Goal: Task Accomplishment & Management: Manage account settings

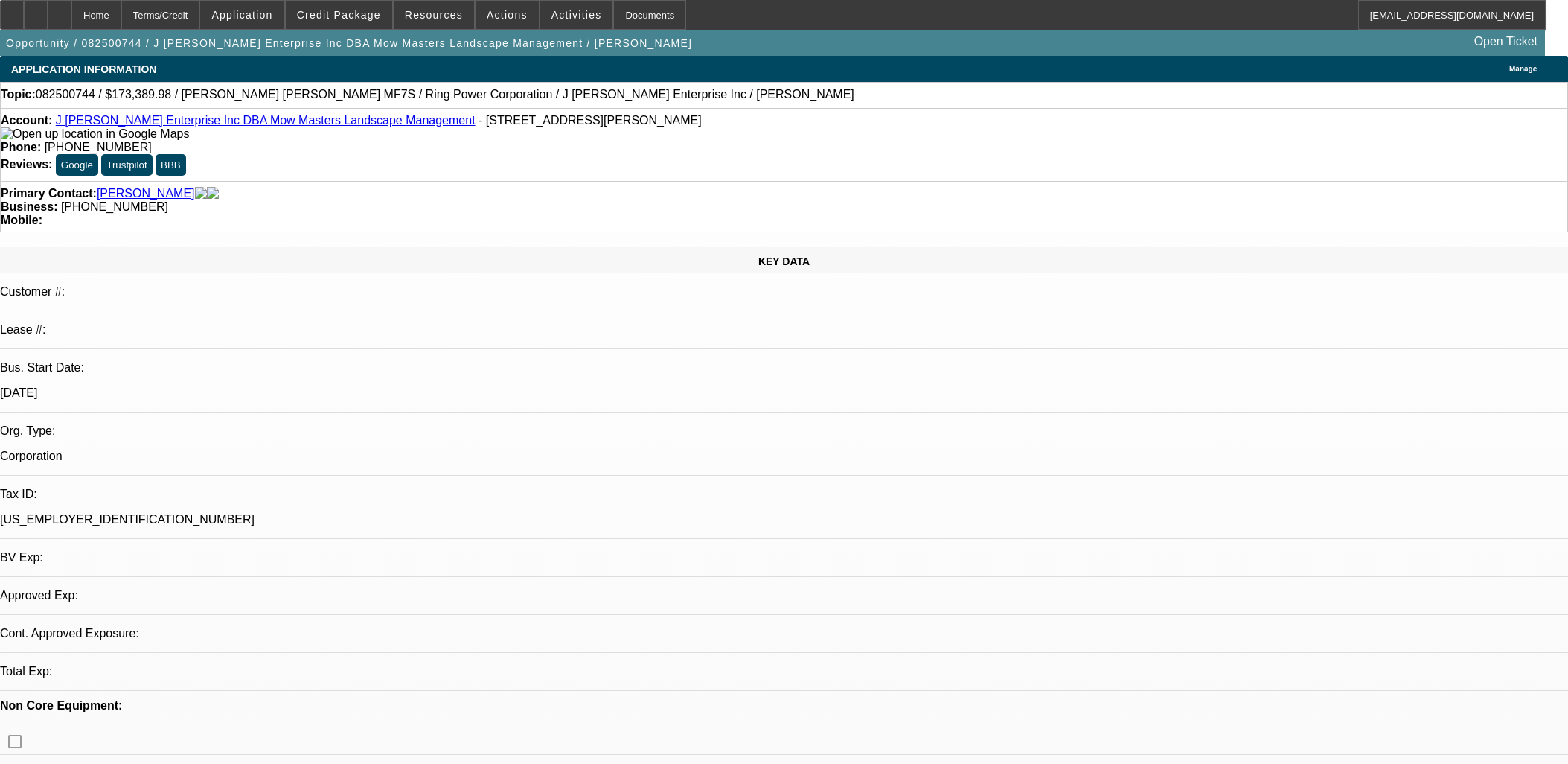
select select "0"
select select "0.1"
select select "4"
select select "0"
select select "0.1"
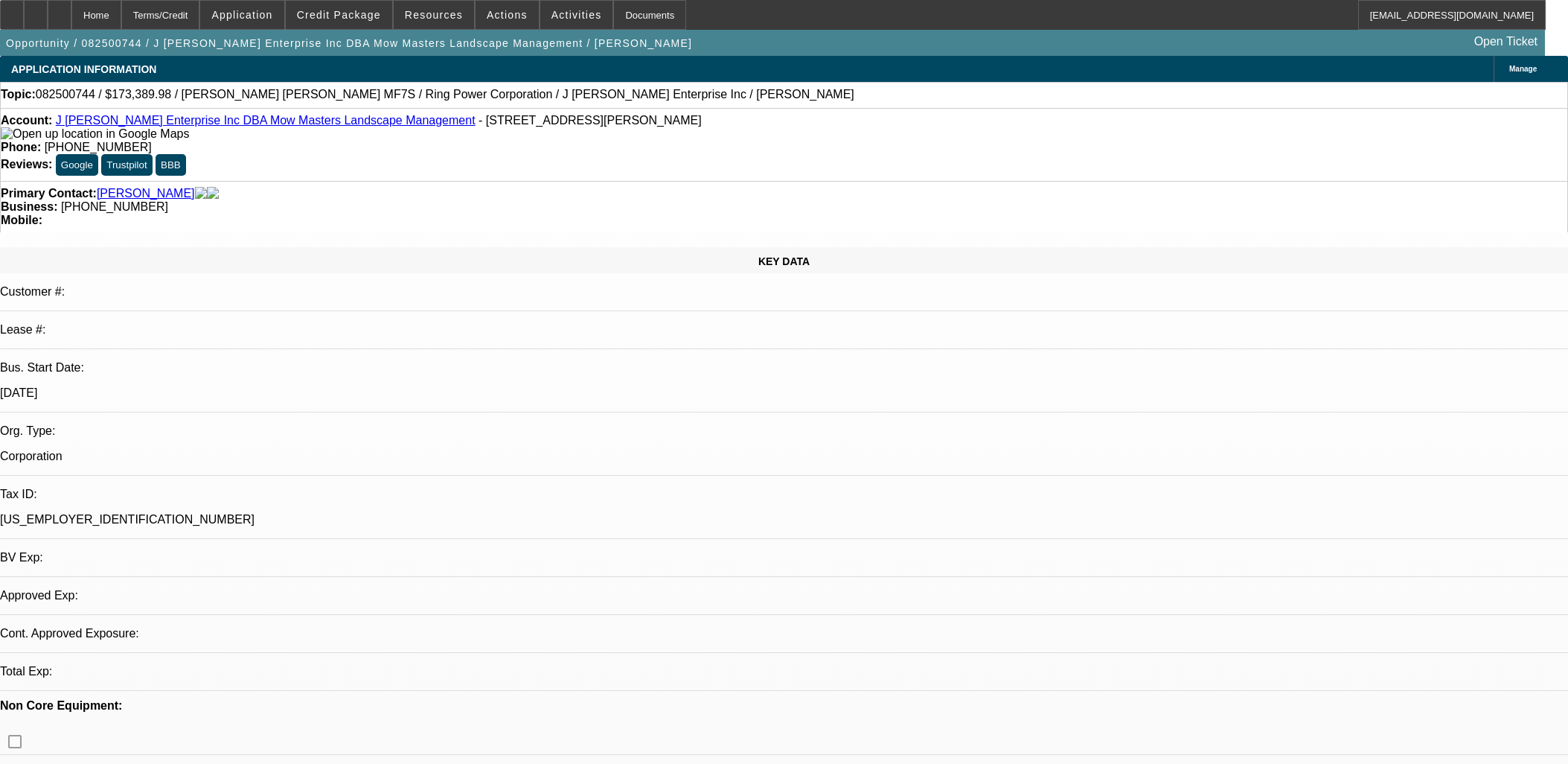
select select "4"
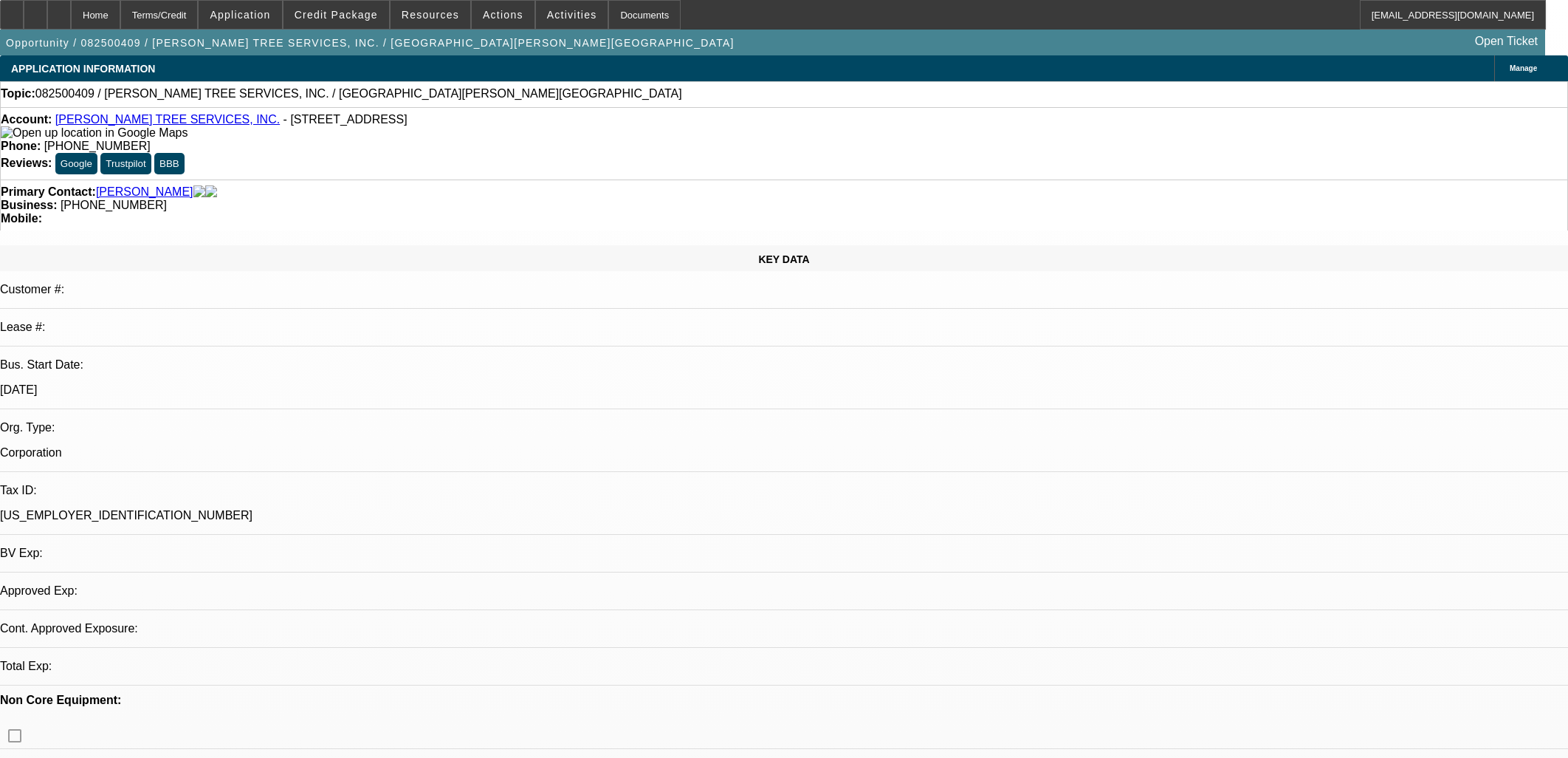
select select "0"
select select "2"
select select "0.1"
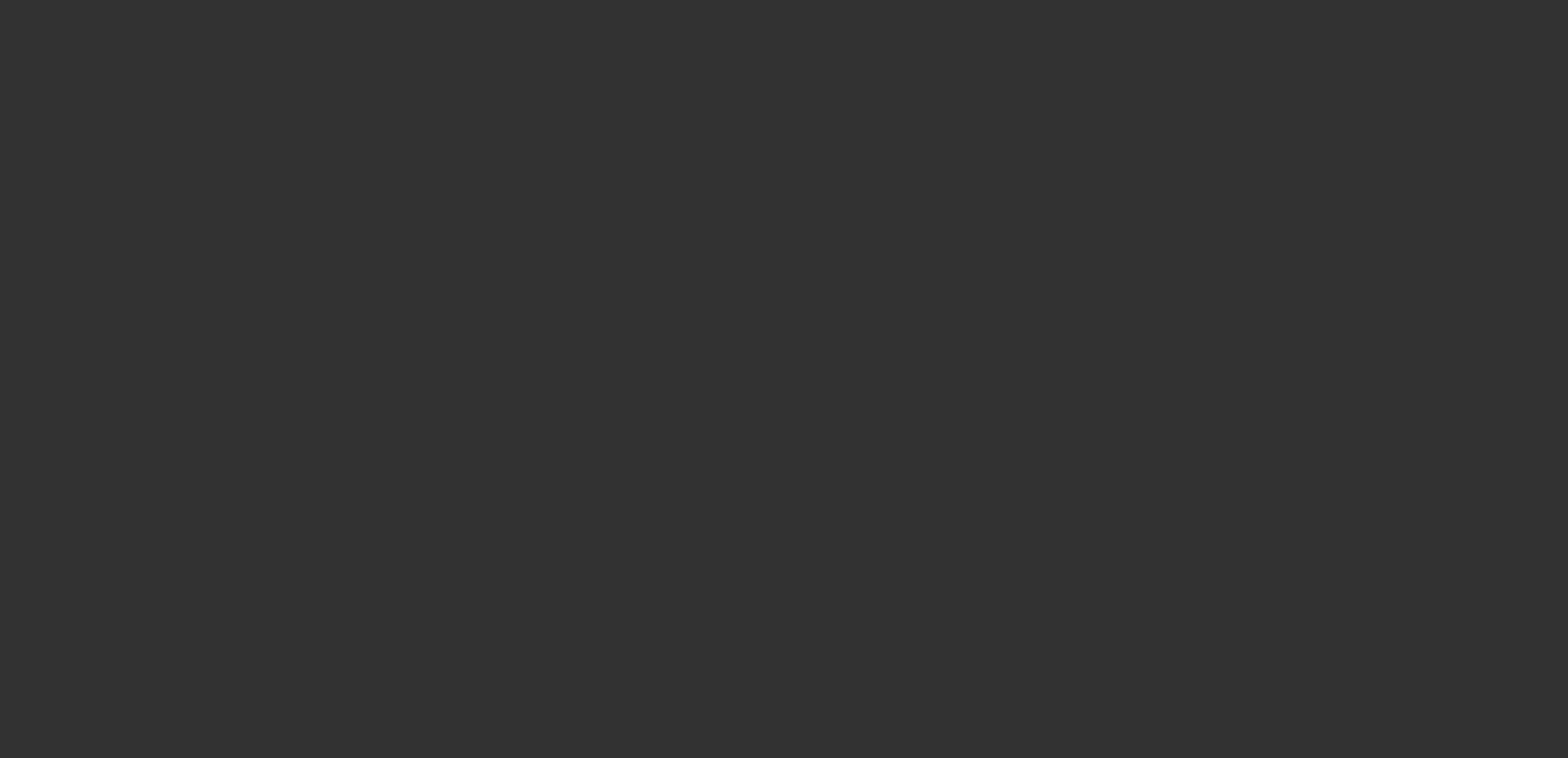
select select "1"
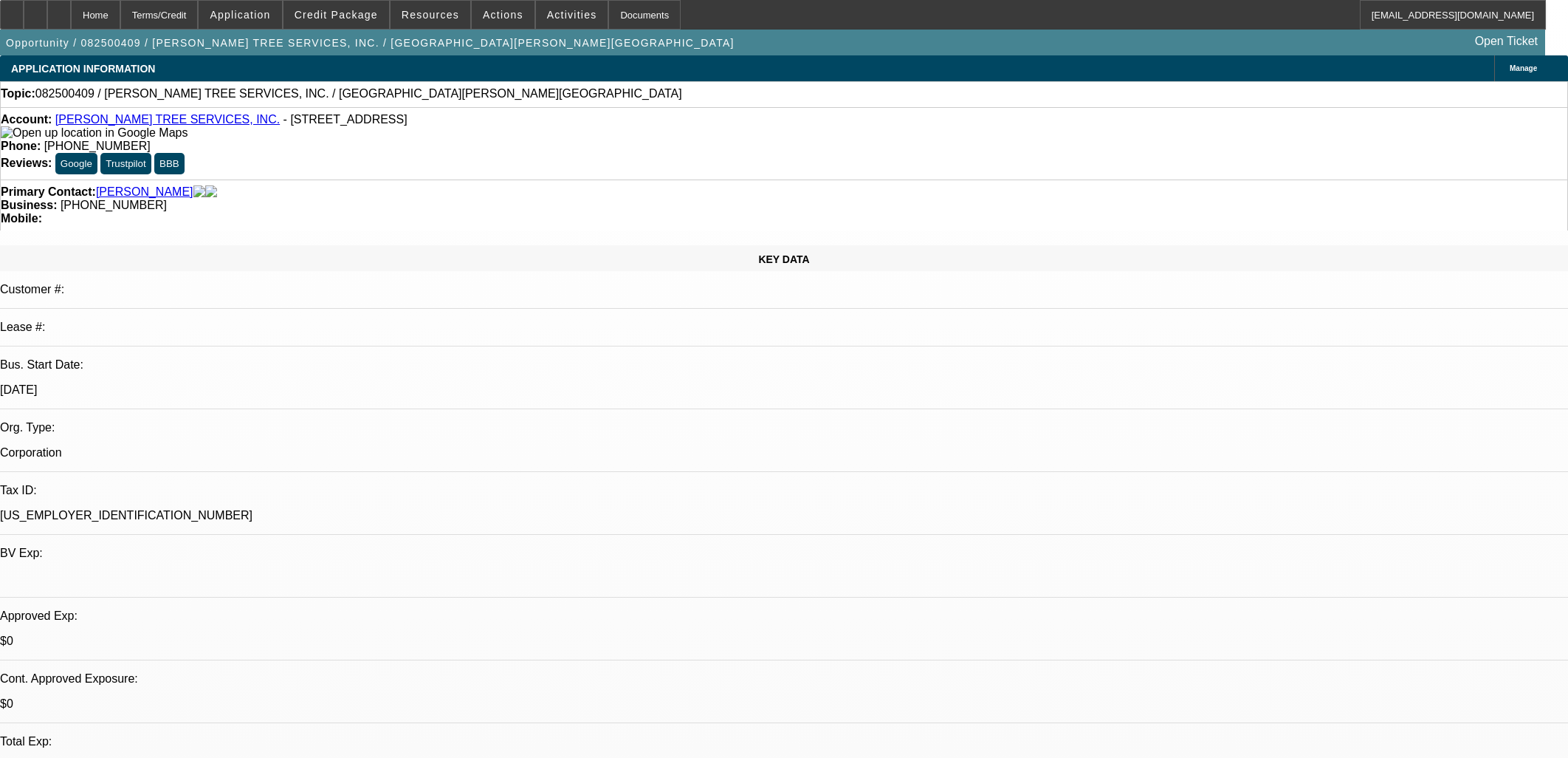
select select "2"
select select "4"
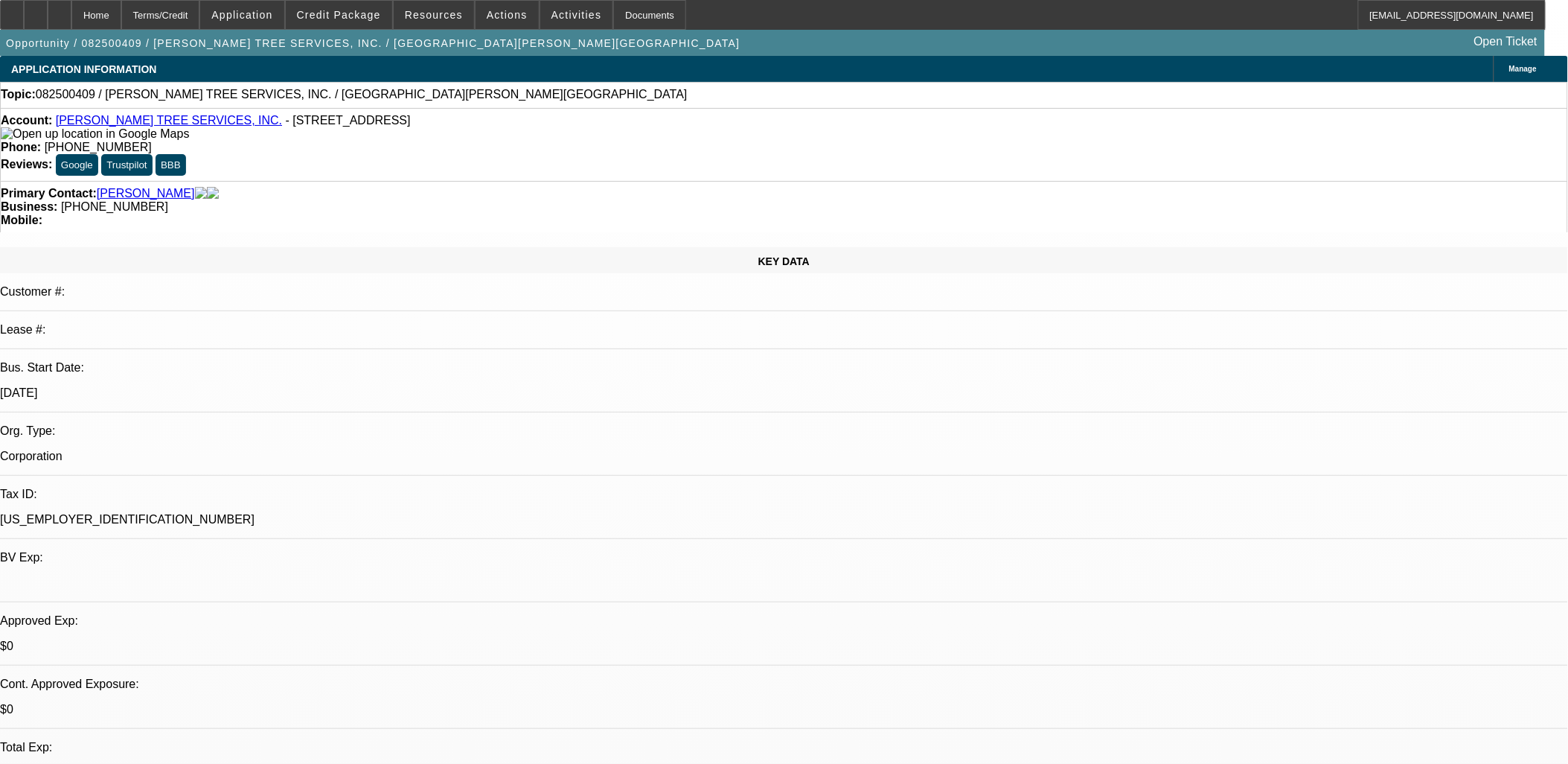
drag, startPoint x: 1321, startPoint y: 400, endPoint x: 1148, endPoint y: 383, distance: 173.8
drag, startPoint x: 1148, startPoint y: 383, endPoint x: 1105, endPoint y: 385, distance: 43.0
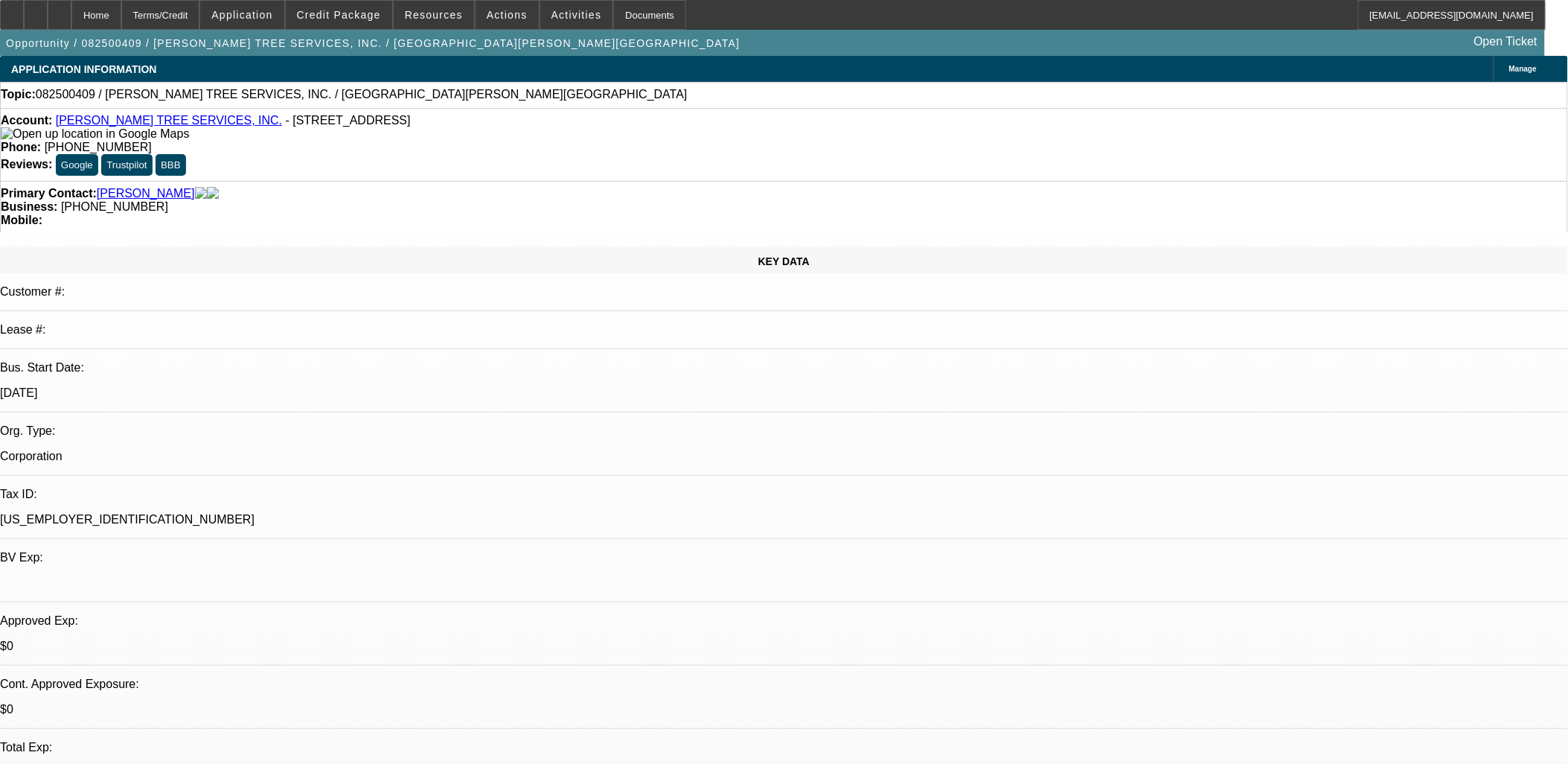
copy div "---hoping to finance a bucket truck - $97k - couldn't remember seller info/name…"
drag, startPoint x: 1303, startPoint y: 361, endPoint x: 1313, endPoint y: 365, distance: 10.8
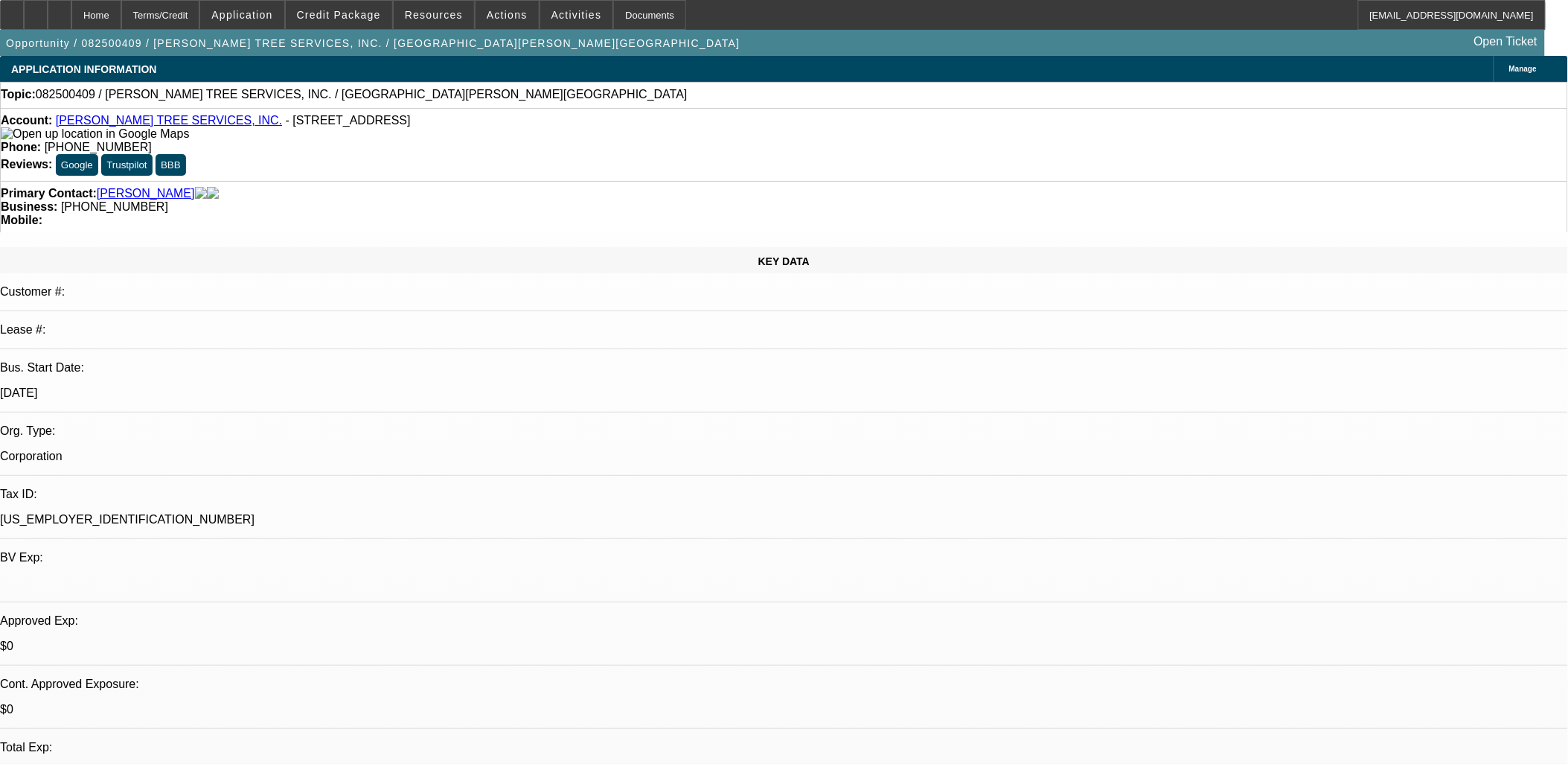
drag, startPoint x: 1313, startPoint y: 365, endPoint x: 1276, endPoint y: 370, distance: 37.3
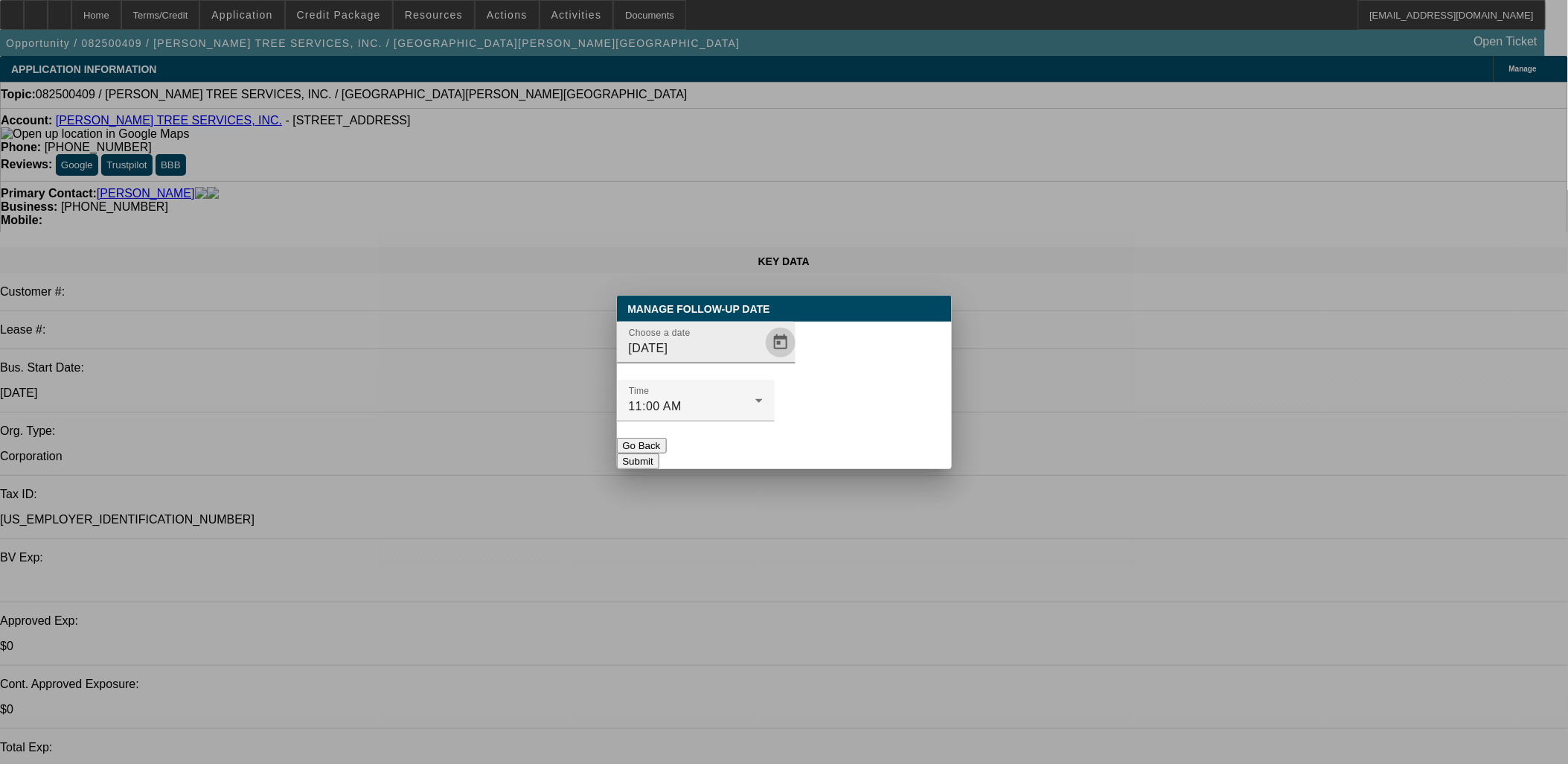
click at [763, 361] on span "Open calendar" at bounding box center [780, 342] width 35 height 35
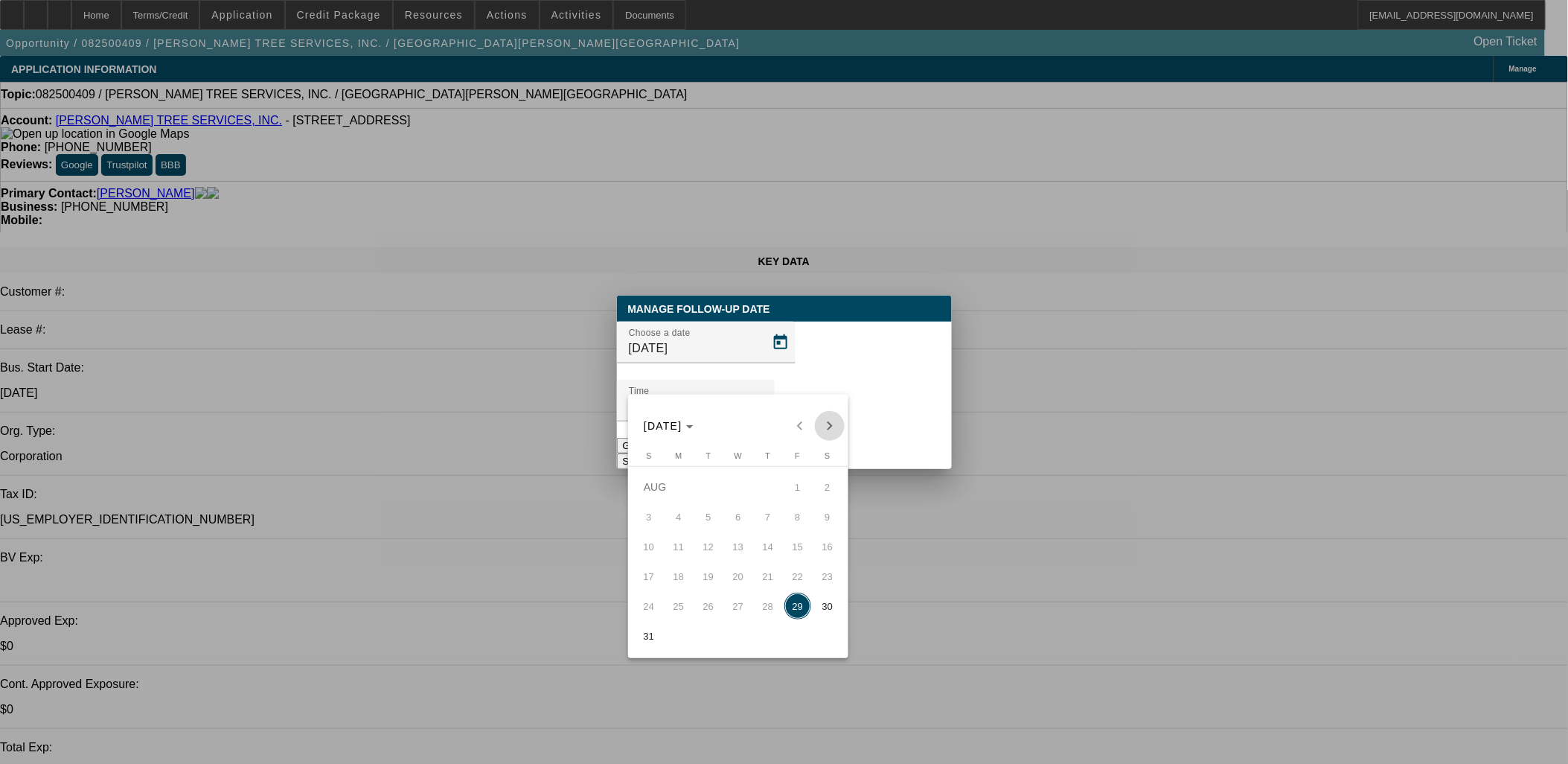
click at [831, 425] on span "Next month" at bounding box center [830, 426] width 30 height 30
click at [798, 550] on span "12" at bounding box center [797, 546] width 27 height 27
type input "9/12/2025"
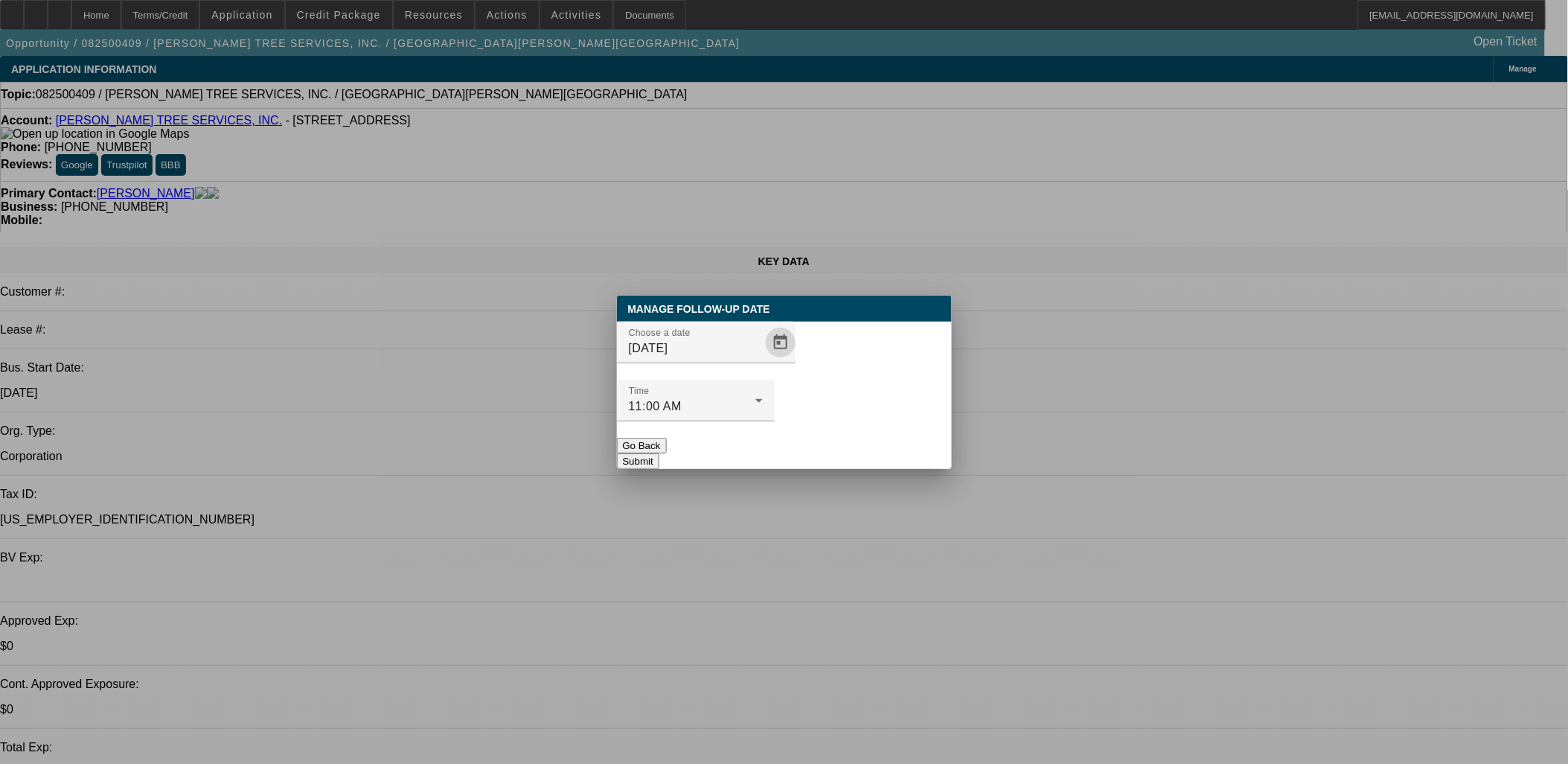
click at [659, 454] on button "Submit" at bounding box center [638, 462] width 43 height 16
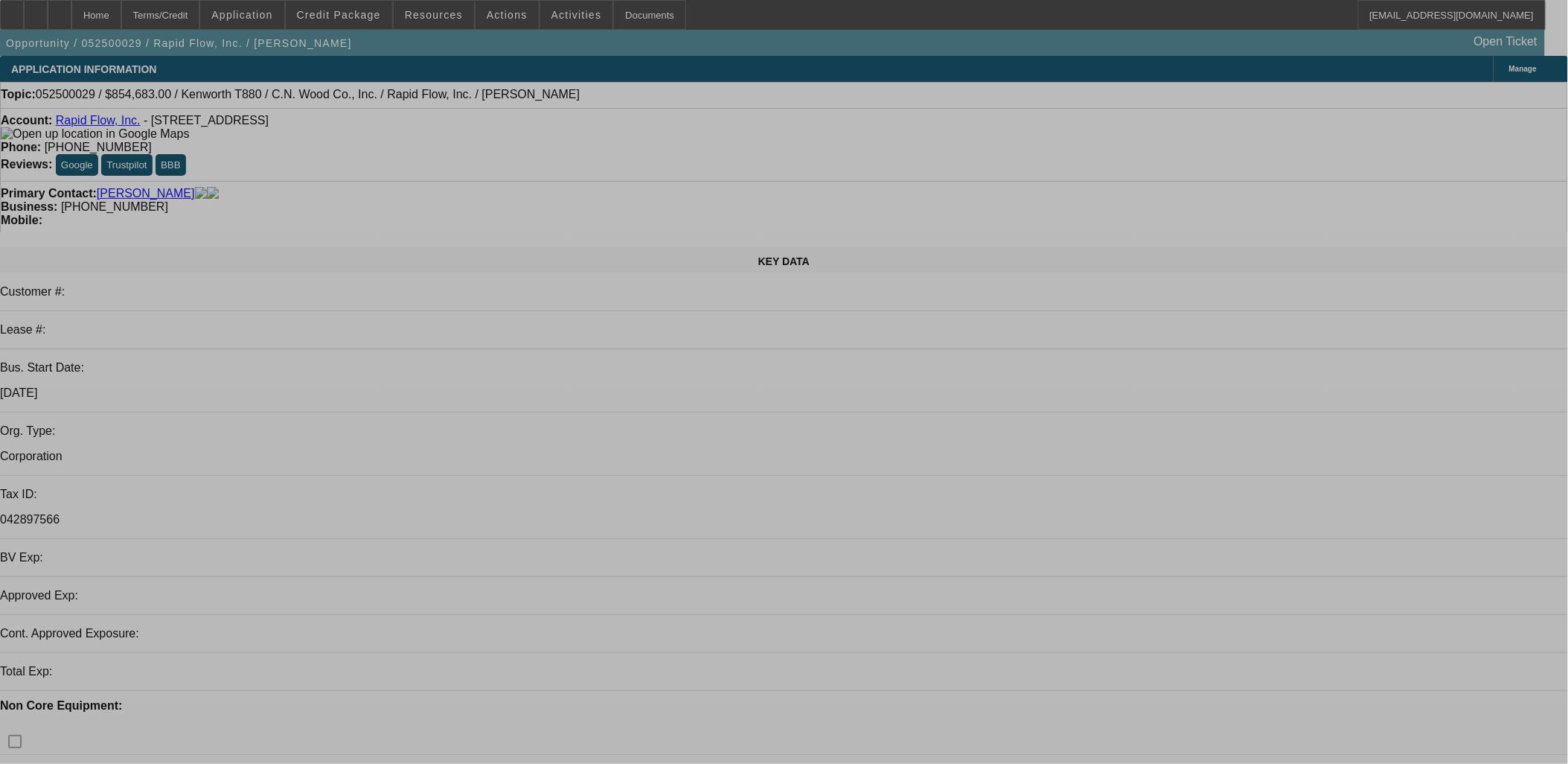
select select "0"
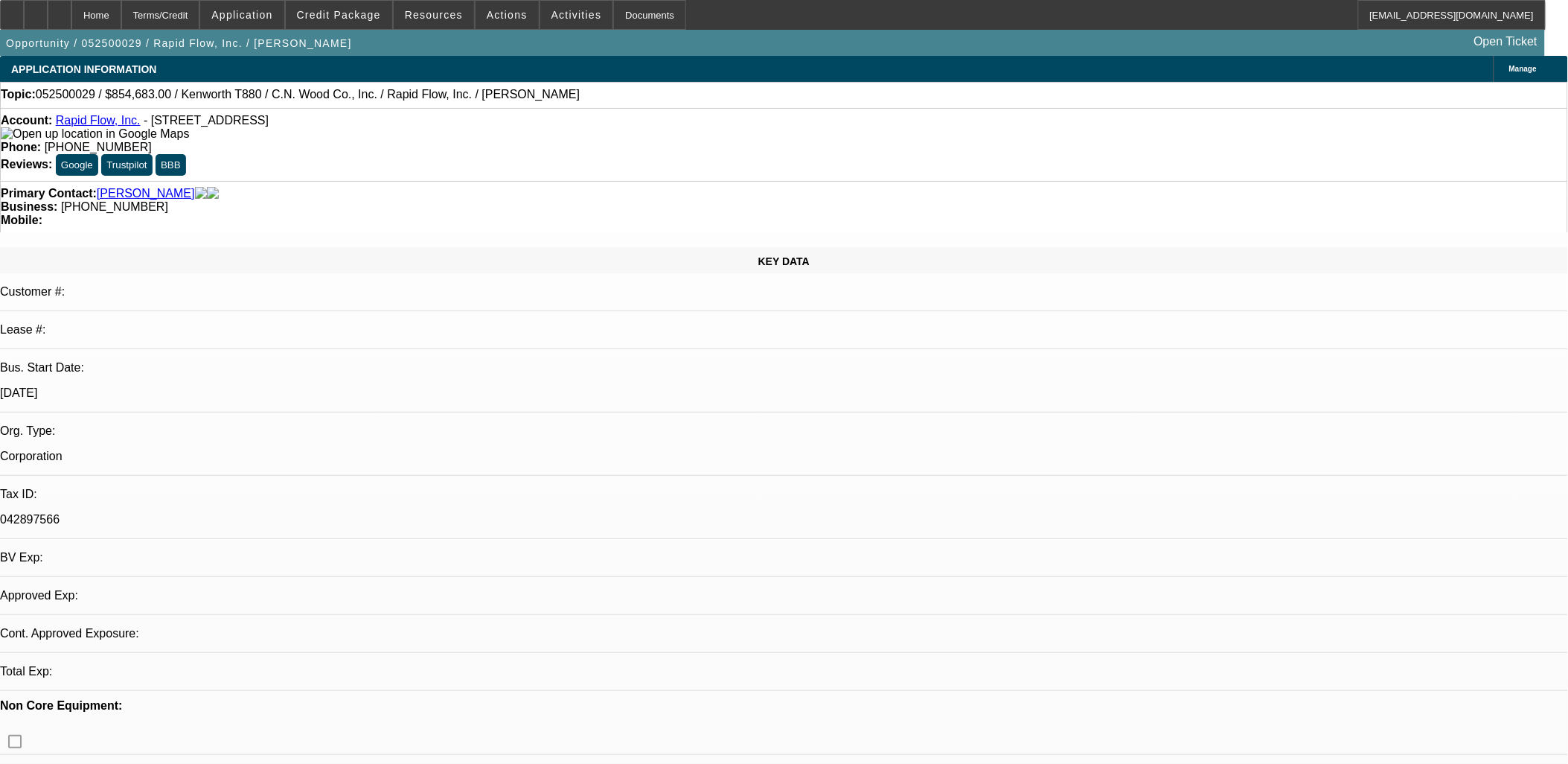
select select "3"
select select "0"
select select "6"
select select "0"
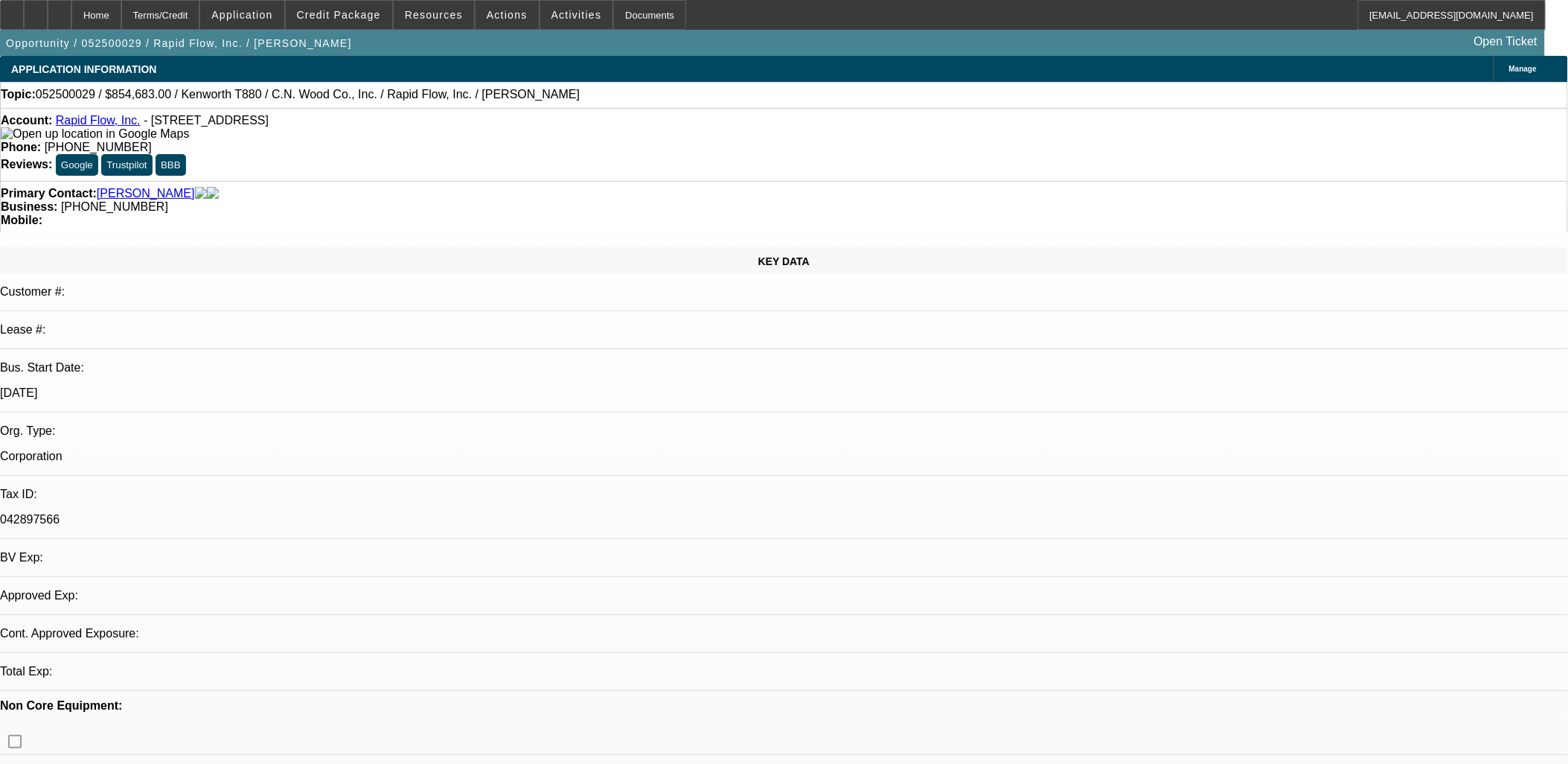
select select "2"
select select "0"
select select "6"
select select "0"
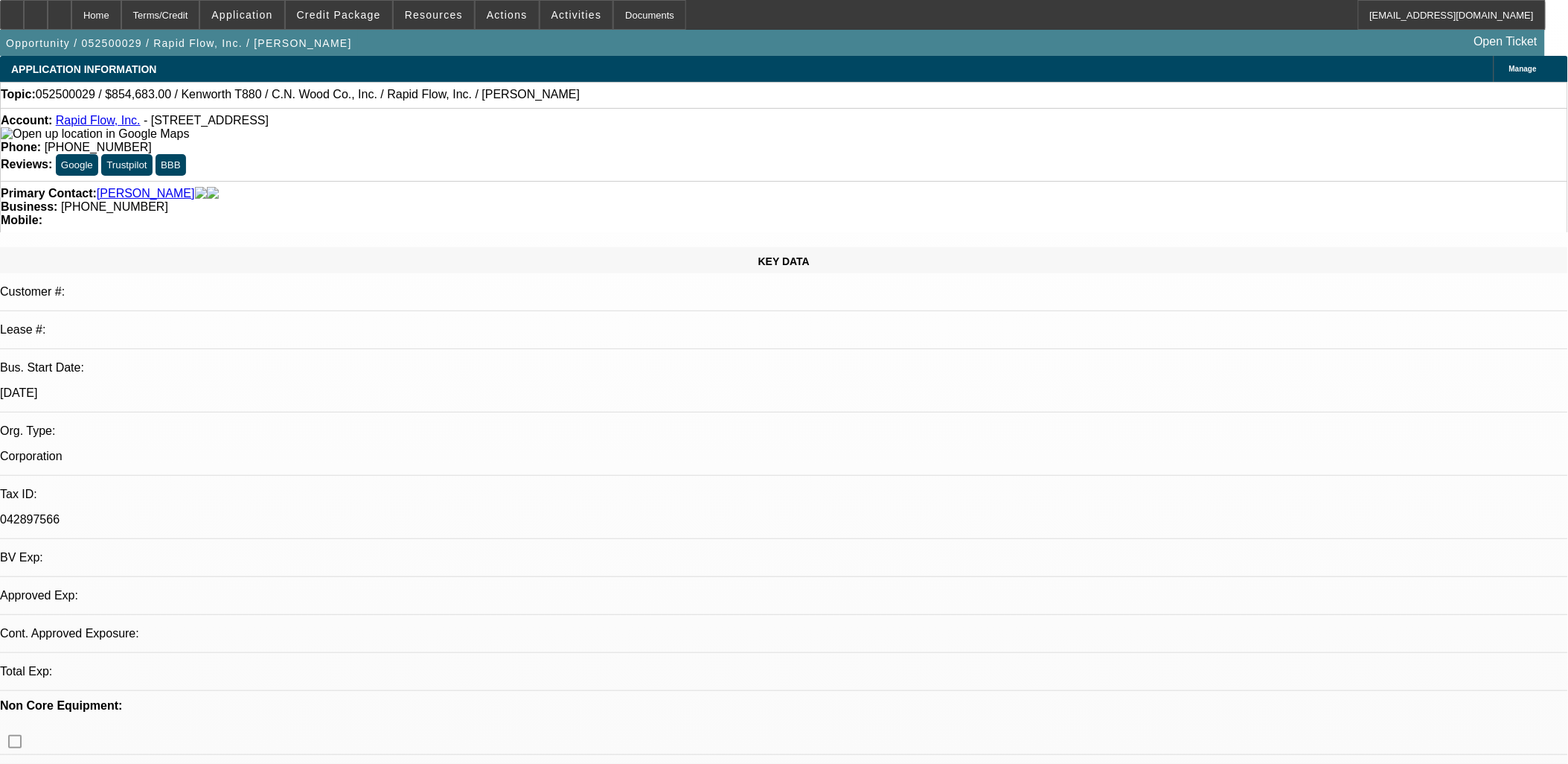
select select "2"
select select "0"
select select "6"
select select "0"
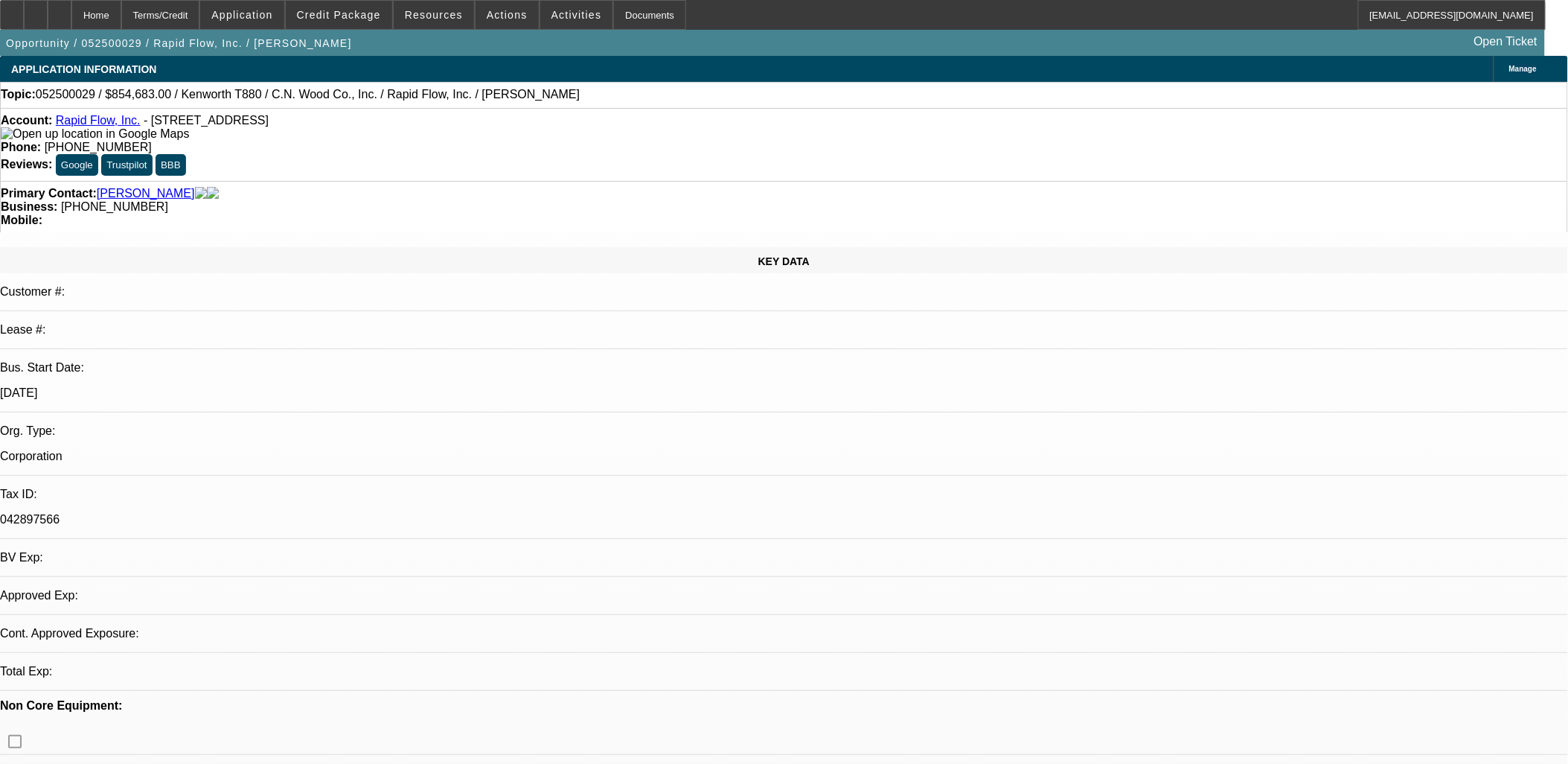
select select "0"
select select "6"
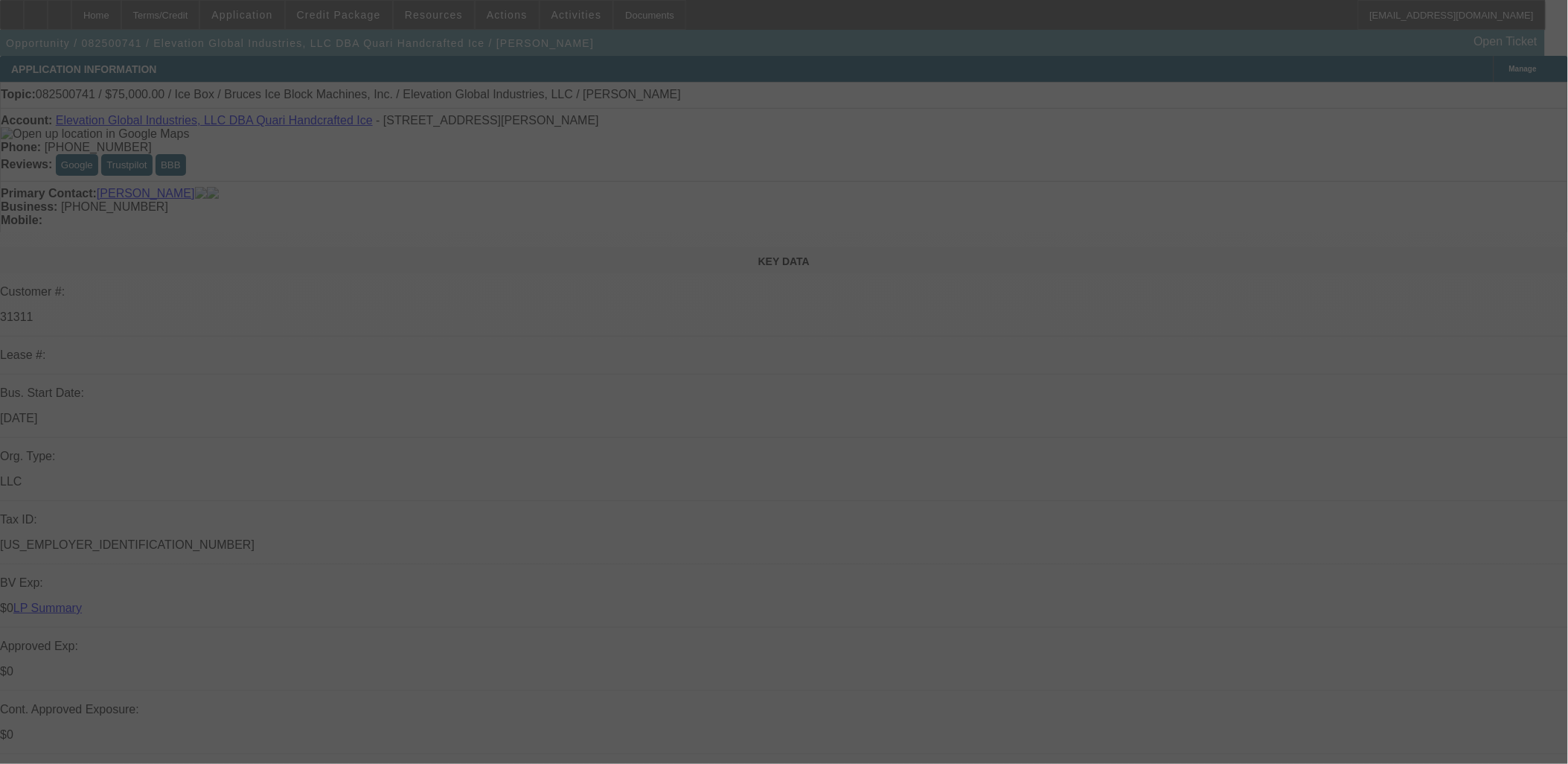
select select "0"
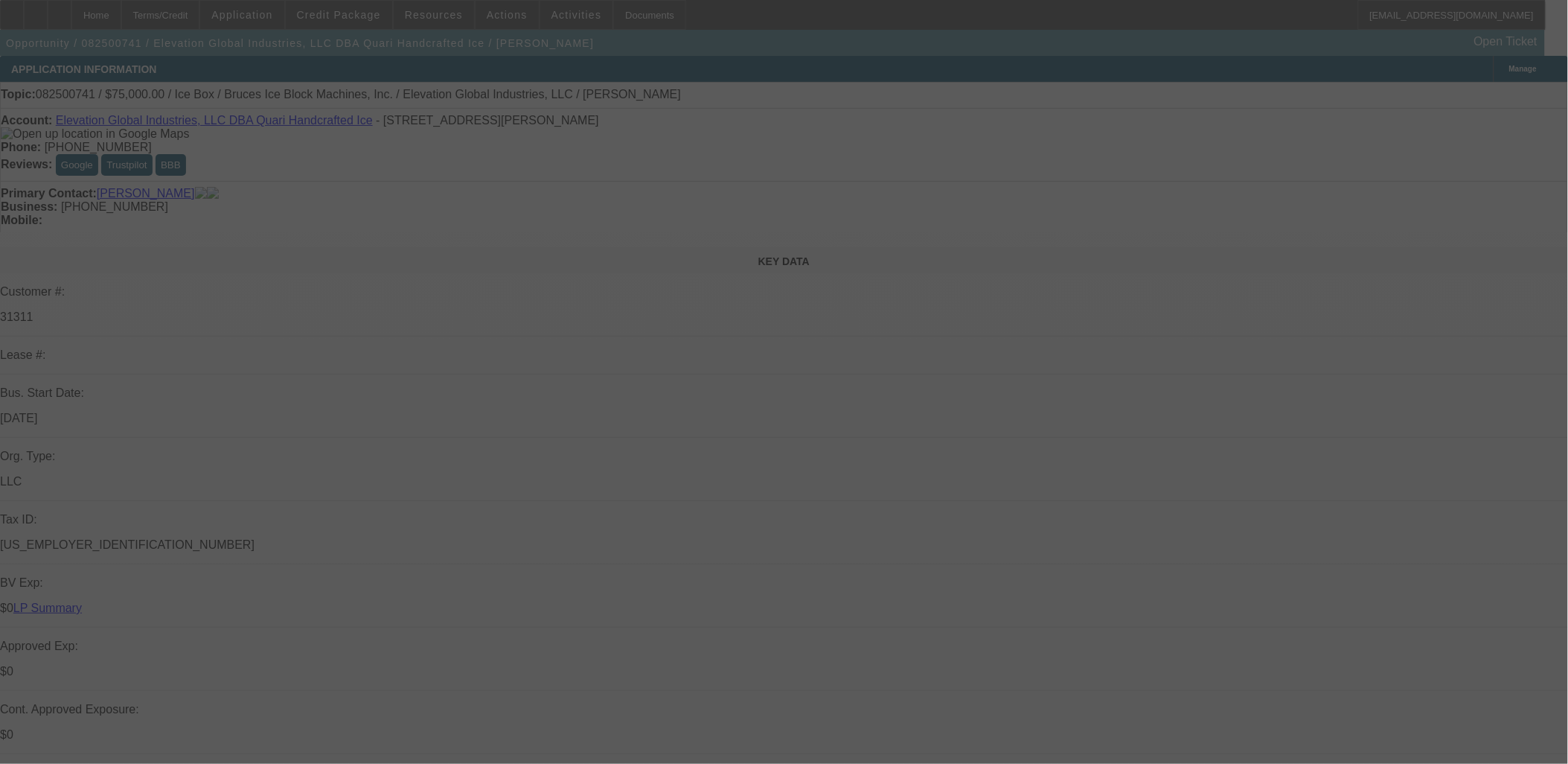
select select "0"
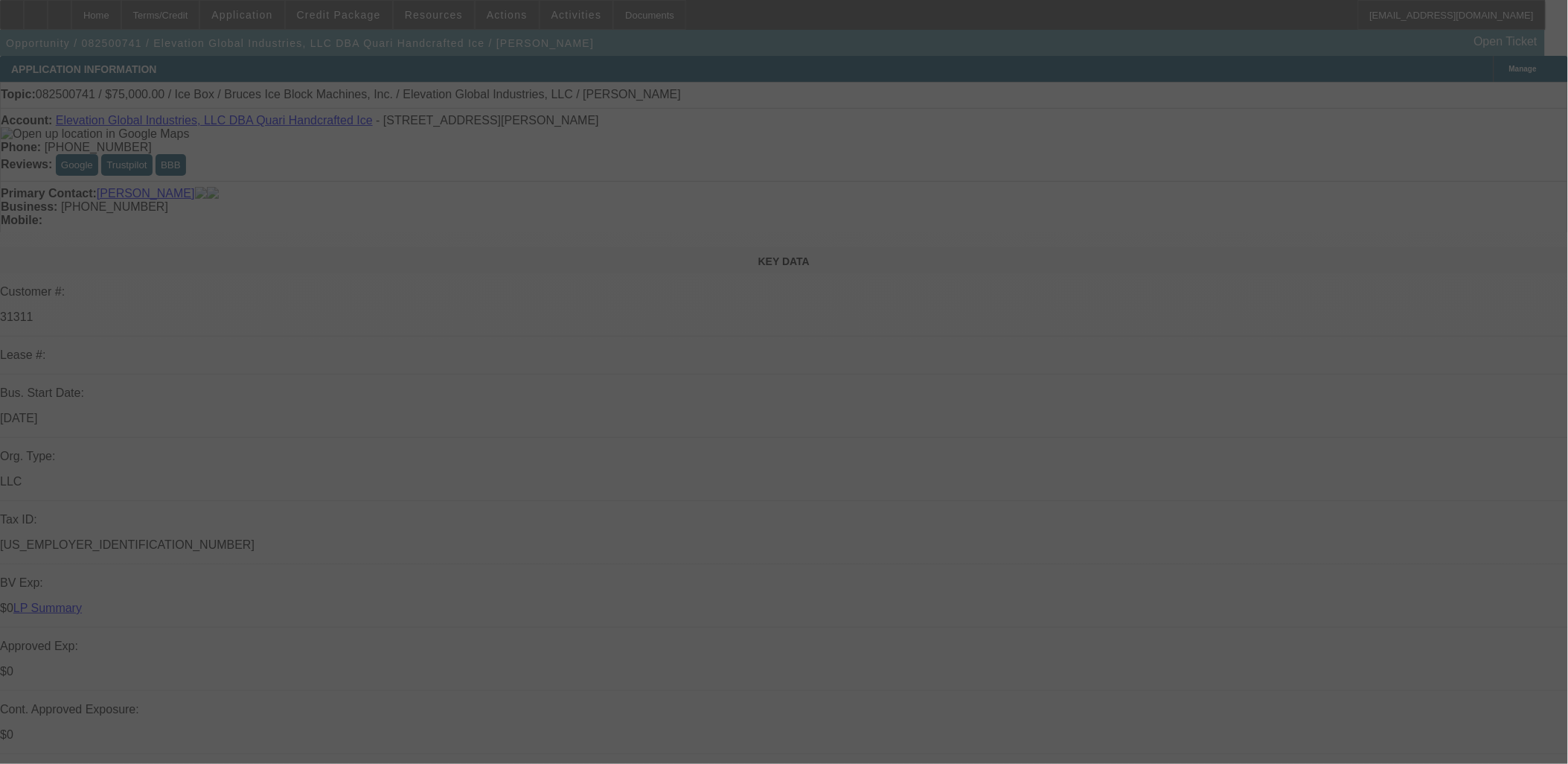
select select "0"
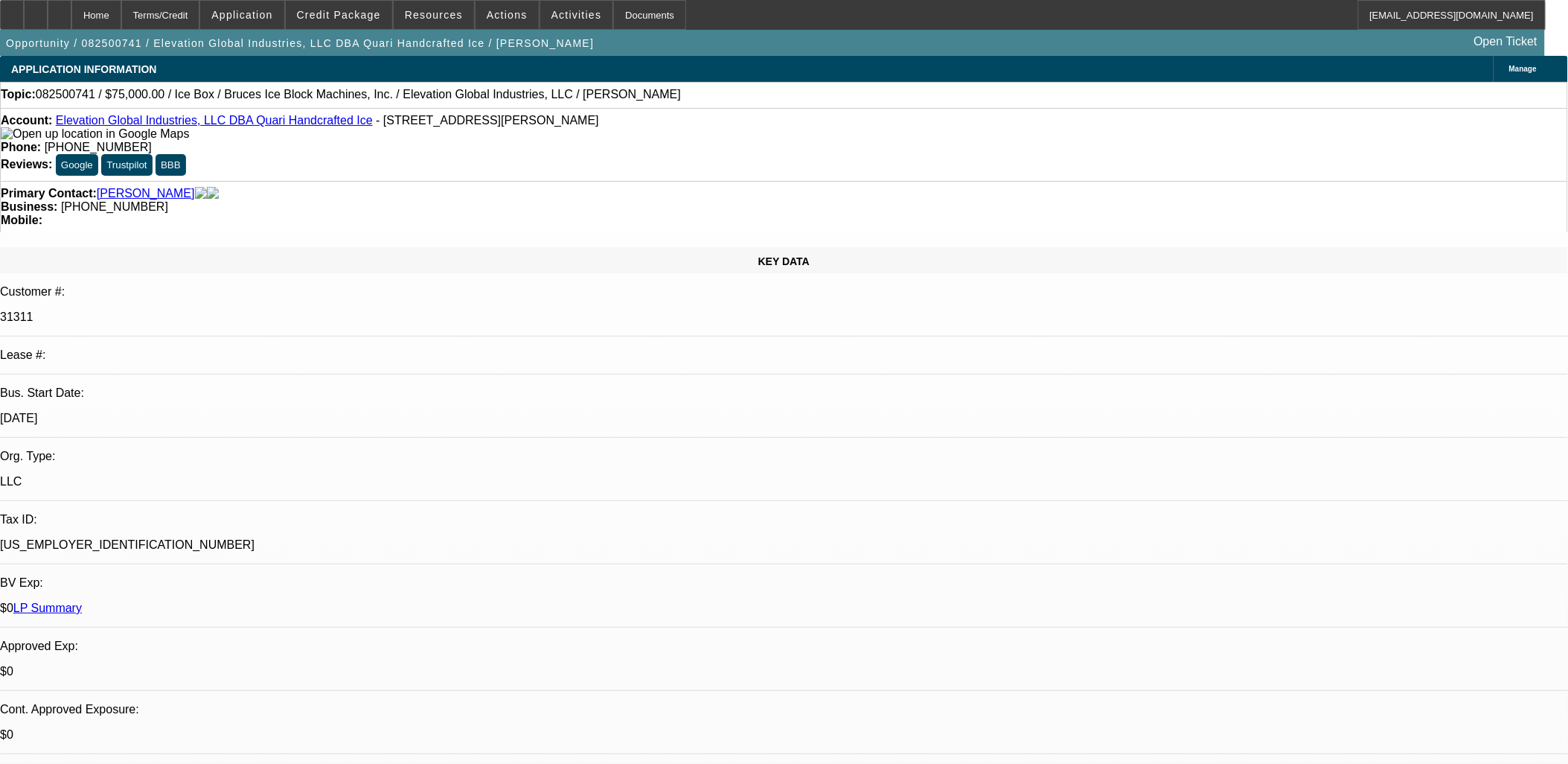
select select "1"
select select "6"
select select "1"
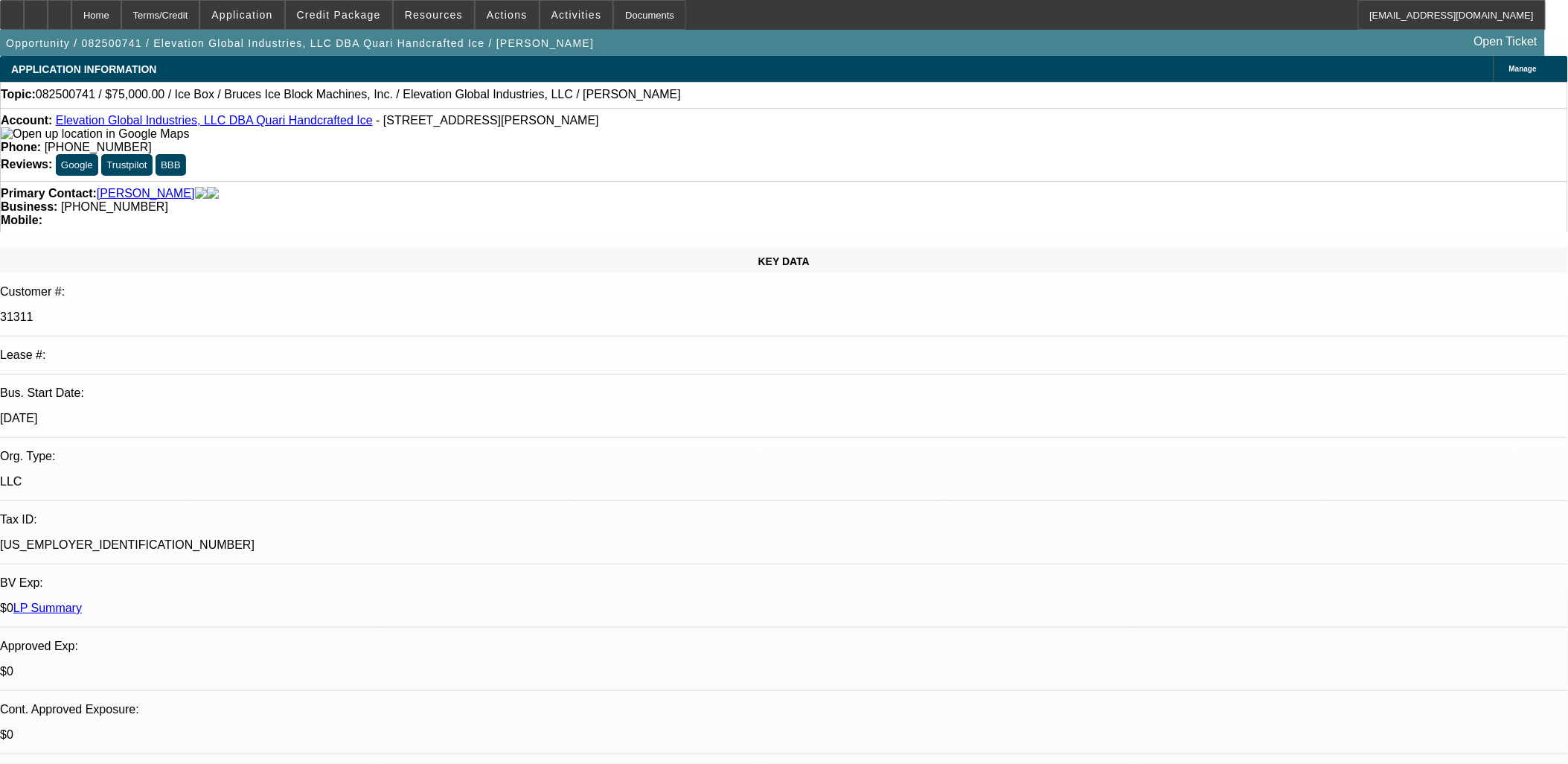
select select "6"
select select "1"
select select "6"
select select "1"
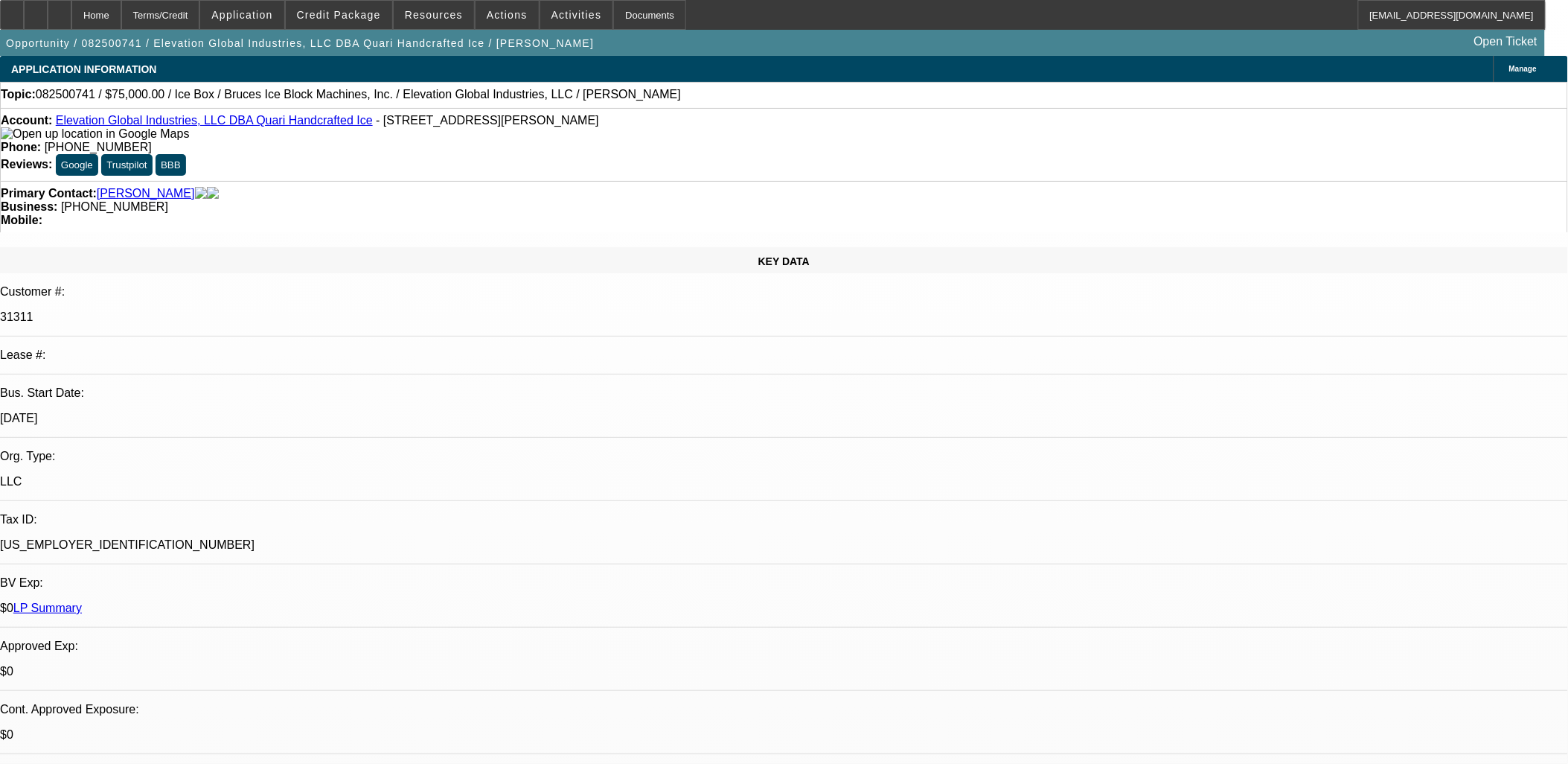
select select "1"
select select "6"
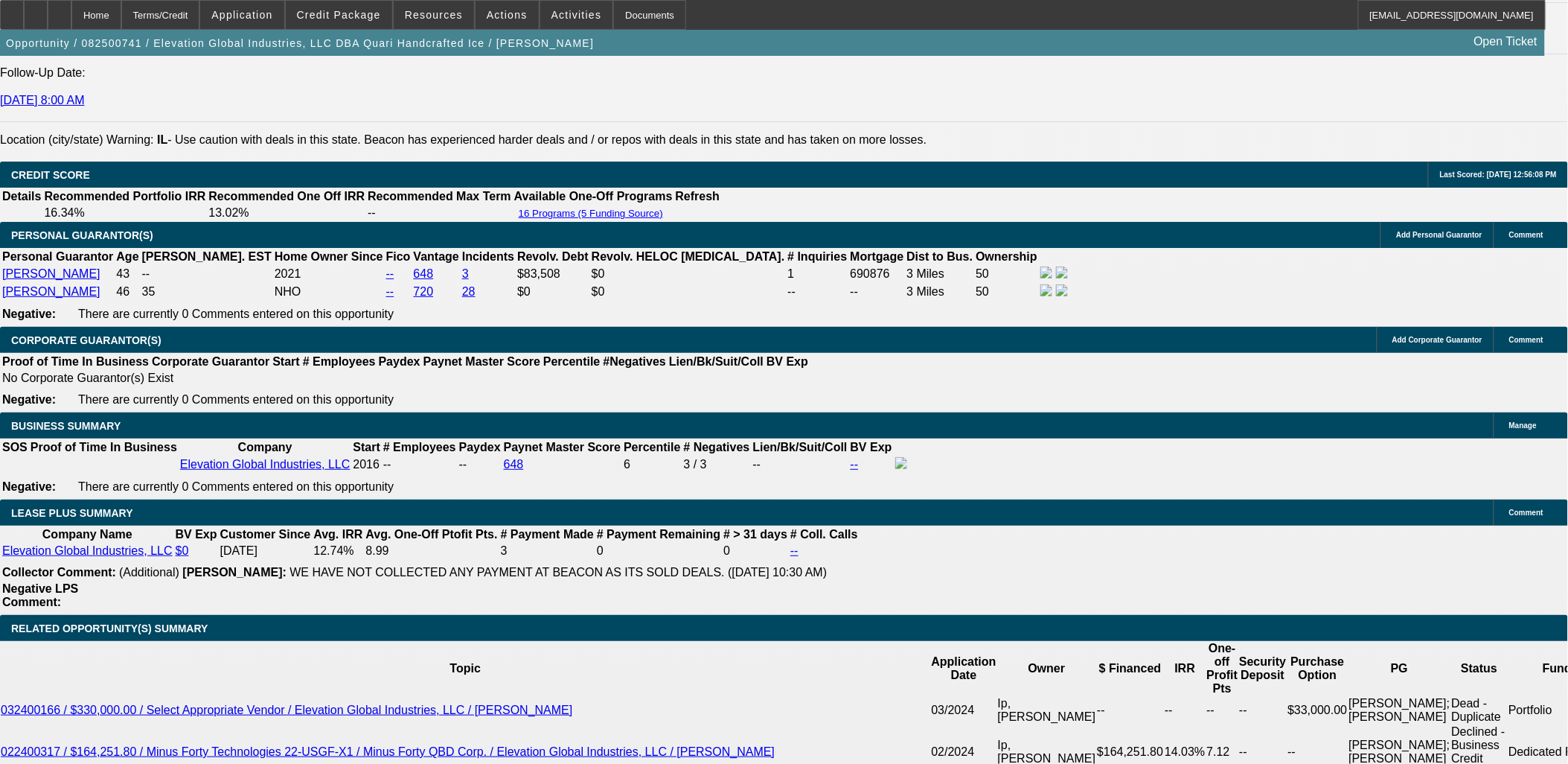
scroll to position [2399, 0]
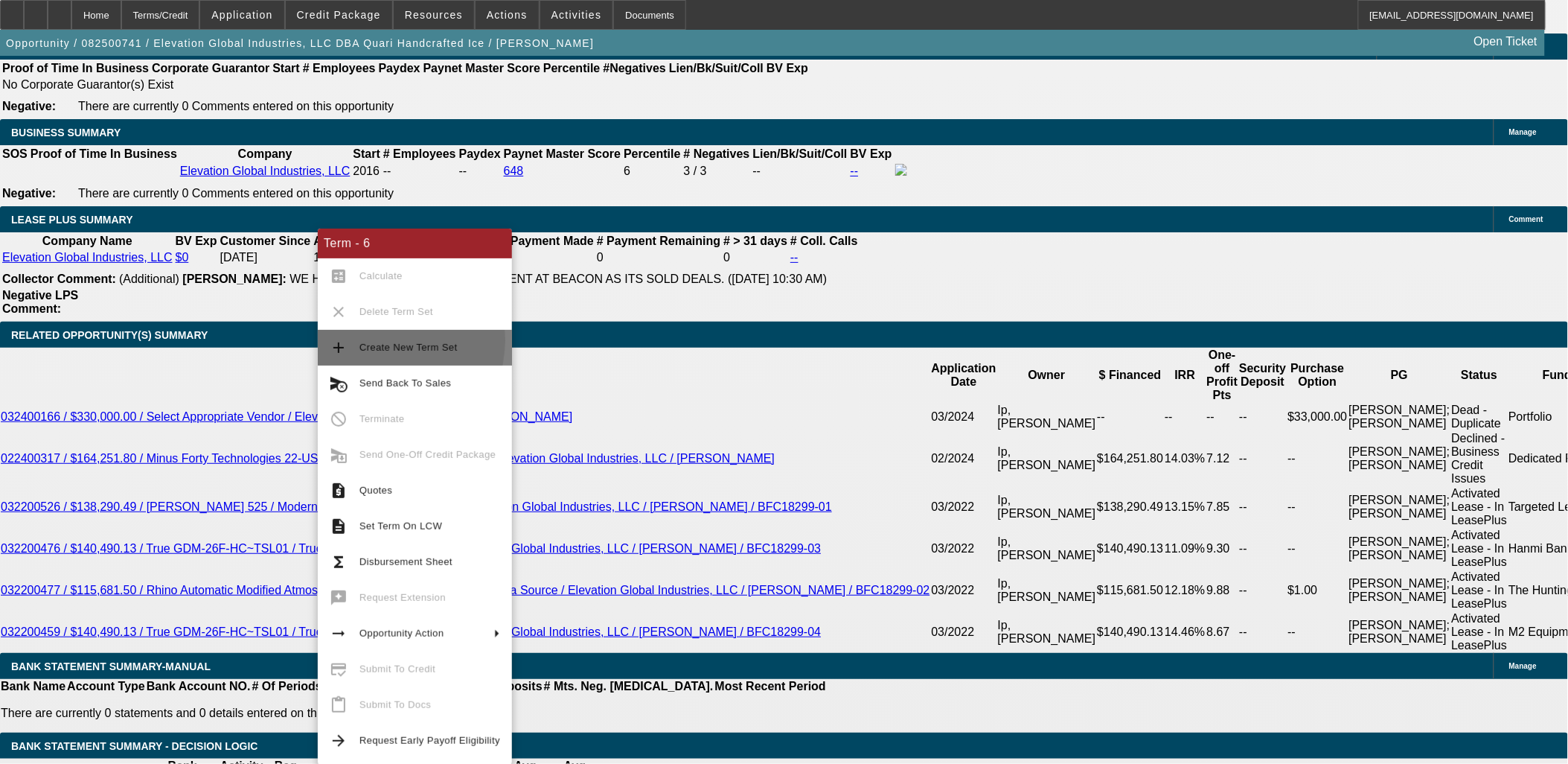
click at [385, 340] on span "Create New Term Set" at bounding box center [430, 347] width 141 height 18
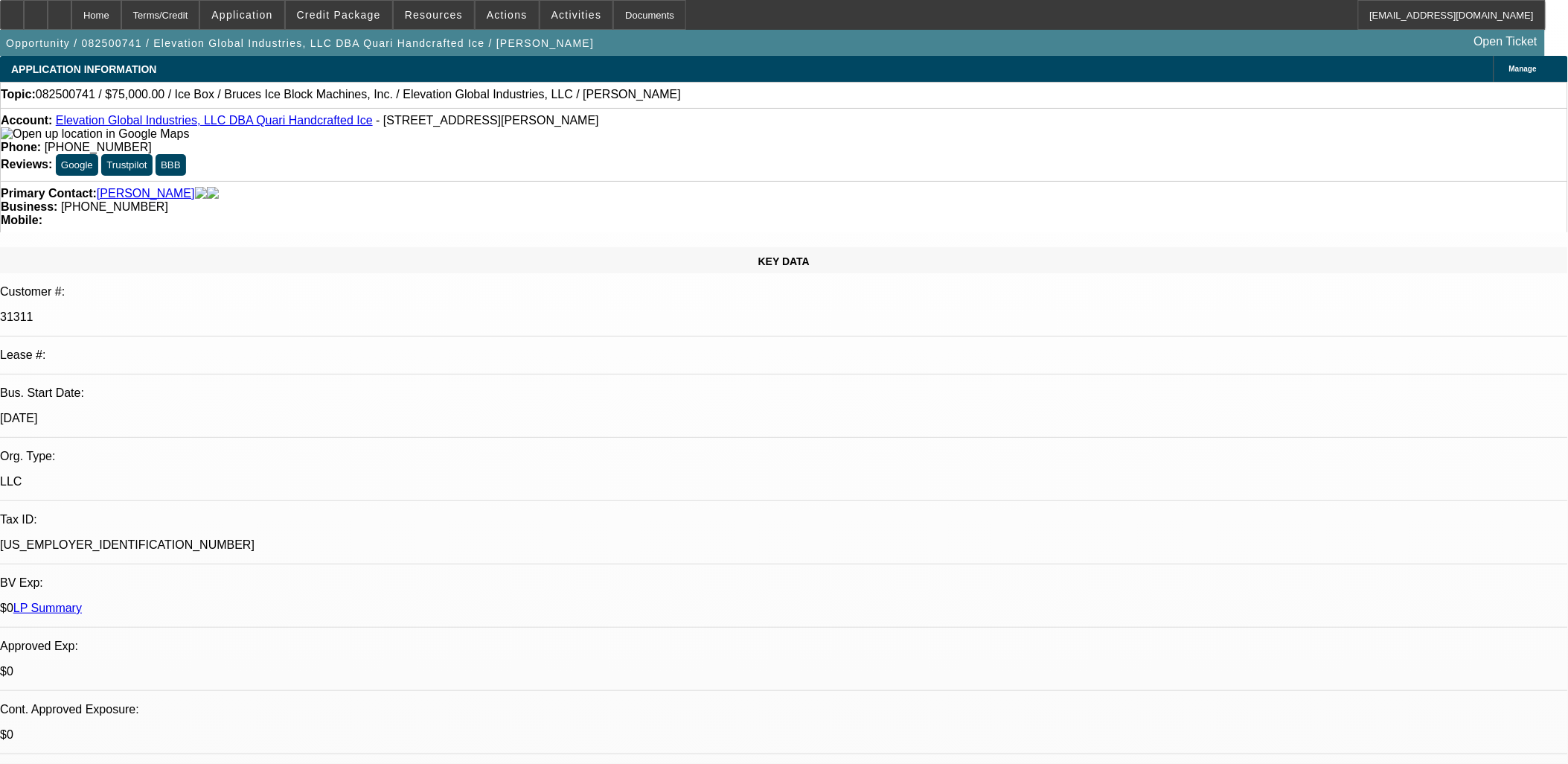
select select "0"
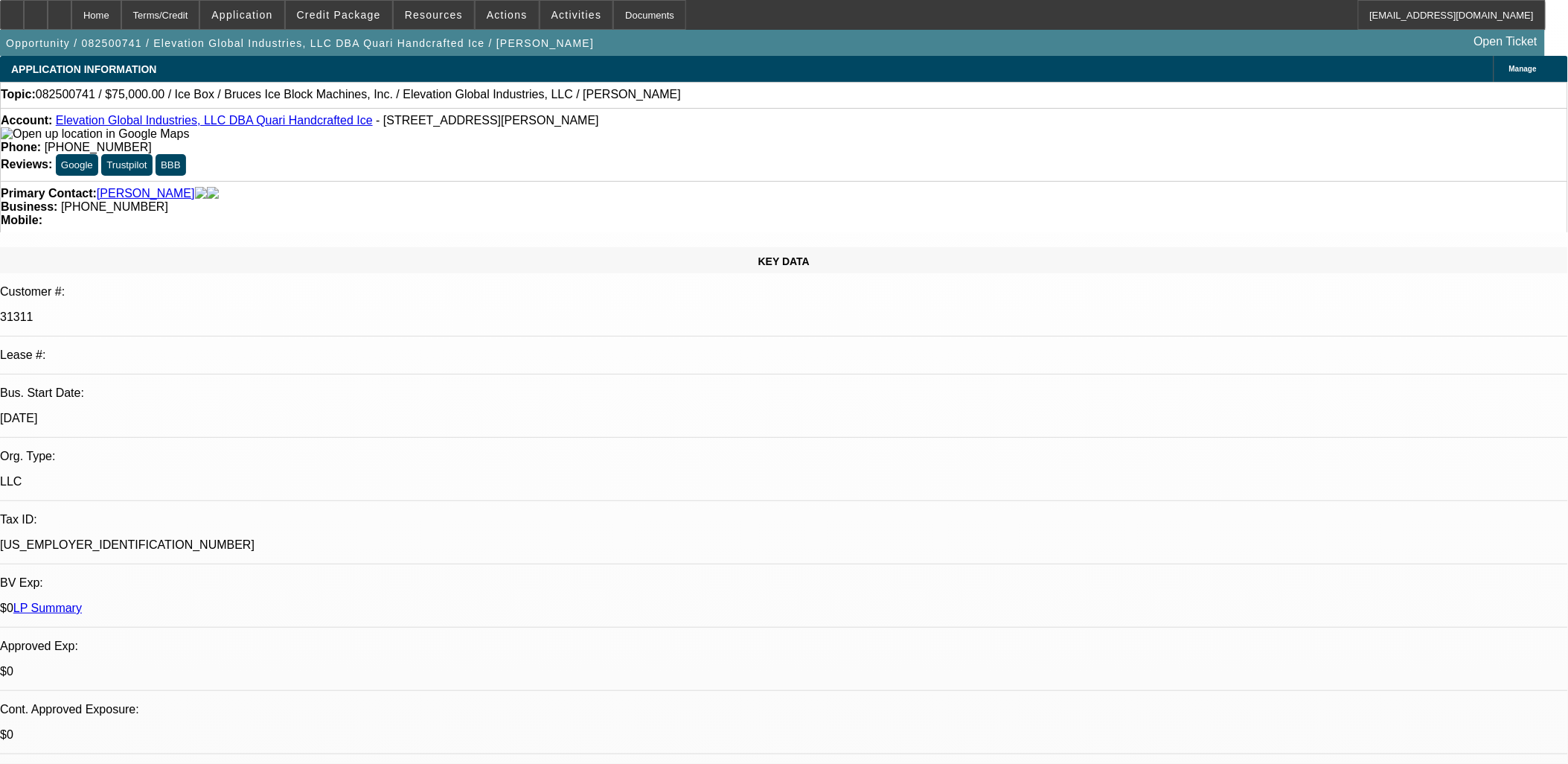
select select "0"
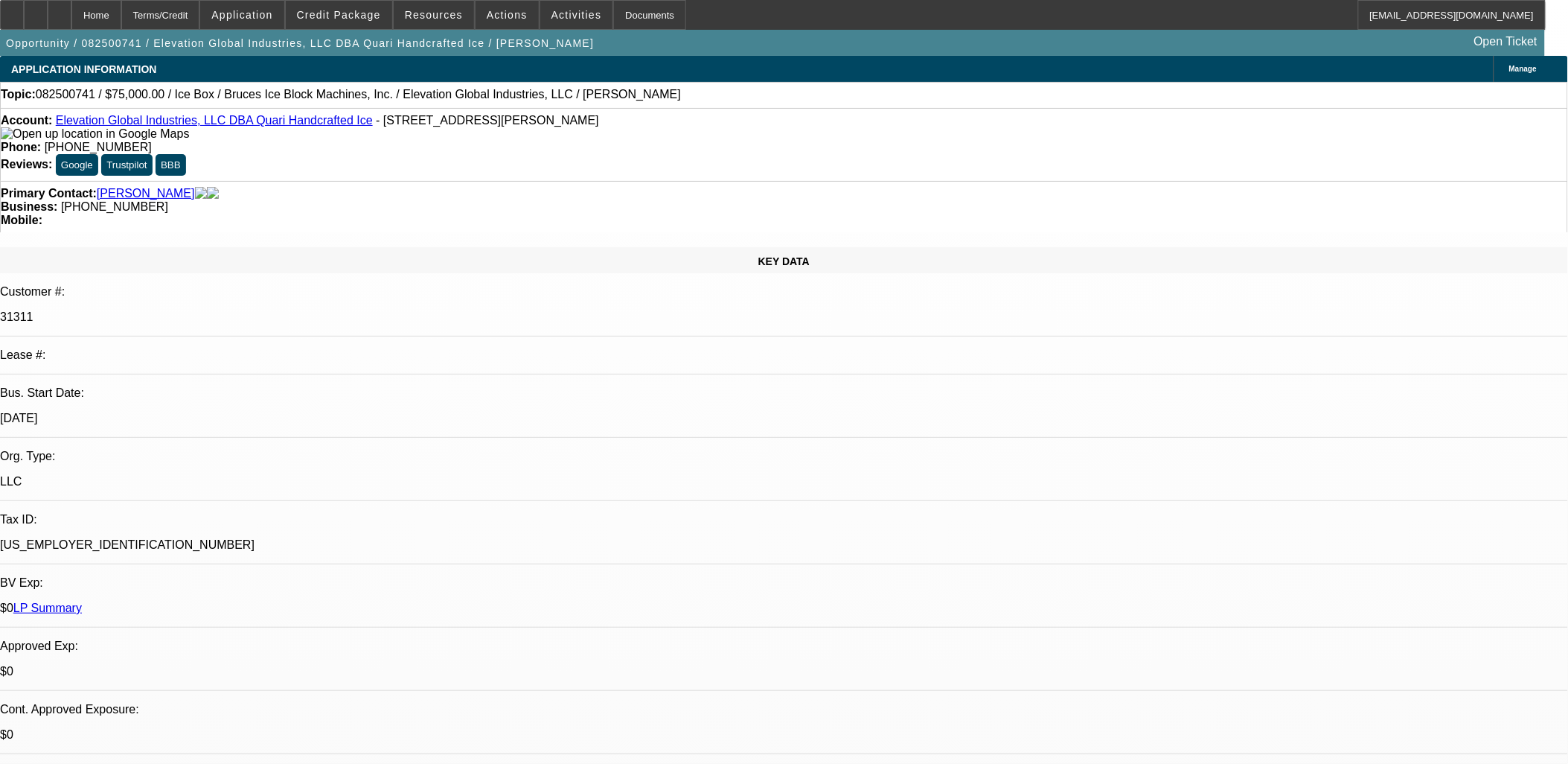
select select "0"
select select "1"
select select "6"
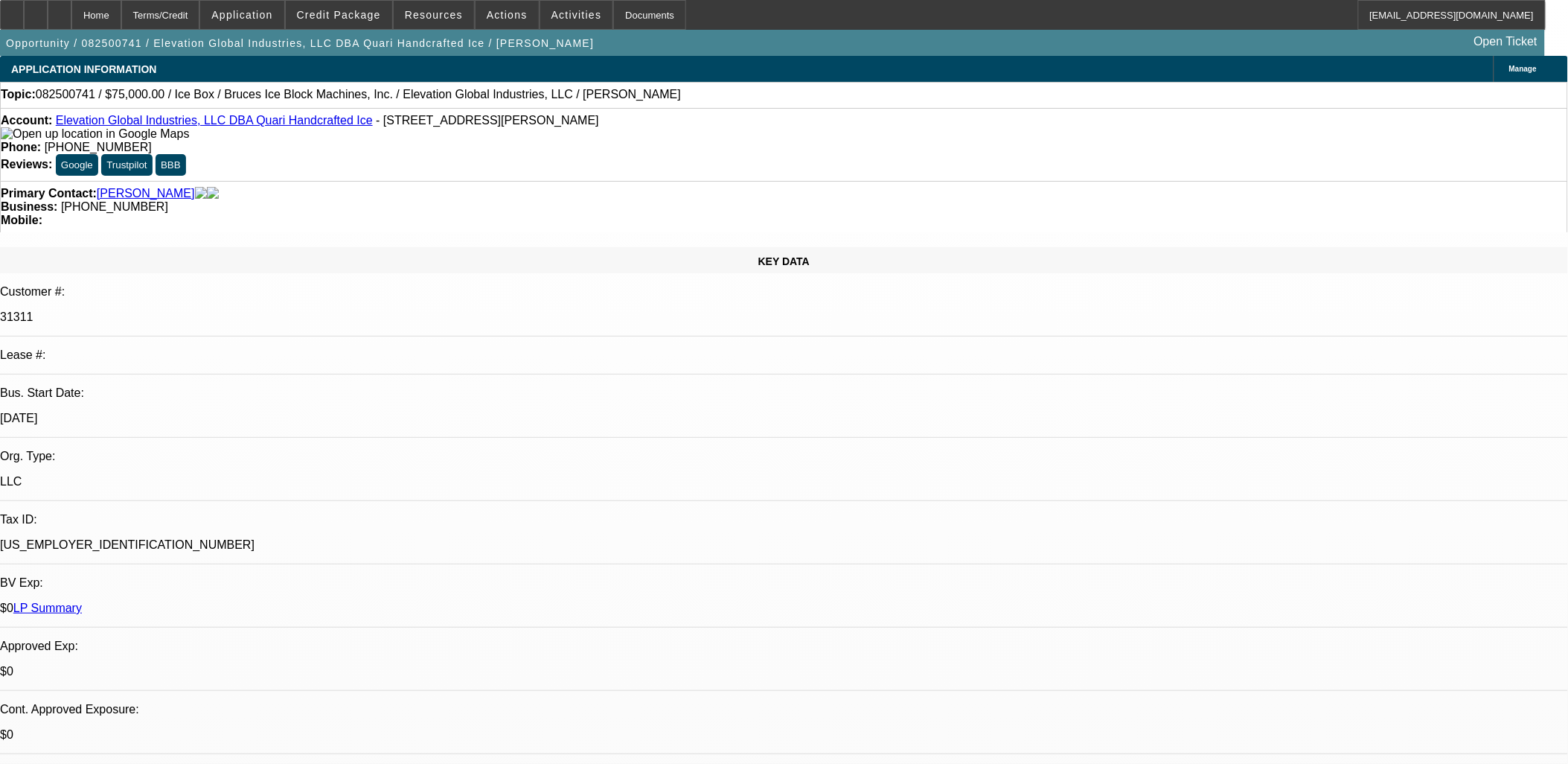
select select "1"
select select "6"
select select "1"
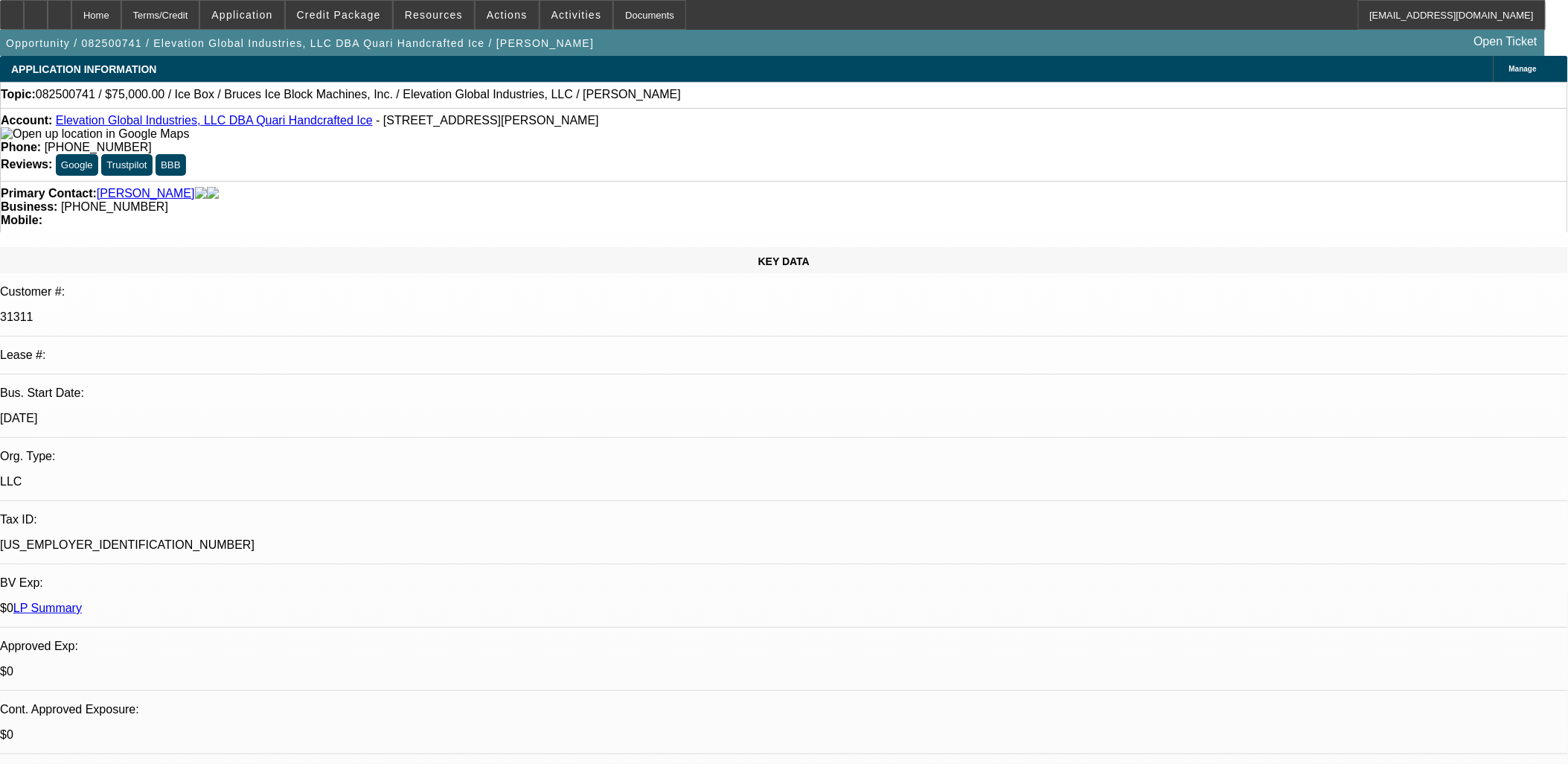
select select "6"
select select "1"
select select "6"
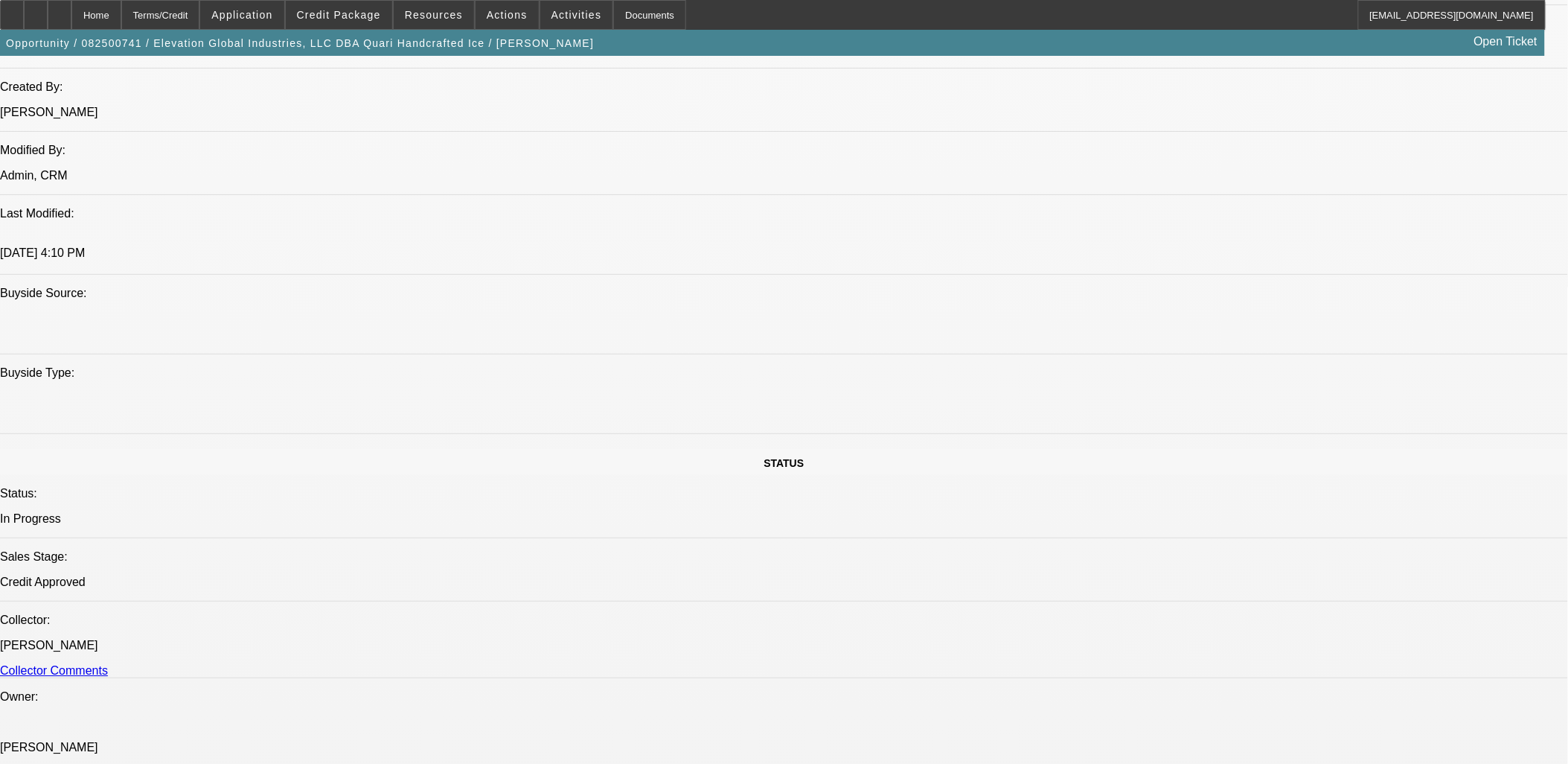
scroll to position [24, 0]
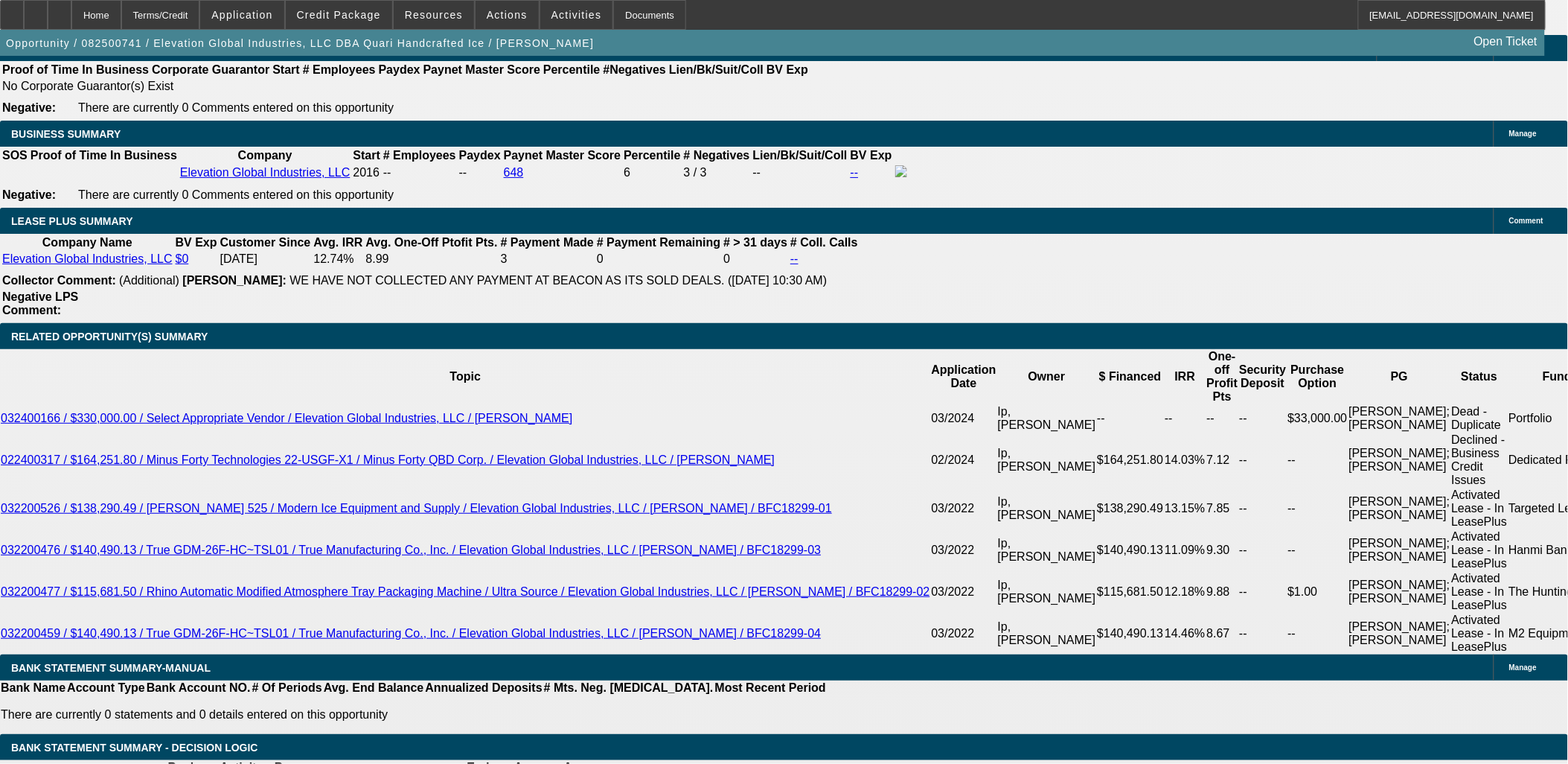
scroll to position [2516, 0]
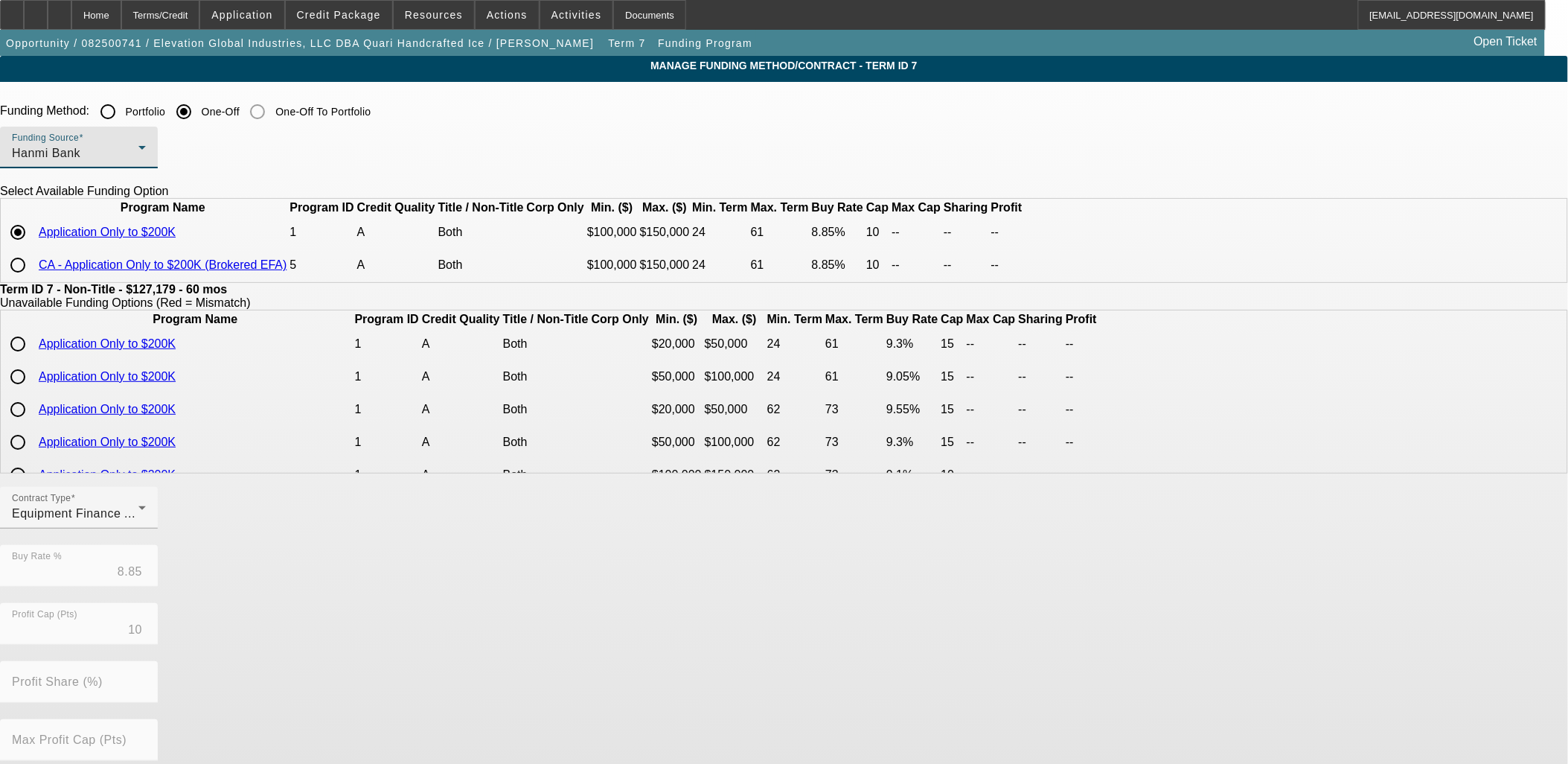
click at [138, 146] on div "Hanmi Bank" at bounding box center [74, 153] width 127 height 18
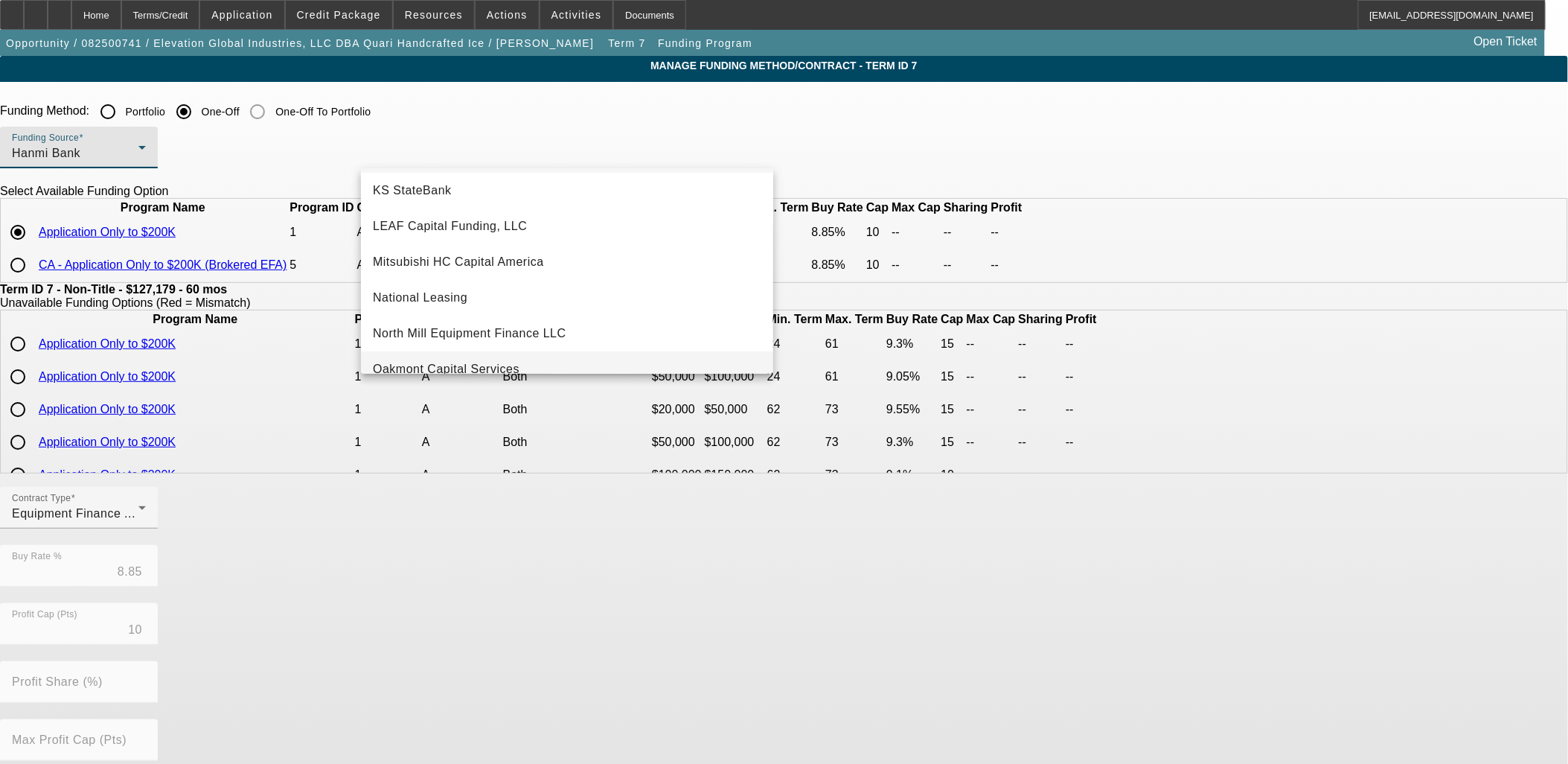
scroll to position [421, 0]
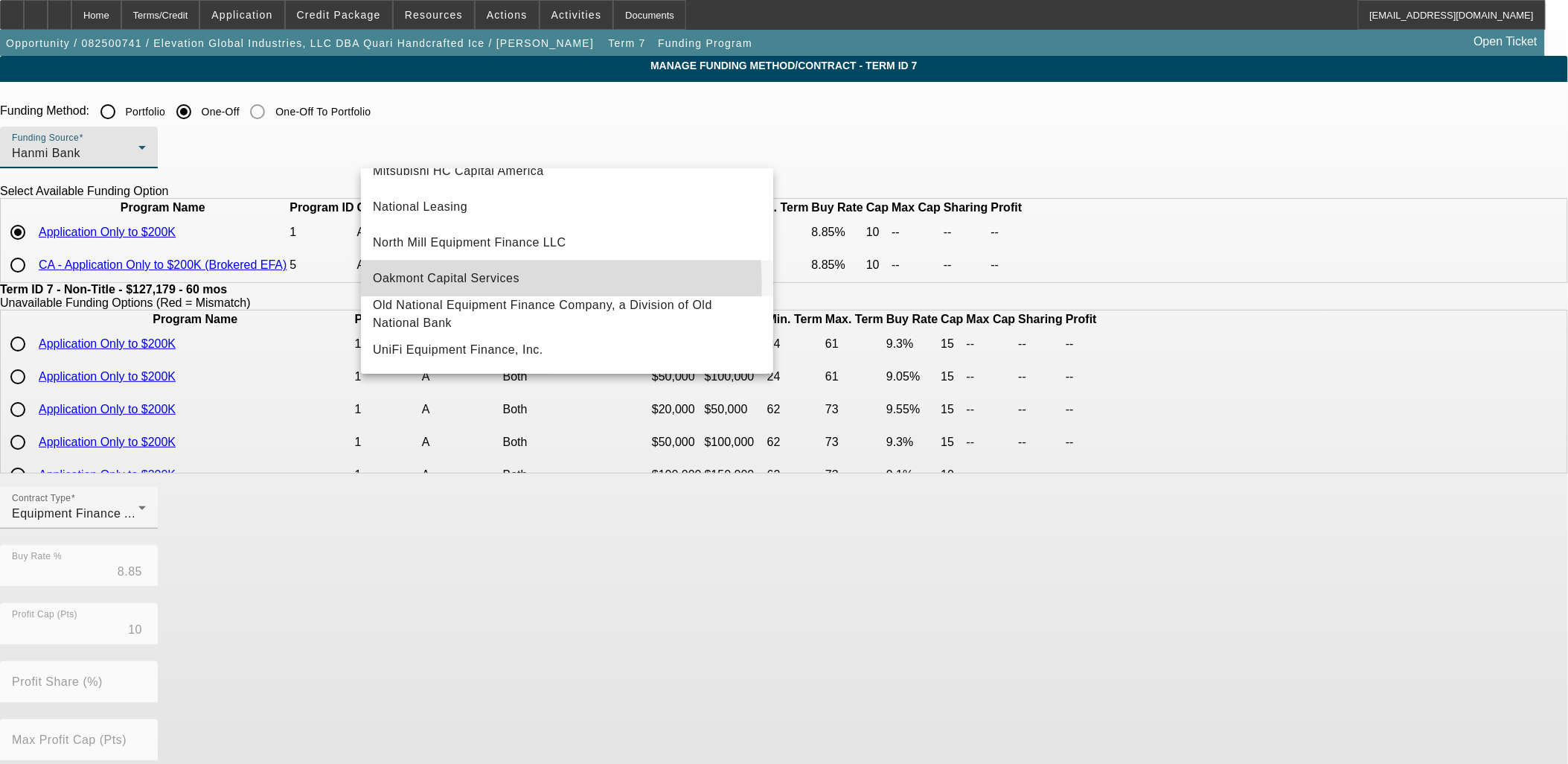
click at [452, 277] on span "Oakmont Capital Services" at bounding box center [446, 278] width 146 height 18
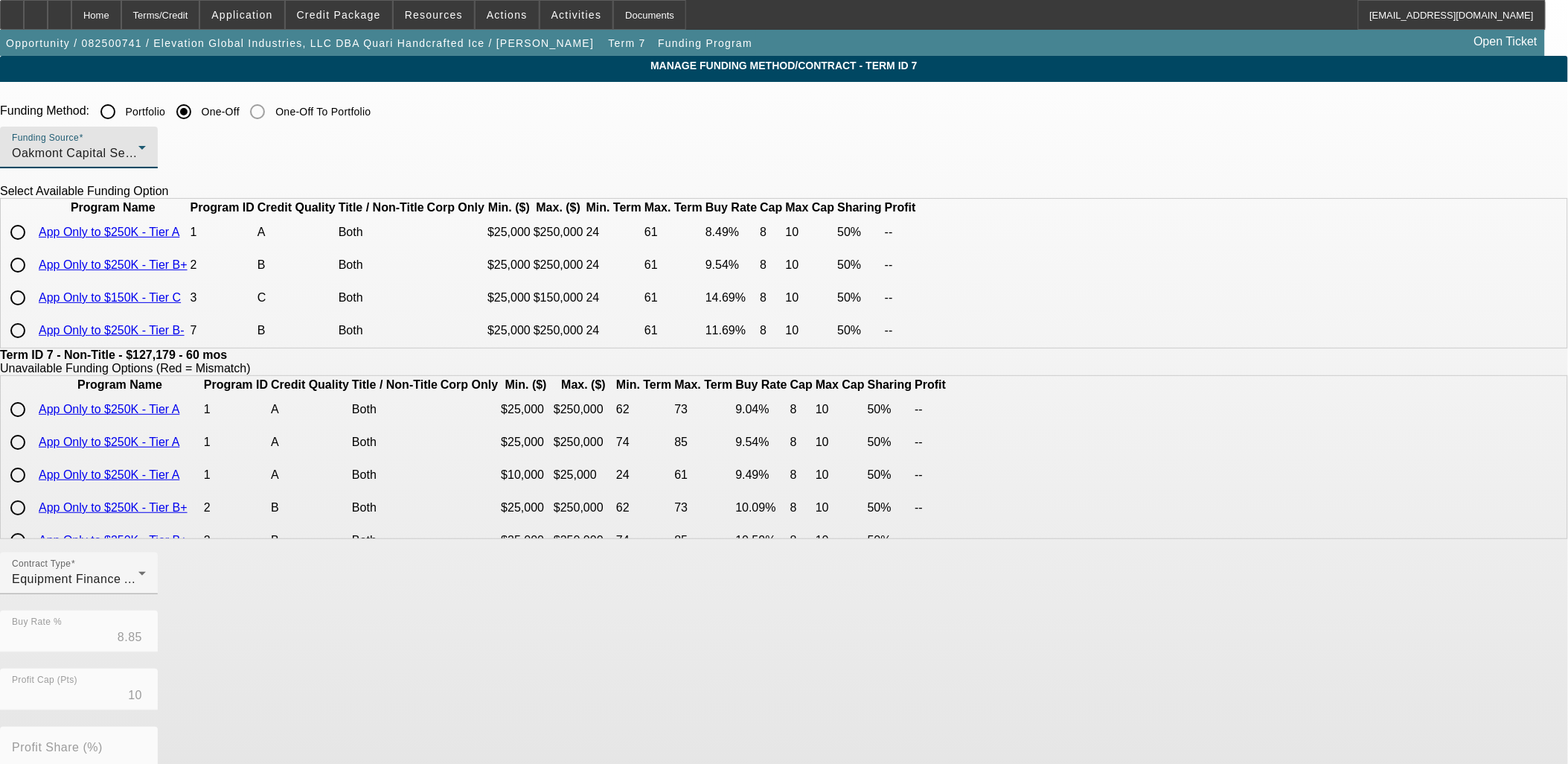
click at [158, 170] on div at bounding box center [79, 176] width 158 height 16
click at [146, 164] on div "Funding Source Oakmont Capital Services" at bounding box center [78, 147] width 134 height 42
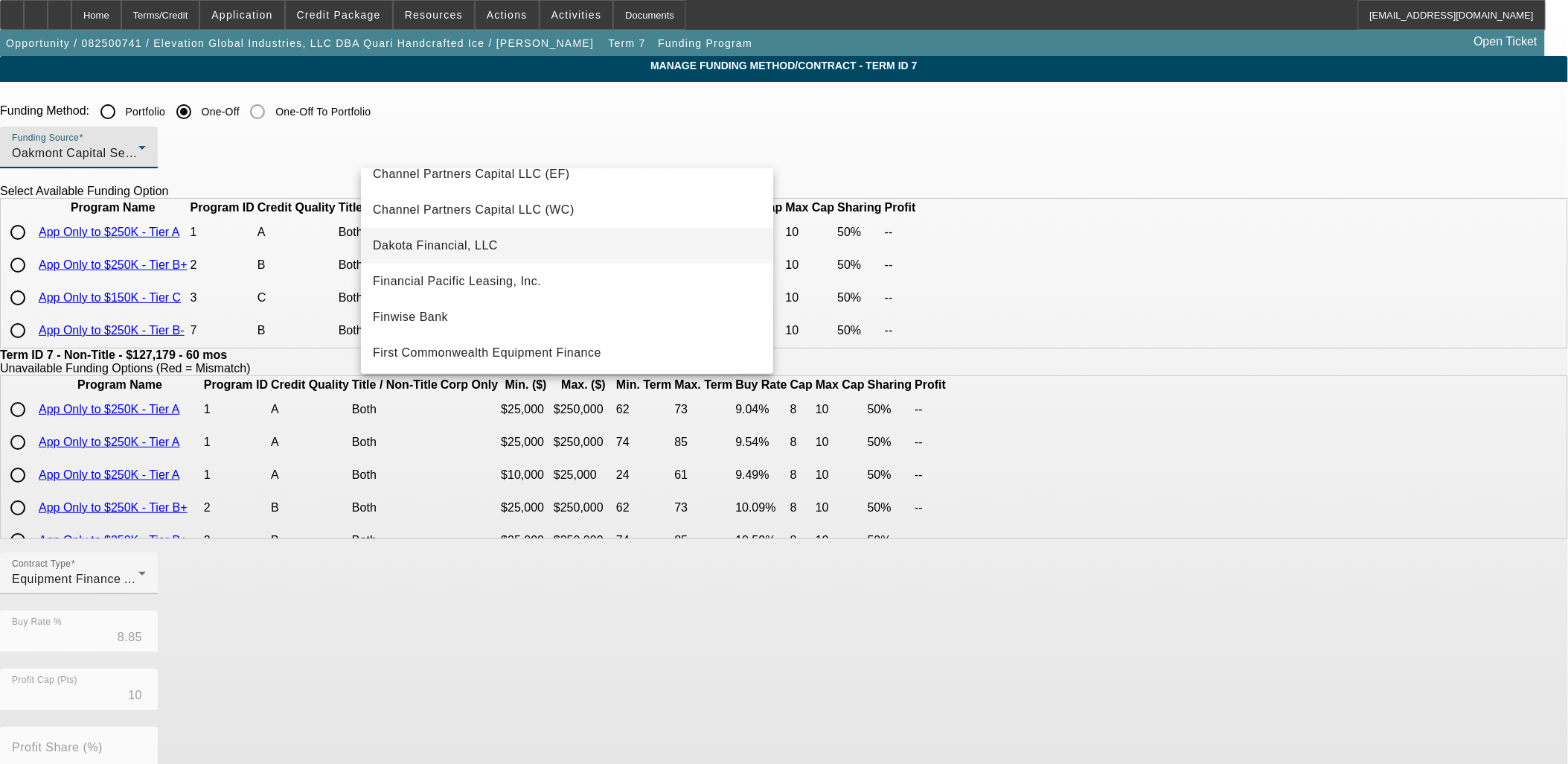
scroll to position [90, 0]
click at [468, 273] on span "Financial Pacific Leasing, Inc." at bounding box center [457, 282] width 168 height 18
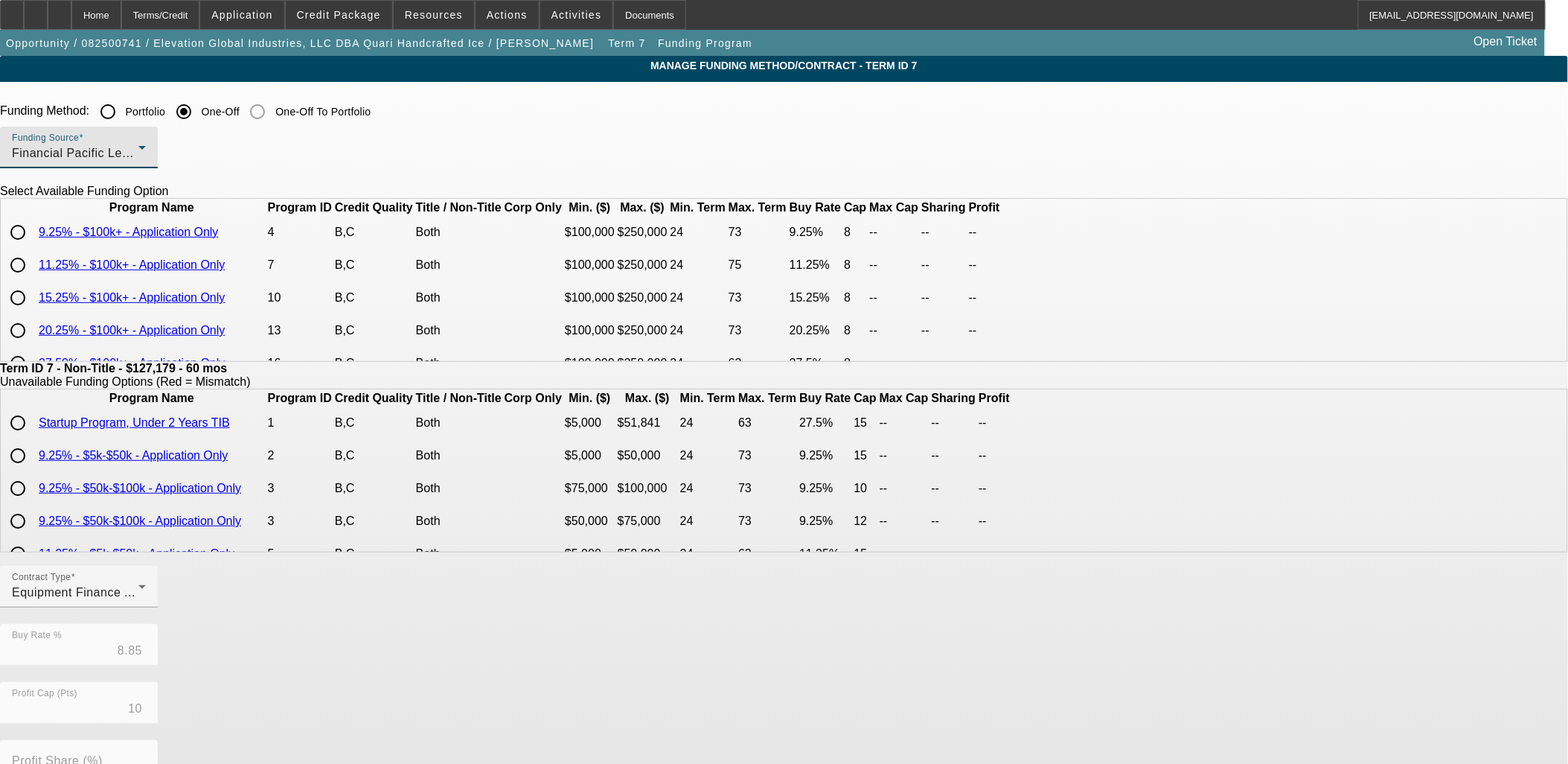
click at [33, 280] on input "radio" at bounding box center [18, 265] width 30 height 30
radio input "true"
type input "11.25"
type input "8"
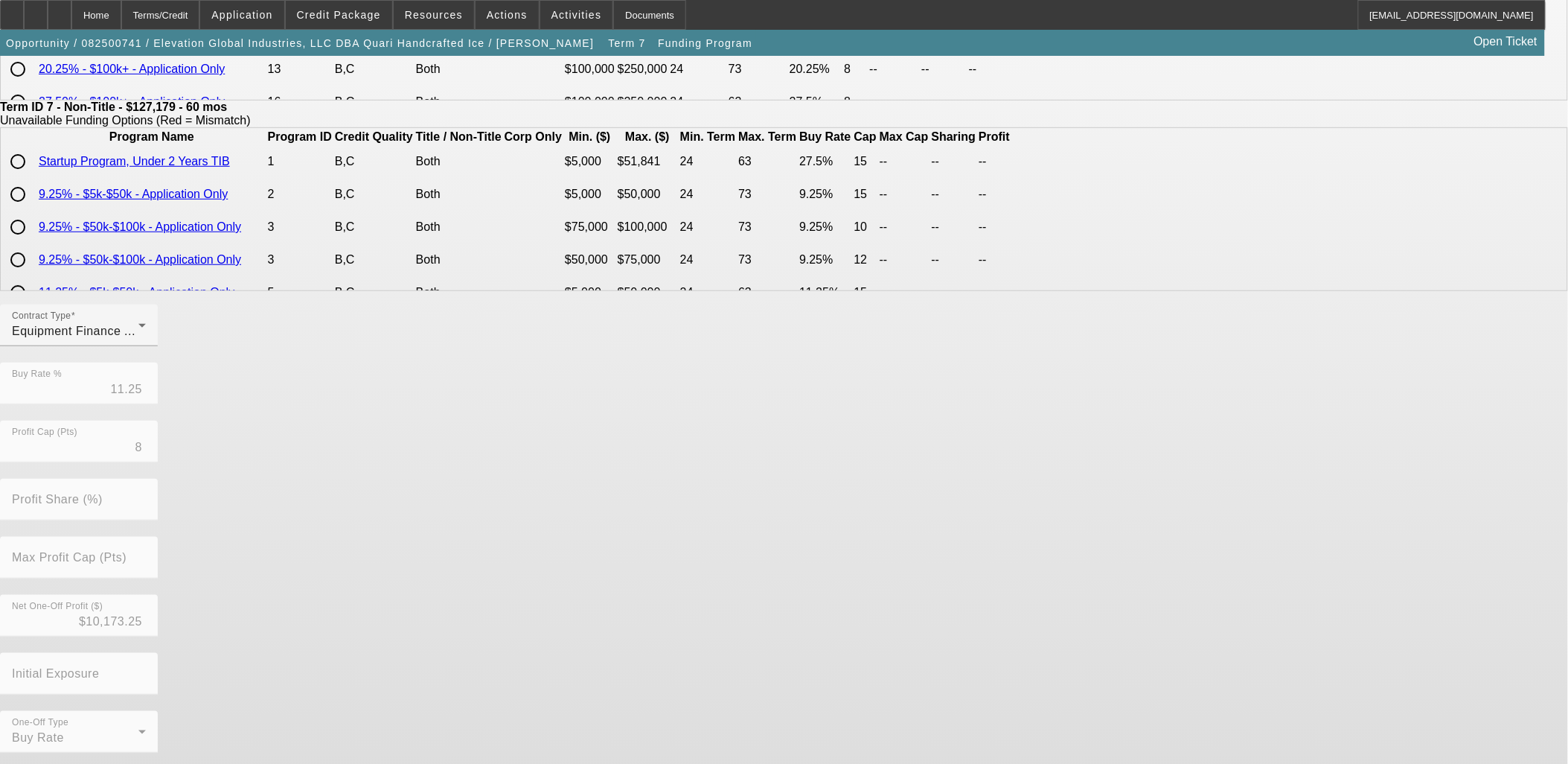
scroll to position [262, 0]
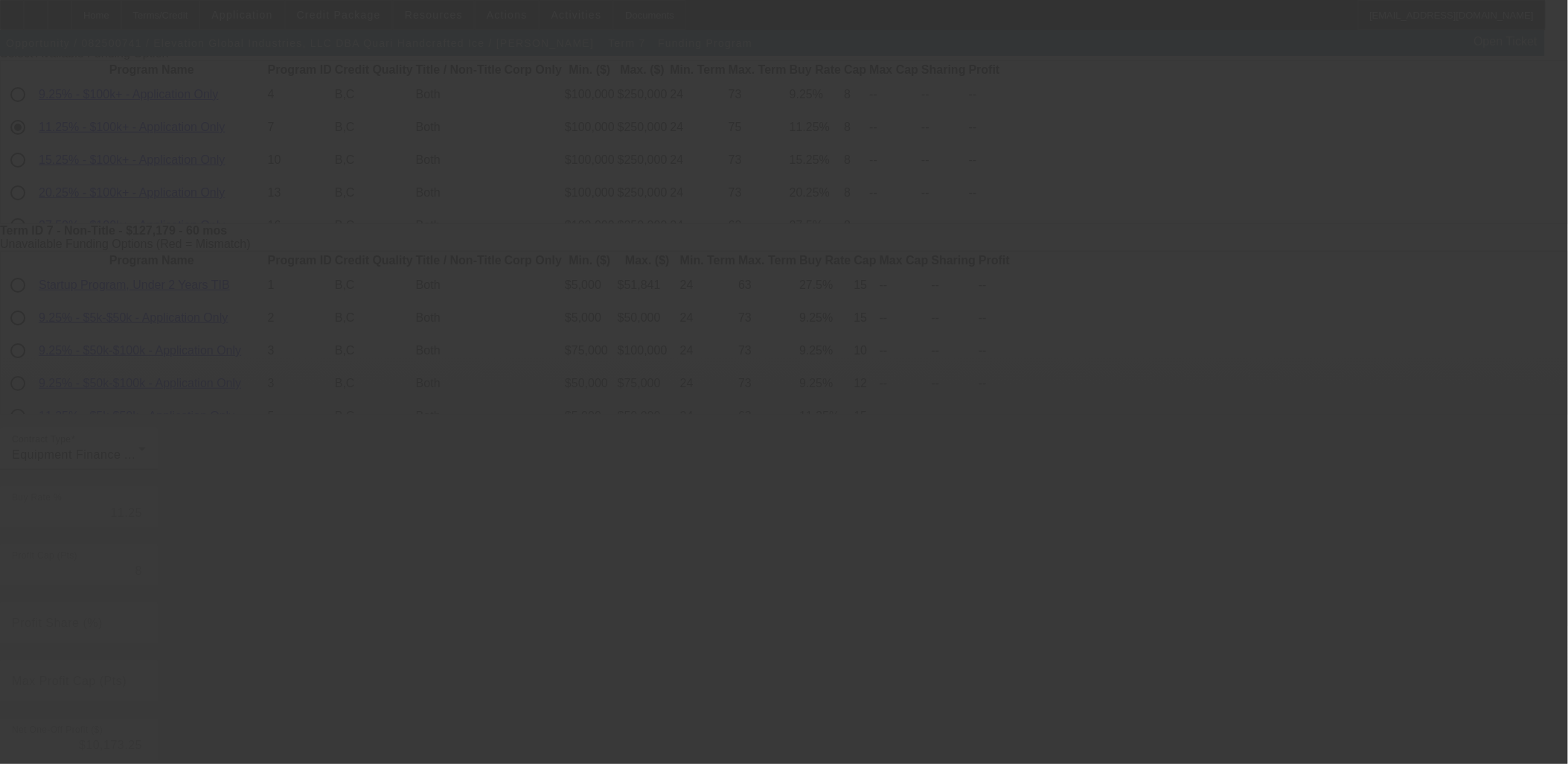
scroll to position [0, 0]
type input "8.85"
type input "10"
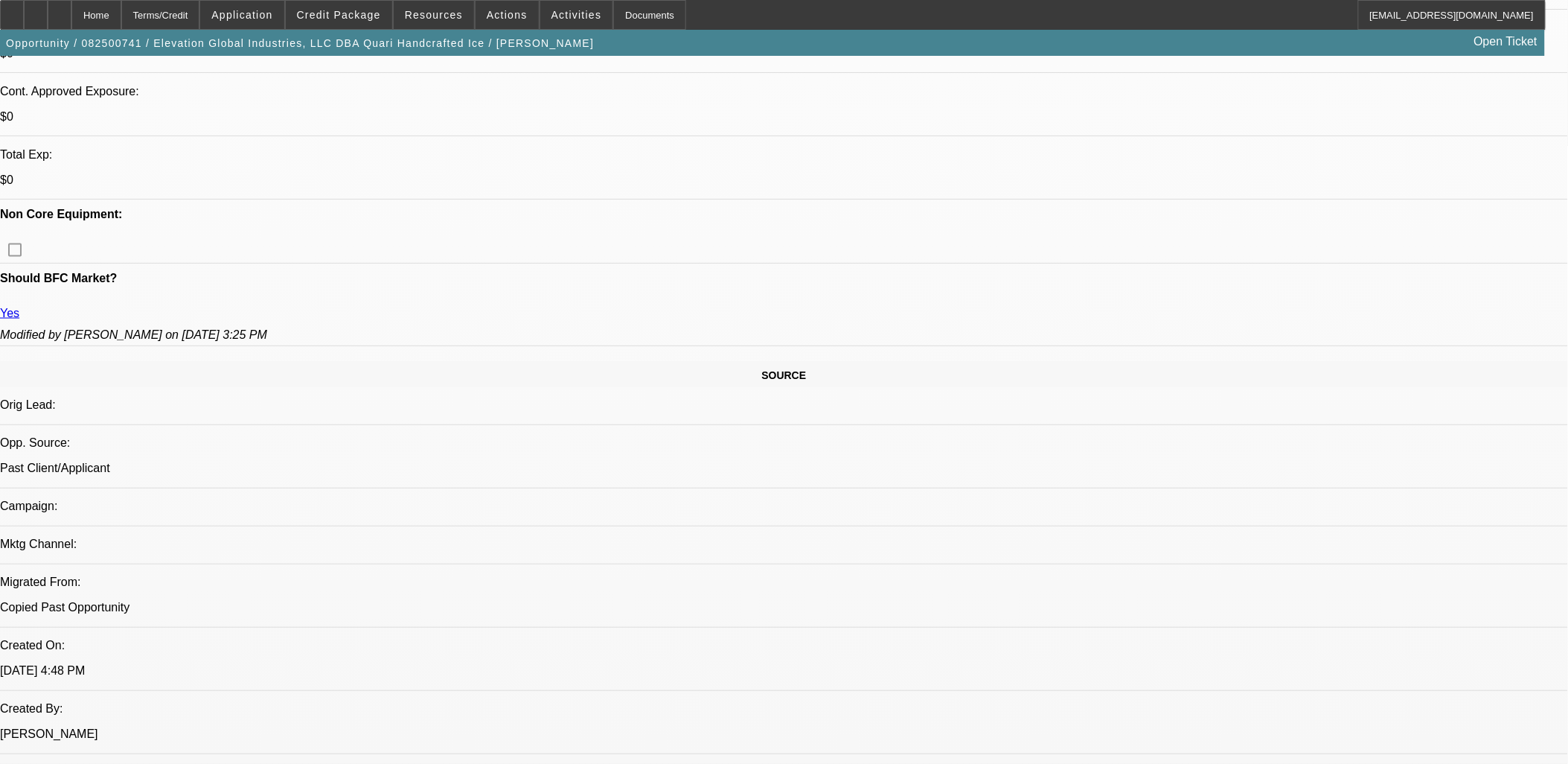
select select "0"
select select "6"
select select "0"
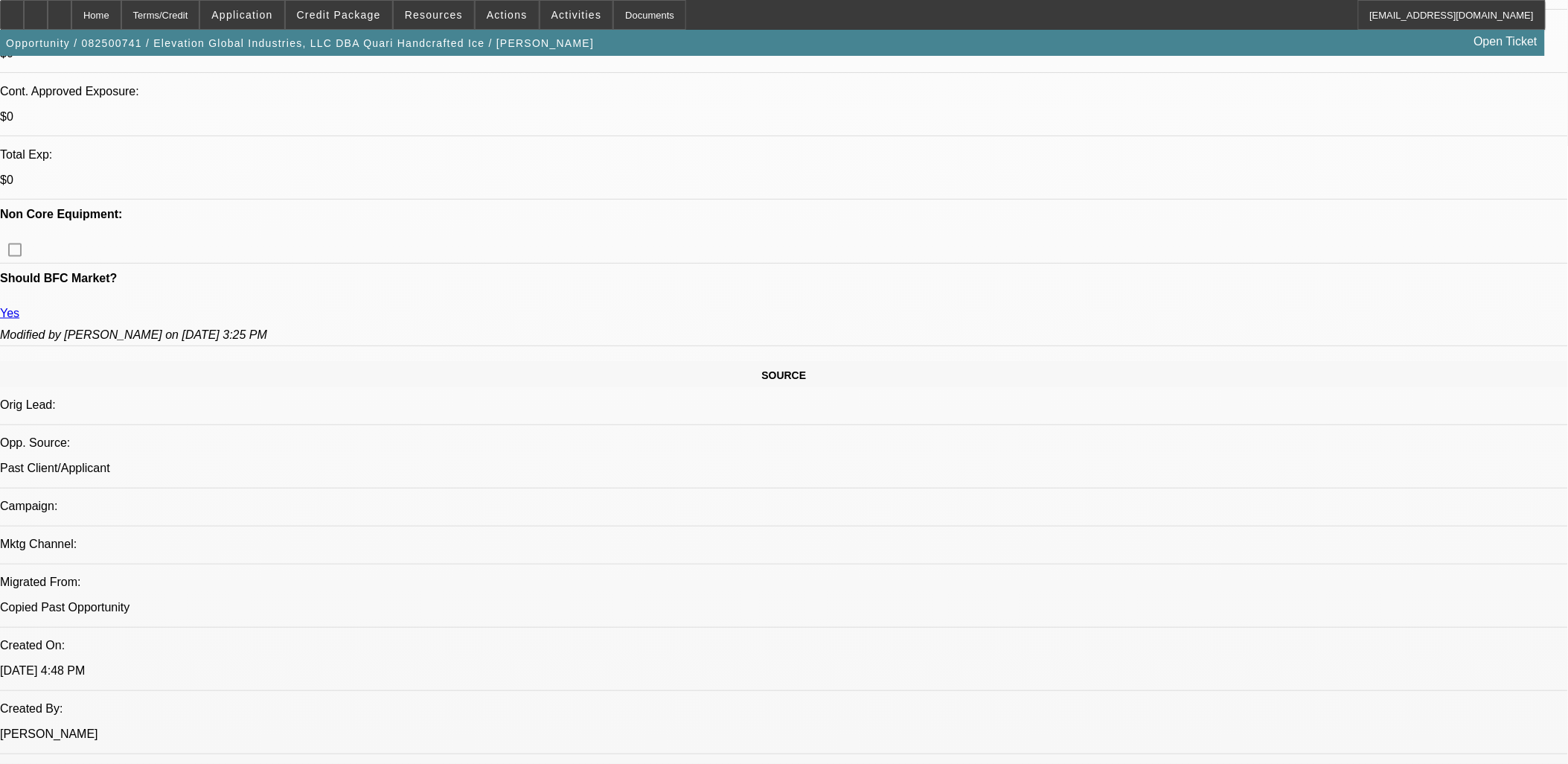
select select "0"
select select "6"
select select "0"
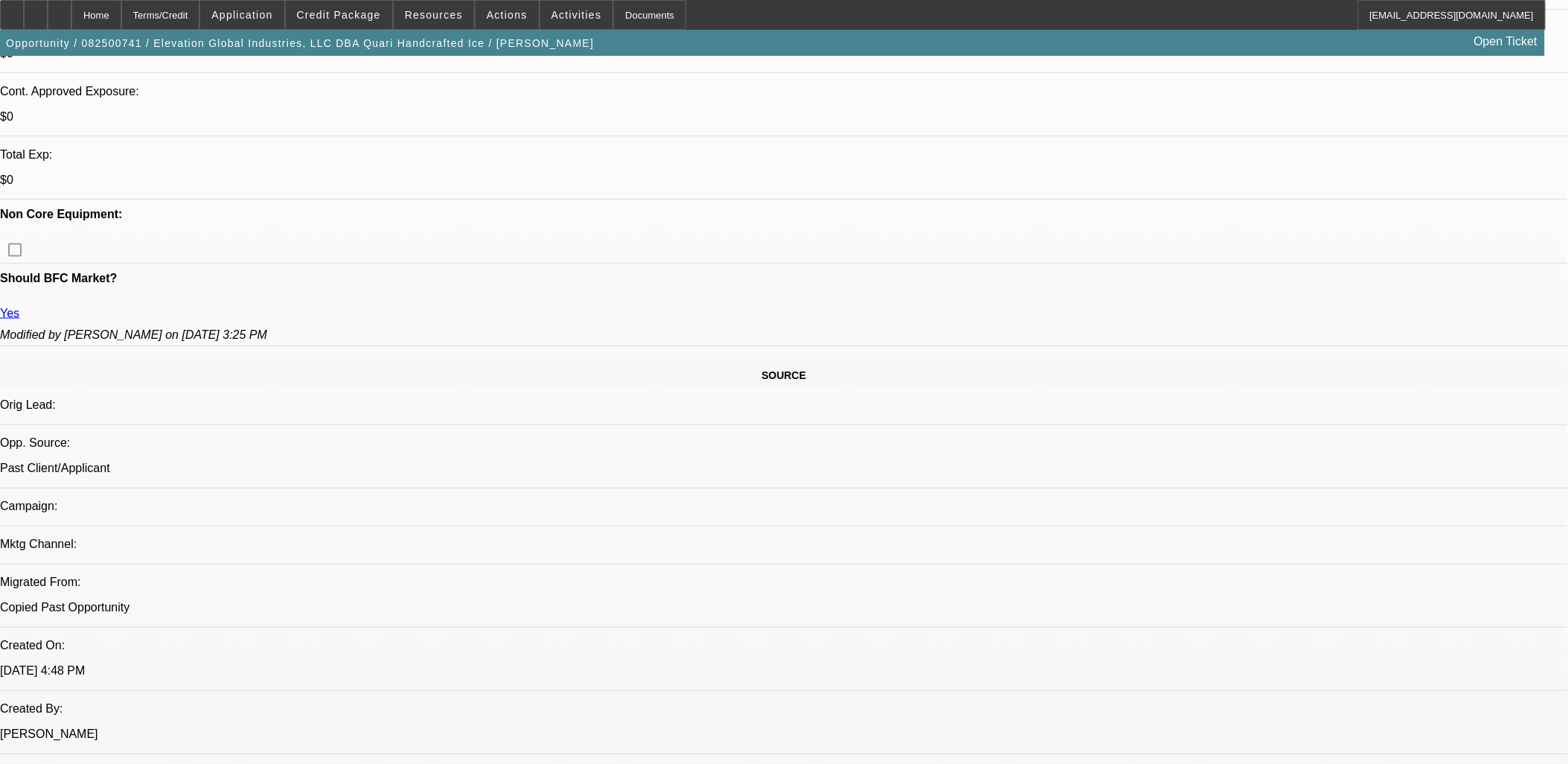
select select "0"
select select "6"
select select "0"
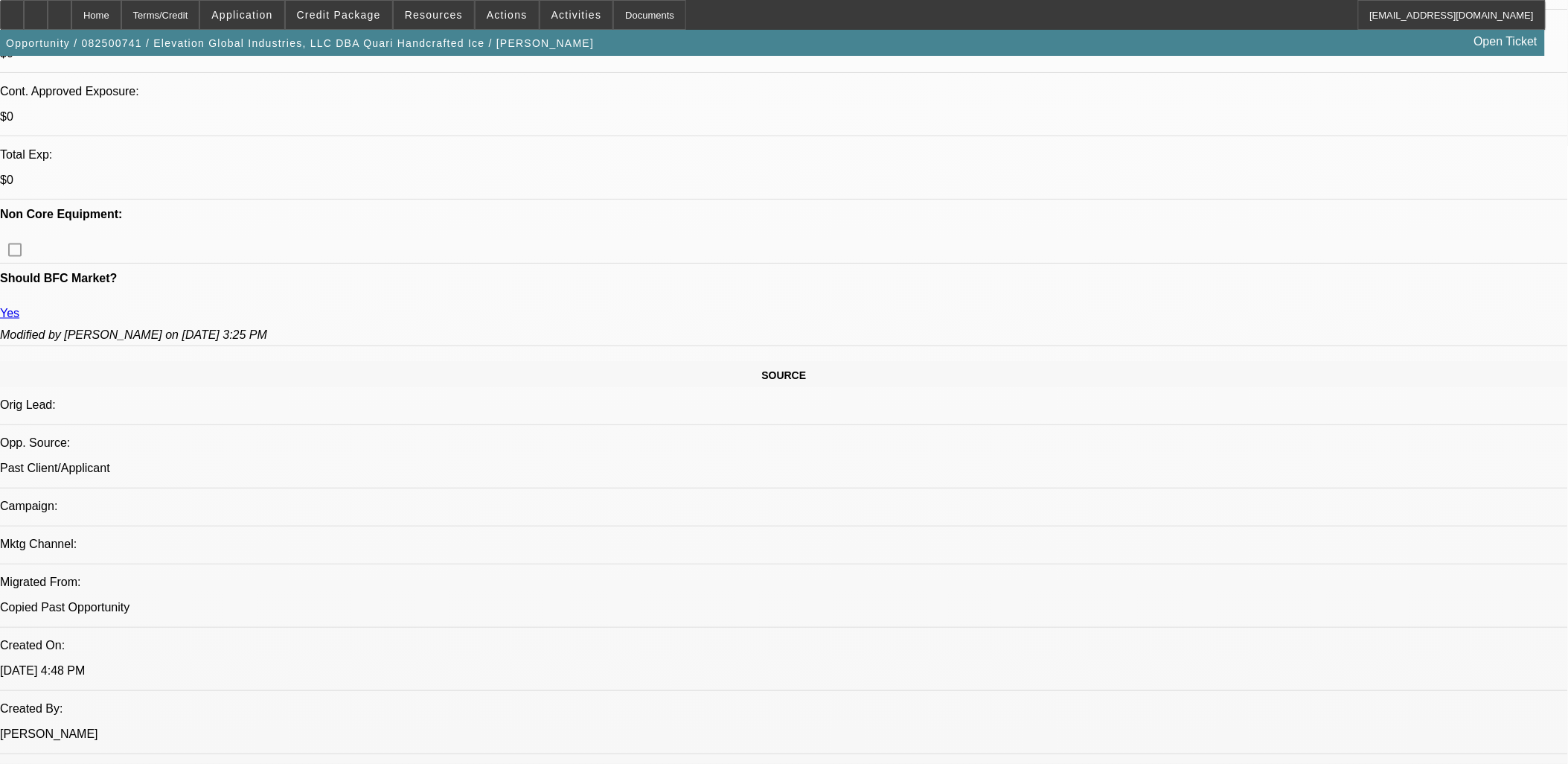
select select "6"
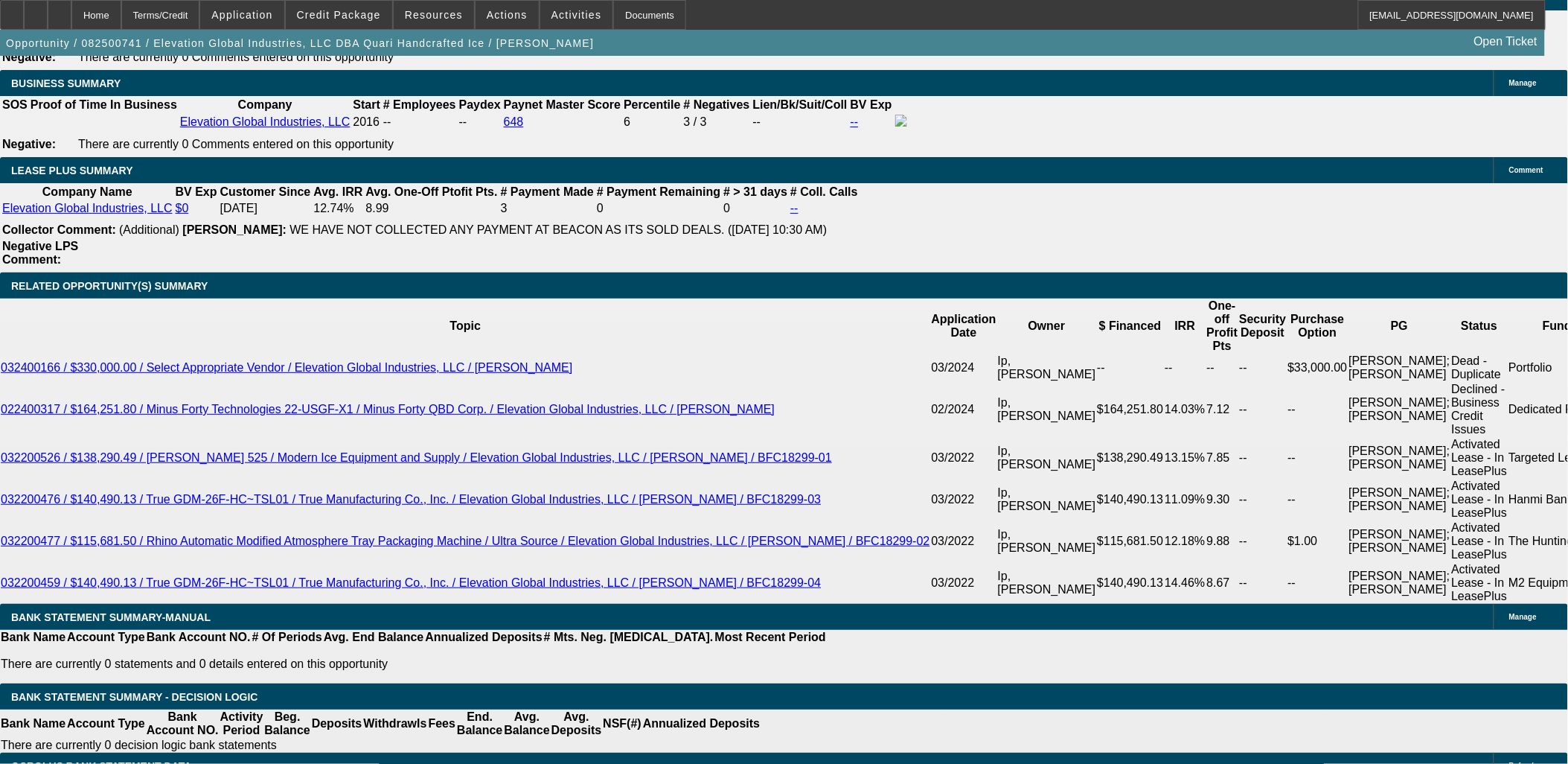
scroll to position [2482, 0]
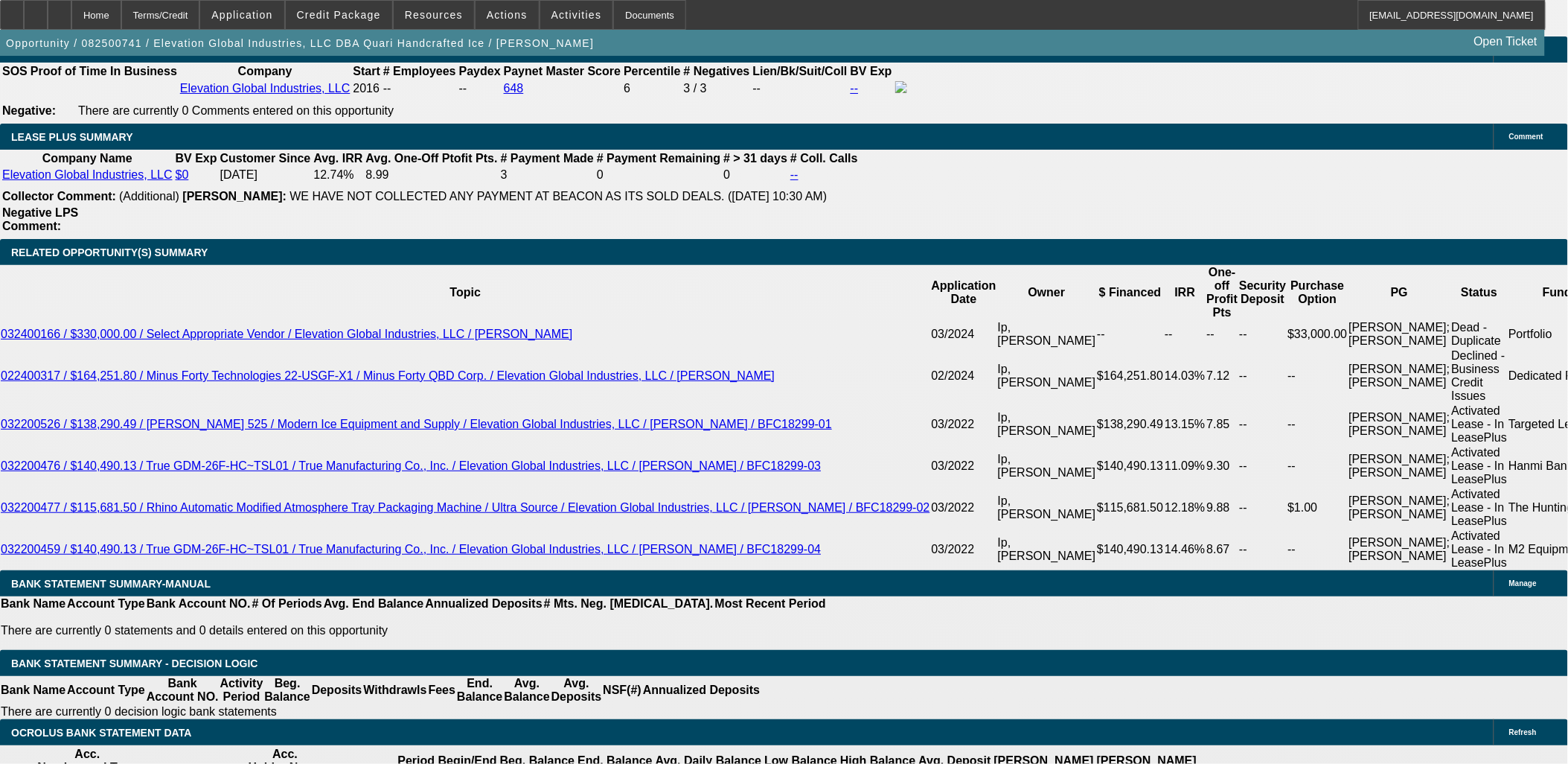
type input "UNKNOWN"
type input "12.6"
type input "$2,867.74"
type input "12.6"
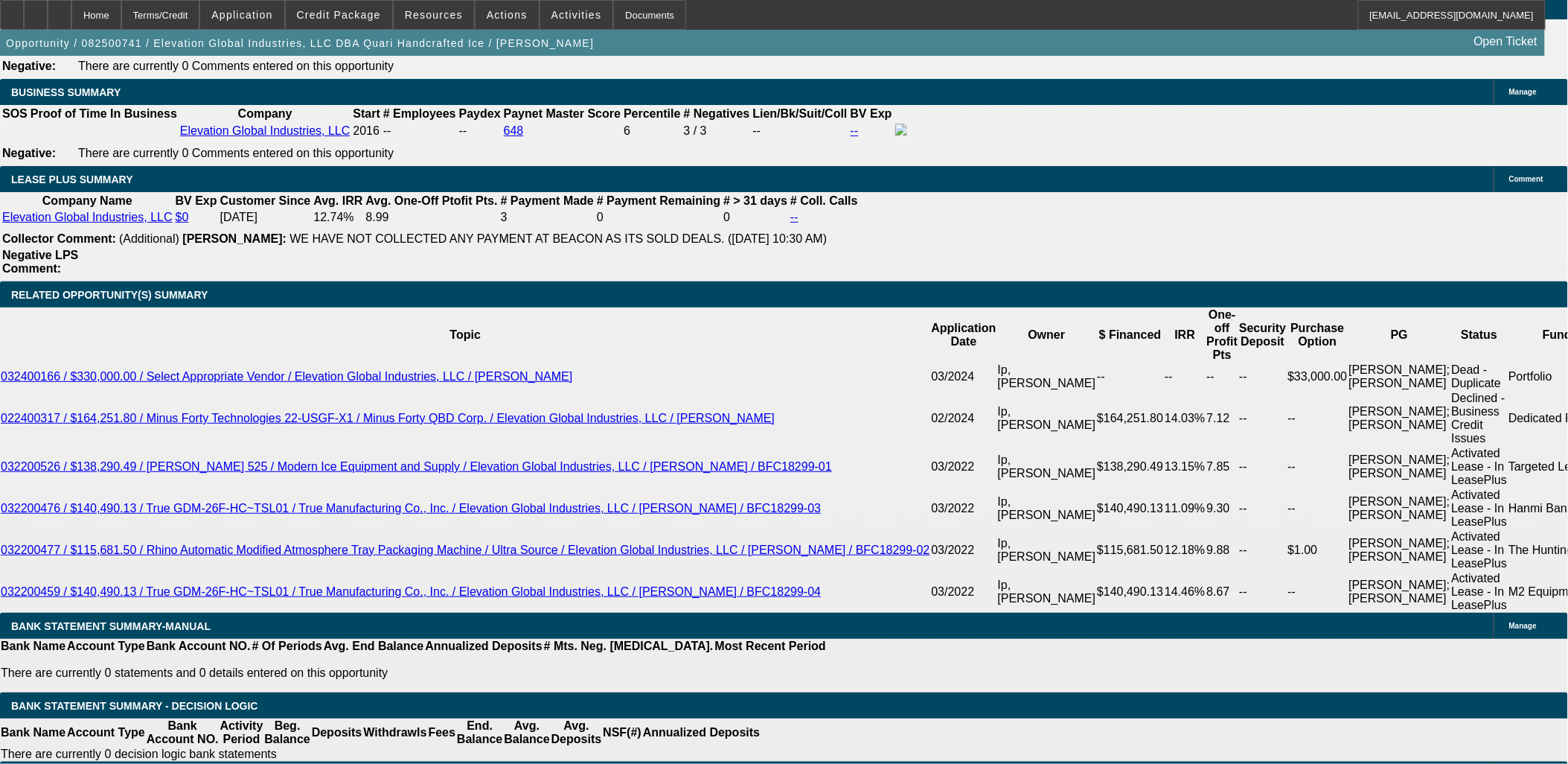
scroll to position [2399, 0]
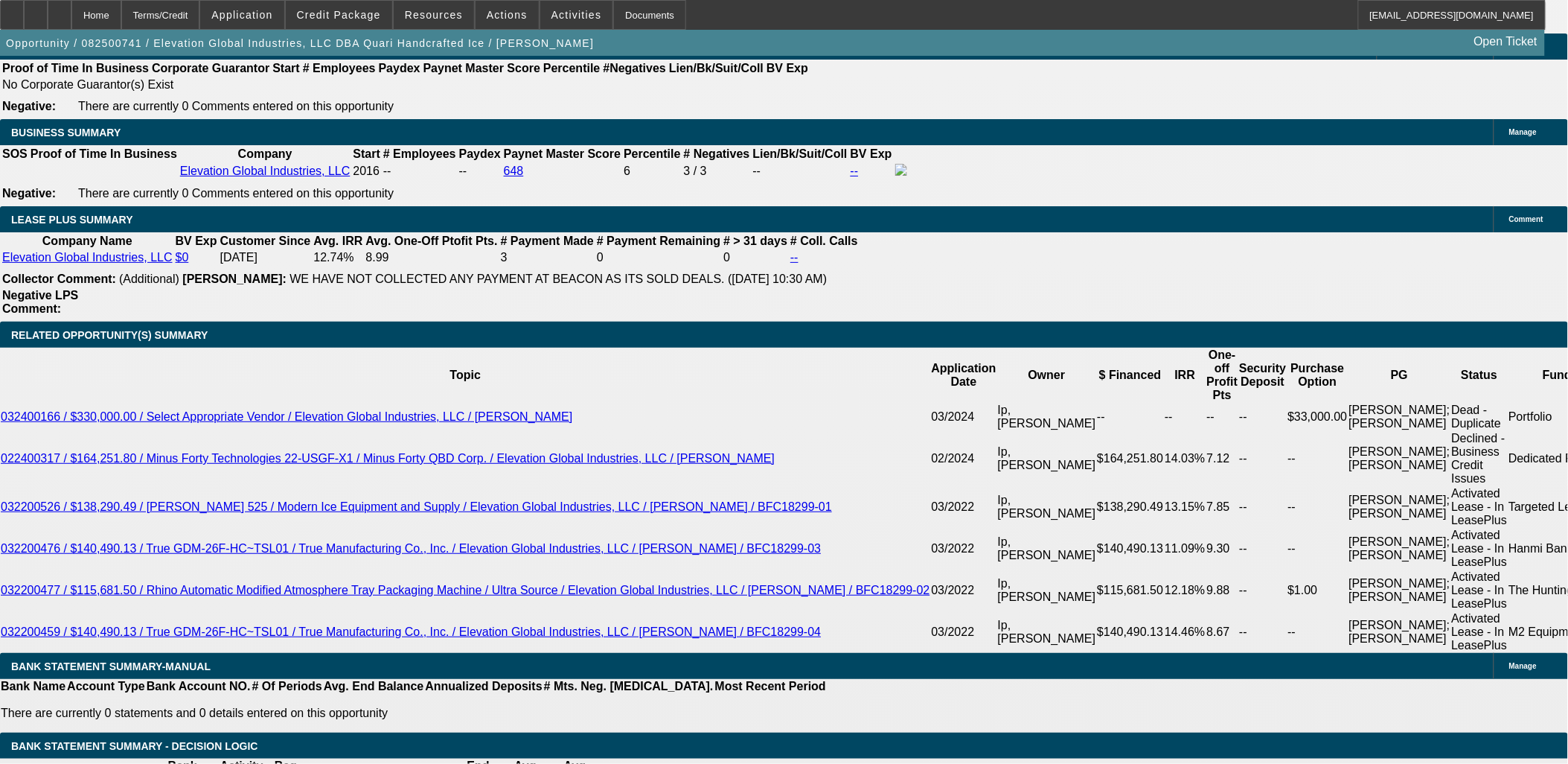
drag, startPoint x: 268, startPoint y: 515, endPoint x: 335, endPoint y: 527, distance: 68.1
type input "2824."
type input "11.9"
type input "2824.9"
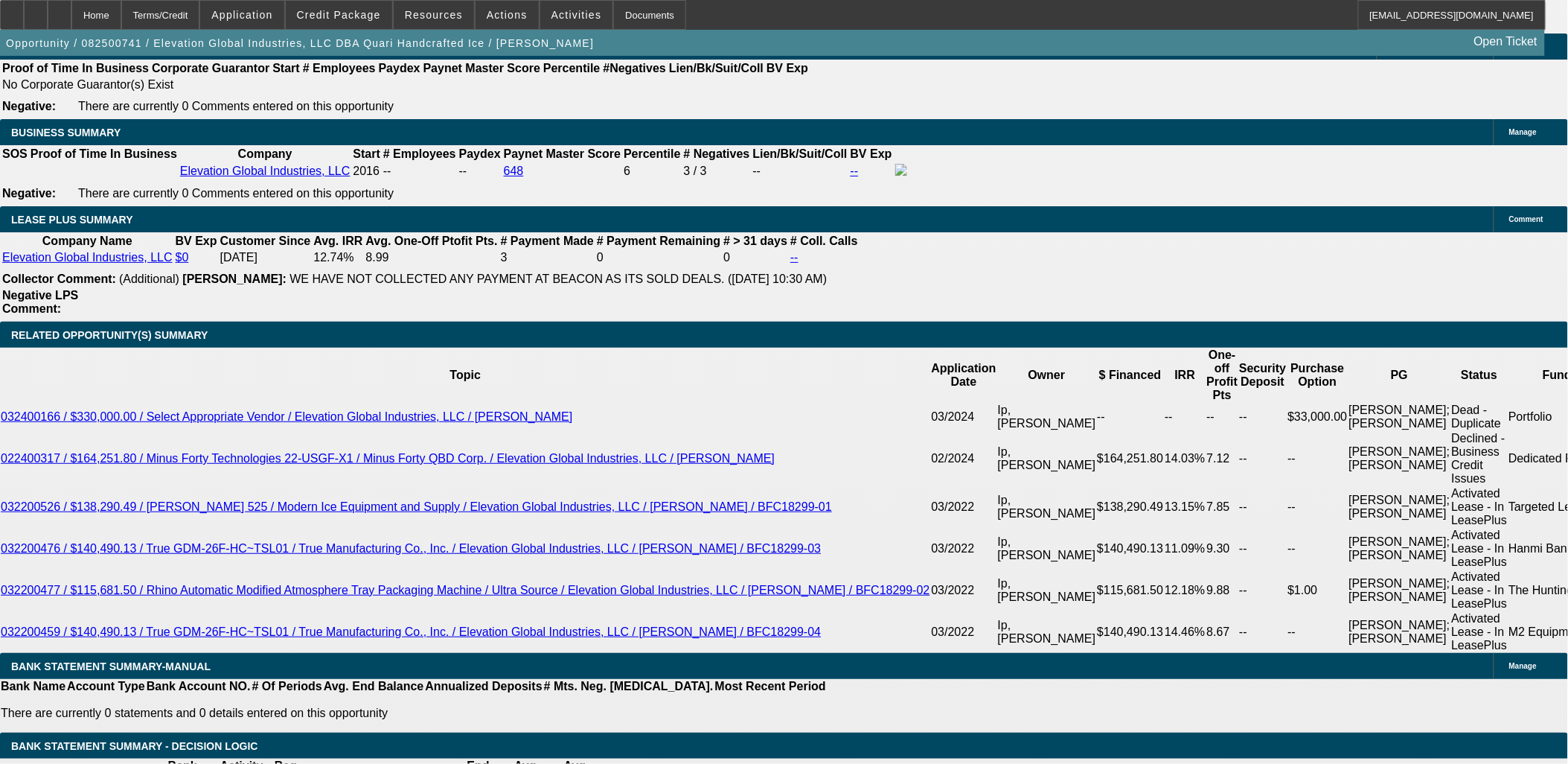
type input "11.9"
type input "$2,824.99"
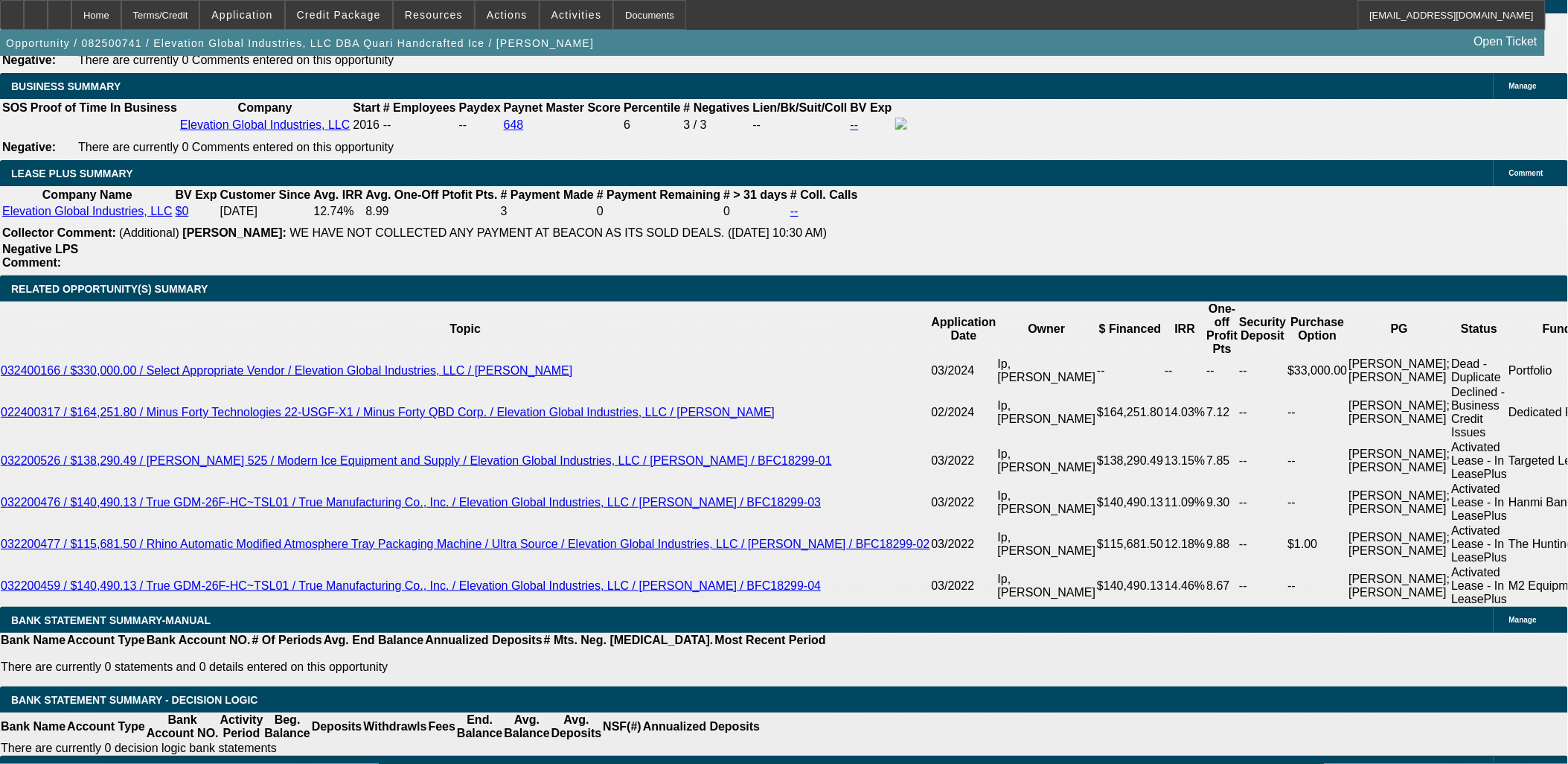
scroll to position [2482, 0]
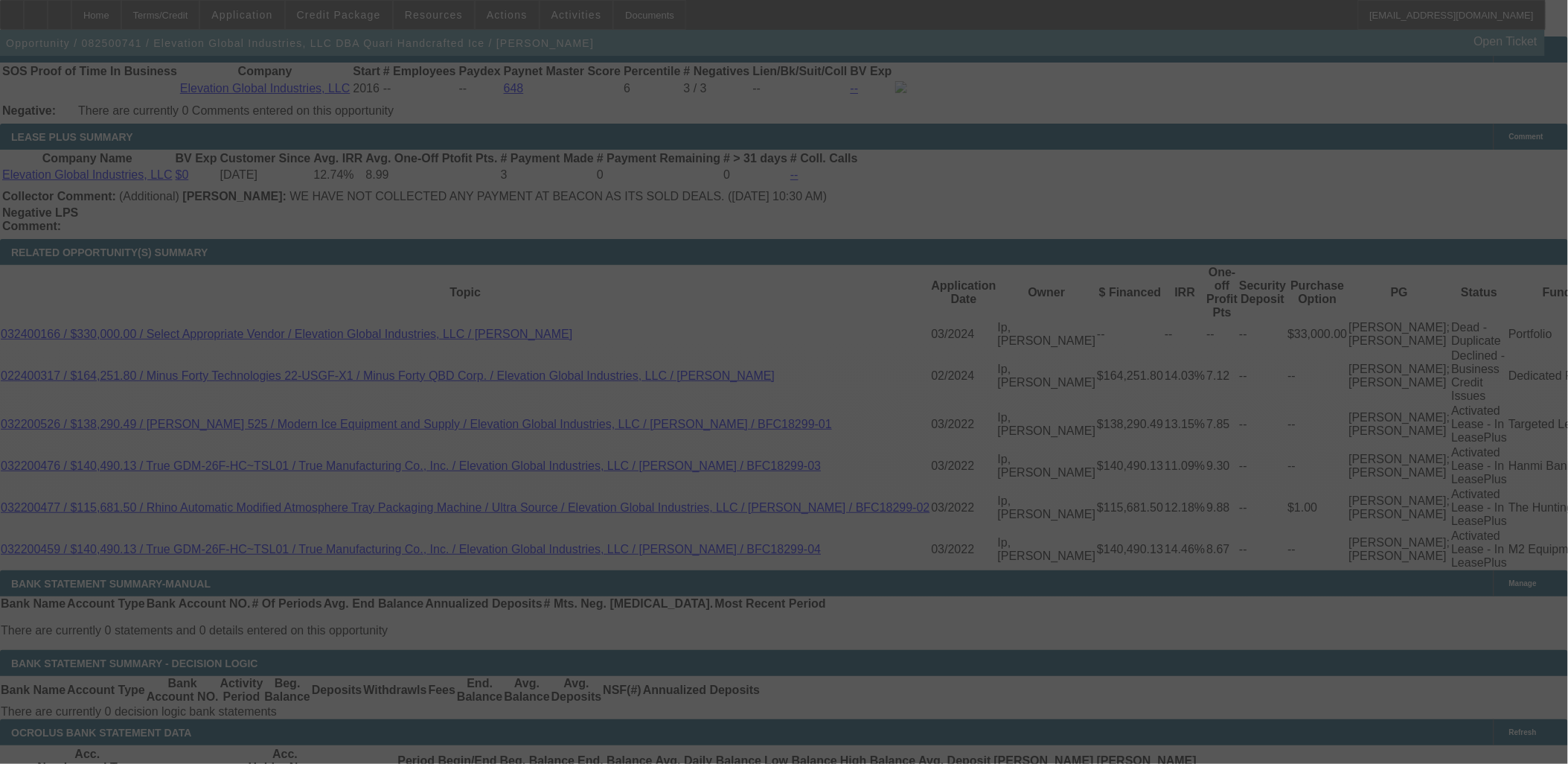
select select "0"
select select "6"
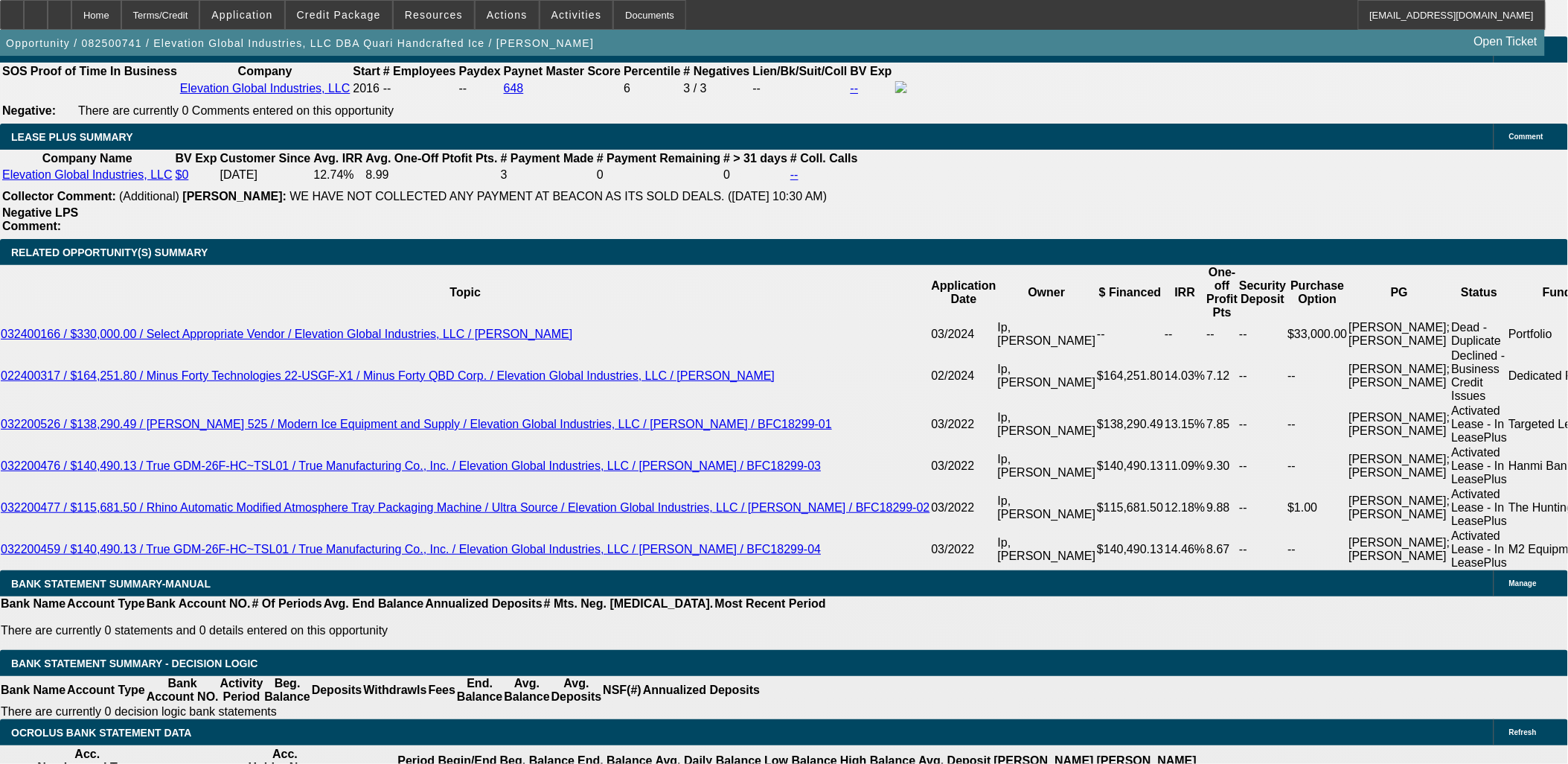
drag, startPoint x: 267, startPoint y: 433, endPoint x: 276, endPoint y: 434, distance: 9.1
type input "2849.99"
type input "UNKNOWN"
type input "12.3"
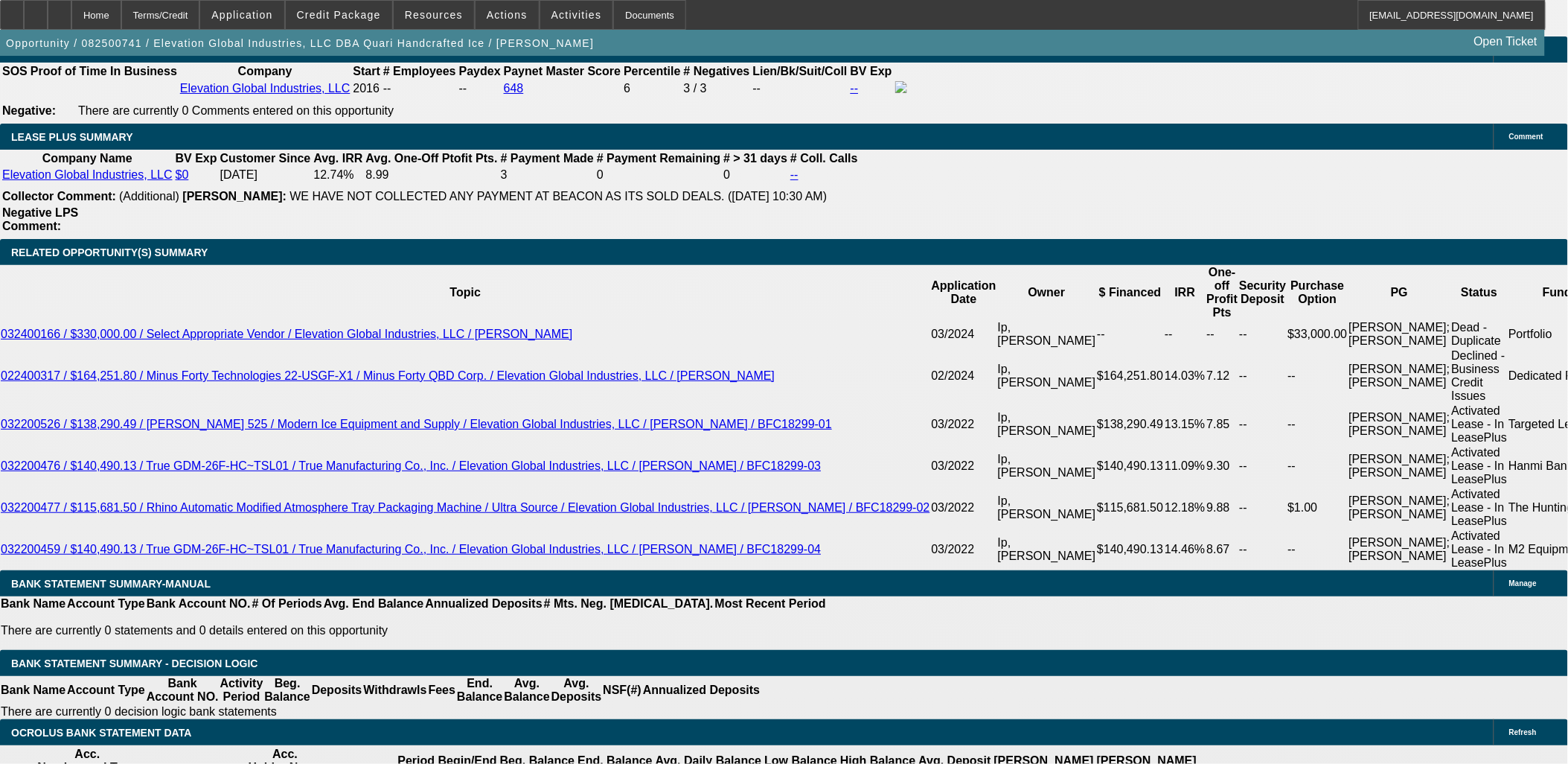
type input "$2,849.99"
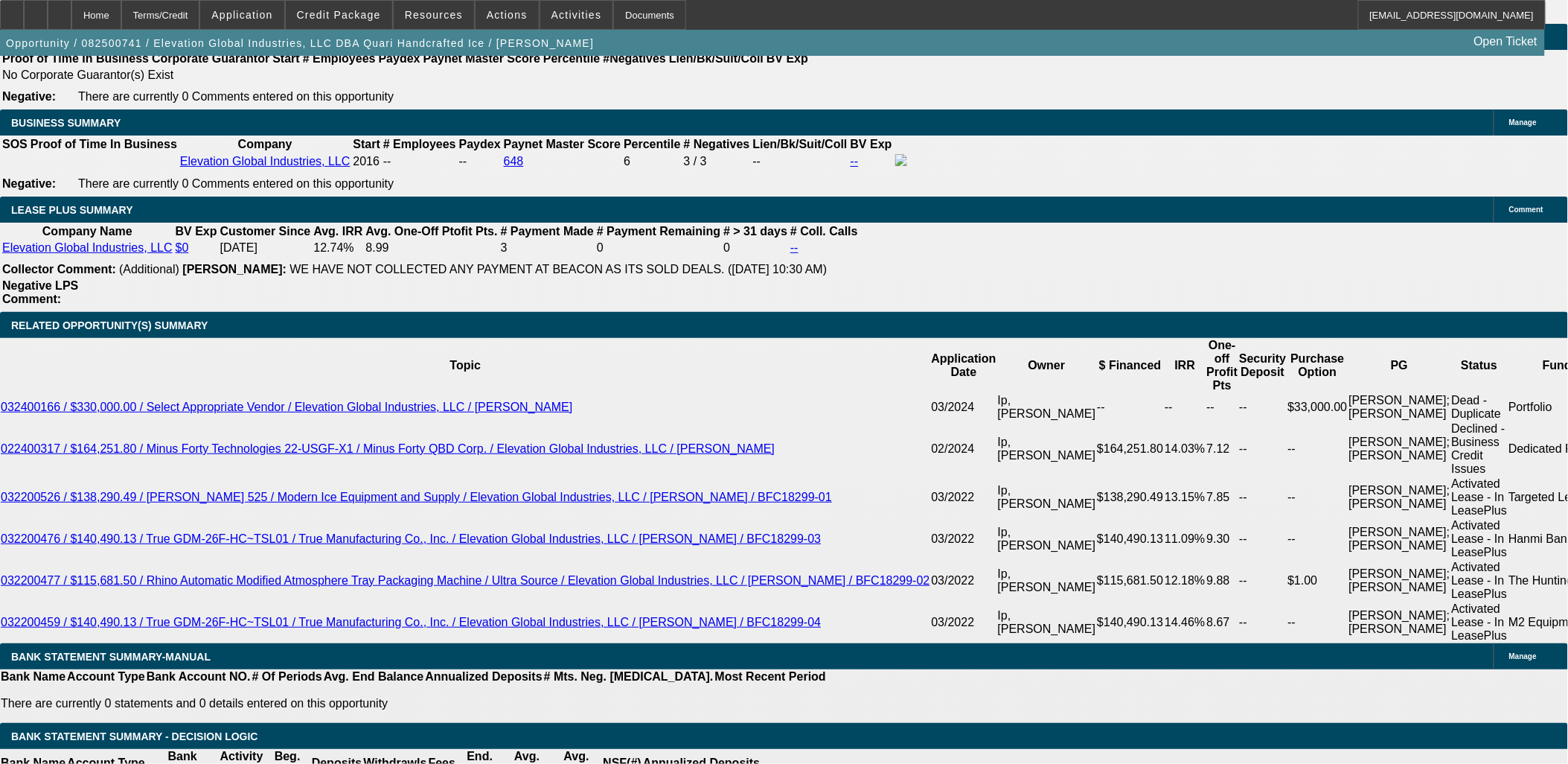
scroll to position [2316, 0]
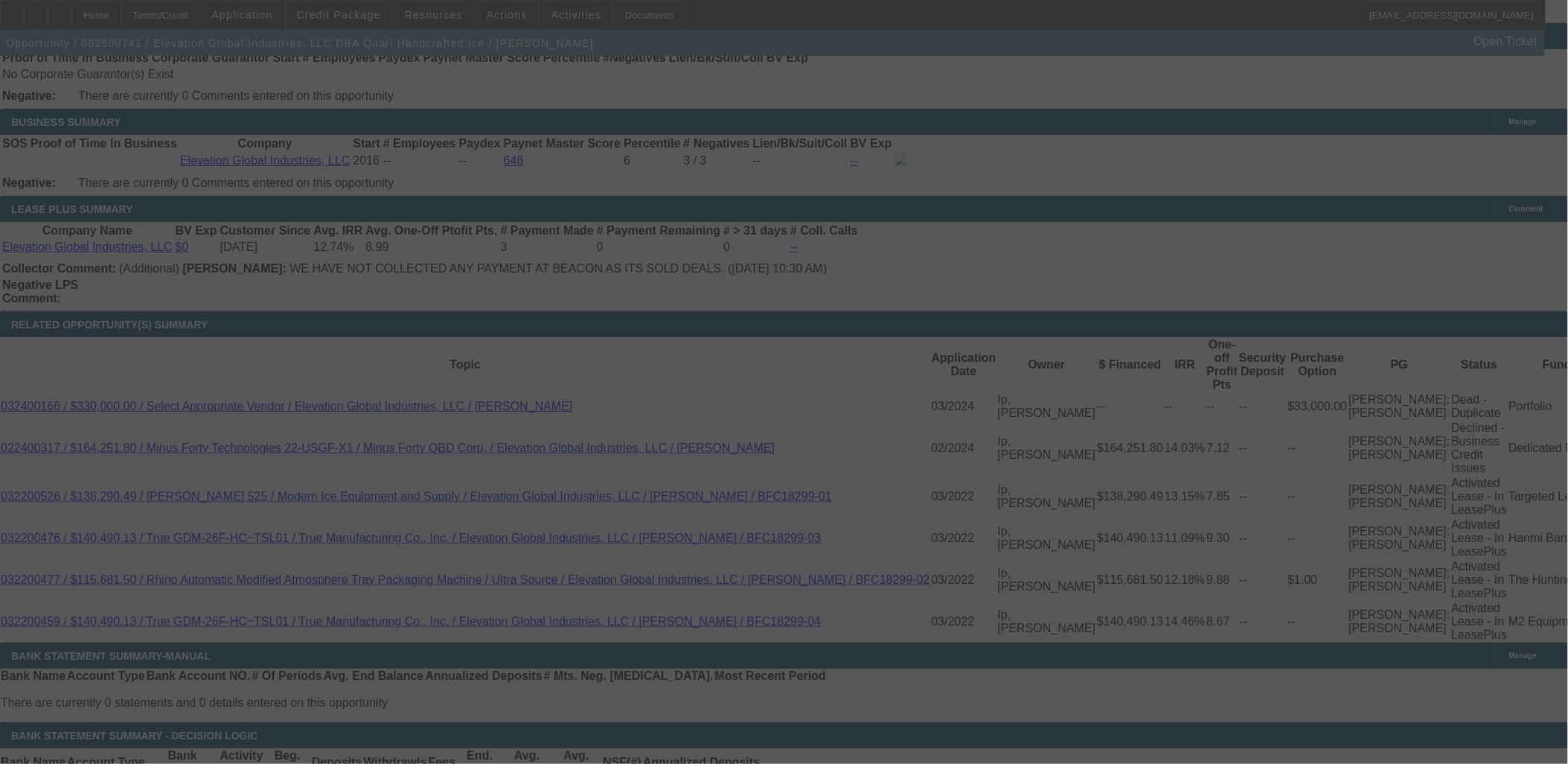
scroll to position [2482, 0]
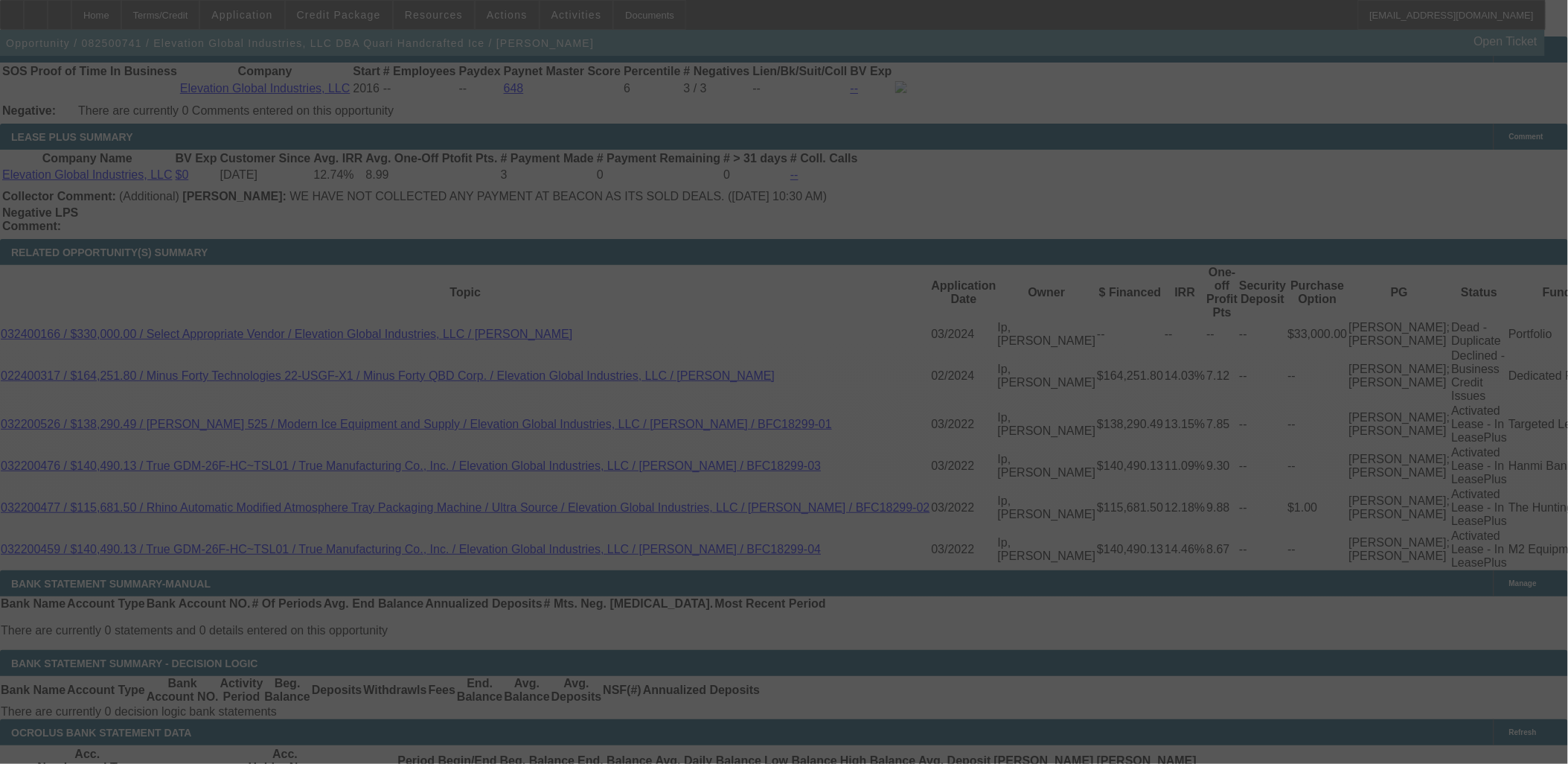
select select "0"
select select "6"
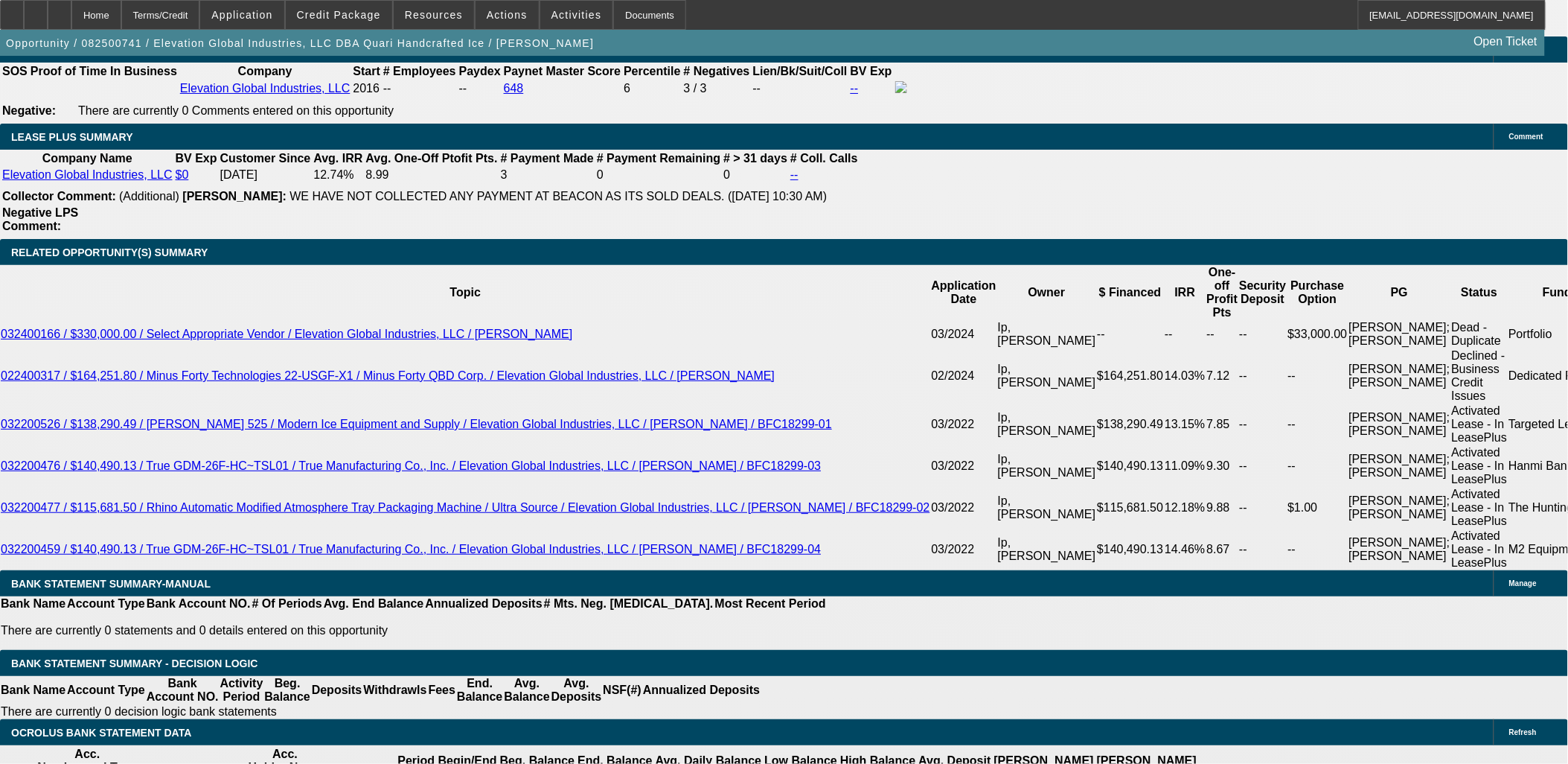
drag, startPoint x: 276, startPoint y: 435, endPoint x: 268, endPoint y: 435, distance: 8.0
type input "2874.99"
type input "UNKNOWN"
type input "12.7"
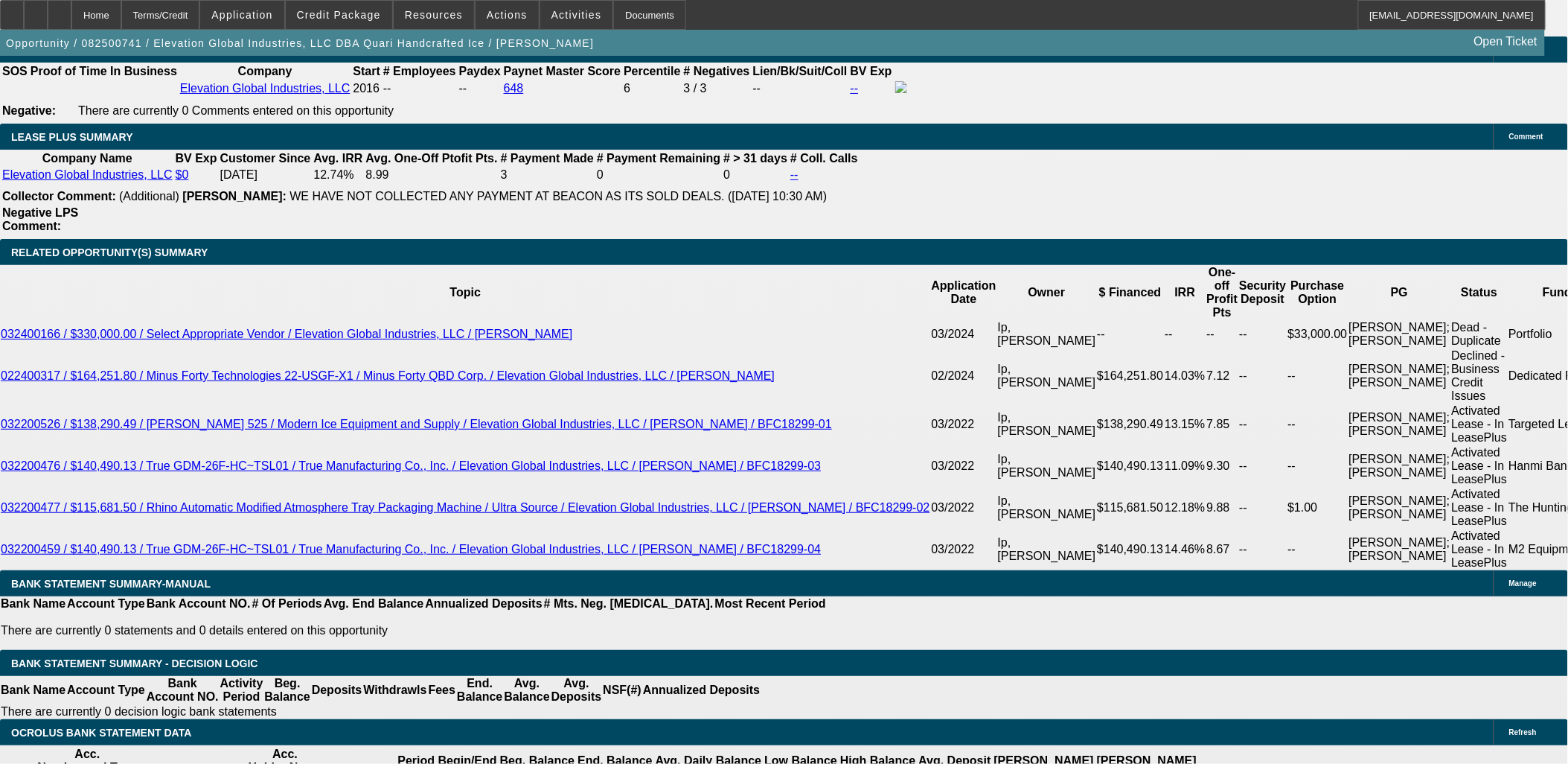
type input "$2,874.99"
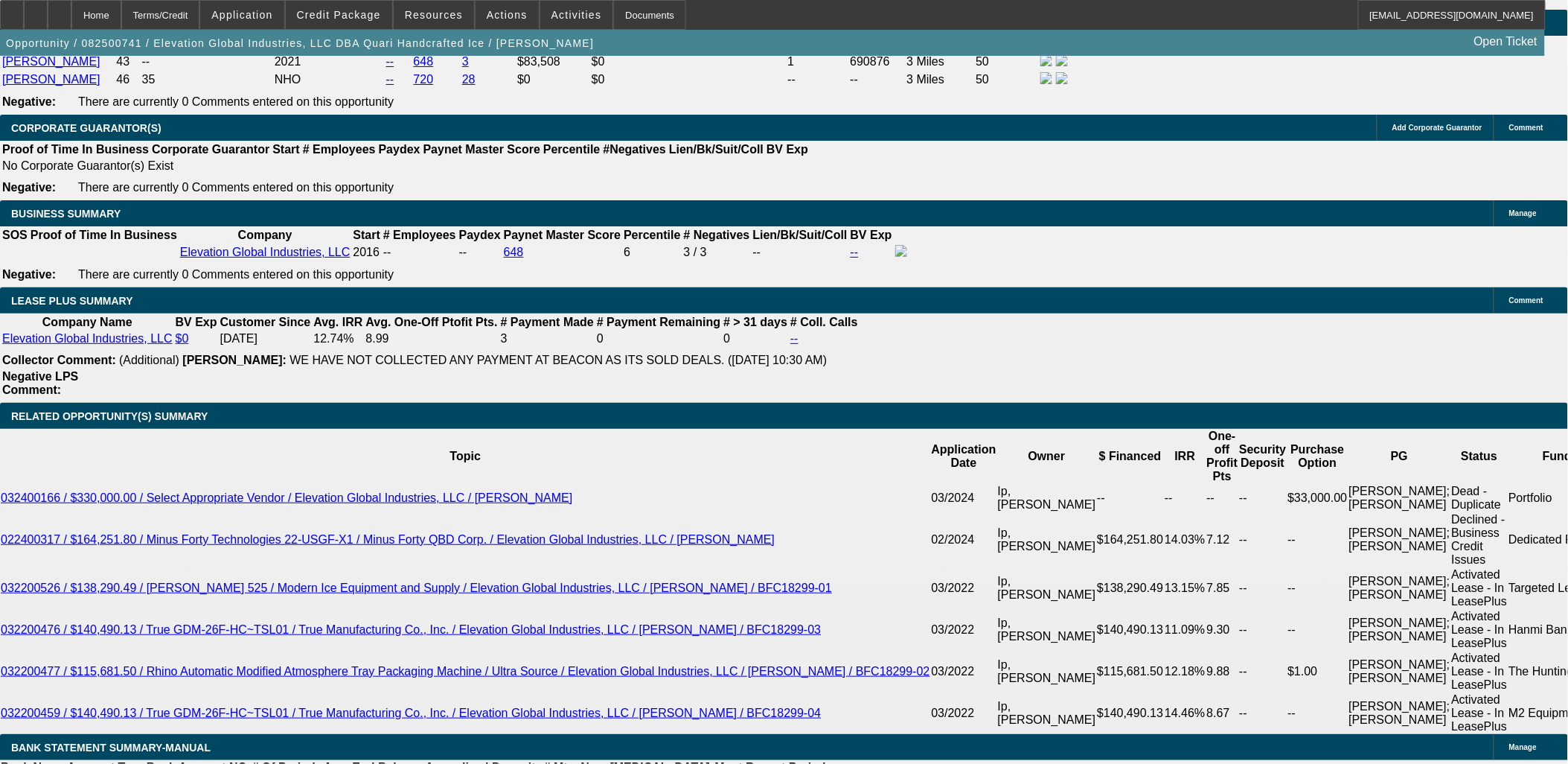
scroll to position [2316, 0]
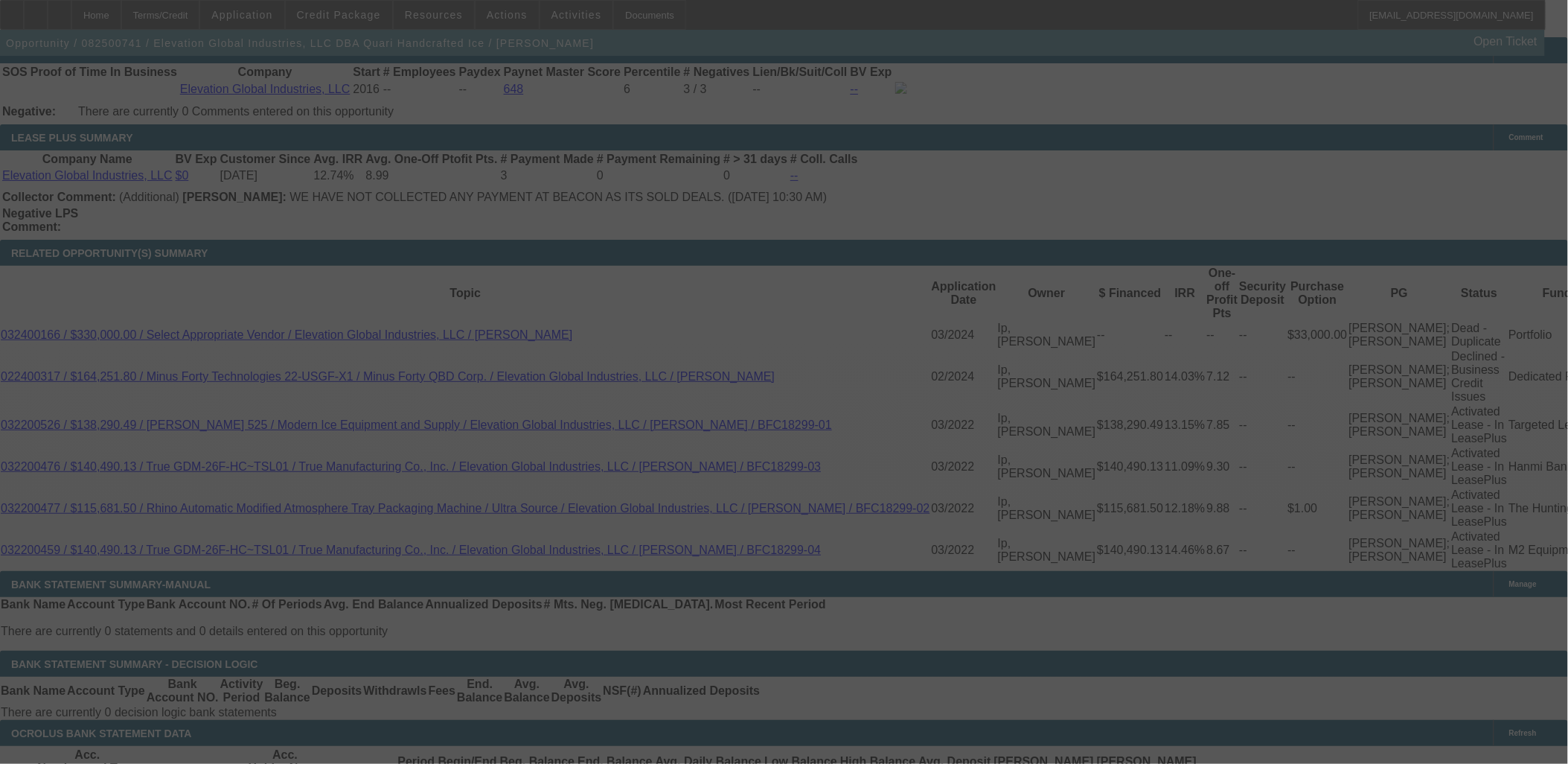
scroll to position [2482, 0]
select select "0"
select select "6"
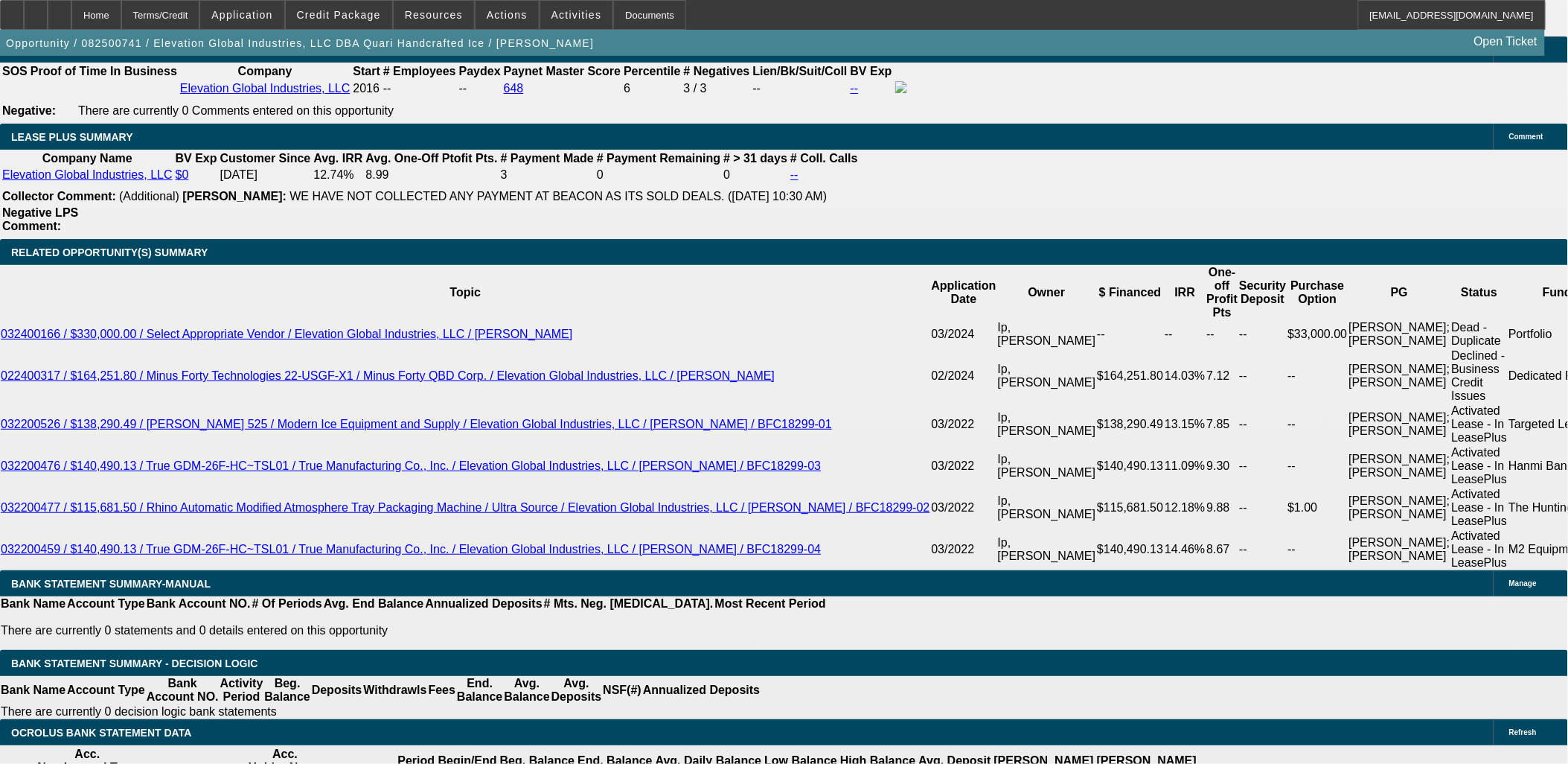
drag, startPoint x: 1214, startPoint y: 160, endPoint x: 1216, endPoint y: 189, distance: 29.1
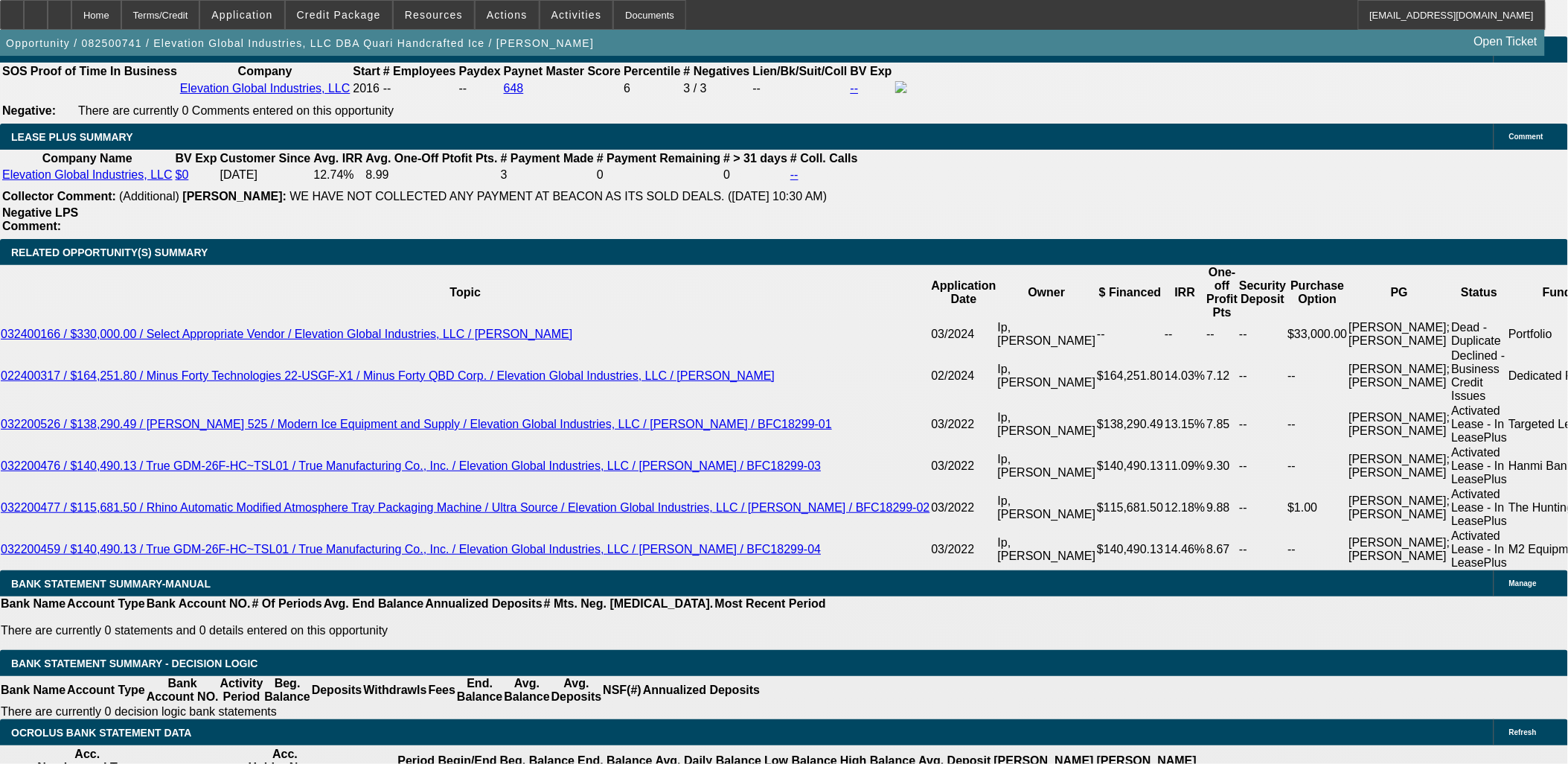
scroll to position [165, 0]
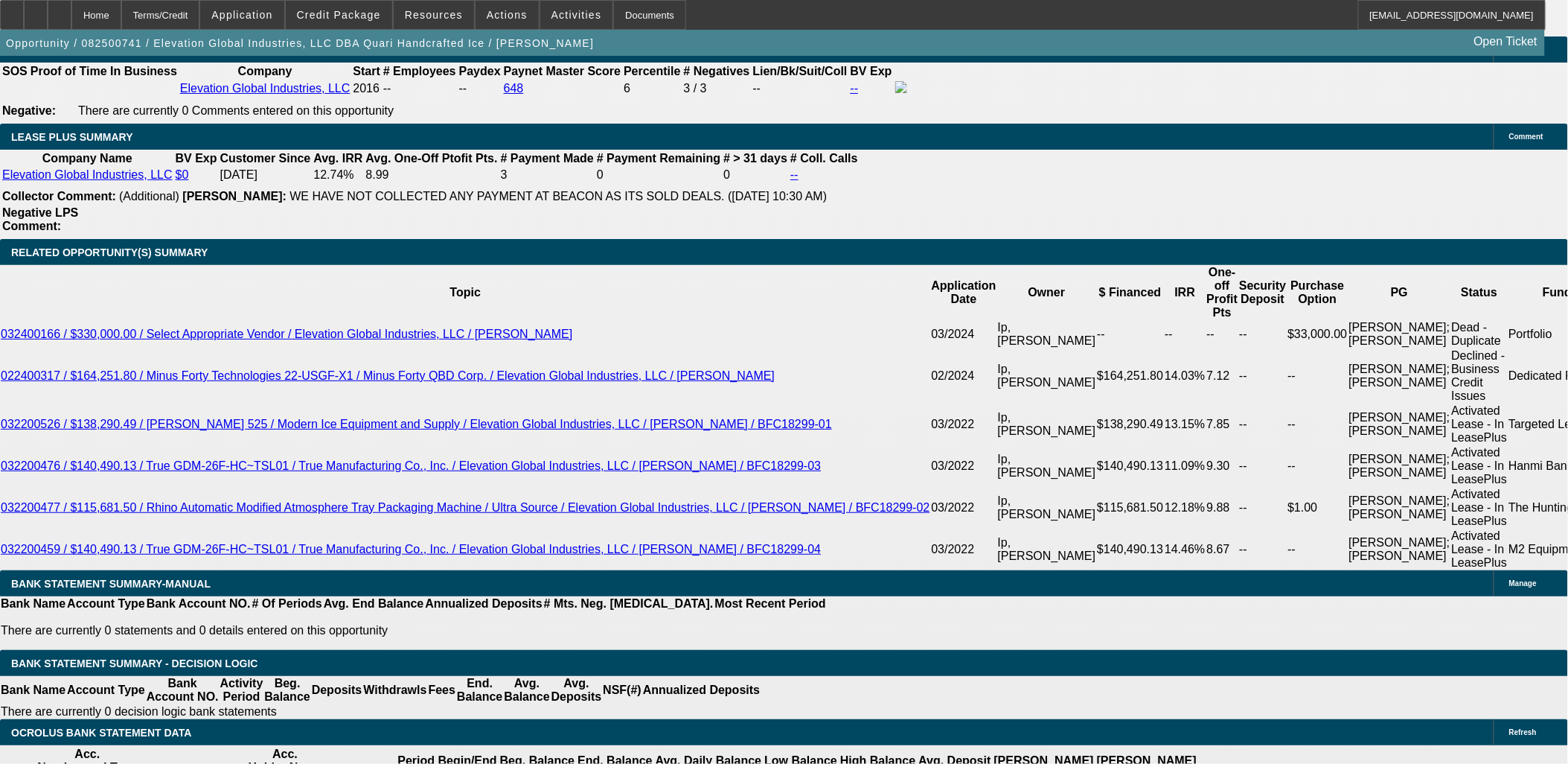
copy tbody "Please rush submit to CPC to review for a past customer. Quickest approval will…"
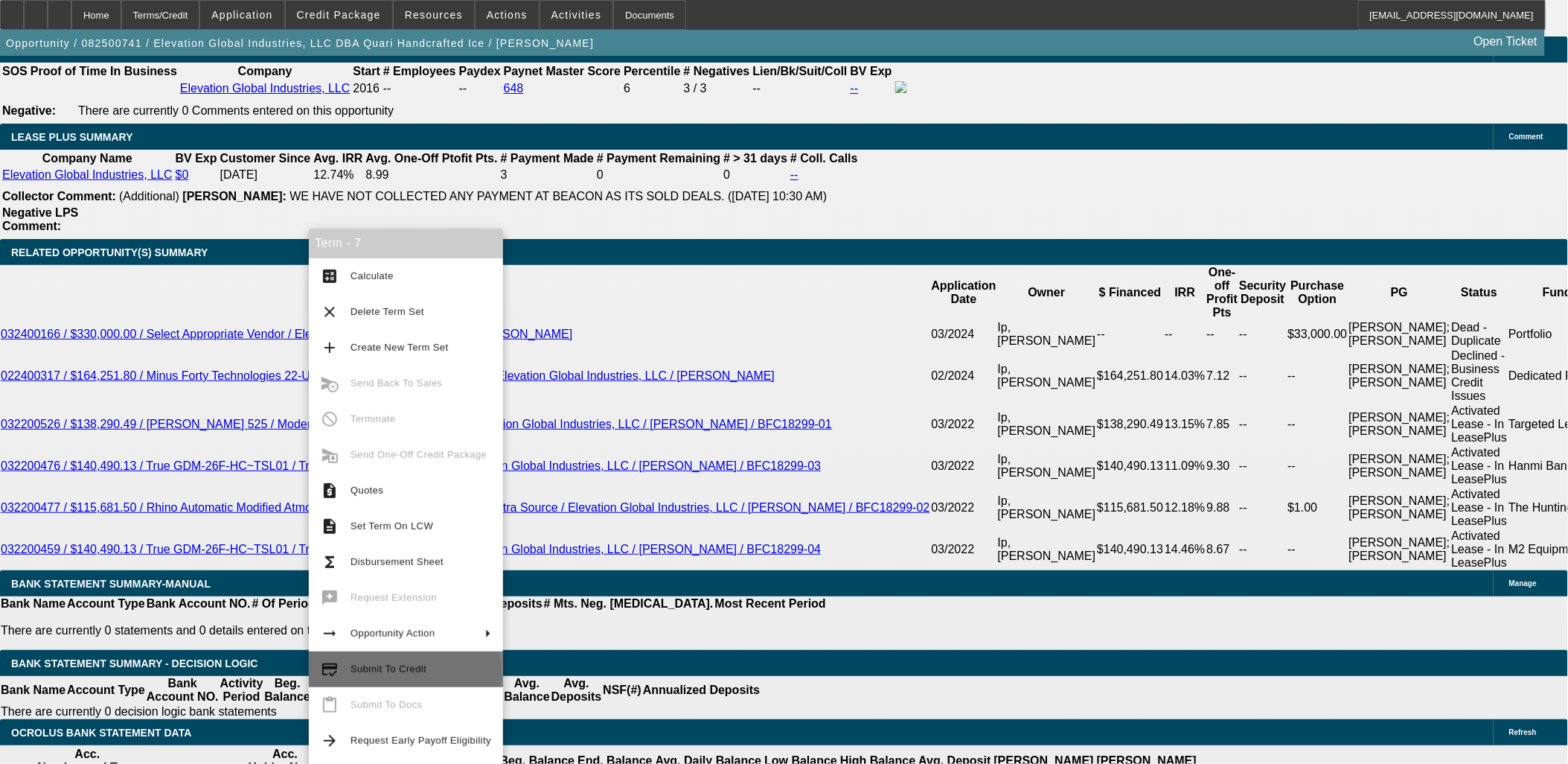
click at [404, 673] on span "Submit To Credit" at bounding box center [421, 669] width 141 height 18
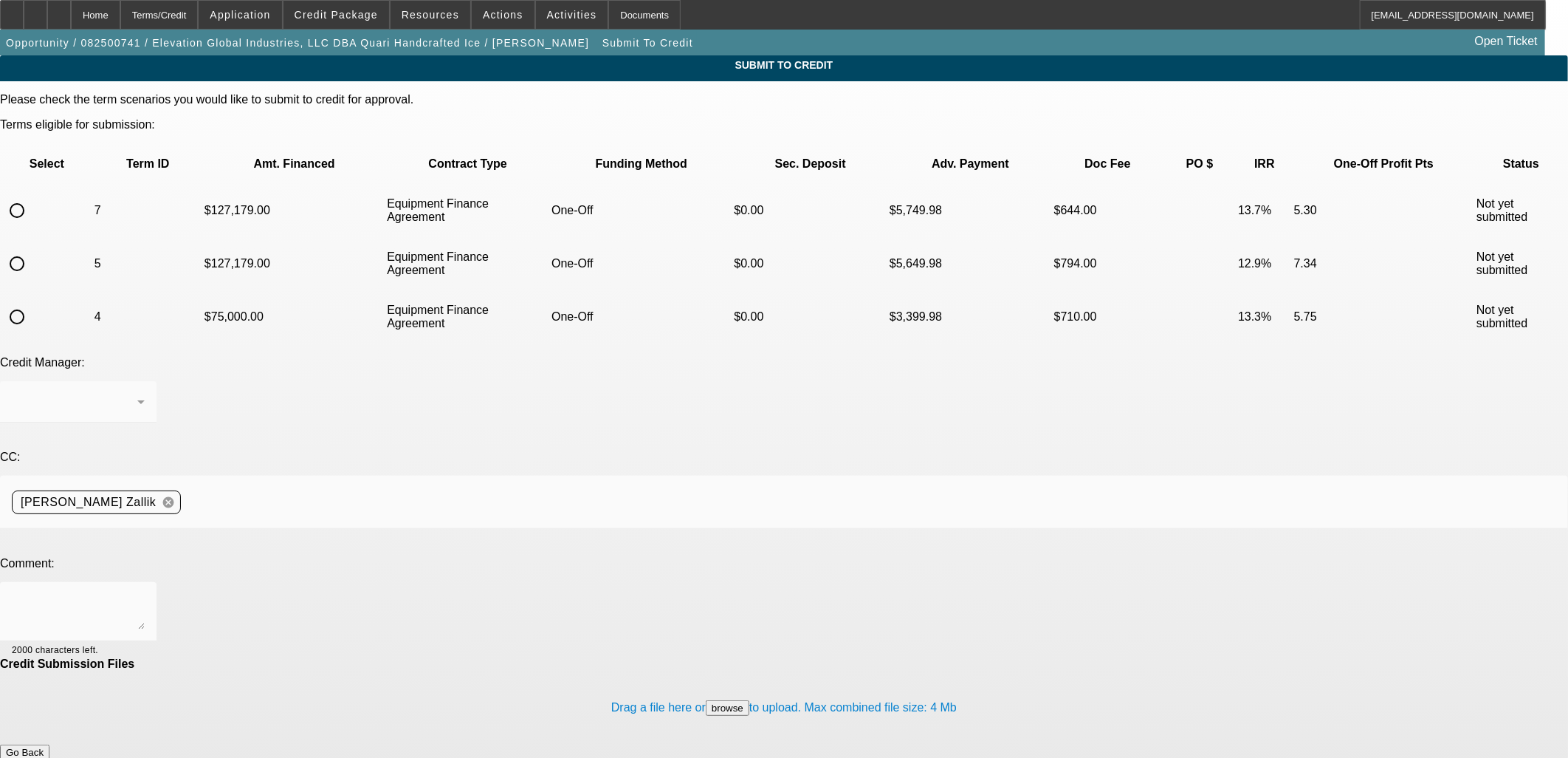
click at [32, 196] on input "radio" at bounding box center [18, 211] width 30 height 30
radio input "true"
click at [145, 594] on textarea at bounding box center [77, 611] width 133 height 35
paste textarea "Please rush submit to CPC to review for a past customer. Quickest approval will…"
click at [145, 594] on textarea "Please rush submit to CPC to review for a past customer. Quickest approval will…" at bounding box center [77, 611] width 133 height 35
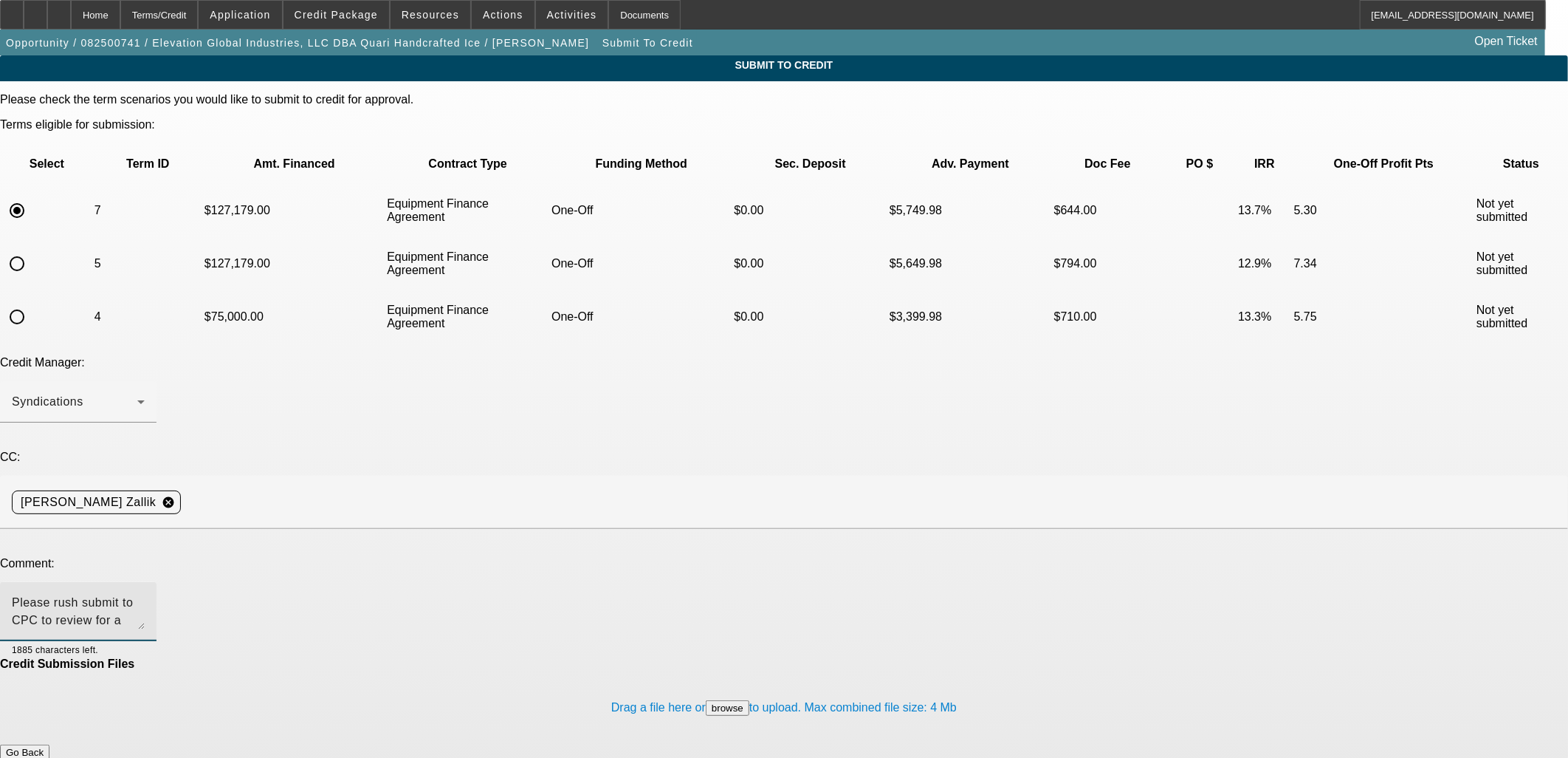
click at [145, 594] on textarea "Please rush submit to CPC to review for a past customer. Quickest approval will…" at bounding box center [77, 611] width 133 height 35
drag, startPoint x: 384, startPoint y: 436, endPoint x: 436, endPoint y: 436, distance: 52.0
click at [145, 594] on textarea "Please rush submit to FinPac to review for a past customer. Quickest approval w…" at bounding box center [77, 611] width 133 height 35
drag, startPoint x: 409, startPoint y: 430, endPoint x: 466, endPoint y: 438, distance: 57.6
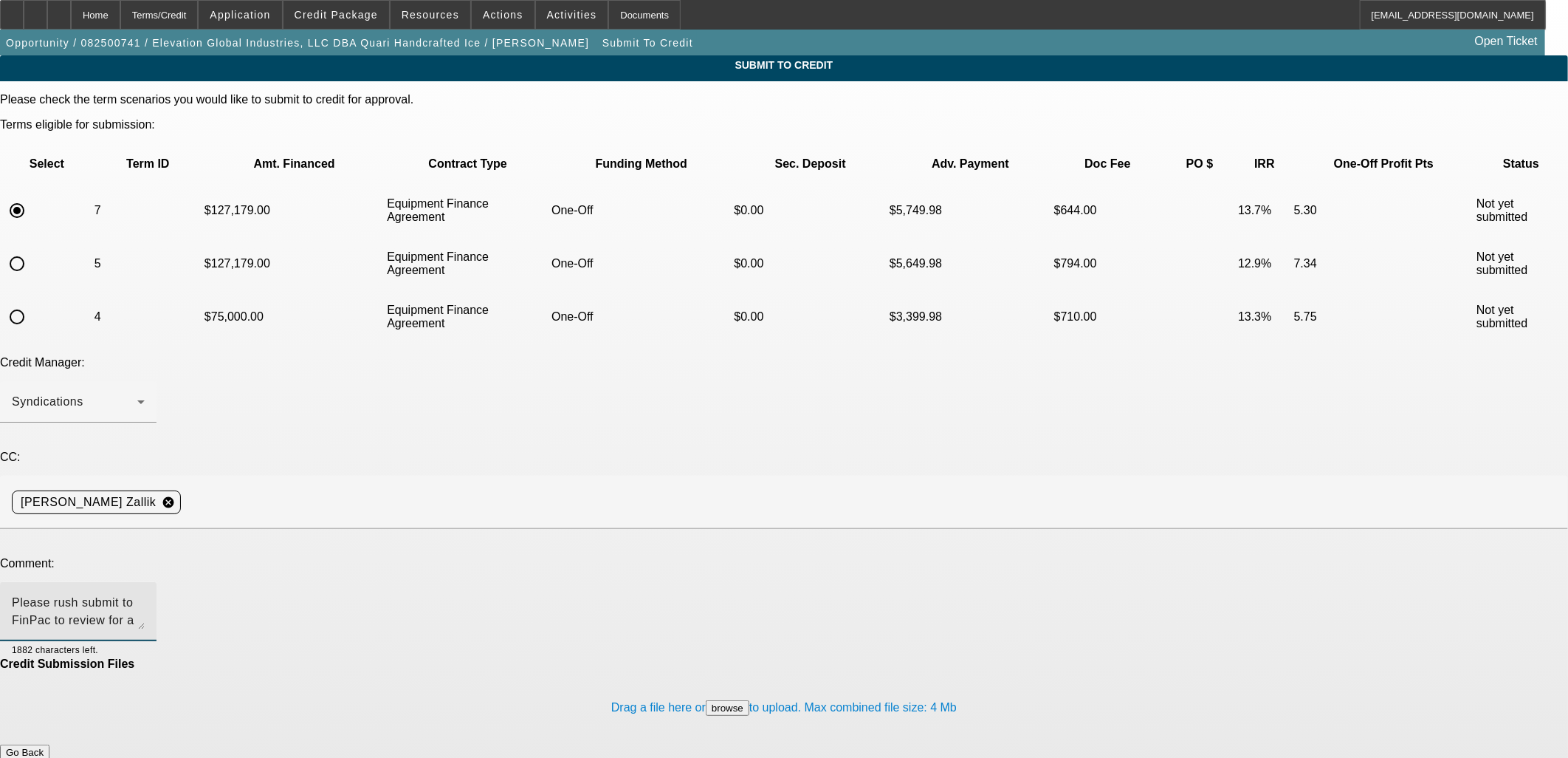
click at [145, 594] on textarea "Please rush submit to FinPac to review for a past customer. Quickest approval w…" at bounding box center [77, 611] width 133 height 35
drag, startPoint x: 478, startPoint y: 431, endPoint x: 650, endPoint y: 429, distance: 172.0
click at [145, 594] on textarea "Please rush submit to FinPac to review for a formal approval. Quickest approval…" at bounding box center [77, 611] width 133 height 35
type textarea "Please rush submit to FinPac to review for a formal approval. Thanks, Asher"
click at [42, 757] on button "Submit" at bounding box center [21, 768] width 42 height 16
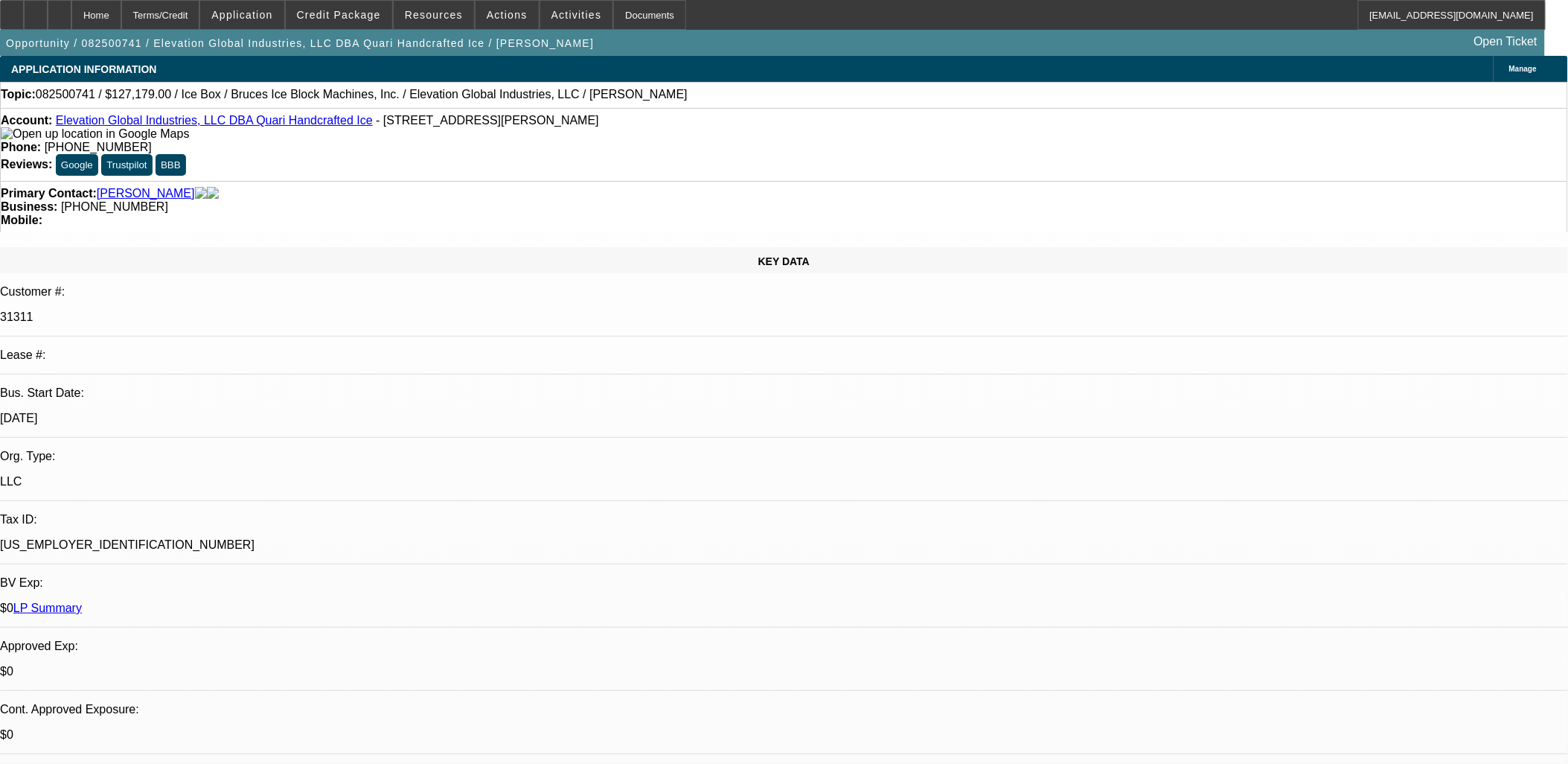
select select "0"
select select "6"
select select "0"
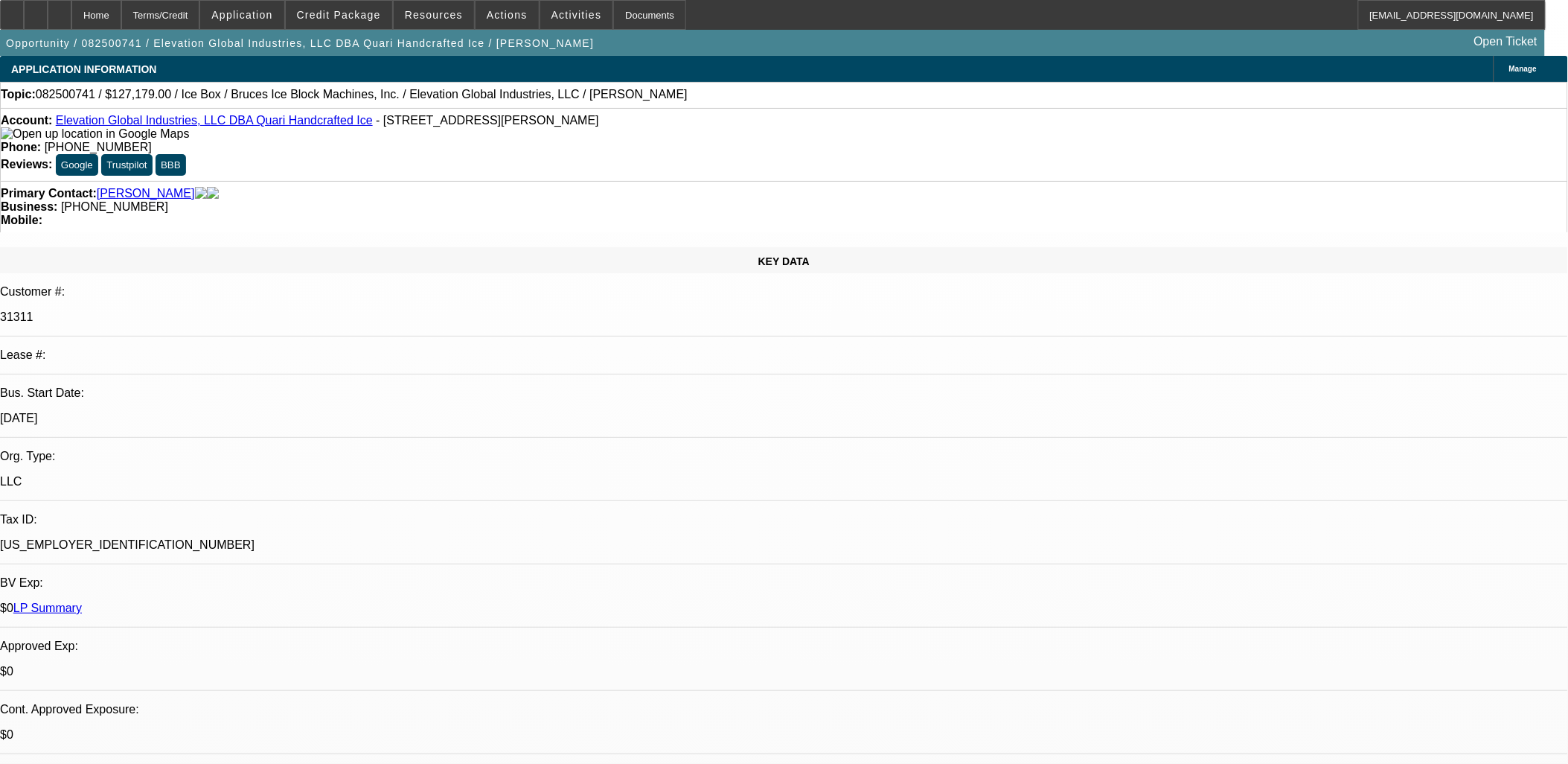
select select "0"
select select "6"
select select "0"
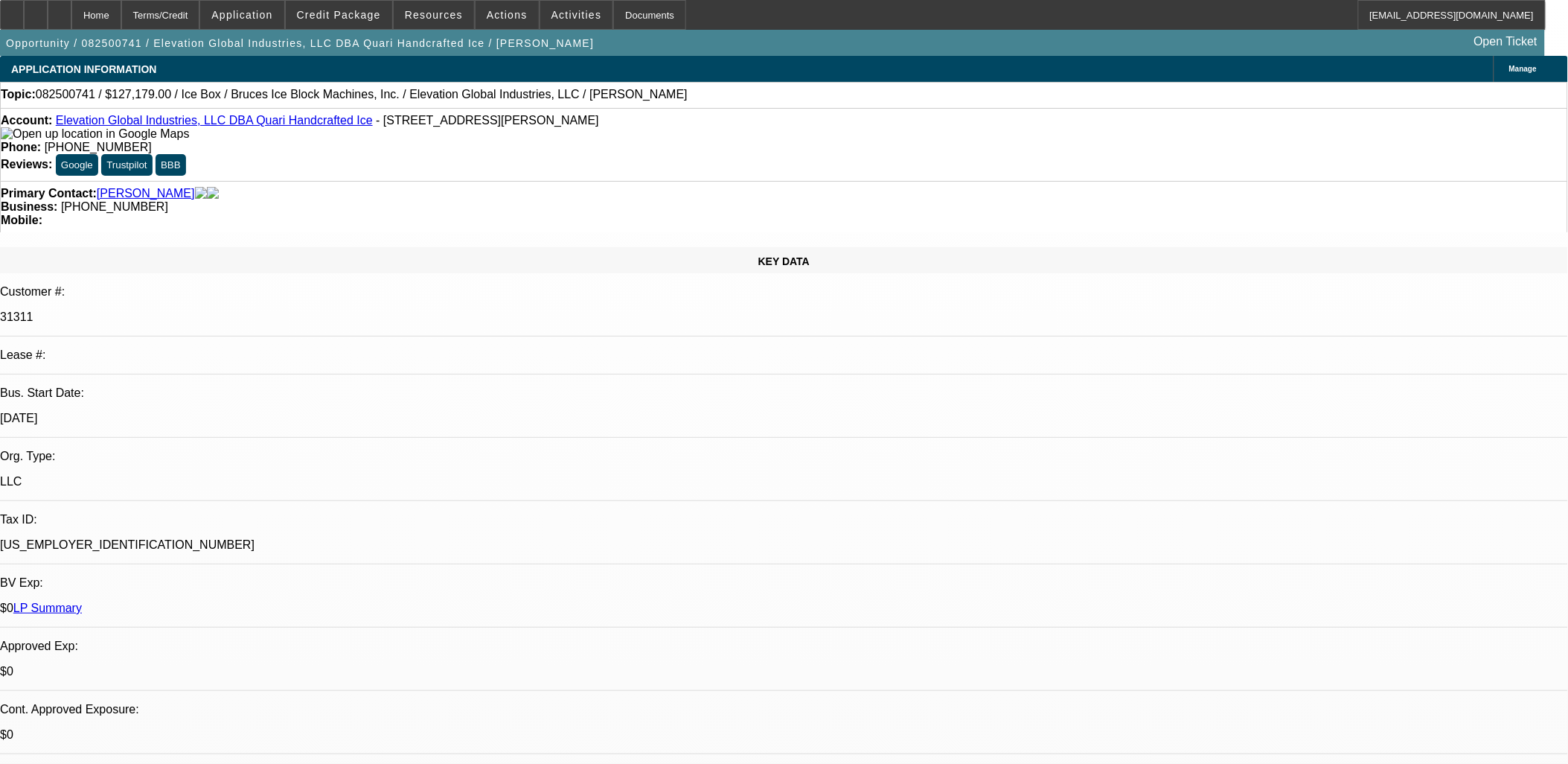
select select "0"
select select "6"
select select "0"
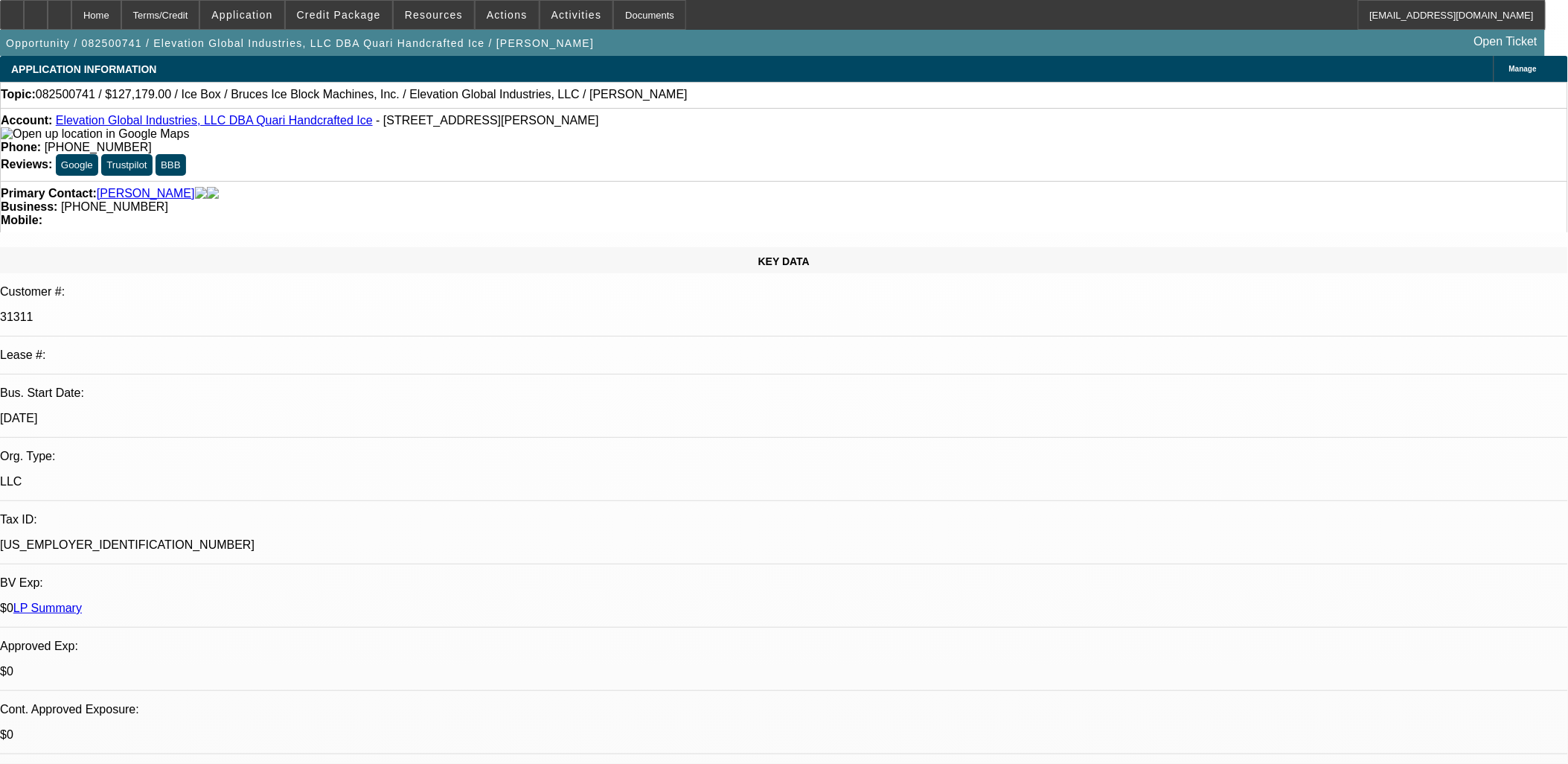
select select "6"
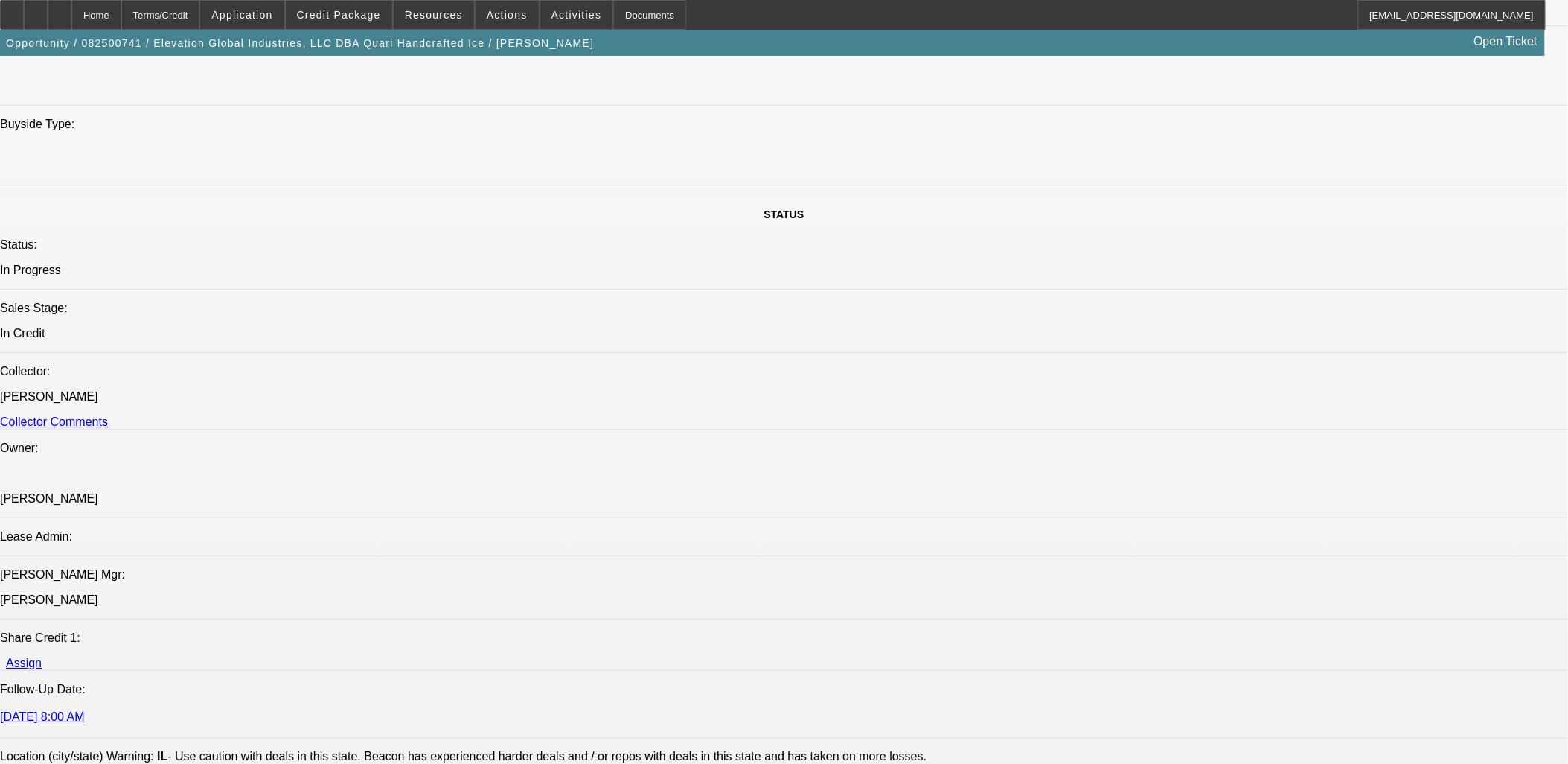
scroll to position [2399, 0]
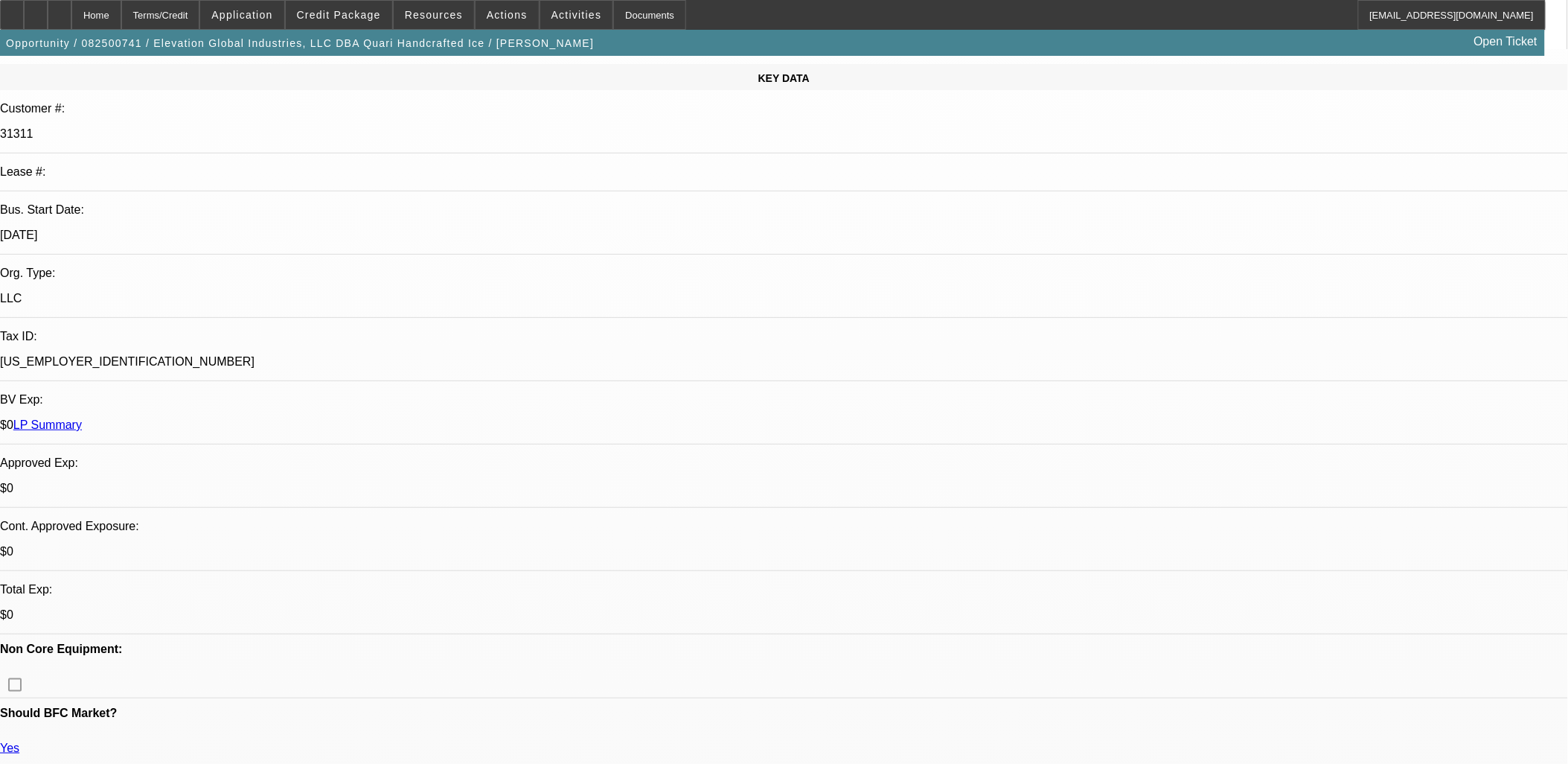
scroll to position [0, 0]
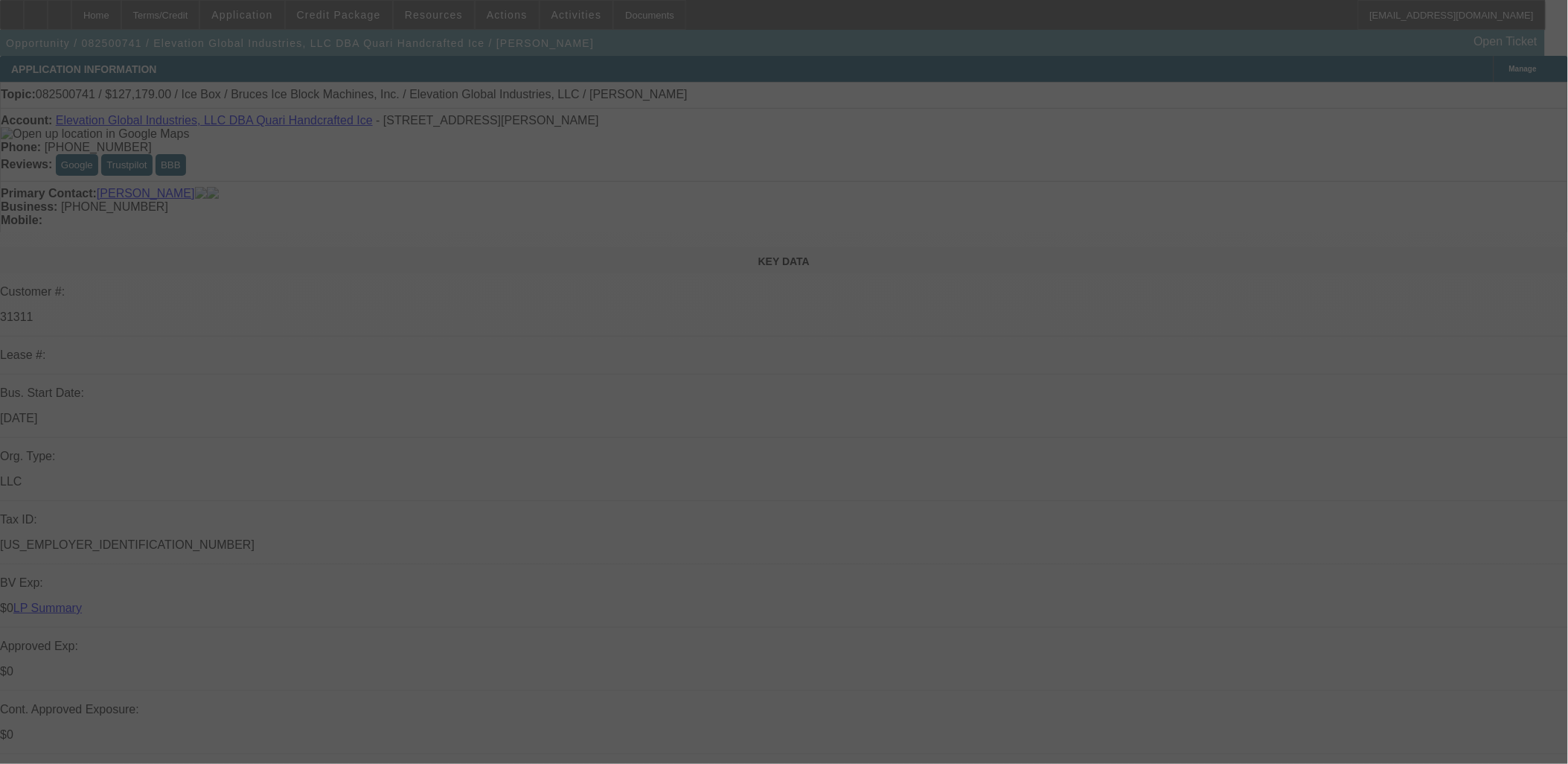
select select "0"
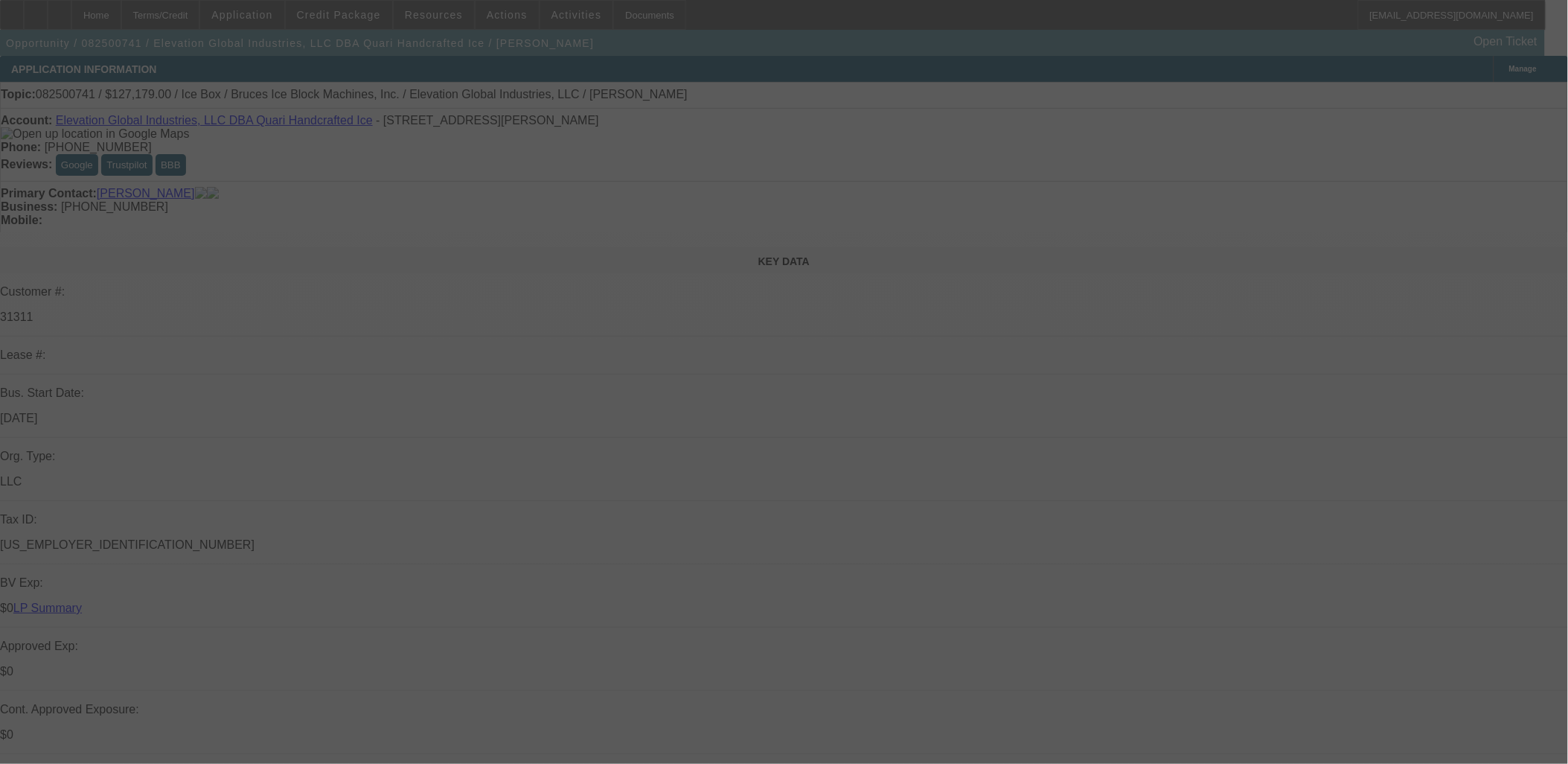
select select "0"
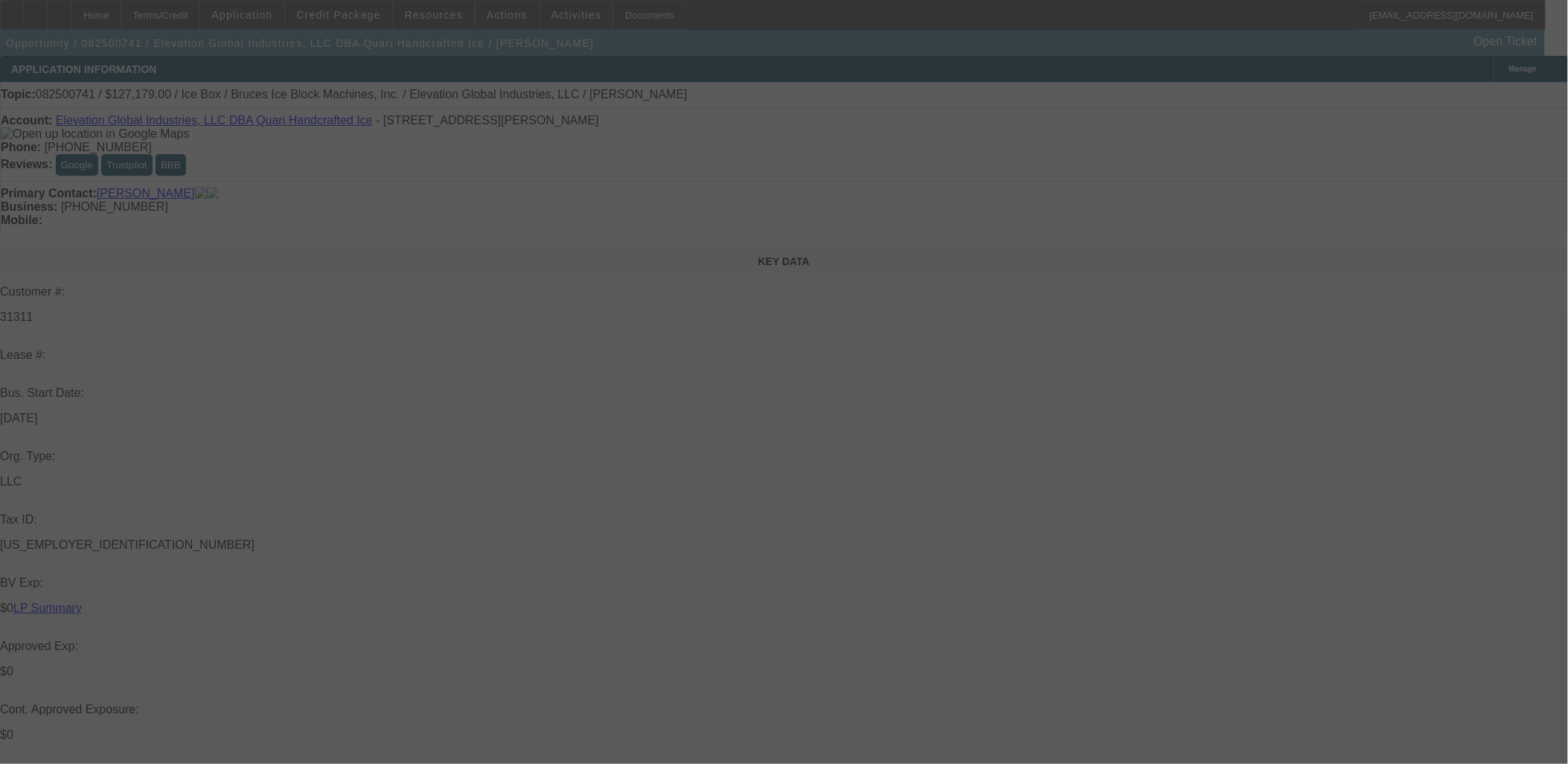
select select "0"
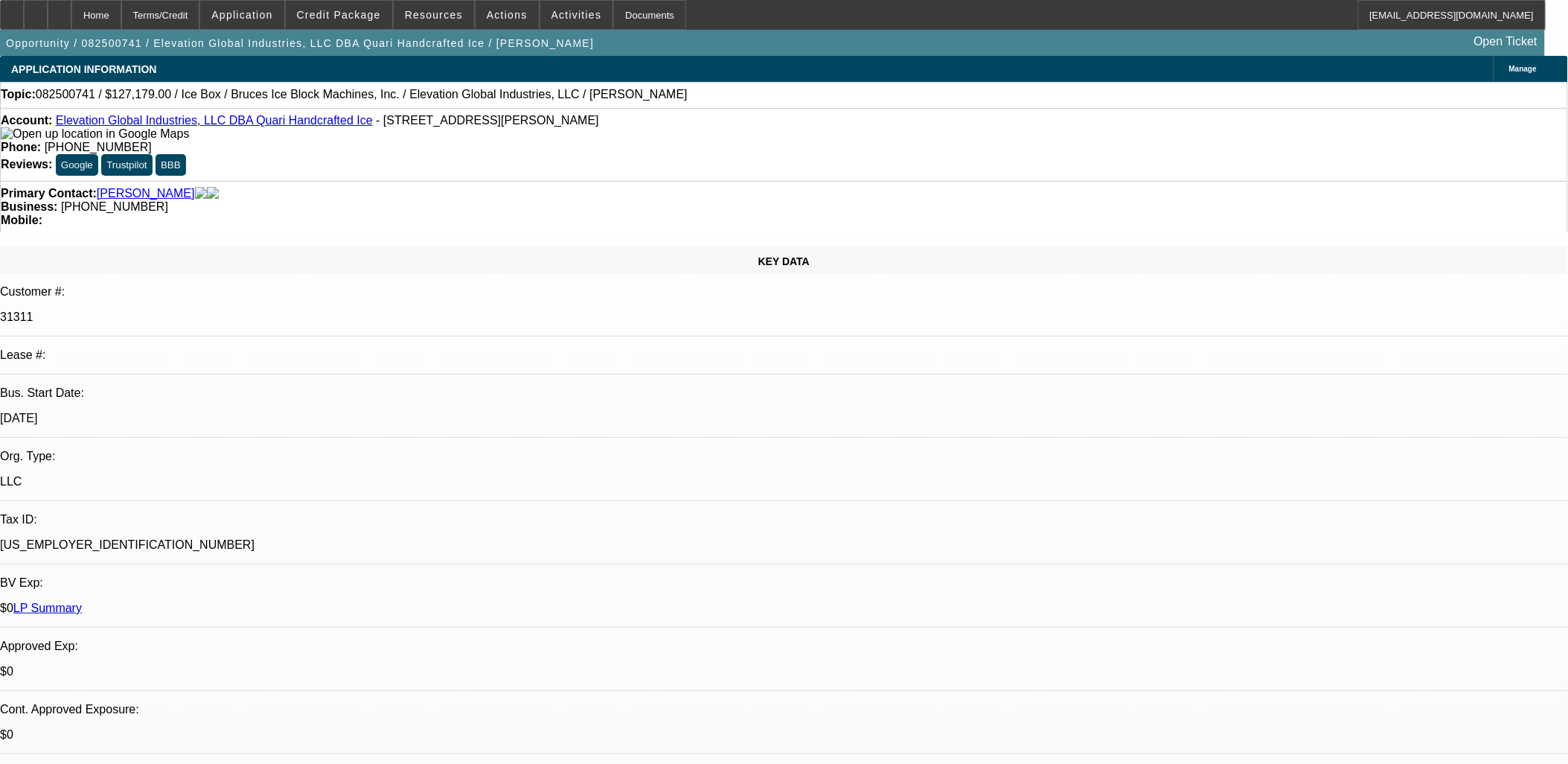
select select "1"
select select "6"
select select "1"
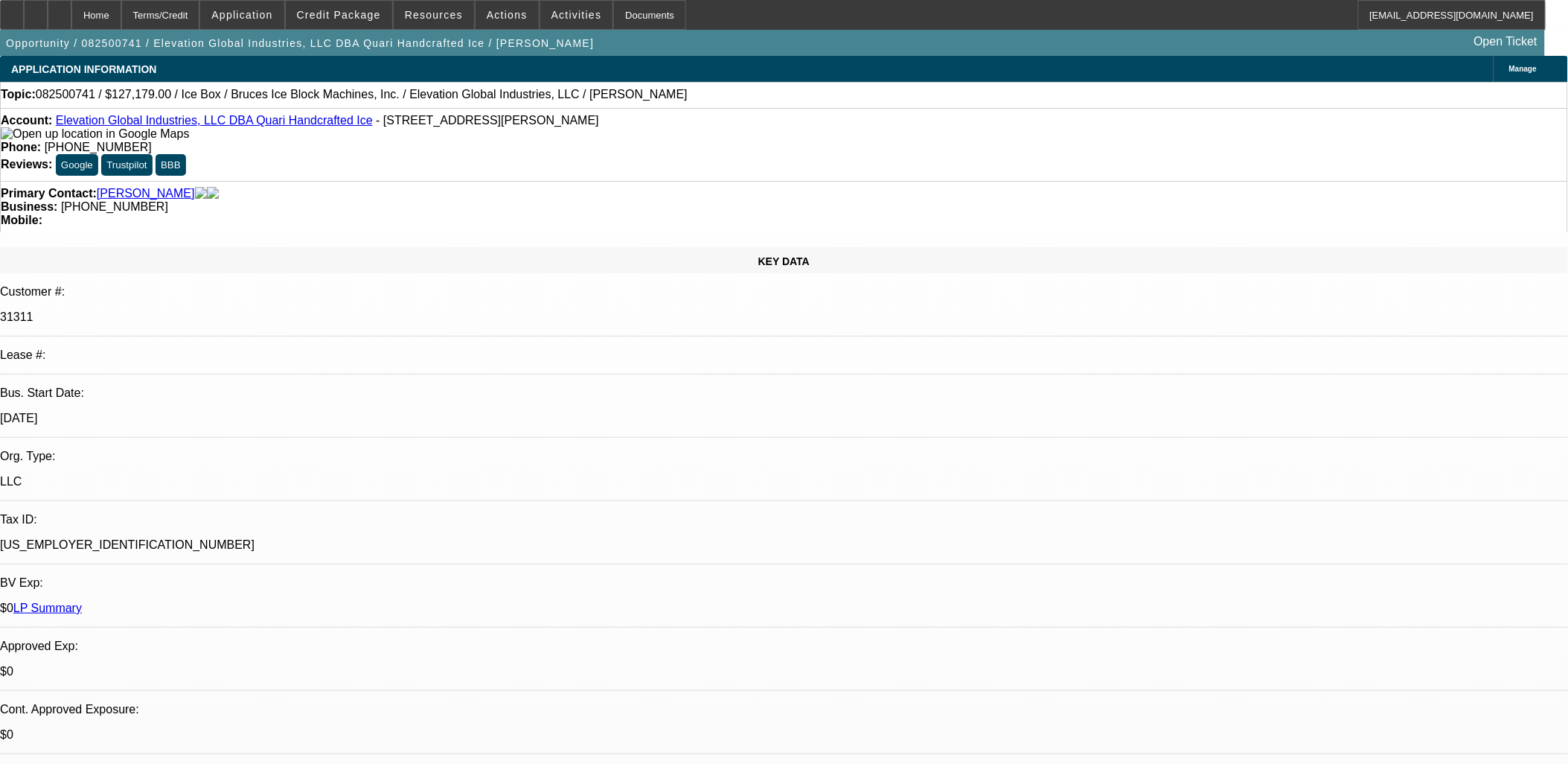
select select "6"
select select "1"
select select "6"
select select "1"
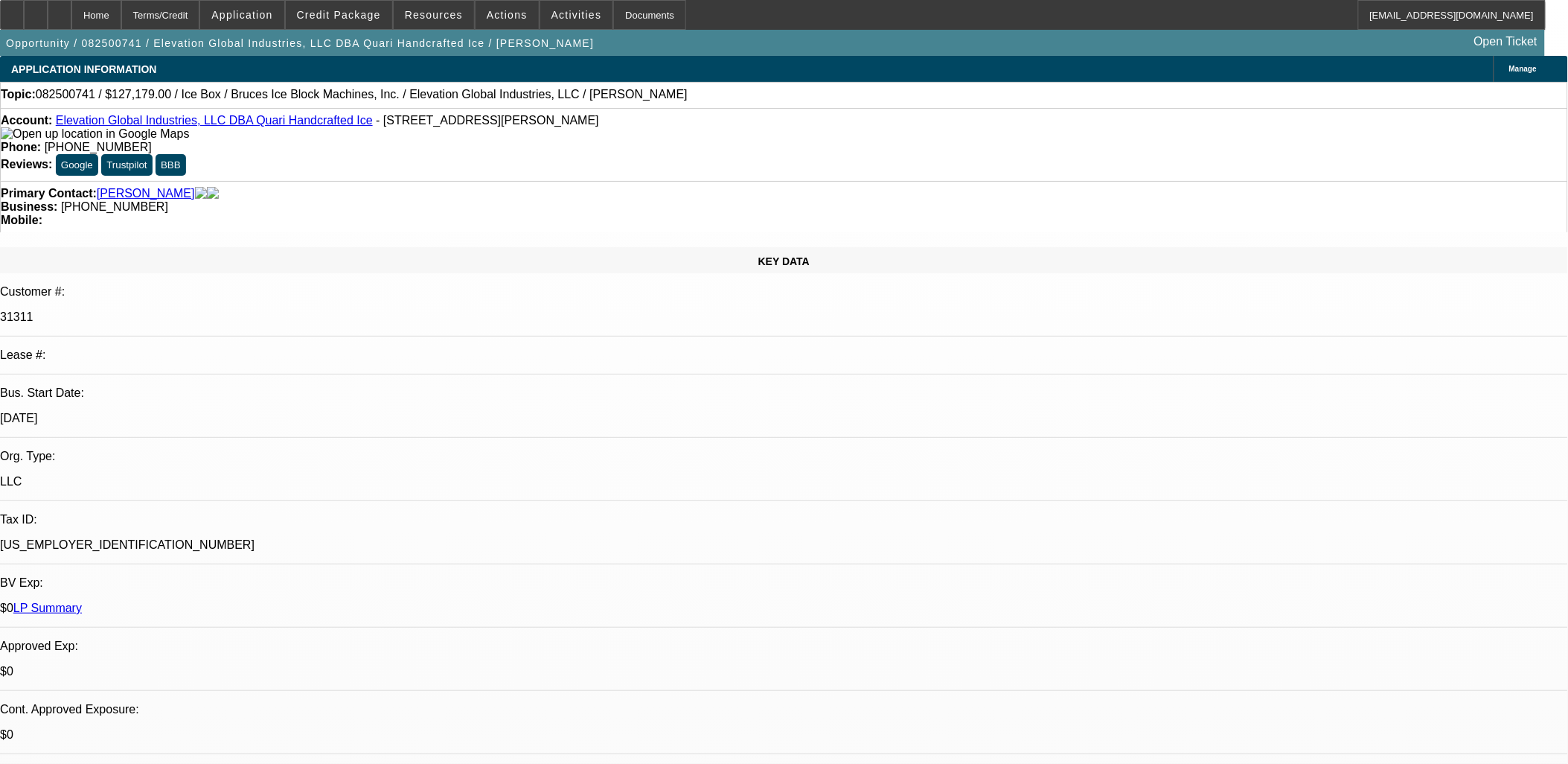
select select "1"
select select "6"
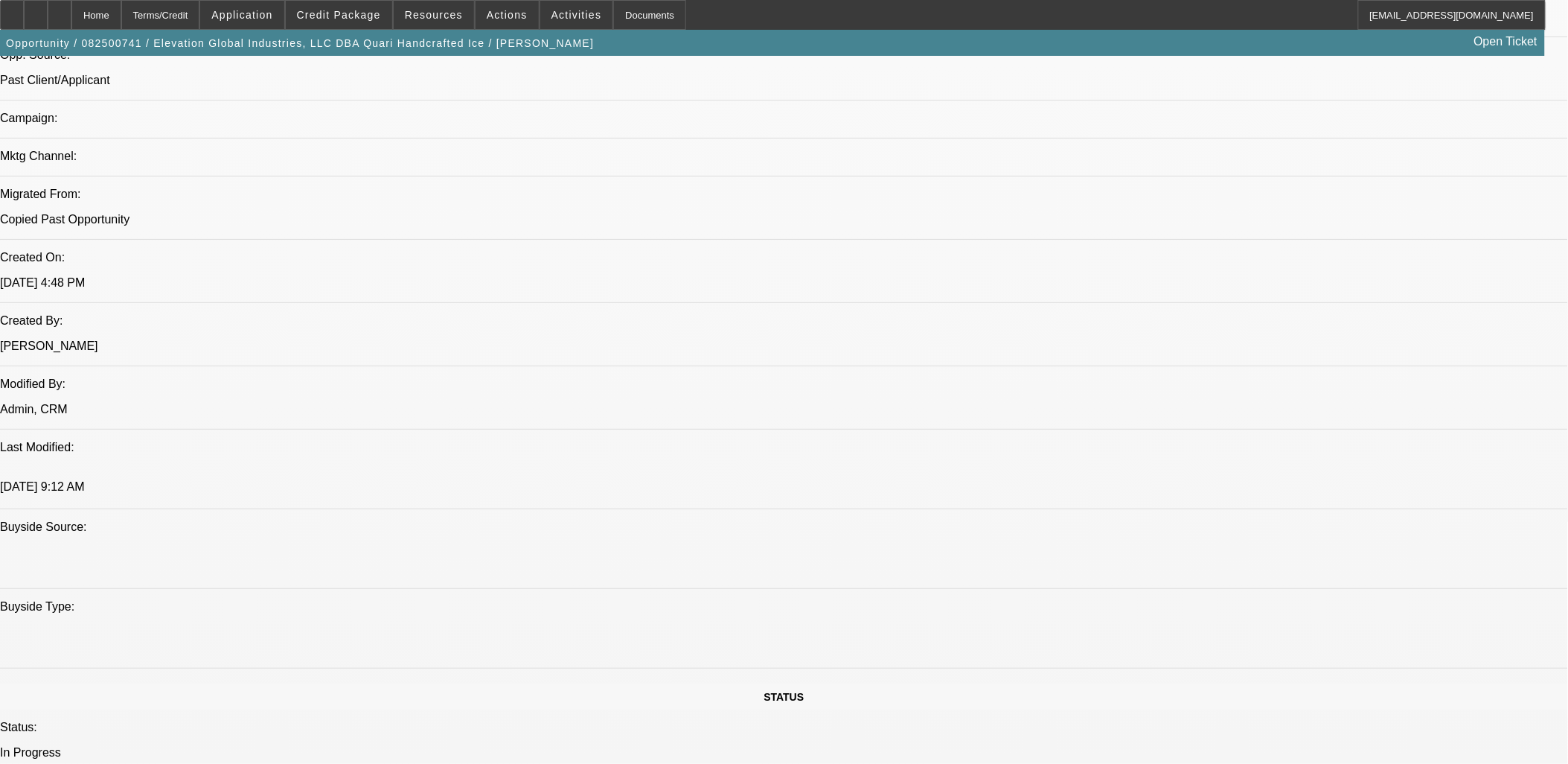
scroll to position [745, 0]
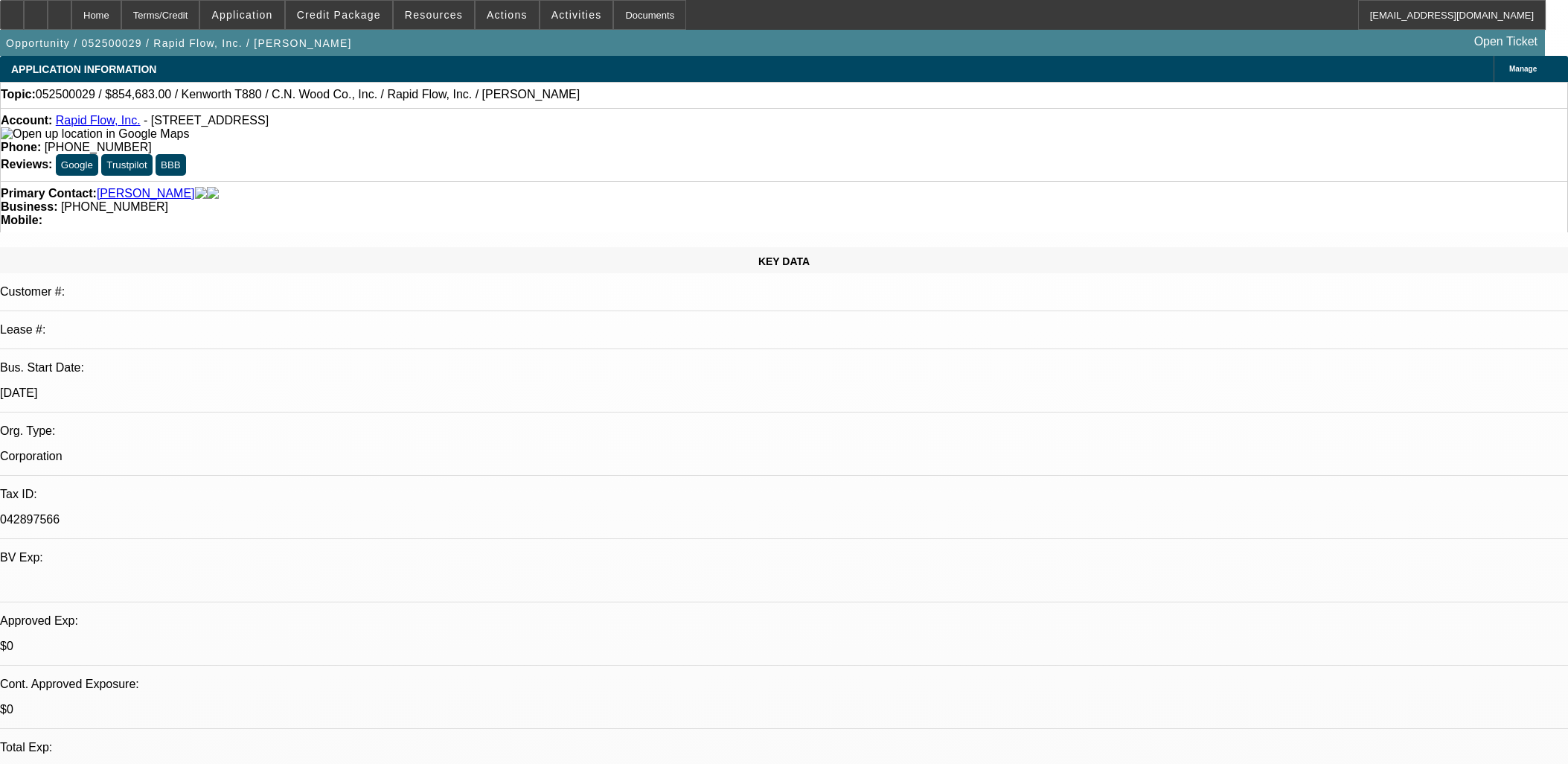
select select "0"
select select "3"
select select "0"
select select "6"
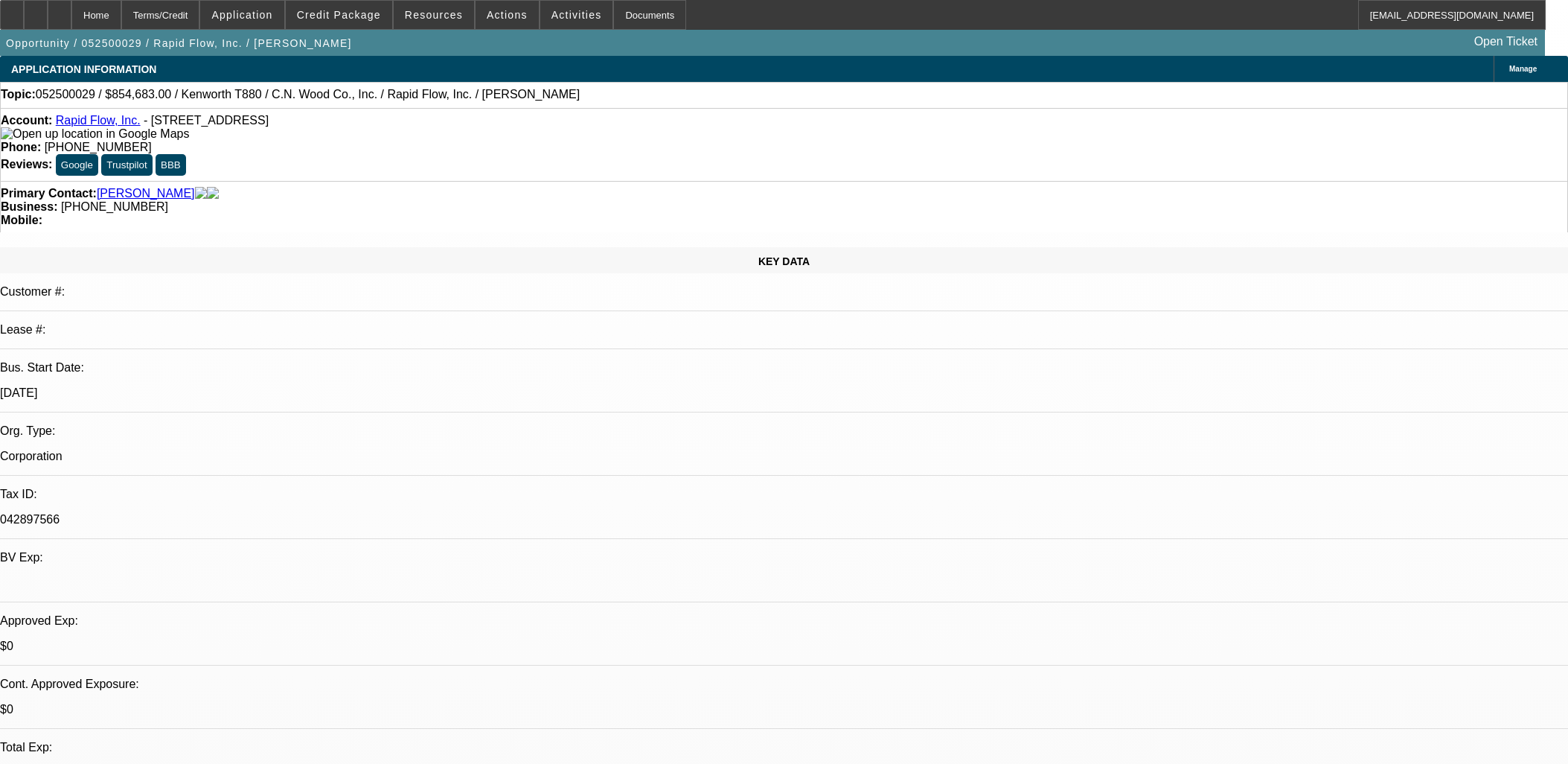
select select "0"
select select "2"
select select "0"
select select "6"
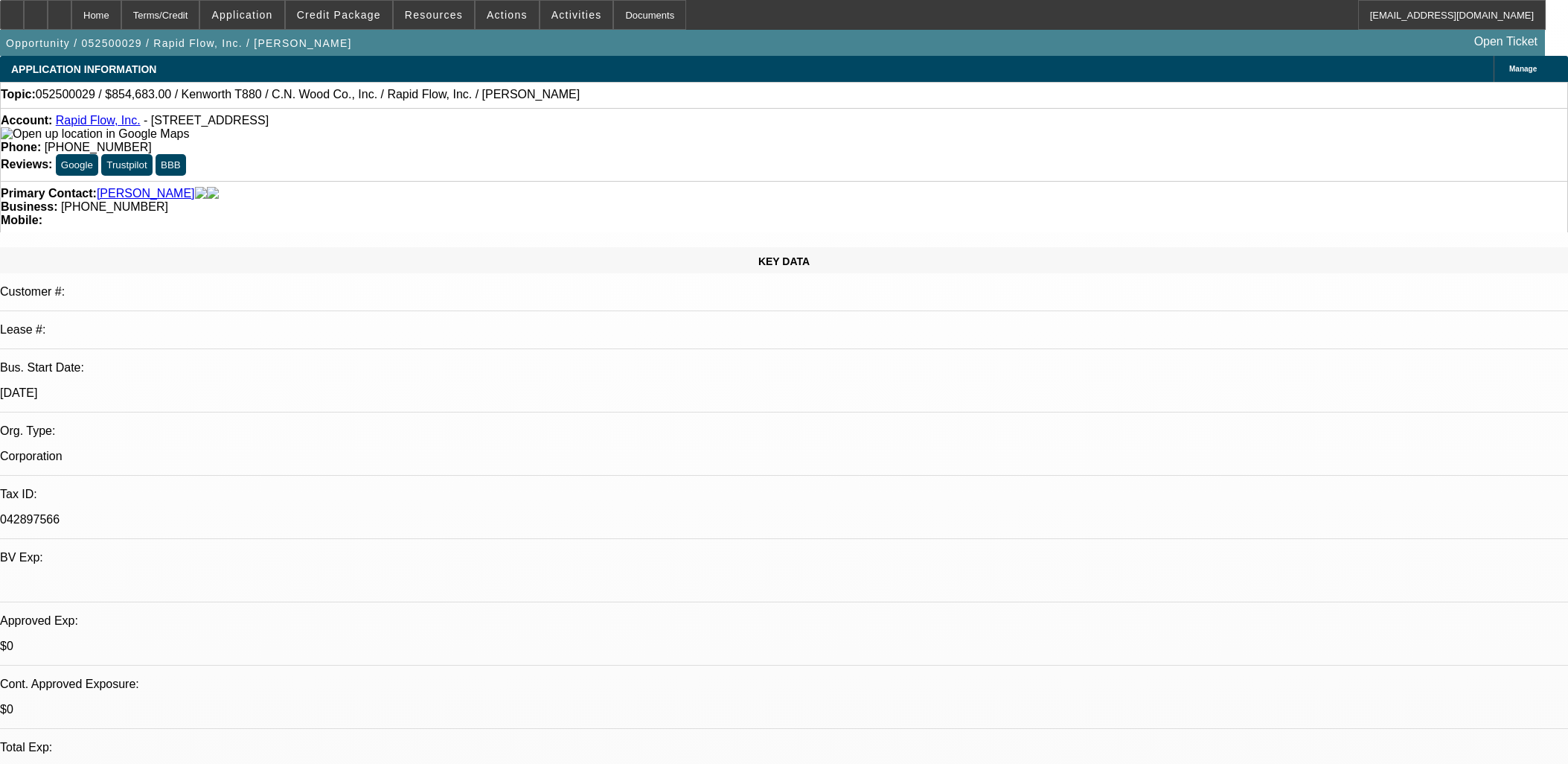
select select "0"
select select "2"
select select "0"
select select "6"
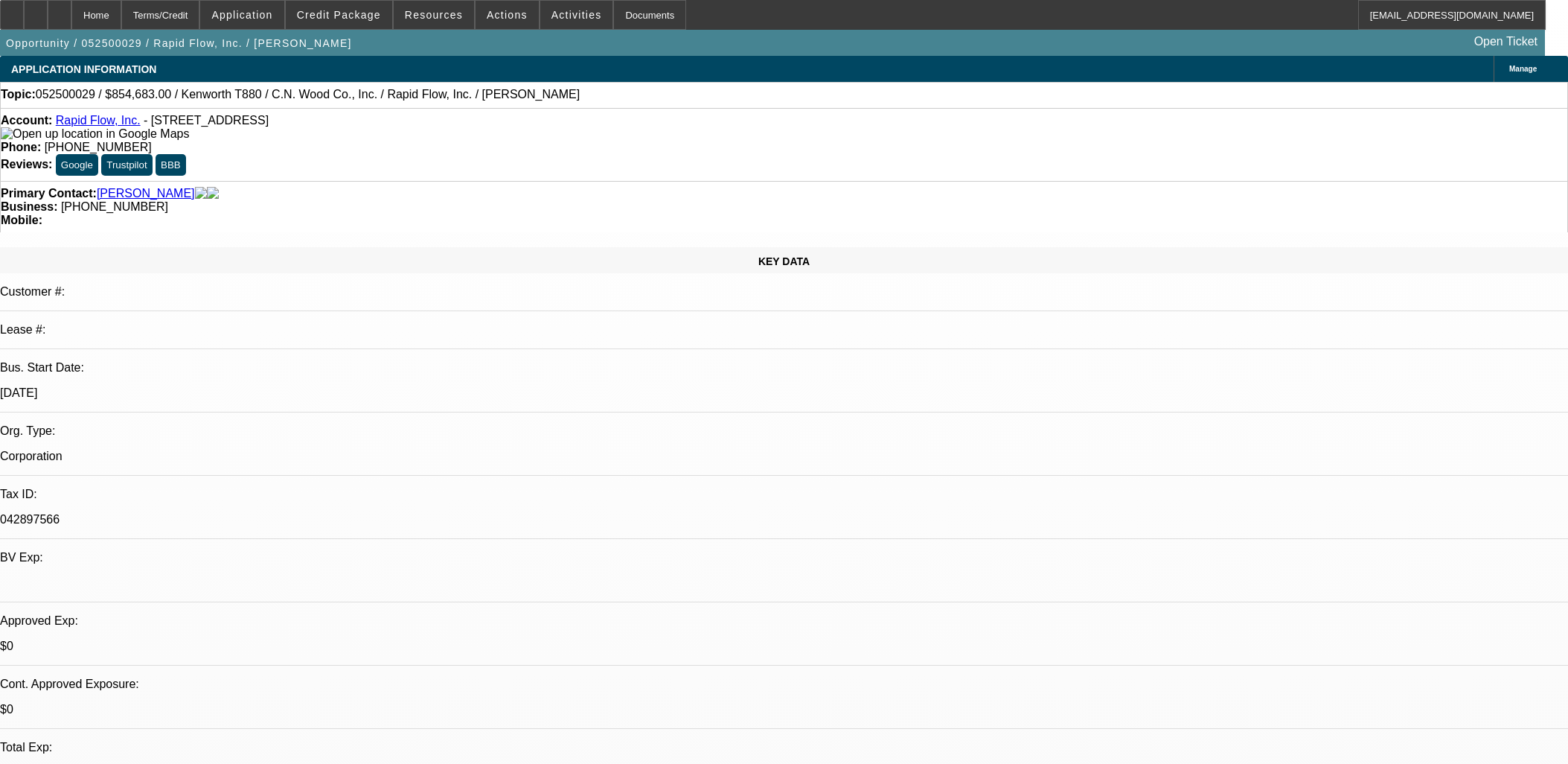
select select "0"
select select "6"
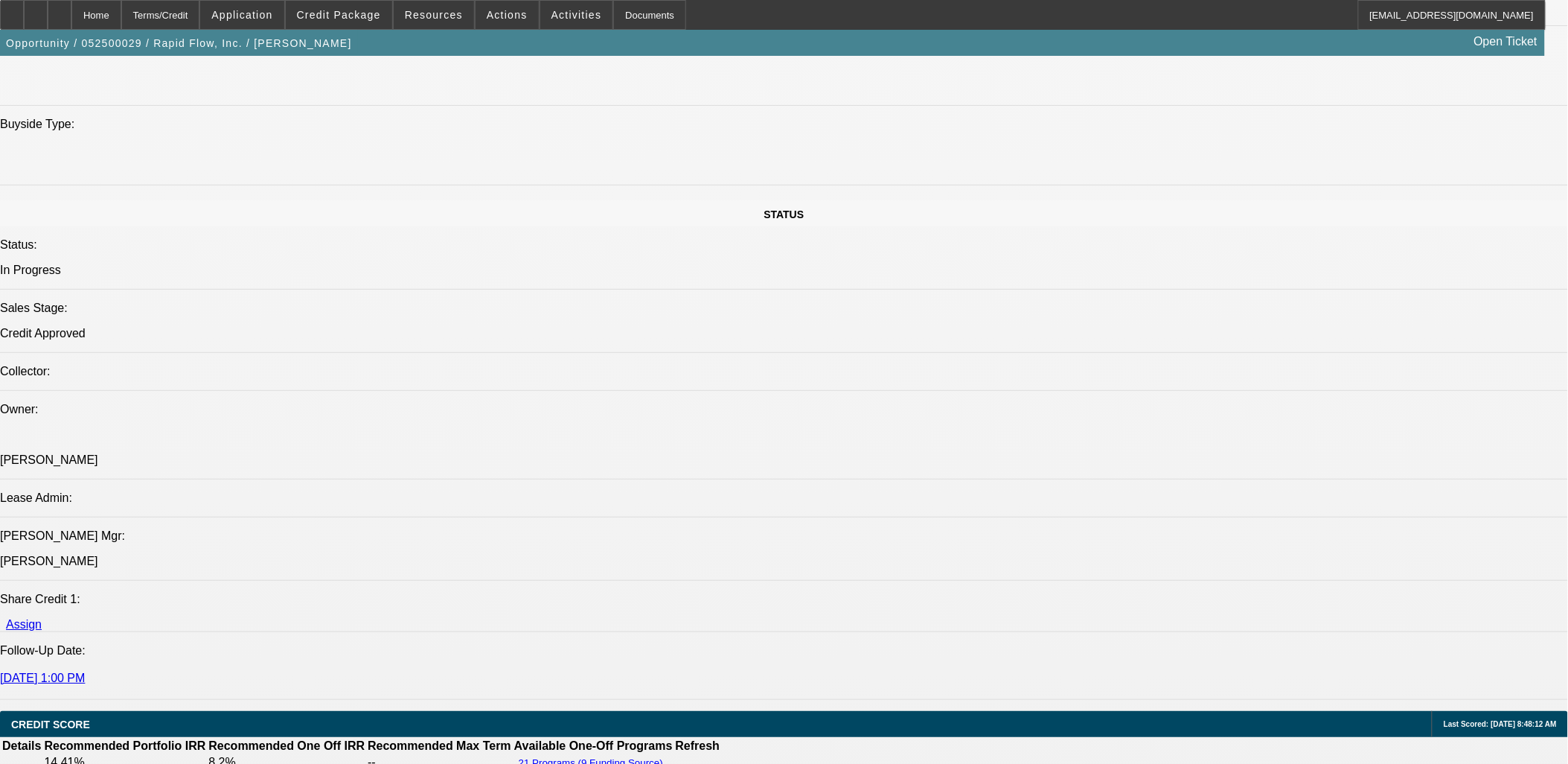
scroll to position [2579, 0]
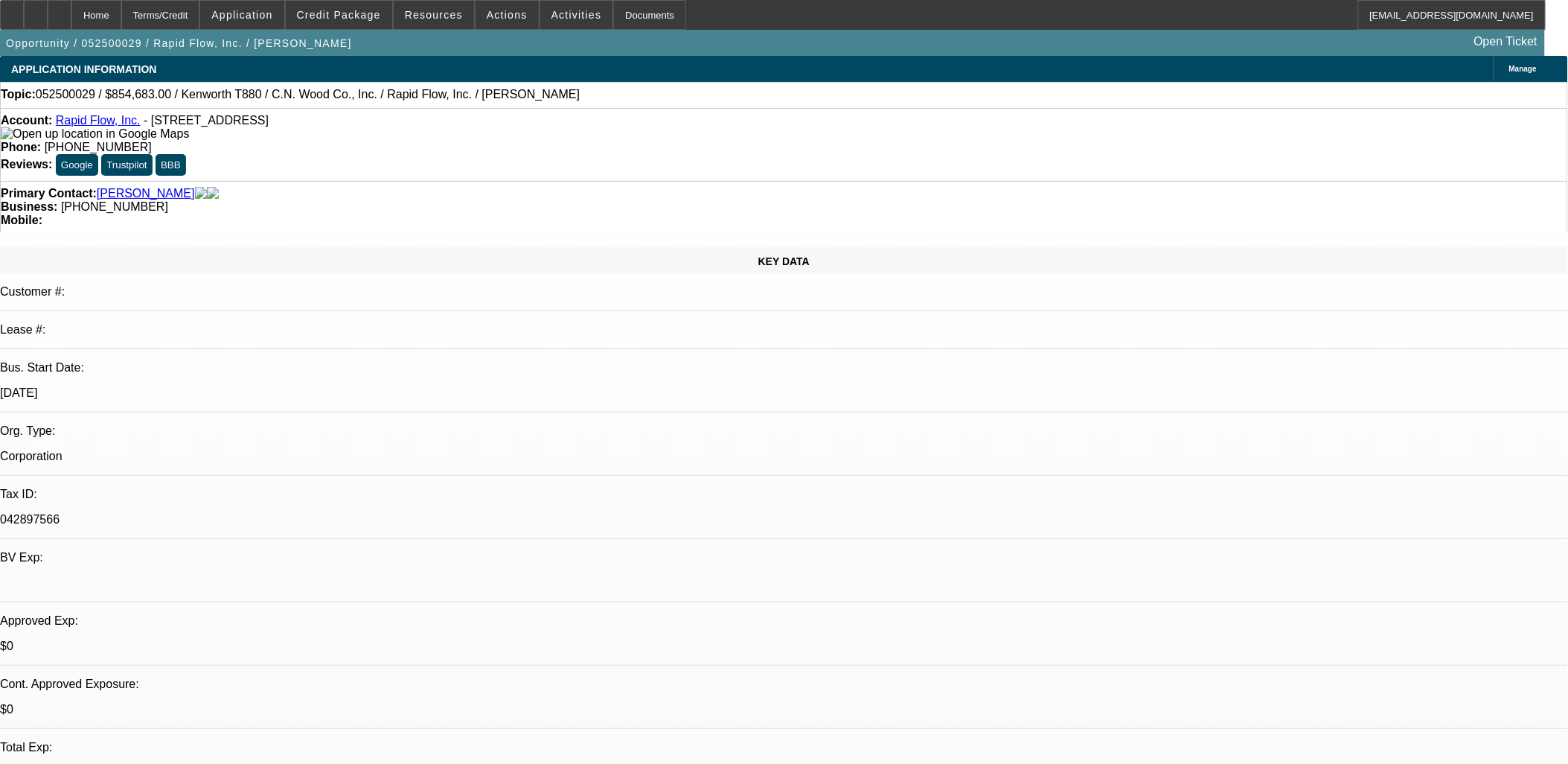
click at [121, 118] on div "Account: Rapid Flow, Inc. - 85 Crescent Ave, Chelsea, MA 02150" at bounding box center [784, 128] width 1566 height 27
click at [112, 120] on link "Rapid Flow, Inc." at bounding box center [98, 121] width 85 height 12
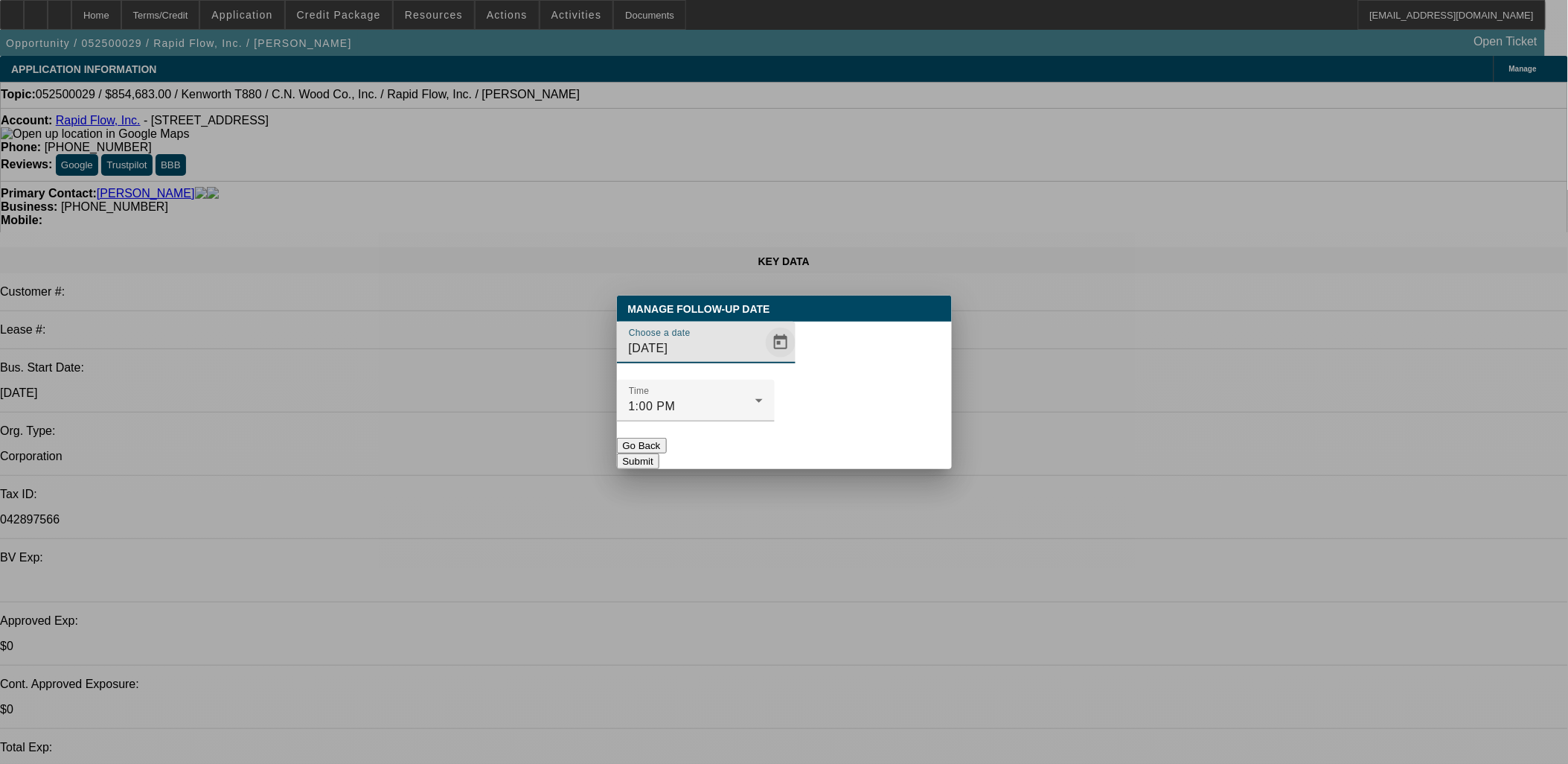
click at [763, 361] on span "Open calendar" at bounding box center [780, 342] width 35 height 35
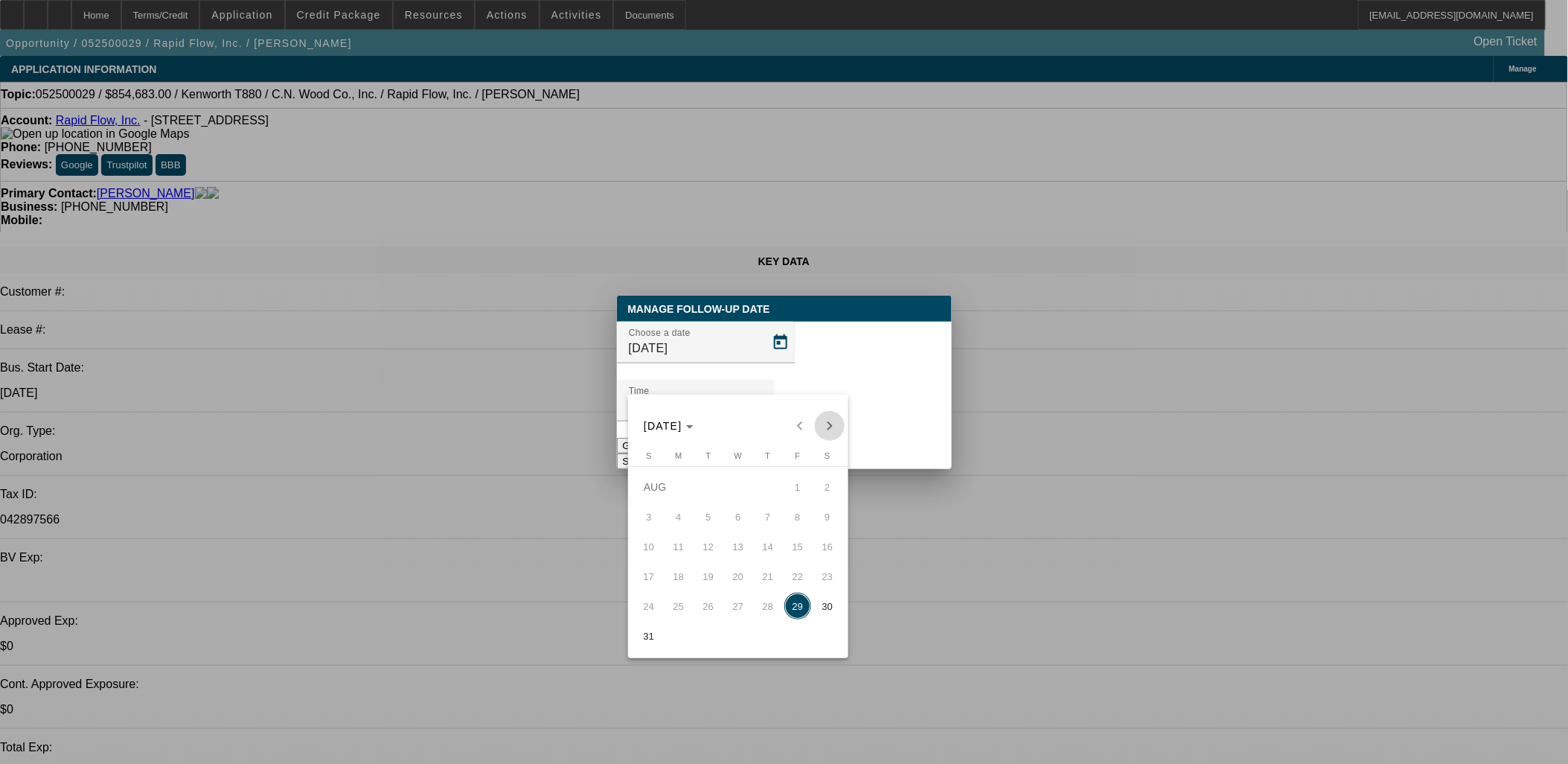
click at [835, 430] on span "Next month" at bounding box center [830, 426] width 30 height 30
click at [803, 541] on span "12" at bounding box center [797, 546] width 27 height 27
type input "9/12/2025"
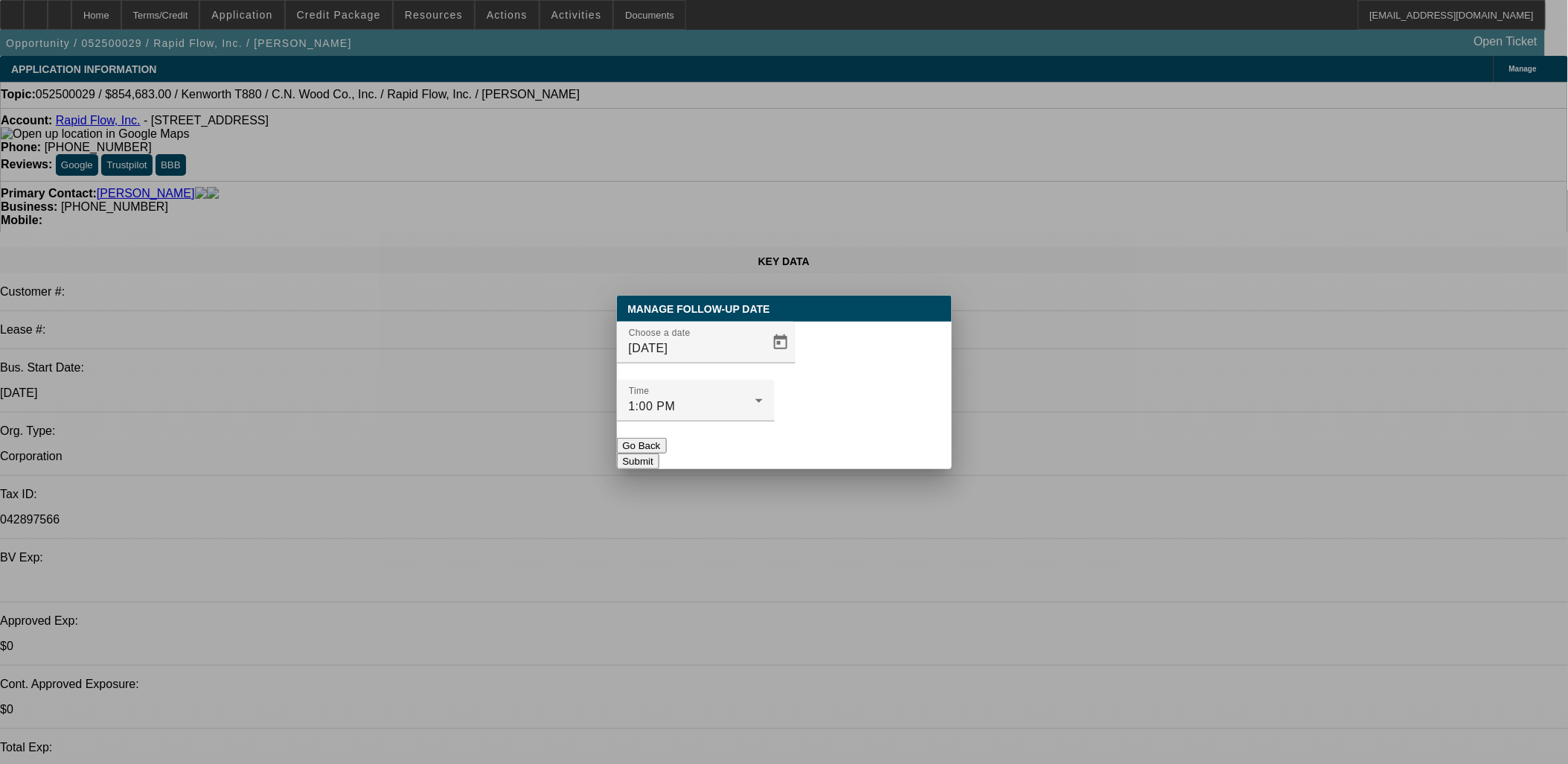
drag, startPoint x: 869, startPoint y: 420, endPoint x: 889, endPoint y: 466, distance: 50.2
click at [659, 454] on button "Submit" at bounding box center [638, 462] width 43 height 16
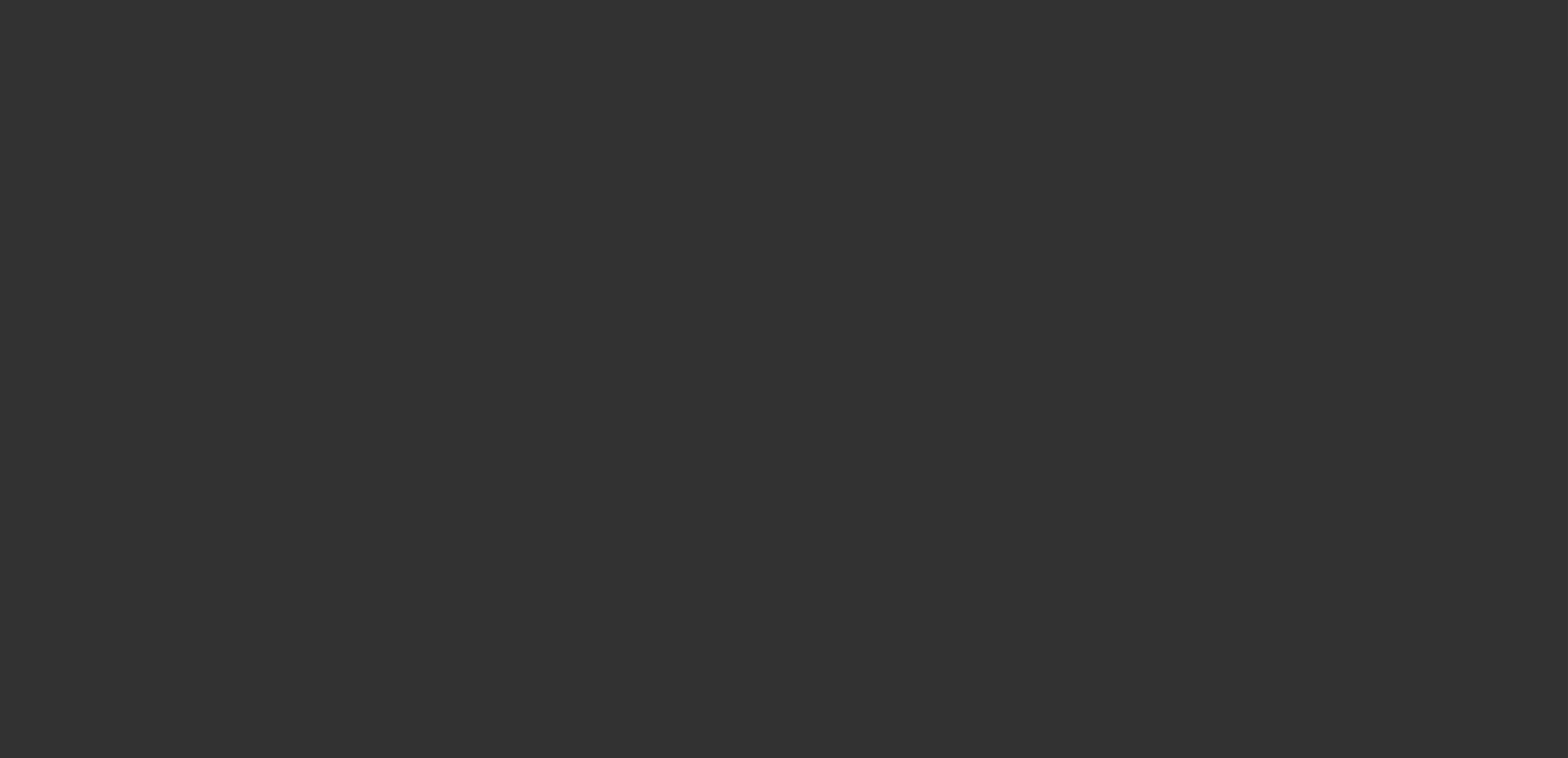
select select "0"
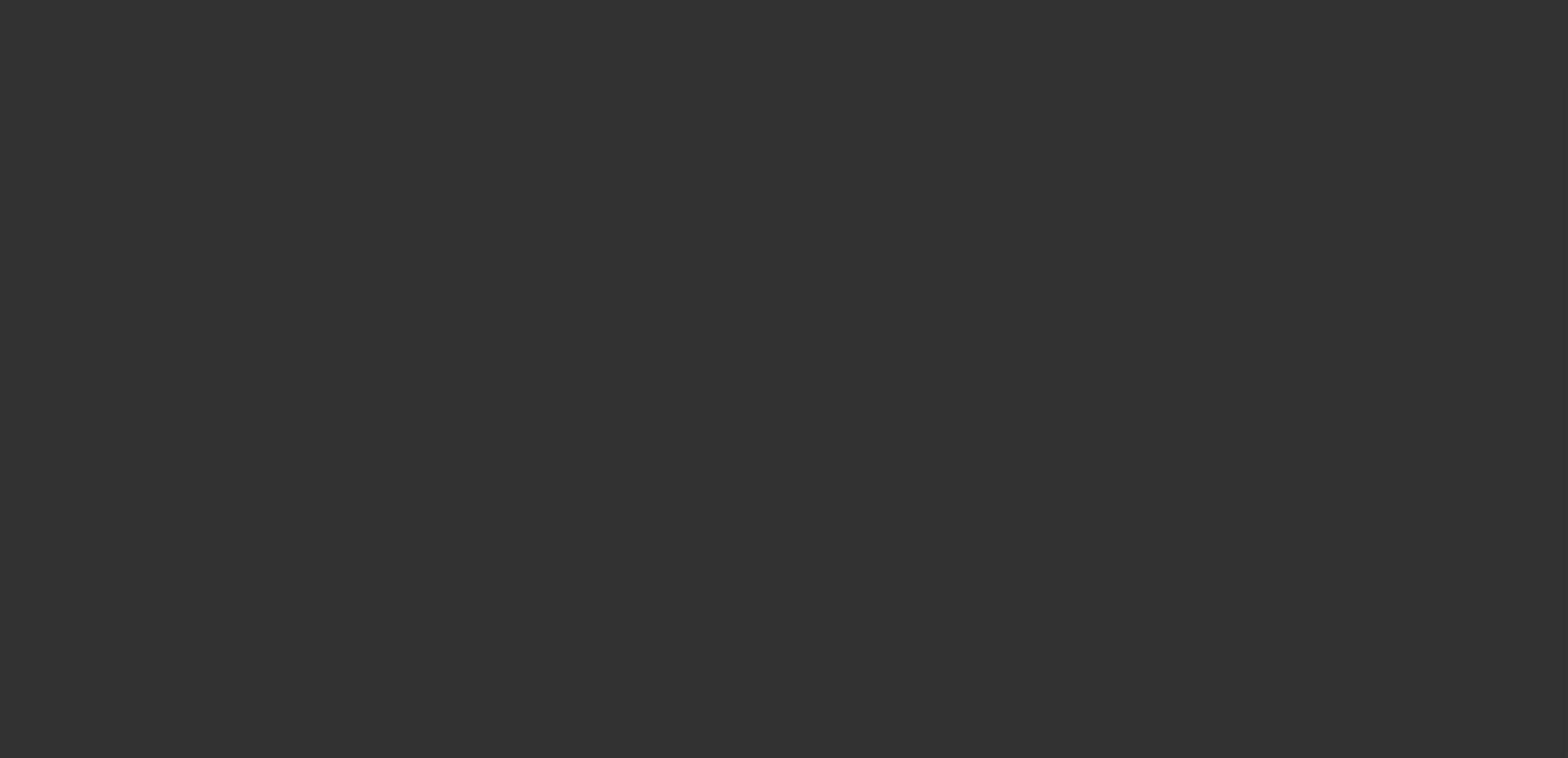
select select "0"
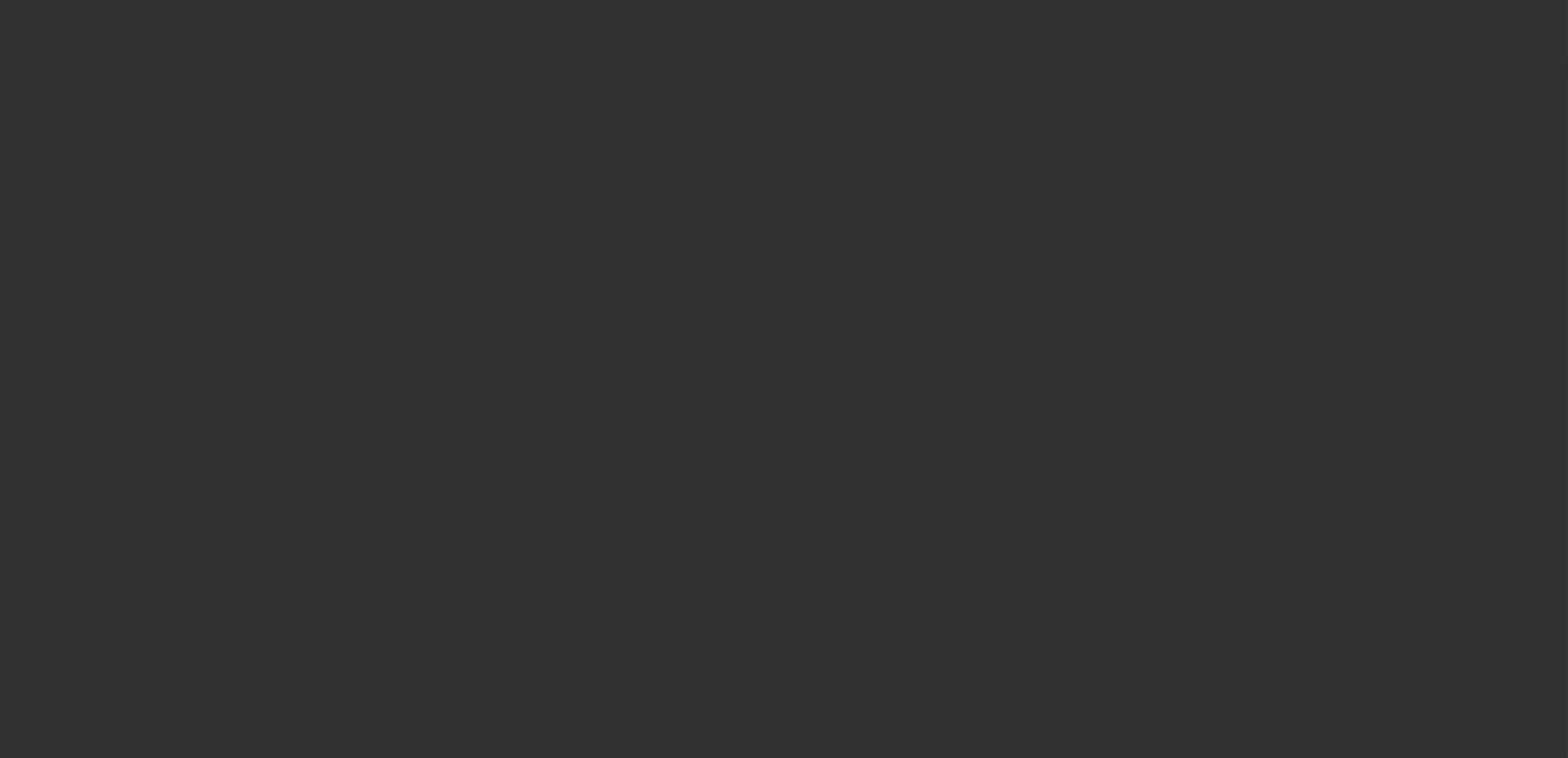
select select "0"
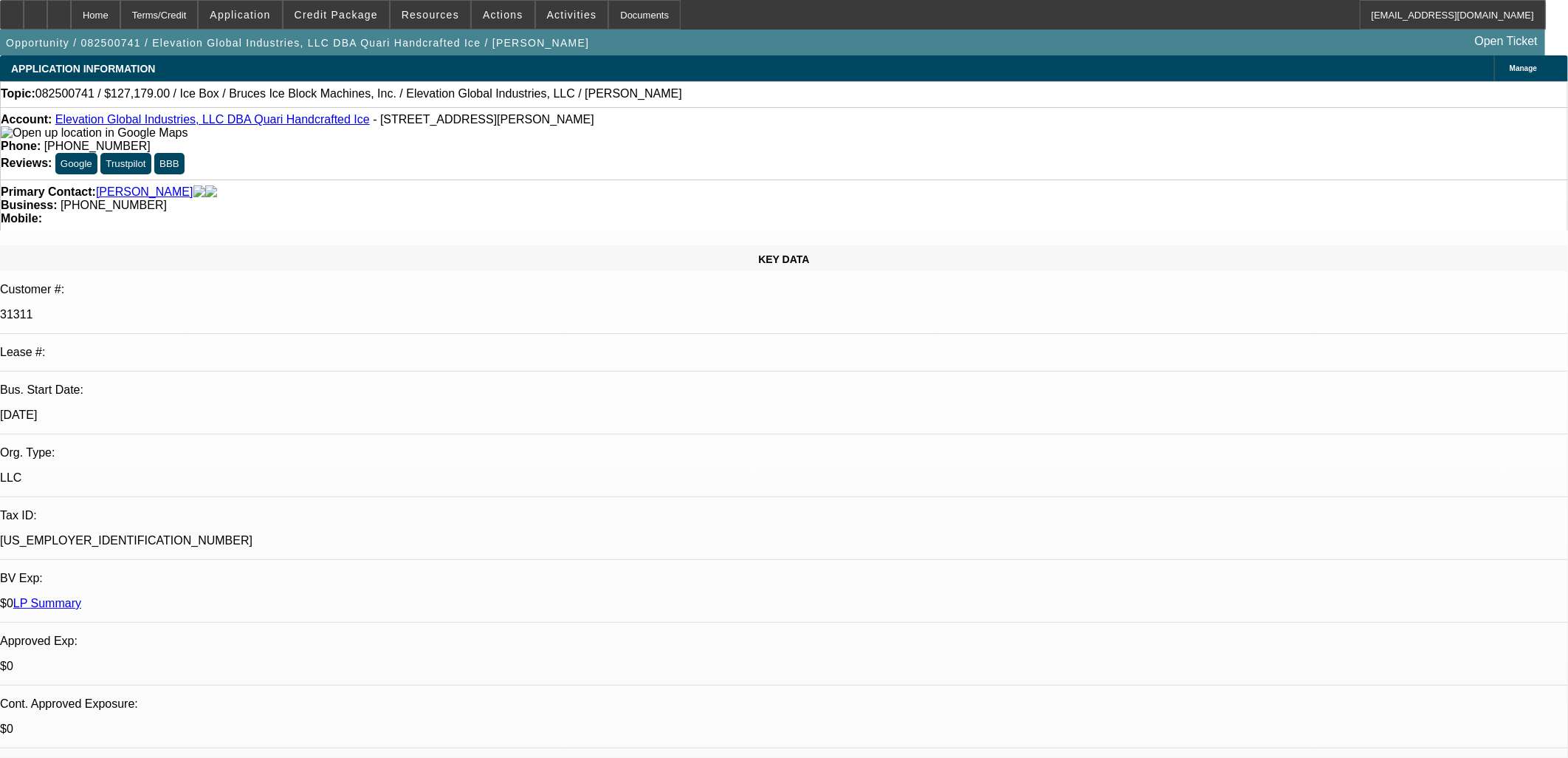
select select "1"
select select "6"
select select "1"
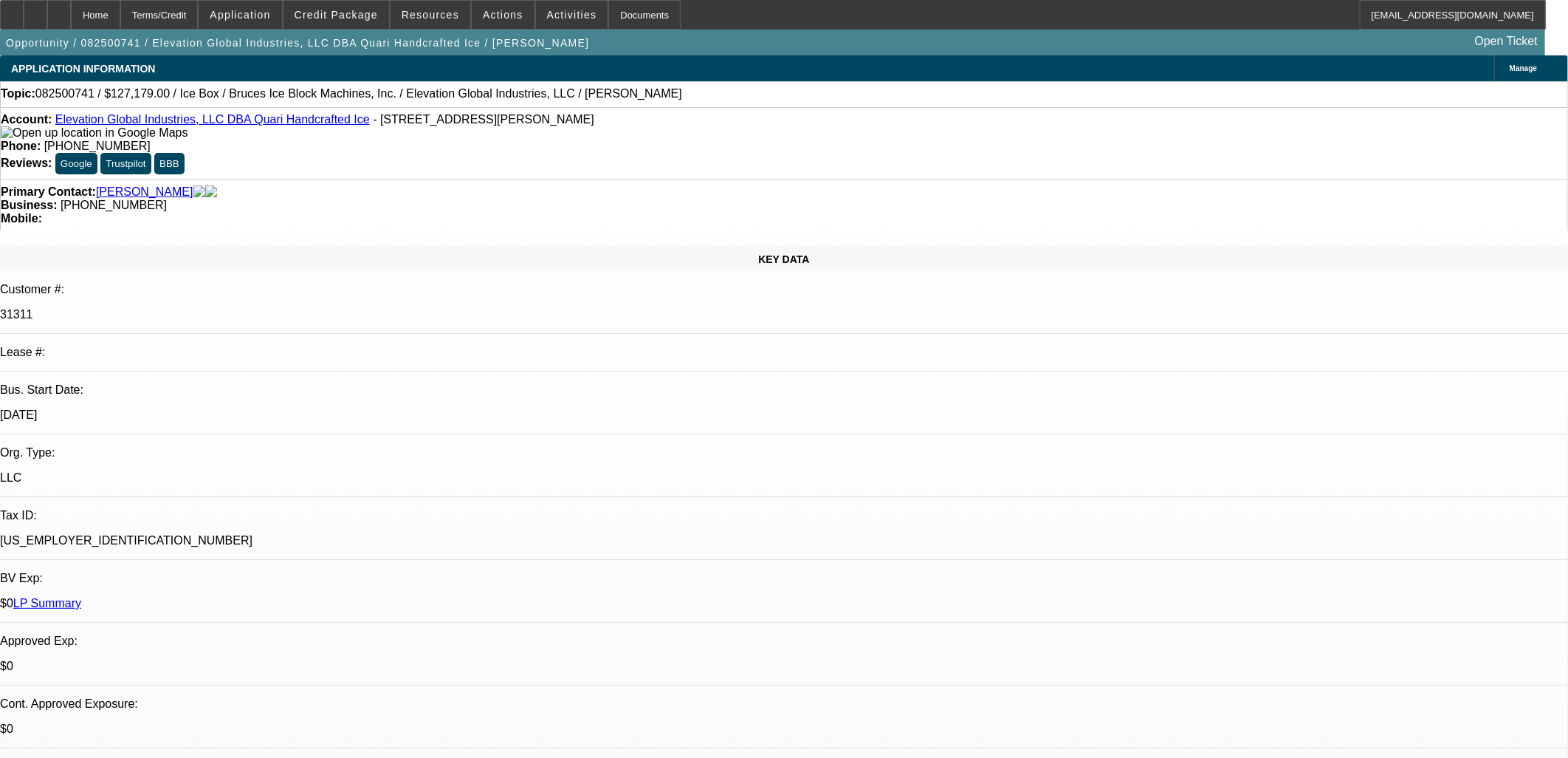
select select "6"
select select "1"
select select "6"
select select "1"
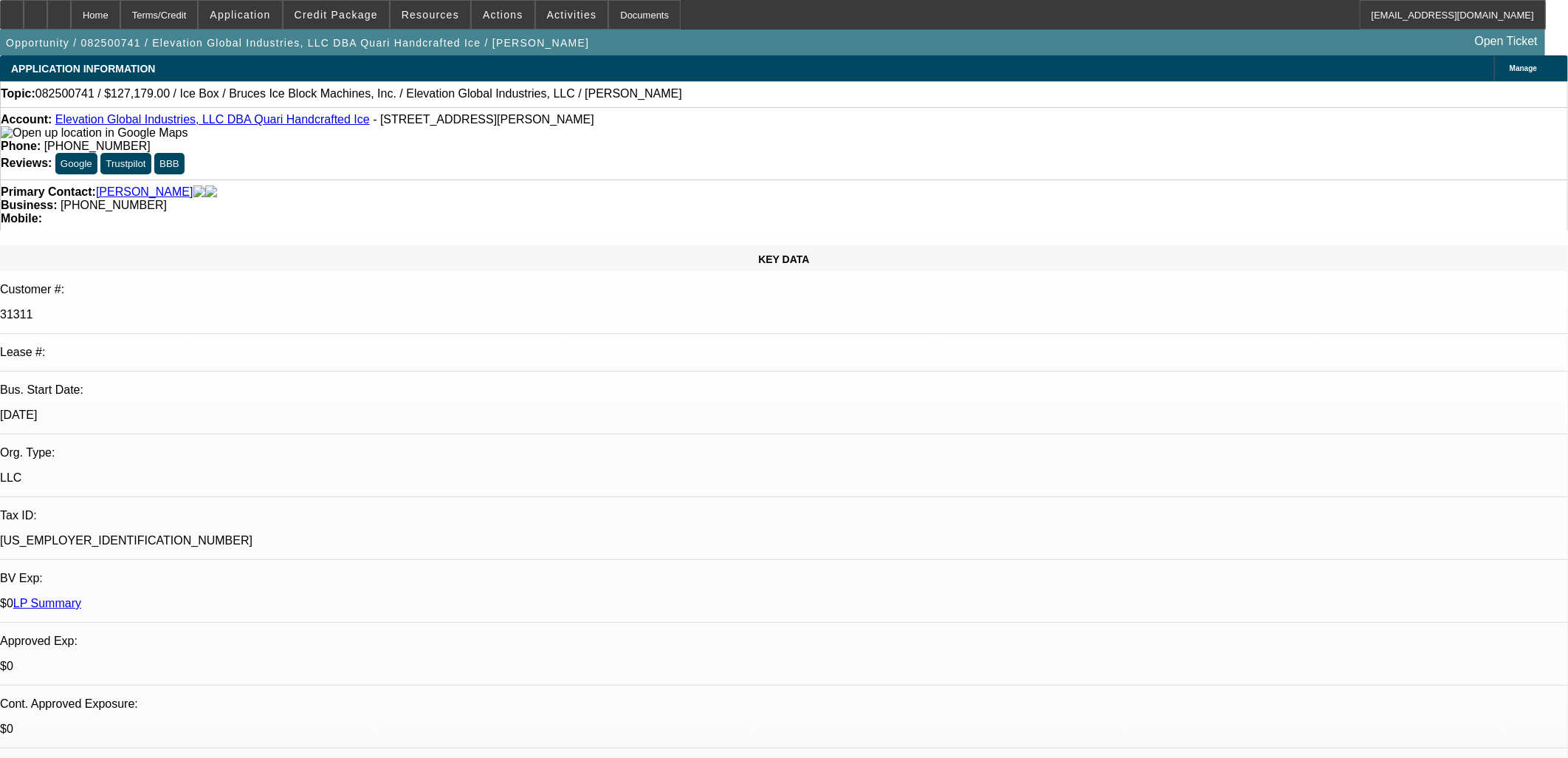
select select "1"
select select "6"
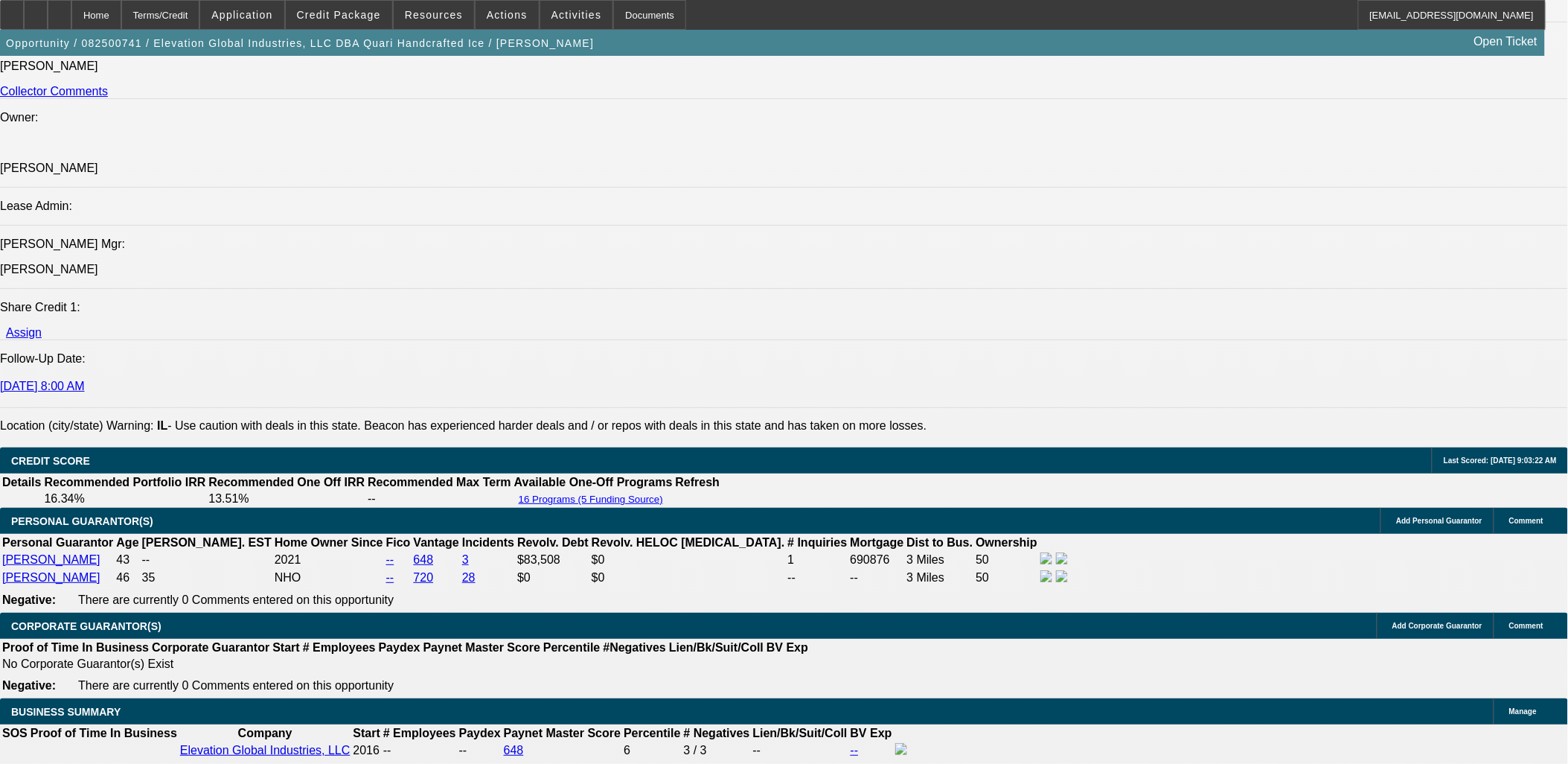
scroll to position [2399, 0]
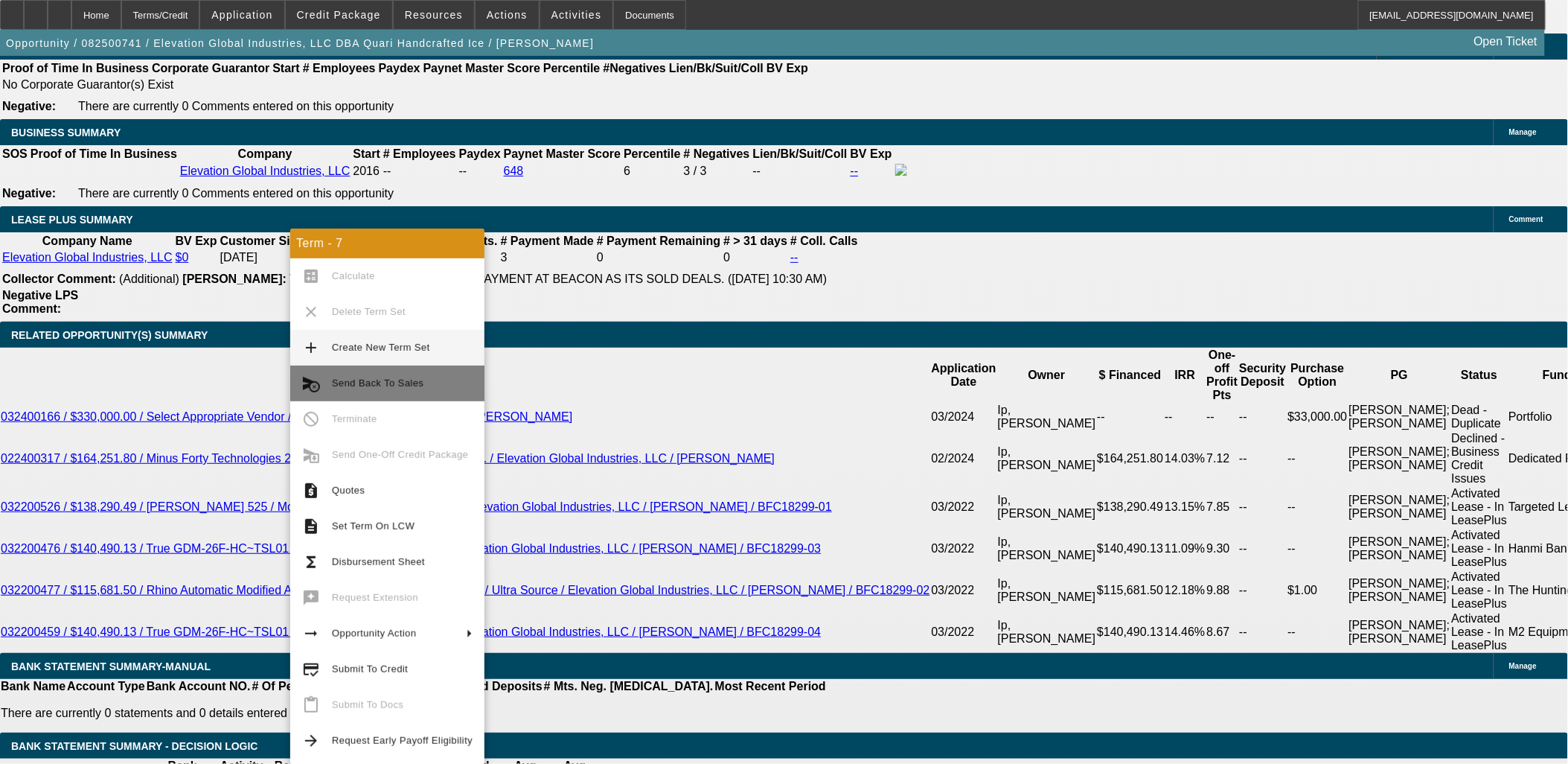
click at [353, 372] on button "cancel_schedule_send Send Back To Sales" at bounding box center [387, 383] width 194 height 35
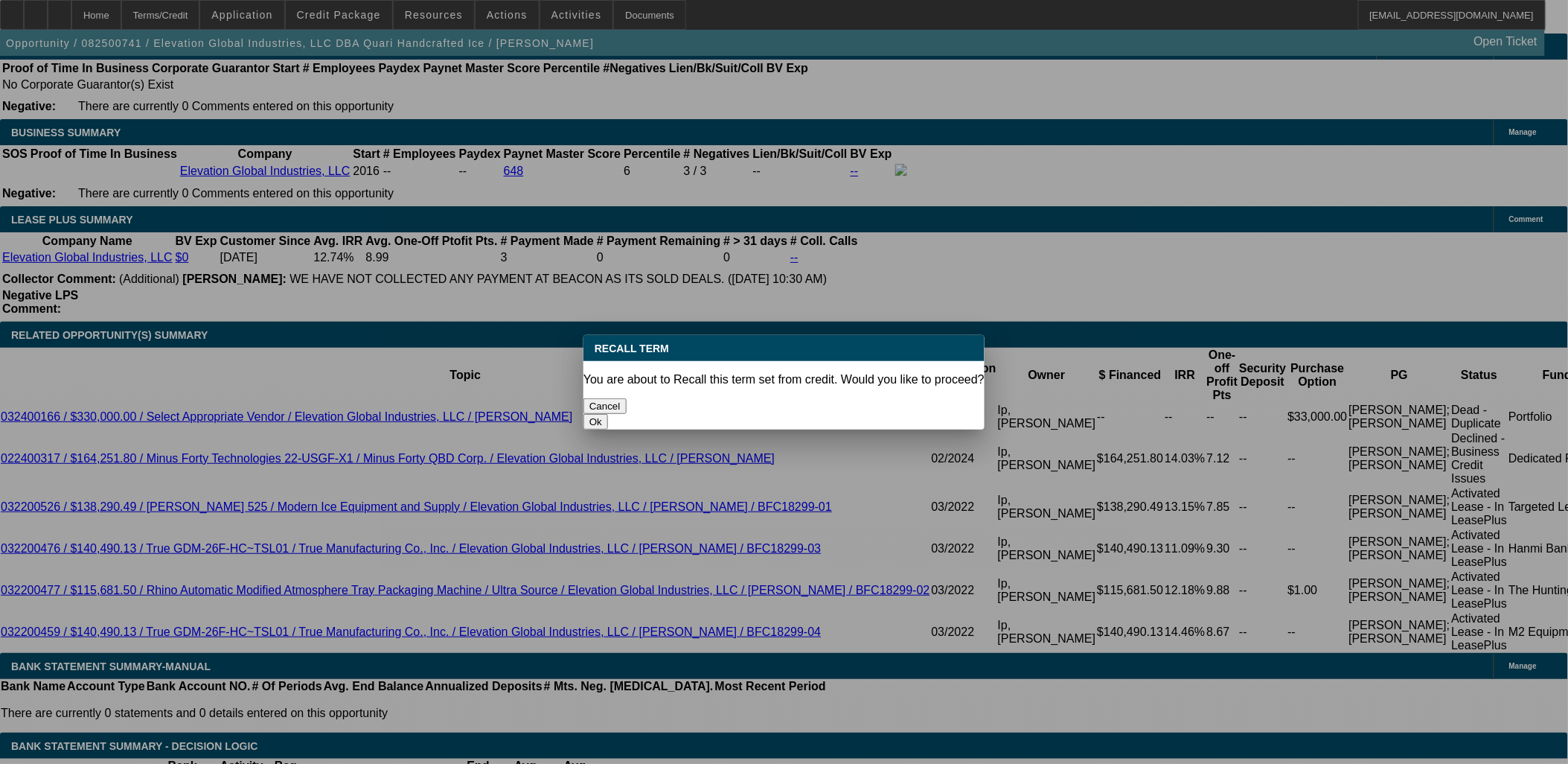
scroll to position [0, 0]
click at [608, 414] on button "Ok" at bounding box center [596, 422] width 25 height 16
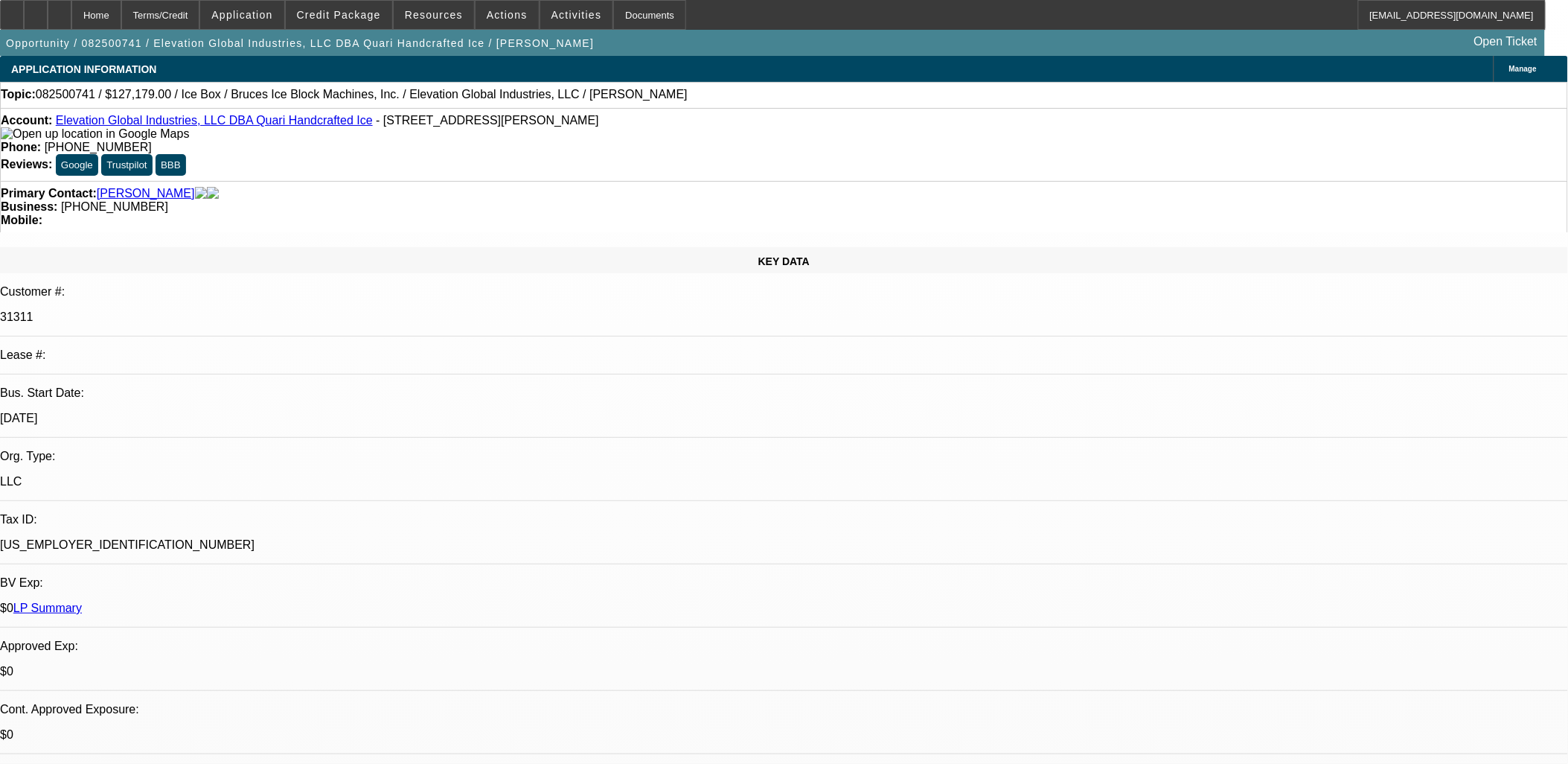
click at [1262, 235] on div at bounding box center [784, 382] width 1568 height 764
type textarea "Changing source"
select select "0"
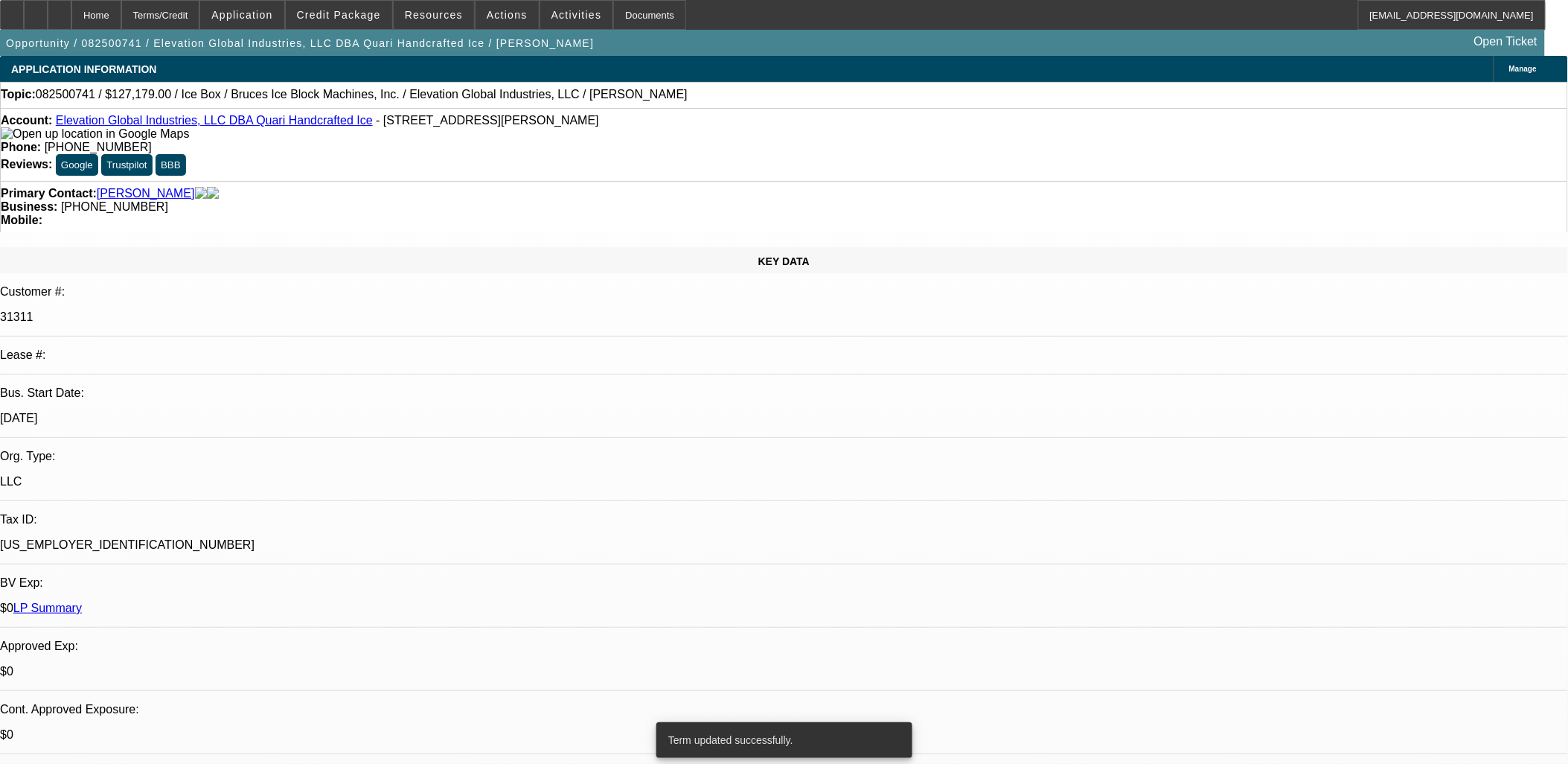
select select "0"
select select "6"
select select "0"
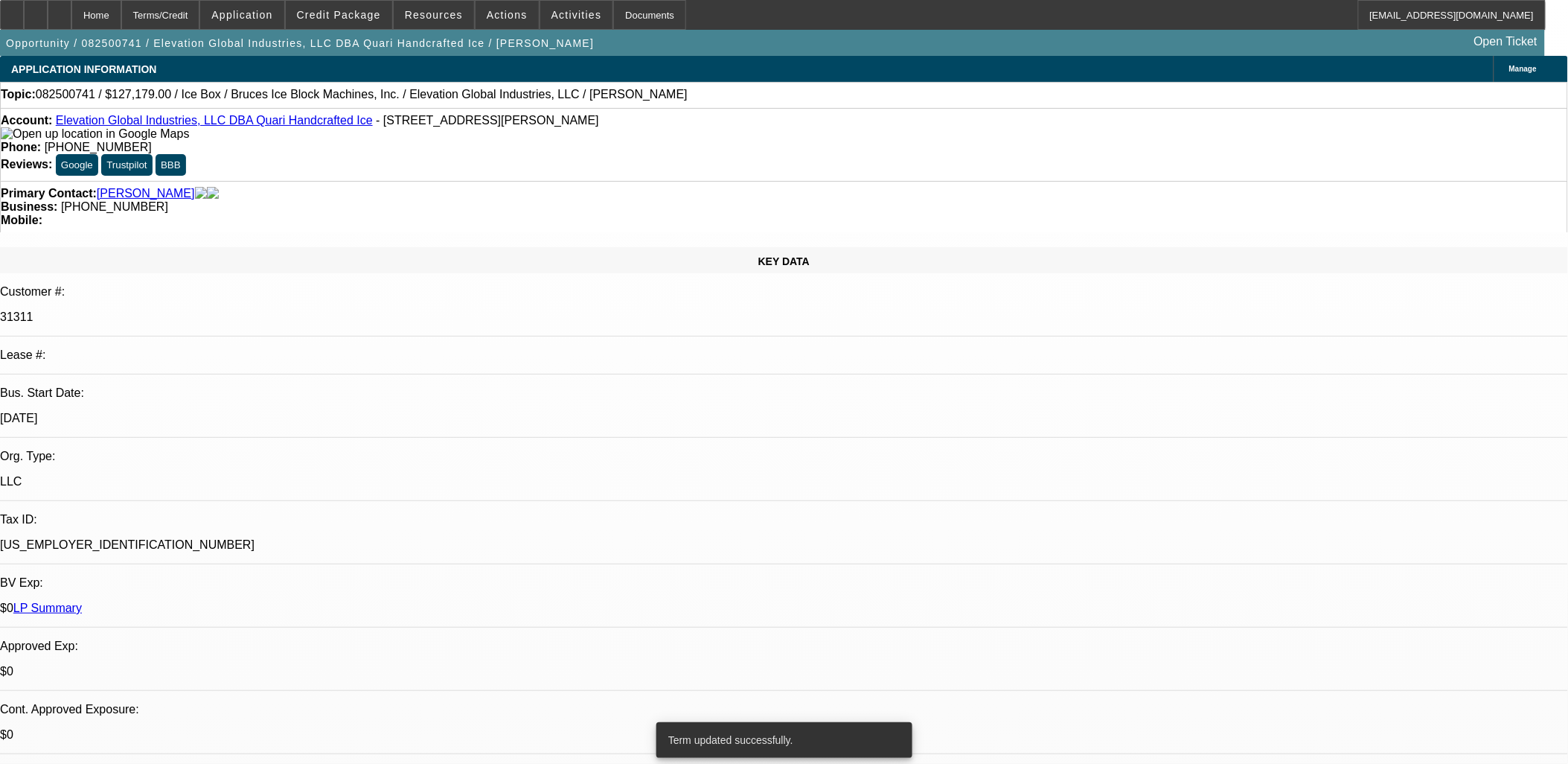
select select "0"
select select "6"
select select "0"
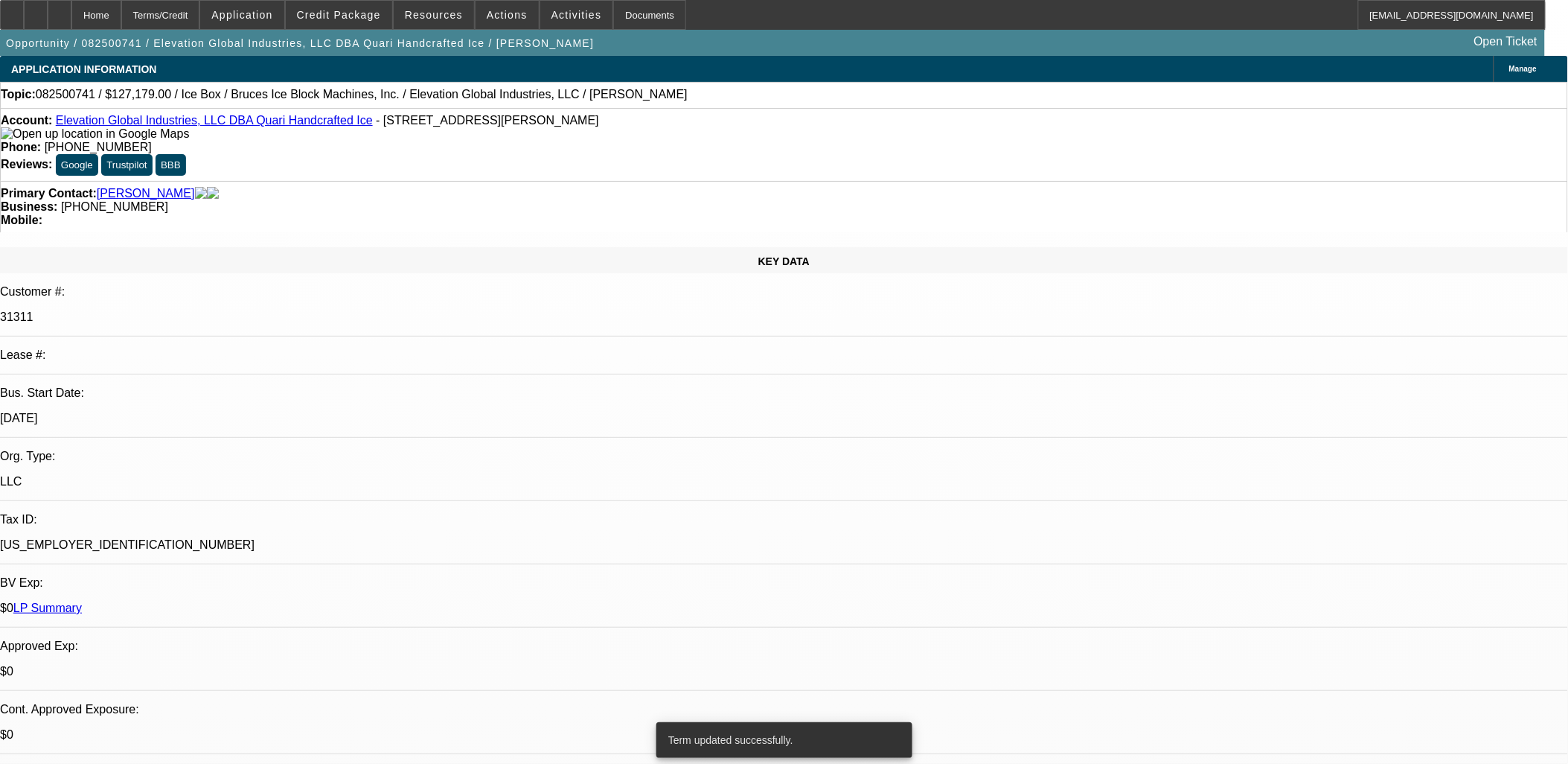
select select "6"
select select "0"
select select "6"
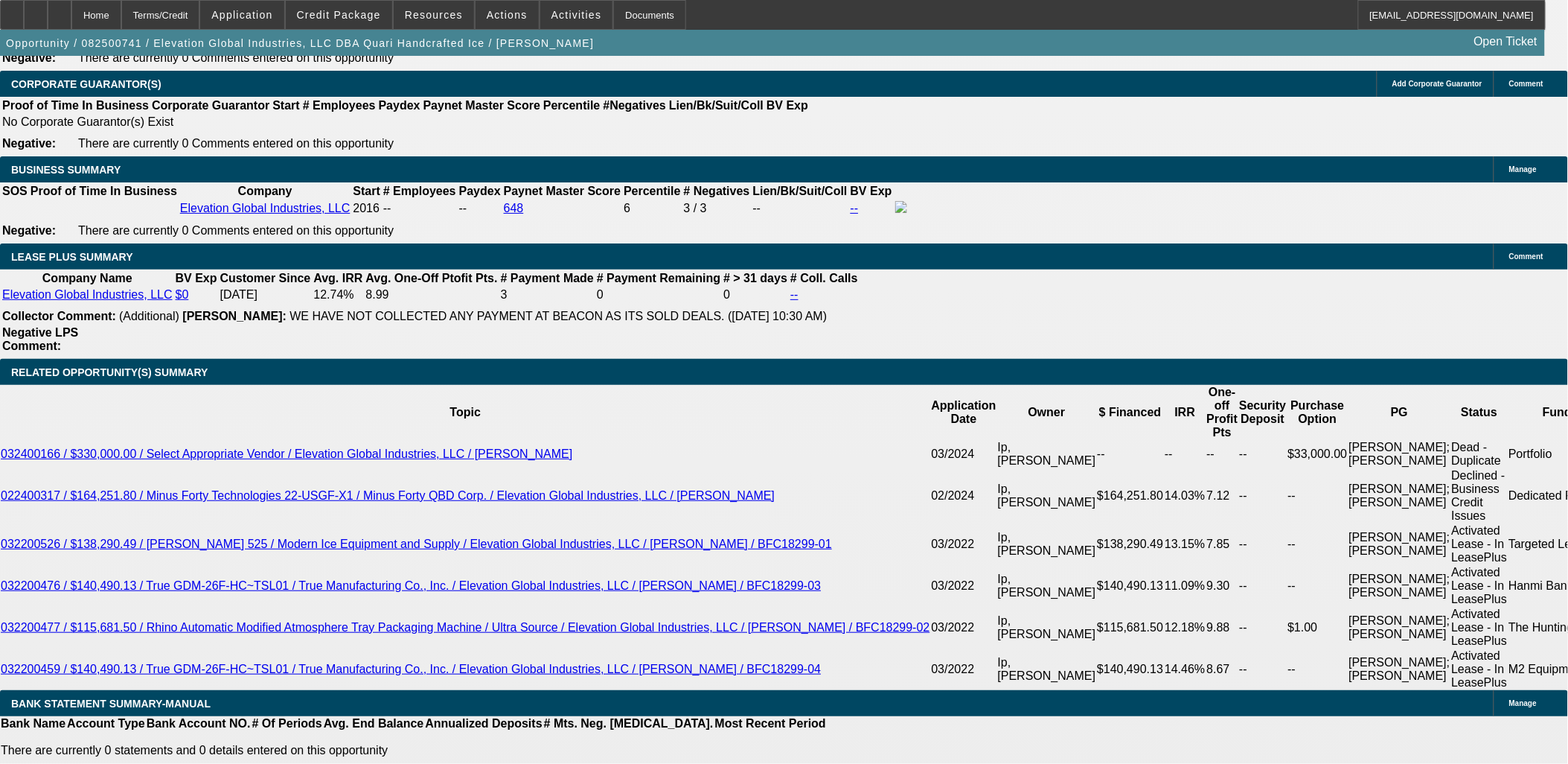
scroll to position [2316, 0]
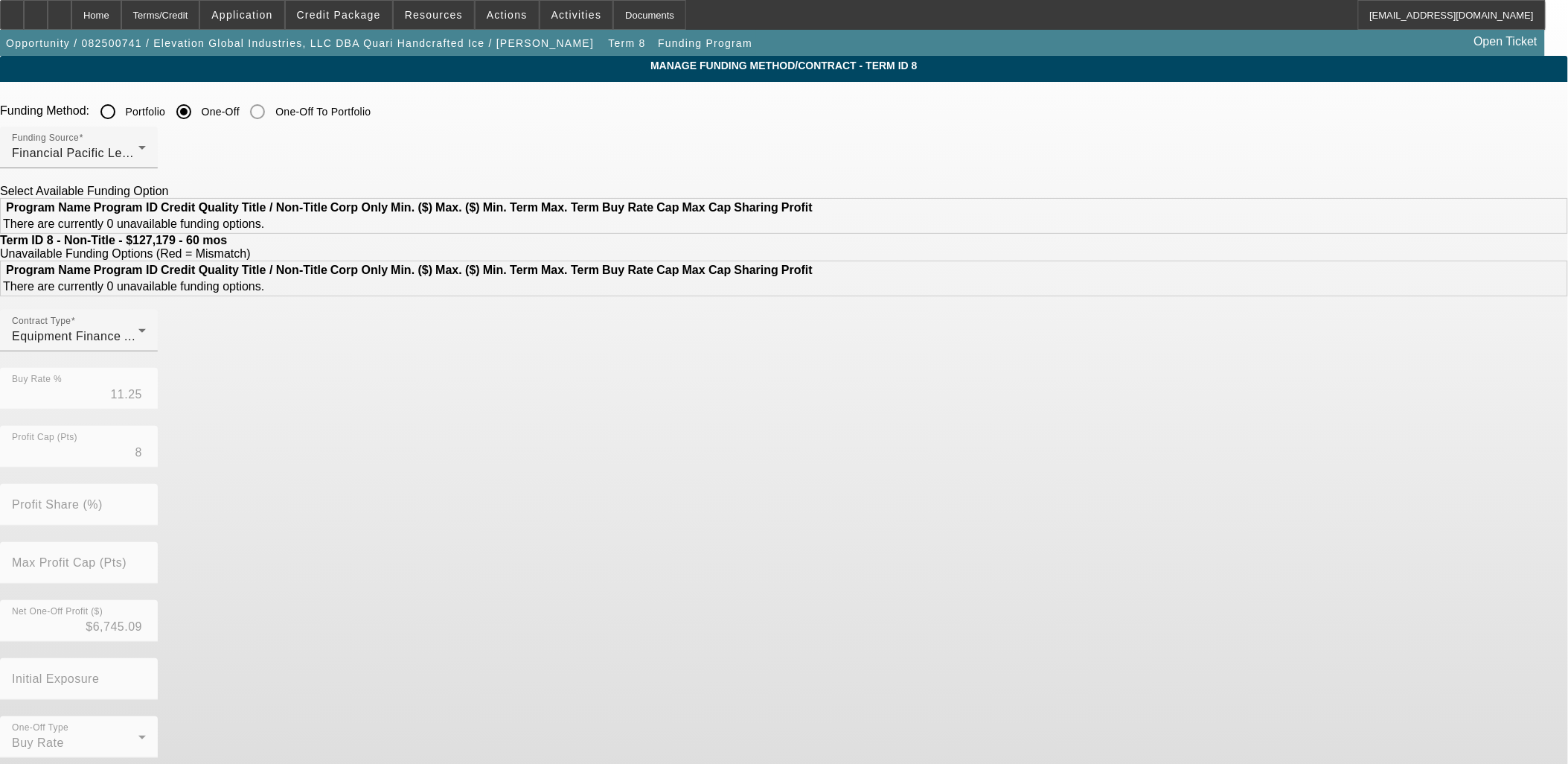
click at [158, 173] on div at bounding box center [79, 176] width 158 height 16
click at [138, 158] on div "Financial Pacific Leasing, Inc." at bounding box center [74, 153] width 127 height 18
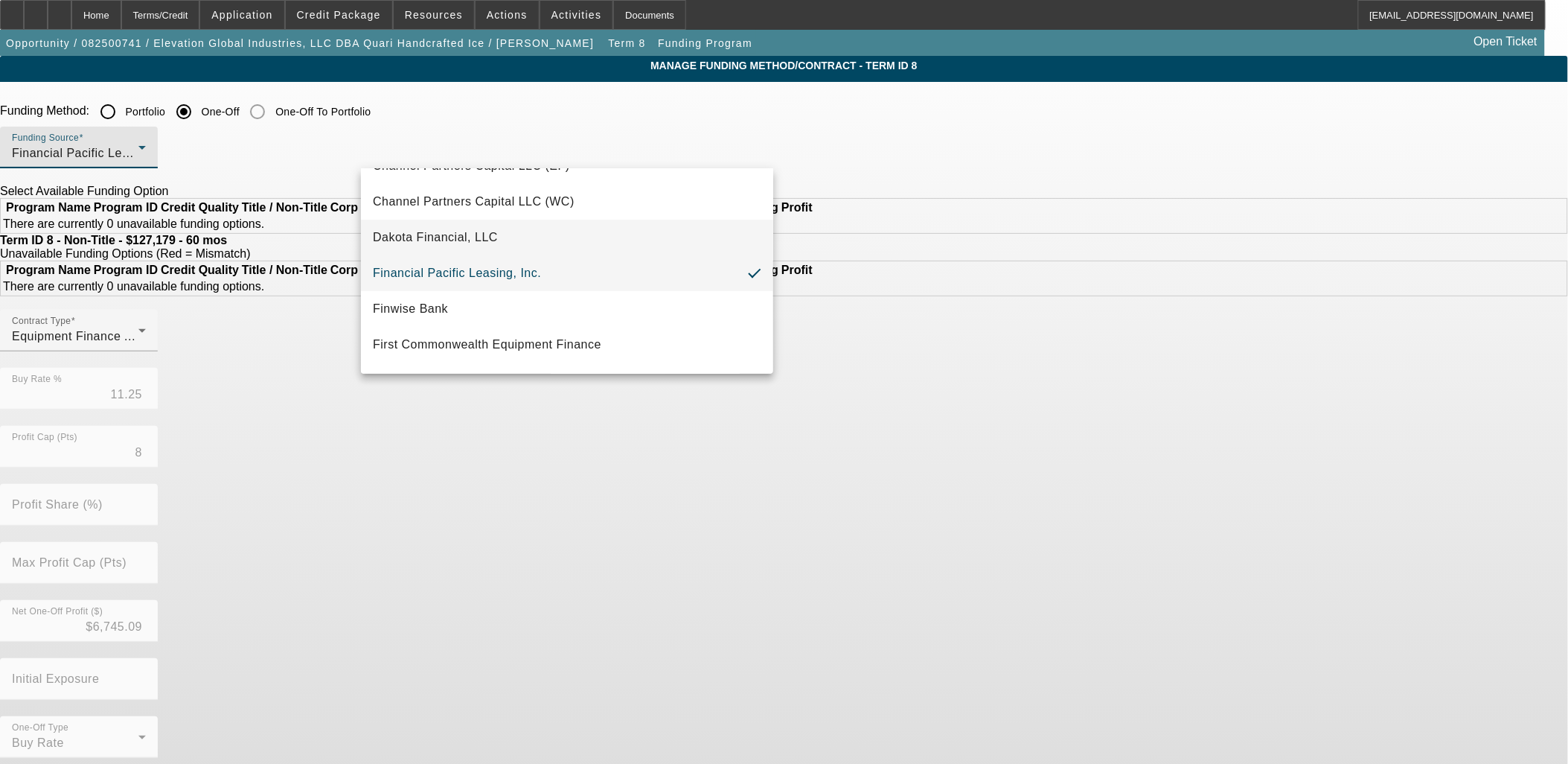
scroll to position [347, 0]
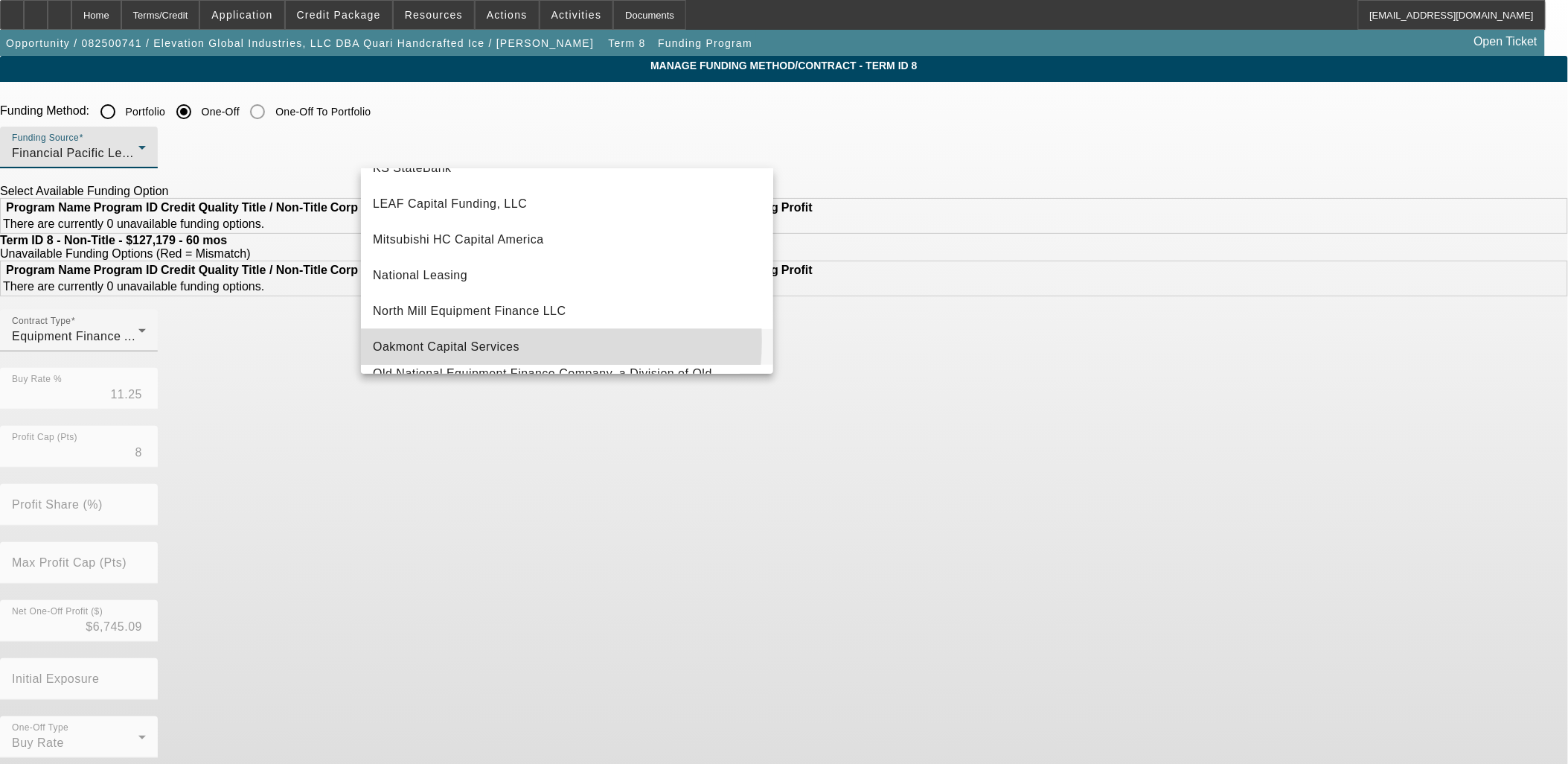
click at [491, 340] on span "Oakmont Capital Services" at bounding box center [446, 347] width 146 height 18
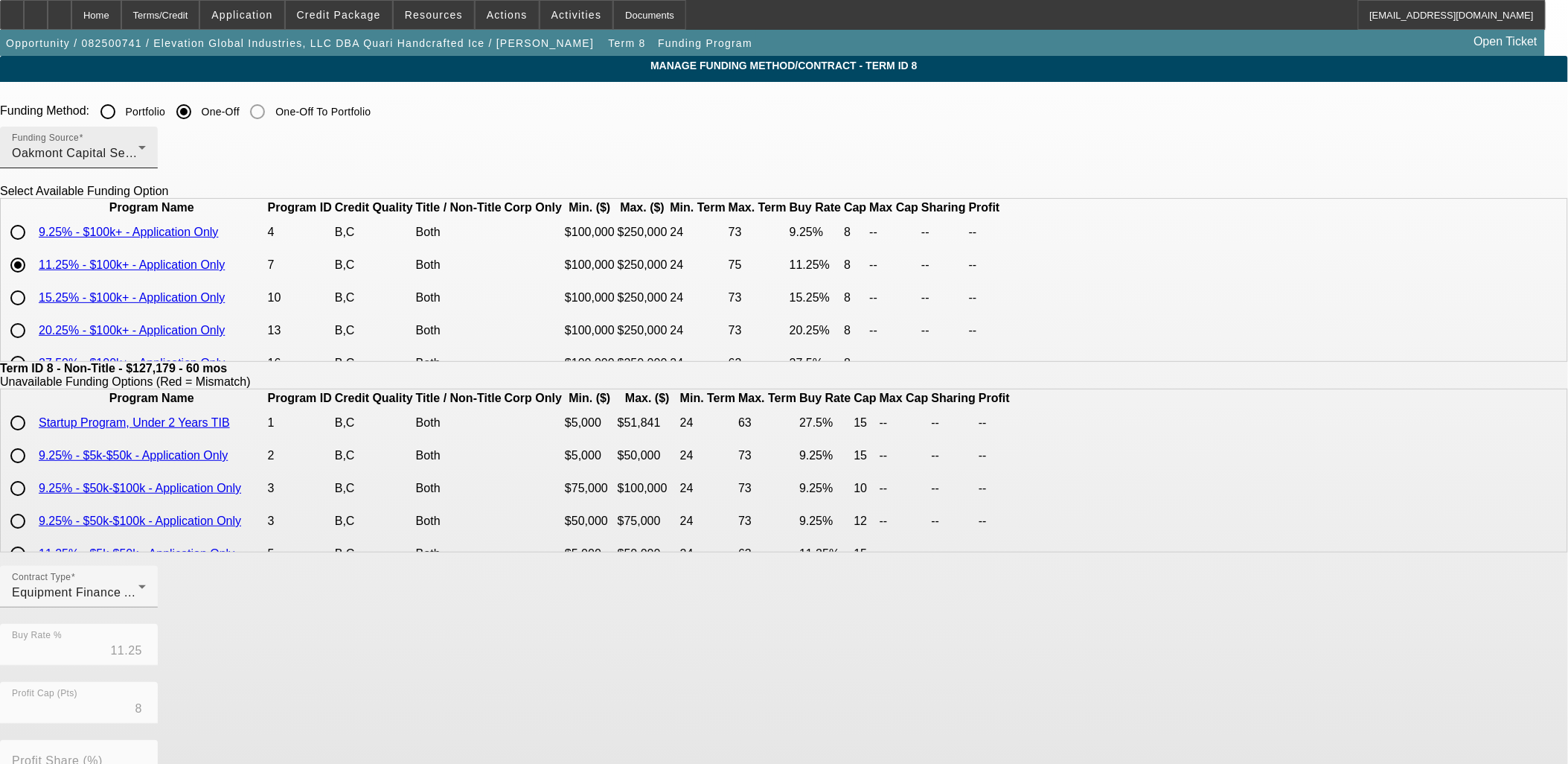
click at [146, 165] on div "Funding Source Oakmont Capital Services" at bounding box center [78, 147] width 134 height 42
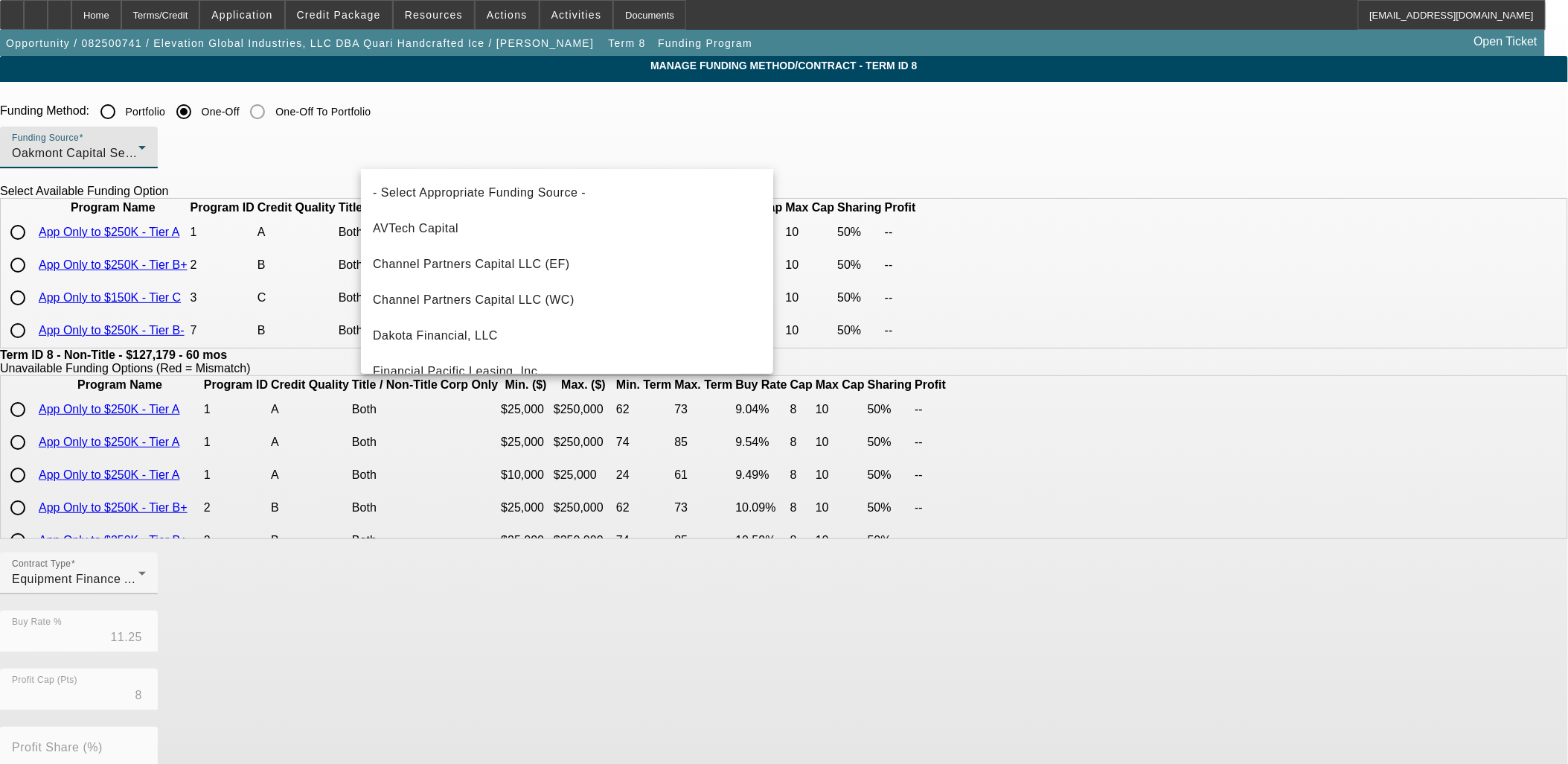
scroll to position [338, 0]
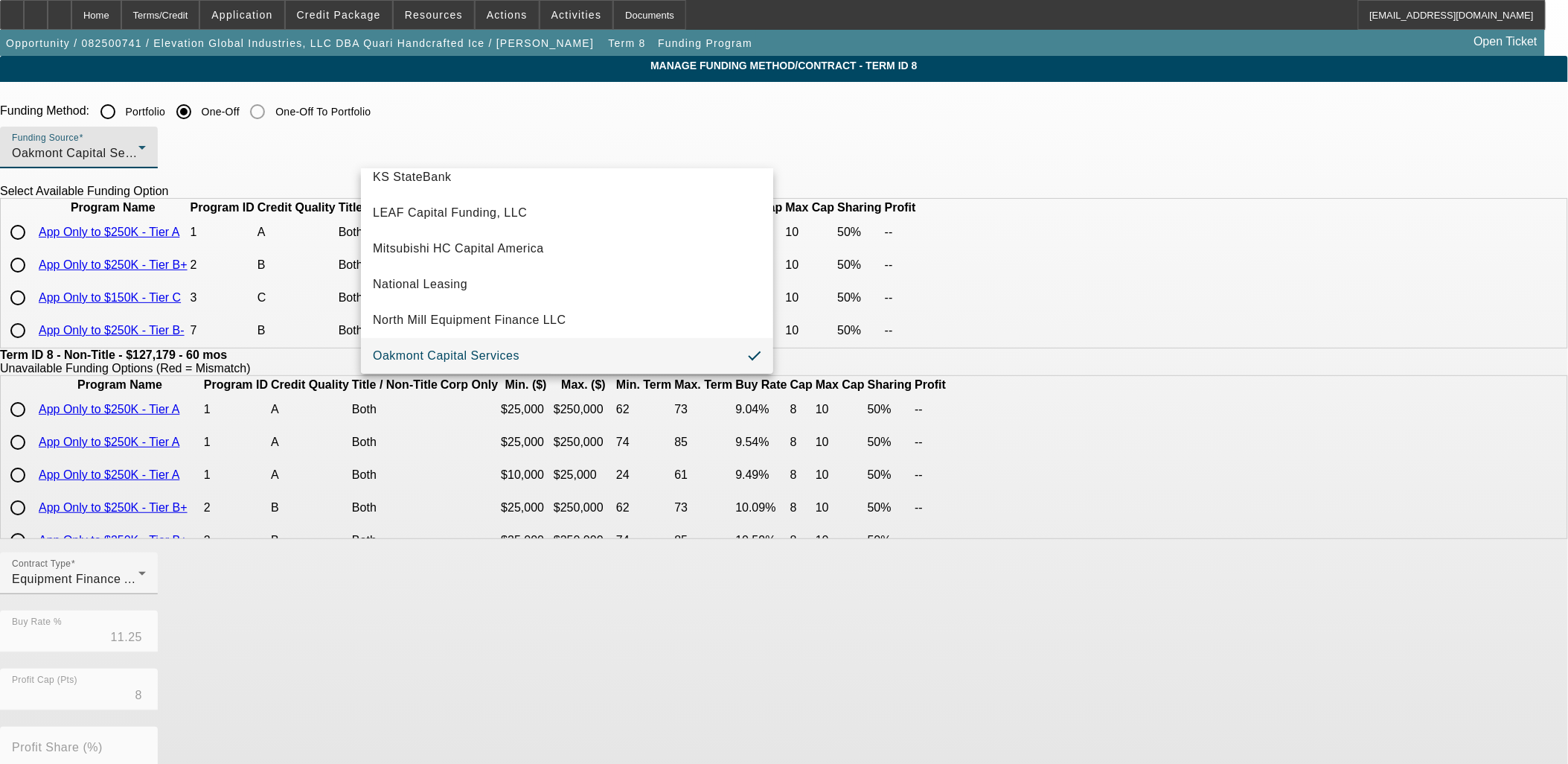
click at [418, 345] on mat-option "Oakmont Capital Services" at bounding box center [566, 355] width 412 height 35
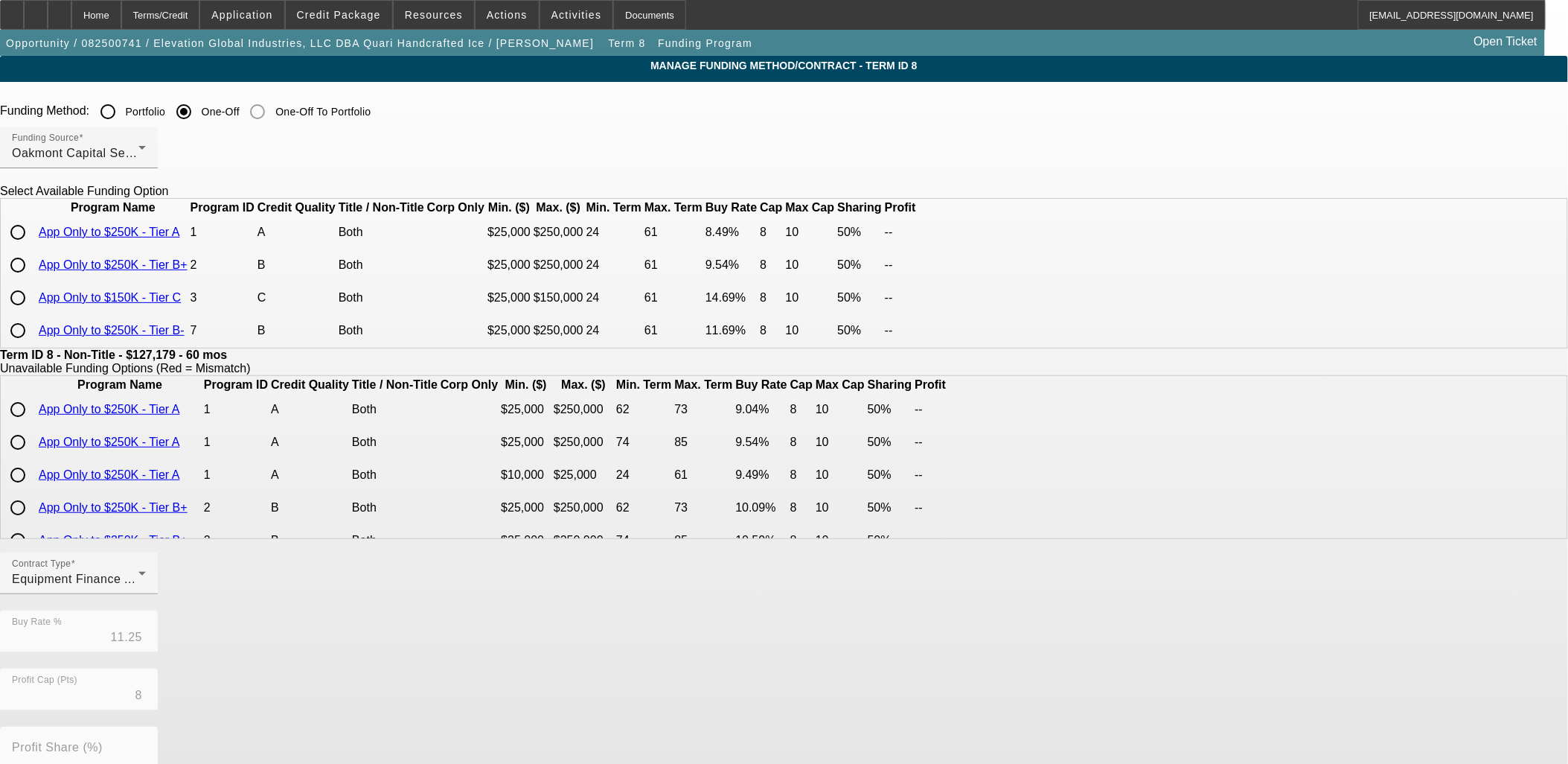
click at [33, 280] on input "radio" at bounding box center [18, 265] width 30 height 30
radio input "true"
type input "9.54"
type input "50.00"
type input "10"
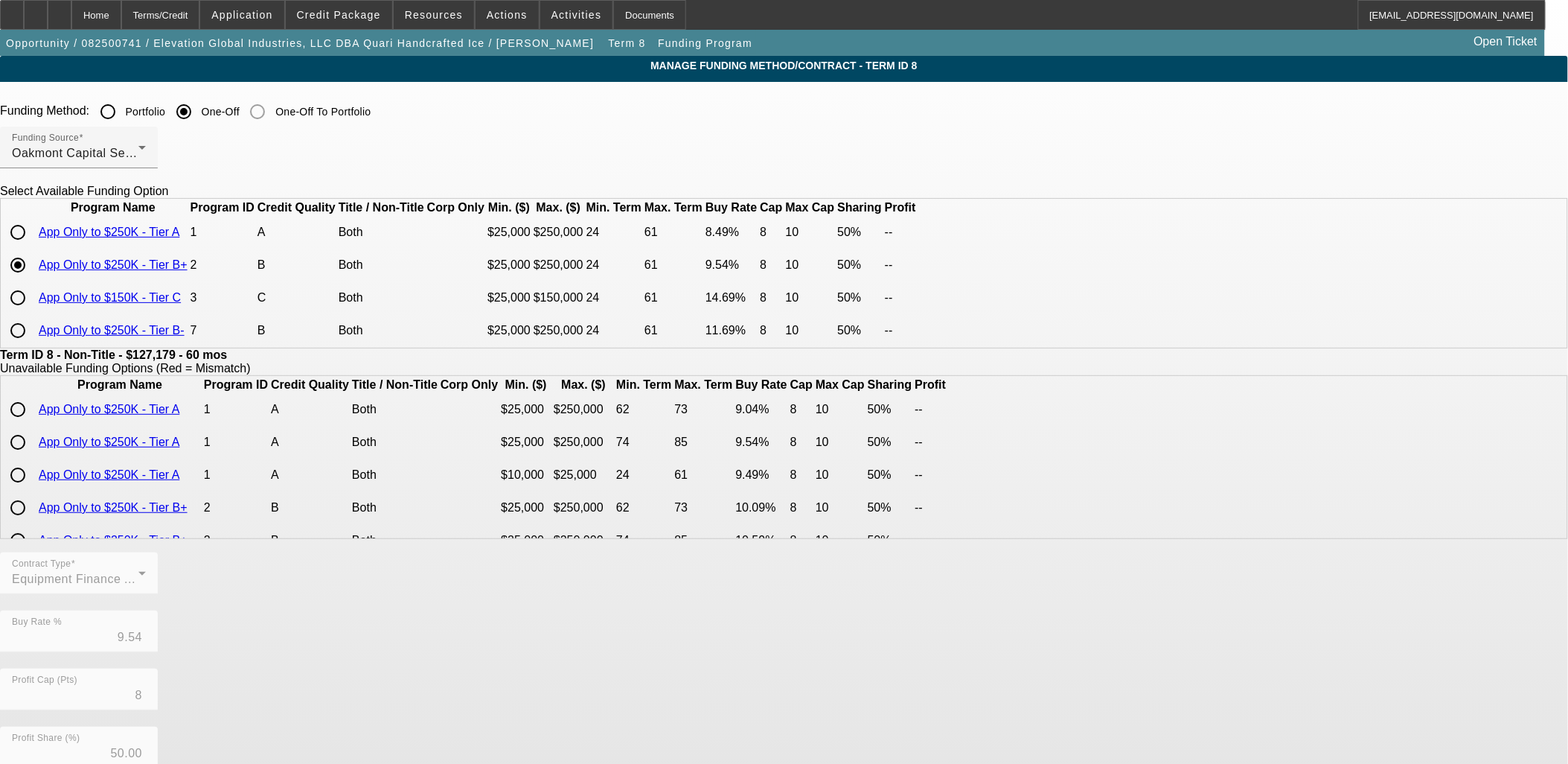
scroll to position [26, 0]
click at [33, 345] on input "radio" at bounding box center [18, 330] width 30 height 30
radio input "true"
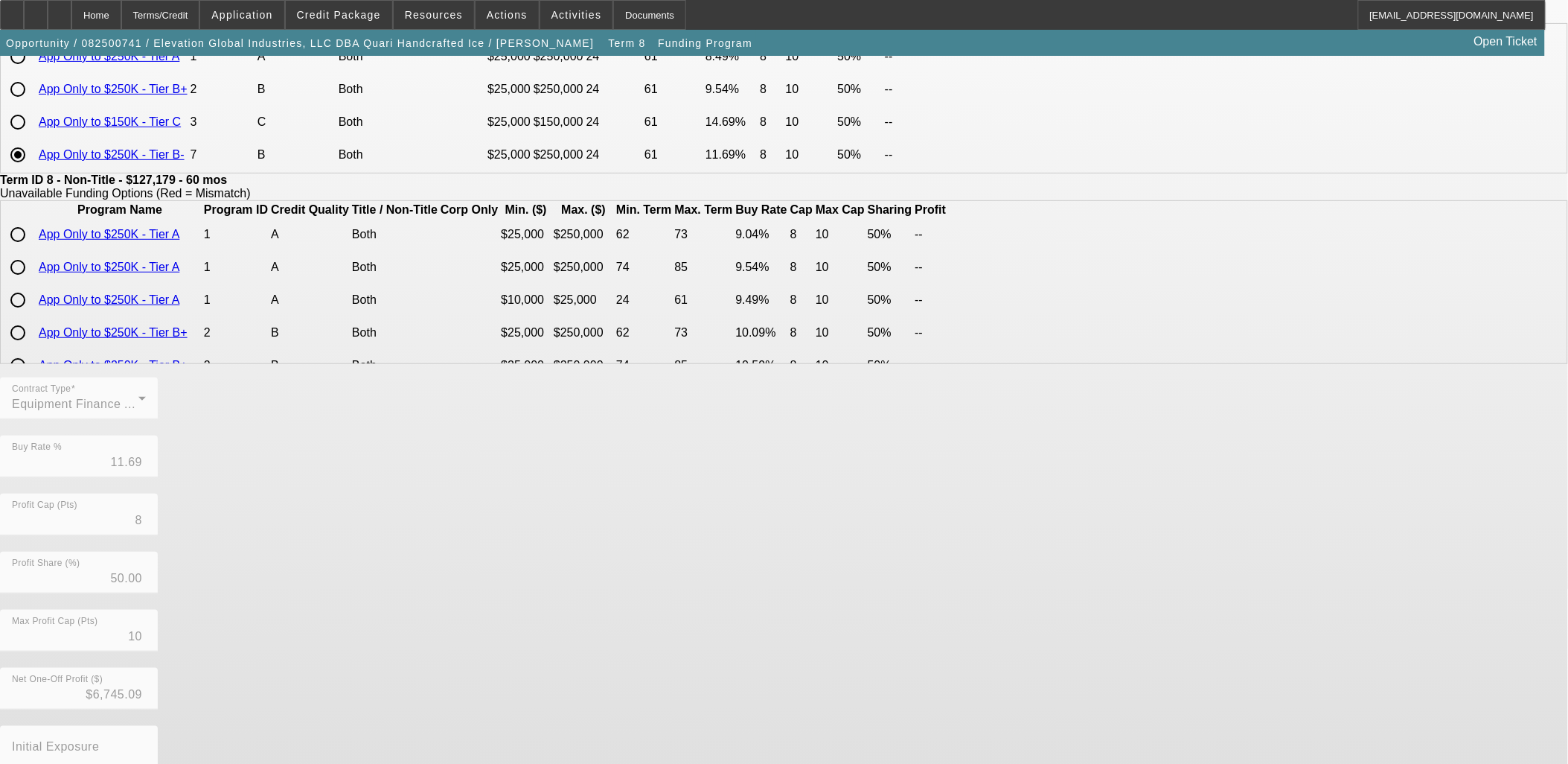
scroll to position [262, 0]
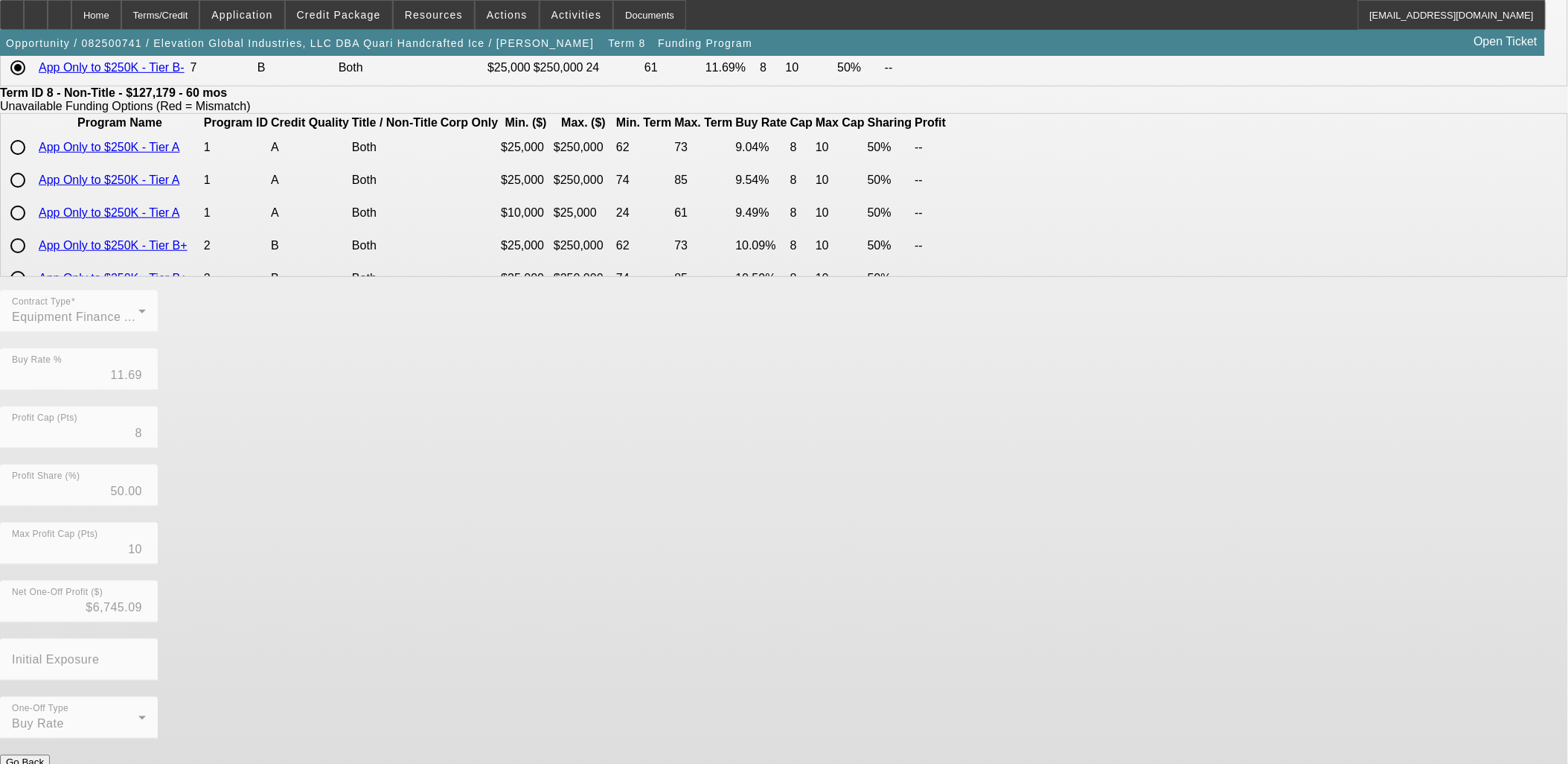
click at [43, 763] on button "Submit" at bounding box center [21, 778] width 43 height 16
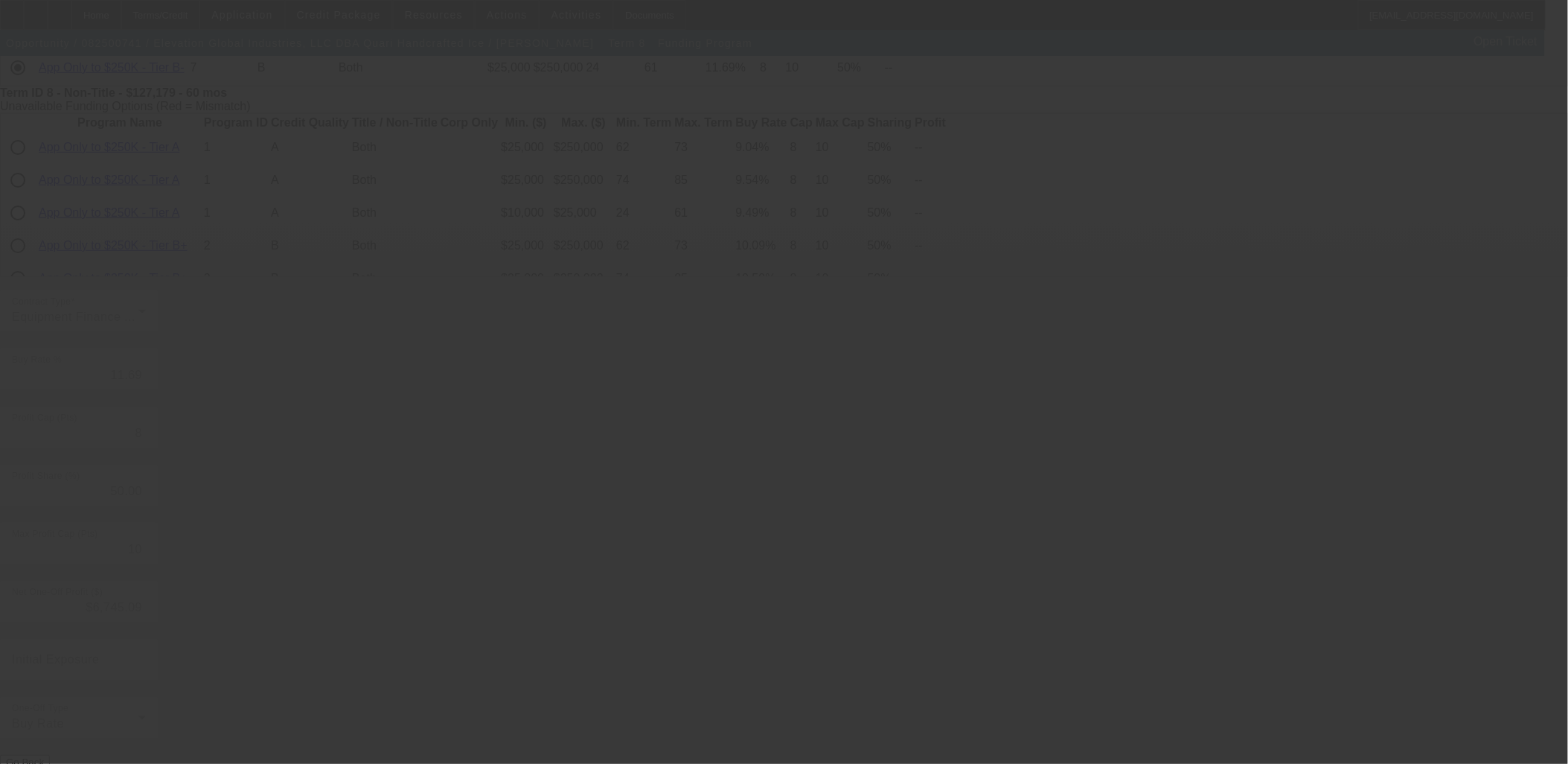
type input "11.25"
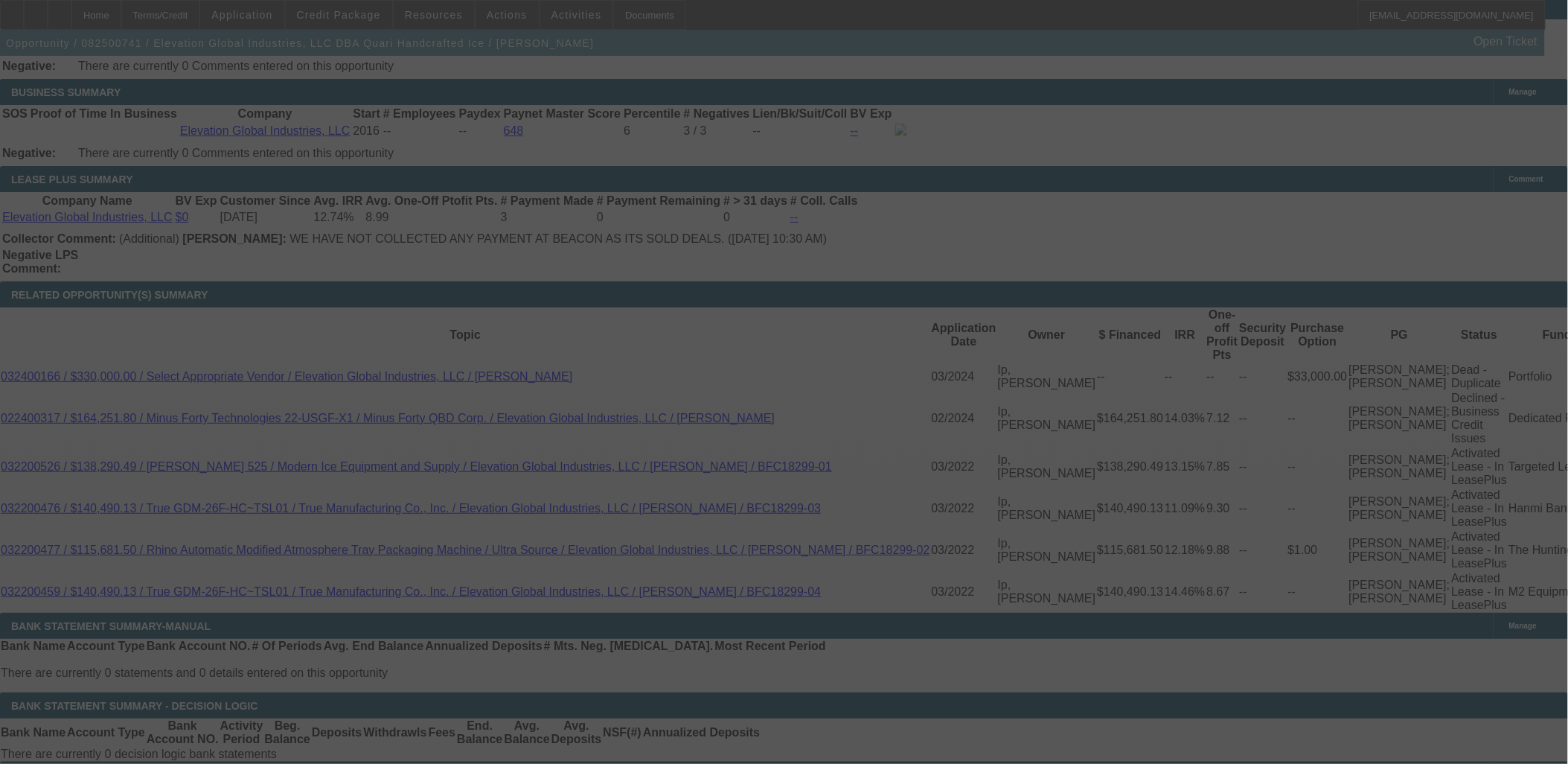
scroll to position [2460, 0]
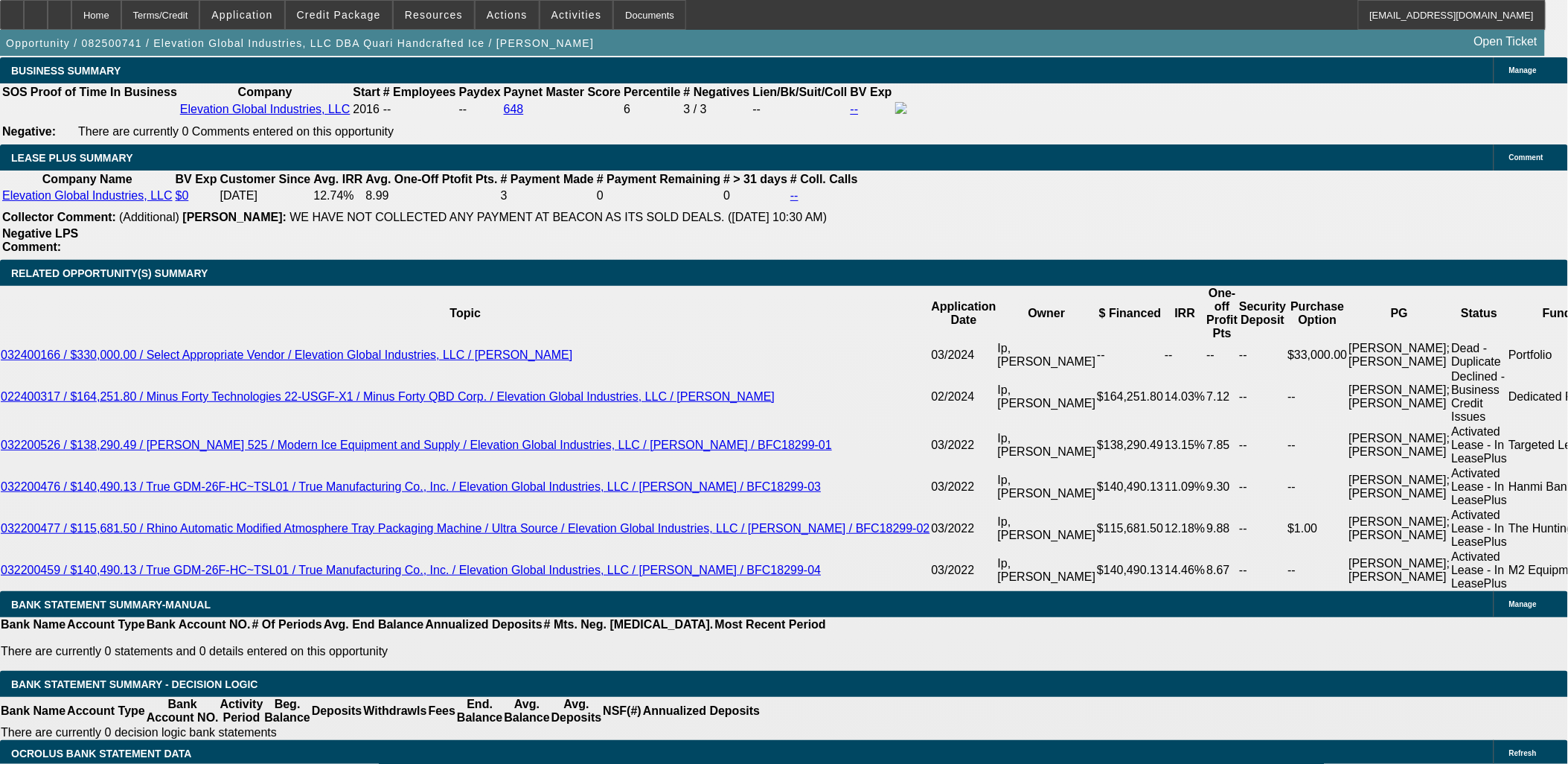
select select "0"
select select "6"
select select "0"
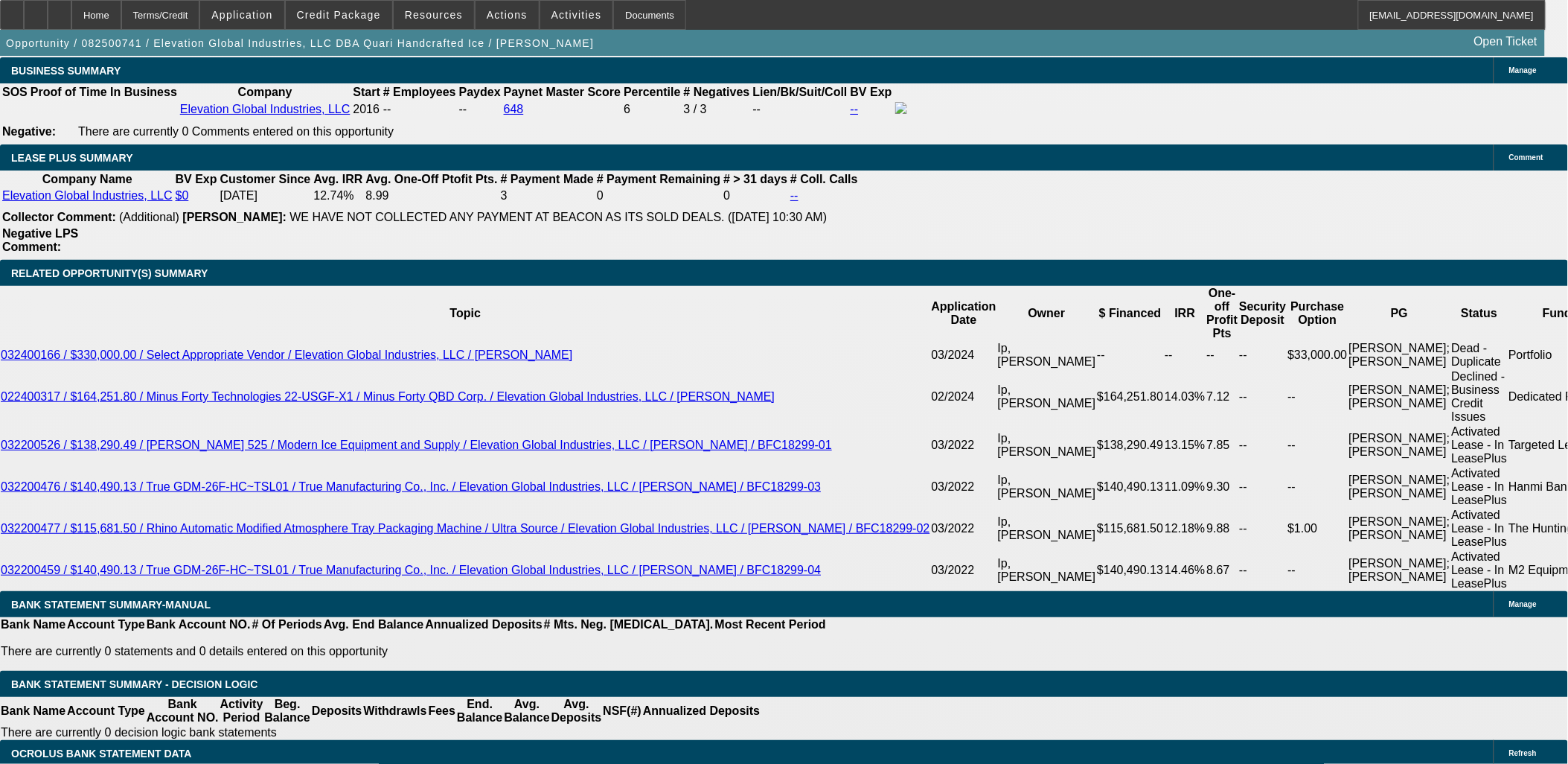
select select "0"
select select "6"
select select "0"
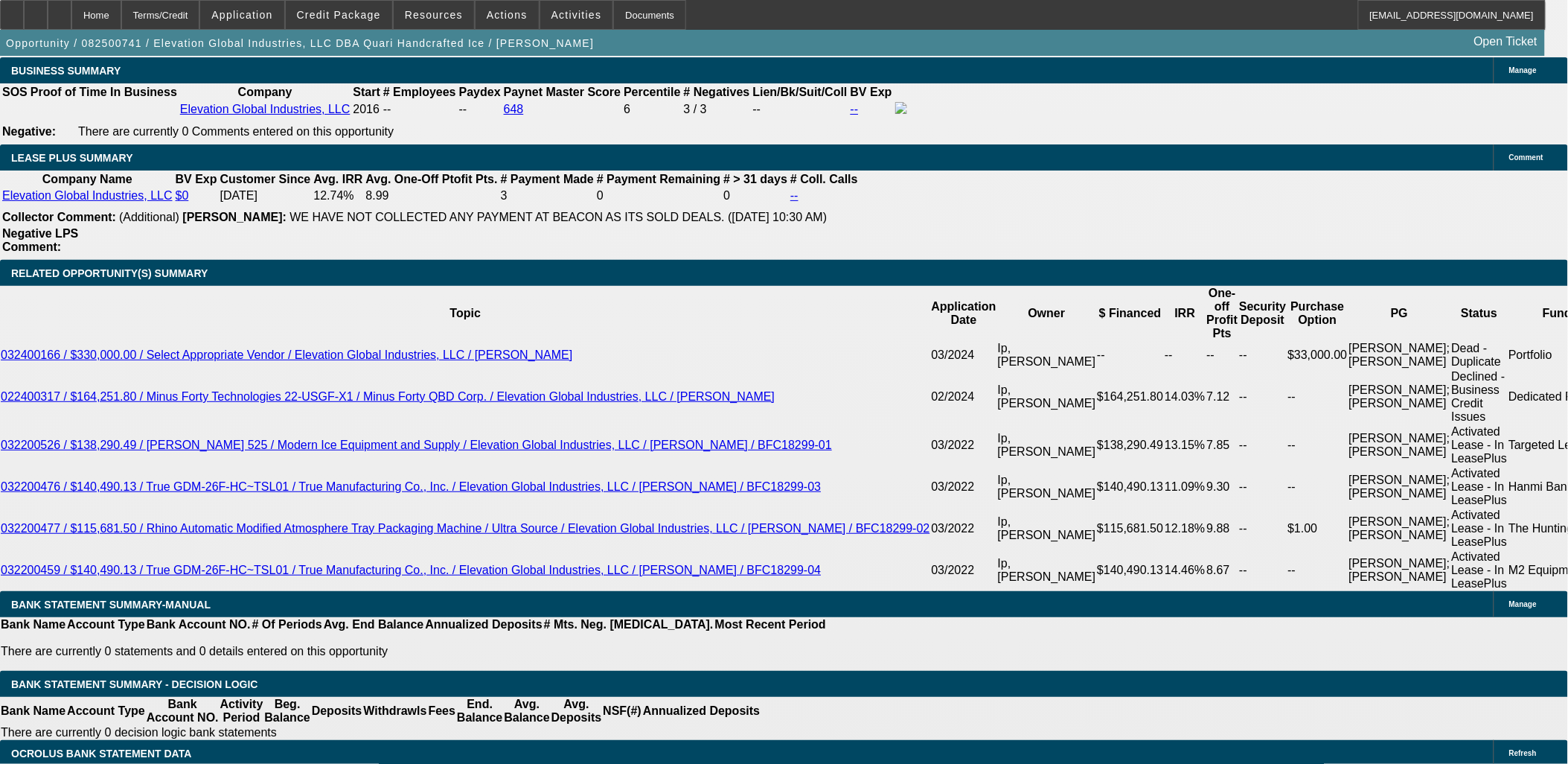
select select "0"
select select "6"
select select "0"
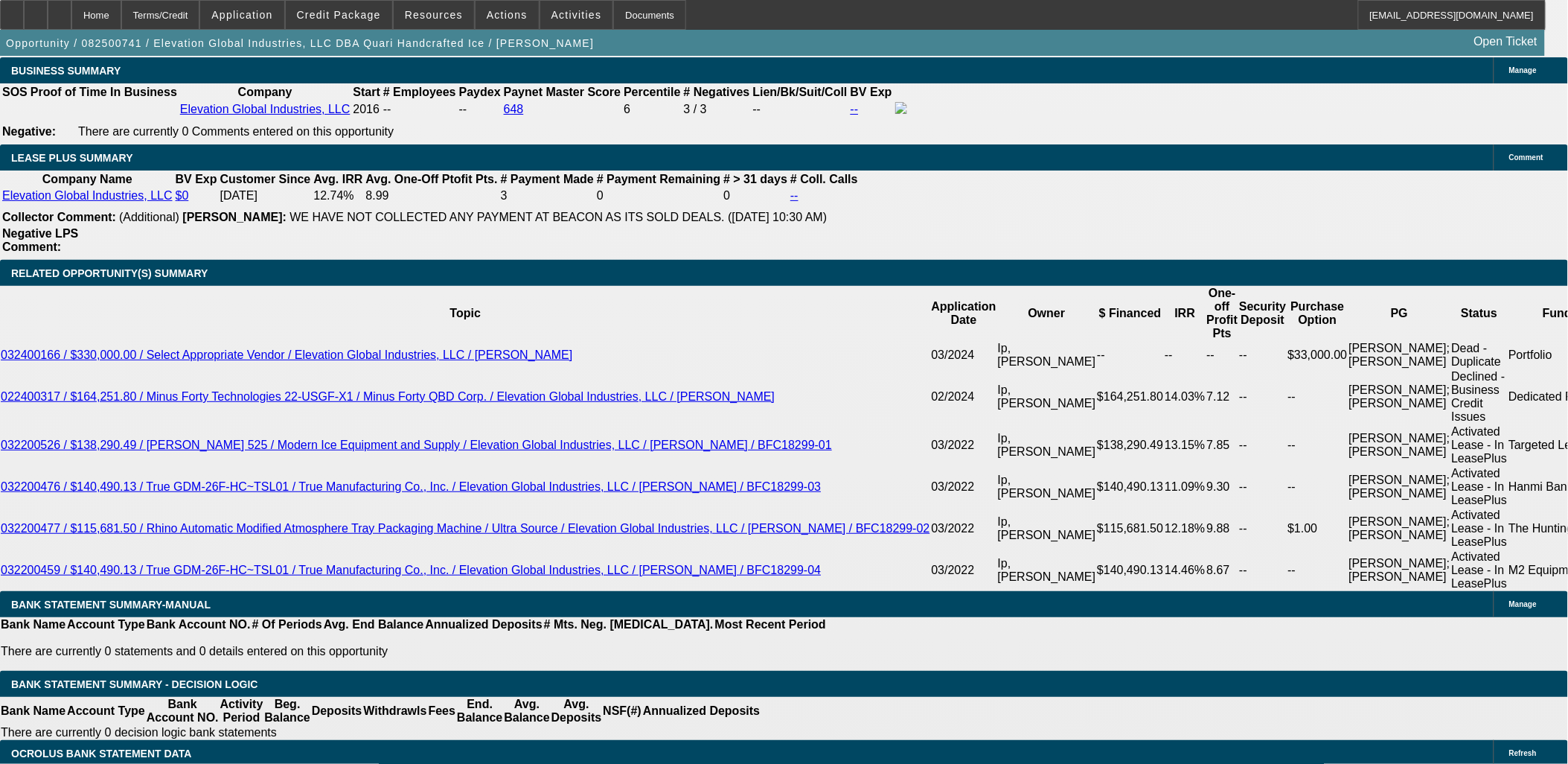
select select "6"
drag, startPoint x: 268, startPoint y: 449, endPoint x: 276, endPoint y: 455, distance: 10.0
type input "2899.99"
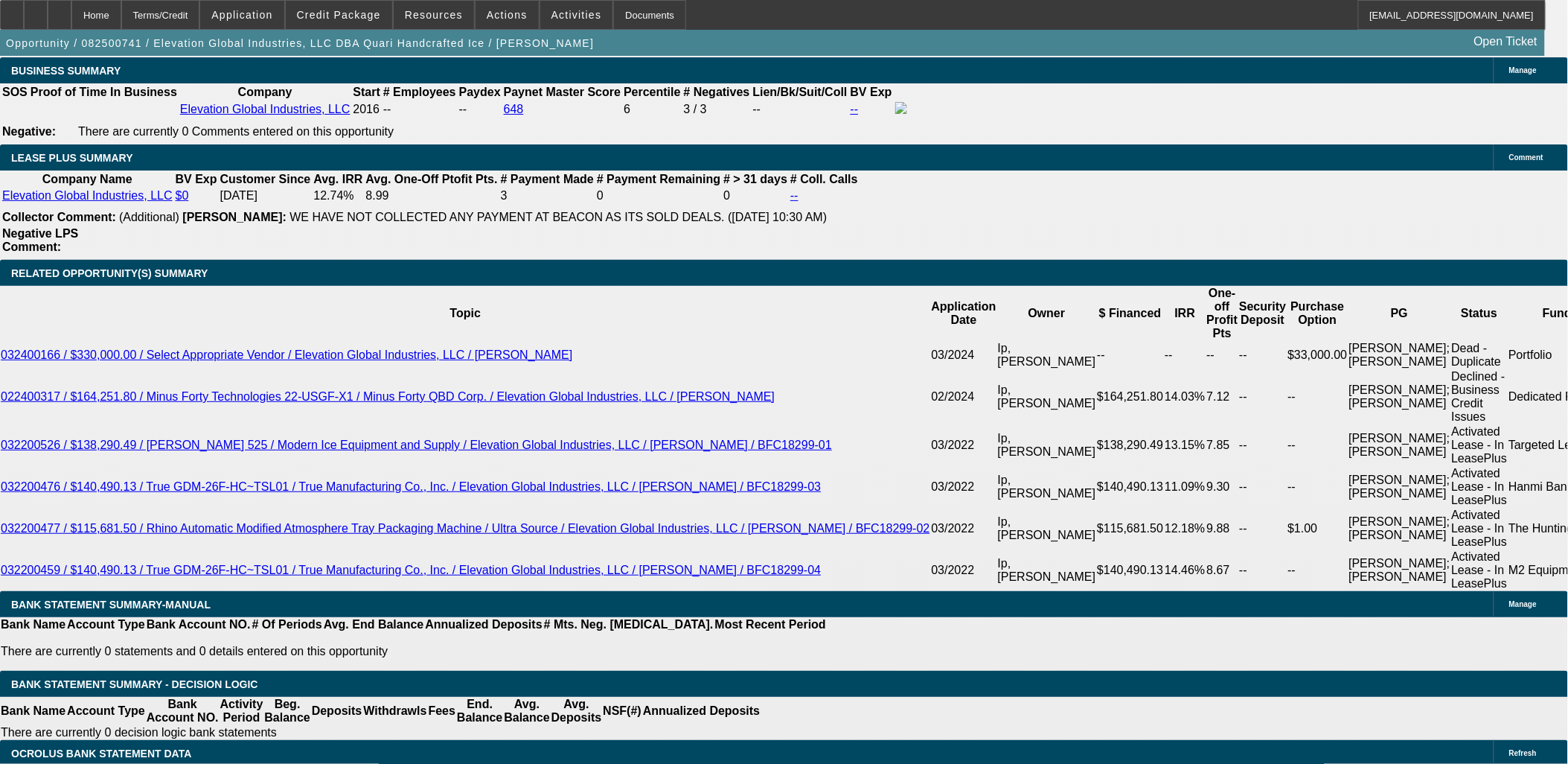
type input "UNKNOWN"
type input "13.1"
type input "$2,899.99"
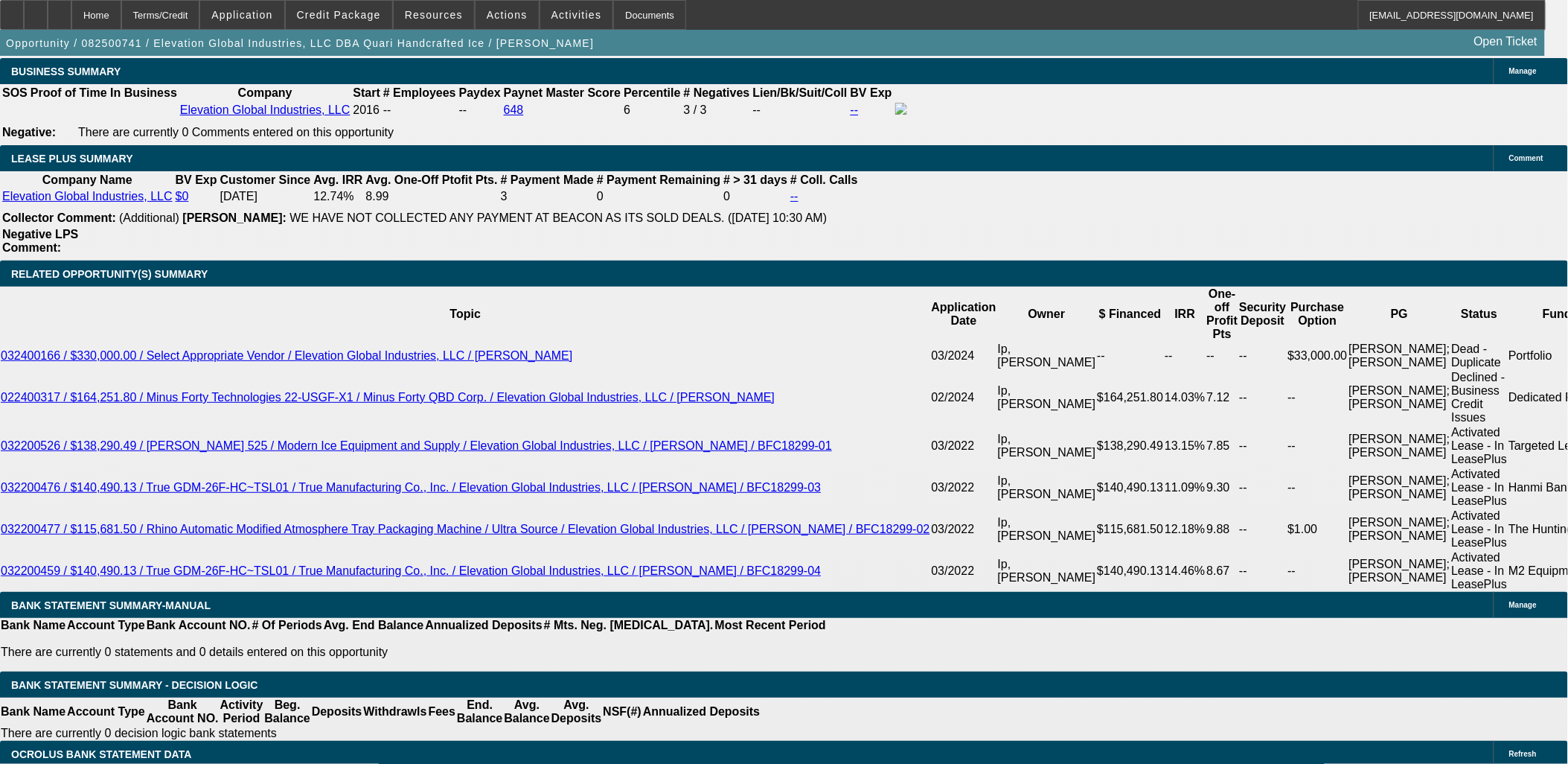
scroll to position [2296, 0]
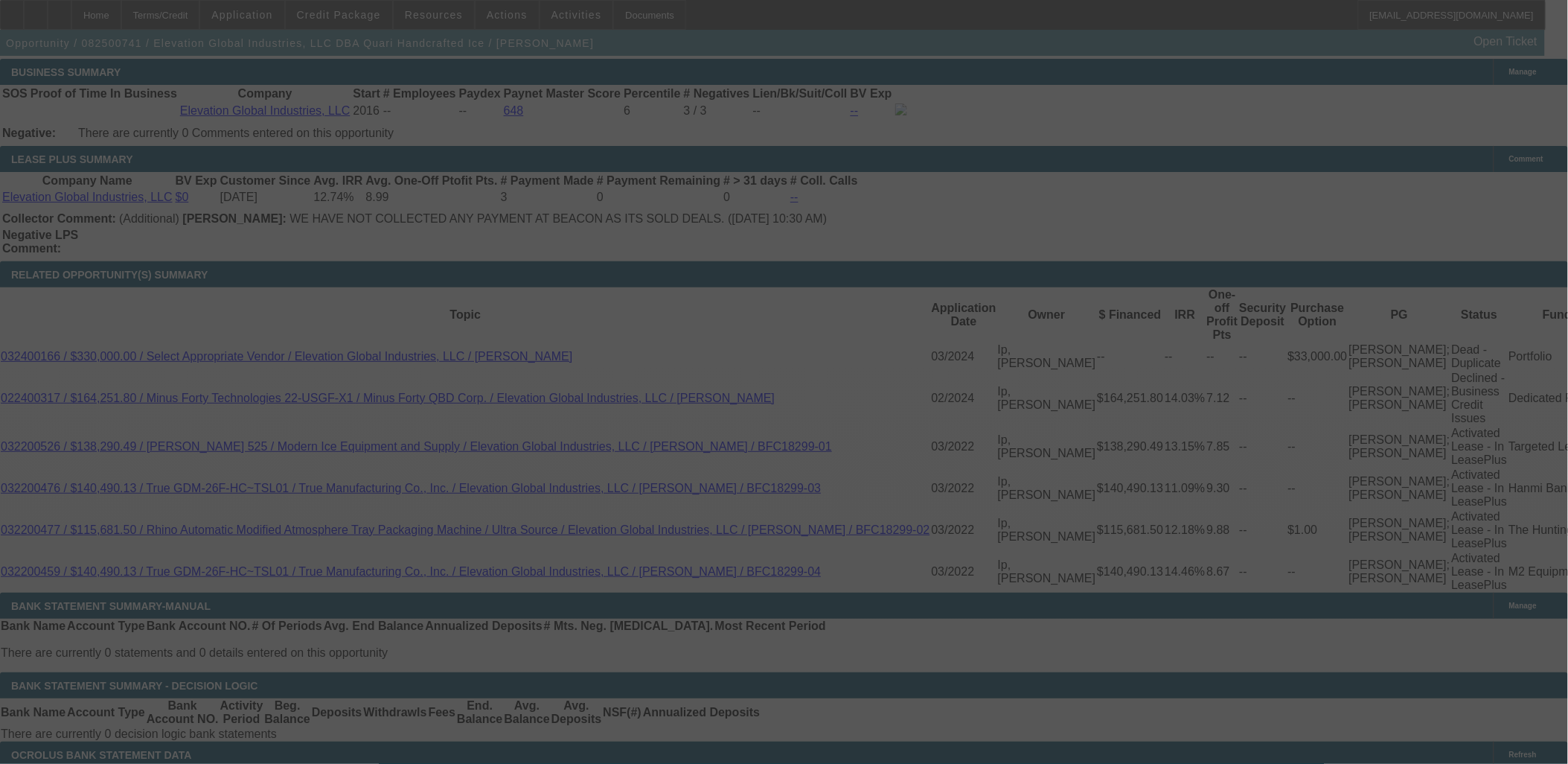
scroll to position [2460, 0]
select select "0"
select select "6"
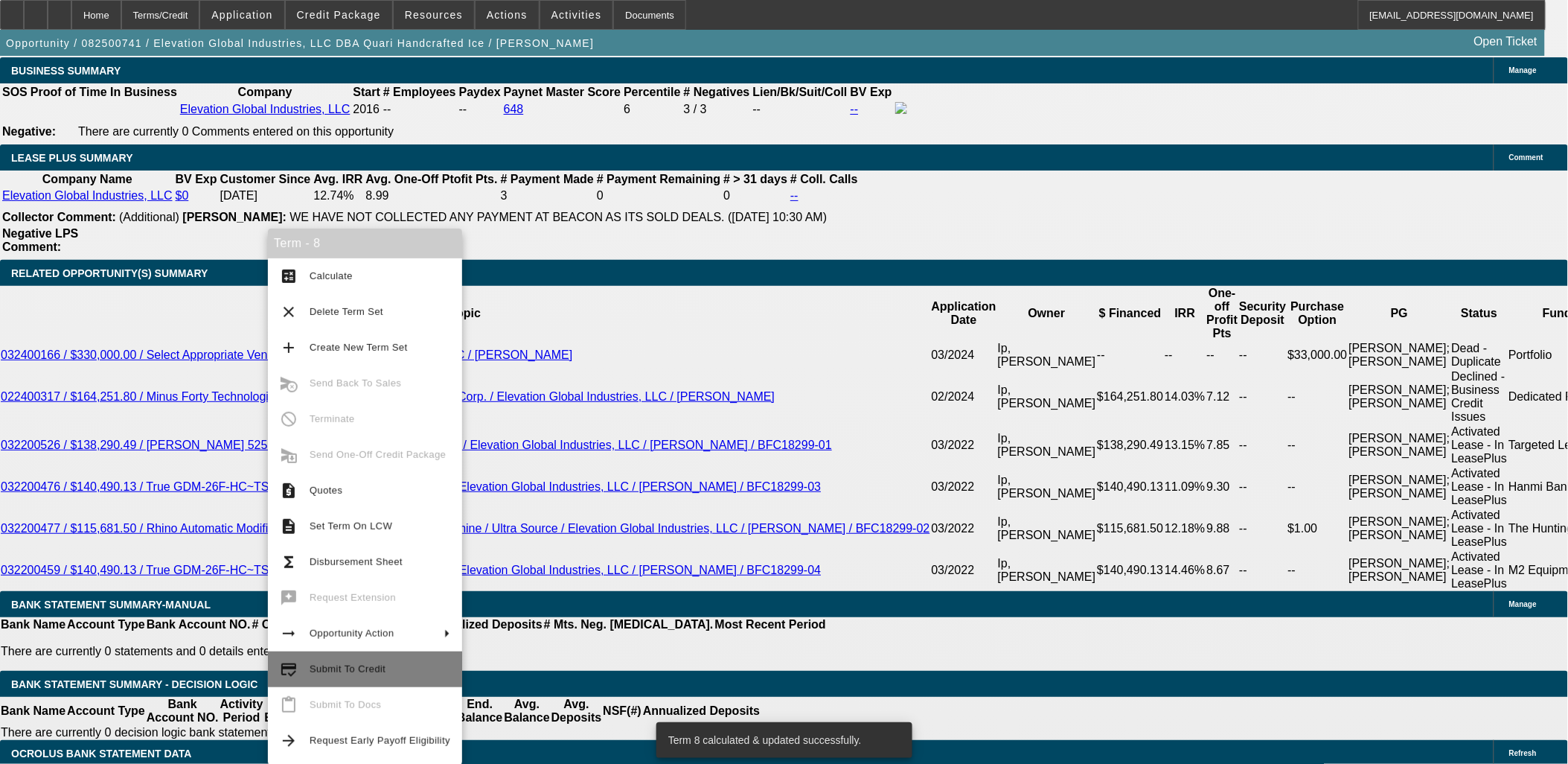
click at [366, 682] on button "credit_score Submit To Credit" at bounding box center [364, 669] width 194 height 35
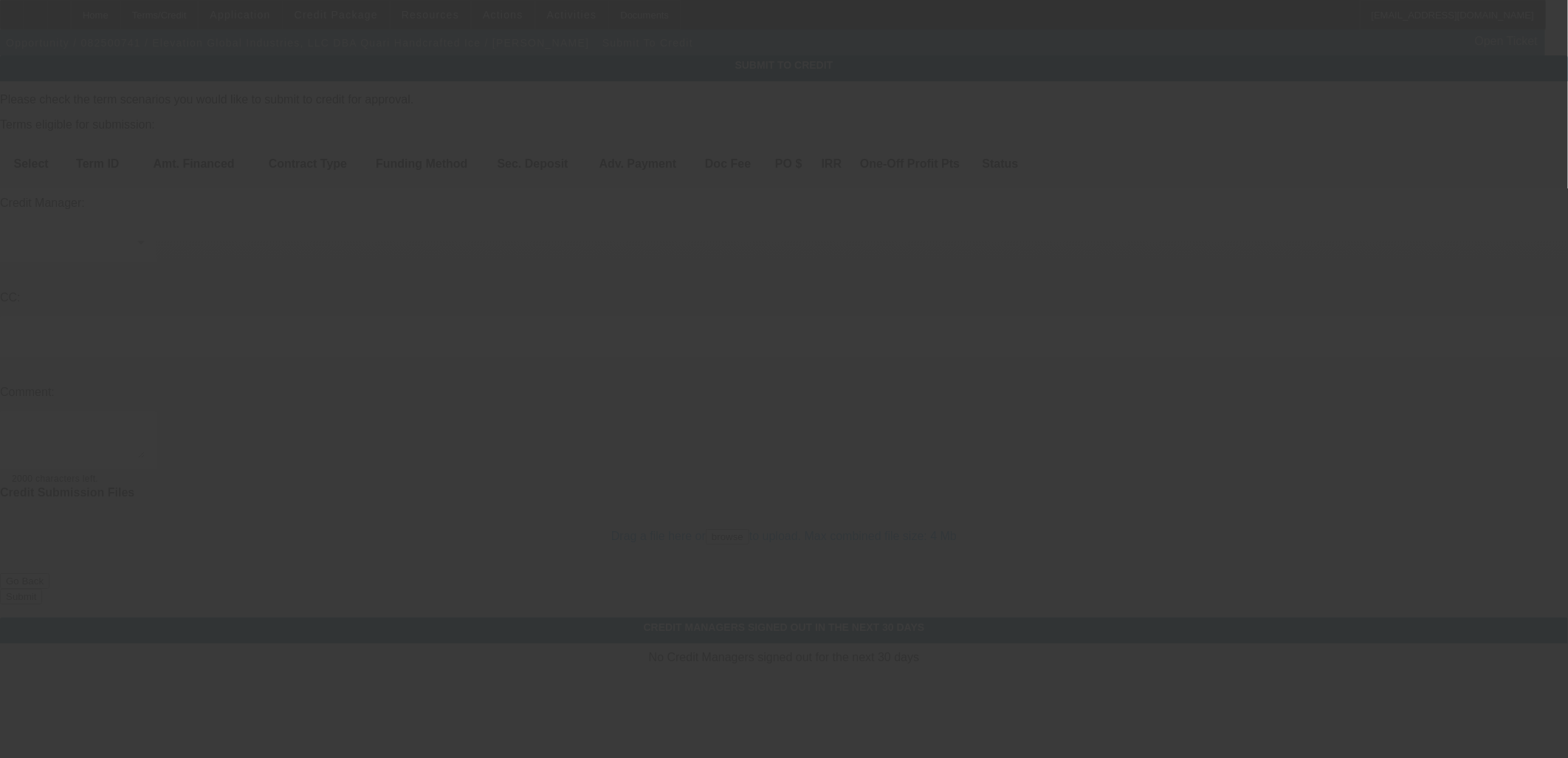
drag, startPoint x: 301, startPoint y: 327, endPoint x: 165, endPoint y: 316, distance: 136.4
click at [165, 319] on div at bounding box center [784, 379] width 1568 height 758
click at [53, 149] on div at bounding box center [784, 379] width 1568 height 758
click at [53, 149] on div at bounding box center [784, 379] width 1568 height 758
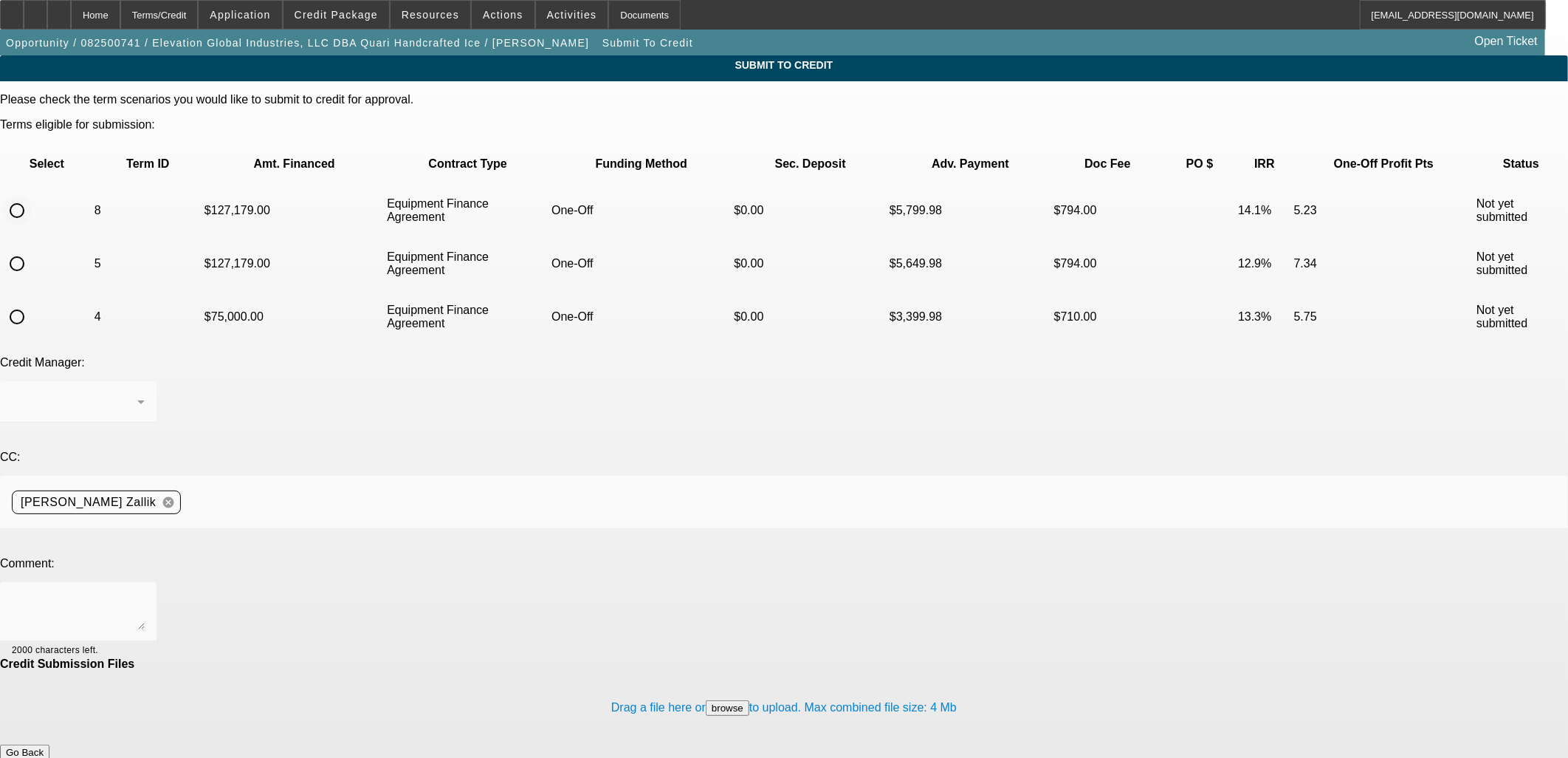
click at [32, 196] on input "radio" at bounding box center [18, 211] width 30 height 30
radio input "true"
click at [550, 417] on div at bounding box center [784, 379] width 1568 height 758
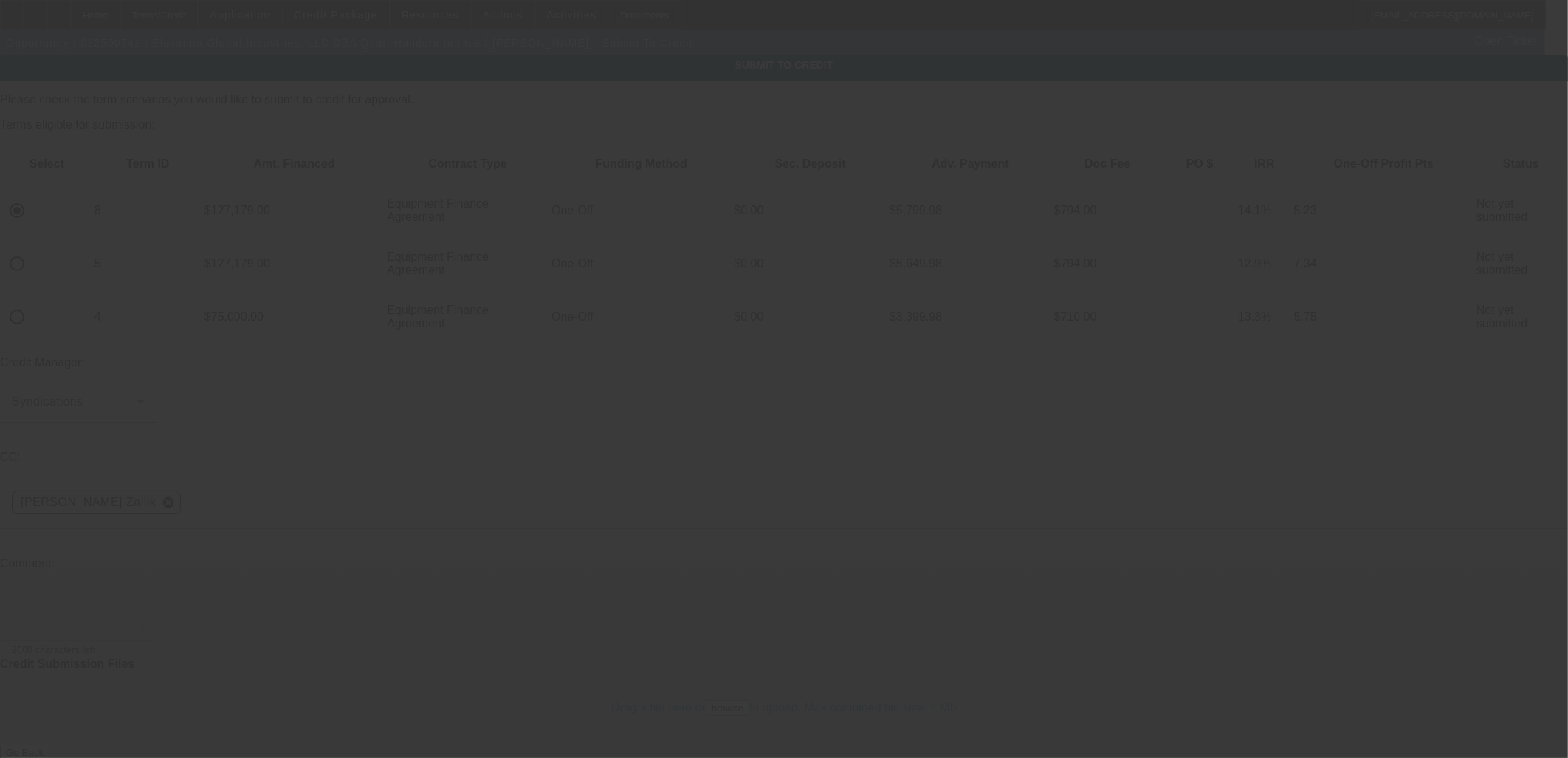
click at [145, 582] on div at bounding box center [77, 611] width 133 height 59
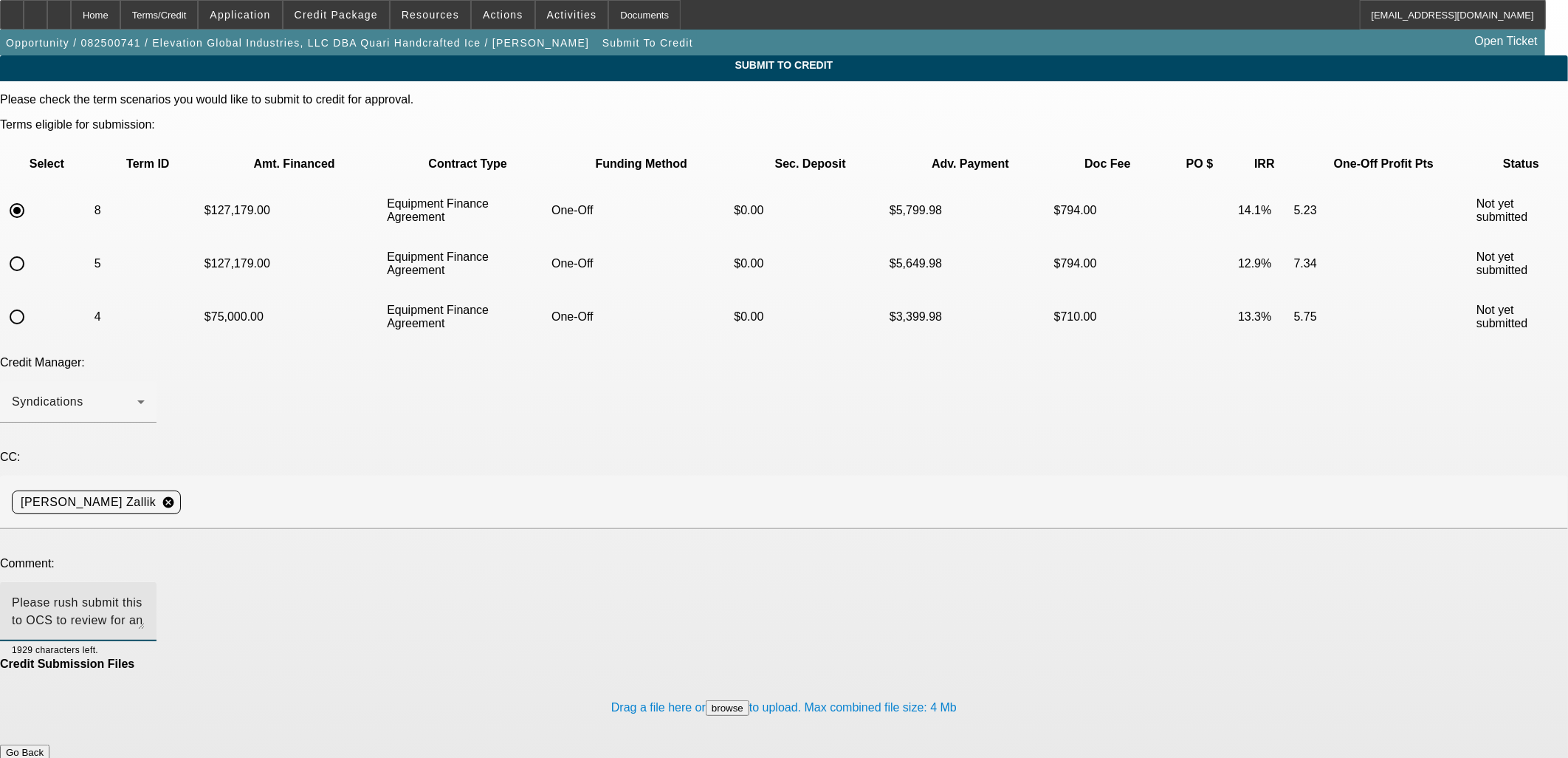
type textarea "Please rush submit this to OCS to review for an approval. Thanks, Asher"
drag, startPoint x: 893, startPoint y: 628, endPoint x: 899, endPoint y: 638, distance: 11.7
click at [895, 671] on div "Drag a file here or browse to upload. Max combined file size: 4 Mb" at bounding box center [784, 708] width 1568 height 74
click at [42, 757] on button "Submit" at bounding box center [21, 768] width 42 height 16
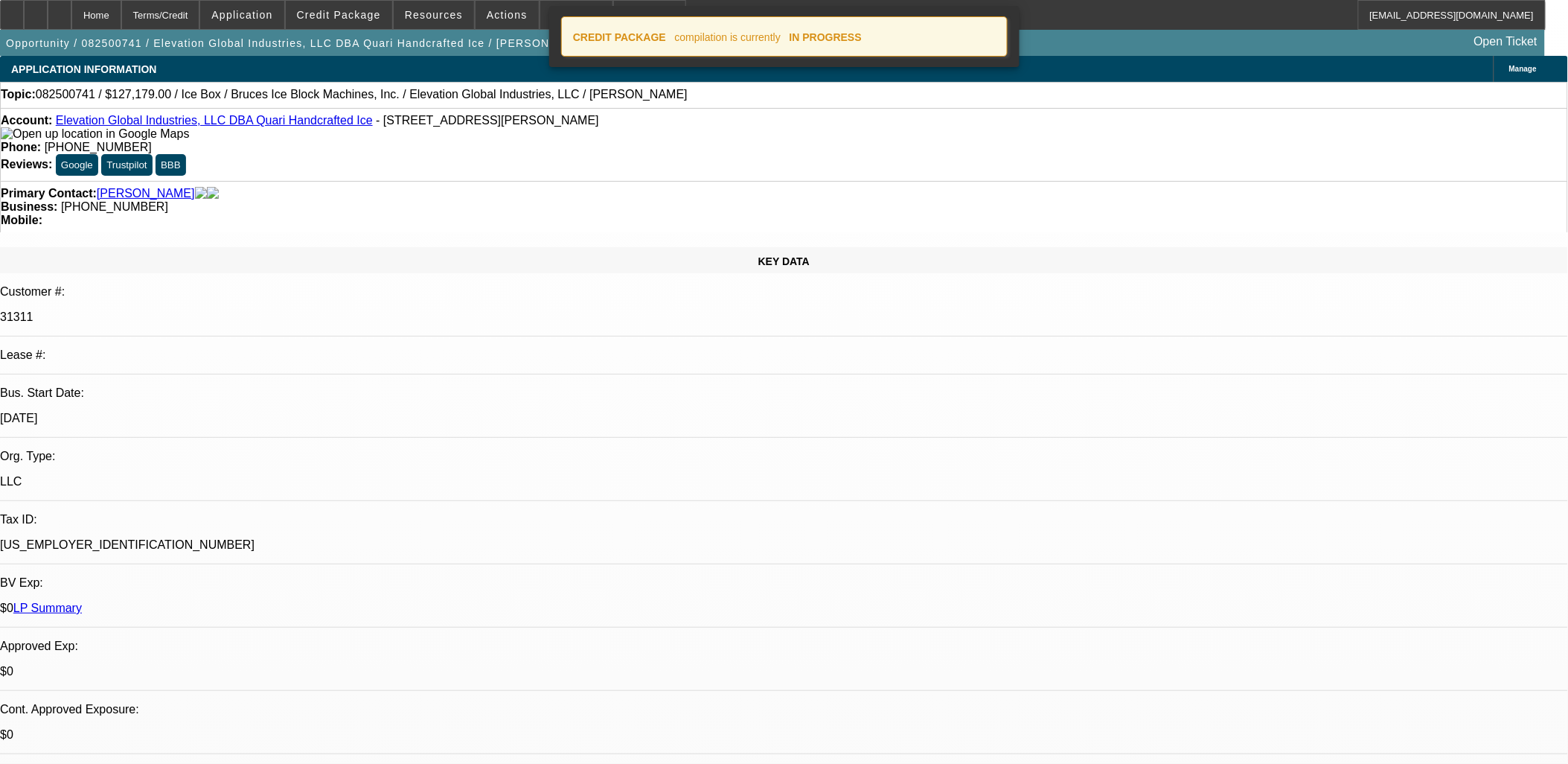
select select "0"
select select "6"
select select "0"
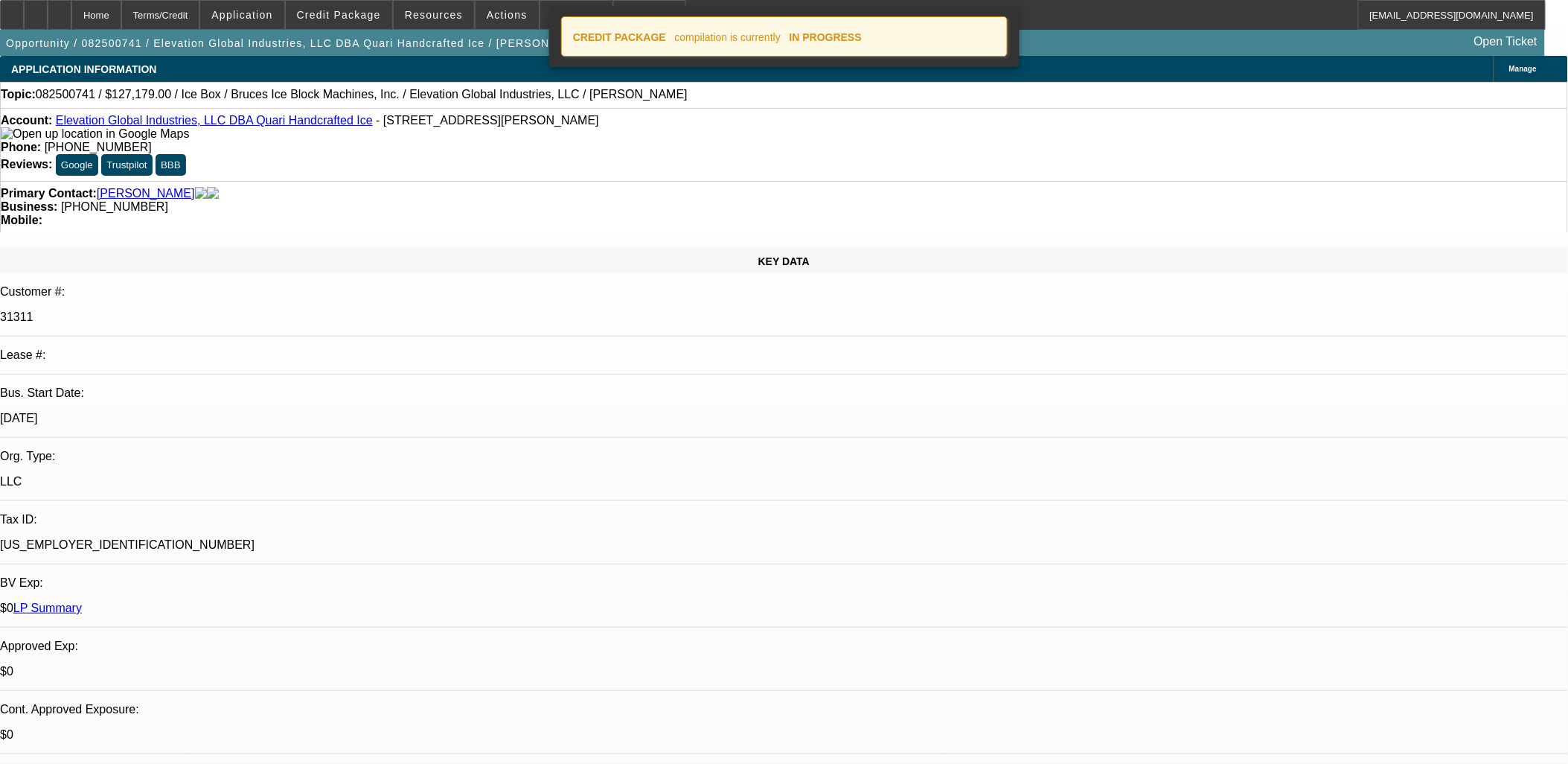
select select "0"
select select "6"
select select "0"
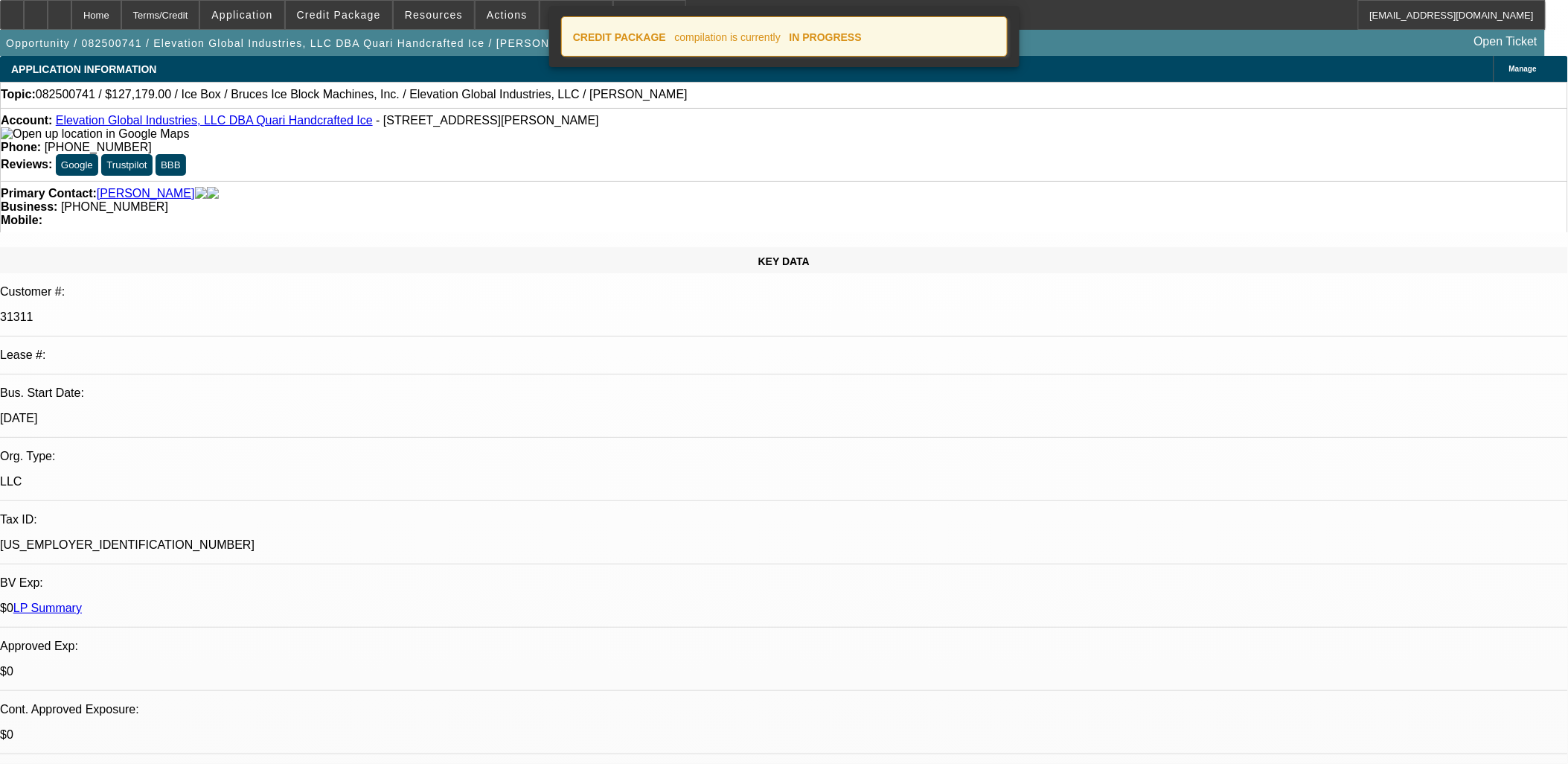
select select "0"
select select "6"
select select "0"
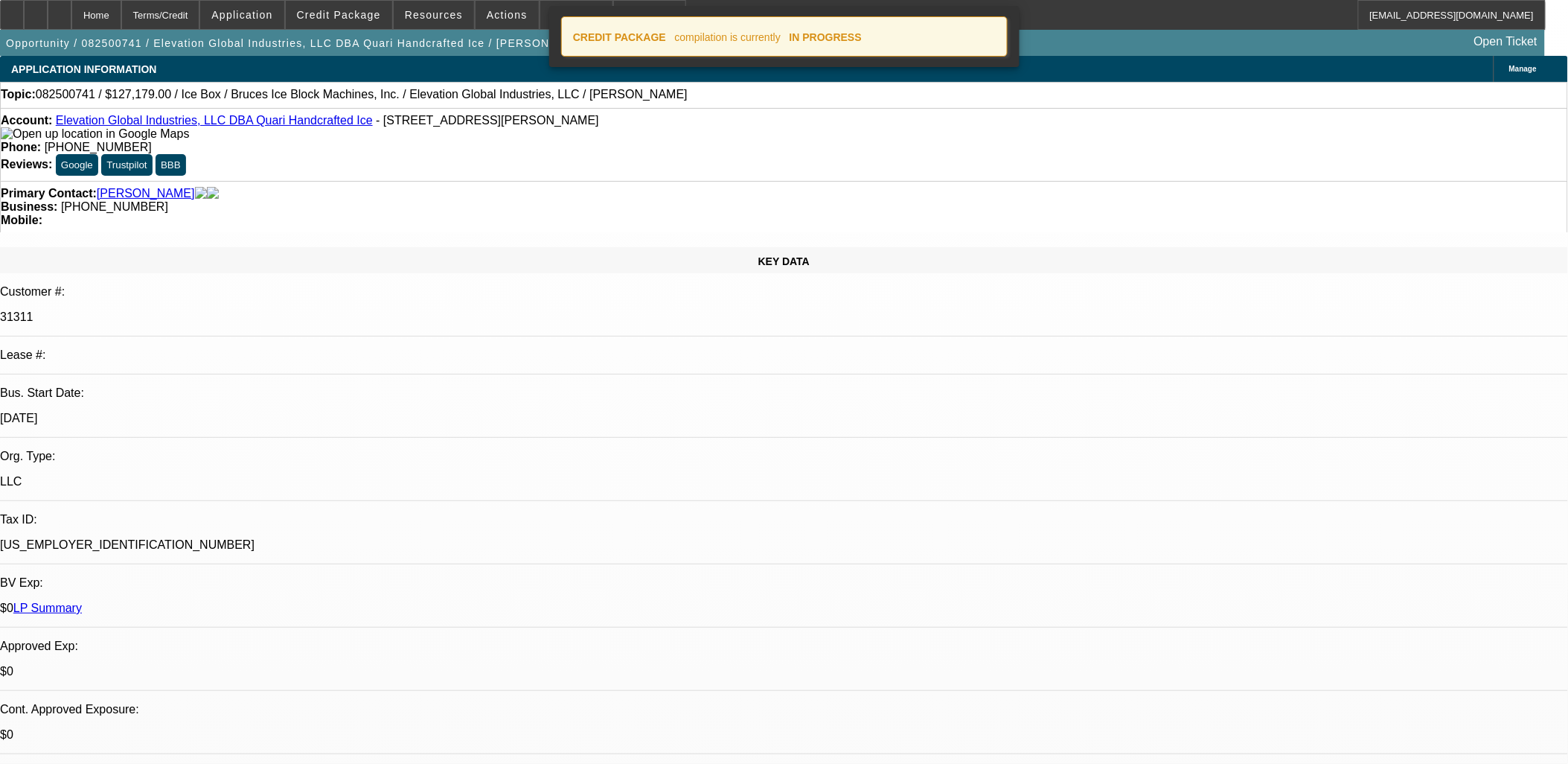
select select "6"
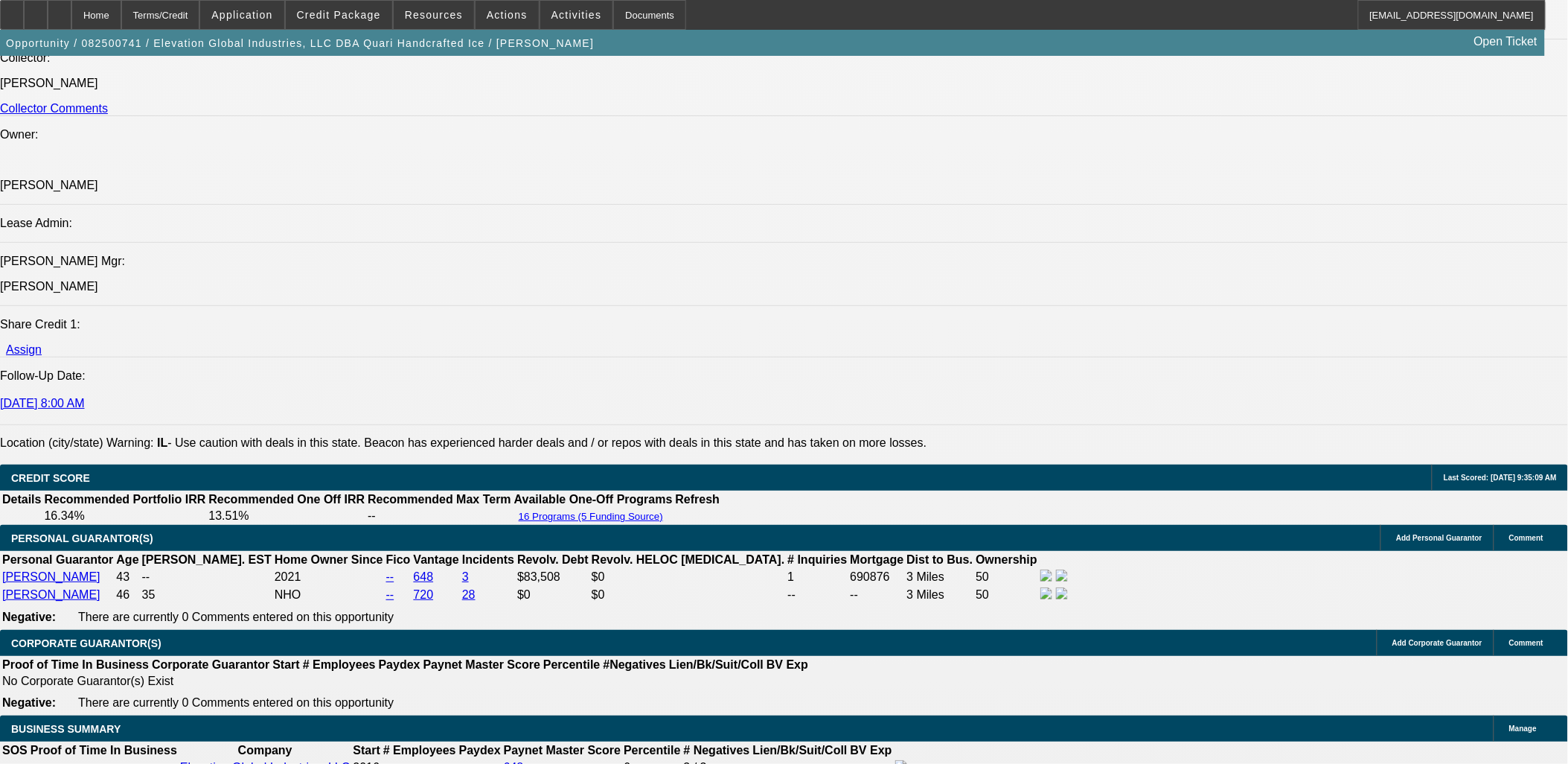
scroll to position [1985, 0]
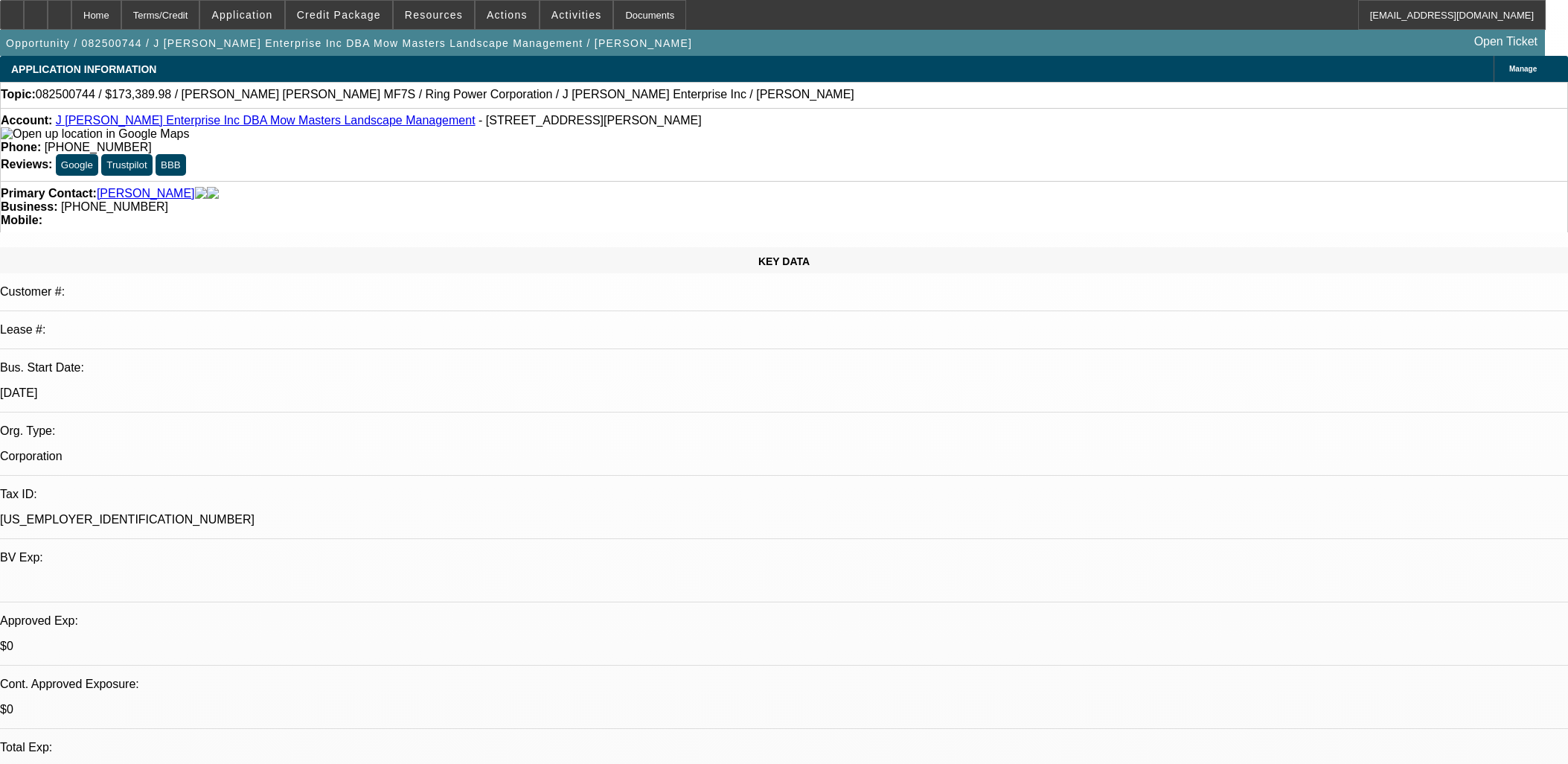
select select "0"
select select "0.1"
select select "4"
select select "0"
select select "0.1"
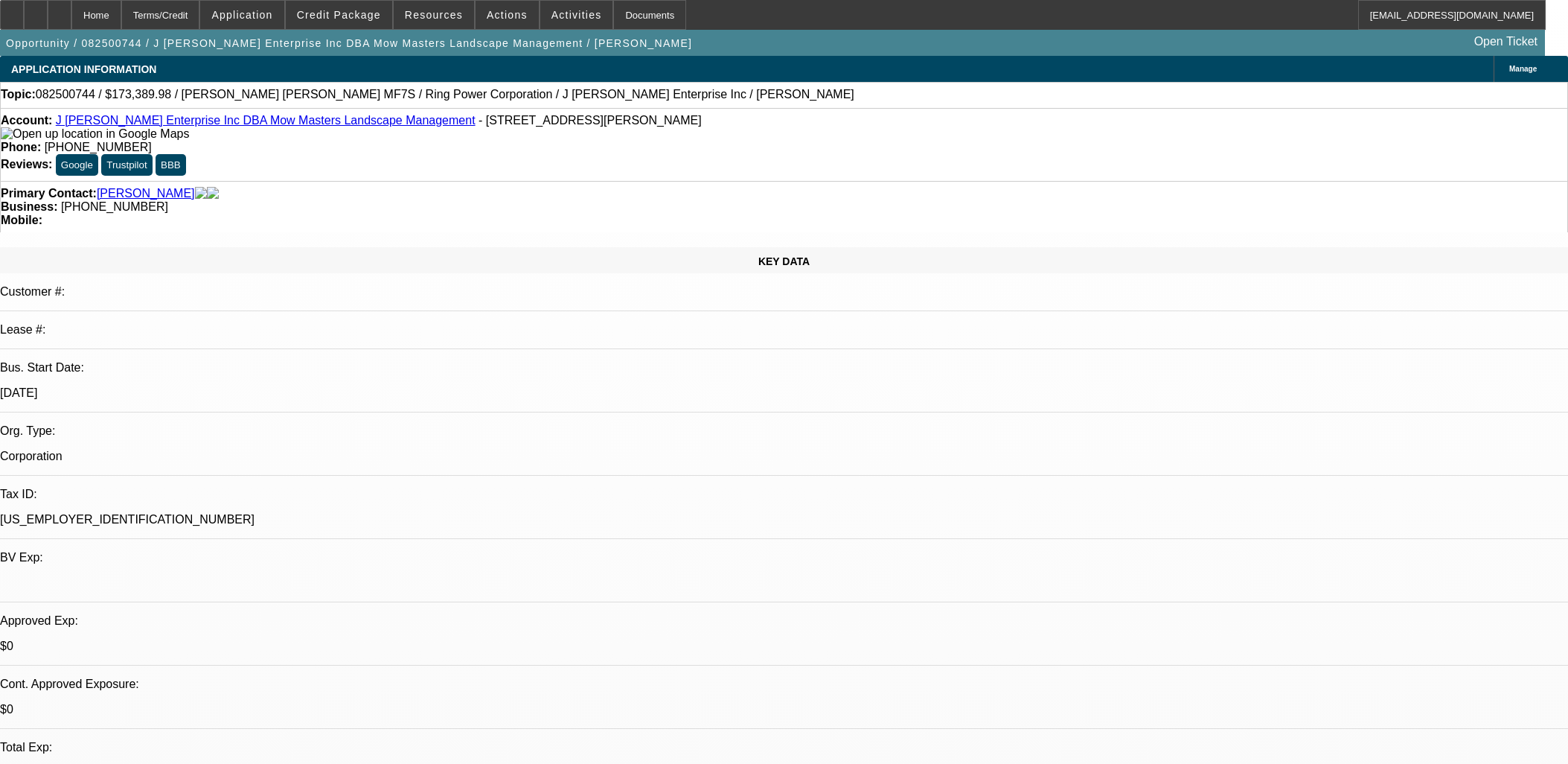
select select "4"
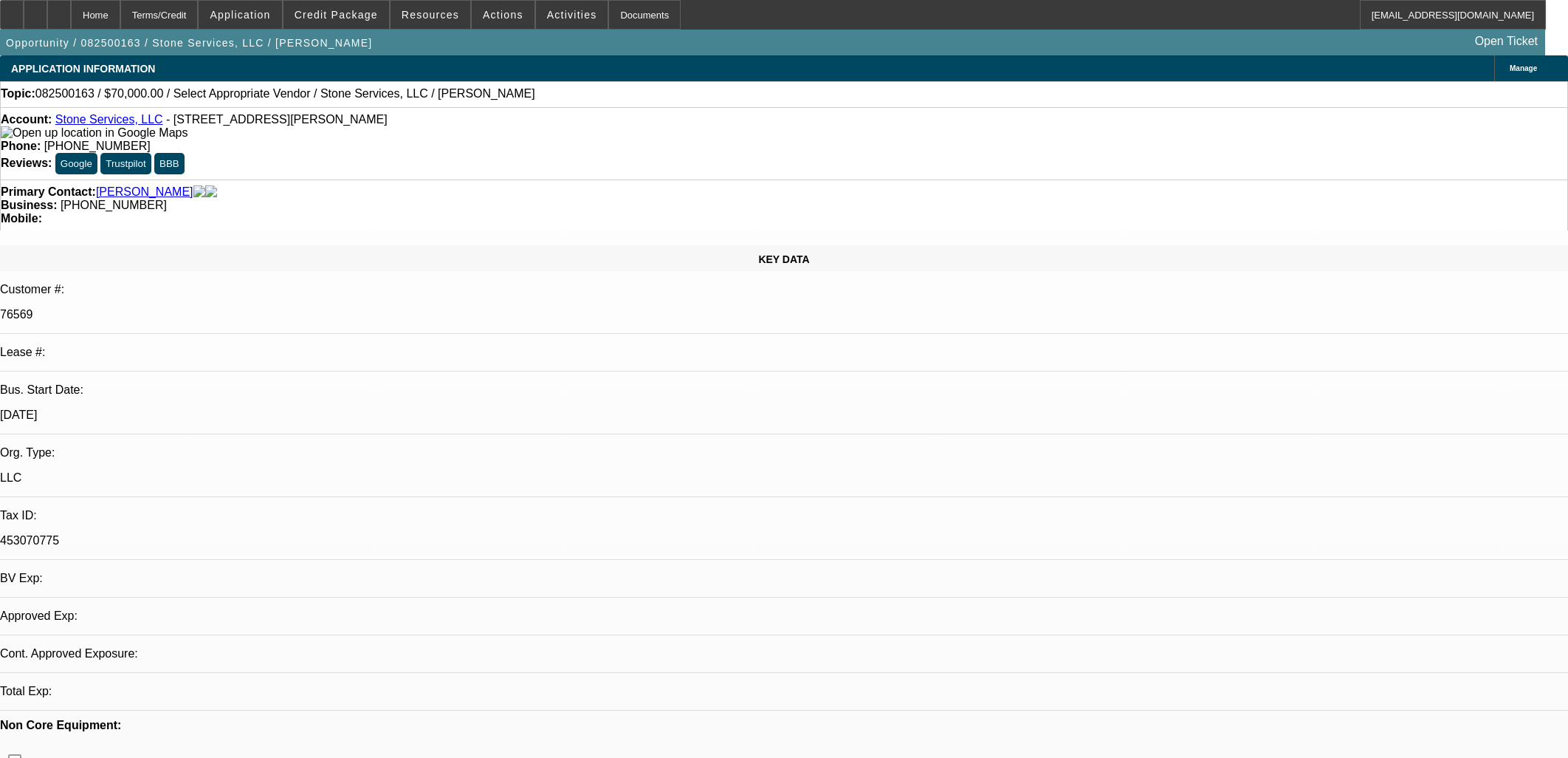
select select "0"
select select "2"
select select "0.1"
select select "4"
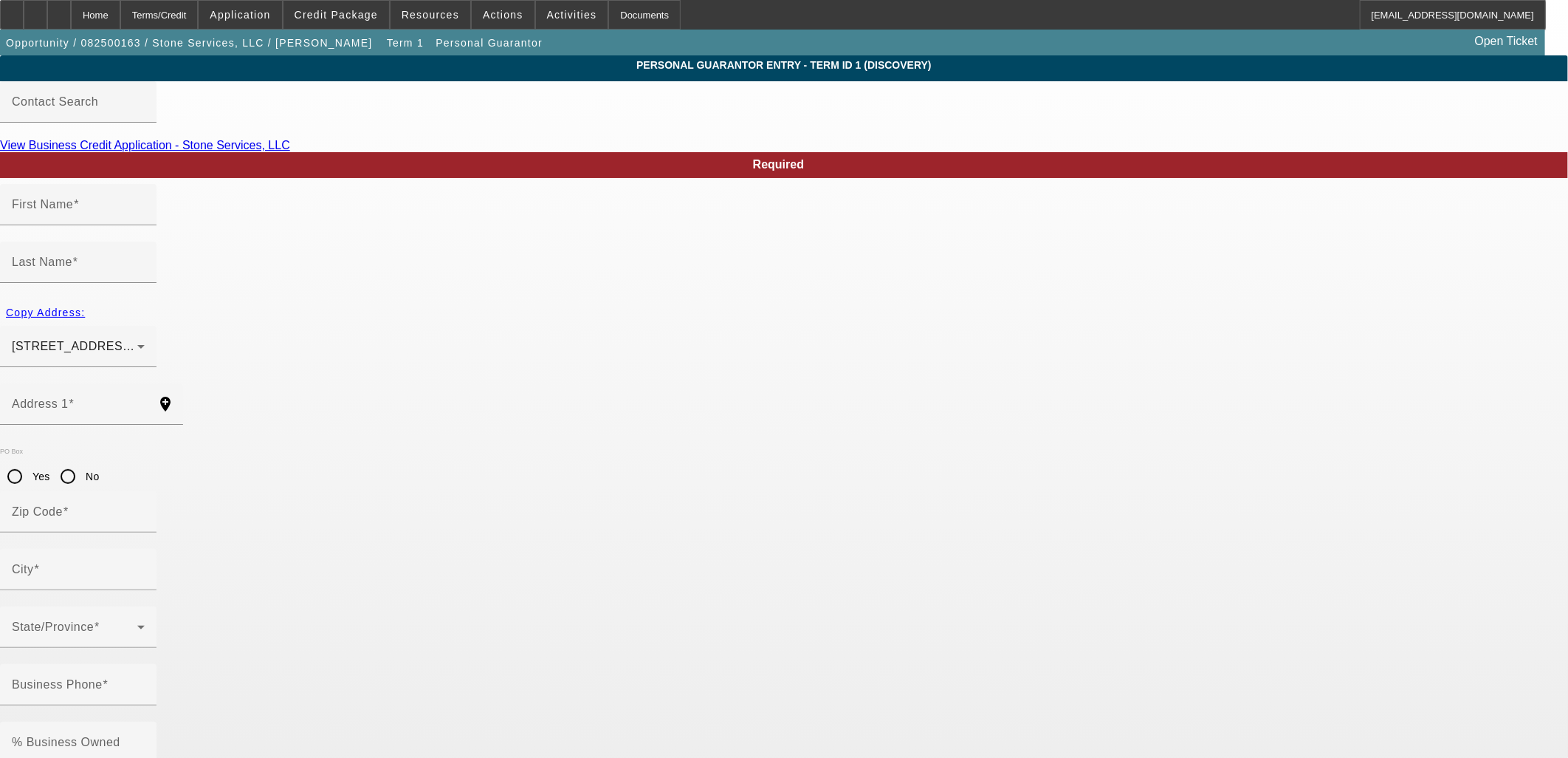
type input "[PERSON_NAME]"
type input "Stone"
type input "[STREET_ADDRESS]"
radio input "true"
type input "29670"
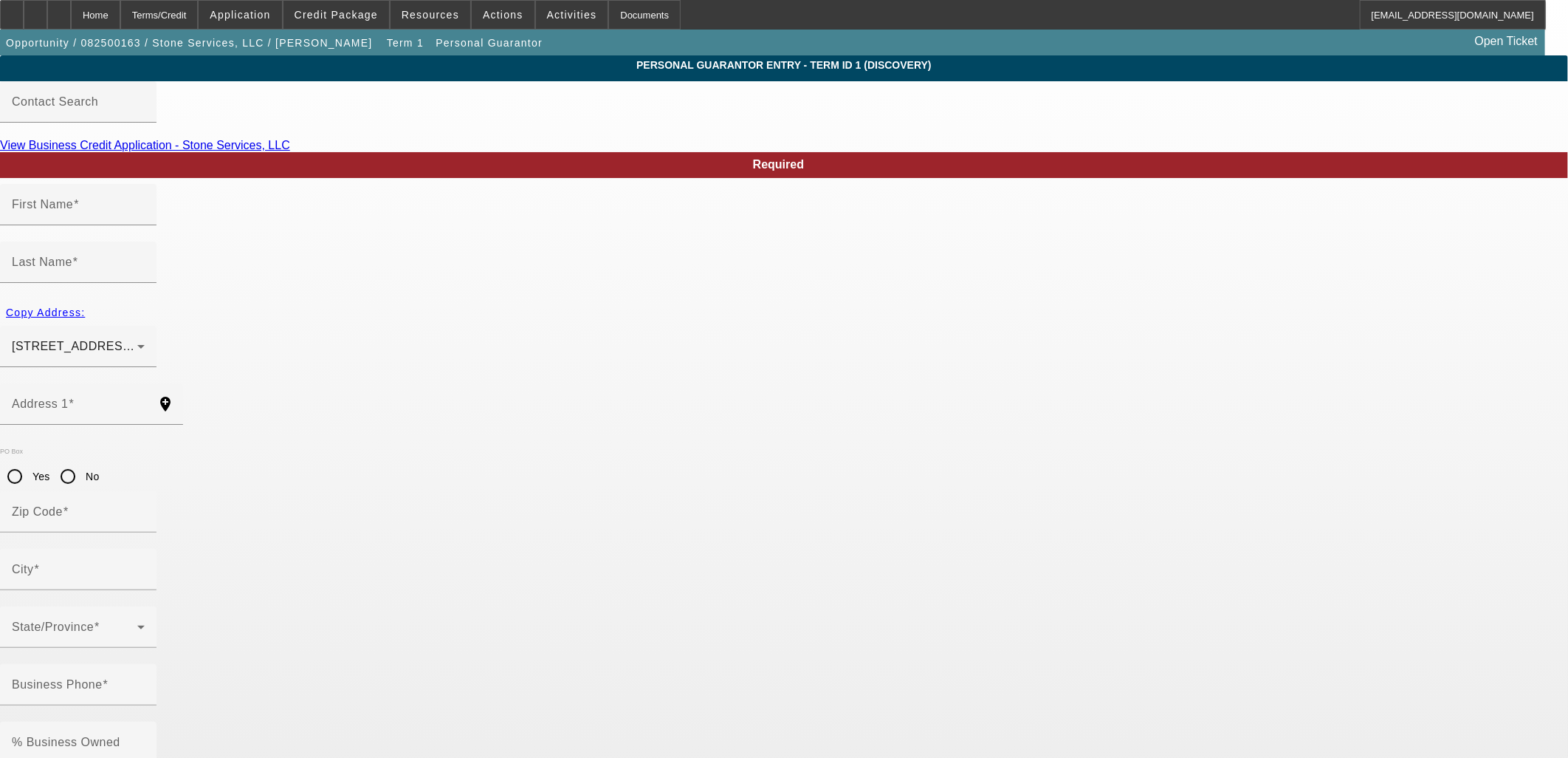
type input "[PERSON_NAME]"
type input "[PHONE_NUMBER]"
type input "49"
type input "248-37-8123"
type input "[EMAIL_ADDRESS][DOMAIN_NAME]"
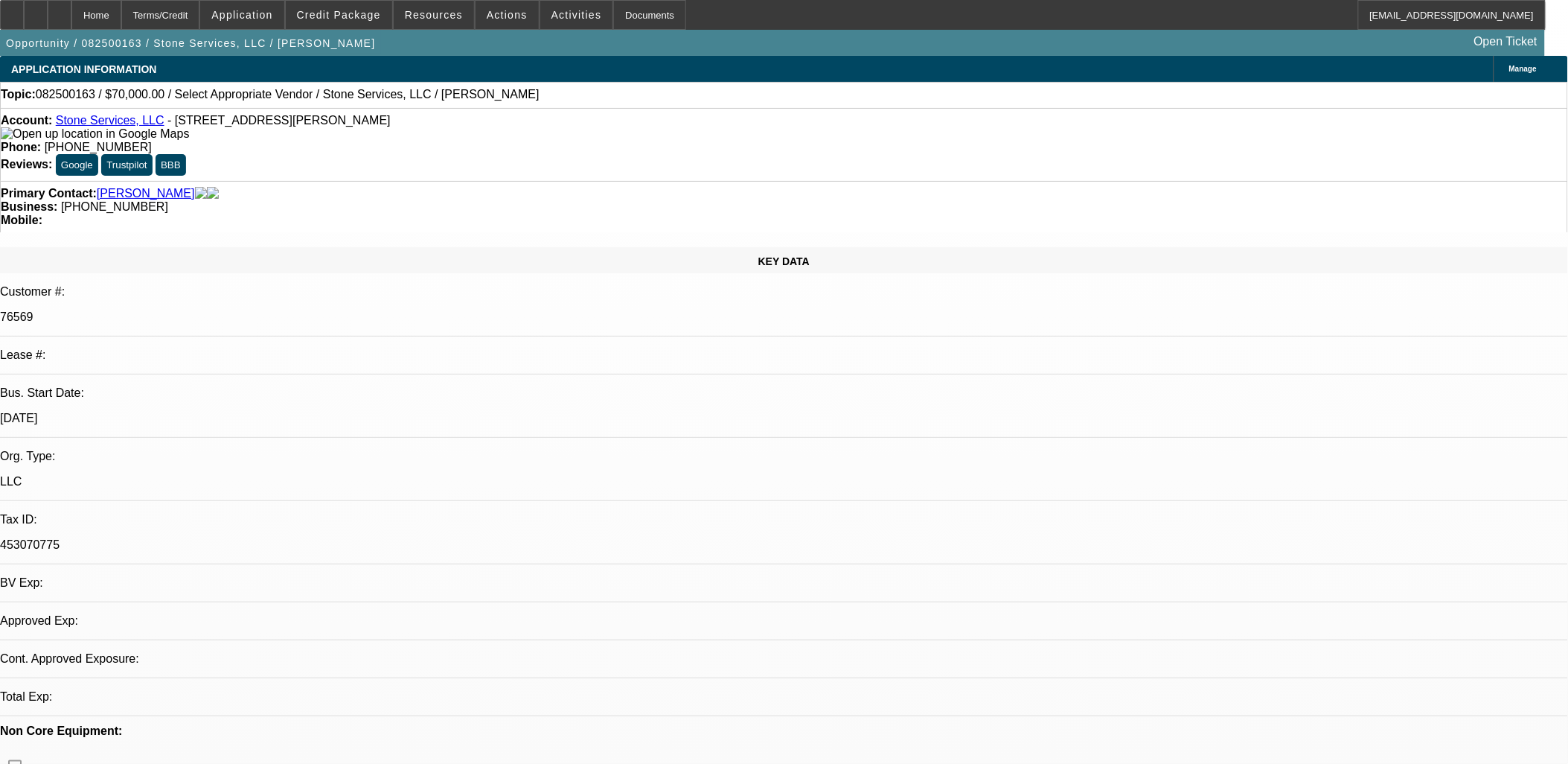
select select "0"
select select "2"
select select "0.1"
select select "4"
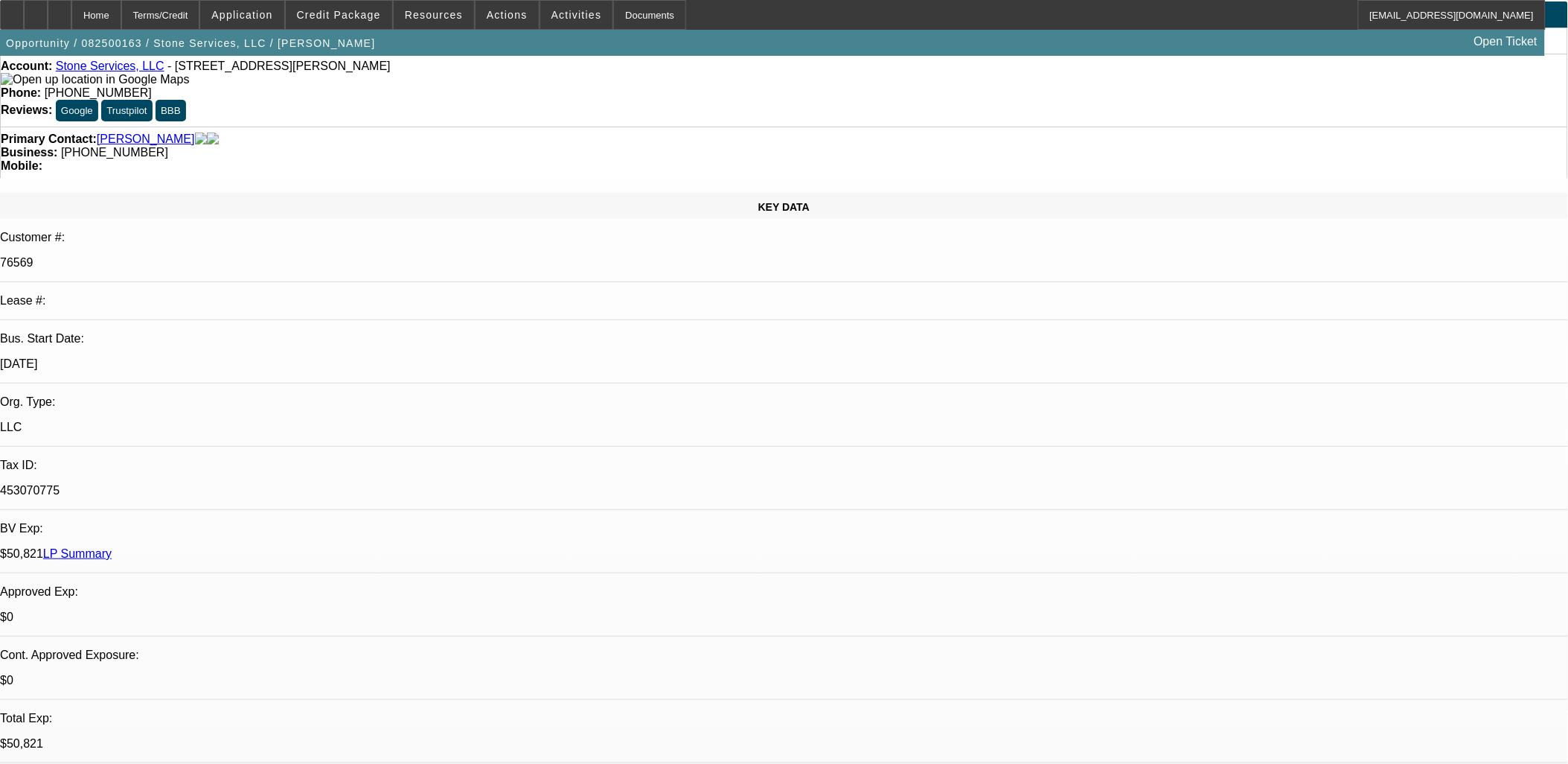
scroll to position [82, 0]
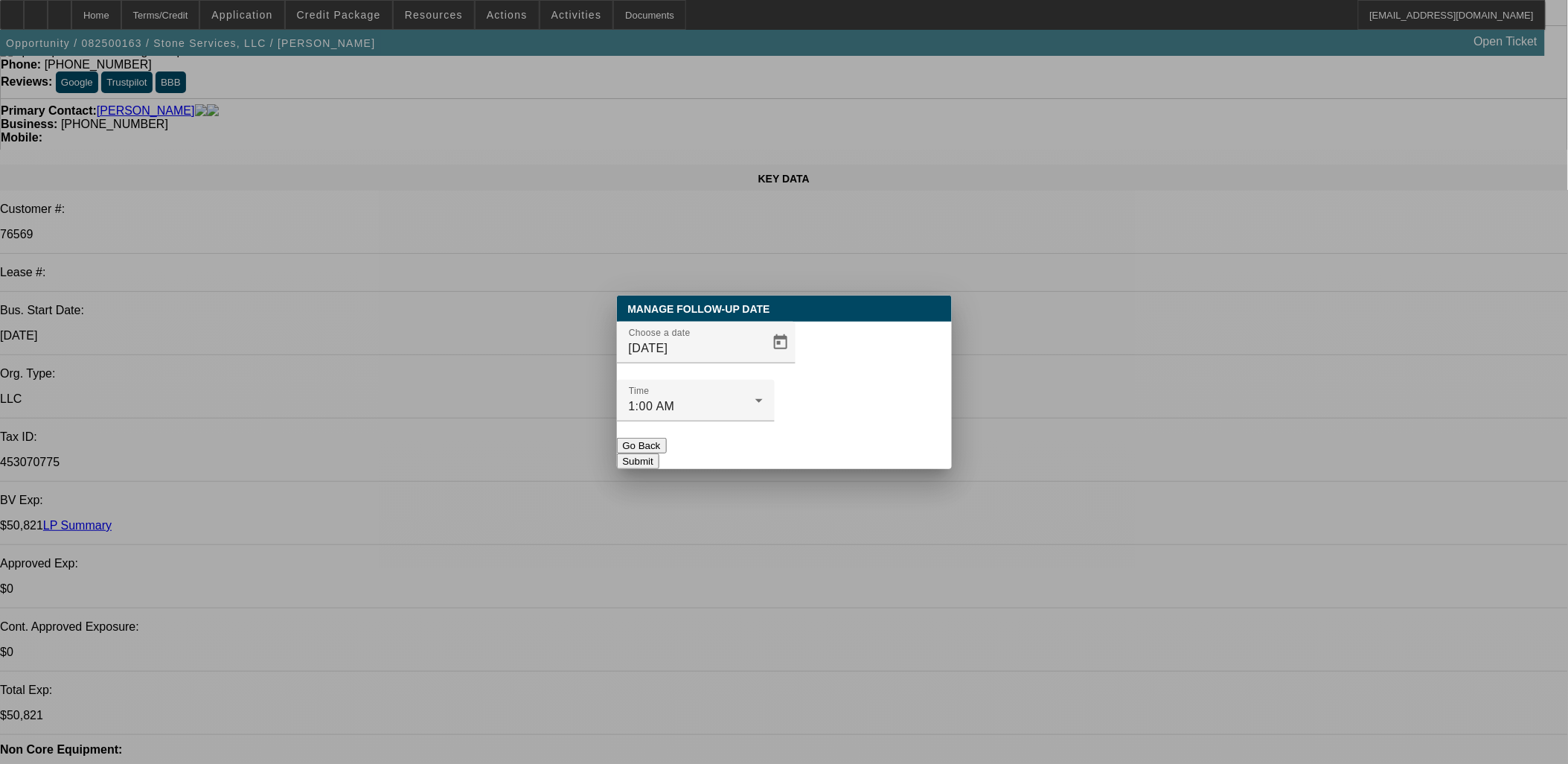
click at [753, 379] on div at bounding box center [706, 371] width 179 height 16
click at [763, 361] on span "Open calendar" at bounding box center [780, 342] width 35 height 35
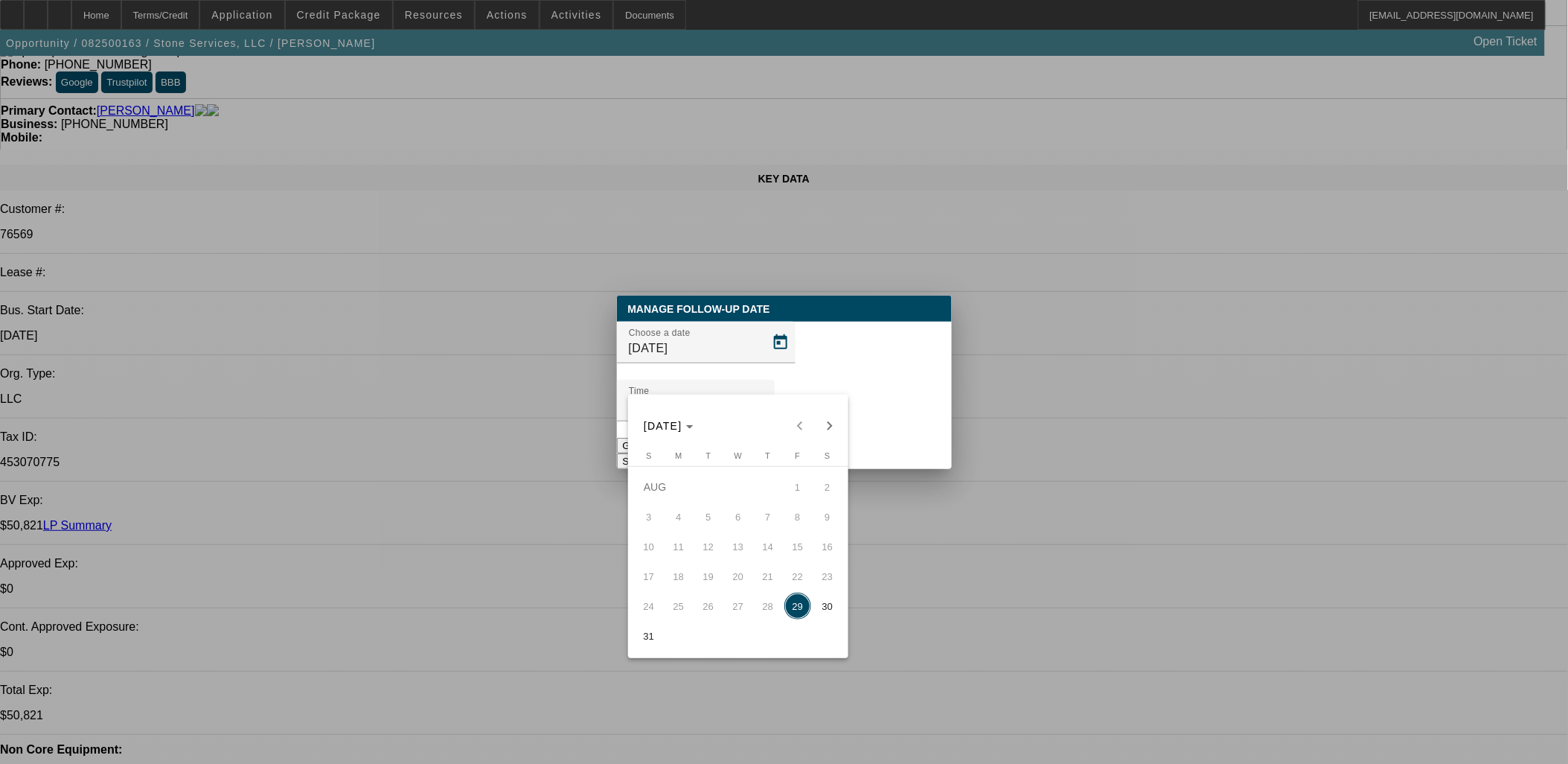
click at [822, 426] on span "Next month" at bounding box center [830, 426] width 30 height 30
click at [772, 555] on span "11" at bounding box center [768, 546] width 27 height 27
type input "[DATE]"
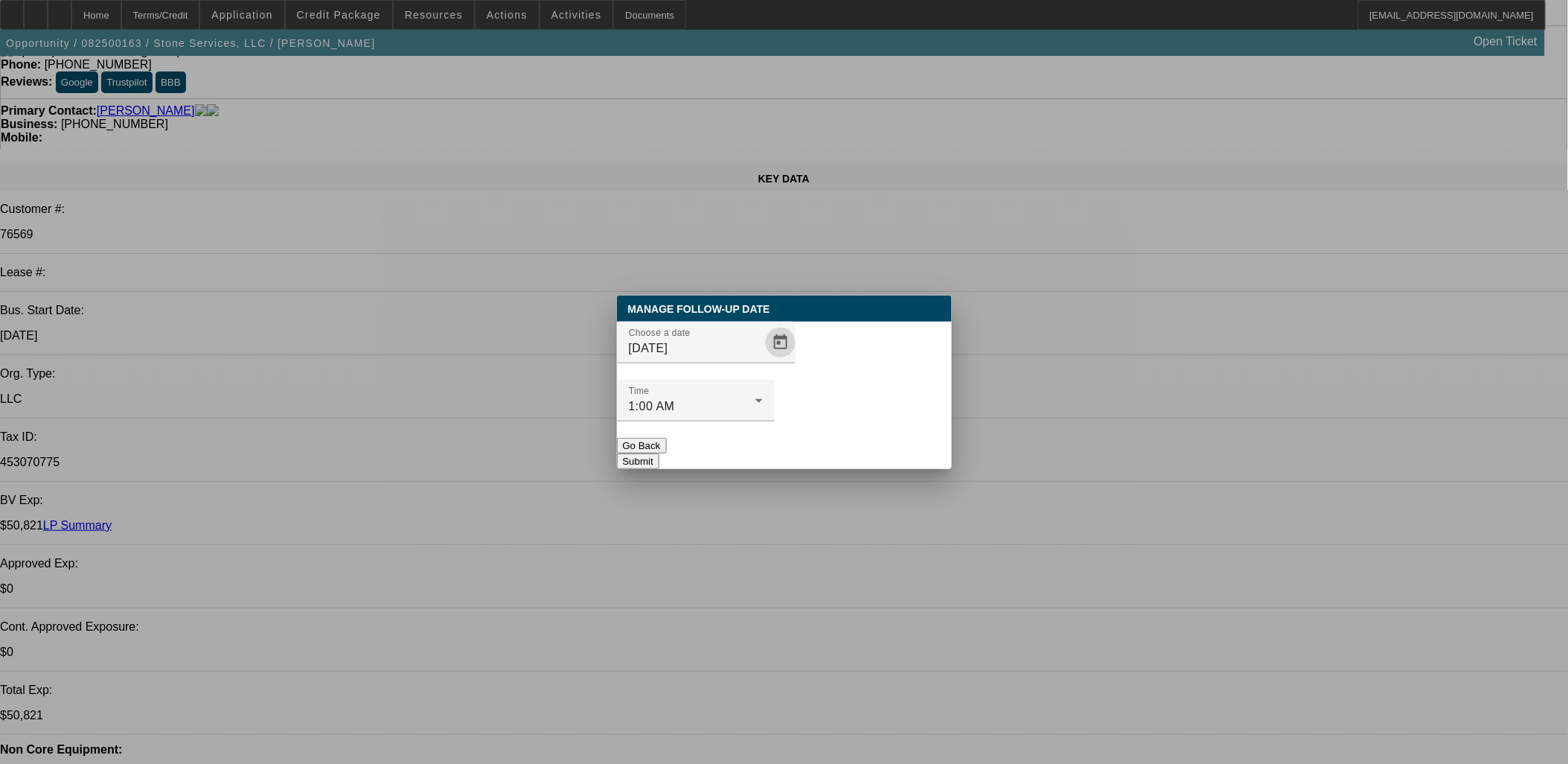
click at [659, 454] on button "Submit" at bounding box center [638, 462] width 43 height 16
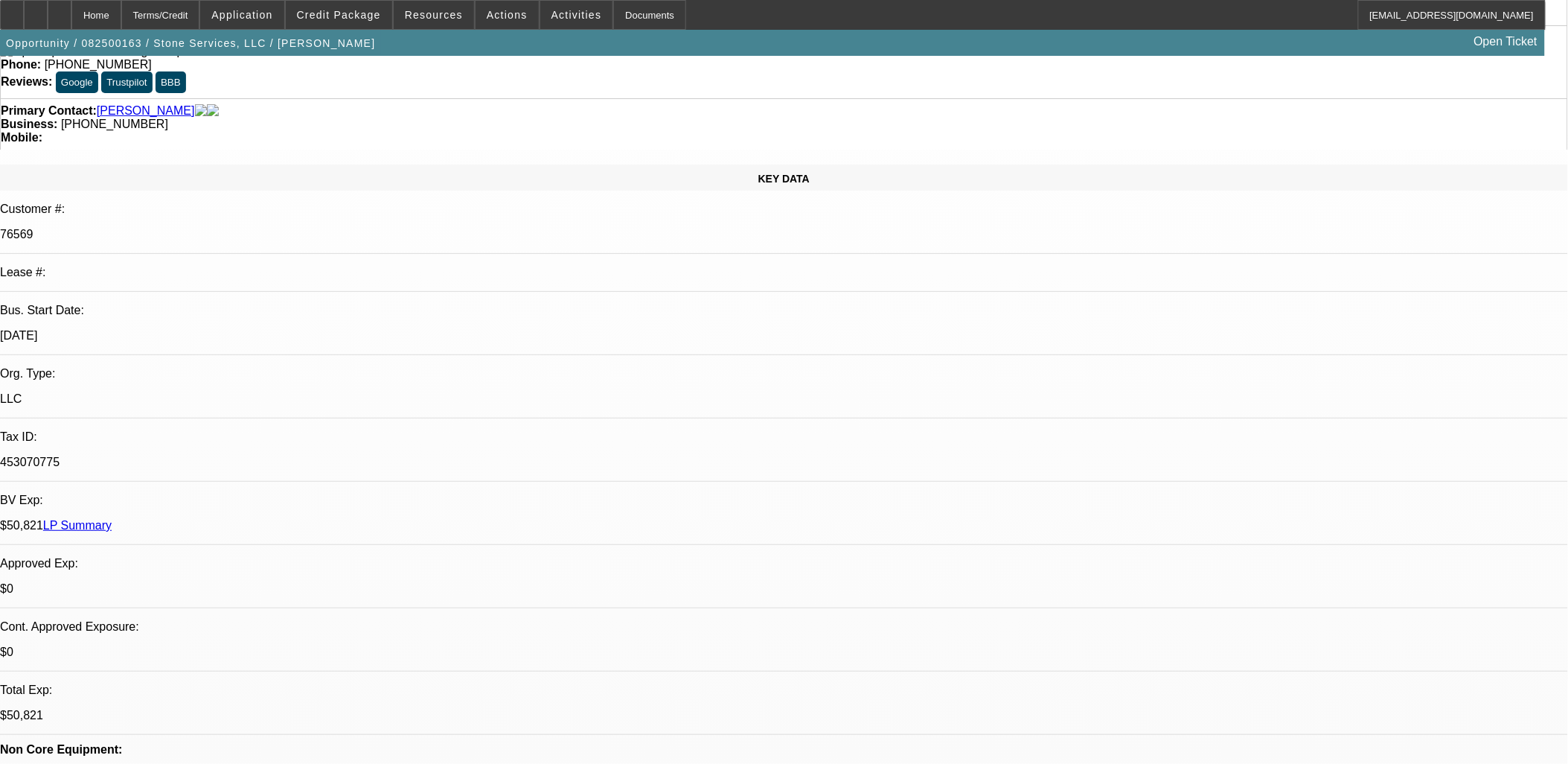
scroll to position [82, 0]
drag, startPoint x: 462, startPoint y: 300, endPoint x: 323, endPoint y: 15, distance: 317.1
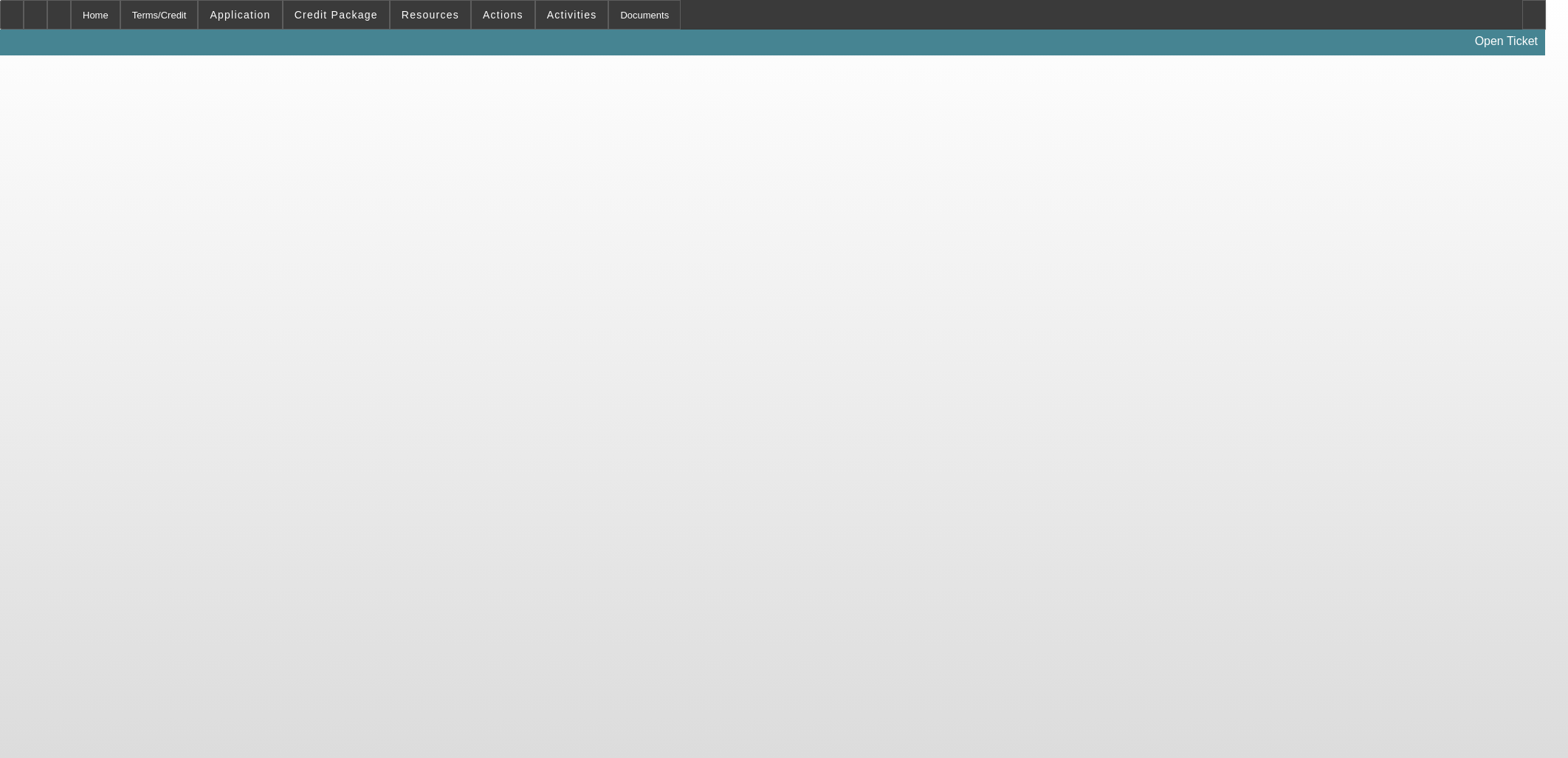
select select "0"
select select "2"
select select "0.1"
select select "4"
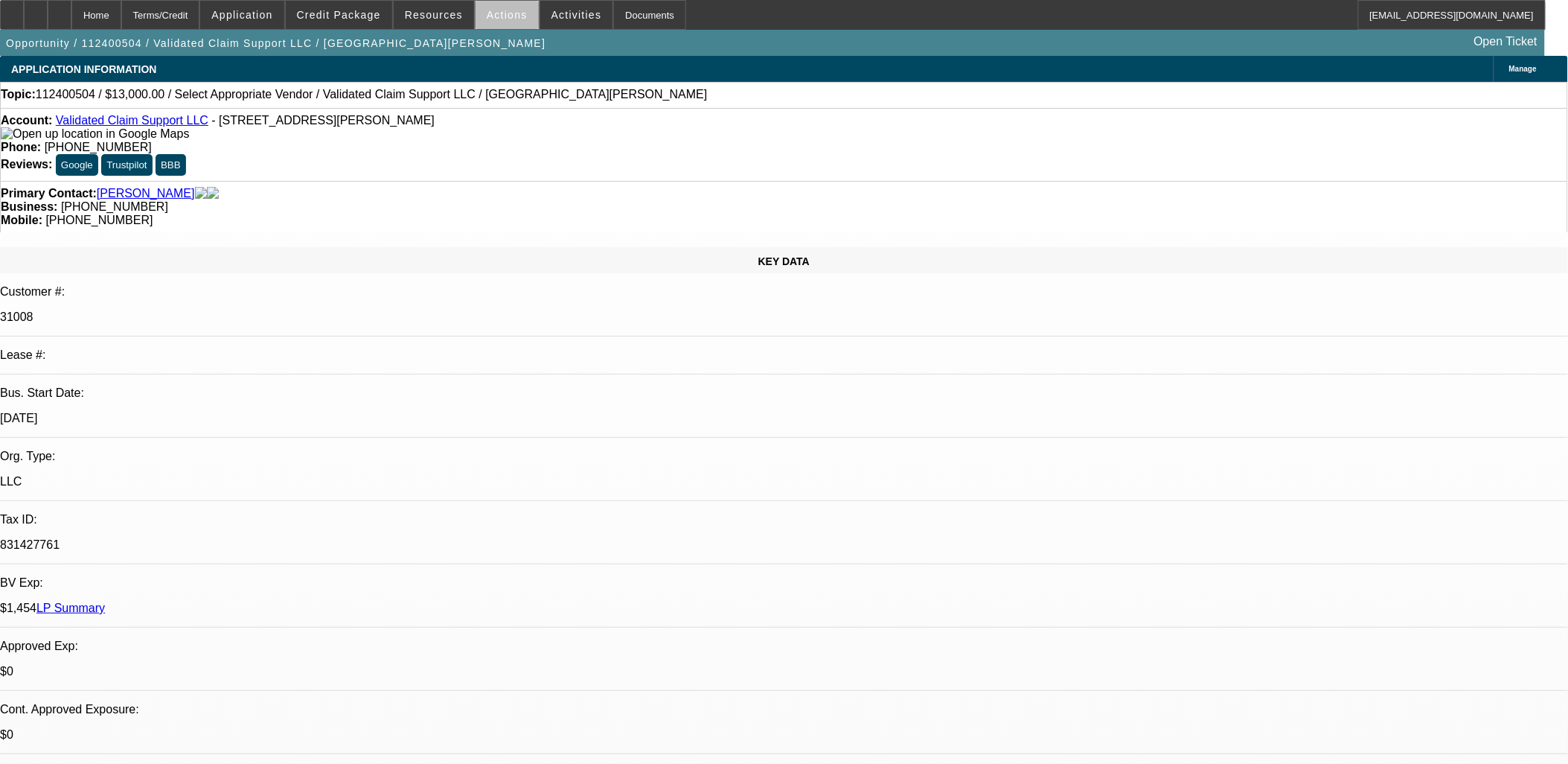
click at [505, 23] on span at bounding box center [507, 15] width 63 height 35
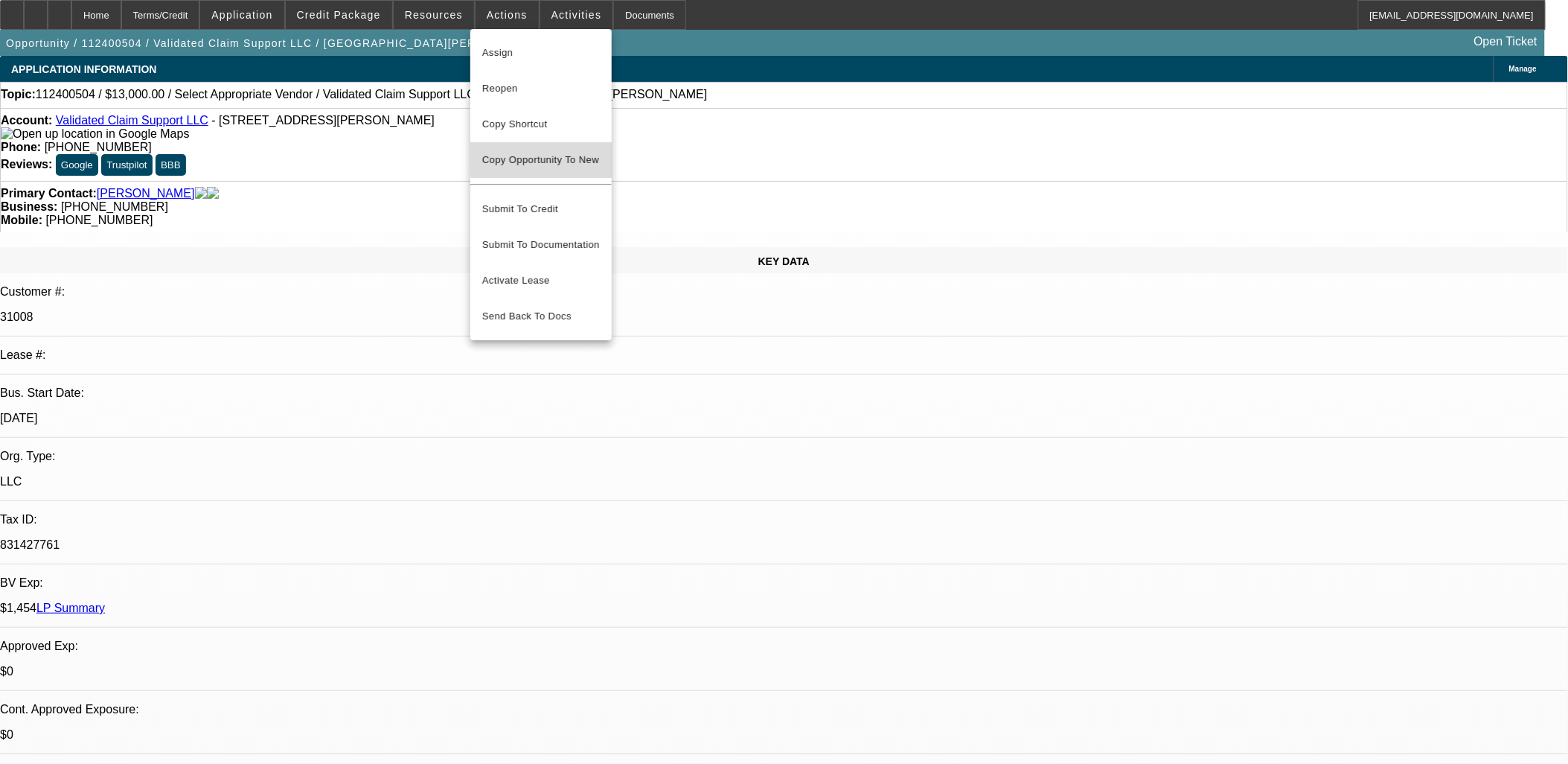
click at [581, 158] on span "Copy Opportunity To New" at bounding box center [540, 160] width 117 height 12
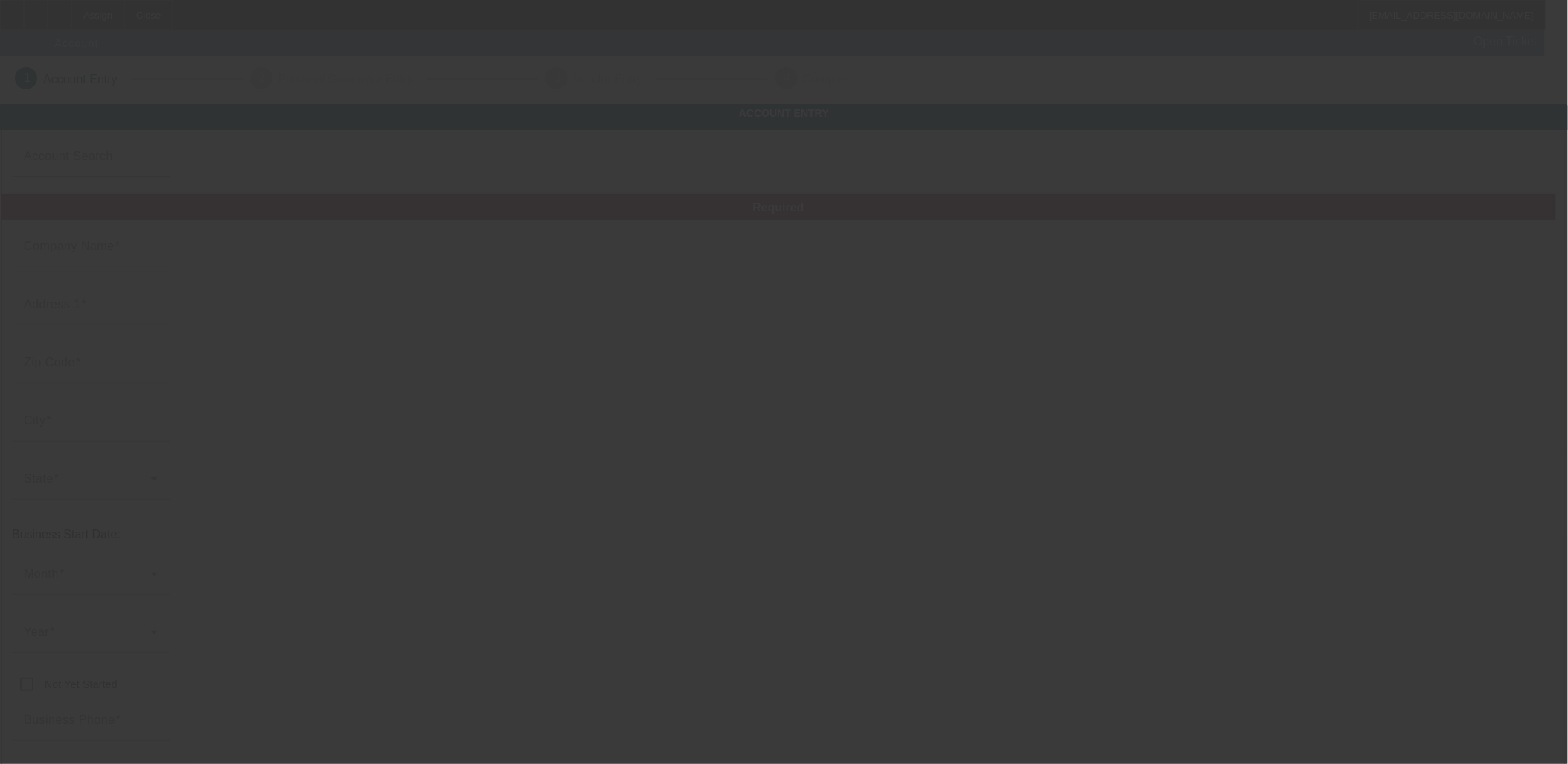
type input "Validated Claim Support LLC"
type input "[STREET_ADDRESS][PERSON_NAME]"
type input "07666"
type input "Teaneck"
type input "[PHONE_NUMBER]"
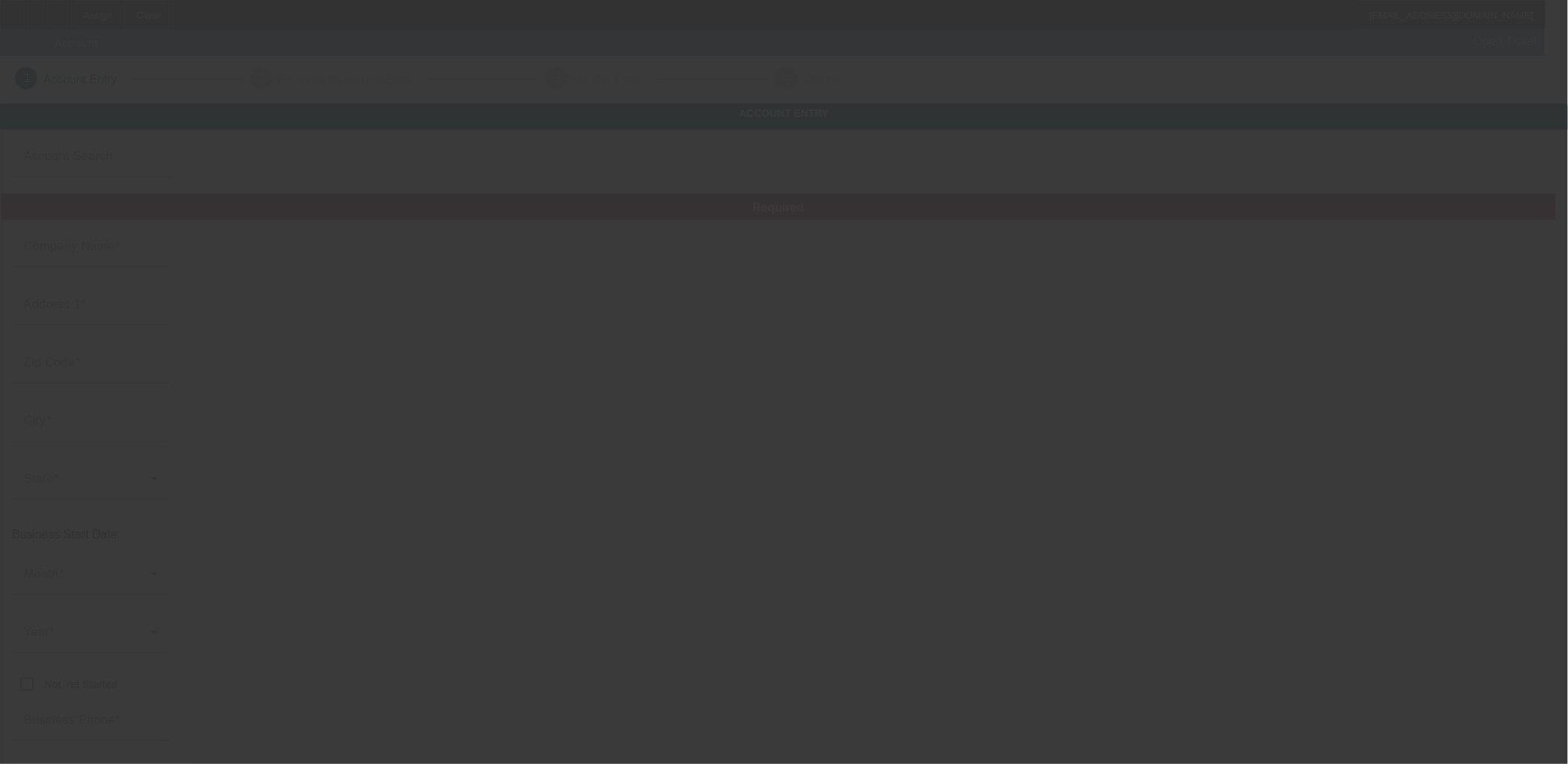
type input "brian@validatedcs.com"
type input "Bergen"
type input "831427761"
type input "Clinical Testing for Skincare Products"
type input "https://www.validatedcs.com"
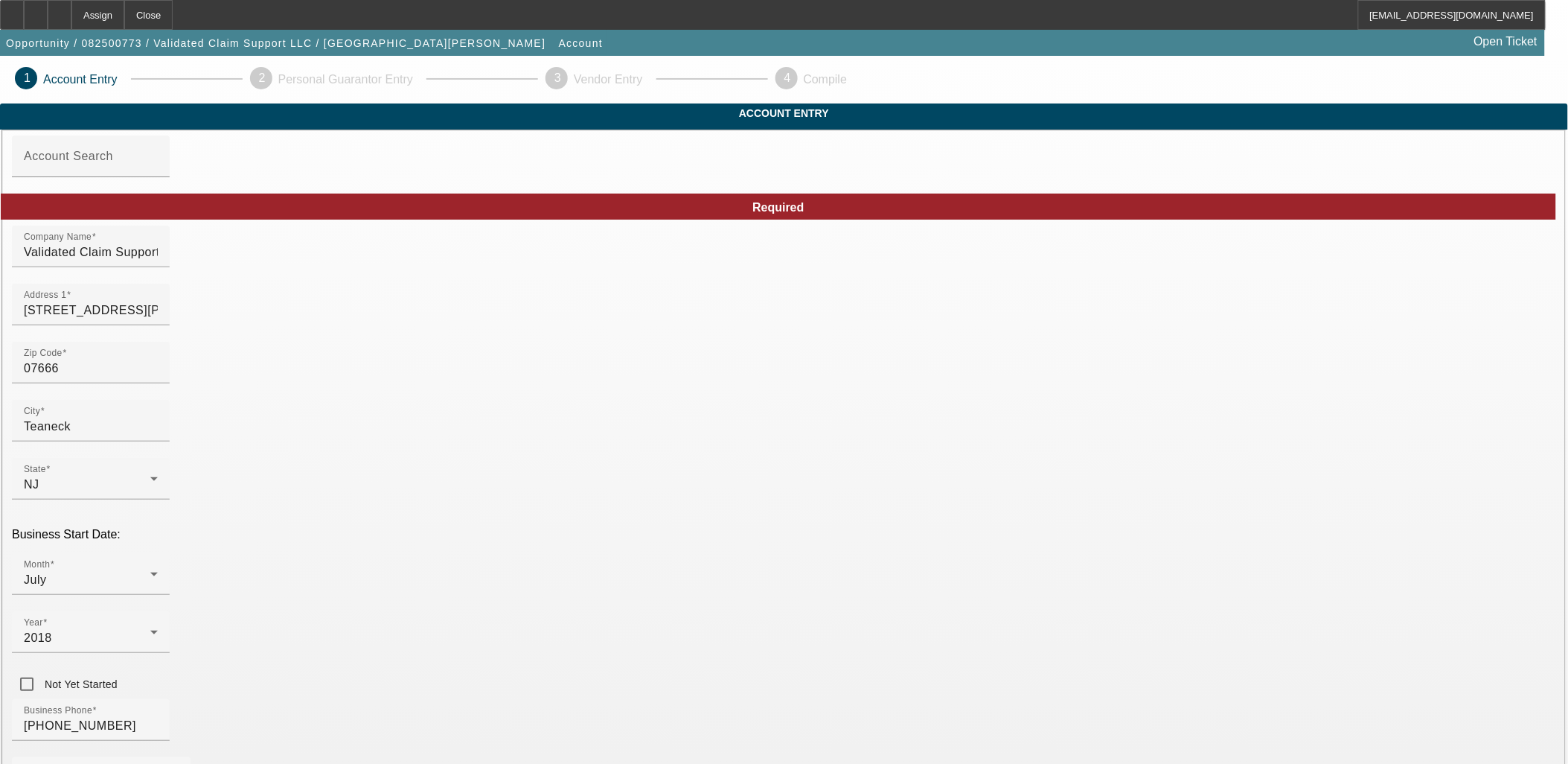
scroll to position [171, 0]
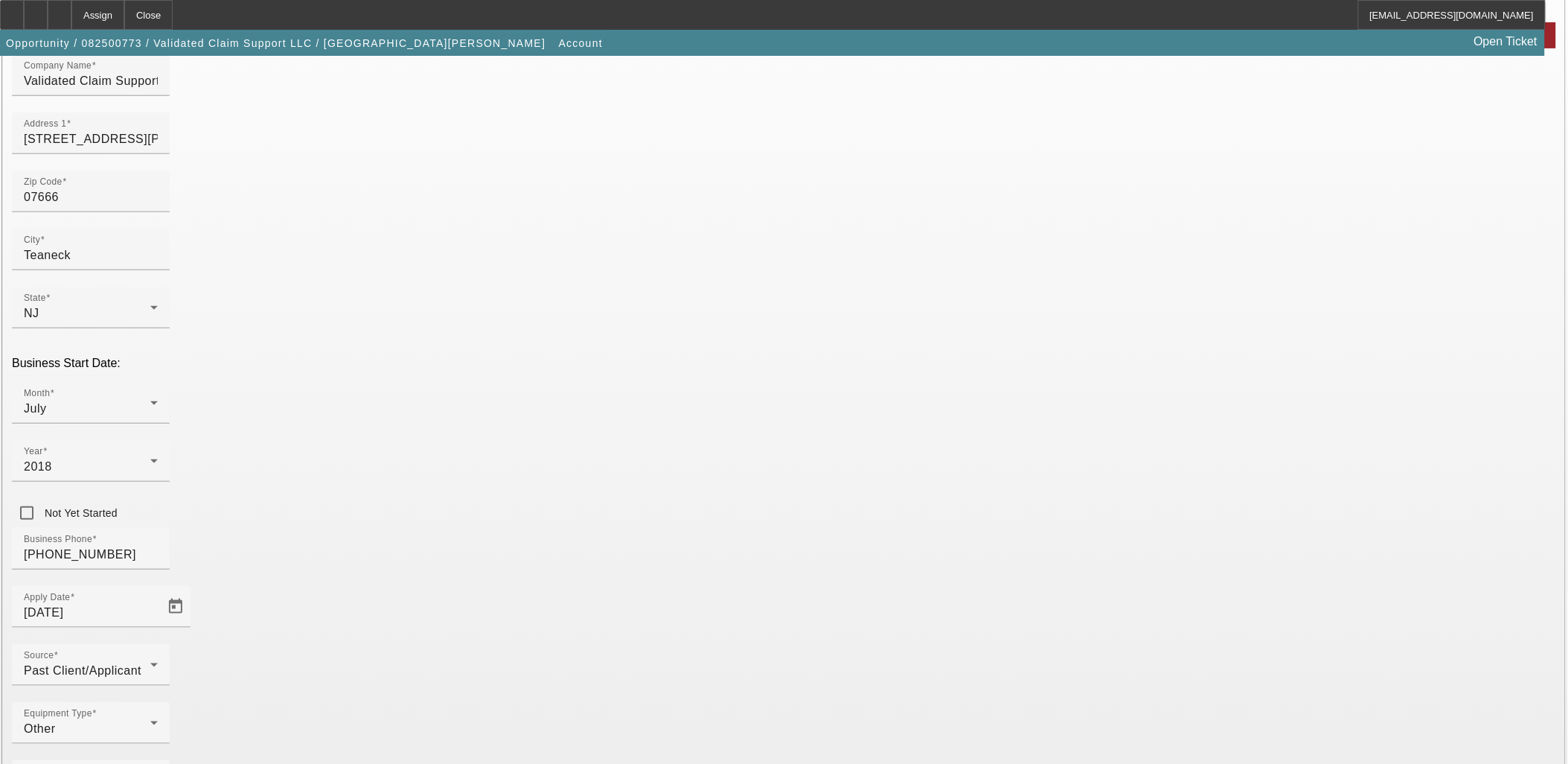
drag, startPoint x: 1122, startPoint y: 747, endPoint x: 1121, endPoint y: 737, distance: 10.0
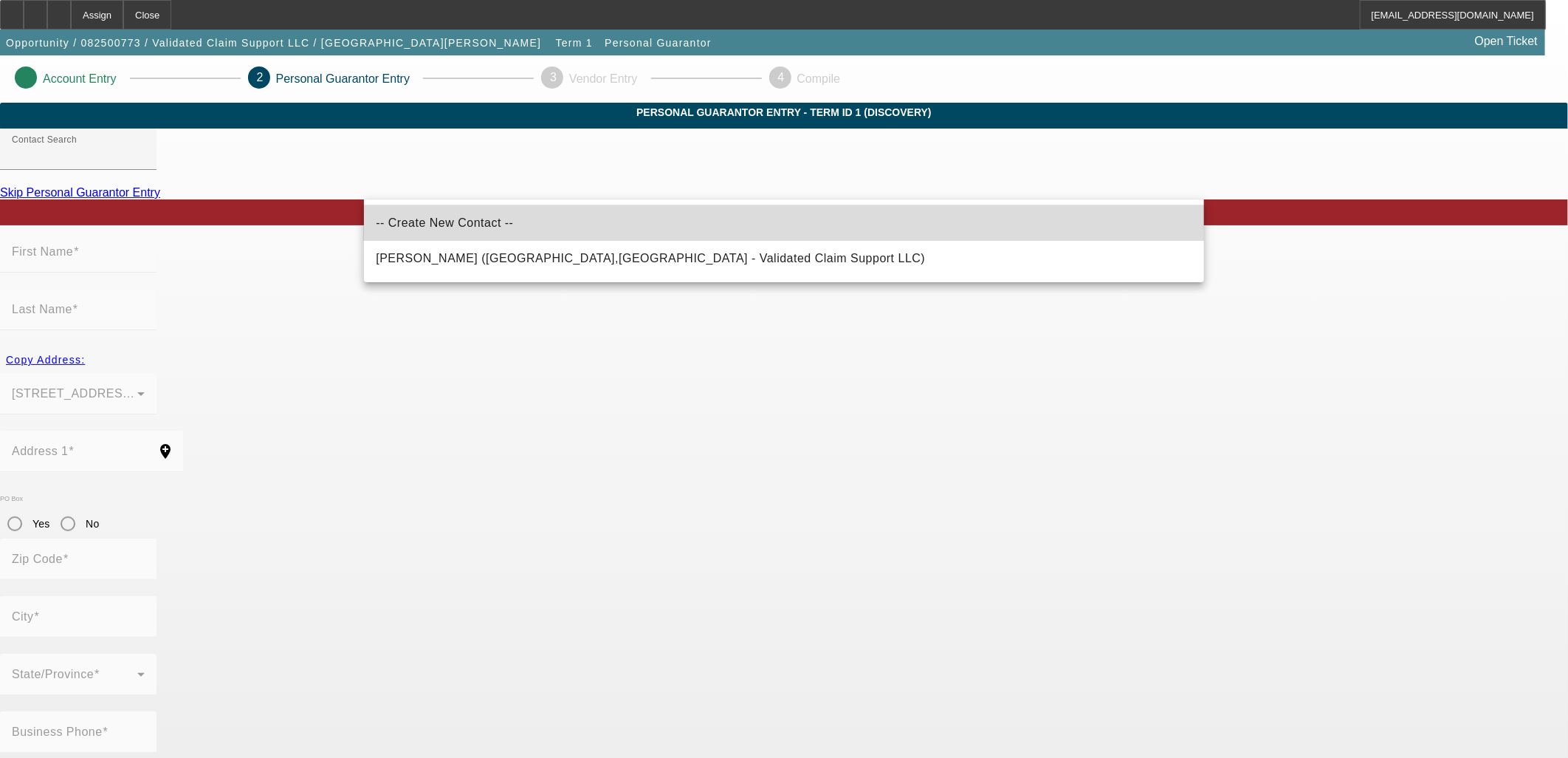
click at [453, 217] on span "-- Create New Contact --" at bounding box center [445, 222] width 137 height 12
type input "-- Create New Contact --"
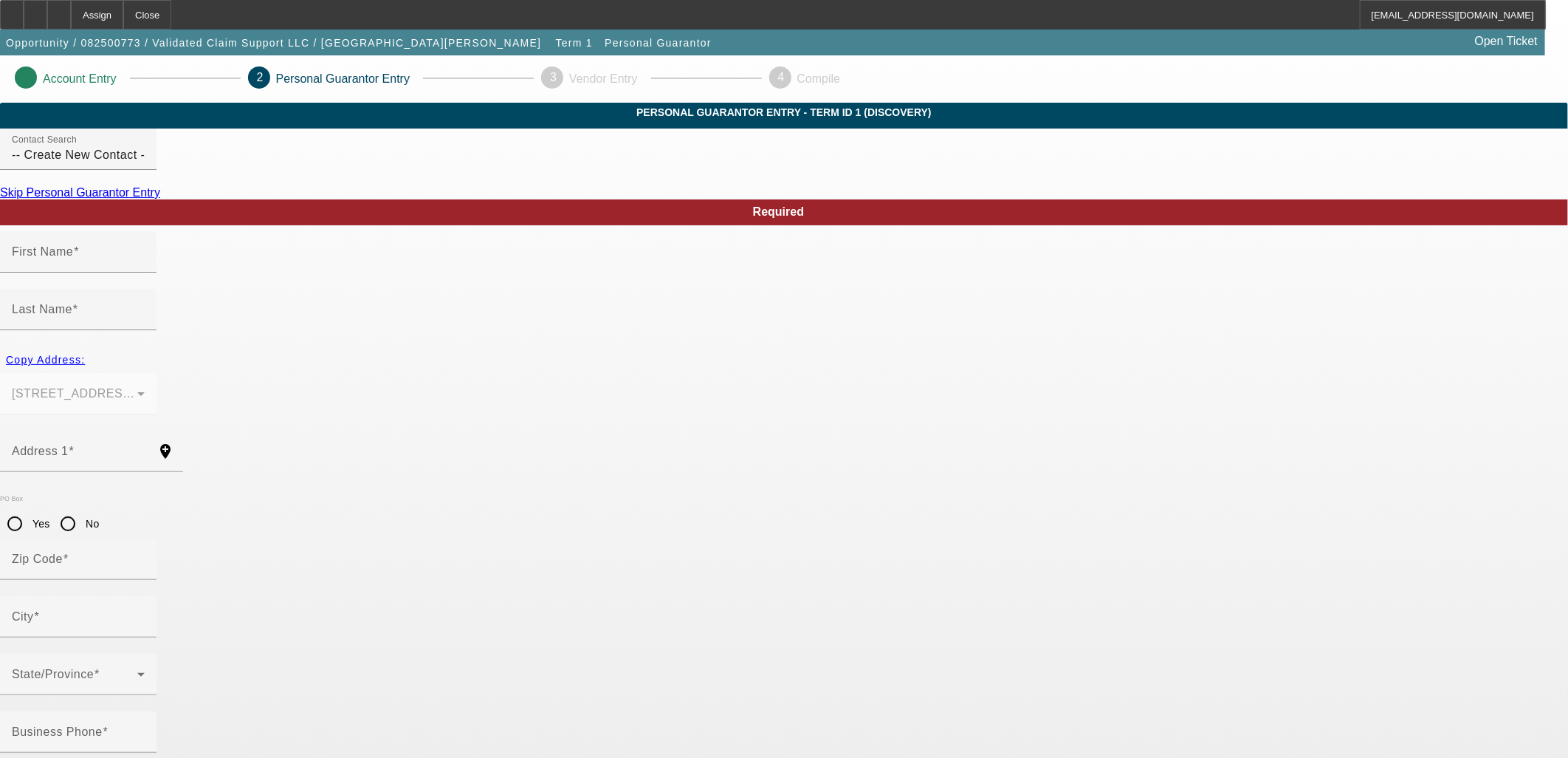
click at [160, 199] on link "Skip Personal Guarantor Entry" at bounding box center [80, 193] width 160 height 12
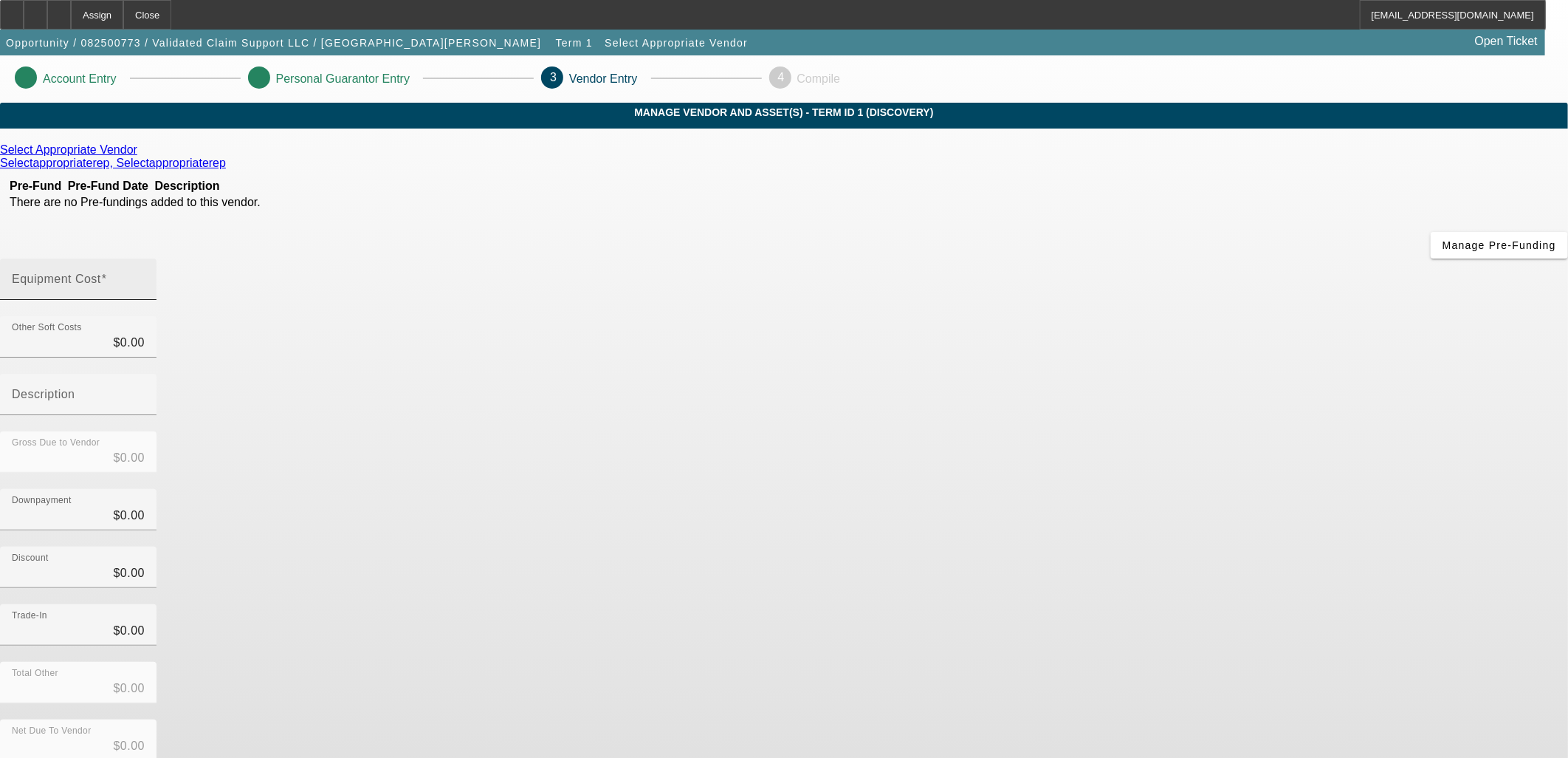
click at [145, 276] on input "Equipment Cost" at bounding box center [77, 285] width 133 height 18
type input "3"
type input "$3.00"
type input "30"
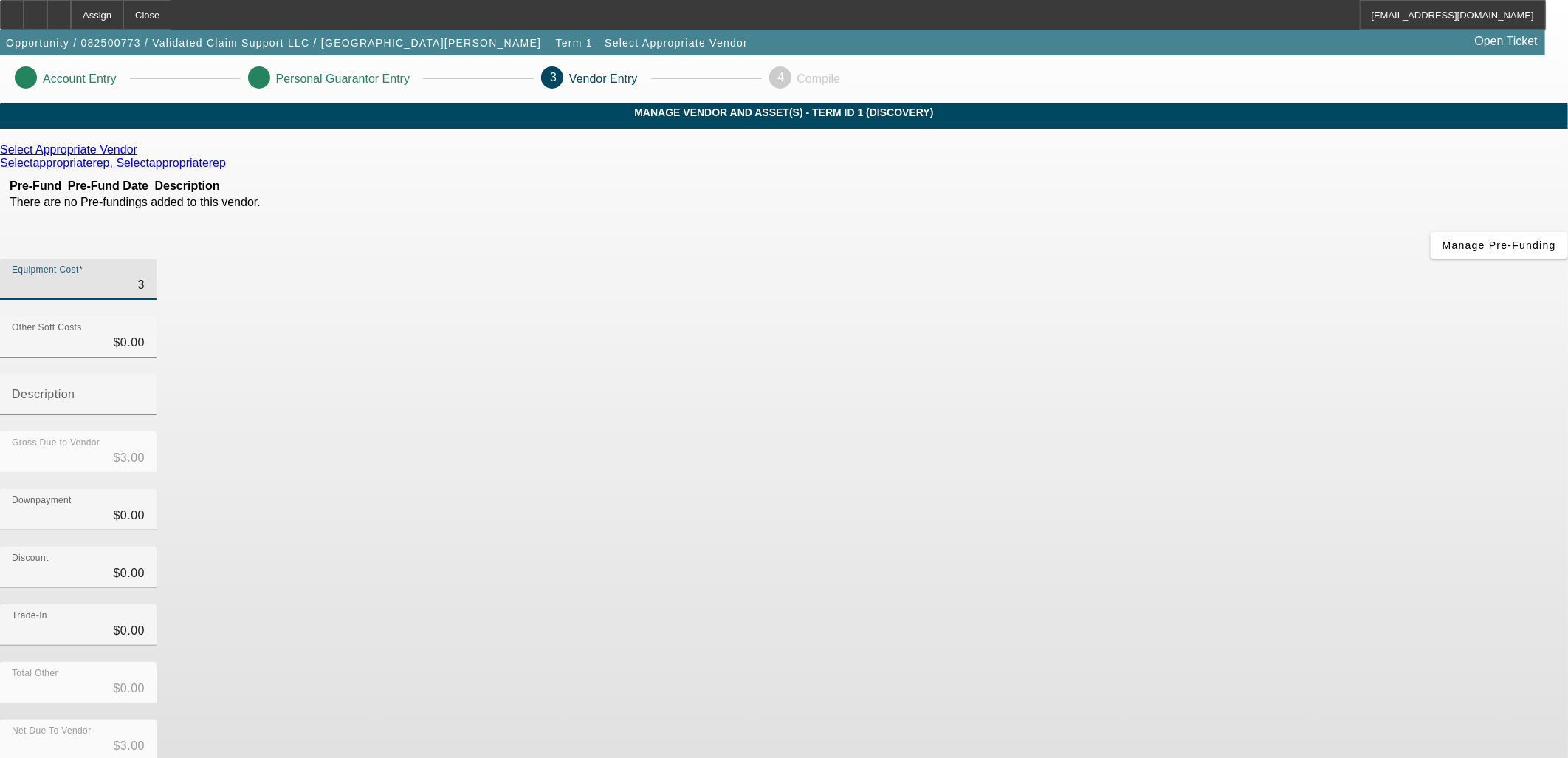
type input "$30.00"
type input "300"
type input "$300.00"
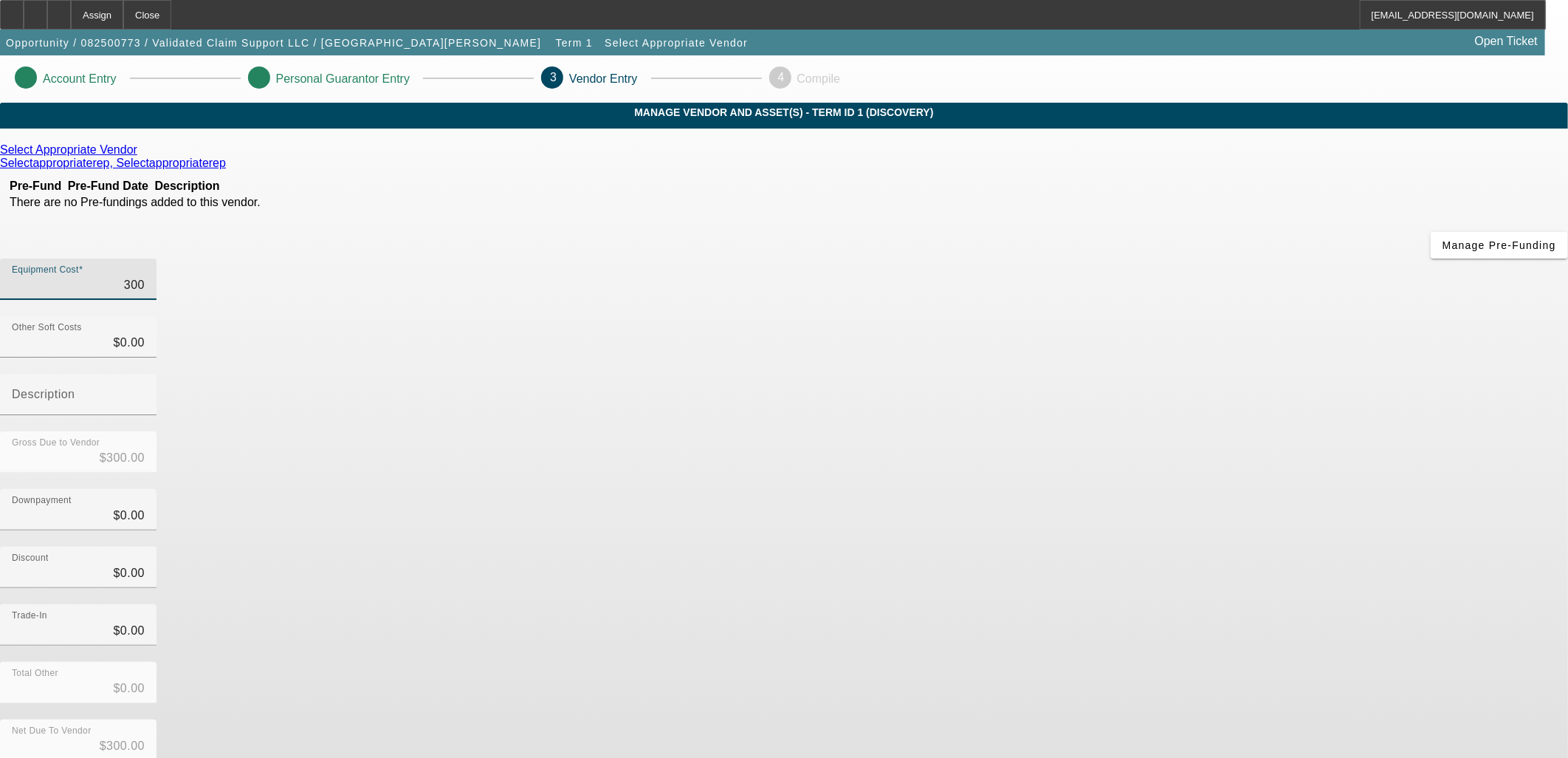
type input "3000"
type input "$3,000.00"
type input "30000"
type input "$30,000.00"
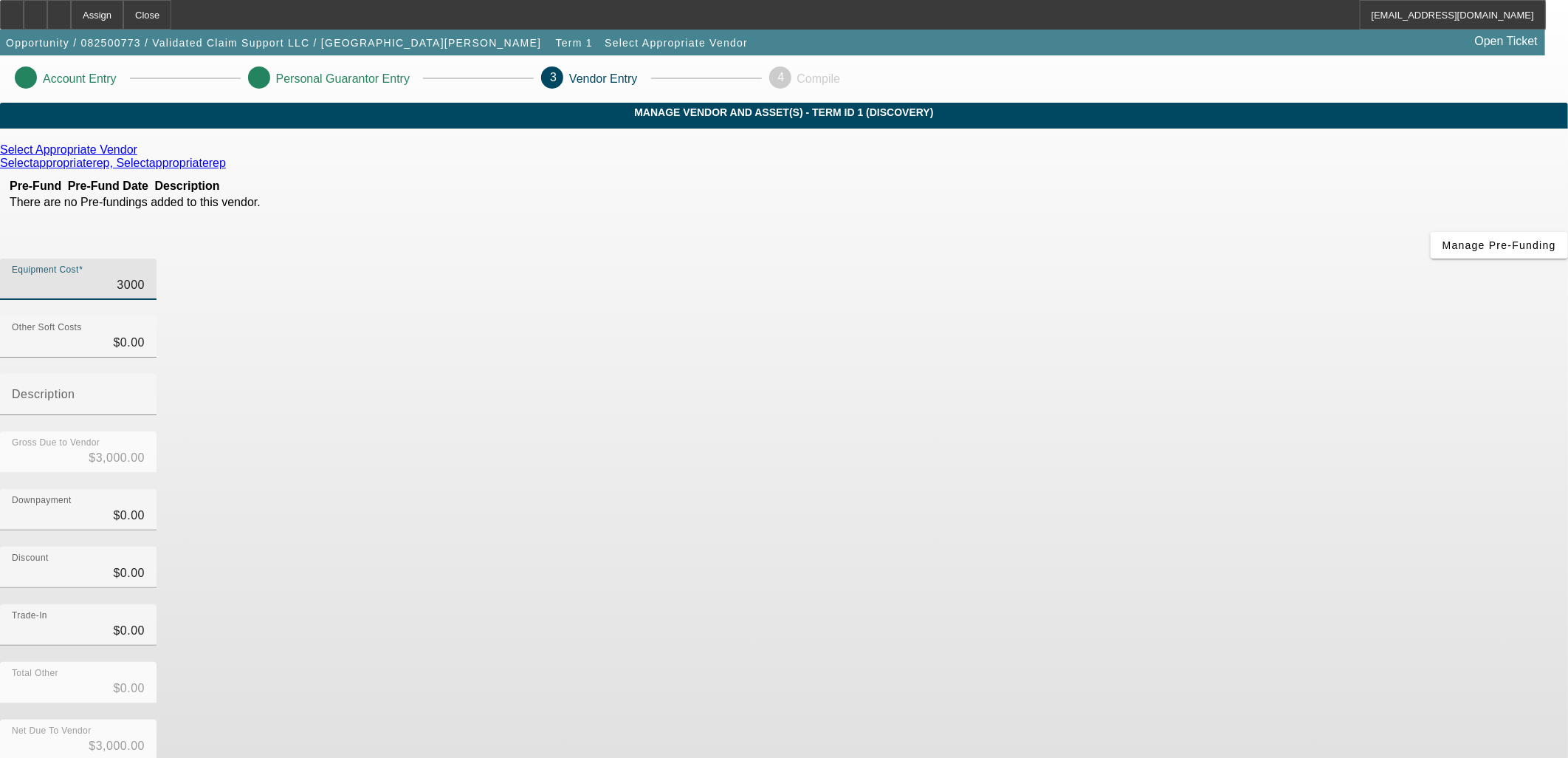
type input "$30,000.00"
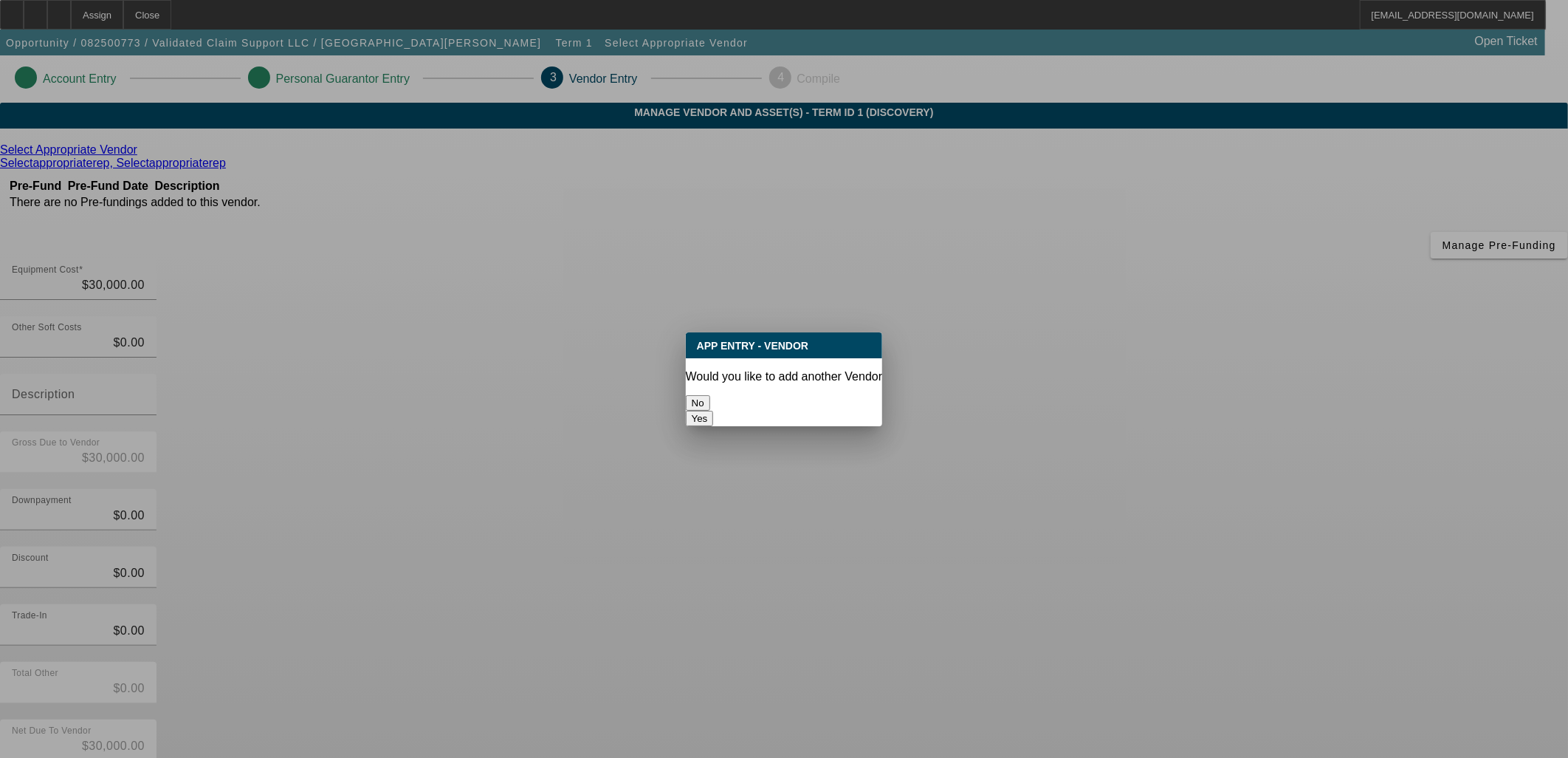
click at [710, 399] on button "No" at bounding box center [698, 403] width 25 height 16
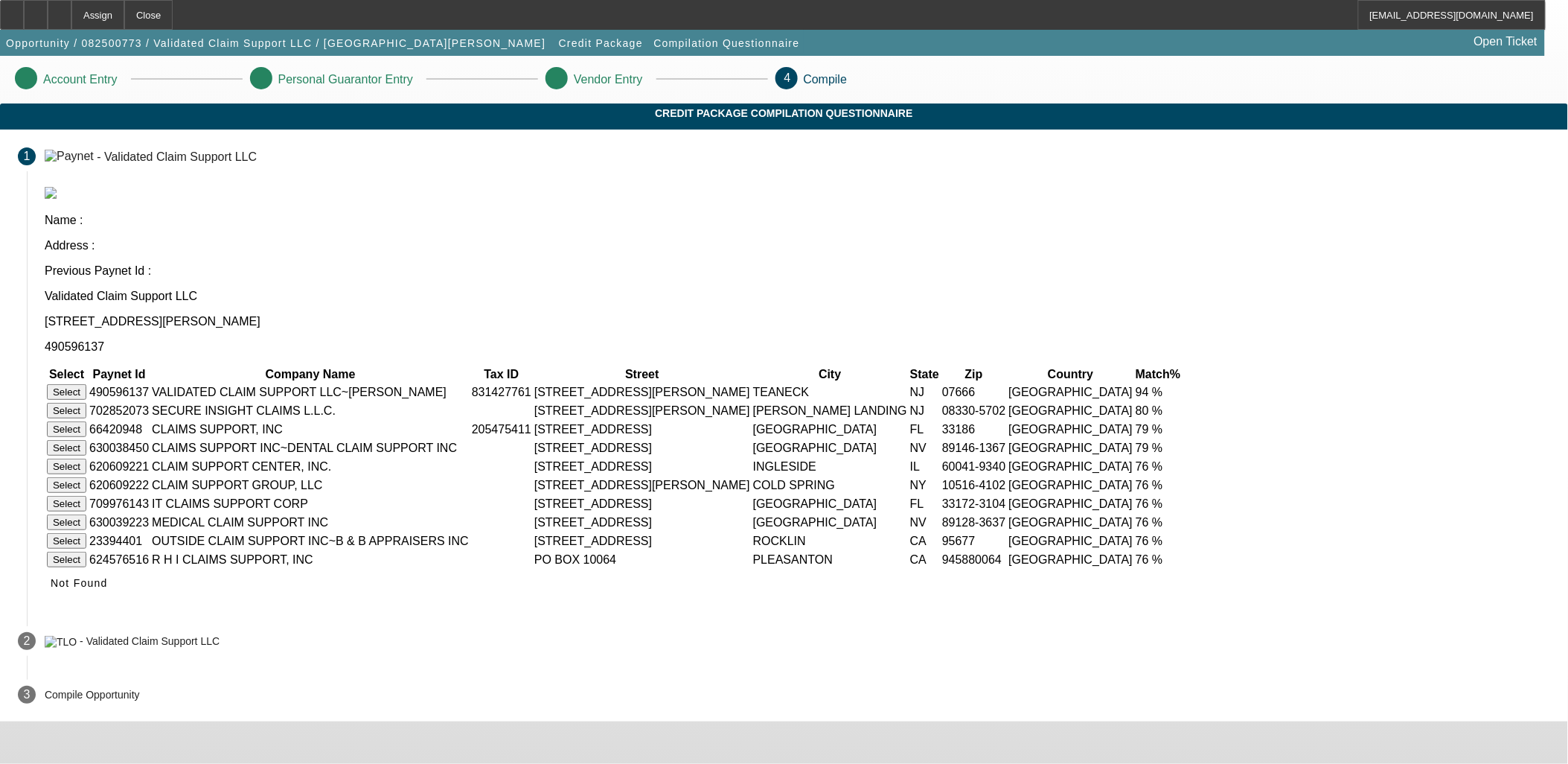
click at [86, 384] on button "Select" at bounding box center [66, 392] width 40 height 16
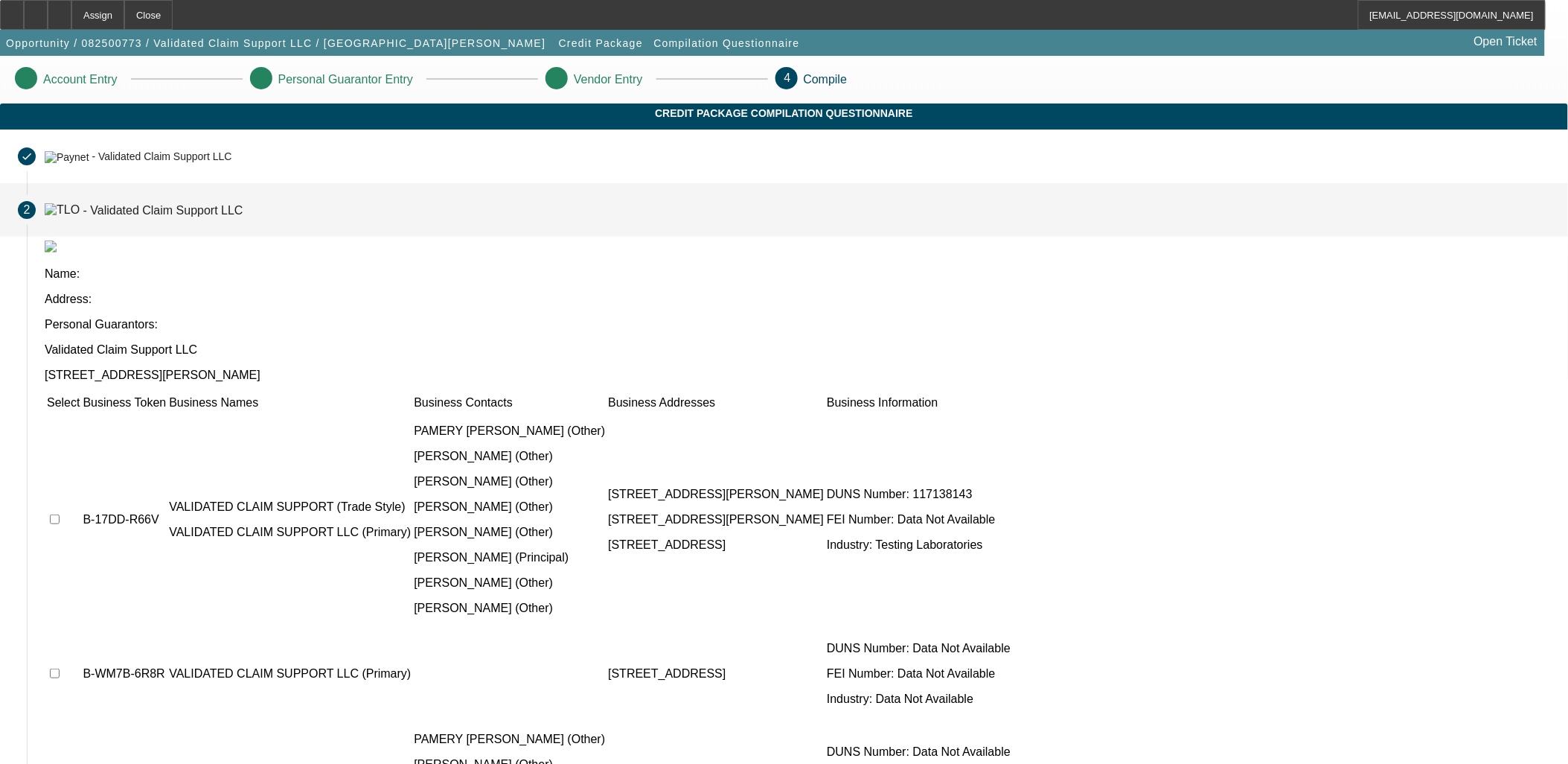
click at [59, 514] on input "checkbox" at bounding box center [54, 518] width 10 height 10
checkbox input "true"
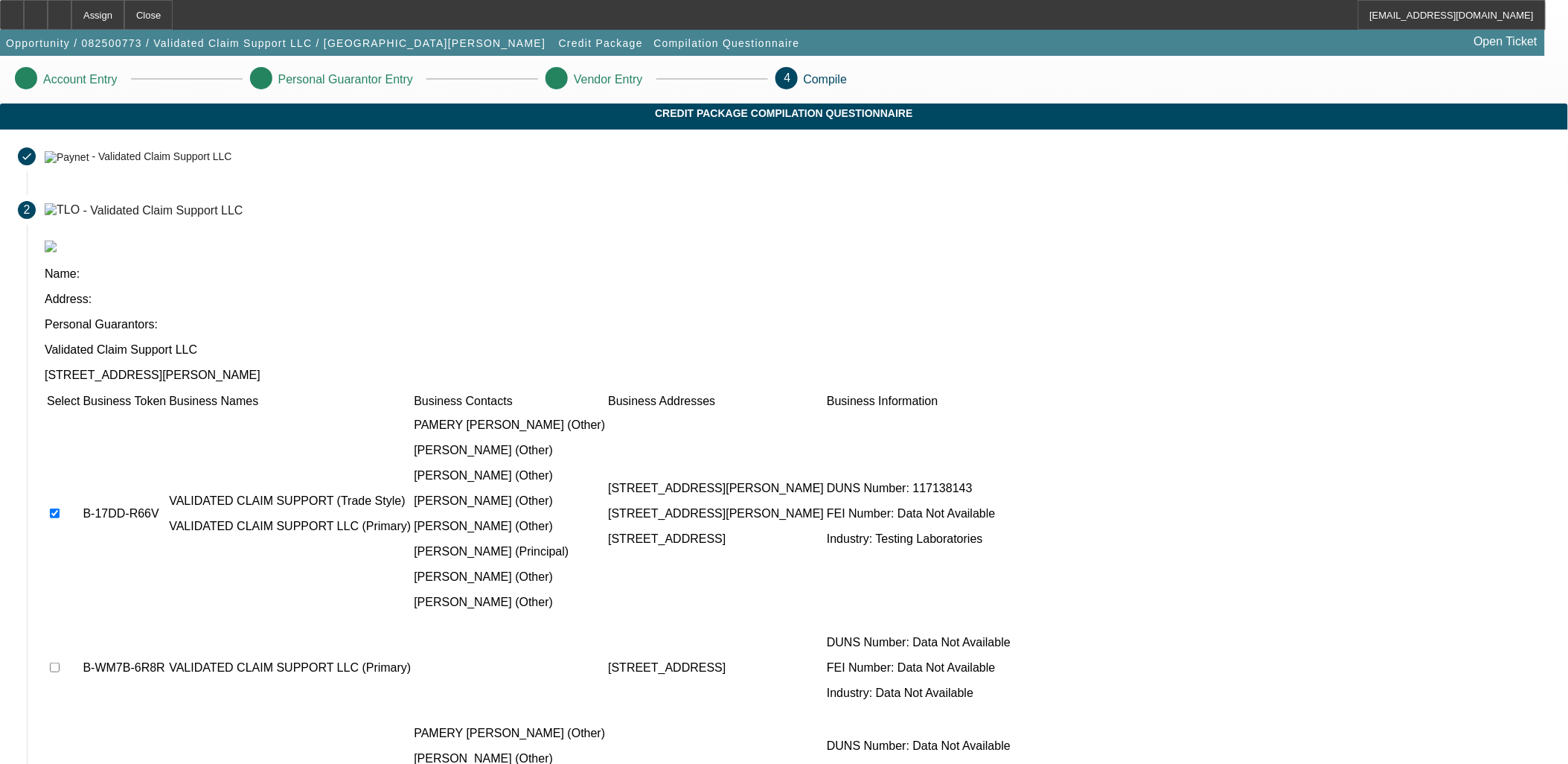
scroll to position [10, 0]
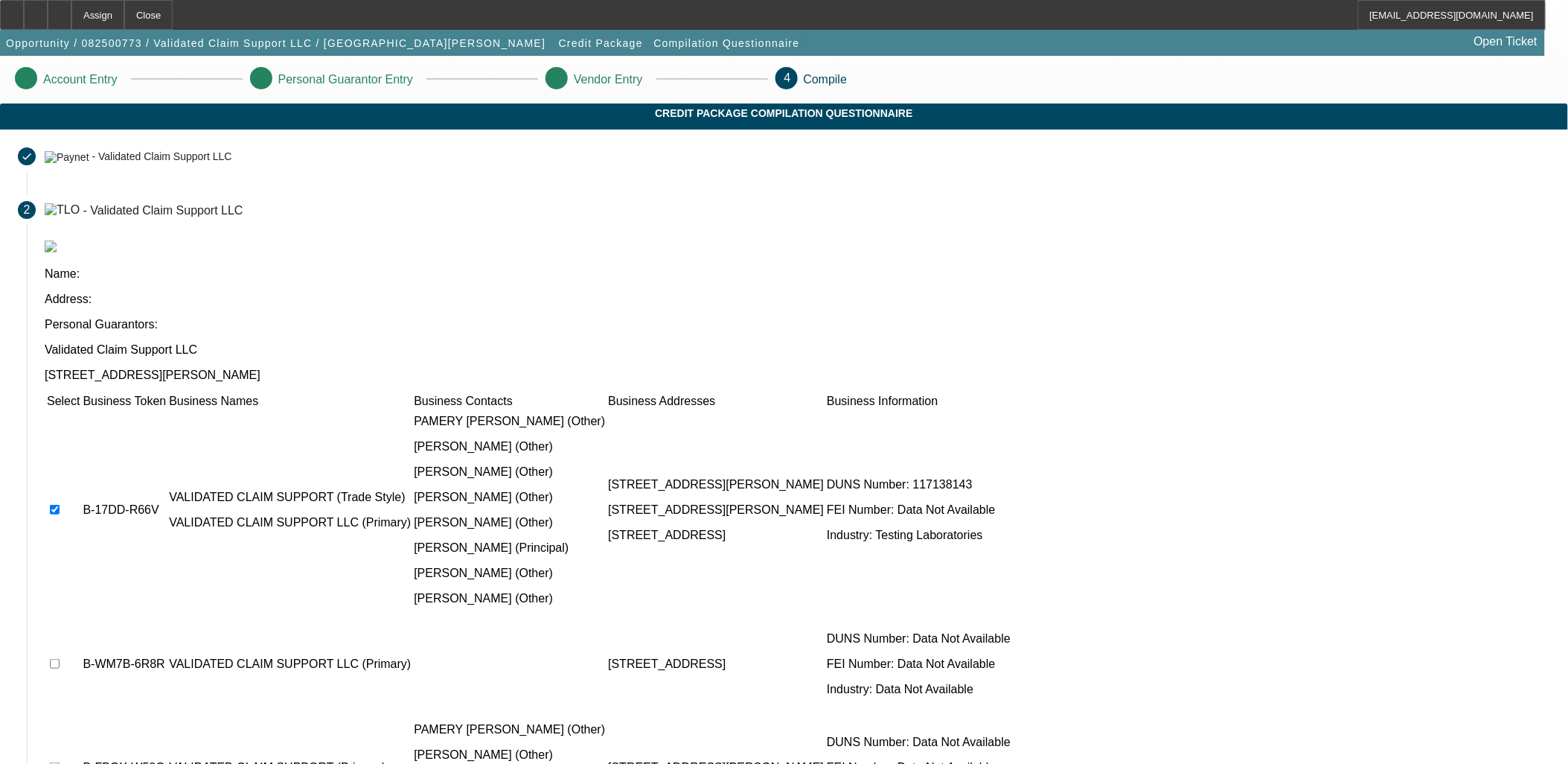
click at [59, 659] on input "checkbox" at bounding box center [54, 663] width 10 height 10
checkbox input "true"
click at [59, 762] on input "checkbox" at bounding box center [54, 767] width 10 height 10
checkbox input "false"
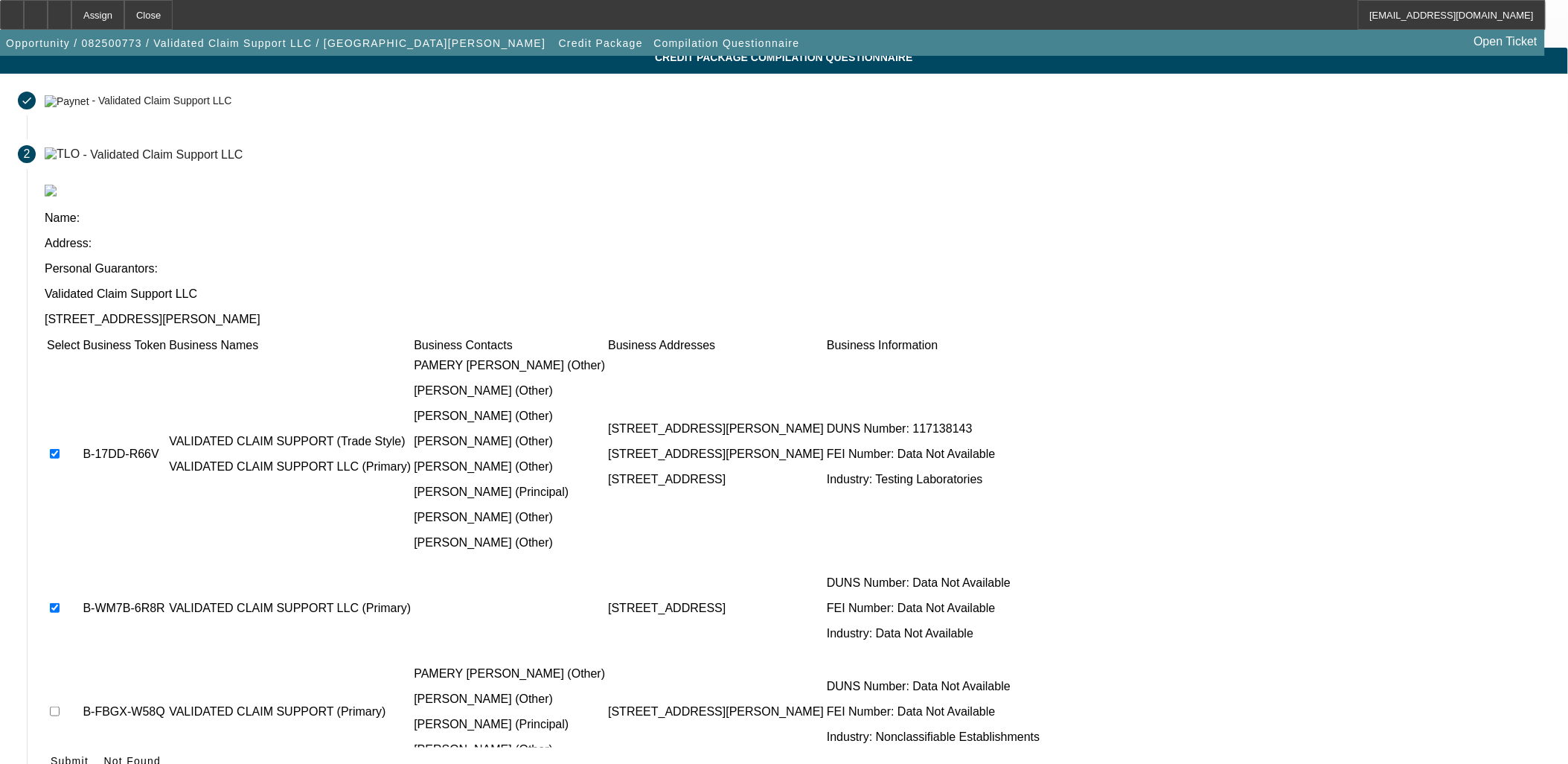
scroll to position [57, 0]
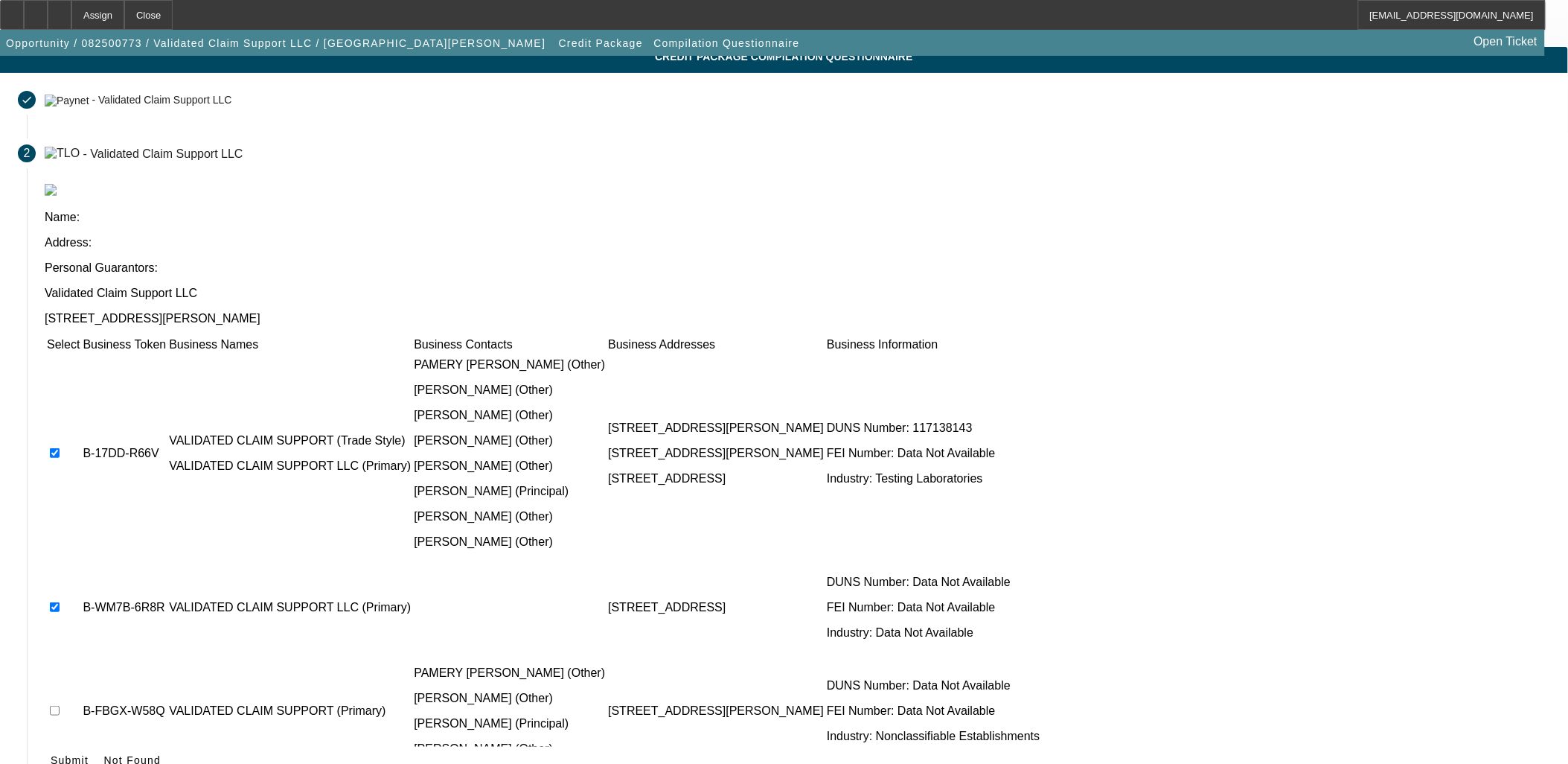
drag, startPoint x: 1128, startPoint y: 681, endPoint x: 1110, endPoint y: 682, distance: 18.0
click at [95, 747] on button "Submit" at bounding box center [69, 760] width 50 height 27
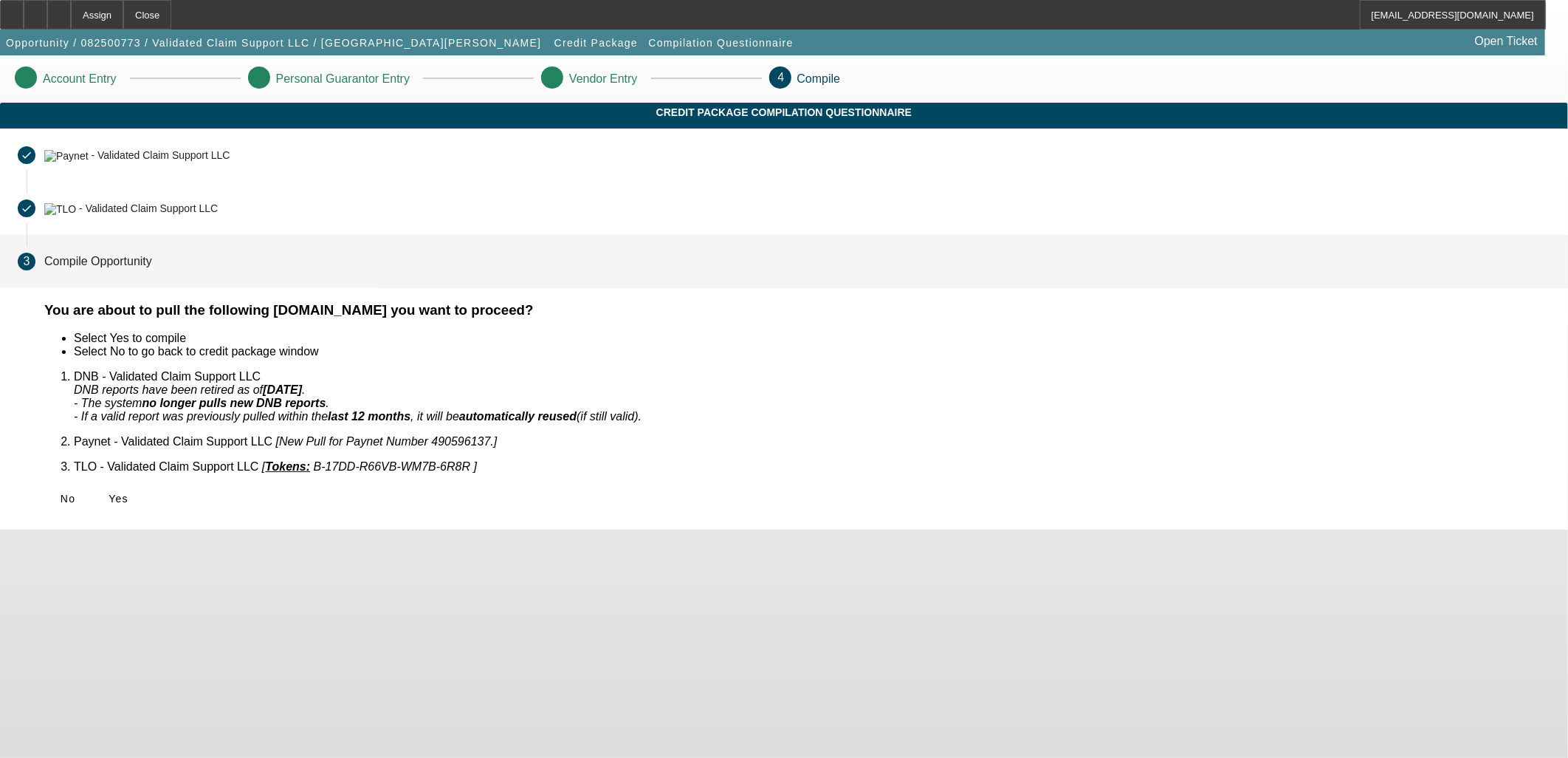
click at [128, 492] on span "Yes" at bounding box center [118, 498] width 20 height 11
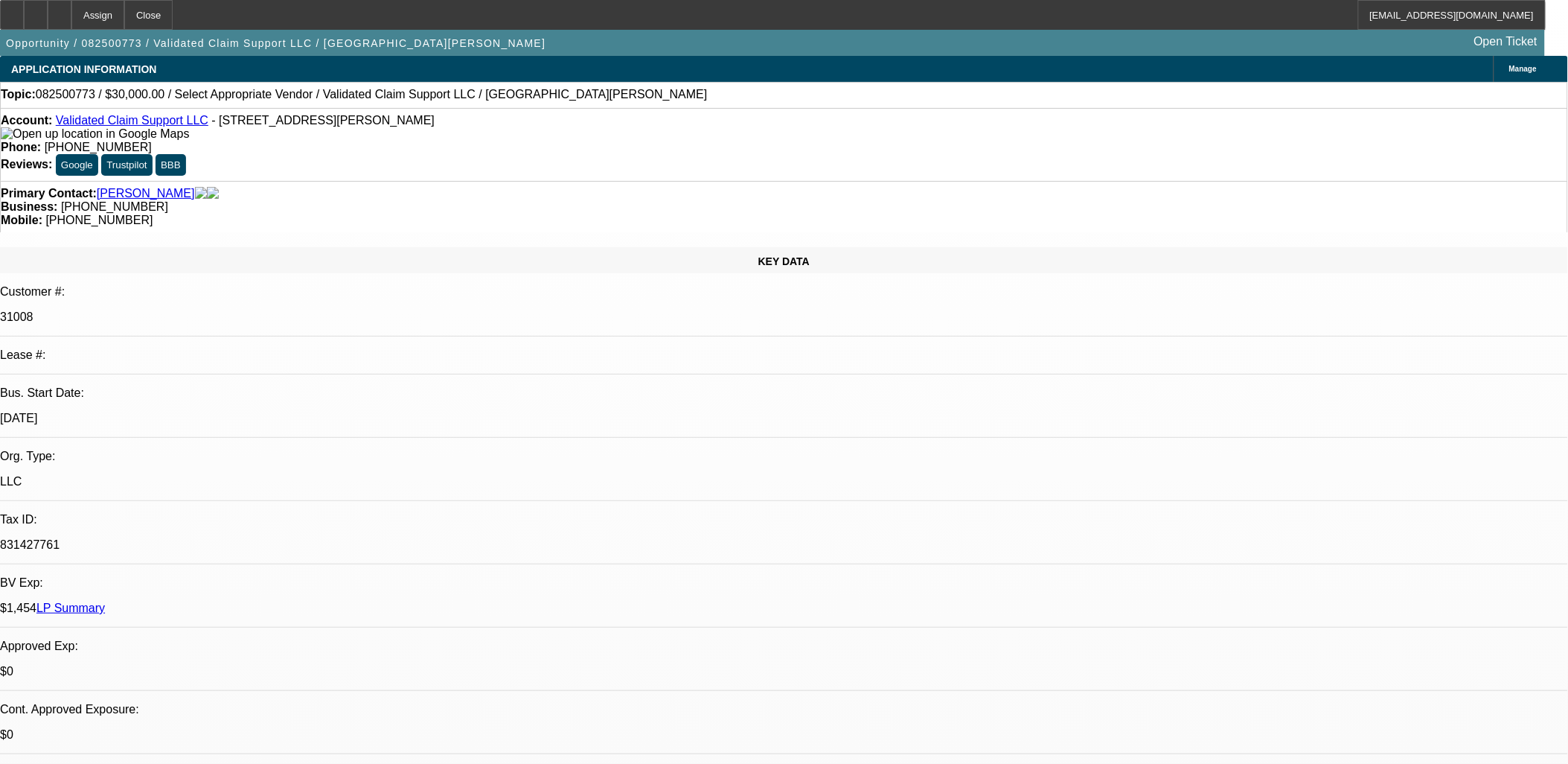
select select "0"
select select "2"
select select "0.1"
select select "4"
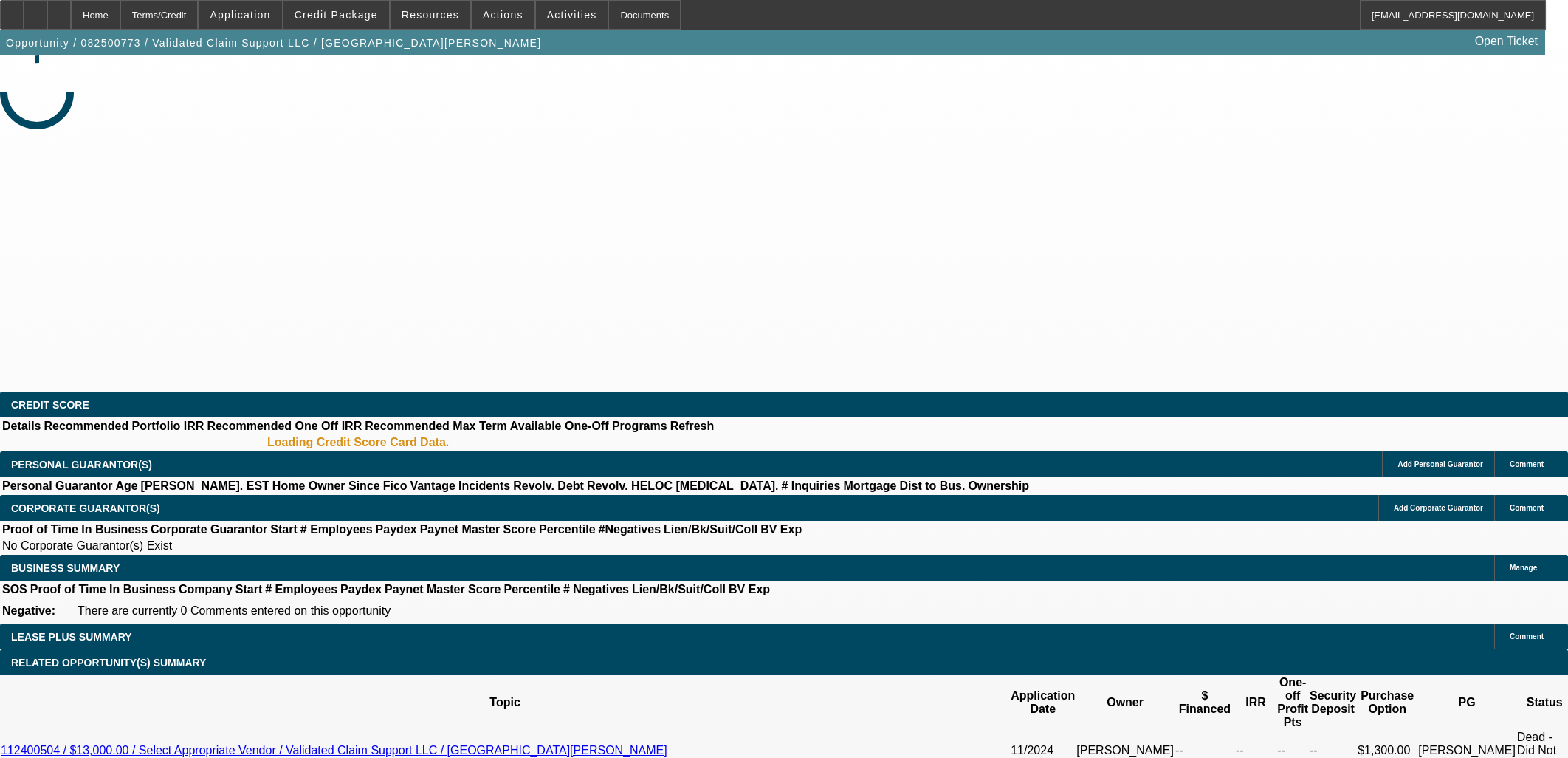
select select "0"
select select "2"
select select "0.1"
select select "4"
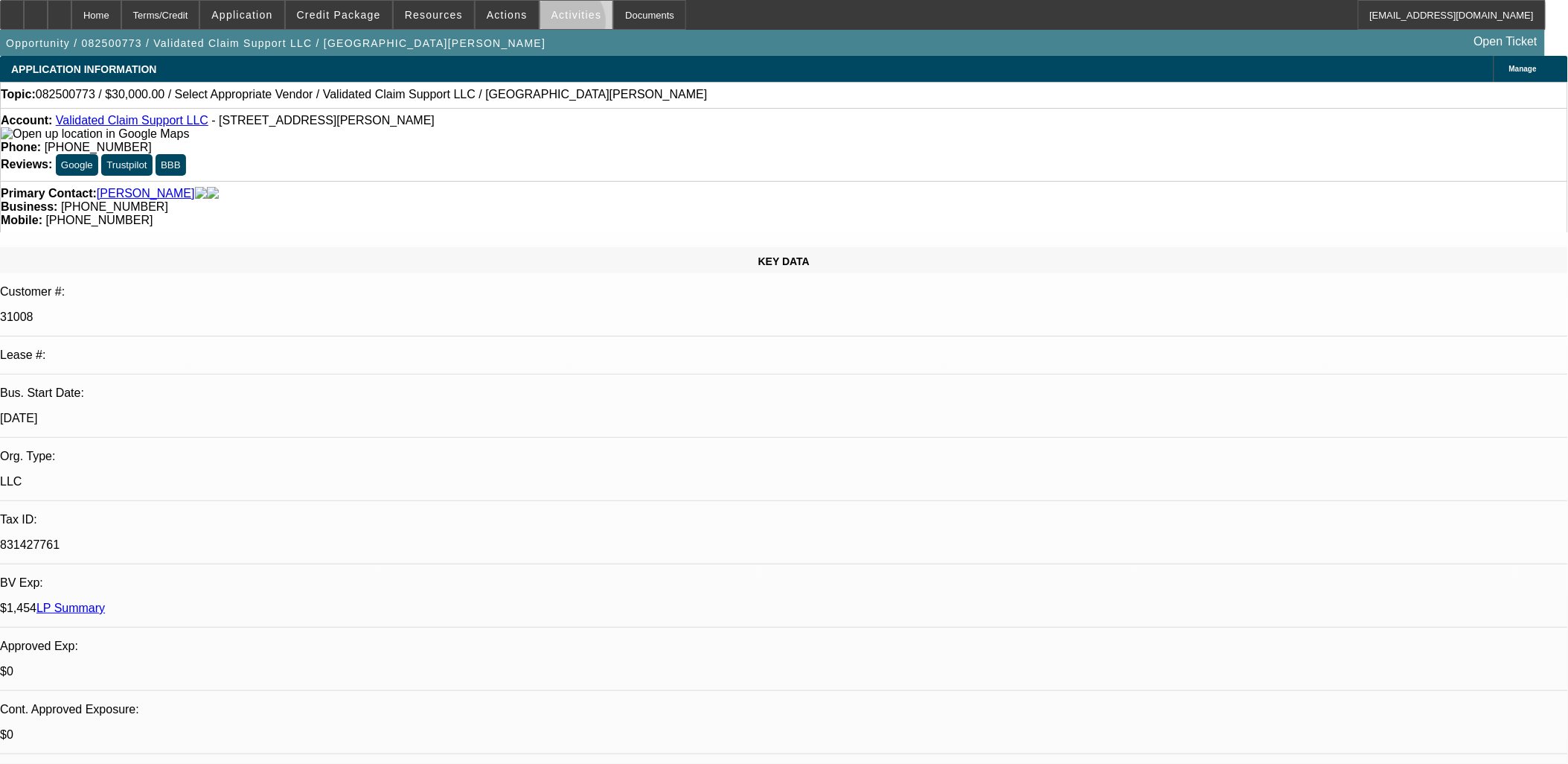
click at [551, 26] on span at bounding box center [577, 15] width 73 height 35
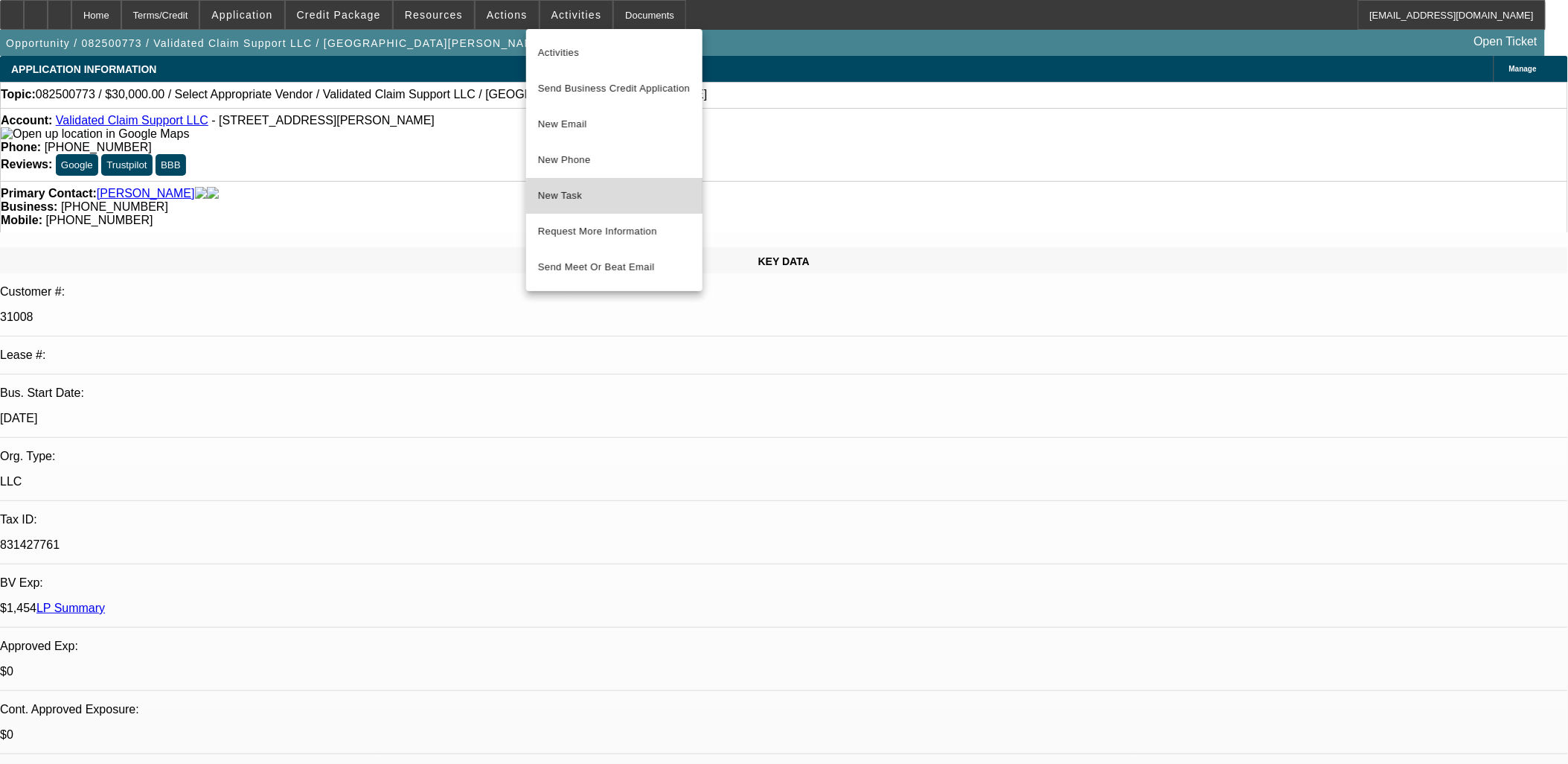
click at [636, 202] on span "New Task" at bounding box center [614, 196] width 152 height 18
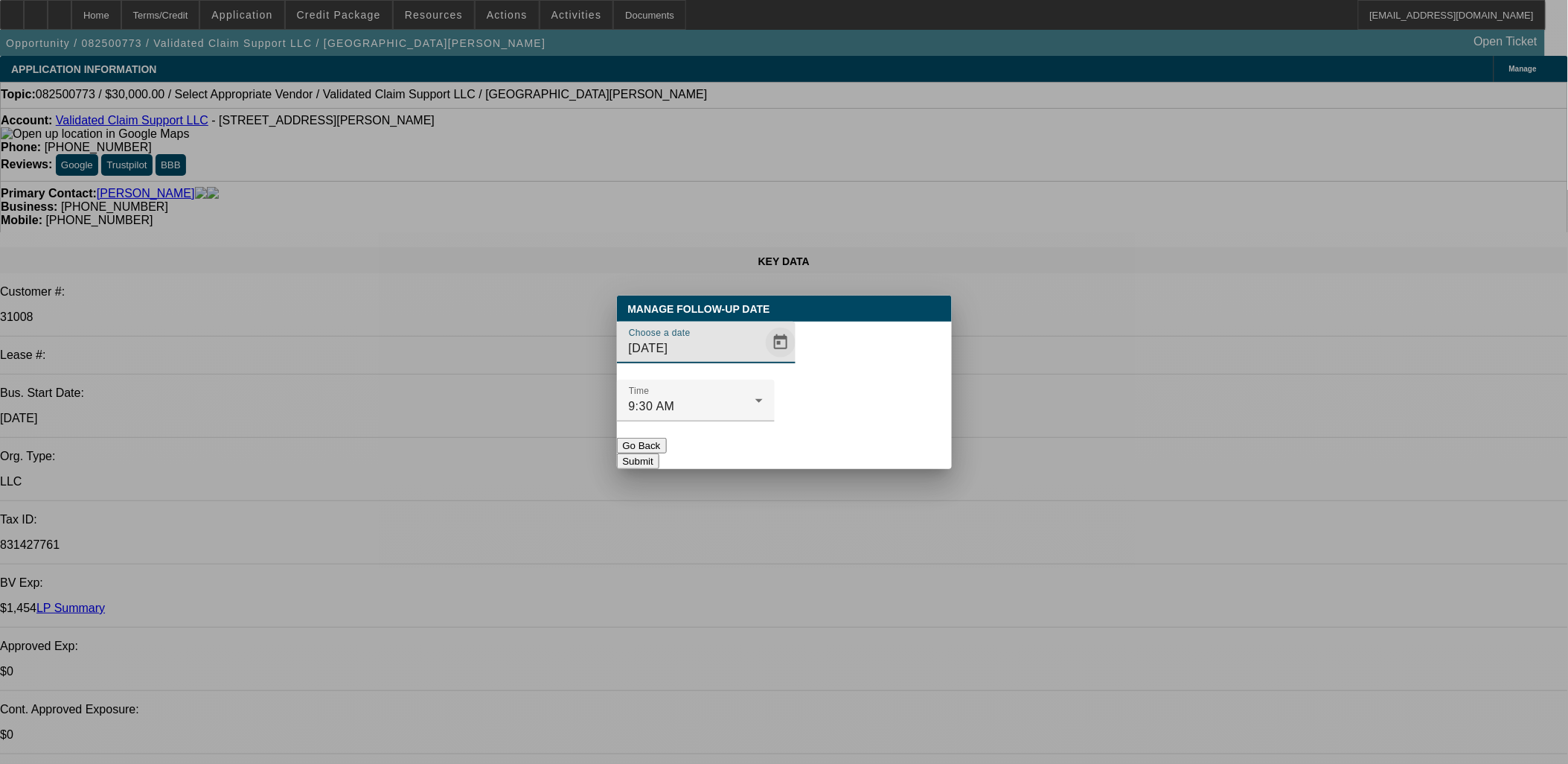
drag, startPoint x: 756, startPoint y: 362, endPoint x: 749, endPoint y: 365, distance: 7.6
click at [763, 361] on span "Open calendar" at bounding box center [780, 342] width 35 height 35
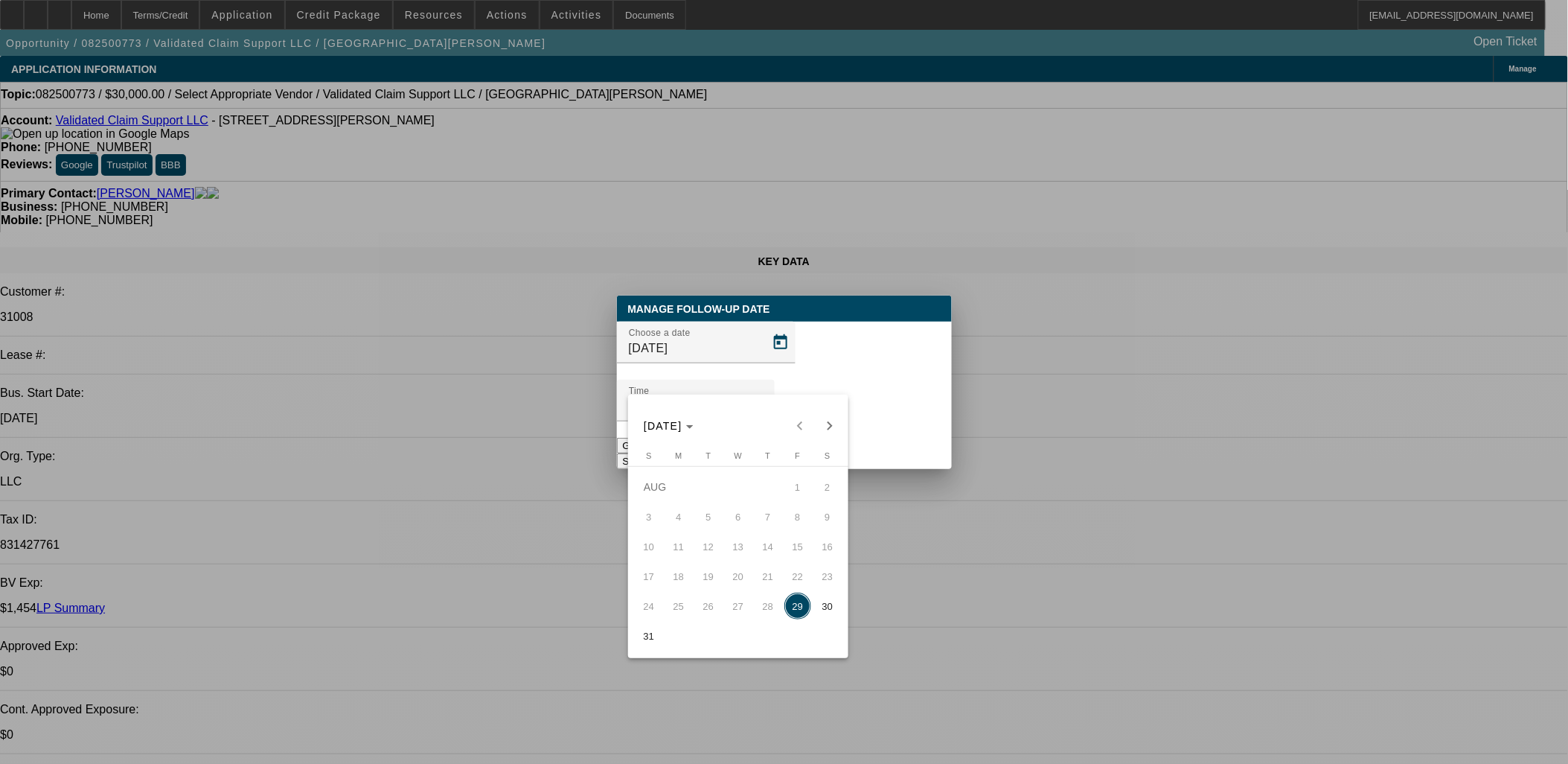
click at [819, 434] on span "Next month" at bounding box center [830, 426] width 30 height 30
click at [735, 529] on span "3" at bounding box center [738, 517] width 27 height 27
type input "[DATE]"
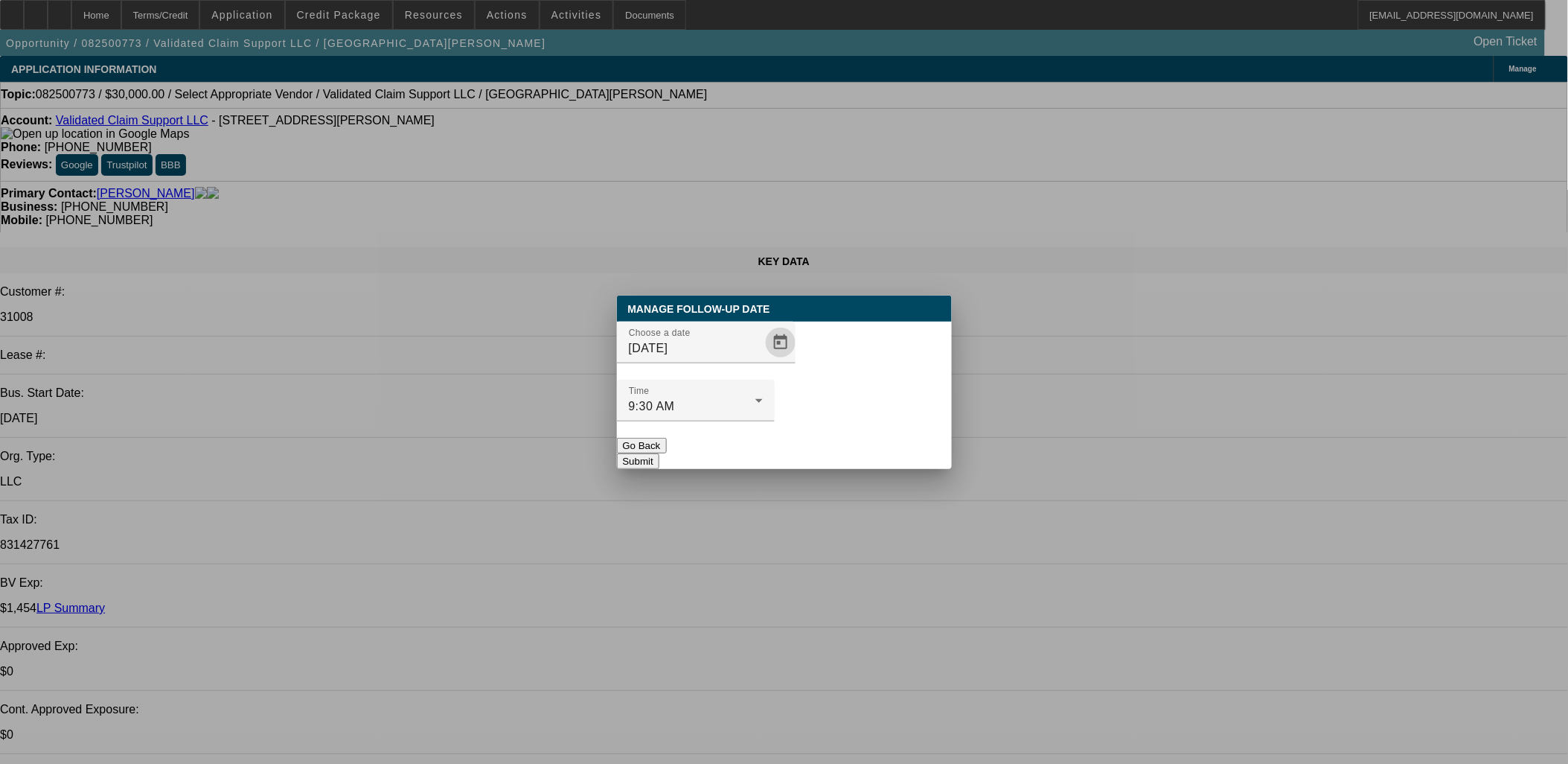
click at [659, 454] on button "Submit" at bounding box center [638, 462] width 43 height 16
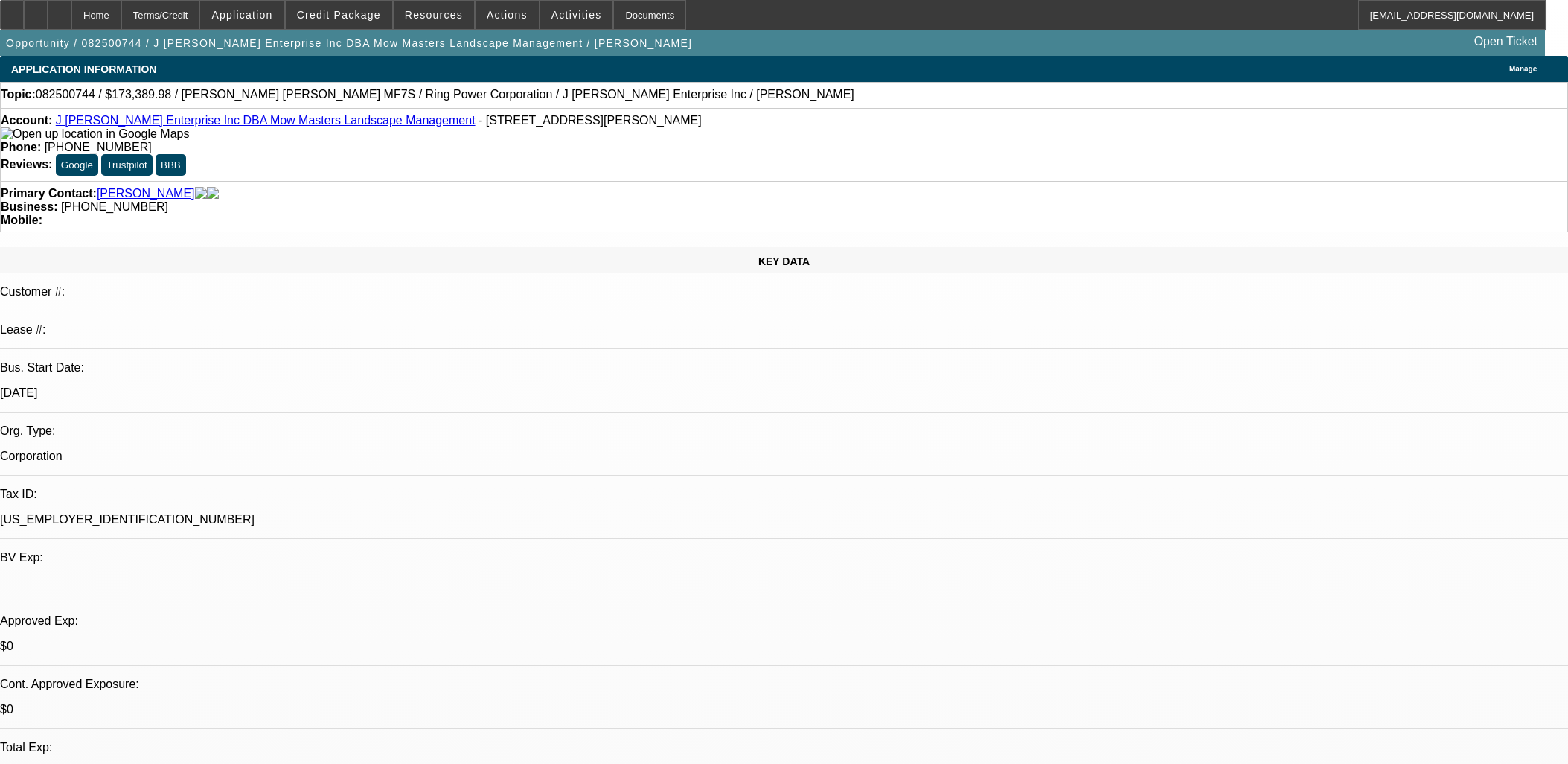
select select "0"
select select "0.1"
select select "4"
select select "0"
select select "0.1"
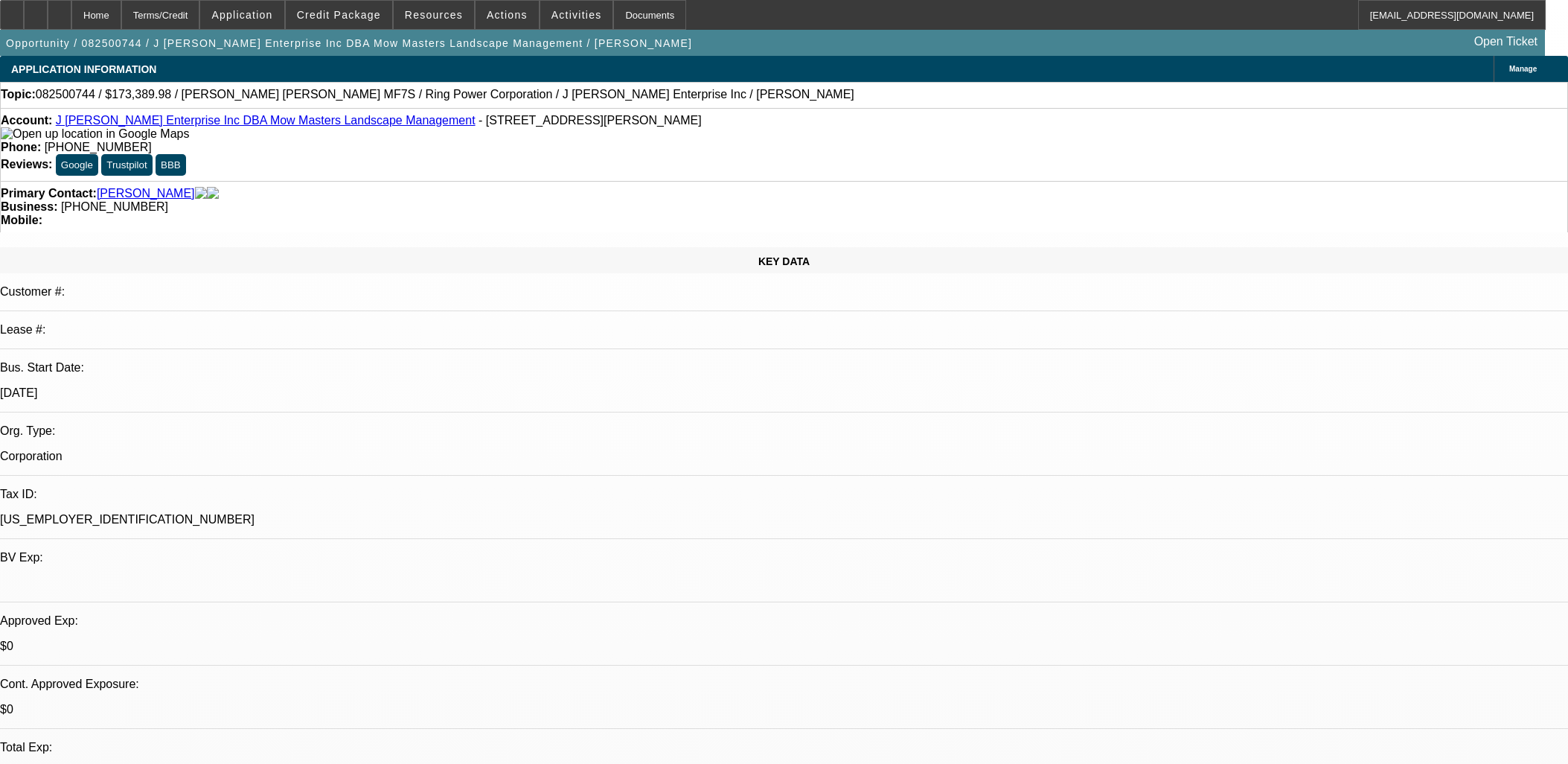
select select "4"
drag, startPoint x: 268, startPoint y: 98, endPoint x: 273, endPoint y: 117, distance: 19.6
click at [268, 99] on span "082500744 / $173,389.98 / [PERSON_NAME] [PERSON_NAME] MF7S / Ring Power Corpora…" at bounding box center [445, 94] width 819 height 13
click at [273, 127] on link "J [PERSON_NAME] Enterprise Inc DBA Mow Masters Landscape Management" at bounding box center [266, 121] width 420 height 12
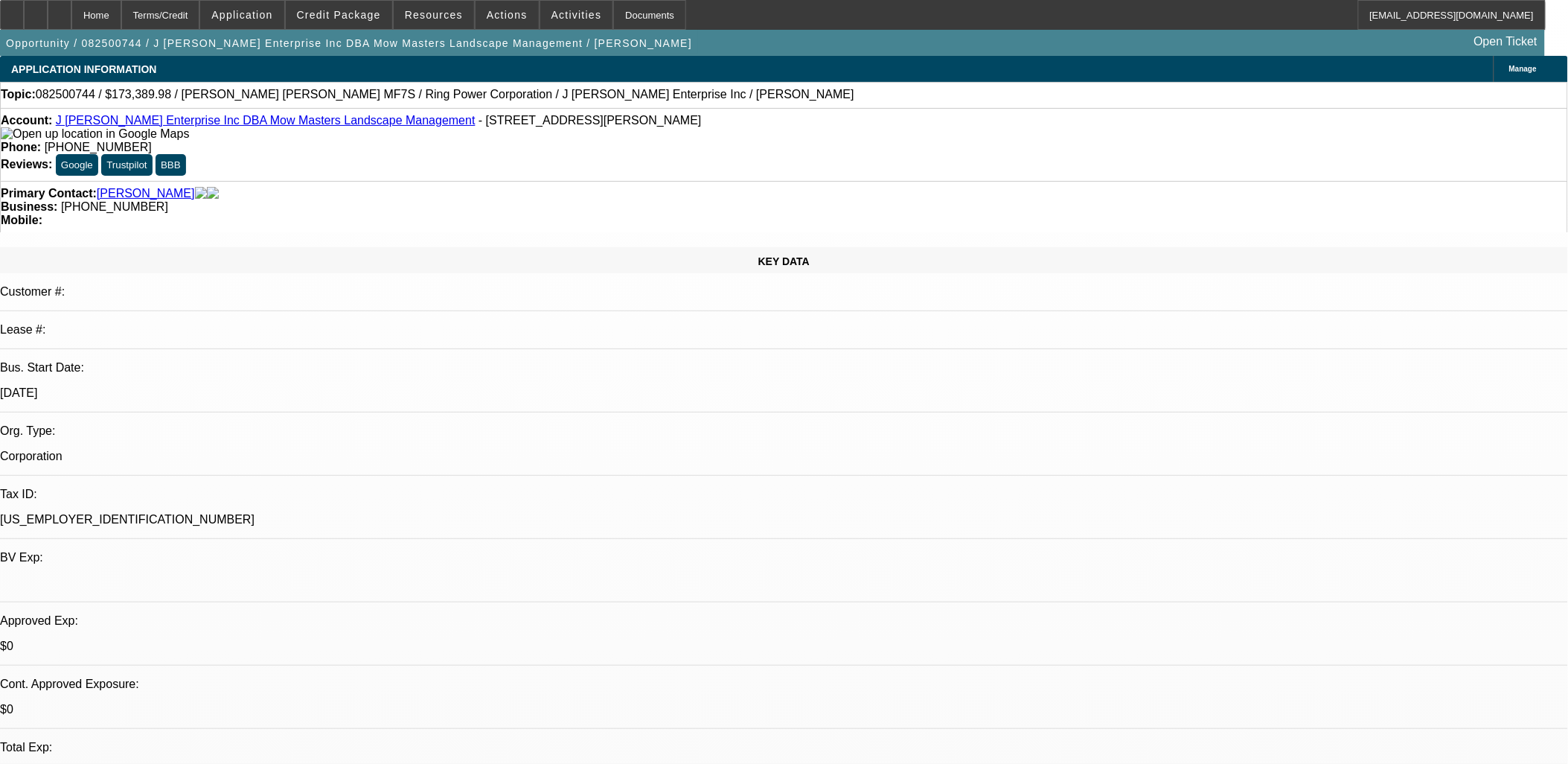
scroll to position [130, 0]
drag, startPoint x: 1252, startPoint y: 635, endPoint x: 1057, endPoint y: 596, distance: 198.9
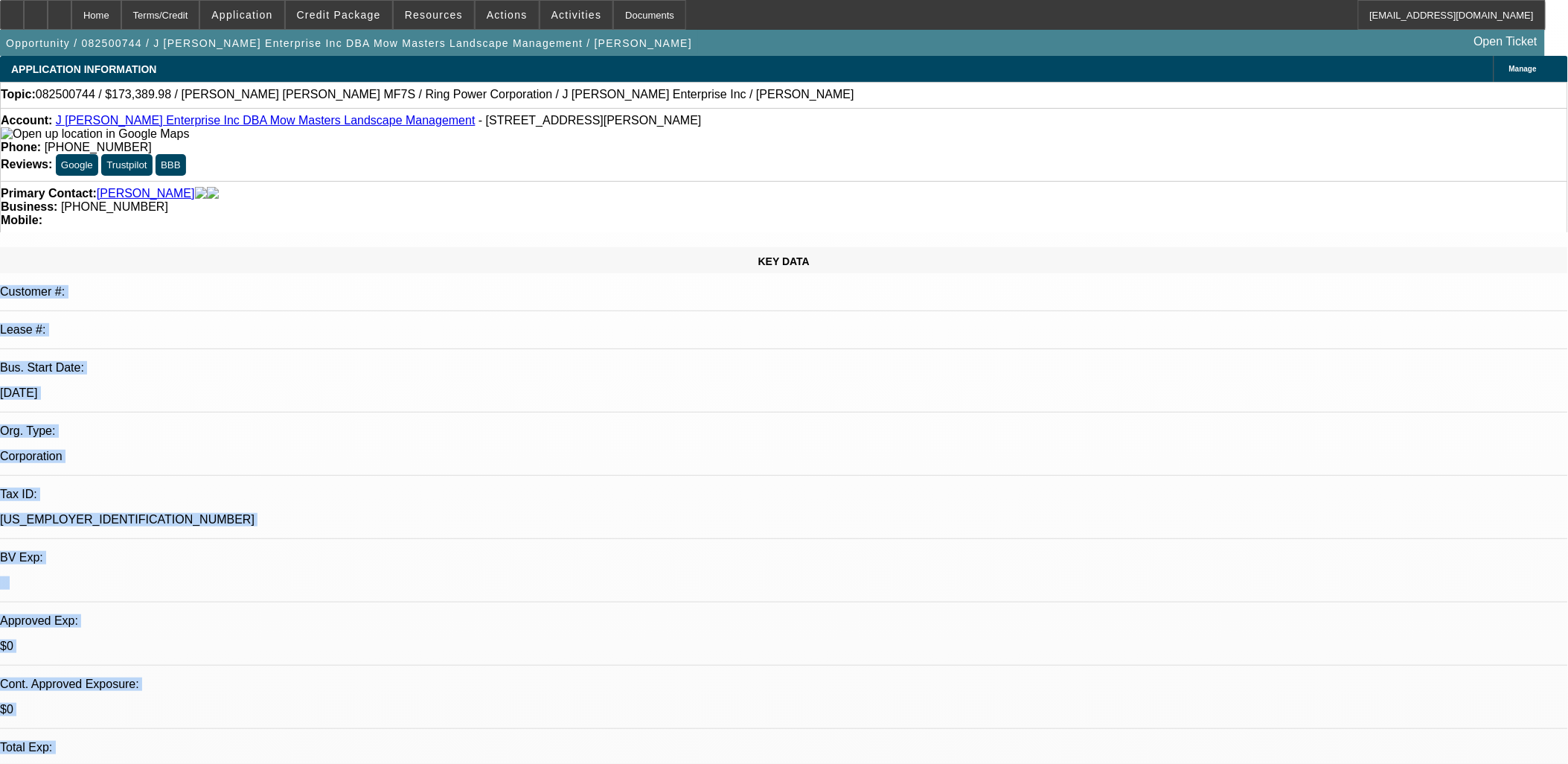
drag, startPoint x: 1349, startPoint y: 528, endPoint x: 199, endPoint y: 208, distance: 1193.7
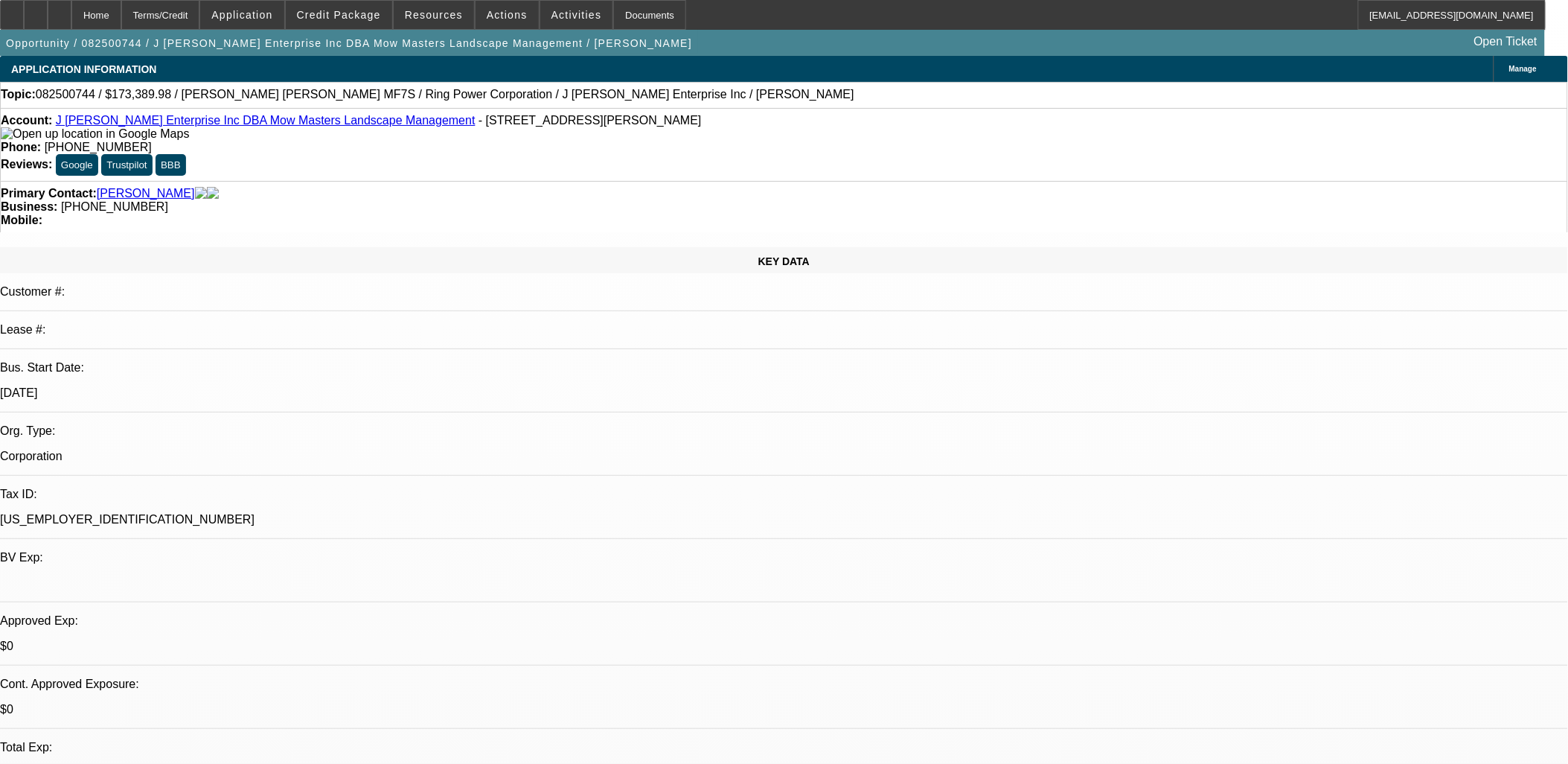
drag, startPoint x: 199, startPoint y: 208, endPoint x: 109, endPoint y: 202, distance: 90.2
click at [109, 247] on div "KEY DATA Customer #: Lease #: Bus. Start Date: 6/1/16 Org. Type: Corporation Ta…" at bounding box center [784, 593] width 1568 height 691
drag, startPoint x: 105, startPoint y: 207, endPoint x: 1024, endPoint y: 472, distance: 956.4
drag, startPoint x: 1024, startPoint y: 472, endPoint x: 948, endPoint y: 464, distance: 76.4
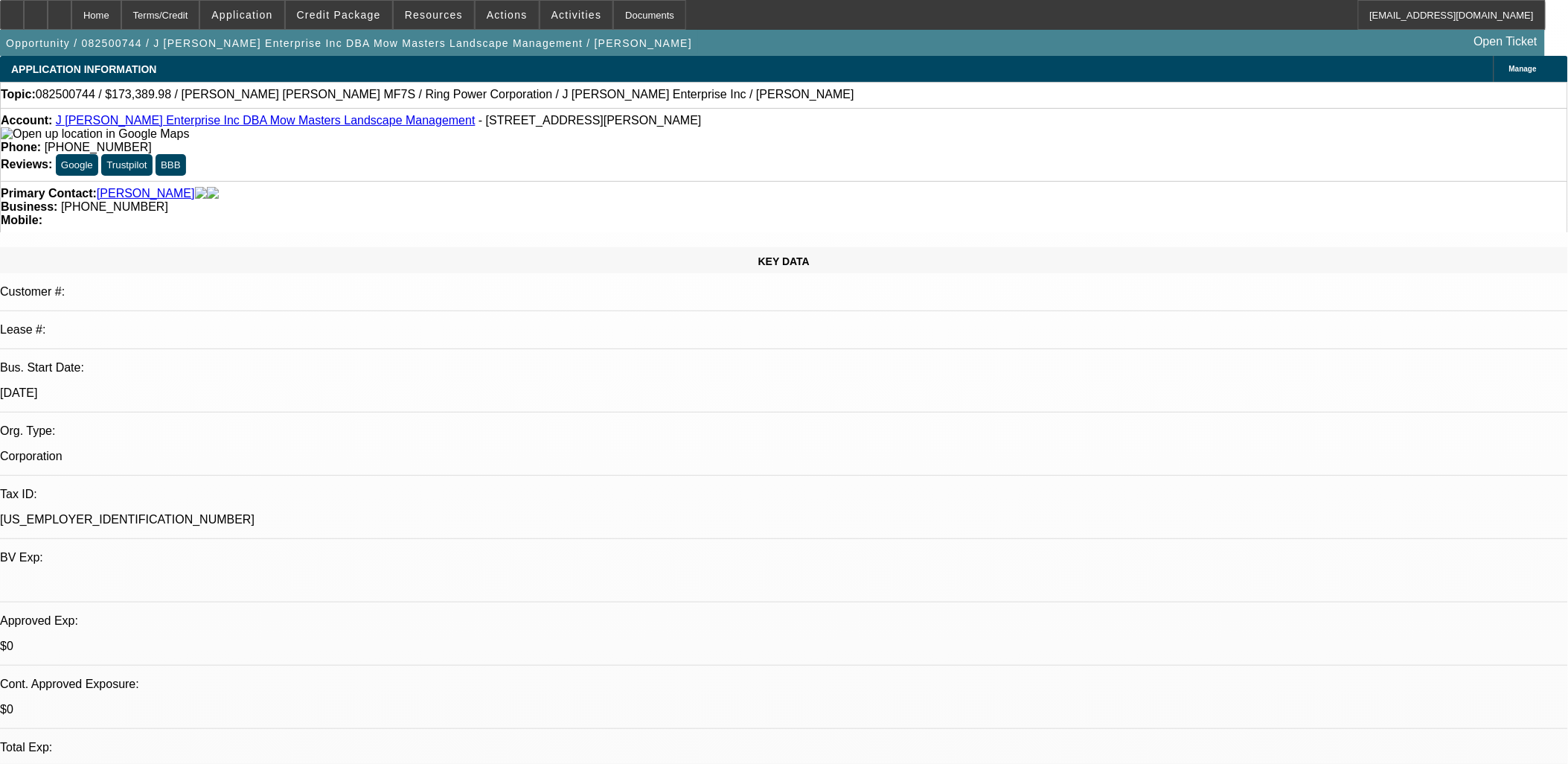
drag, startPoint x: 193, startPoint y: 248, endPoint x: 1035, endPoint y: 445, distance: 864.7
drag, startPoint x: 1035, startPoint y: 445, endPoint x: 970, endPoint y: 454, distance: 65.6
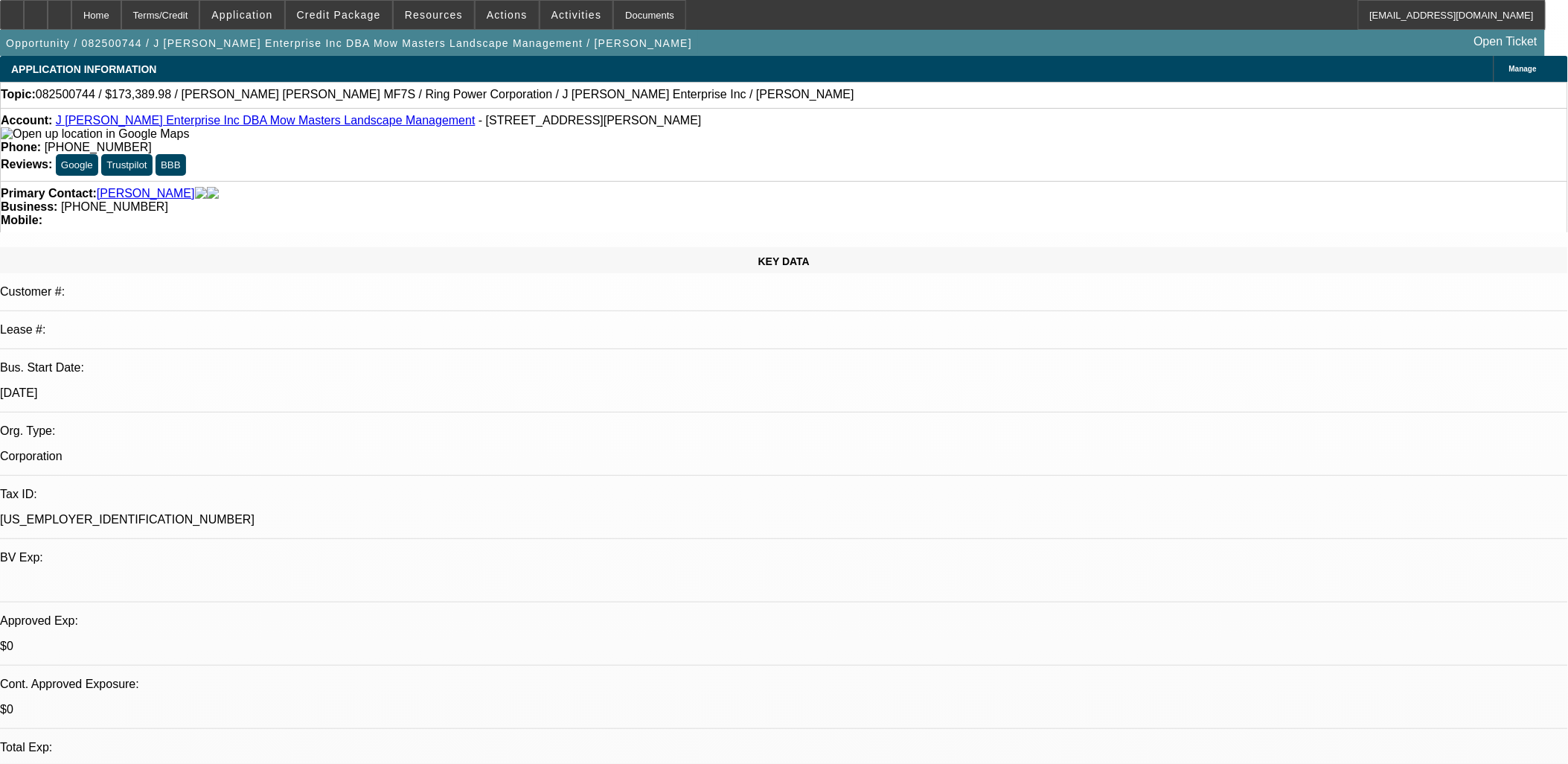
click at [187, 125] on link "J Corbett Enterprise Inc DBA Mow Masters Landscape Management" at bounding box center [266, 121] width 420 height 12
click at [500, 19] on span "Actions" at bounding box center [507, 14] width 41 height 12
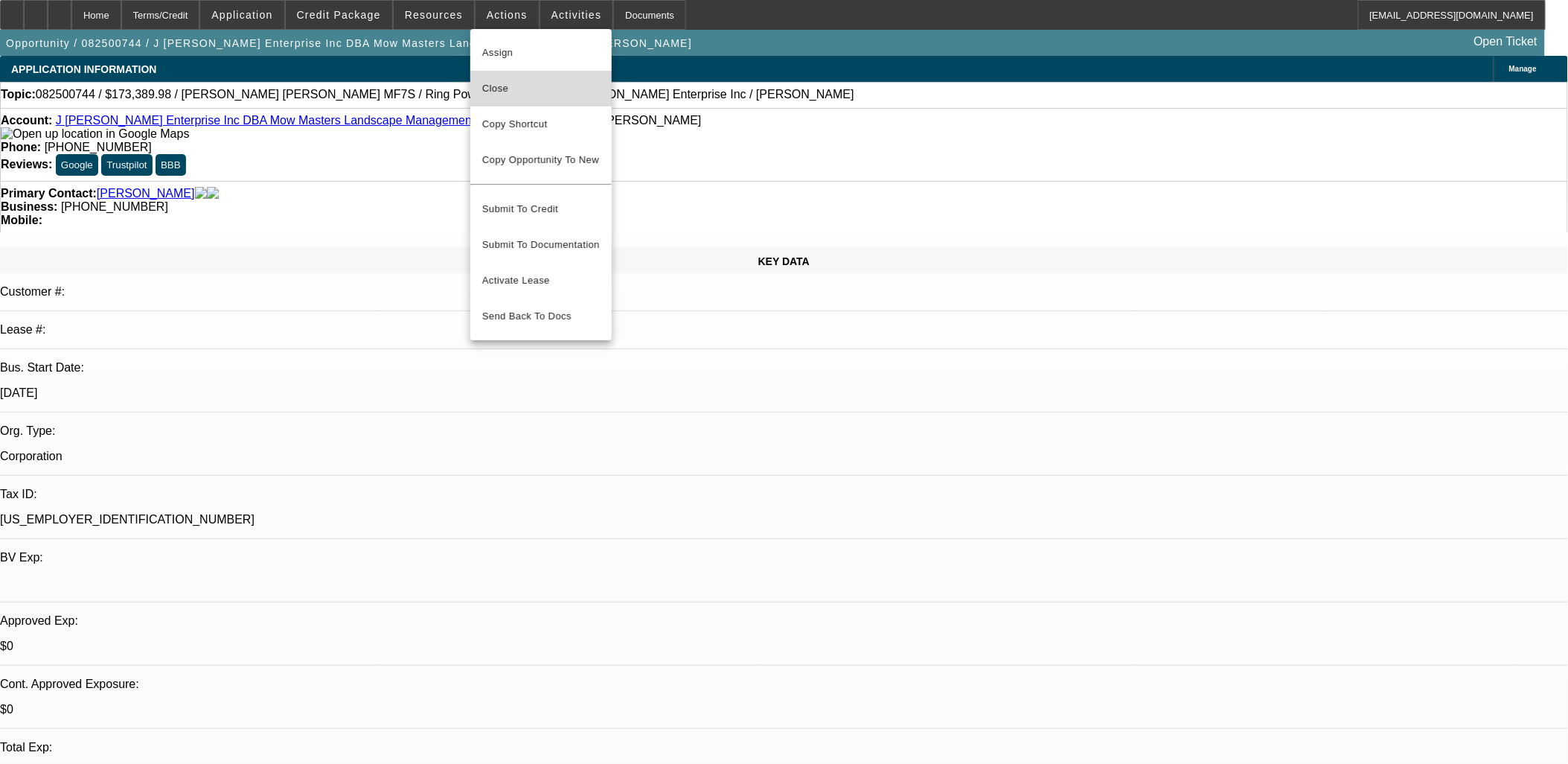
click at [559, 100] on button "Close" at bounding box center [541, 89] width 142 height 35
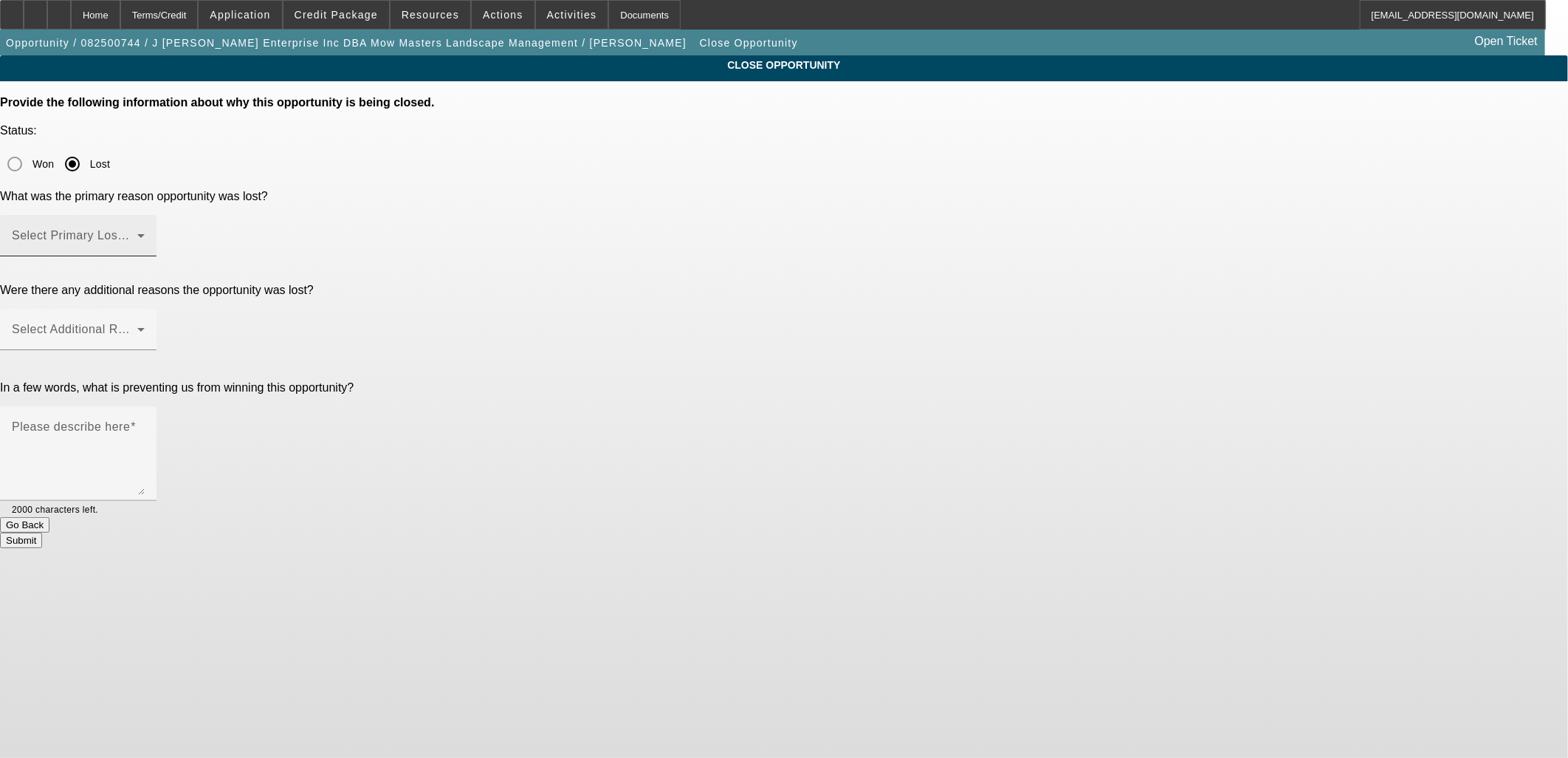
click at [137, 233] on span at bounding box center [74, 242] width 126 height 18
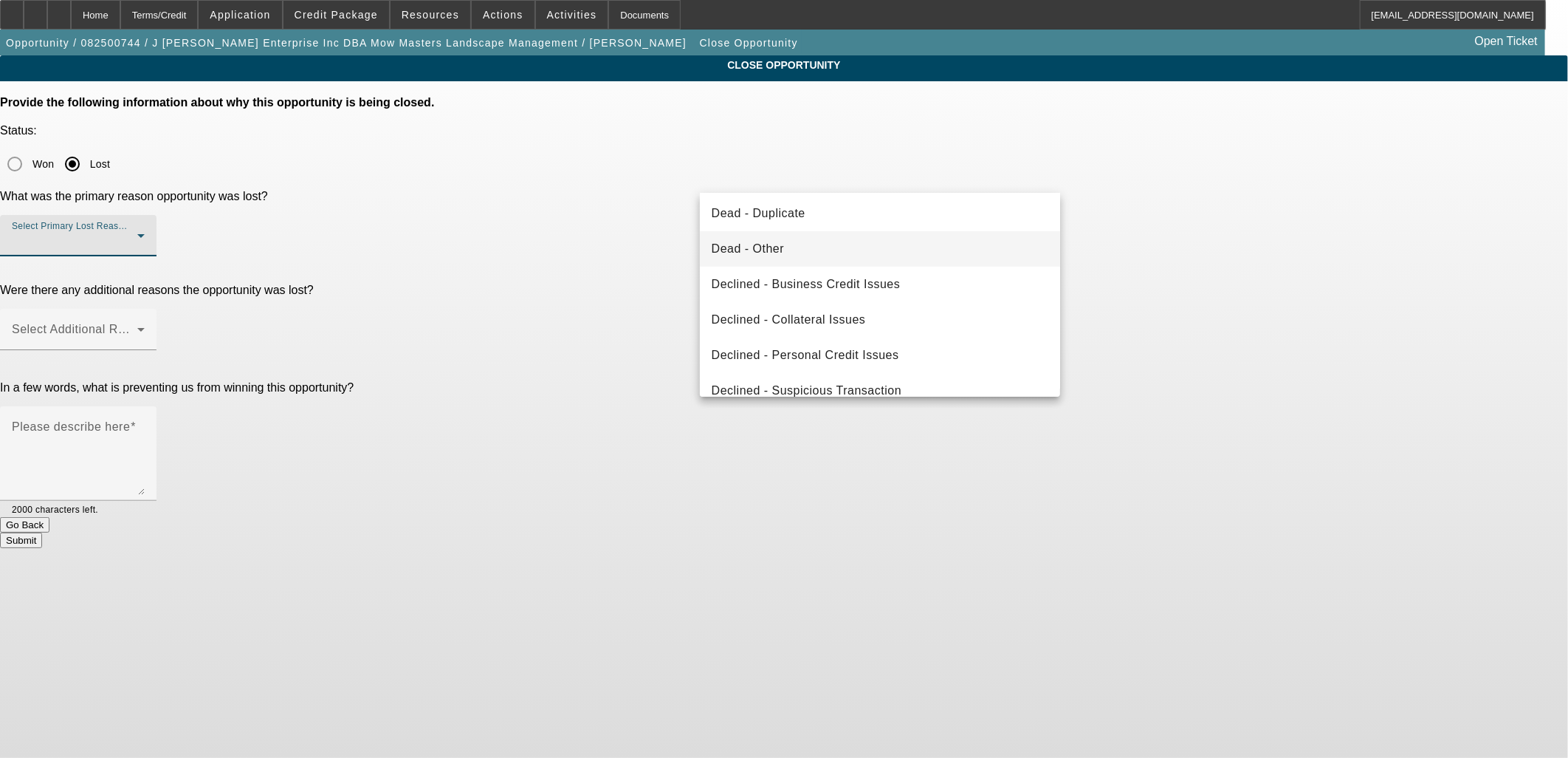
scroll to position [197, 0]
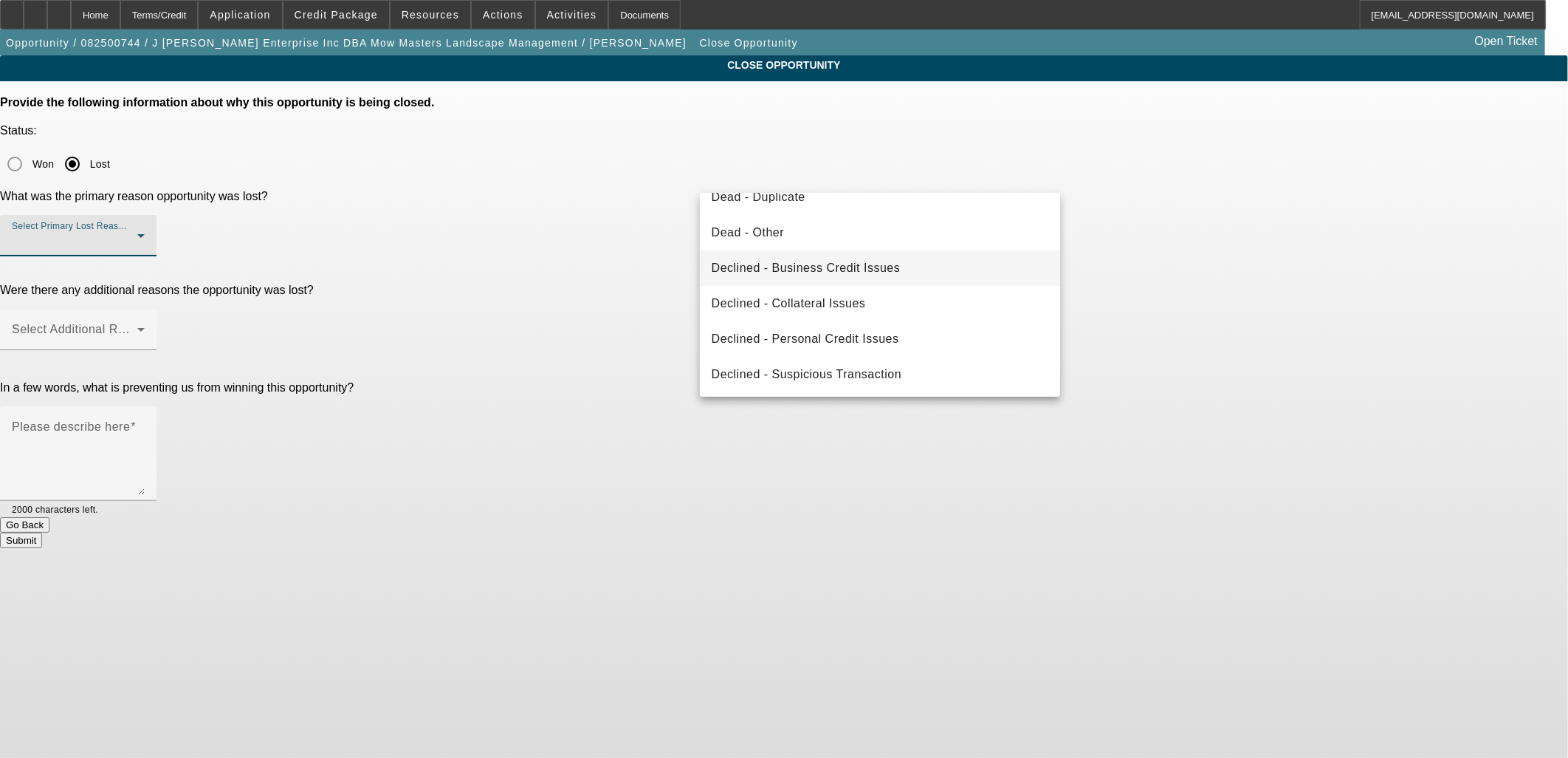
click at [852, 268] on span "Declined - Business Credit Issues" at bounding box center [806, 268] width 189 height 18
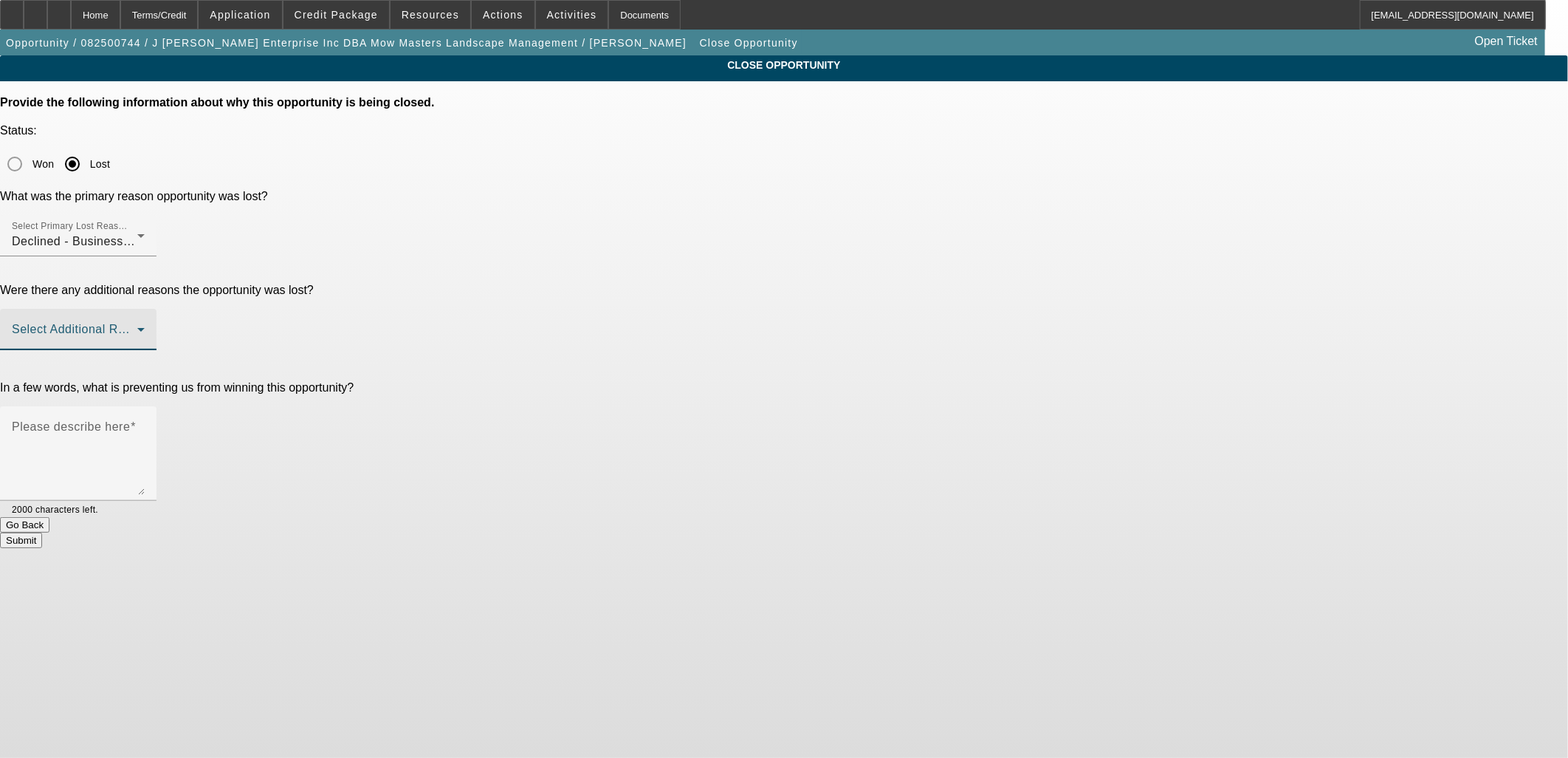
click at [137, 326] on span at bounding box center [74, 335] width 126 height 18
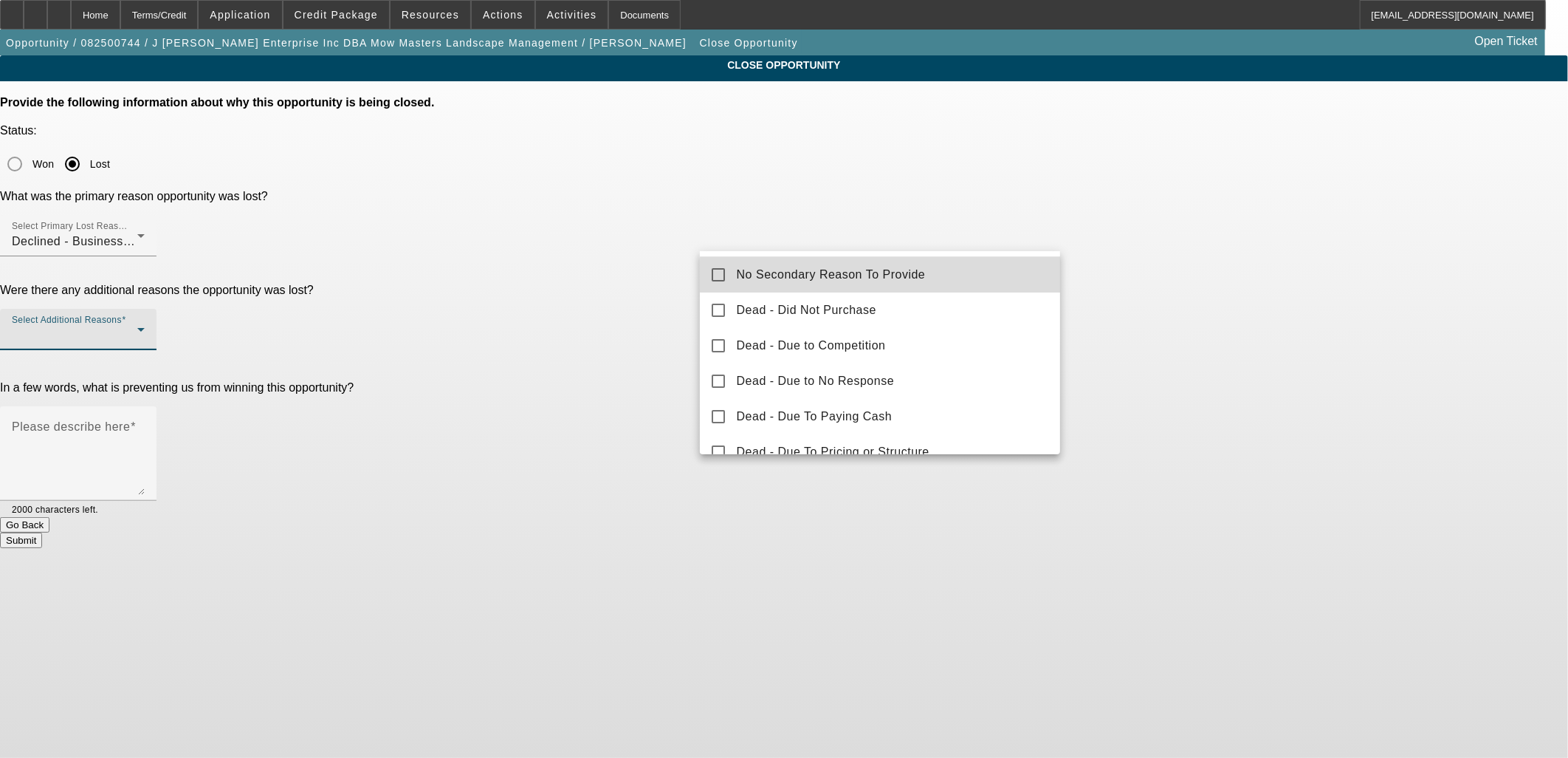
click at [958, 280] on mat-option "No Secondary Reason To Provide" at bounding box center [880, 274] width 361 height 35
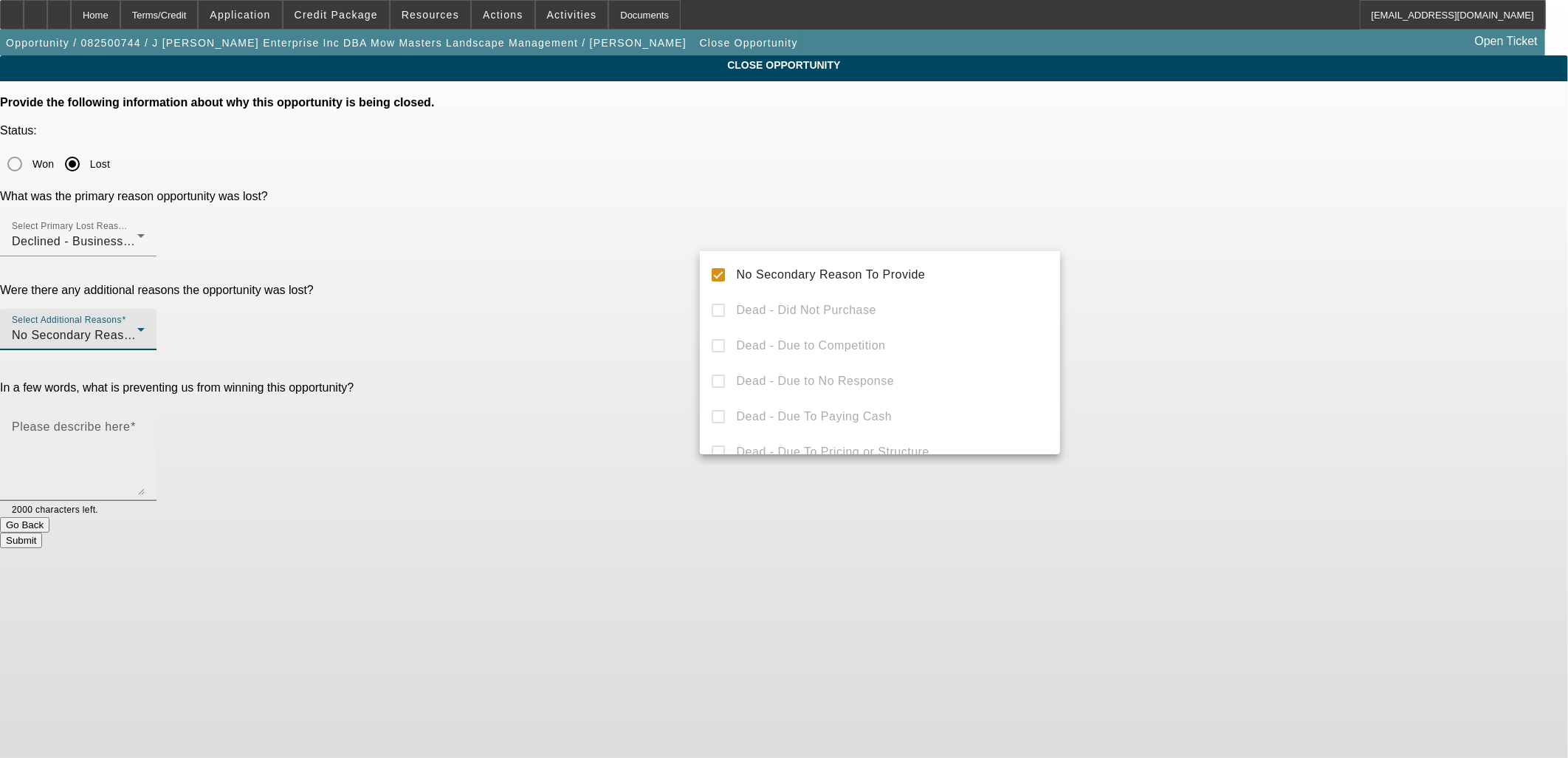
drag, startPoint x: 1244, startPoint y: 264, endPoint x: 1001, endPoint y: 293, distance: 244.7
click at [1240, 264] on div at bounding box center [784, 379] width 1568 height 758
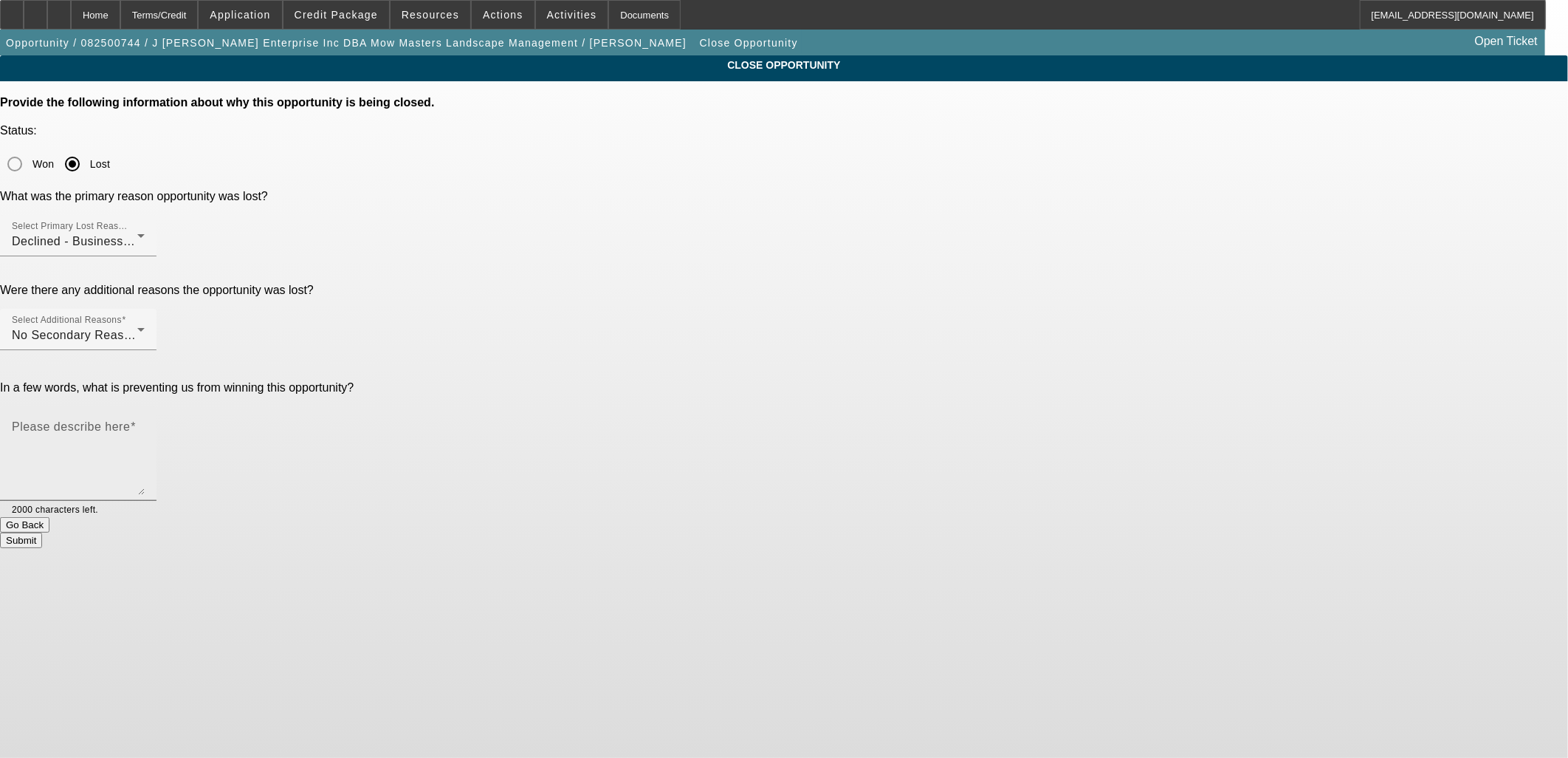
click at [145, 424] on textarea "Please describe here" at bounding box center [77, 459] width 133 height 71
type textarea "Paynet issues"
click at [42, 533] on button "Submit" at bounding box center [21, 541] width 42 height 16
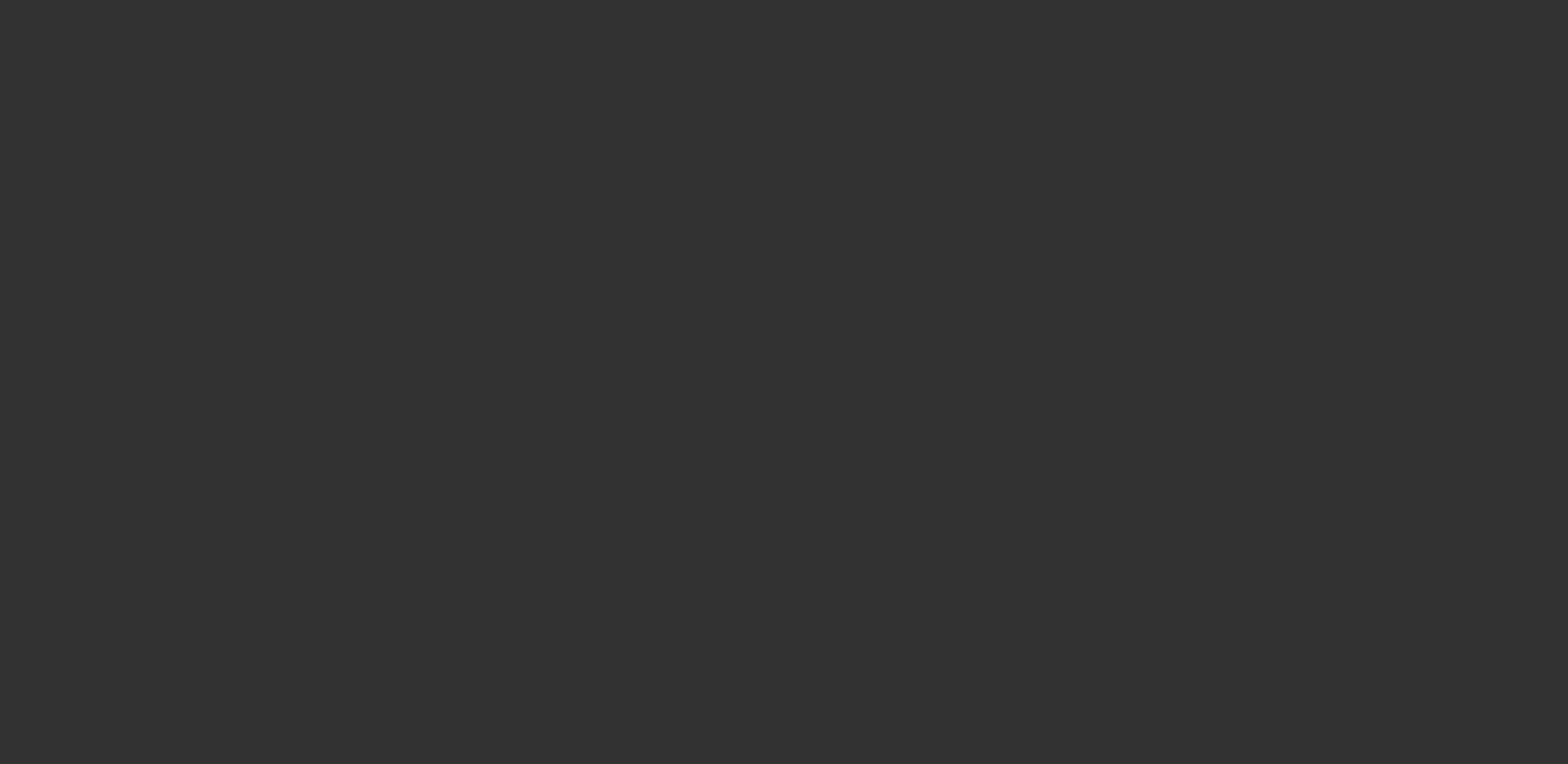
select select "0"
select select "0.1"
select select "4"
select select "0"
select select "0.1"
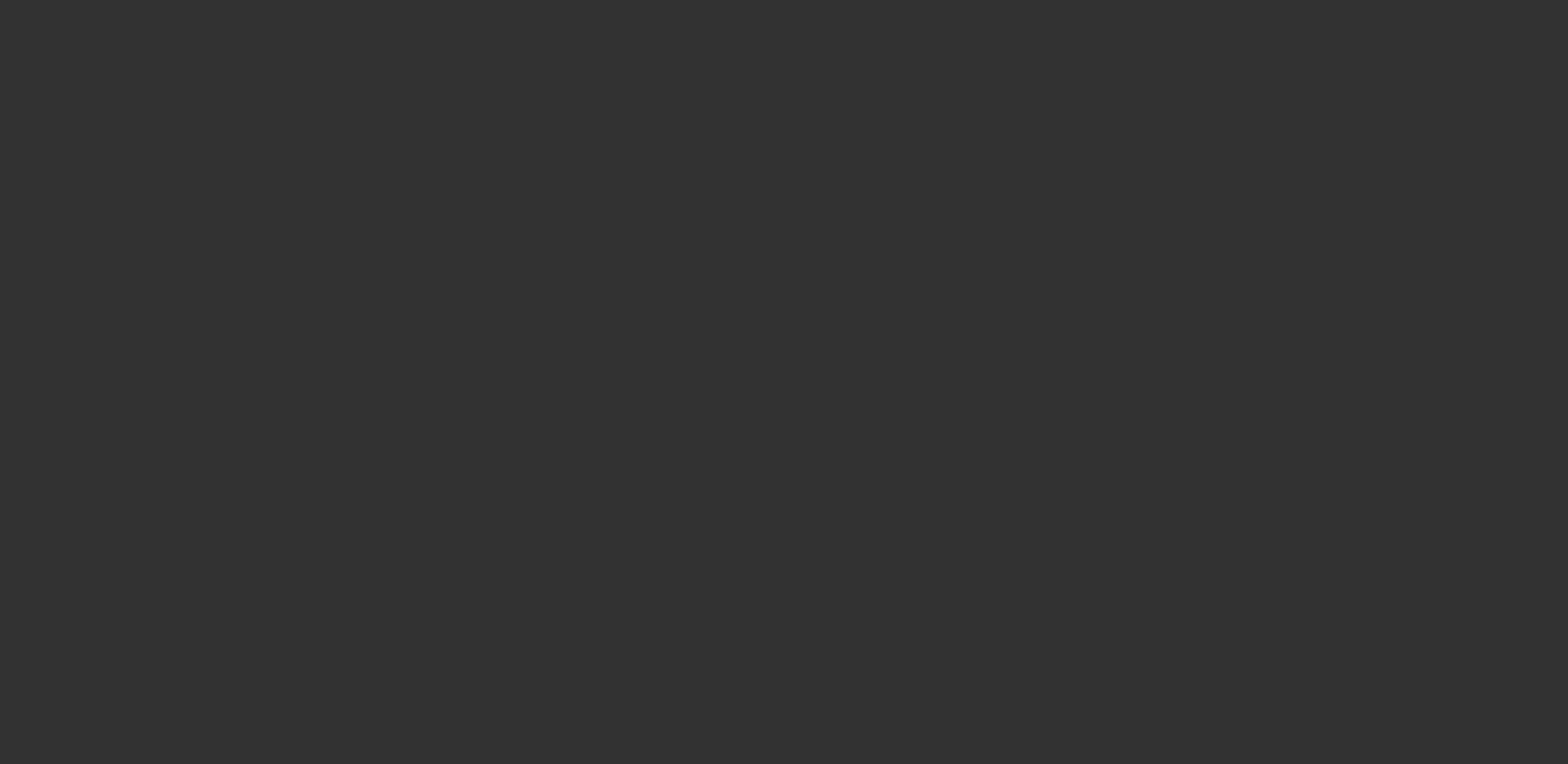
select select "4"
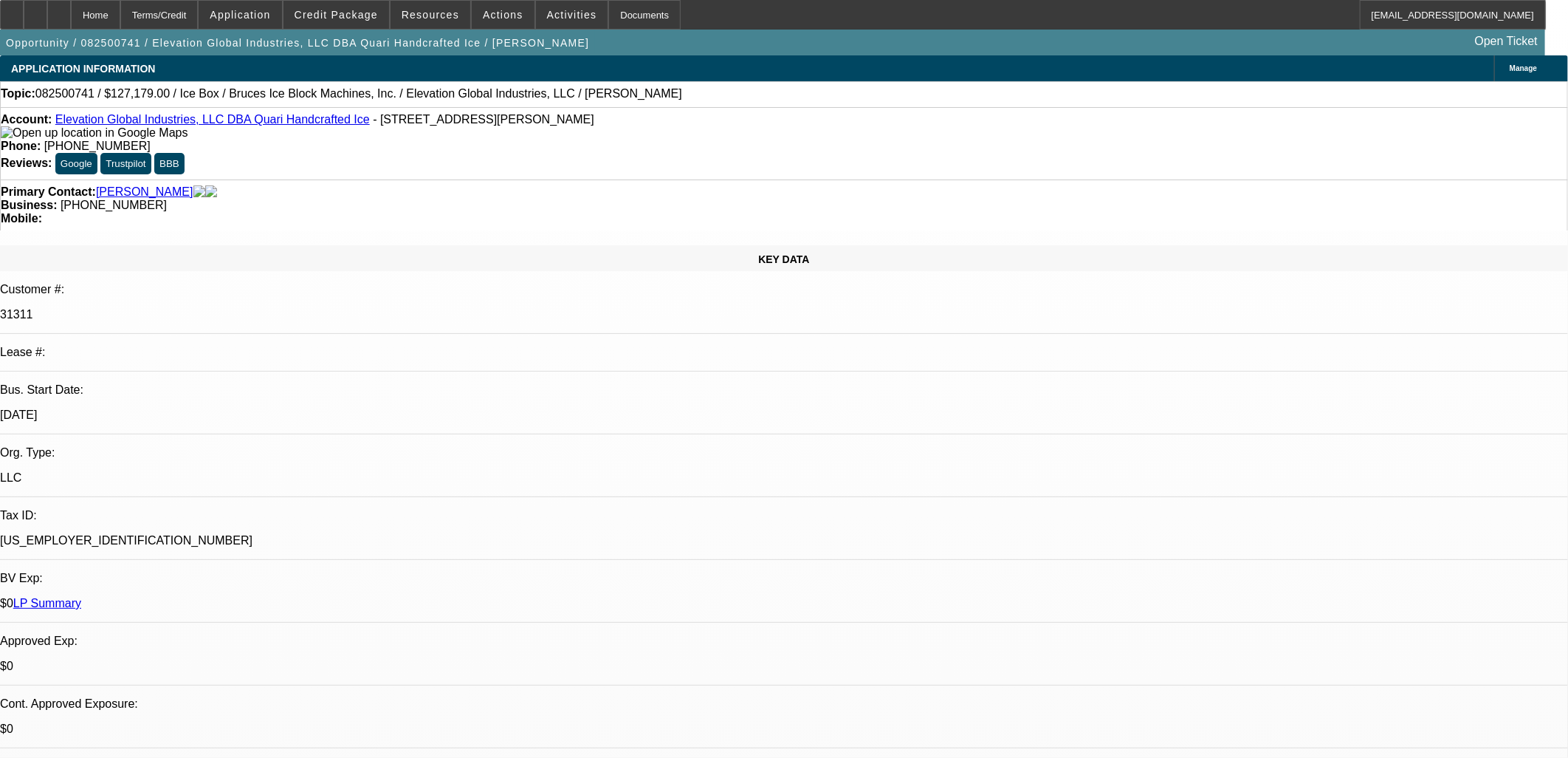
select select "0"
select select "6"
select select "0"
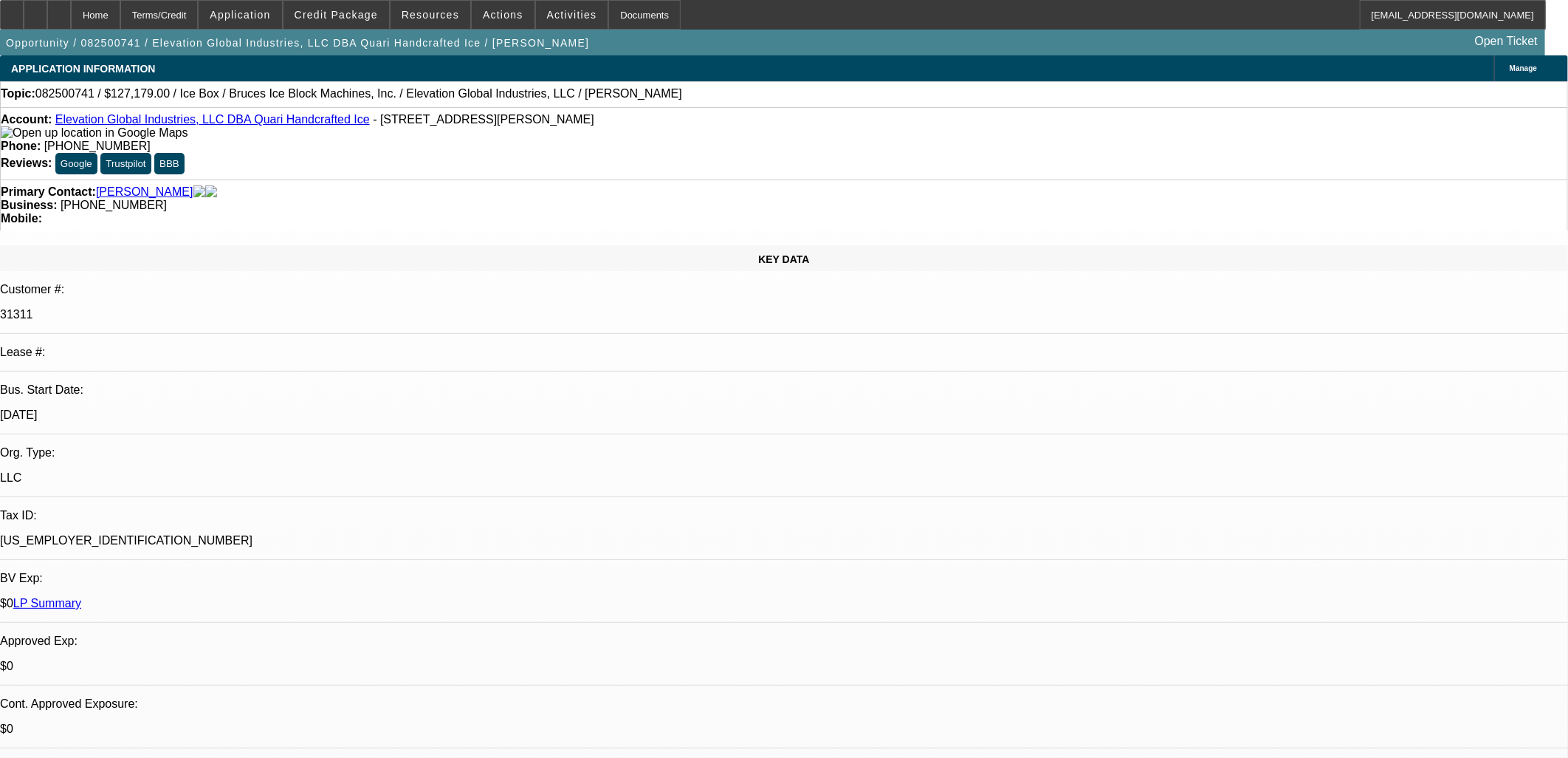
select select "0"
select select "6"
select select "0"
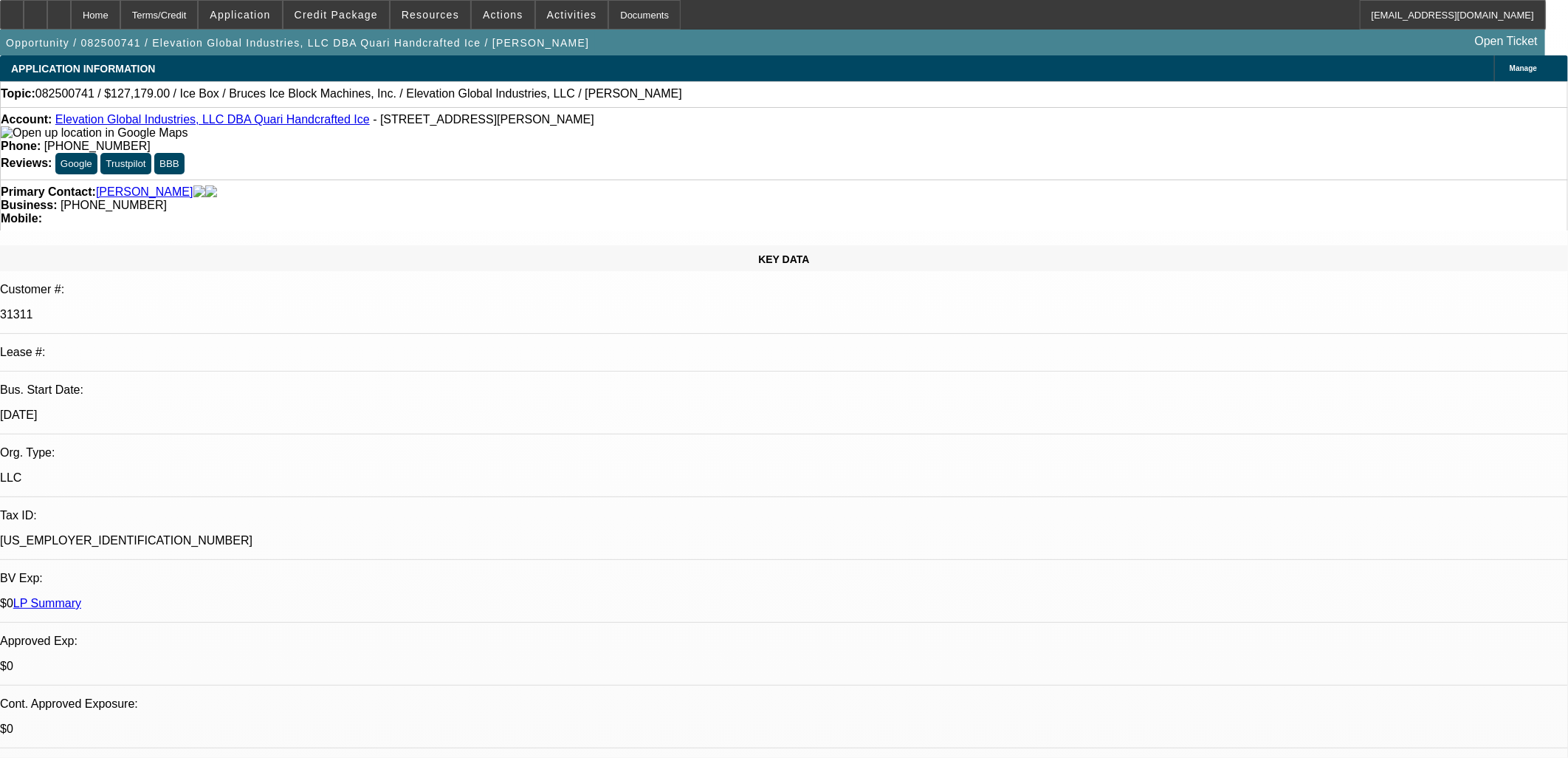
select select "0"
select select "6"
select select "0"
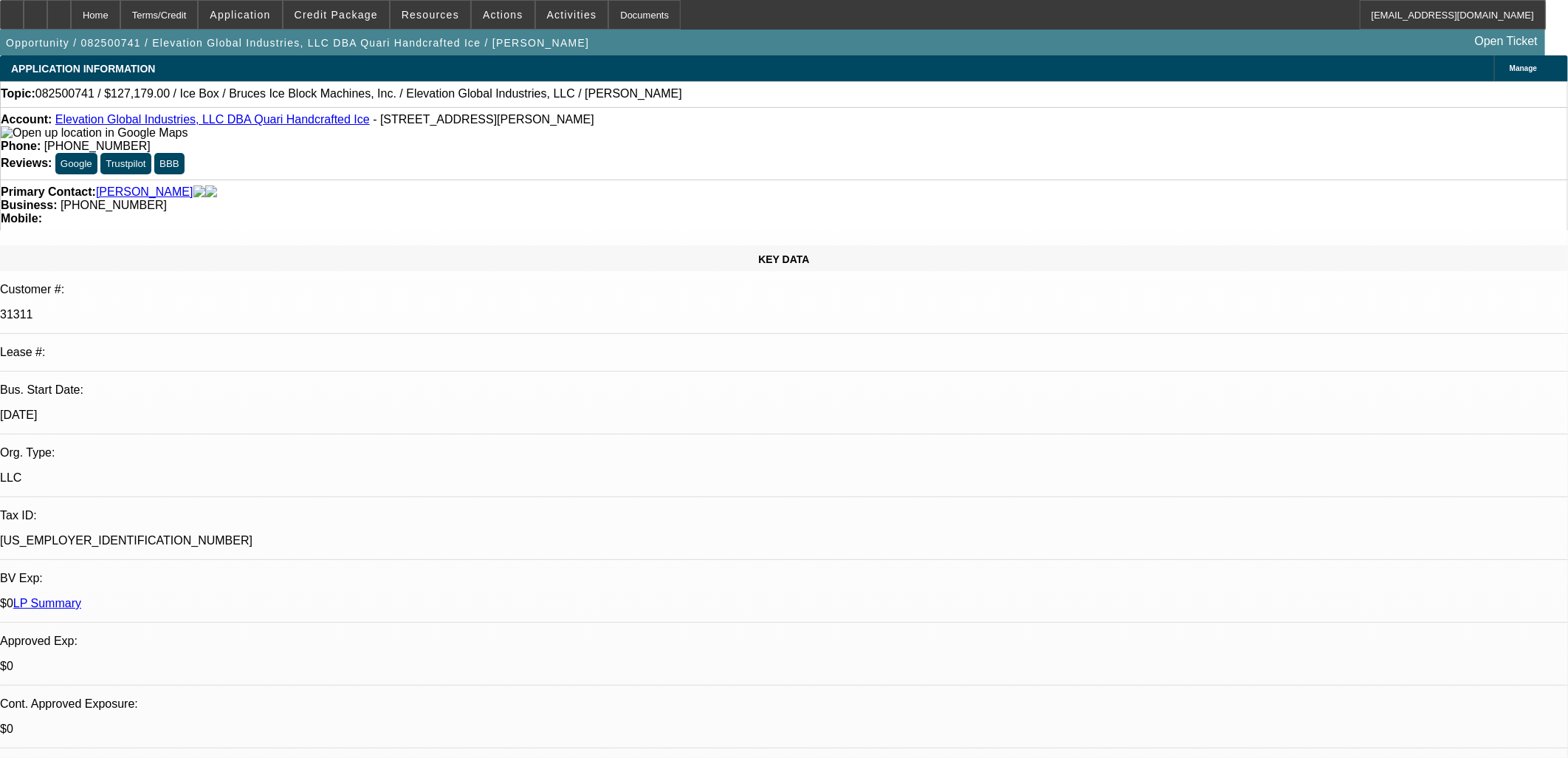
select select "6"
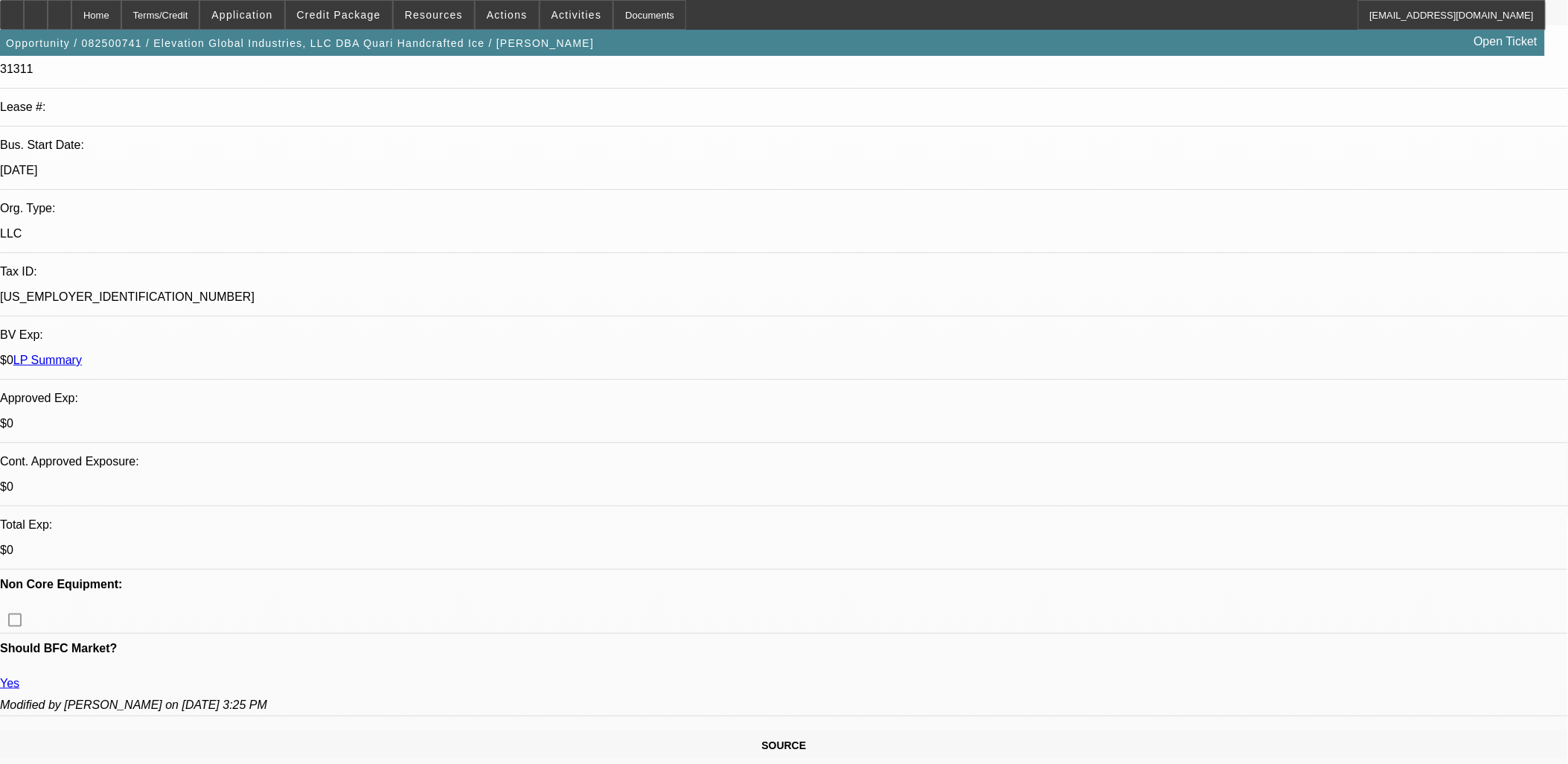
scroll to position [1063, 0]
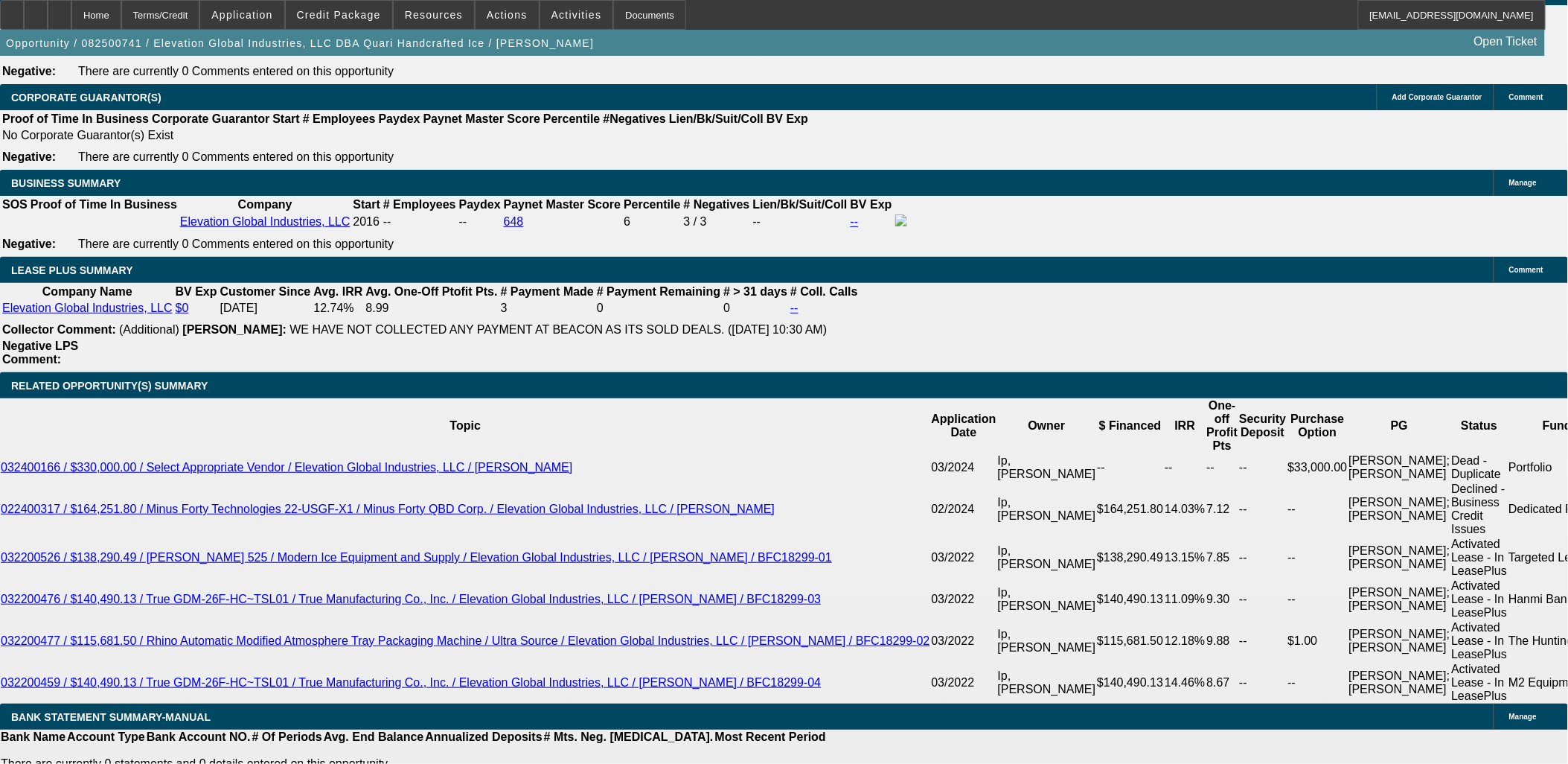
scroll to position [2171, 0]
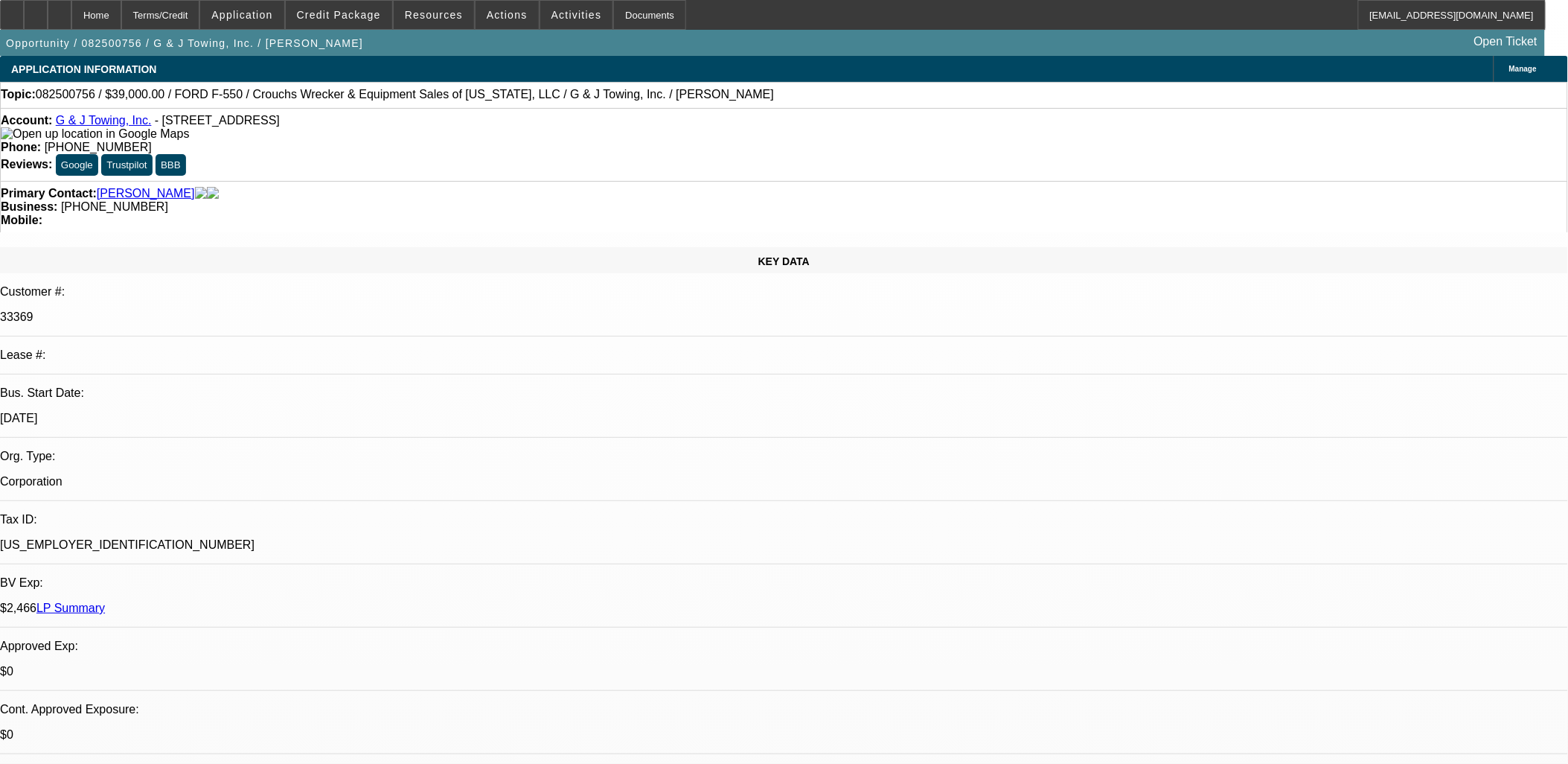
select select "0"
select select "6"
select select "0"
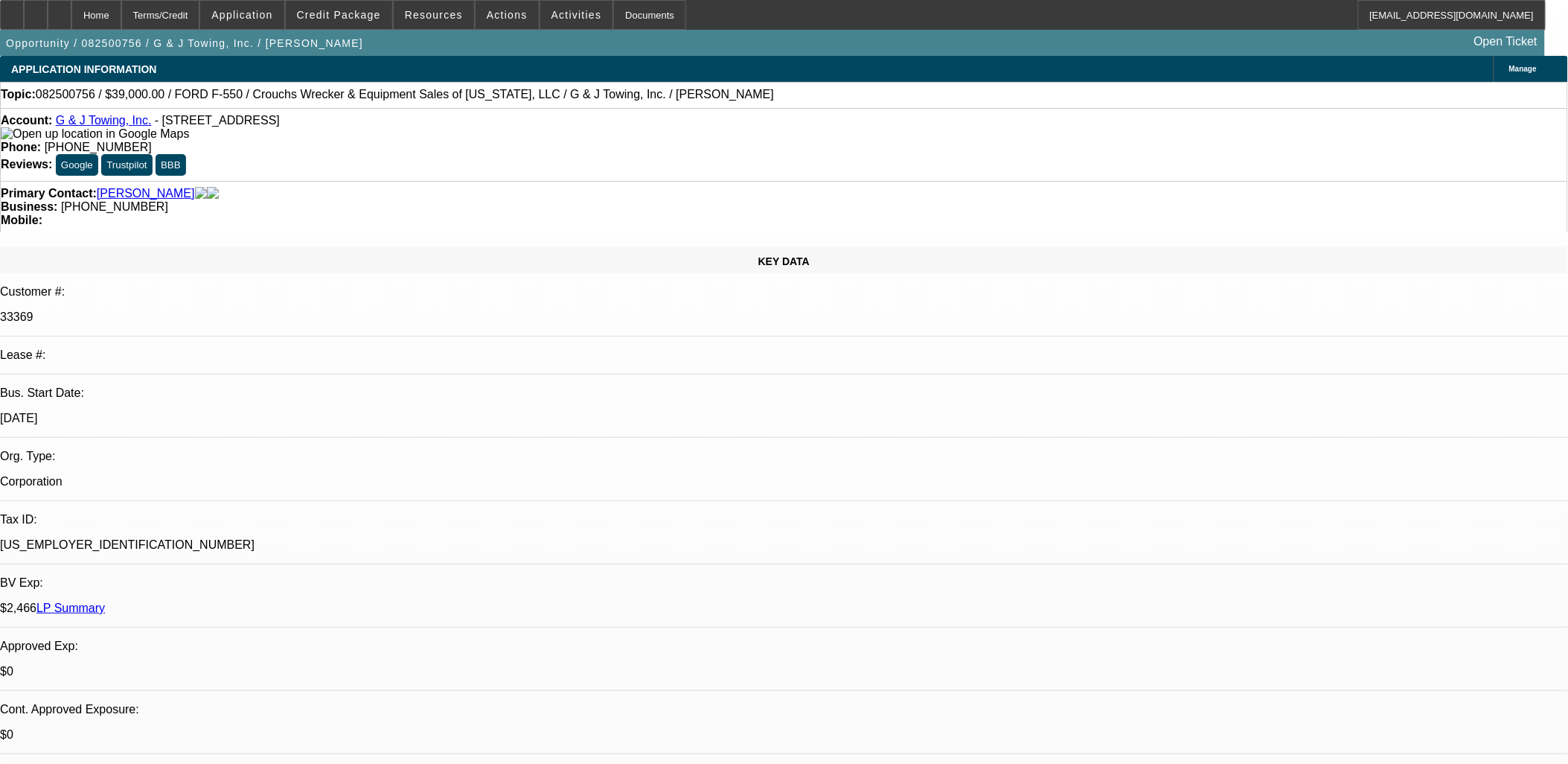
select select "0"
select select "6"
select select "0"
select select "2"
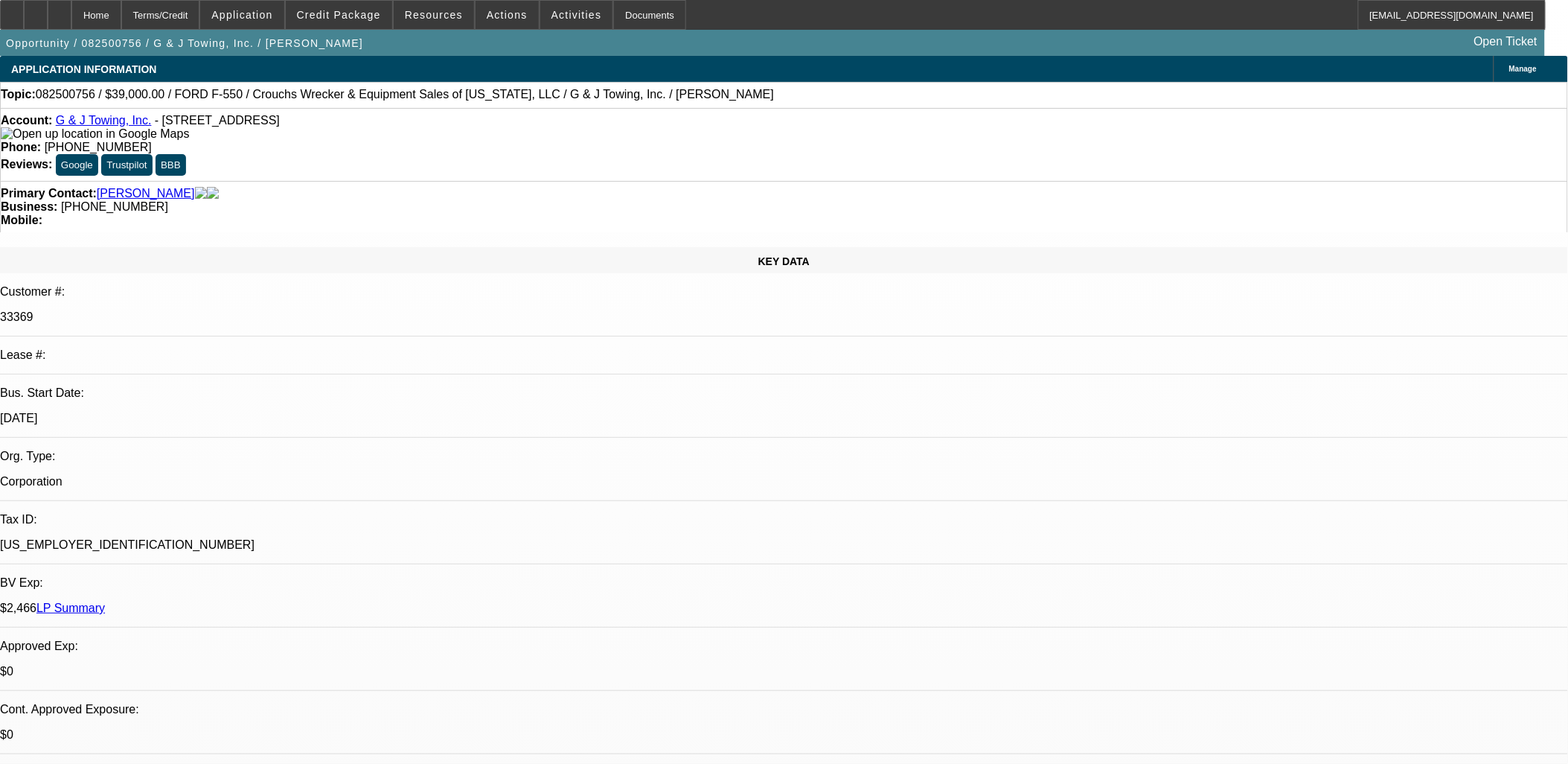
select select "2"
select select "0"
select select "6"
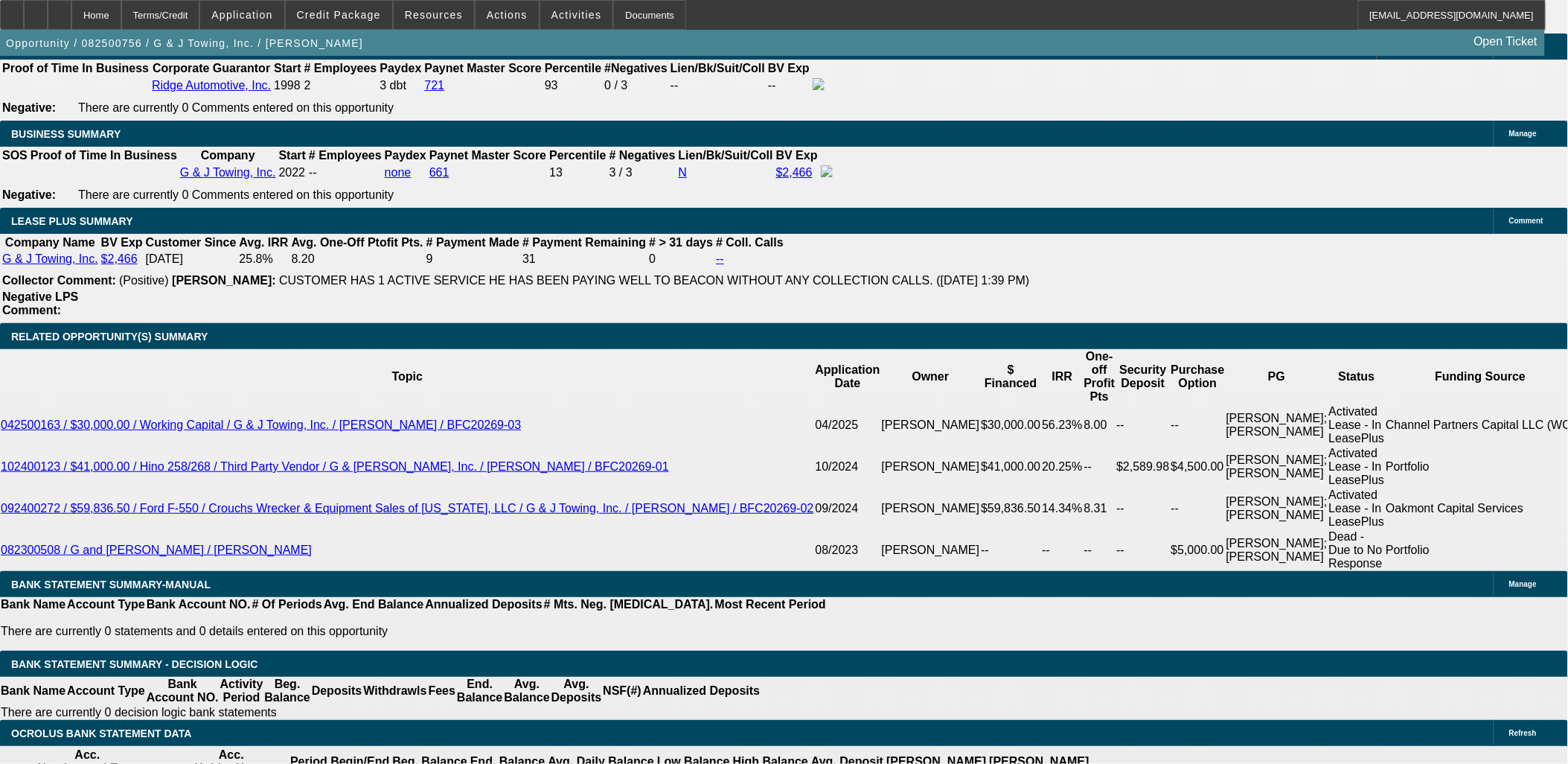
scroll to position [165, 0]
drag, startPoint x: 1240, startPoint y: 601, endPoint x: 1133, endPoint y: 589, distance: 107.7
drag, startPoint x: 1133, startPoint y: 589, endPoint x: 1215, endPoint y: 602, distance: 83.0
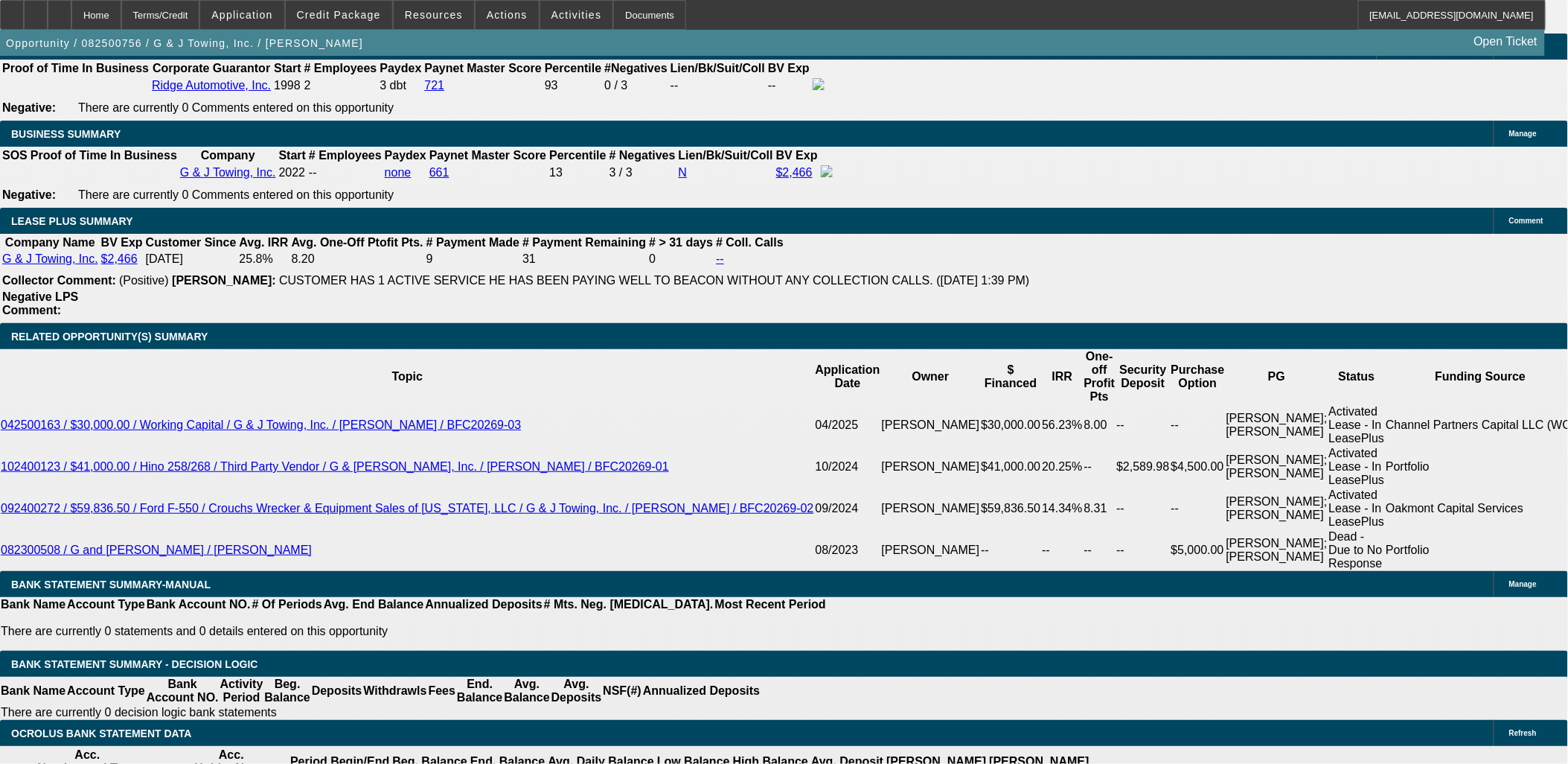
scroll to position [383, 0]
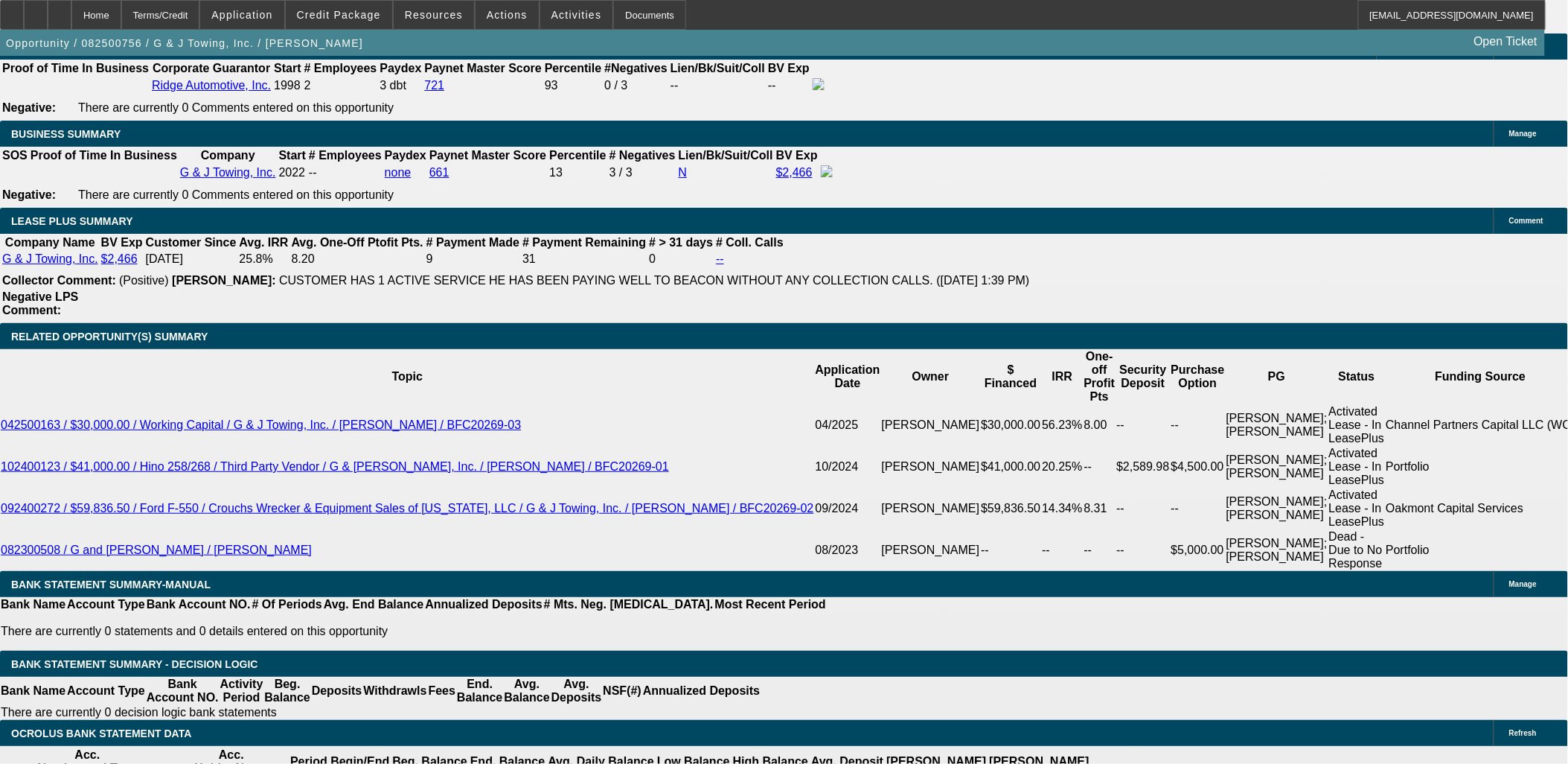
drag, startPoint x: 357, startPoint y: 445, endPoint x: 385, endPoint y: 443, distance: 28.1
type input "14.89"
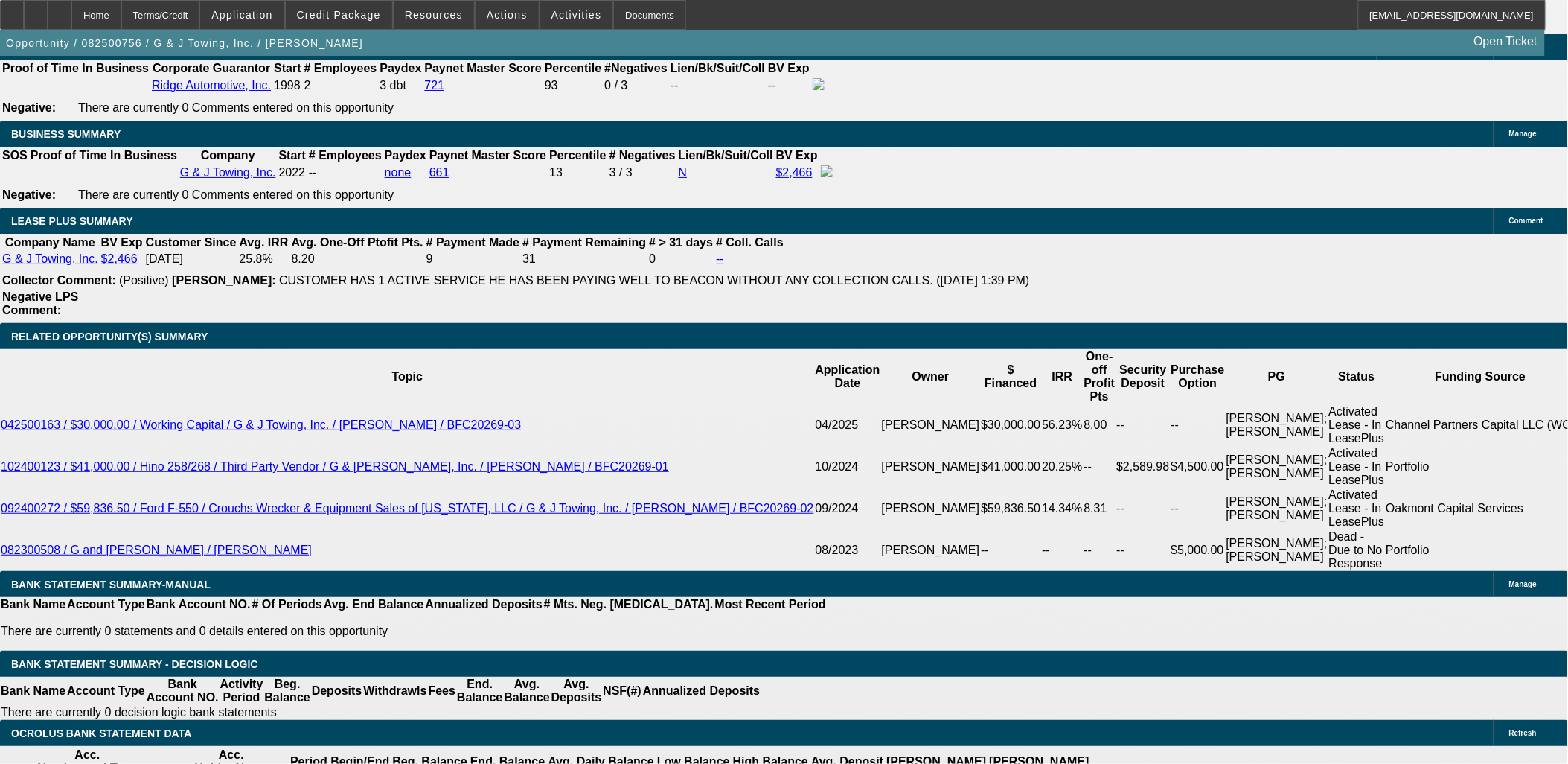
type input "UNKNOWN"
type input "$1,349.85"
type input "14.89"
drag, startPoint x: 280, startPoint y: 444, endPoint x: 320, endPoint y: 451, distance: 40.6
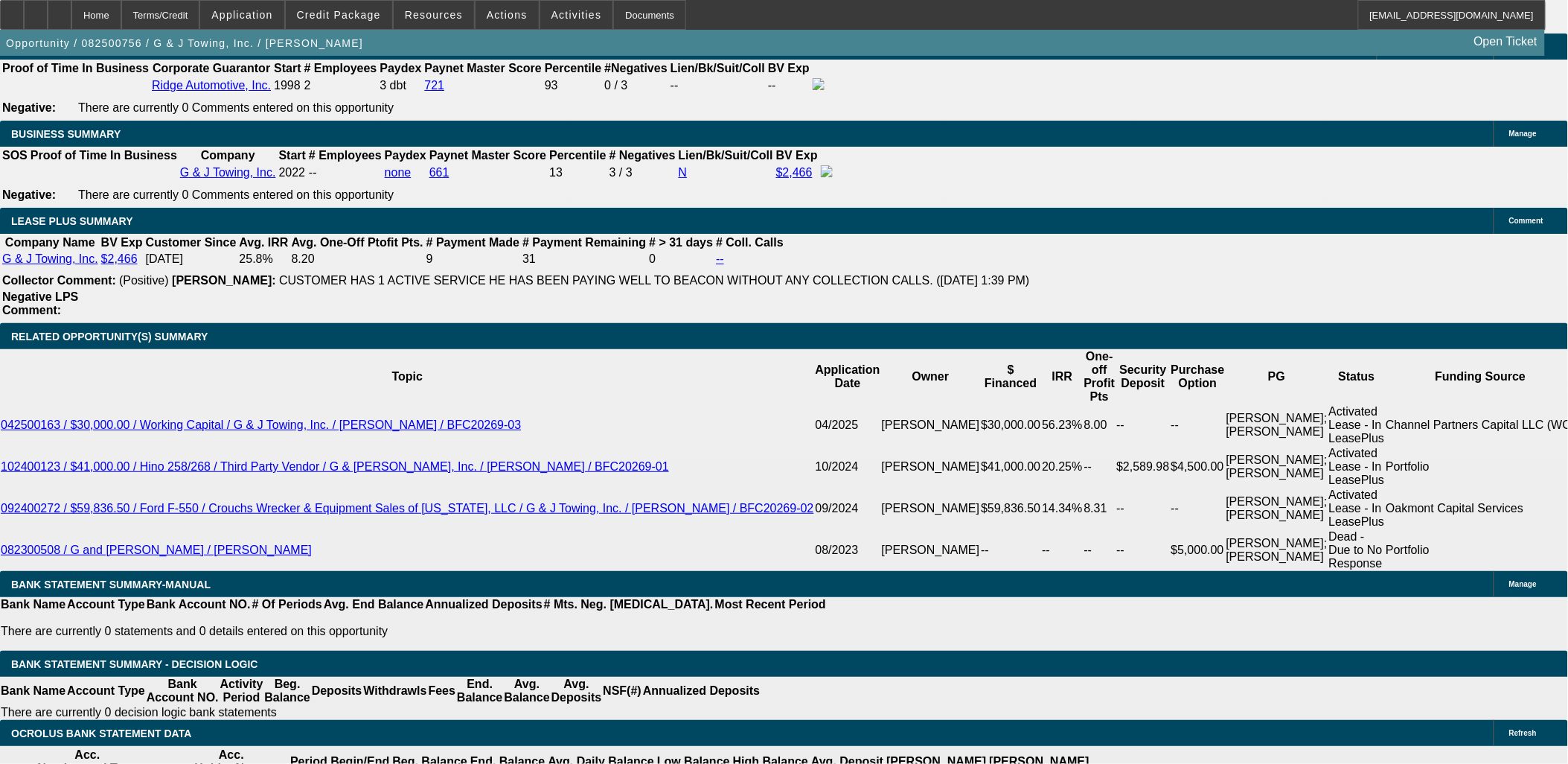
type input "1349.9"
type input "14.9"
type input "$1,349.99"
drag, startPoint x: 325, startPoint y: 232, endPoint x: 274, endPoint y: 246, distance: 52.9
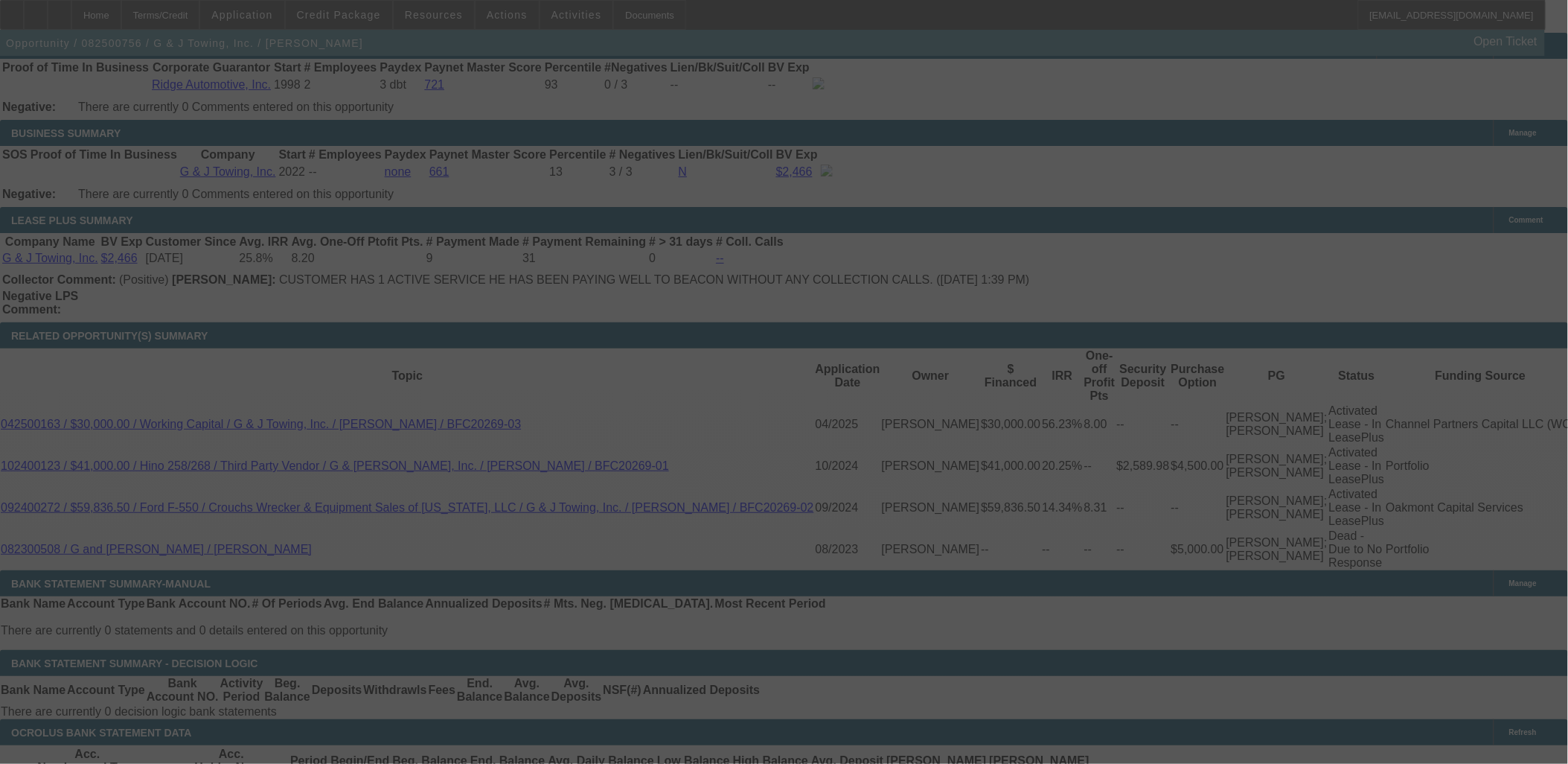
scroll to position [2399, 0]
select select "0"
select select "6"
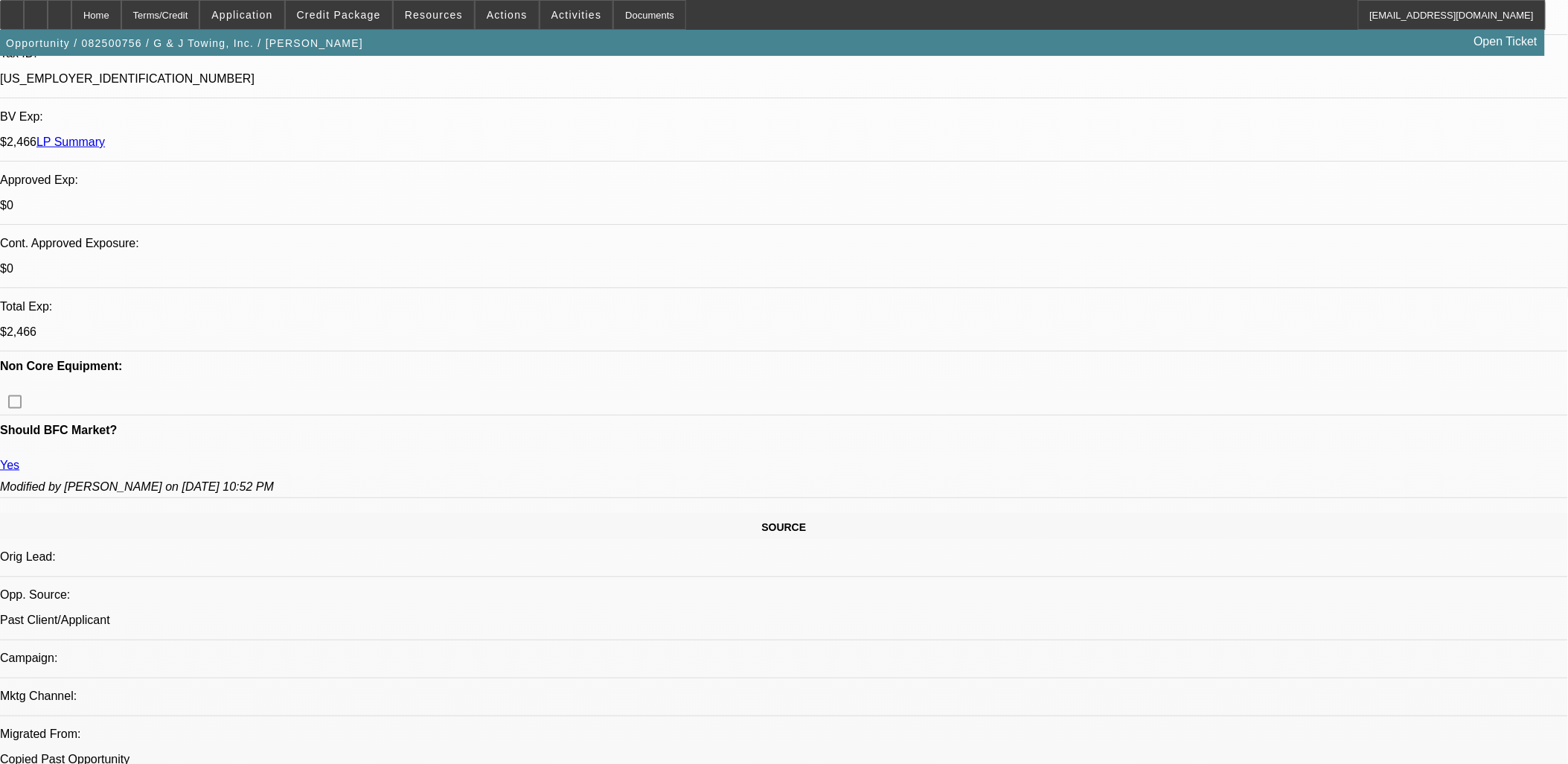
scroll to position [579, 0]
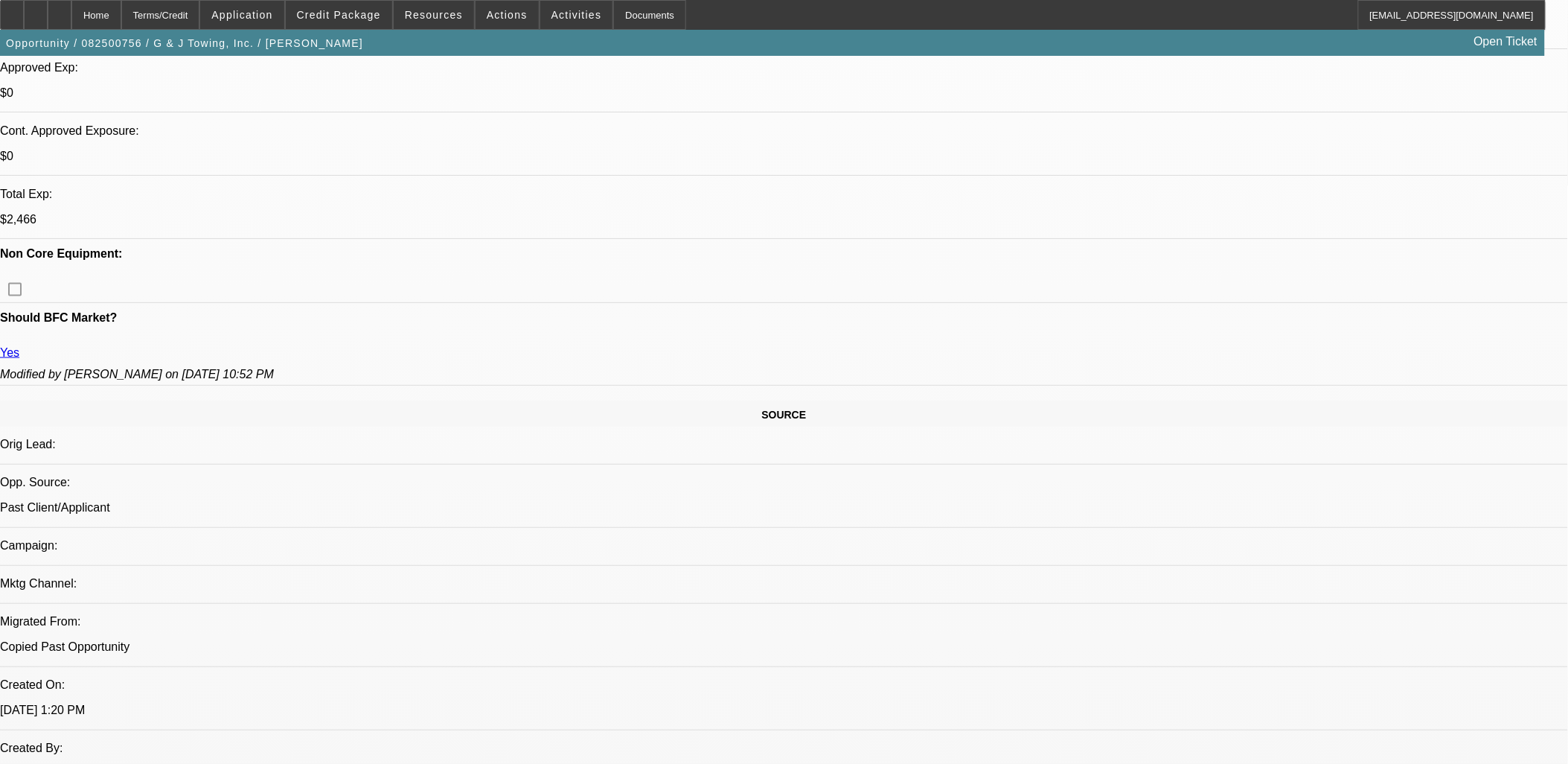
click at [649, 43] on div "Opportunity / 082500756 / G & J Towing, Inc. / Robbins, Jason Open Ticket" at bounding box center [772, 43] width 1545 height 26
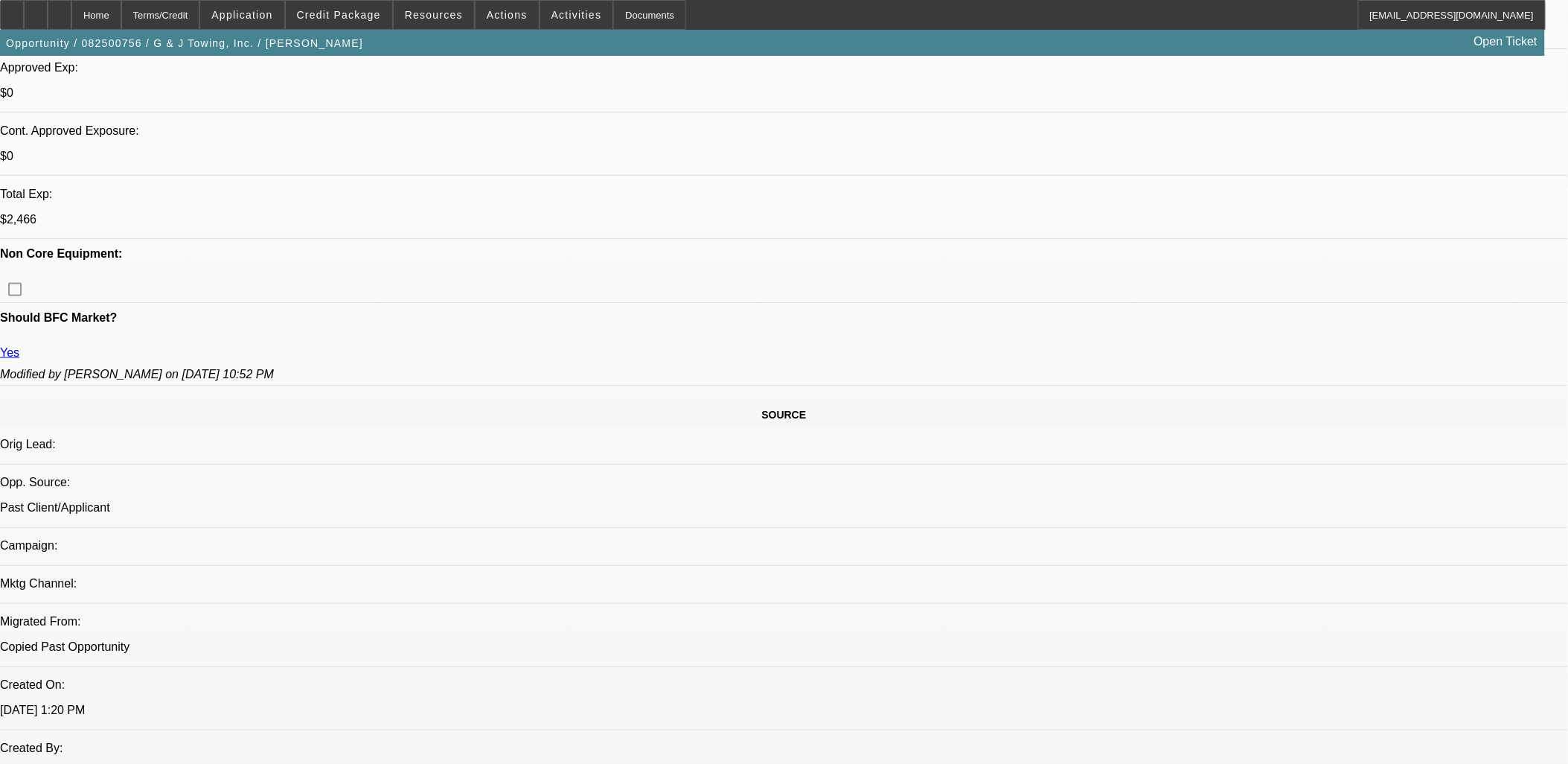
drag, startPoint x: 1209, startPoint y: 258, endPoint x: 1251, endPoint y: 265, distance: 42.6
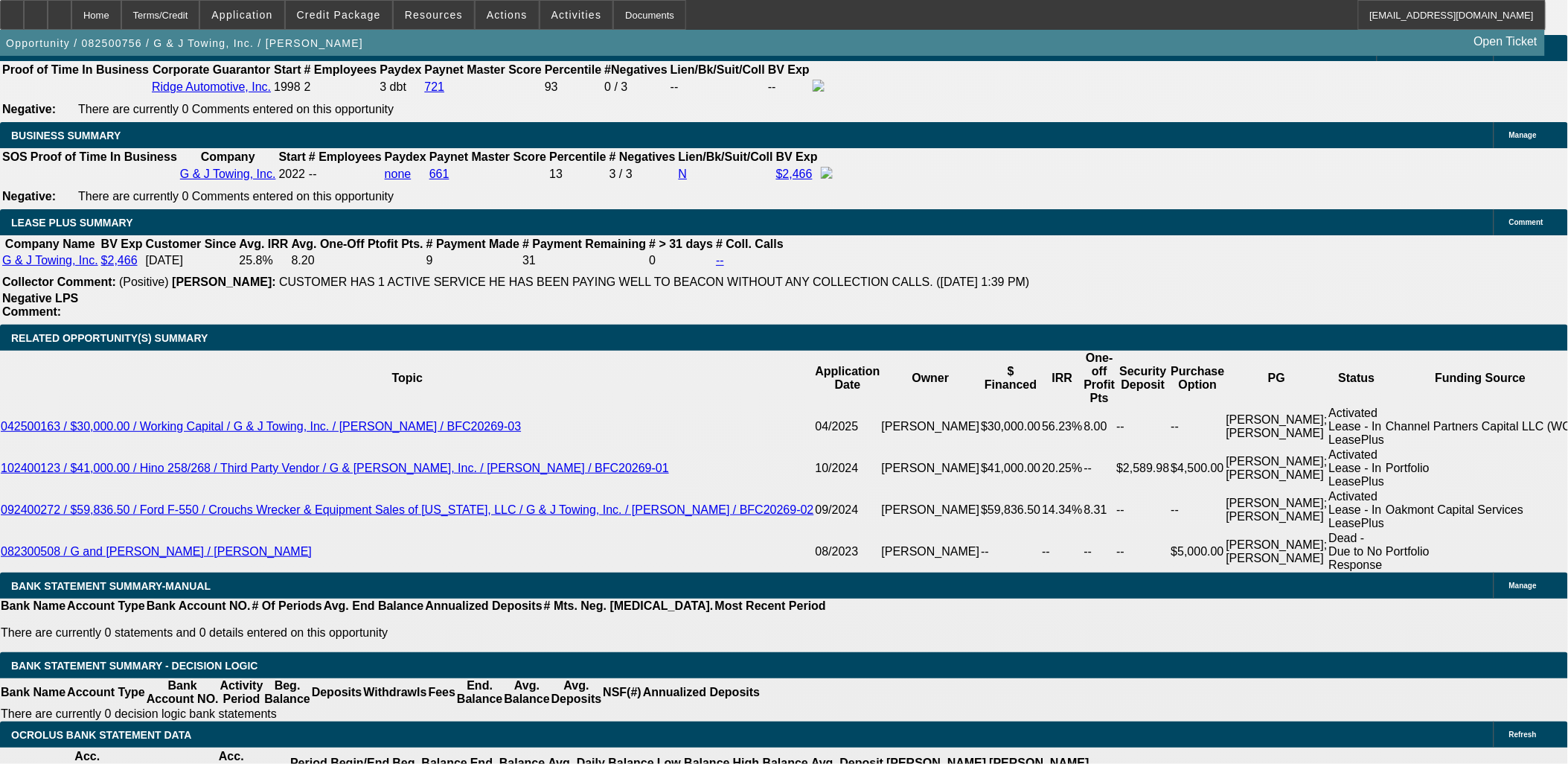
scroll to position [2399, 0]
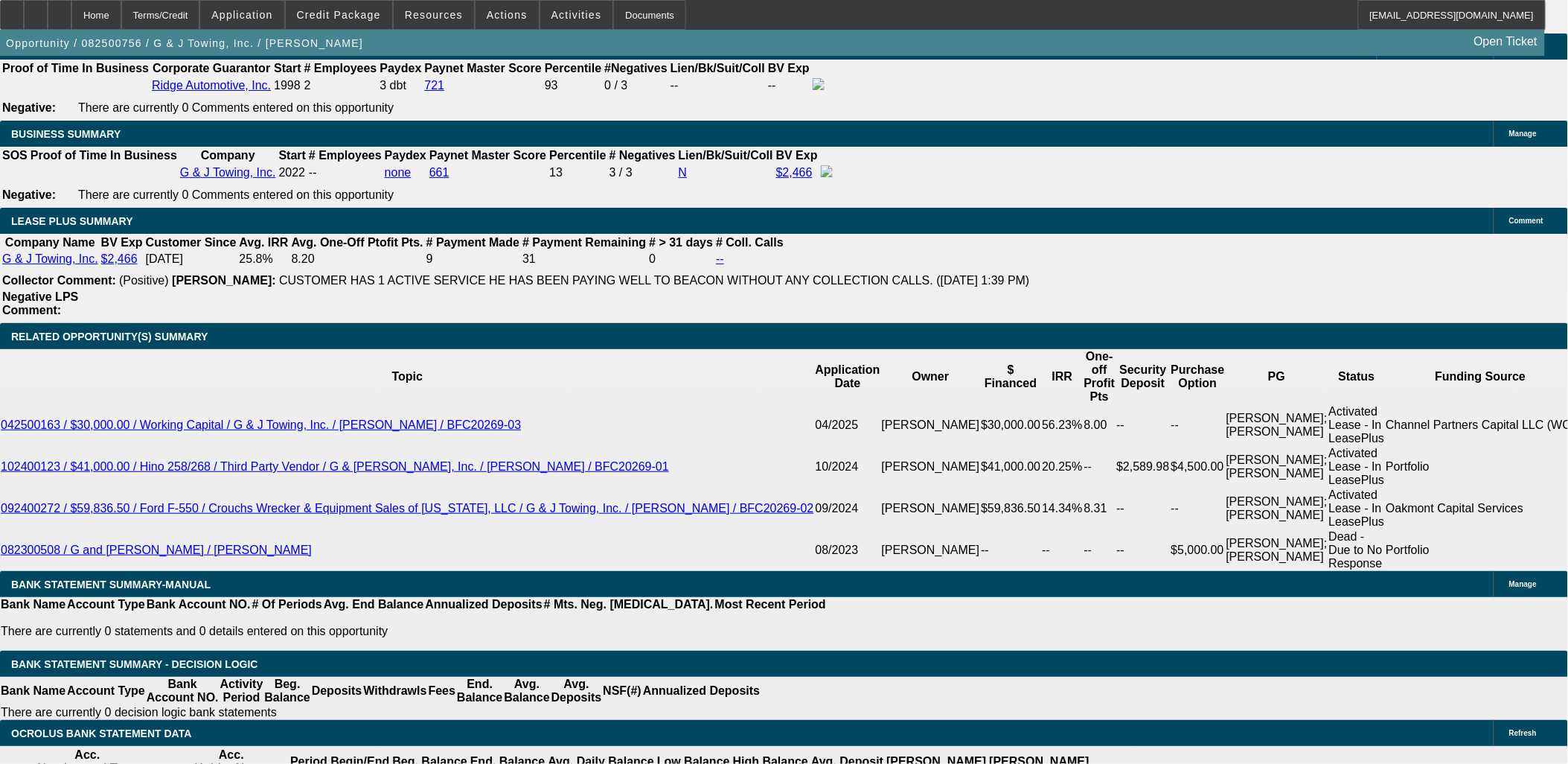
drag, startPoint x: 1362, startPoint y: 537, endPoint x: 1052, endPoint y: 490, distance: 313.5
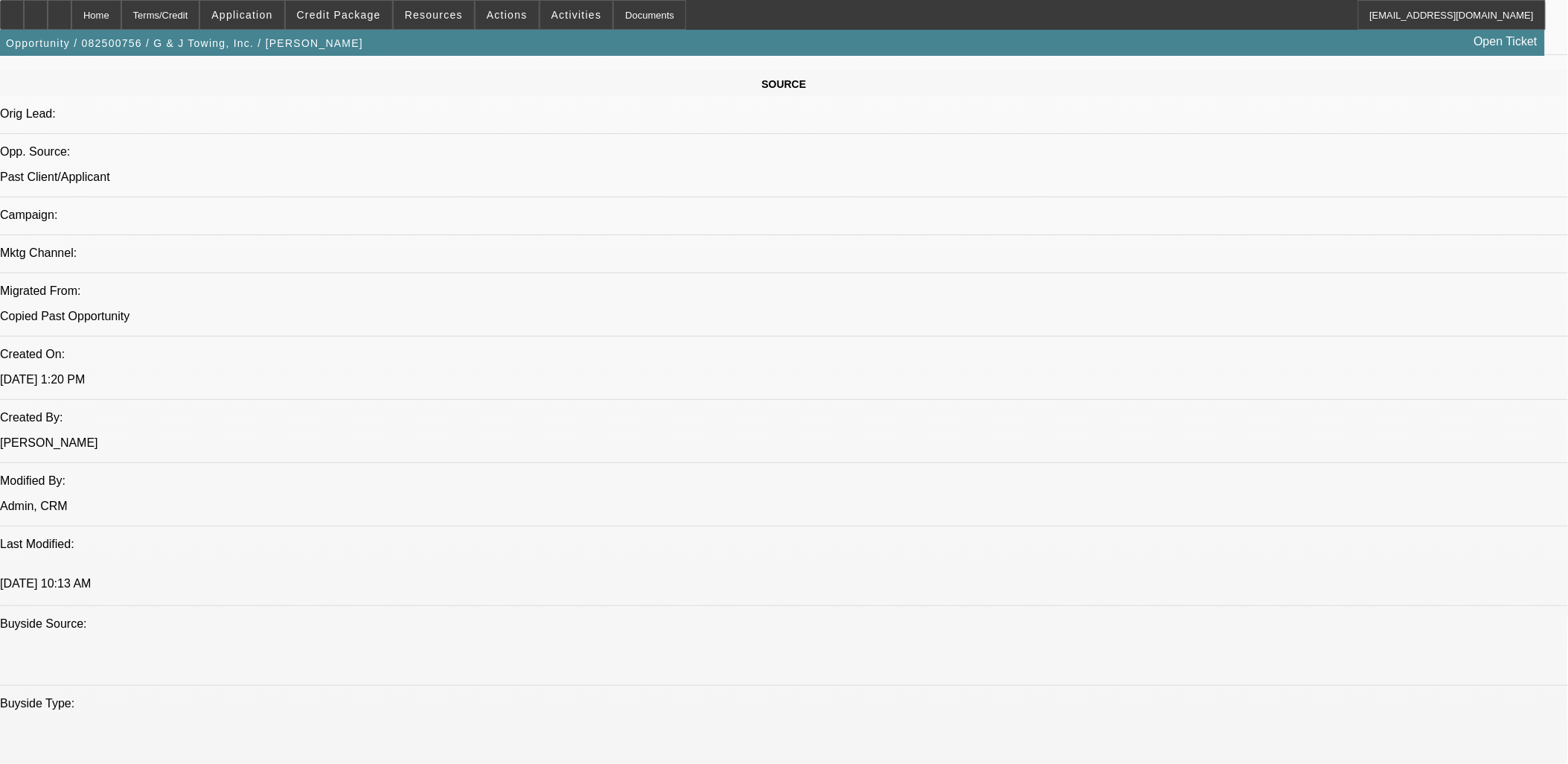
scroll to position [745, 0]
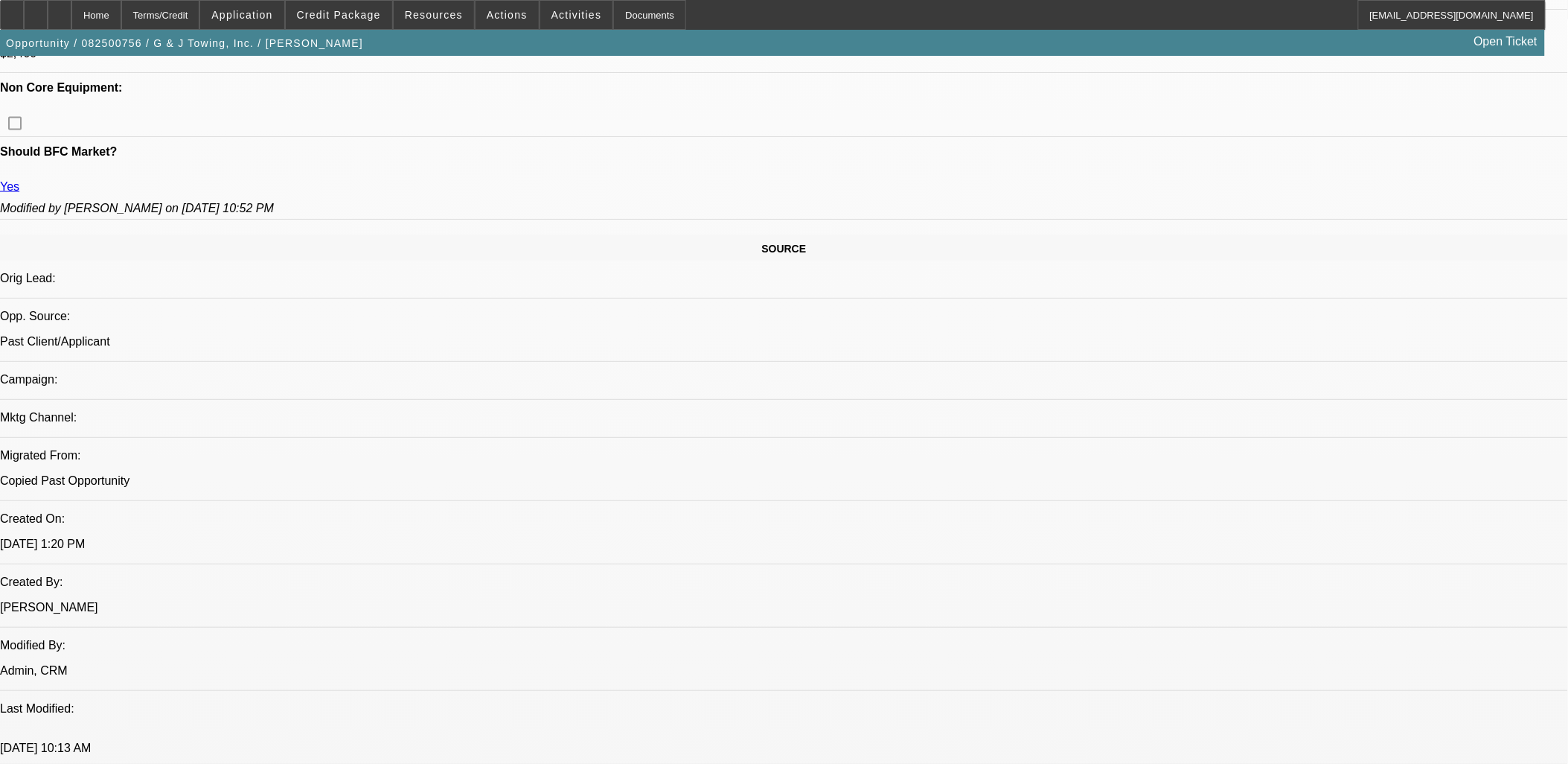
drag, startPoint x: 1061, startPoint y: 497, endPoint x: 1441, endPoint y: 587, distance: 390.5
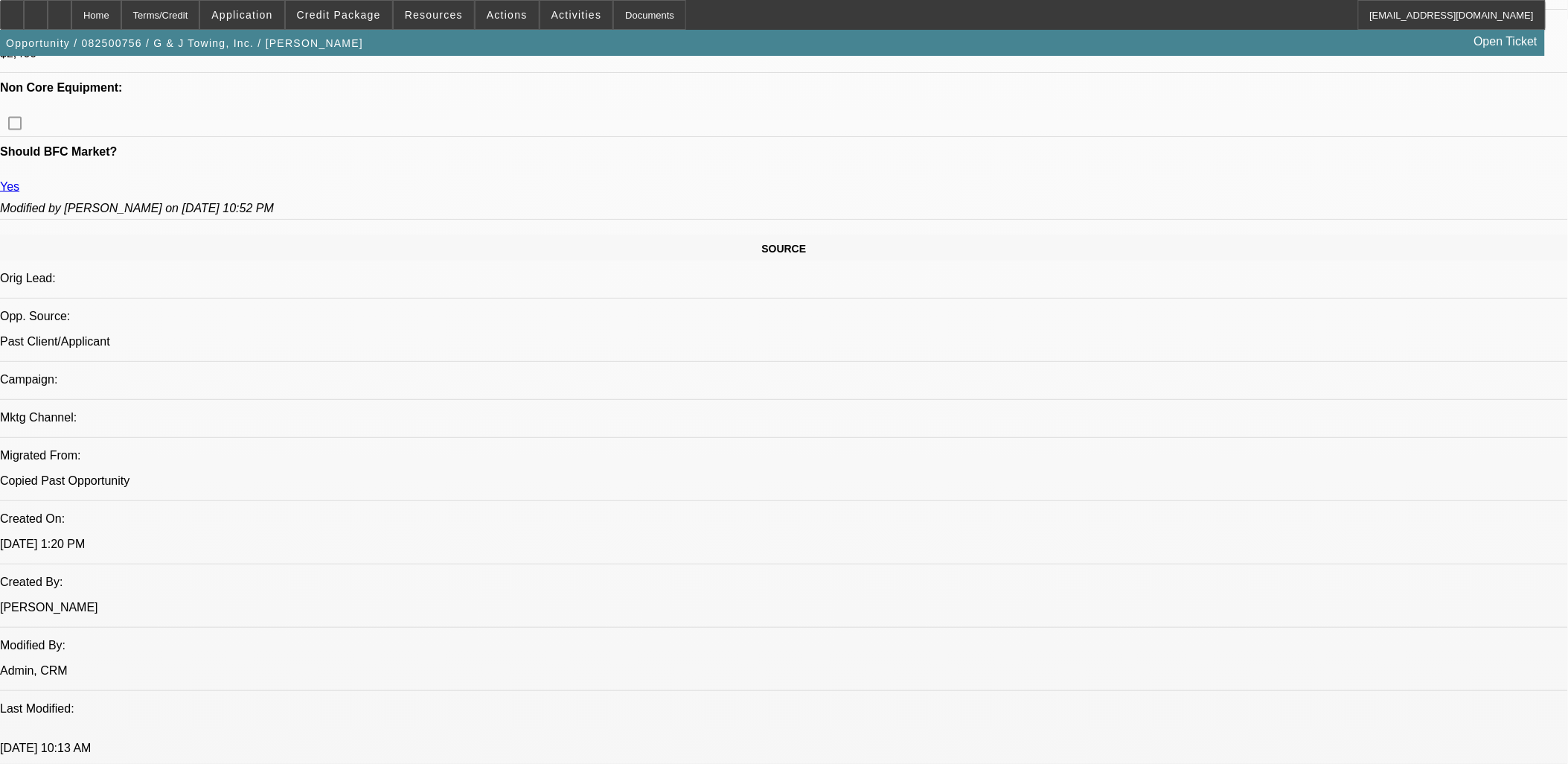
click at [415, 16] on span "Resources" at bounding box center [434, 14] width 58 height 12
click at [381, 8] on div at bounding box center [784, 382] width 1568 height 764
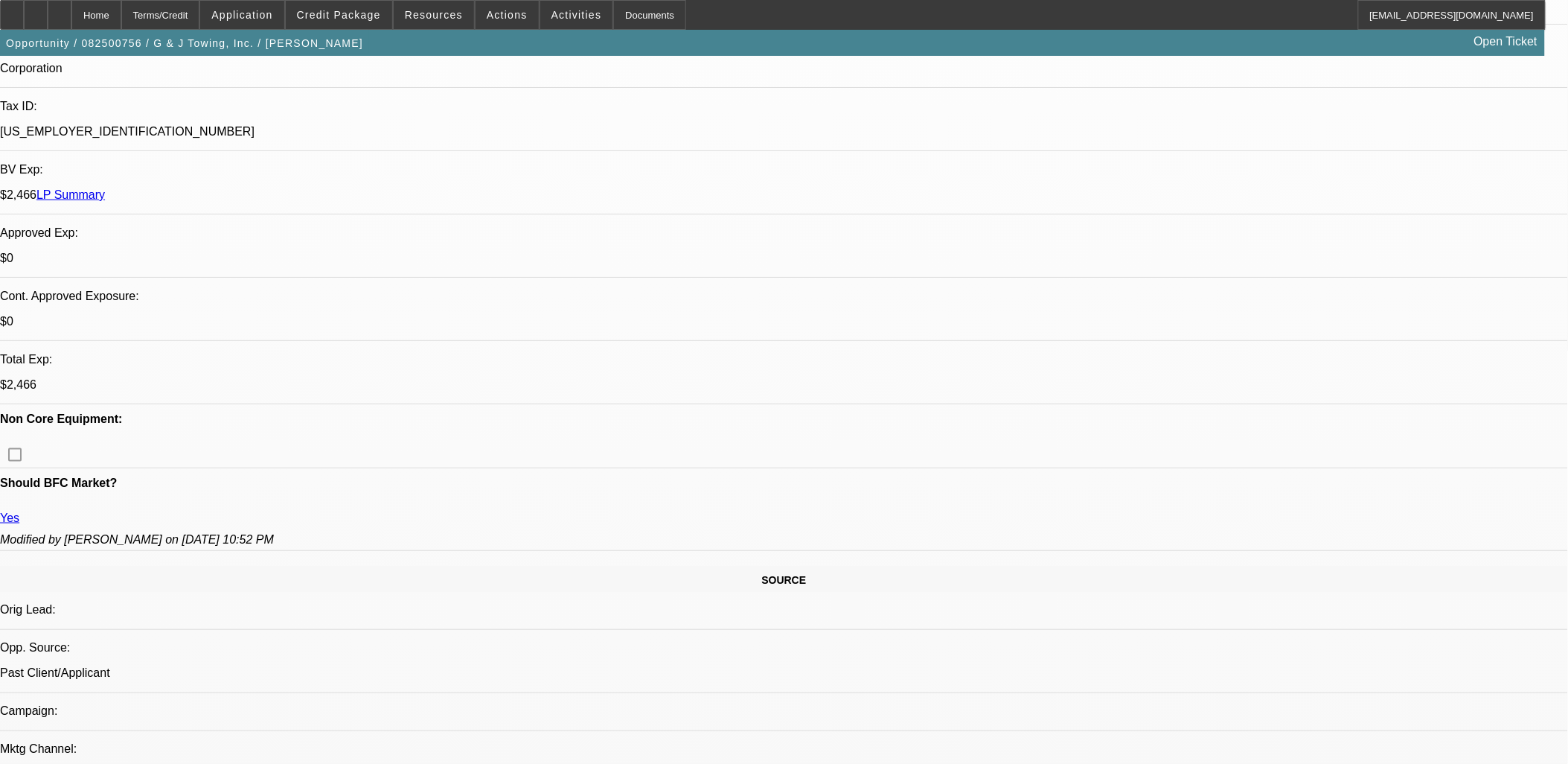
scroll to position [0, 0]
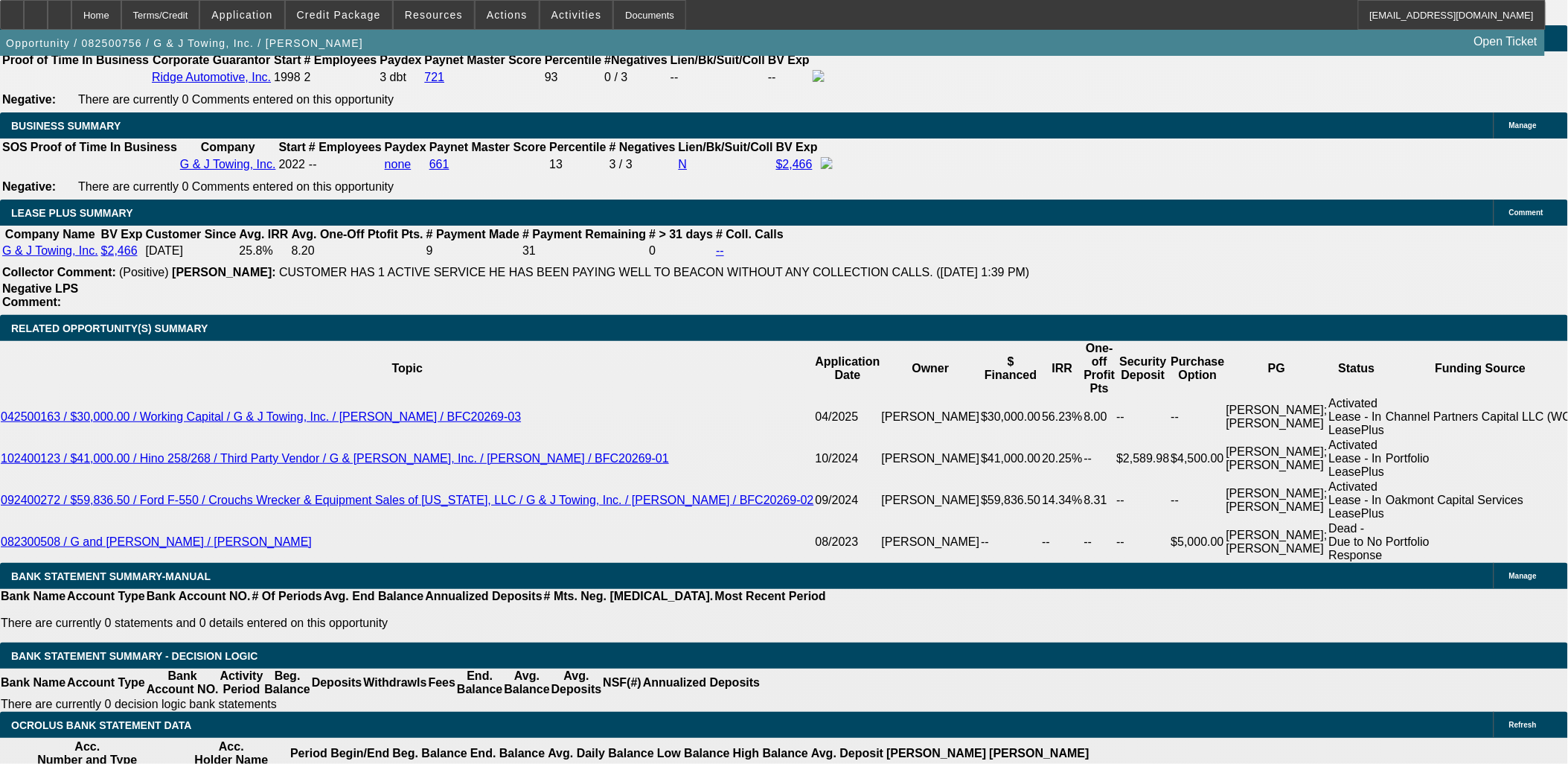
scroll to position [2399, 0]
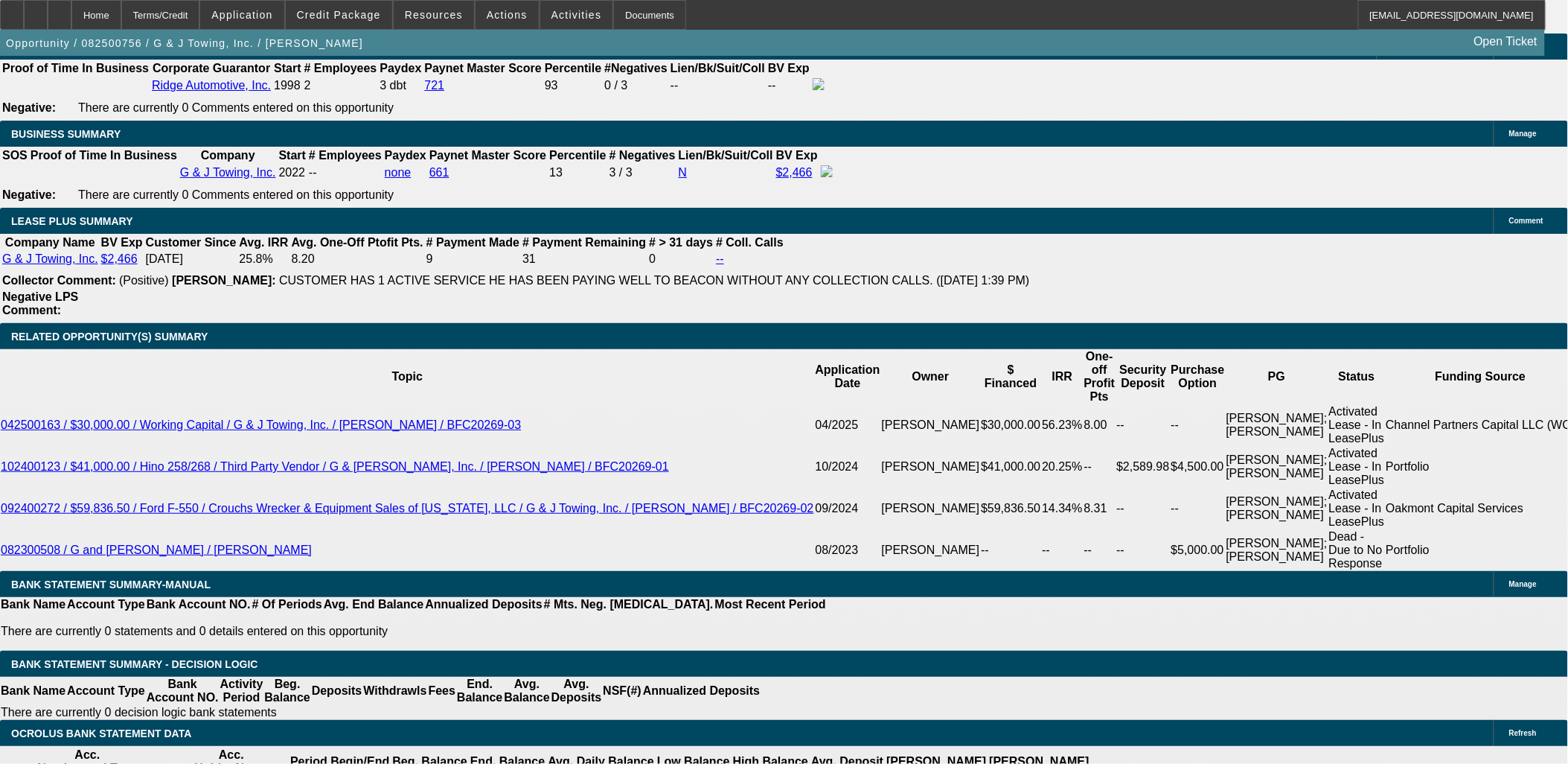
drag, startPoint x: 1211, startPoint y: 558, endPoint x: 823, endPoint y: 471, distance: 397.6
click at [860, 477] on div "APPLICATION INFORMATION Manage Topic: 082500756 / $39,000.00 / FORD F-550 / Cro…" at bounding box center [784, 674] width 1568 height 6035
drag, startPoint x: 823, startPoint y: 471, endPoint x: 999, endPoint y: 542, distance: 189.8
drag, startPoint x: 1143, startPoint y: 537, endPoint x: 16, endPoint y: 65, distance: 1221.8
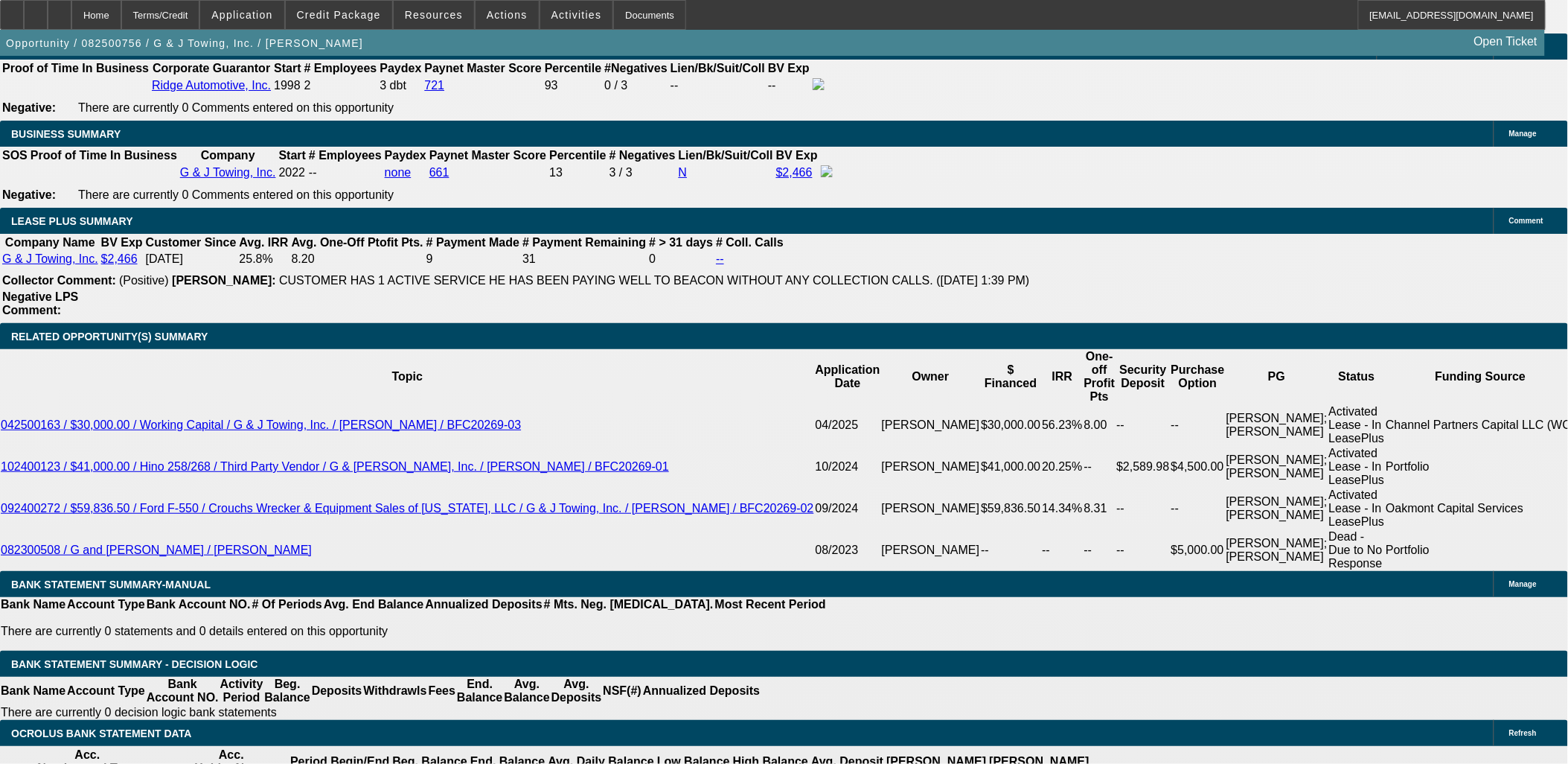
click at [17, 67] on div "APPLICATION INFORMATION Manage Topic: 082500756 / $39,000.00 / FORD F-550 / Cro…" at bounding box center [784, 674] width 1568 height 6035
drag, startPoint x: 16, startPoint y: 65, endPoint x: 40, endPoint y: 93, distance: 36.9
click at [13, 65] on app-root "Home Terms/Credit Application Credit Package Resources Actions Activities Docum…" at bounding box center [784, 646] width 1568 height 6091
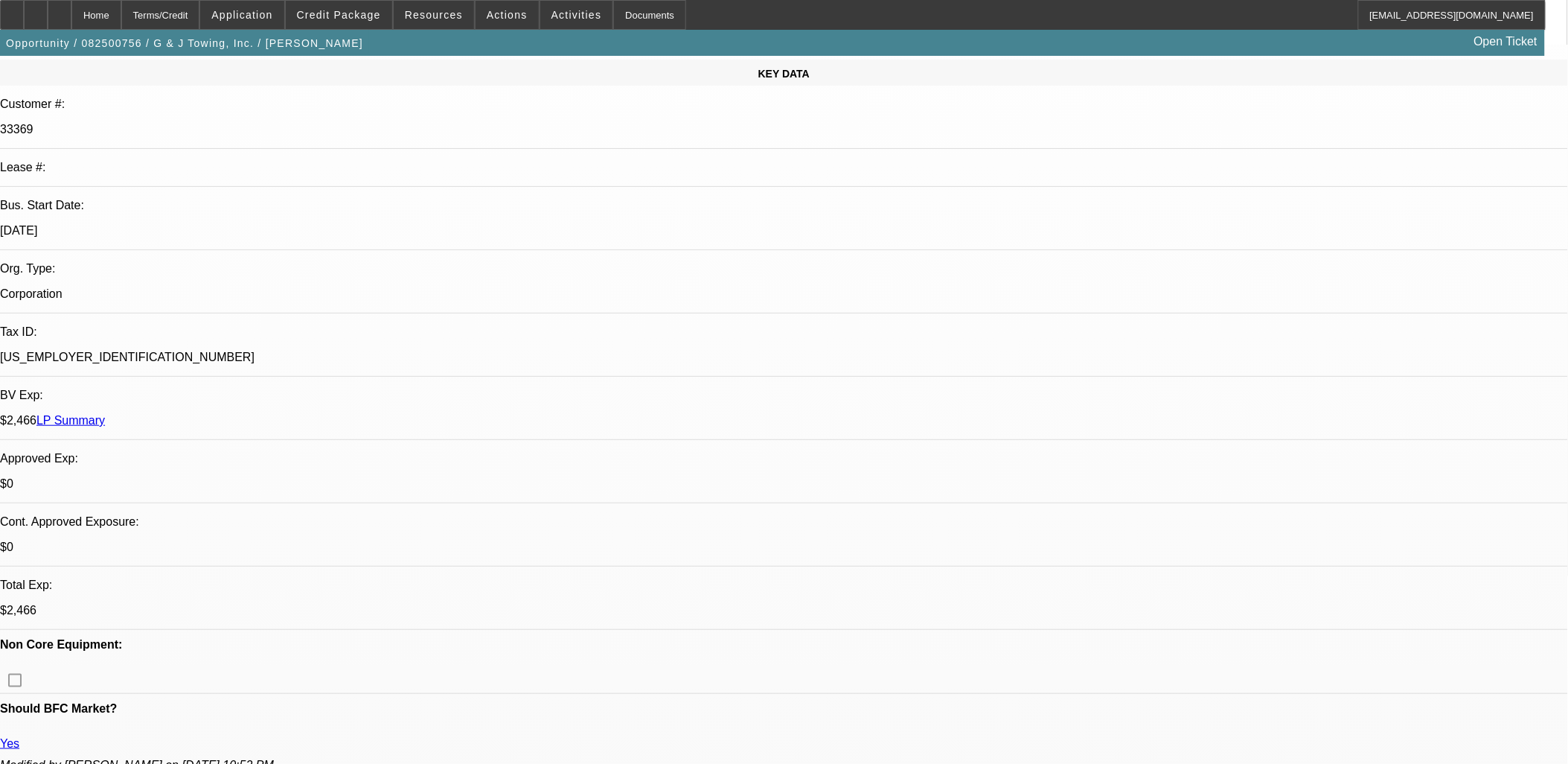
scroll to position [0, 0]
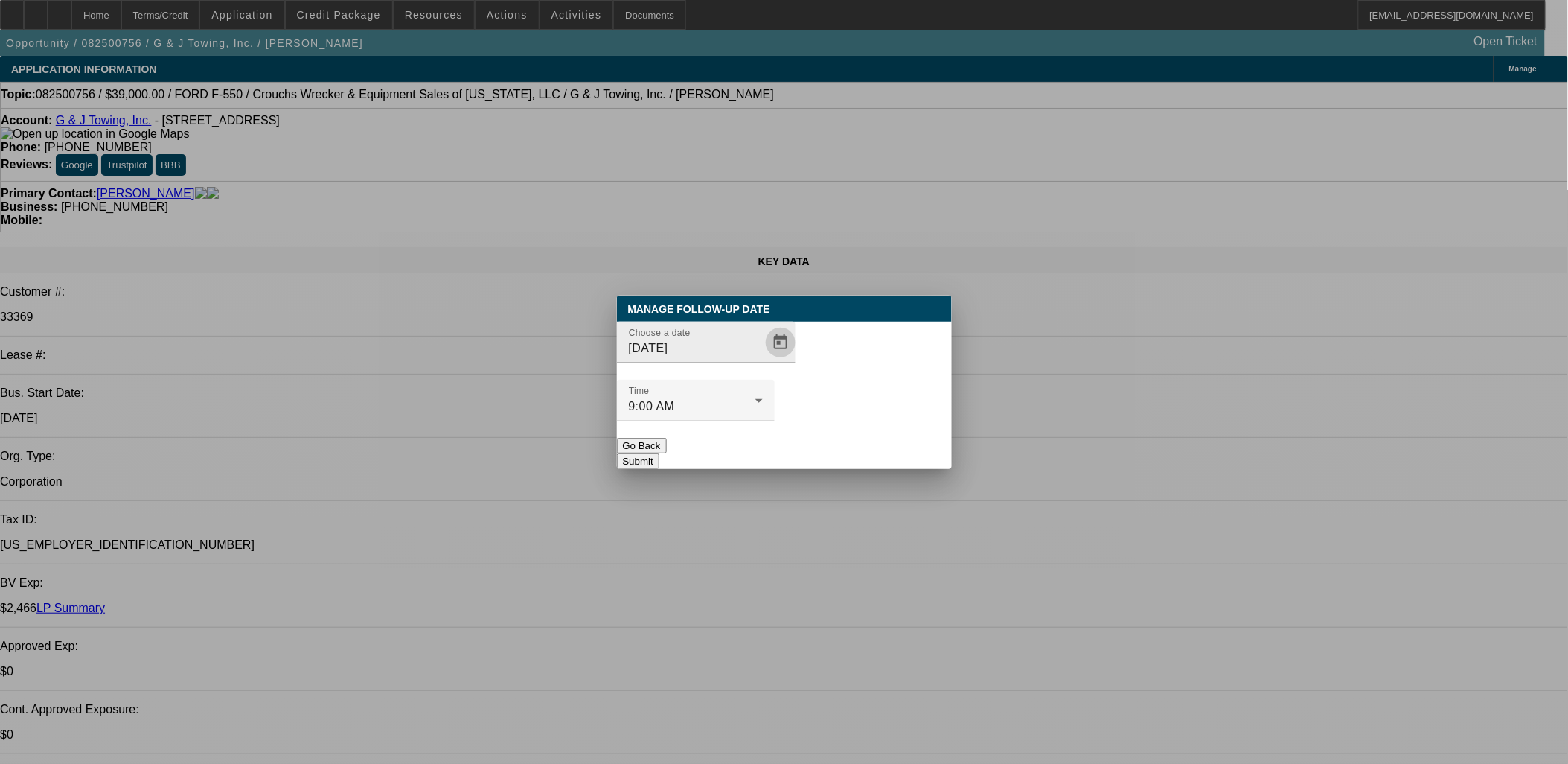
click at [763, 361] on span "Open calendar" at bounding box center [780, 342] width 35 height 35
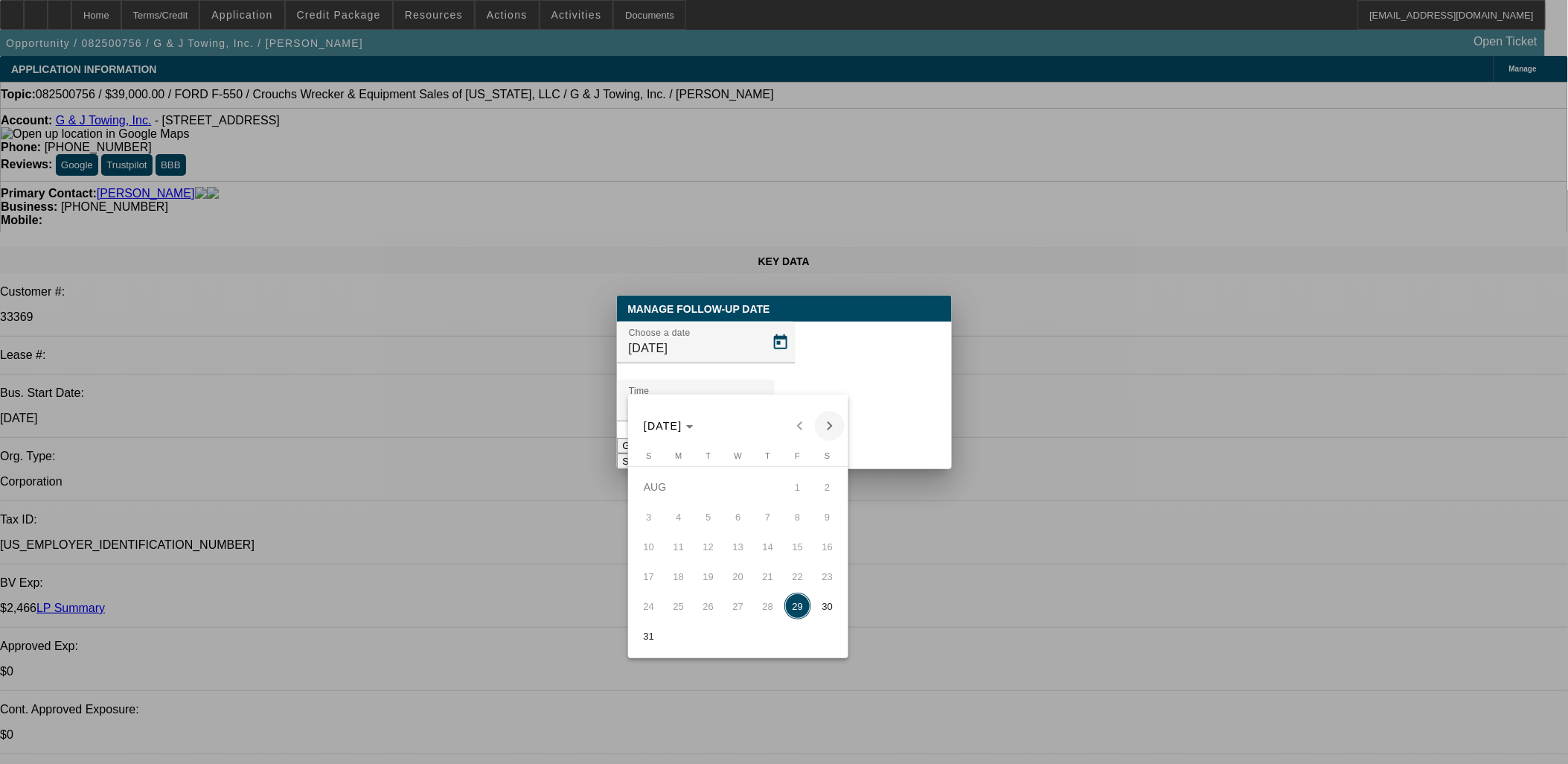
click at [825, 419] on span "Next month" at bounding box center [830, 426] width 30 height 30
click at [718, 510] on button "2" at bounding box center [709, 517] width 30 height 30
type input "9/2/2025"
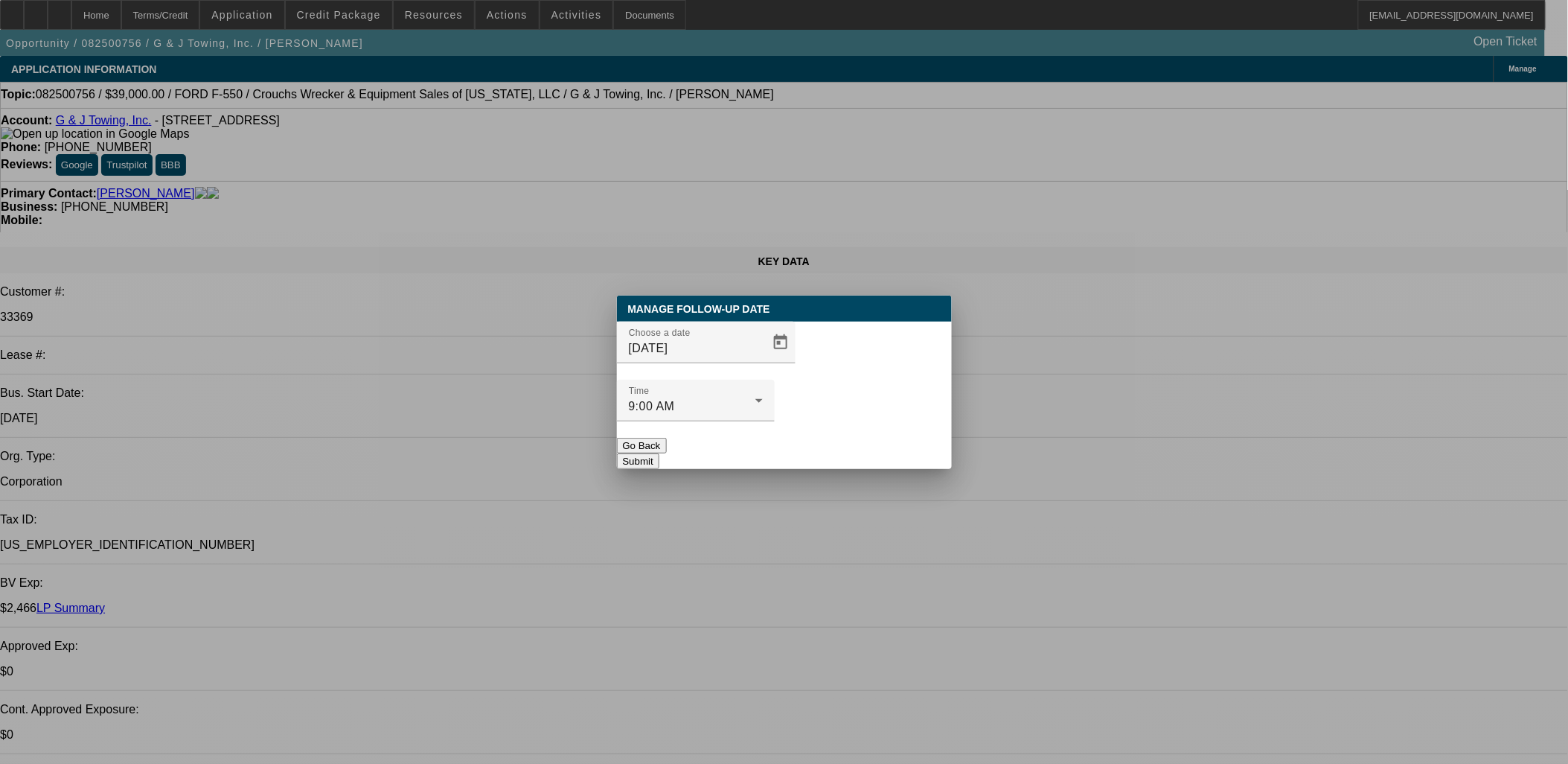
click at [659, 454] on button "Submit" at bounding box center [638, 462] width 43 height 16
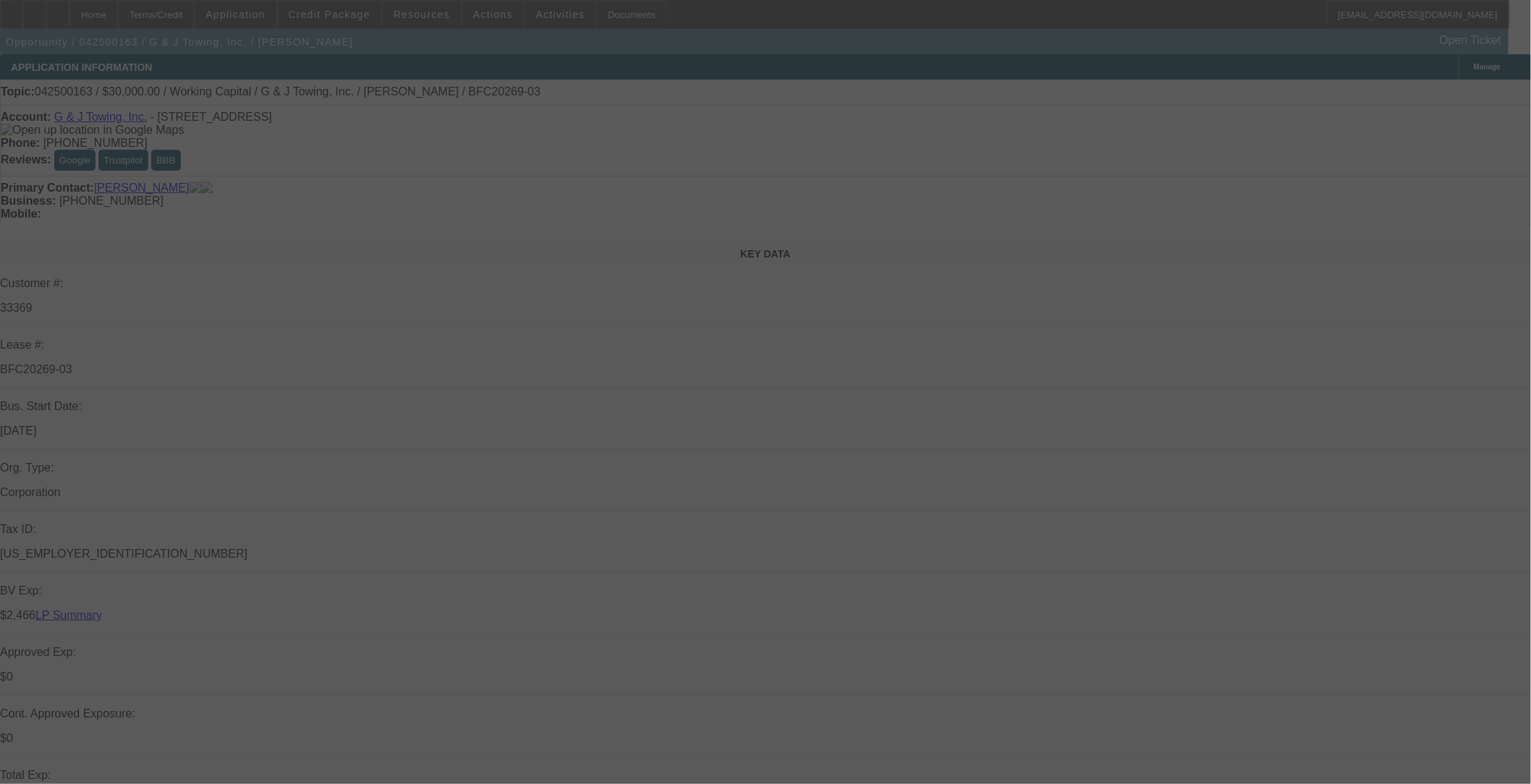
click at [340, 20] on div at bounding box center [766, 392] width 1531 height 784
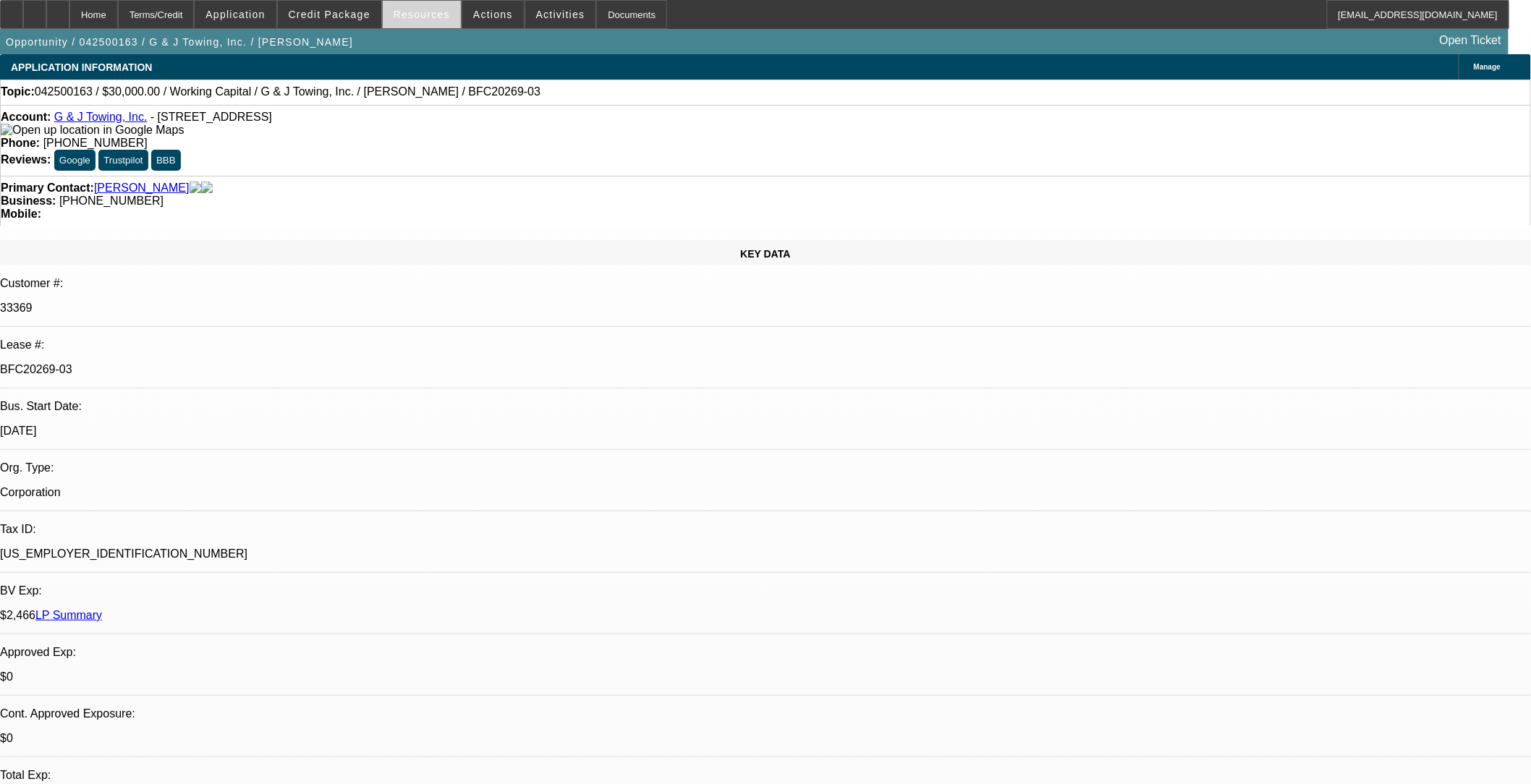
select select "0"
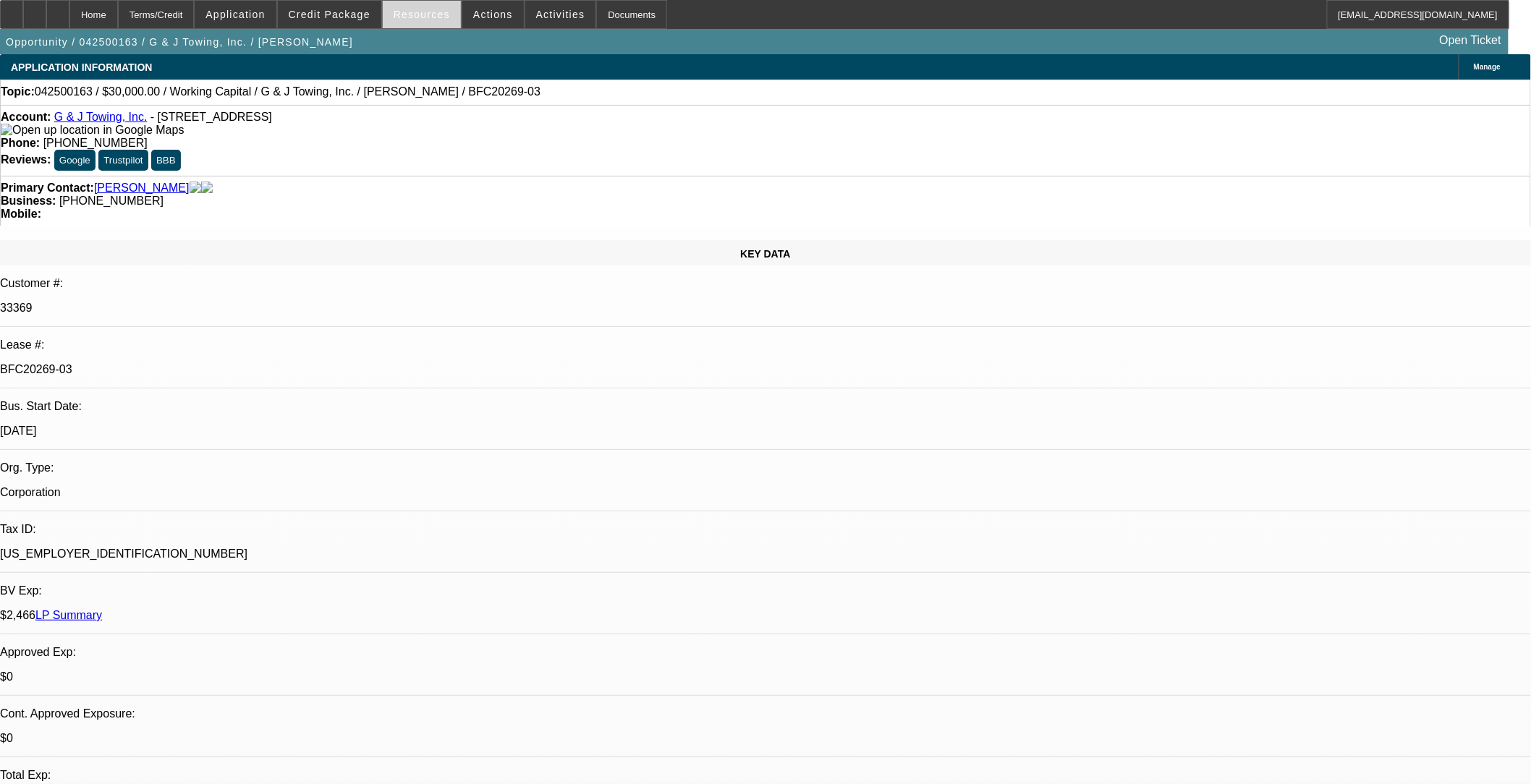
select select "0"
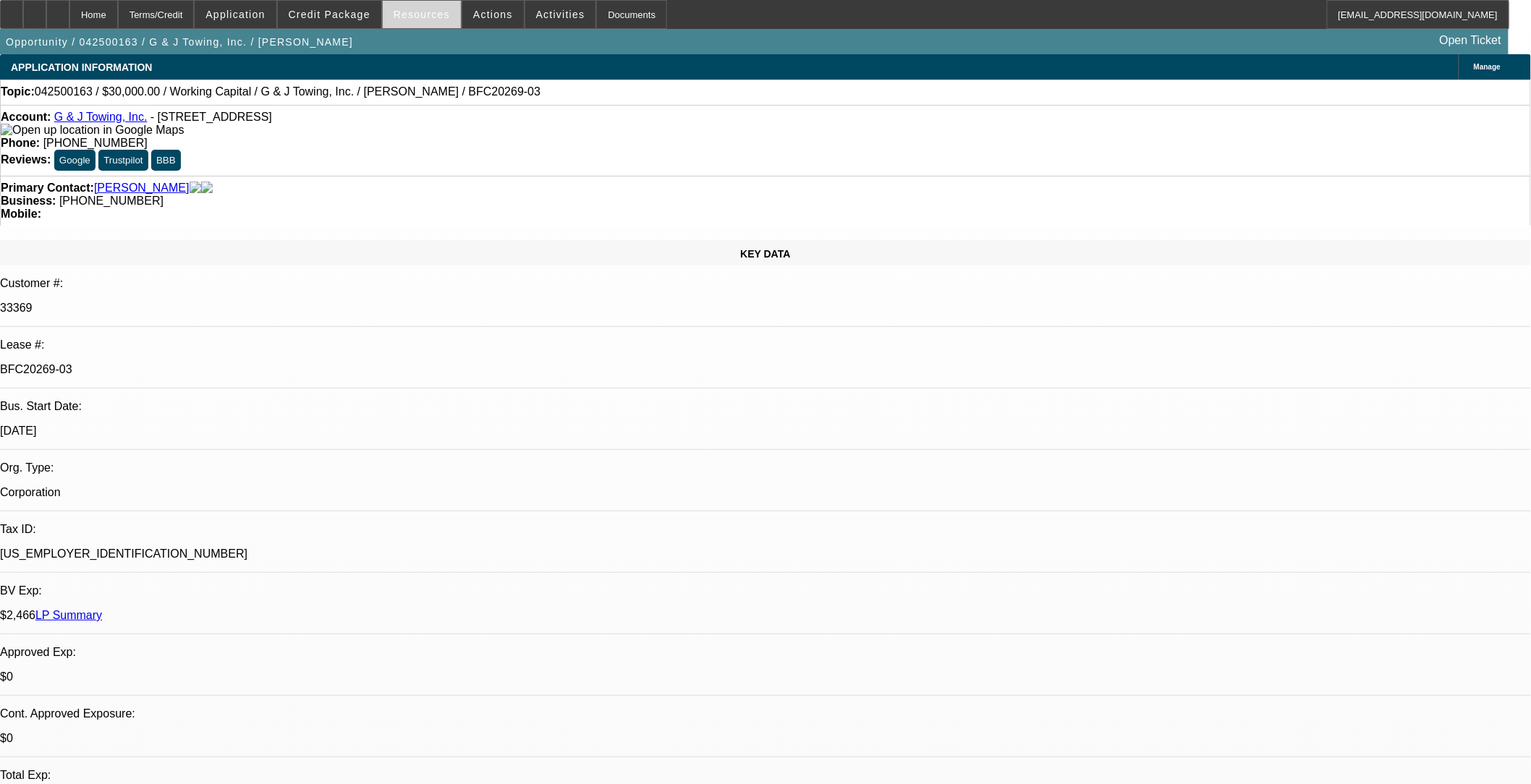
select select "2"
select select "0"
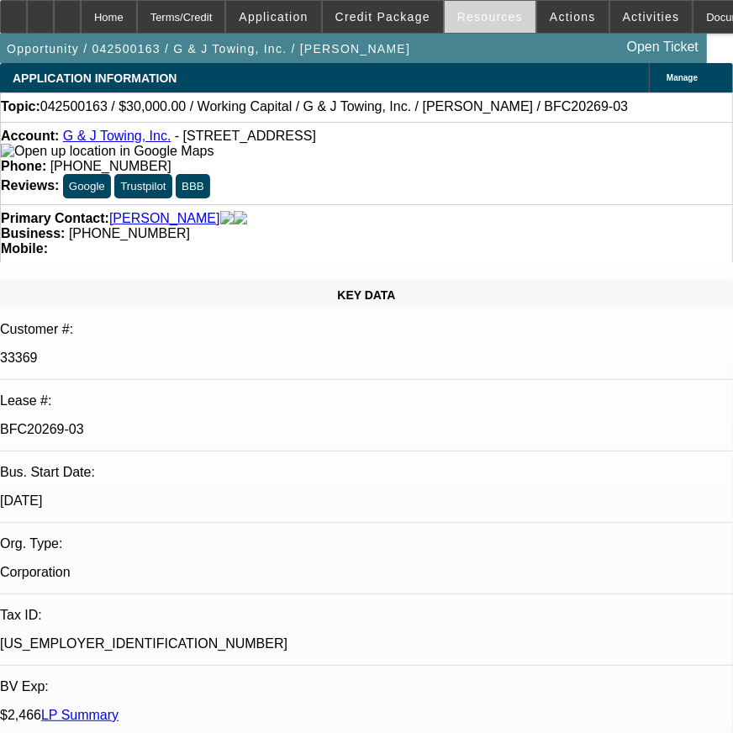
select select "1"
select select "2"
select select "6"
select select "1"
select select "2"
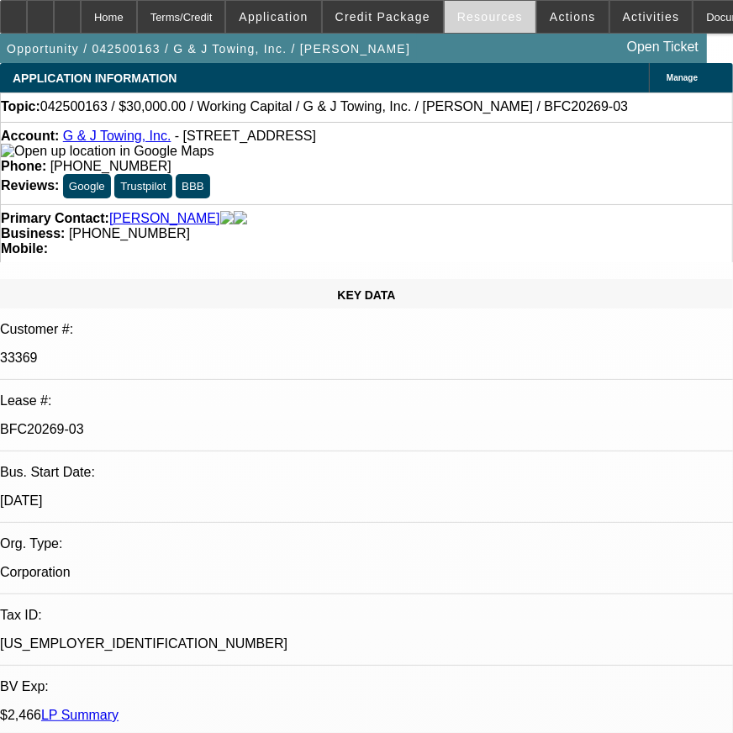
select select "6"
select select "1"
select select "2"
select select "6"
select select "1"
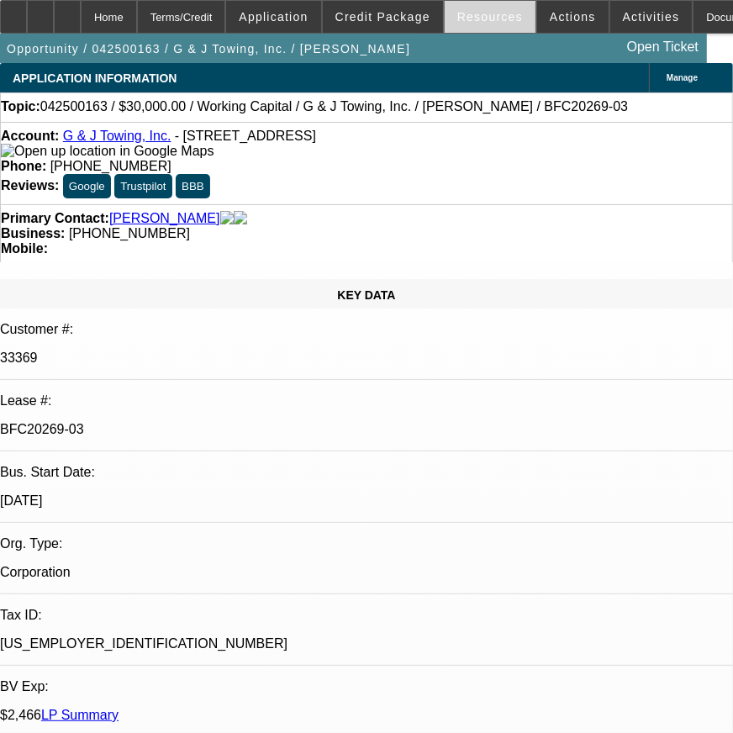
select select "2"
select select "6"
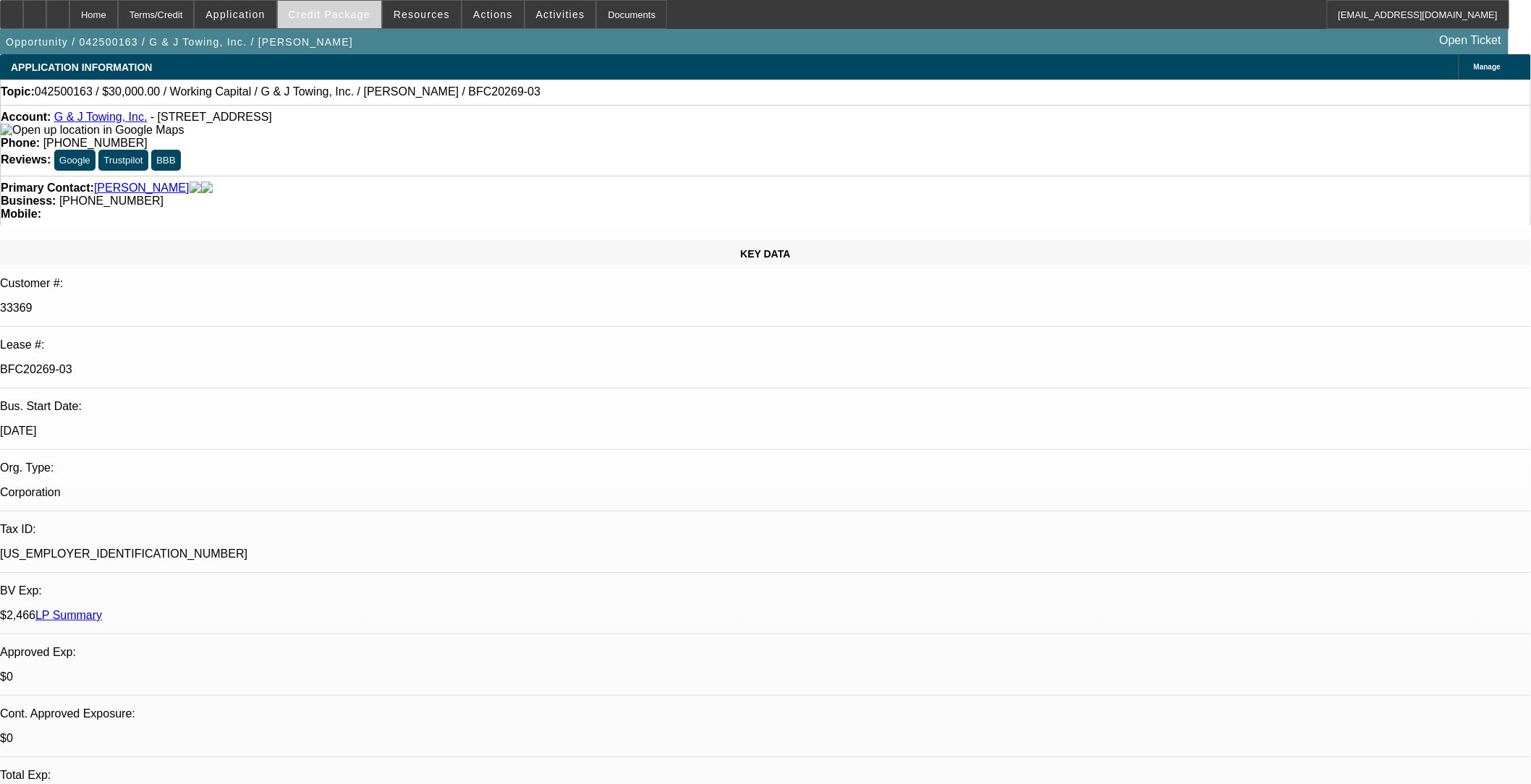
drag, startPoint x: 360, startPoint y: 32, endPoint x: 360, endPoint y: 22, distance: 10.0
click at [360, 23] on div "Home Terms/Credit Application Credit Package Resources Actions Activities Docum…" at bounding box center [766, 27] width 1531 height 54
drag, startPoint x: 360, startPoint y: 22, endPoint x: 365, endPoint y: 10, distance: 13.0
click at [365, 9] on span "Credit Package" at bounding box center [329, 14] width 82 height 11
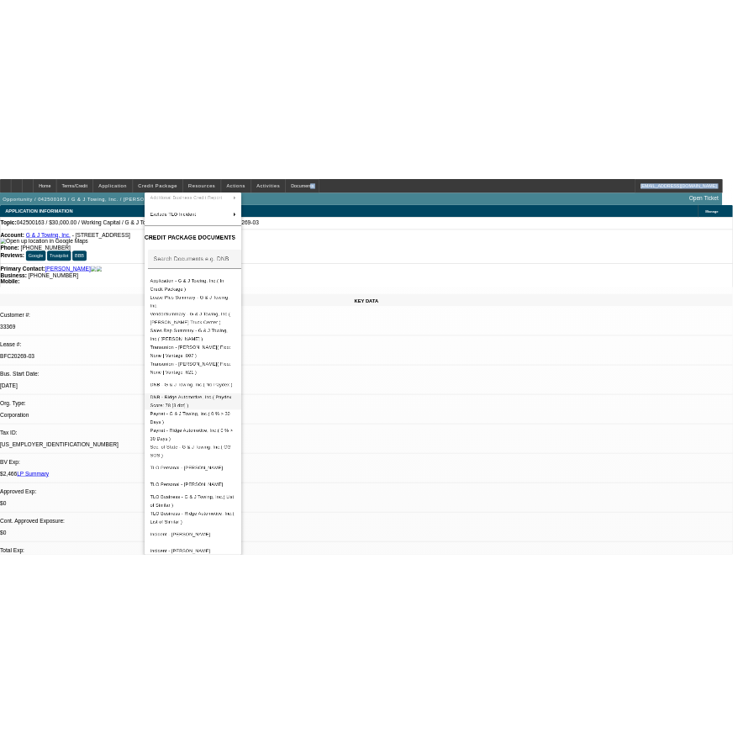
scroll to position [240, 0]
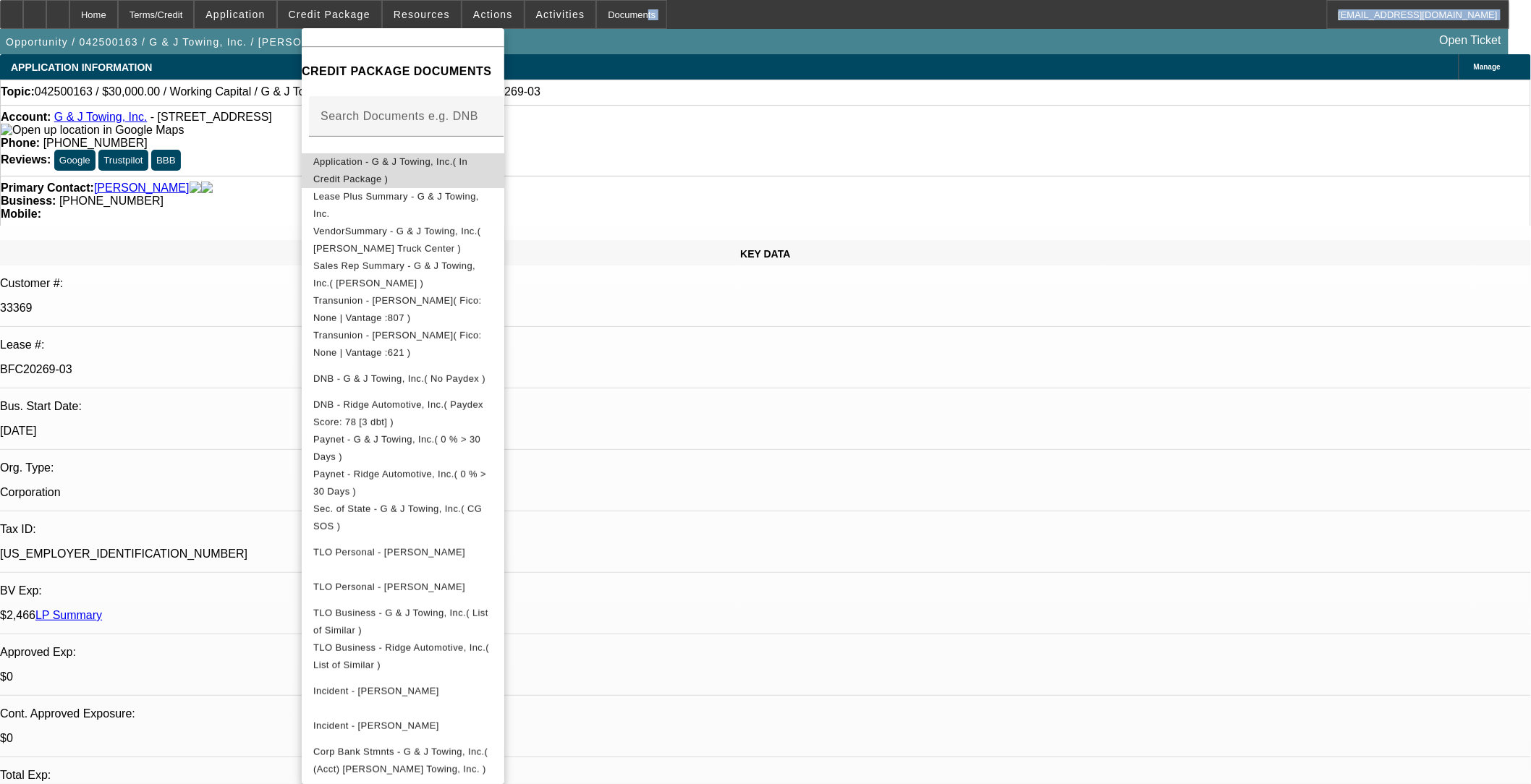
click at [451, 156] on span "Application - G & J Towing, Inc.( In Credit Package )" at bounding box center [390, 170] width 154 height 28
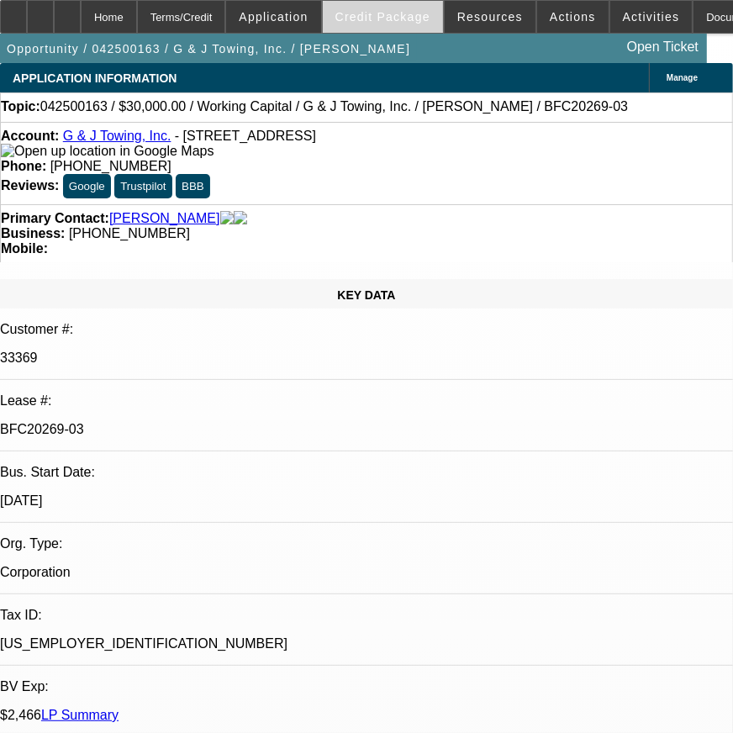
click at [379, 14] on span "Credit Package" at bounding box center [382, 16] width 95 height 13
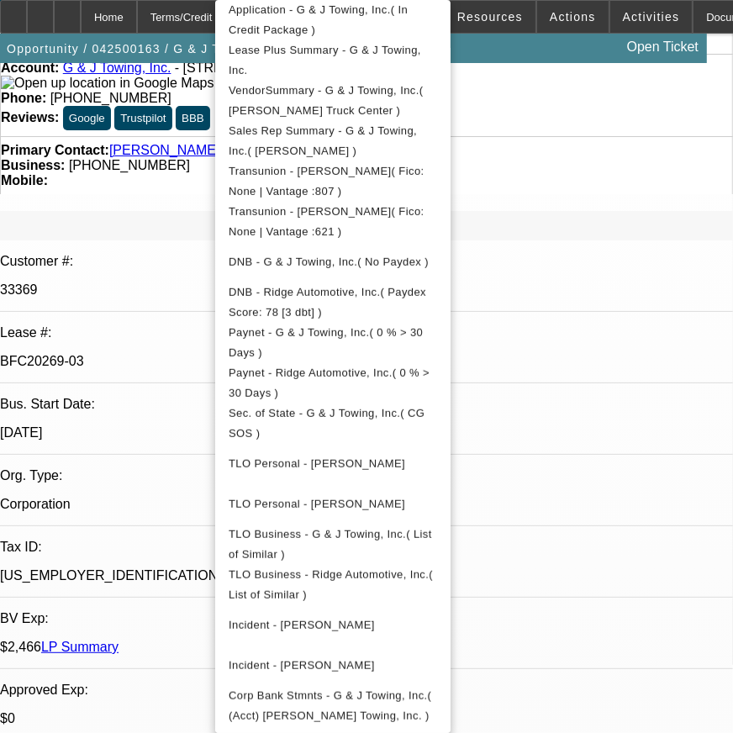
scroll to position [373, 0]
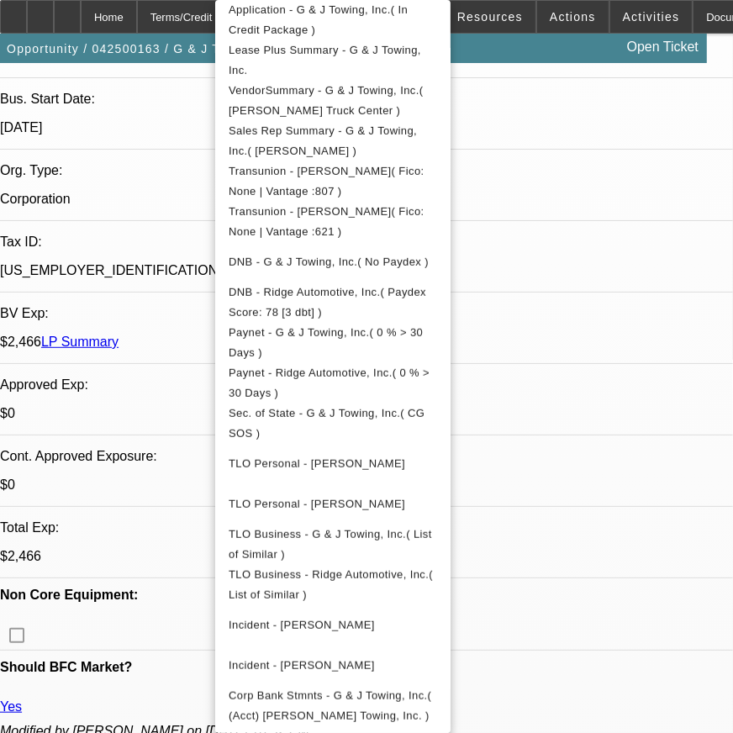
drag, startPoint x: 533, startPoint y: 171, endPoint x: 642, endPoint y: 69, distance: 149.8
click at [551, 160] on div at bounding box center [366, 366] width 733 height 733
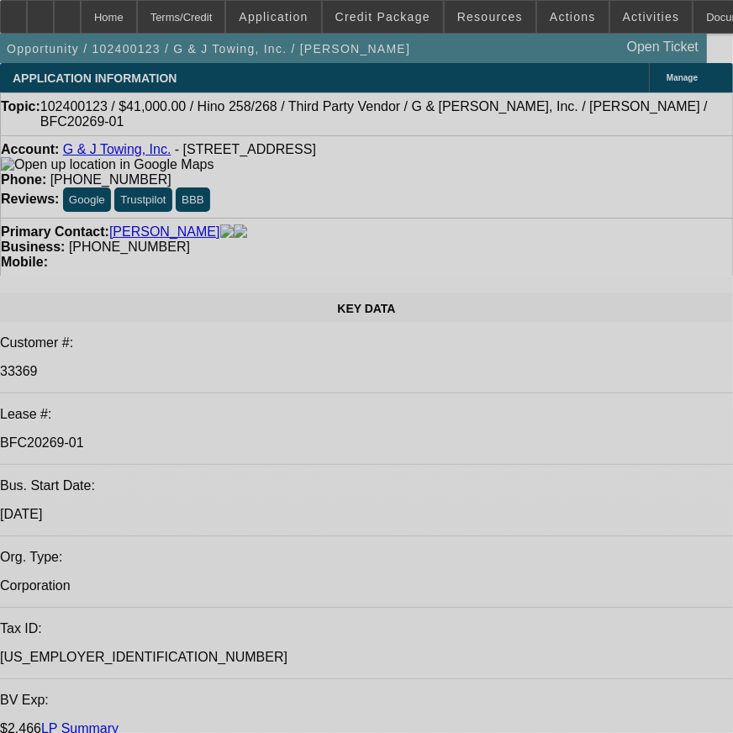
select select "0"
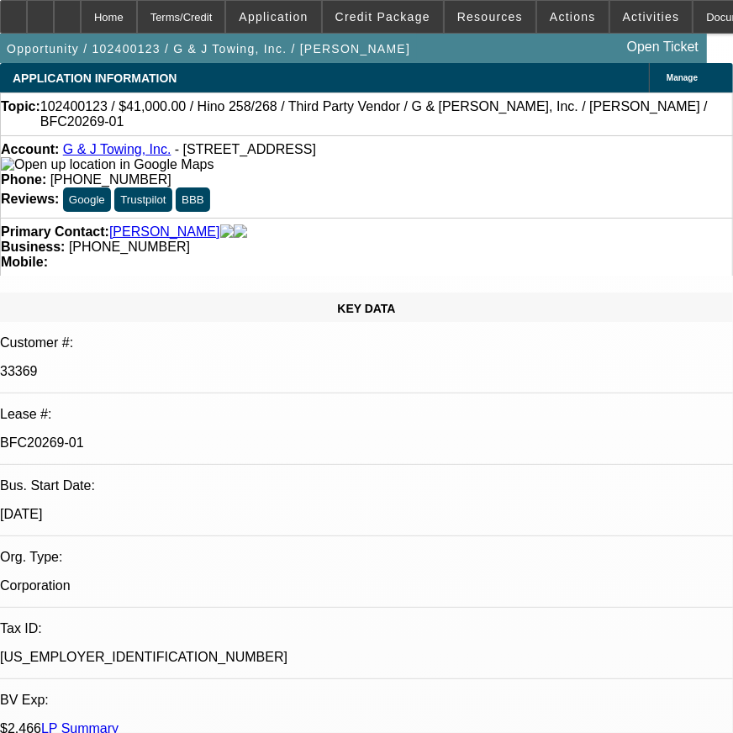
select select "2"
select select "0.1"
select select "0"
select select "2"
select select "0.1"
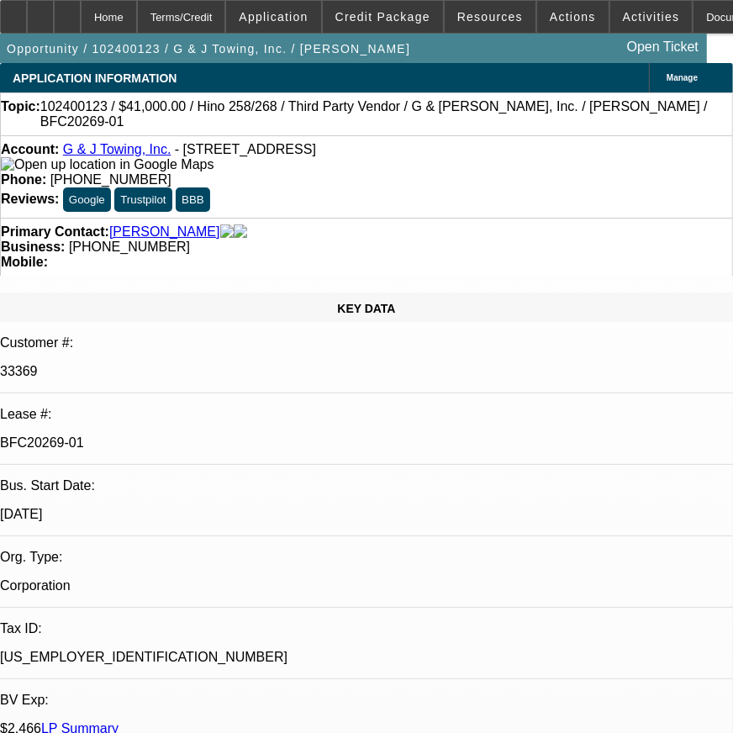
select select "0"
select select "2"
select select "0.1"
select select "0"
select select "2"
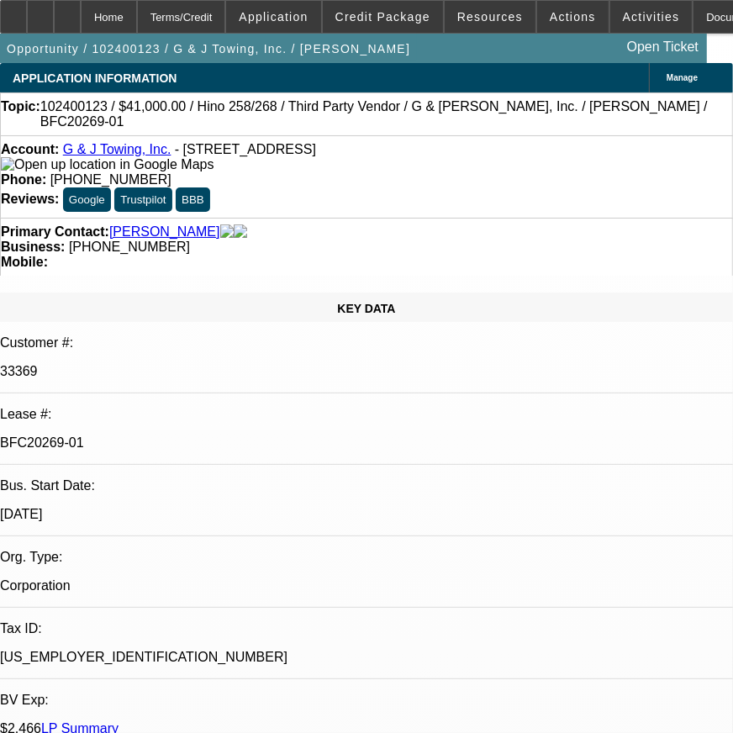
select select "0.1"
select select "1"
select select "2"
select select "4"
select select "1"
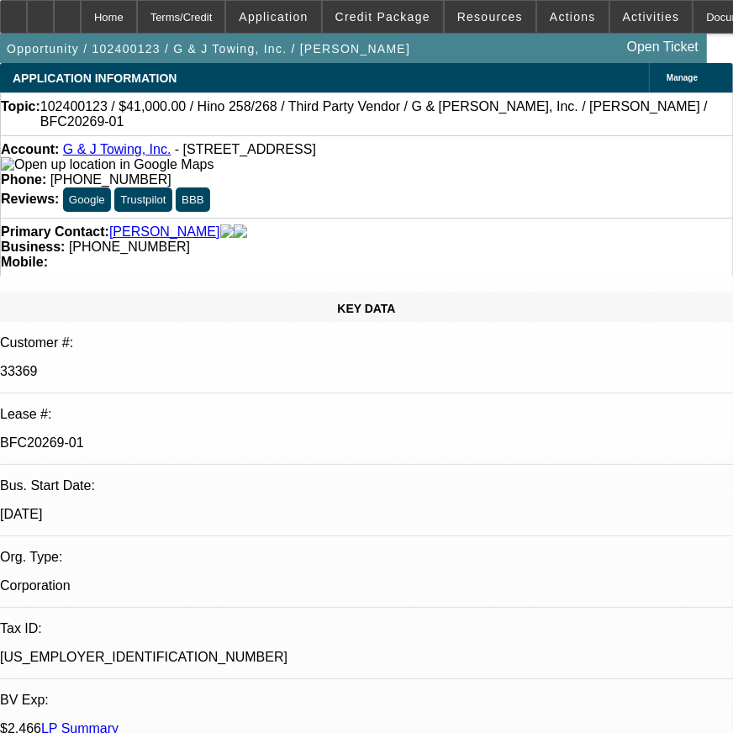
select select "2"
select select "4"
select select "1"
select select "2"
select select "4"
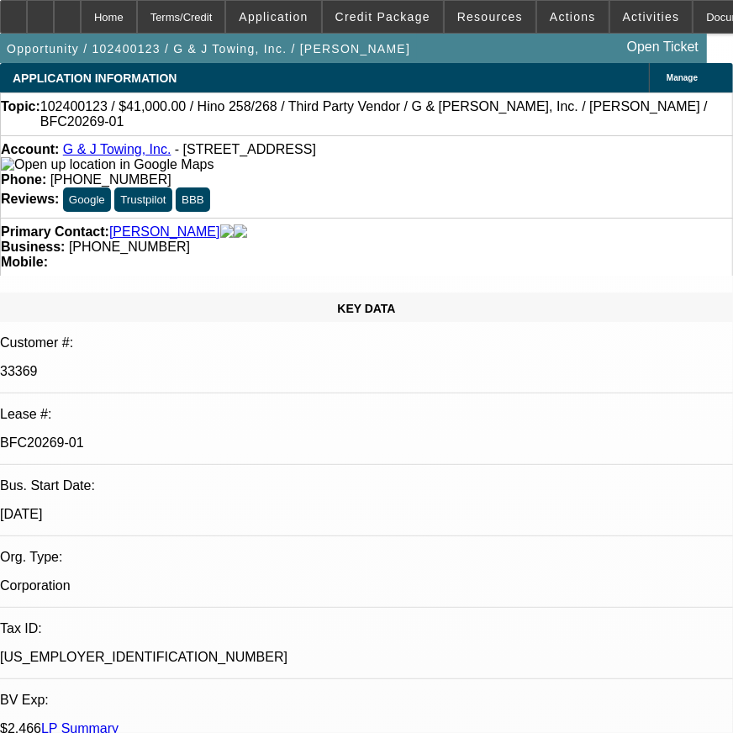
select select "1"
select select "2"
select select "4"
click at [365, 17] on span "Credit Package" at bounding box center [382, 16] width 95 height 13
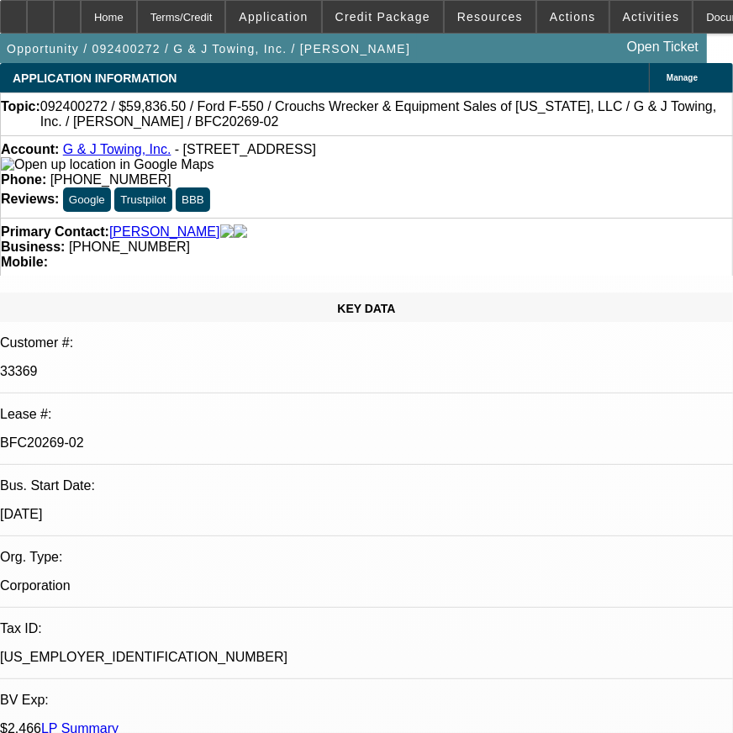
select select "0.1"
select select "0"
select select "0.1"
select select "0"
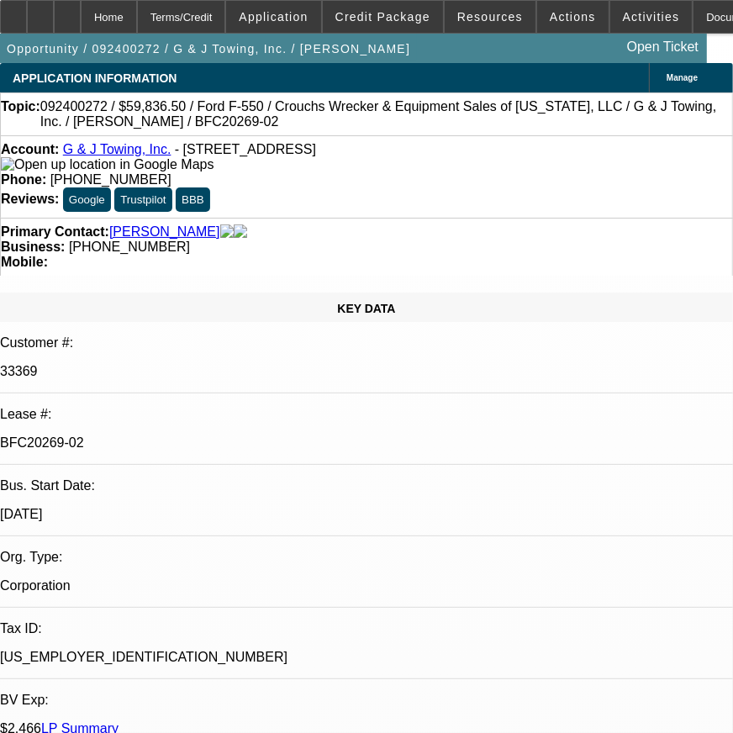
select select "0"
select select "0.1"
select select "0"
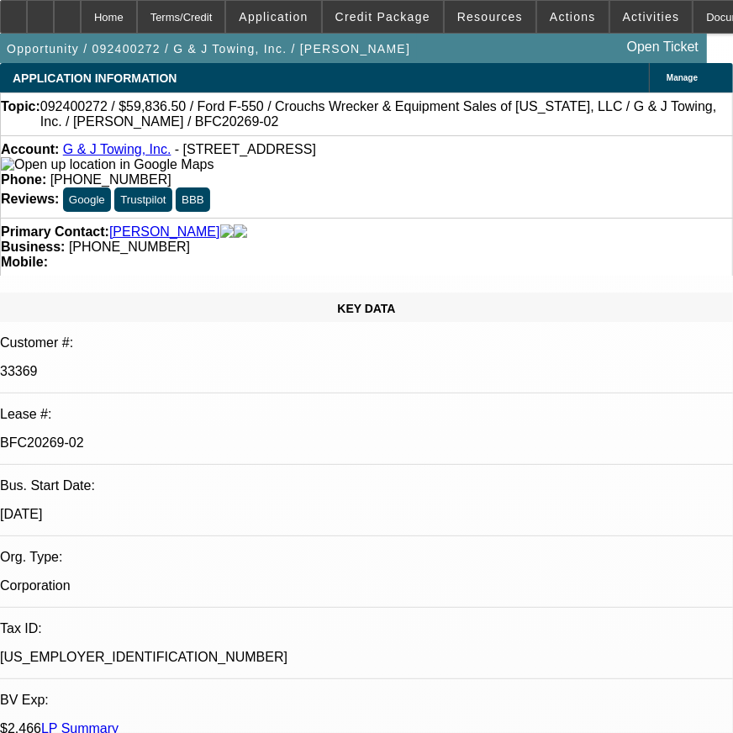
select select "0"
select select "1"
select select "2"
select select "6"
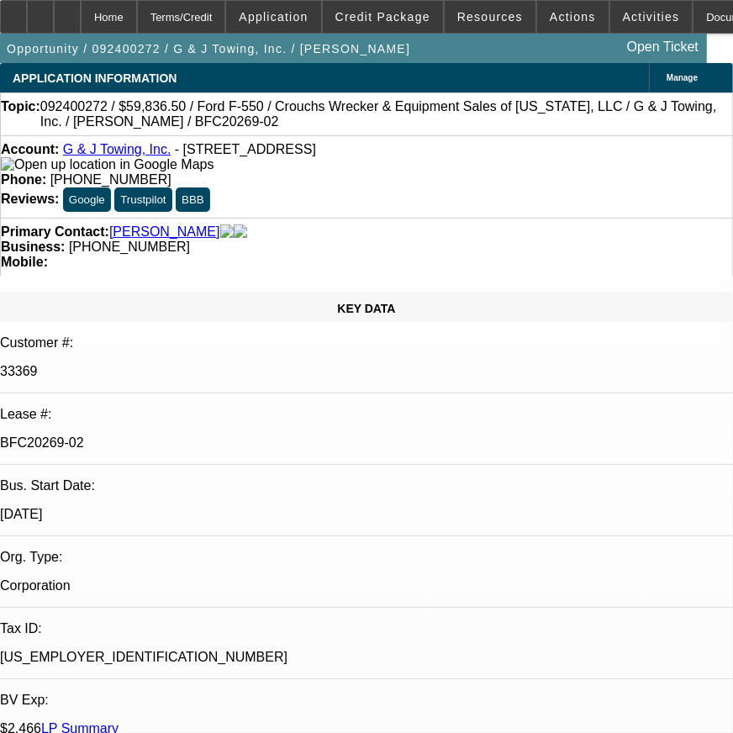
select select "1"
select select "2"
select select "6"
select select "1"
select select "2"
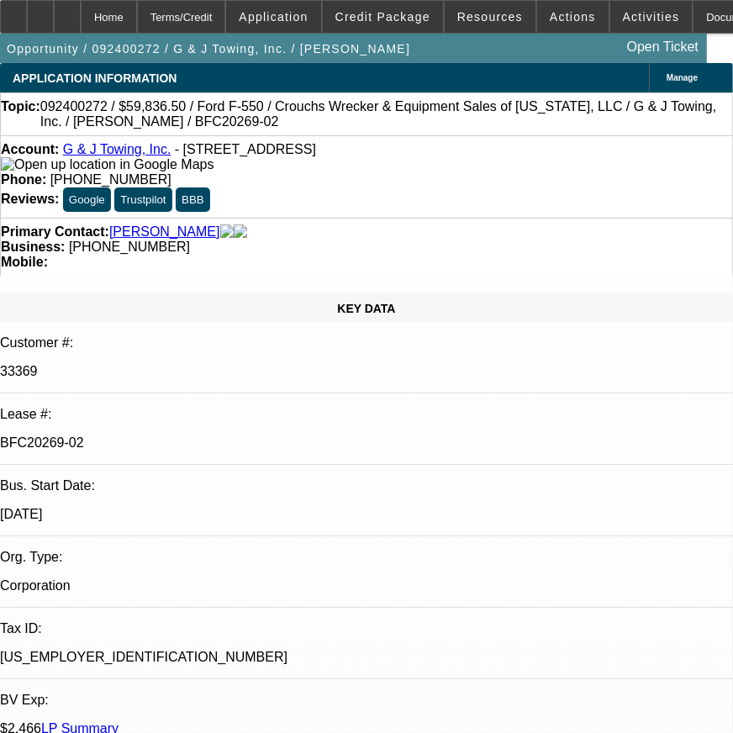
select select "6"
select select "1"
select select "6"
click at [393, 5] on span at bounding box center [383, 17] width 120 height 40
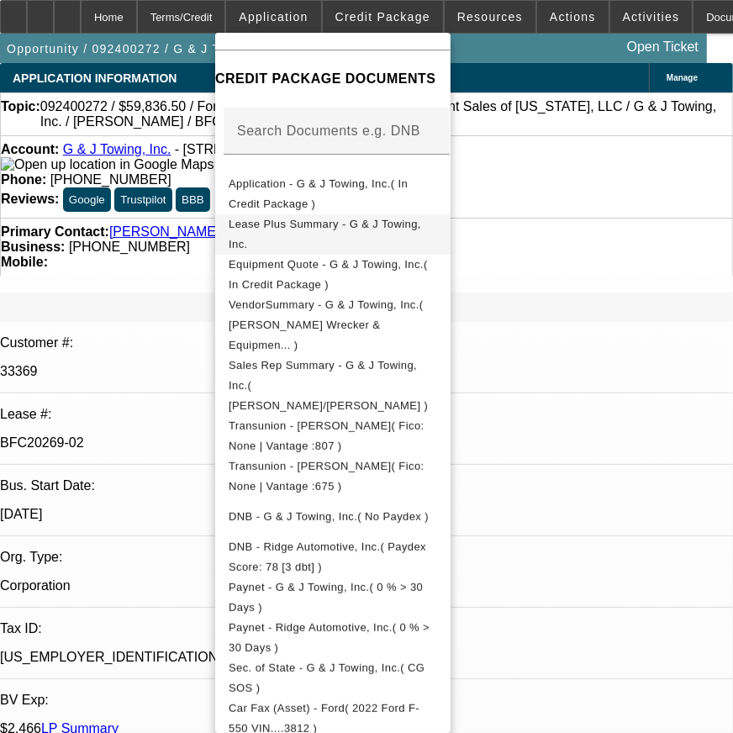
scroll to position [234, 0]
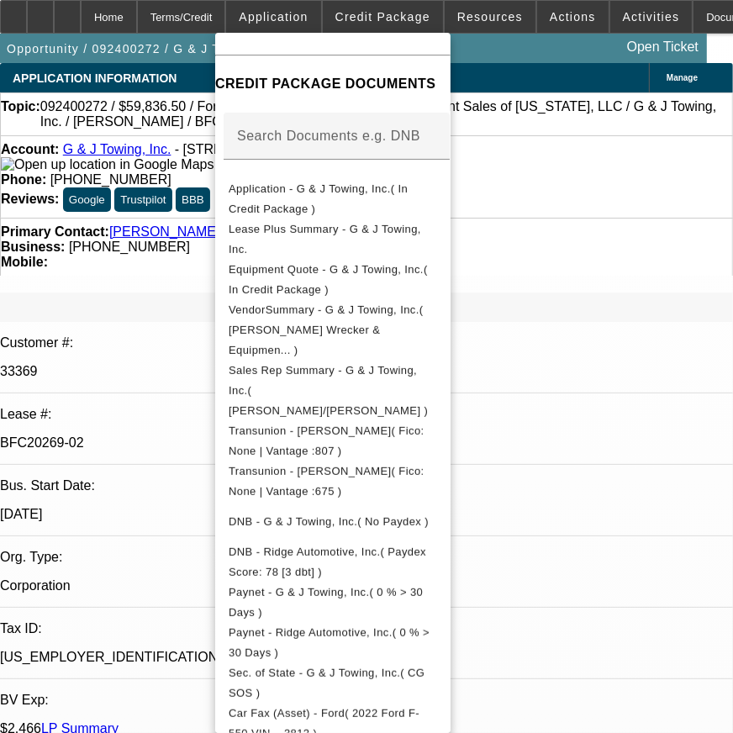
click at [536, 255] on div at bounding box center [366, 366] width 733 height 733
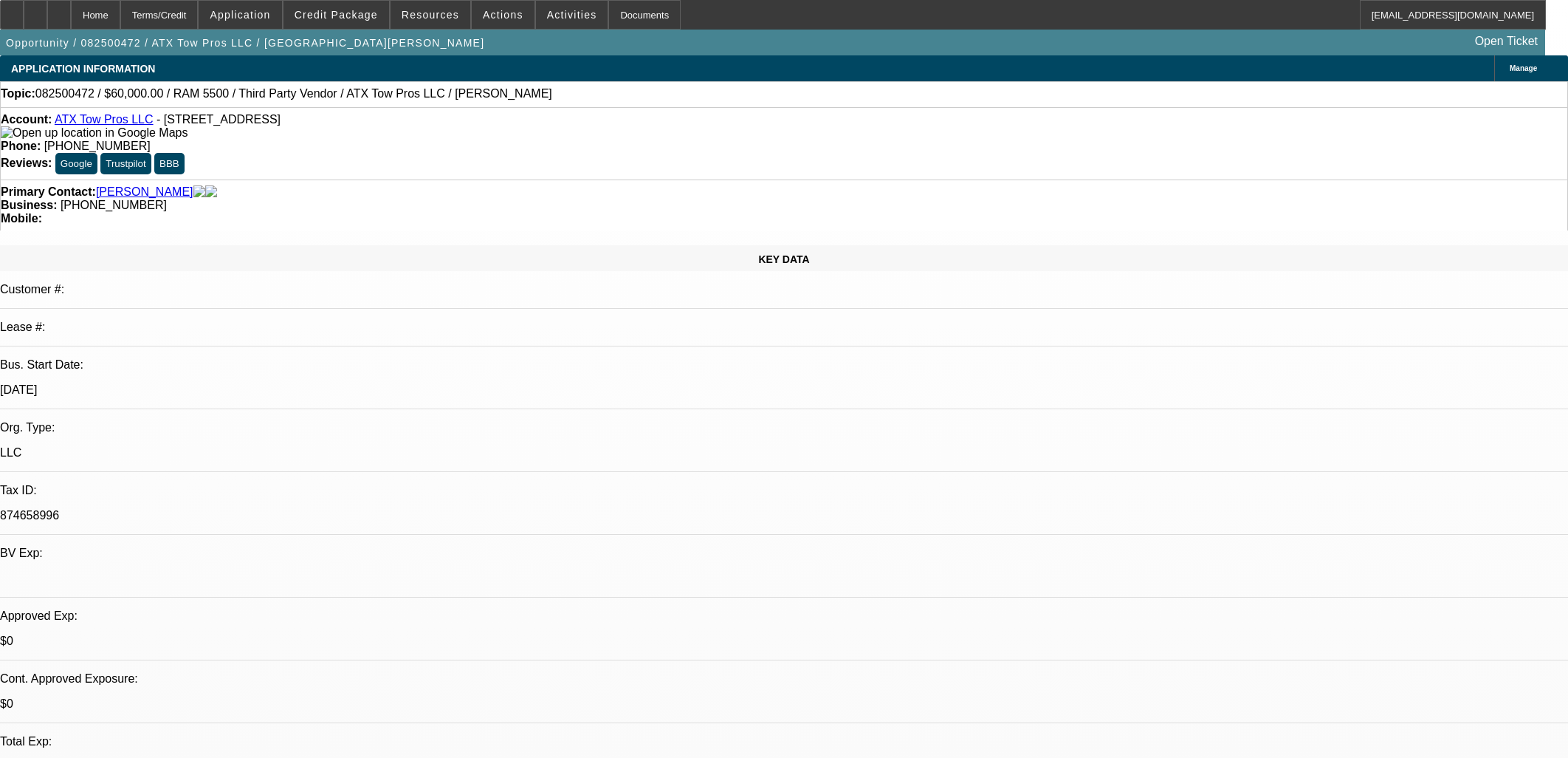
select select "0"
select select "3"
select select "0"
select select "6"
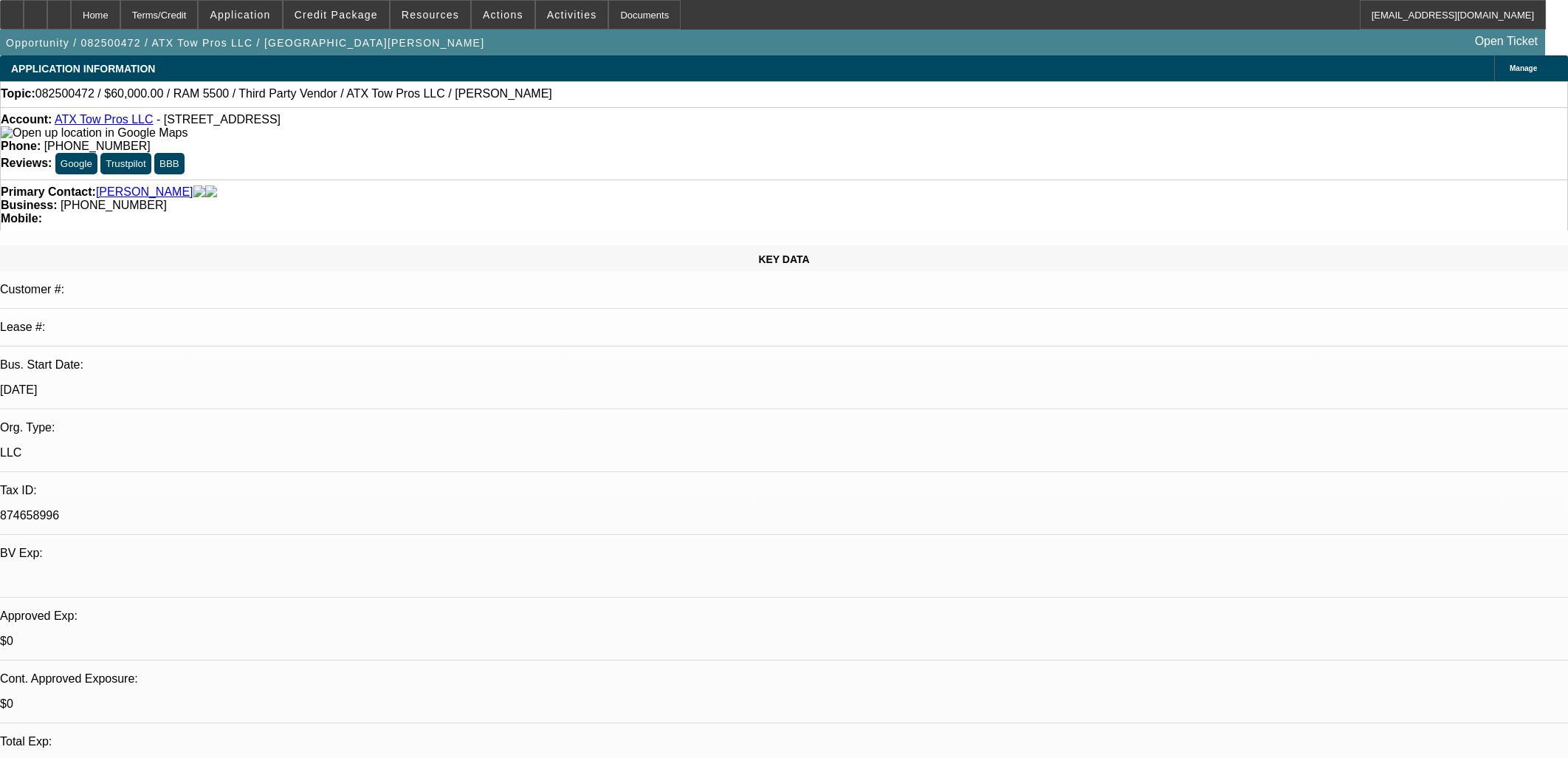
select select "0"
select select "3"
select select "0.1"
select select "4"
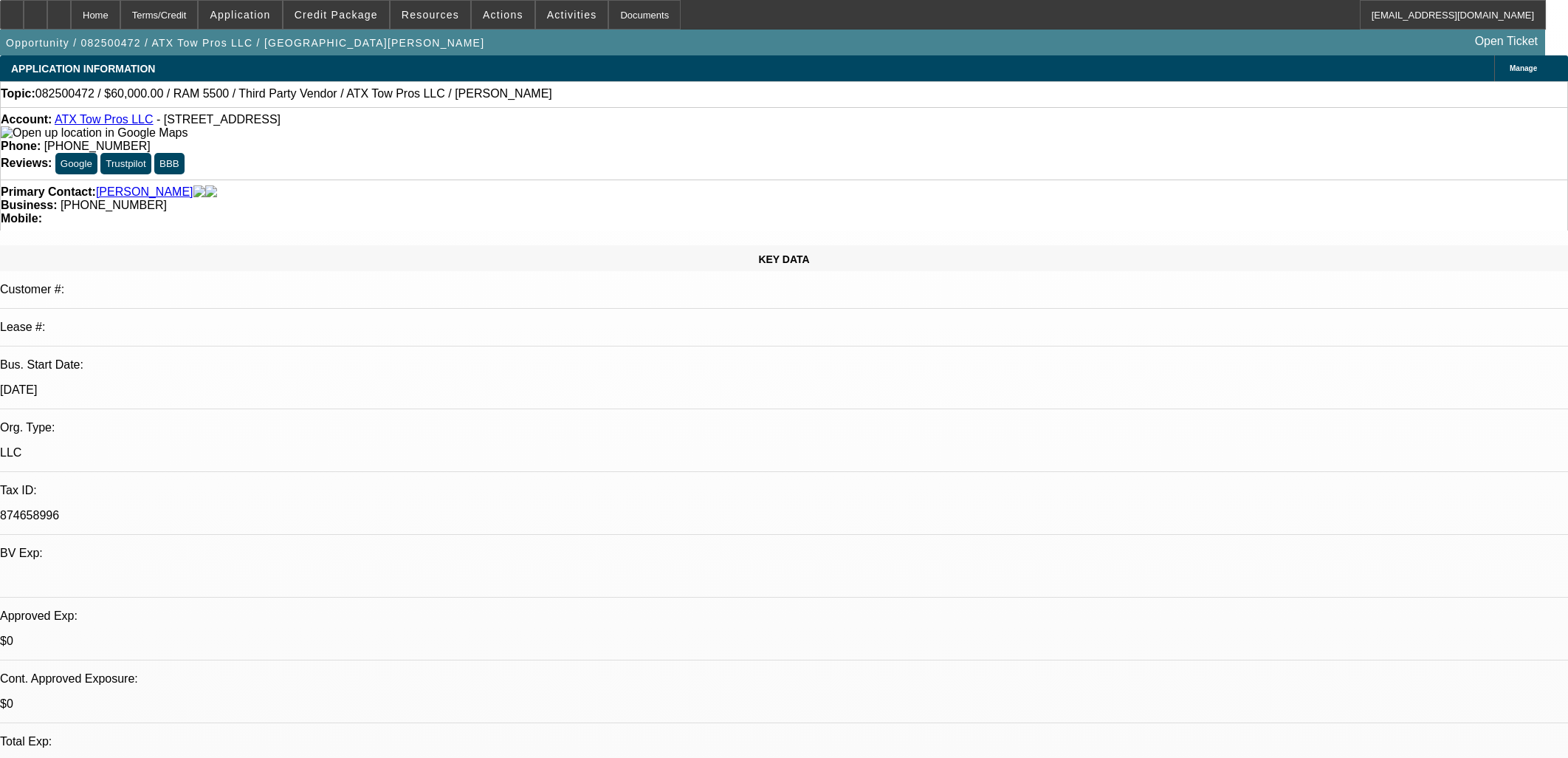
select select "0"
select select "3"
select select "0.1"
select select "4"
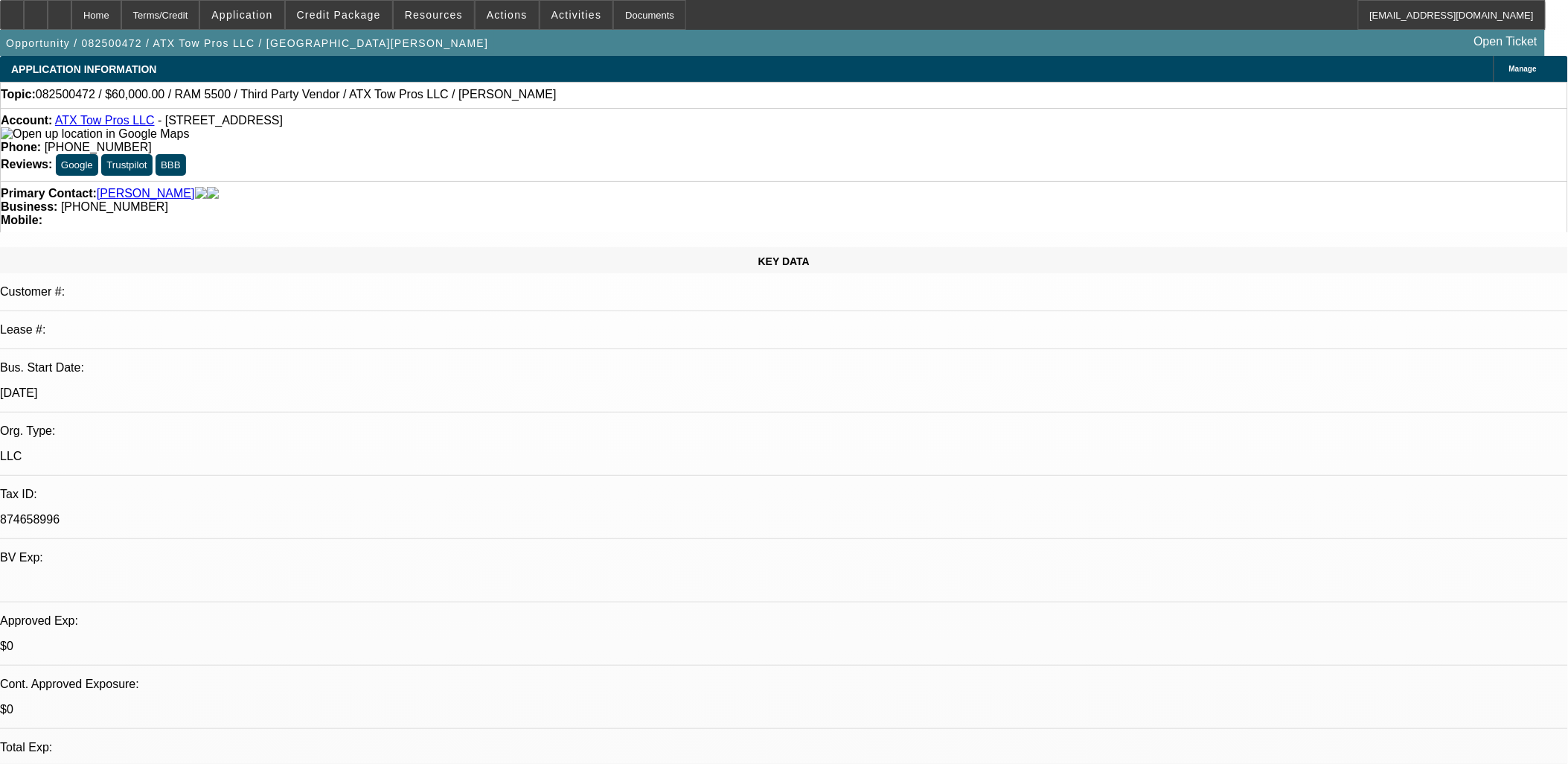
scroll to position [131, 0]
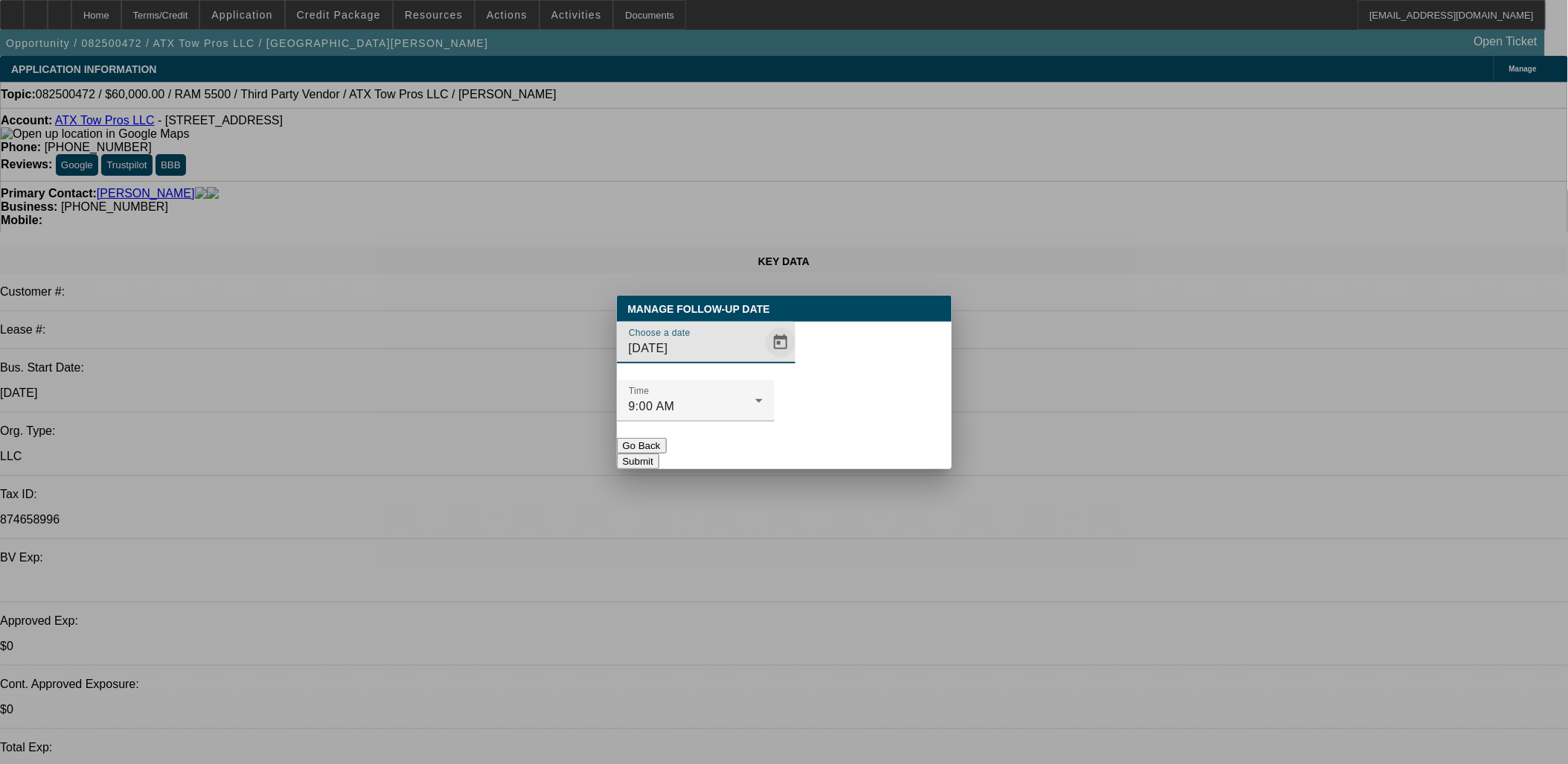
click at [763, 361] on span "Open calendar" at bounding box center [780, 342] width 35 height 35
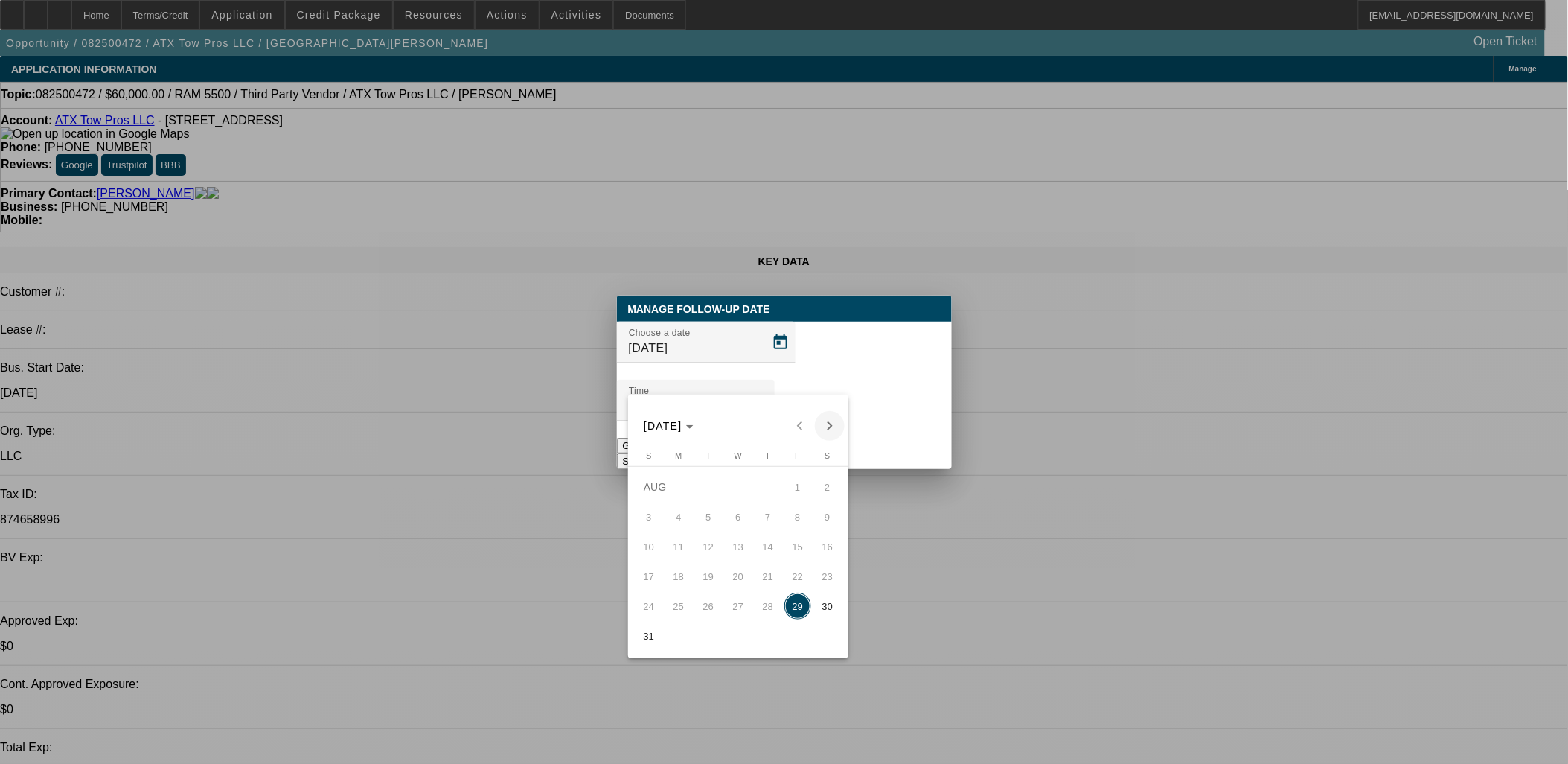
click at [822, 435] on span "Next month" at bounding box center [830, 426] width 30 height 30
click at [709, 503] on button "2" at bounding box center [709, 517] width 30 height 30
type input "9/2/2025"
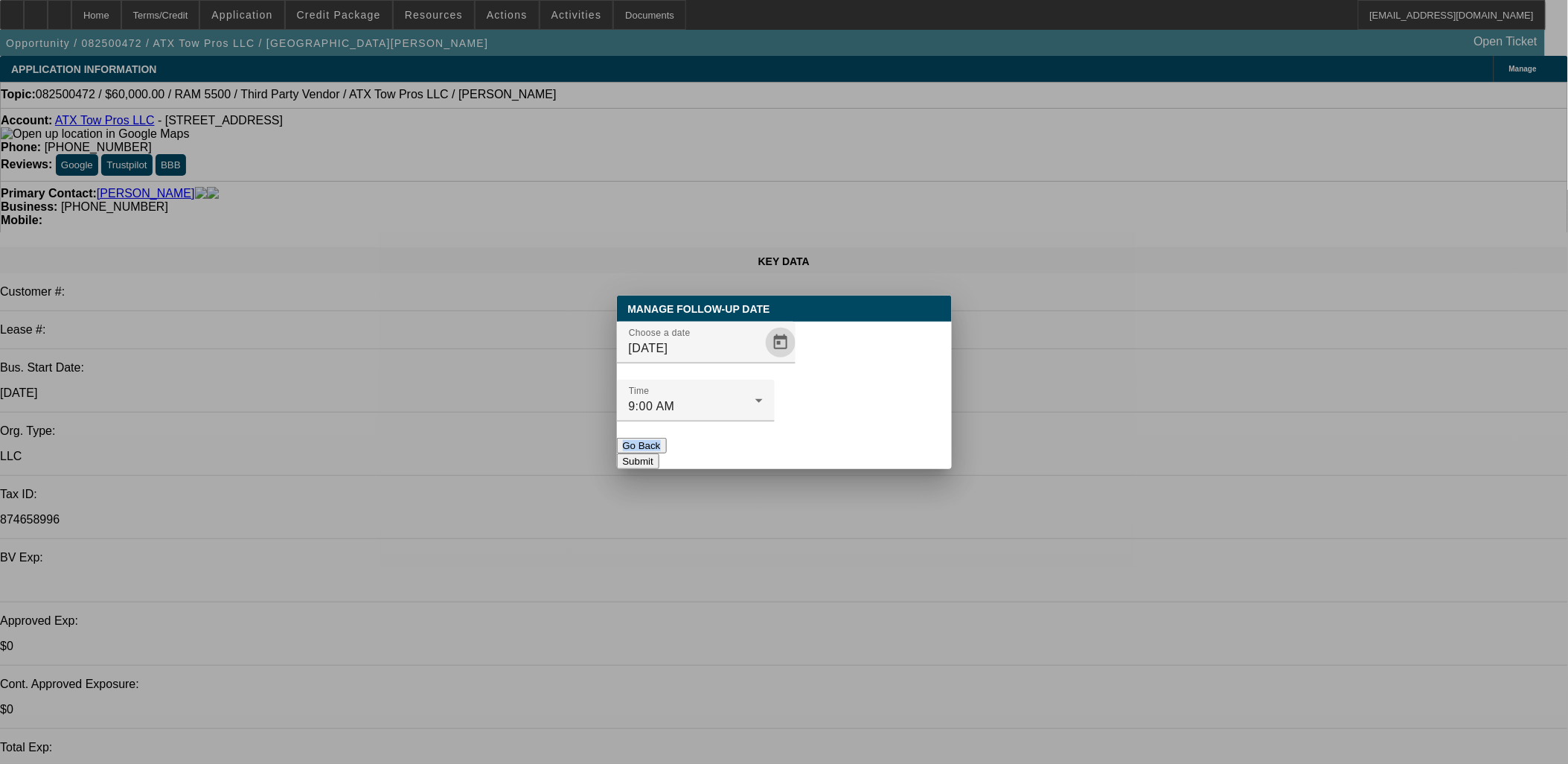
click at [836, 414] on div "Manage Follow-Up Date Choose a date 9/2/2025 Time 9:00 AM Go Back Submit" at bounding box center [784, 382] width 335 height 174
click at [659, 454] on button "Submit" at bounding box center [638, 462] width 43 height 16
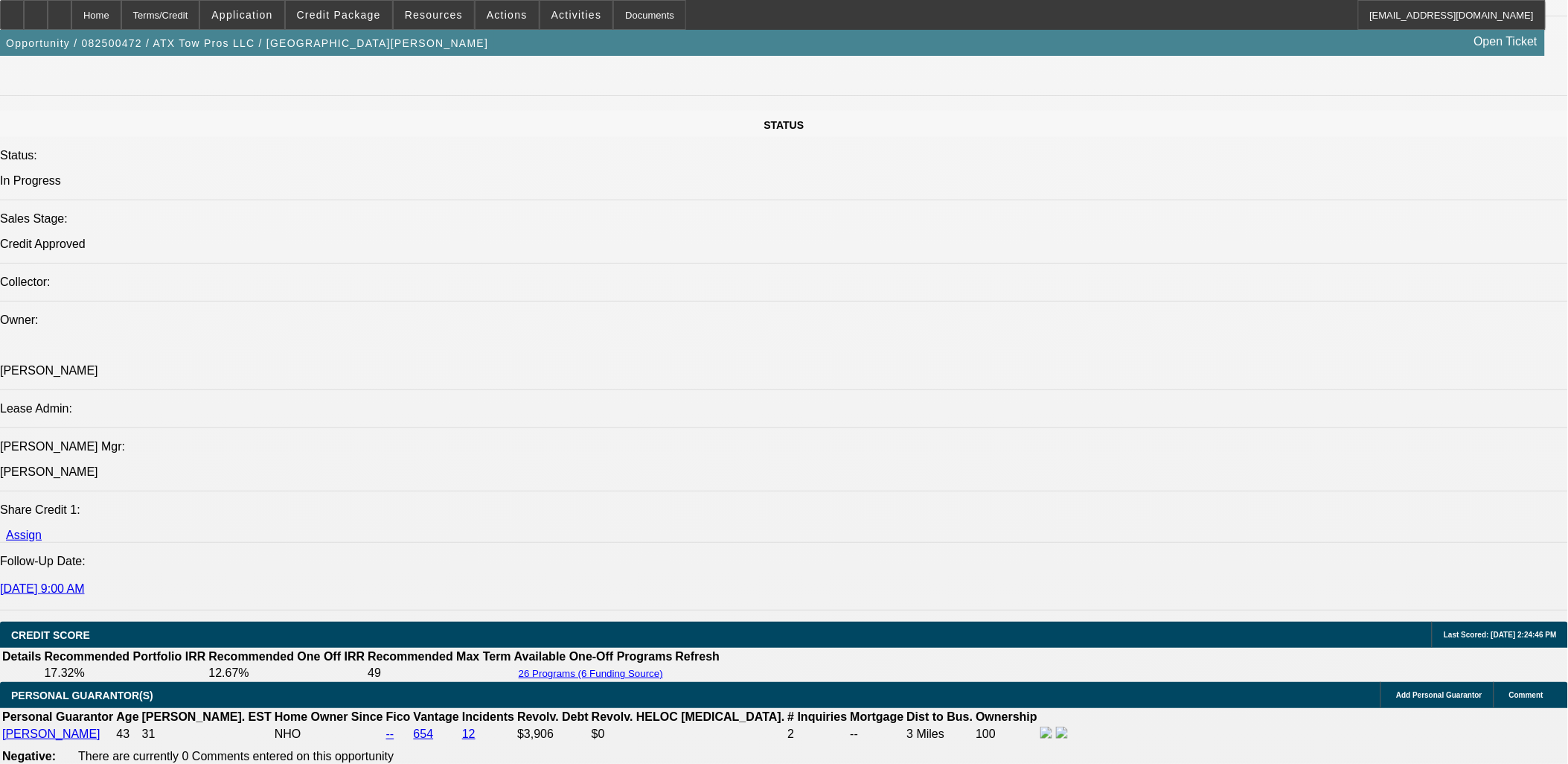
scroll to position [1902, 0]
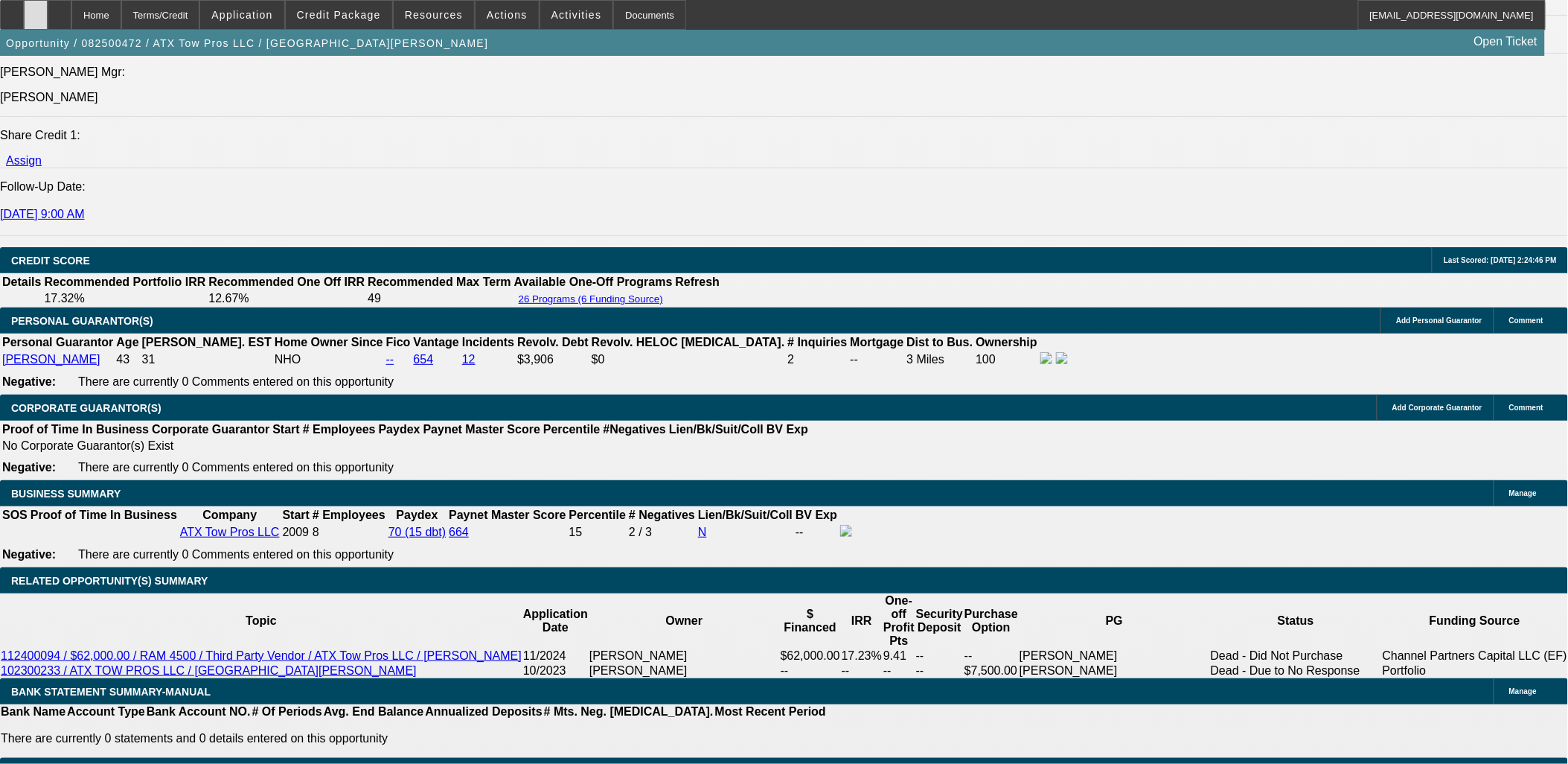
click at [35, 10] on icon at bounding box center [35, 10] width 0 height 0
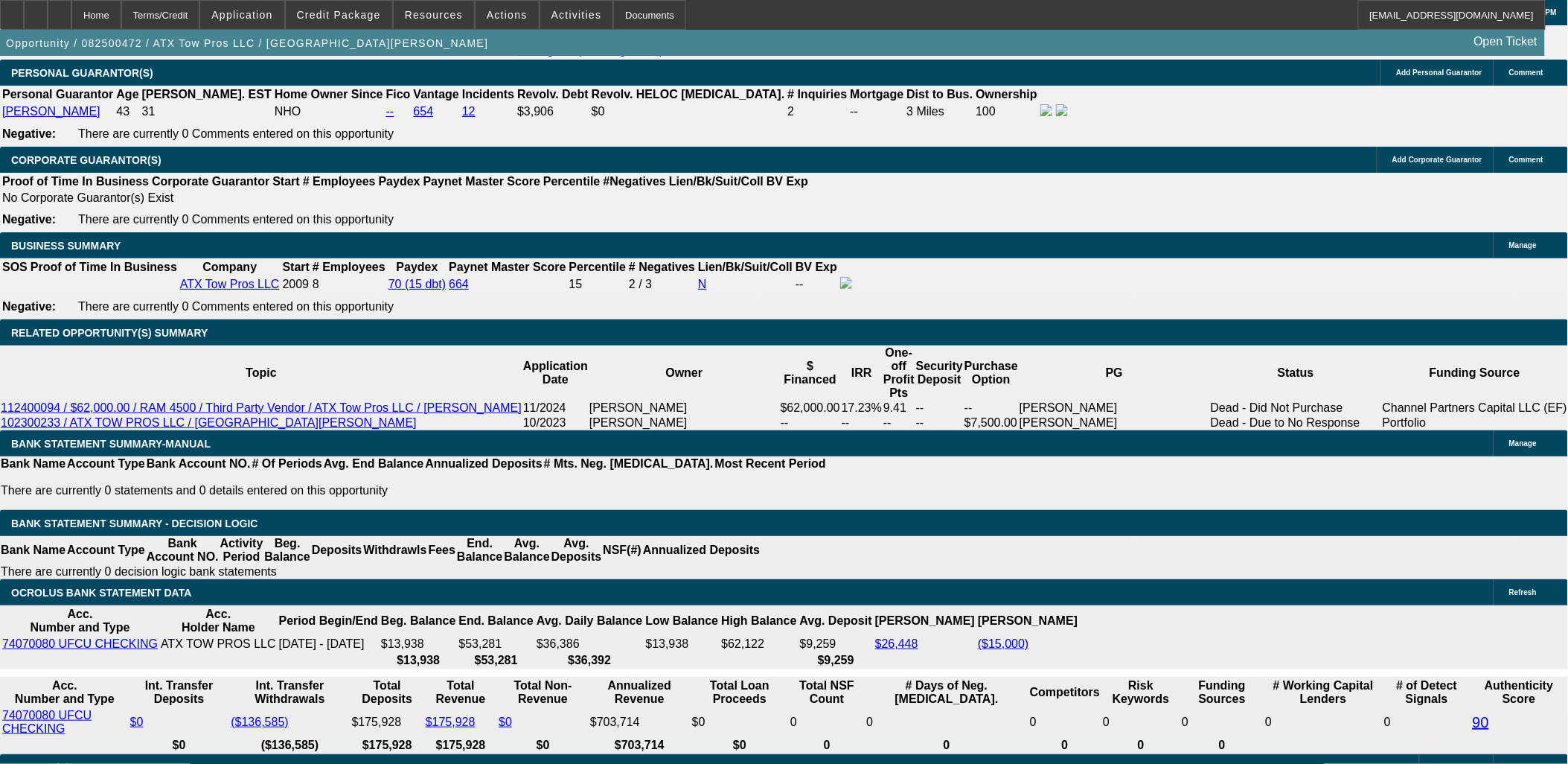
scroll to position [1571, 0]
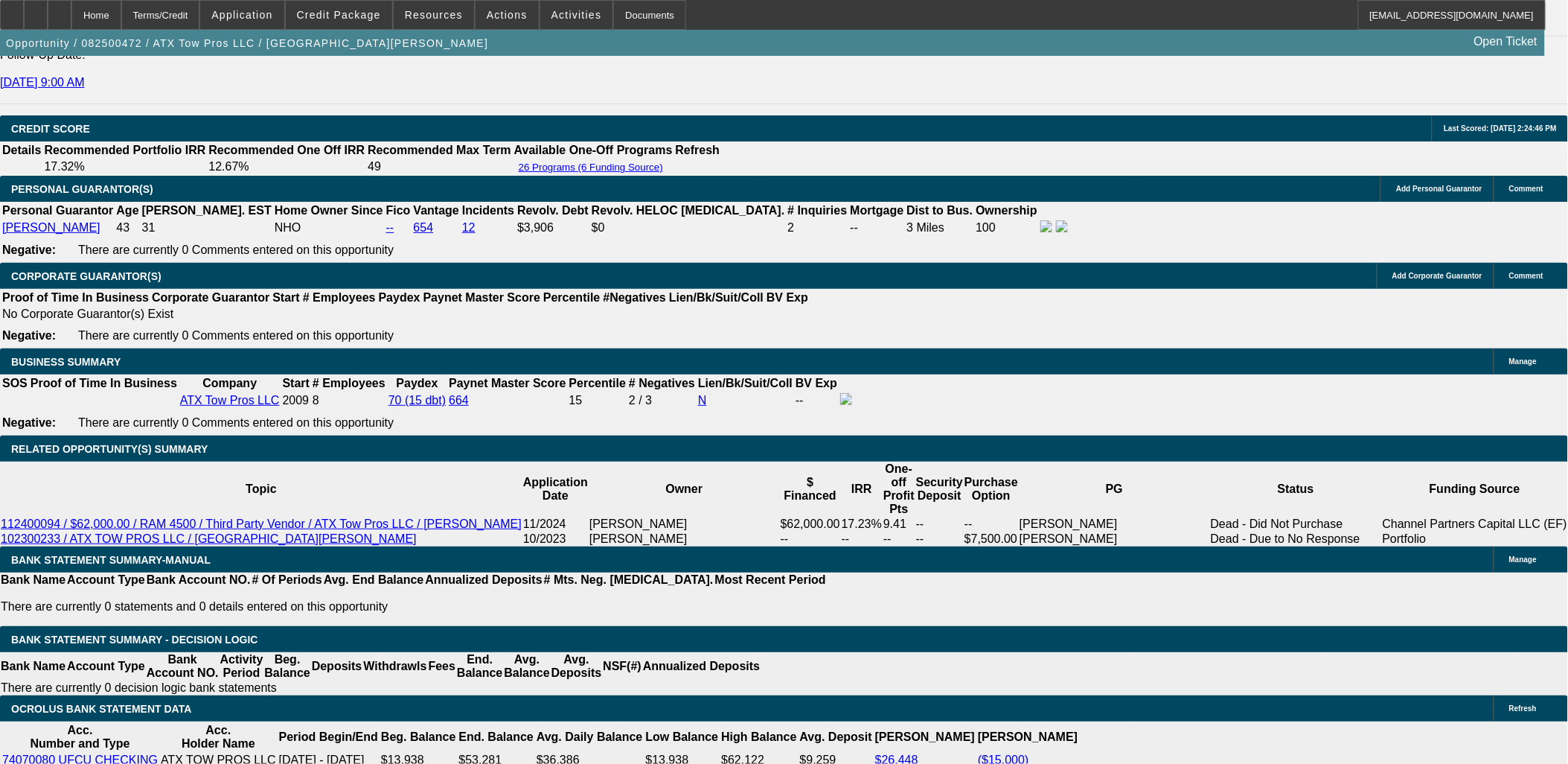
scroll to position [1985, 0]
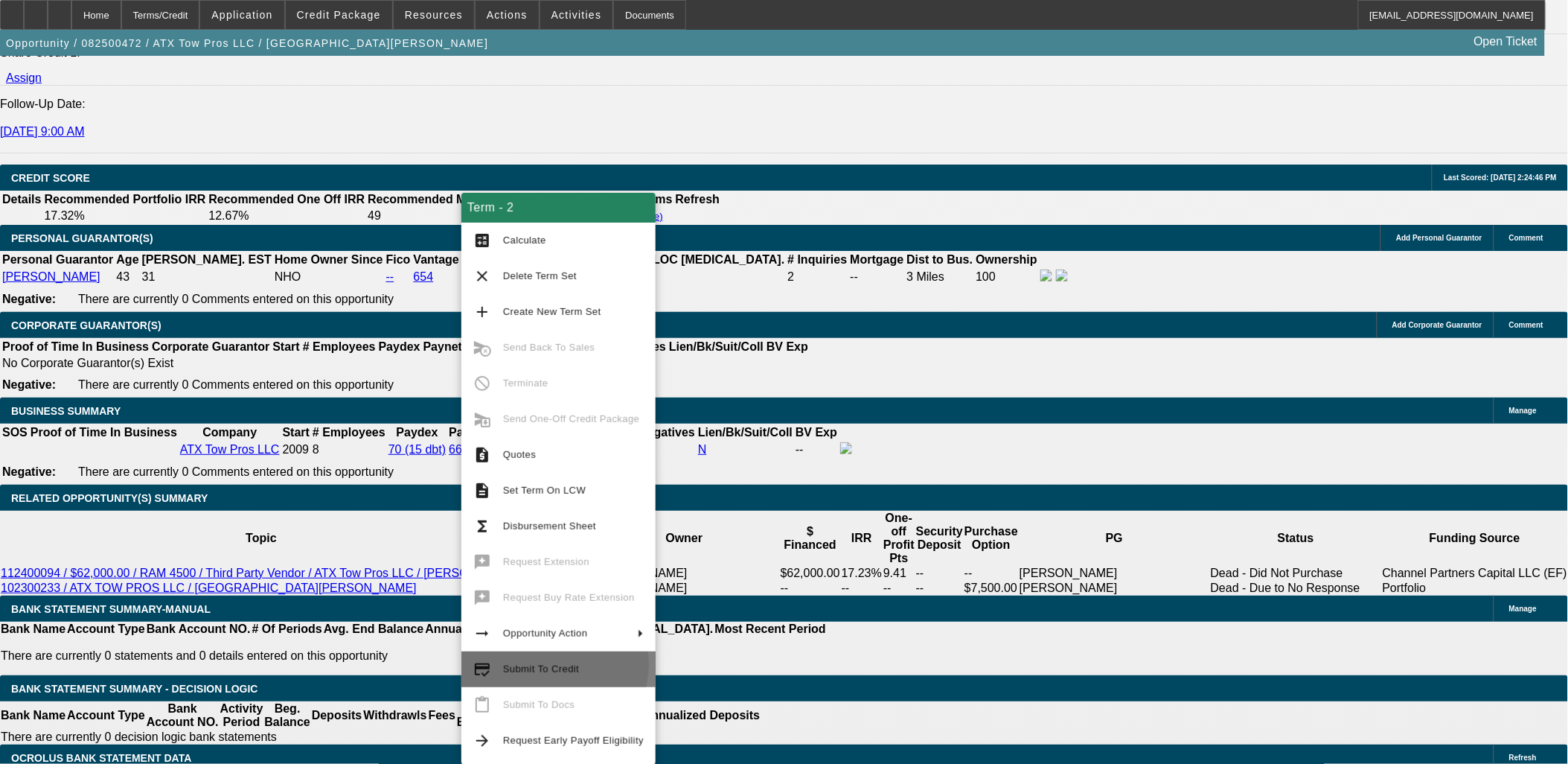
click at [546, 664] on span "Submit To Credit" at bounding box center [541, 668] width 76 height 12
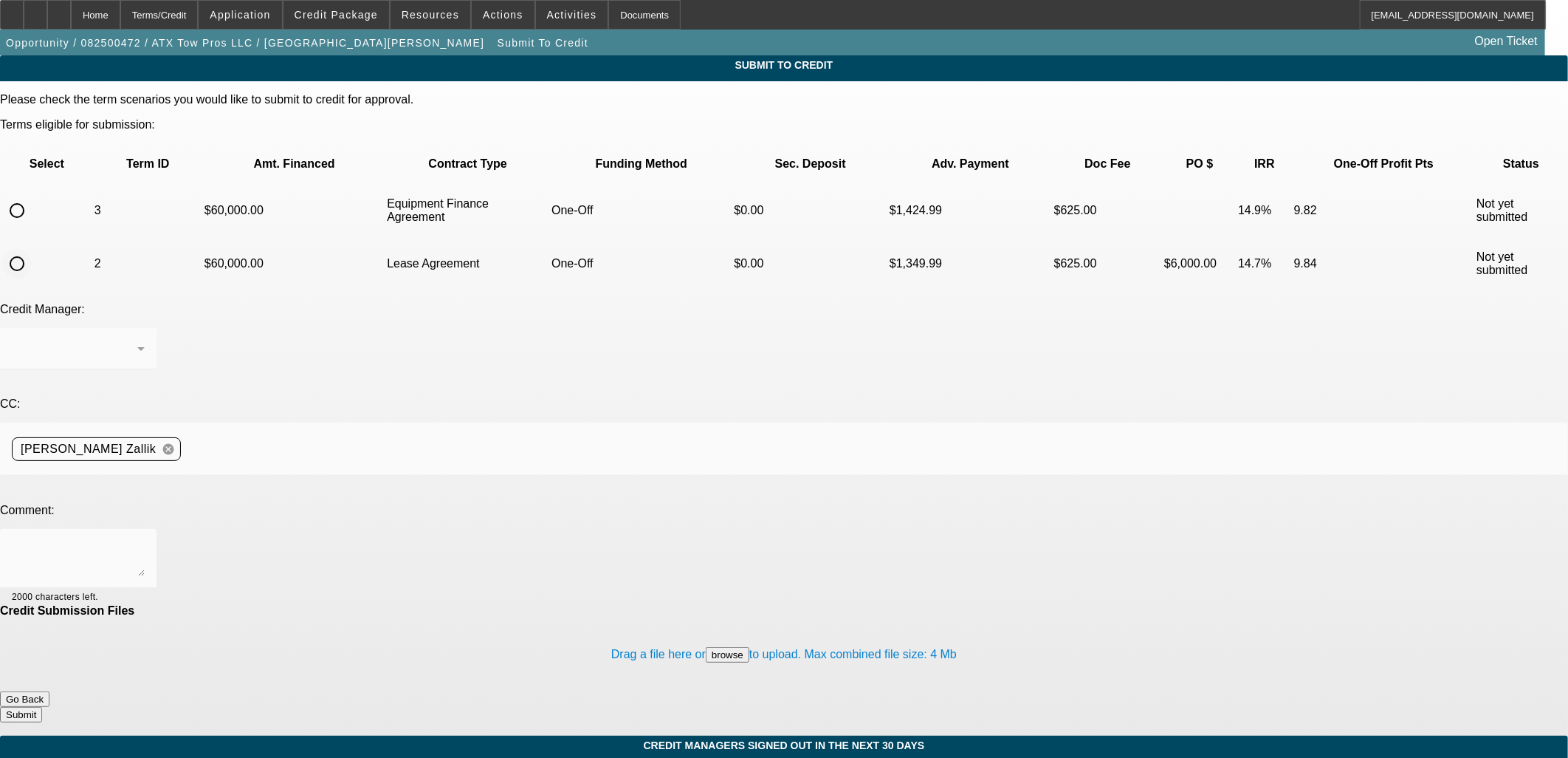
click at [32, 249] on input "radio" at bounding box center [18, 264] width 30 height 30
radio input "true"
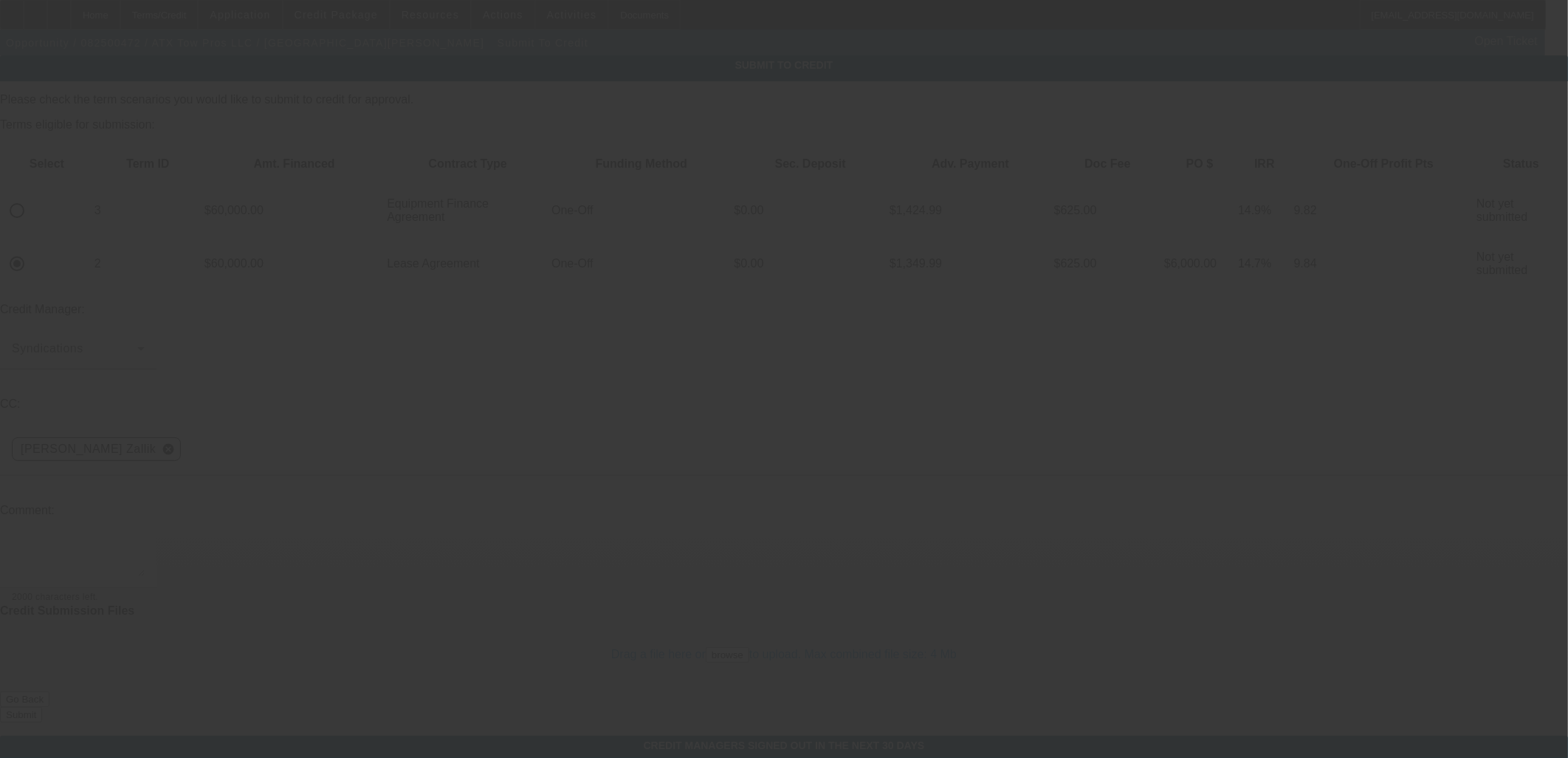
click at [145, 541] on textarea at bounding box center [77, 558] width 133 height 35
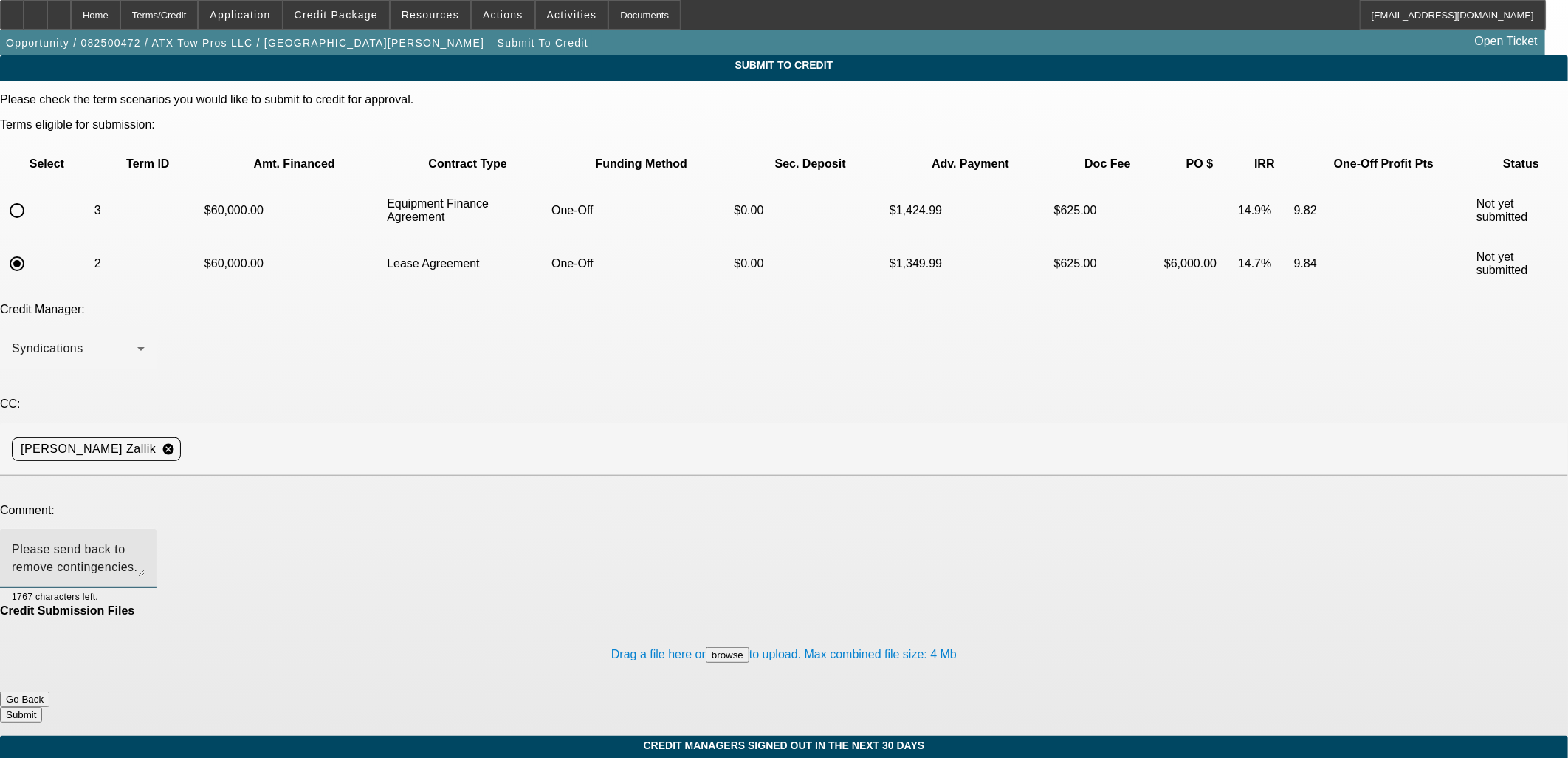
type textarea "Please send back to remove contingencies. Please also confirm we can present bo…"
click at [42, 707] on button "Submit" at bounding box center [21, 715] width 42 height 16
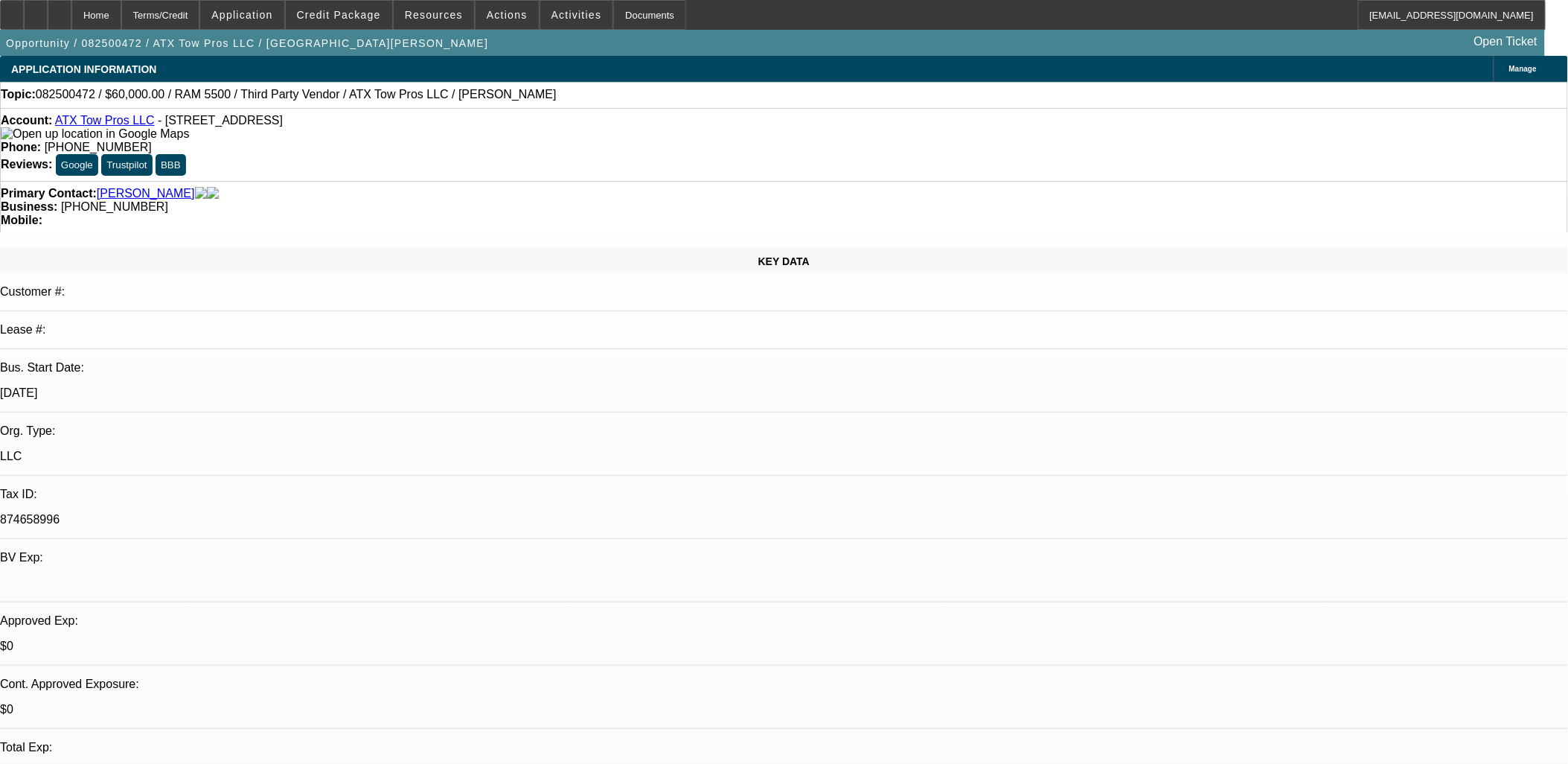
select select "0"
select select "3"
select select "0"
select select "6"
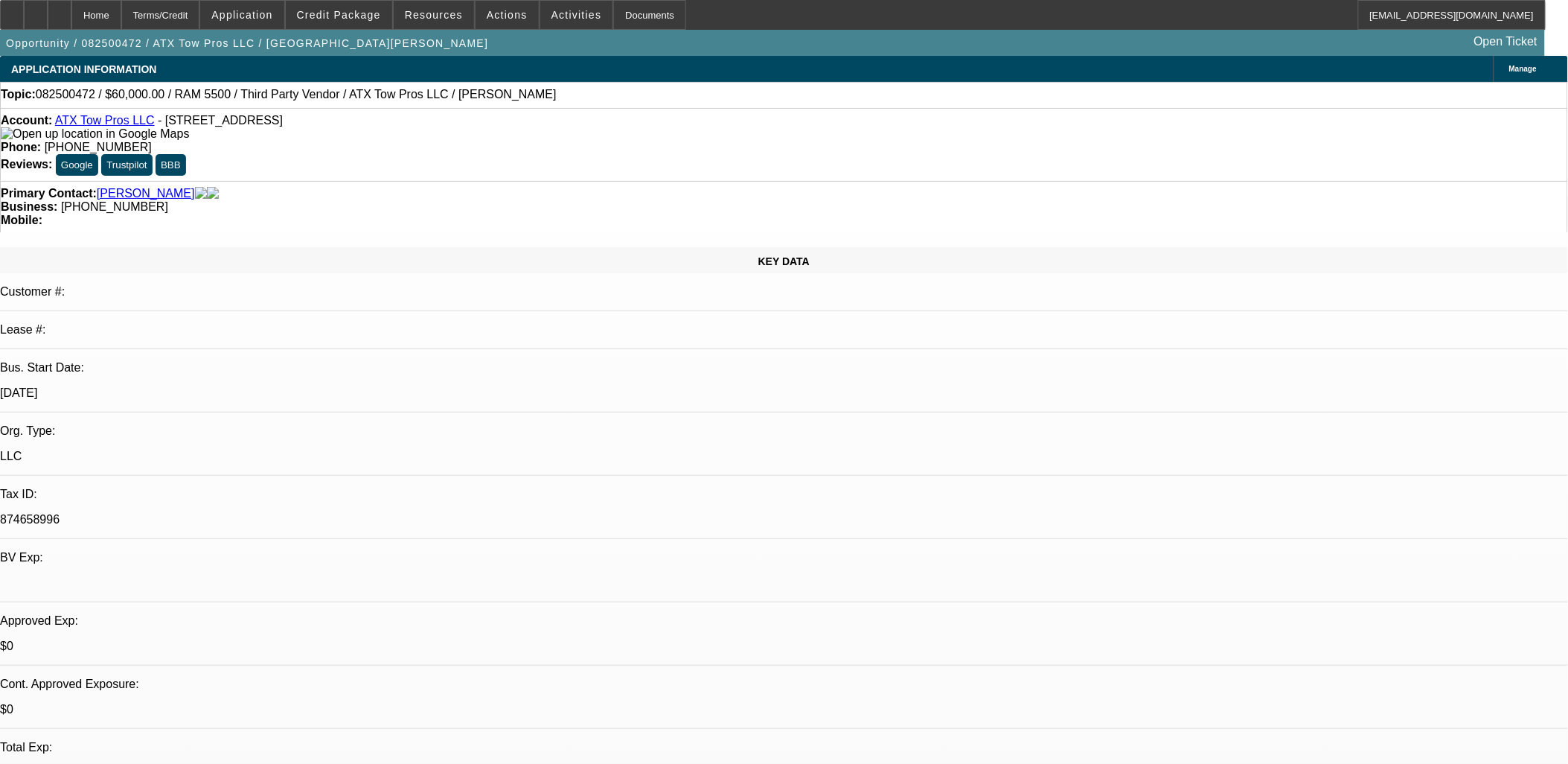
select select "0"
select select "3"
select select "0.1"
select select "4"
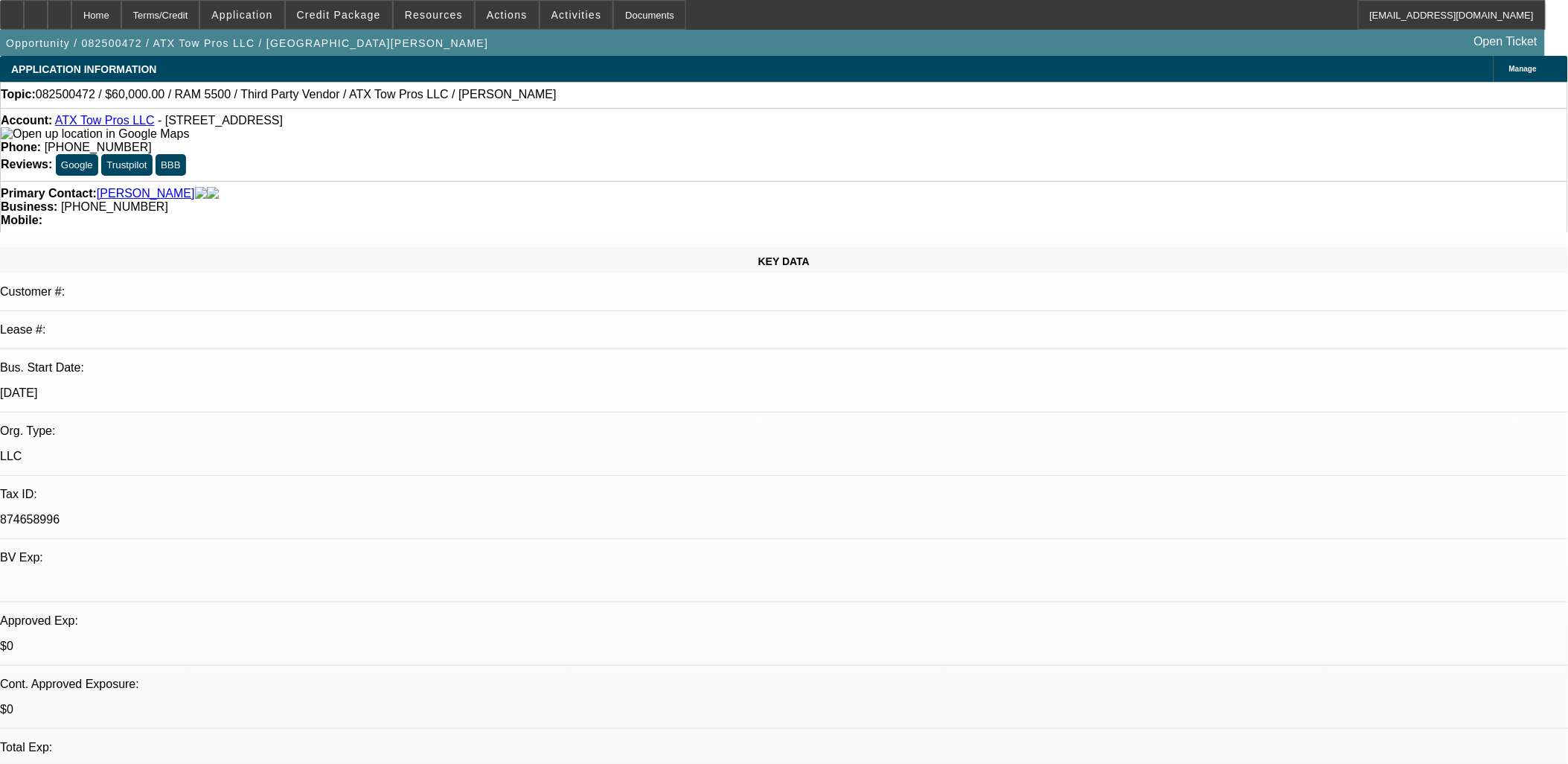
select select "0"
select select "3"
select select "0.1"
select select "4"
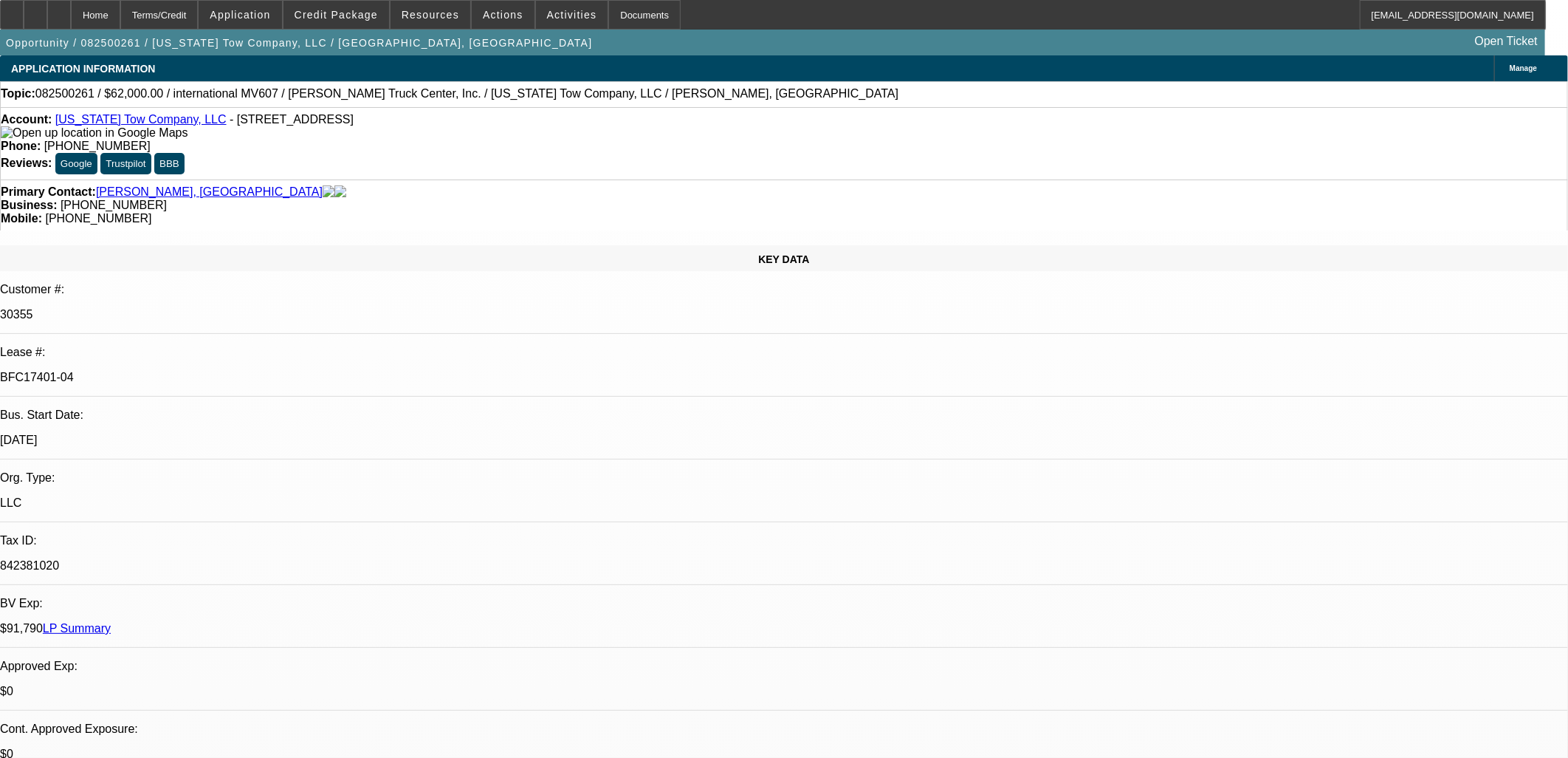
select select "0"
select select "2"
select select "0"
select select "2"
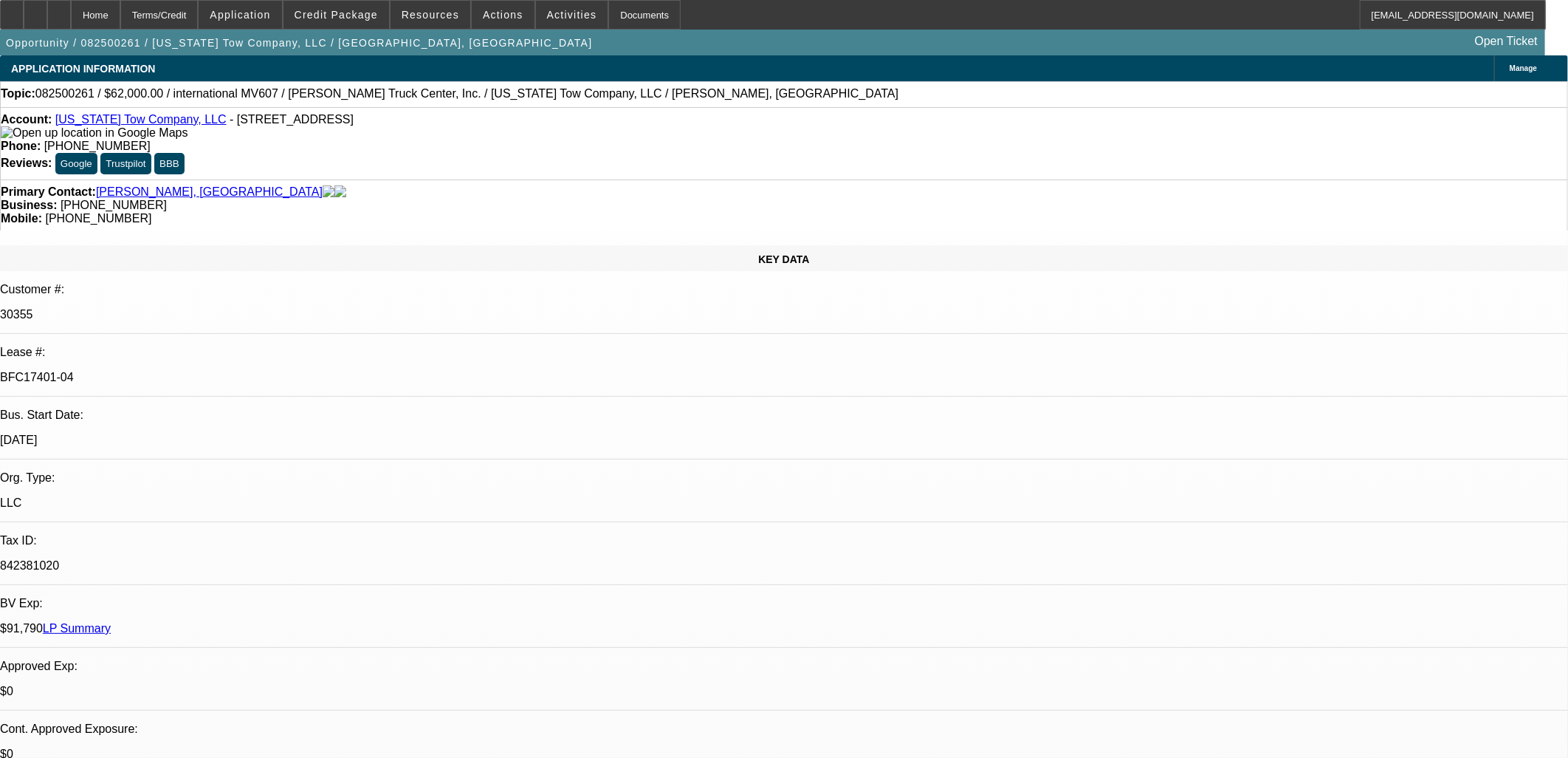
select select "0"
select select "2"
select select "0"
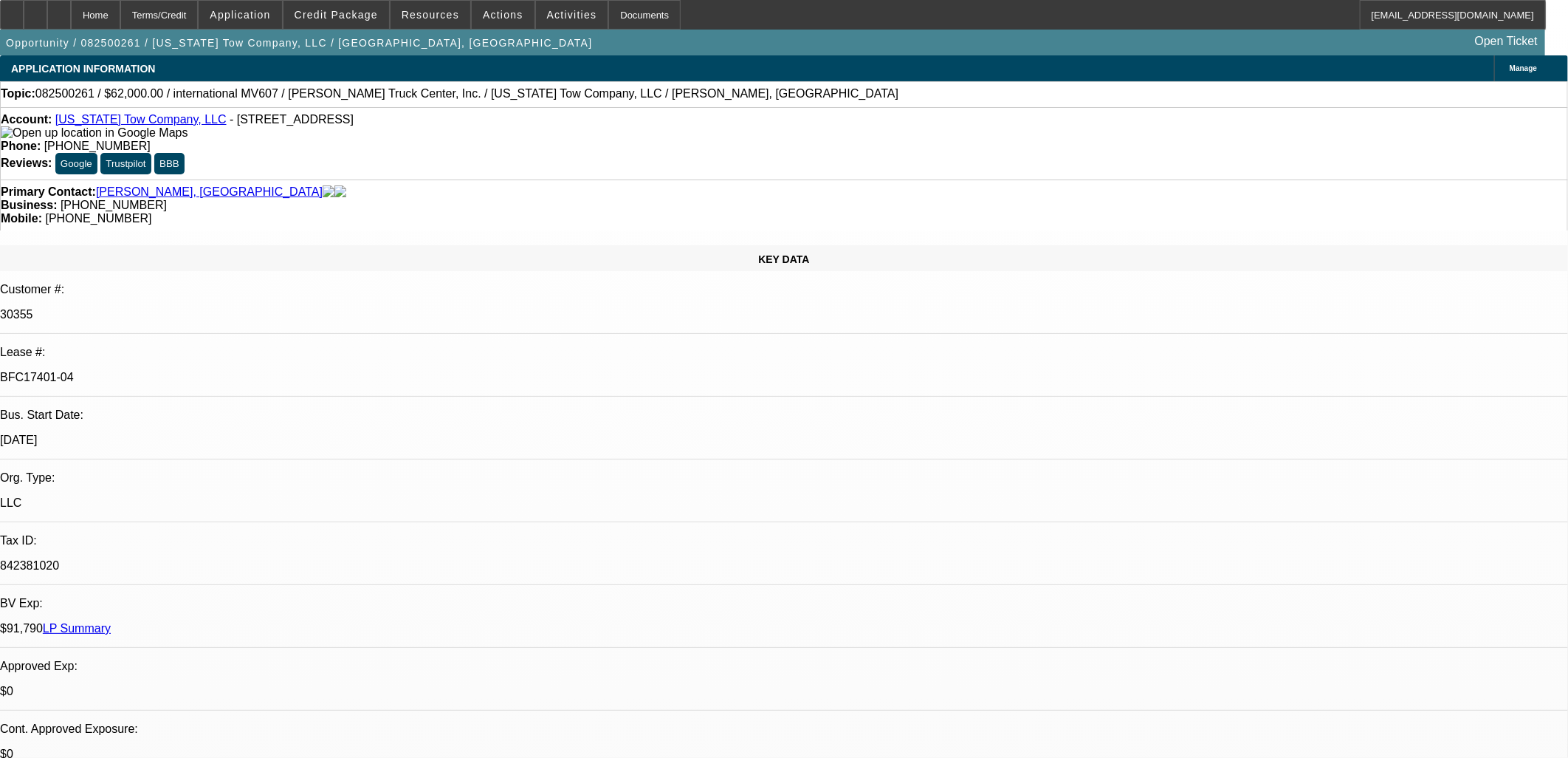
select select "2"
select select "0"
select select "1"
select select "2"
select select "6"
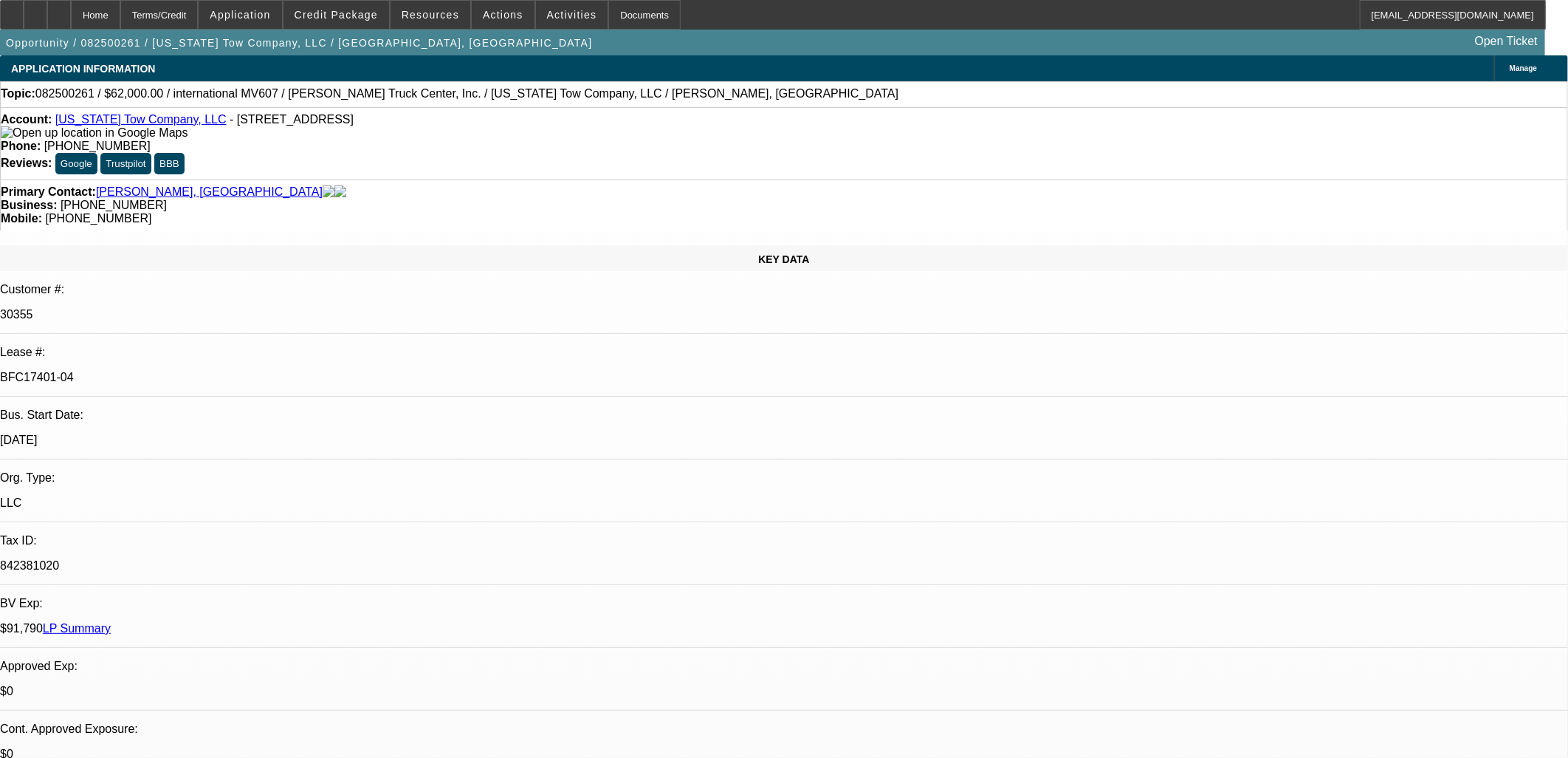
select select "1"
select select "2"
select select "6"
select select "1"
select select "2"
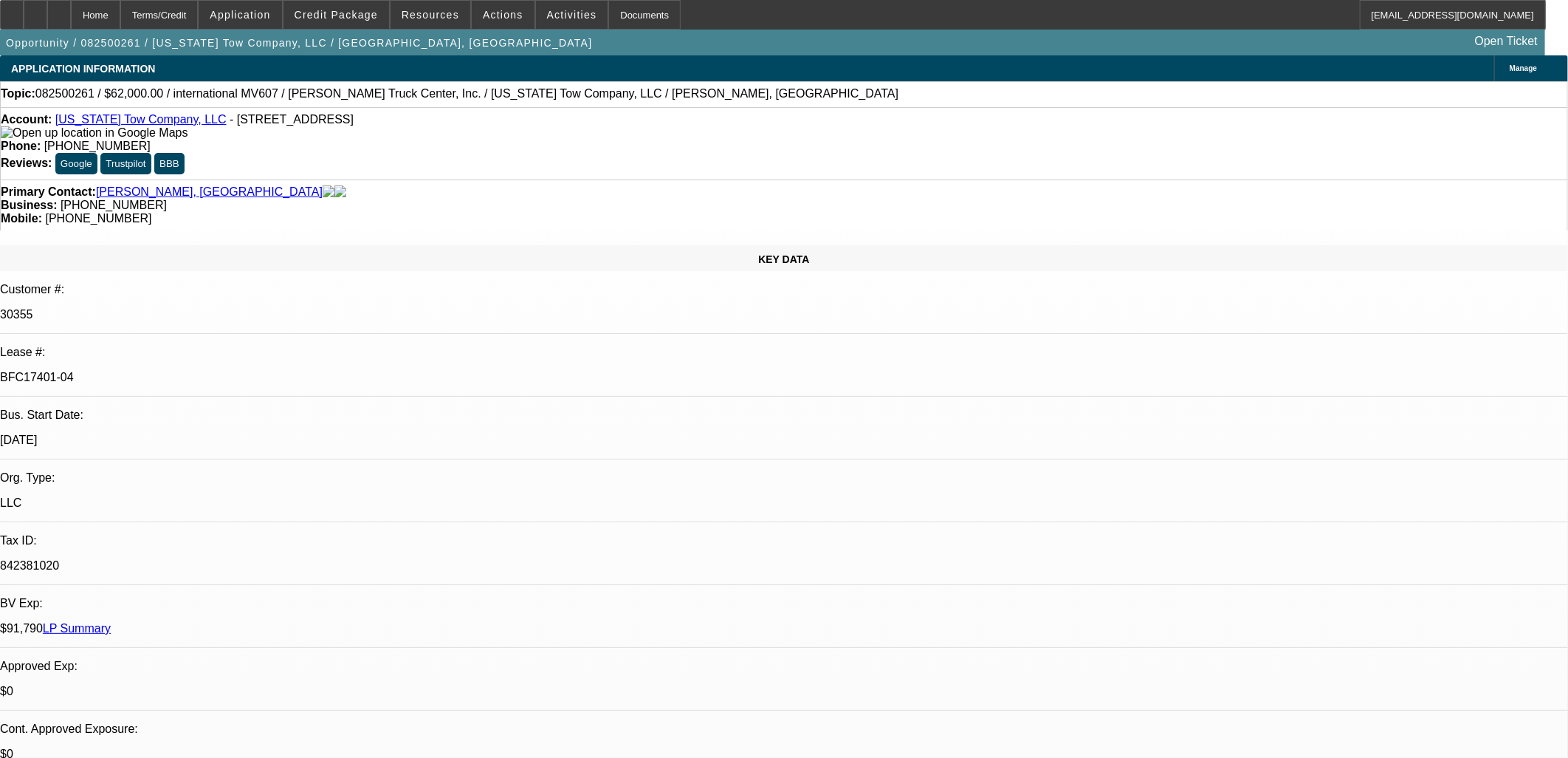
select select "6"
select select "1"
select select "2"
select select "6"
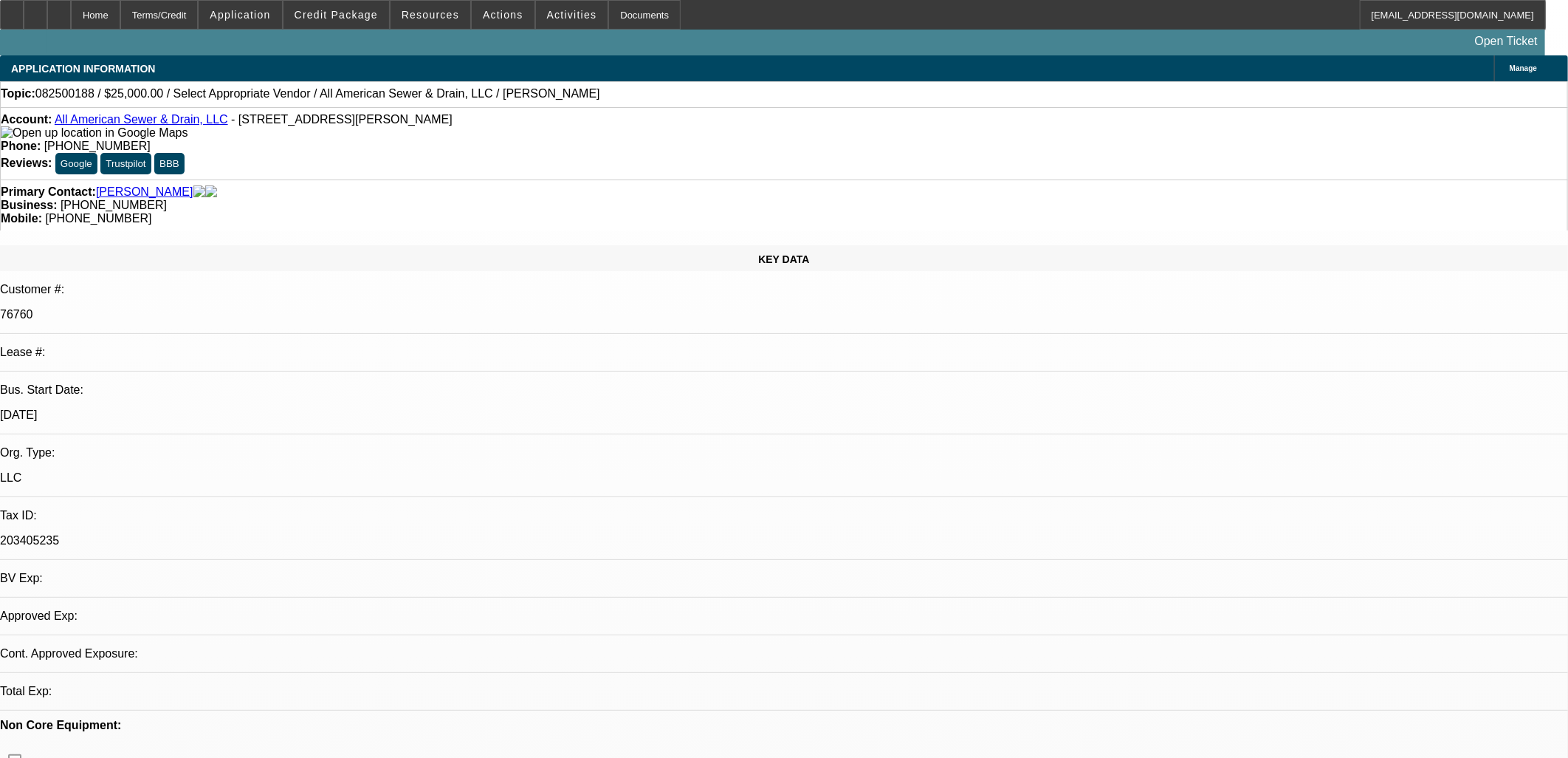
select select "0"
select select "2"
select select "0.1"
select select "4"
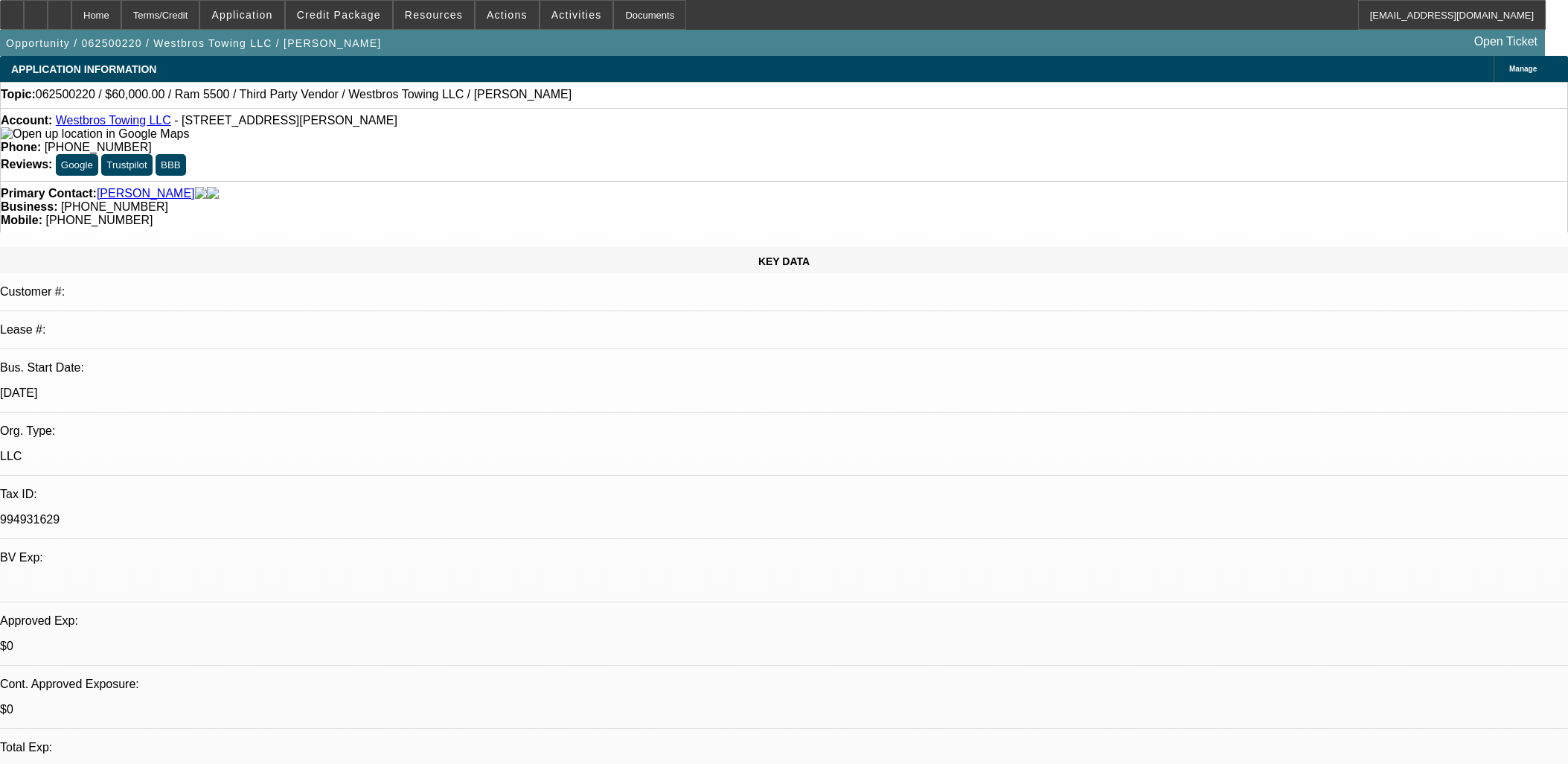
select select "0"
select select "0.1"
select select "4"
select select "0"
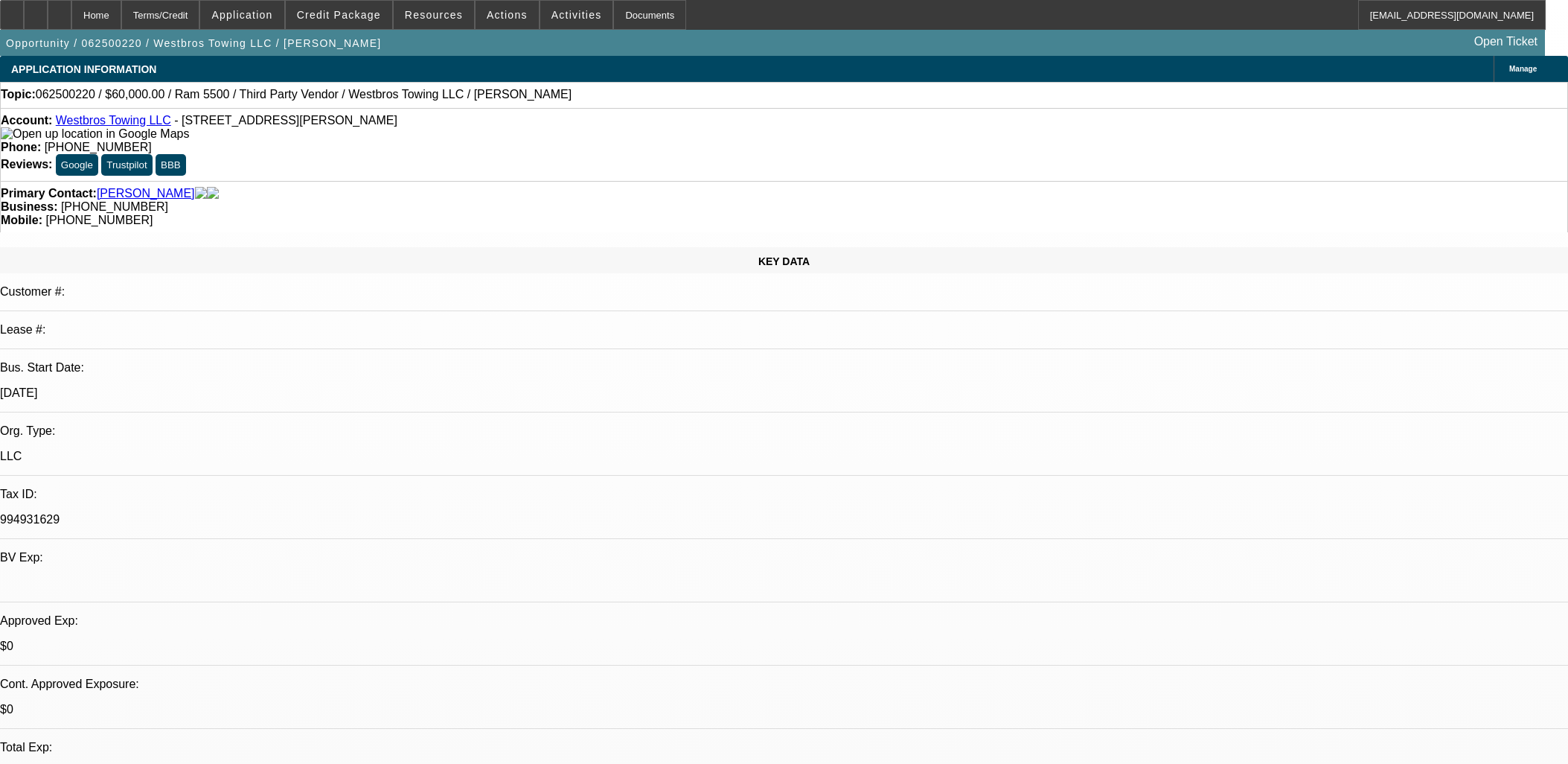
select select "0"
select select "0.1"
select select "4"
select select "0"
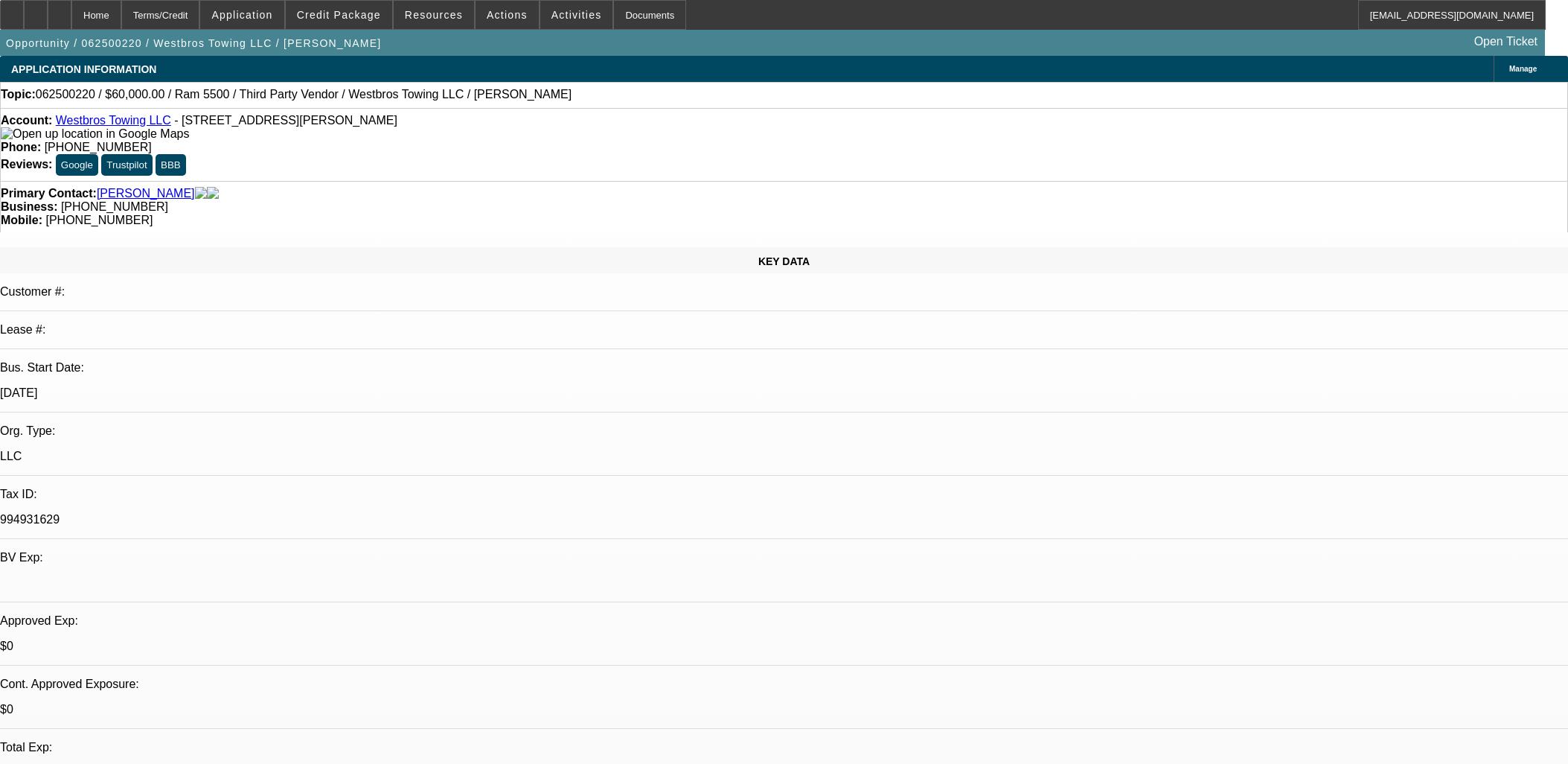
select select "0.1"
select select "4"
select select "0"
select select "0.1"
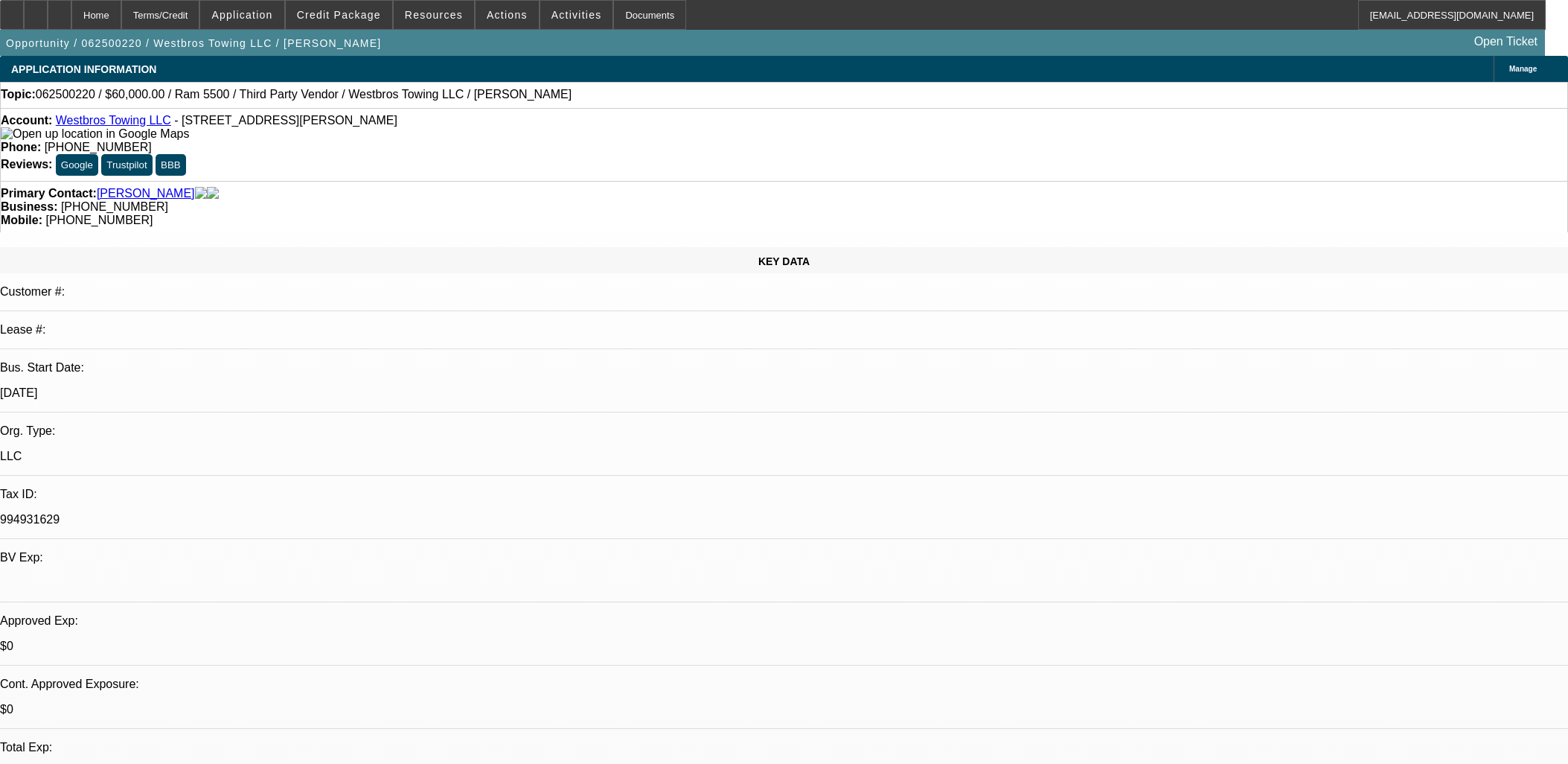
select select "4"
drag, startPoint x: 1133, startPoint y: 348, endPoint x: 1121, endPoint y: 357, distance: 15.0
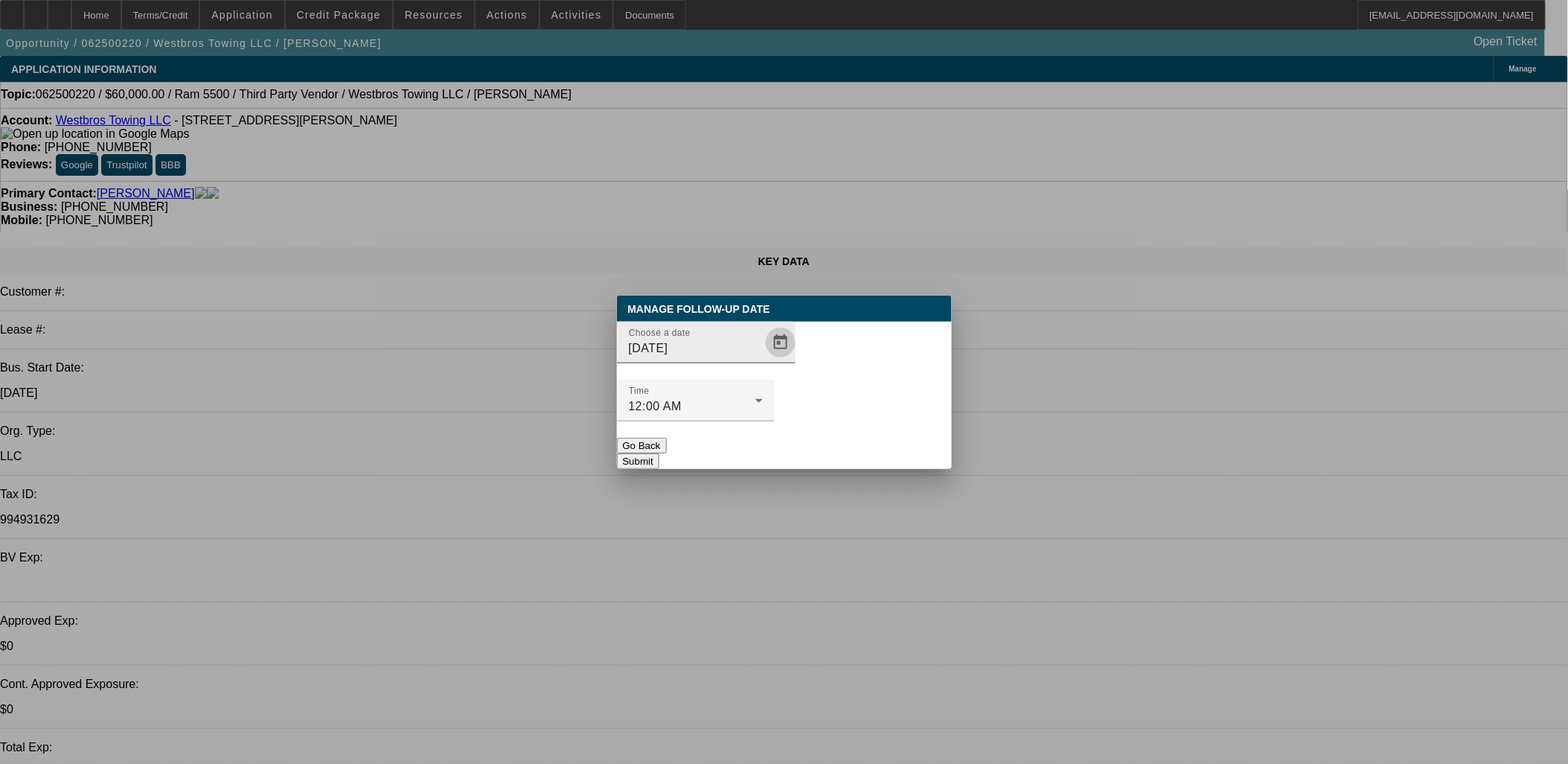
click at [763, 361] on span "Open calendar" at bounding box center [780, 342] width 35 height 35
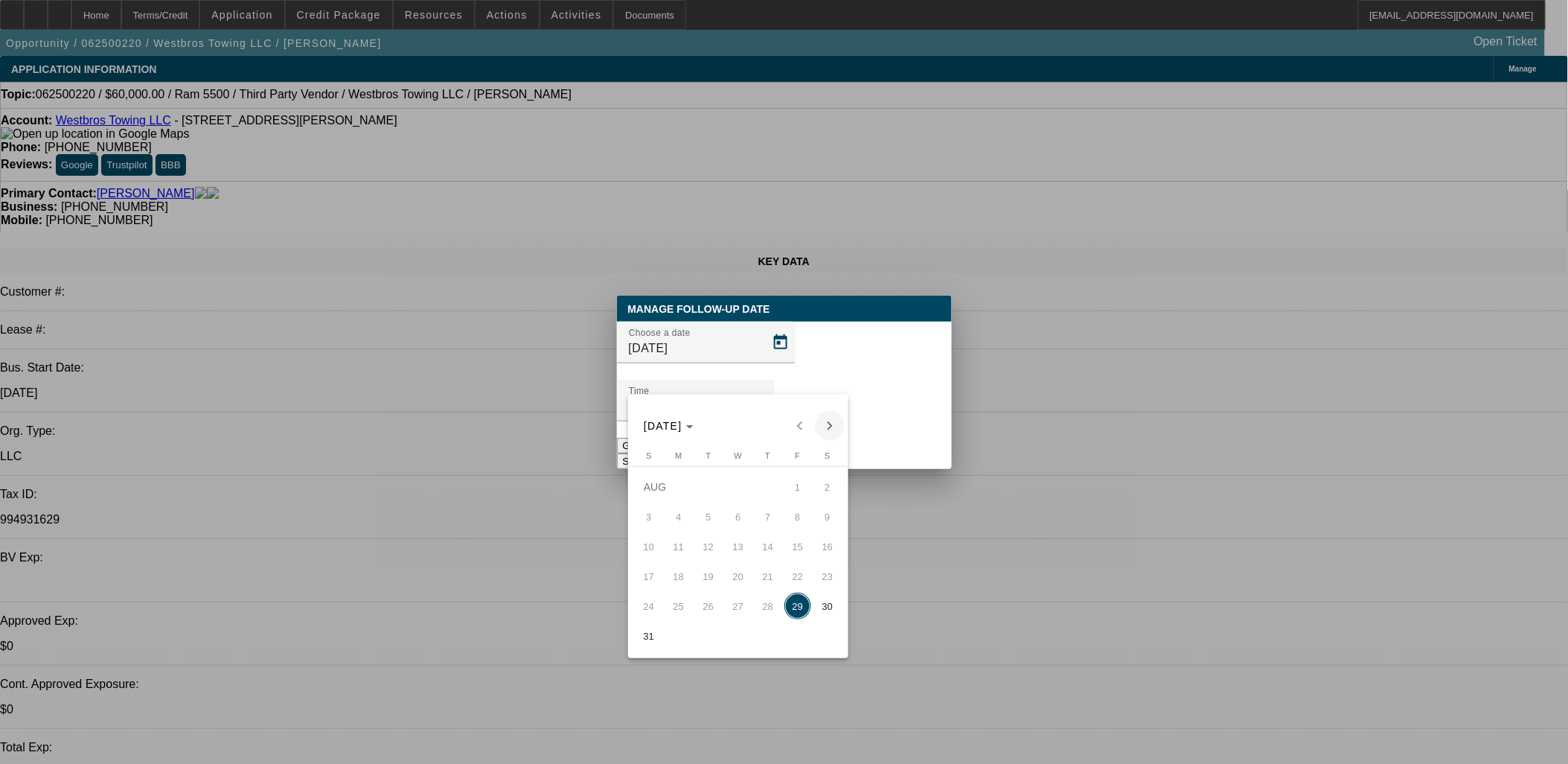
click at [827, 412] on button "Next month" at bounding box center [830, 426] width 30 height 30
drag, startPoint x: 766, startPoint y: 523, endPoint x: 853, endPoint y: 425, distance: 131.0
click at [767, 522] on span "4" at bounding box center [768, 517] width 27 height 27
type input "9/4/2025"
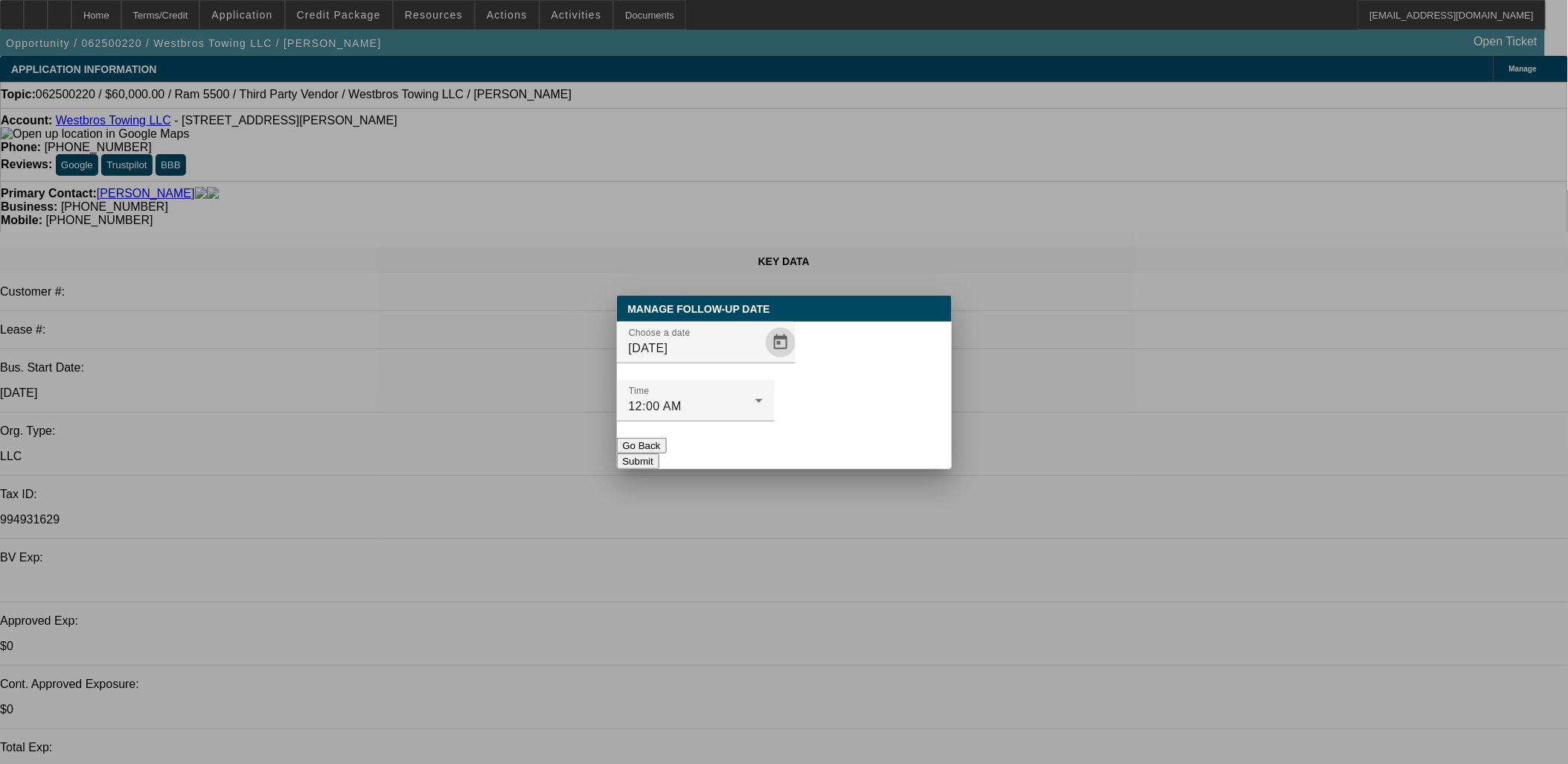
click at [659, 454] on button "Submit" at bounding box center [638, 462] width 43 height 16
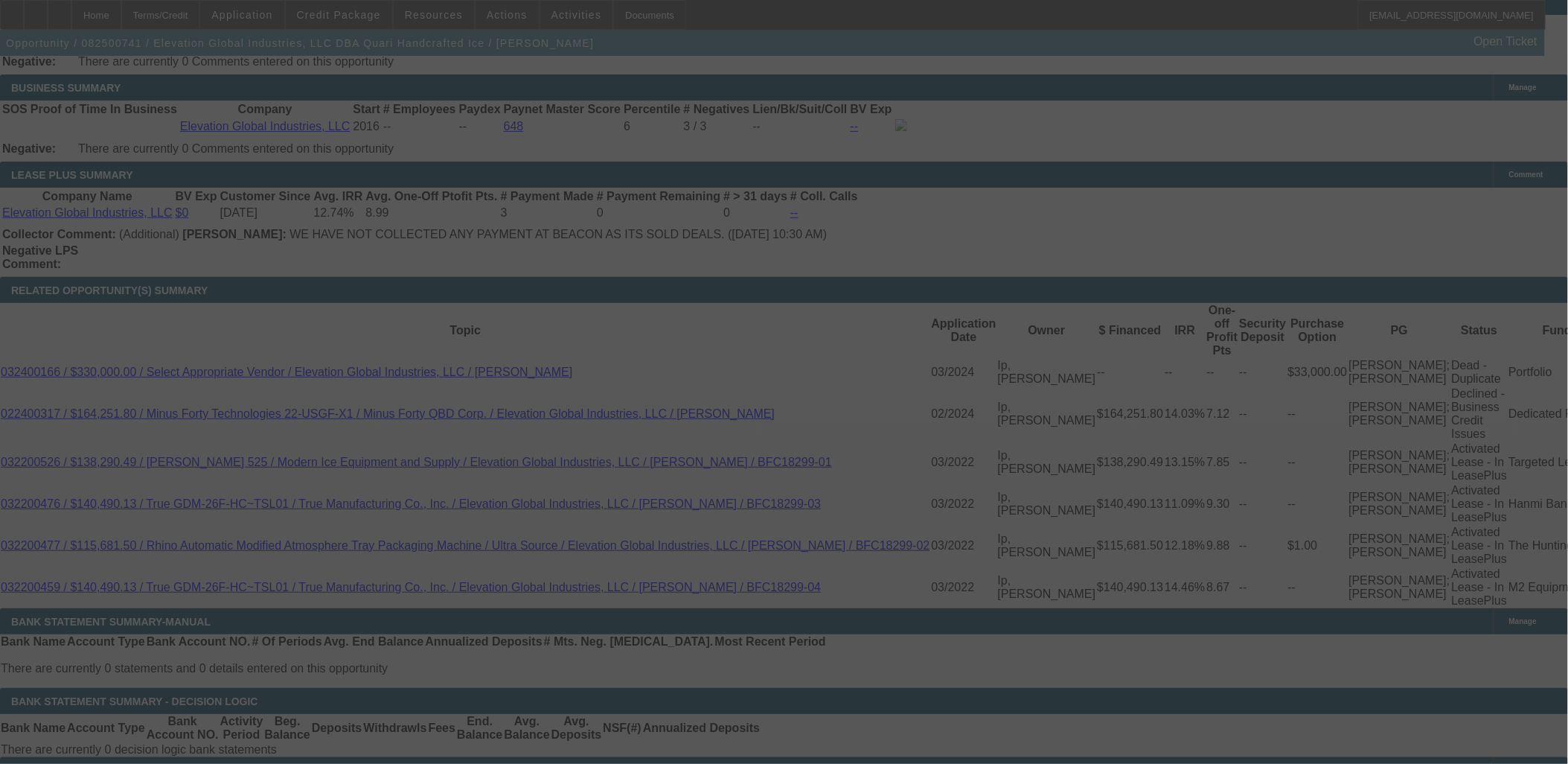
scroll to position [2443, 0]
select select "0"
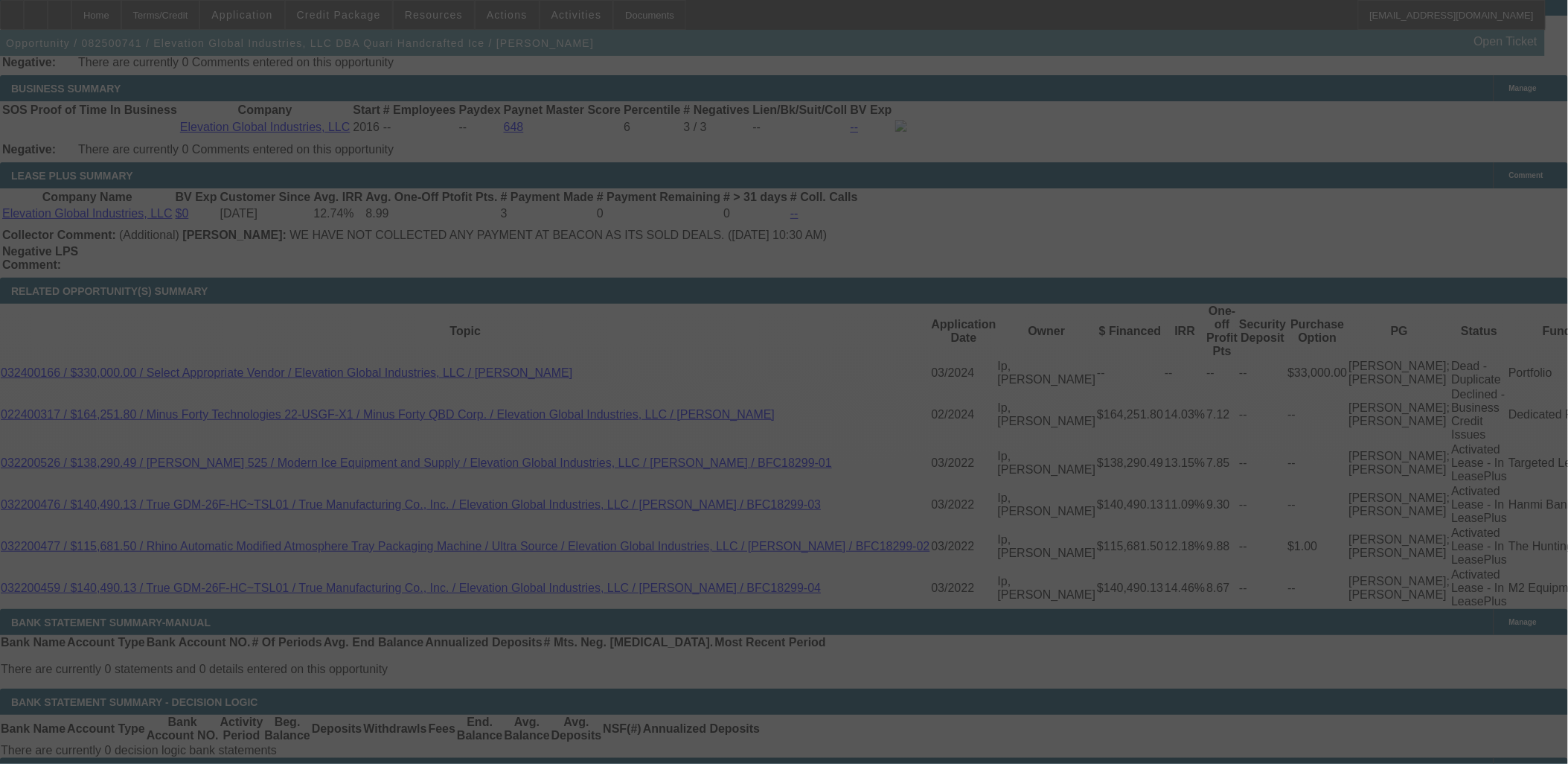
select select "0"
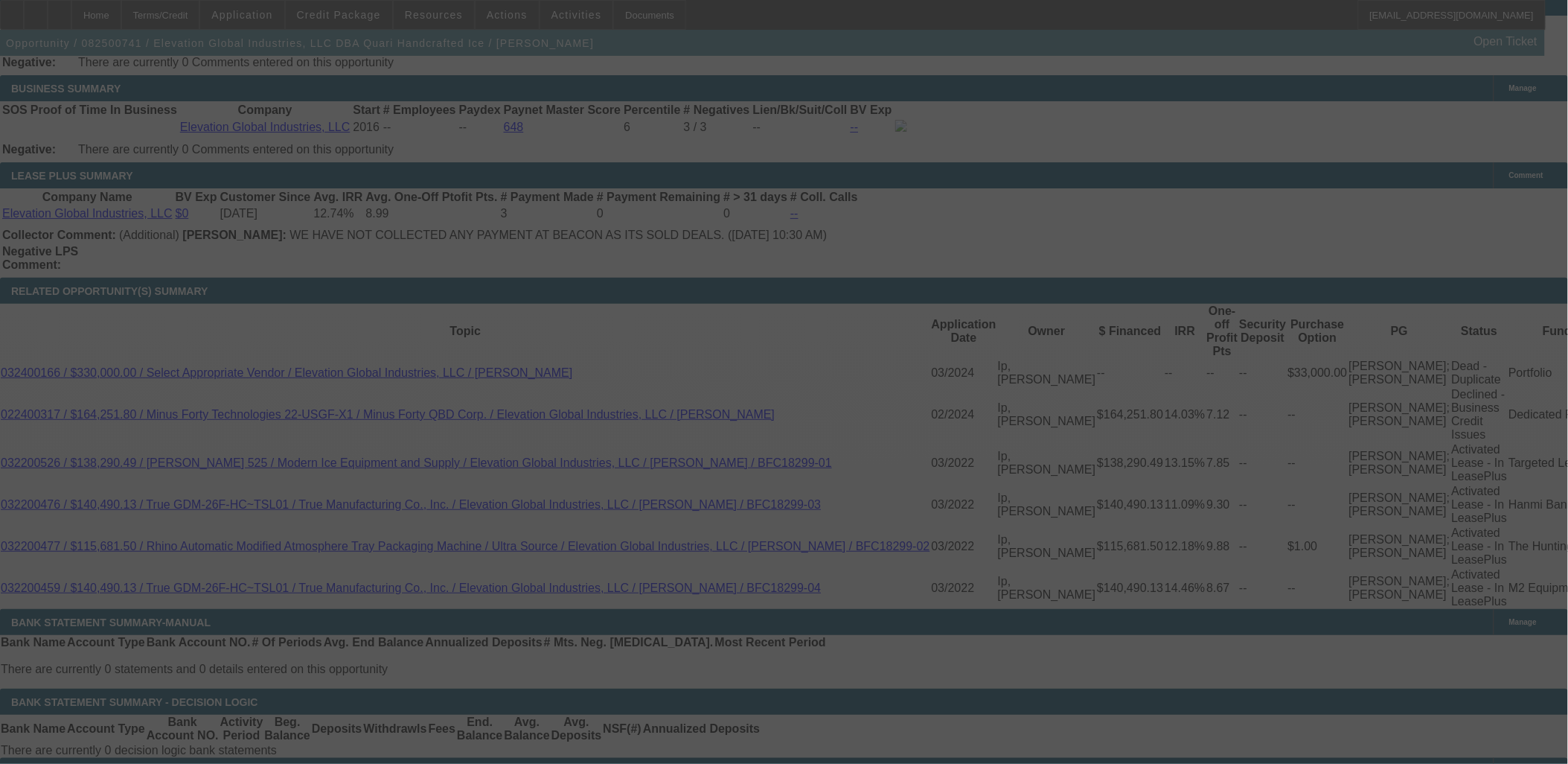
select select "0"
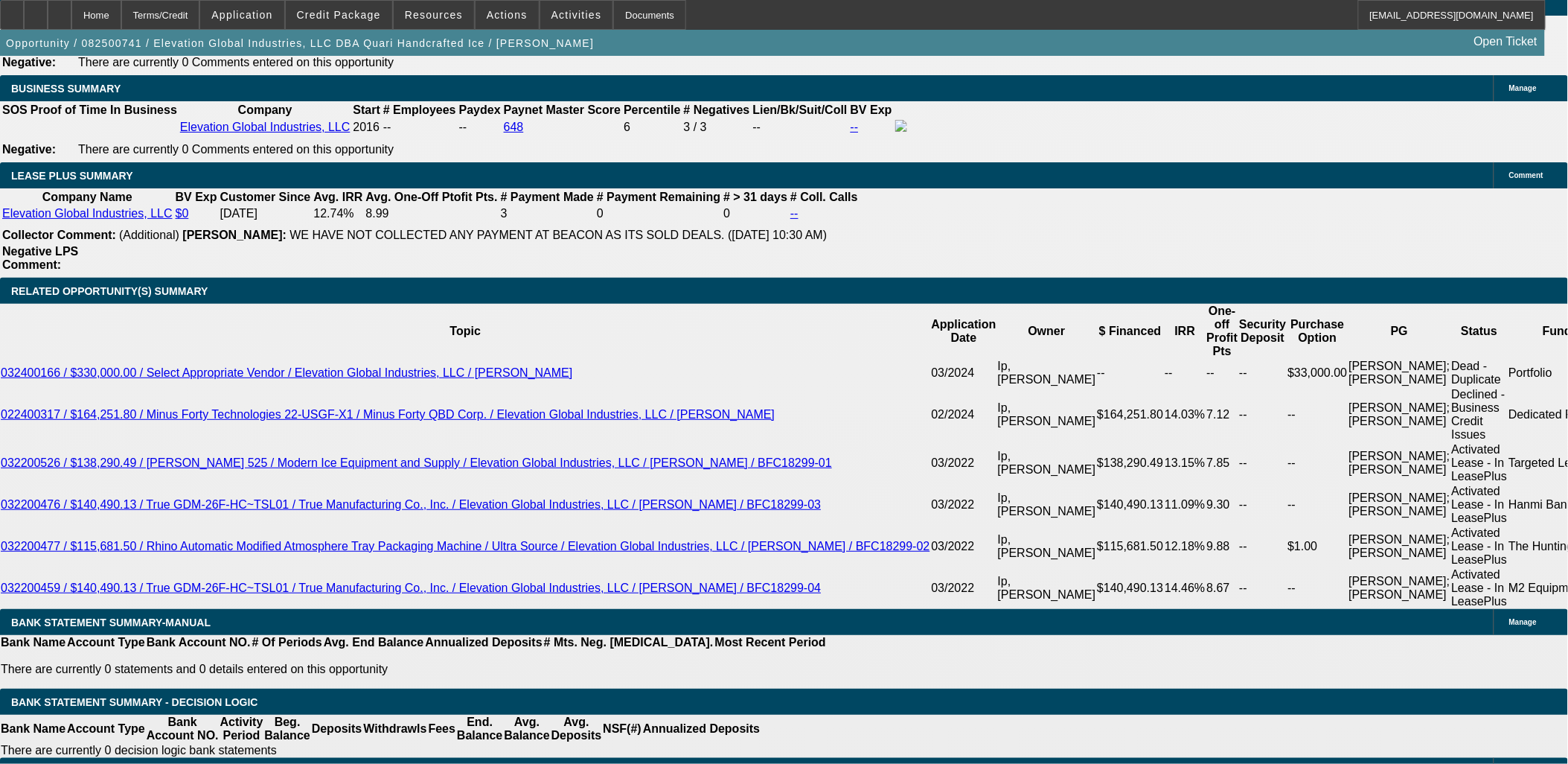
select select "1"
select select "6"
select select "1"
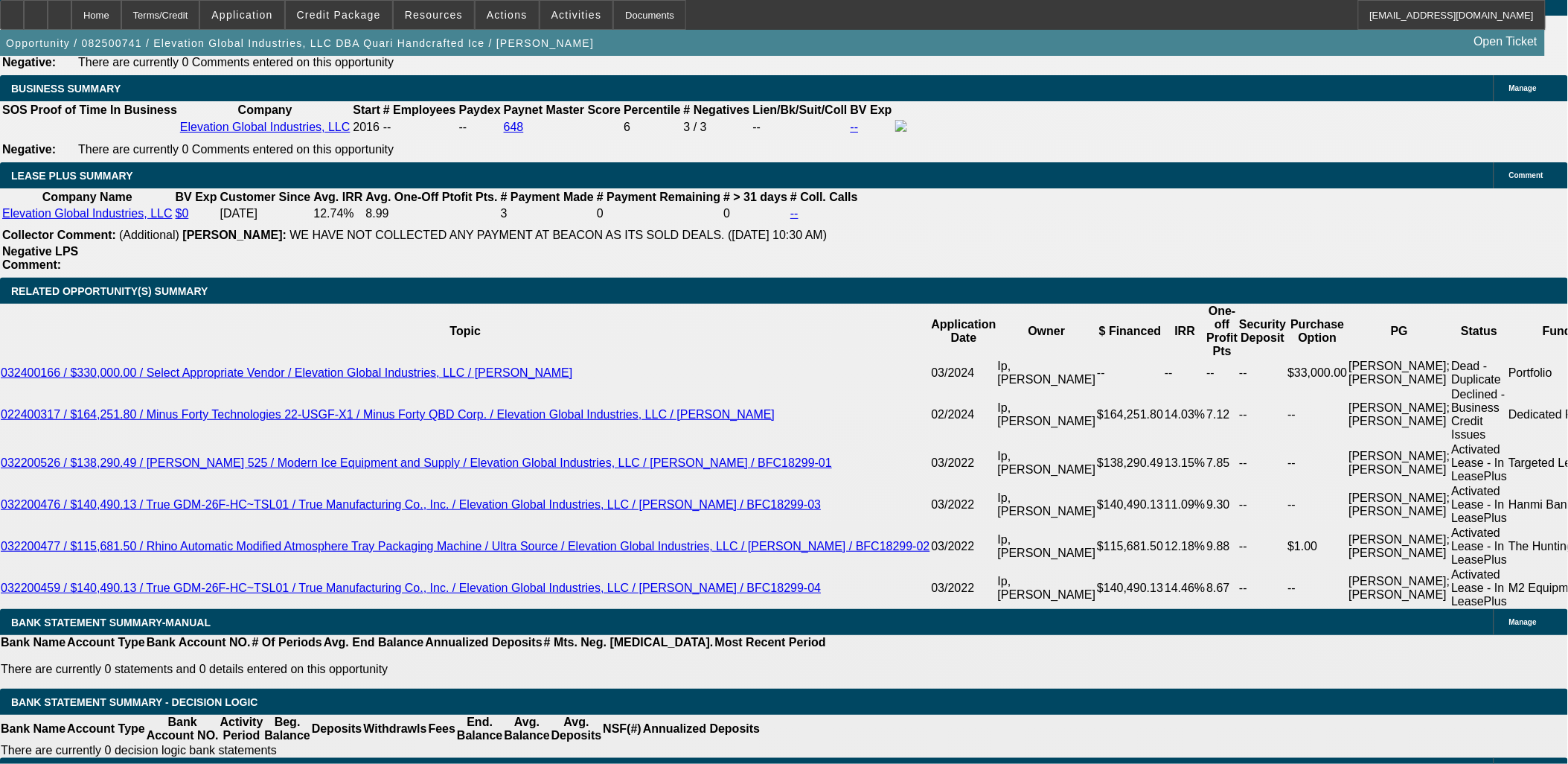
select select "6"
select select "1"
select select "6"
select select "1"
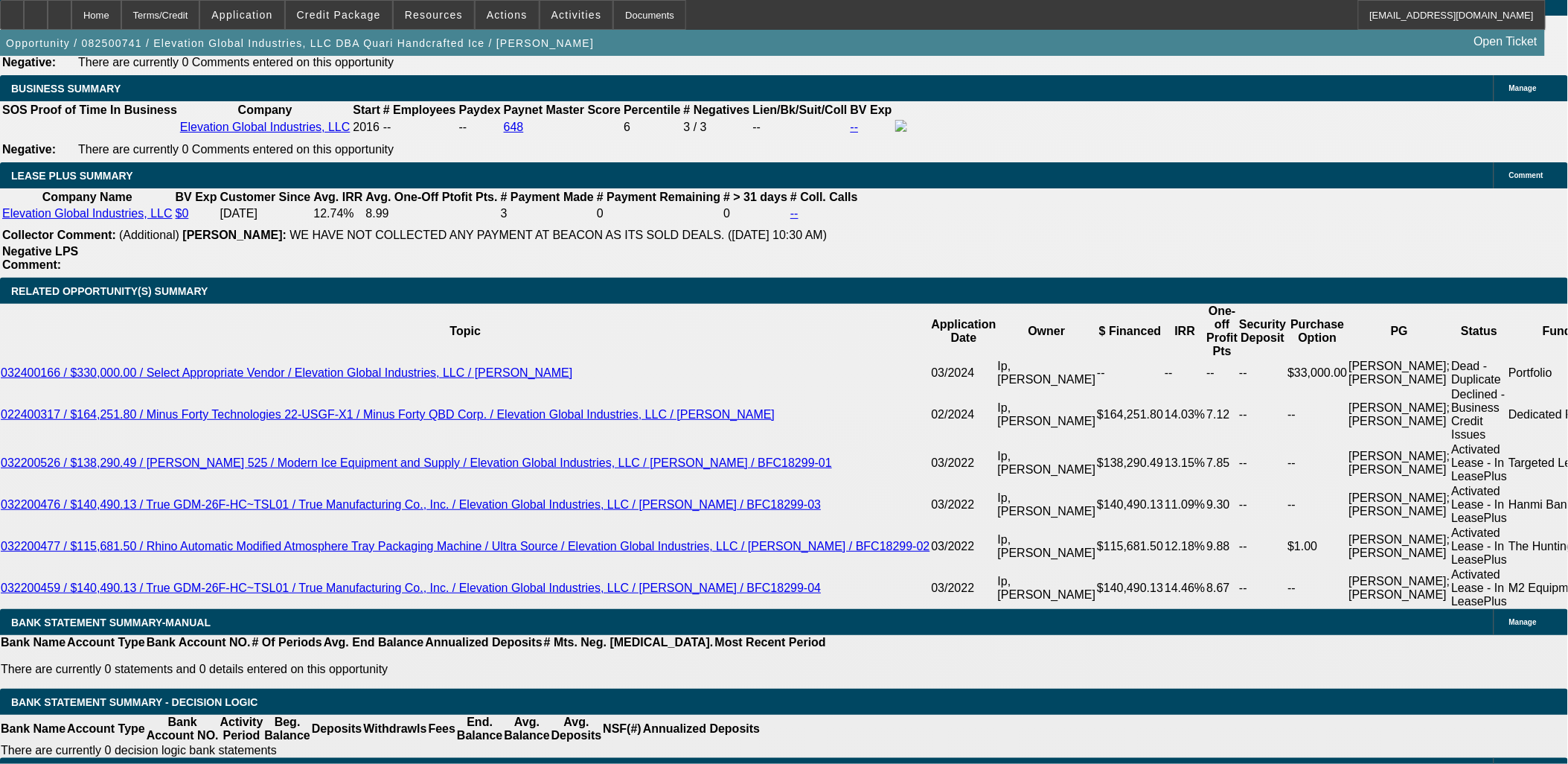
select select "1"
select select "6"
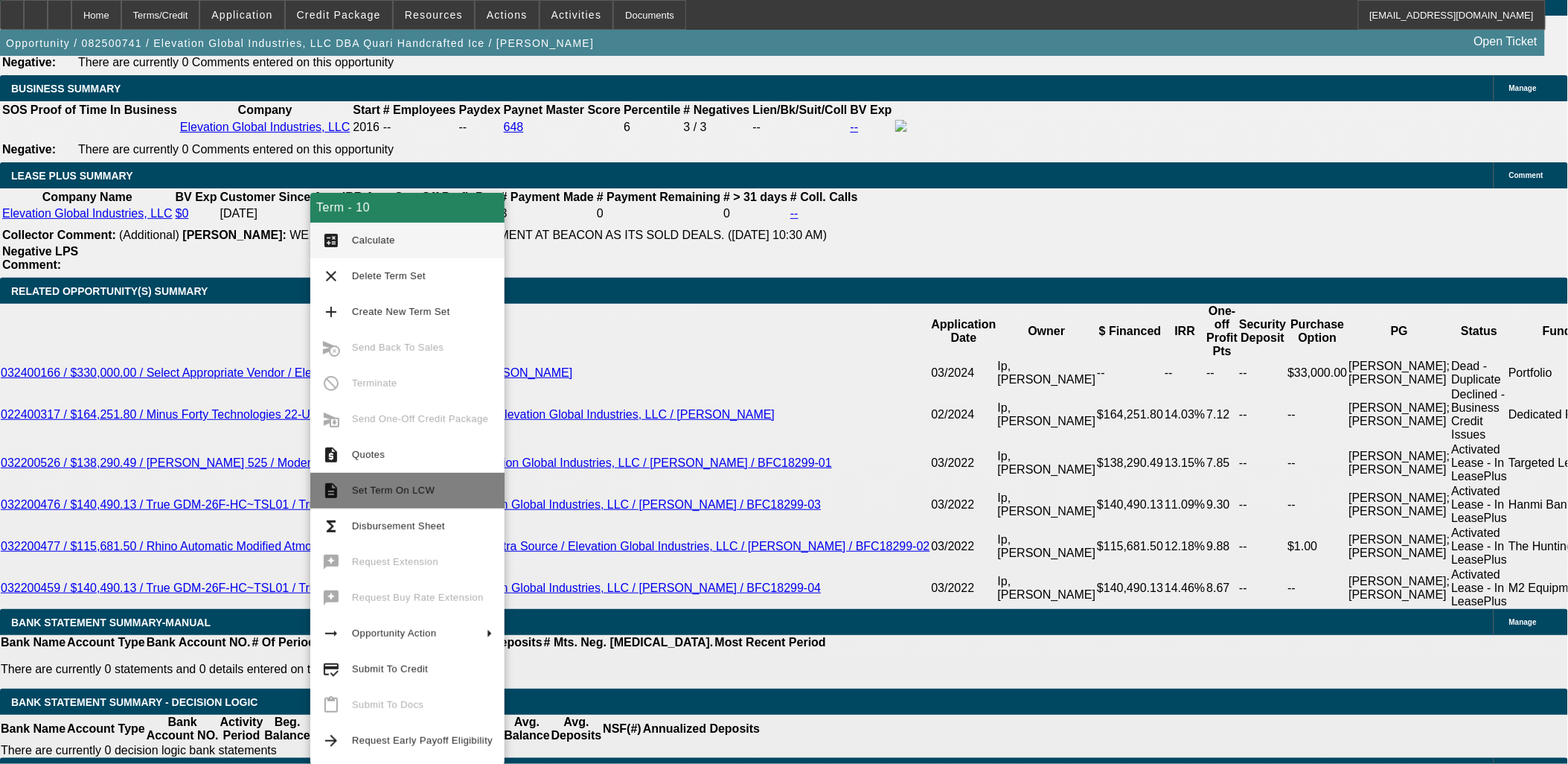
click at [405, 487] on span "Set Term On LCW" at bounding box center [392, 490] width 82 height 12
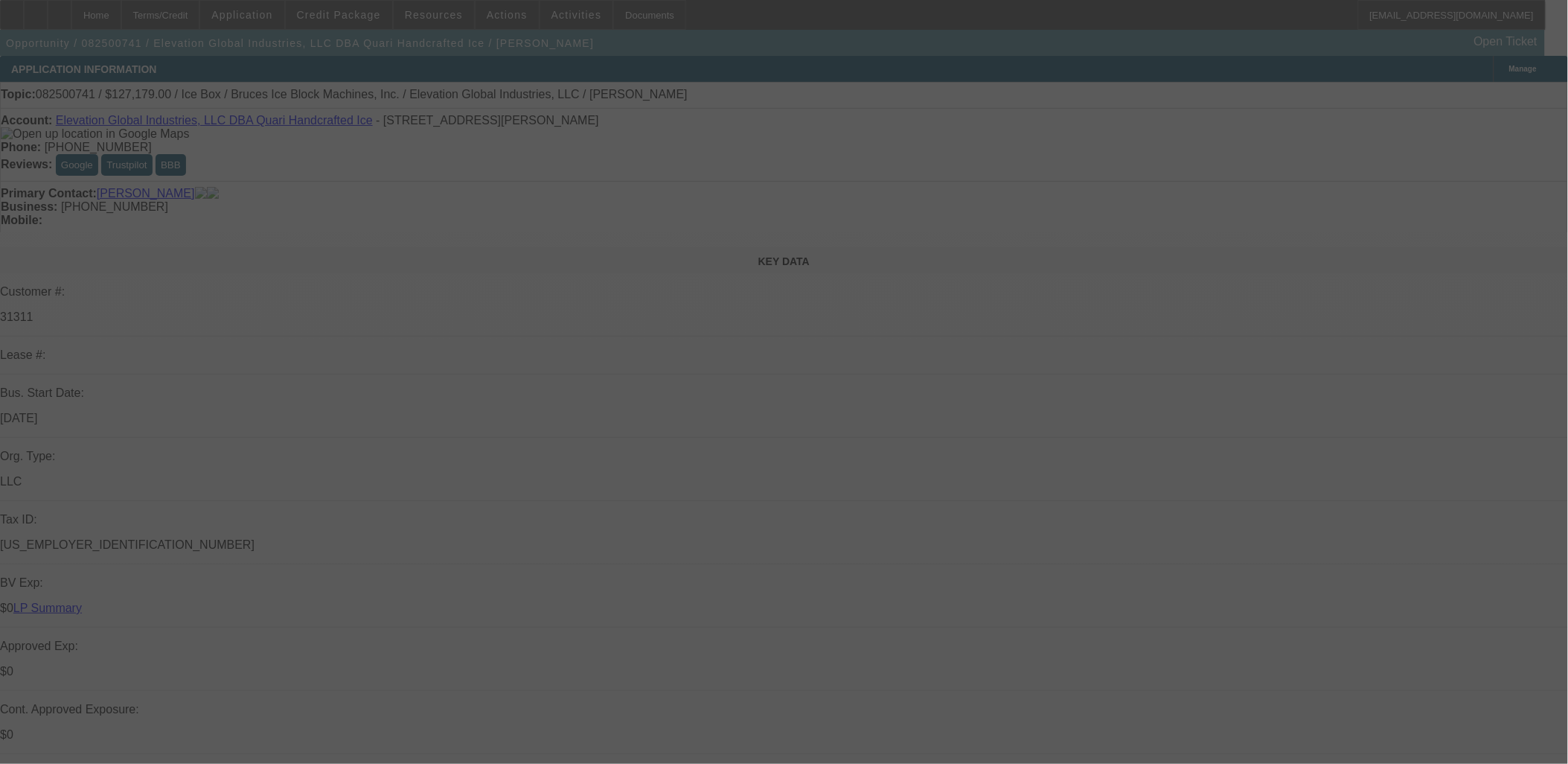
select select "0"
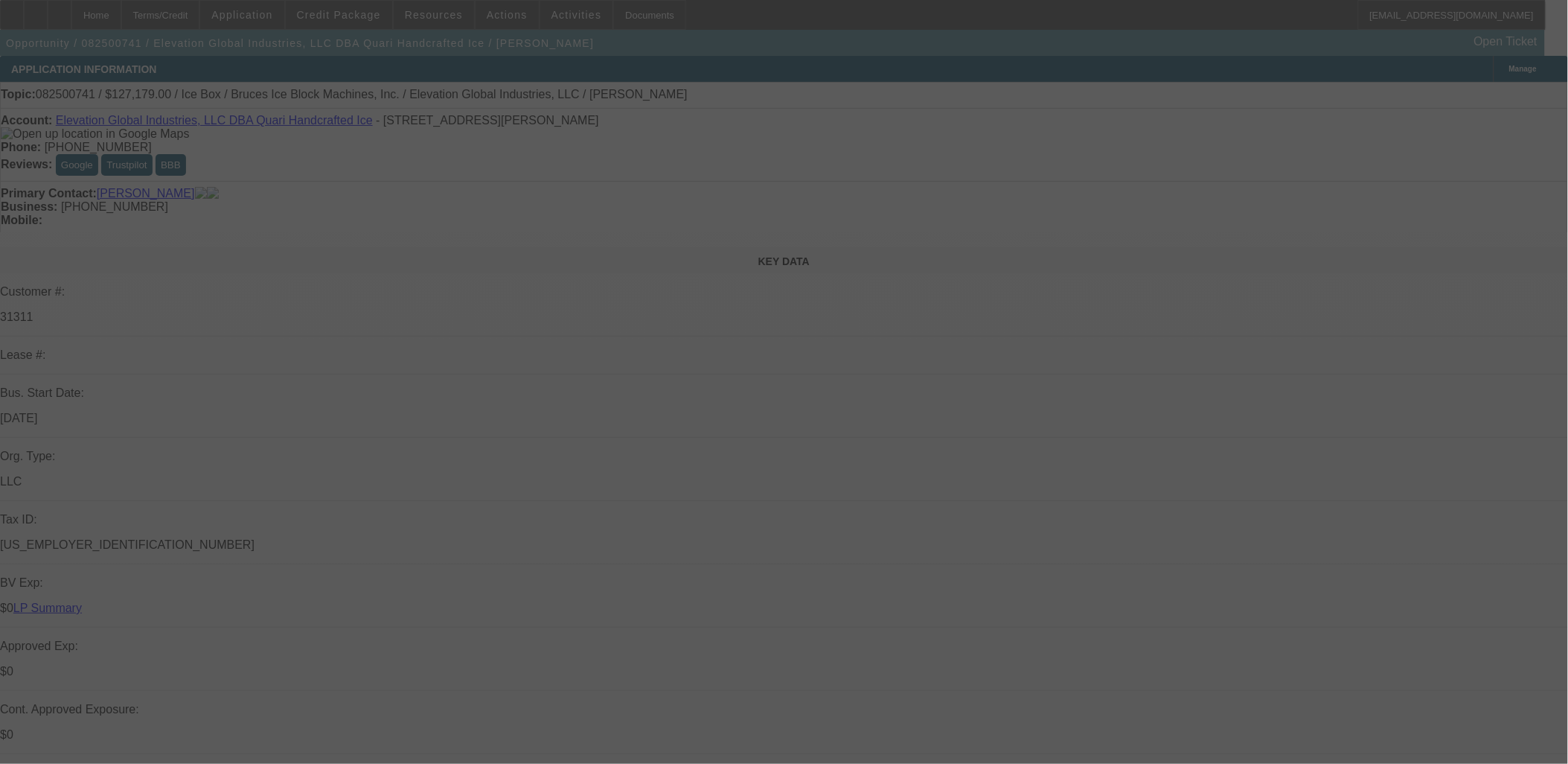
select select "0"
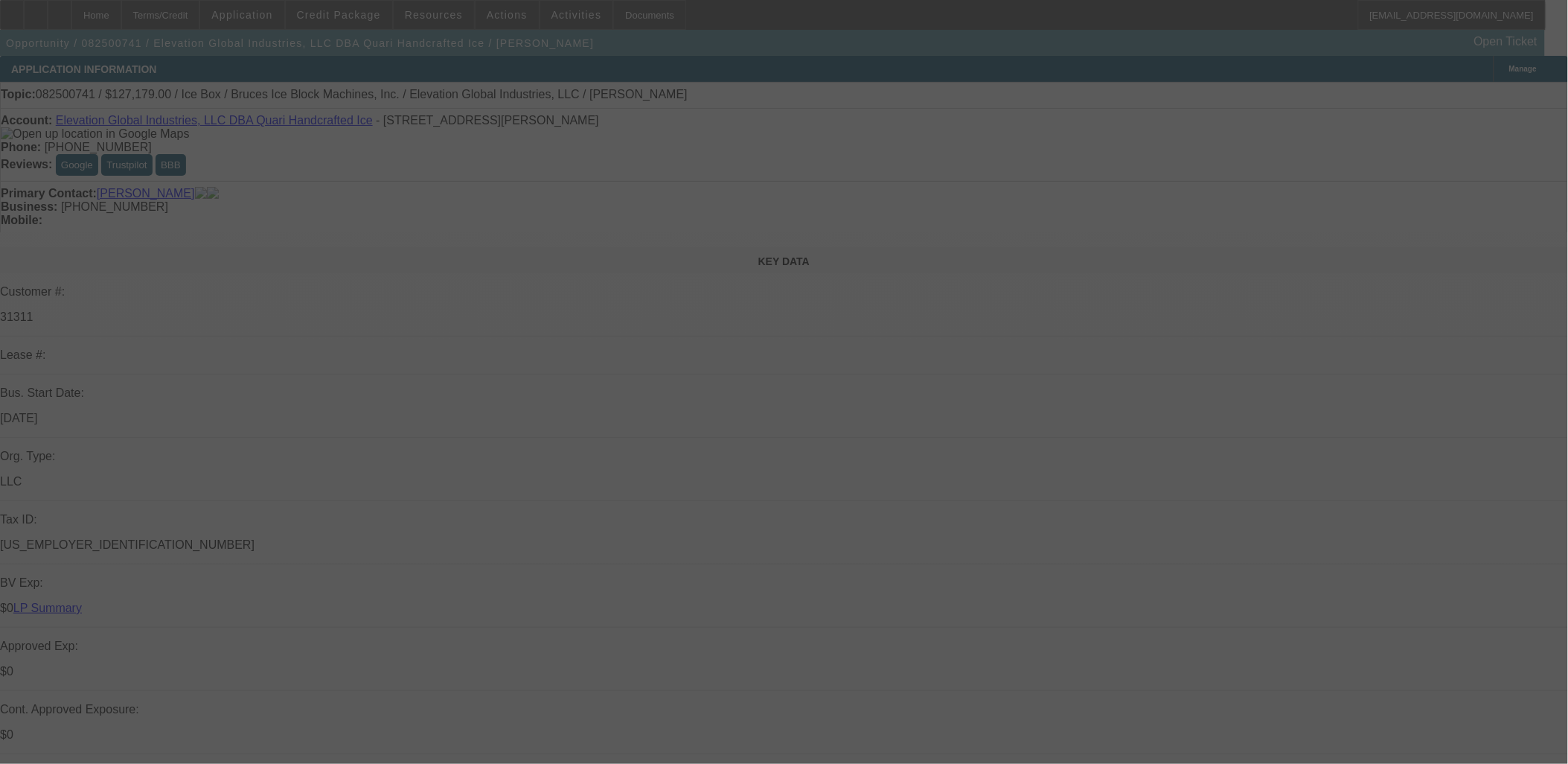
select select "0"
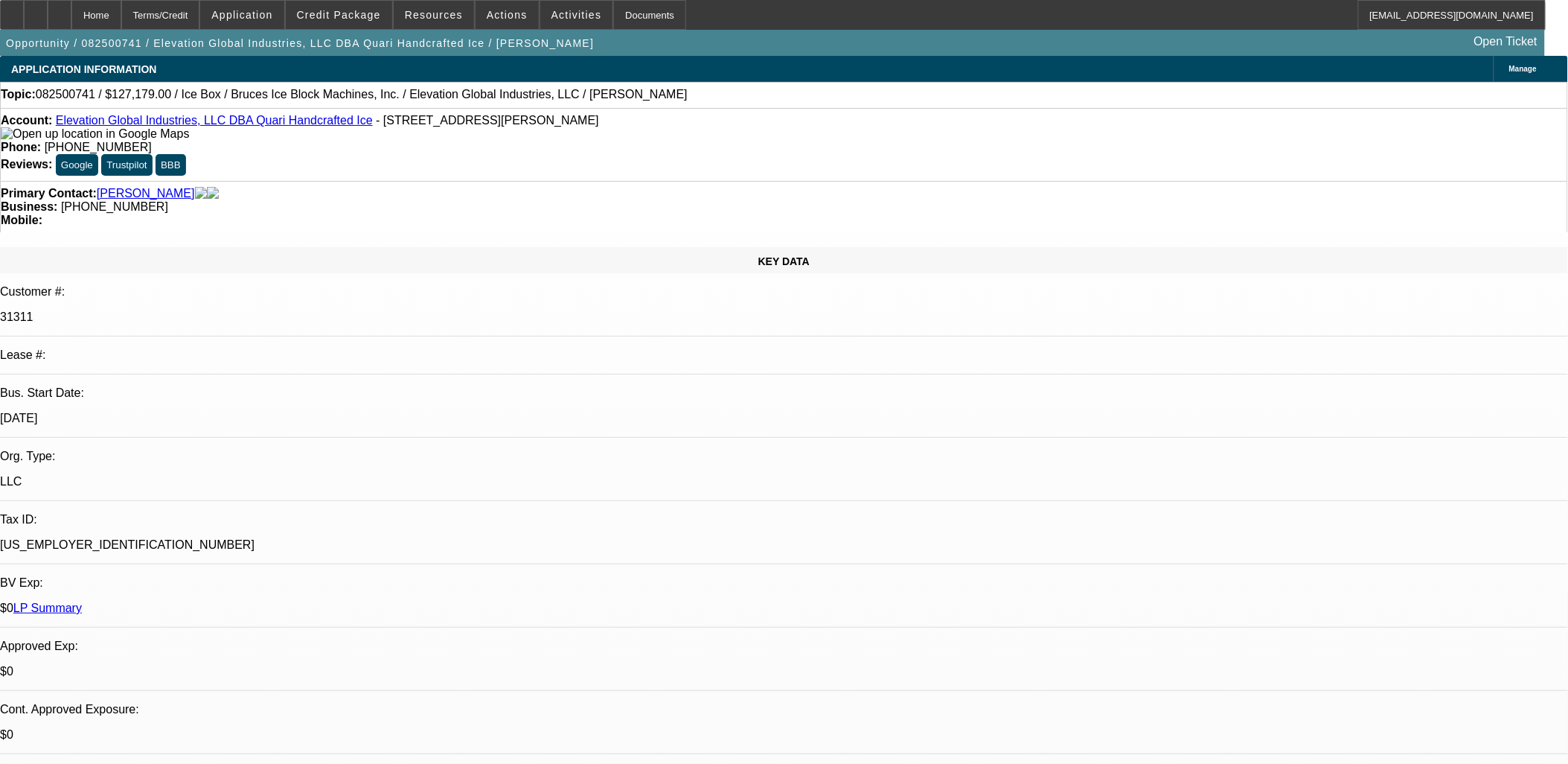
select select "1"
select select "6"
select select "1"
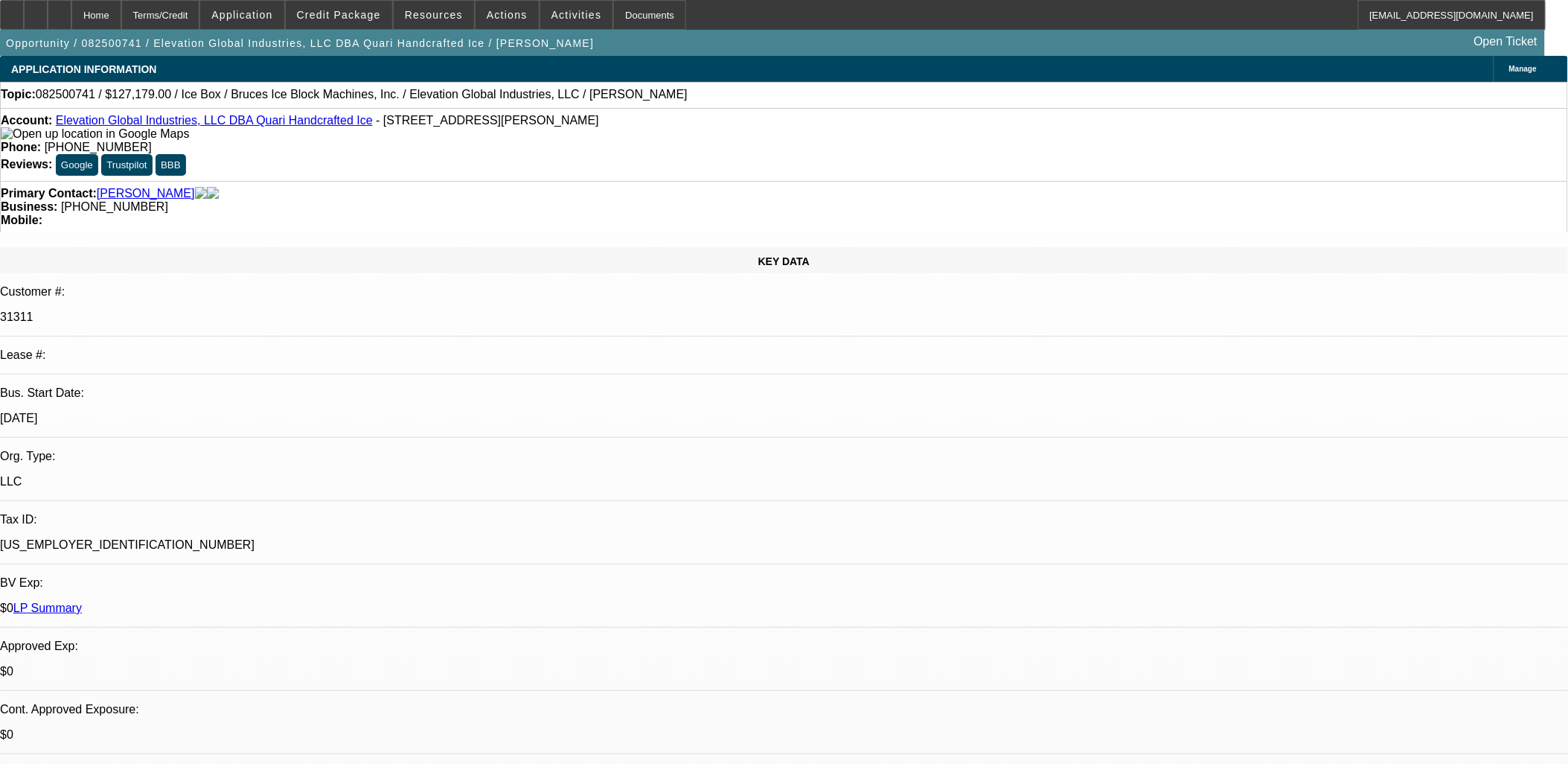
select select "6"
select select "1"
select select "6"
select select "1"
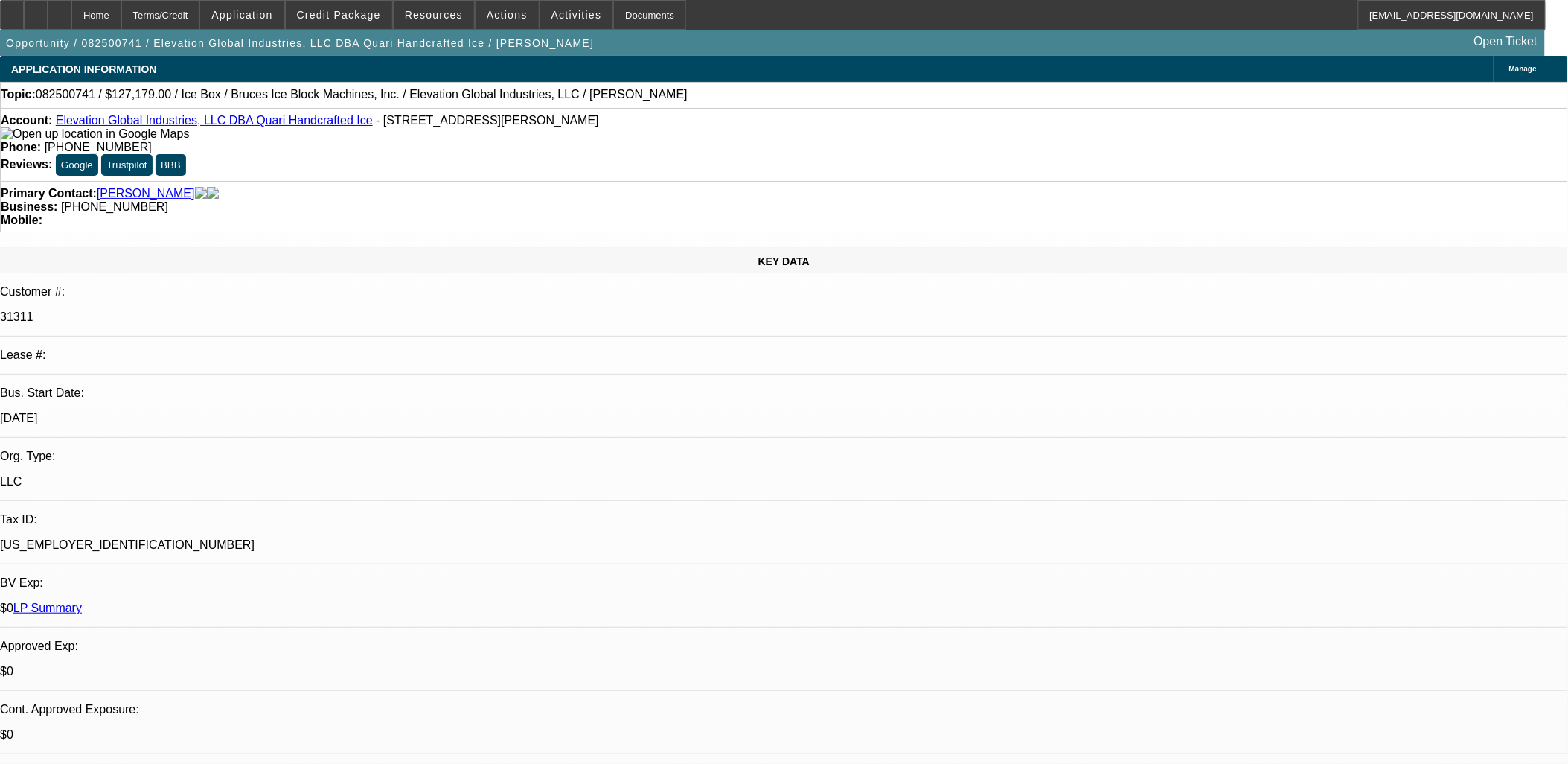
select select "1"
select select "6"
click at [233, 129] on div "Account: Elevation Global Industries, LLC DBA Quari Handcrafted Ice - 2010 W Fu…" at bounding box center [784, 128] width 1566 height 27
click at [231, 124] on link "Elevation Global Industries, LLC DBA Quari Handcrafted Ice" at bounding box center [214, 121] width 317 height 12
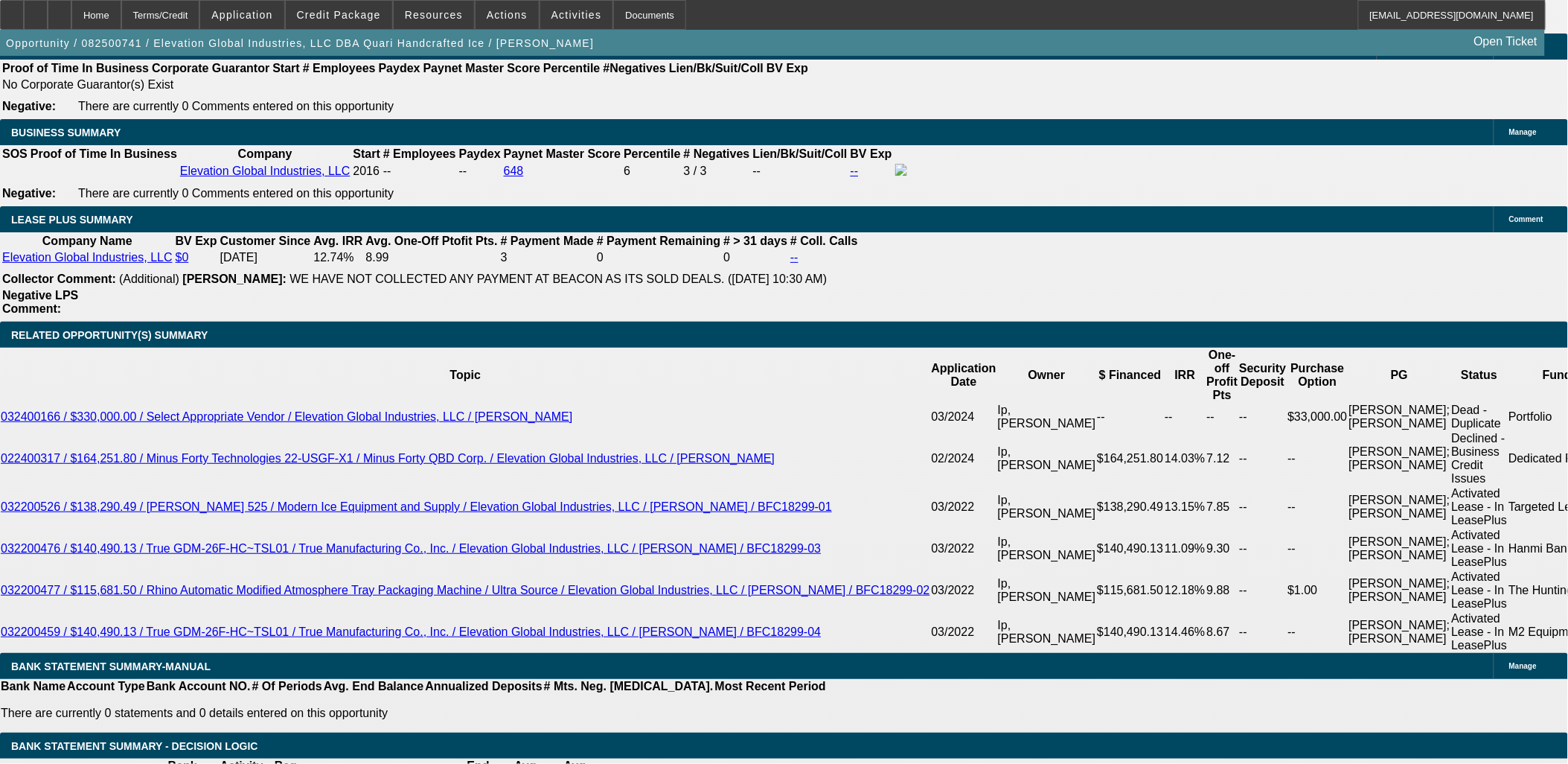
scroll to position [2234, 0]
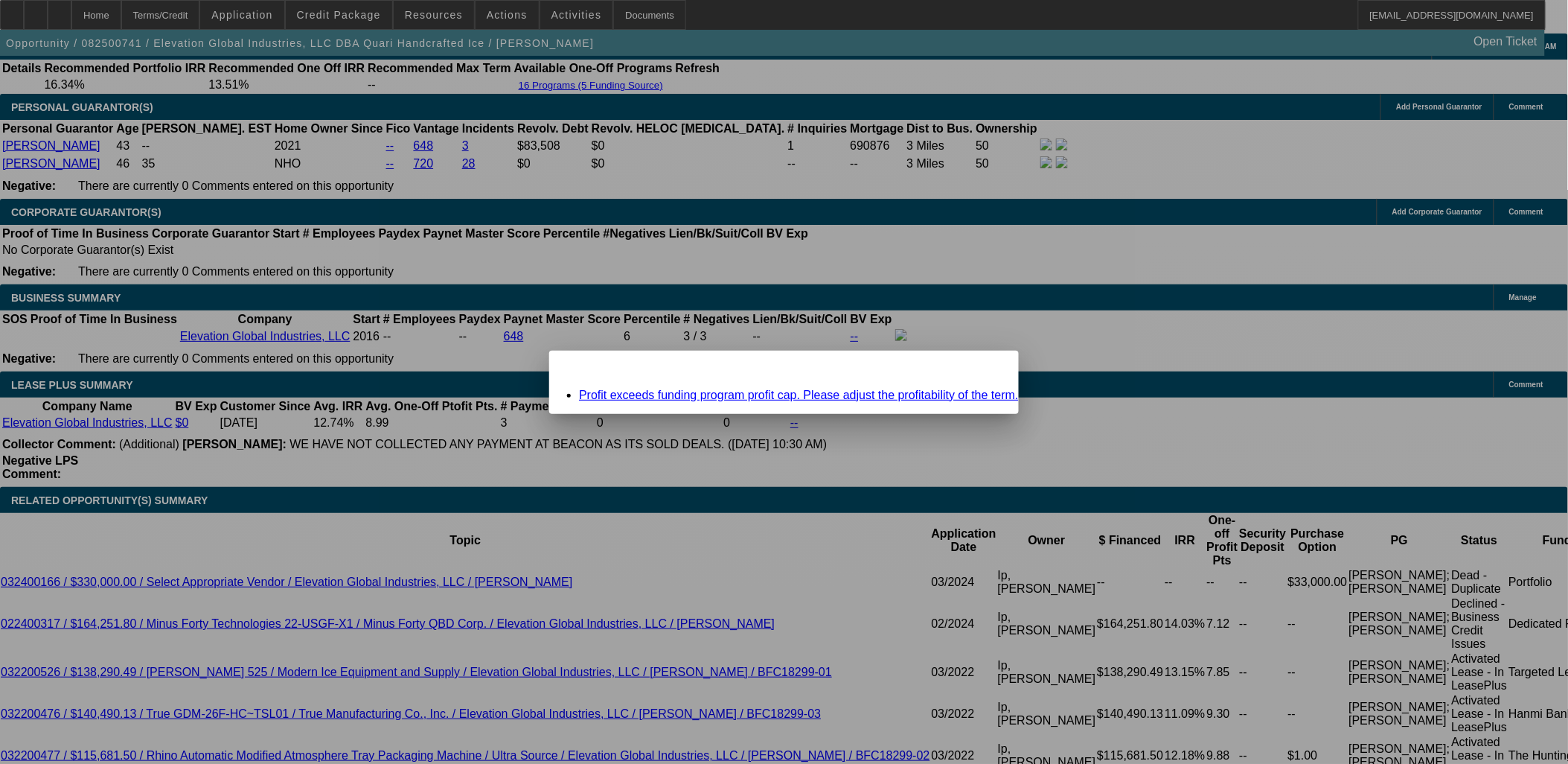
scroll to position [0, 0]
drag, startPoint x: 1017, startPoint y: 370, endPoint x: 857, endPoint y: 396, distance: 162.1
click at [1013, 370] on div at bounding box center [784, 382] width 1568 height 764
click at [990, 368] on span "Close" at bounding box center [999, 363] width 20 height 8
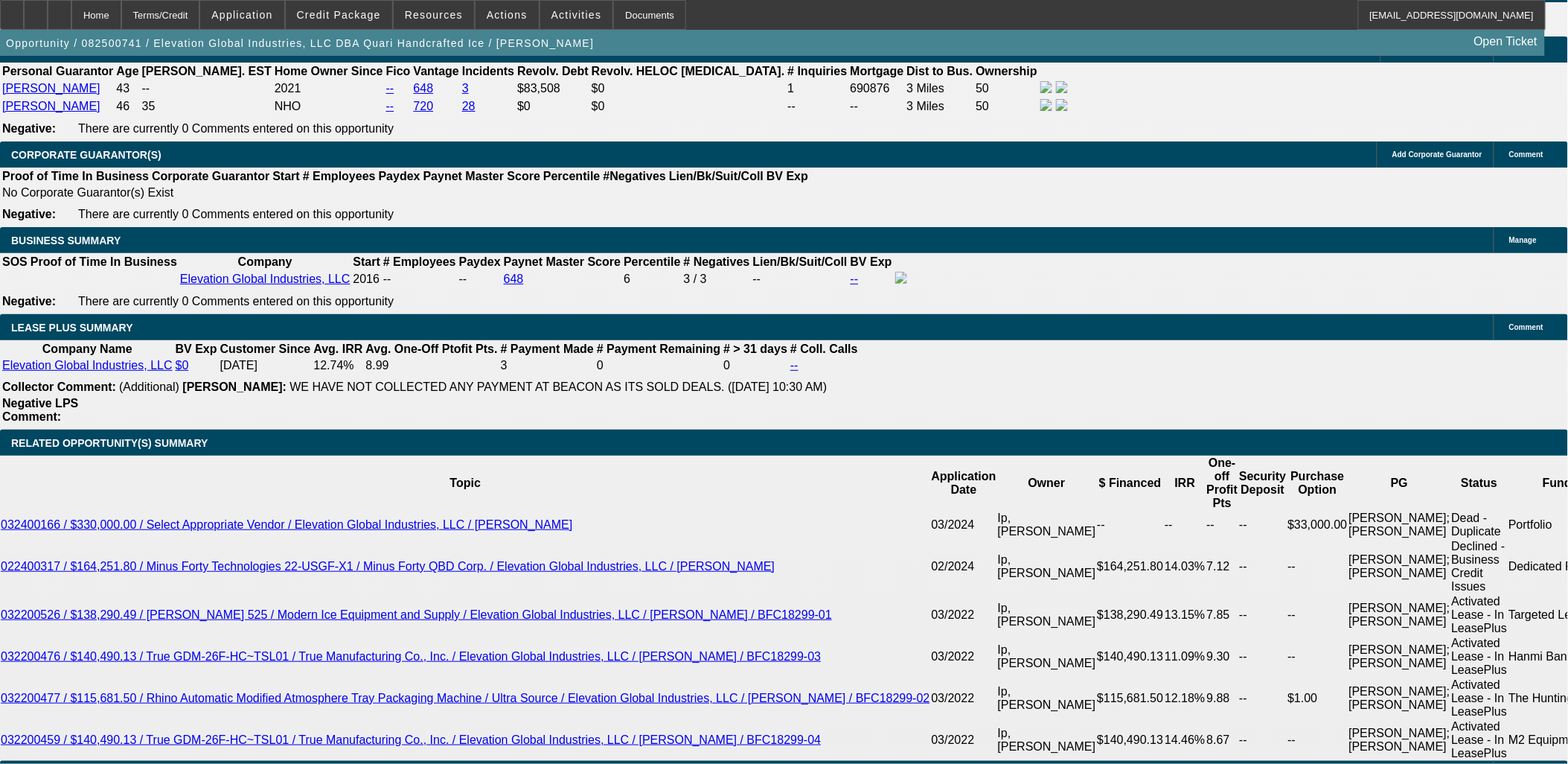
scroll to position [2316, 0]
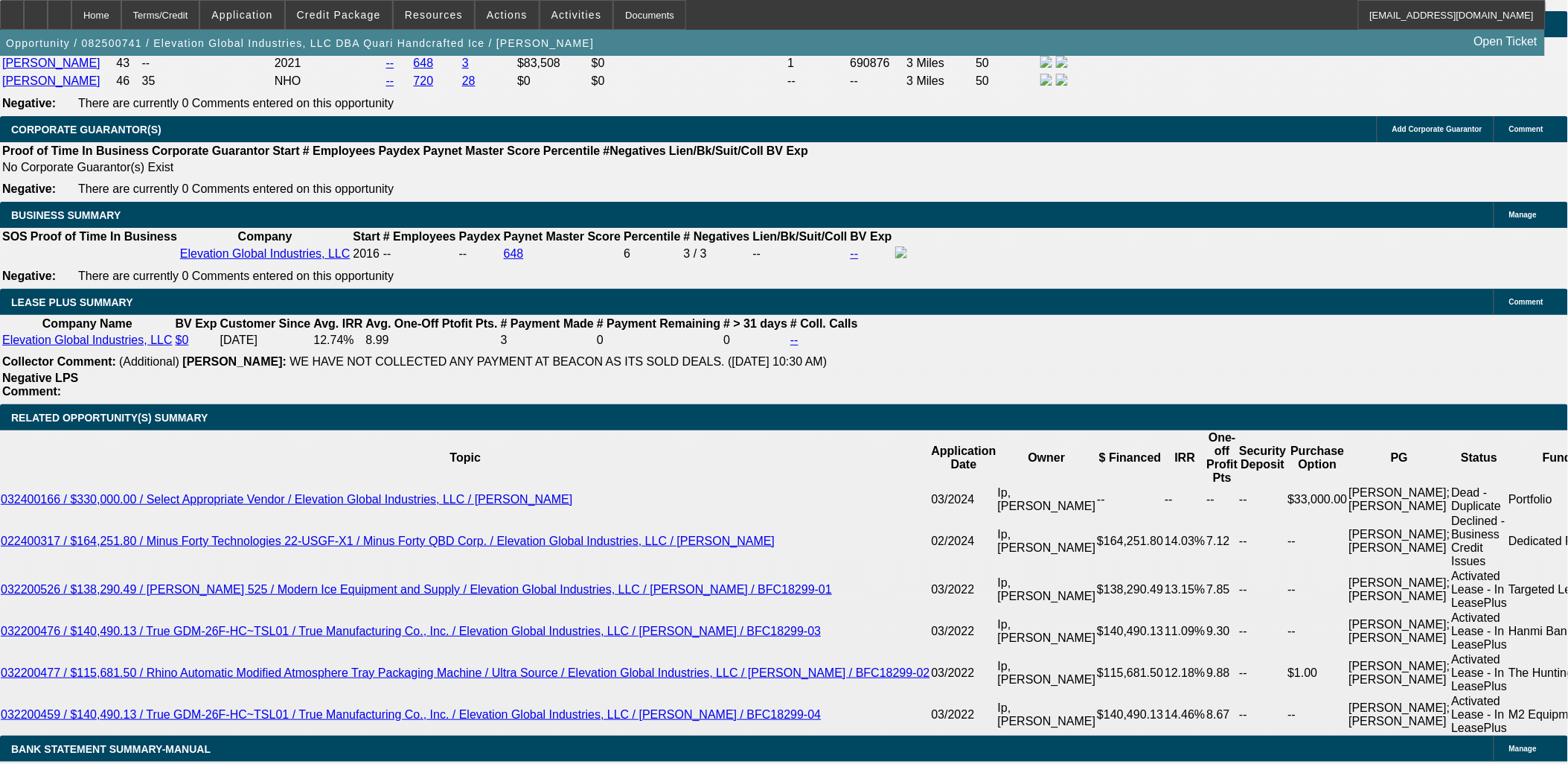
type input "UNKNOWN"
type input "12.1"
type input "$2,835.46"
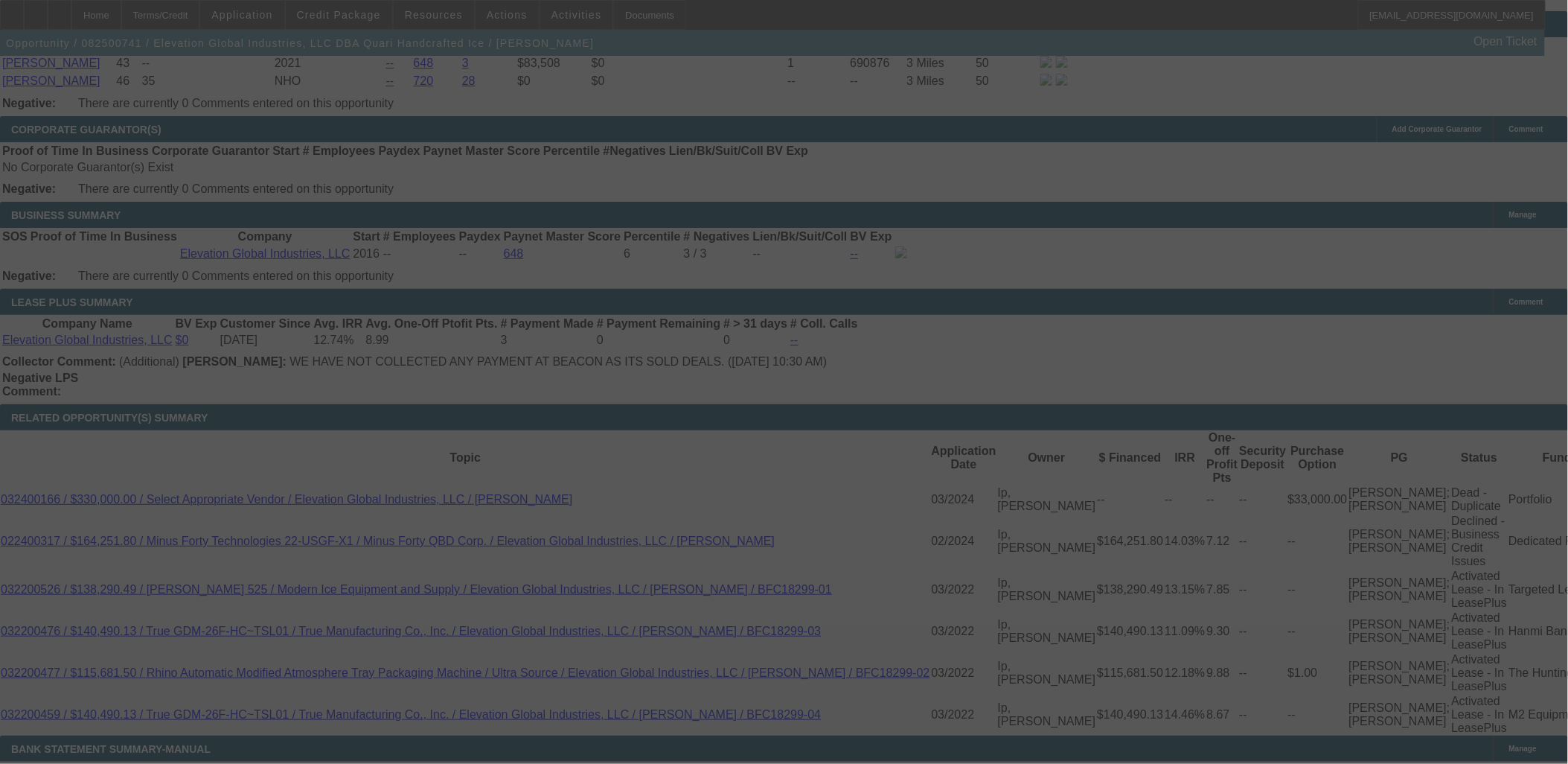
select select "0"
select select "6"
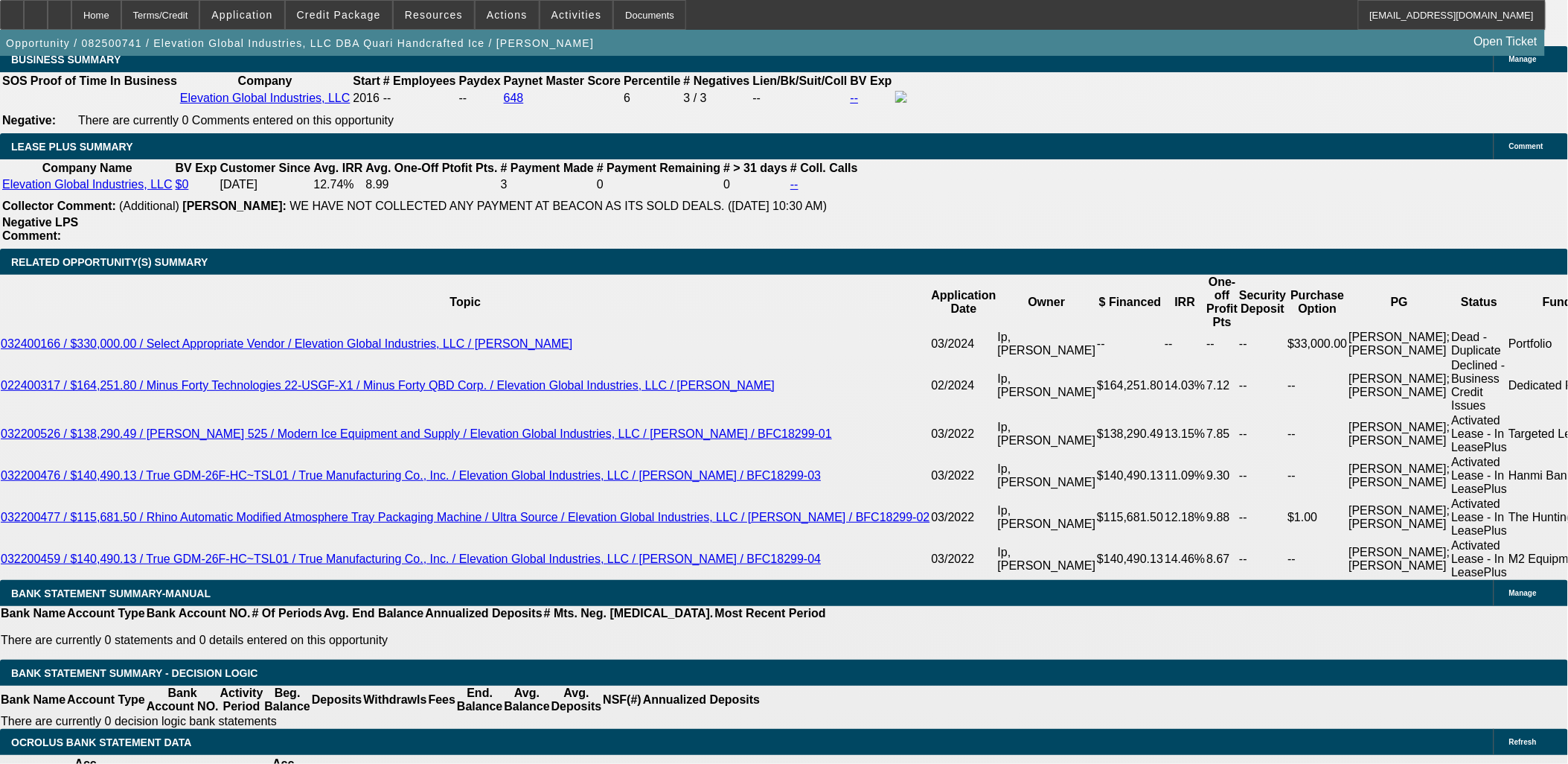
scroll to position [2482, 0]
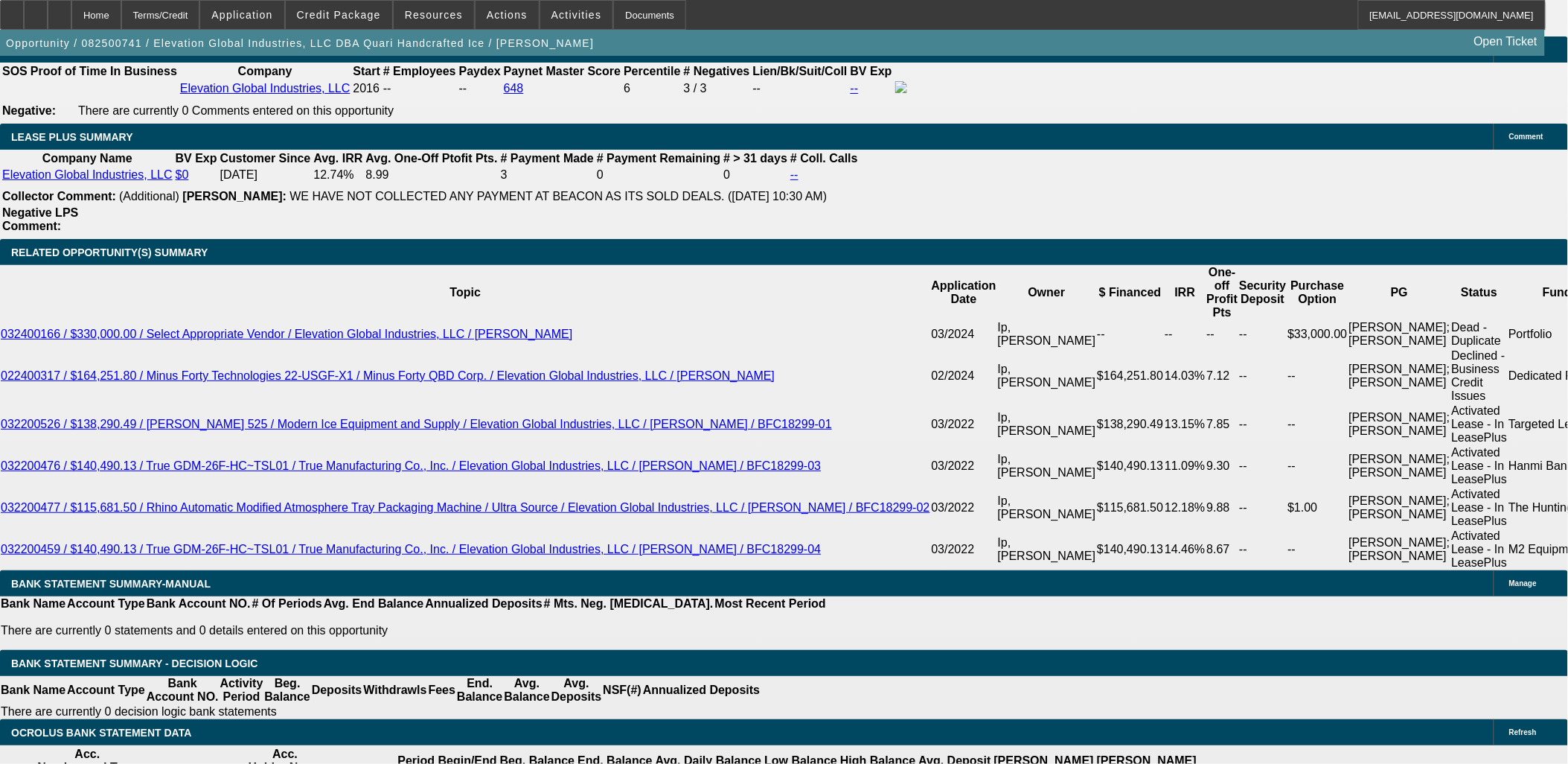
drag, startPoint x: 273, startPoint y: 435, endPoint x: 282, endPoint y: 434, distance: 9.1
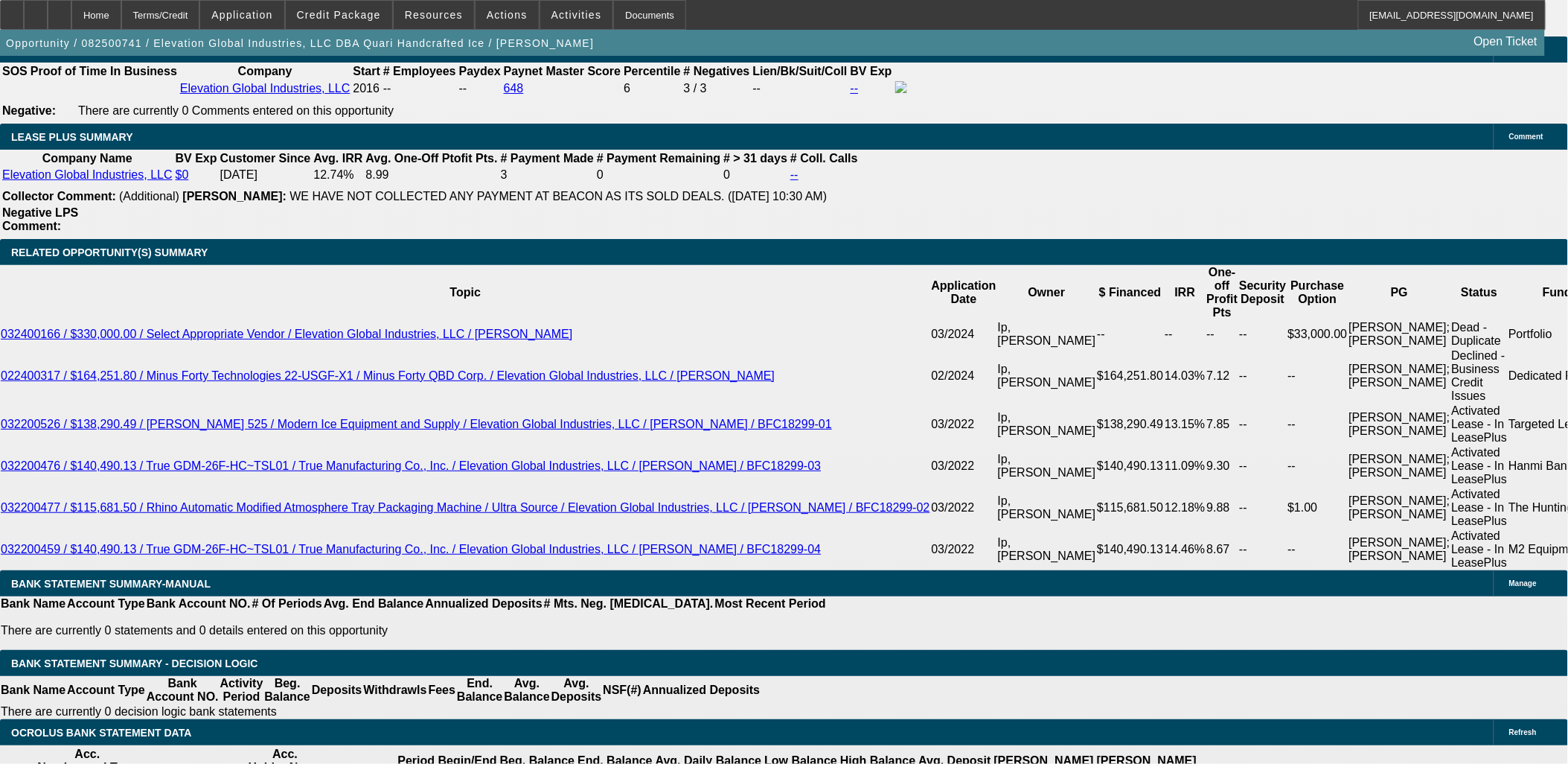
drag, startPoint x: 282, startPoint y: 433, endPoint x: 315, endPoint y: 437, distance: 33.2
type input "2835.99"
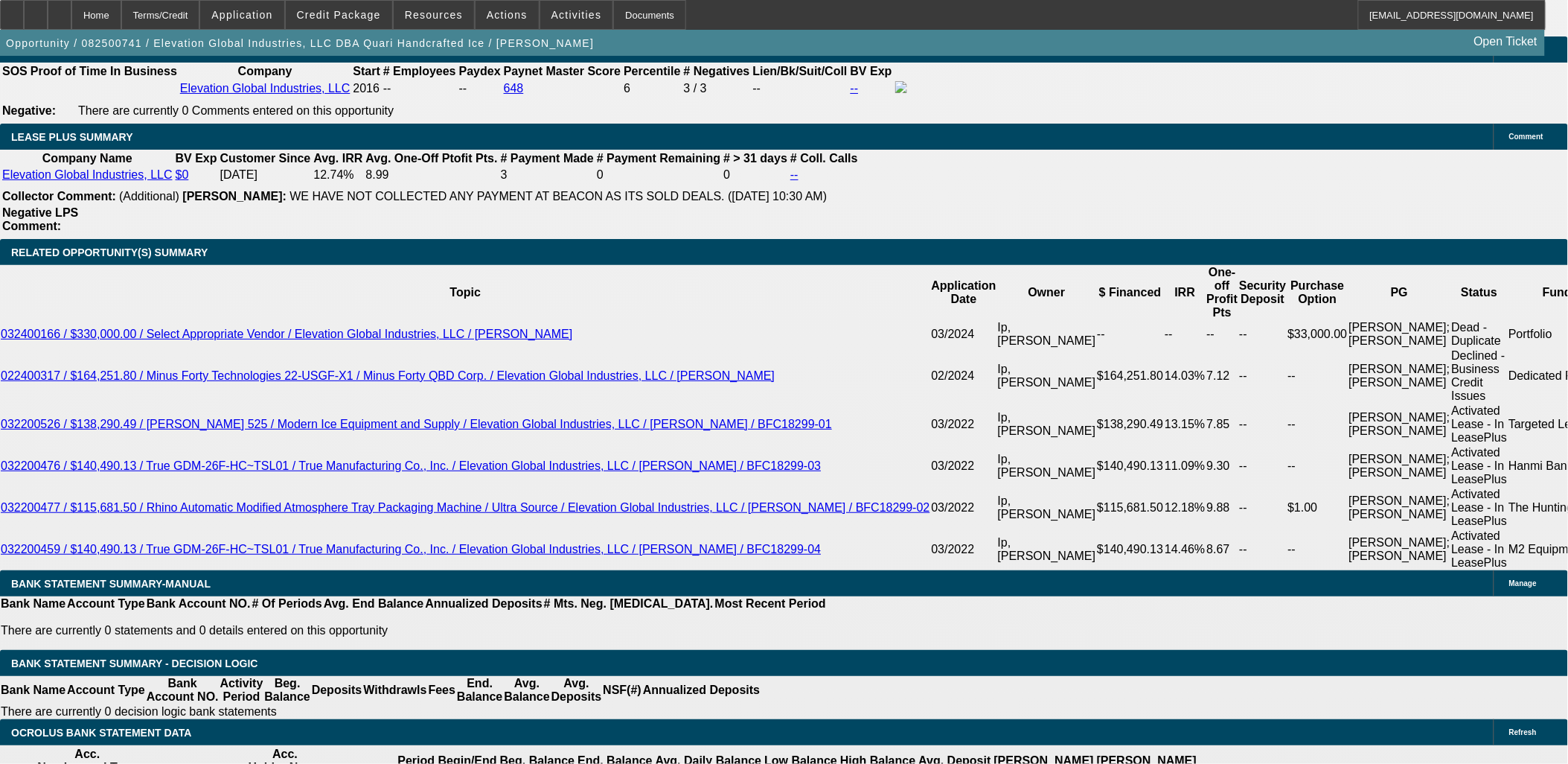
type input "UNKNOWN"
type input "$2,835.99"
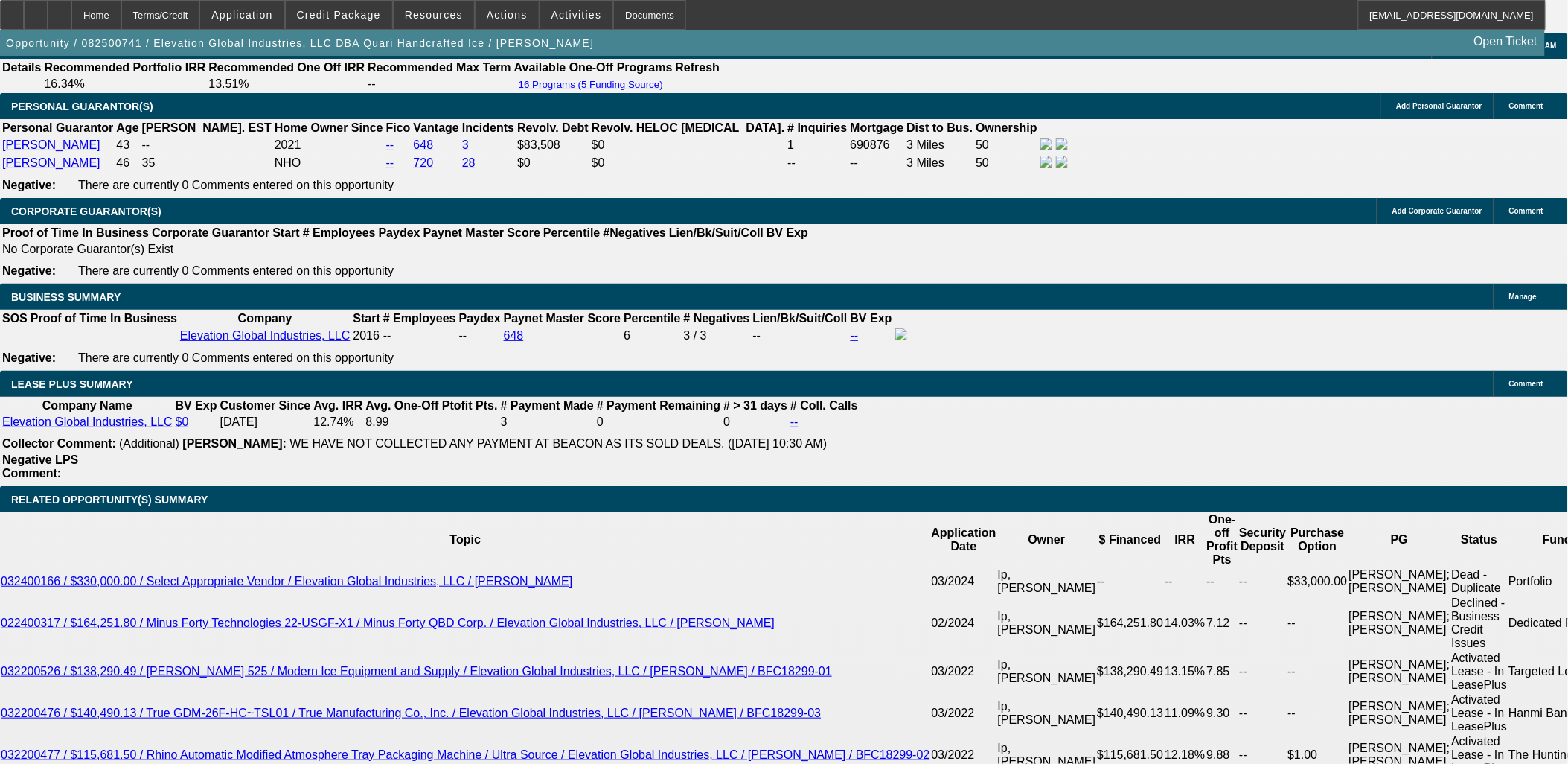
scroll to position [2234, 0]
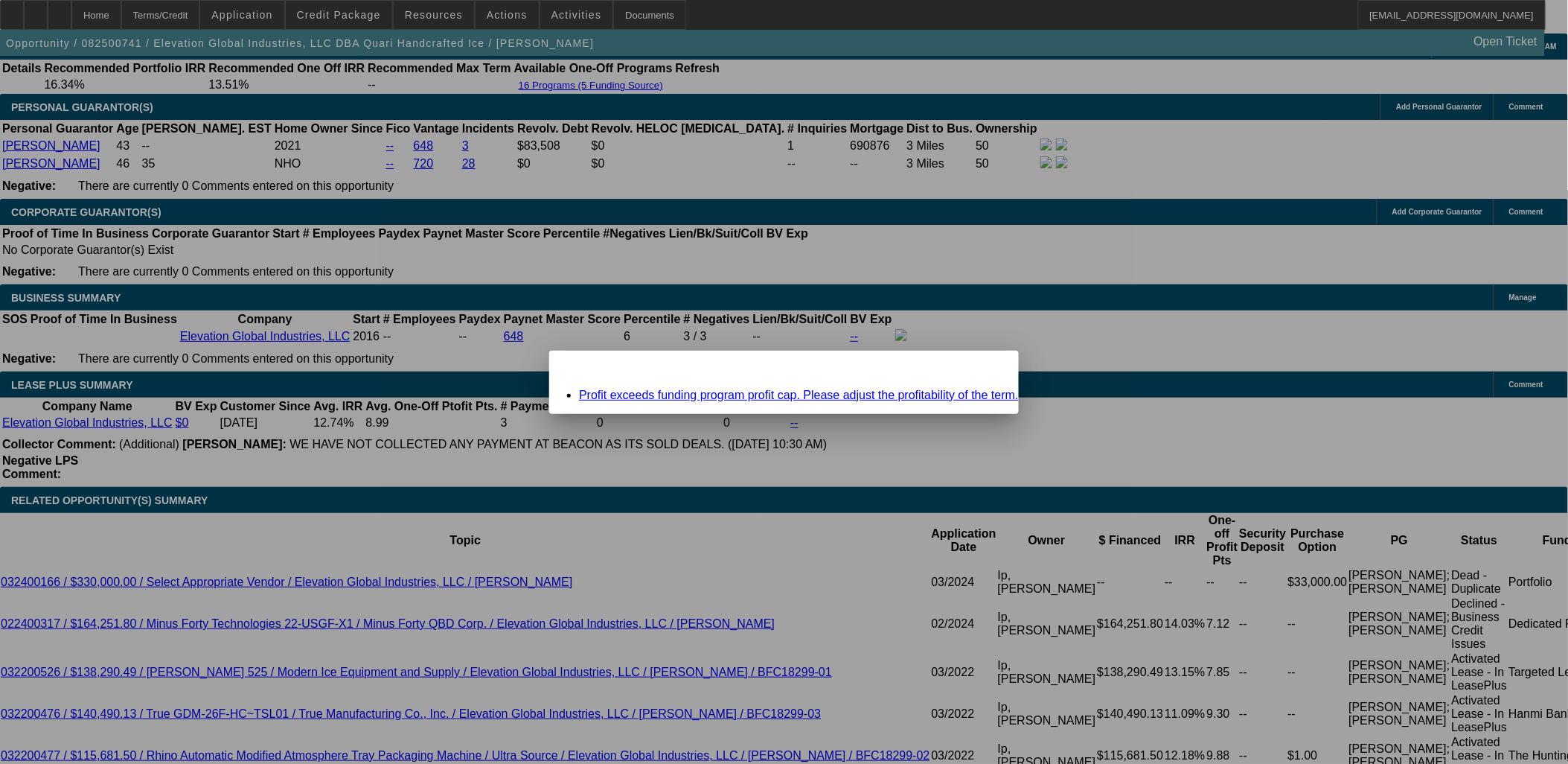
scroll to position [0, 0]
click at [986, 366] on div "Close" at bounding box center [1002, 359] width 33 height 17
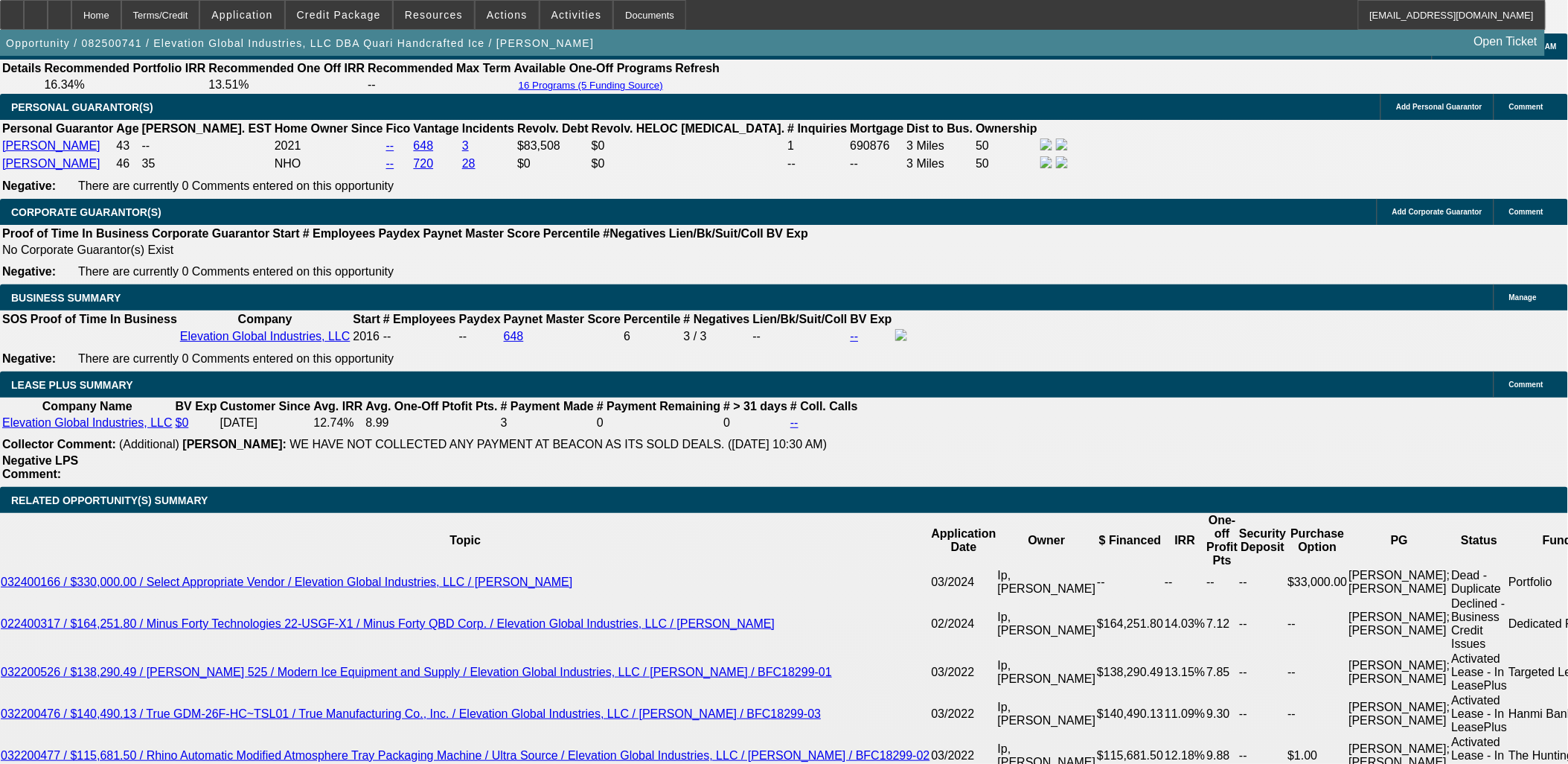
scroll to position [2234, 0]
drag, startPoint x: 268, startPoint y: 274, endPoint x: 257, endPoint y: 277, distance: 11.4
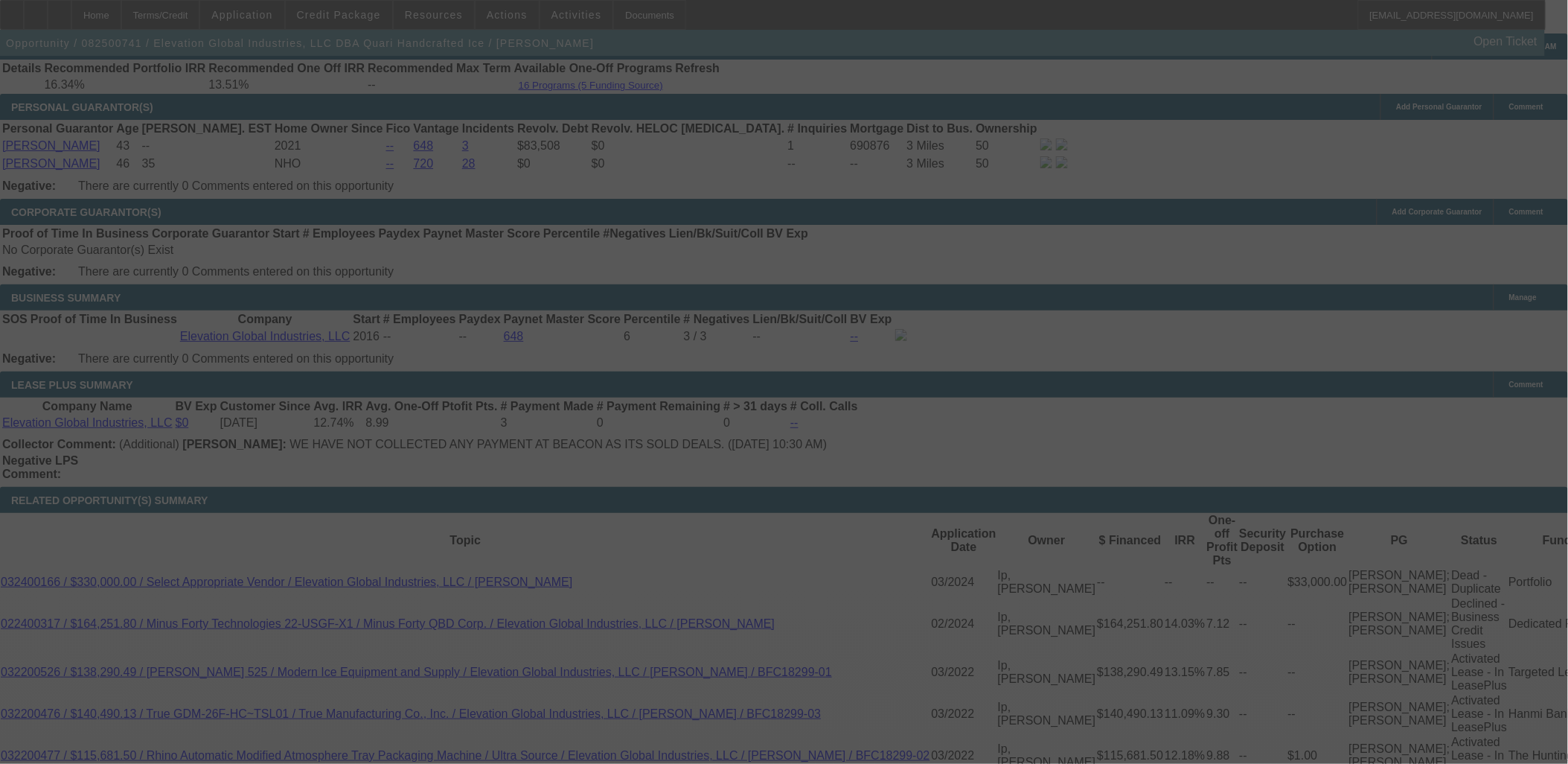
select select "0"
select select "6"
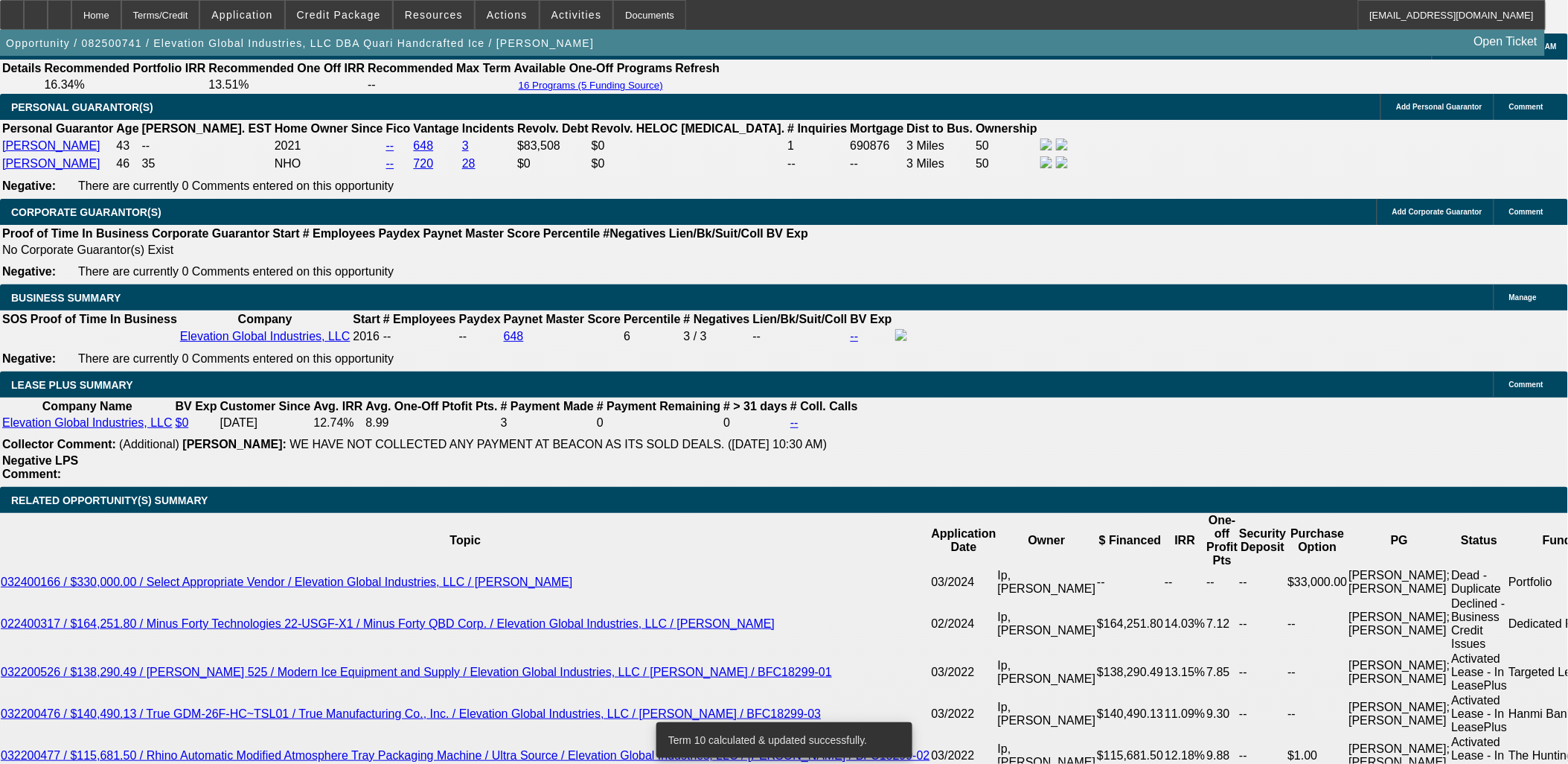
scroll to position [0, 0]
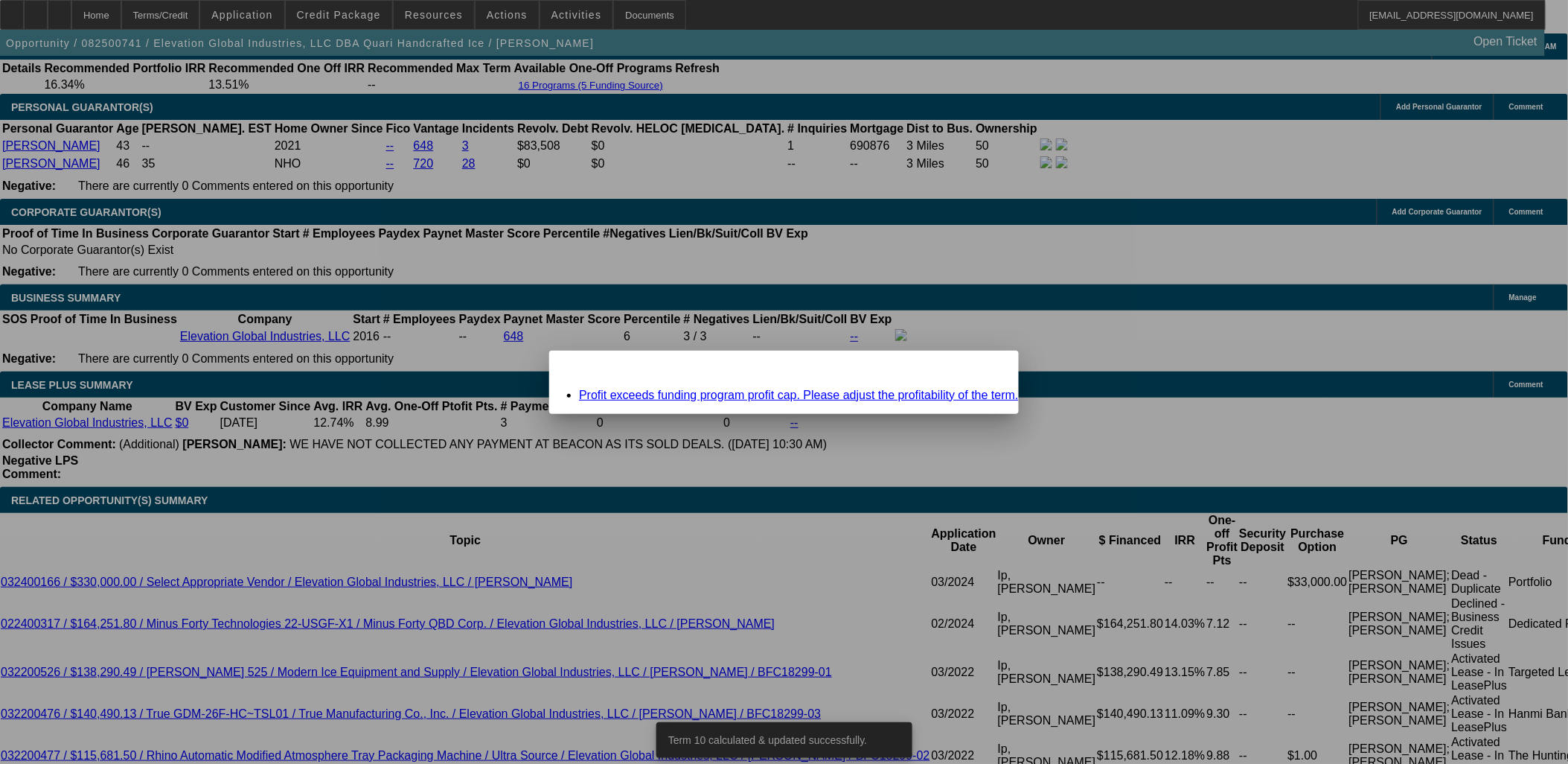
click at [986, 368] on icon at bounding box center [986, 363] width 0 height 8
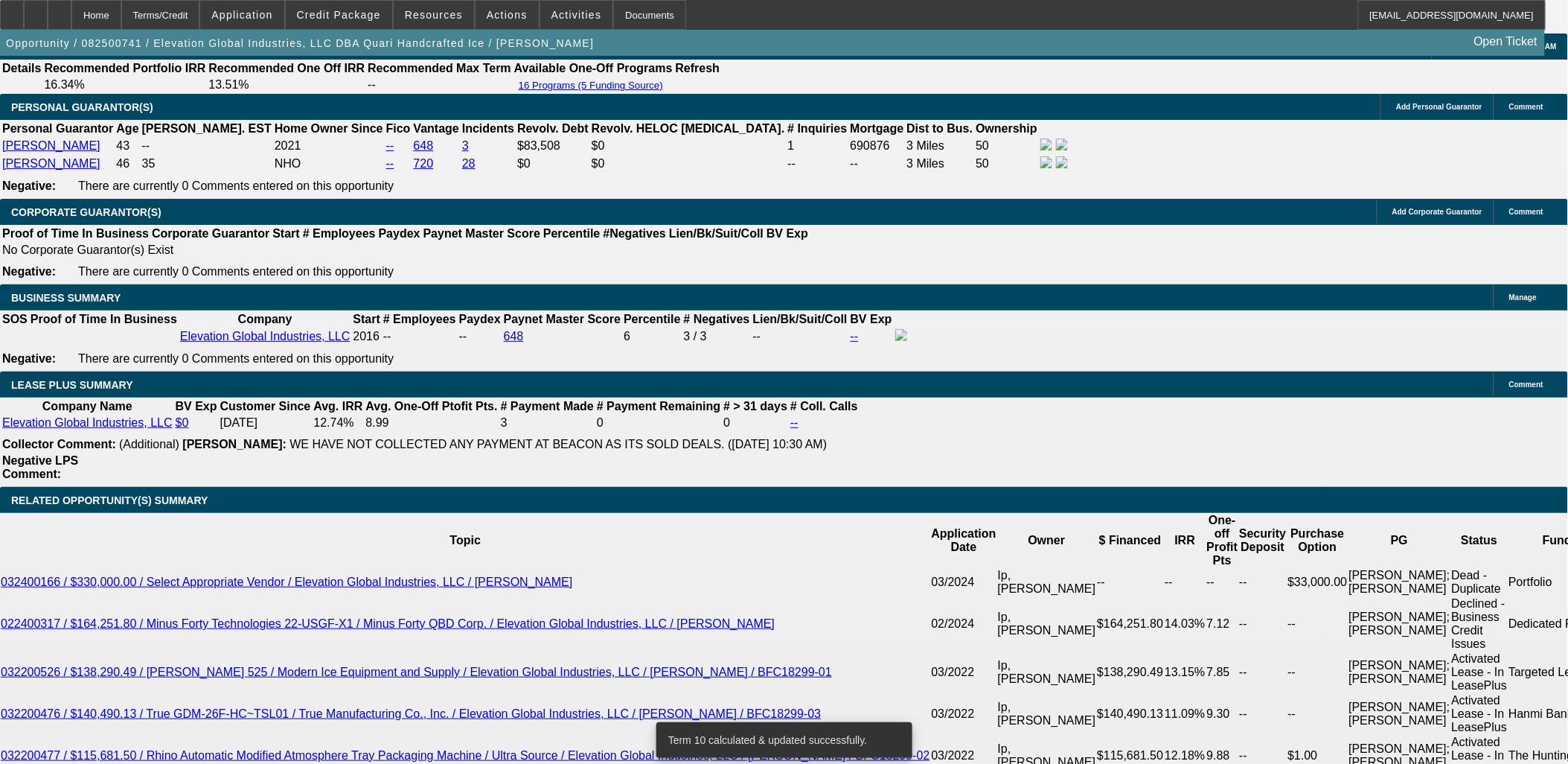
scroll to position [2234, 0]
drag, startPoint x: 268, startPoint y: 682, endPoint x: 276, endPoint y: 682, distance: 8.0
type input "2824.99"
type input "UNKNOWN"
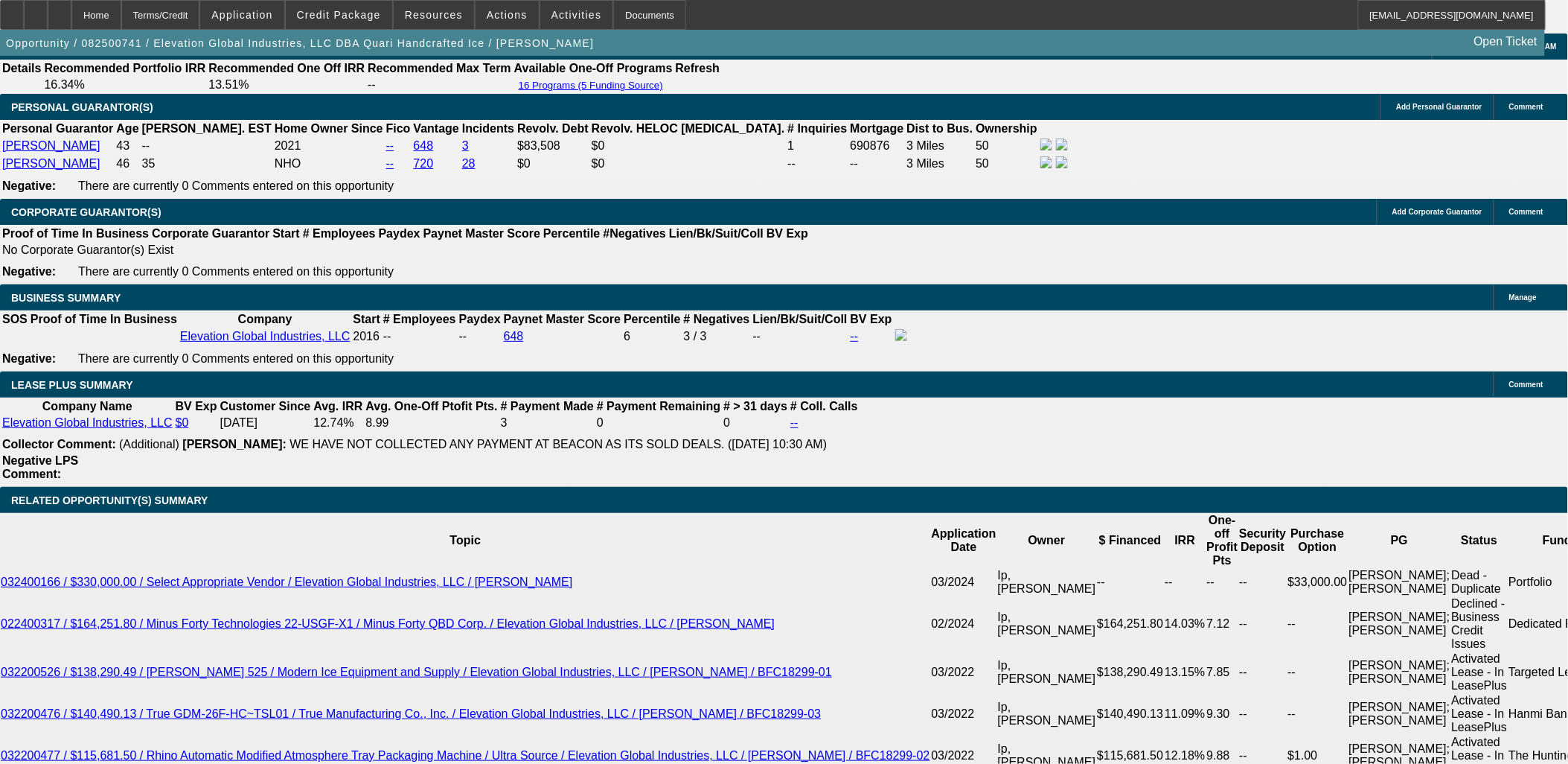
type input "11.9"
type input "$2,824.99"
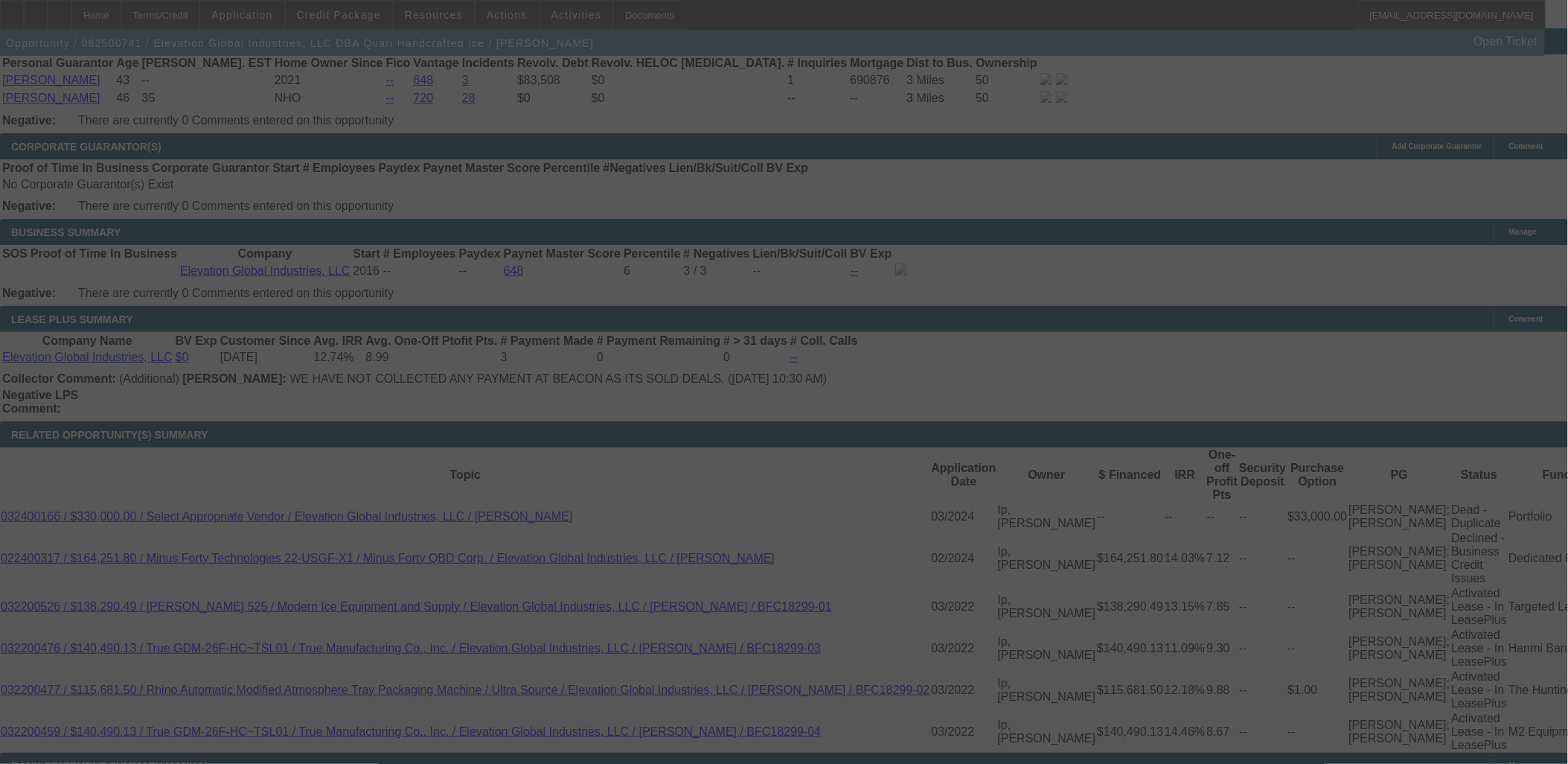
scroll to position [2399, 0]
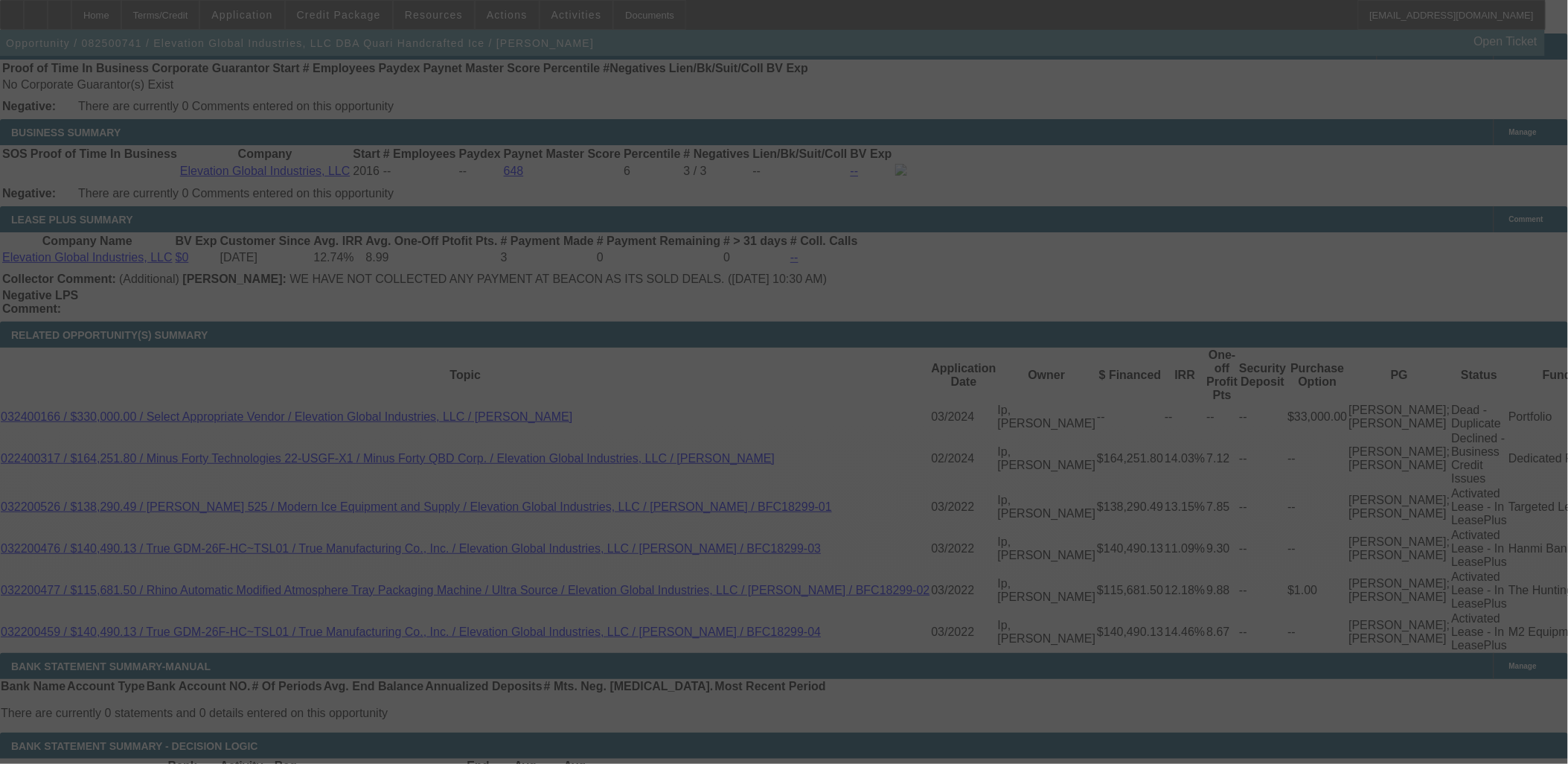
select select "0"
select select "6"
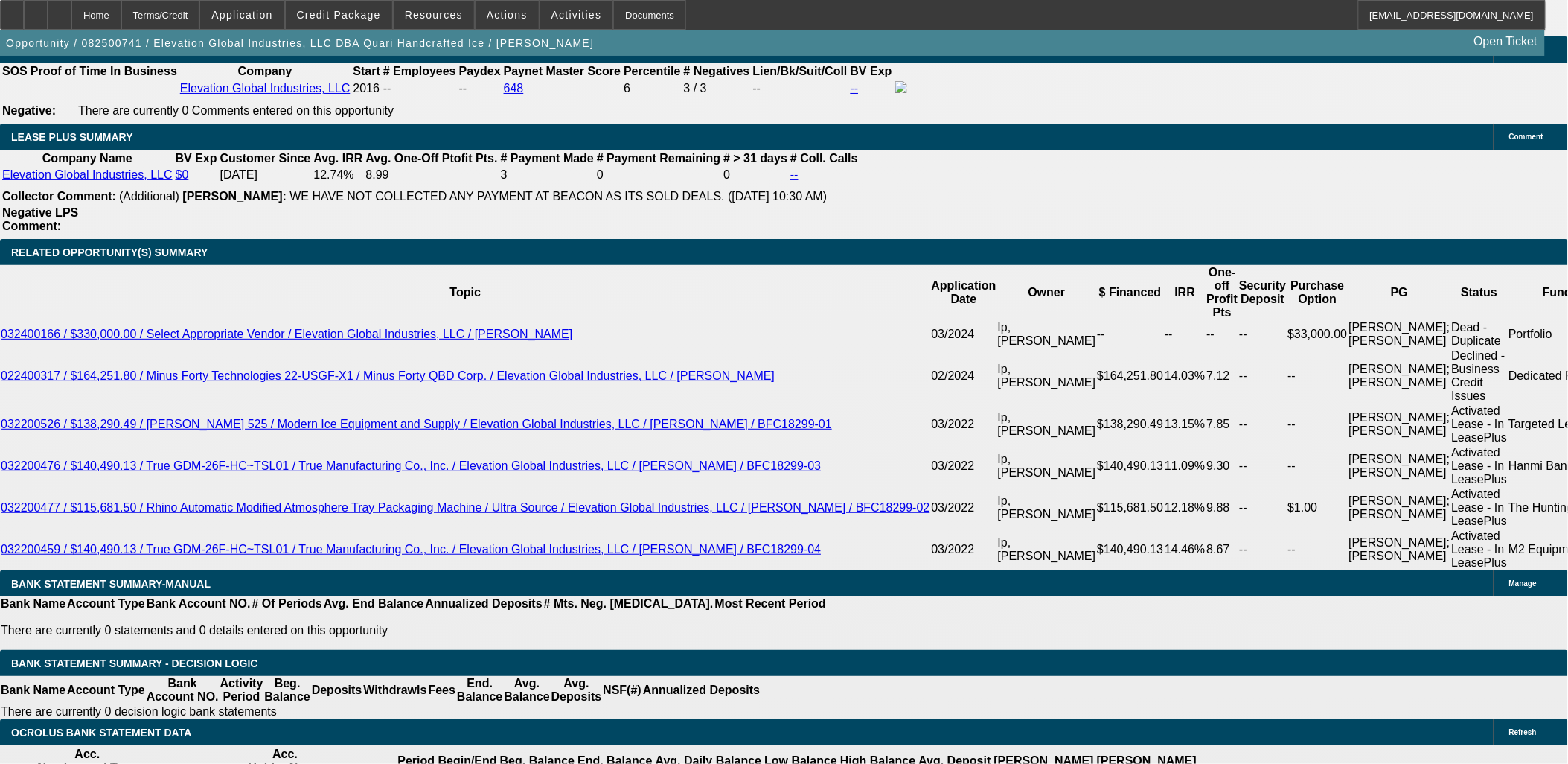
scroll to position [165, 0]
drag, startPoint x: 1285, startPoint y: 590, endPoint x: 1243, endPoint y: 567, distance: 47.9
drag, startPoint x: 1243, startPoint y: 566, endPoint x: 1244, endPoint y: 589, distance: 23.0
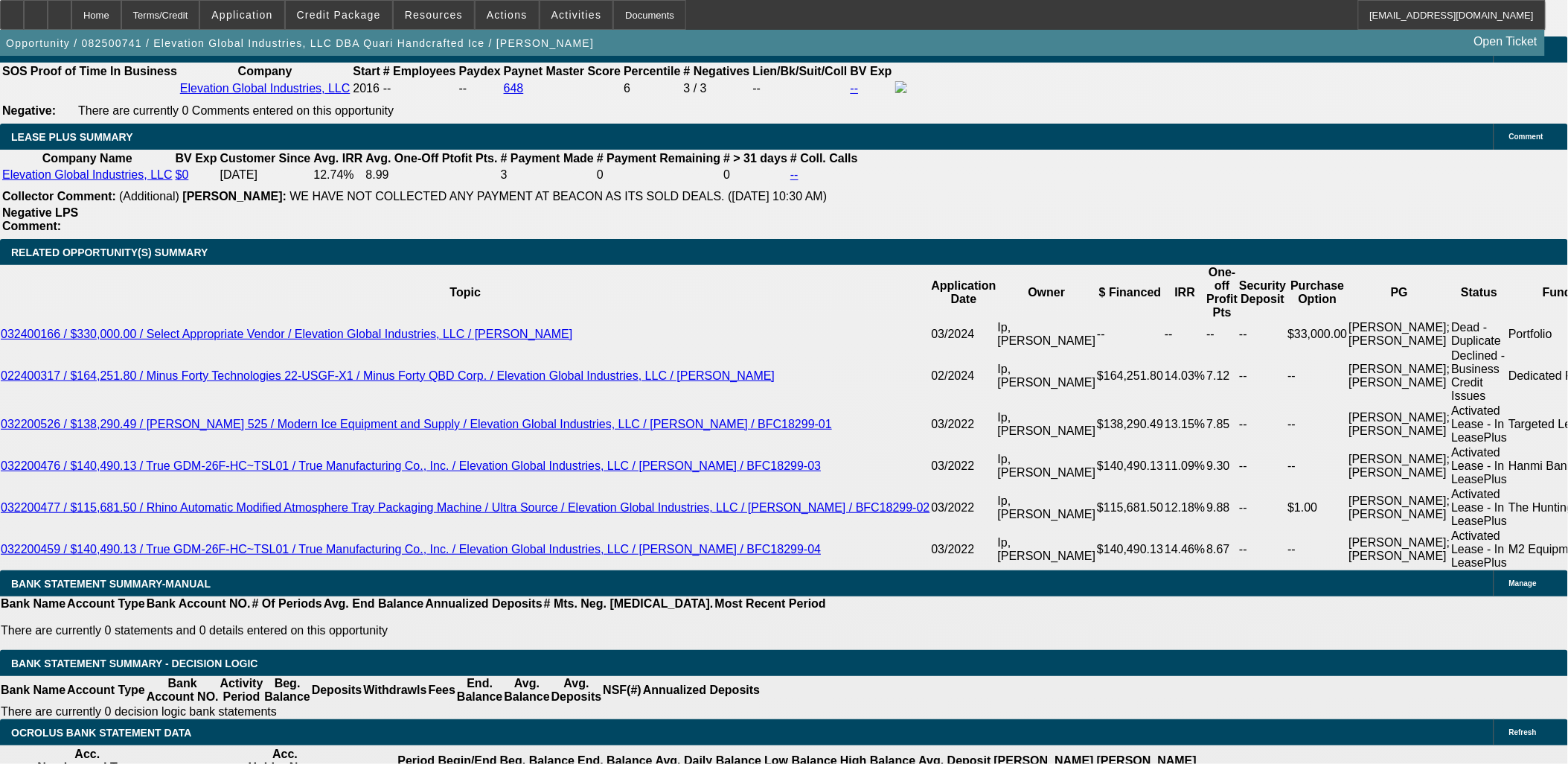
drag, startPoint x: 1244, startPoint y: 589, endPoint x: 1246, endPoint y: 566, distance: 23.1
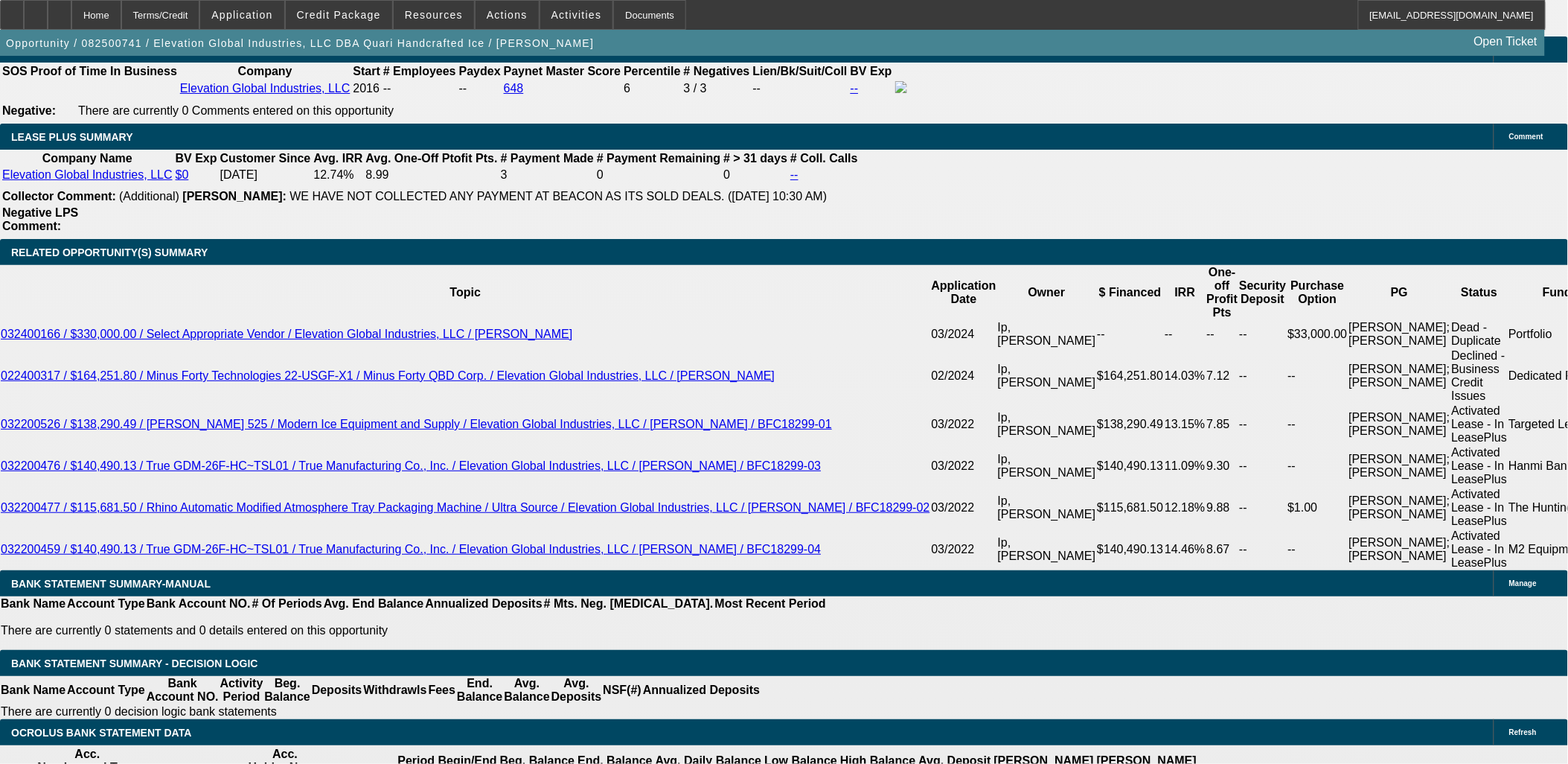
drag, startPoint x: 1246, startPoint y: 565, endPoint x: 1252, endPoint y: 594, distance: 29.6
drag, startPoint x: 1245, startPoint y: 565, endPoint x: 1305, endPoint y: 565, distance: 60.0
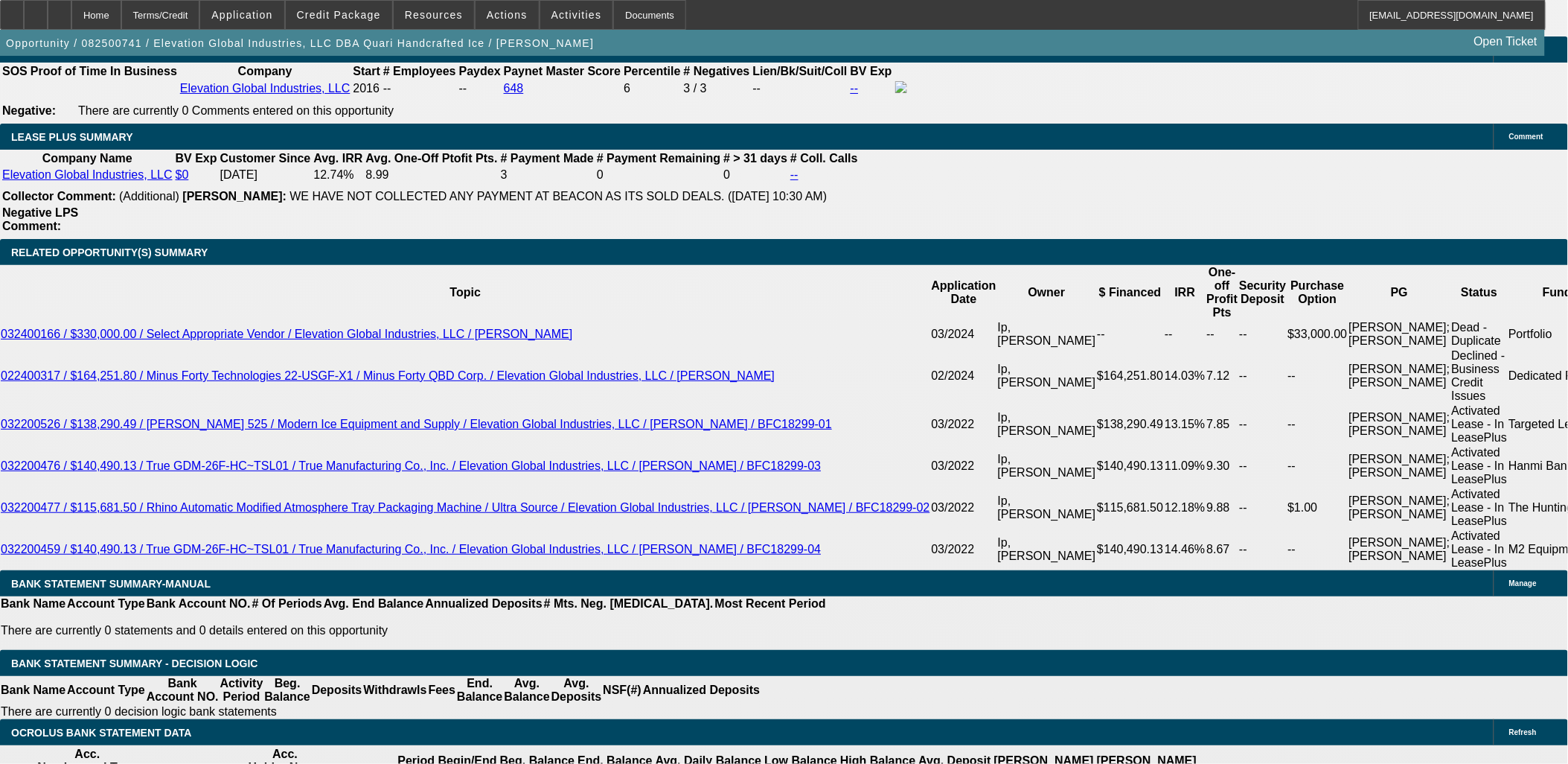
copy td "US Citizenship"
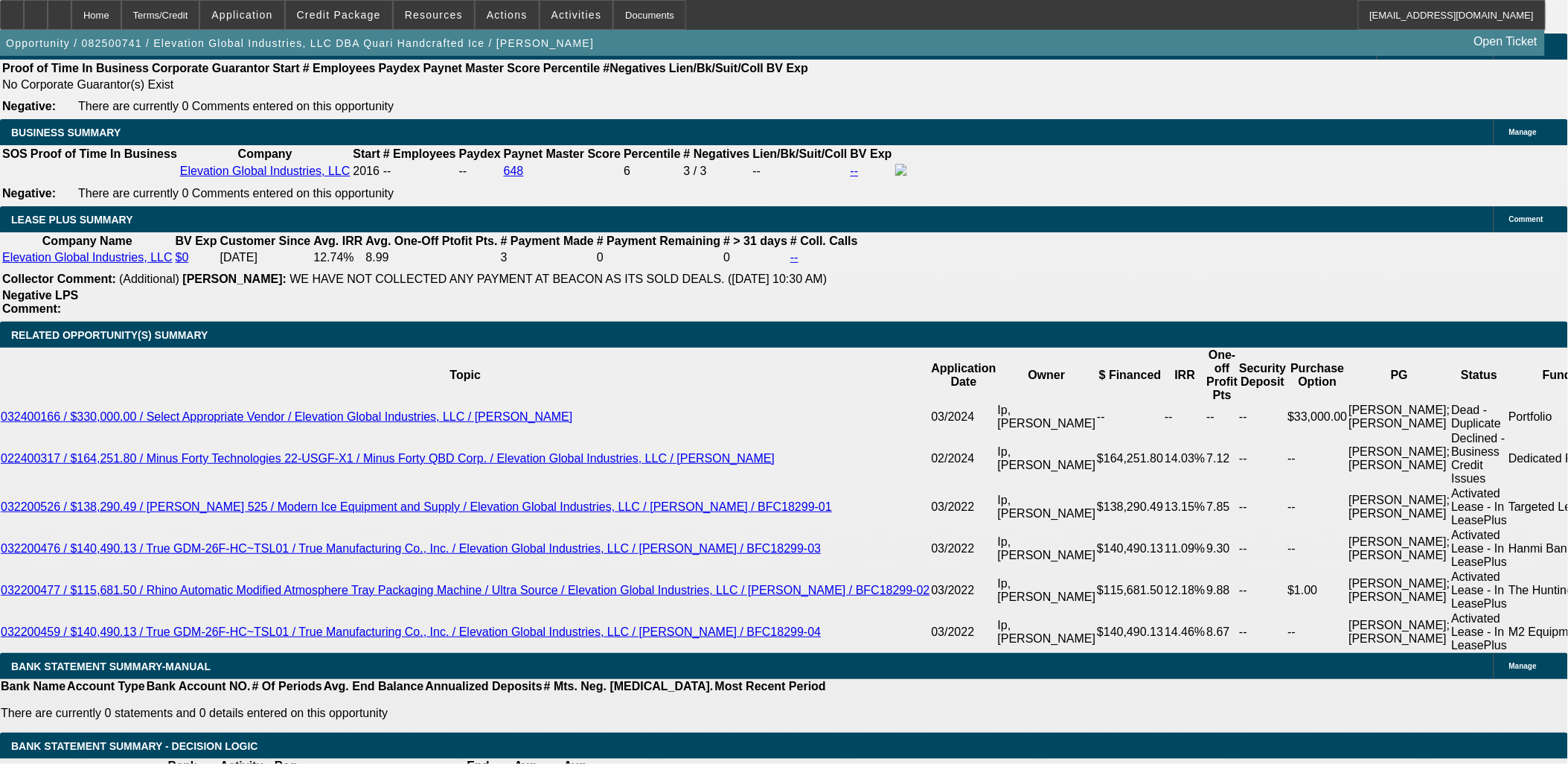
scroll to position [1291, 0]
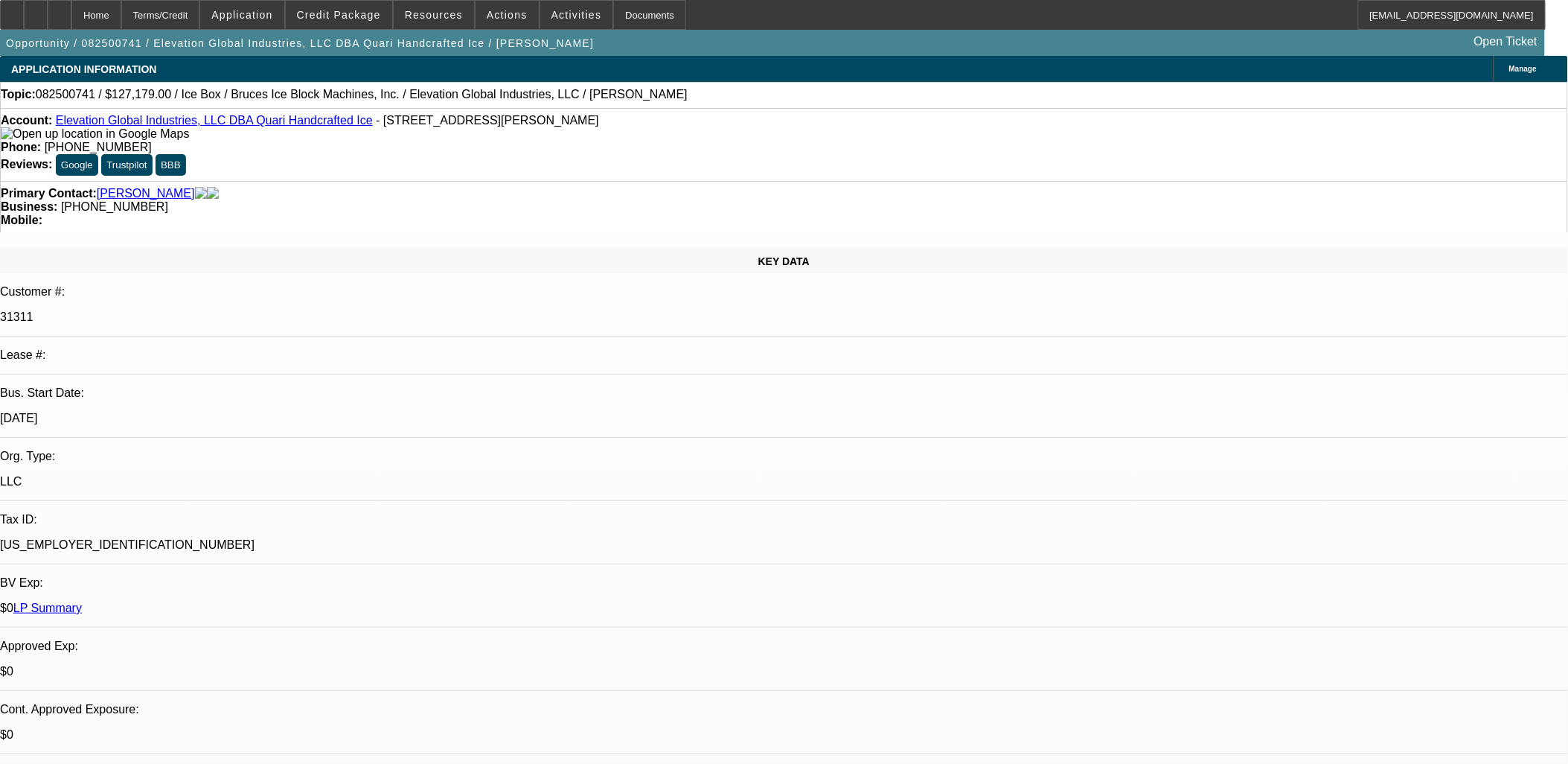
scroll to position [1291, 0]
drag, startPoint x: 1156, startPoint y: 269, endPoint x: 1166, endPoint y: 269, distance: 10.0
drag, startPoint x: 1166, startPoint y: 269, endPoint x: 1072, endPoint y: 59, distance: 230.1
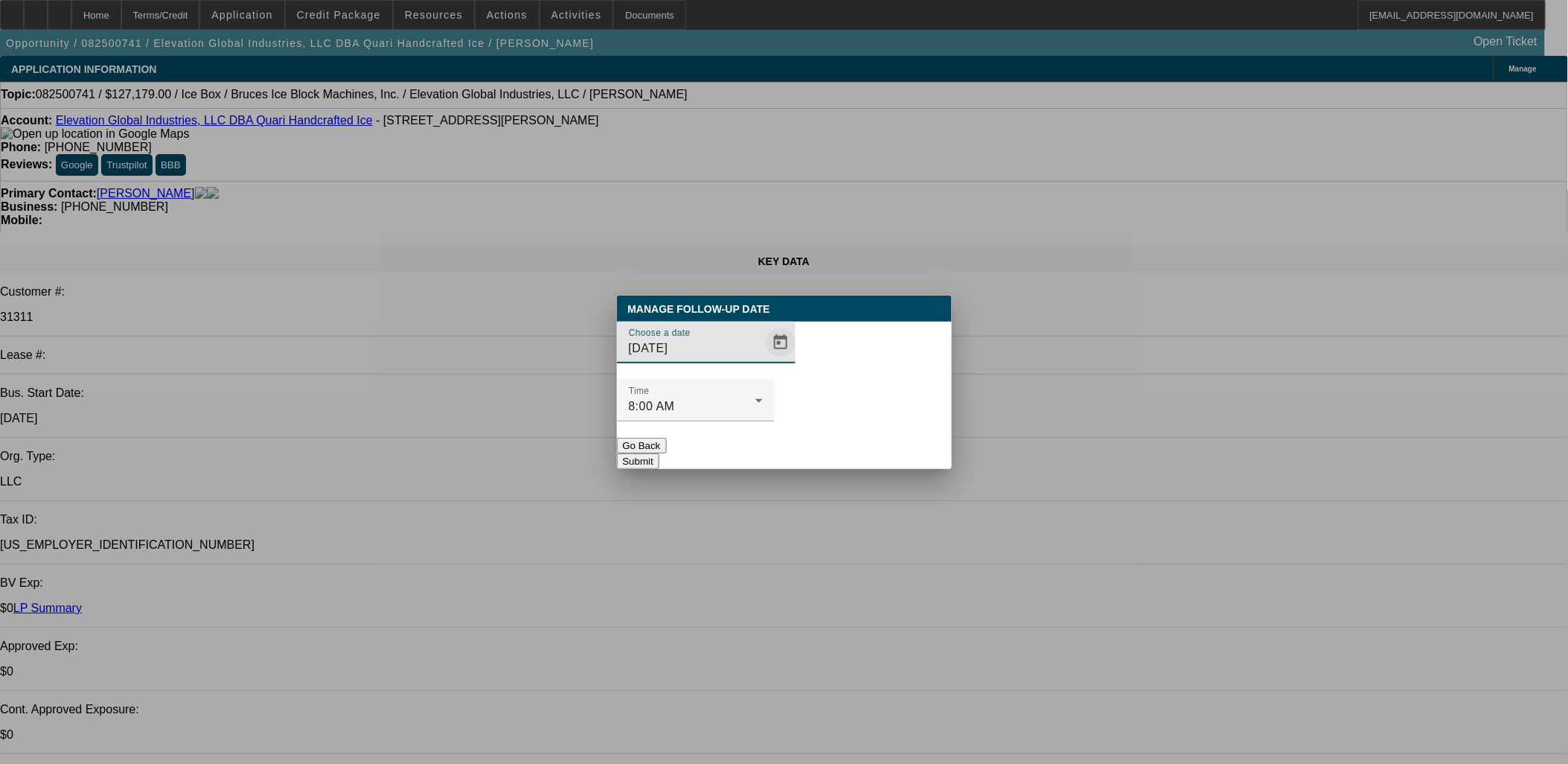
click at [763, 361] on span "Open calendar" at bounding box center [780, 342] width 35 height 35
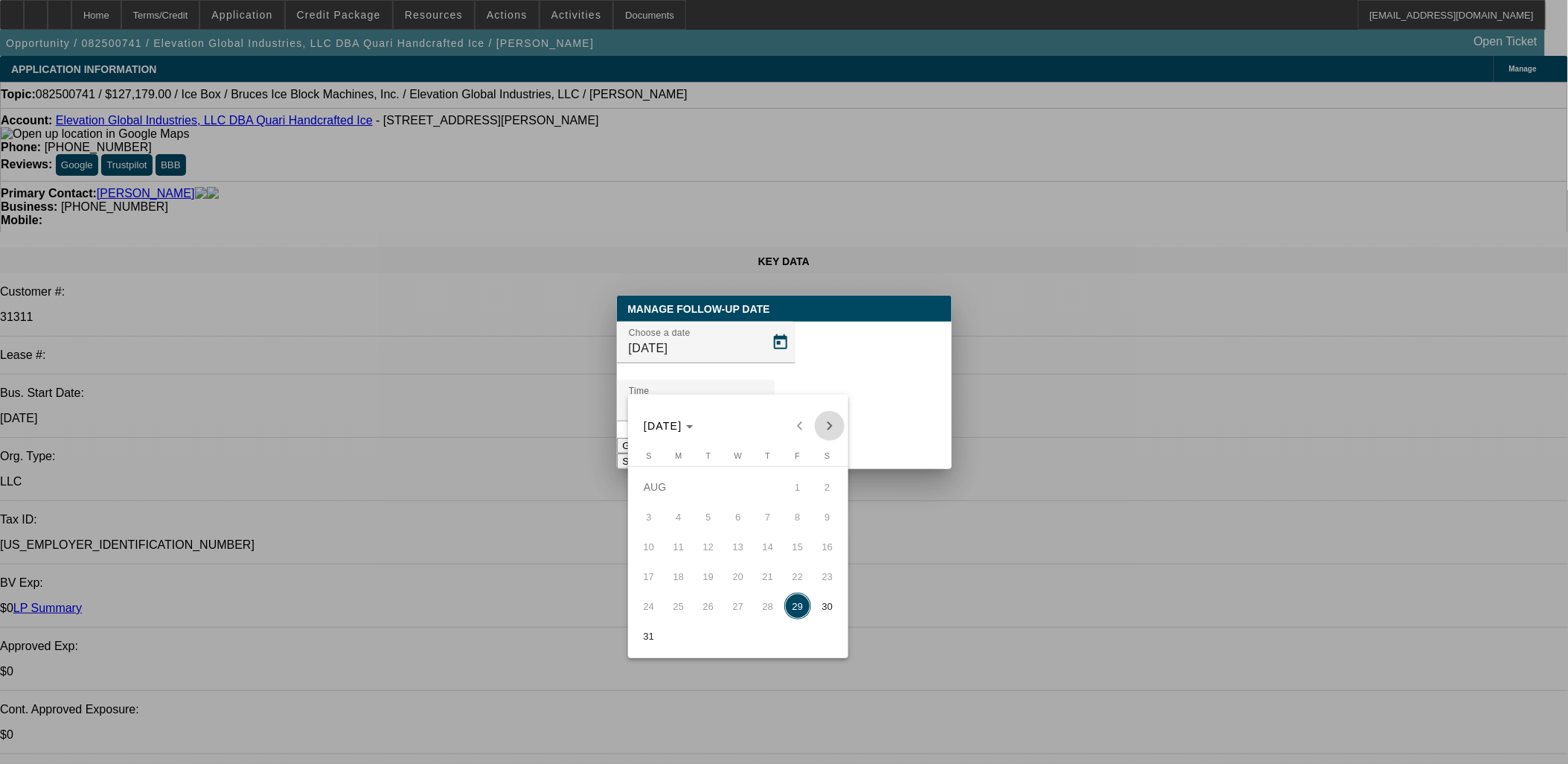
click at [823, 423] on span "Next month" at bounding box center [830, 426] width 30 height 30
click at [718, 518] on span "2" at bounding box center [709, 517] width 27 height 27
type input "9/2/2025"
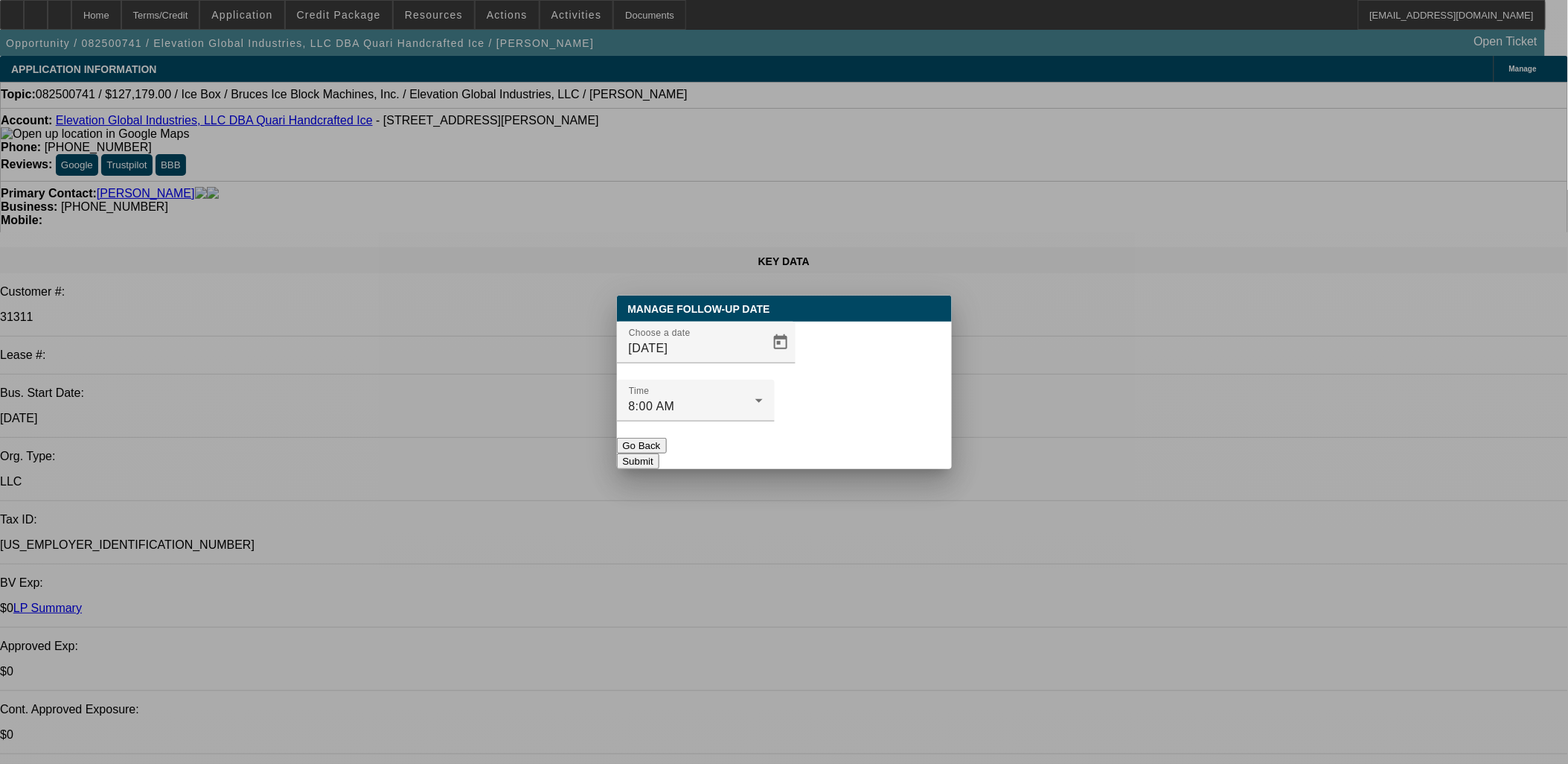
click at [659, 454] on button "Submit" at bounding box center [638, 462] width 43 height 16
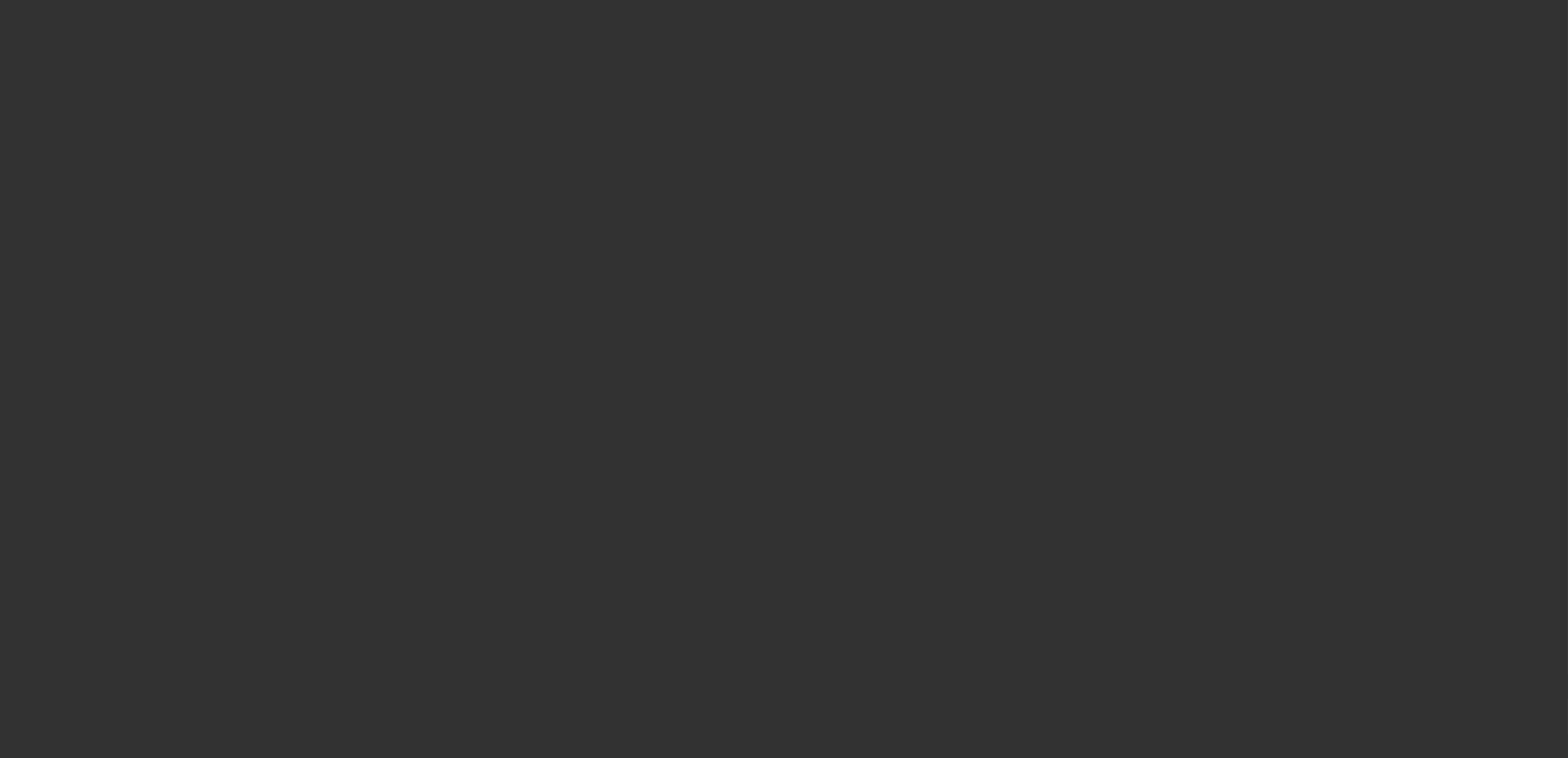
select select "0"
select select "2"
select select "0.1"
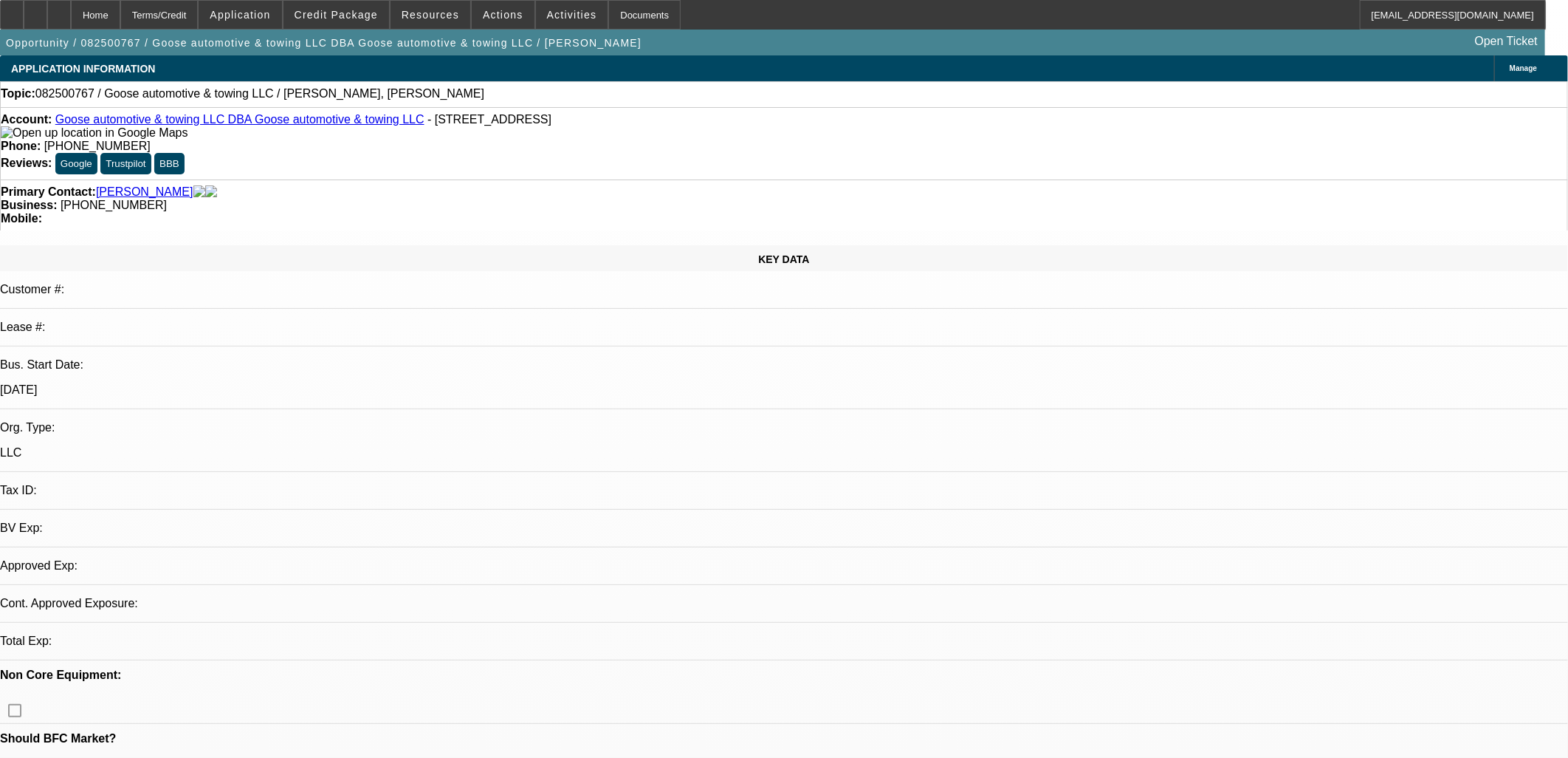
select select "1"
select select "2"
select select "4"
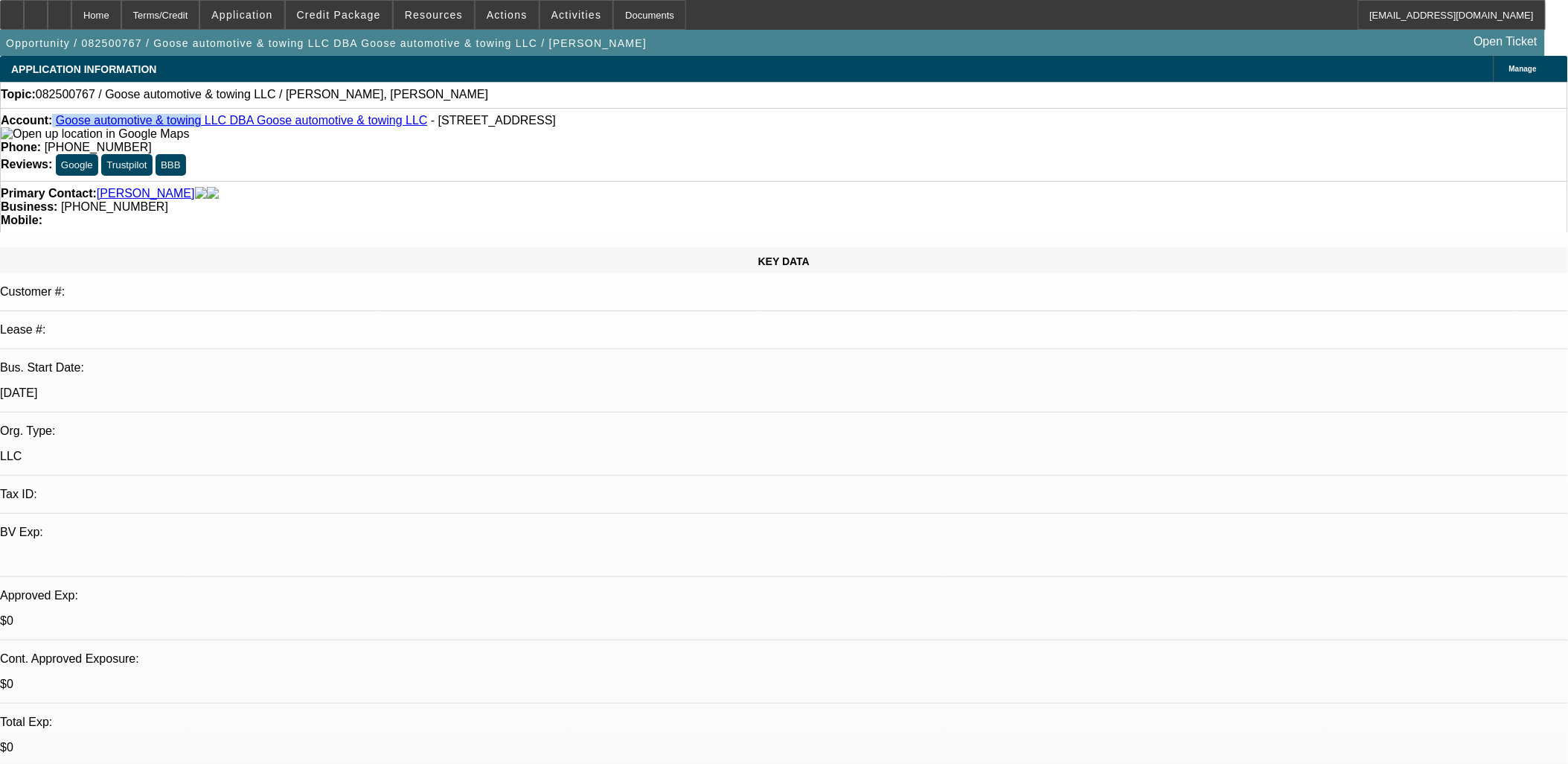
drag, startPoint x: 66, startPoint y: 124, endPoint x: 183, endPoint y: 124, distance: 117.0
click at [183, 124] on div "Account: Goose automotive & towing LLC DBA Goose automotive & towing LLC - [STR…" at bounding box center [784, 128] width 1566 height 27
copy div "Goose automotive & towing"
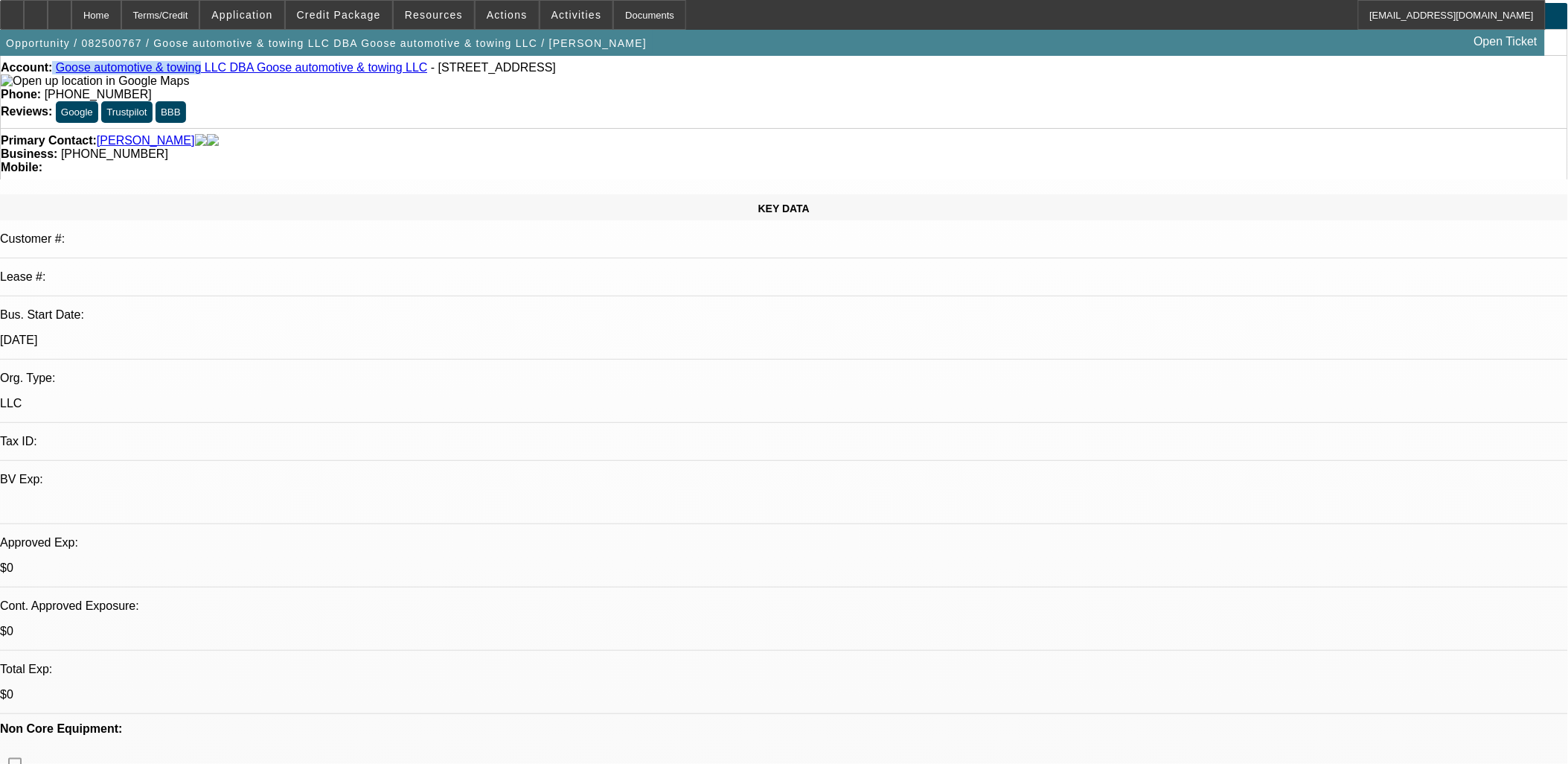
scroll to position [82, 0]
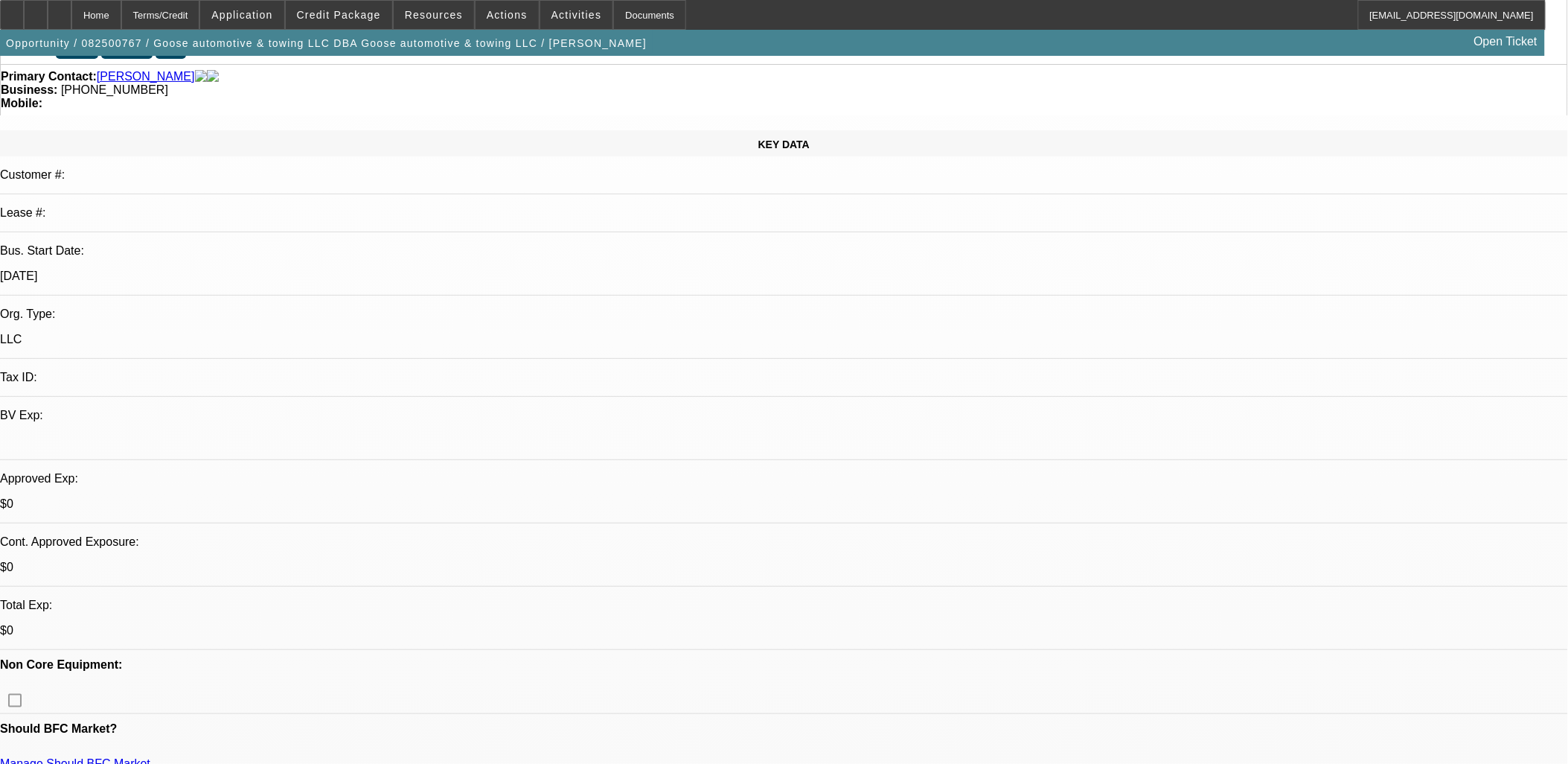
scroll to position [0, 0]
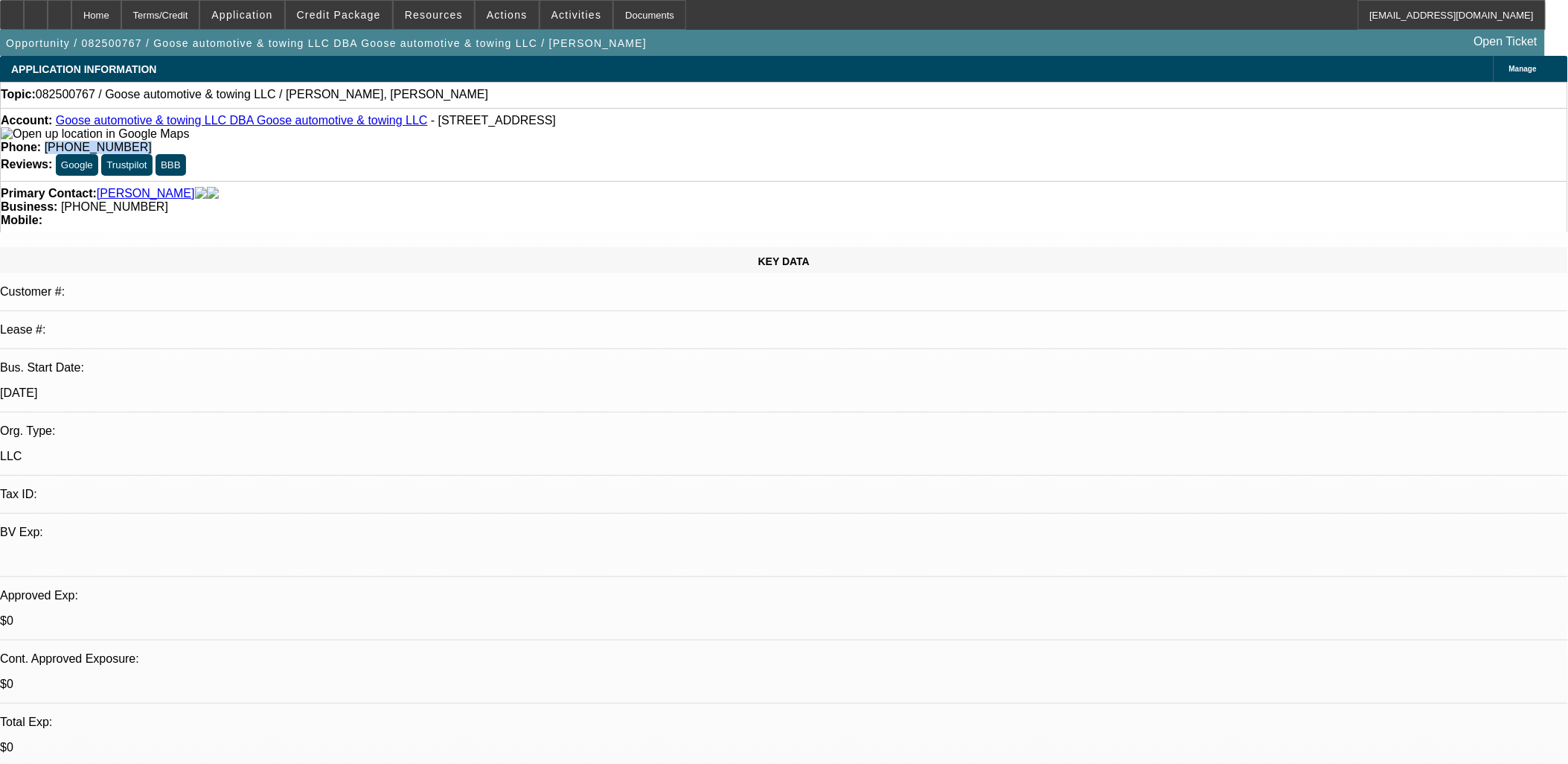
drag, startPoint x: 663, startPoint y: 129, endPoint x: 570, endPoint y: 128, distance: 93.0
click at [570, 141] on div "Phone: [PHONE_NUMBER]" at bounding box center [784, 147] width 1566 height 13
copy span "[PHONE_NUMBER]"
click at [540, 20] on span at bounding box center [577, 15] width 73 height 35
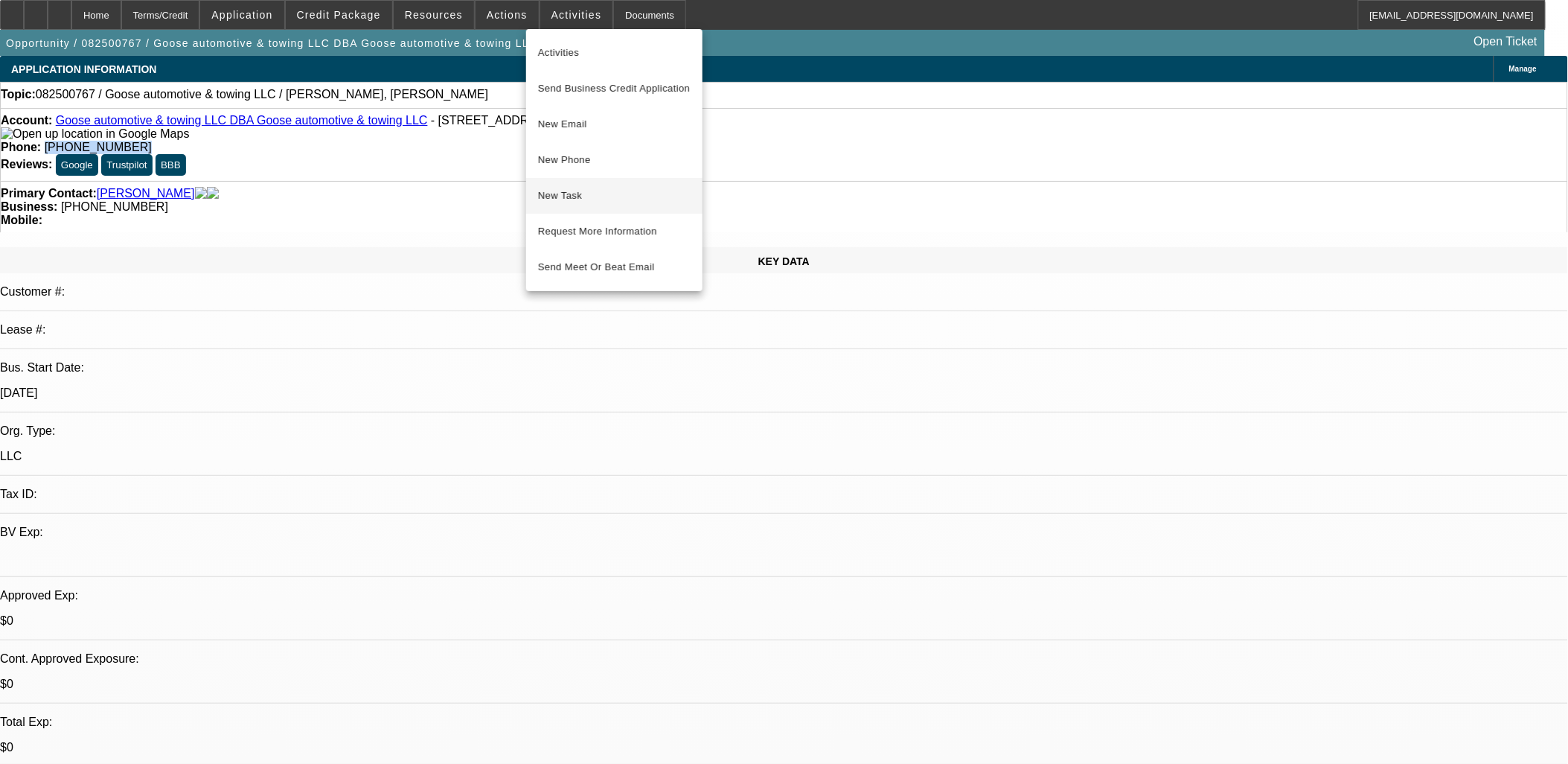
click at [615, 207] on button "New Task" at bounding box center [614, 196] width 176 height 35
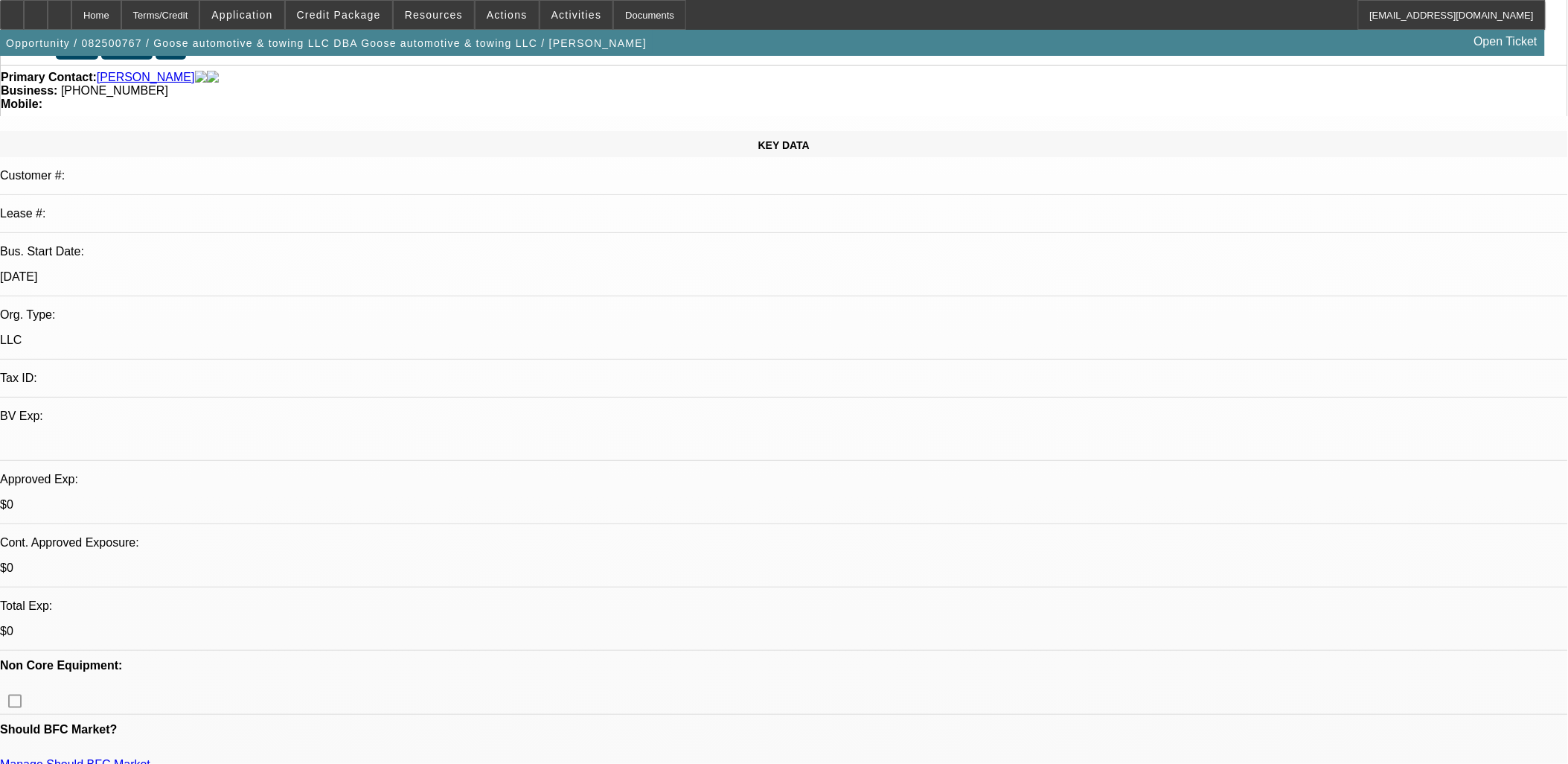
scroll to position [82, 0]
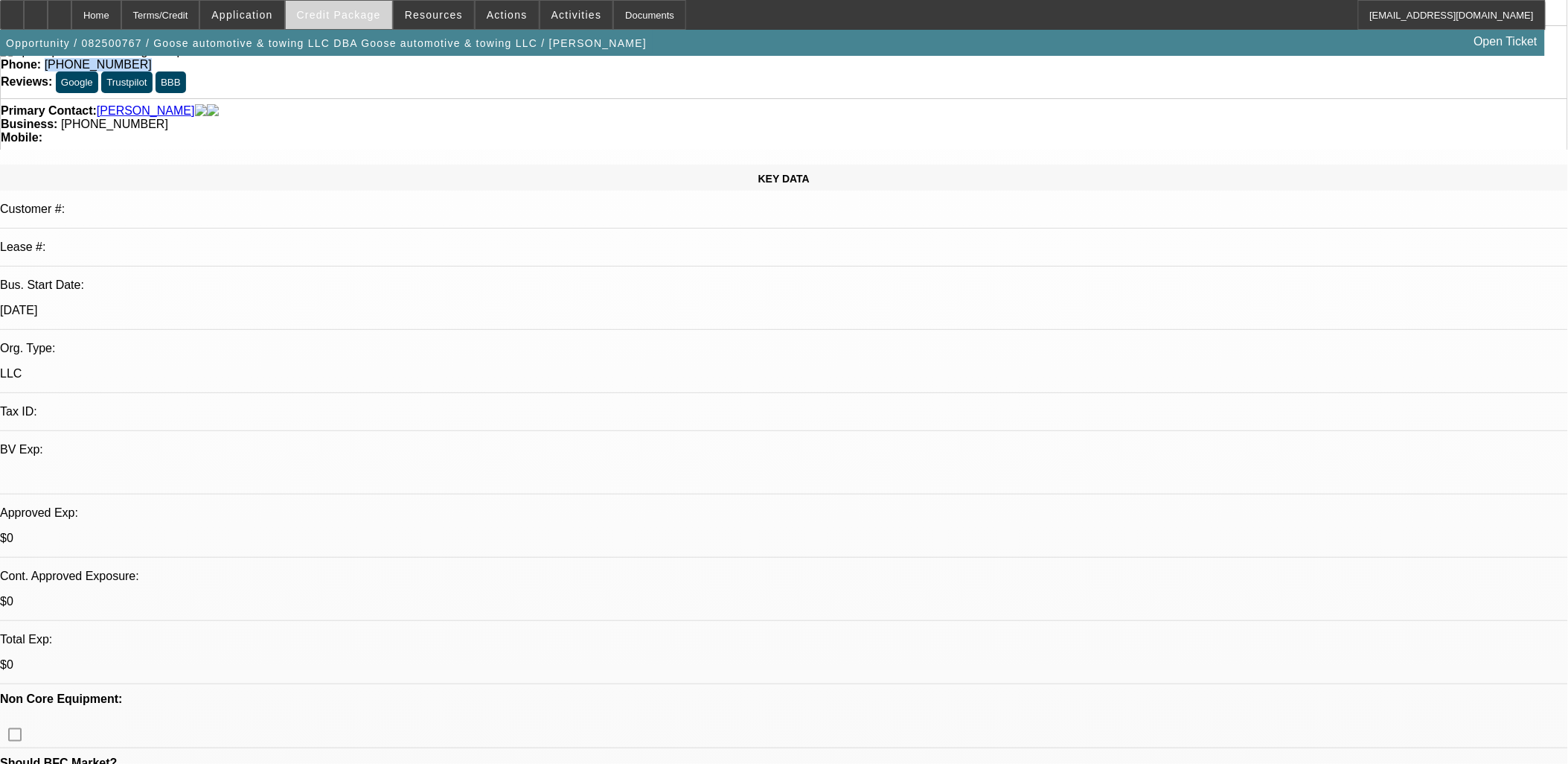
click at [378, 17] on span "Credit Package" at bounding box center [338, 14] width 84 height 12
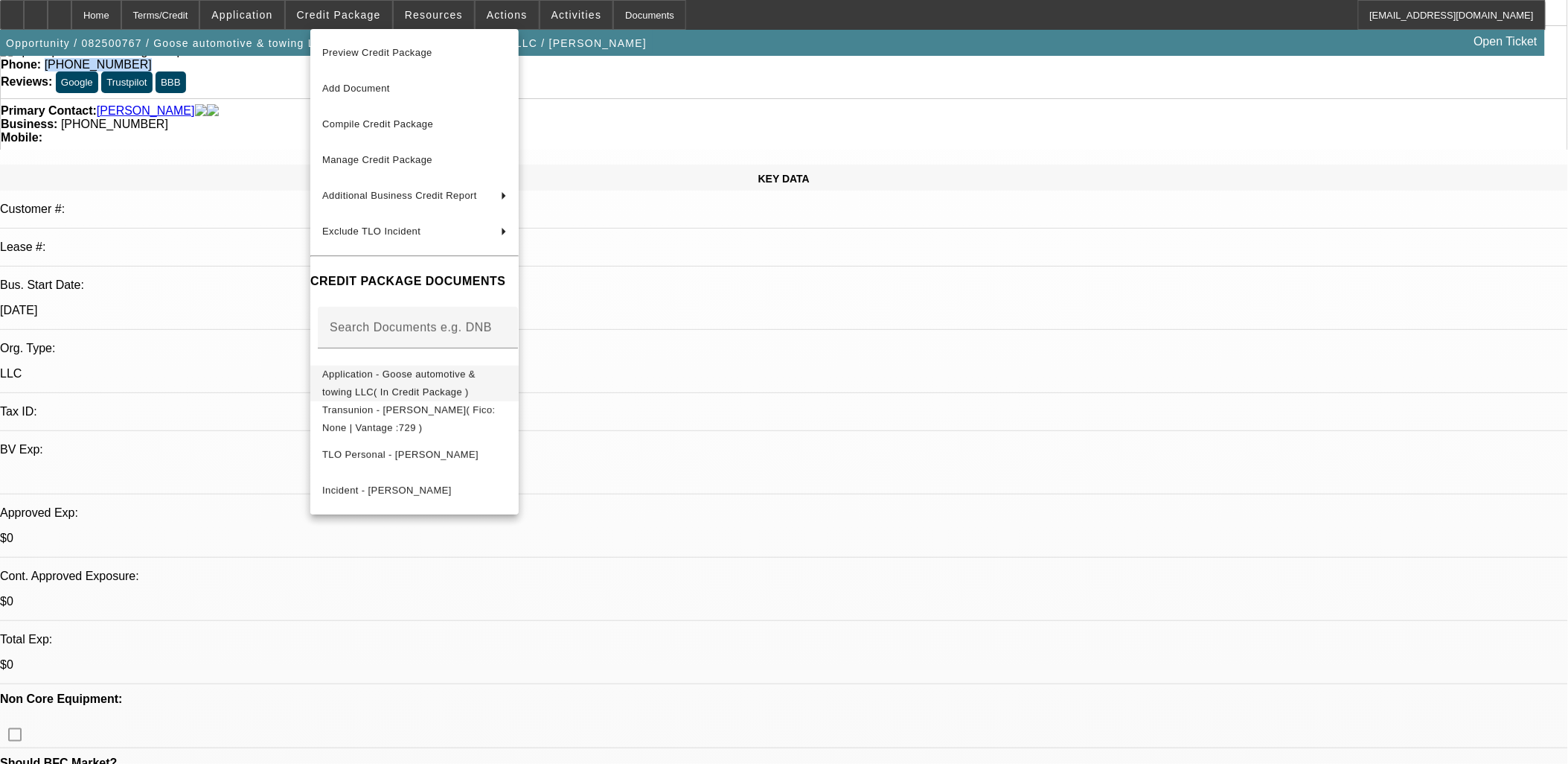
click at [476, 379] on span "Application - Goose automotive & towing LLC( In Credit Package )" at bounding box center [399, 382] width 153 height 29
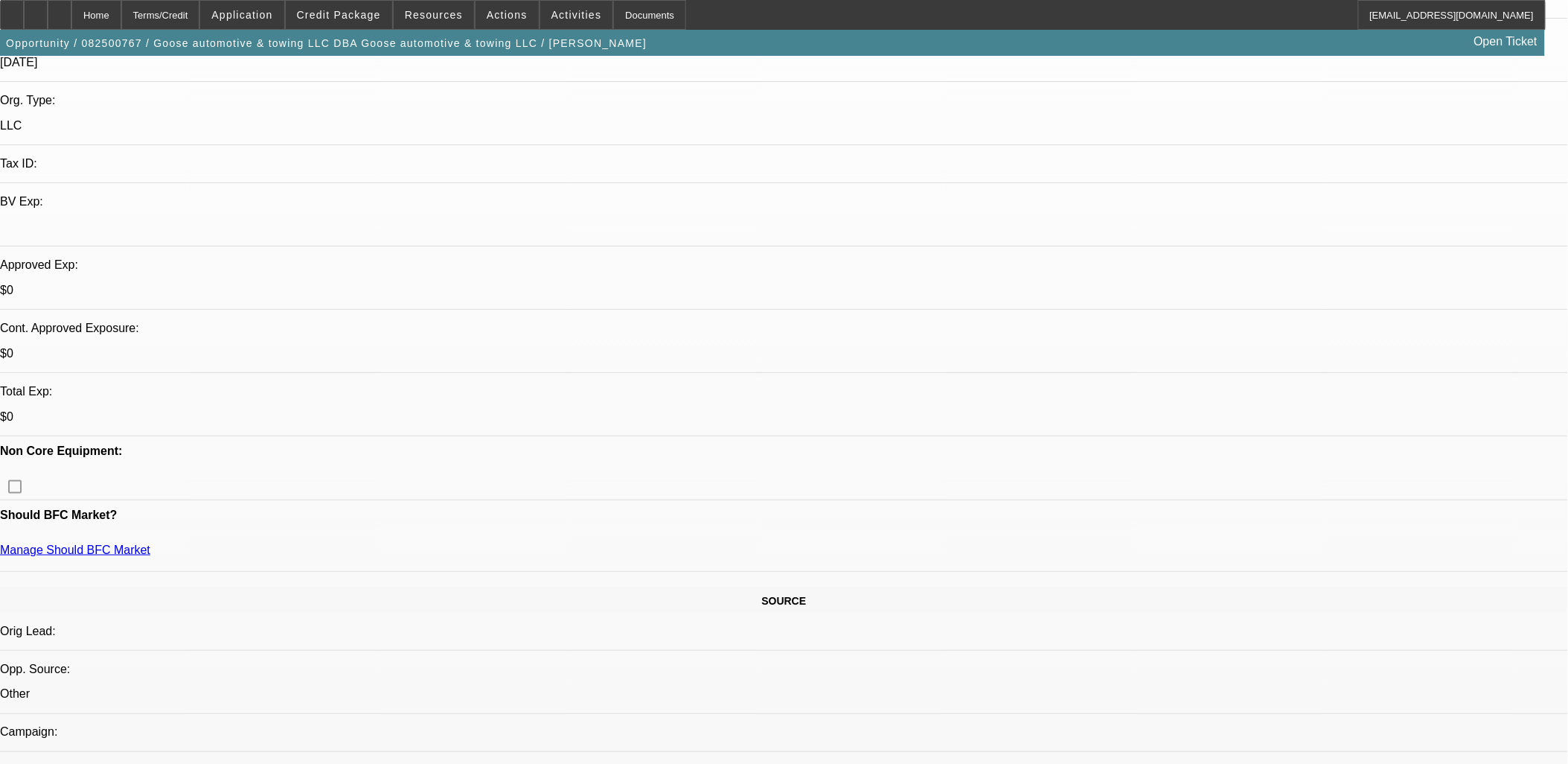
scroll to position [0, 0]
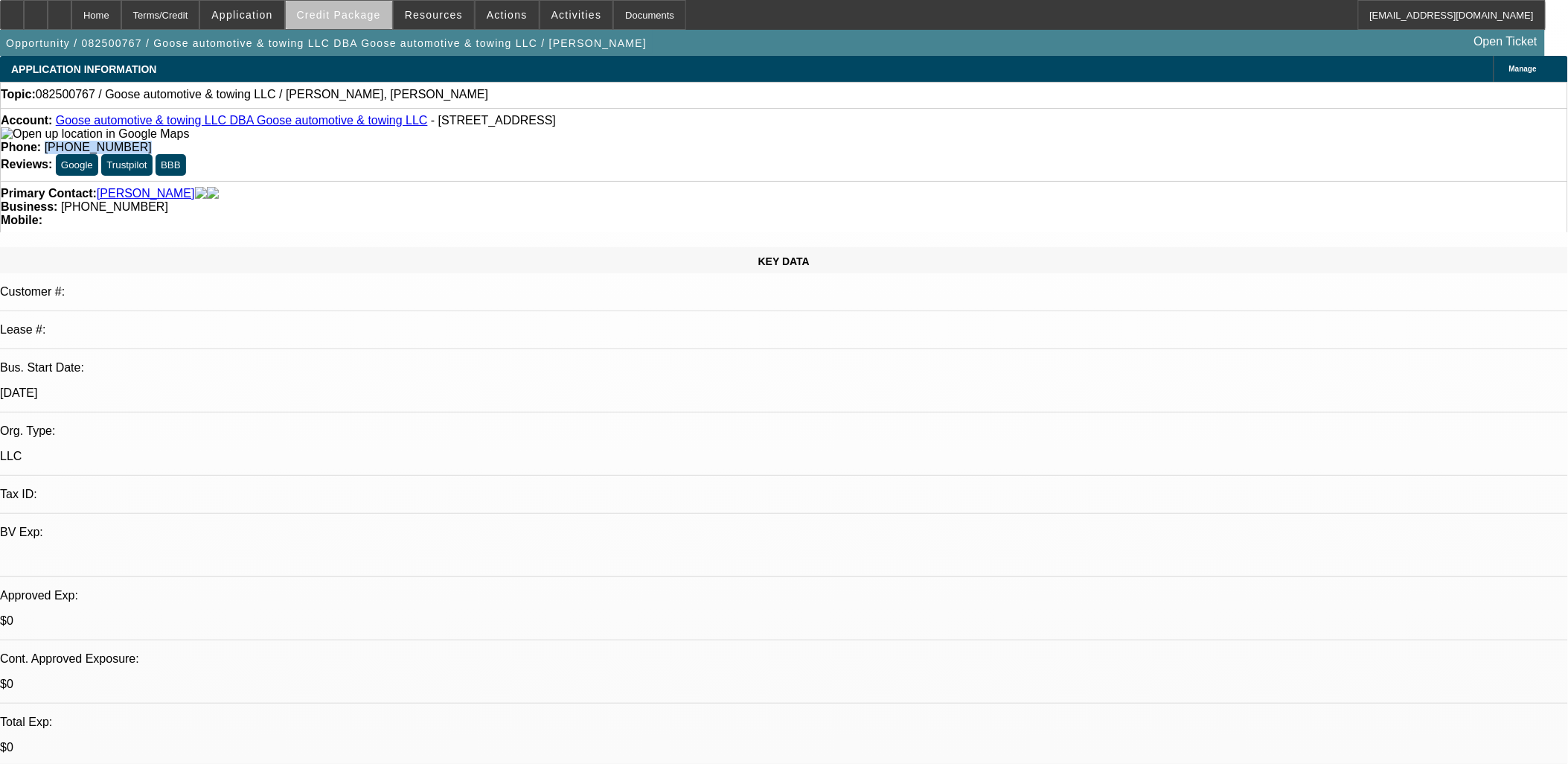
click at [383, 22] on span at bounding box center [339, 15] width 106 height 35
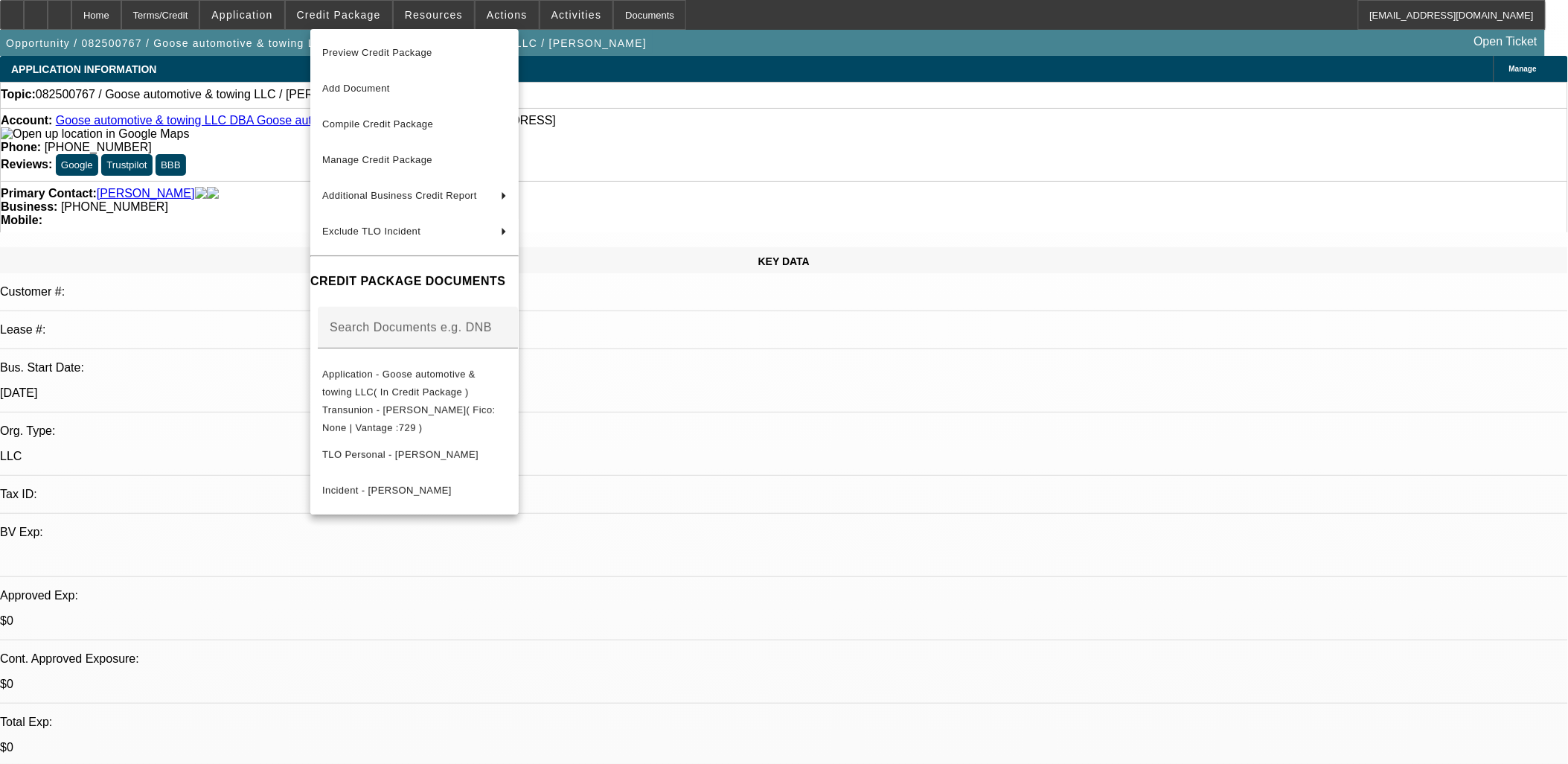
click at [263, 360] on div at bounding box center [784, 382] width 1568 height 764
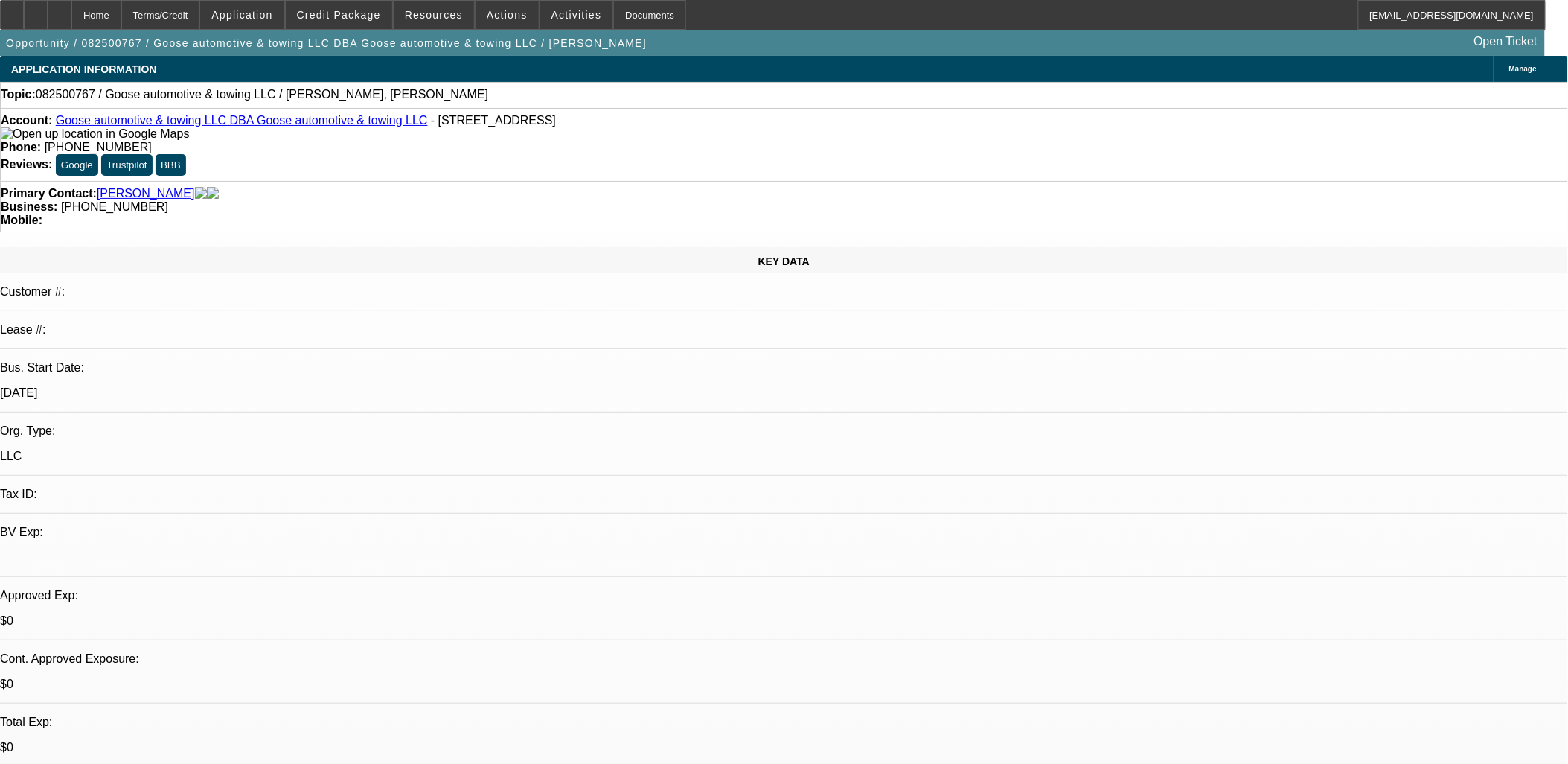
drag, startPoint x: 601, startPoint y: 396, endPoint x: 359, endPoint y: 339, distance: 248.6
drag, startPoint x: 359, startPoint y: 339, endPoint x: 621, endPoint y: 399, distance: 268.8
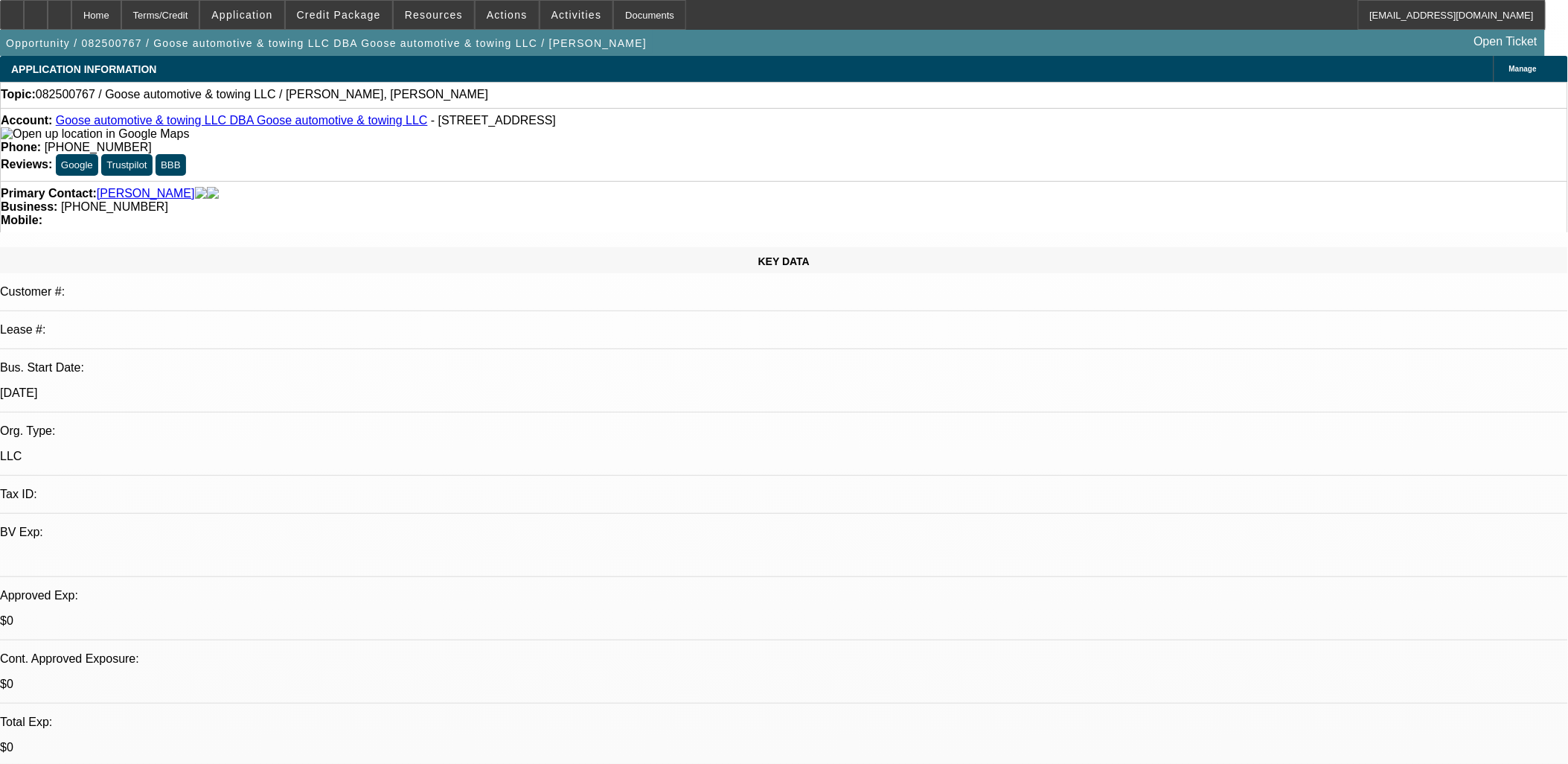
drag, startPoint x: 620, startPoint y: 399, endPoint x: 361, endPoint y: 345, distance: 264.6
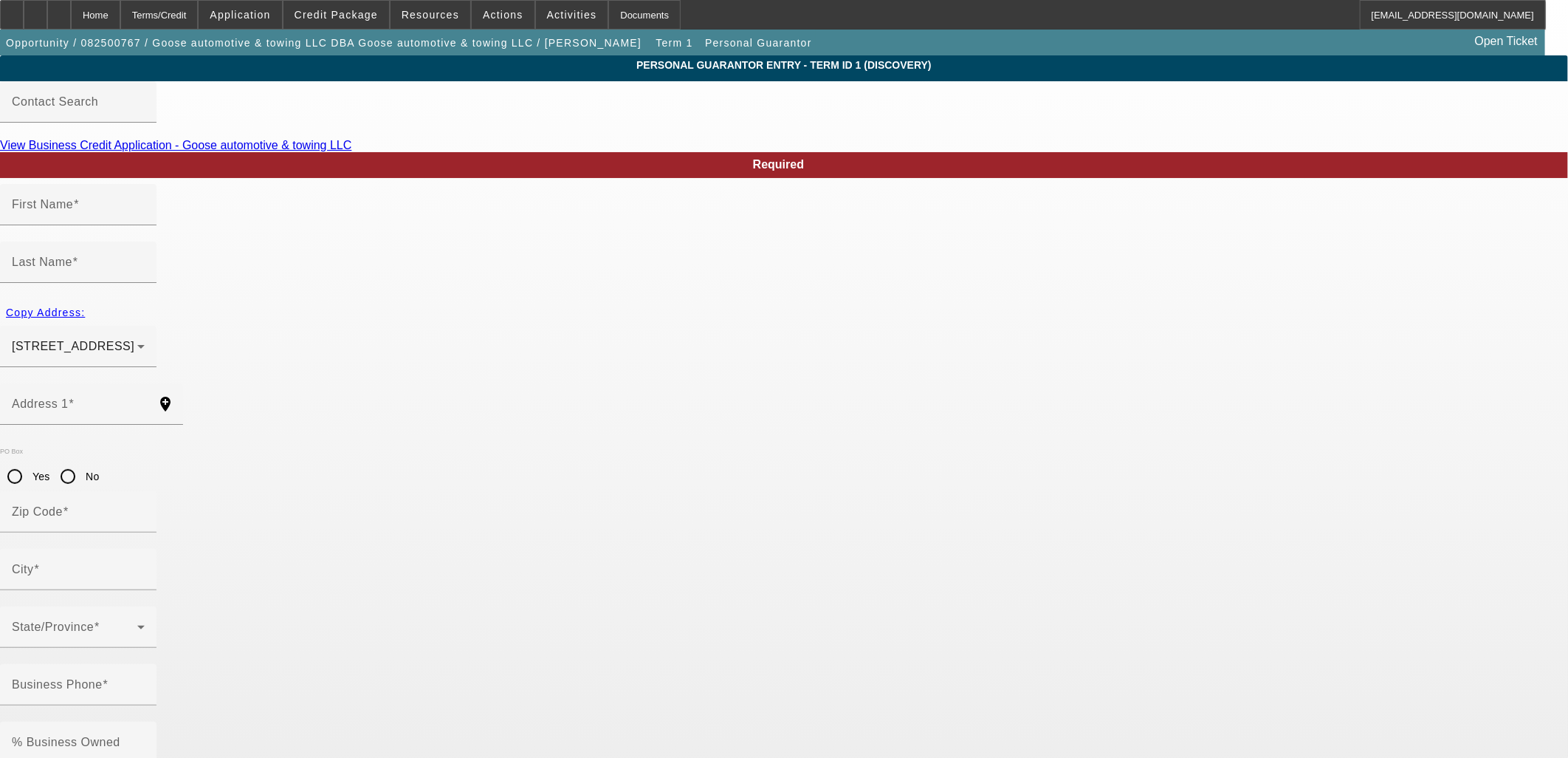
type input "Albert"
type input "Brandon"
type input "3942 Hwy 67 N Apt 20"
radio input "true"
type input "63901"
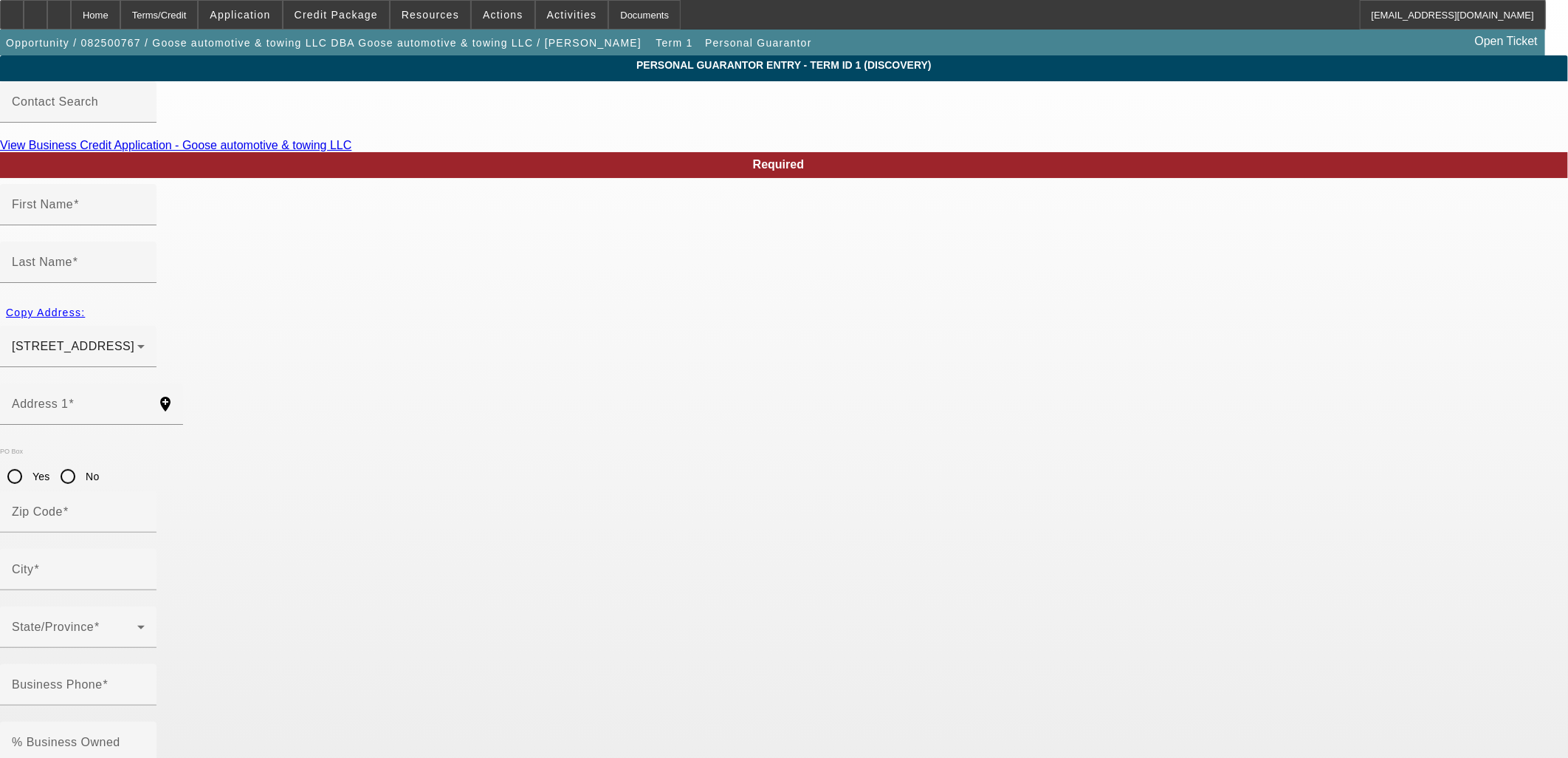
type input "Poplar Bluff"
type input "(573) 707-2314"
type input "100"
type input "493-88-7473"
type input "gooseautomotivellc@gmail.com"
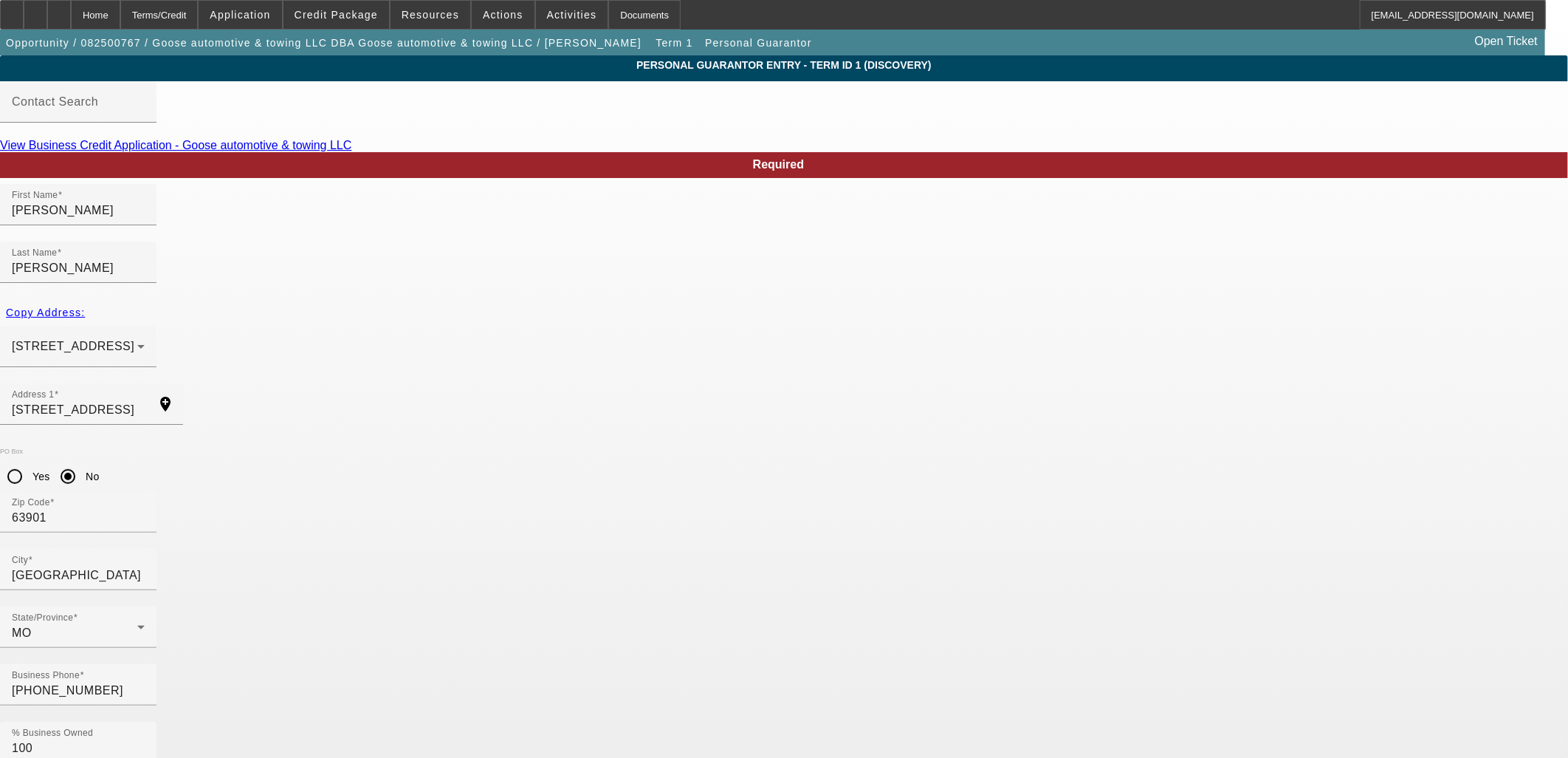
drag, startPoint x: 245, startPoint y: 328, endPoint x: 375, endPoint y: 370, distance: 136.6
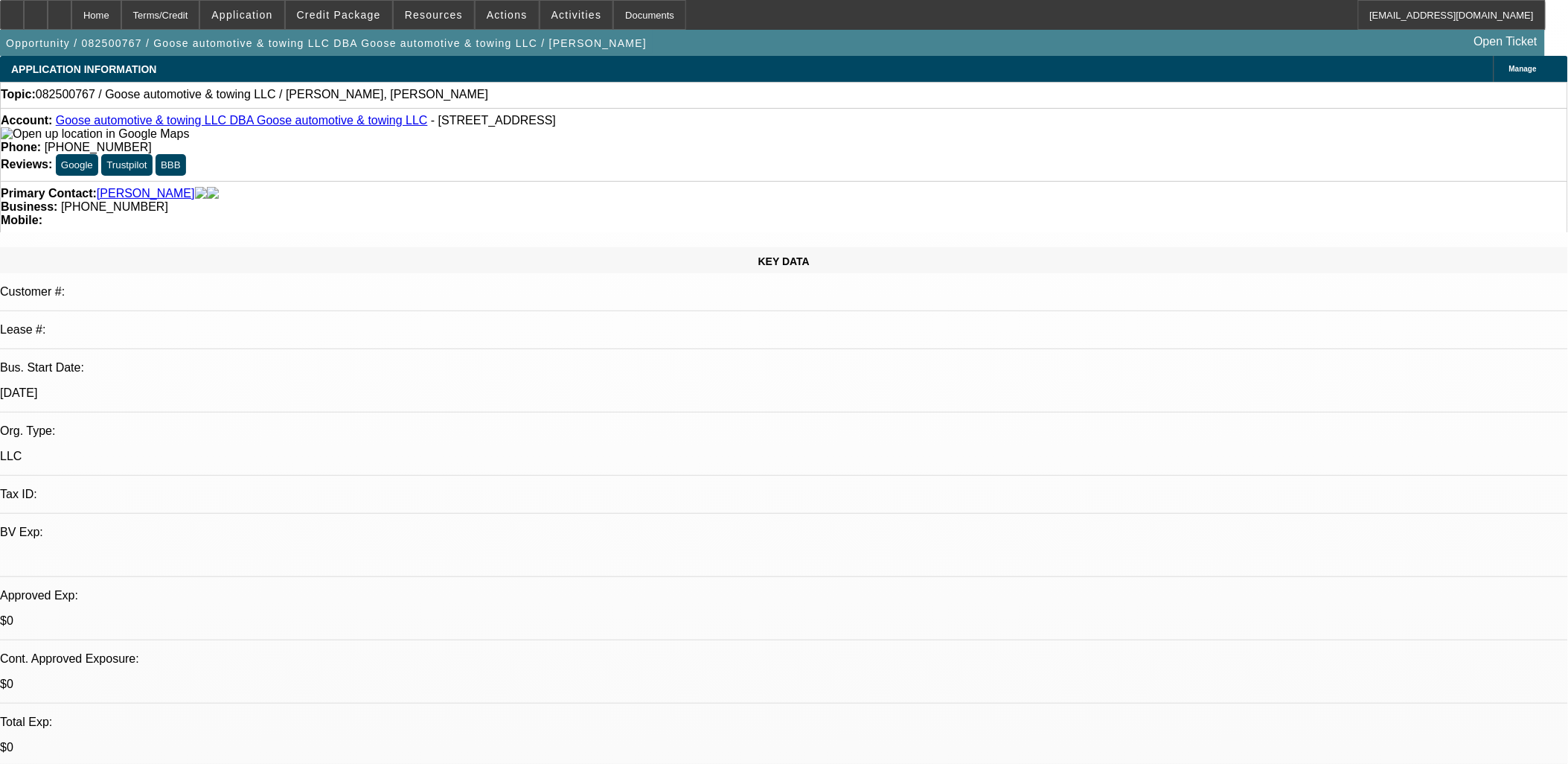
select select "0"
select select "2"
select select "0.1"
select select "4"
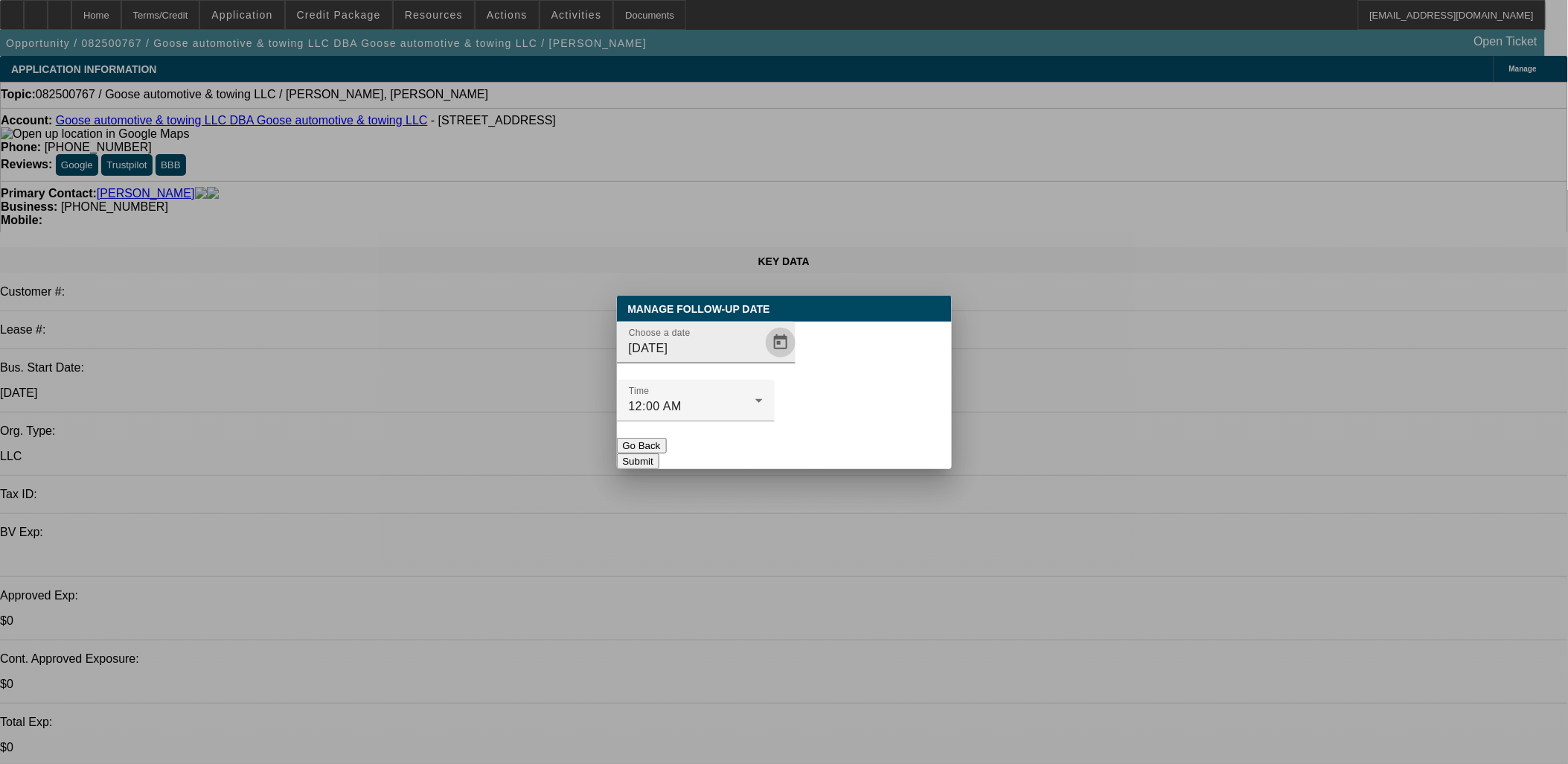
click at [763, 361] on span "Open calendar" at bounding box center [780, 342] width 35 height 35
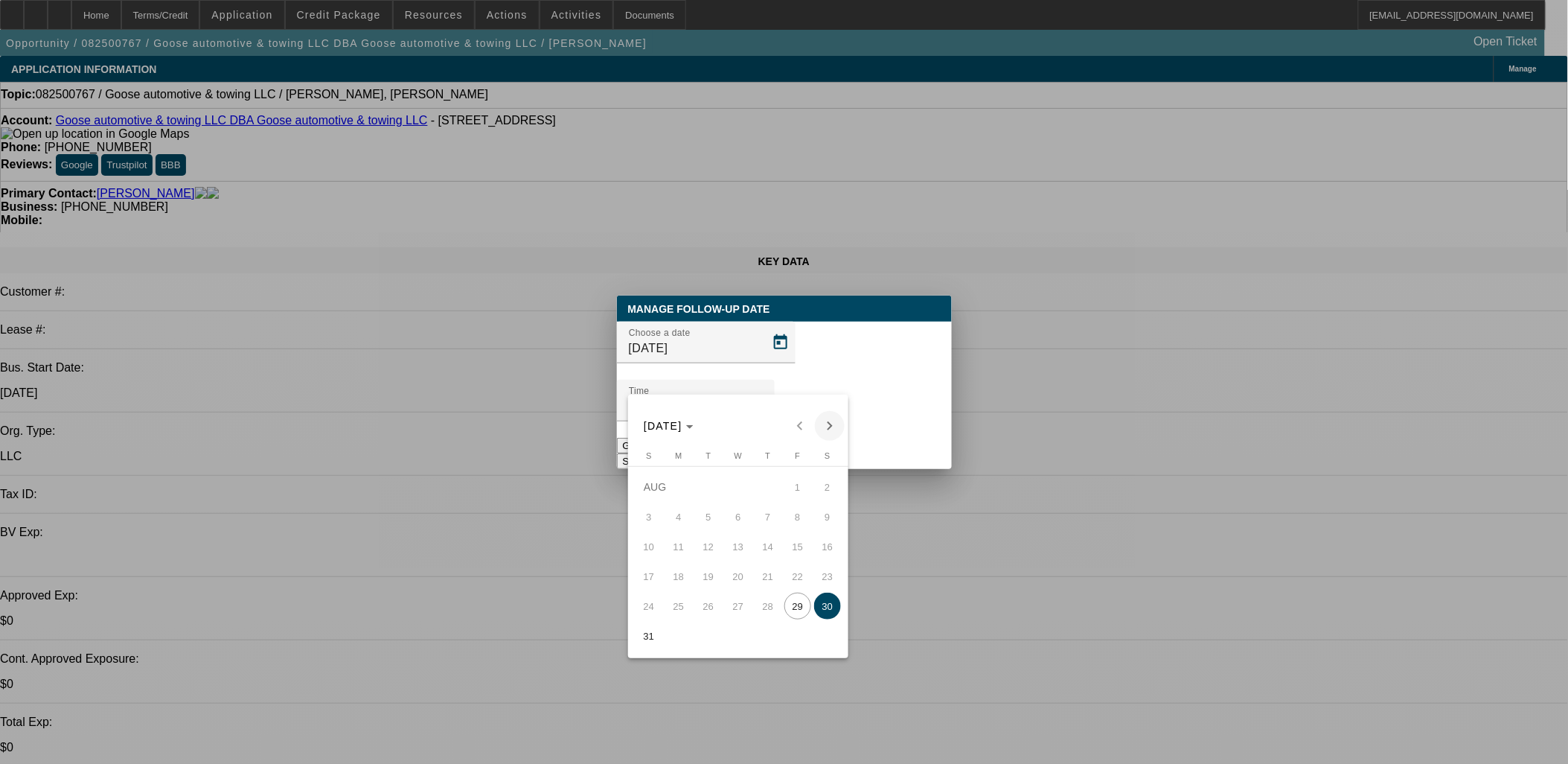
click at [824, 433] on span "Next month" at bounding box center [830, 426] width 30 height 30
drag, startPoint x: 734, startPoint y: 524, endPoint x: 793, endPoint y: 470, distance: 80.0
click at [734, 524] on span "3" at bounding box center [738, 517] width 27 height 27
type input "9/3/2025"
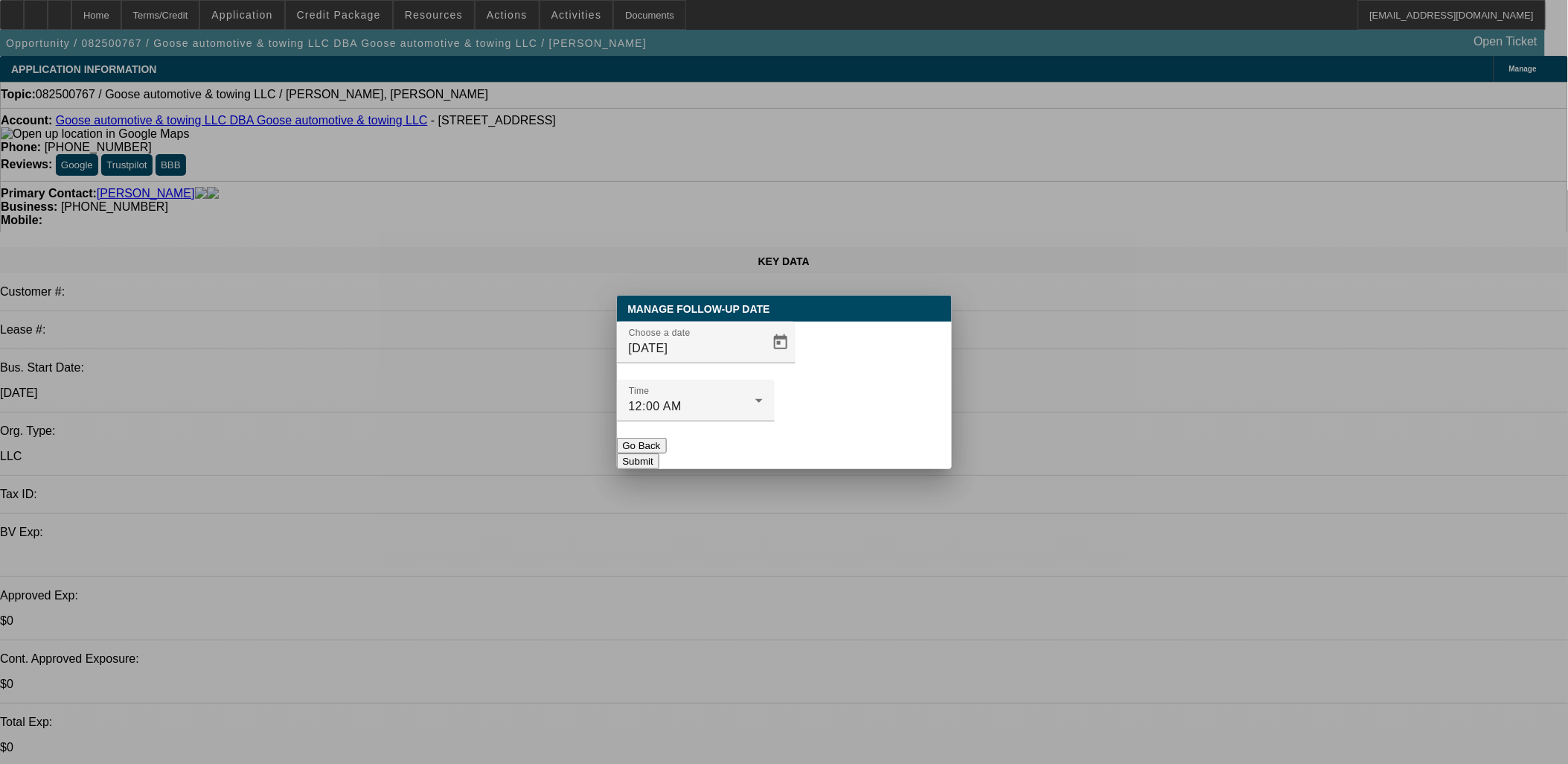
click at [659, 454] on button "Submit" at bounding box center [638, 462] width 43 height 16
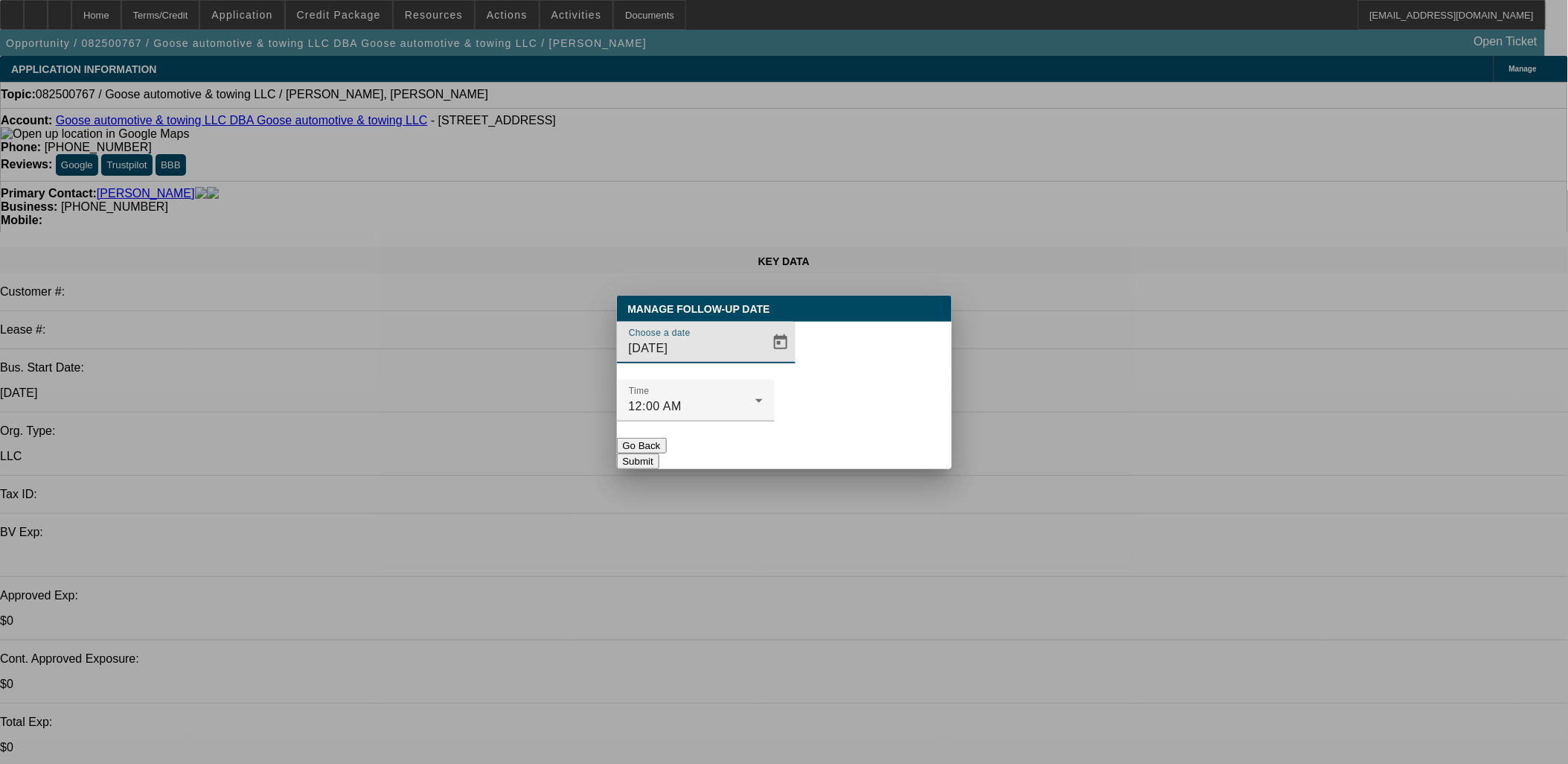
click at [774, 379] on div "Choose a date 9/3/2025" at bounding box center [784, 351] width 335 height 58
click at [763, 361] on span "Open calendar" at bounding box center [780, 342] width 35 height 35
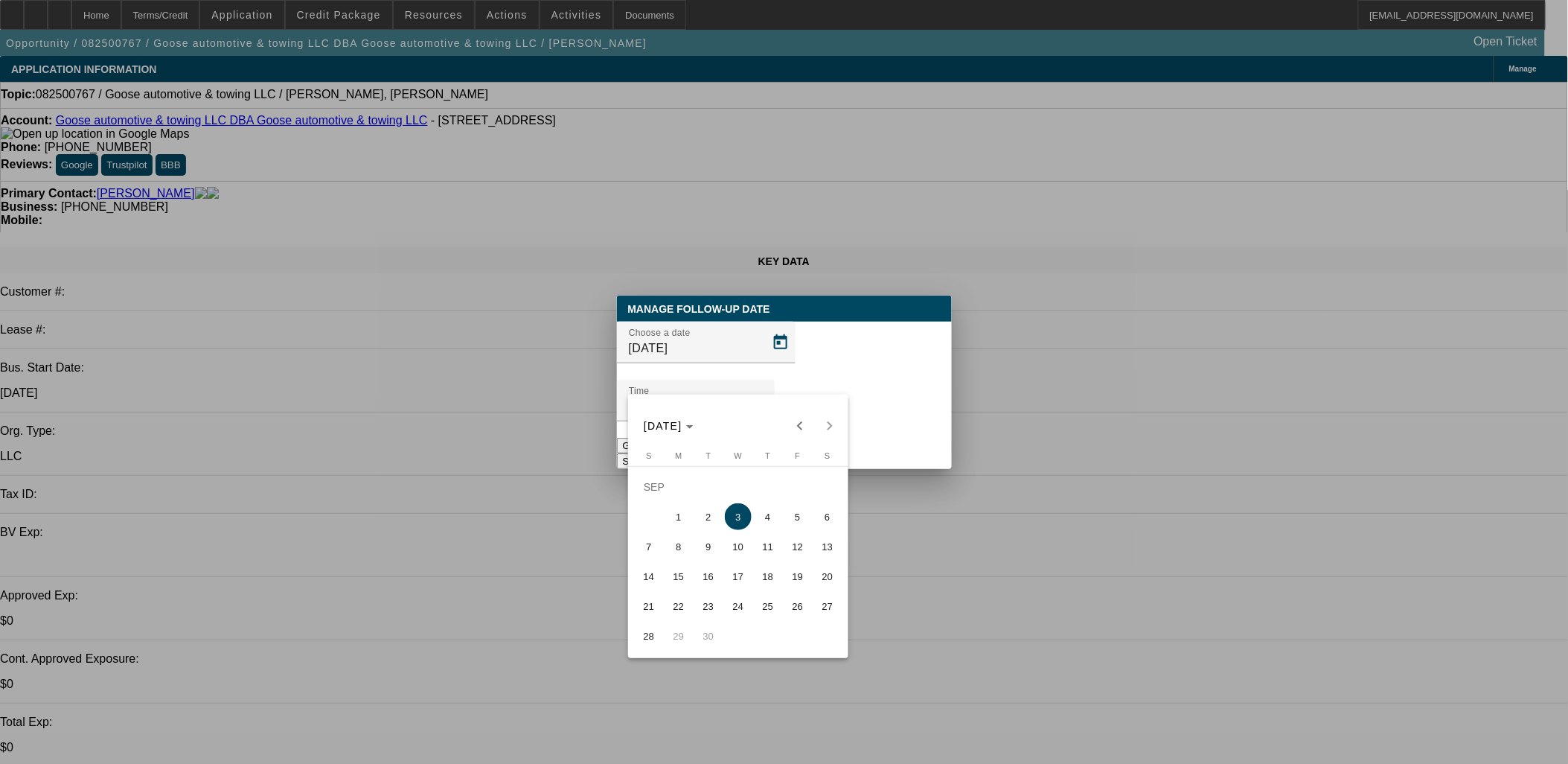
click at [867, 412] on div at bounding box center [784, 382] width 1568 height 764
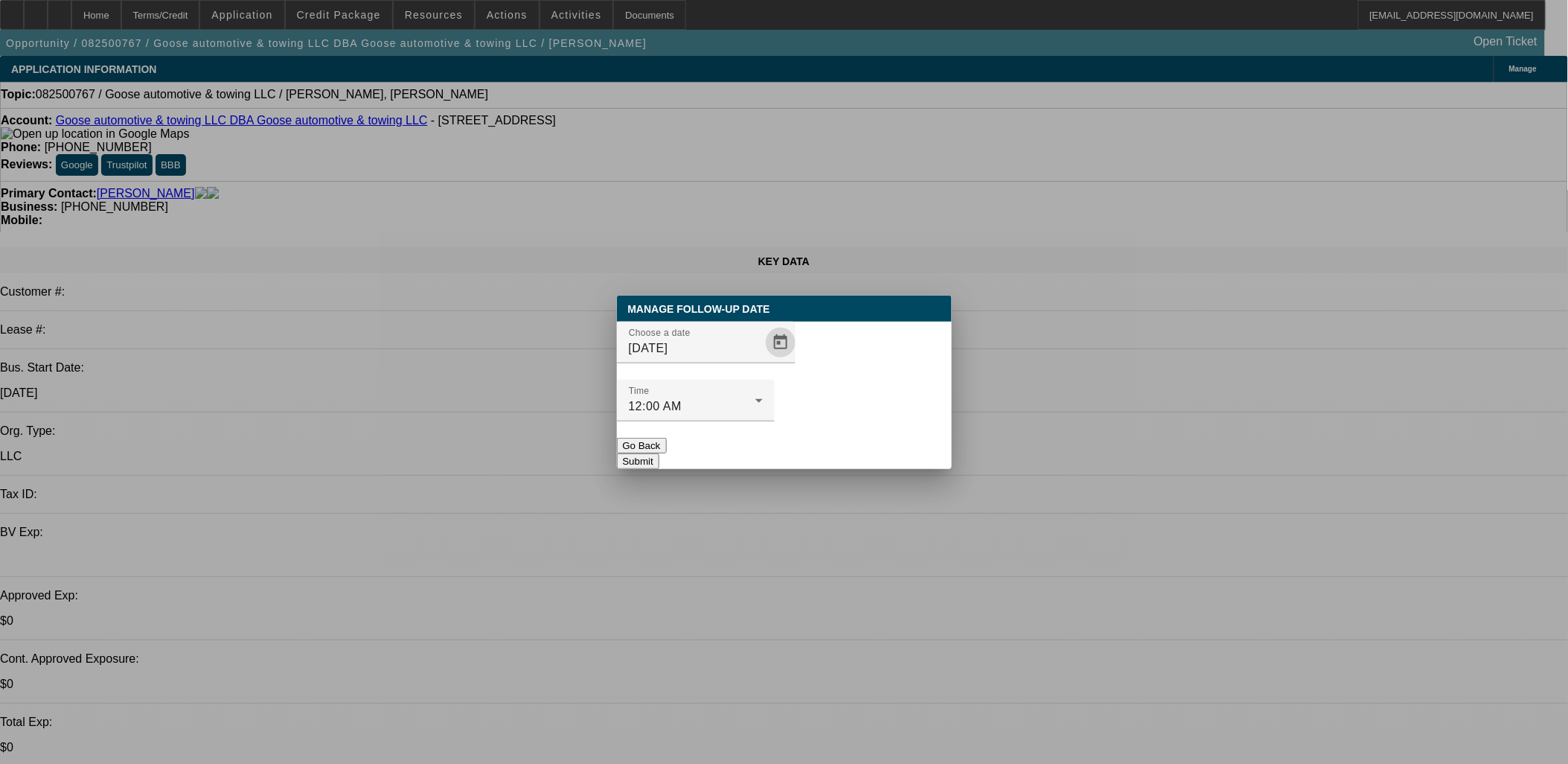
click at [659, 454] on button "Submit" at bounding box center [638, 462] width 43 height 16
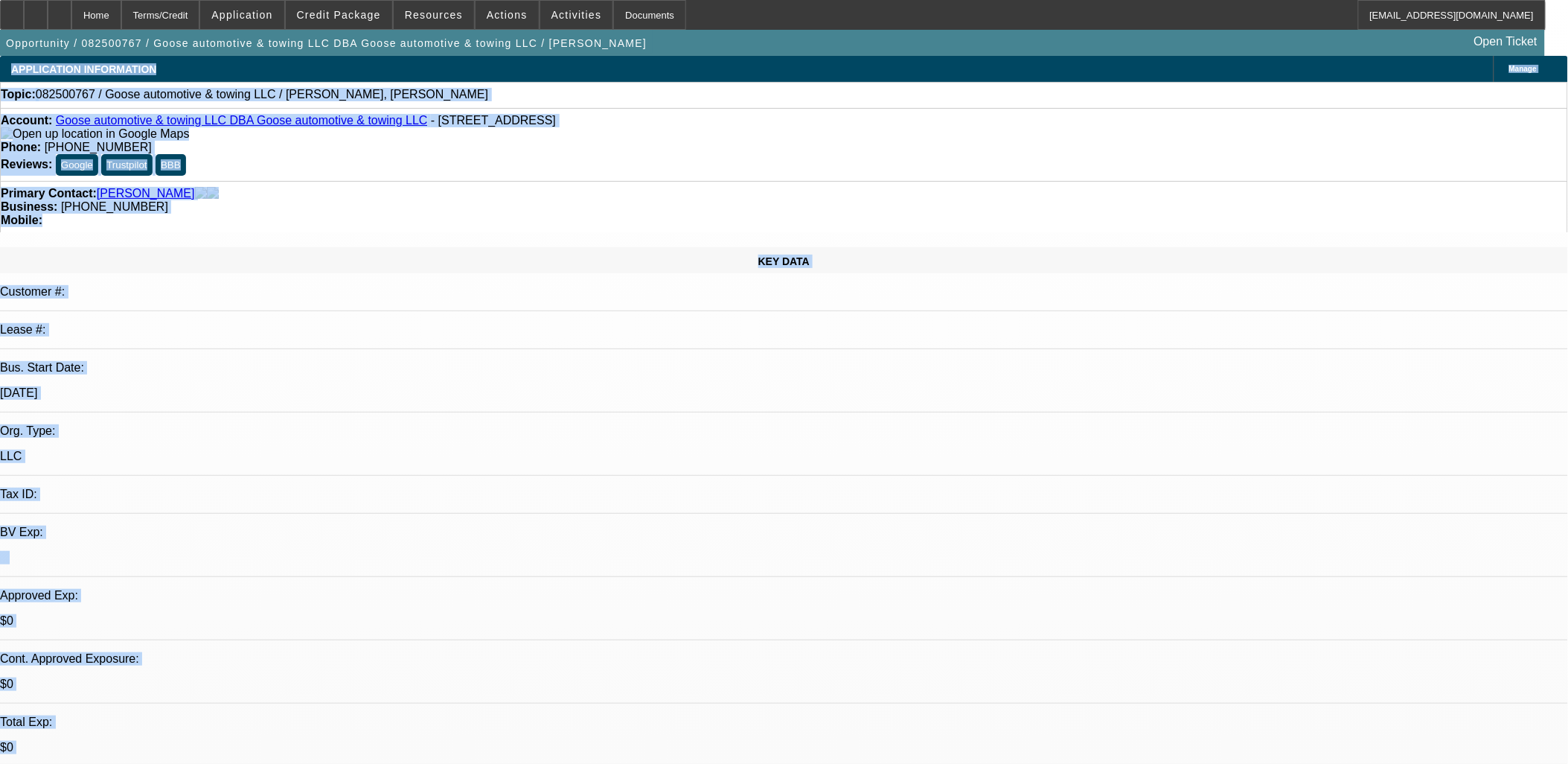
drag, startPoint x: 9, startPoint y: 66, endPoint x: 1043, endPoint y: 593, distance: 1160.6
drag, startPoint x: 1036, startPoint y: 594, endPoint x: 1049, endPoint y: 594, distance: 13.0
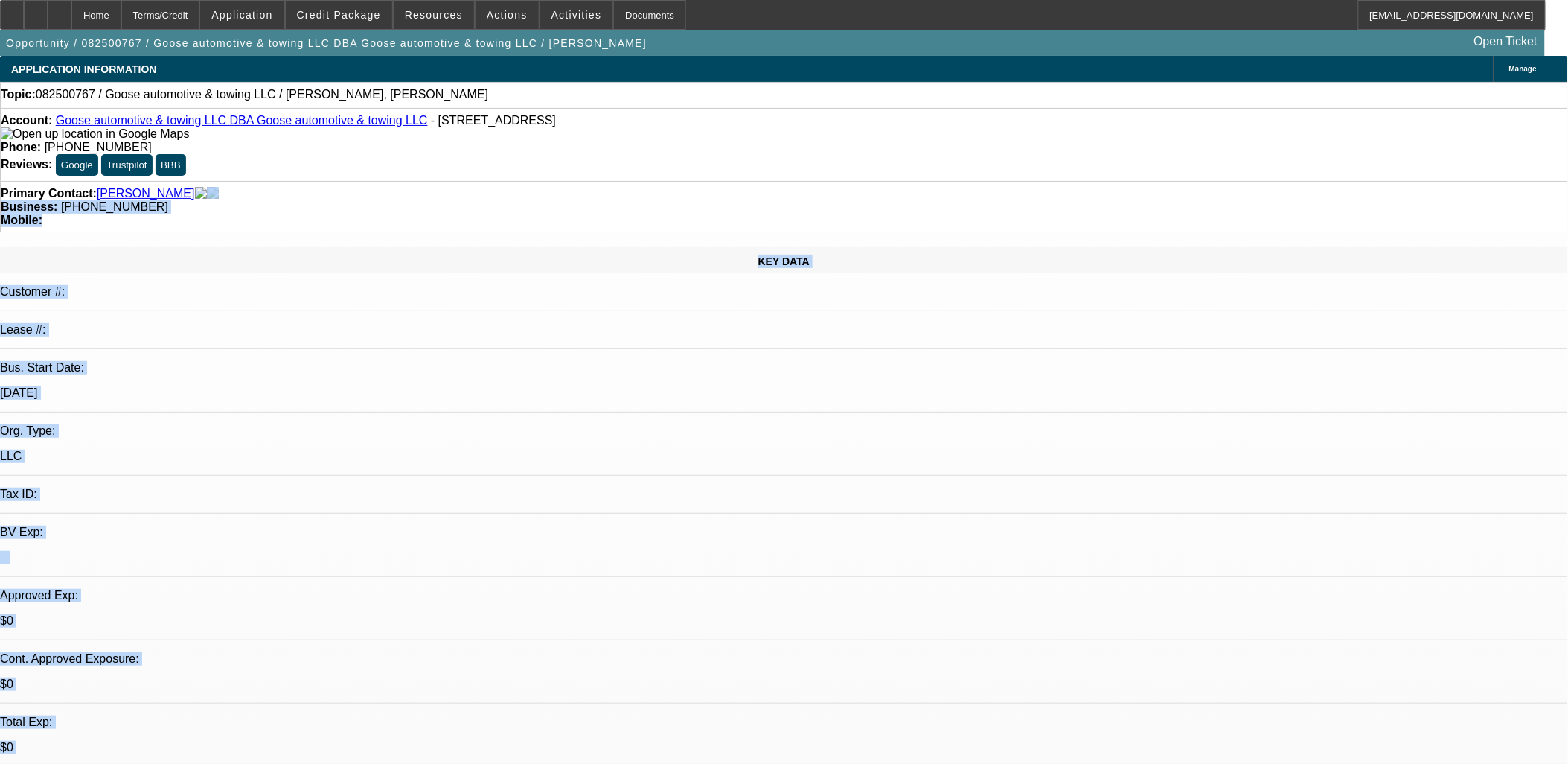
drag, startPoint x: 1048, startPoint y: 604, endPoint x: 310, endPoint y: 182, distance: 850.1
drag, startPoint x: 310, startPoint y: 182, endPoint x: 263, endPoint y: 183, distance: 47.0
click at [263, 187] on div "Primary Contact: Brandon, Albert" at bounding box center [784, 193] width 1566 height 13
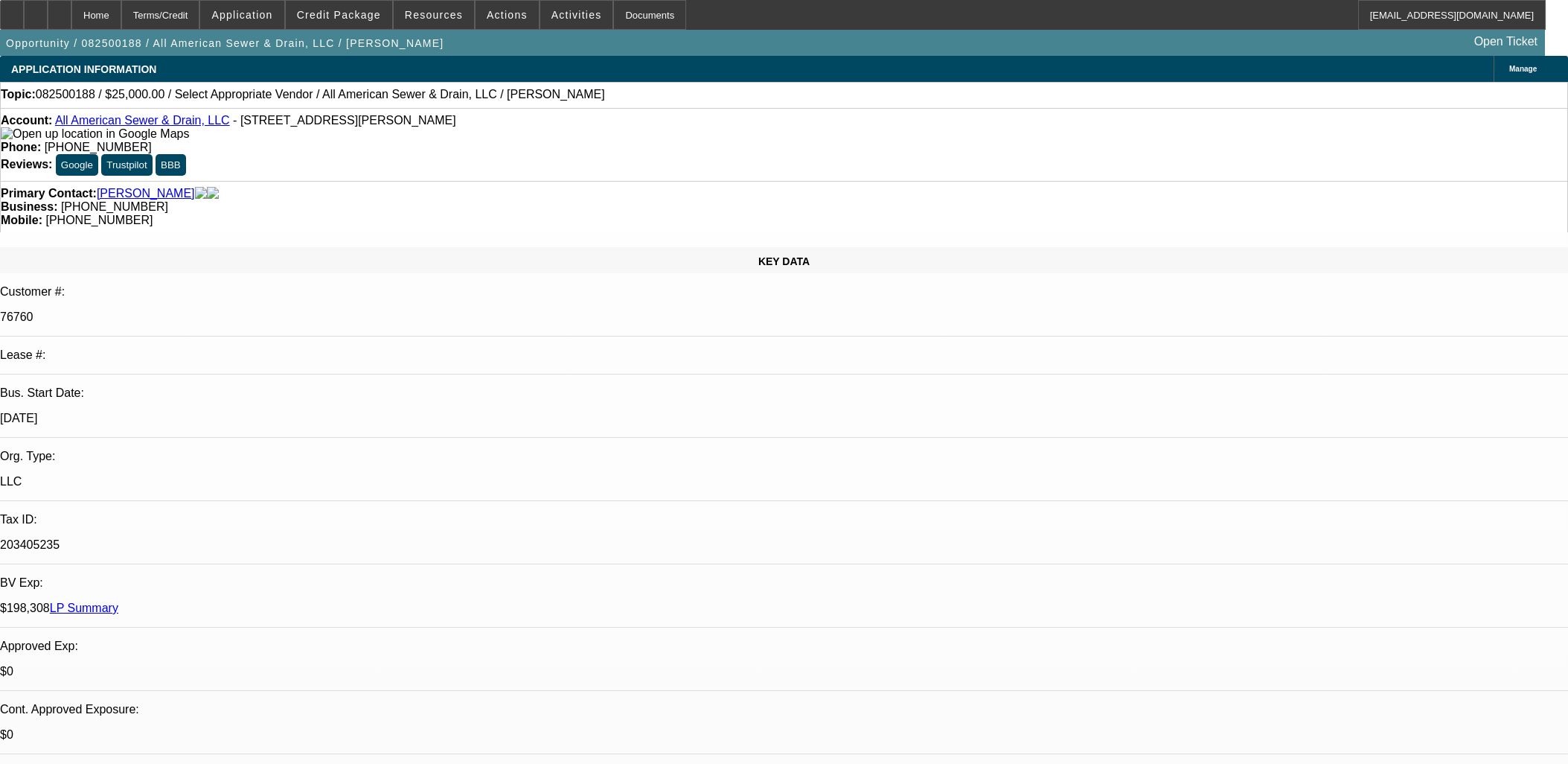
select select "0"
select select "2"
select select "0.1"
select select "4"
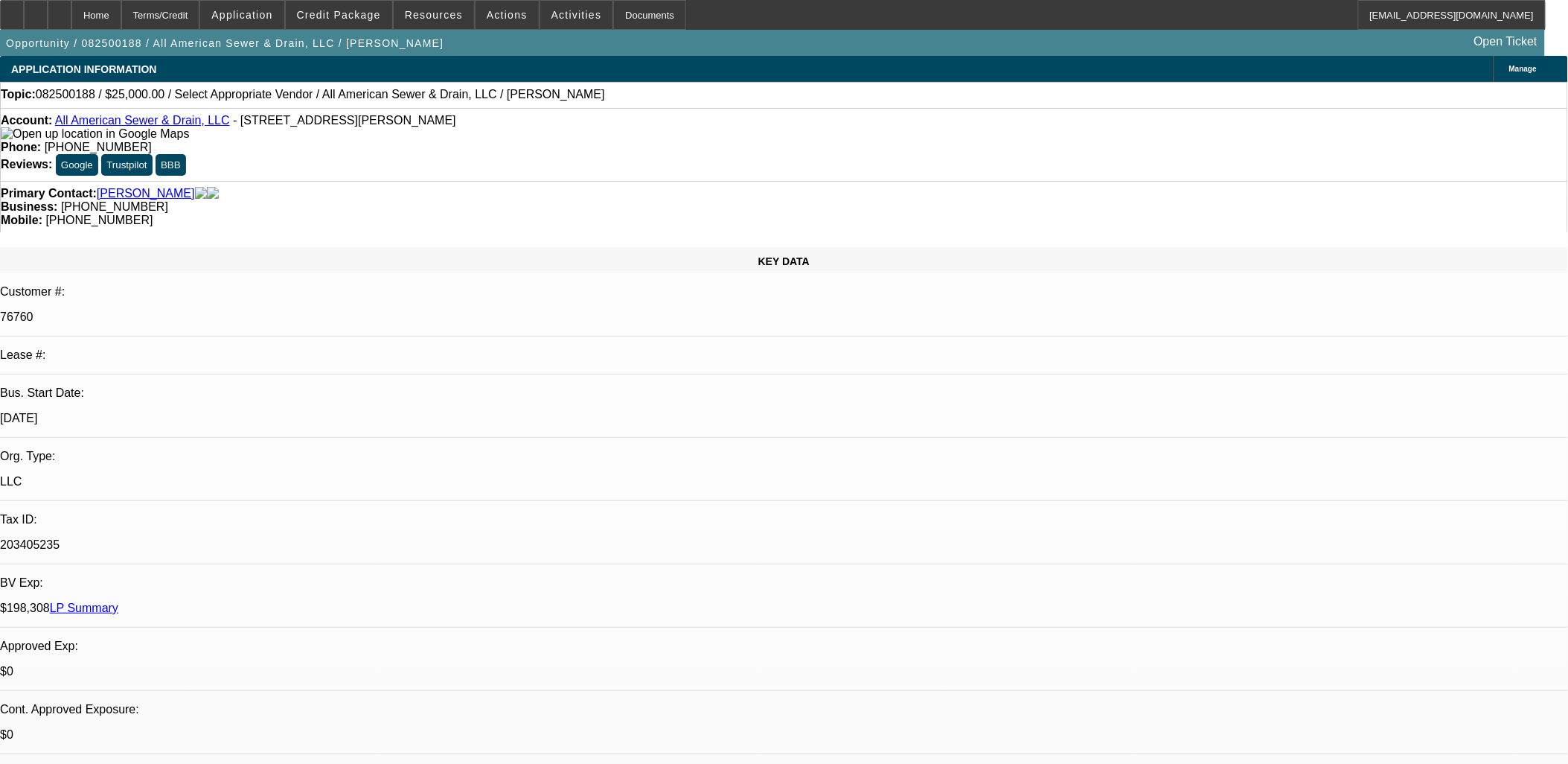
click at [345, 19] on span "Credit Package" at bounding box center [338, 14] width 84 height 12
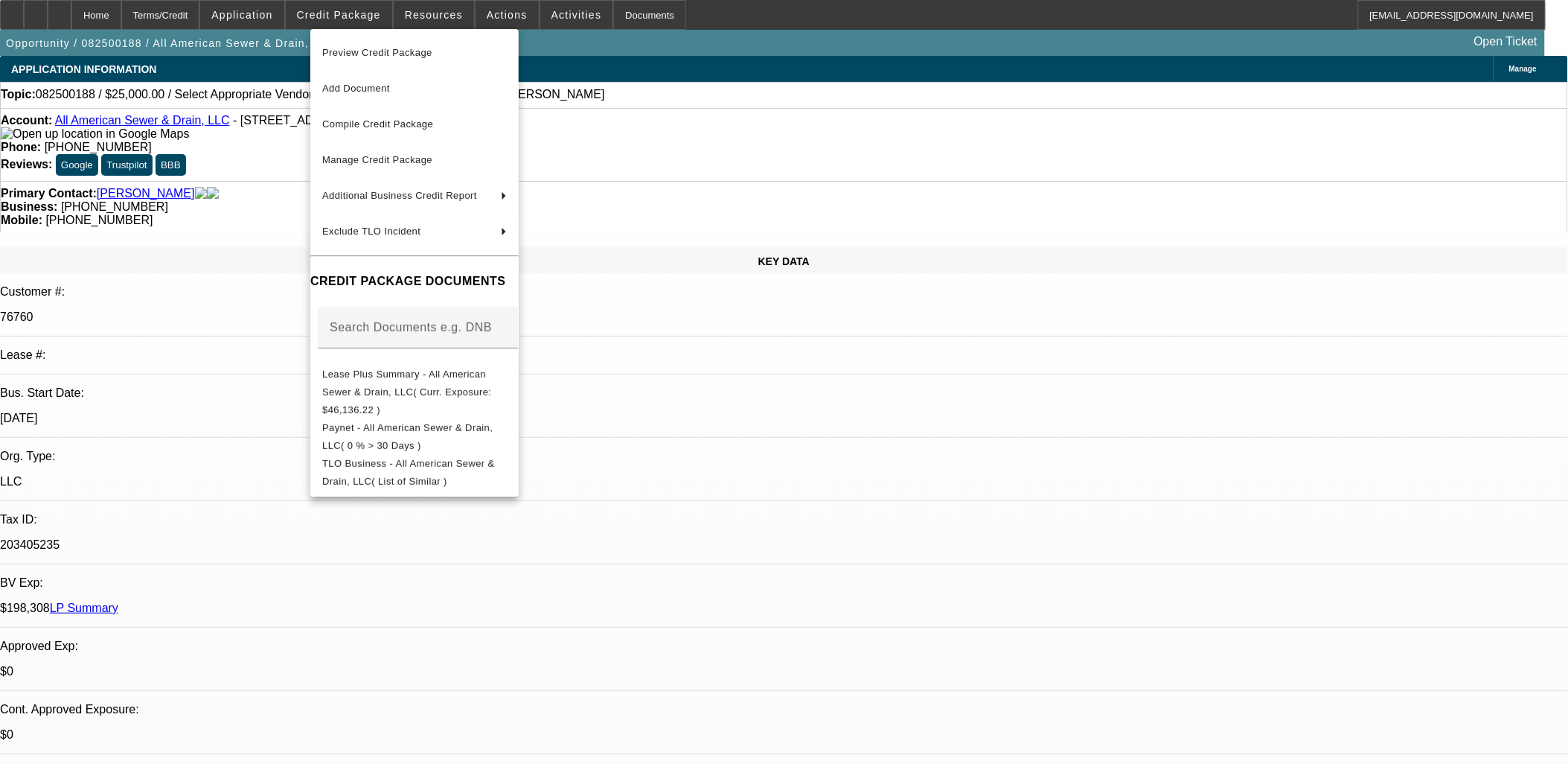
click at [285, 201] on div at bounding box center [784, 382] width 1568 height 764
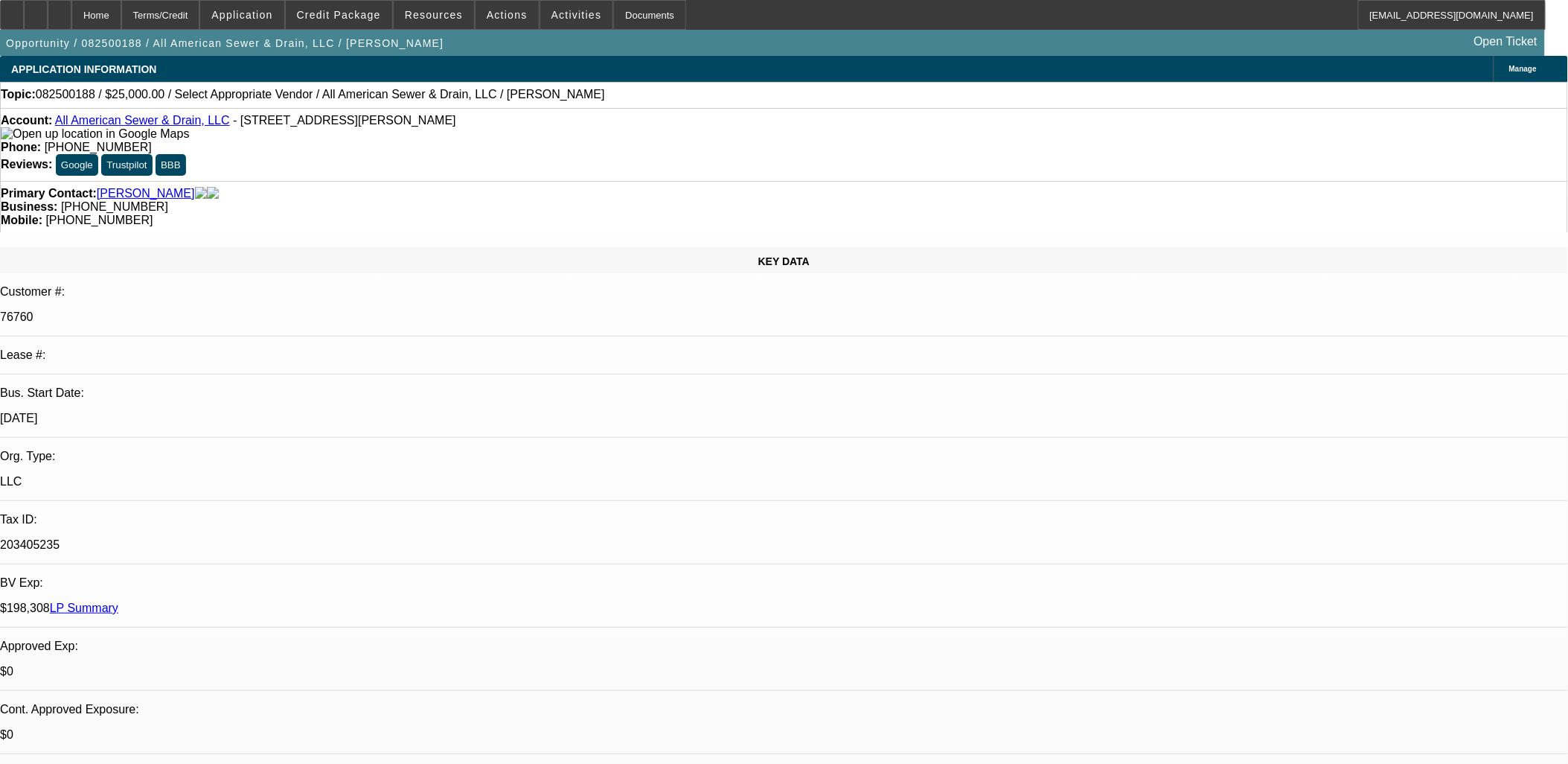
click at [146, 119] on link "All American Sewer & Drain, LLC" at bounding box center [142, 121] width 175 height 12
drag, startPoint x: 617, startPoint y: 363, endPoint x: 357, endPoint y: 339, distance: 261.1
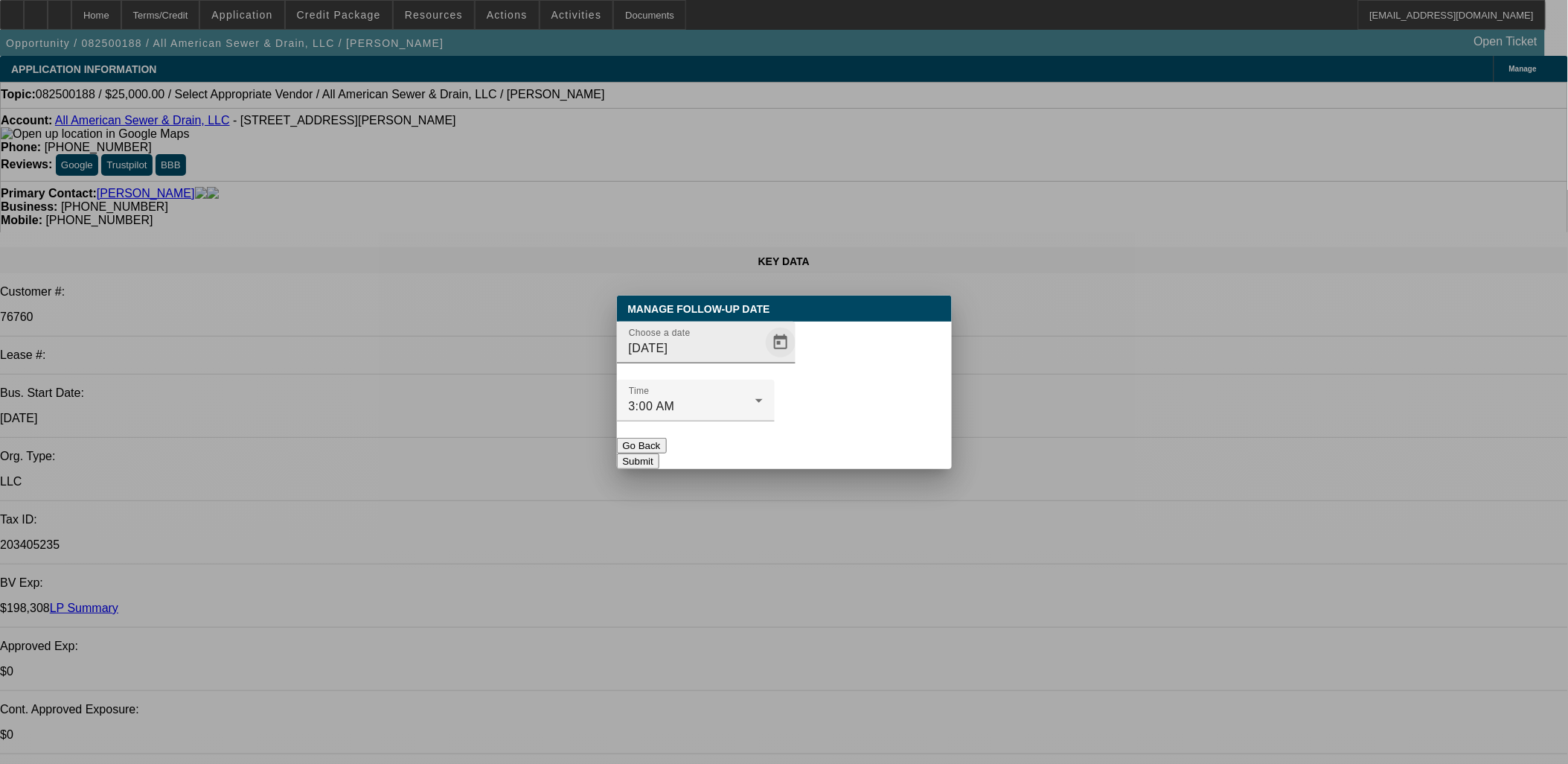
drag, startPoint x: 778, startPoint y: 368, endPoint x: 767, endPoint y: 368, distance: 11.0
click at [776, 367] on div "Choose a date 8/29/2025" at bounding box center [784, 351] width 335 height 58
click at [765, 361] on span "Open calendar" at bounding box center [780, 342] width 35 height 35
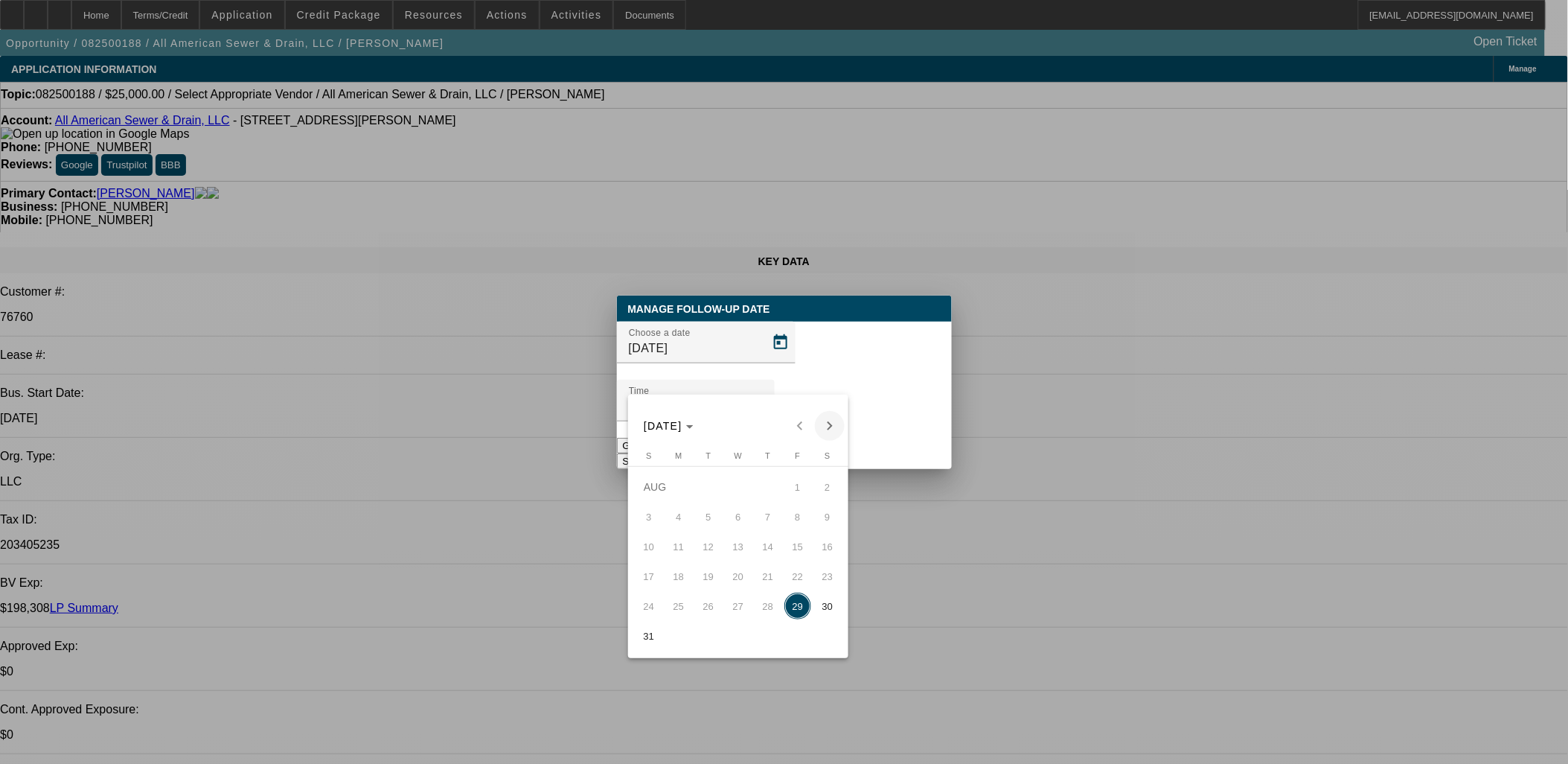
click at [821, 431] on span "Next month" at bounding box center [830, 426] width 30 height 30
drag, startPoint x: 703, startPoint y: 548, endPoint x: 792, endPoint y: 492, distance: 105.2
click at [705, 548] on span "9" at bounding box center [709, 546] width 27 height 27
type input "9/9/2025"
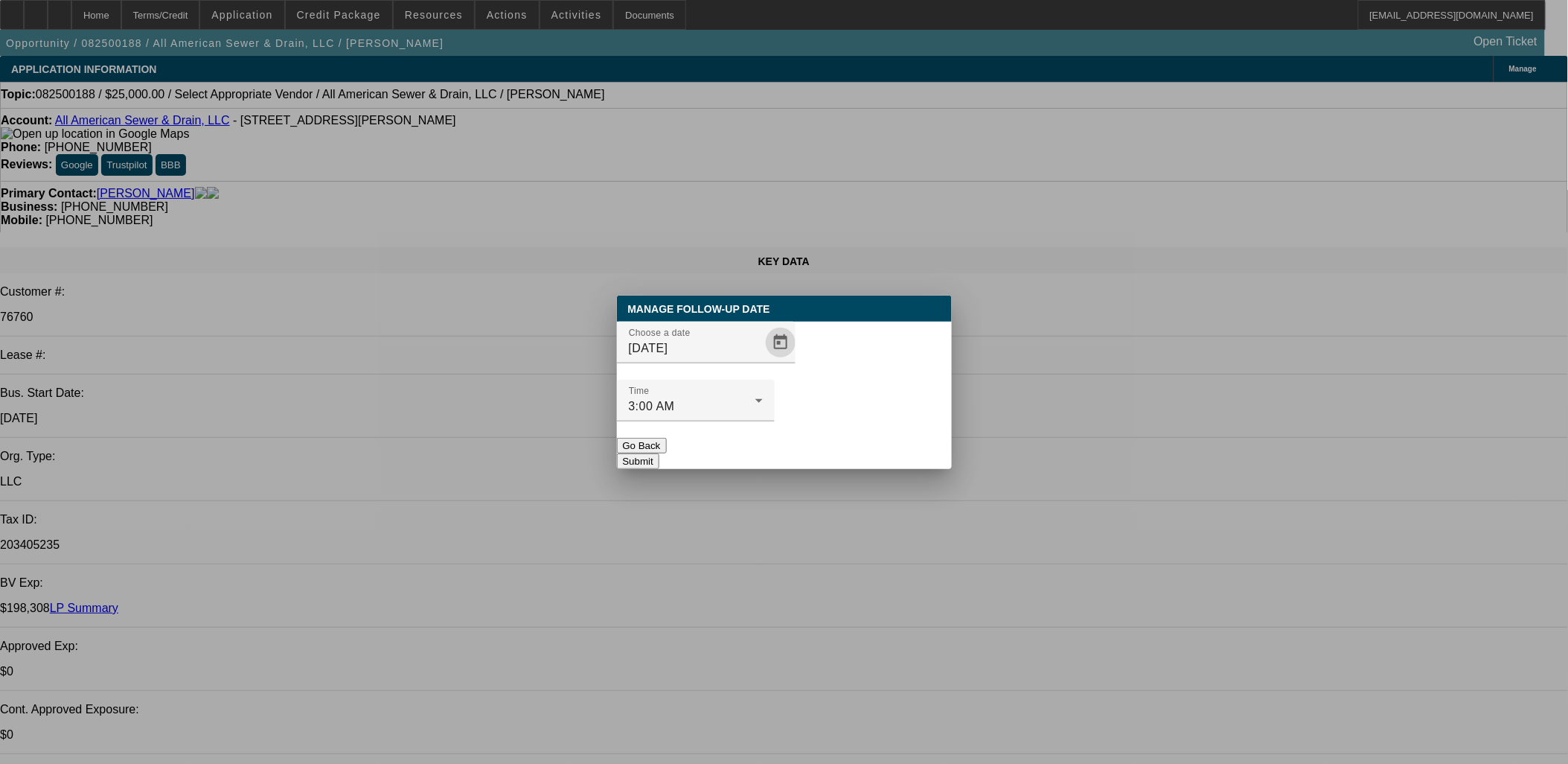
click at [659, 454] on button "Submit" at bounding box center [638, 462] width 43 height 16
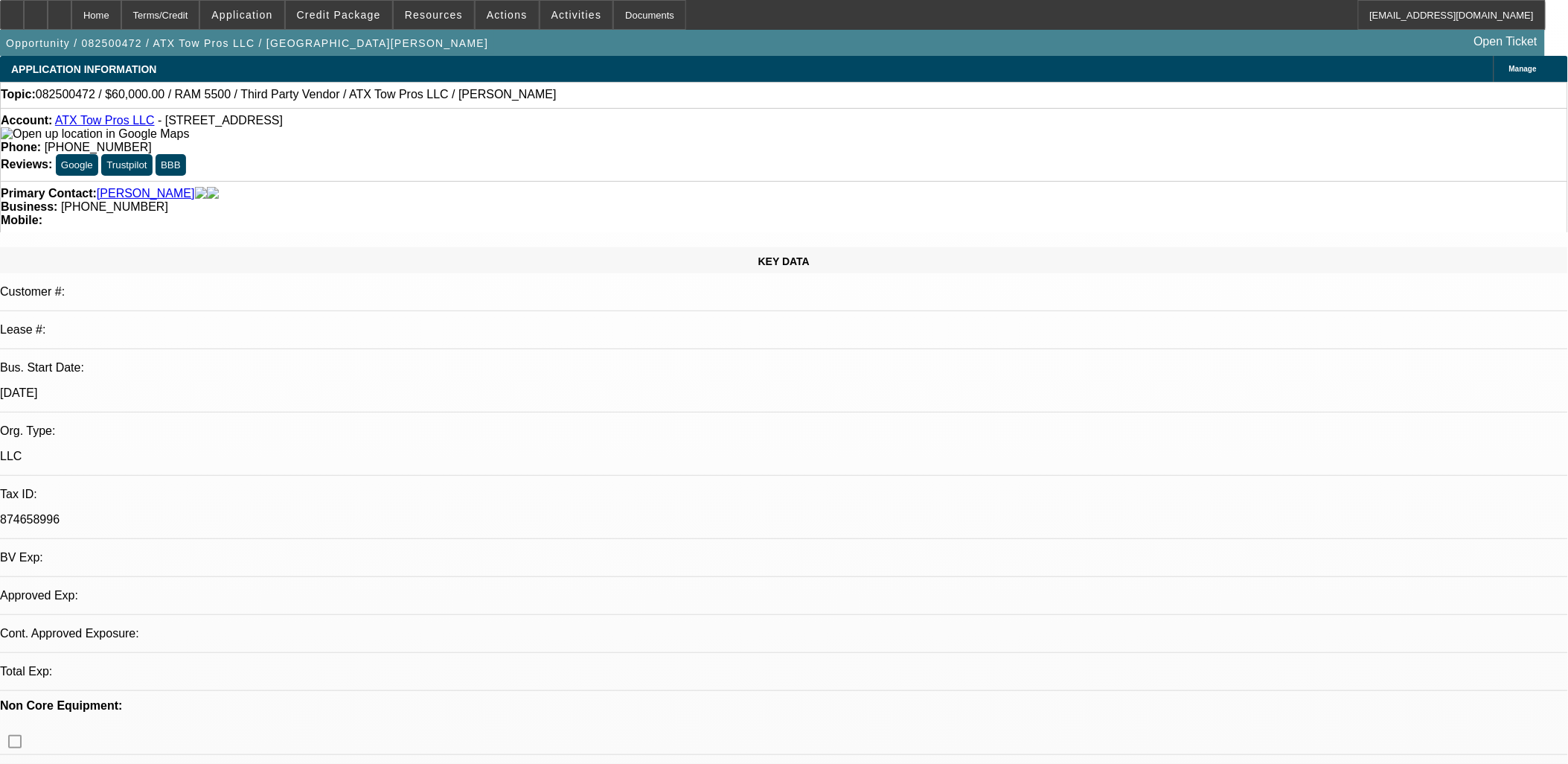
select select "0"
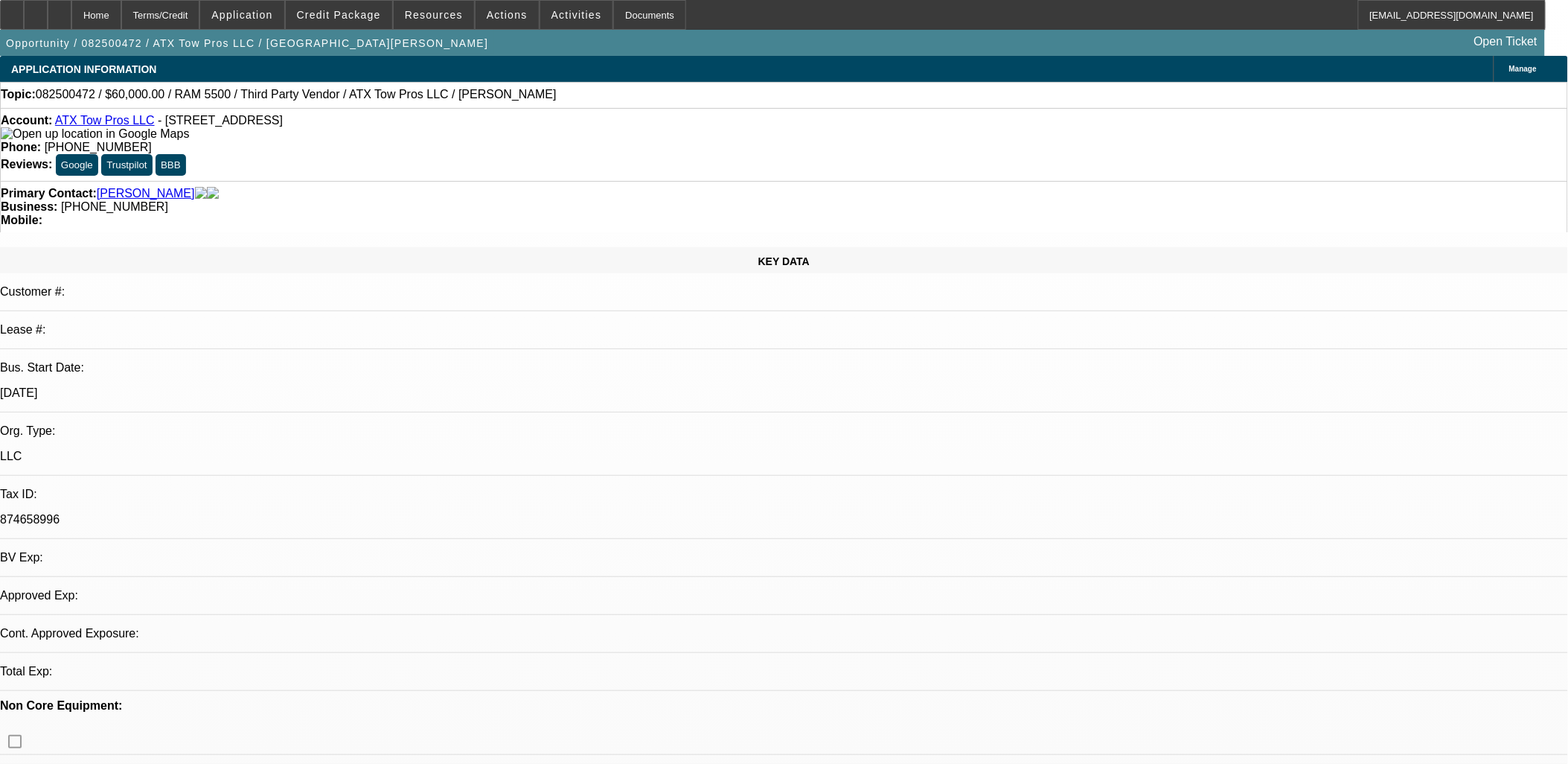
select select "0.1"
select select "0"
select select "0.1"
select select "1"
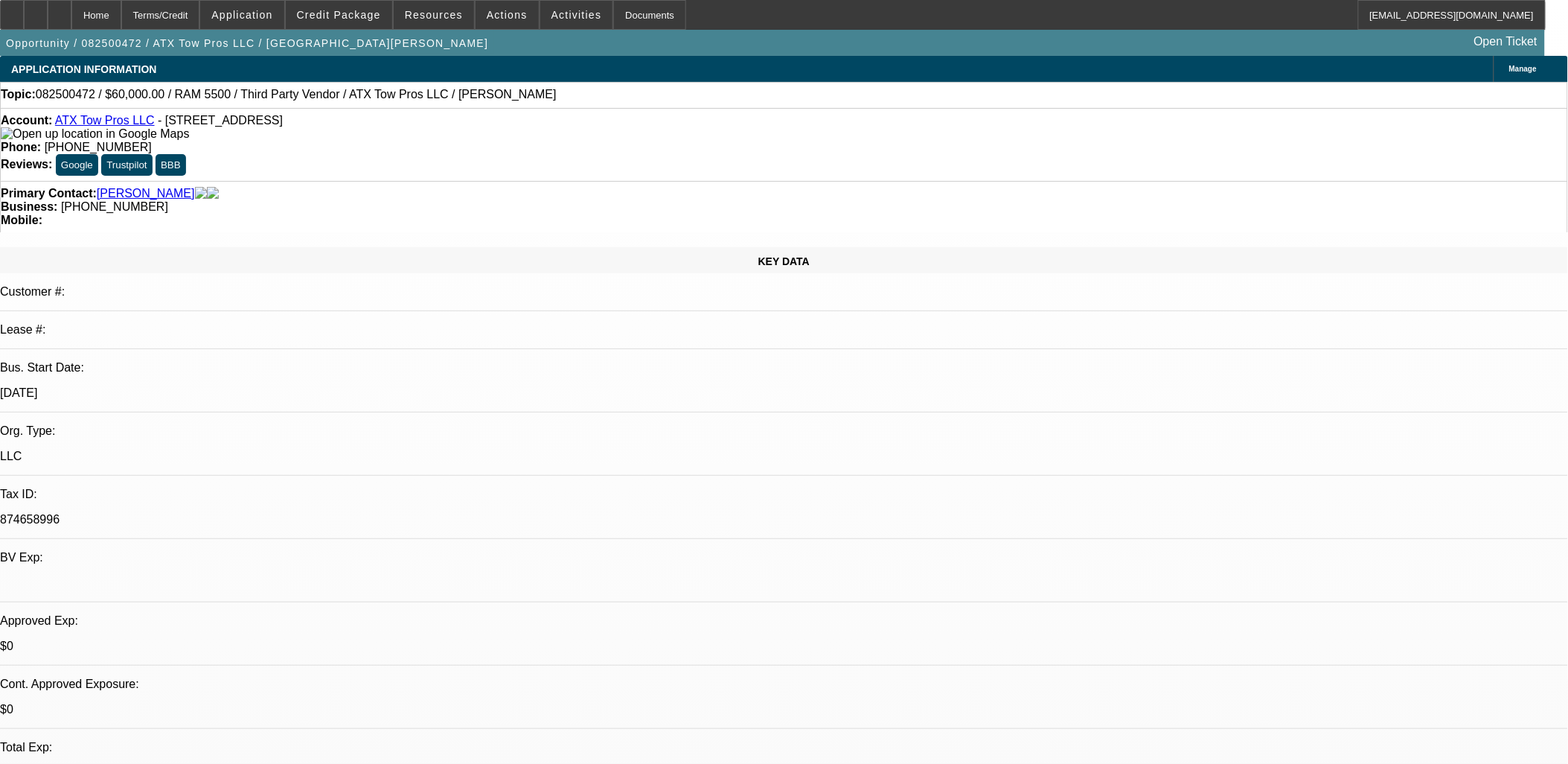
select select "3"
select select "6"
select select "1"
select select "3"
select select "4"
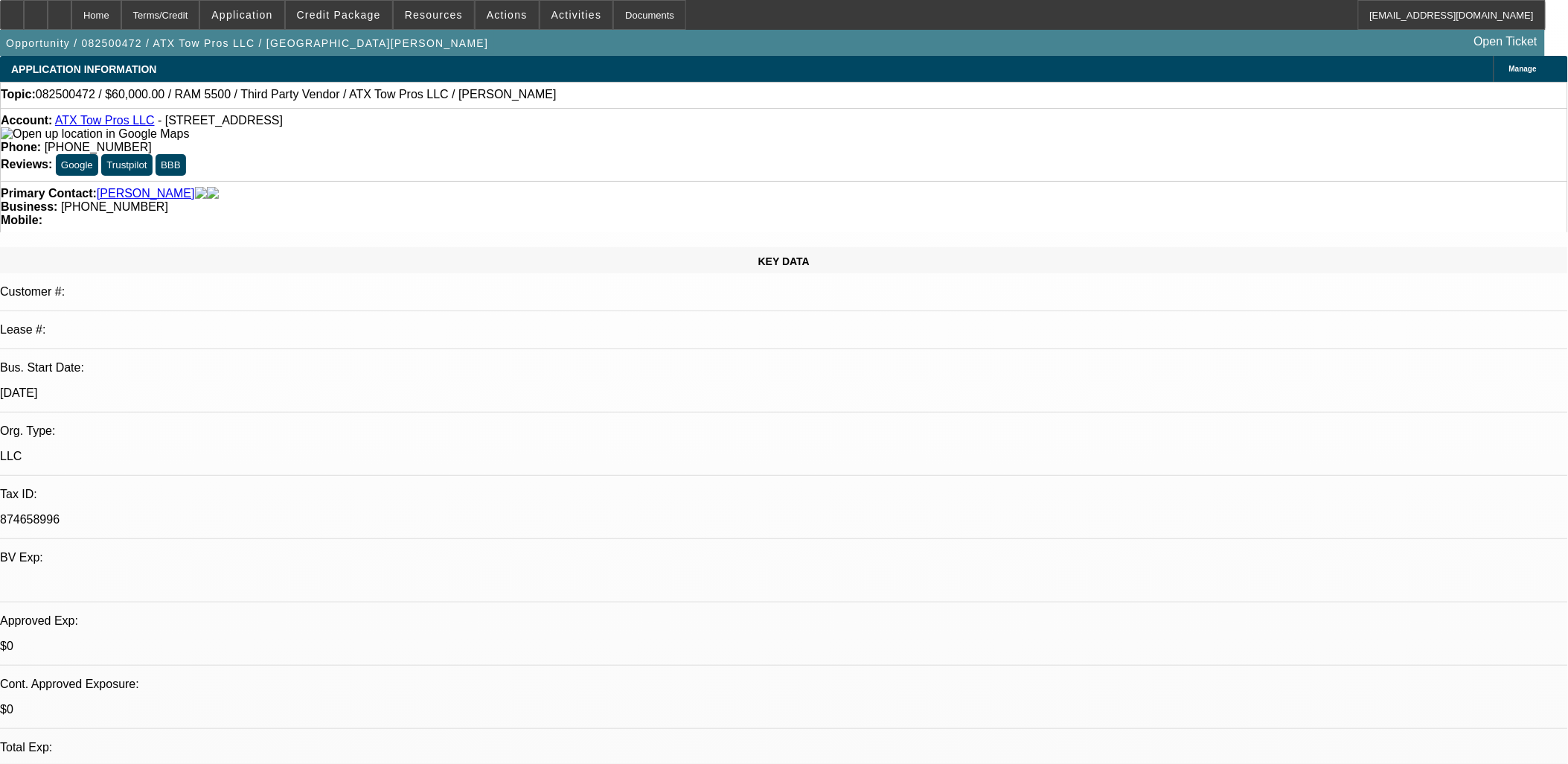
select select "1"
select select "3"
select select "4"
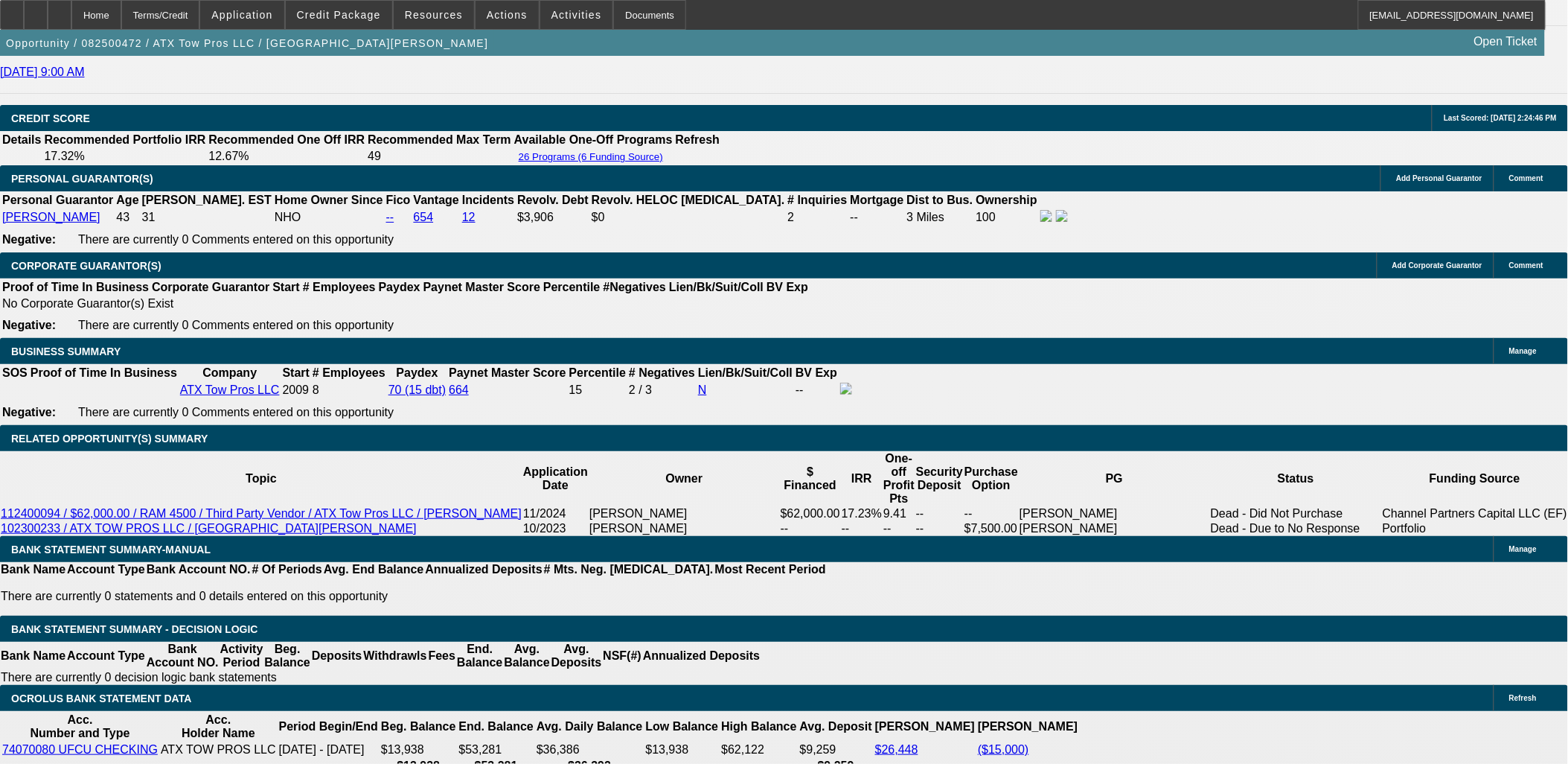
scroll to position [2068, 0]
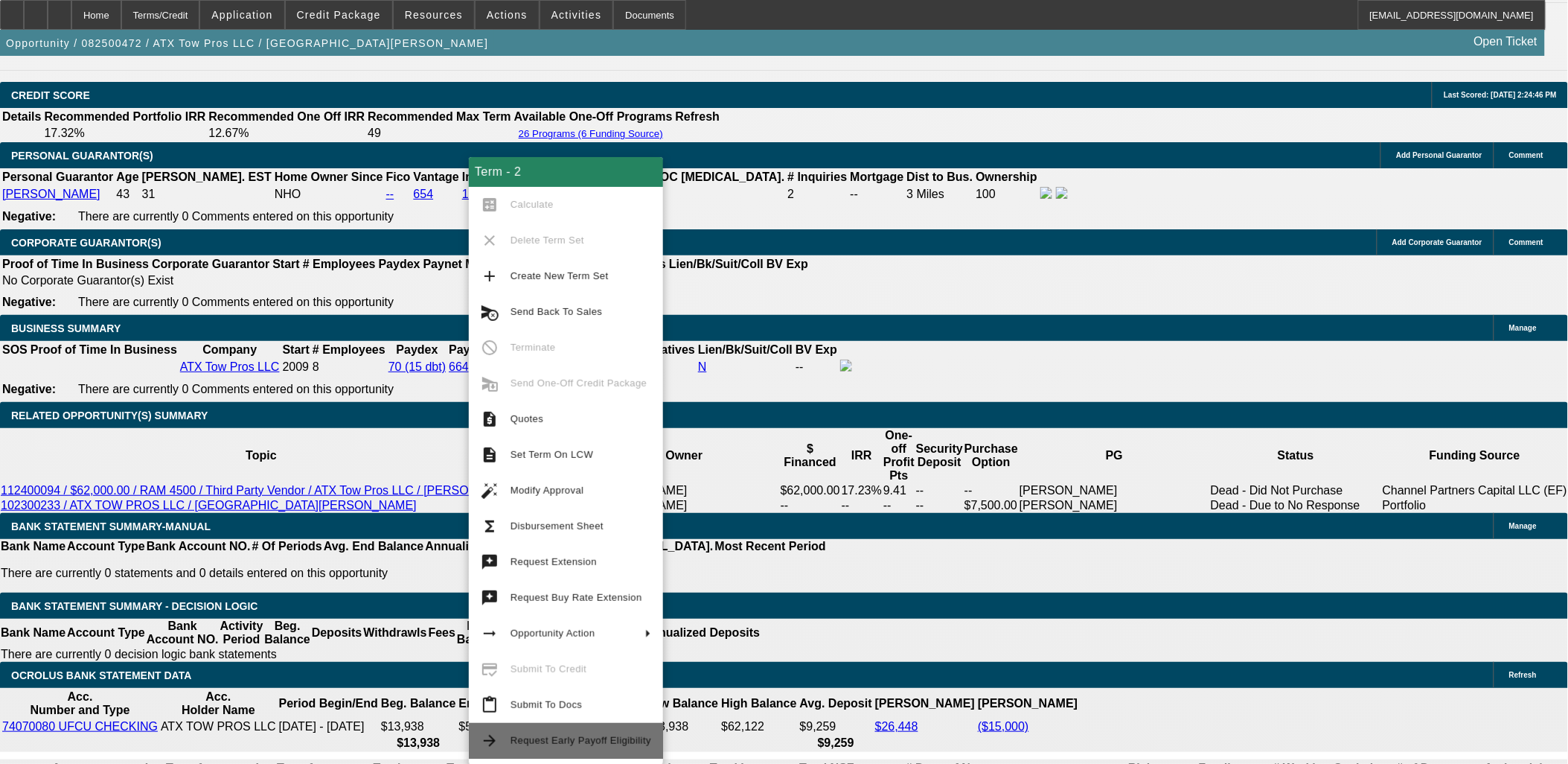
click at [593, 743] on span "Request Early Payoff Eligibility" at bounding box center [580, 740] width 141 height 12
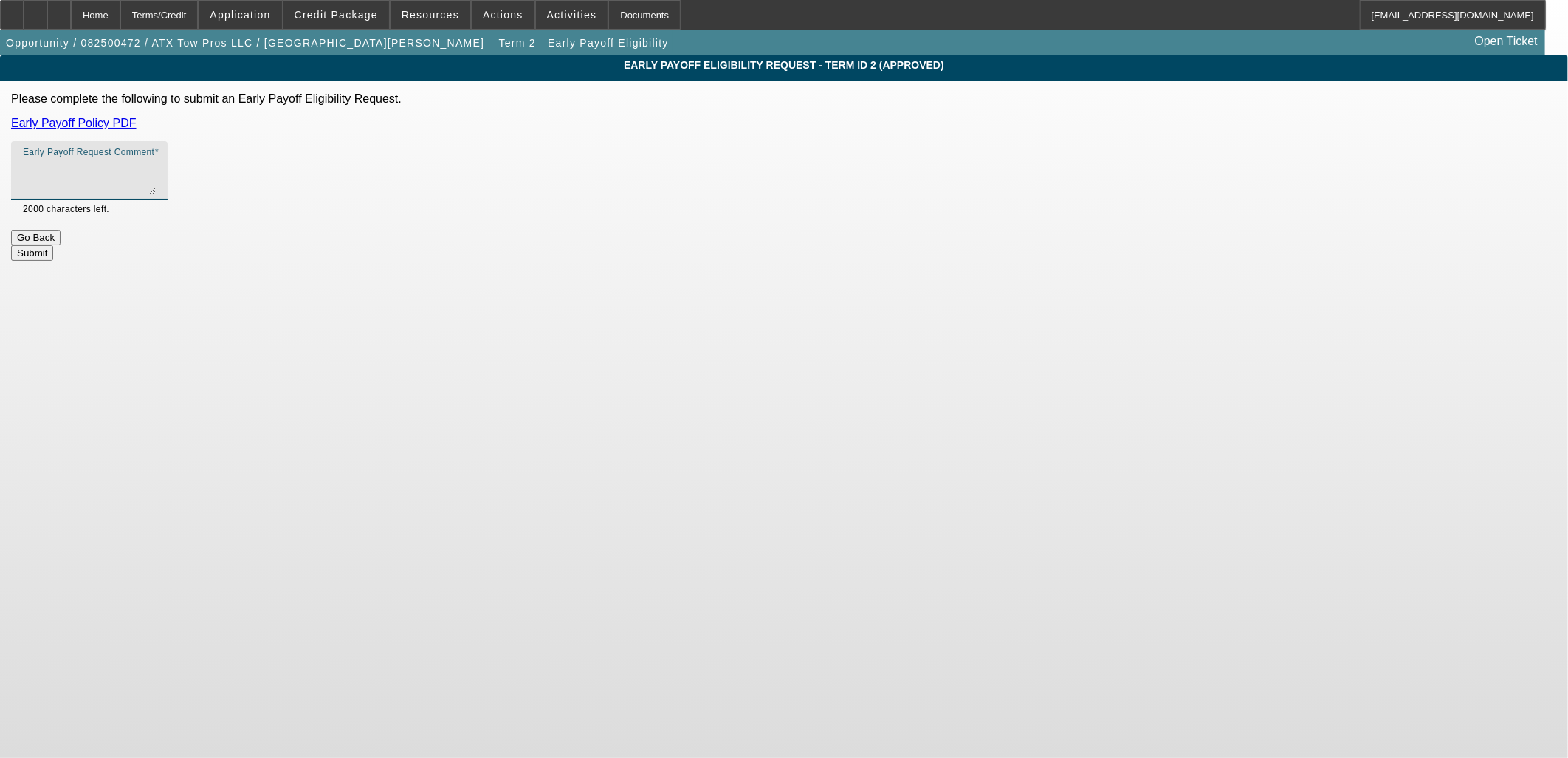
click at [156, 182] on textarea "Early Payoff Request Comment" at bounding box center [89, 177] width 133 height 35
type textarea "Customer is hoping for EPO. They stated this is the "icing on the cake" to proc…"
click at [879, 225] on form "Please complete the following to submit an Early Payoff Eligibility Request. Ea…" at bounding box center [784, 177] width 1546 height 169
click at [53, 245] on button "Submit" at bounding box center [33, 253] width 42 height 16
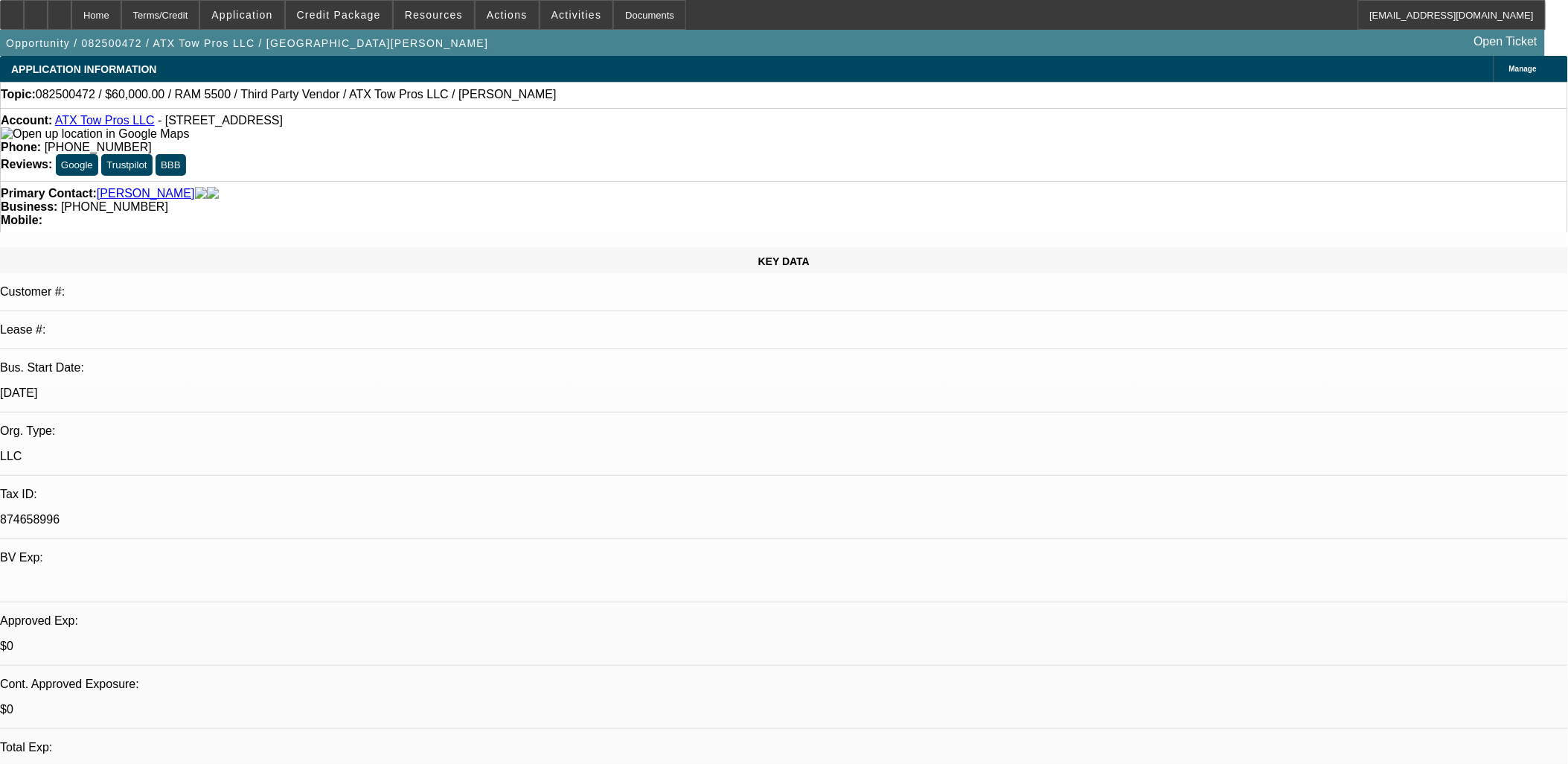
select select "0"
select select "3"
select select "0"
select select "6"
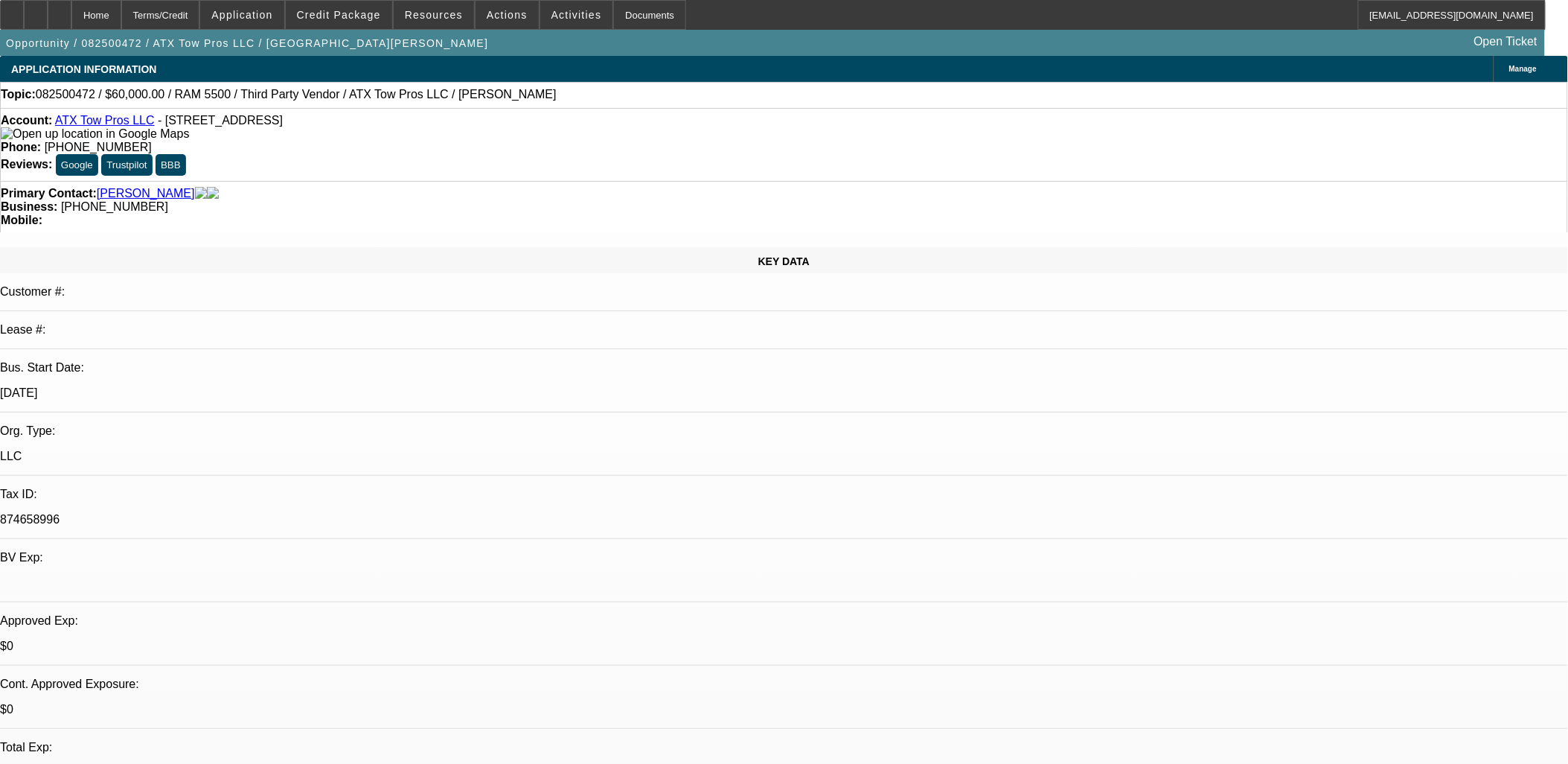
select select "0"
select select "3"
select select "0.1"
select select "4"
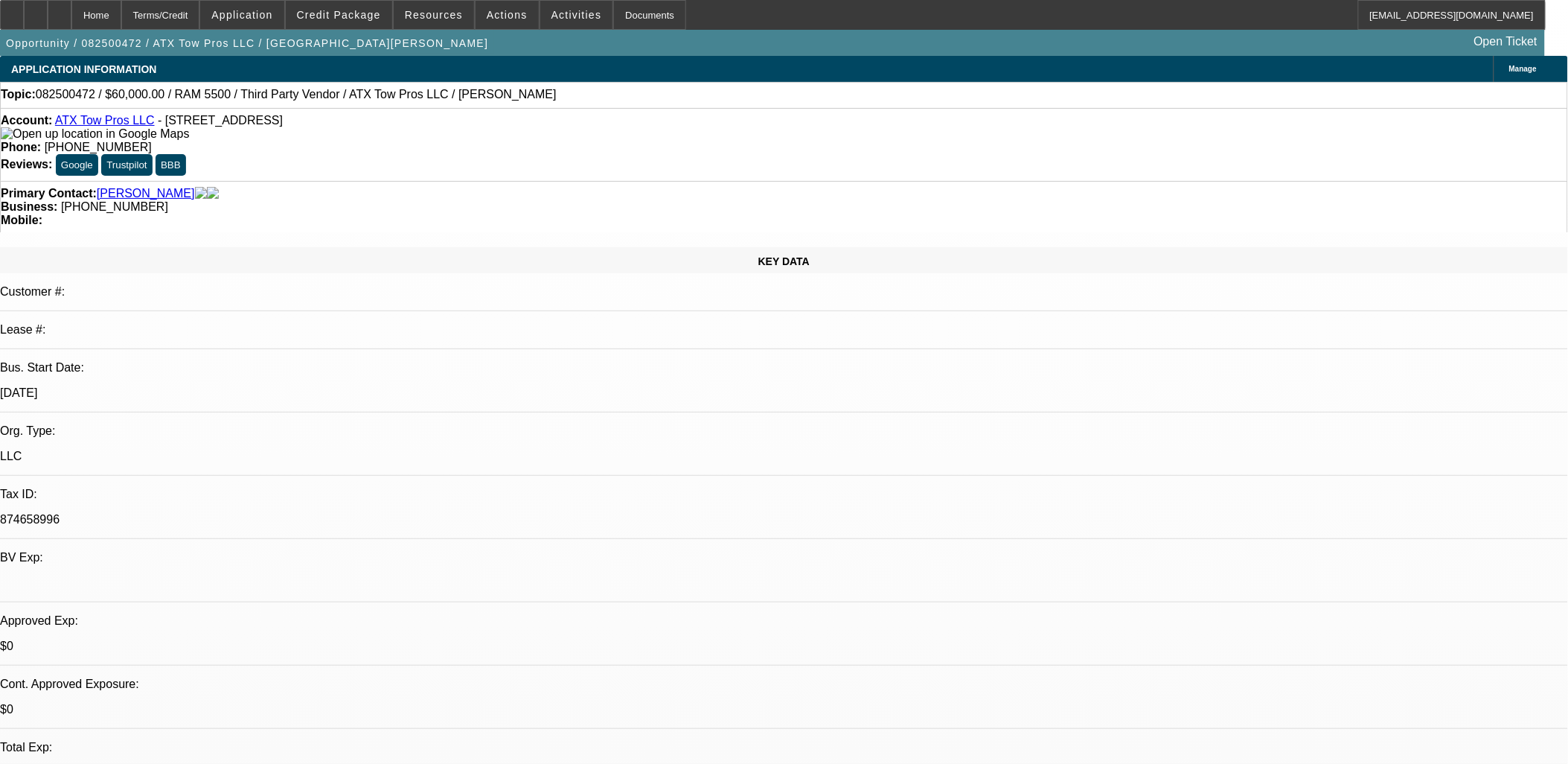
select select "0"
select select "3"
select select "0.1"
select select "4"
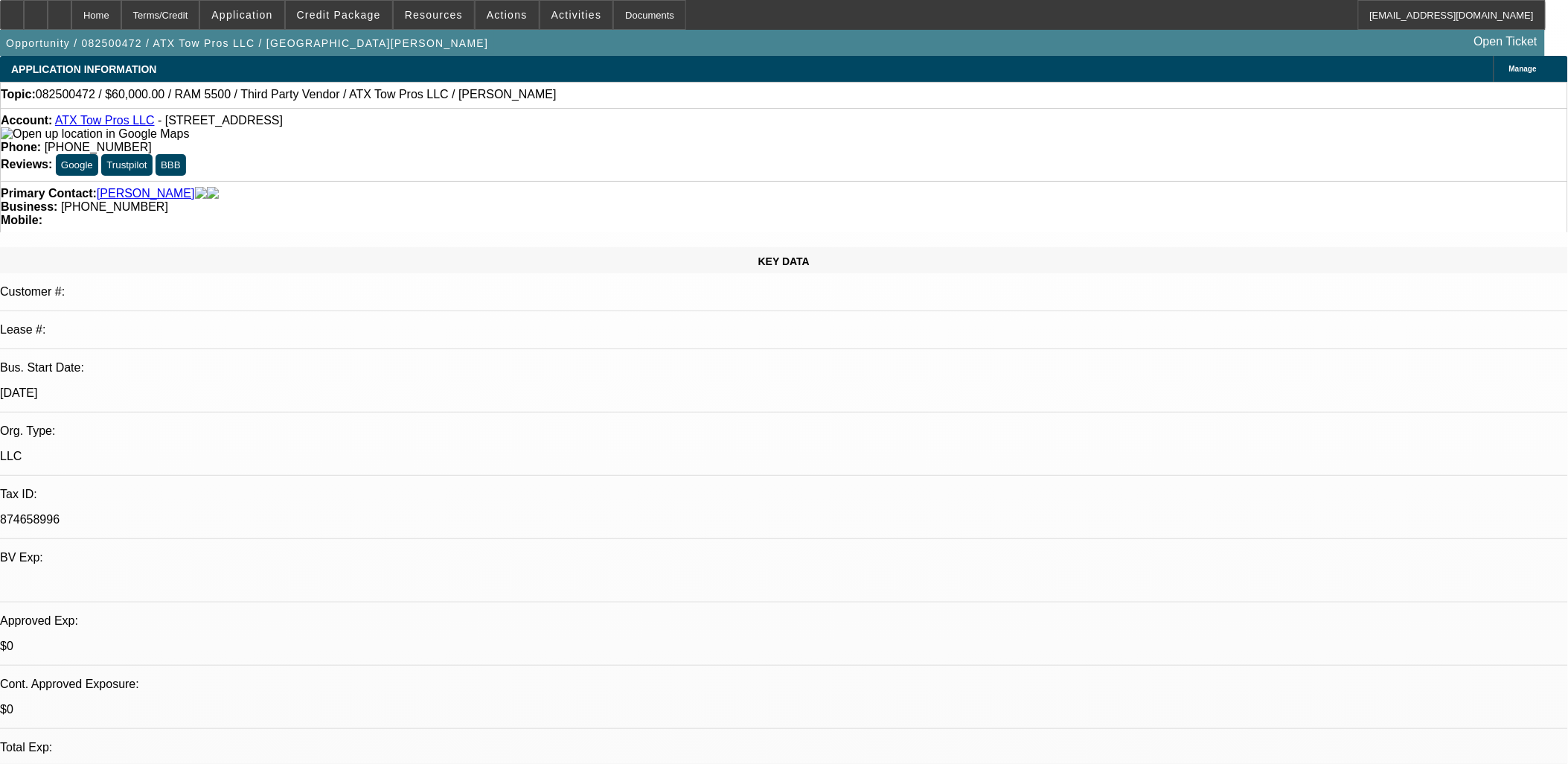
scroll to position [457, 0]
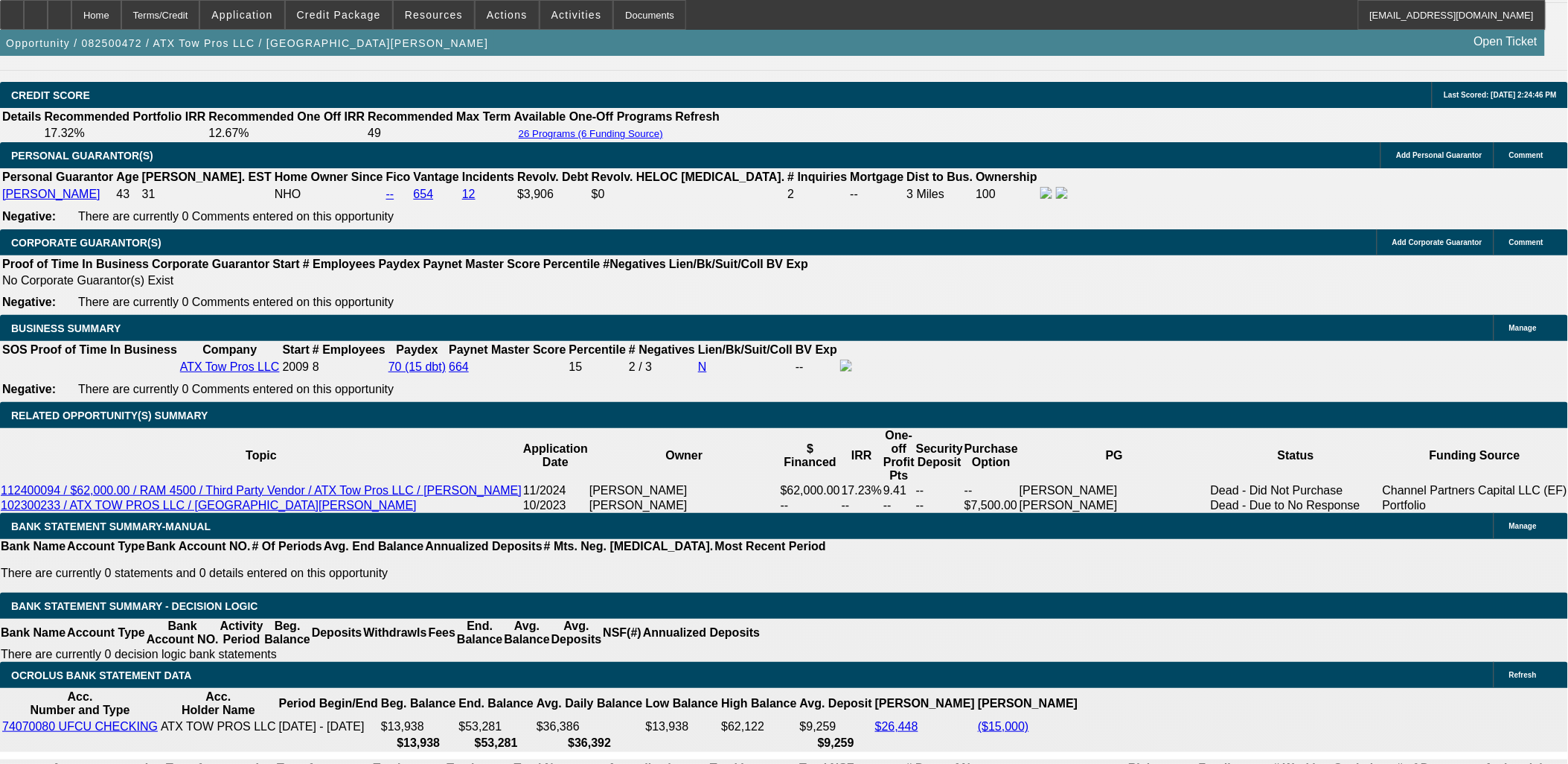
scroll to position [0, 0]
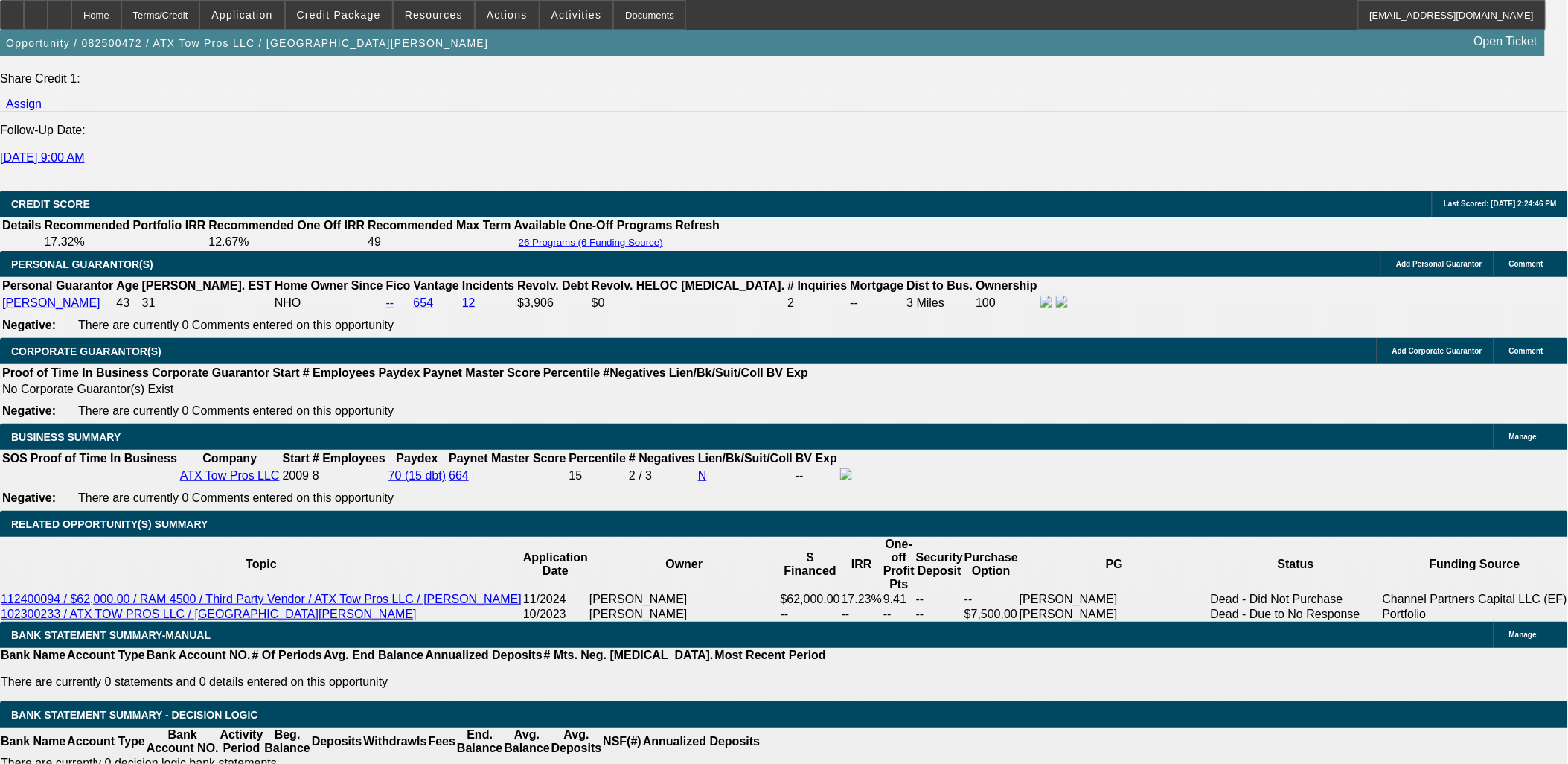
scroll to position [1820, 0]
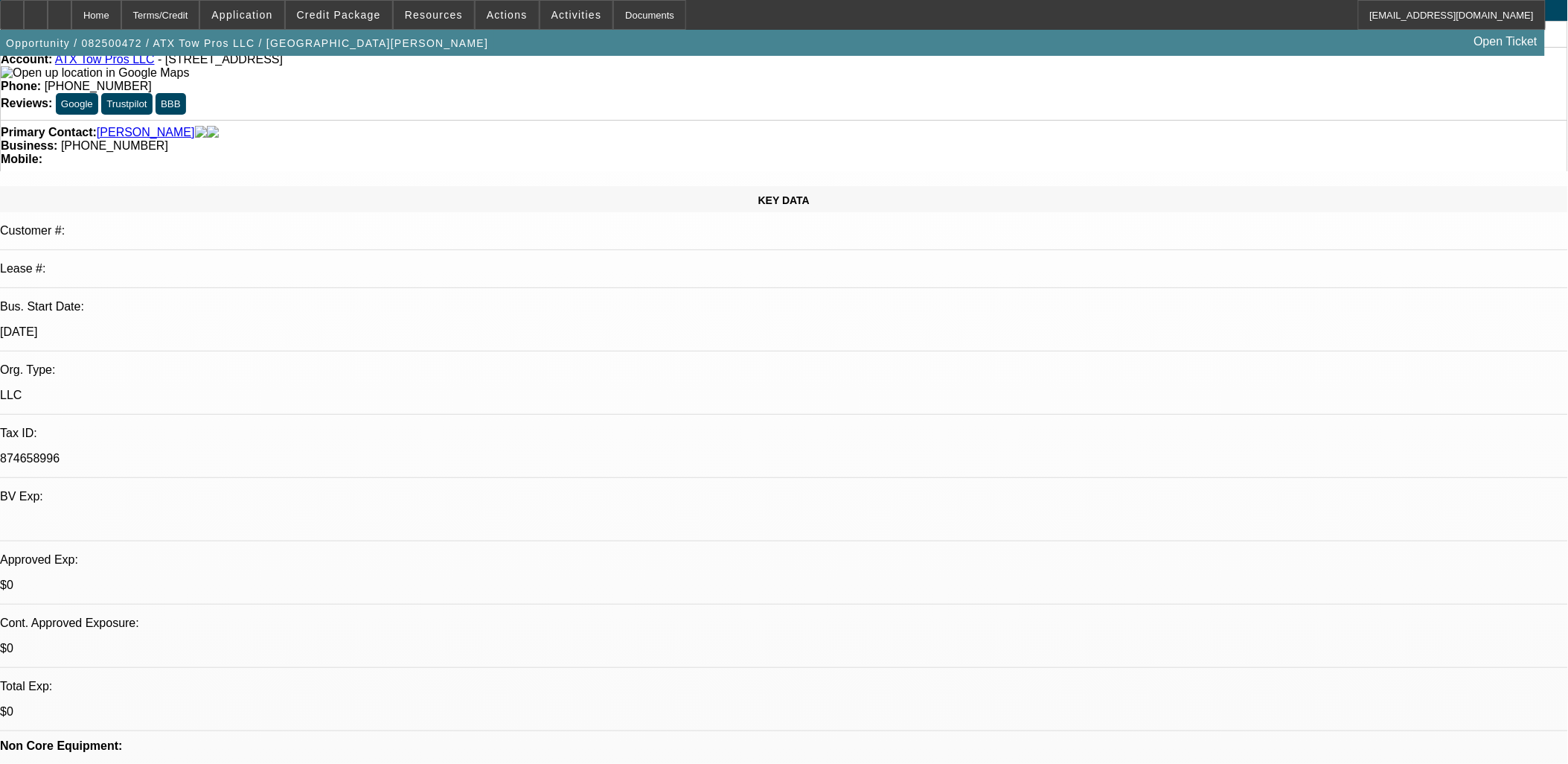
scroll to position [0, 0]
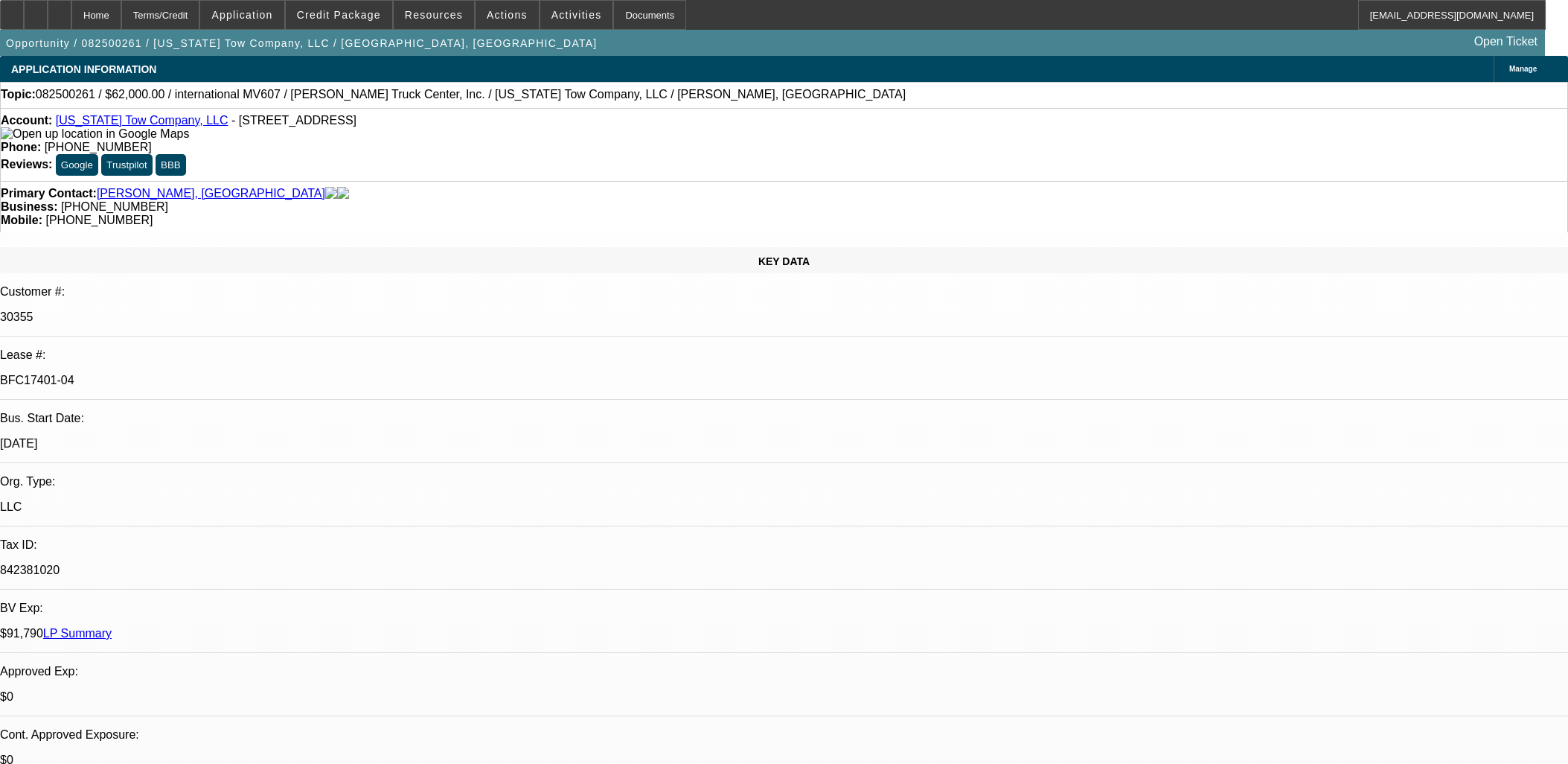
select select "0"
select select "2"
select select "0"
select select "6"
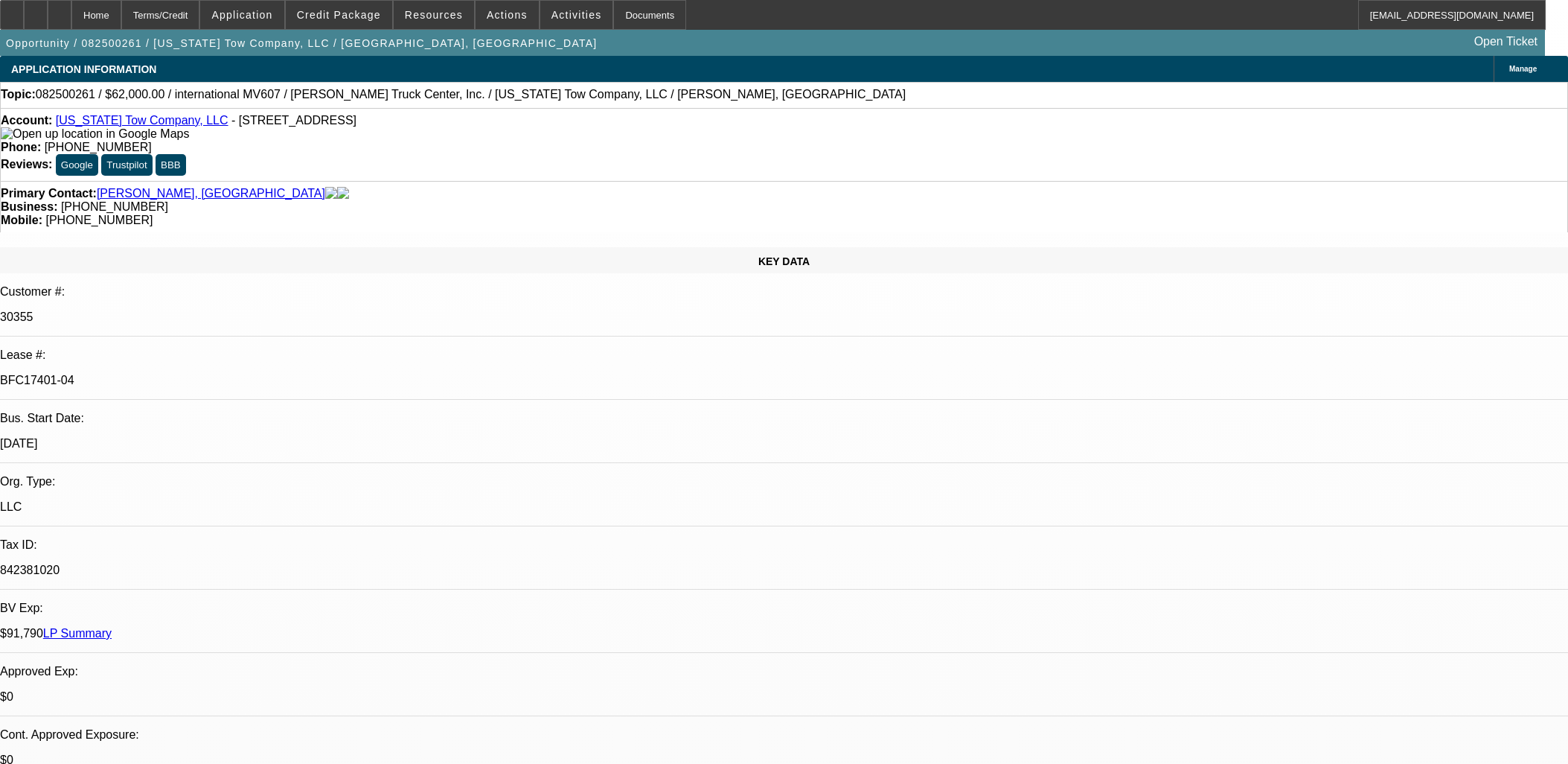
select select "0"
select select "2"
select select "0"
select select "6"
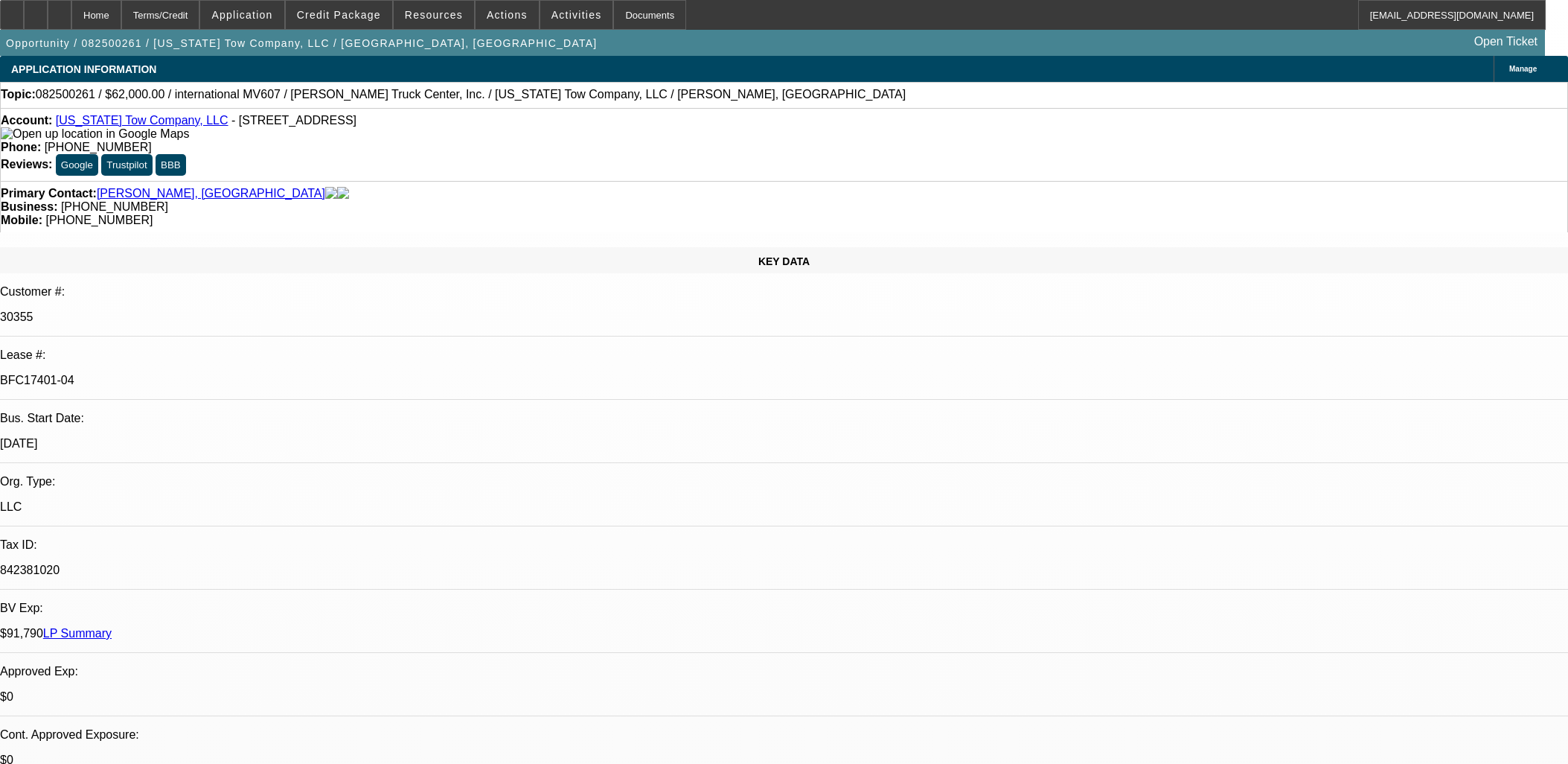
select select "0"
select select "2"
select select "0"
select select "6"
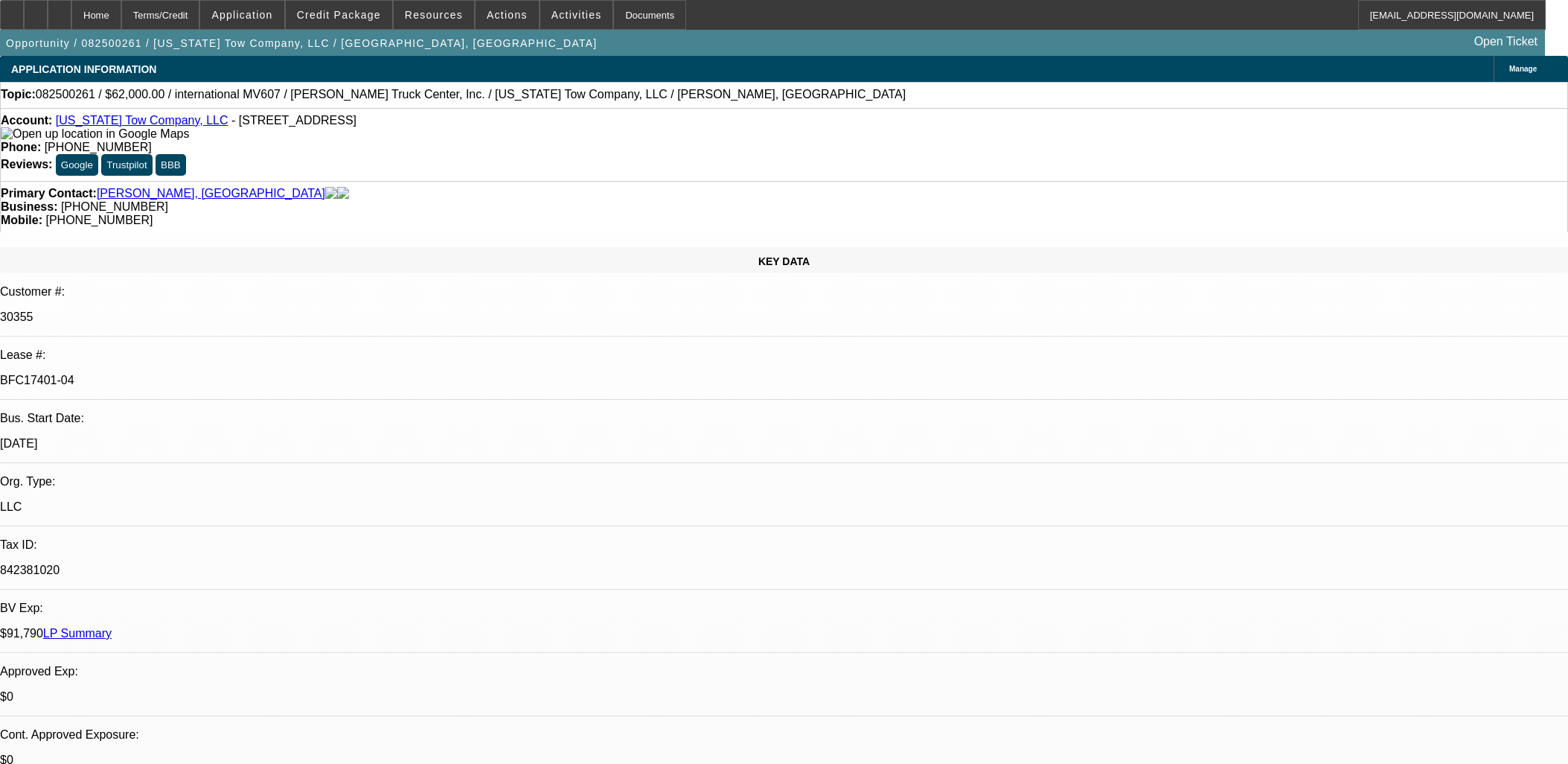
select select "0"
select select "2"
select select "0"
select select "6"
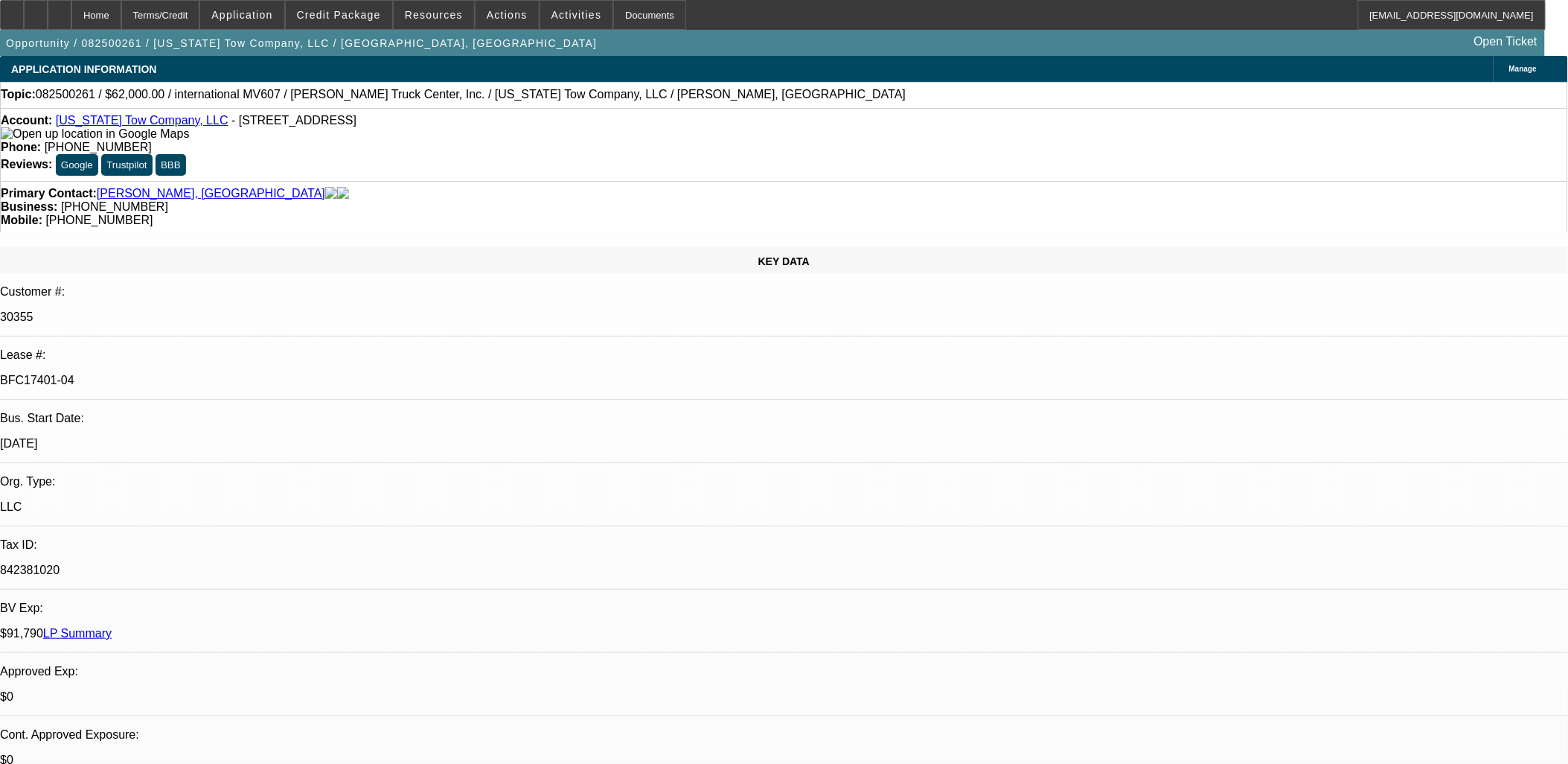
click at [144, 123] on link "[US_STATE] Tow Company, LLC" at bounding box center [142, 121] width 173 height 12
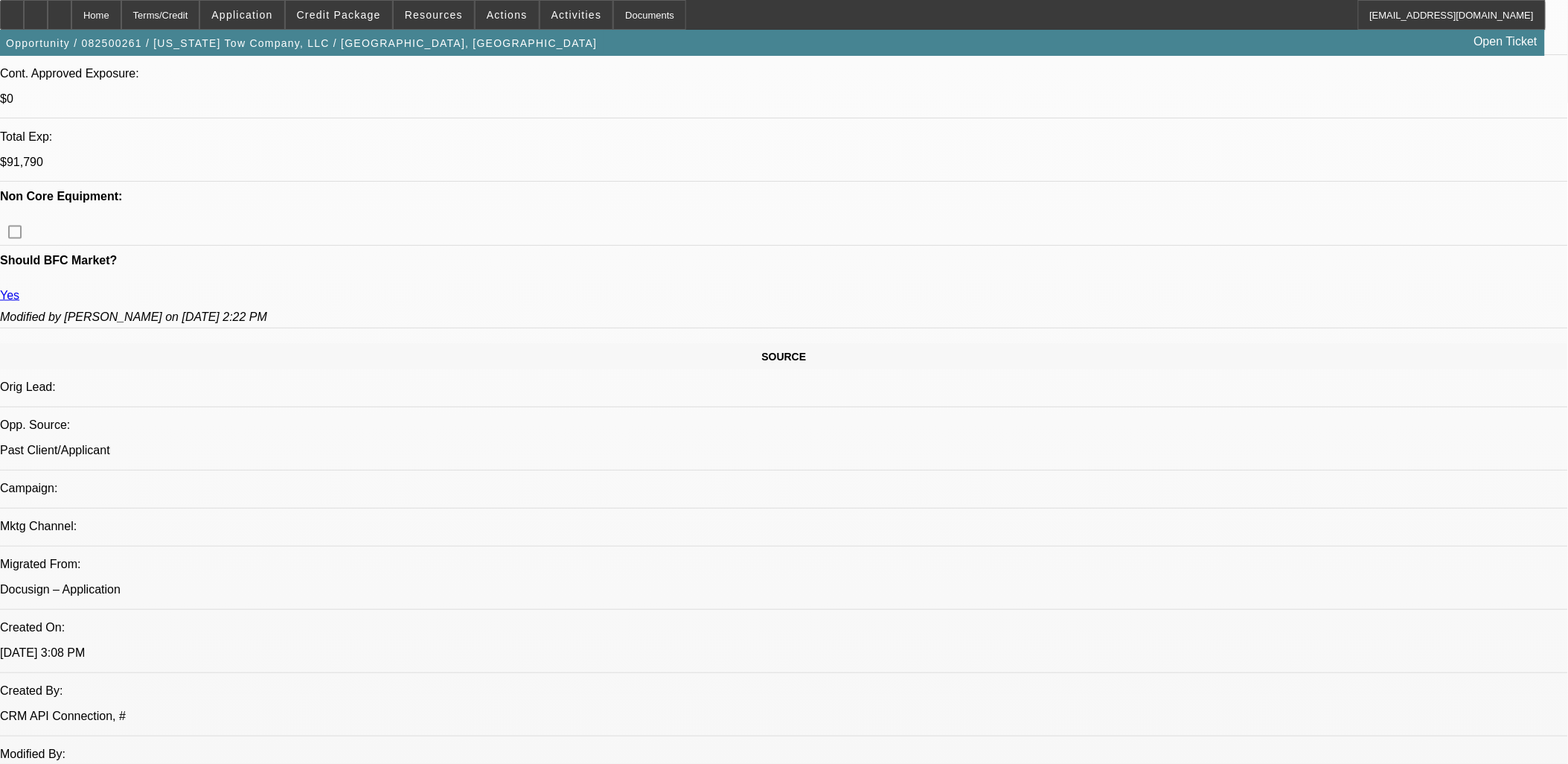
scroll to position [1956, 0]
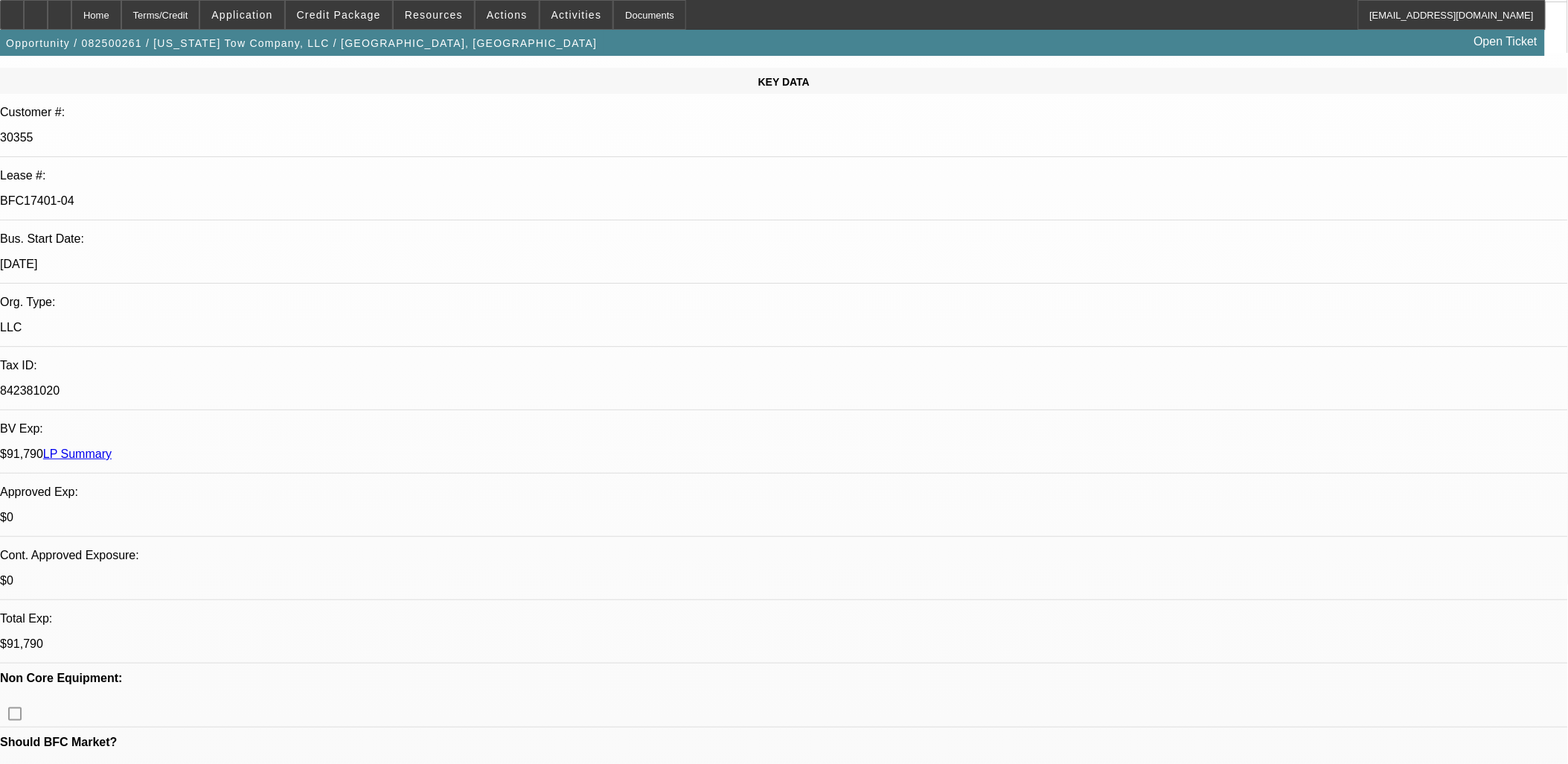
scroll to position [0, 0]
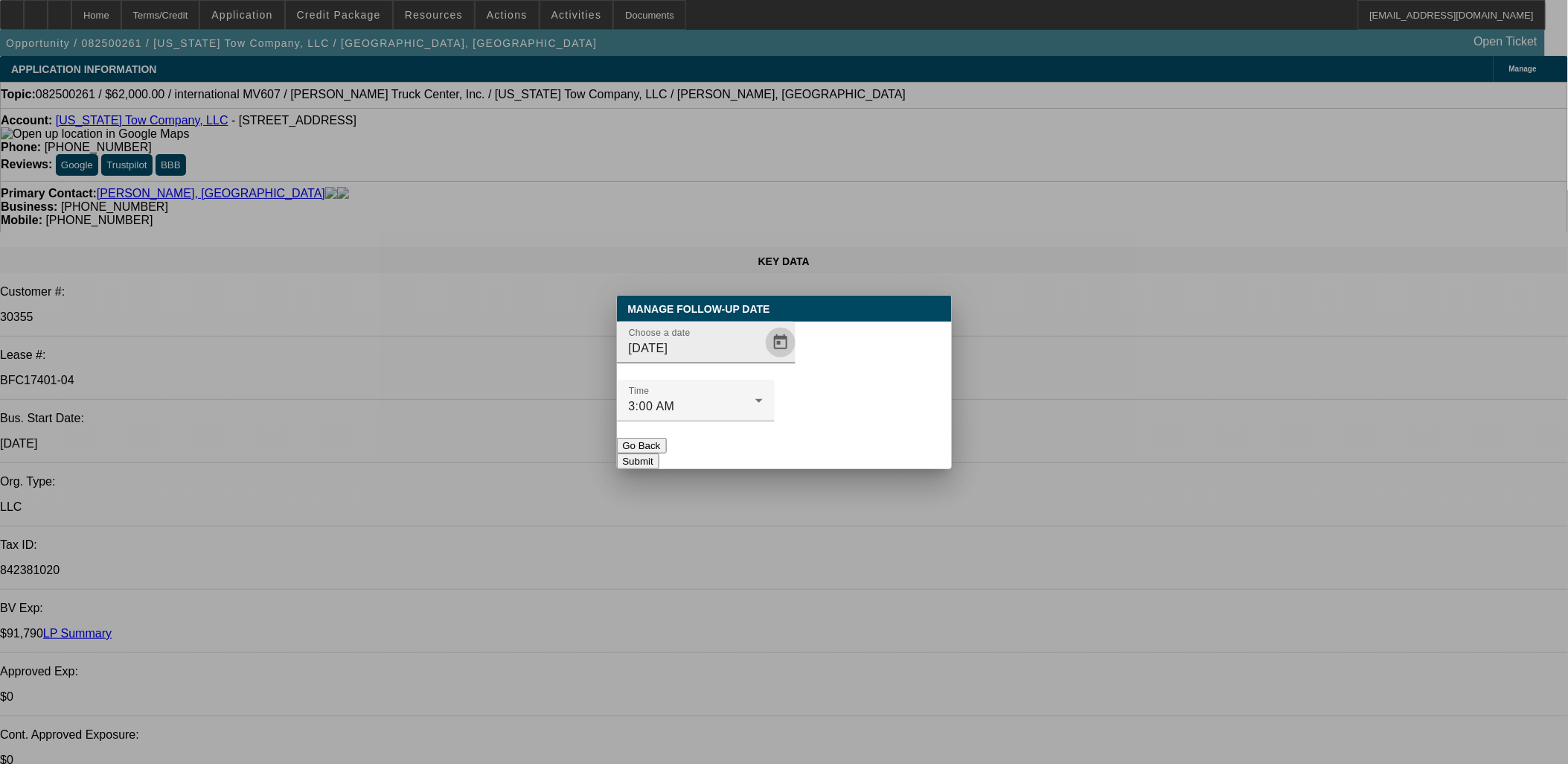
click at [766, 361] on span "Open calendar" at bounding box center [780, 342] width 35 height 35
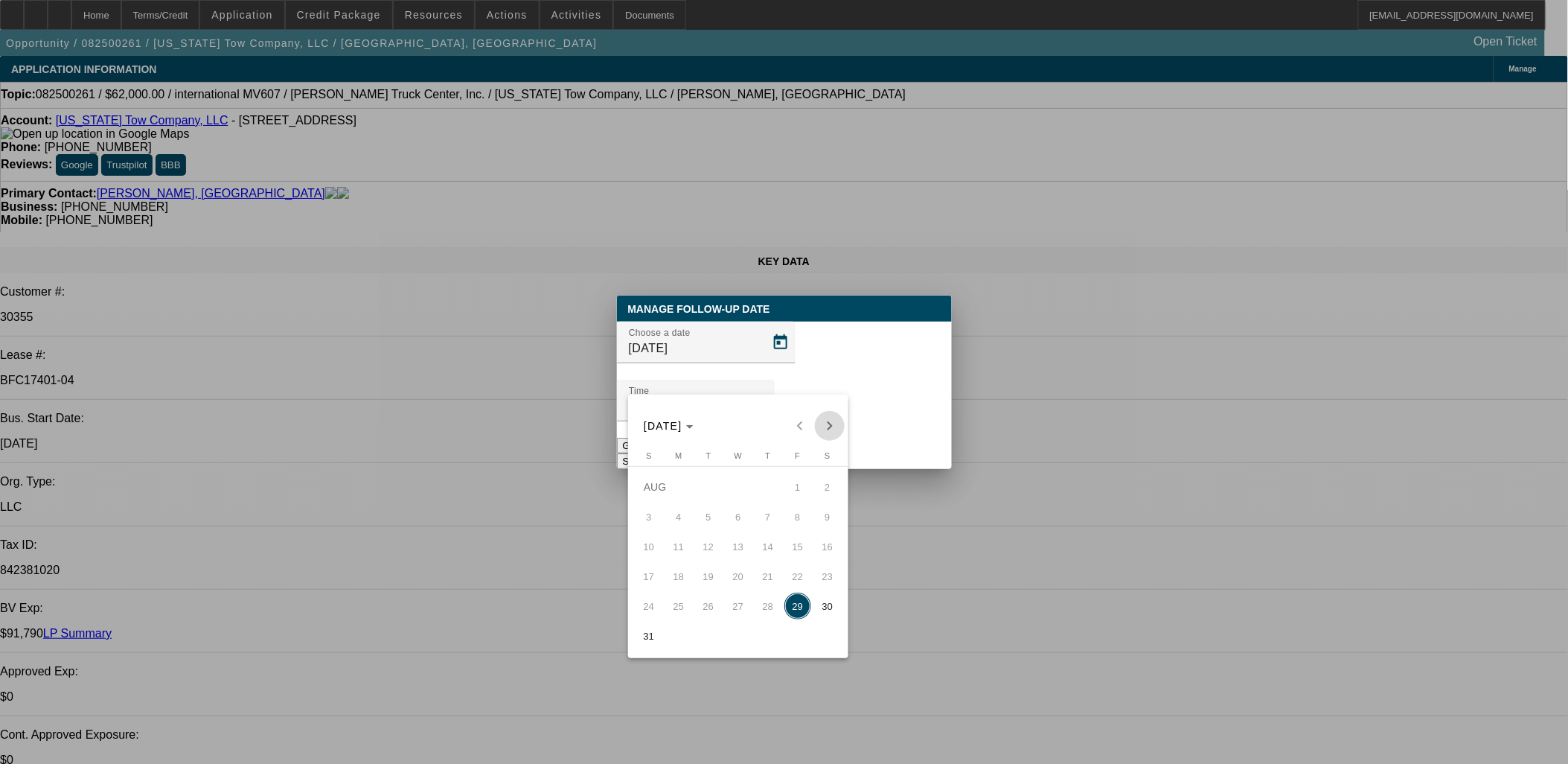
click at [823, 435] on span "Next month" at bounding box center [830, 426] width 30 height 30
drag, startPoint x: 780, startPoint y: 533, endPoint x: 789, endPoint y: 522, distance: 14.2
click at [782, 533] on tr "7 8 9 10 11 12 13" at bounding box center [738, 547] width 208 height 30
click at [789, 522] on span "5" at bounding box center [797, 517] width 27 height 27
type input "9/5/2025"
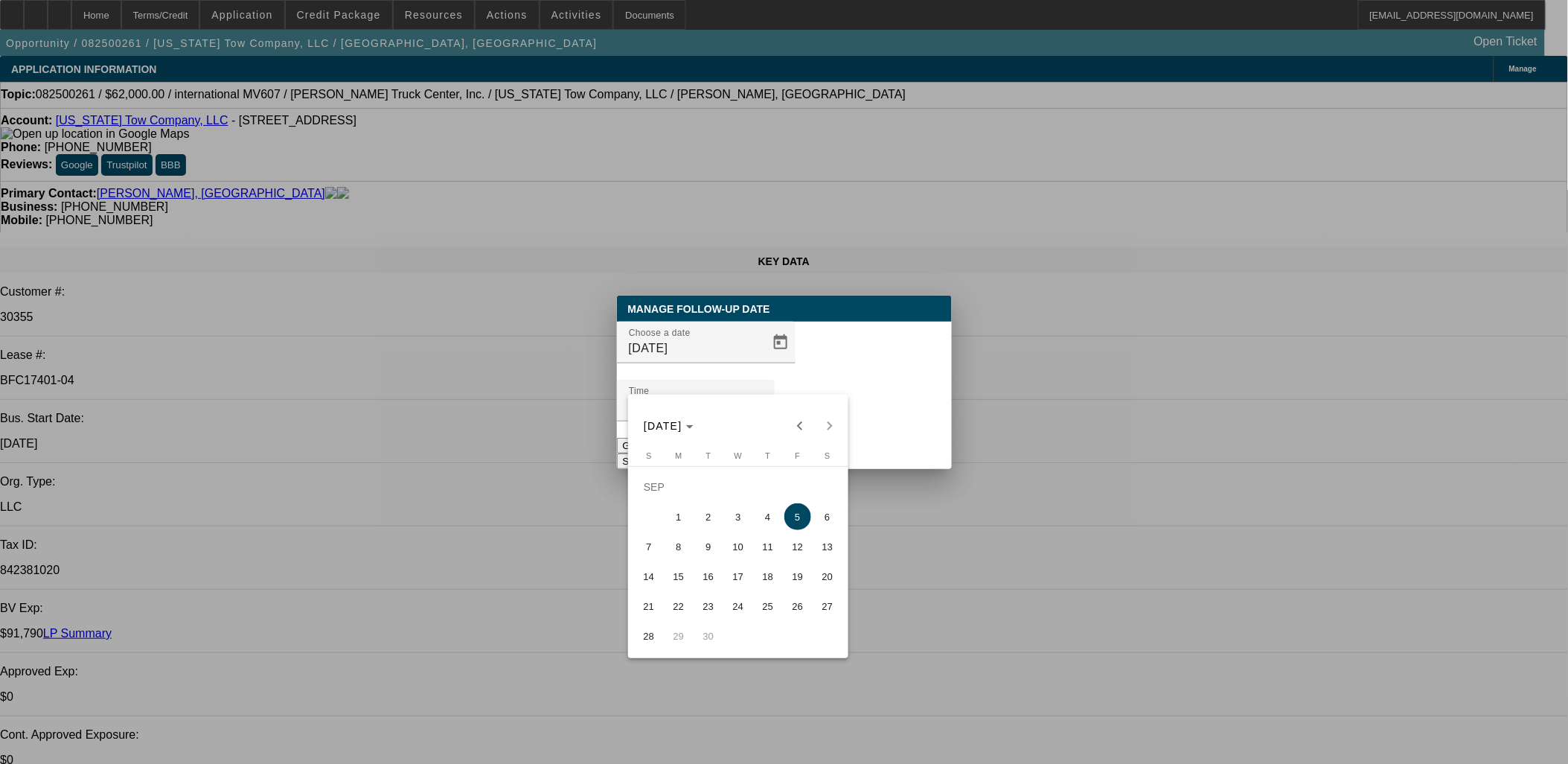
click at [774, 421] on div at bounding box center [695, 429] width 158 height 16
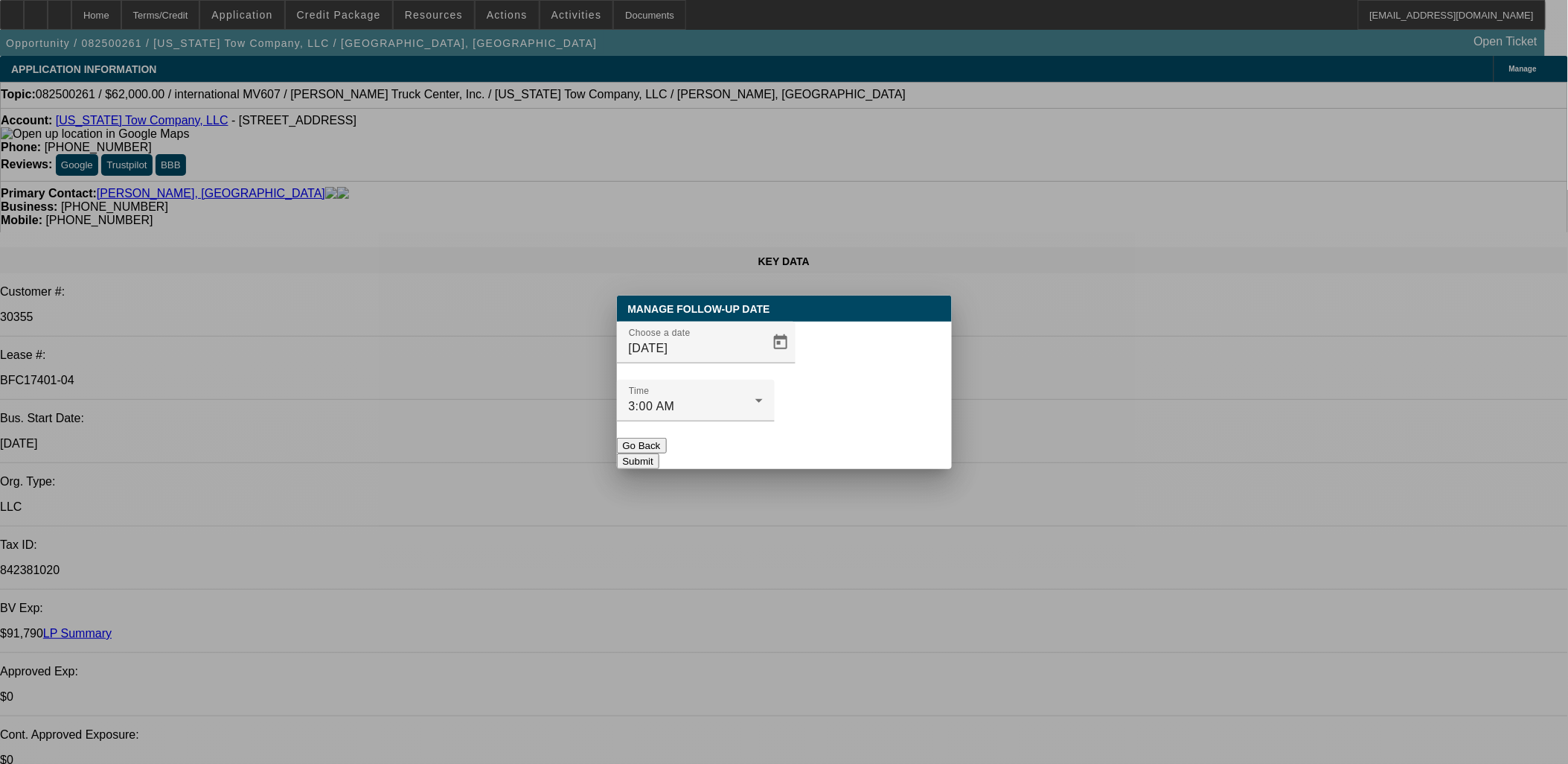
click at [659, 454] on button "Submit" at bounding box center [638, 462] width 43 height 16
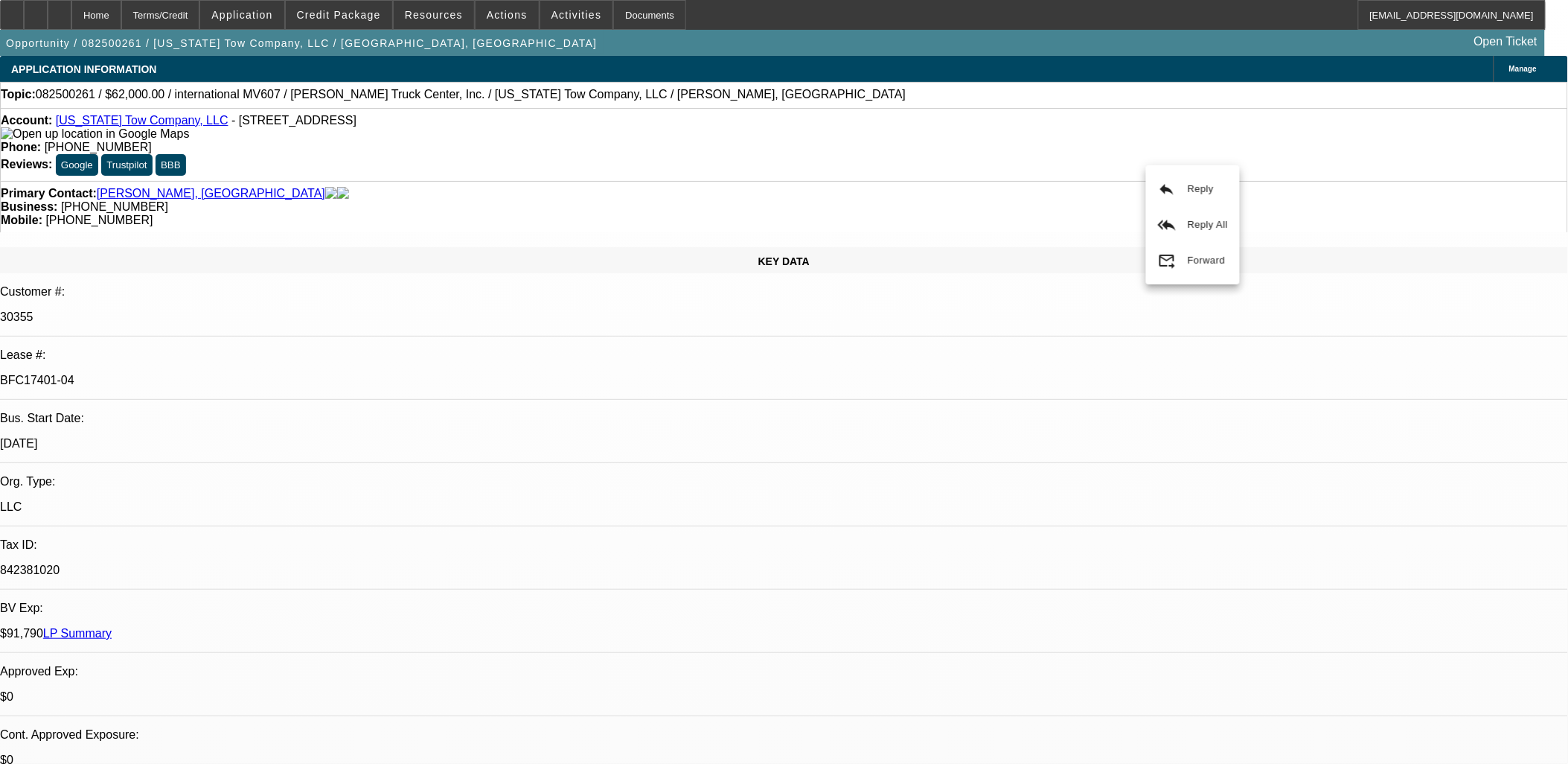
click at [1030, 214] on div "Mobile: (316) 655-8604" at bounding box center [784, 220] width 1566 height 13
click at [560, 5] on span at bounding box center [577, 15] width 73 height 35
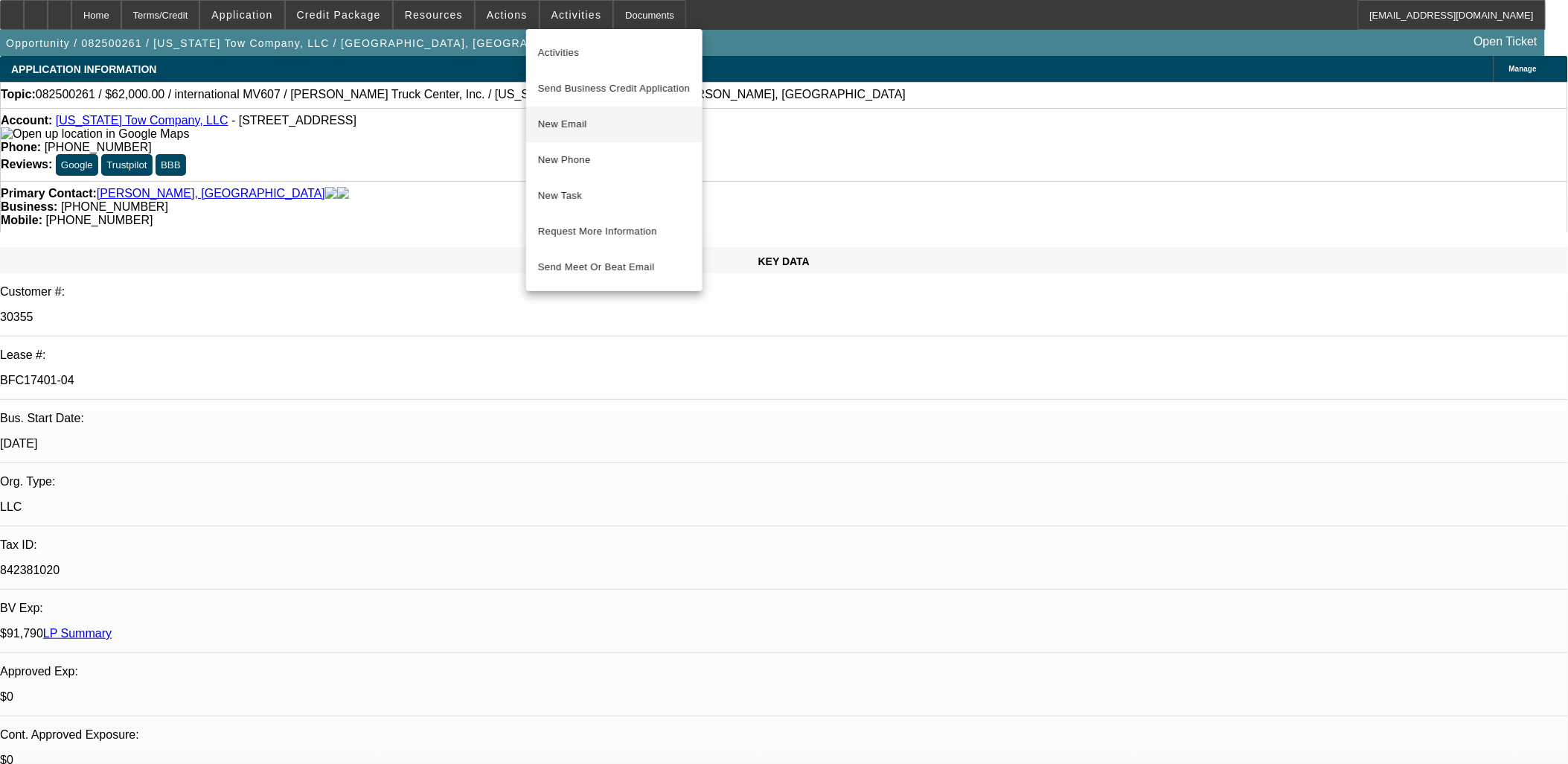
click at [631, 122] on span "New Email" at bounding box center [614, 124] width 152 height 18
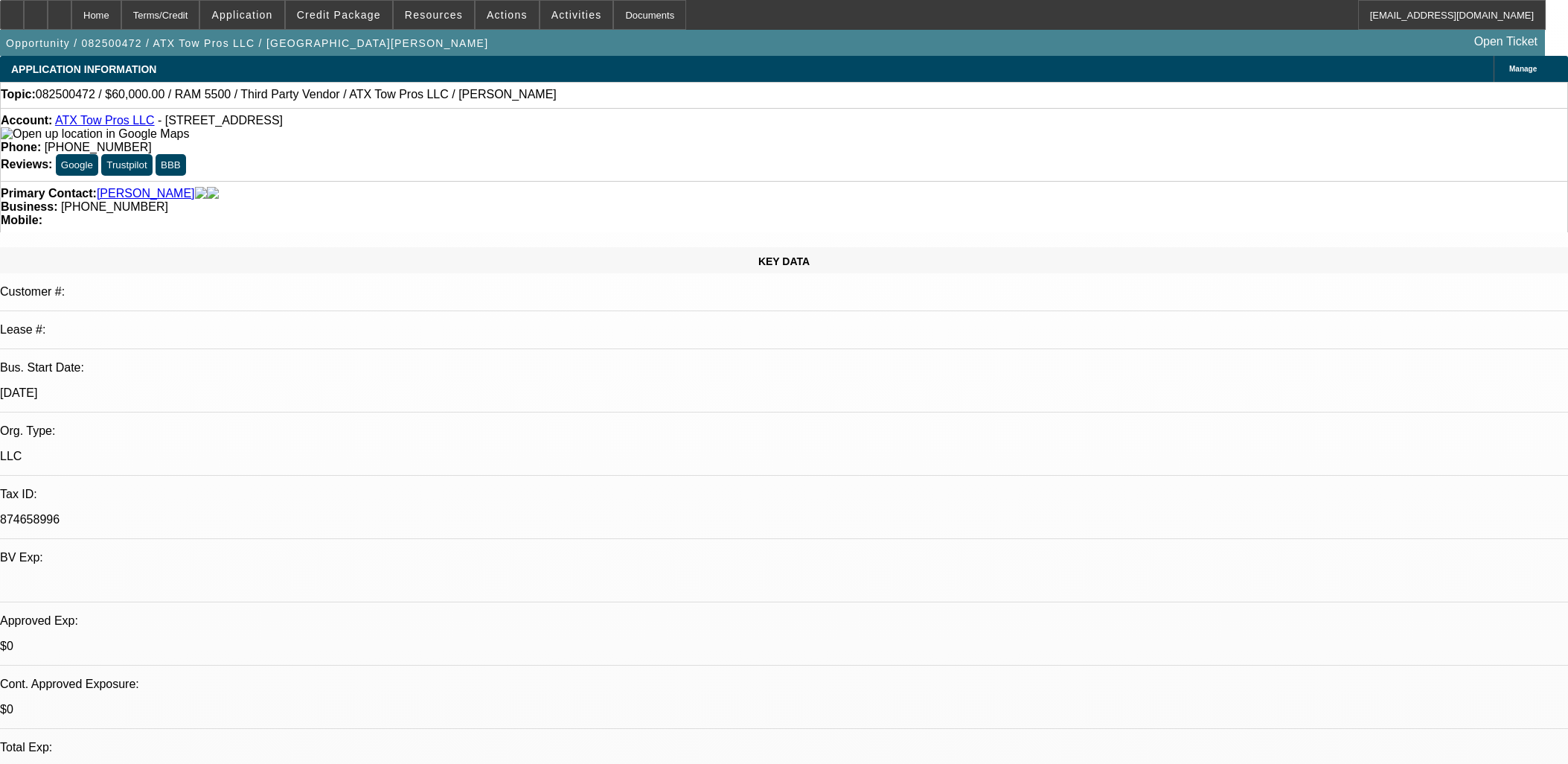
select select "0"
select select "3"
select select "0"
select select "6"
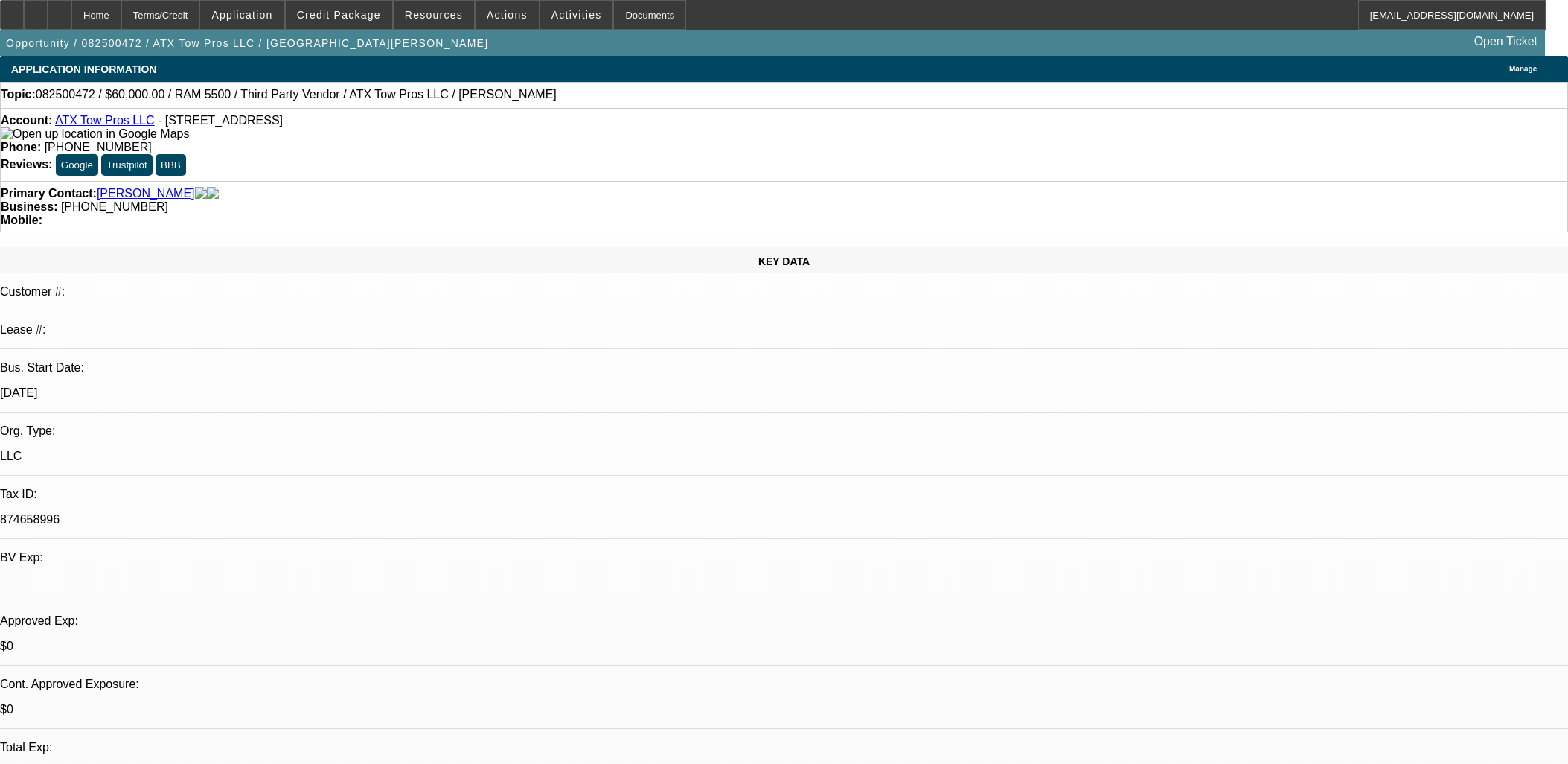
select select "0"
select select "3"
select select "0.1"
select select "4"
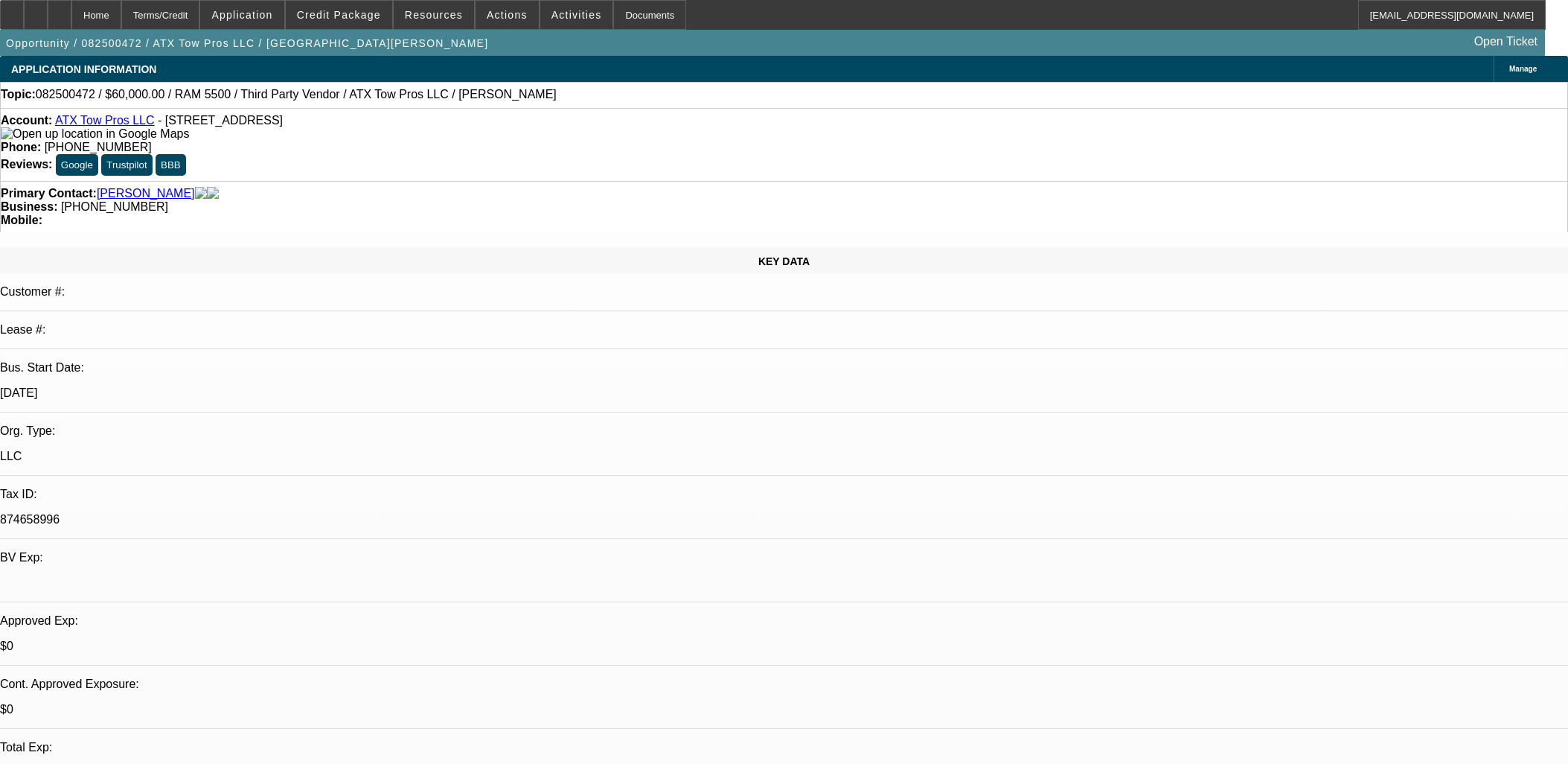
select select "0"
select select "3"
select select "0.1"
select select "4"
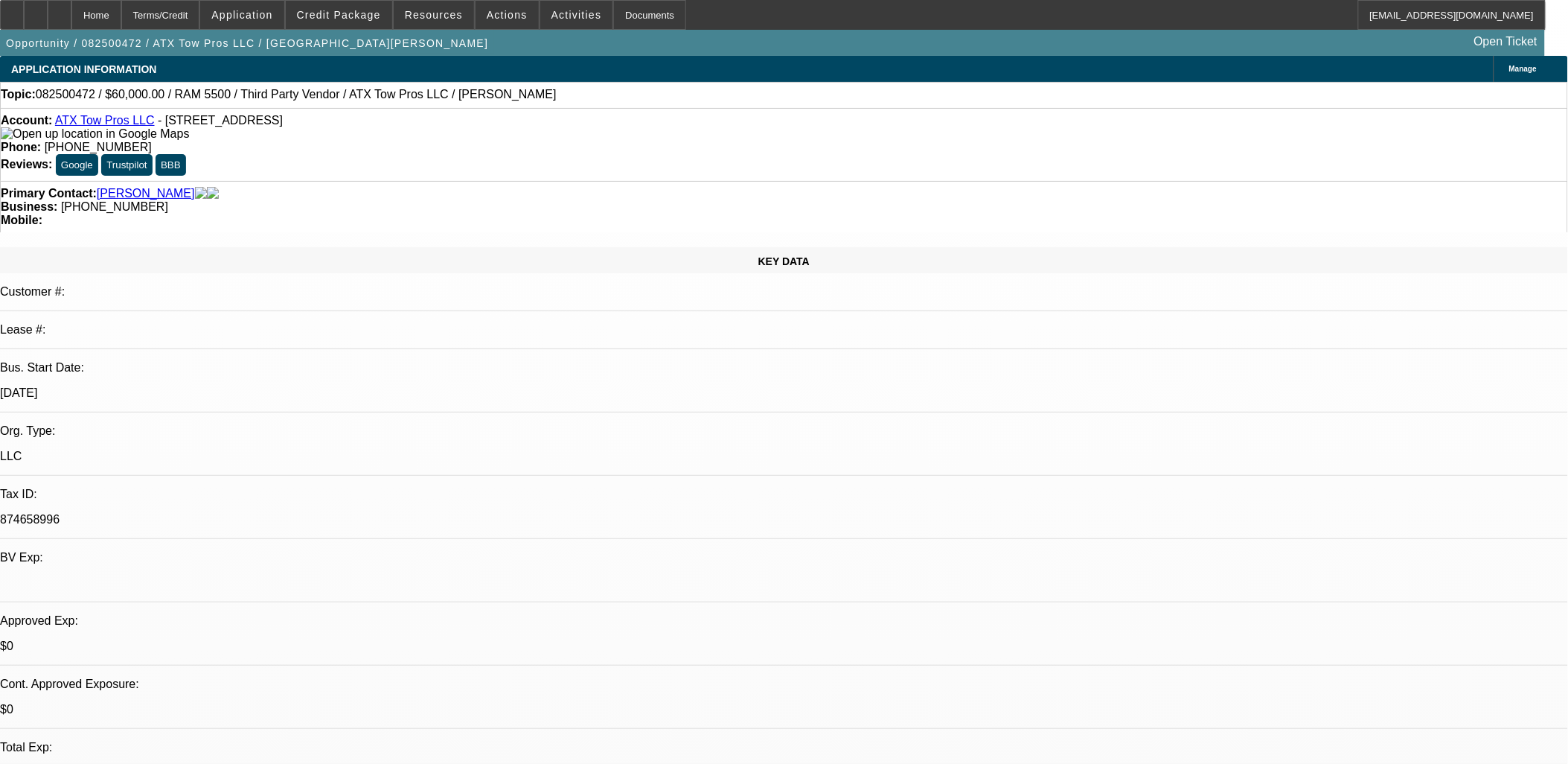
drag, startPoint x: 0, startPoint y: 0, endPoint x: 569, endPoint y: 183, distance: 597.7
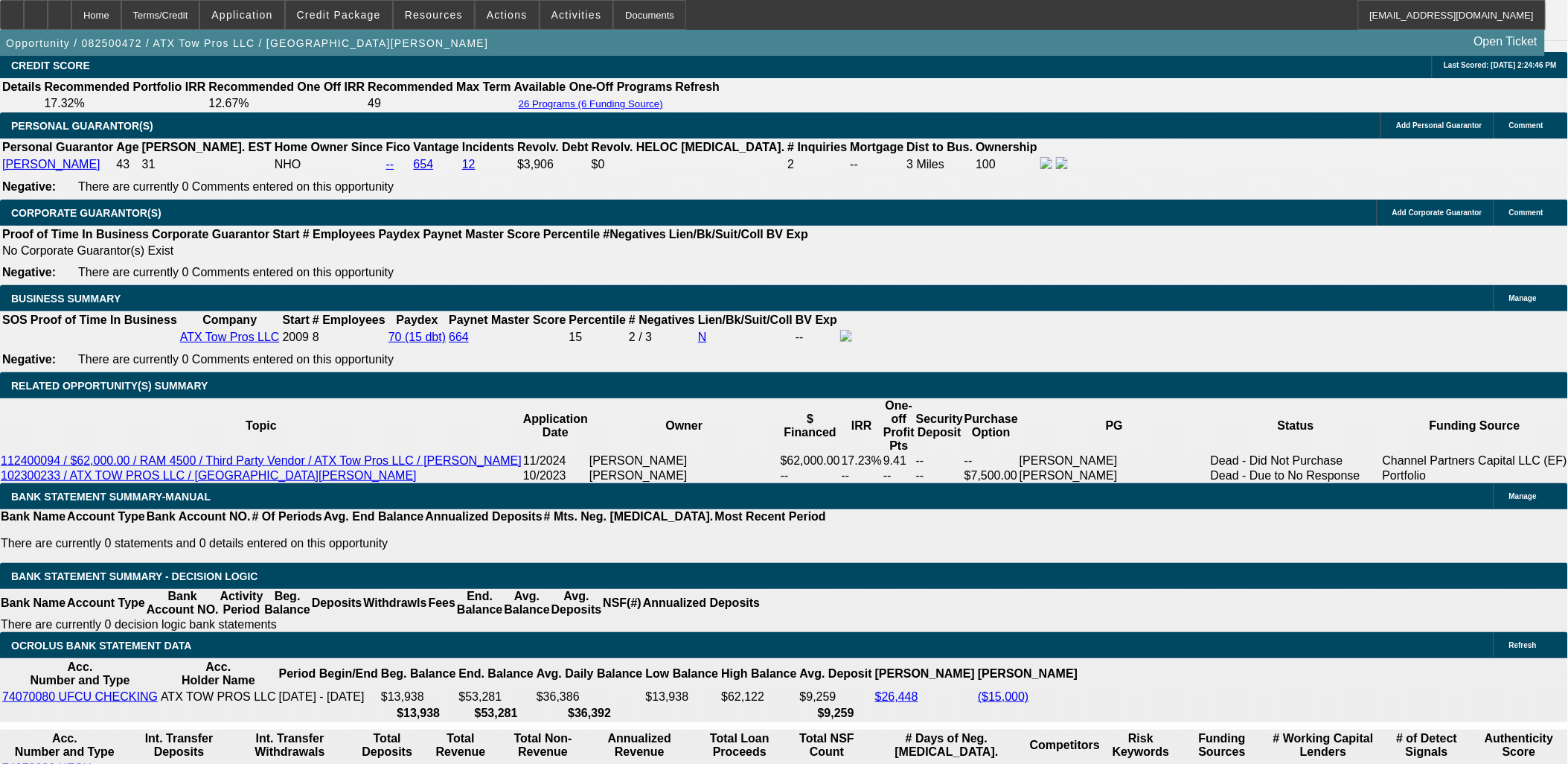
scroll to position [2068, 0]
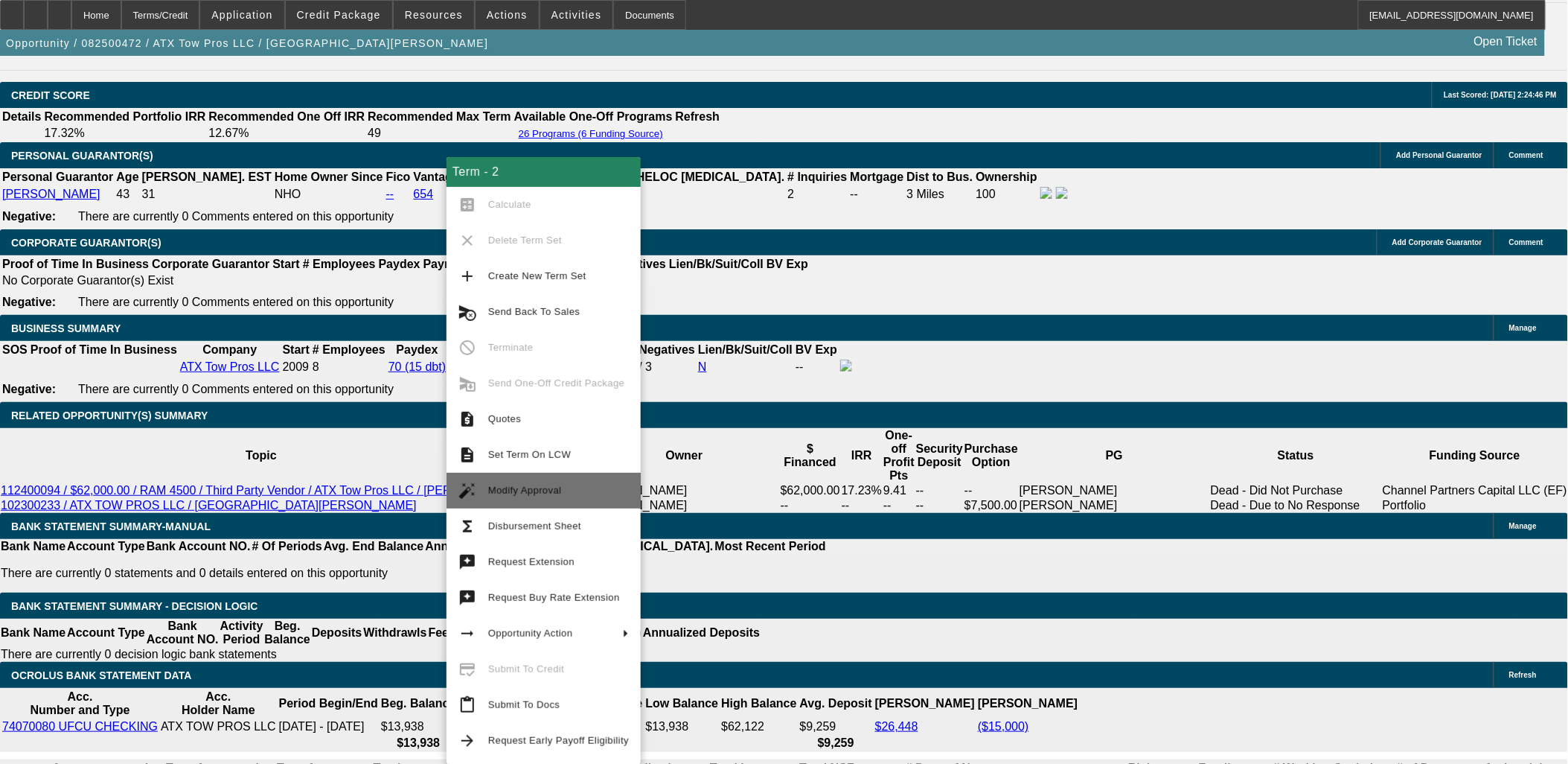
click at [558, 494] on span "Modify Approval" at bounding box center [558, 491] width 141 height 18
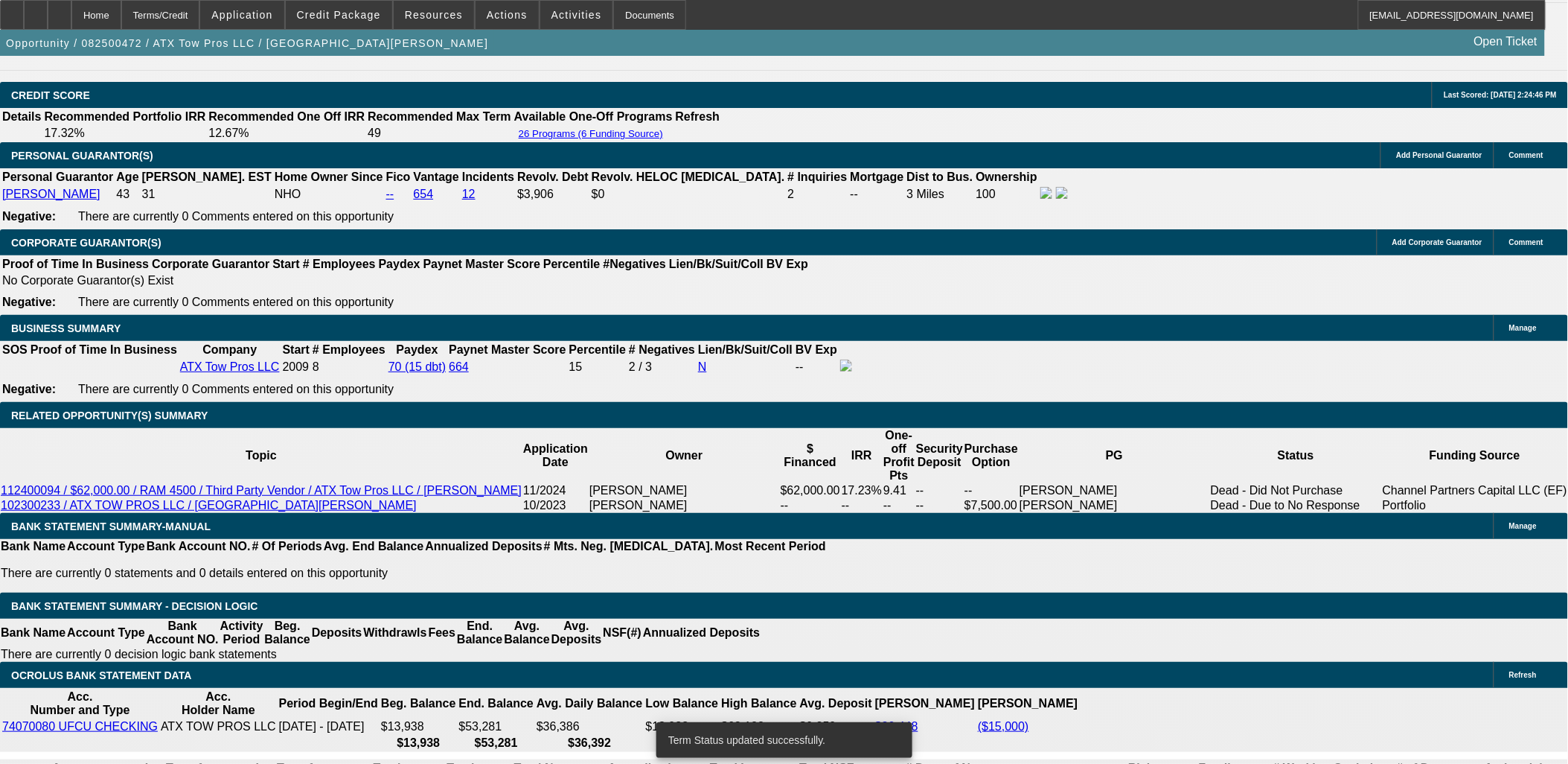
select select "0"
select select "3"
select select "0.1"
select select "4"
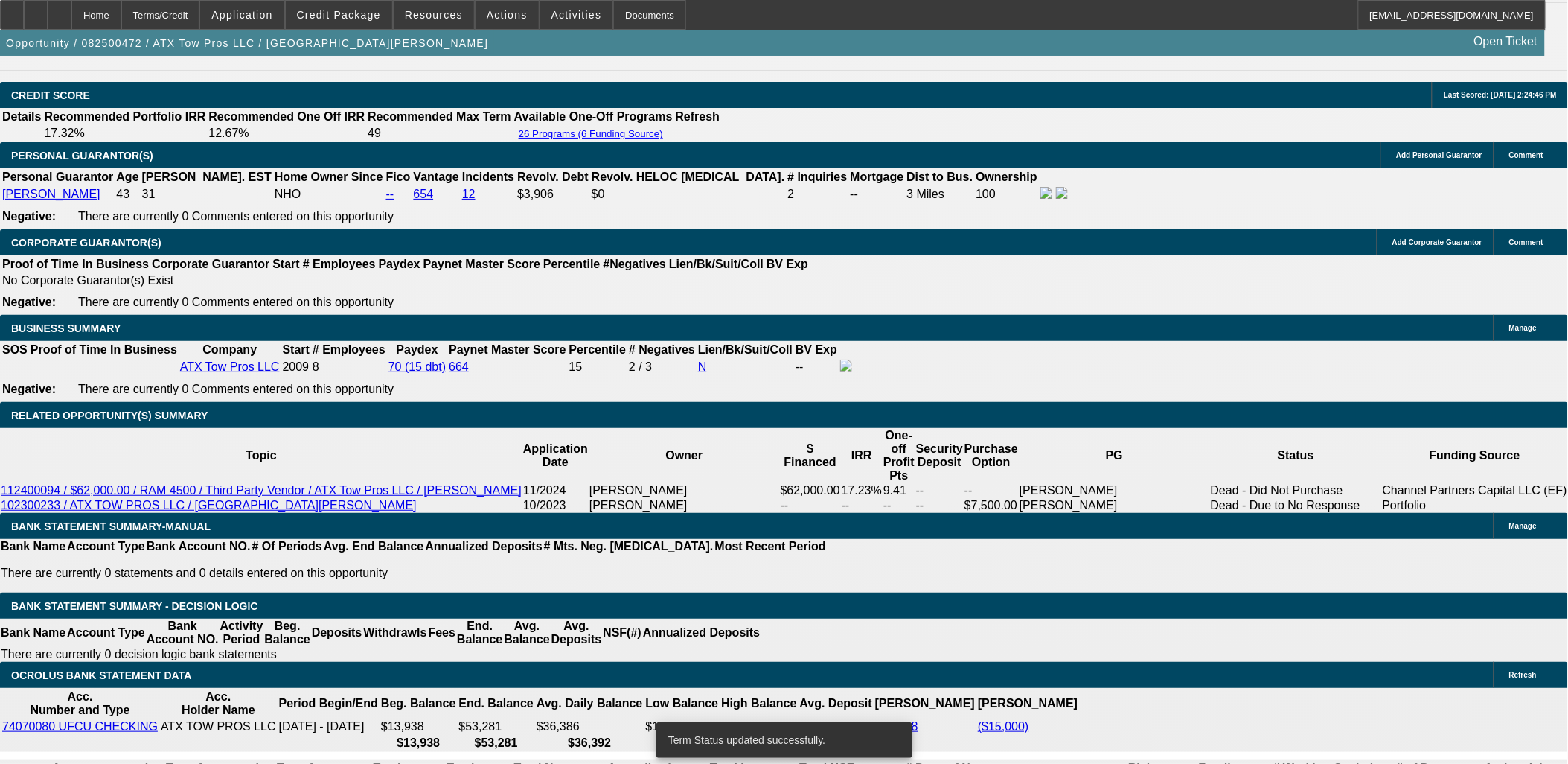
select select "0"
select select "3"
select select "0"
select select "6"
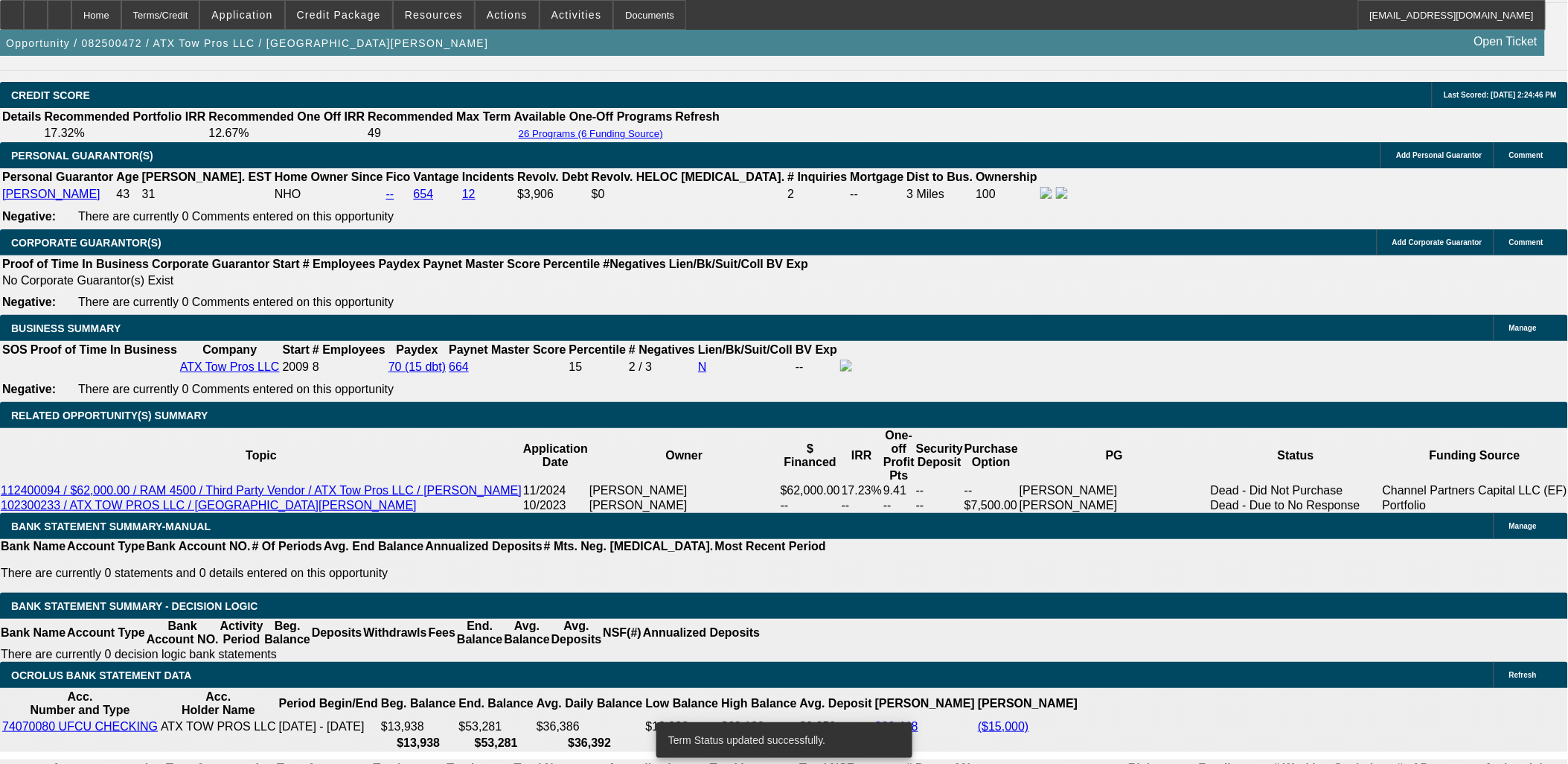
select select "0"
select select "3"
select select "0.1"
select select "4"
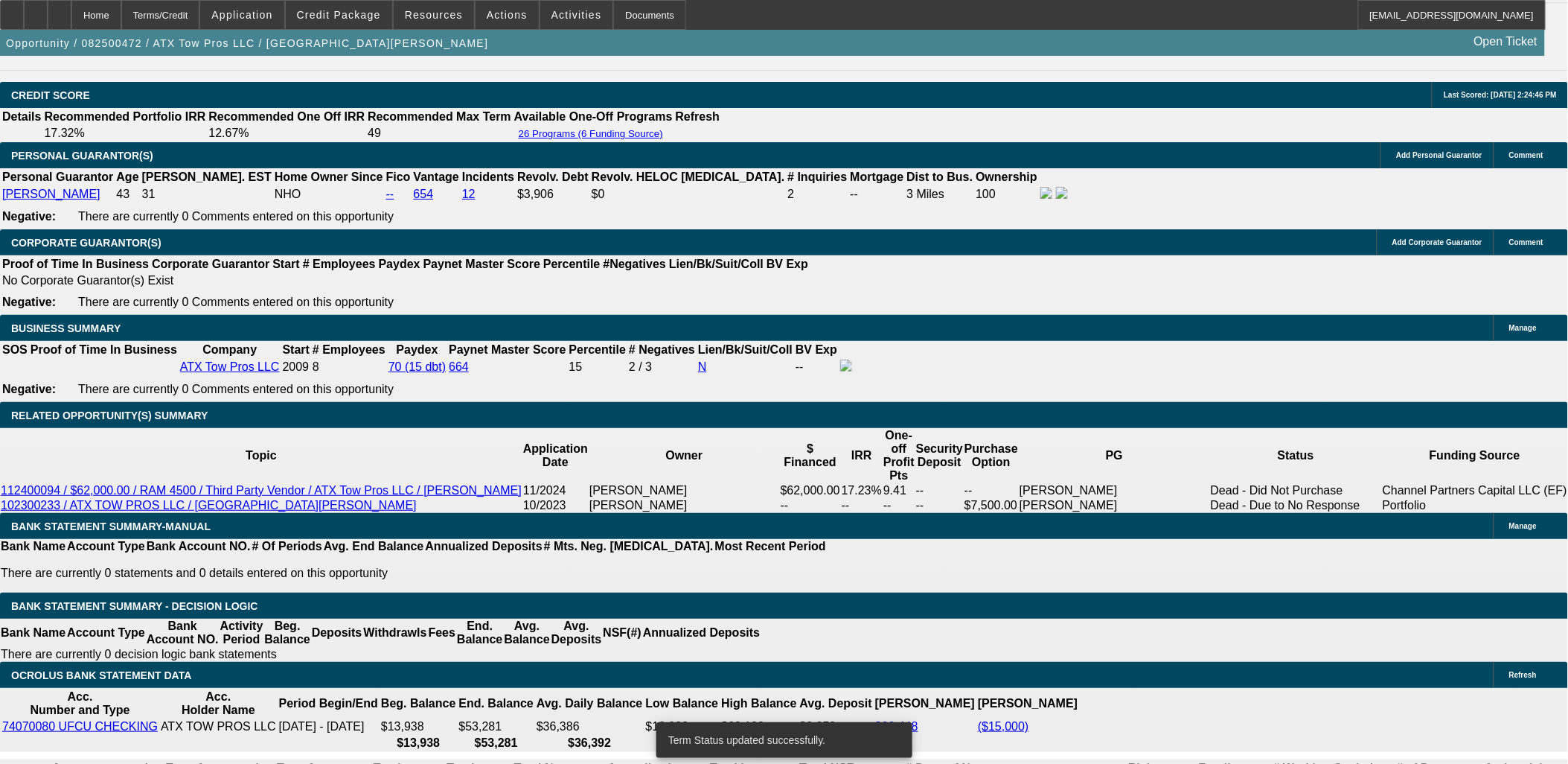
select select "0"
select select "3"
select select "0.1"
select select "4"
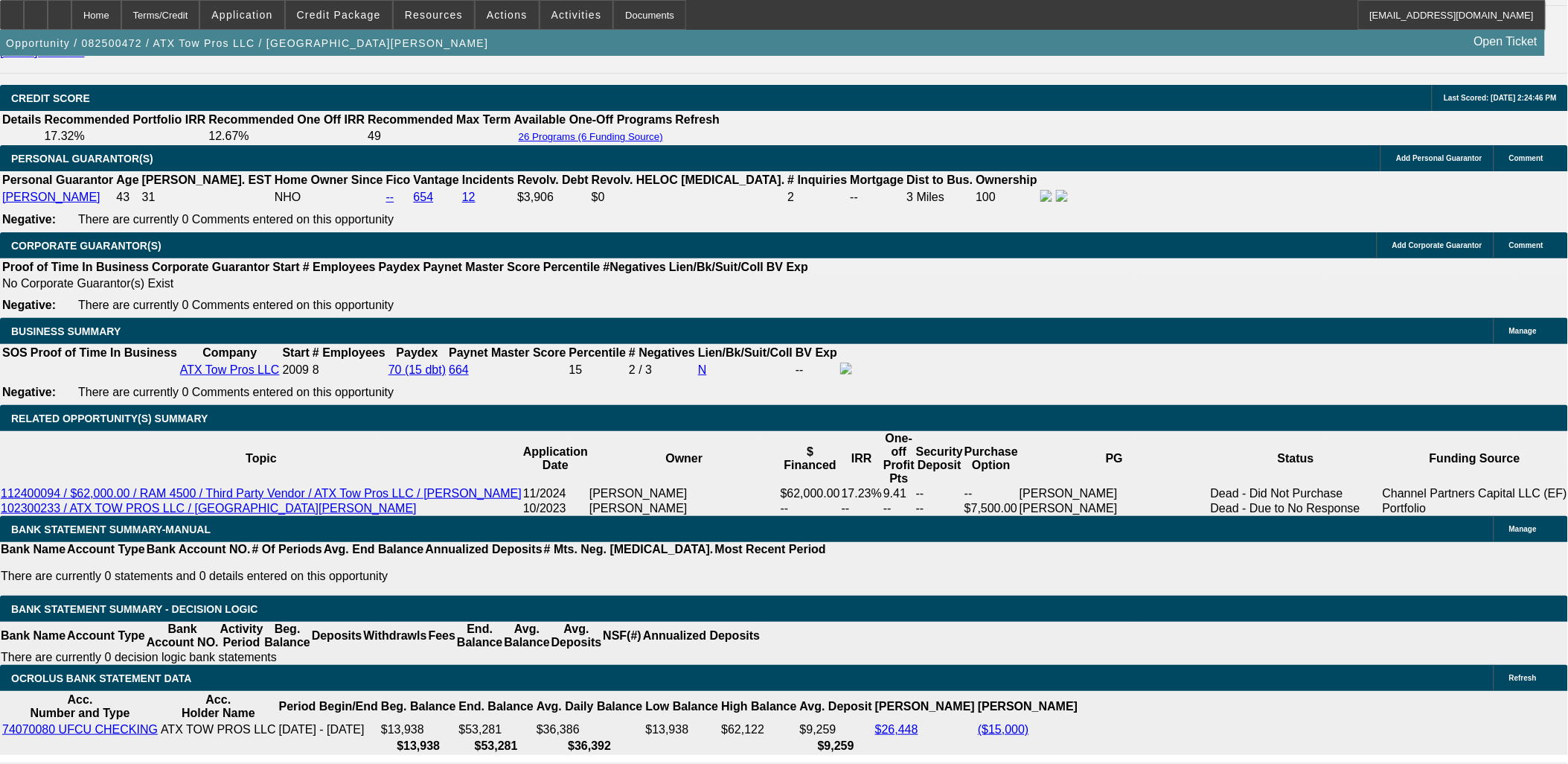
scroll to position [1985, 0]
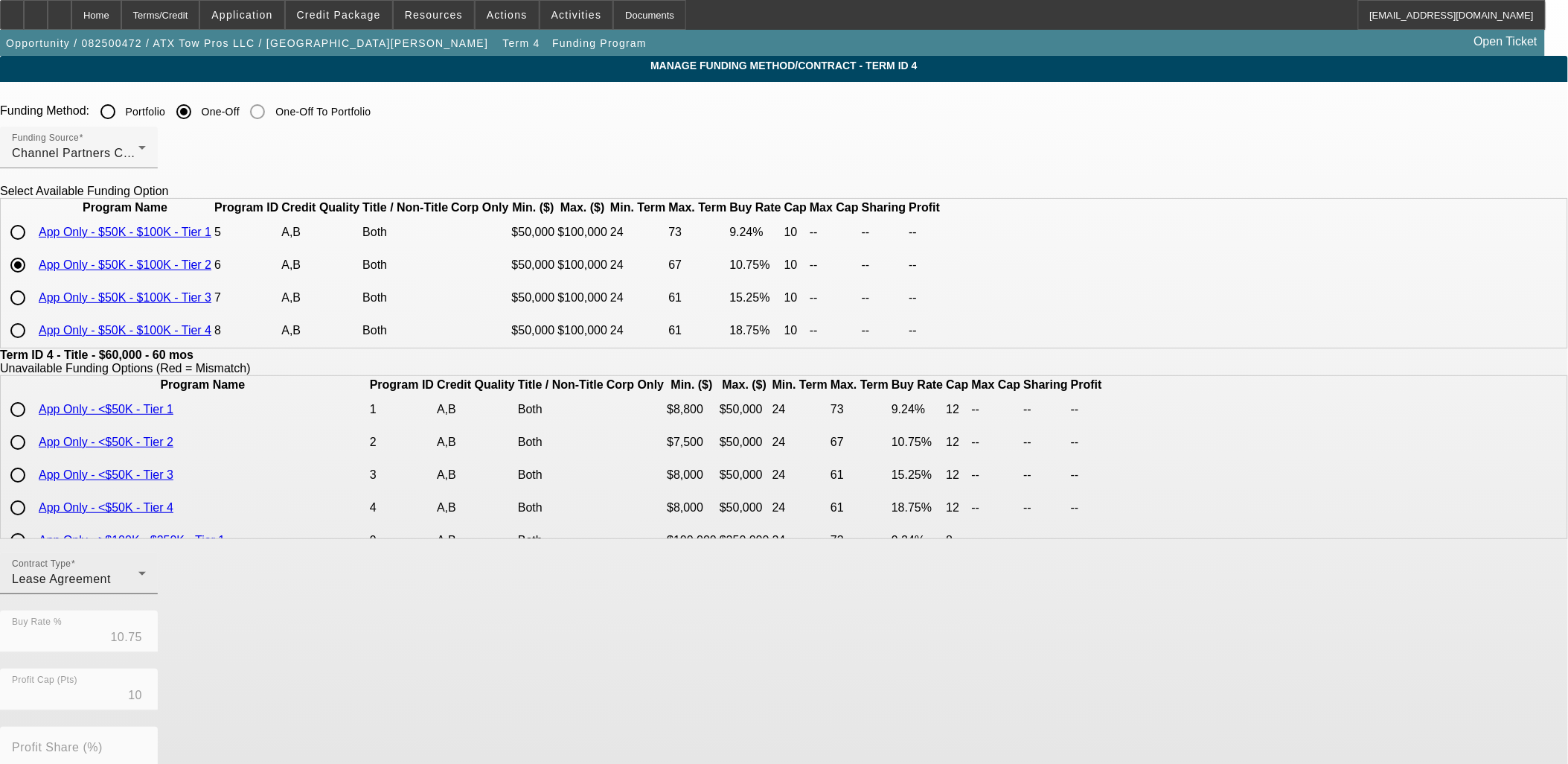
click at [146, 594] on div "Contract Type Lease Agreement" at bounding box center [78, 573] width 134 height 42
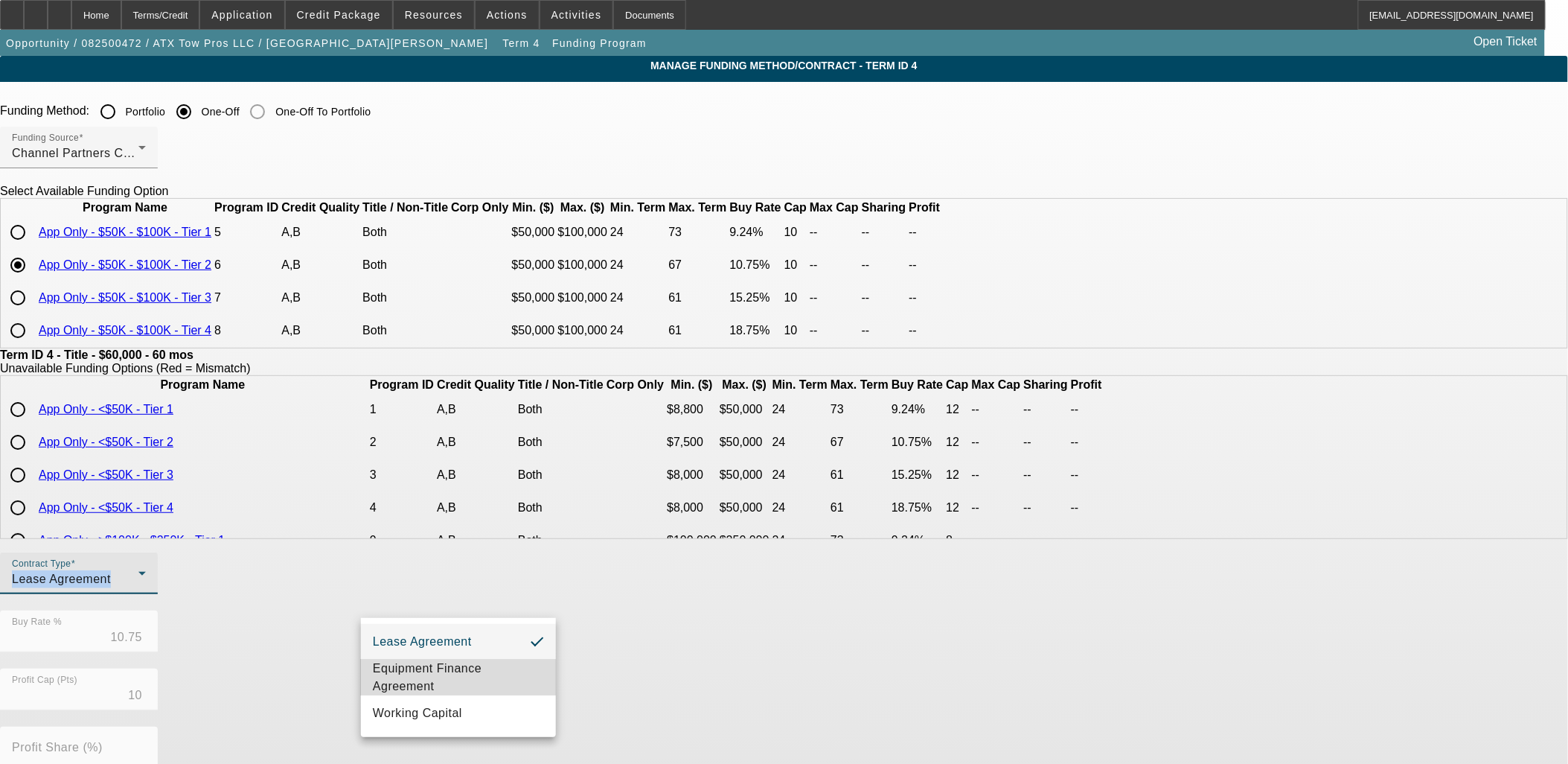
drag, startPoint x: 454, startPoint y: 594, endPoint x: 454, endPoint y: 667, distance: 73.0
click at [454, 667] on span "Equipment Finance Agreement" at bounding box center [458, 677] width 171 height 35
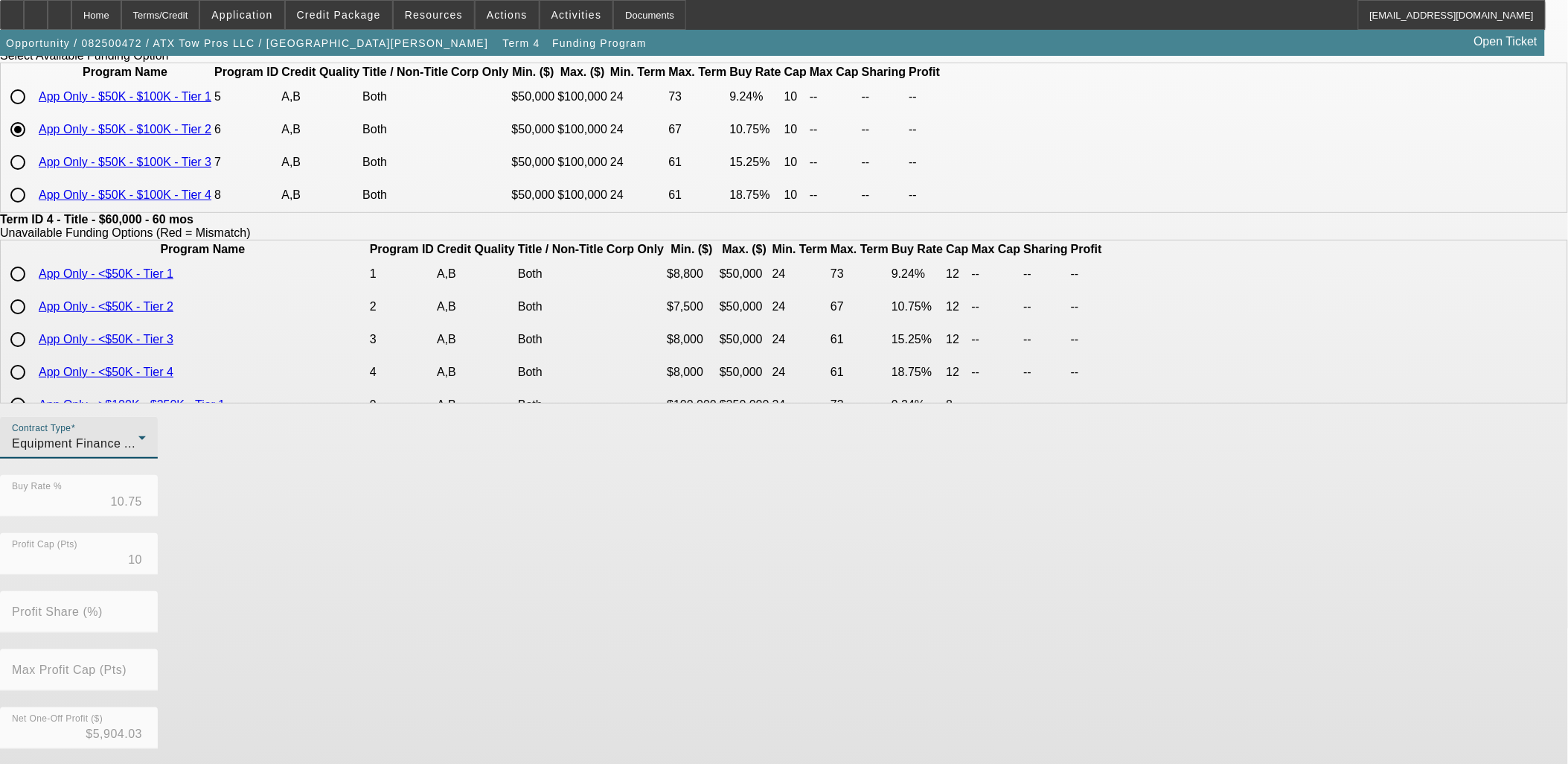
scroll to position [262, 0]
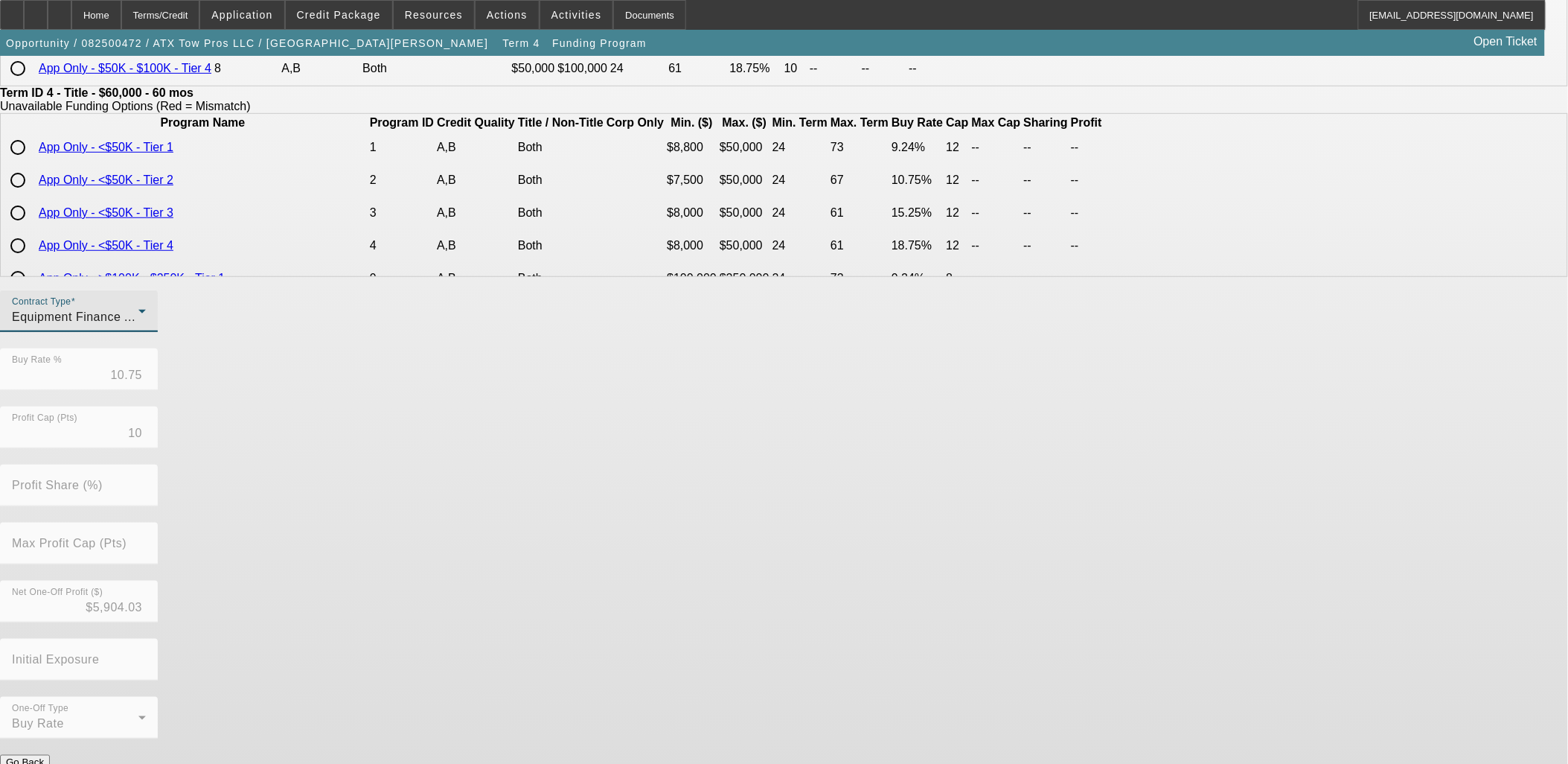
click at [43, 763] on button "Submit" at bounding box center [21, 778] width 43 height 16
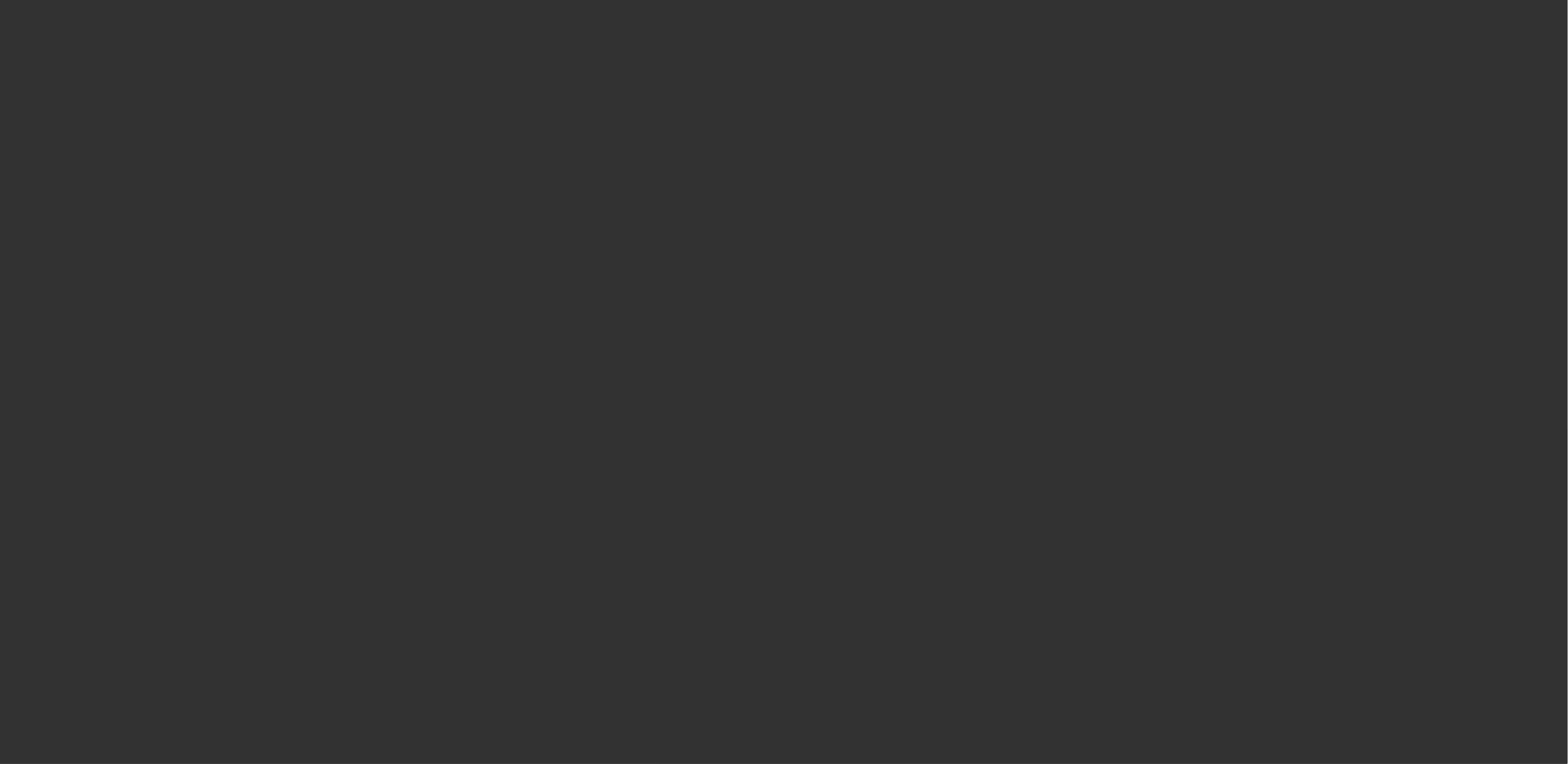
select select "0"
select select "3"
select select "0"
select select "6"
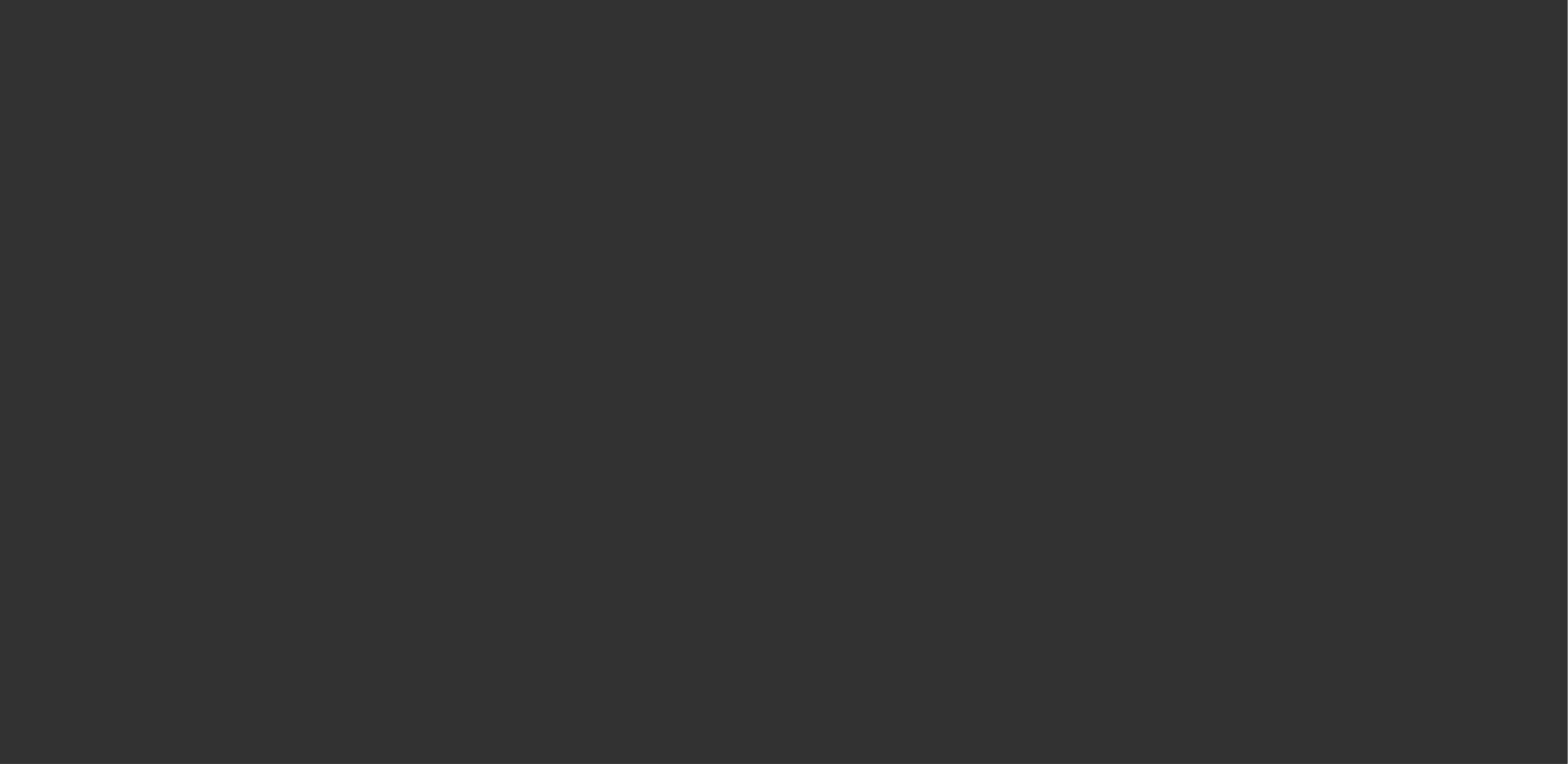
select select "0"
select select "3"
select select "0"
select select "6"
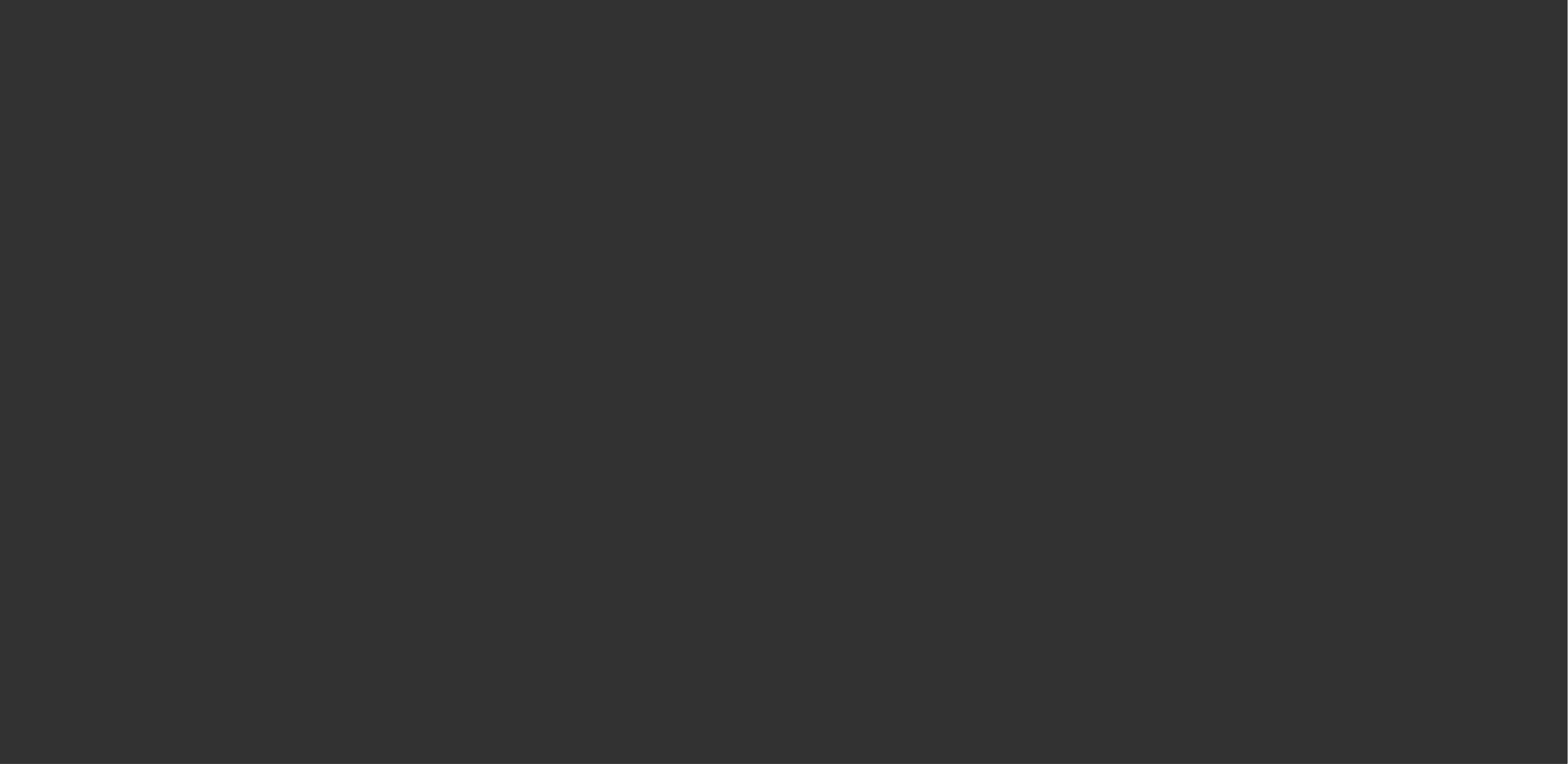
select select "0"
select select "3"
select select "0.1"
select select "4"
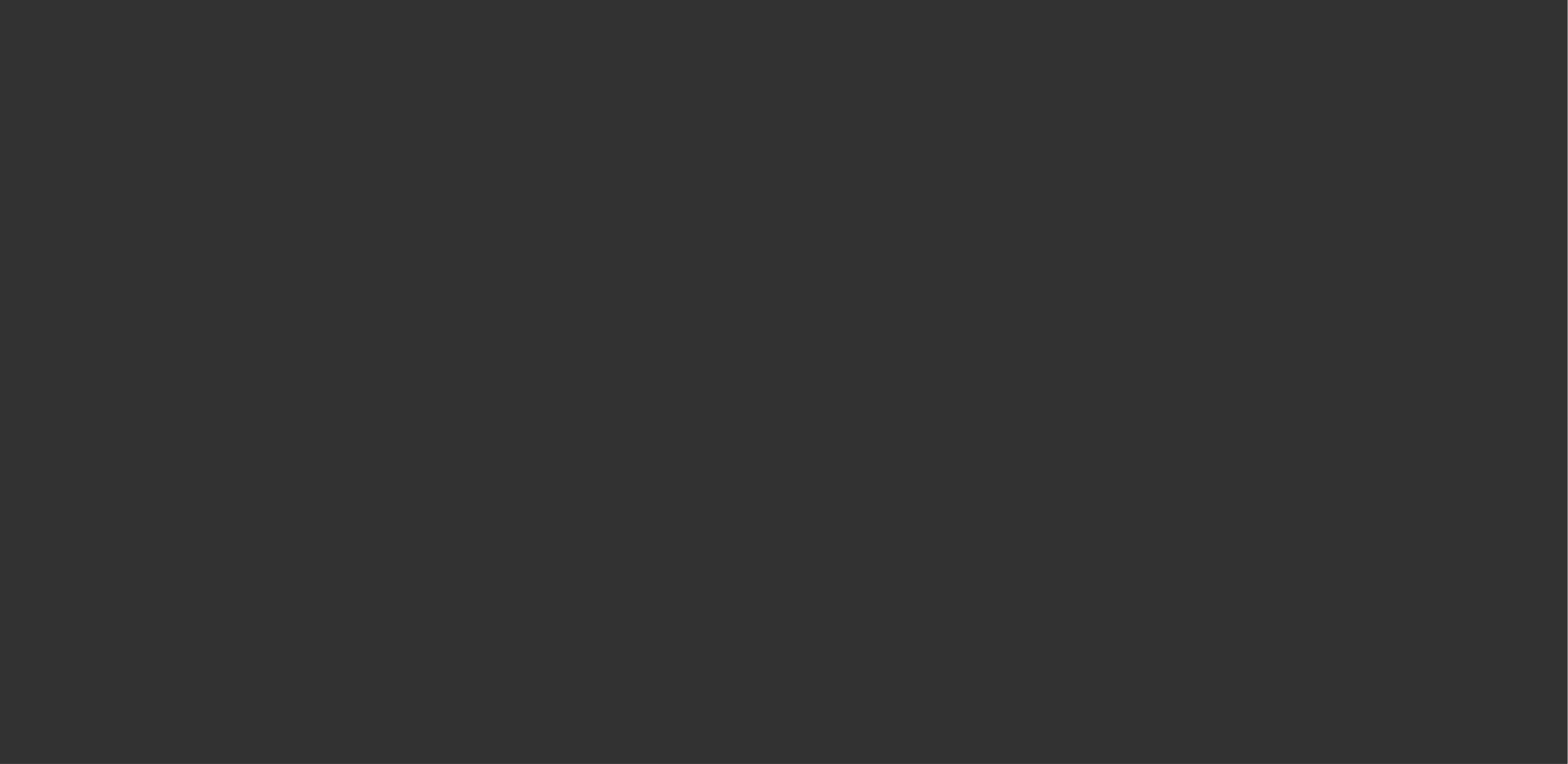
select select "0"
select select "3"
select select "0.1"
select select "4"
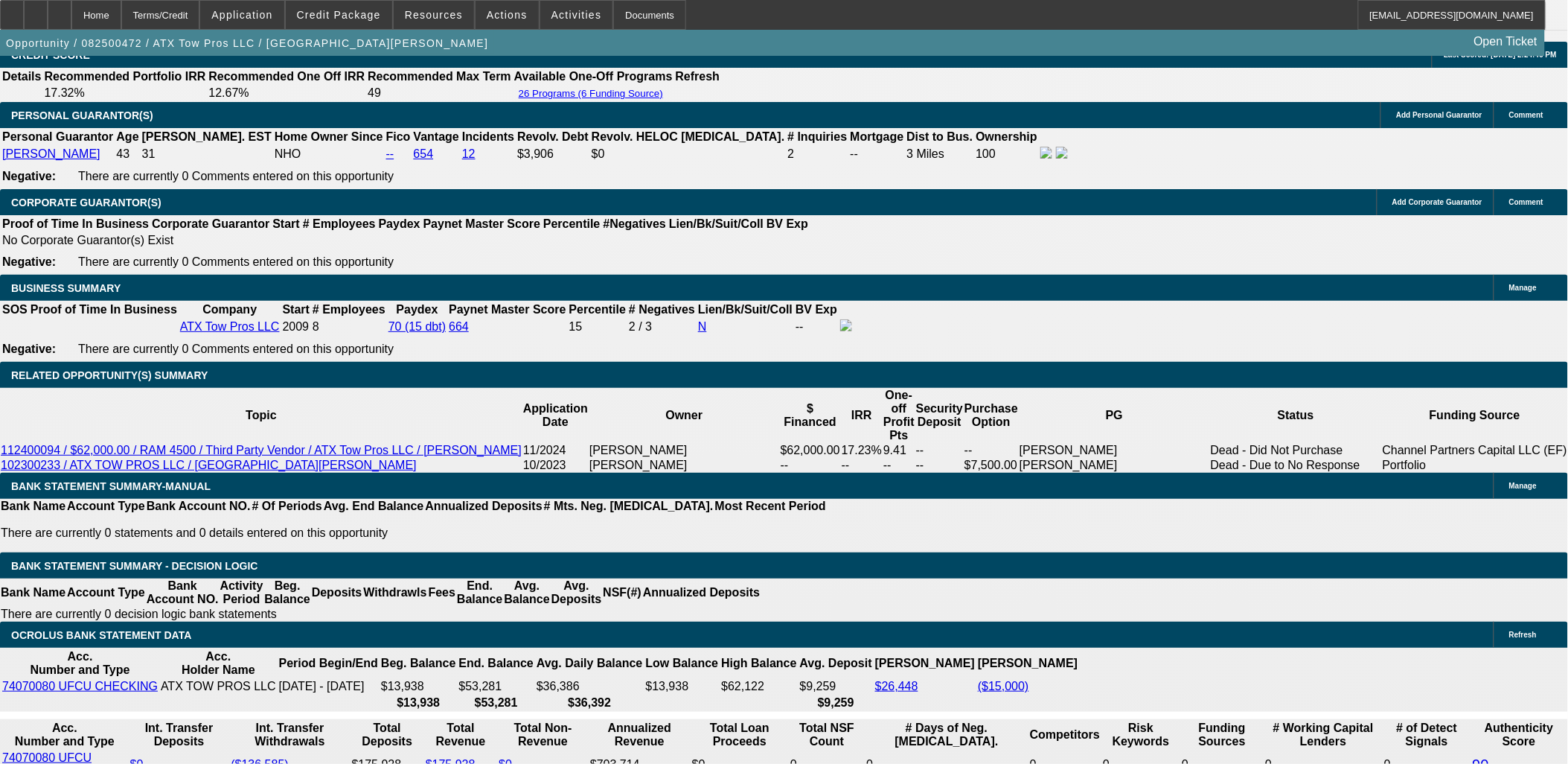
scroll to position [2068, 0]
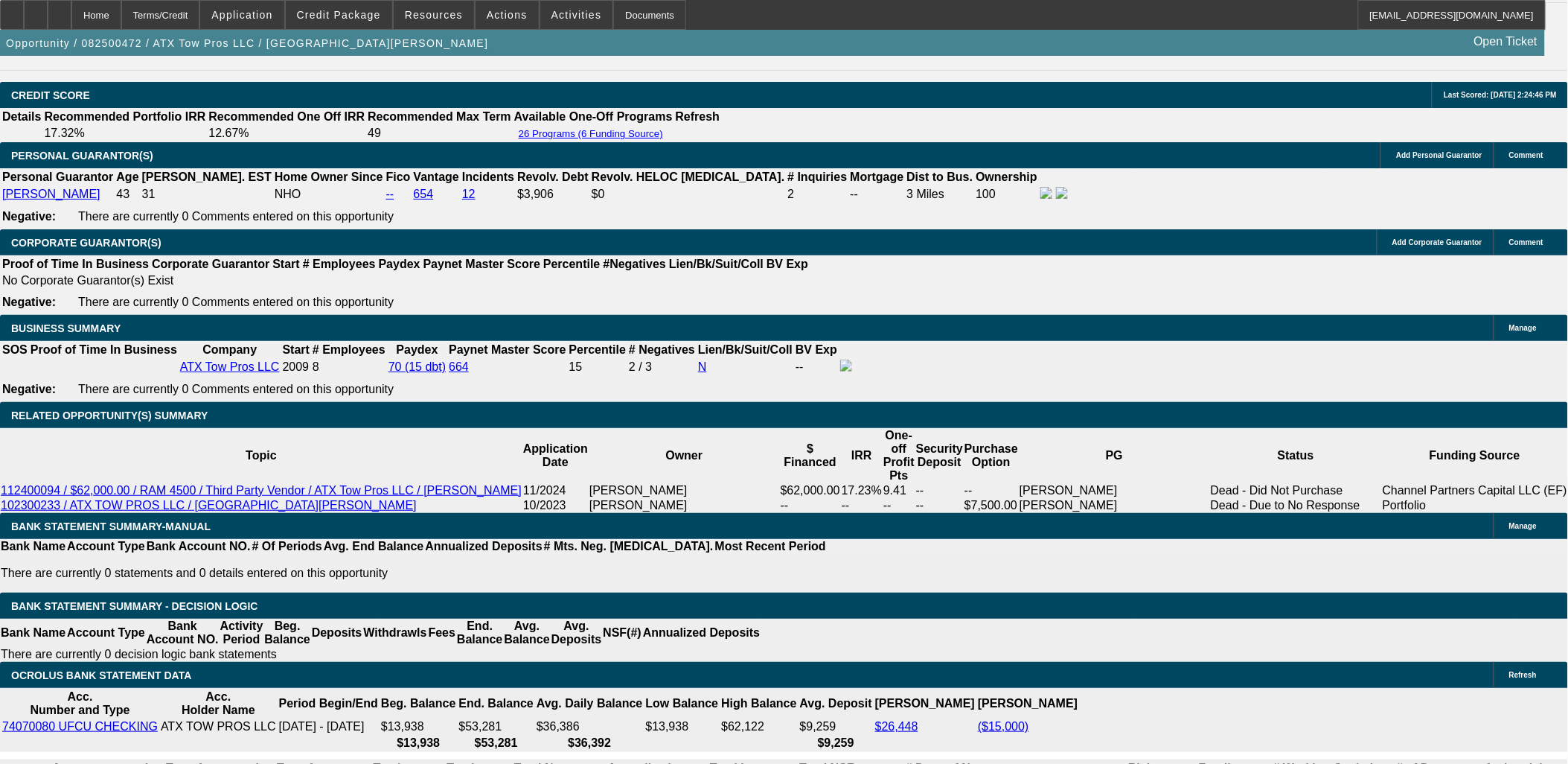
drag, startPoint x: 338, startPoint y: 486, endPoint x: 321, endPoint y: 475, distance: 20.2
drag, startPoint x: 259, startPoint y: 487, endPoint x: 276, endPoint y: 488, distance: 17.0
type input "124.99"
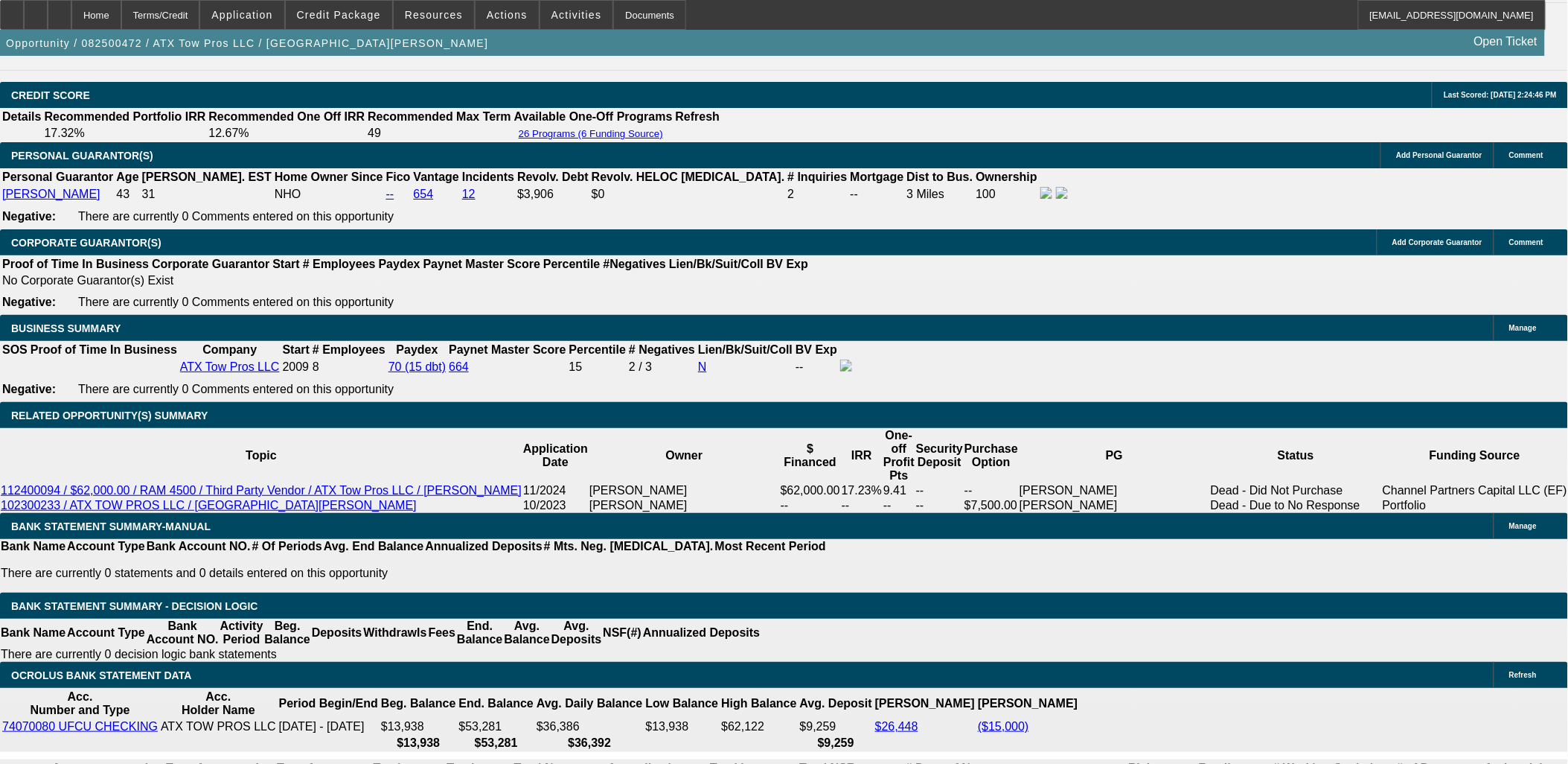
type input "UNKNOWN"
type input "1224.99"
type input "8.3"
type input "14.99"
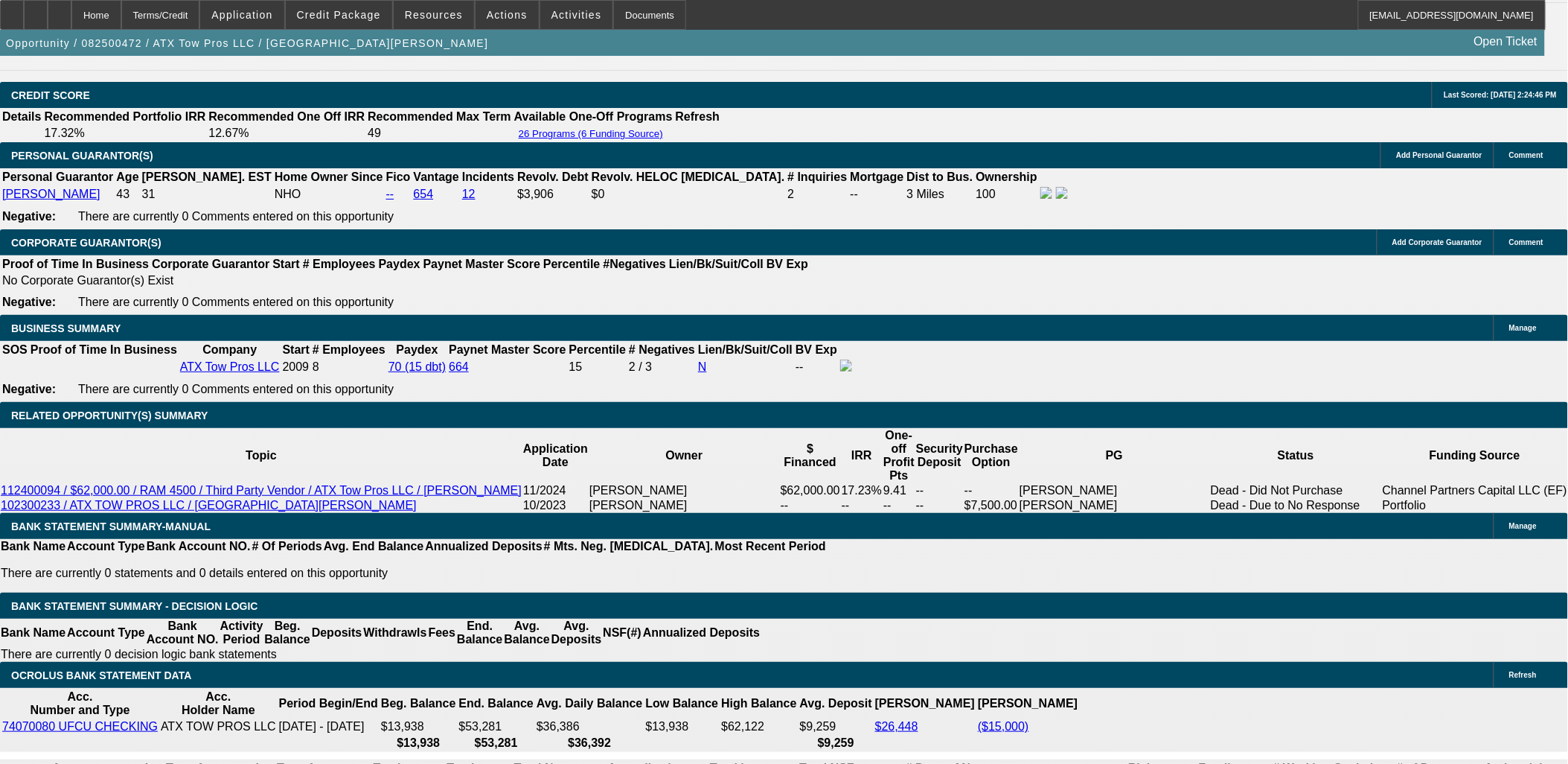
type input "1424.99"
type input "14.9"
type input "$1,424.99"
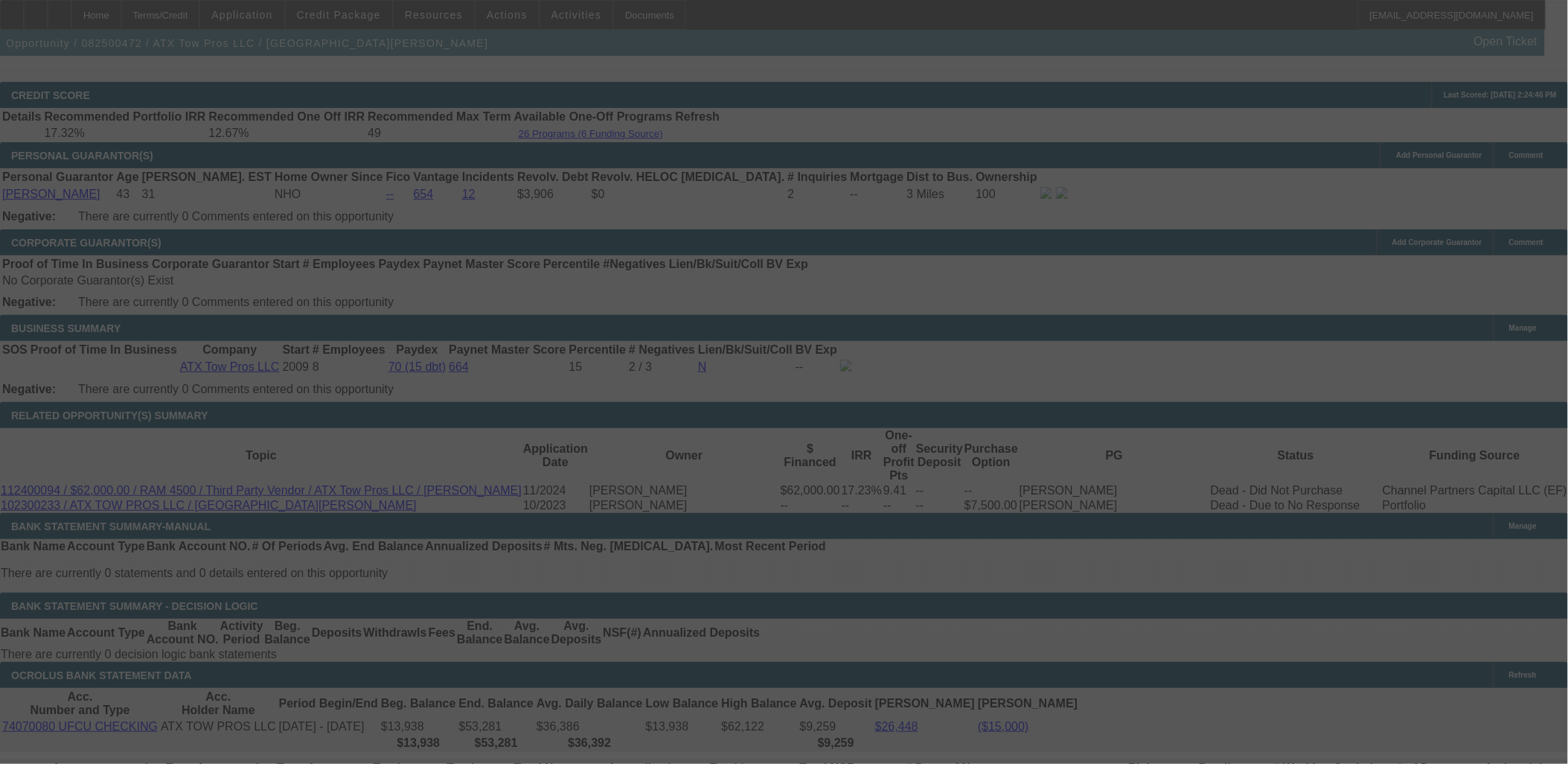
select select "0"
select select "3"
select select "0"
select select "6"
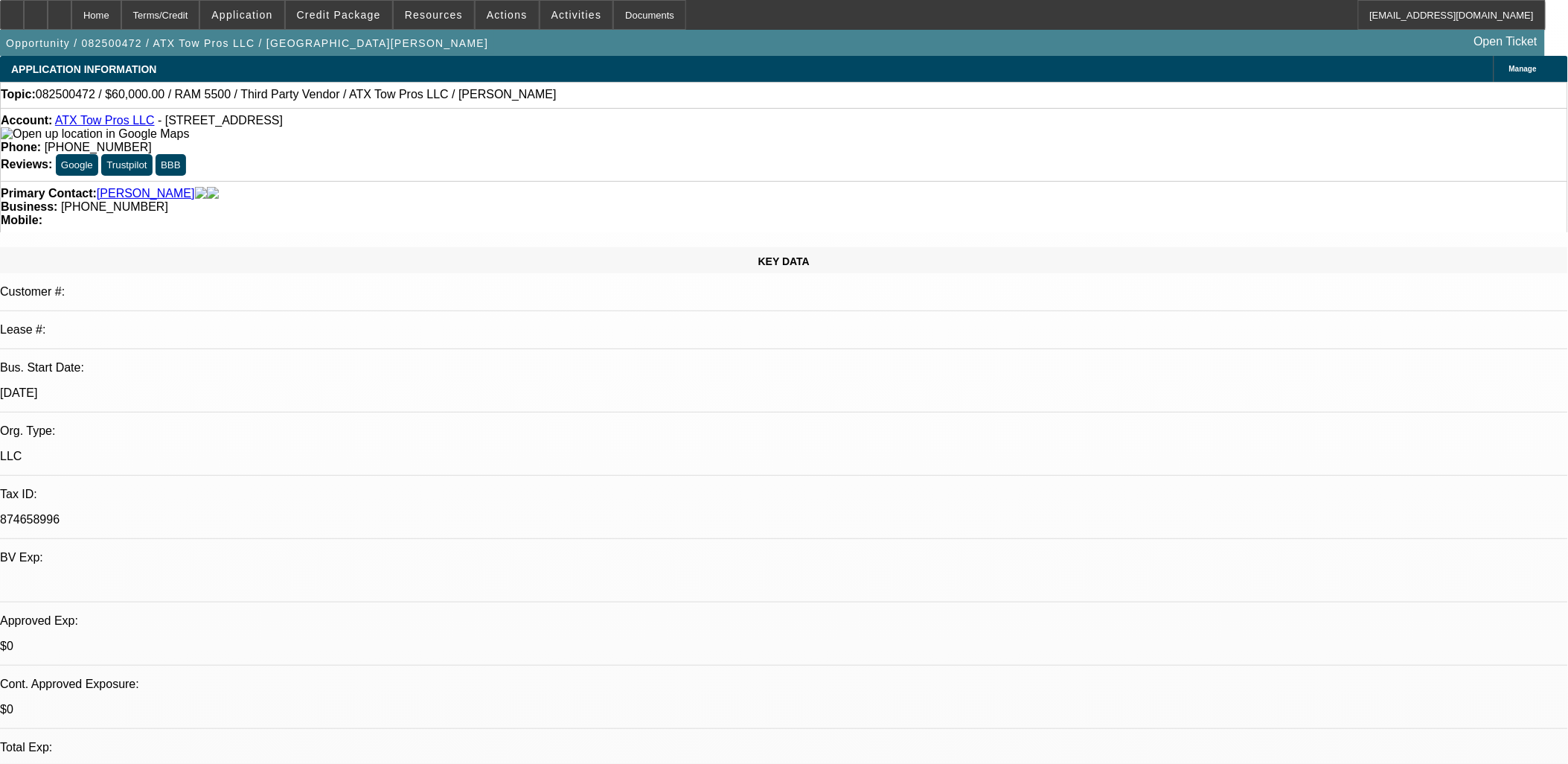
scroll to position [583, 0]
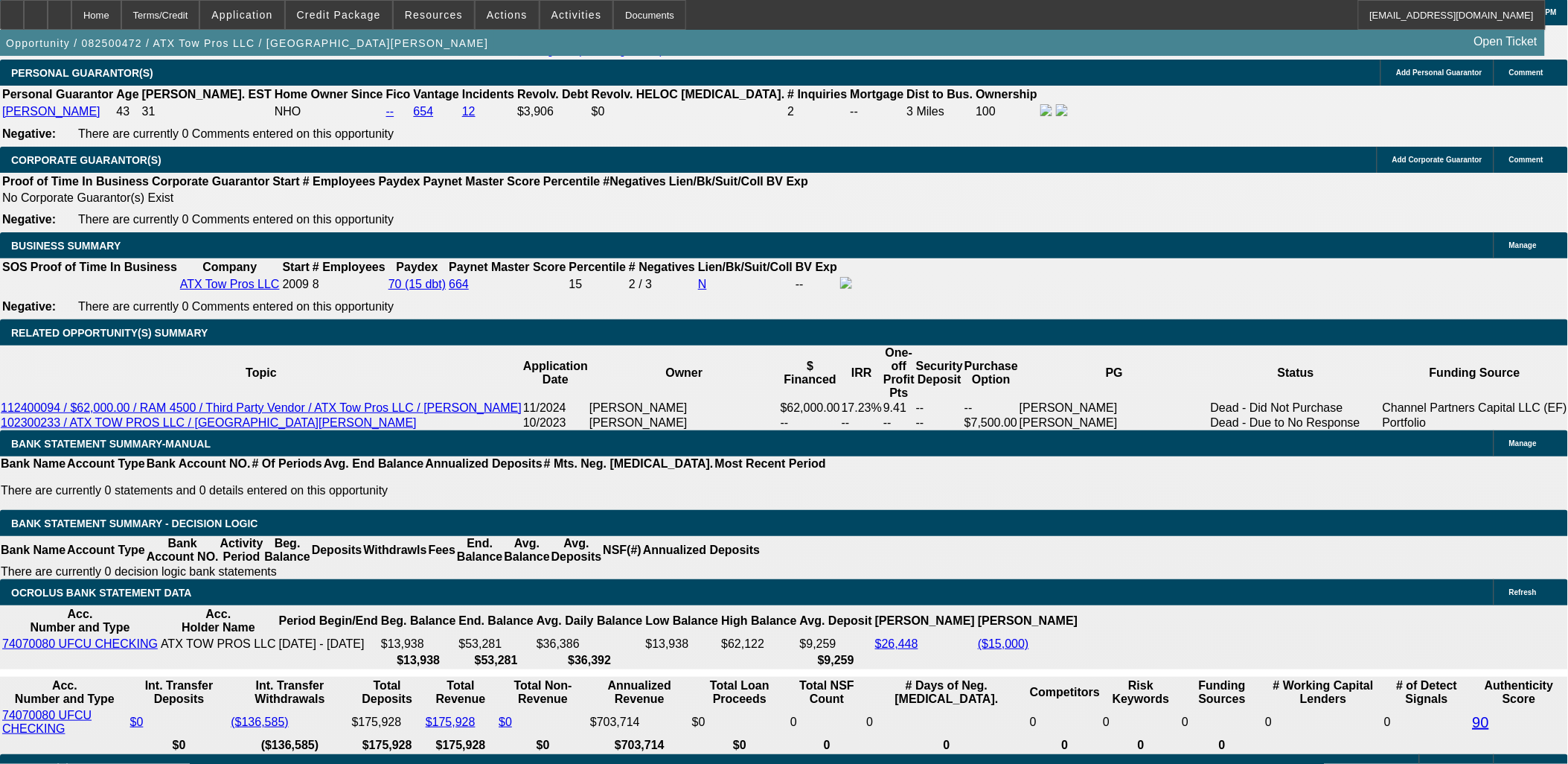
scroll to position [0, 0]
drag, startPoint x: 1363, startPoint y: 575, endPoint x: 1358, endPoint y: 547, distance: 28.4
drag, startPoint x: 1357, startPoint y: 549, endPoint x: 1362, endPoint y: 584, distance: 35.4
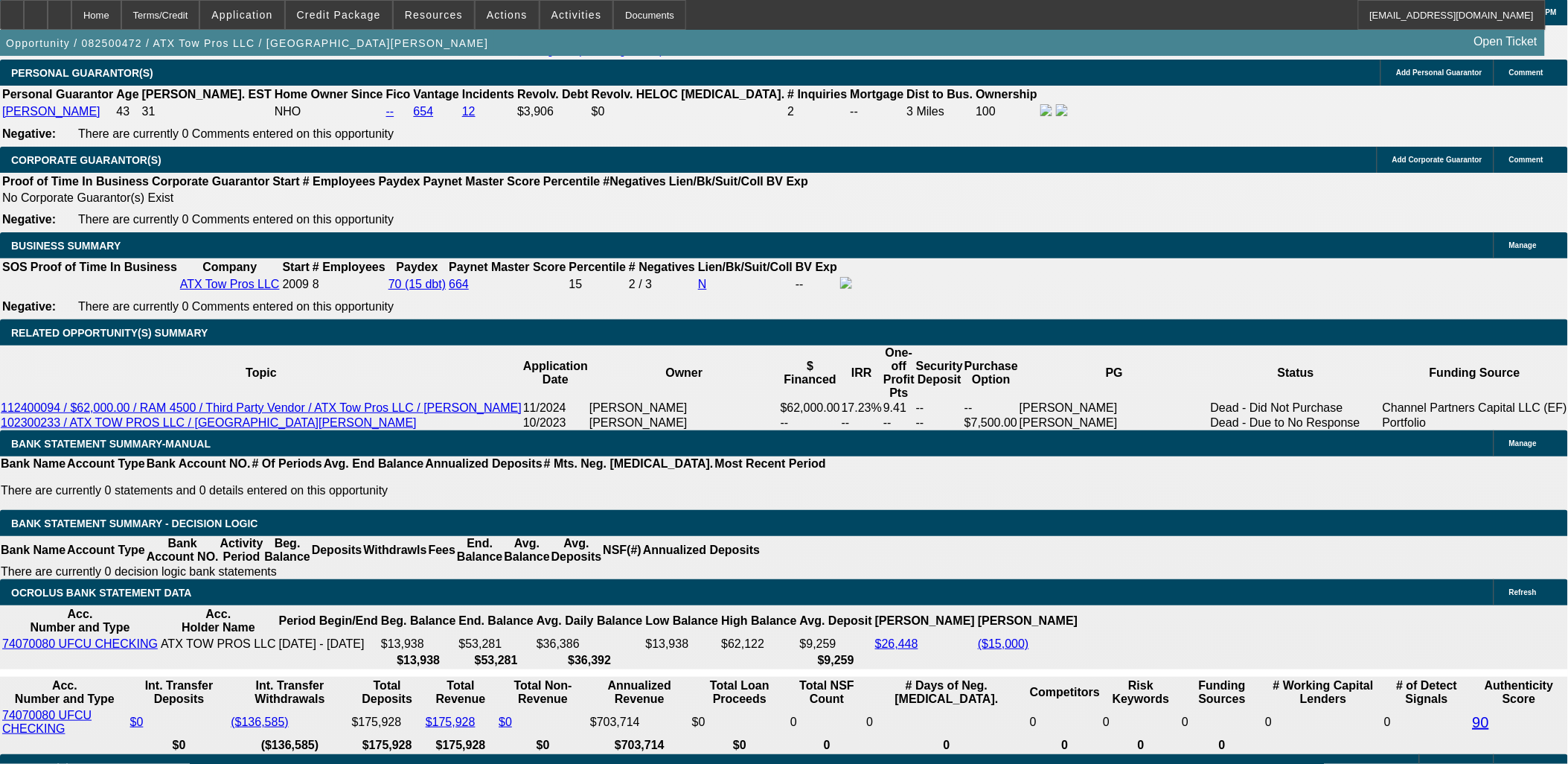
drag, startPoint x: 1360, startPoint y: 559, endPoint x: 1360, endPoint y: 546, distance: 13.0
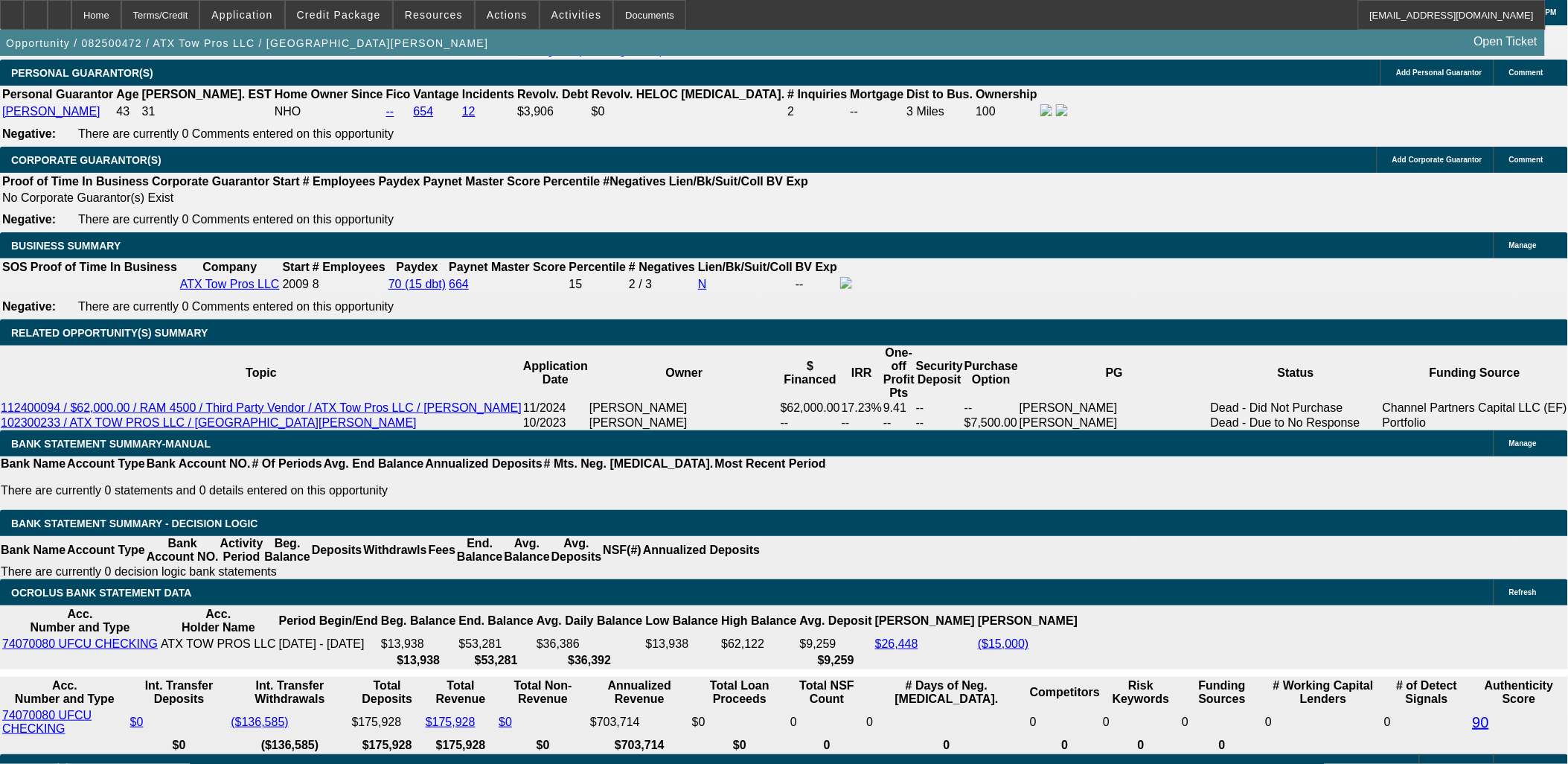
drag, startPoint x: 1356, startPoint y: 547, endPoint x: 1382, endPoint y: 577, distance: 39.7
drag, startPoint x: 1382, startPoint y: 575, endPoint x: 1372, endPoint y: 546, distance: 30.7
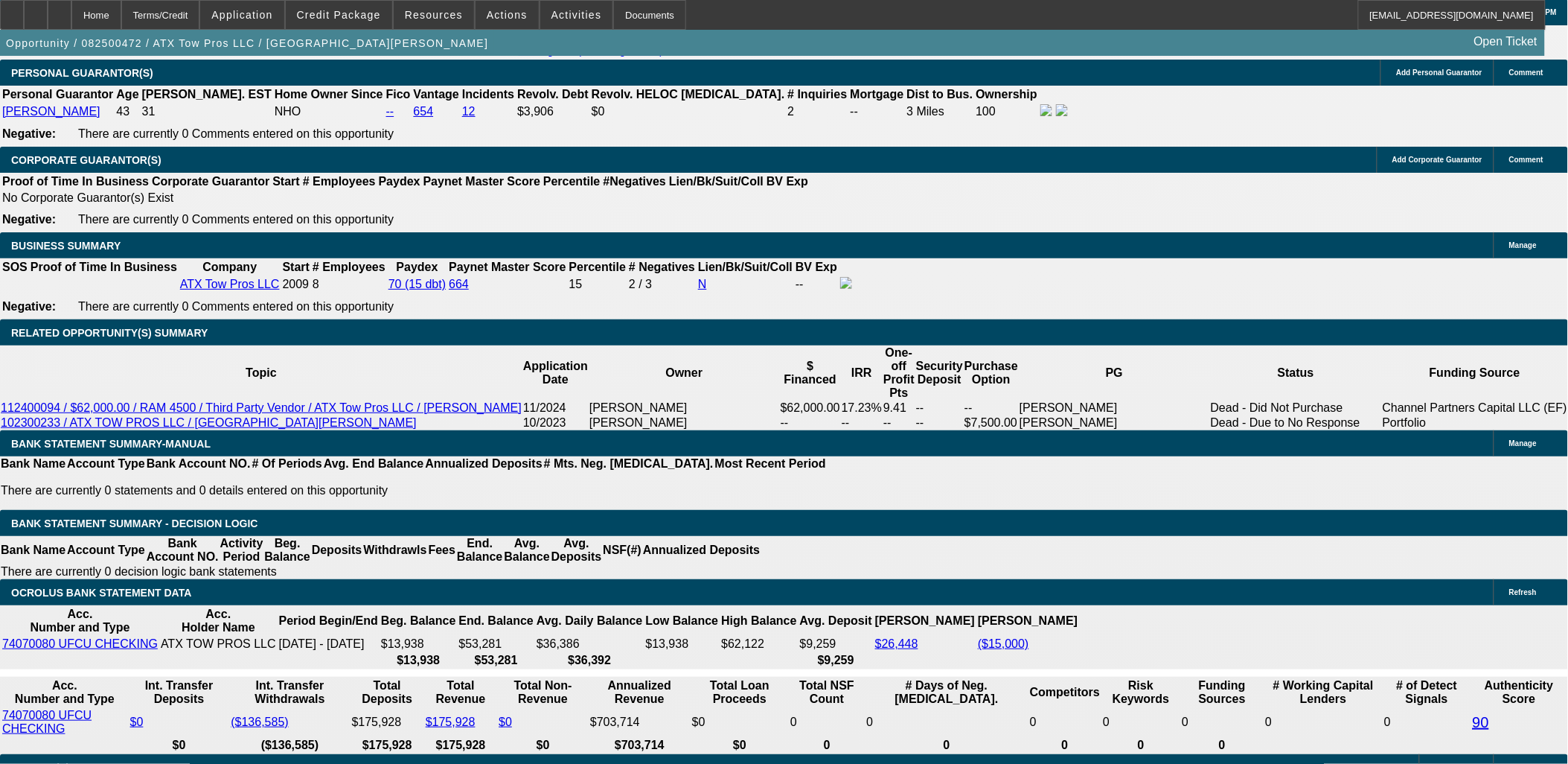
drag, startPoint x: 1372, startPoint y: 546, endPoint x: 1375, endPoint y: 581, distance: 35.1
drag, startPoint x: 1358, startPoint y: 582, endPoint x: 1349, endPoint y: 544, distance: 39.1
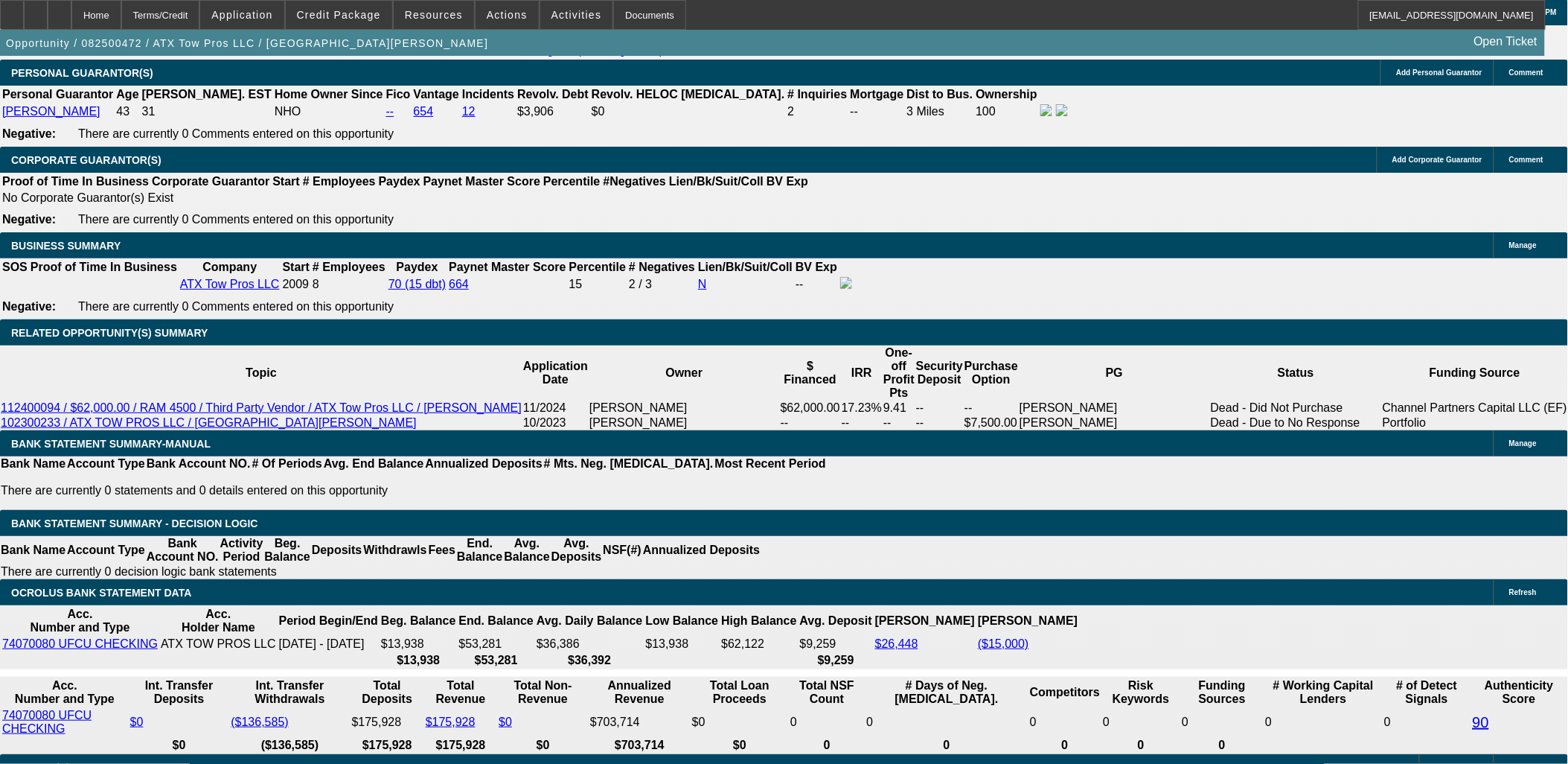
drag, startPoint x: 1349, startPoint y: 544, endPoint x: 1363, endPoint y: 544, distance: 14.0
drag, startPoint x: 1359, startPoint y: 545, endPoint x: 1393, endPoint y: 583, distance: 51.0
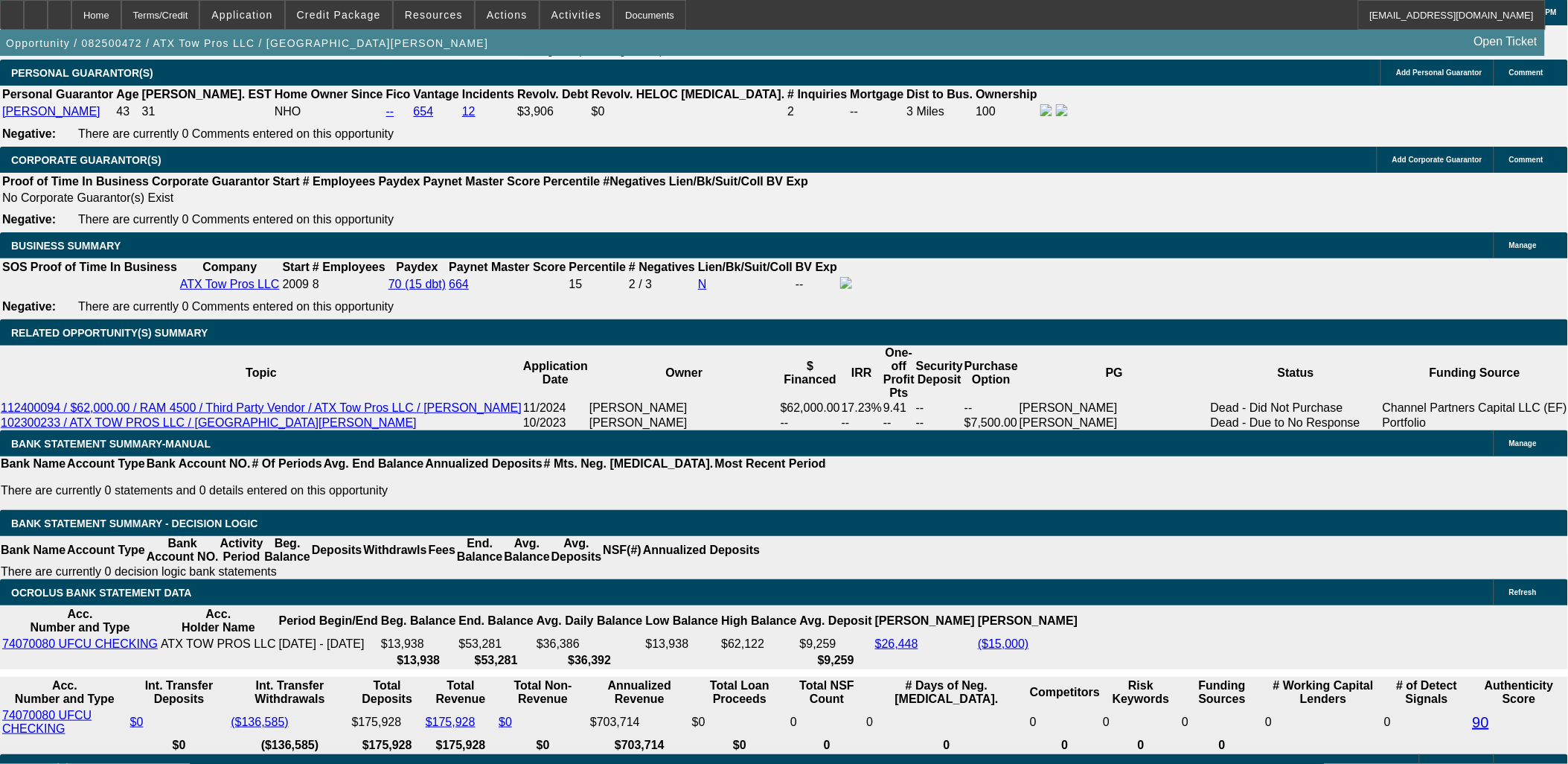
drag, startPoint x: 1358, startPoint y: 546, endPoint x: 1389, endPoint y: 582, distance: 47.5
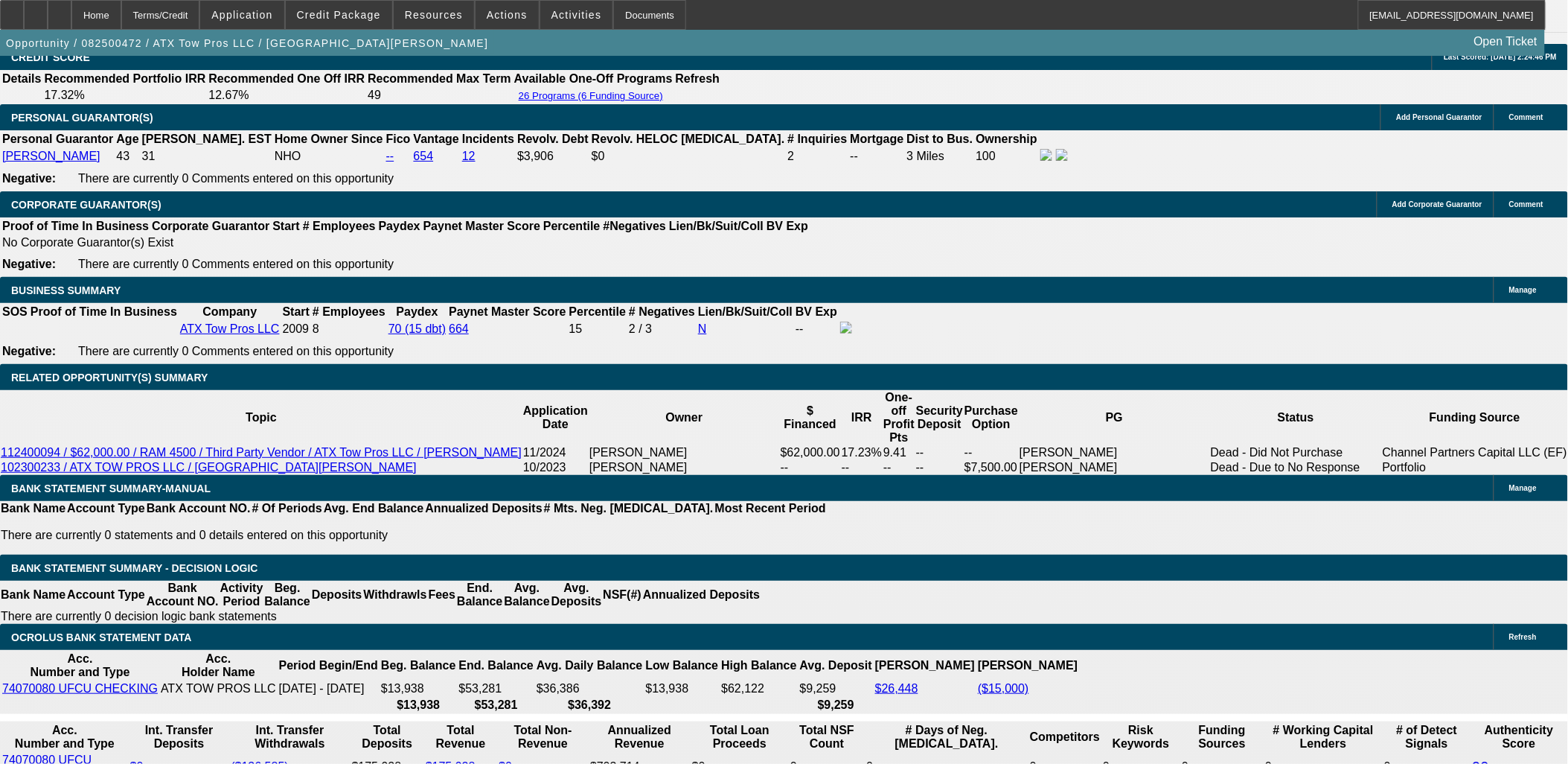
scroll to position [2068, 0]
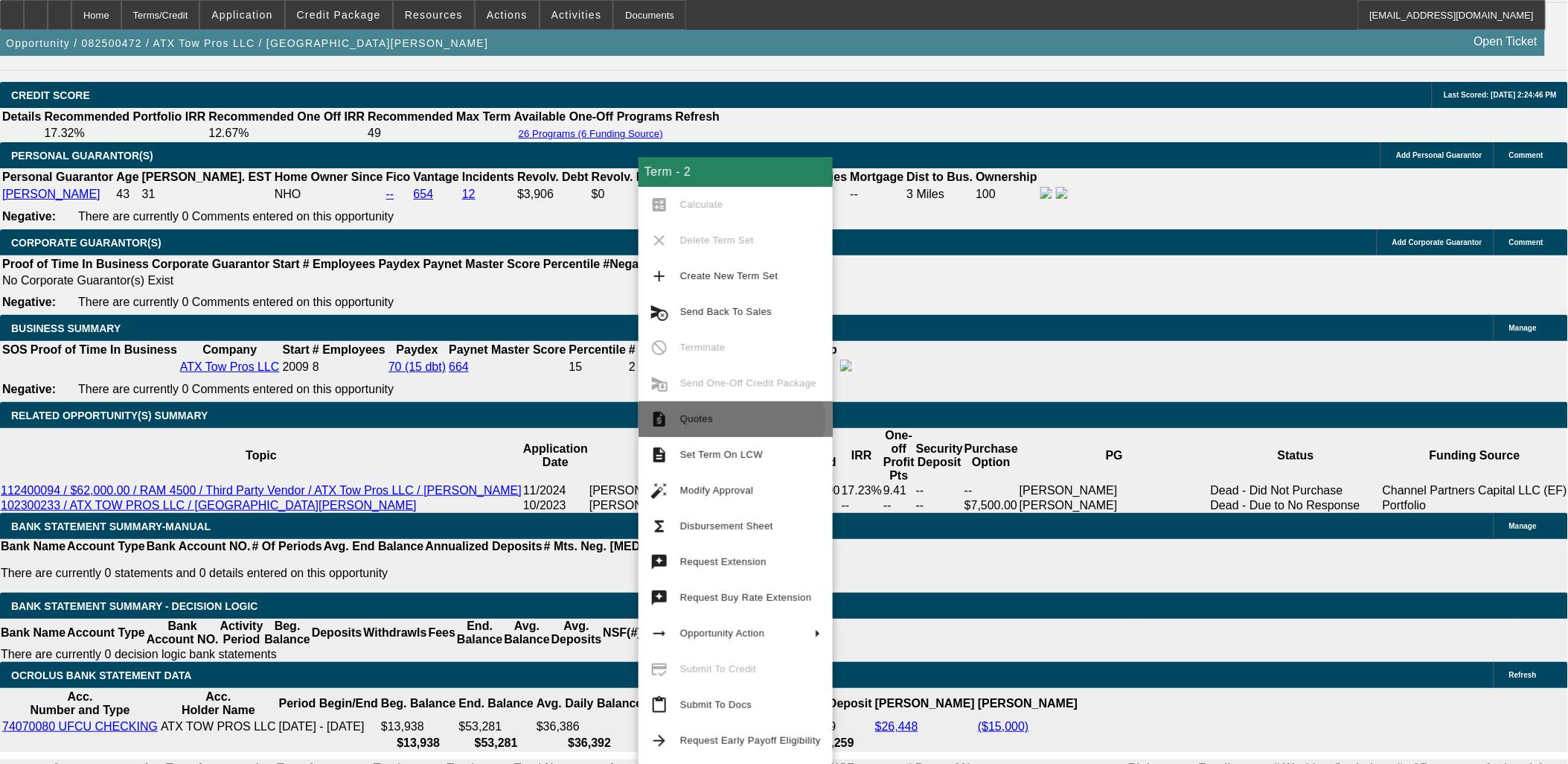
click at [731, 420] on span "Quotes" at bounding box center [750, 419] width 141 height 18
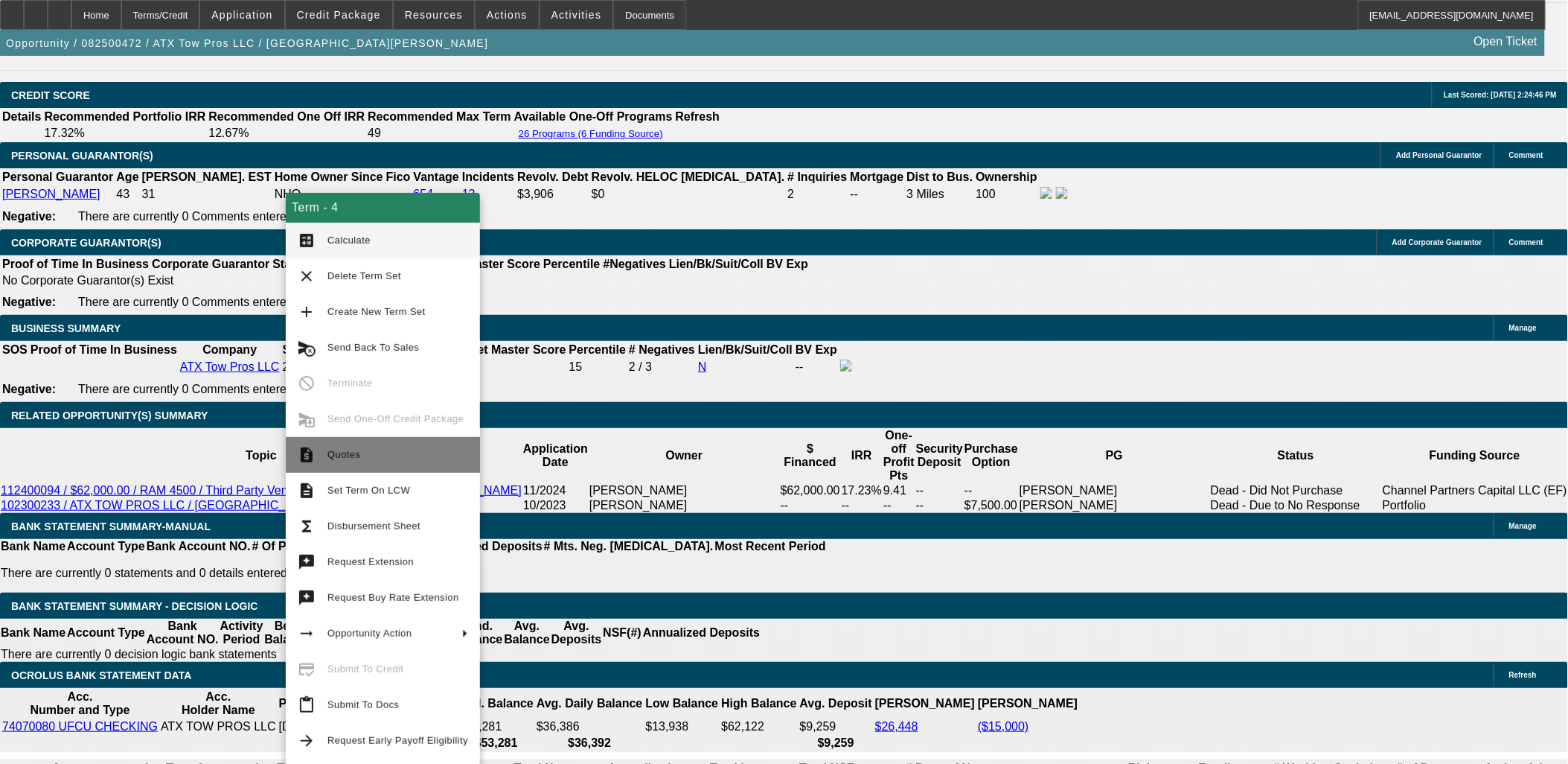
click at [365, 459] on span "Quotes" at bounding box center [398, 455] width 141 height 18
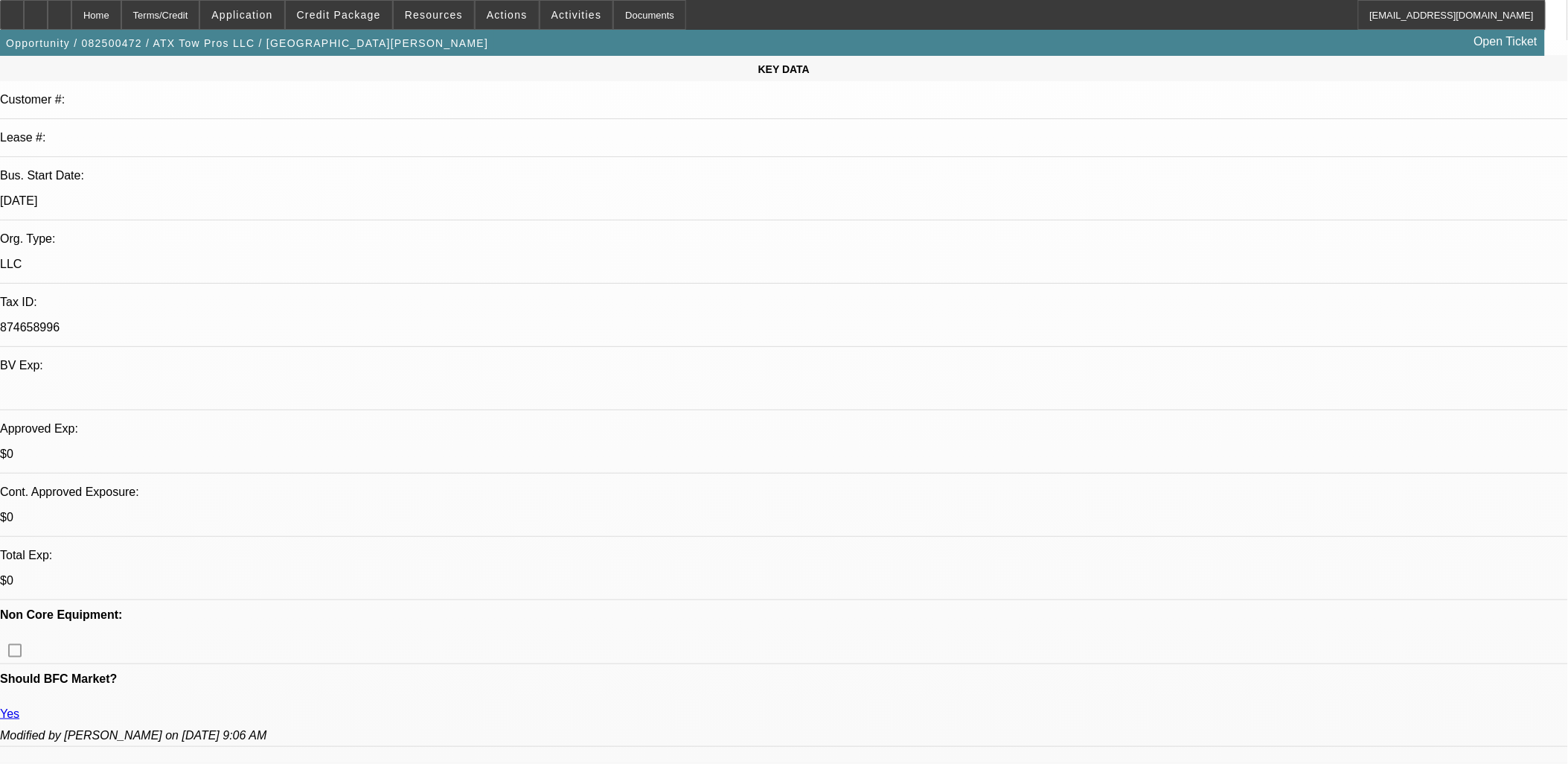
scroll to position [82, 0]
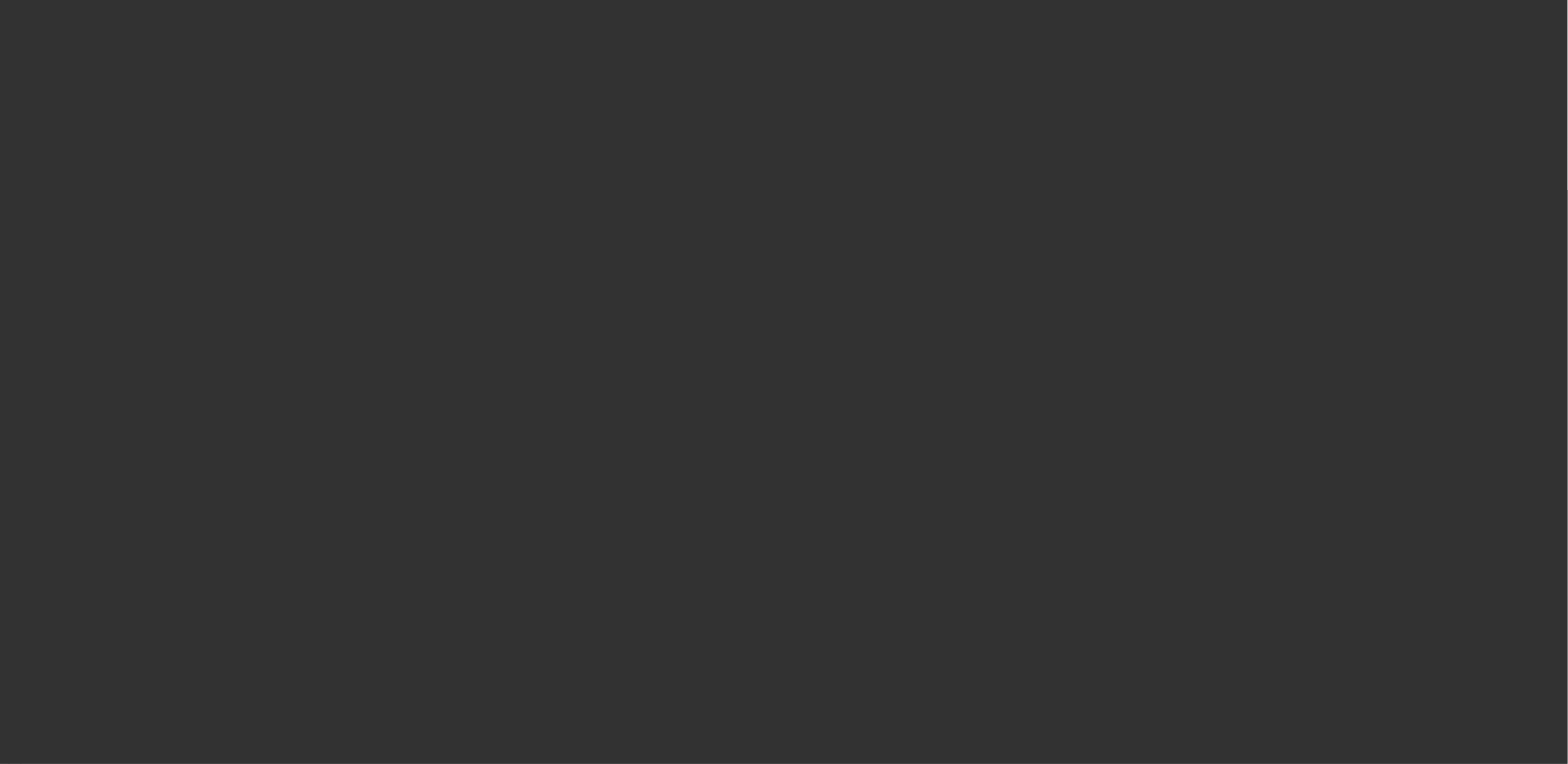
click at [927, 279] on div at bounding box center [784, 382] width 1568 height 764
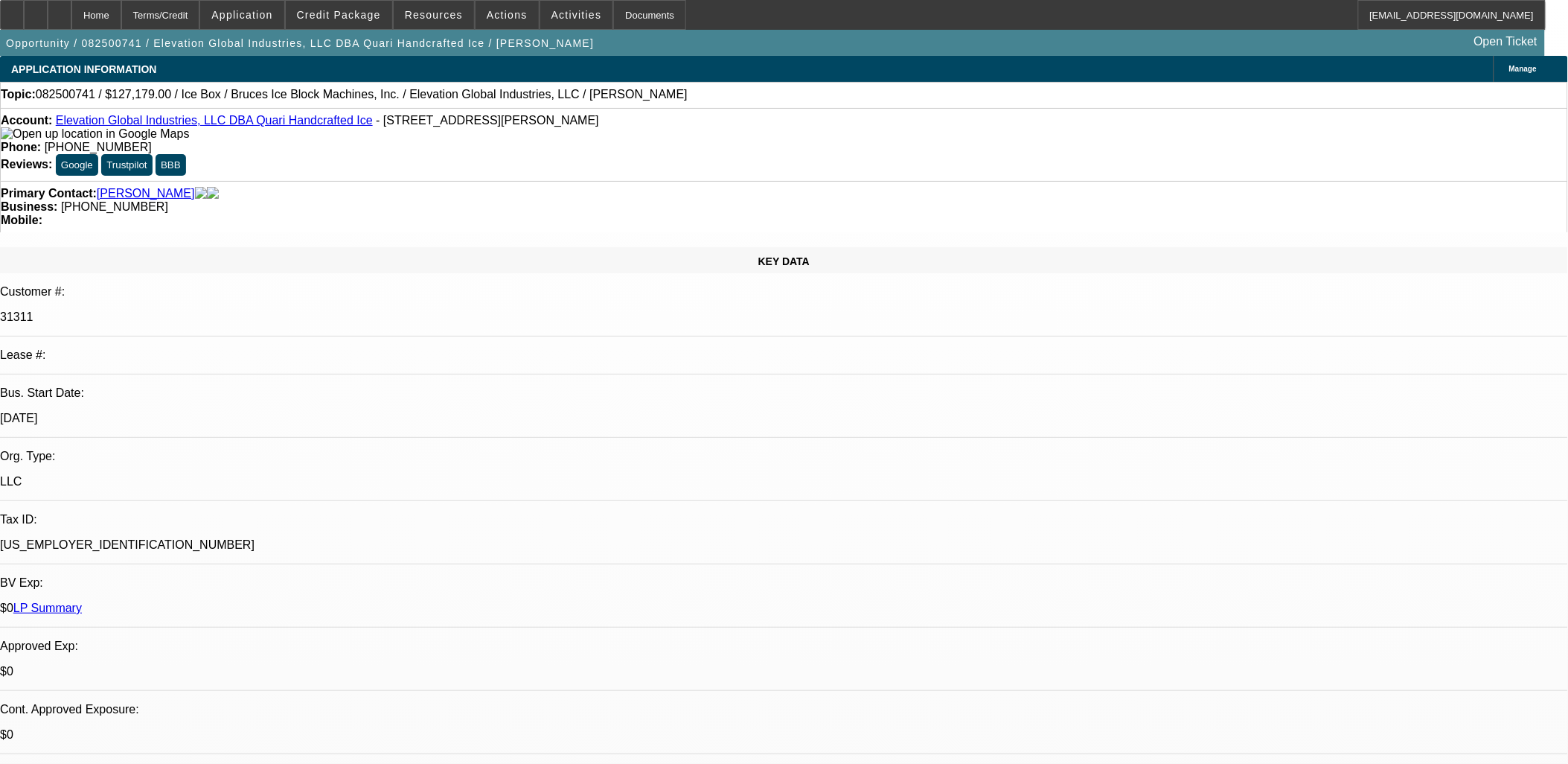
select select "0"
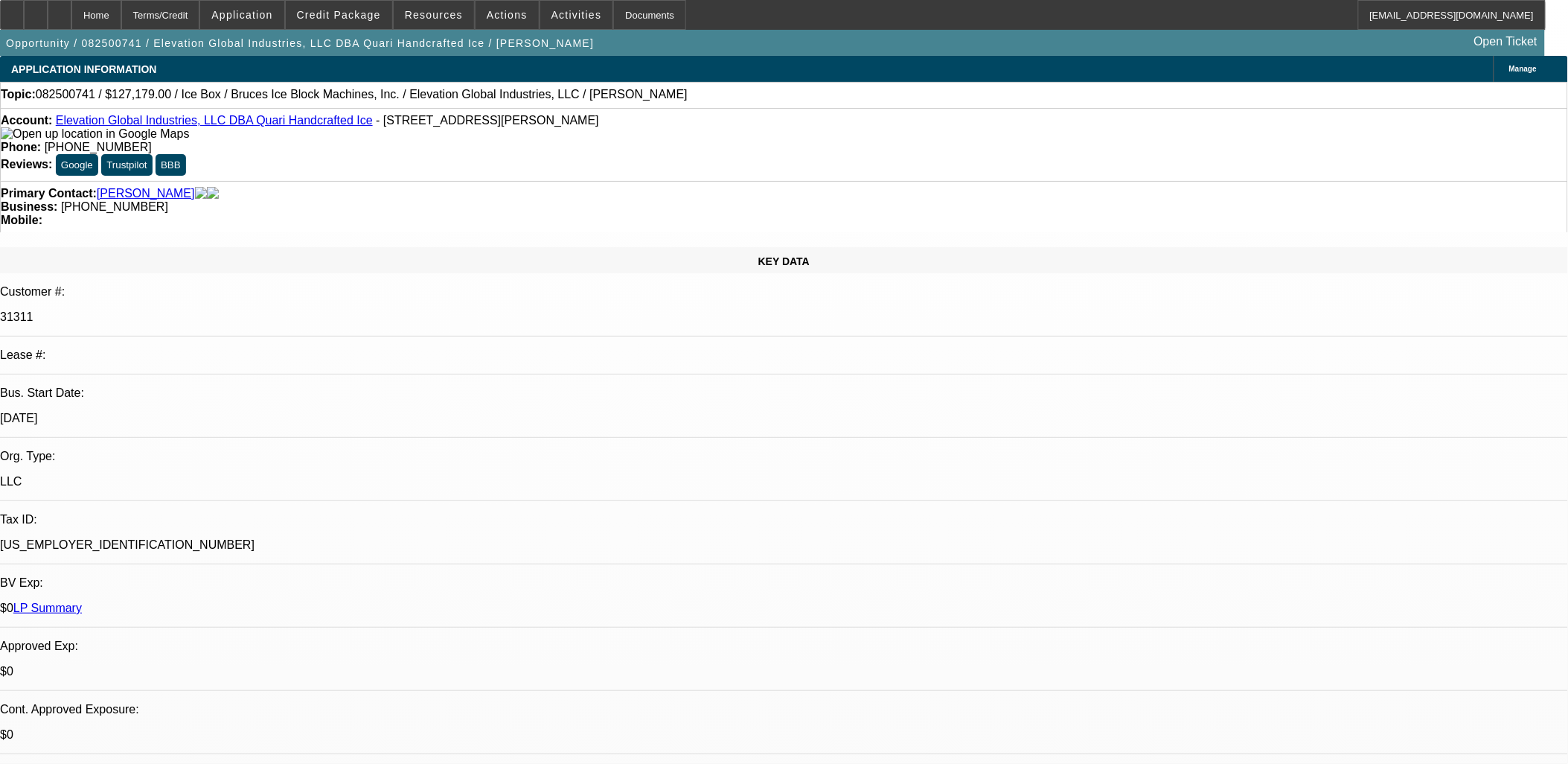
select select "0"
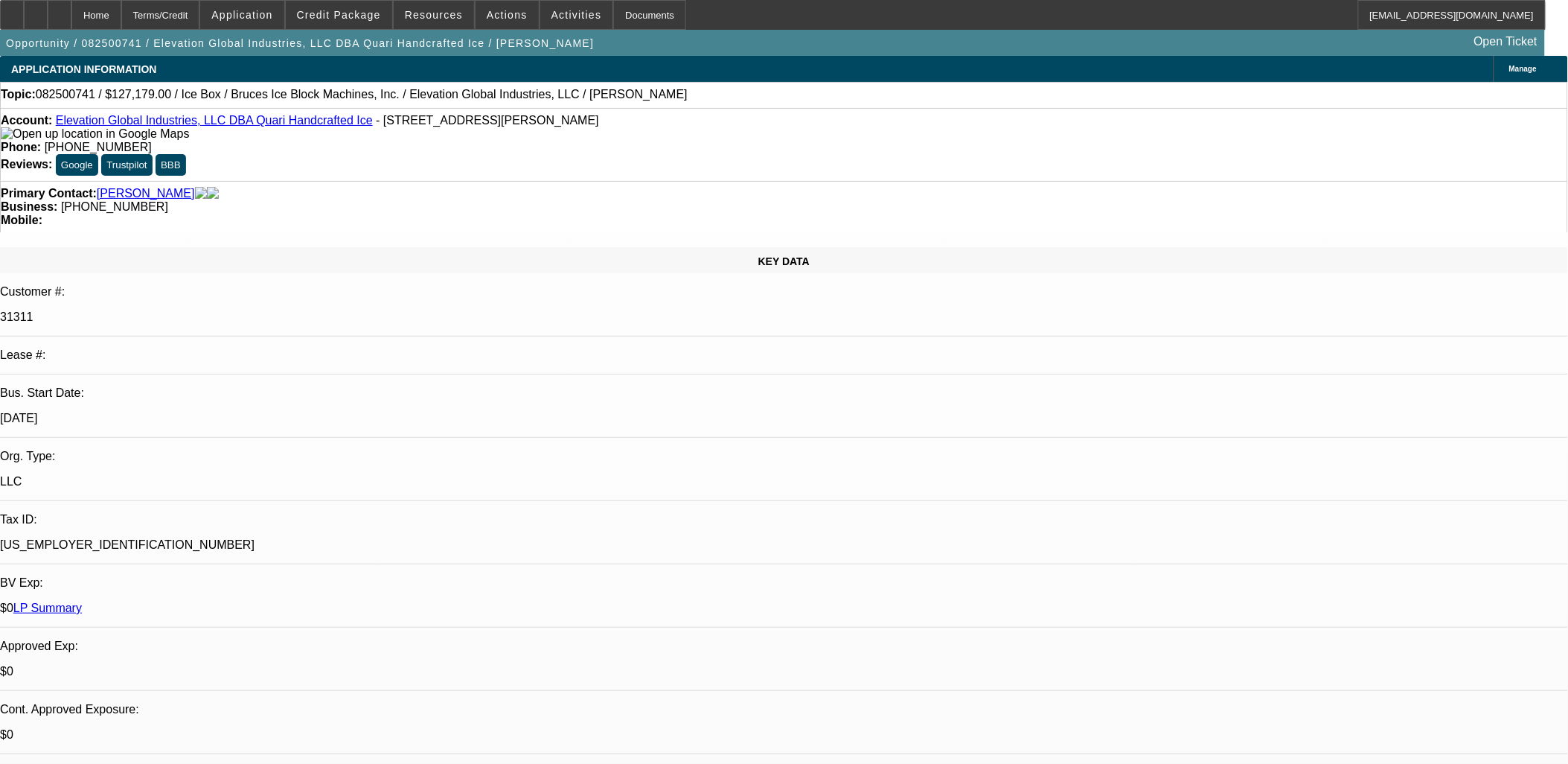
select select "0"
select select "1"
select select "6"
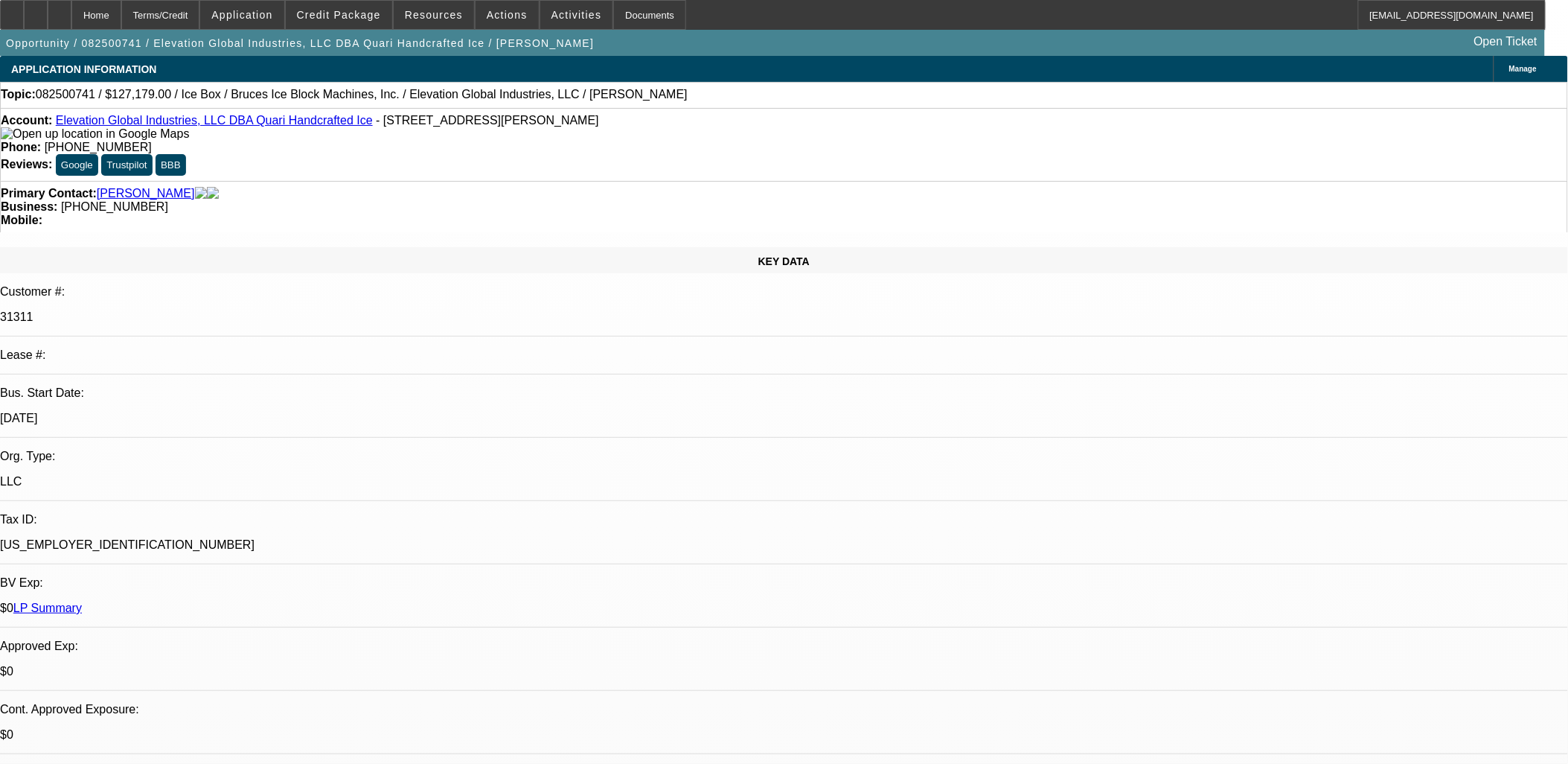
select select "1"
select select "6"
select select "1"
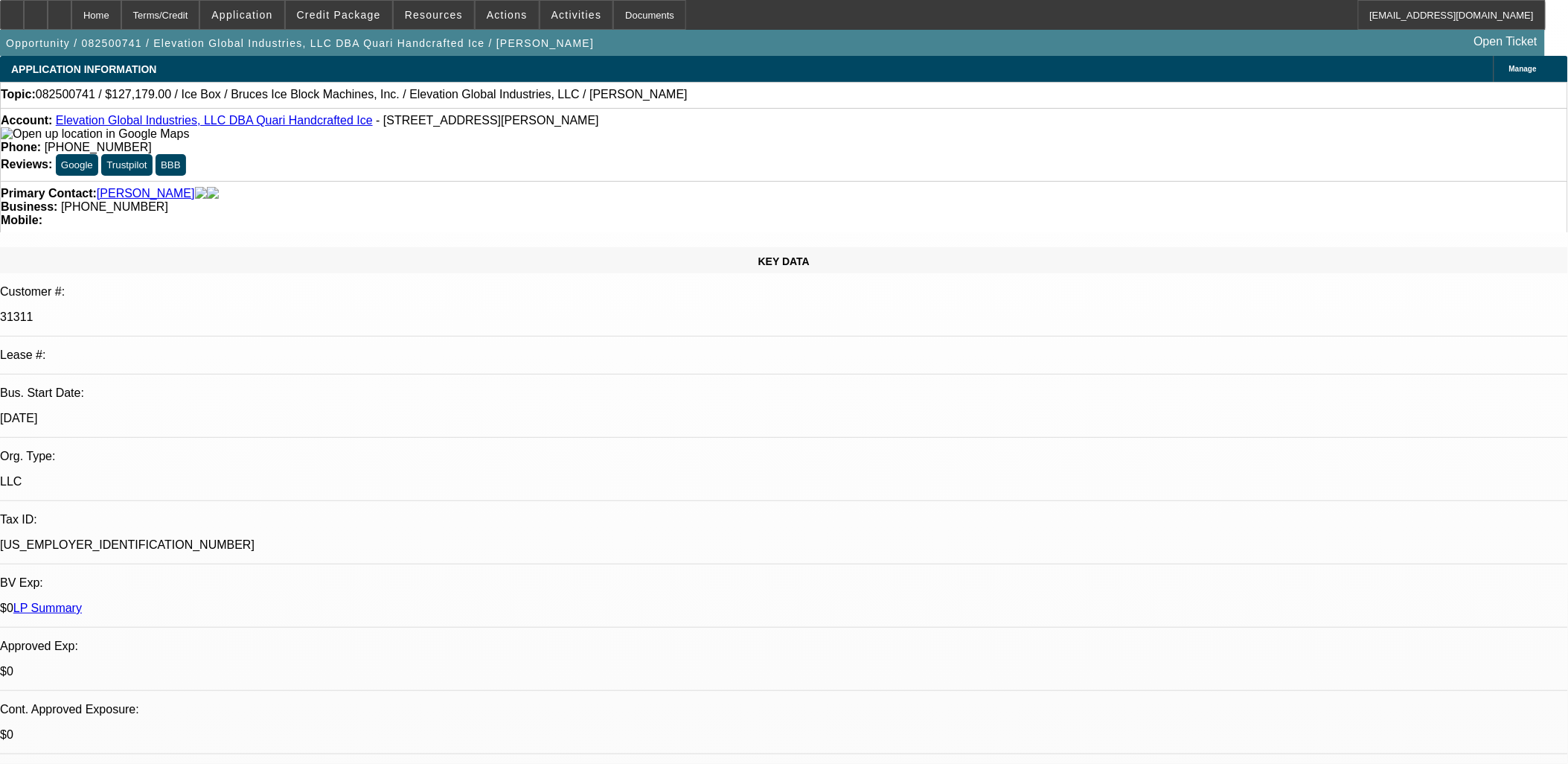
select select "6"
select select "1"
select select "6"
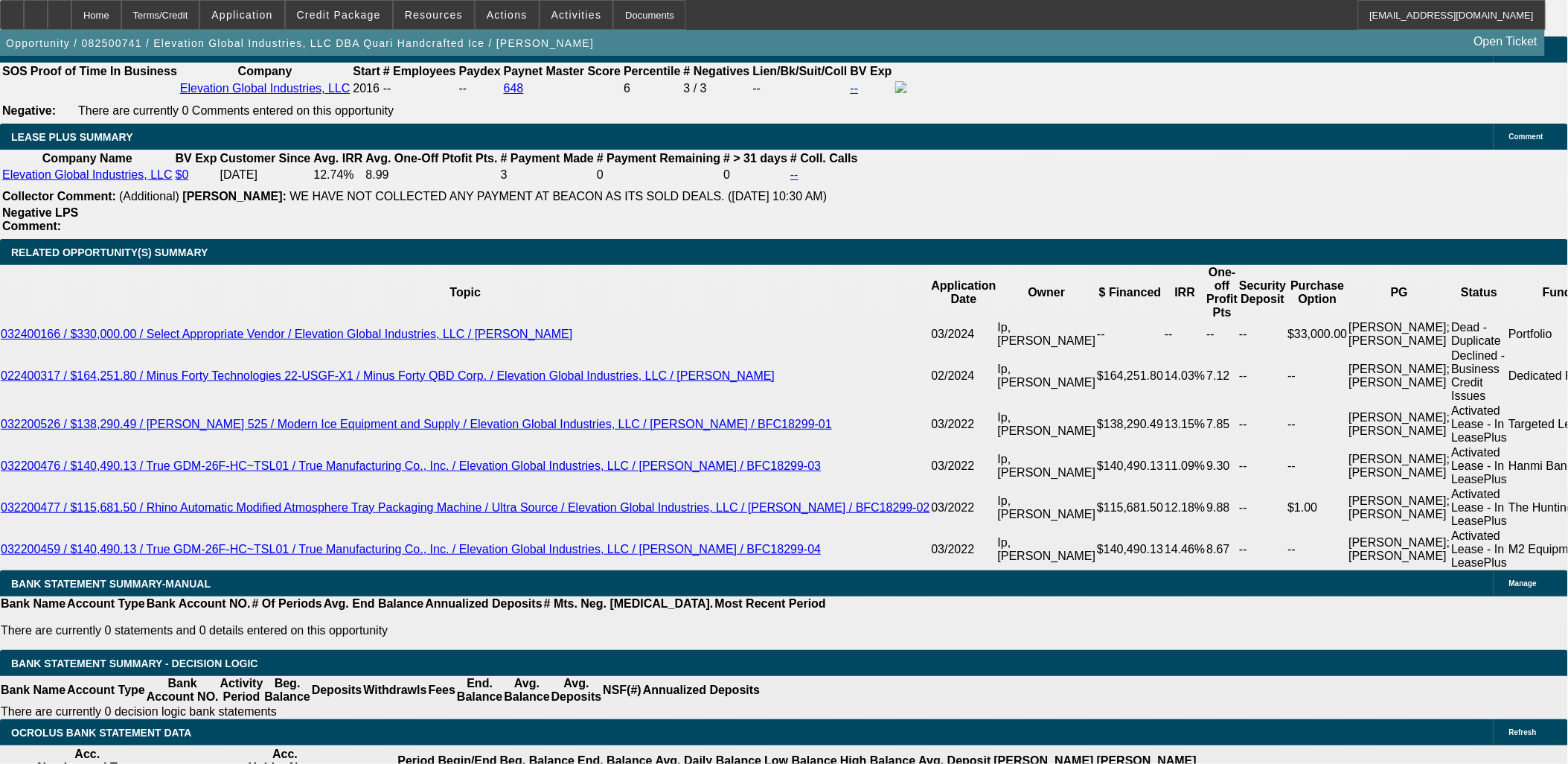
scroll to position [82, 0]
drag, startPoint x: 1244, startPoint y: 650, endPoint x: 1382, endPoint y: 651, distance: 138.0
drag, startPoint x: 1382, startPoint y: 650, endPoint x: 1248, endPoint y: 651, distance: 134.0
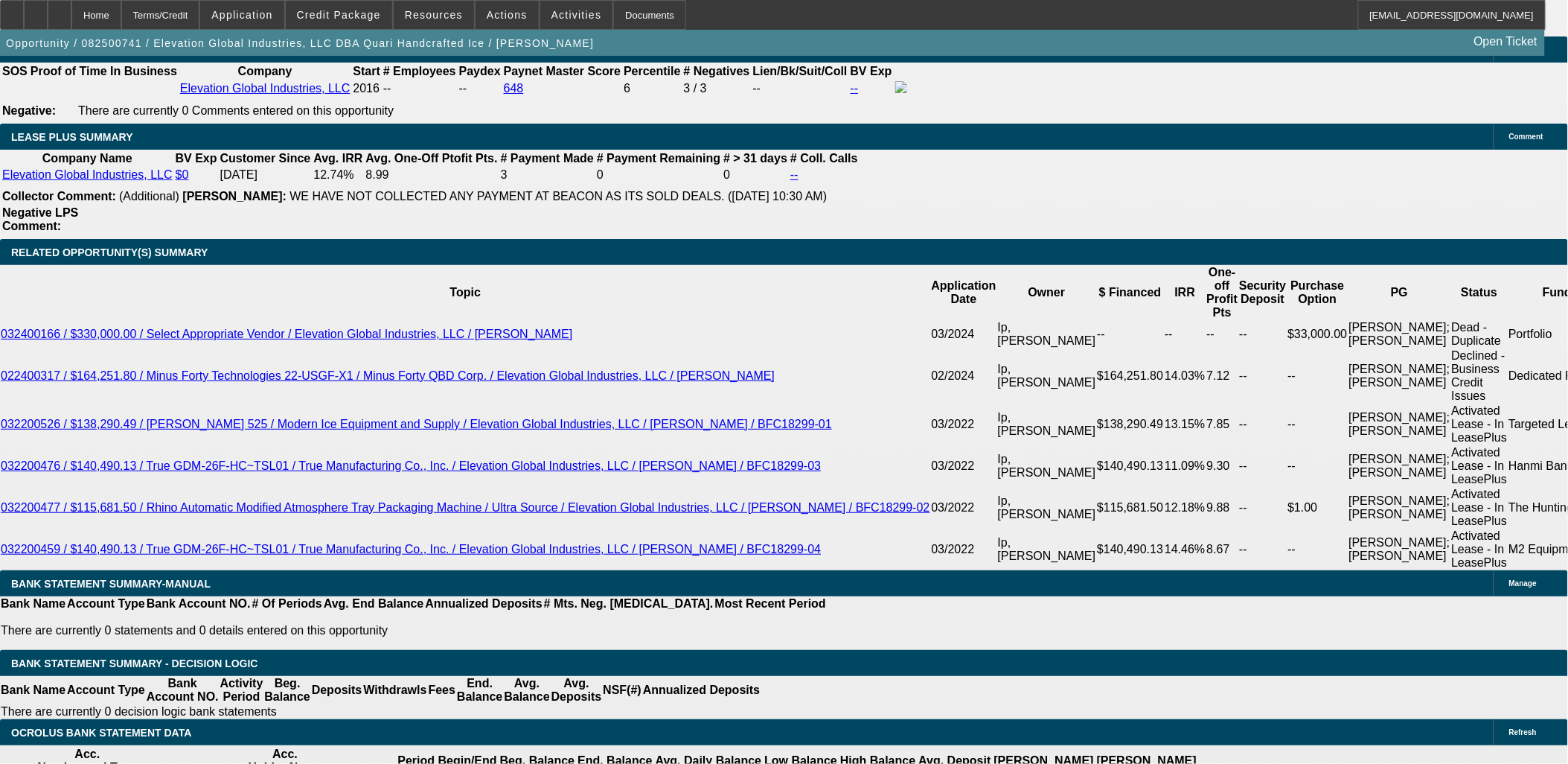
drag, startPoint x: 1241, startPoint y: 650, endPoint x: 1273, endPoint y: 674, distance: 40.0
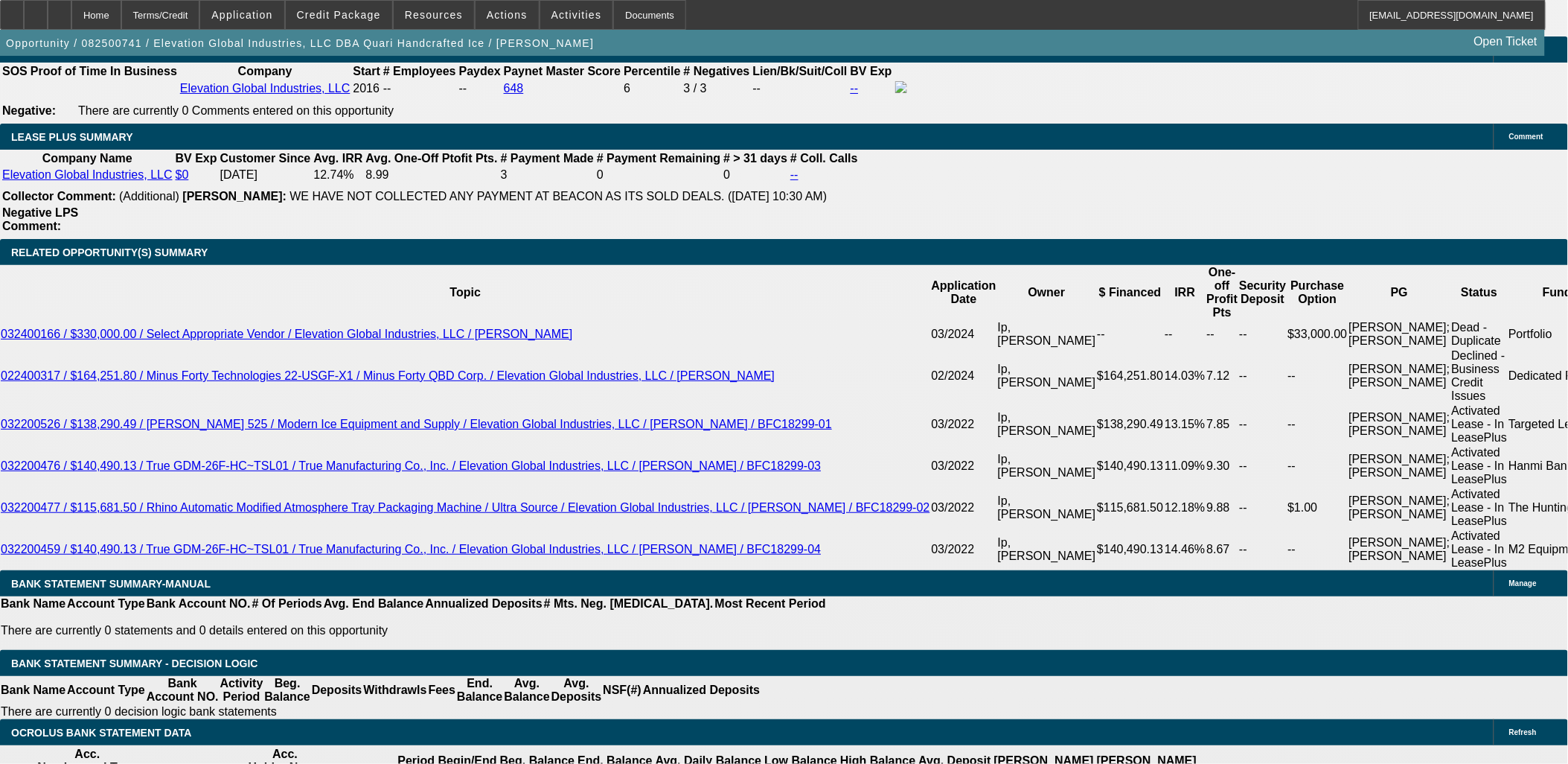
drag, startPoint x: 1272, startPoint y: 673, endPoint x: 1247, endPoint y: 649, distance: 34.7
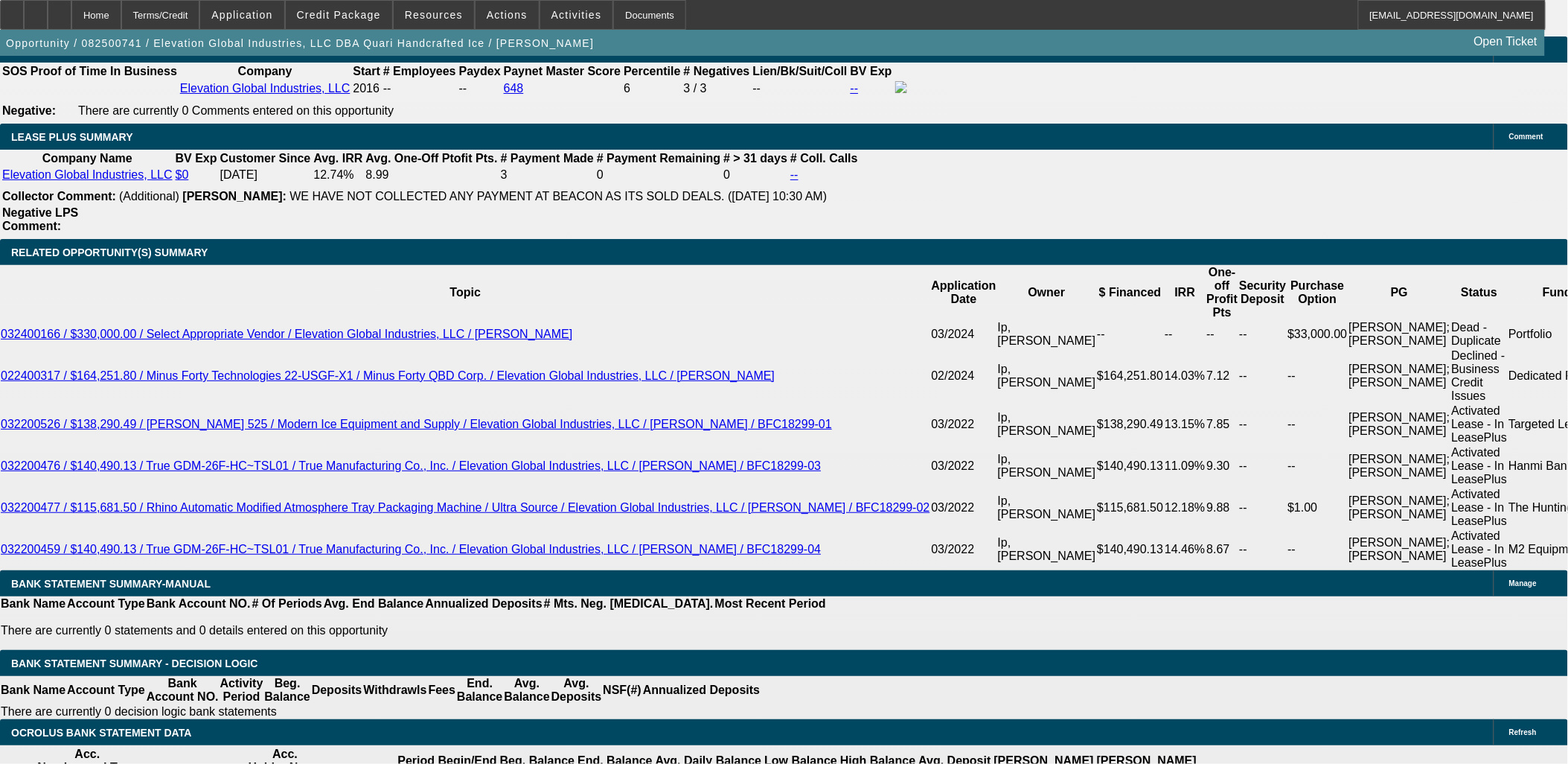
drag, startPoint x: 1246, startPoint y: 650, endPoint x: 1261, endPoint y: 674, distance: 28.3
drag, startPoint x: 1261, startPoint y: 675, endPoint x: 1244, endPoint y: 646, distance: 33.6
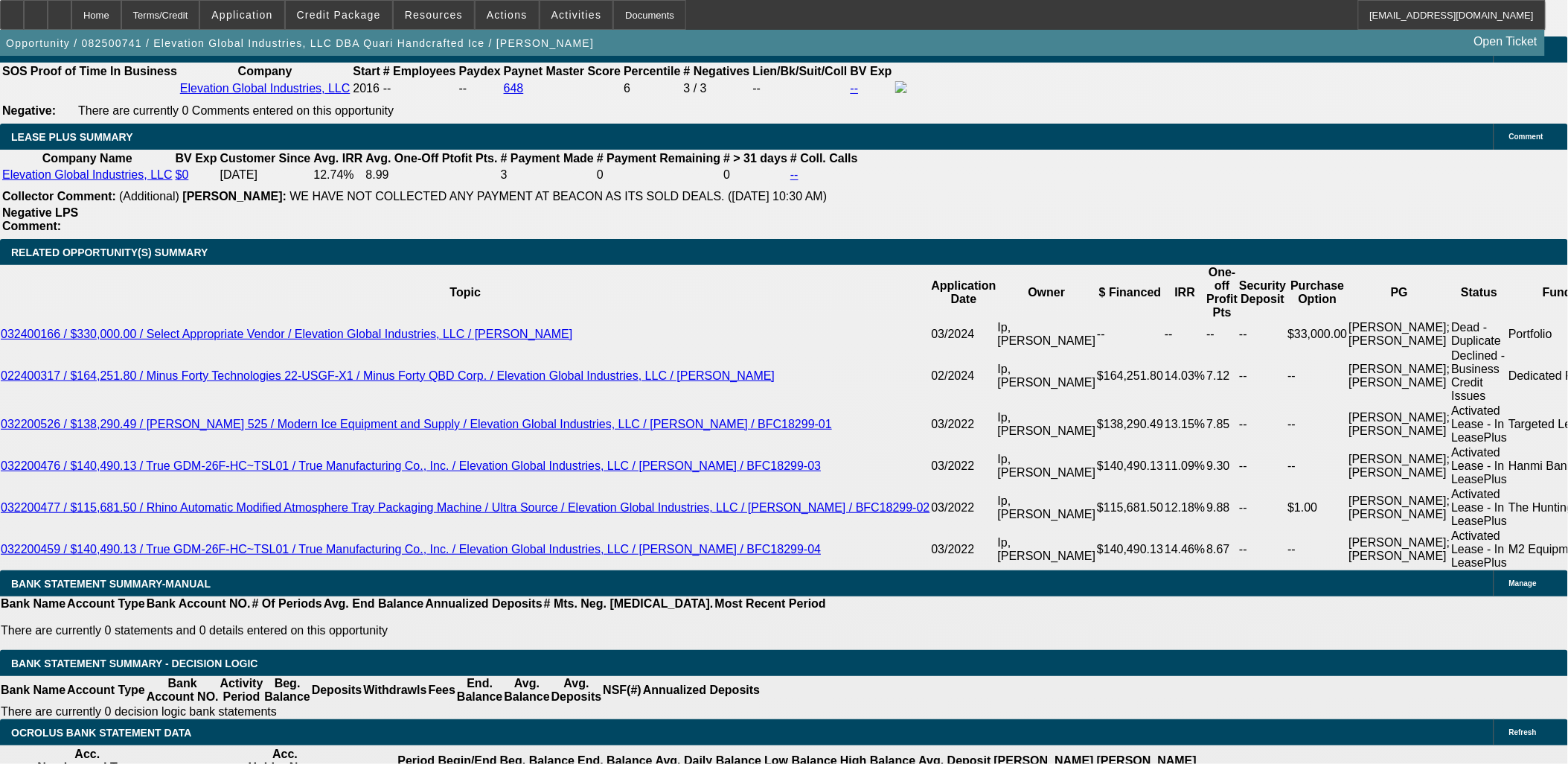
drag, startPoint x: 1268, startPoint y: 663, endPoint x: 1432, endPoint y: 659, distance: 164.0
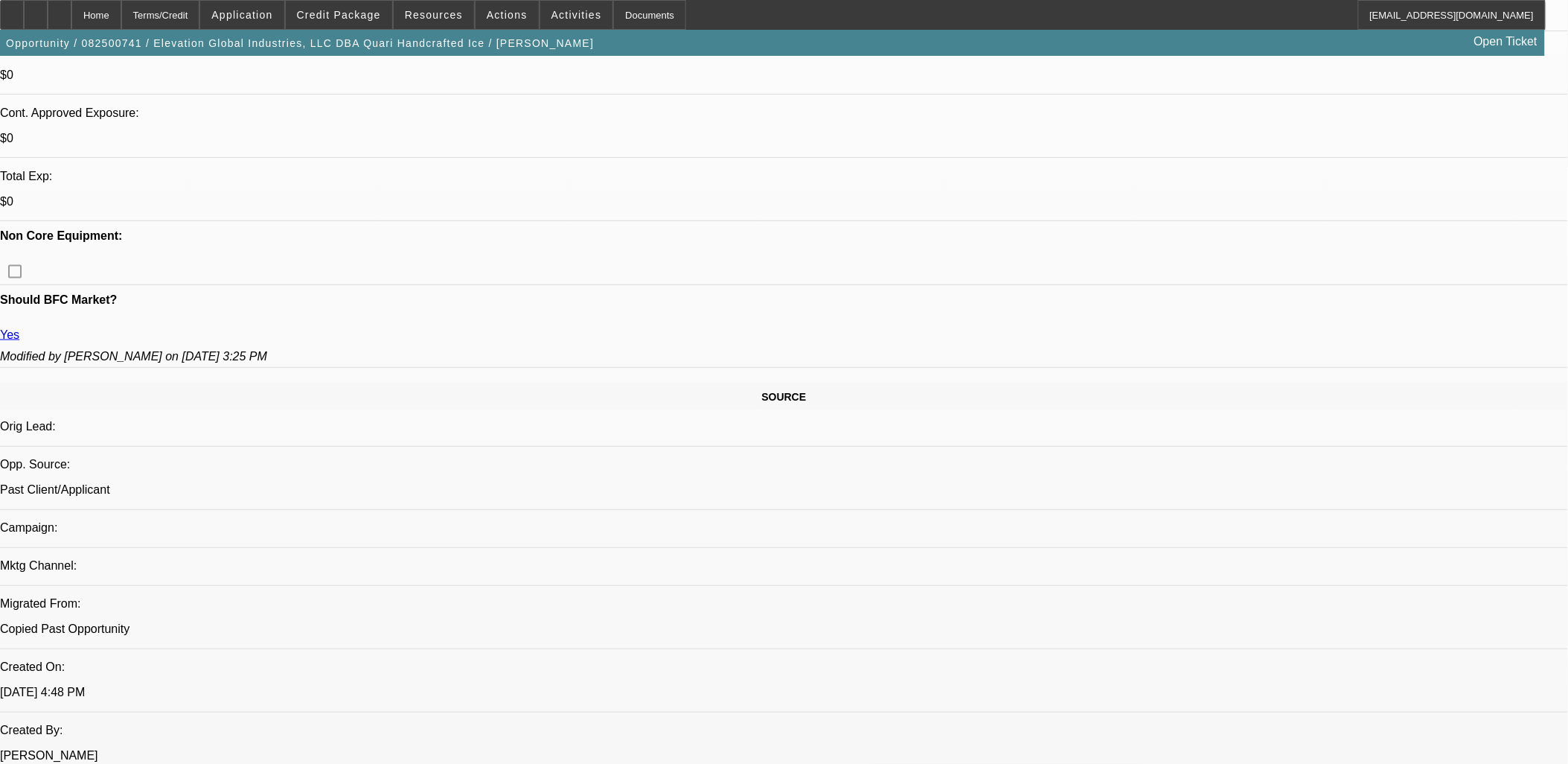
scroll to position [331, 0]
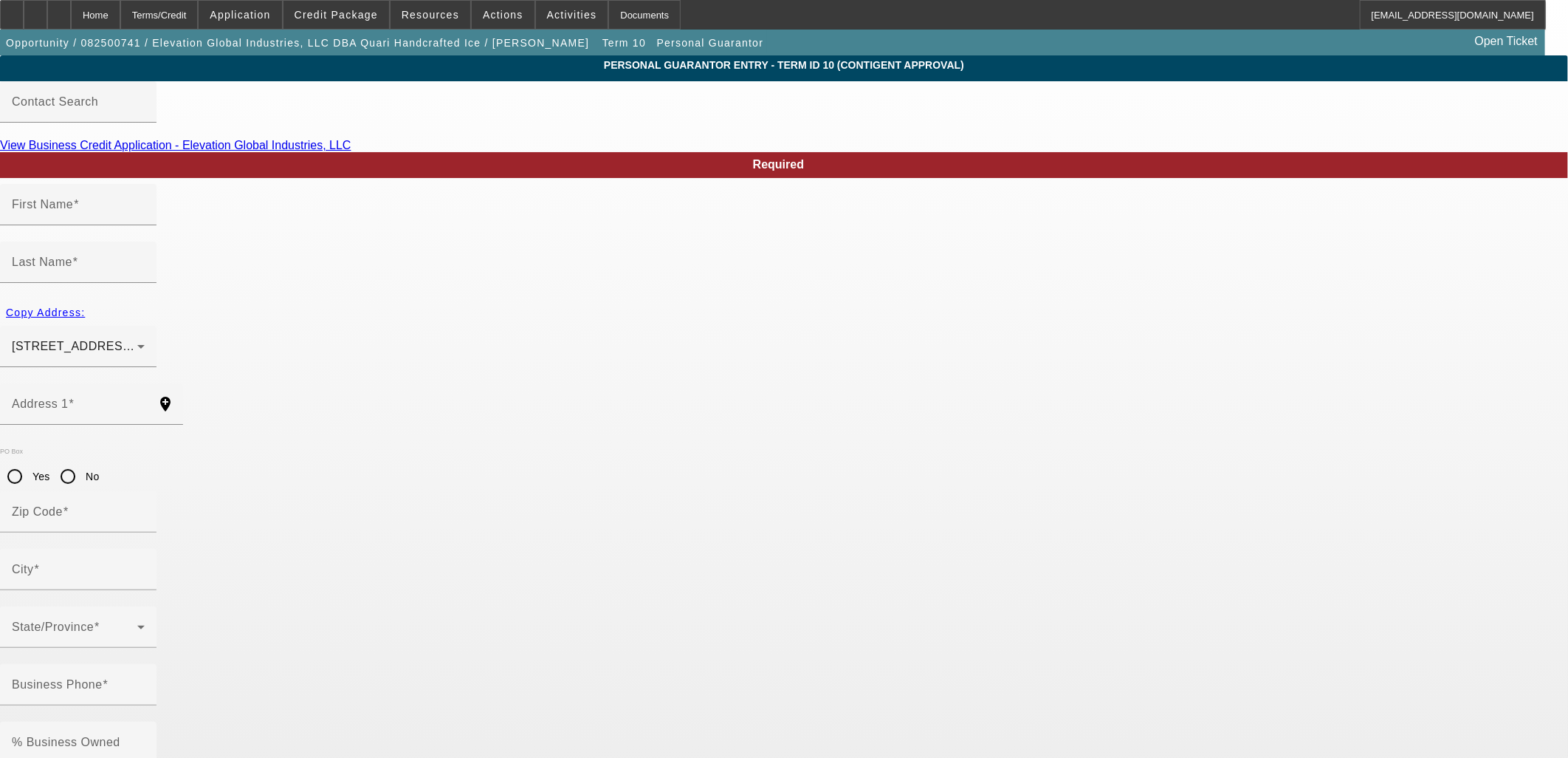
type input "David"
type input "Sullivan"
type input "2115 N. Cleveland Ave., Unit#1"
radio input "true"
type input "60614"
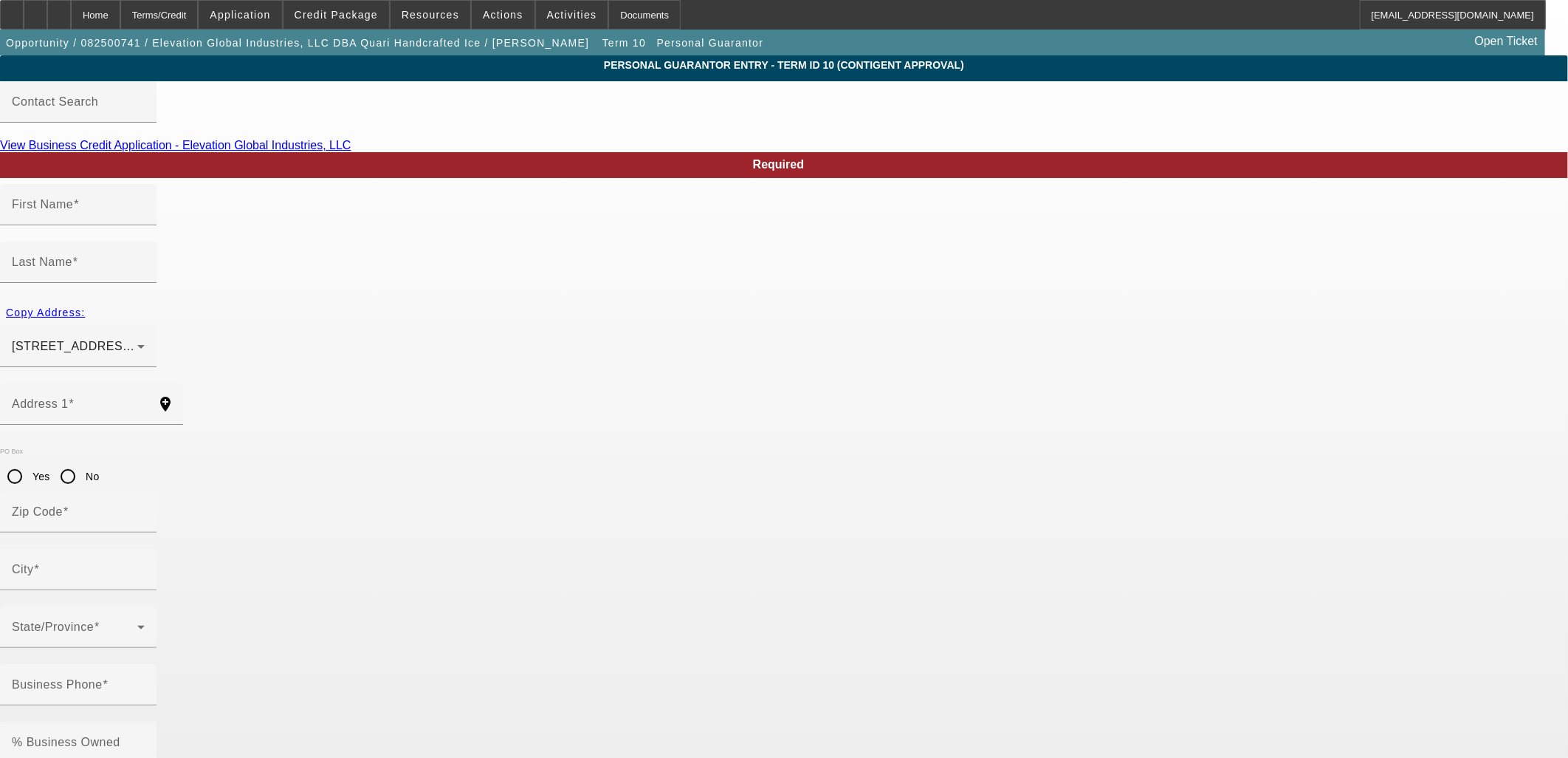
type input "Chicago"
type input "(312) 515-8570"
type input "50"
type input "432-41-8248"
type input "neil@quari-ice.com"
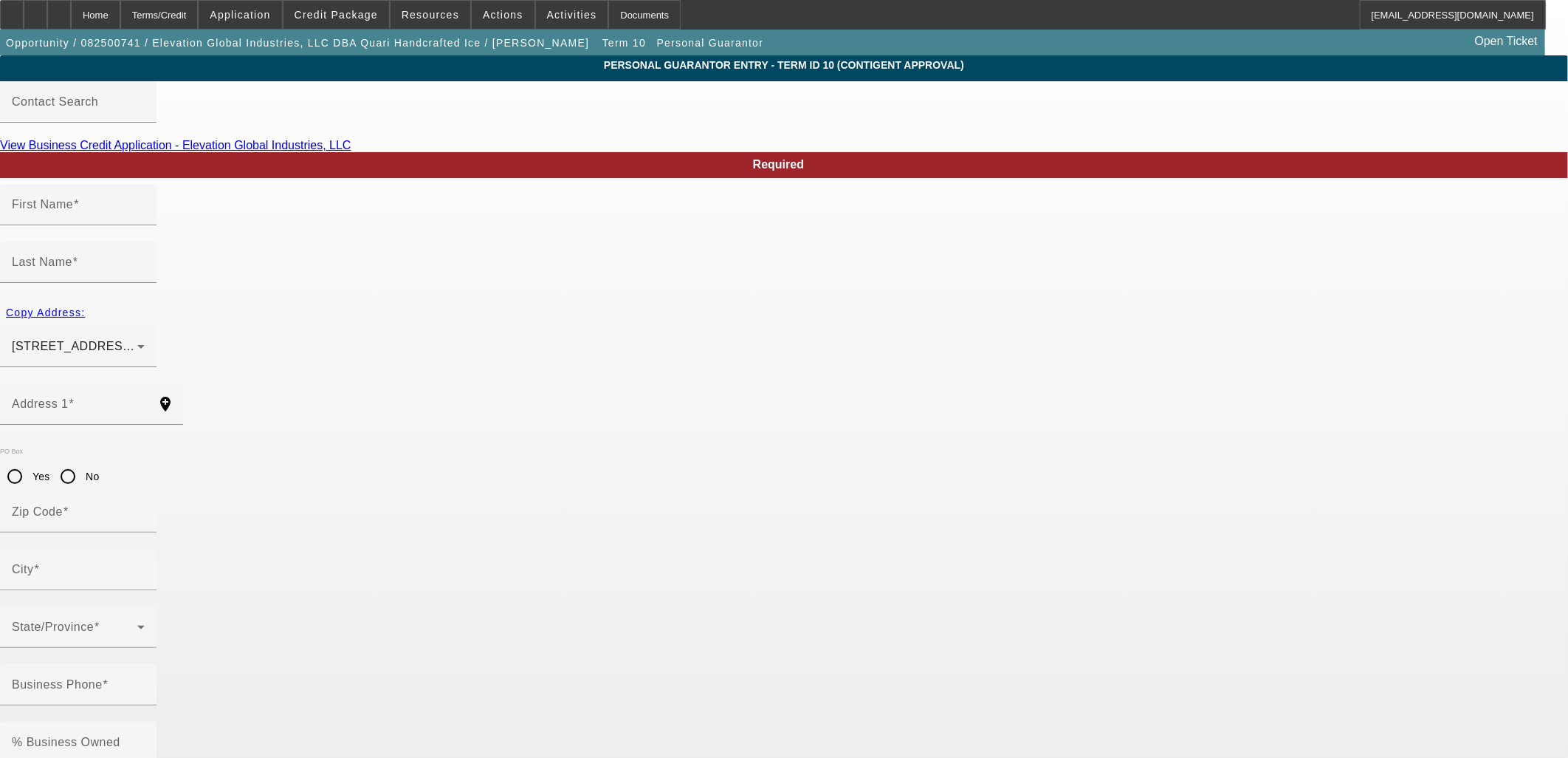
type input "Neil"
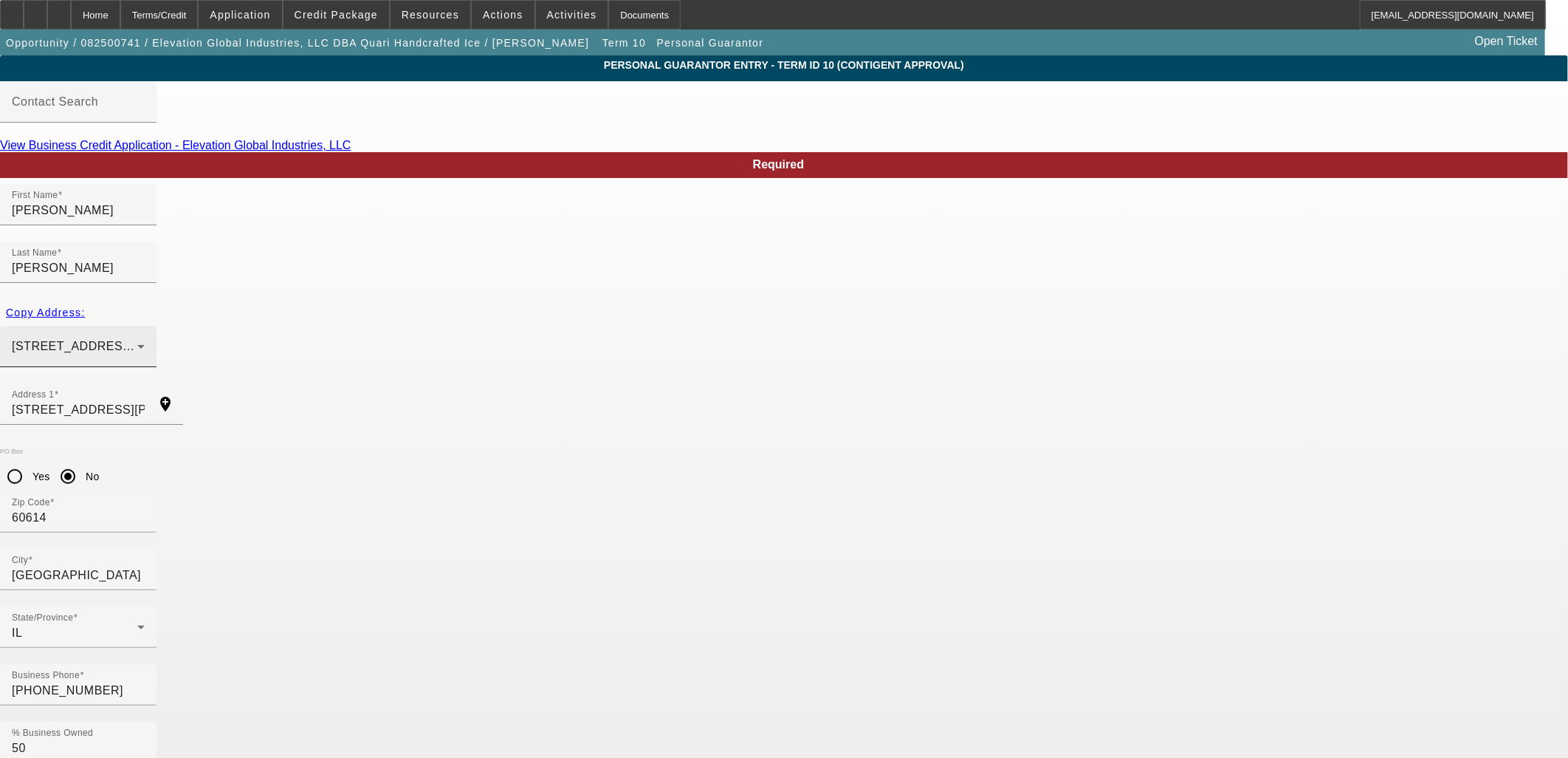
click at [137, 338] on div "2115 N. Cleveland Ave., Unit #1 Chicago, IL 60614" at bounding box center [74, 346] width 126 height 18
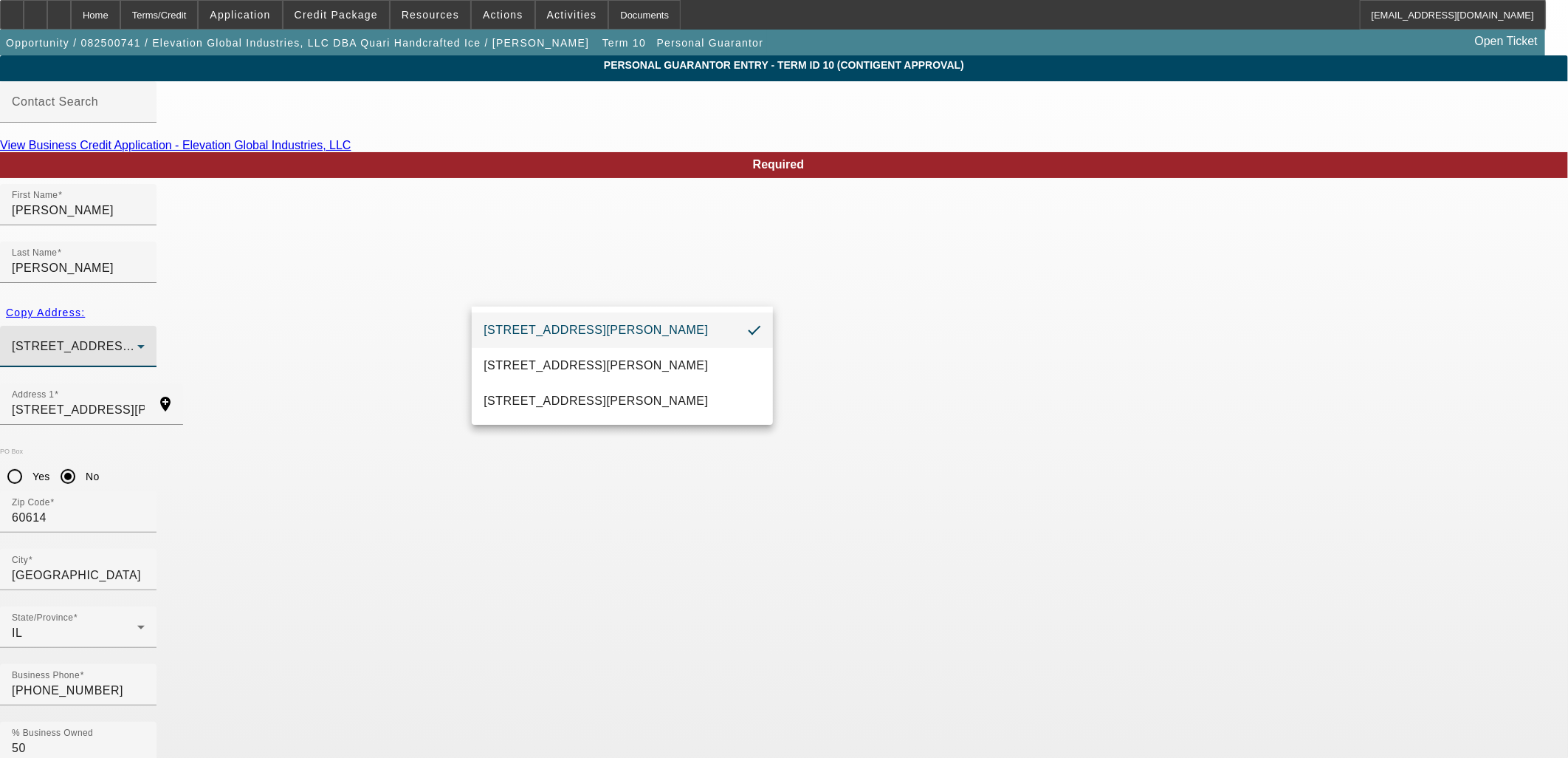
click at [203, 397] on div at bounding box center [784, 379] width 1568 height 758
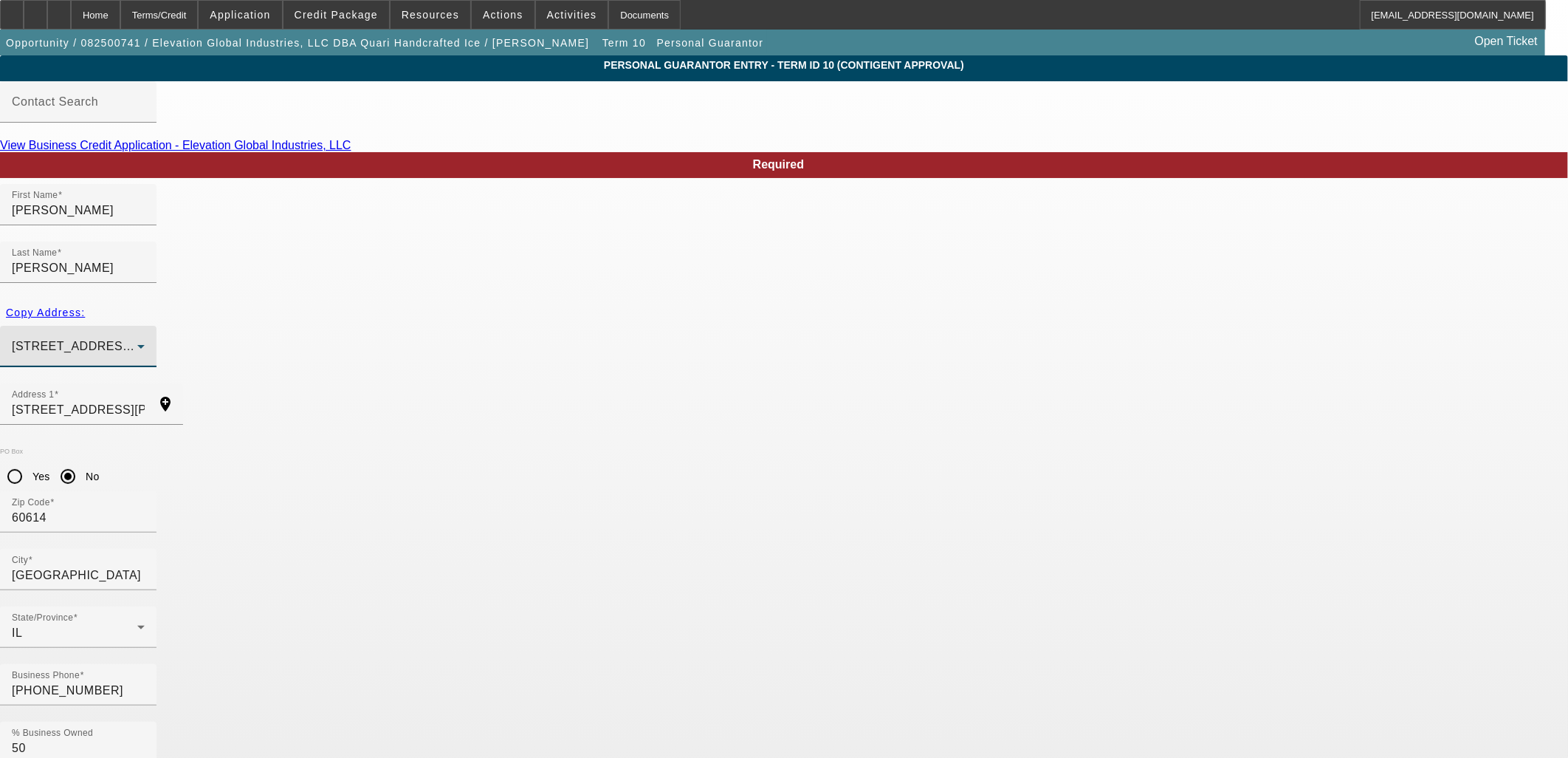
click at [236, 339] on span "2115 N. Cleveland Ave., Unit #1 Chicago, IL 60614" at bounding box center [123, 346] width 224 height 12
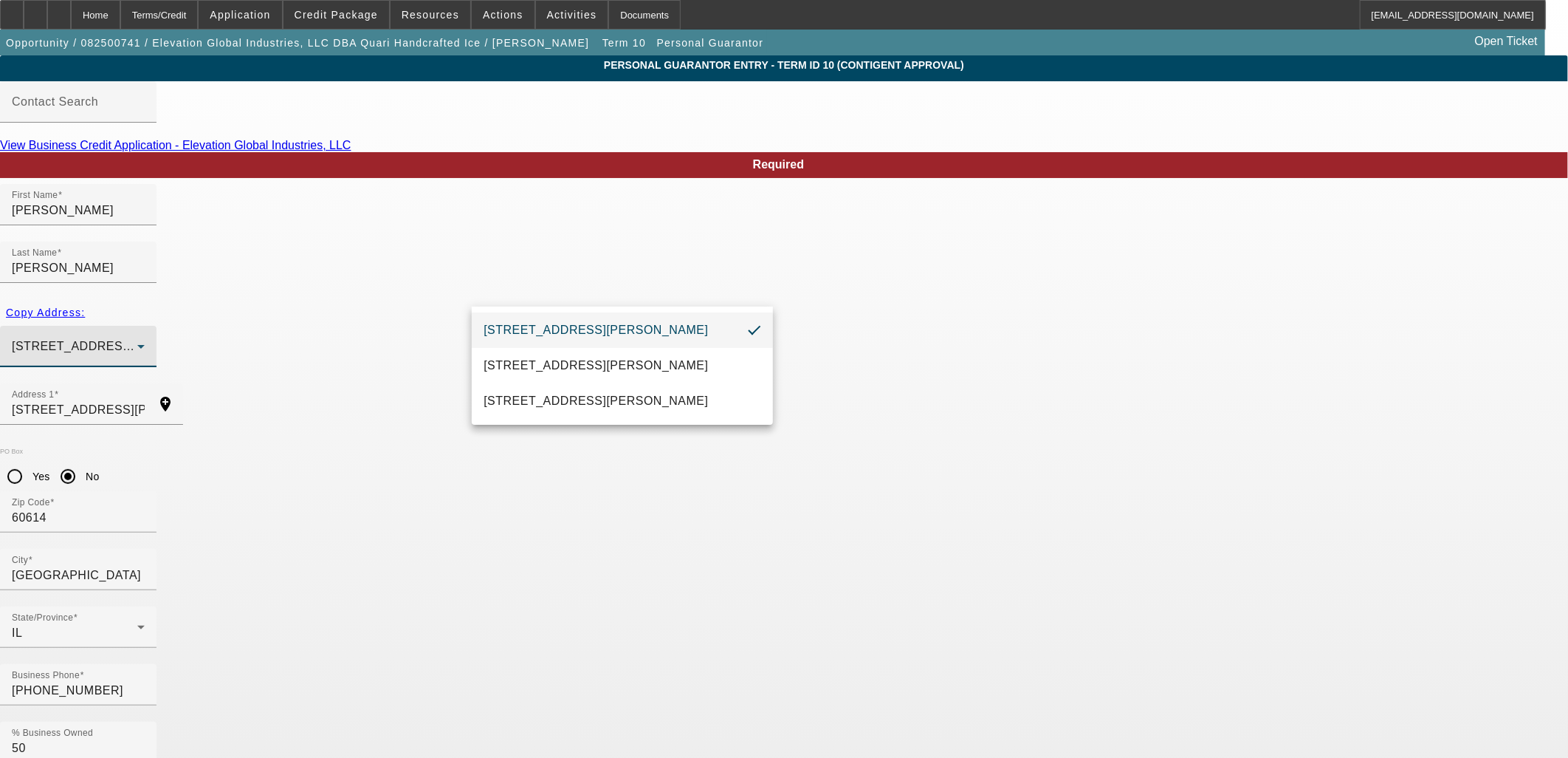
drag, startPoint x: 643, startPoint y: 289, endPoint x: 399, endPoint y: 331, distance: 247.6
click at [399, 331] on div at bounding box center [784, 379] width 1568 height 758
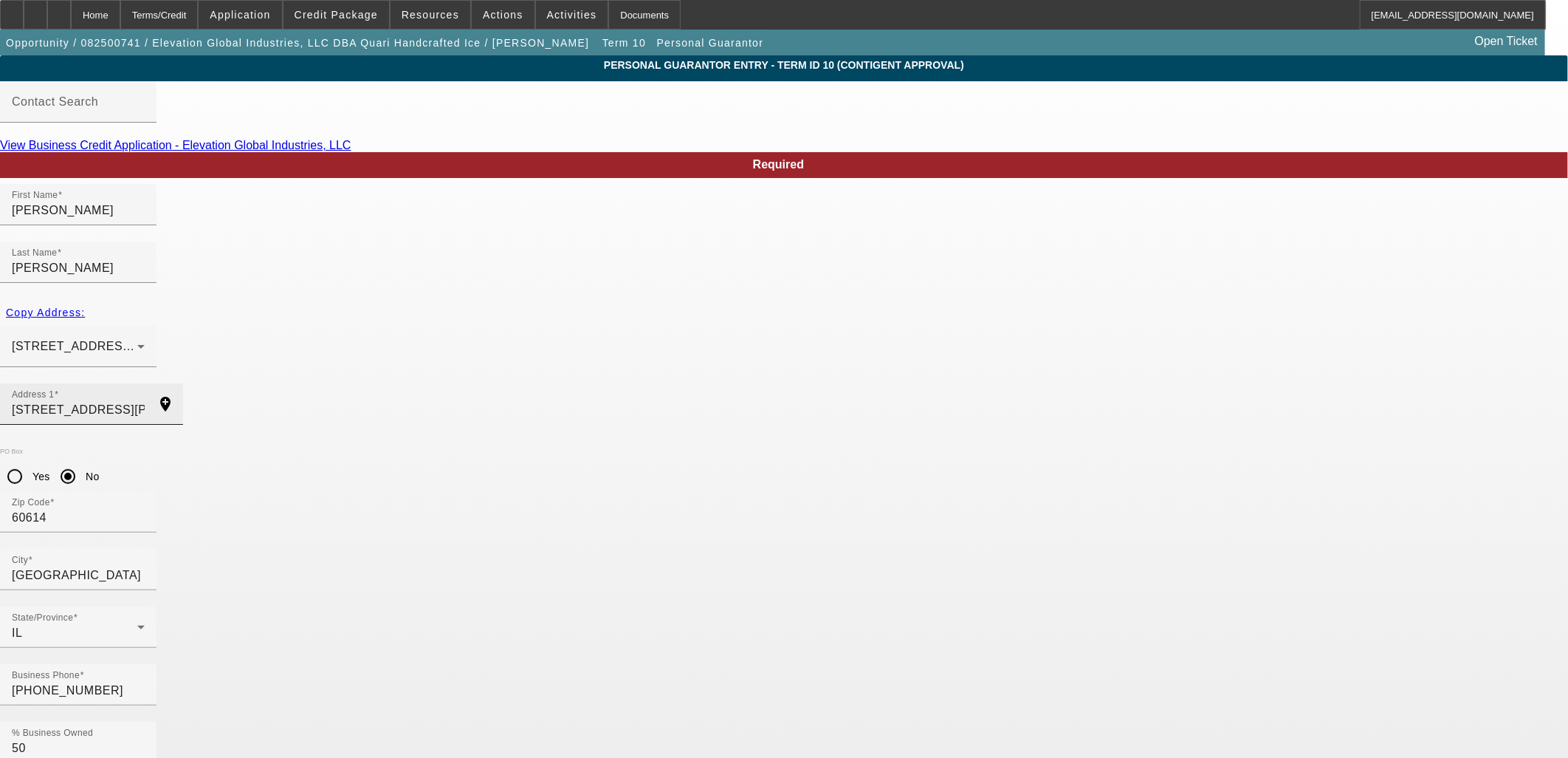
click at [145, 401] on input "2115 N. Cleveland Ave., Unit#1" at bounding box center [77, 410] width 133 height 18
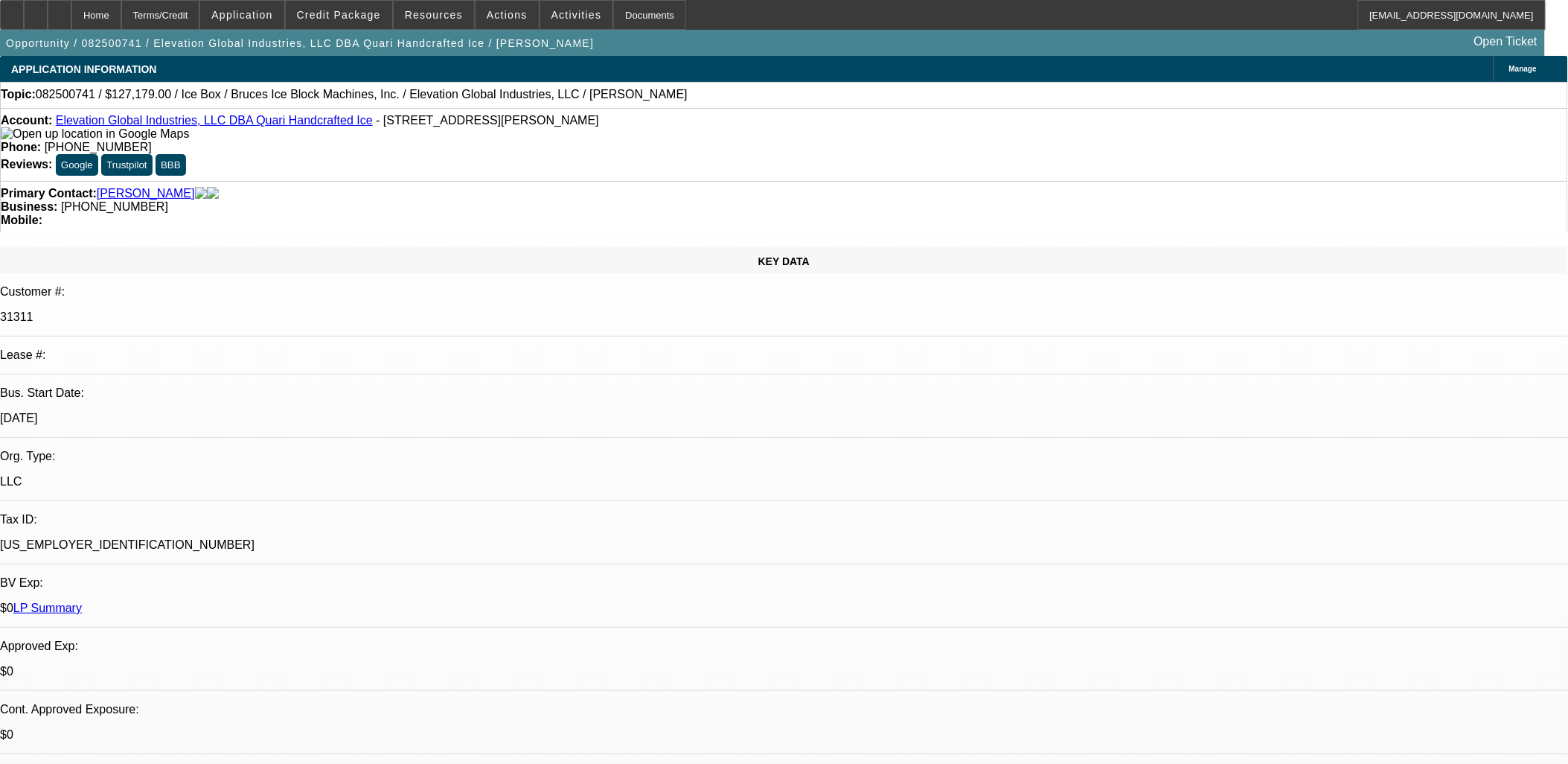
select select "0"
select select "6"
select select "0"
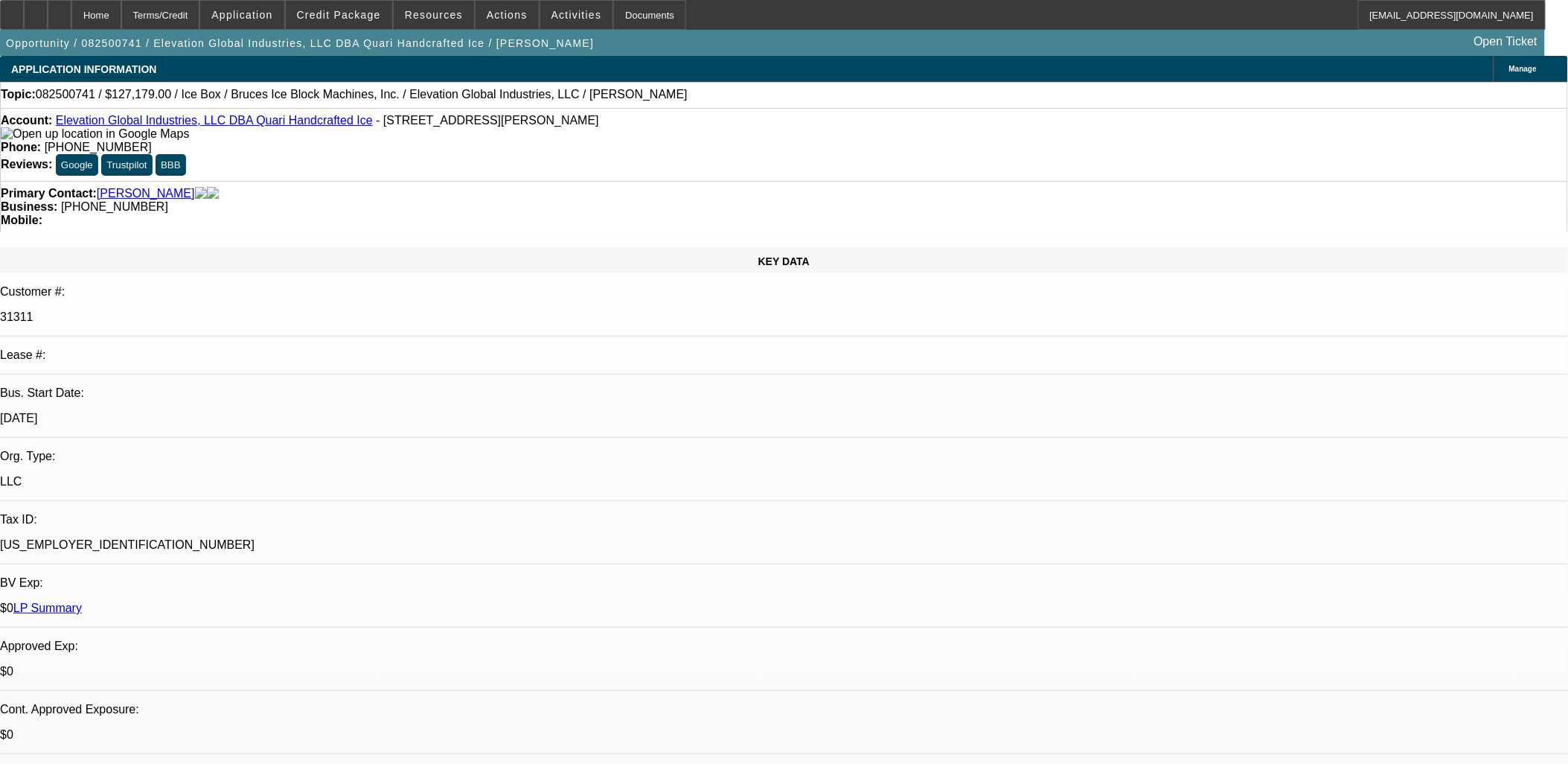
select select "0"
select select "6"
select select "0"
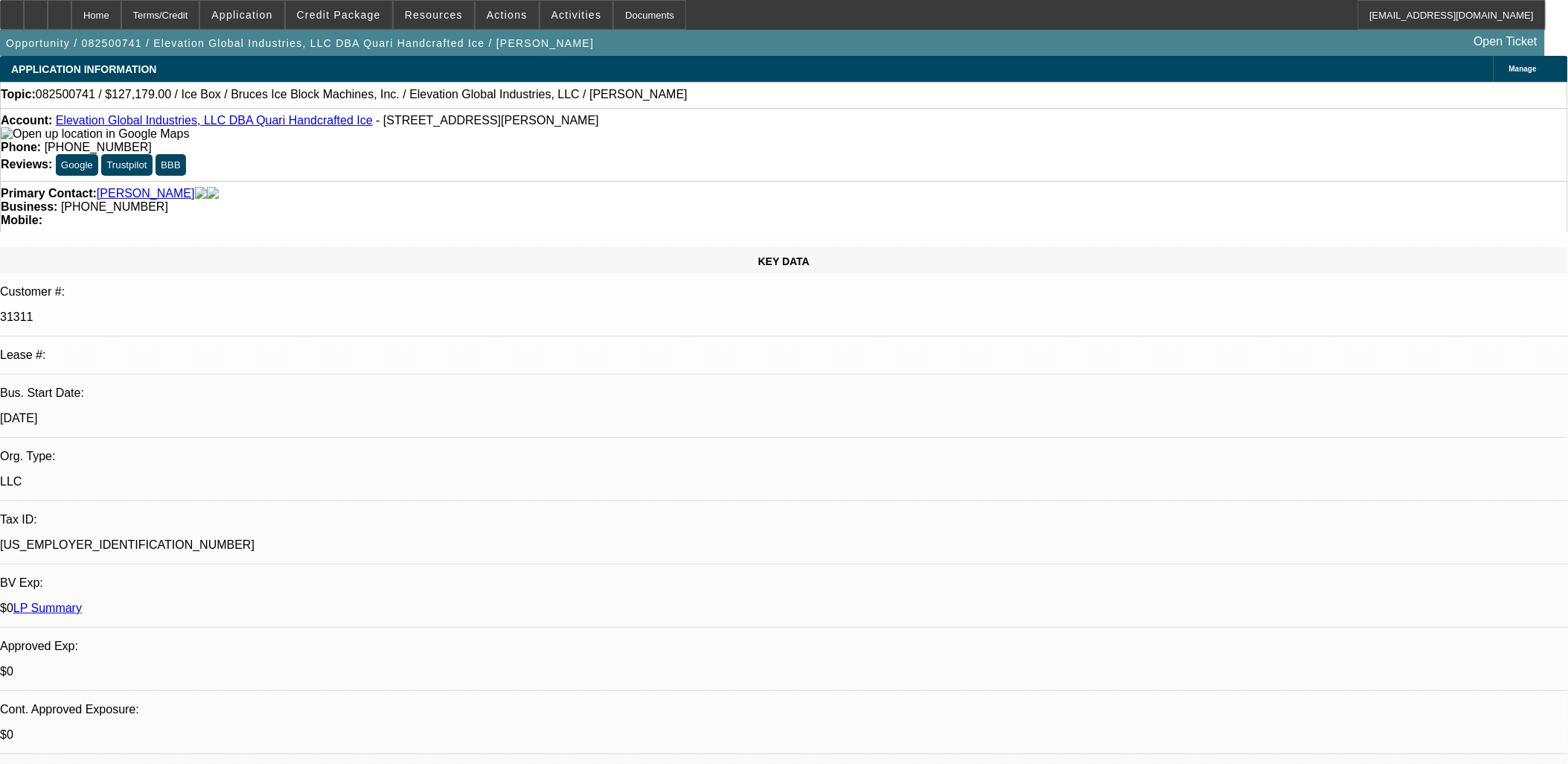
select select "0"
select select "6"
select select "0"
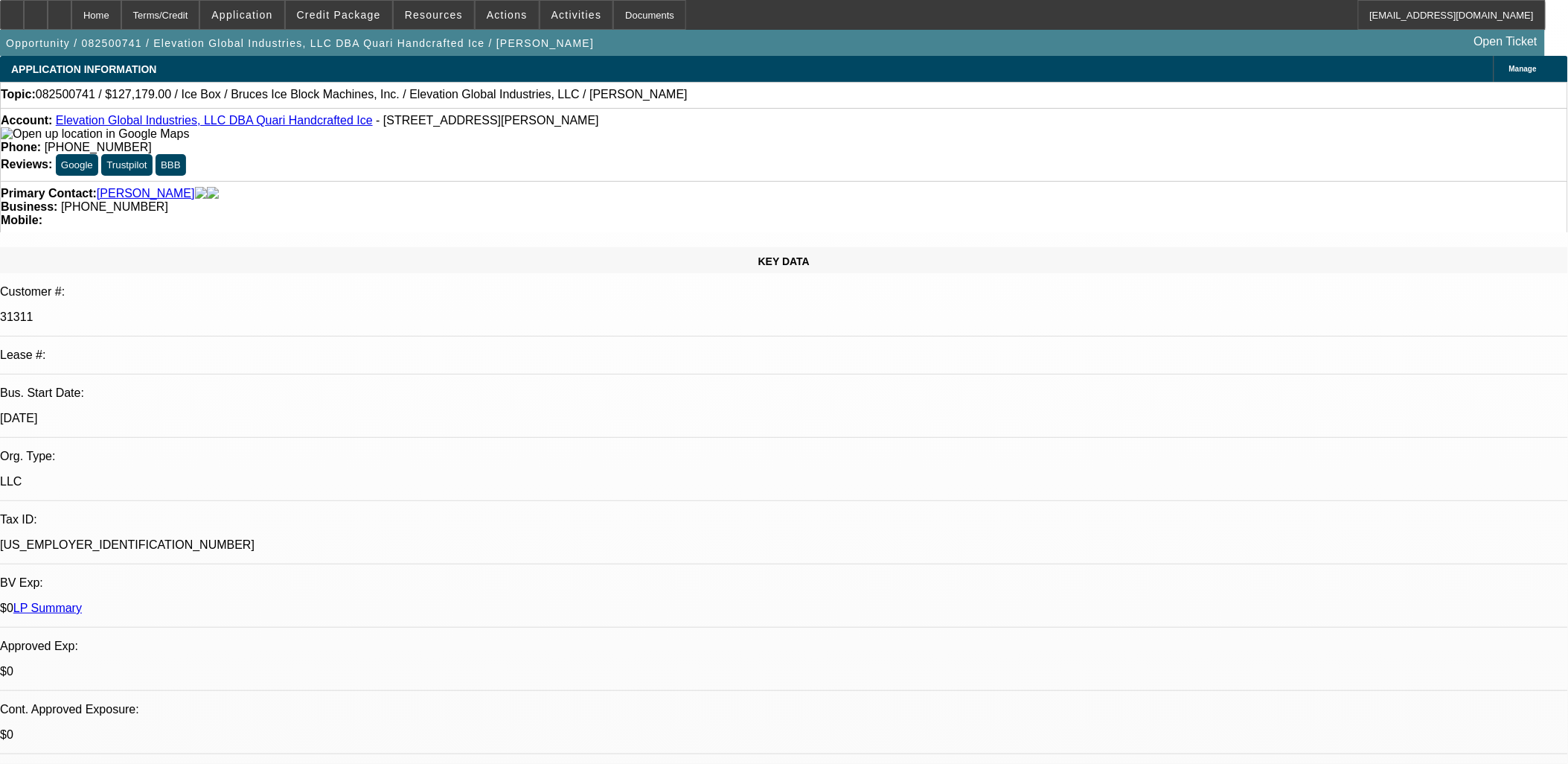
select select "6"
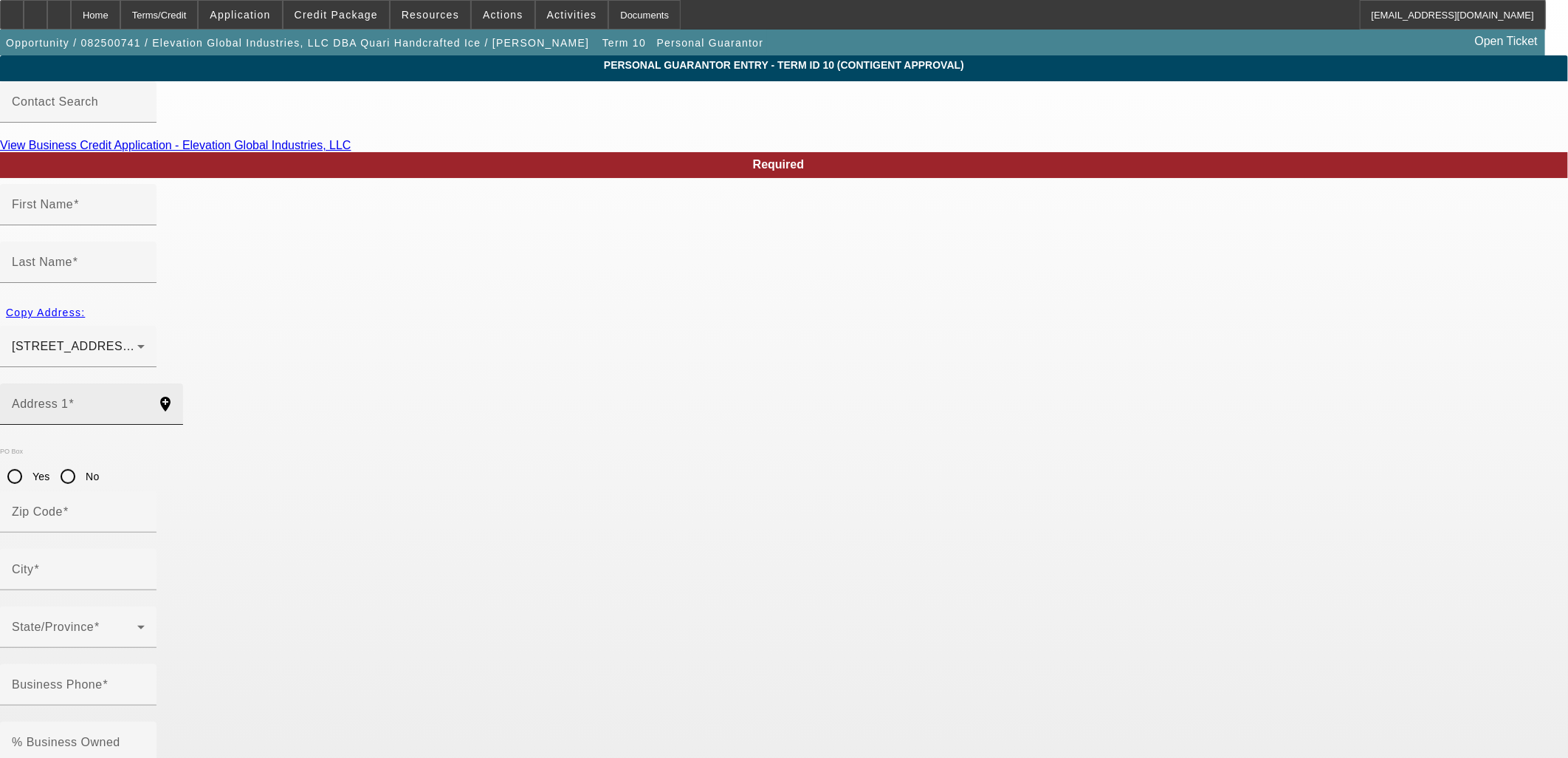
type input "Audrey"
type input "Sullivan"
type input "2115 N. Cleveland Ave., Unit #1"
radio input "true"
type input "60614"
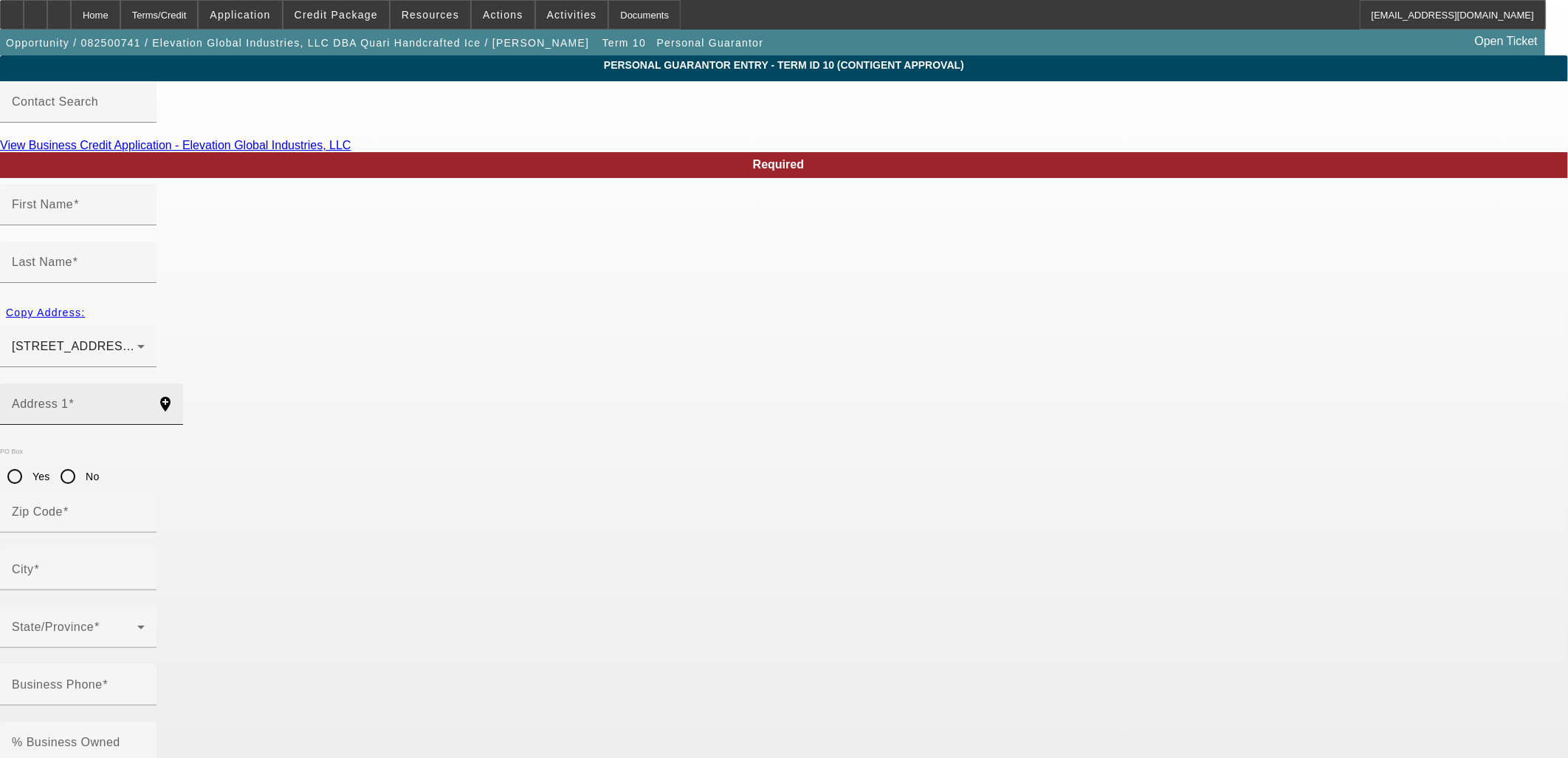
type input "Chicago"
type input "(770) 500-7903"
type input "50"
type input "302-80-0757"
type input "audrey@elevation-global.com"
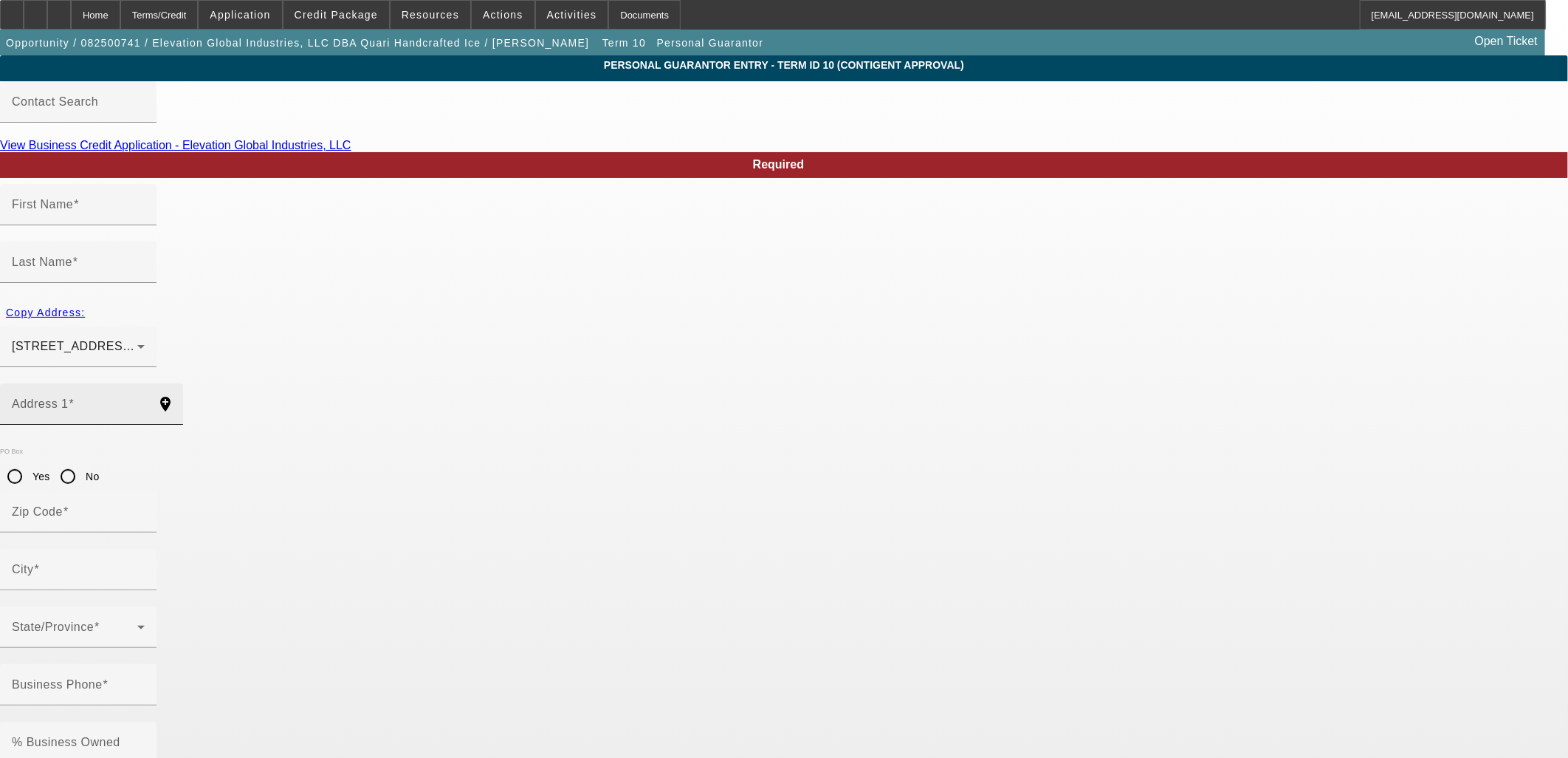
type input "Marie"
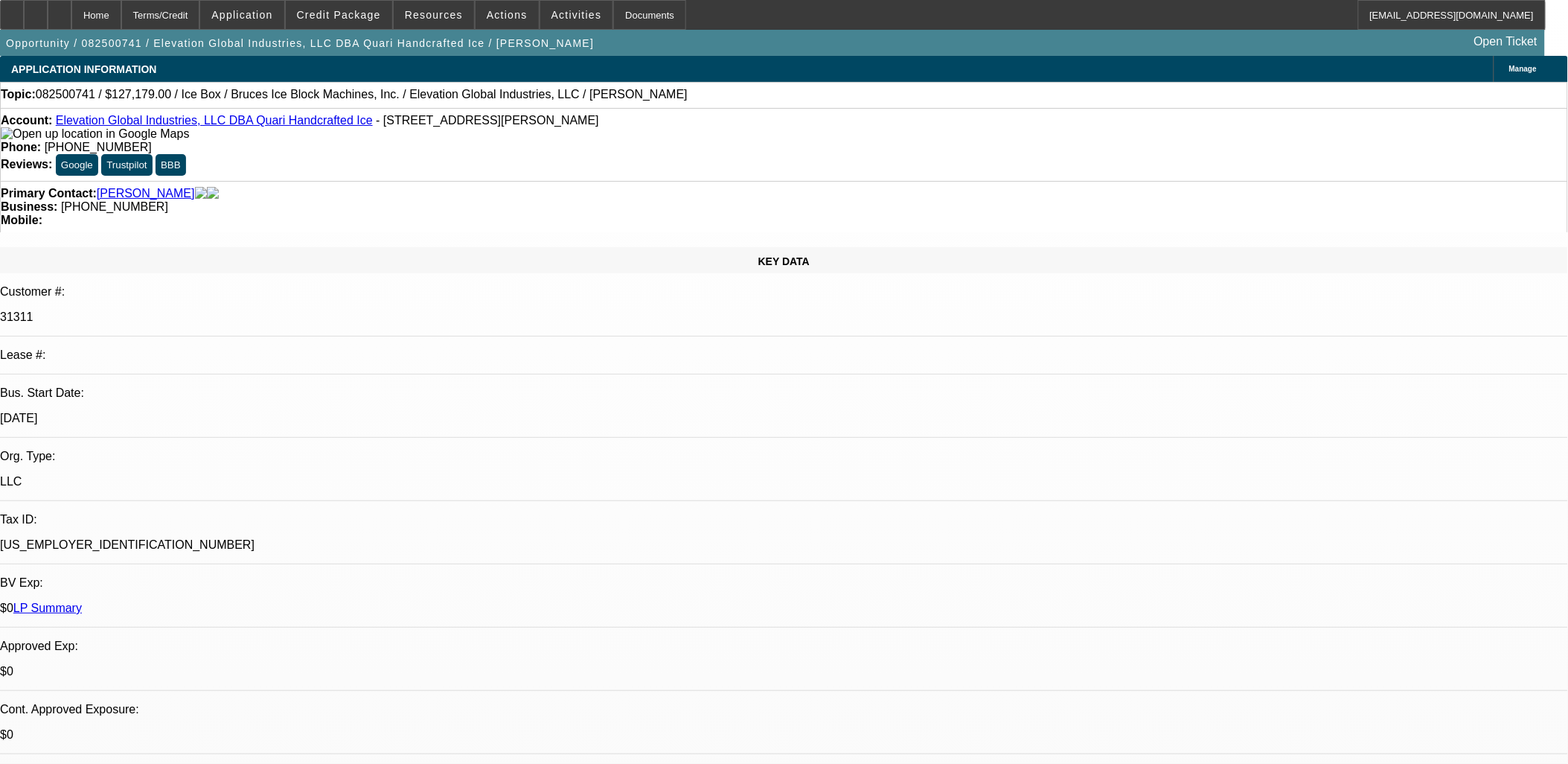
select select "0"
select select "6"
select select "0"
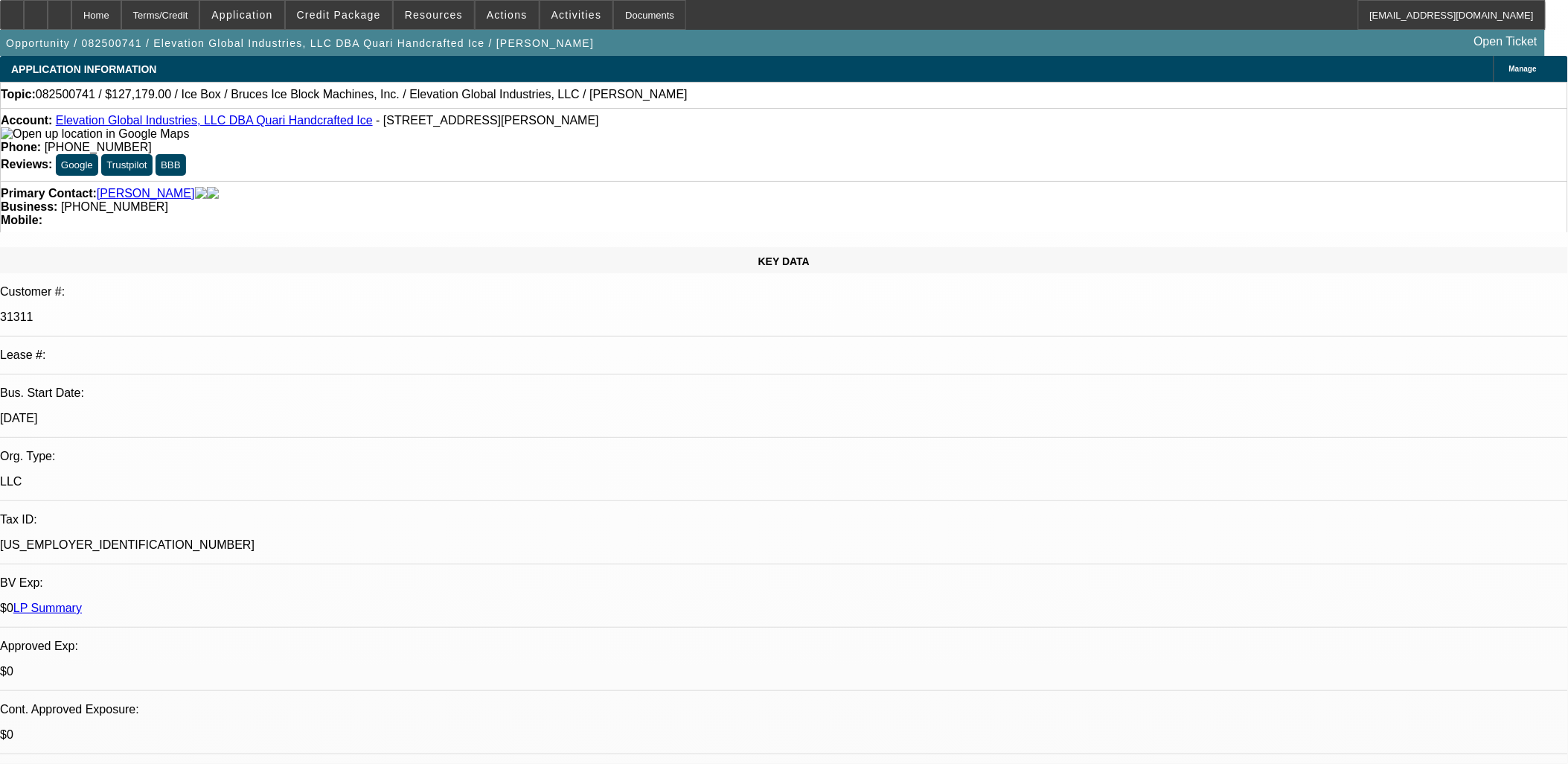
select select "0"
select select "6"
select select "0"
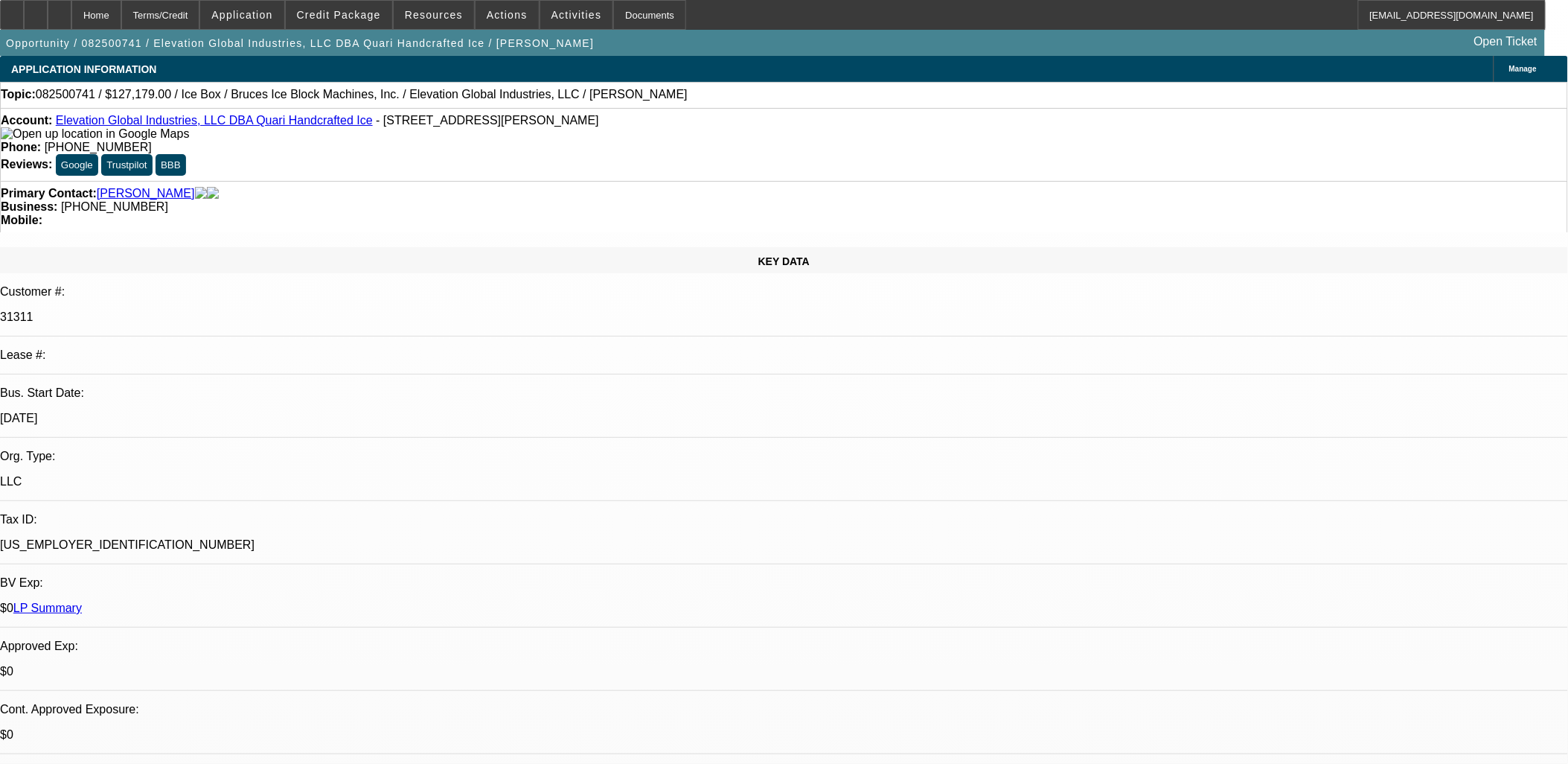
select select "0"
select select "6"
select select "0"
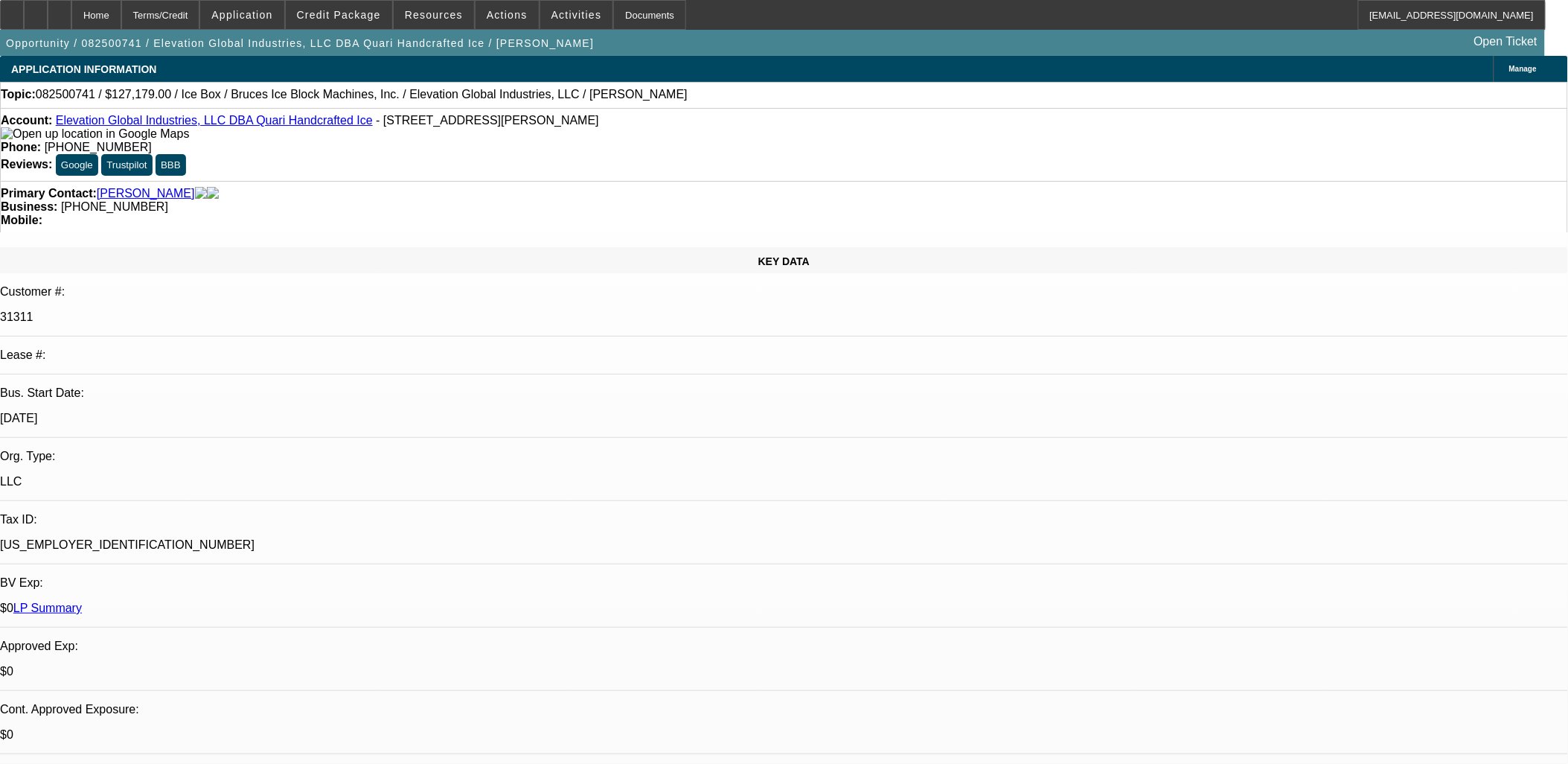
select select "6"
drag, startPoint x: 34, startPoint y: 499, endPoint x: 1033, endPoint y: 747, distance: 1029.3
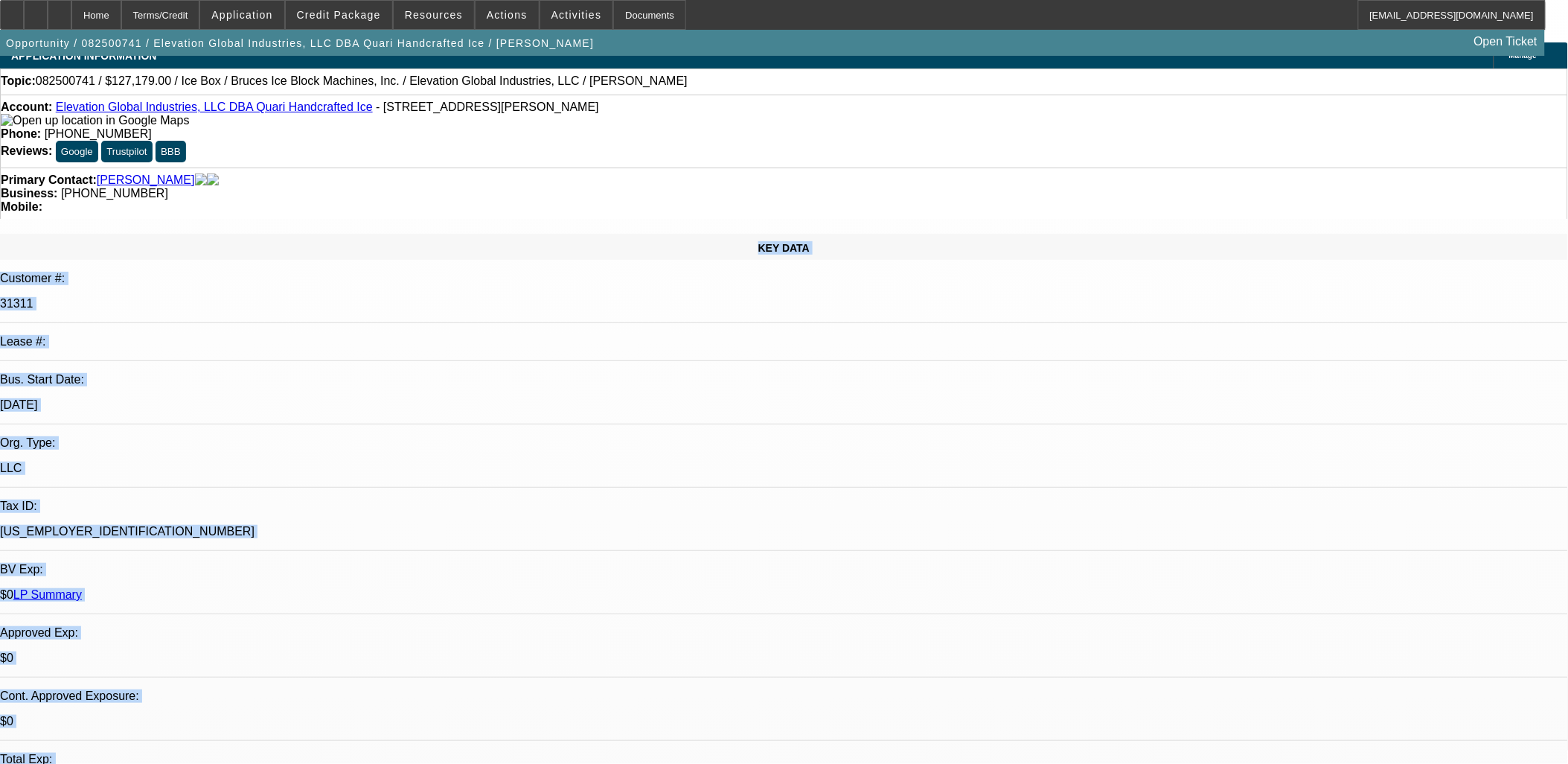
drag, startPoint x: 1033, startPoint y: 755, endPoint x: 114, endPoint y: 197, distance: 1075.1
click at [103, 234] on div "KEY DATA" at bounding box center [784, 246] width 1568 height 26
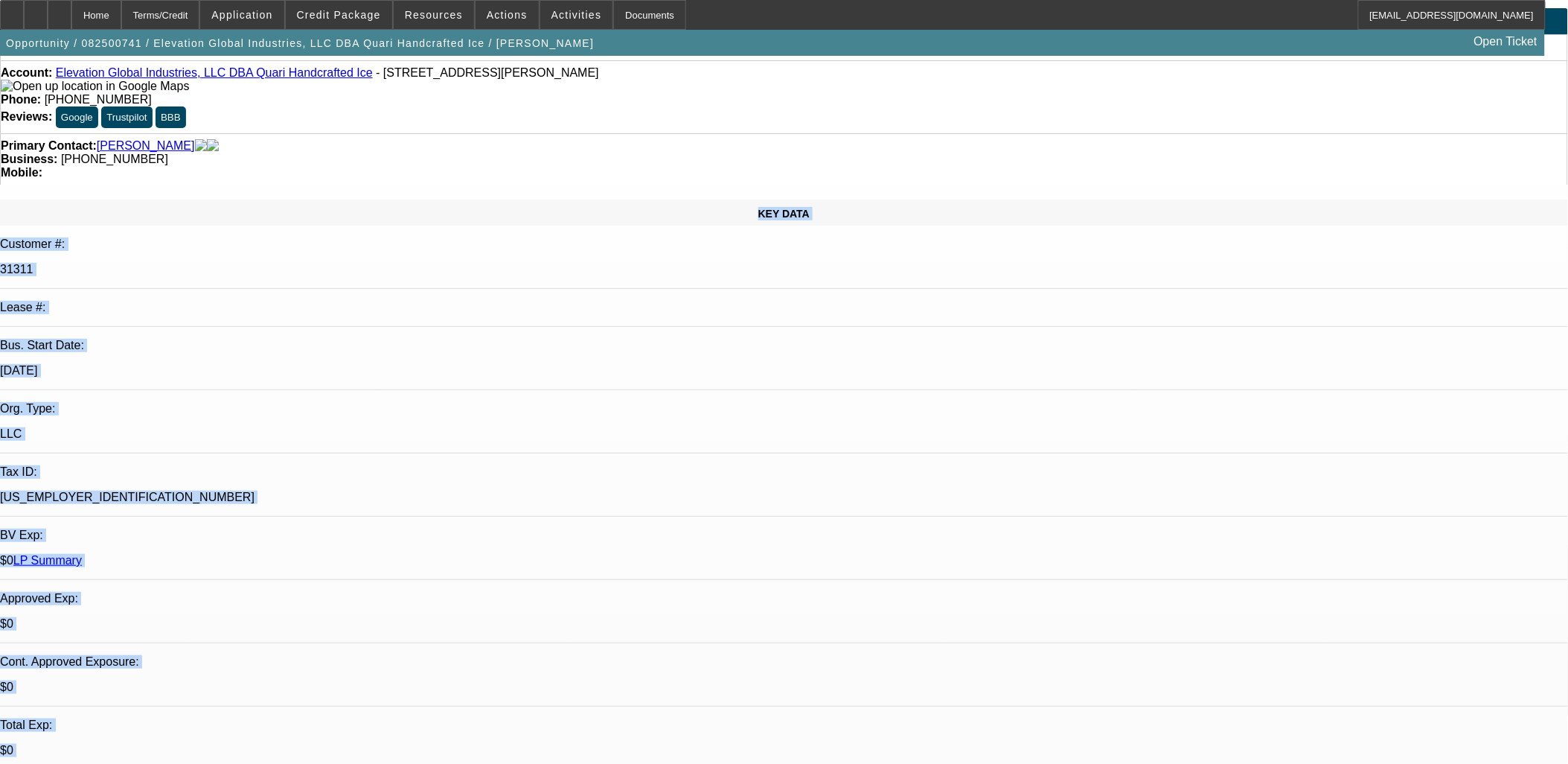
scroll to position [61, 0]
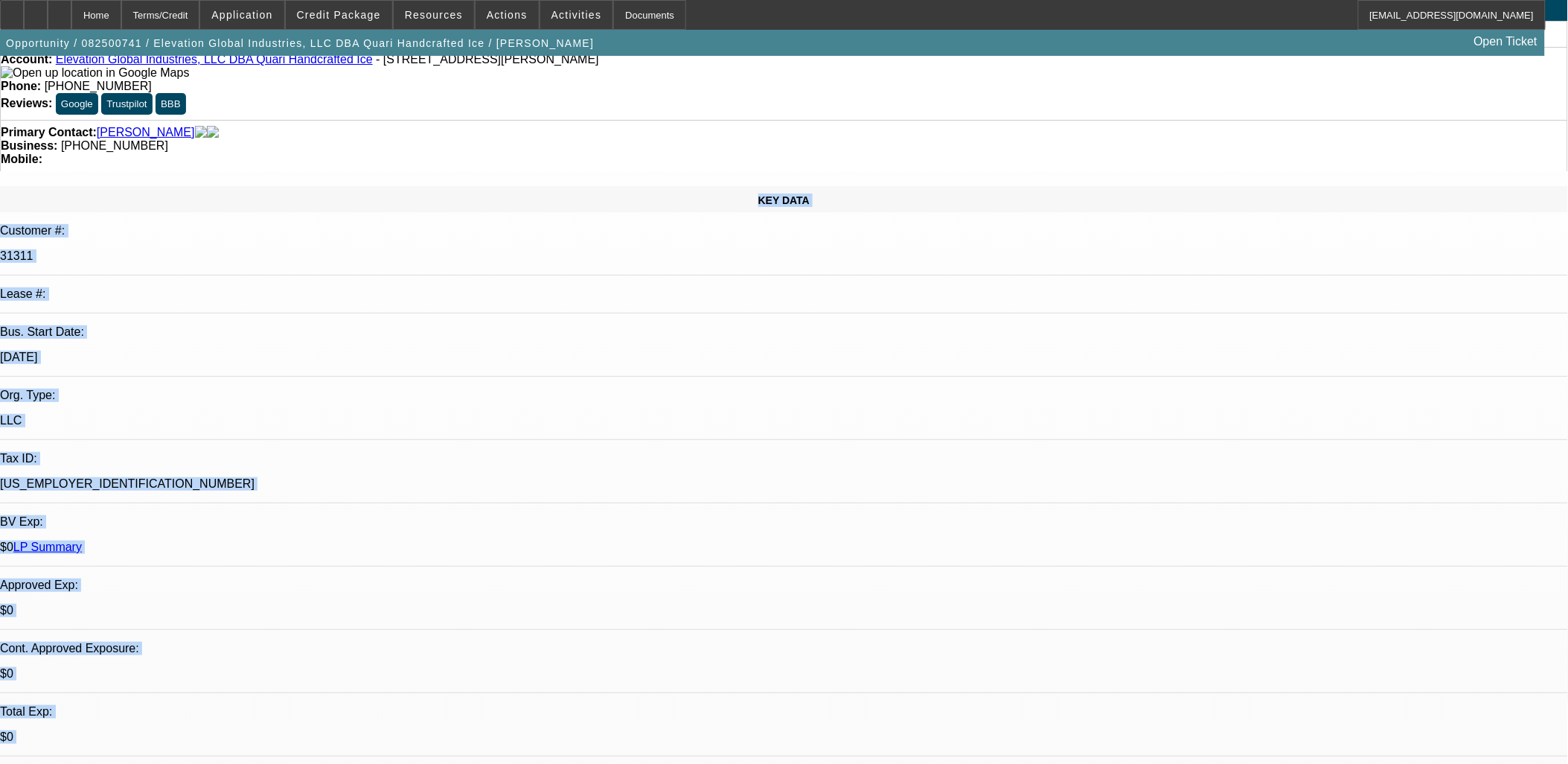
drag, startPoint x: 113, startPoint y: 205, endPoint x: 667, endPoint y: 712, distance: 751.0
drag, startPoint x: 667, startPoint y: 713, endPoint x: 76, endPoint y: 140, distance: 823.2
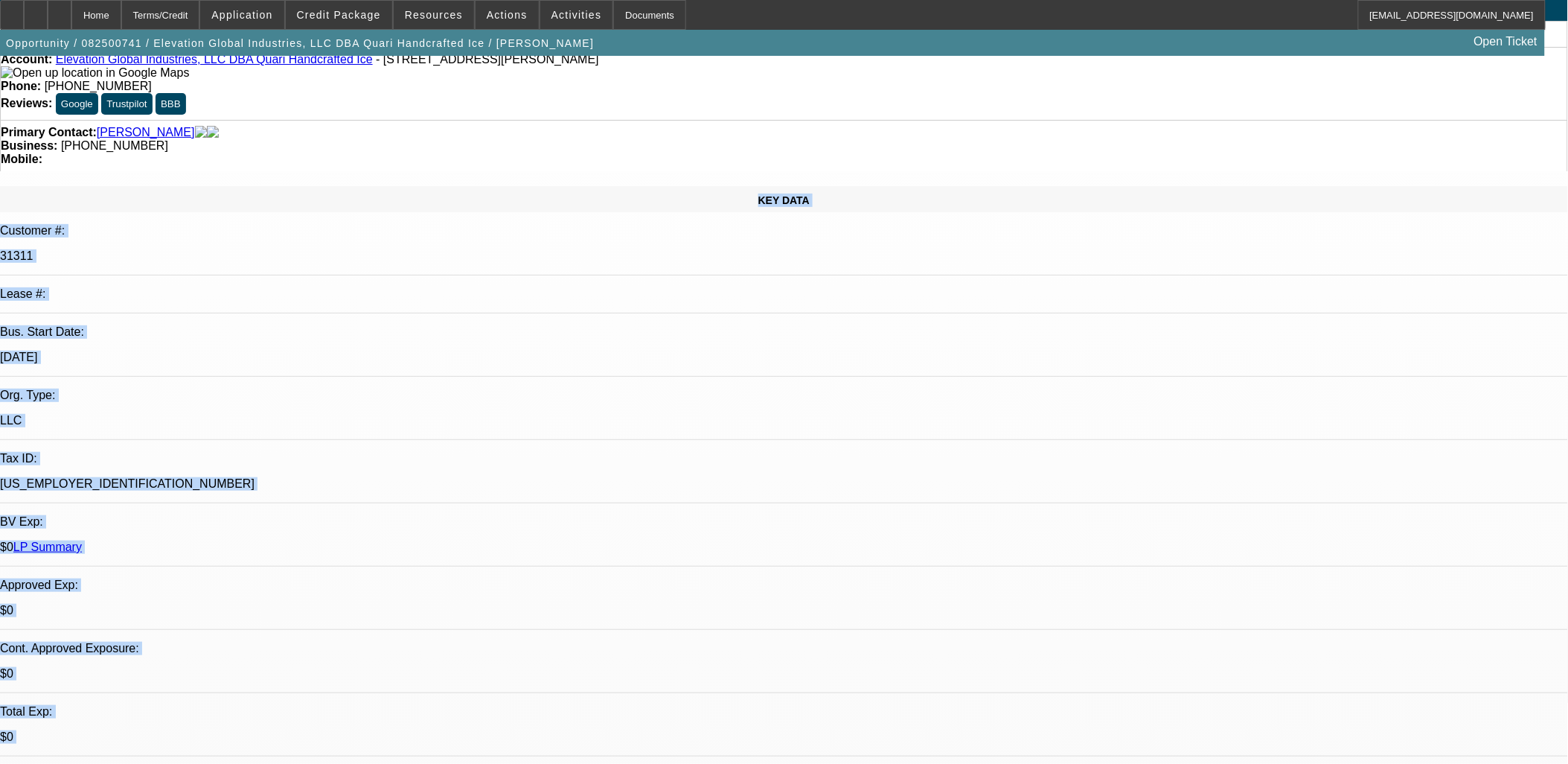
click at [76, 186] on div "KEY DATA Customer #: 31311 Lease #: Bus. Start Date: 11/1/16 Org. Type: LLC Tax…" at bounding box center [784, 544] width 1568 height 717
drag, startPoint x: 76, startPoint y: 140, endPoint x: 607, endPoint y: 721, distance: 787.1
drag, startPoint x: 257, startPoint y: 328, endPoint x: 260, endPoint y: 336, distance: 8.5
click at [258, 730] on div "$0" at bounding box center [784, 737] width 1568 height 13
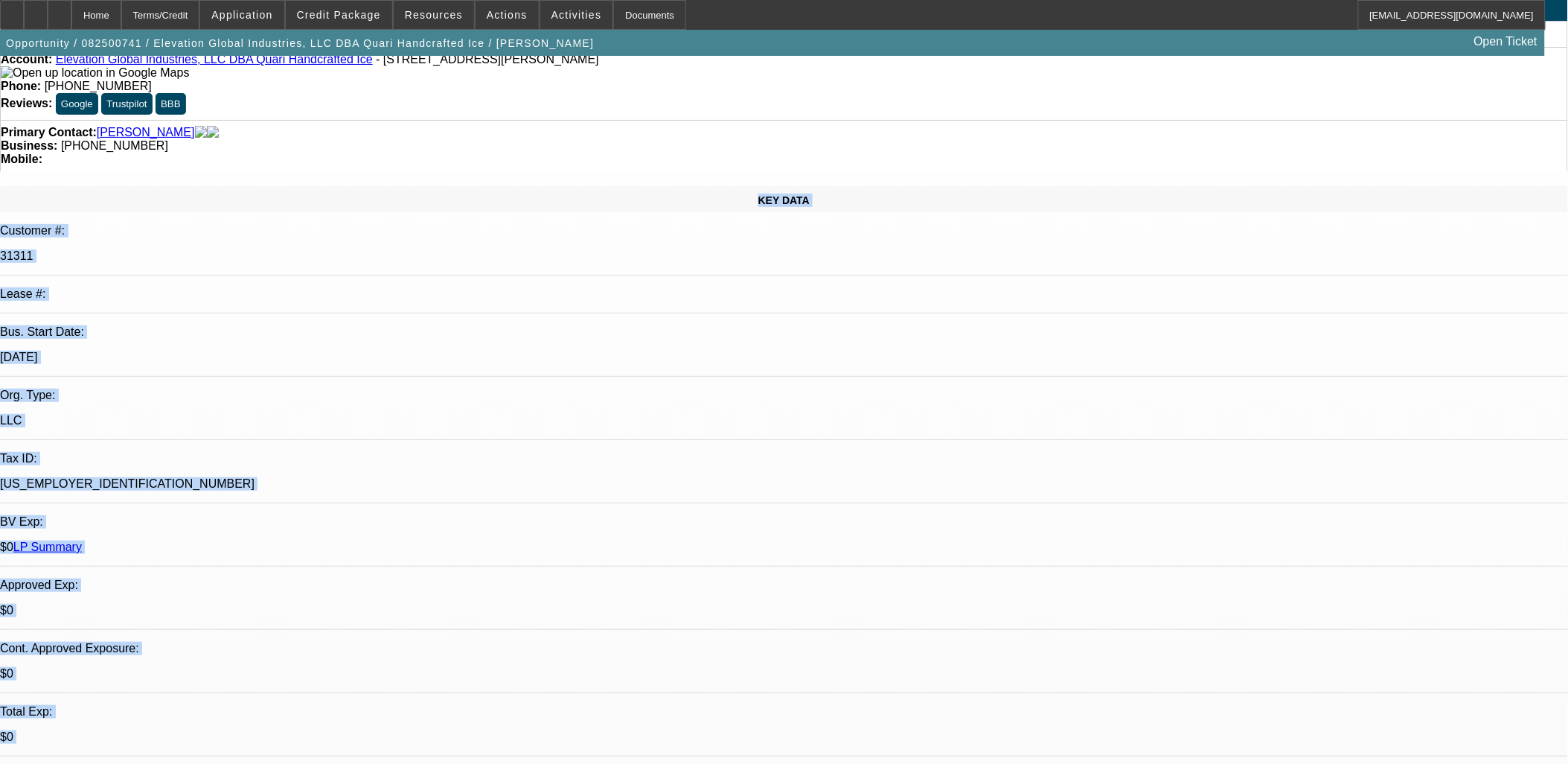
click at [261, 730] on p "$0" at bounding box center [784, 737] width 1568 height 13
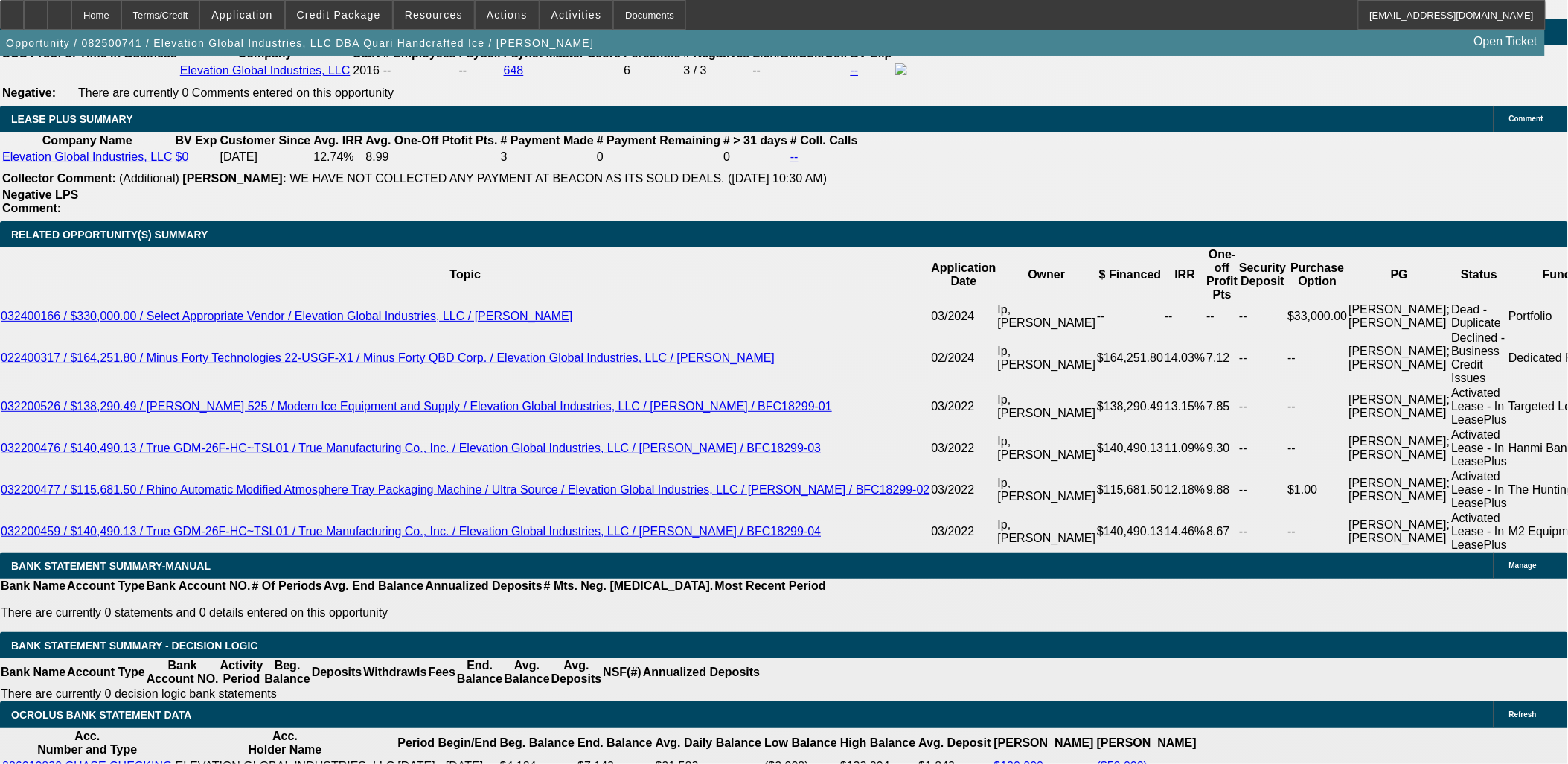
scroll to position [2460, 0]
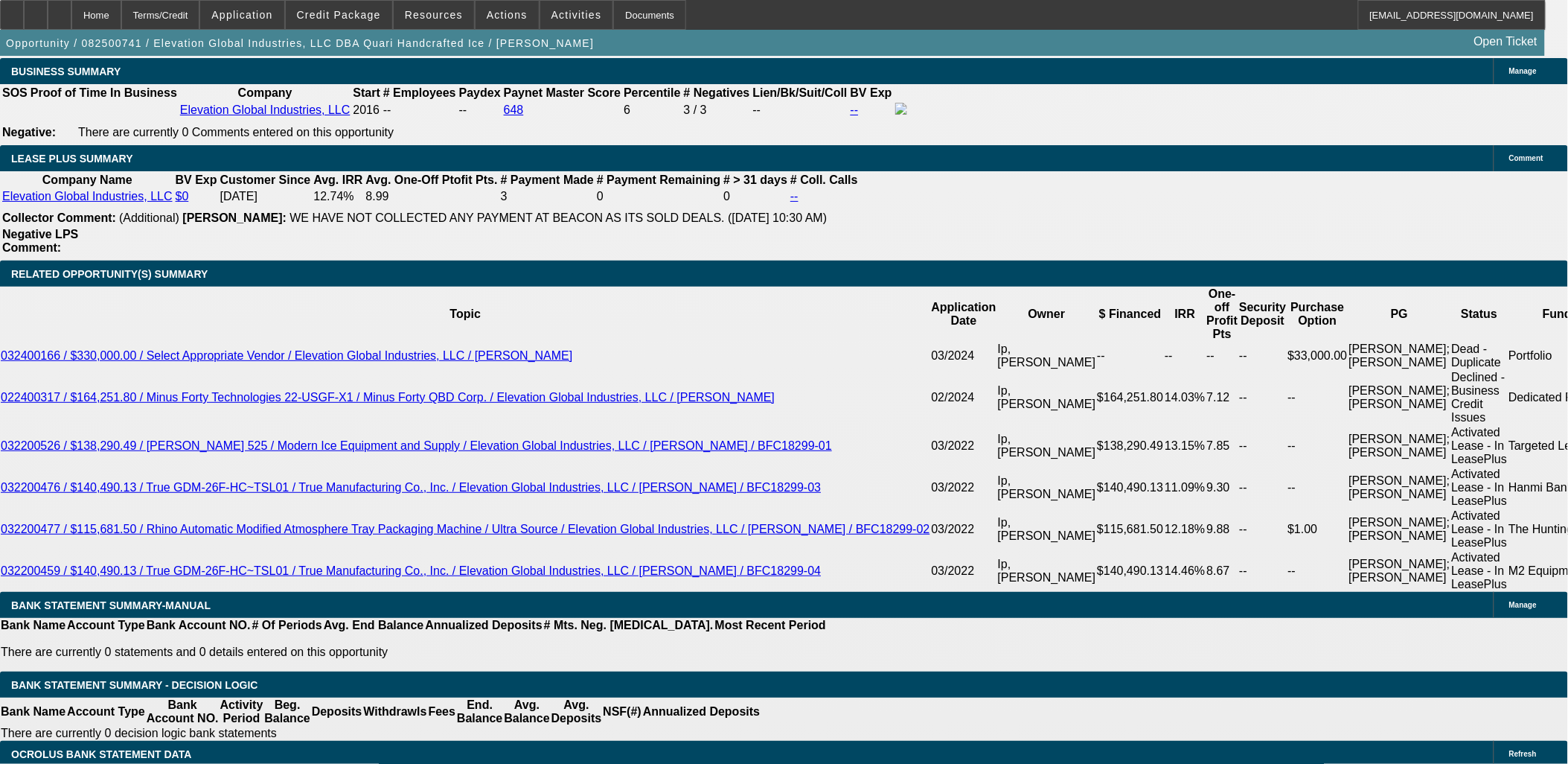
drag, startPoint x: 95, startPoint y: 421, endPoint x: 18, endPoint y: 214, distance: 220.9
drag, startPoint x: 18, startPoint y: 214, endPoint x: 135, endPoint y: 416, distance: 233.4
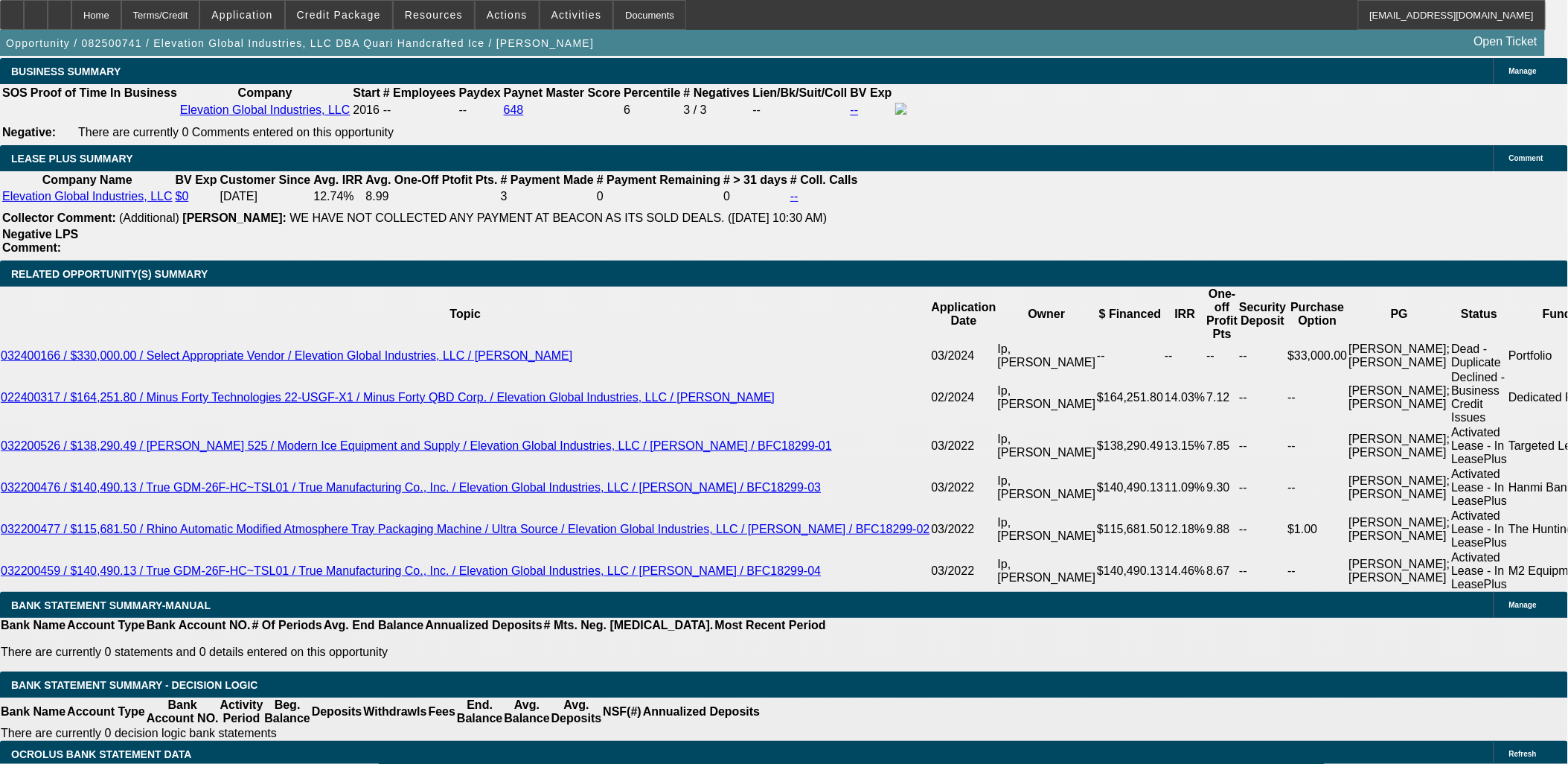
drag, startPoint x: 135, startPoint y: 417, endPoint x: 20, endPoint y: 220, distance: 228.1
drag, startPoint x: 17, startPoint y: 212, endPoint x: 124, endPoint y: 421, distance: 234.8
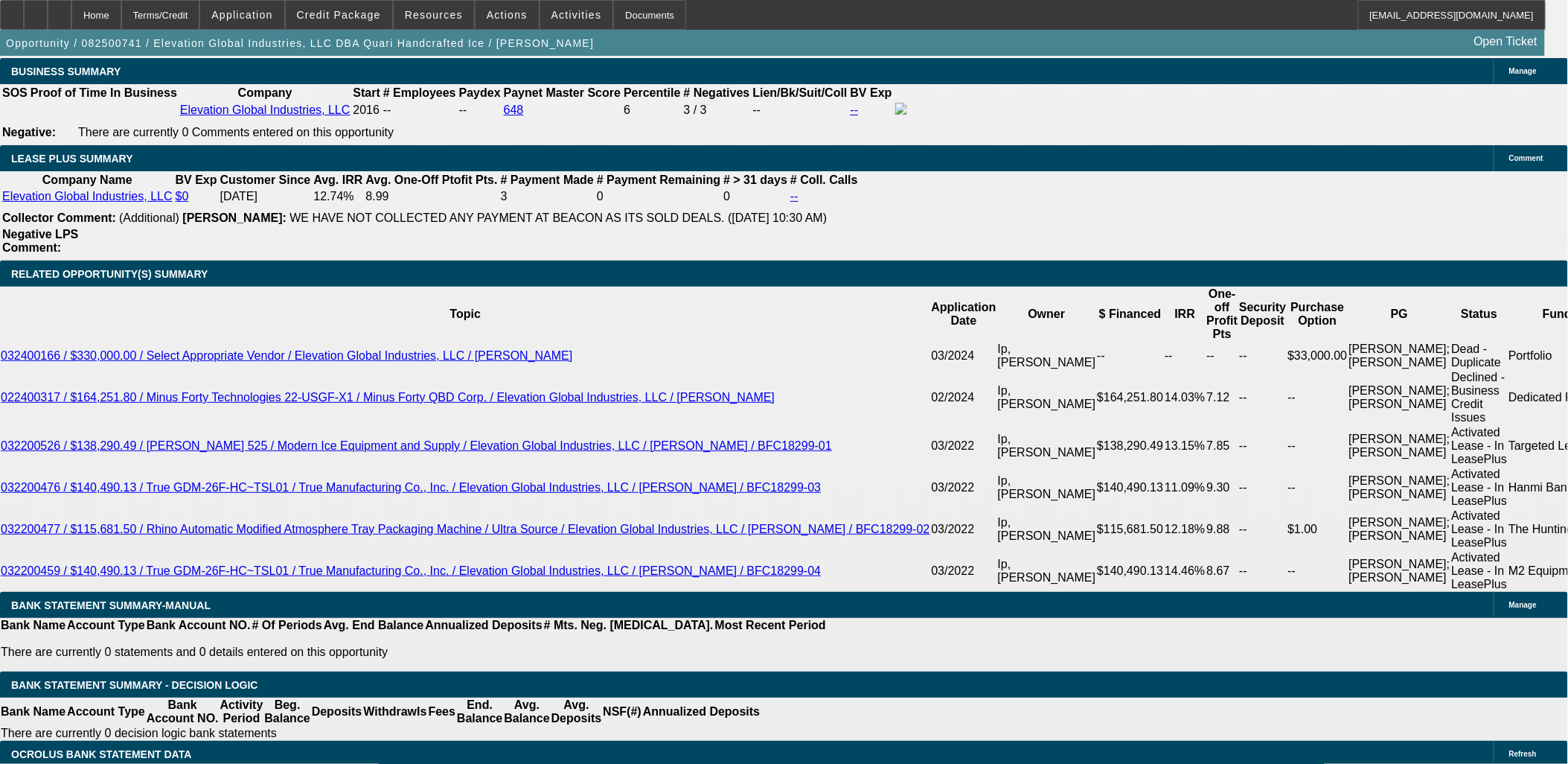
drag, startPoint x: 124, startPoint y: 421, endPoint x: 77, endPoint y: 409, distance: 48.5
drag, startPoint x: 93, startPoint y: 421, endPoint x: 12, endPoint y: 207, distance: 228.8
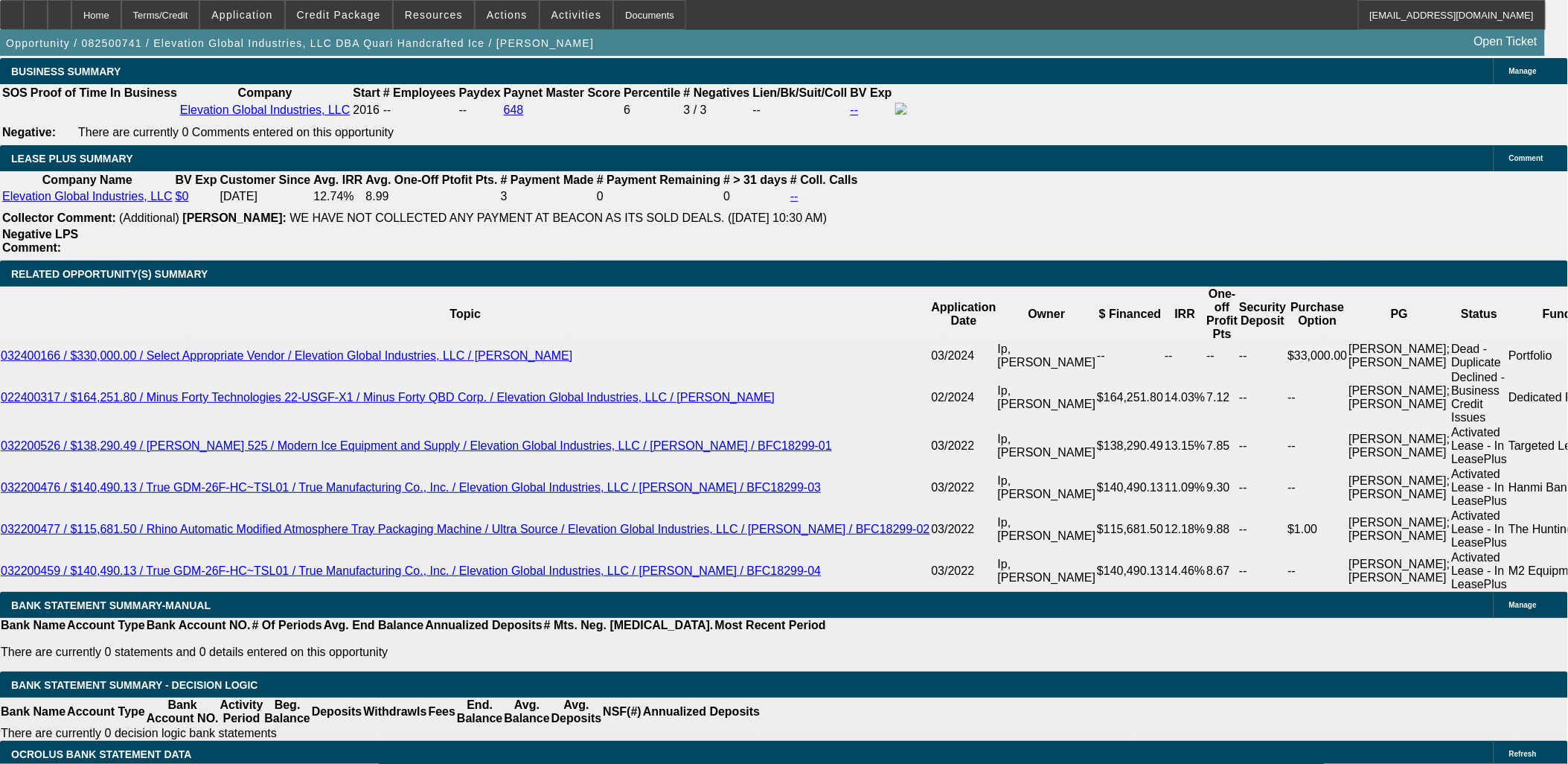
drag, startPoint x: 13, startPoint y: 207, endPoint x: 119, endPoint y: 407, distance: 226.4
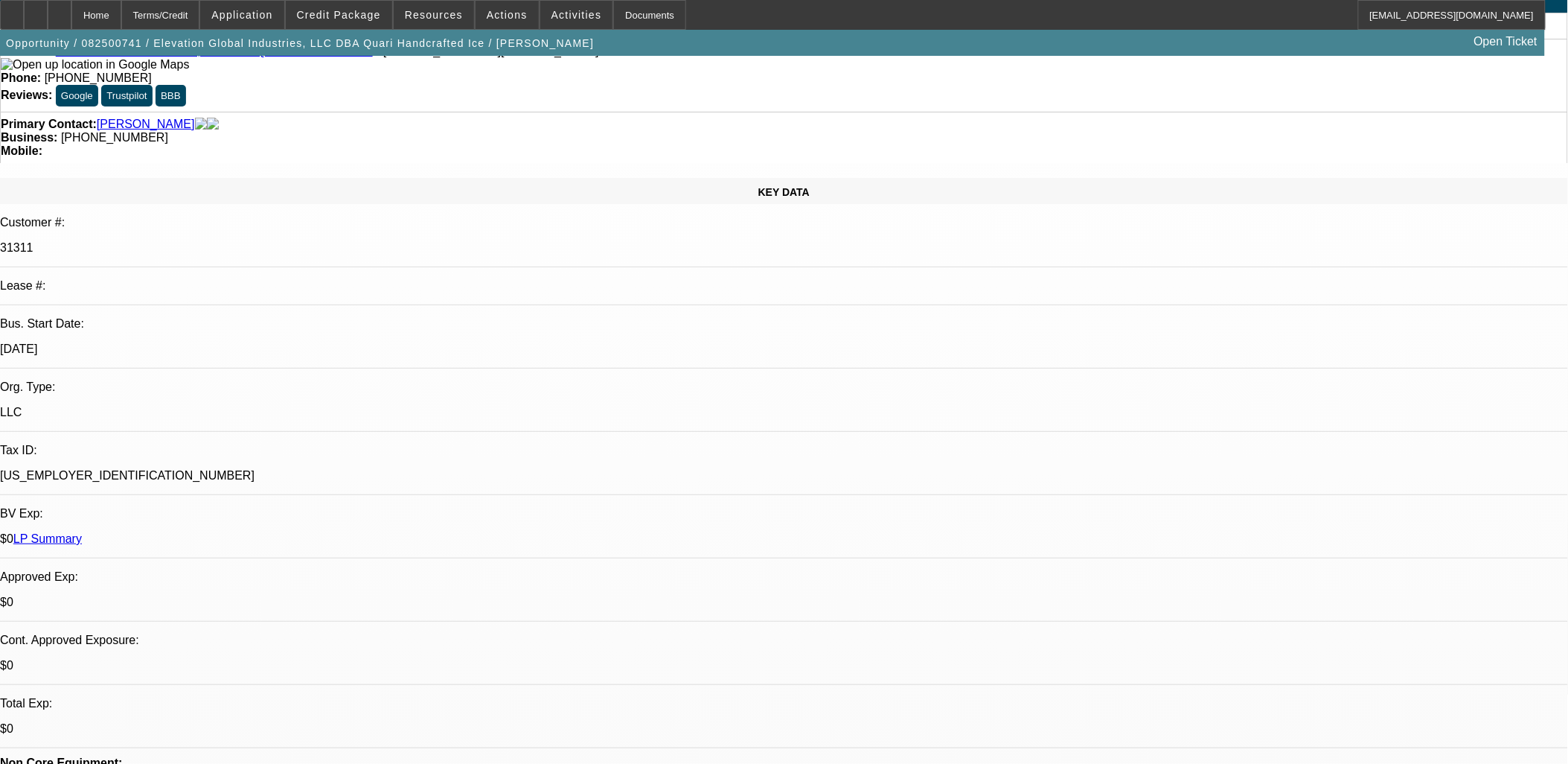
scroll to position [0, 0]
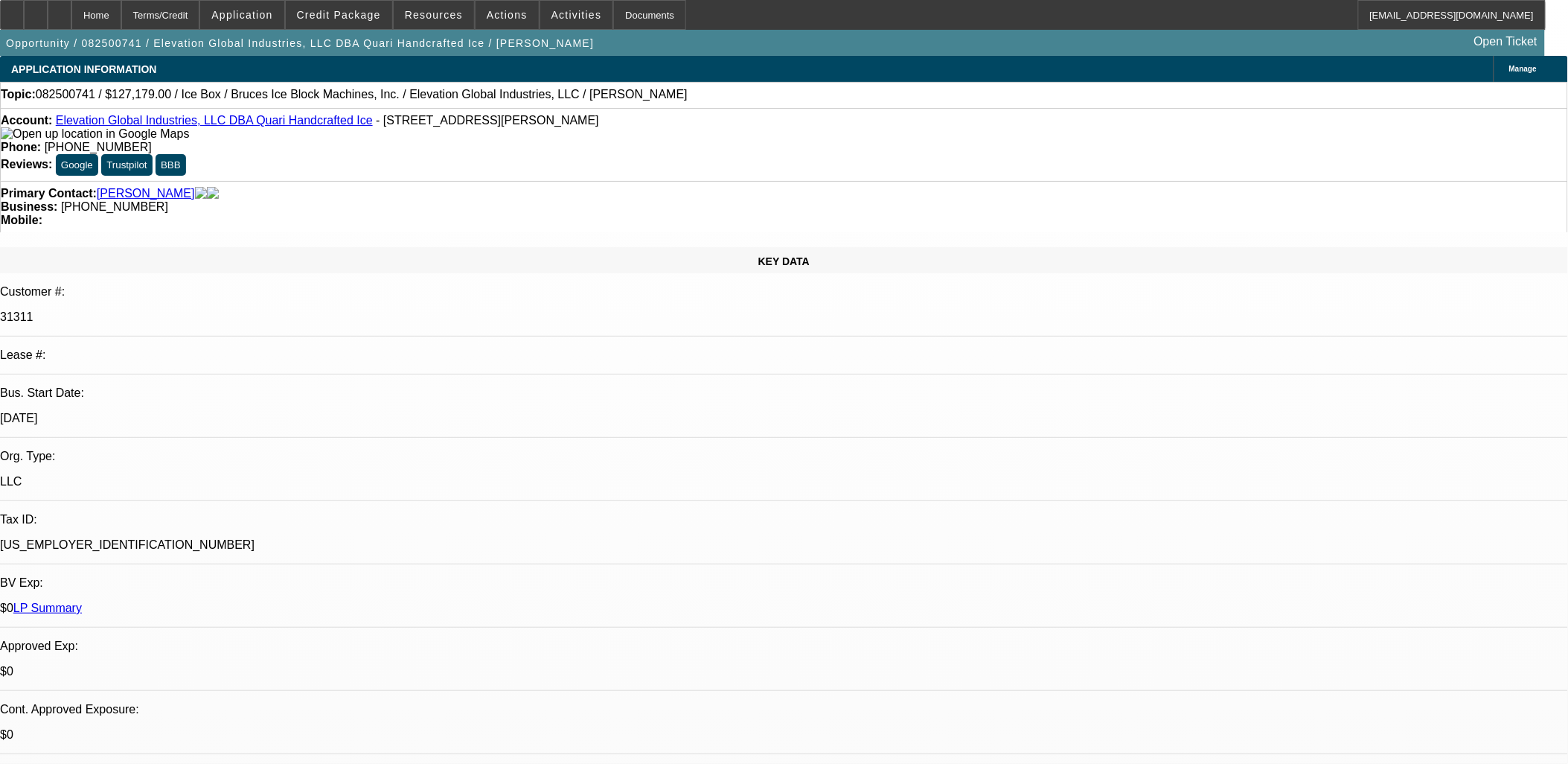
drag, startPoint x: 336, startPoint y: 123, endPoint x: 506, endPoint y: 132, distance: 170.2
click at [506, 132] on div "Account: Elevation Global Industries, LLC DBA Quari Handcrafted Ice - 2010 W Fu…" at bounding box center [784, 128] width 1566 height 27
copy span "2010 W Fulton St Ste F106A, Chicago, IL 60612"
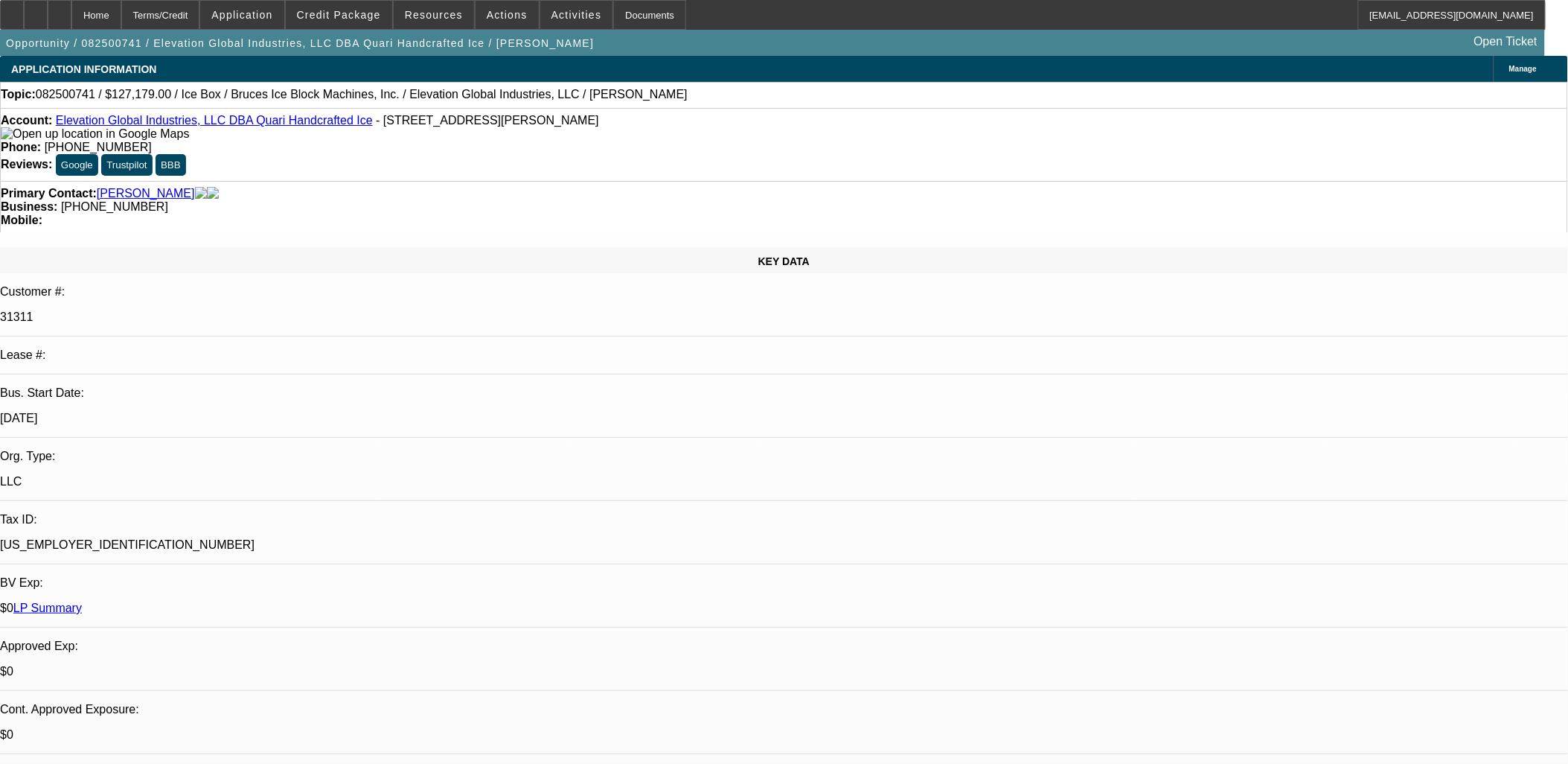
click at [35, 10] on icon at bounding box center [35, 10] width 0 height 0
drag, startPoint x: 1359, startPoint y: 594, endPoint x: 1245, endPoint y: 565, distance: 117.6
copy td "US Citizenship FOR BOTH PGS; Equipment Storage Location; DL Front/Back; Zip cod…"
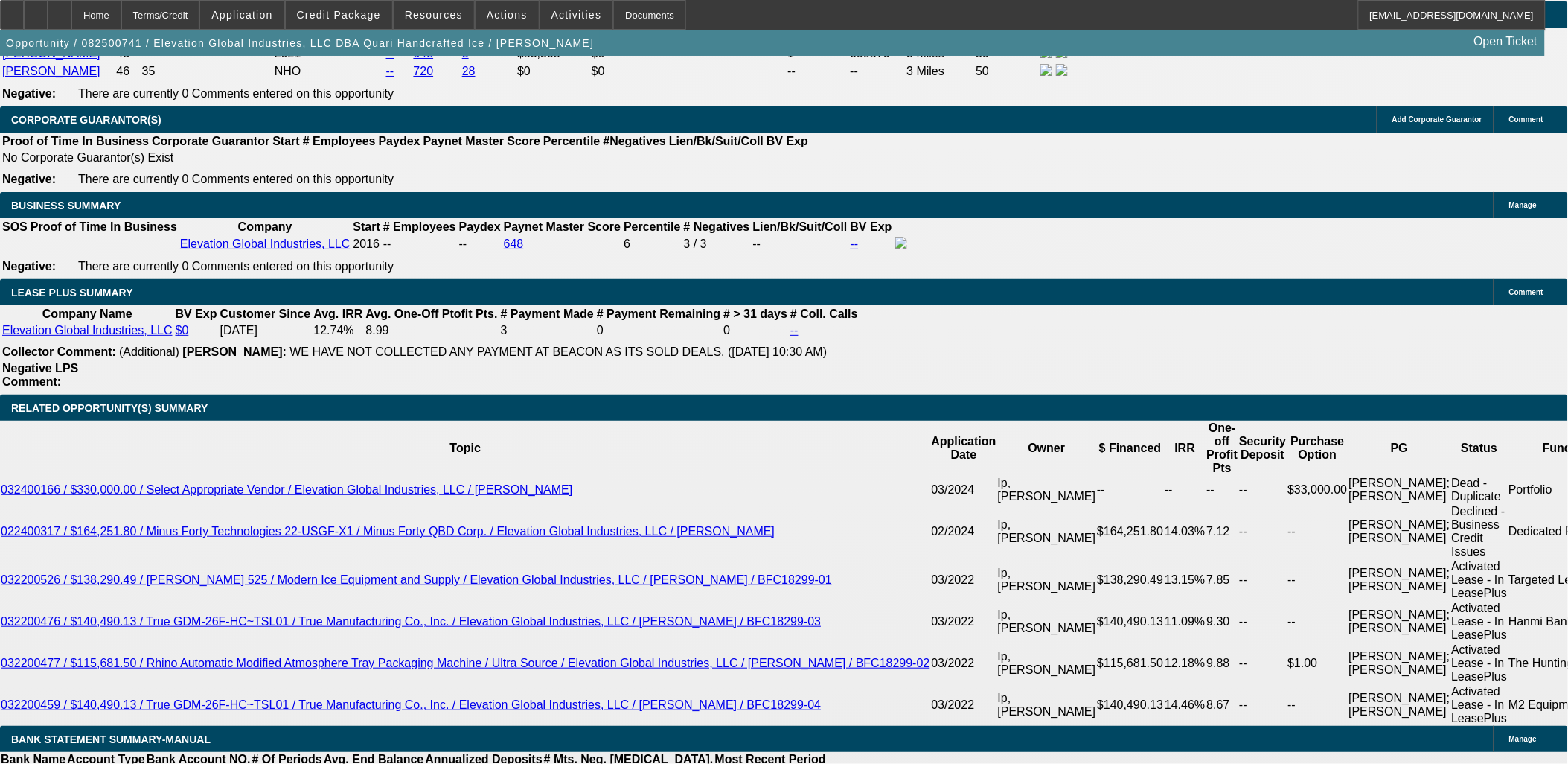
scroll to position [2482, 0]
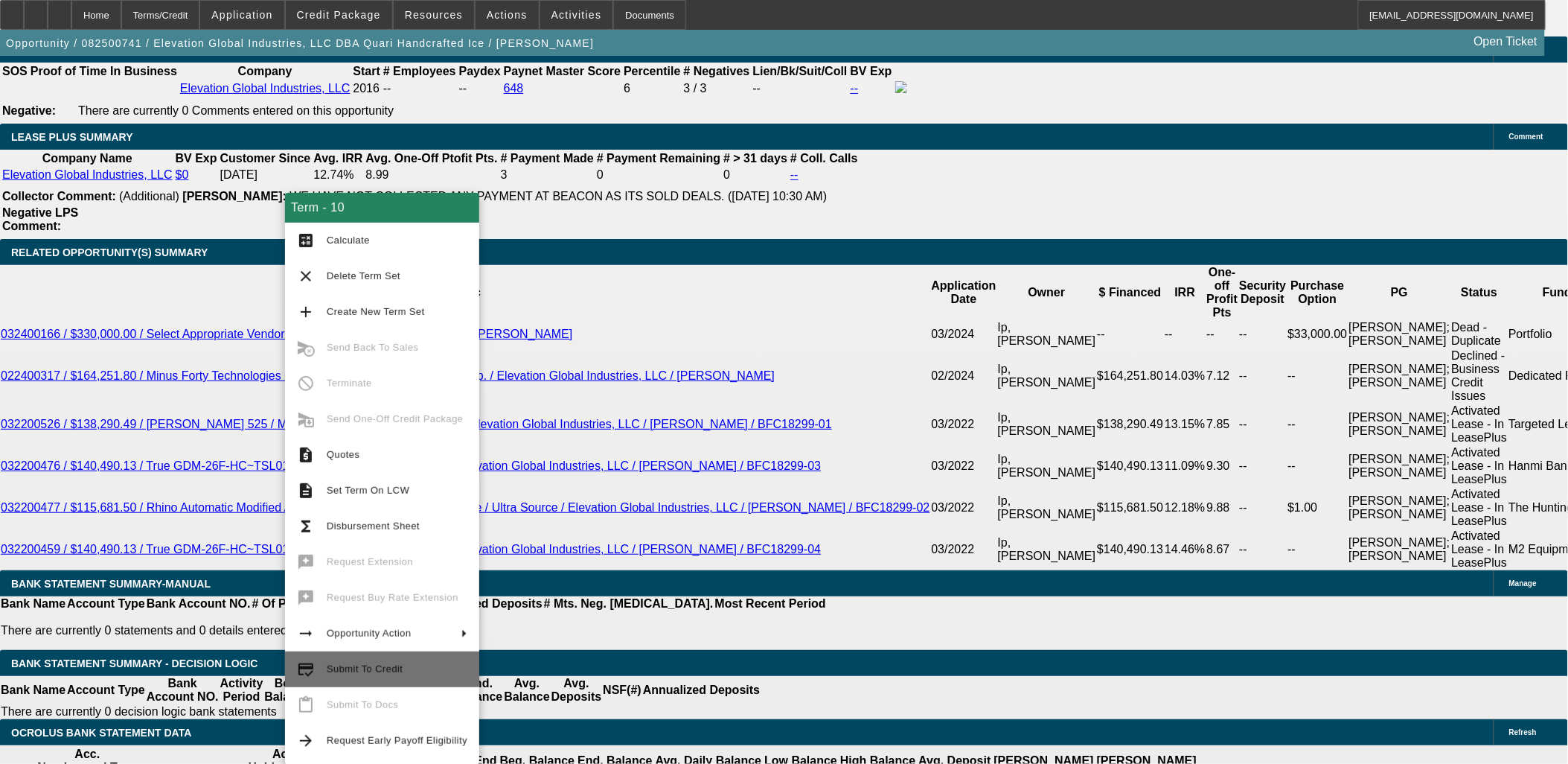
click at [404, 673] on span "Submit To Credit" at bounding box center [397, 669] width 141 height 18
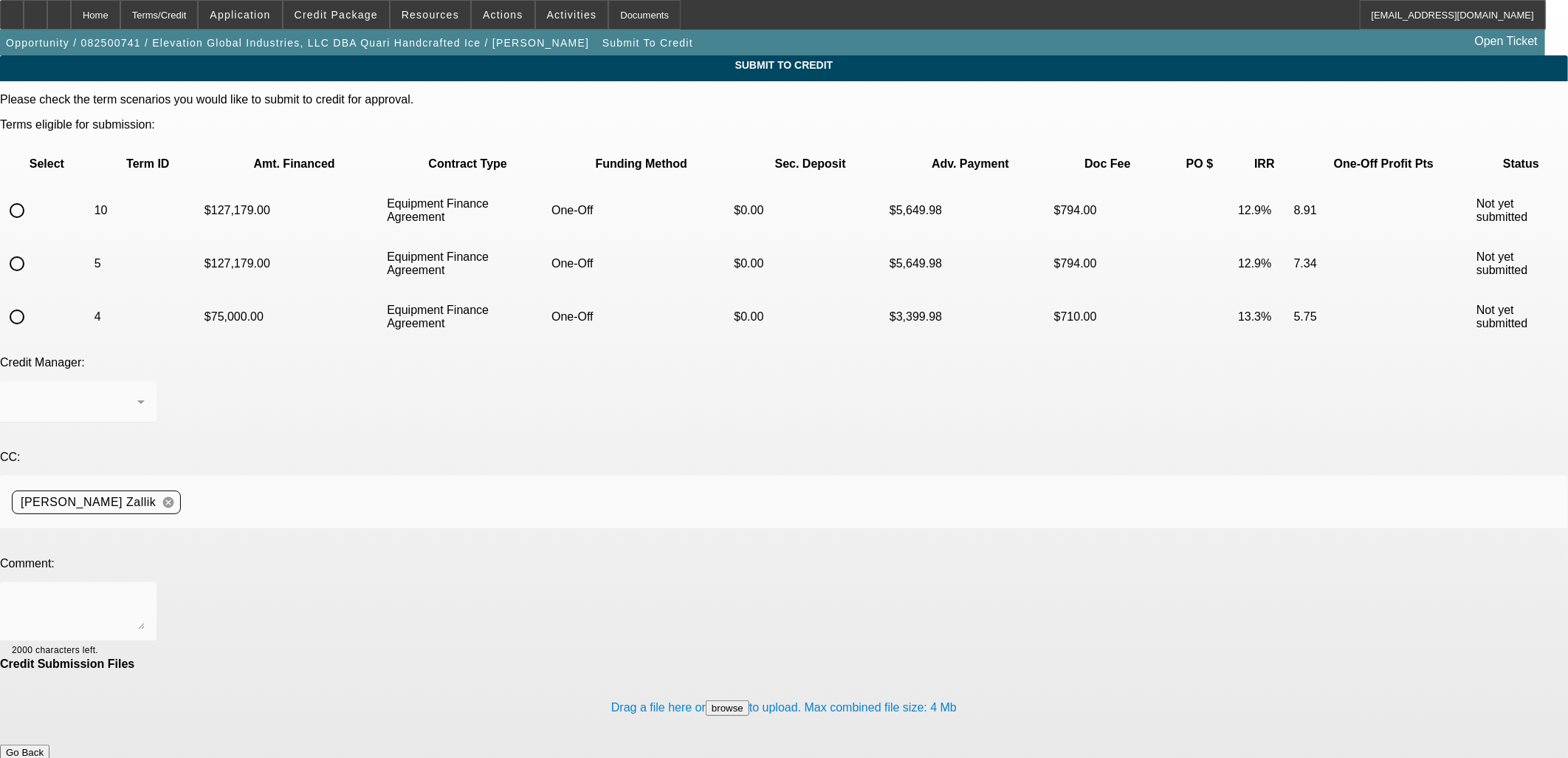
click at [662, 671] on div "Drag a file here or browse to upload. Max combined file size: 4 Mb" at bounding box center [784, 708] width 1568 height 74
drag, startPoint x: 644, startPoint y: 695, endPoint x: 657, endPoint y: 638, distance: 58.5
click at [644, 690] on body "Home Terms/Credit Application Credit Package Resources Actions Activities Docum…" at bounding box center [784, 612] width 1568 height 1224
click at [49, 745] on button "Go Back" at bounding box center [25, 753] width 49 height 16
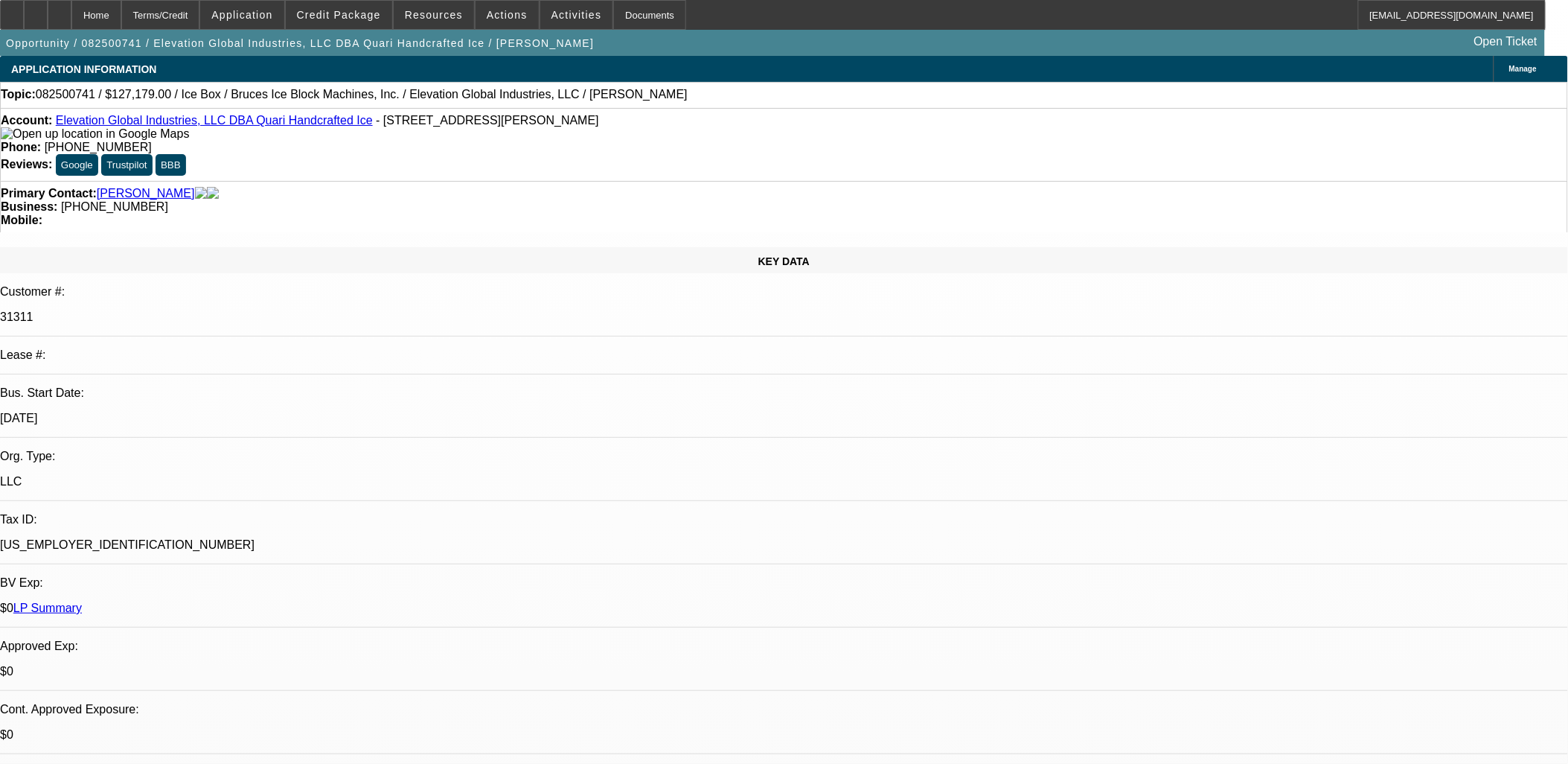
select select "0"
select select "6"
select select "0"
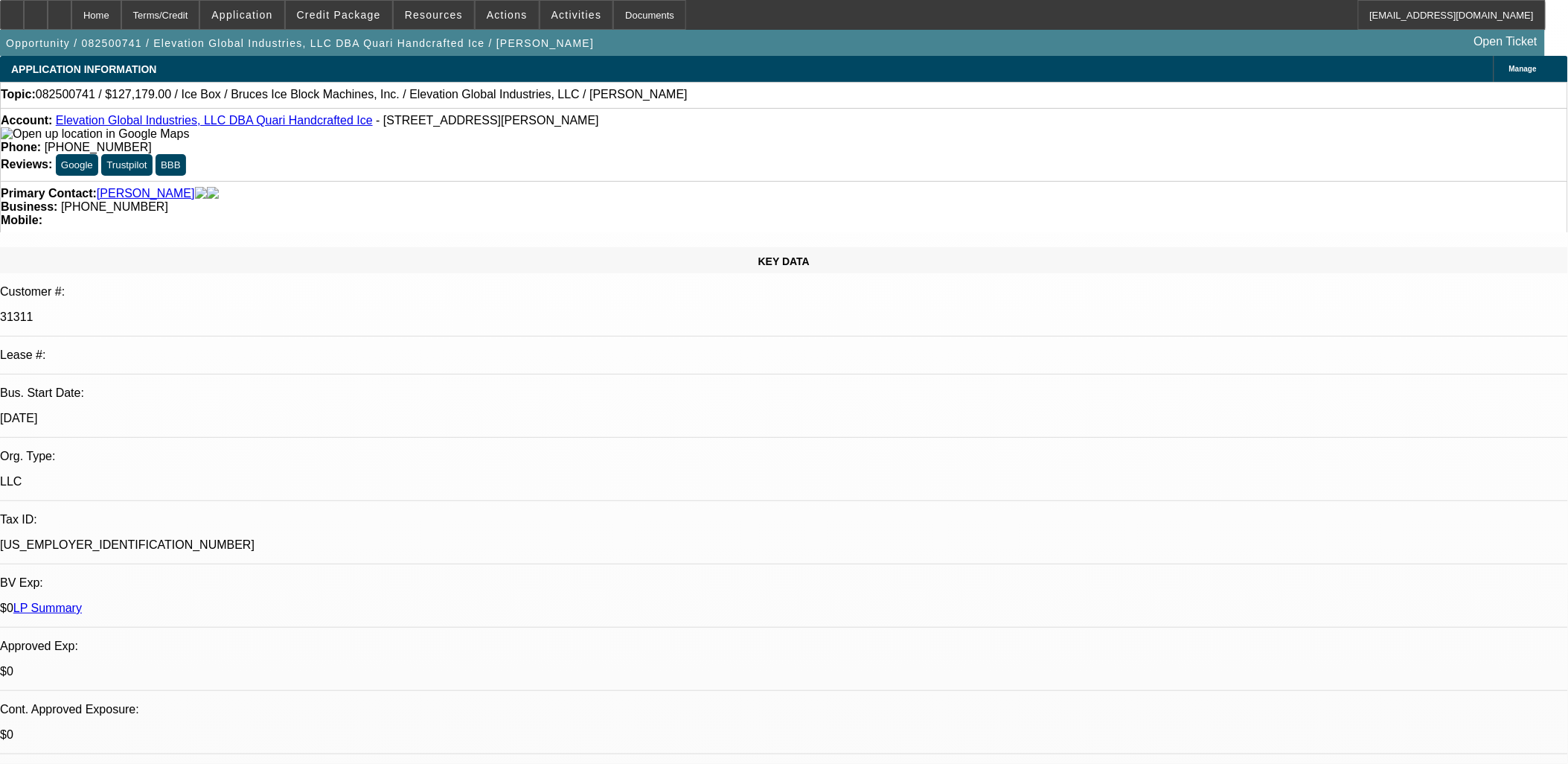
select select "0"
select select "6"
select select "0"
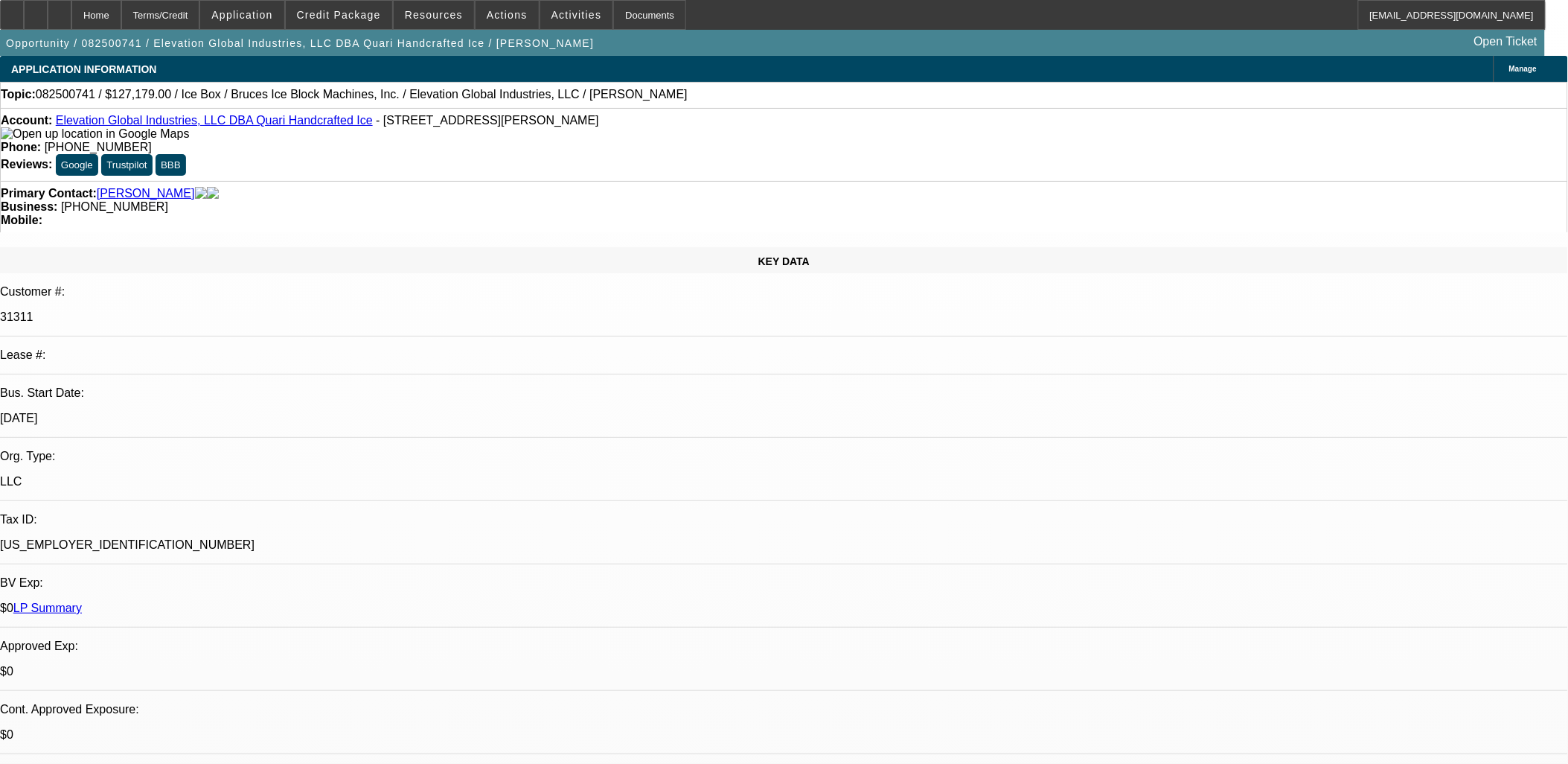
select select "0"
select select "6"
select select "0"
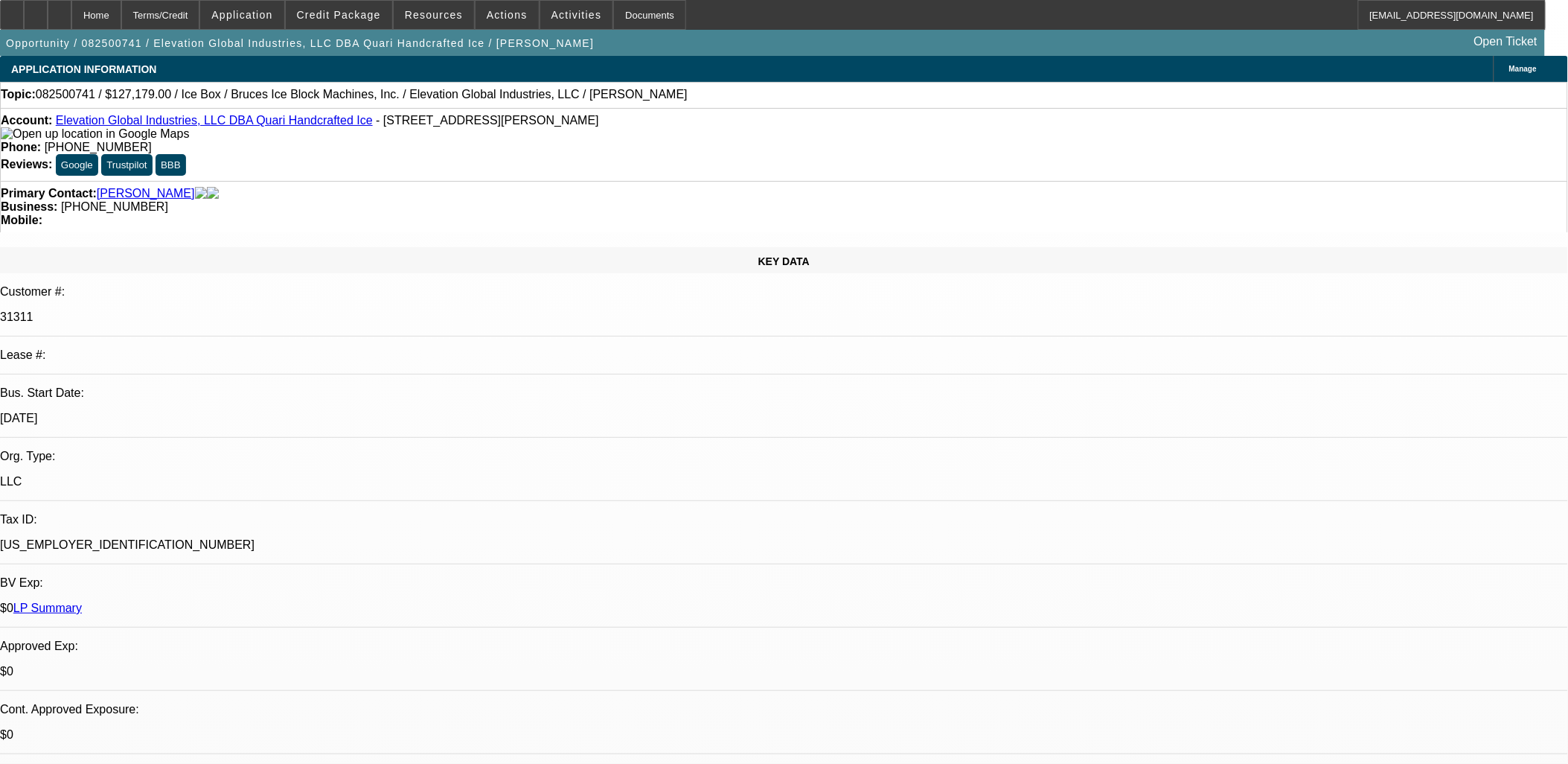
select select "6"
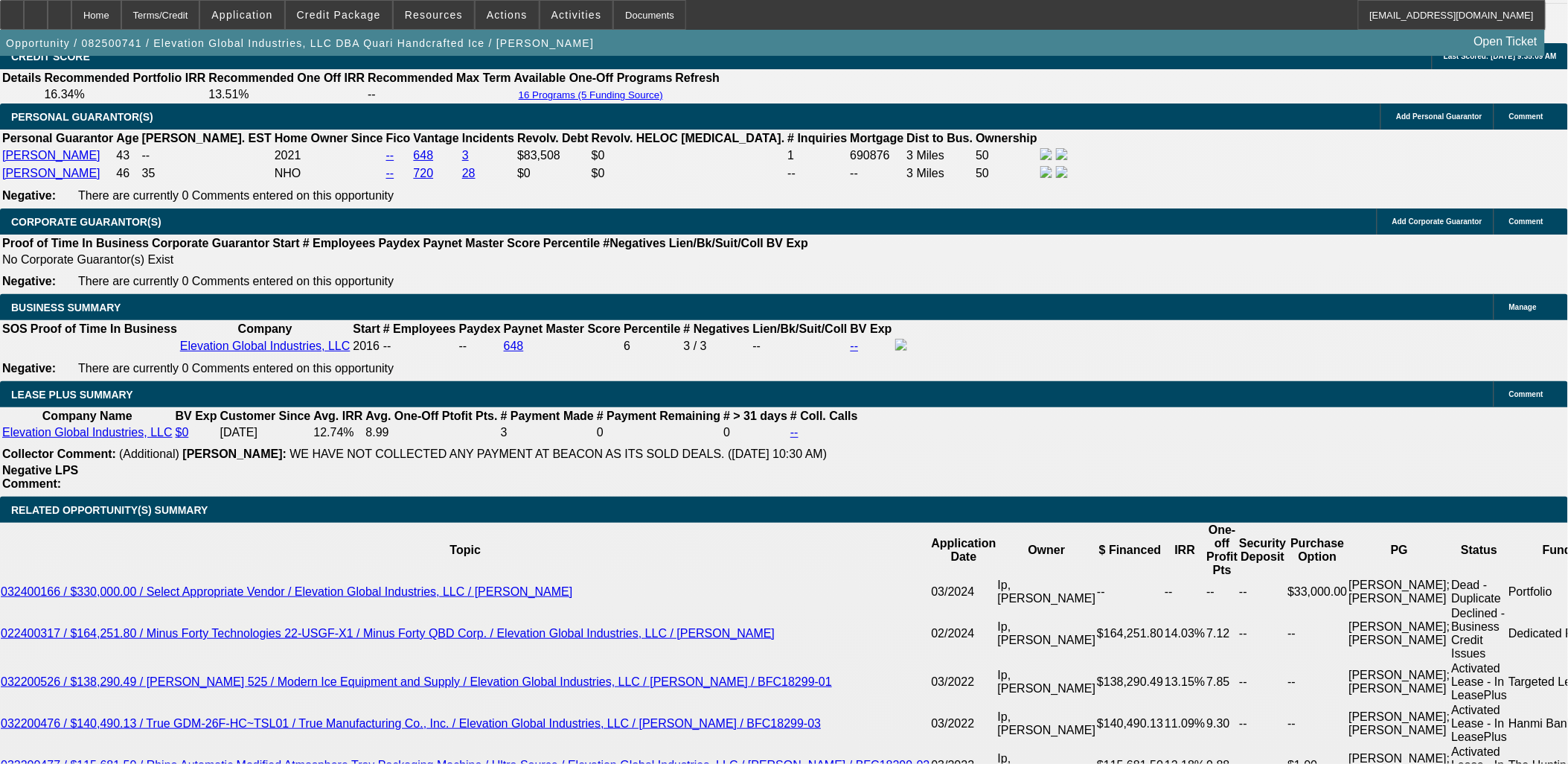
scroll to position [2482, 0]
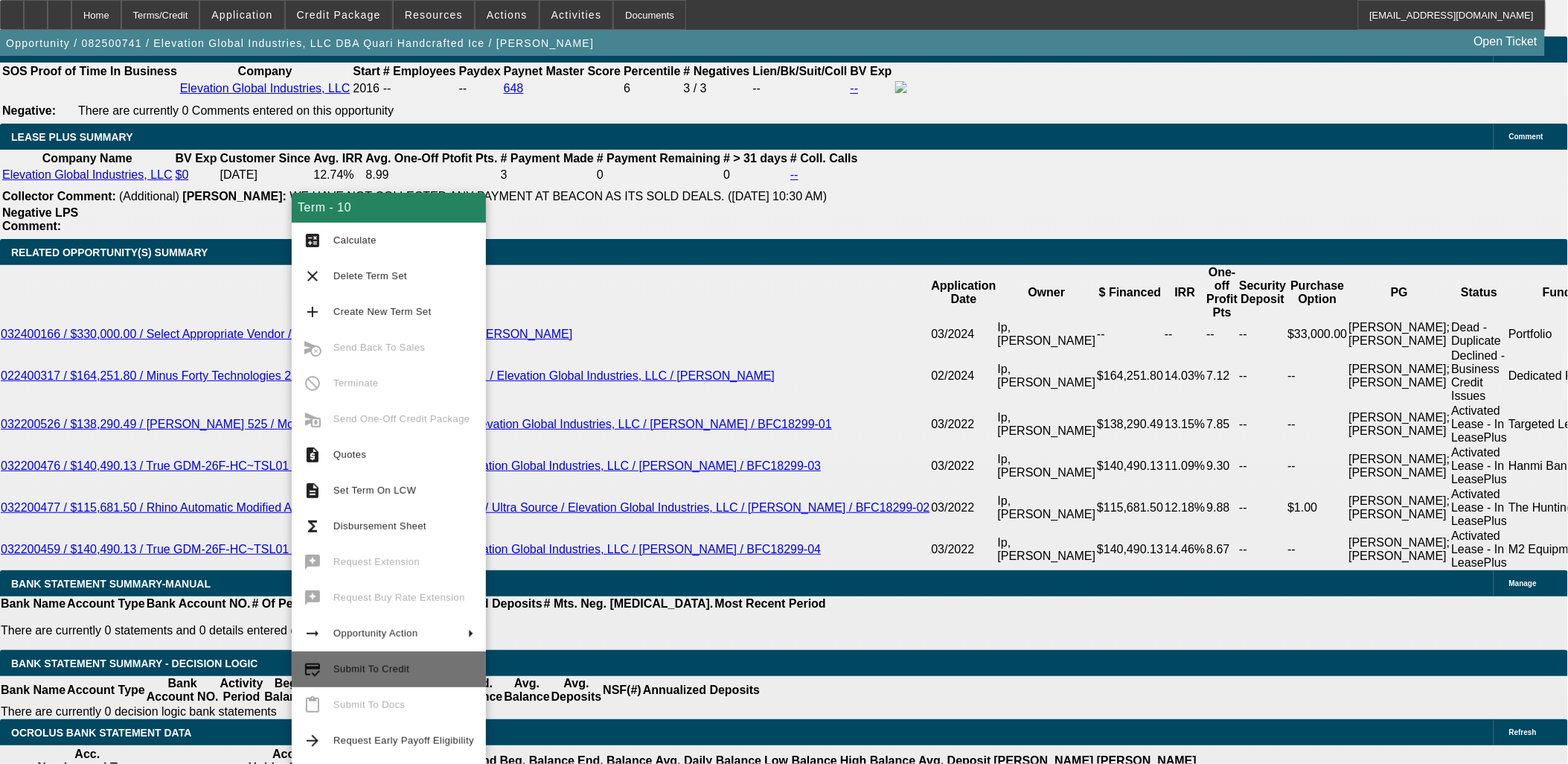
click at [412, 674] on span "Submit To Credit" at bounding box center [403, 669] width 141 height 18
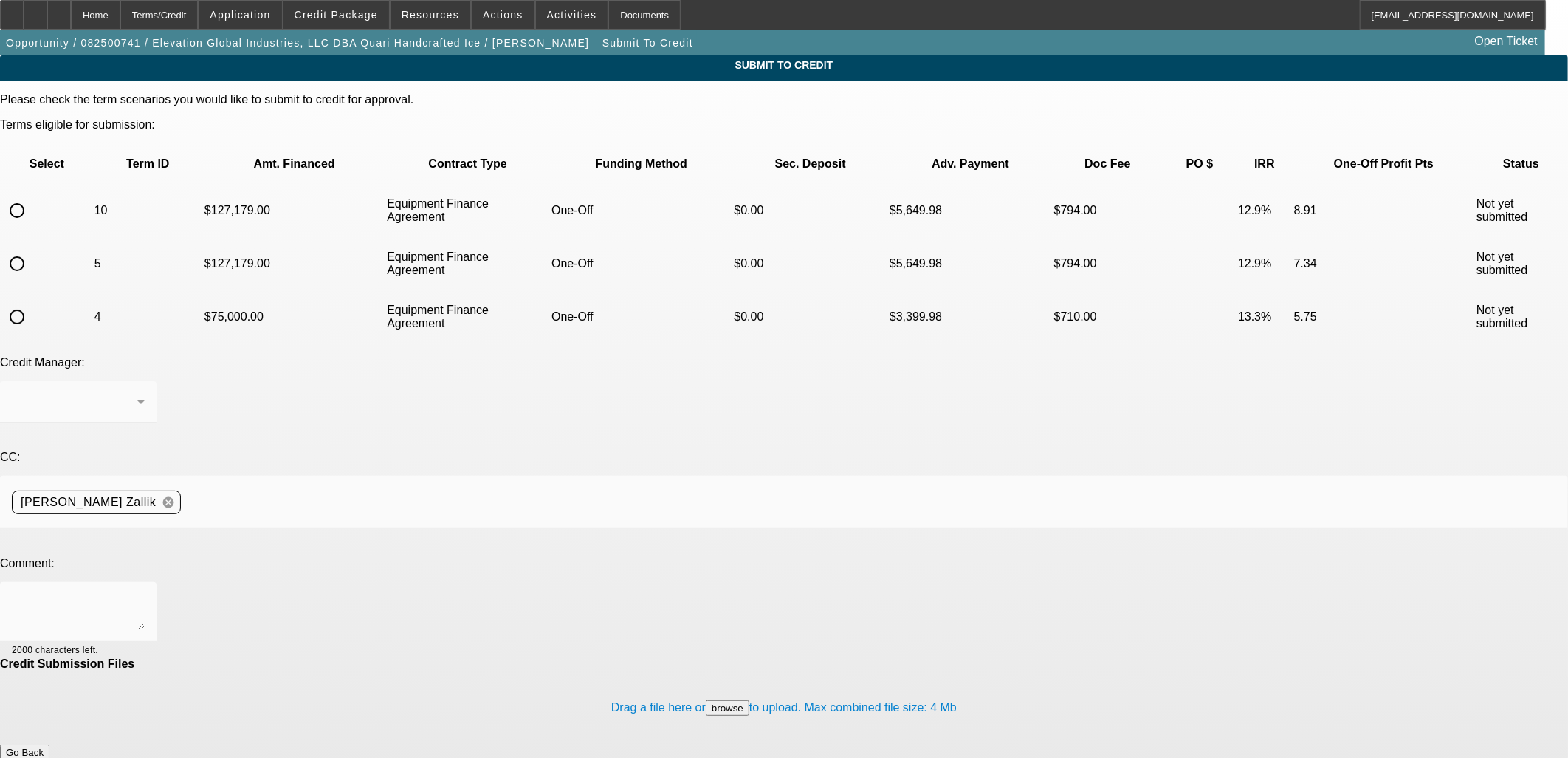
click at [32, 196] on input "radio" at bounding box center [18, 211] width 30 height 30
radio input "true"
click at [145, 594] on textarea at bounding box center [77, 611] width 133 height 35
paste textarea "US Citizenship FOR BOTH PGS; Equipment Storage Location; DL Front/Back; Zip cod…"
drag, startPoint x: 675, startPoint y: 427, endPoint x: 815, endPoint y: 430, distance: 140.0
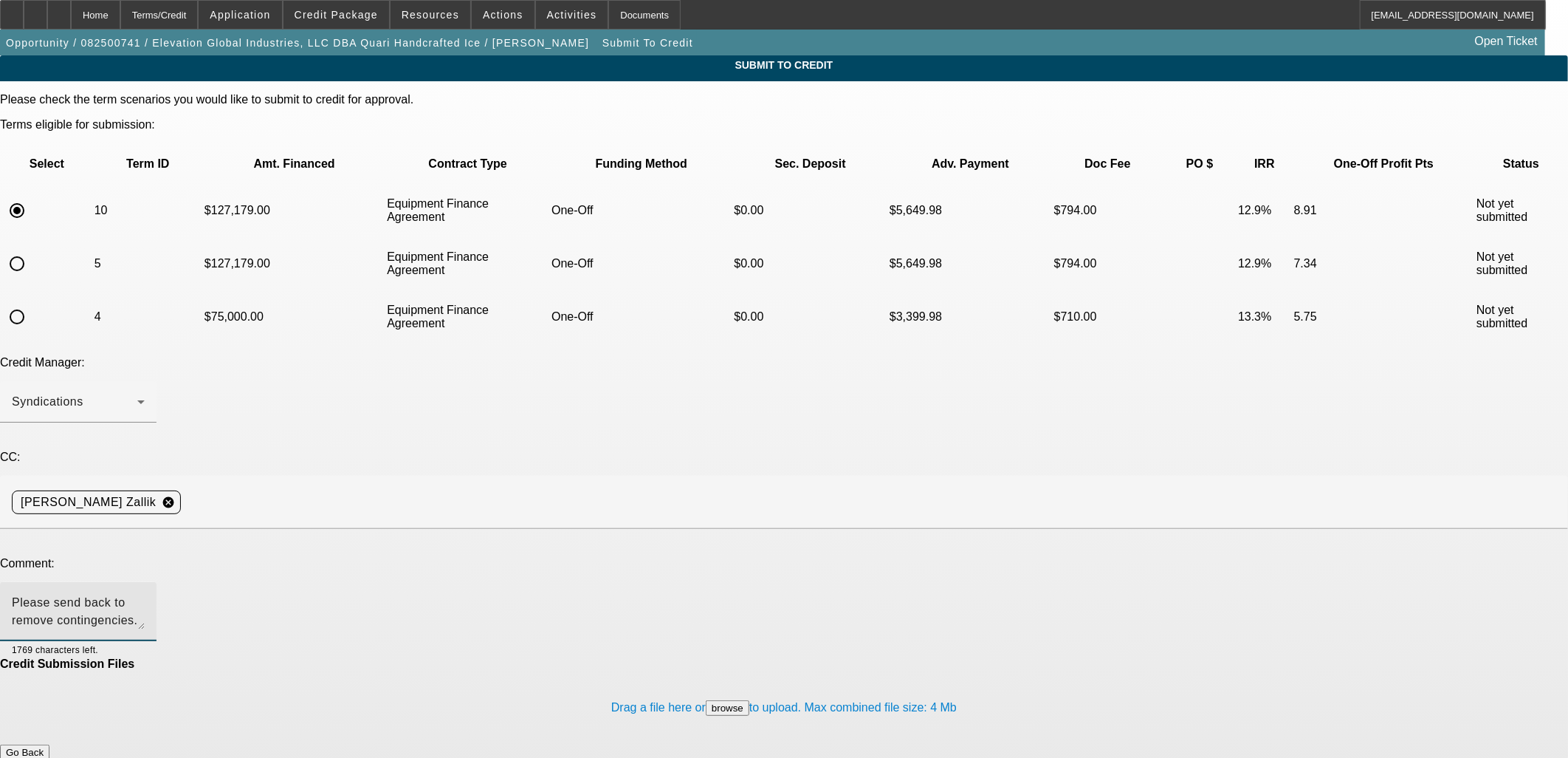
click at [145, 594] on textarea "Please send back to remove contingencies. US Passport uploaded along with Drive…" at bounding box center [77, 611] width 133 height 35
drag, startPoint x: 787, startPoint y: 432, endPoint x: 860, endPoint y: 434, distance: 73.0
click at [145, 594] on textarea "Please send back to remove contingencies. US Passport uploaded along with Drive…" at bounding box center [77, 611] width 133 height 35
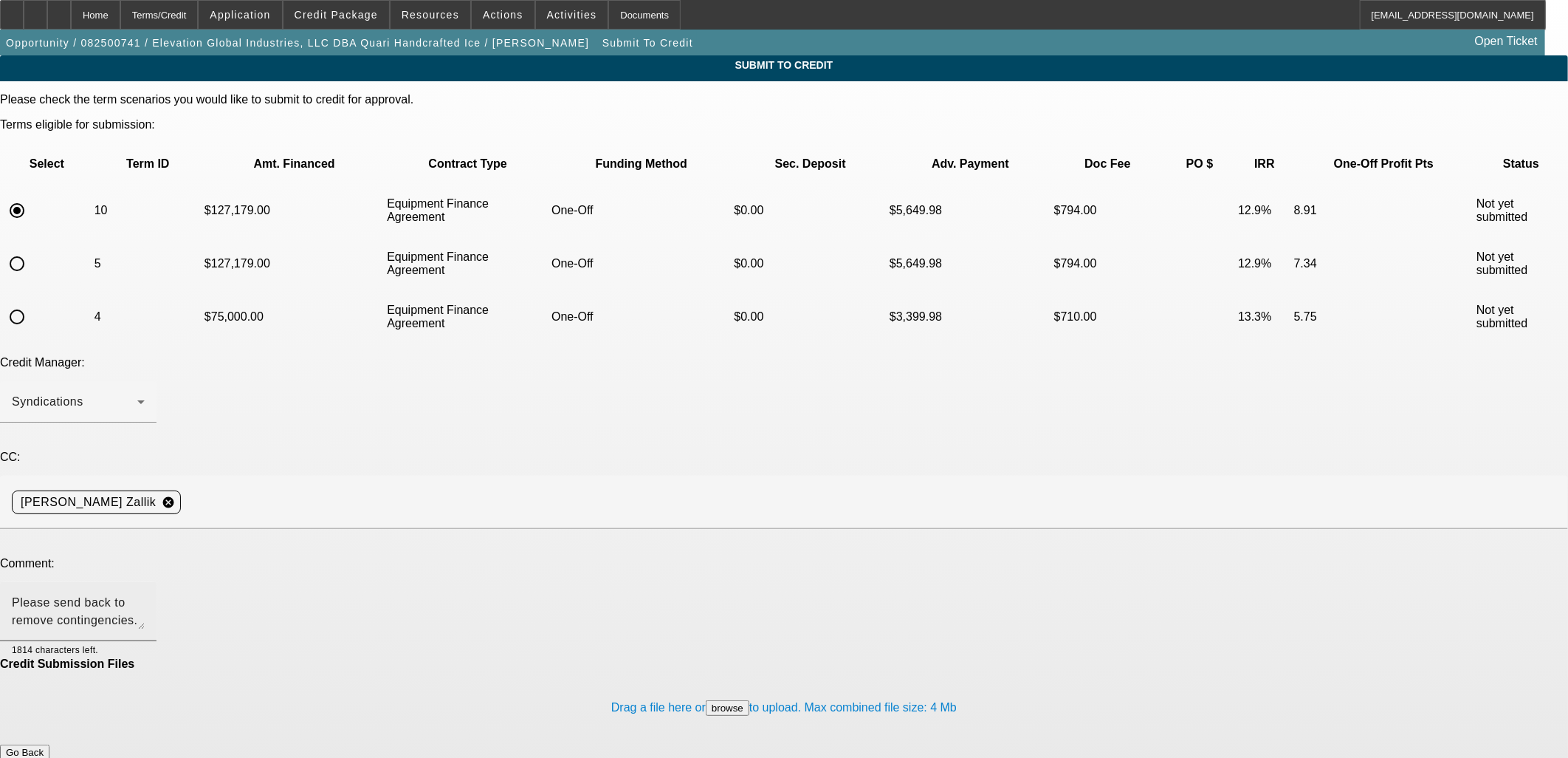
click at [145, 594] on textarea "Please send back to remove contingencies. US Passport uploaded along with Drive…" at bounding box center [77, 611] width 133 height 35
paste textarea "is 2010 W Fulton St Ste F106A, Chicago, IL 60612"
drag, startPoint x: 334, startPoint y: 447, endPoint x: 462, endPoint y: 445, distance: 128.0
click at [145, 594] on textarea "Please send back to remove contingencies. US Passport uploaded along with Drive…" at bounding box center [77, 611] width 133 height 35
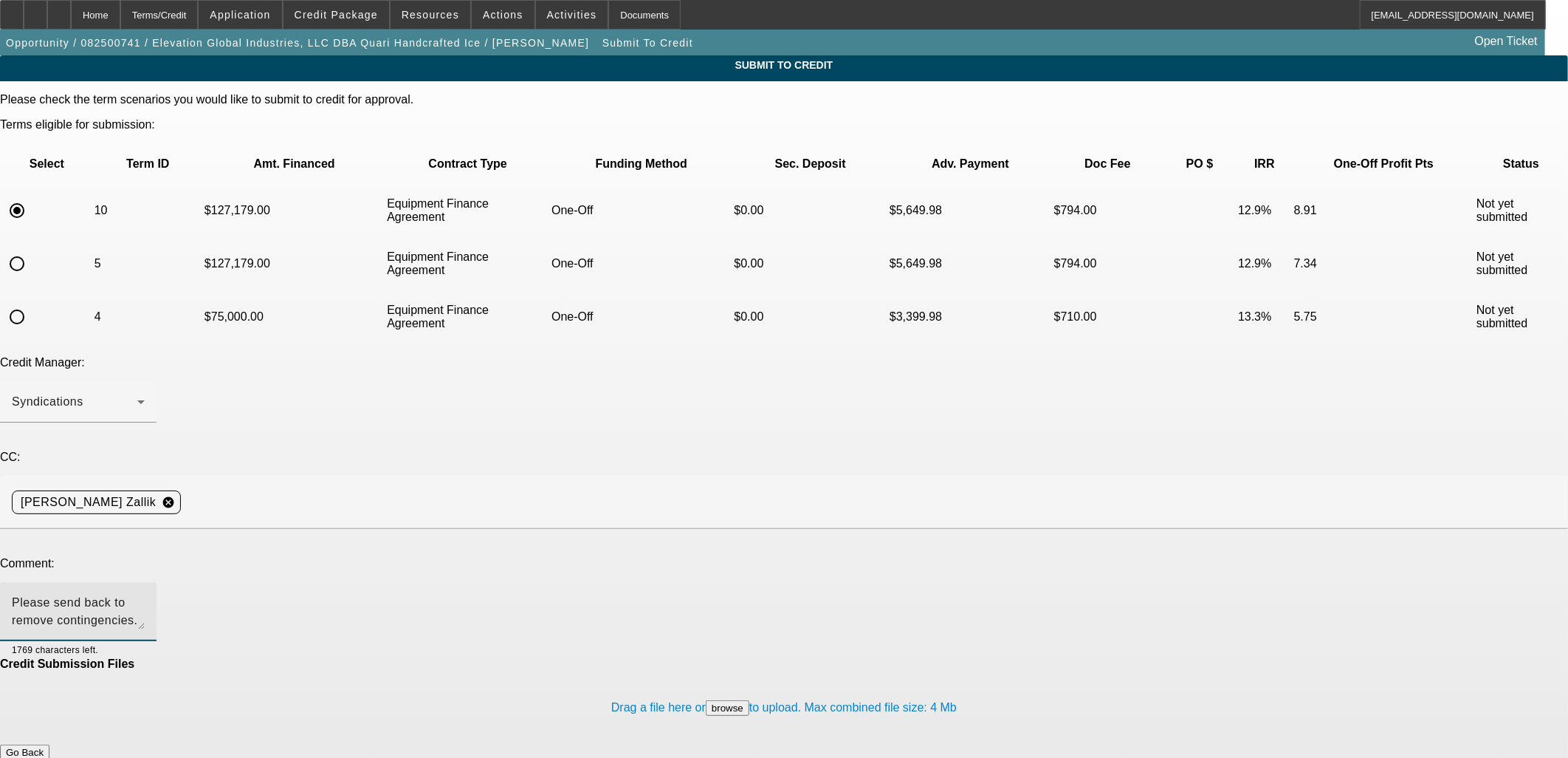
click at [145, 594] on textarea "Please send back to remove contingencies. US Passport uploaded along with Drive…" at bounding box center [77, 611] width 133 height 35
drag, startPoint x: 377, startPoint y: 449, endPoint x: 495, endPoint y: 445, distance: 118.1
click at [145, 594] on textarea "Please send back to remove contingencies. US Passport uploaded along with Drive…" at bounding box center [77, 611] width 133 height 35
drag, startPoint x: 527, startPoint y: 455, endPoint x: 424, endPoint y: 456, distance: 103.0
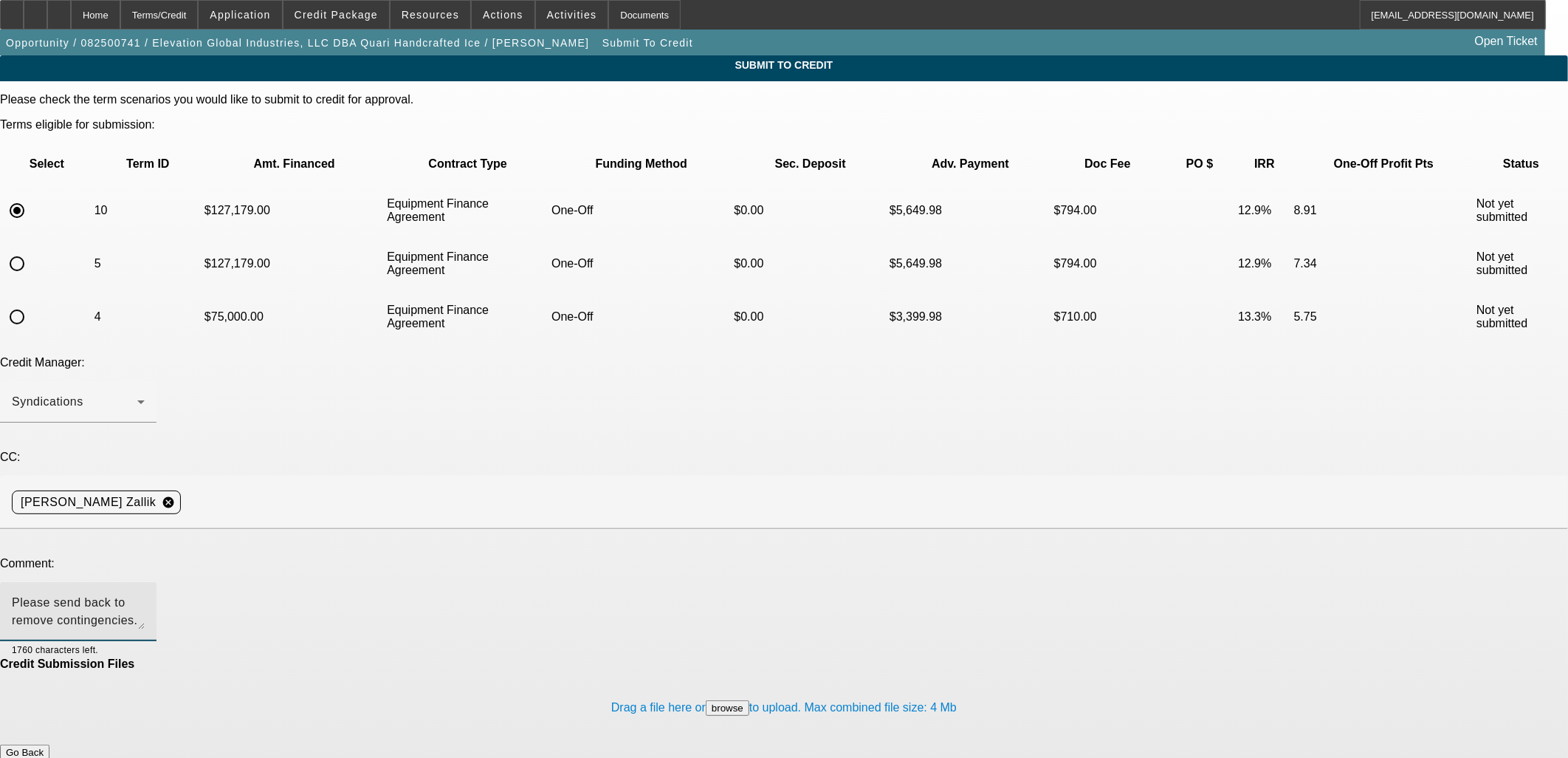
click at [145, 594] on textarea "Please send back to remove contingencies. US Passport uploaded along with Drive…" at bounding box center [77, 611] width 133 height 35
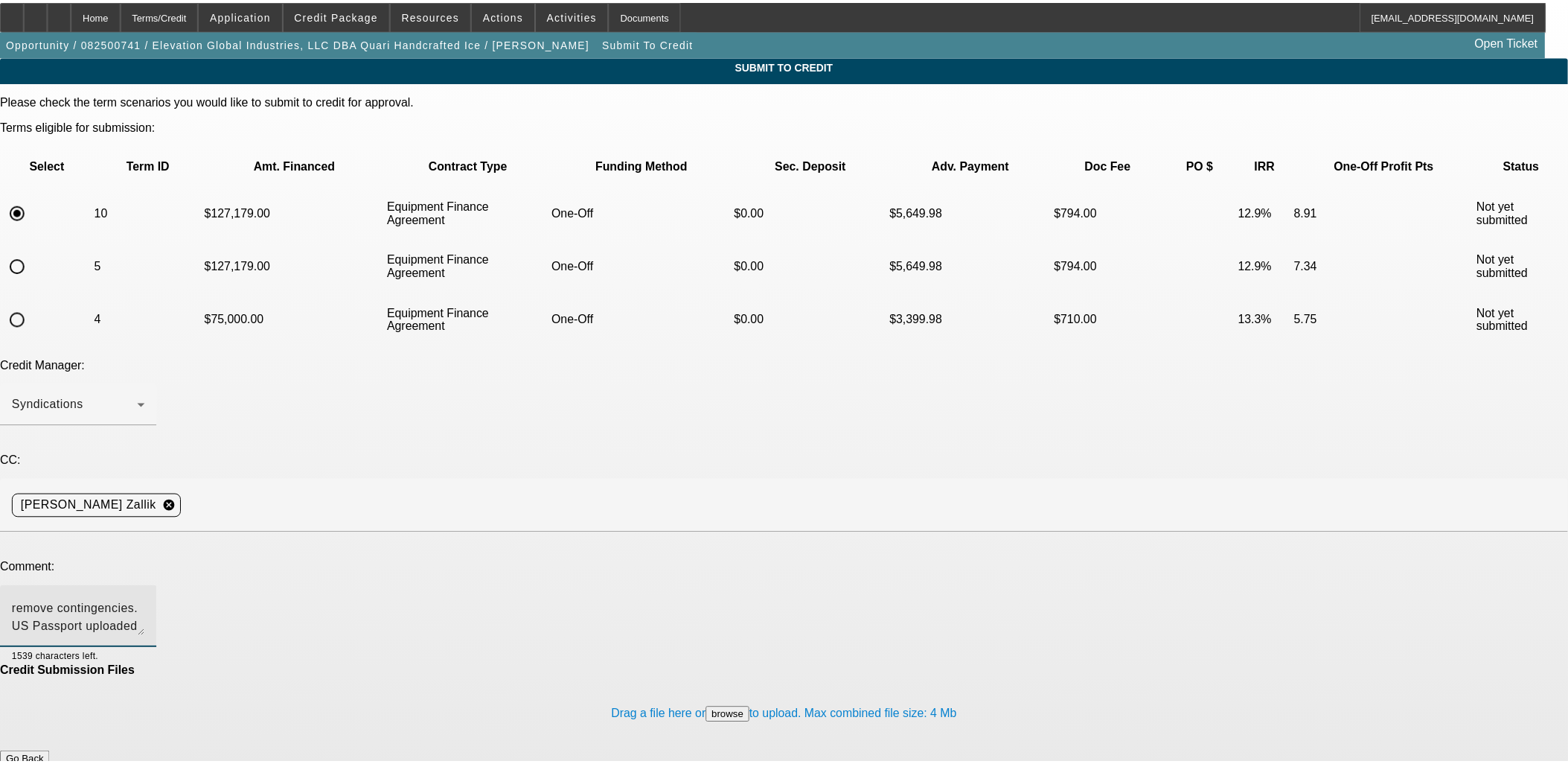
scroll to position [0, 0]
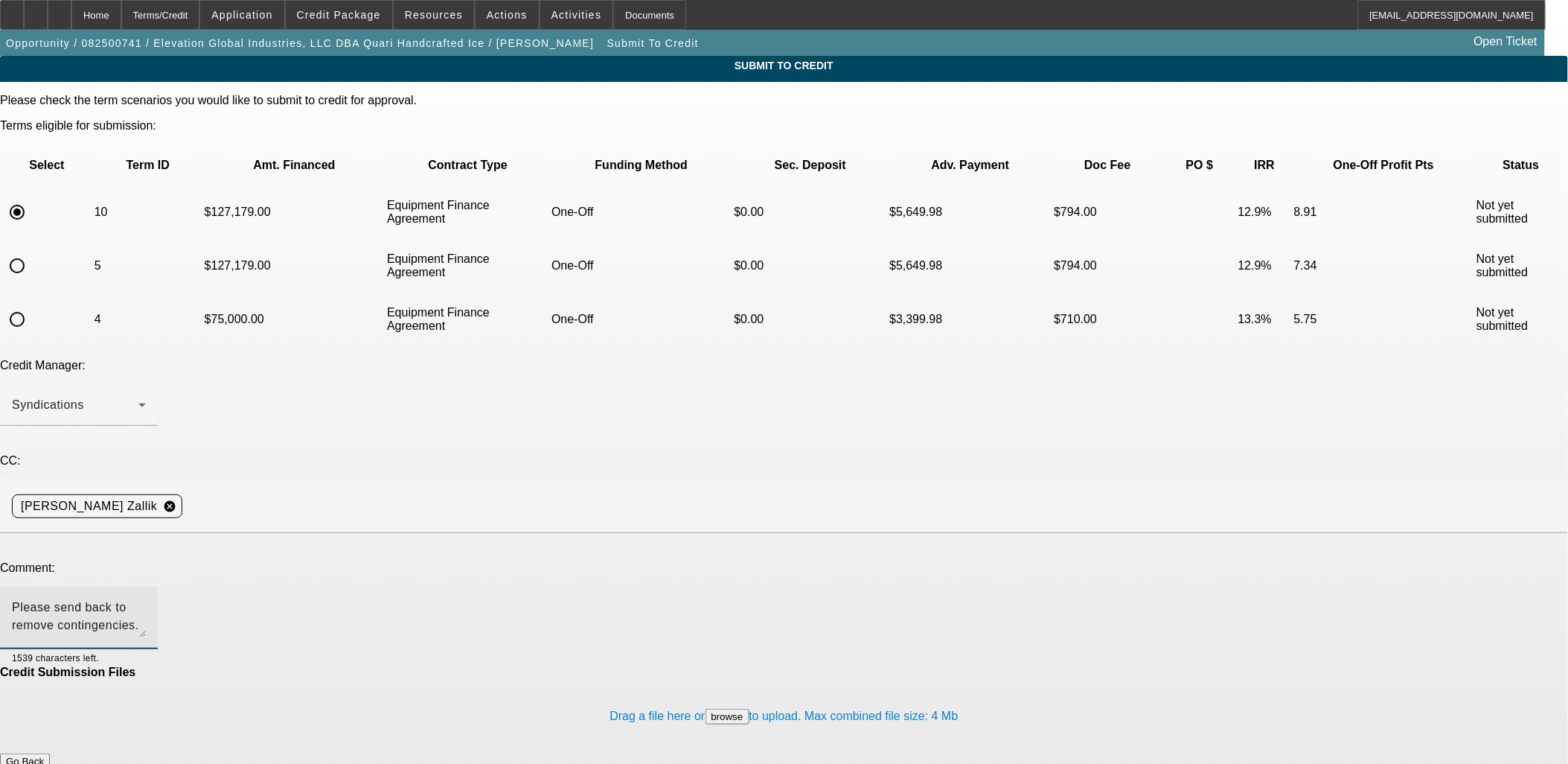
drag, startPoint x: 1006, startPoint y: 453, endPoint x: 1017, endPoint y: 600, distance: 147.4
click at [1018, 602] on div "Please send back to remove contingencies. US Passport uploaded along with Drive…" at bounding box center [784, 626] width 1568 height 79
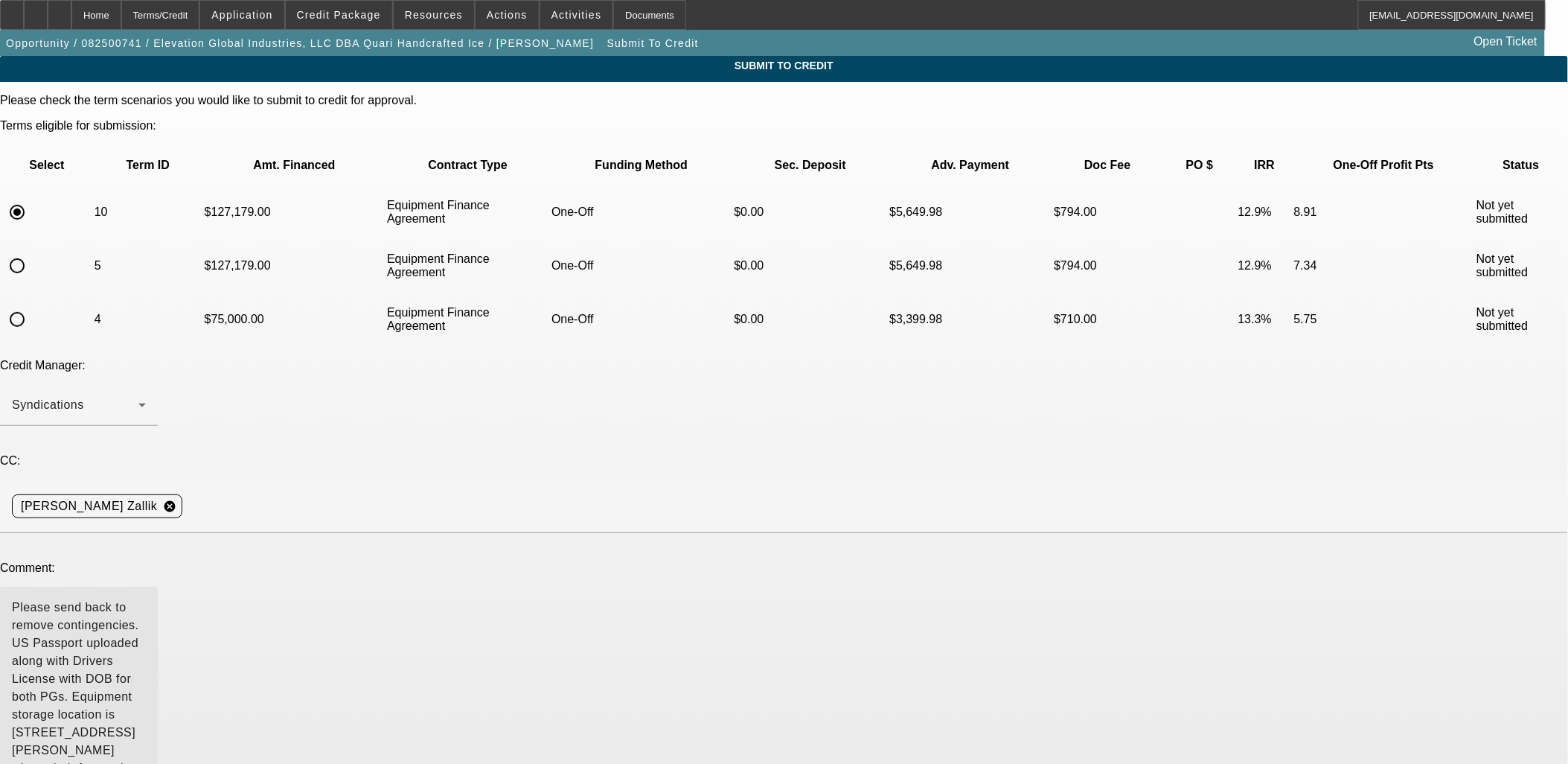
click at [146, 598] on textarea "Please send back to remove contingencies. US Passport uploaded along with Drive…" at bounding box center [78, 690] width 134 height 183
click at [146, 598] on textarea "Please send back to remove contingencies. US Passports uploaded along with Driv…" at bounding box center [78, 690] width 134 height 183
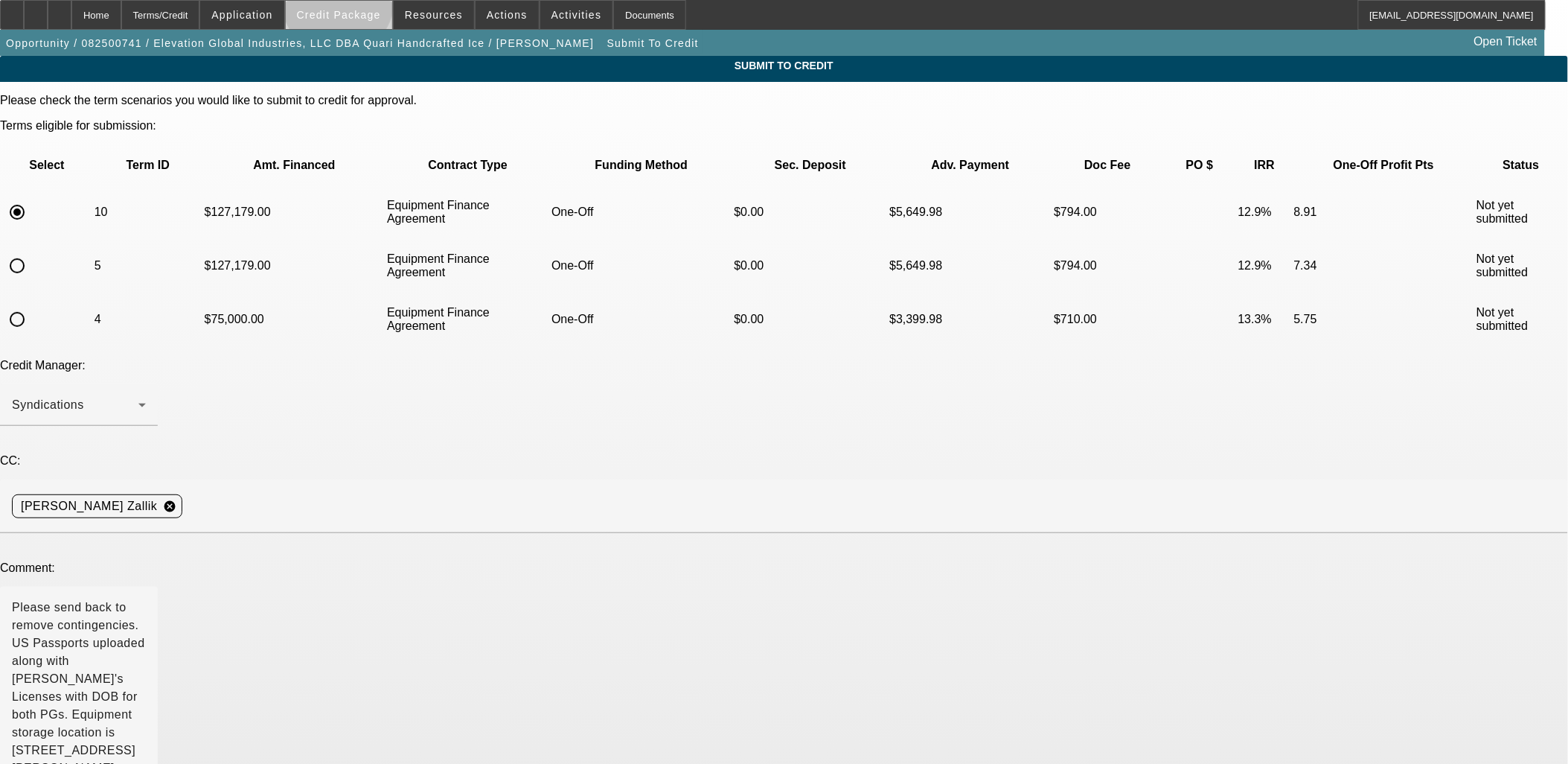
click at [362, 4] on span at bounding box center [339, 15] width 106 height 35
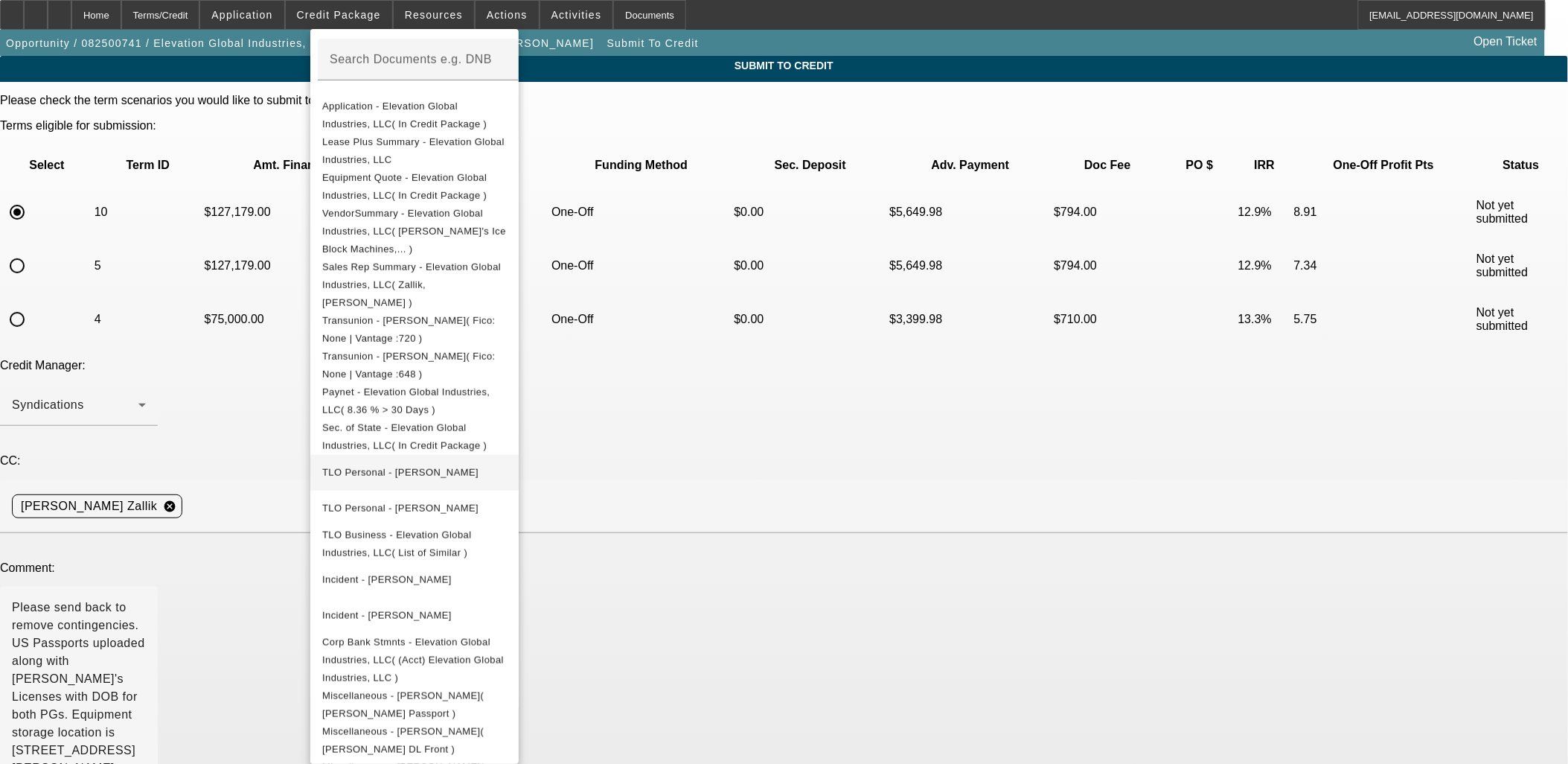
scroll to position [361, 0]
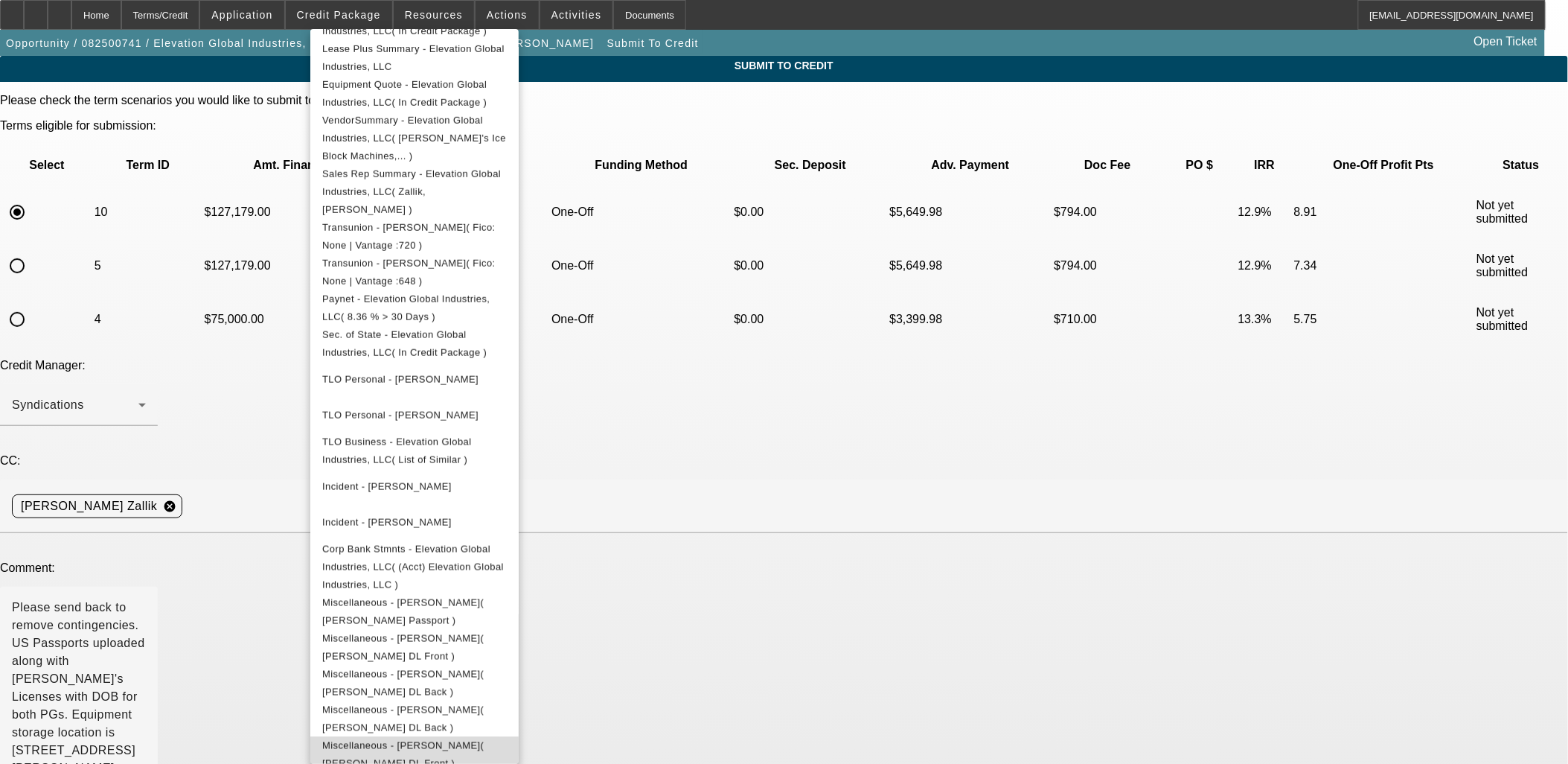
click at [507, 737] on span "Miscellaneous - Sullivan, Audrey( Audrey DL Front )" at bounding box center [415, 754] width 184 height 35
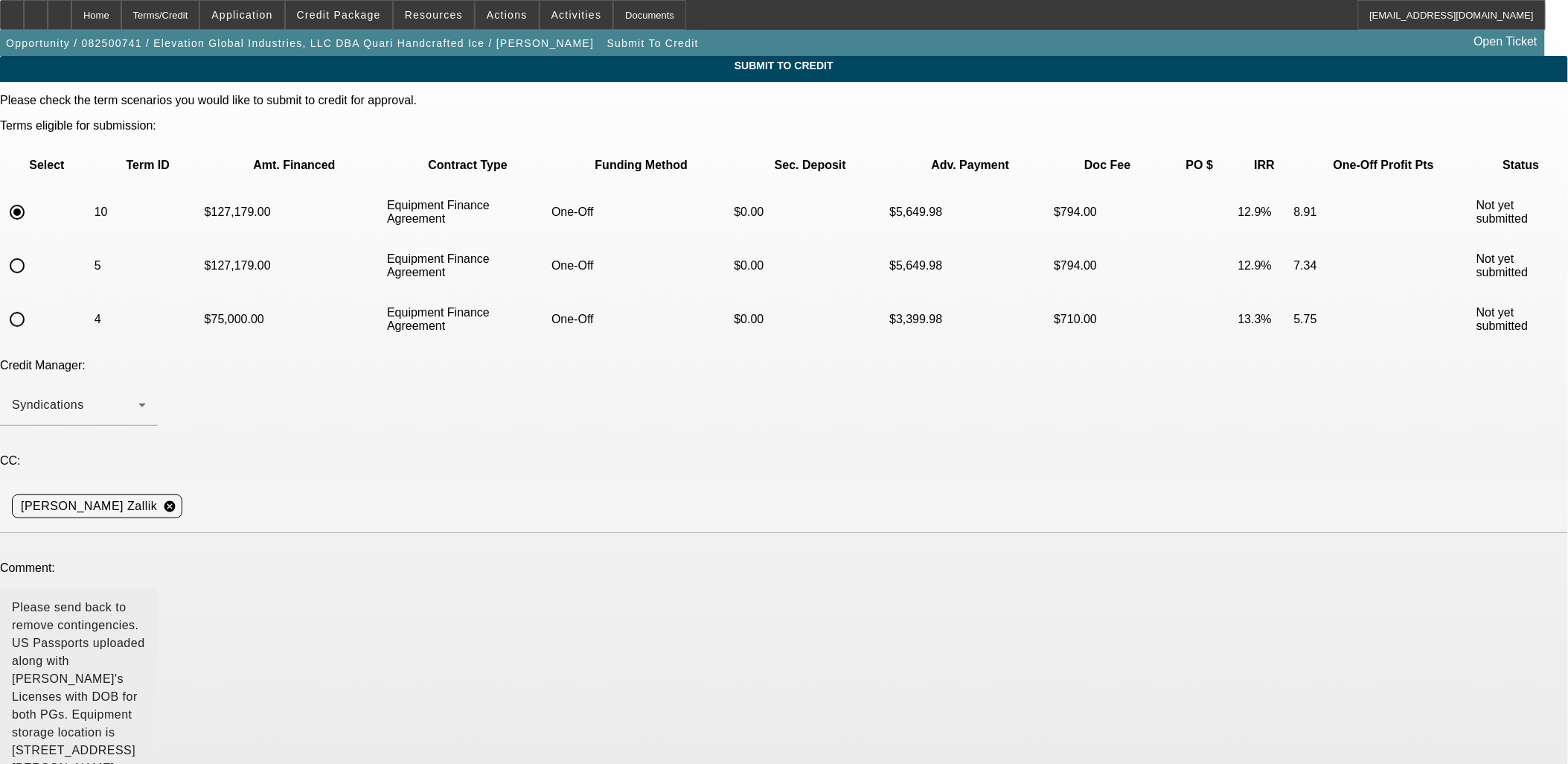
click at [146, 598] on textarea "Please send back to remove contingencies. US Passports uploaded along with Driv…" at bounding box center [78, 690] width 134 height 183
drag, startPoint x: 733, startPoint y: 532, endPoint x: 664, endPoint y: 526, distance: 69.3
click at [146, 598] on textarea "Please send back to remove contingencies. US Passports uploaded along with Driv…" at bounding box center [78, 690] width 134 height 183
drag, startPoint x: 390, startPoint y: 451, endPoint x: 729, endPoint y: 492, distance: 341.5
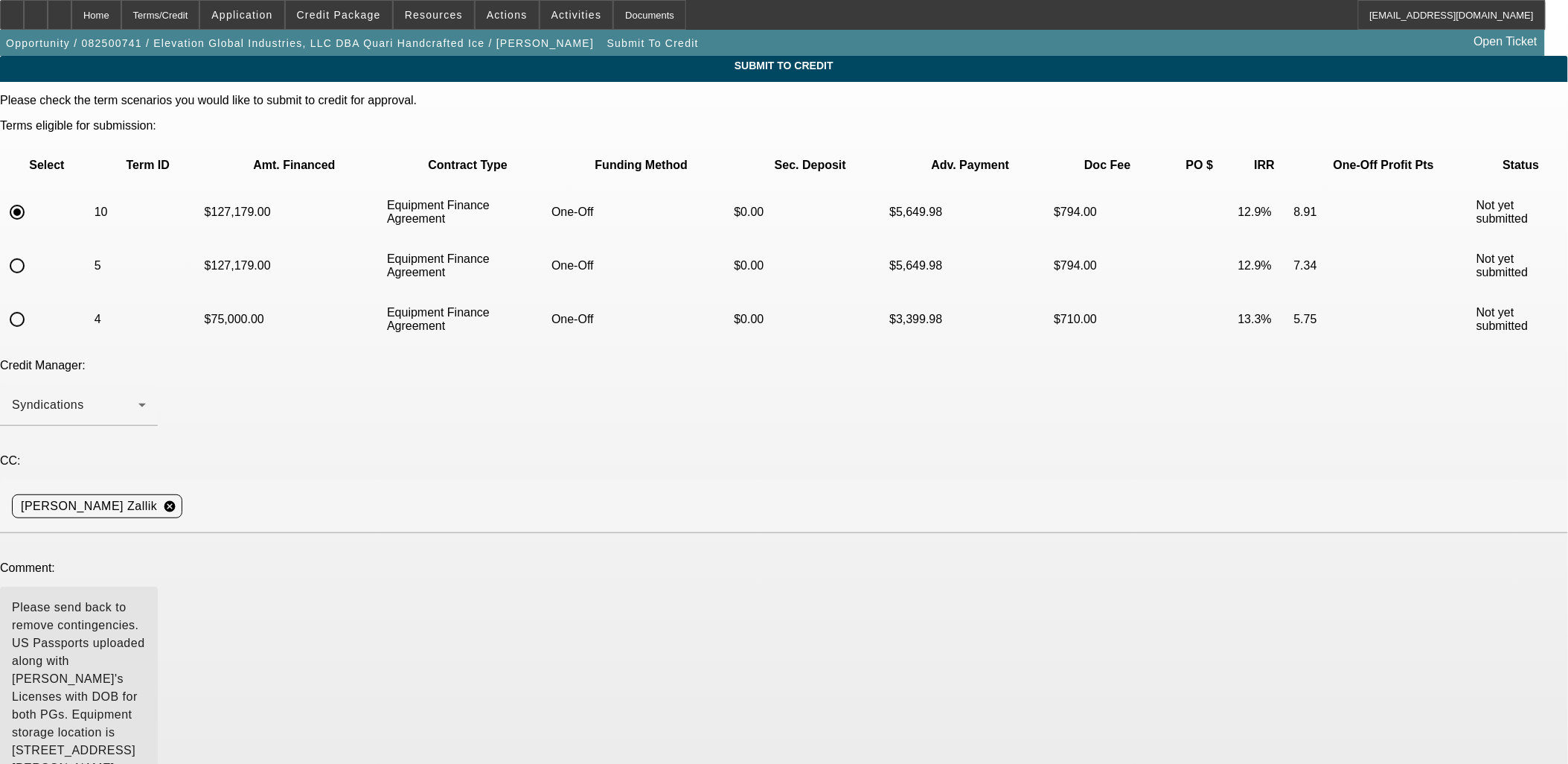
click at [146, 598] on textarea "Please send back to remove contingencies. US Passports uploaded along with Driv…" at bounding box center [78, 690] width 134 height 183
drag, startPoint x: 242, startPoint y: 467, endPoint x: 226, endPoint y: 472, distance: 16.8
click at [146, 598] on textarea "Please send back to remove contingencies. US Passports uploaded along with Driv…" at bounding box center [78, 690] width 134 height 183
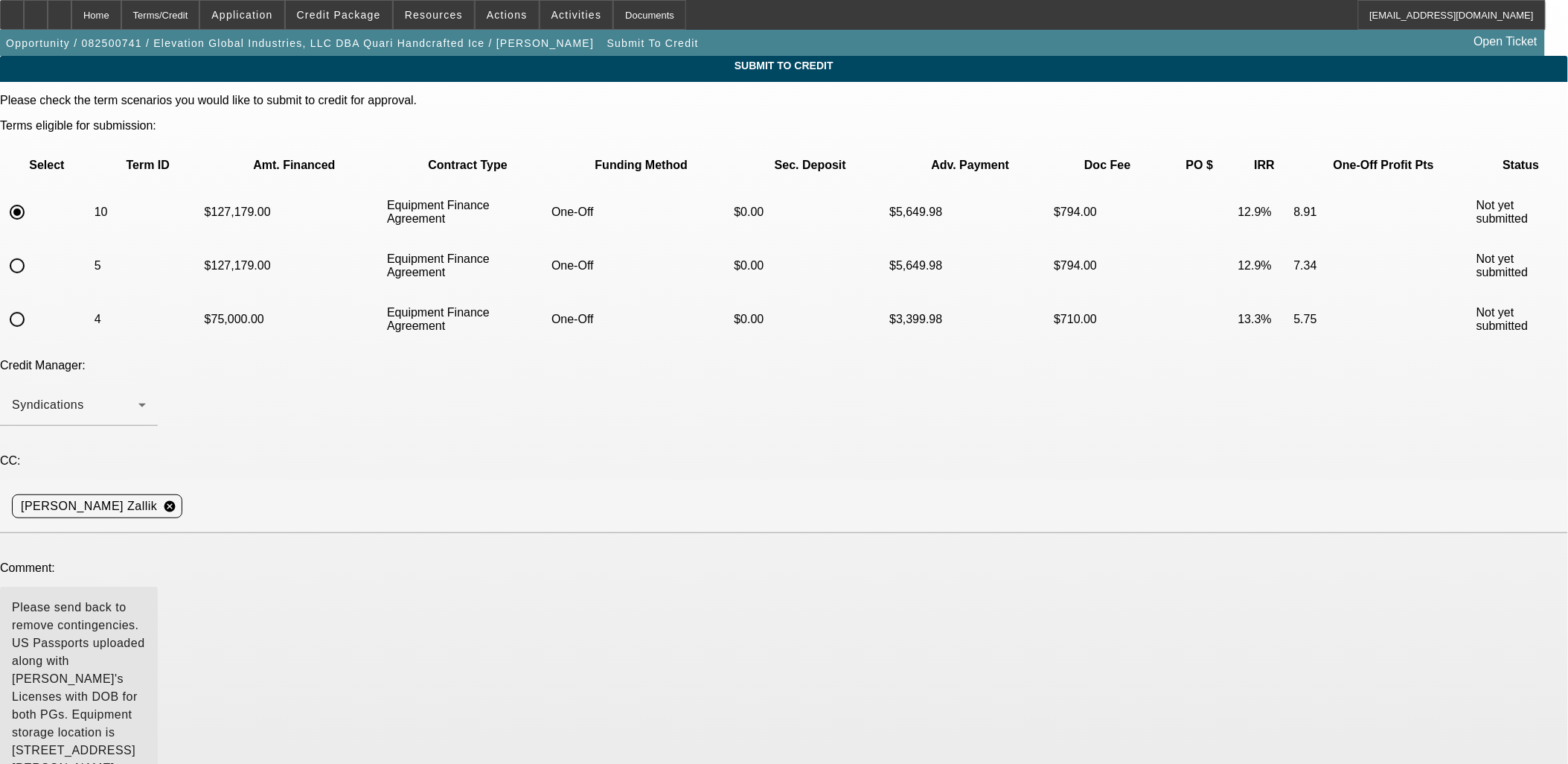
drag, startPoint x: 817, startPoint y: 503, endPoint x: 809, endPoint y: 504, distance: 8.1
click at [146, 598] on textarea "Please send back to remove contingencies. US Passports uploaded along with Driv…" at bounding box center [78, 690] width 134 height 183
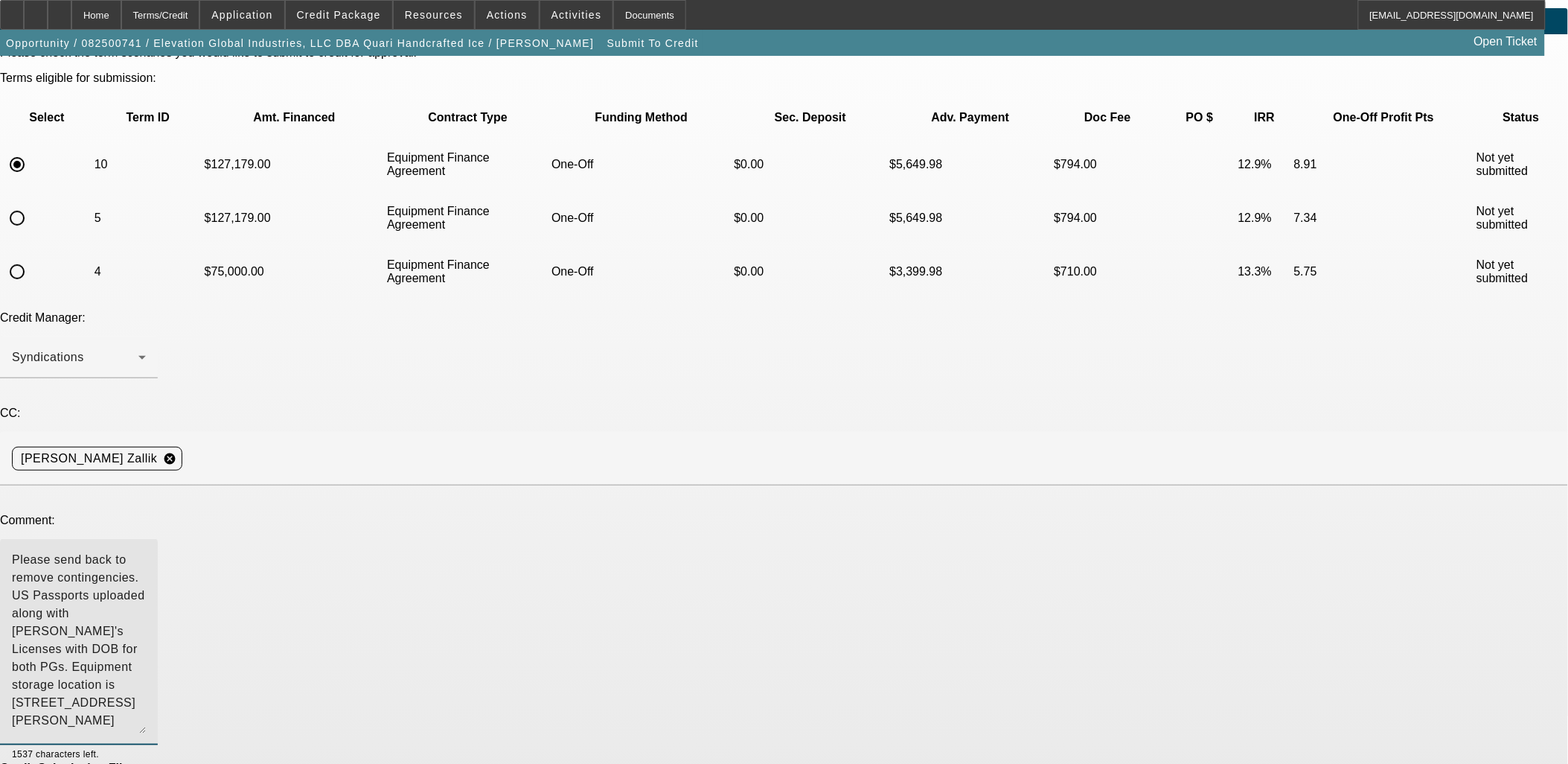
scroll to position [73, 0]
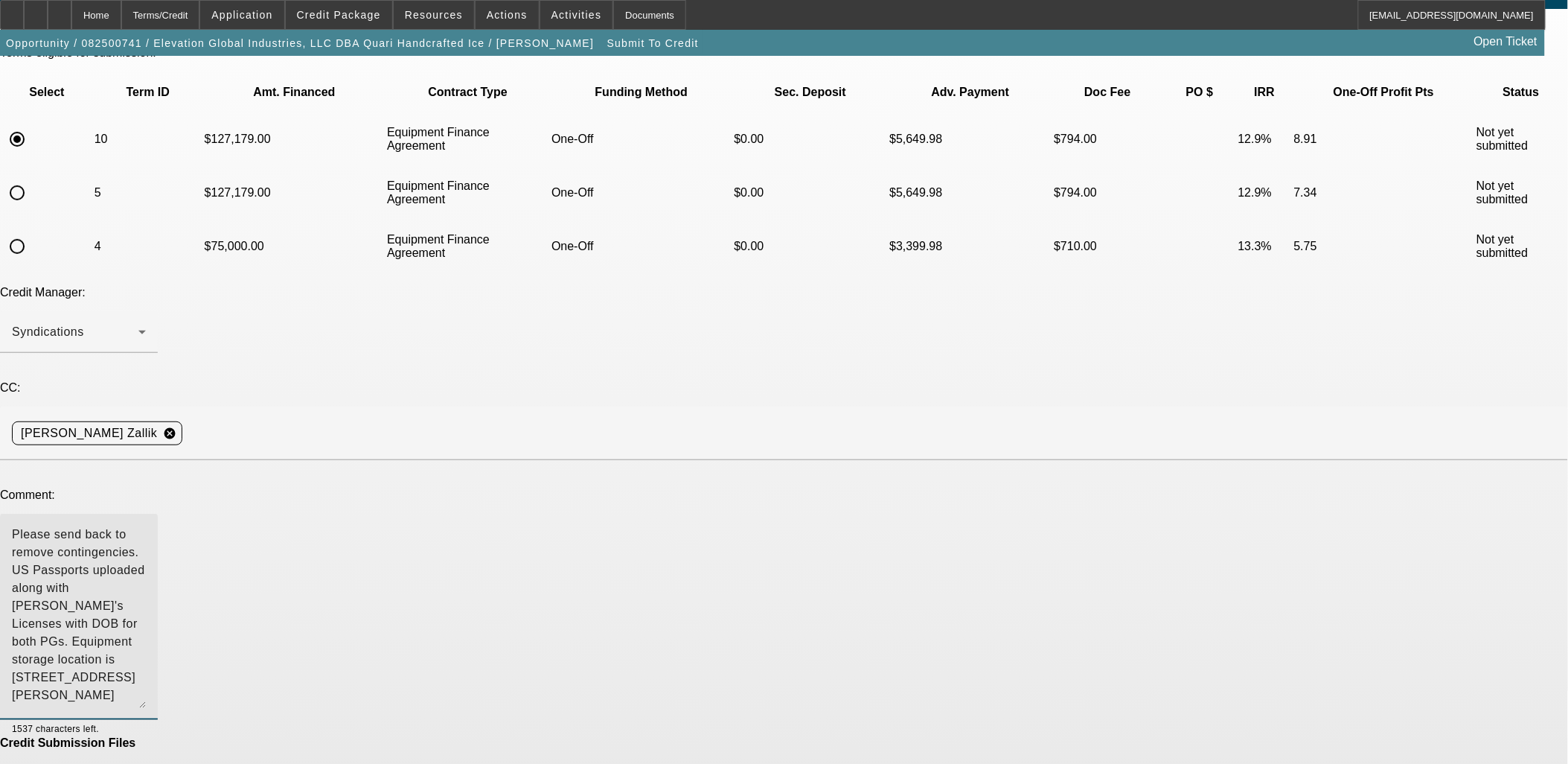
type textarea "Please send back to remove contingencies. US Passports uploaded along with Driv…"
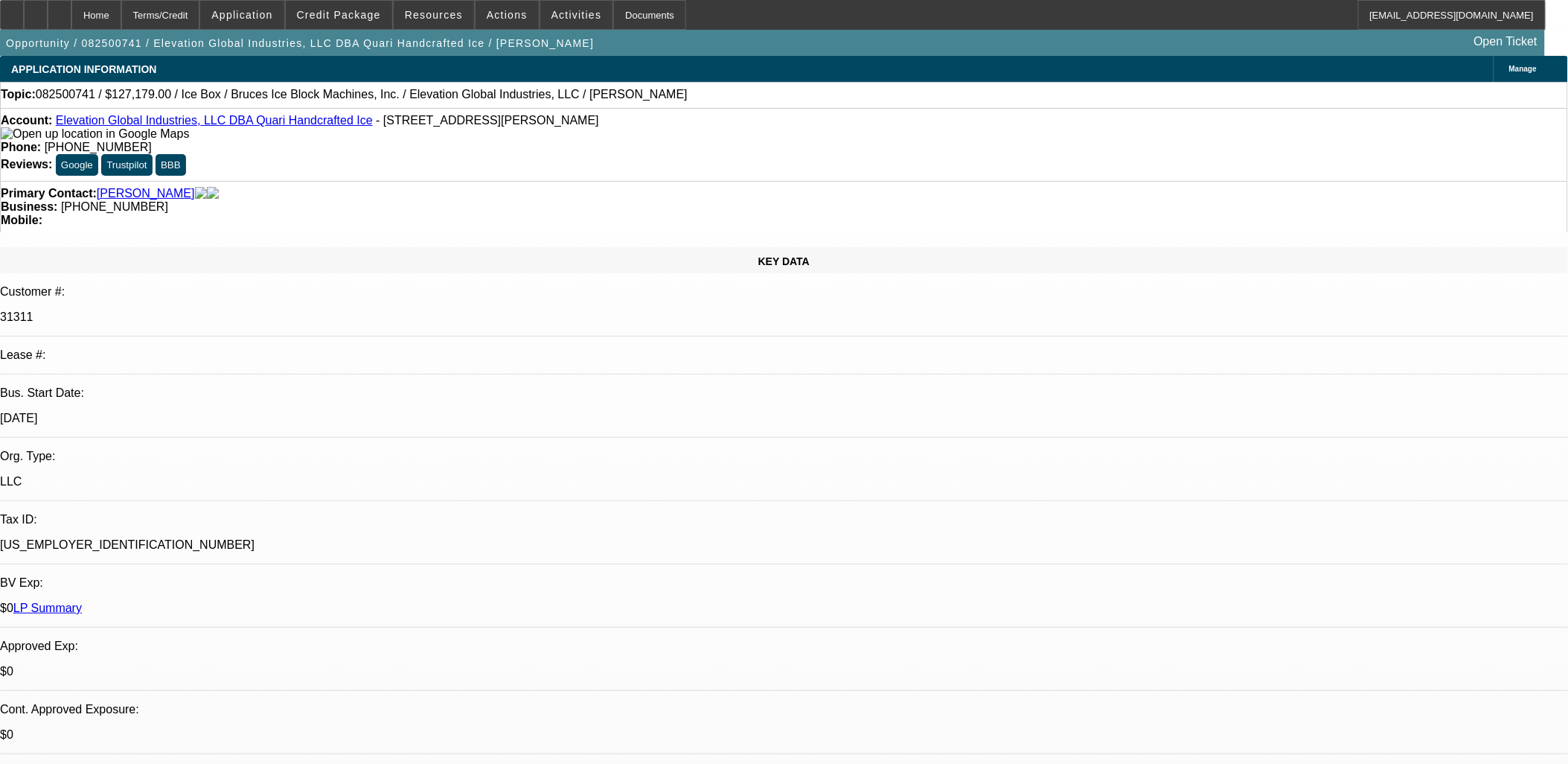
select select "0"
select select "6"
select select "0"
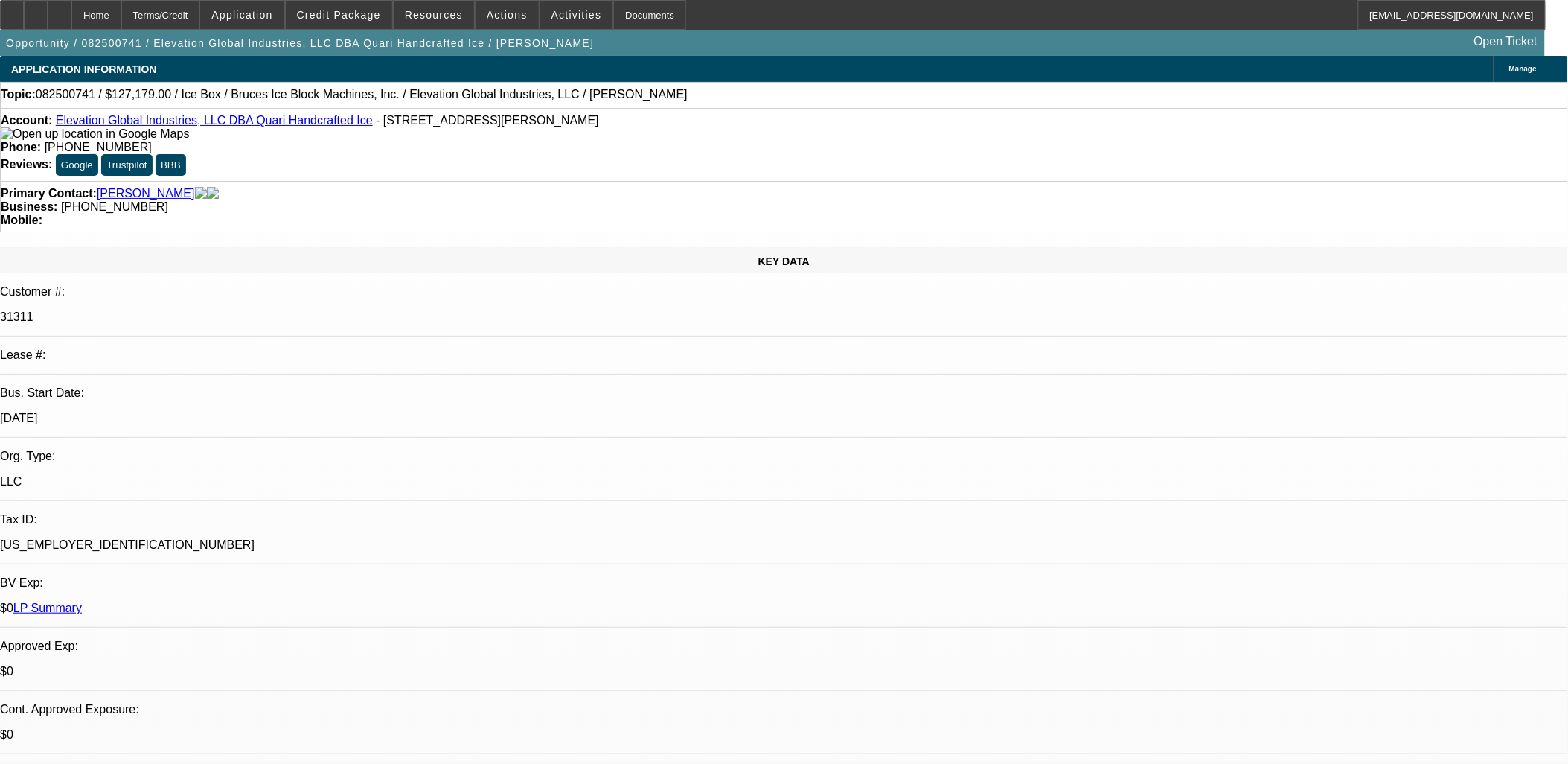
select select "0"
select select "6"
select select "0"
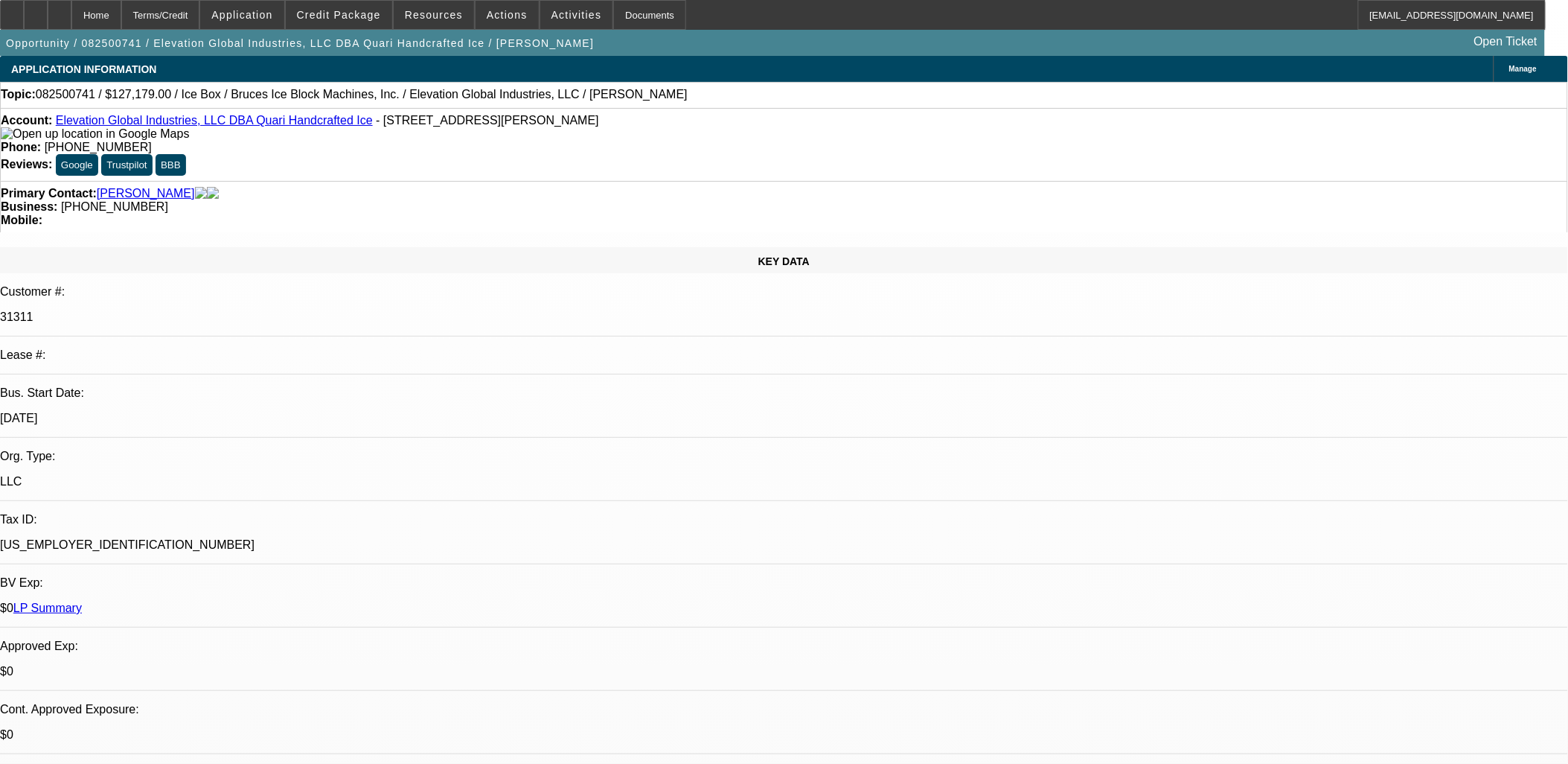
select select "0"
select select "6"
select select "0"
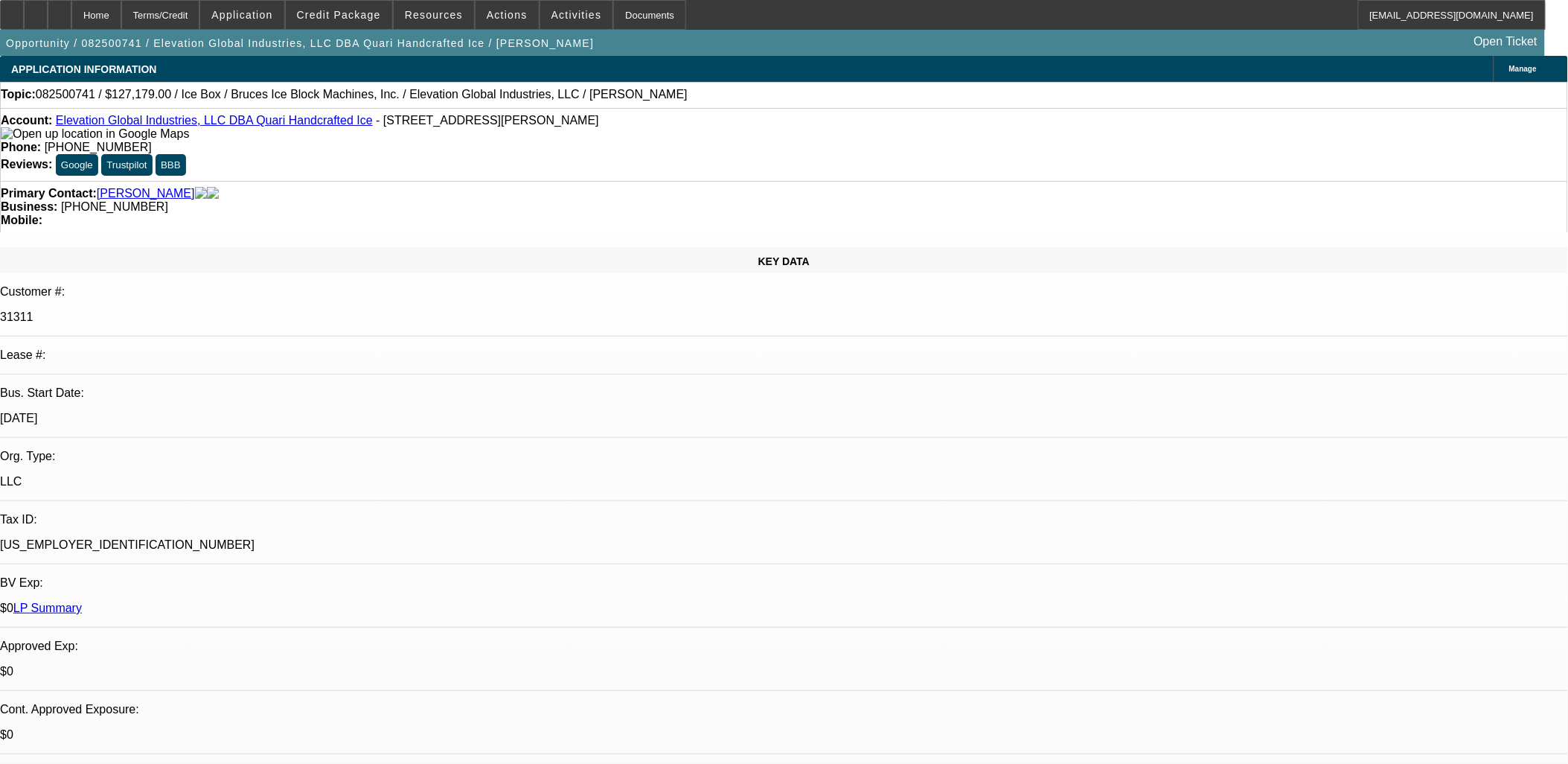
select select "6"
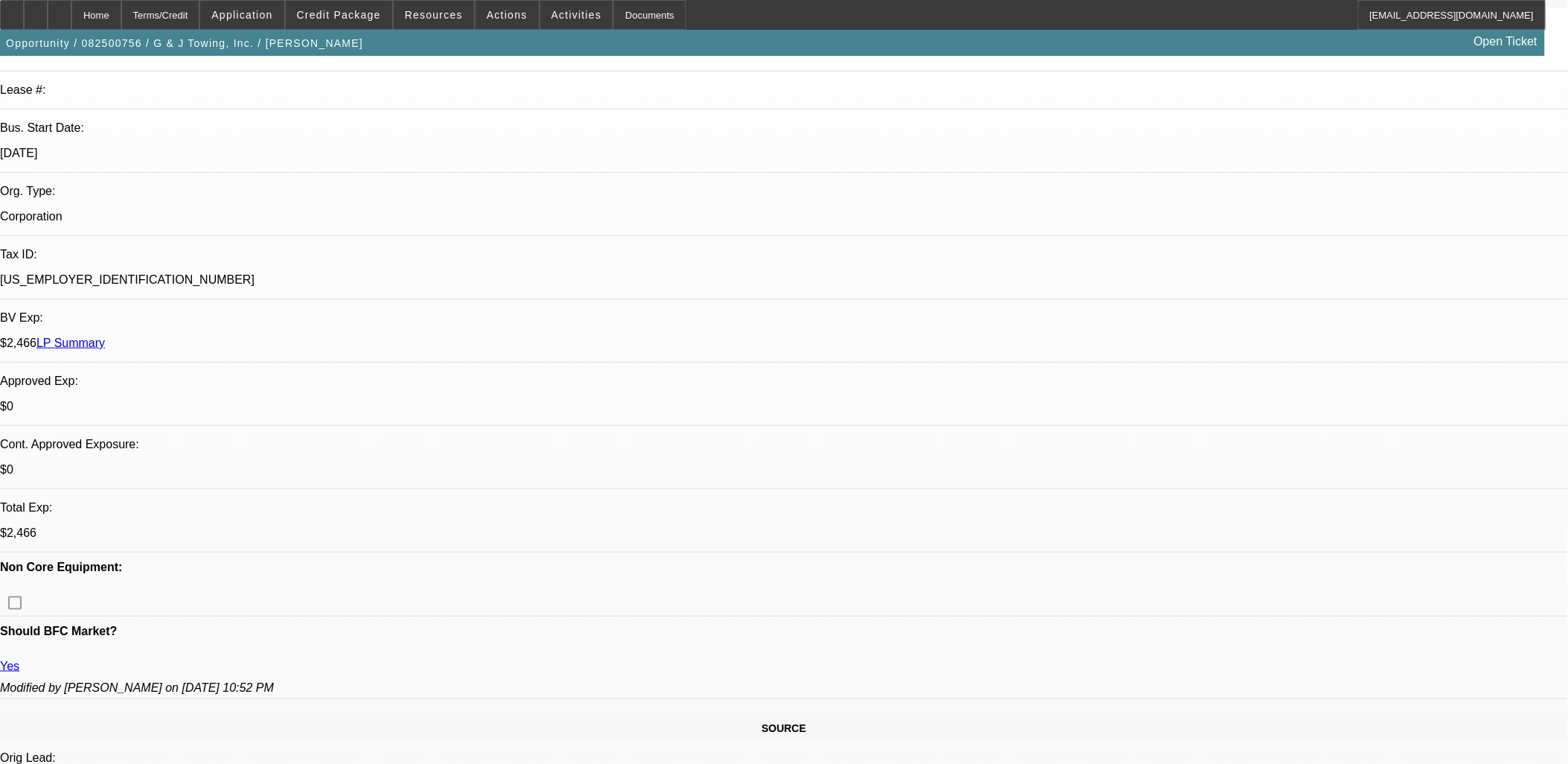
select select "0"
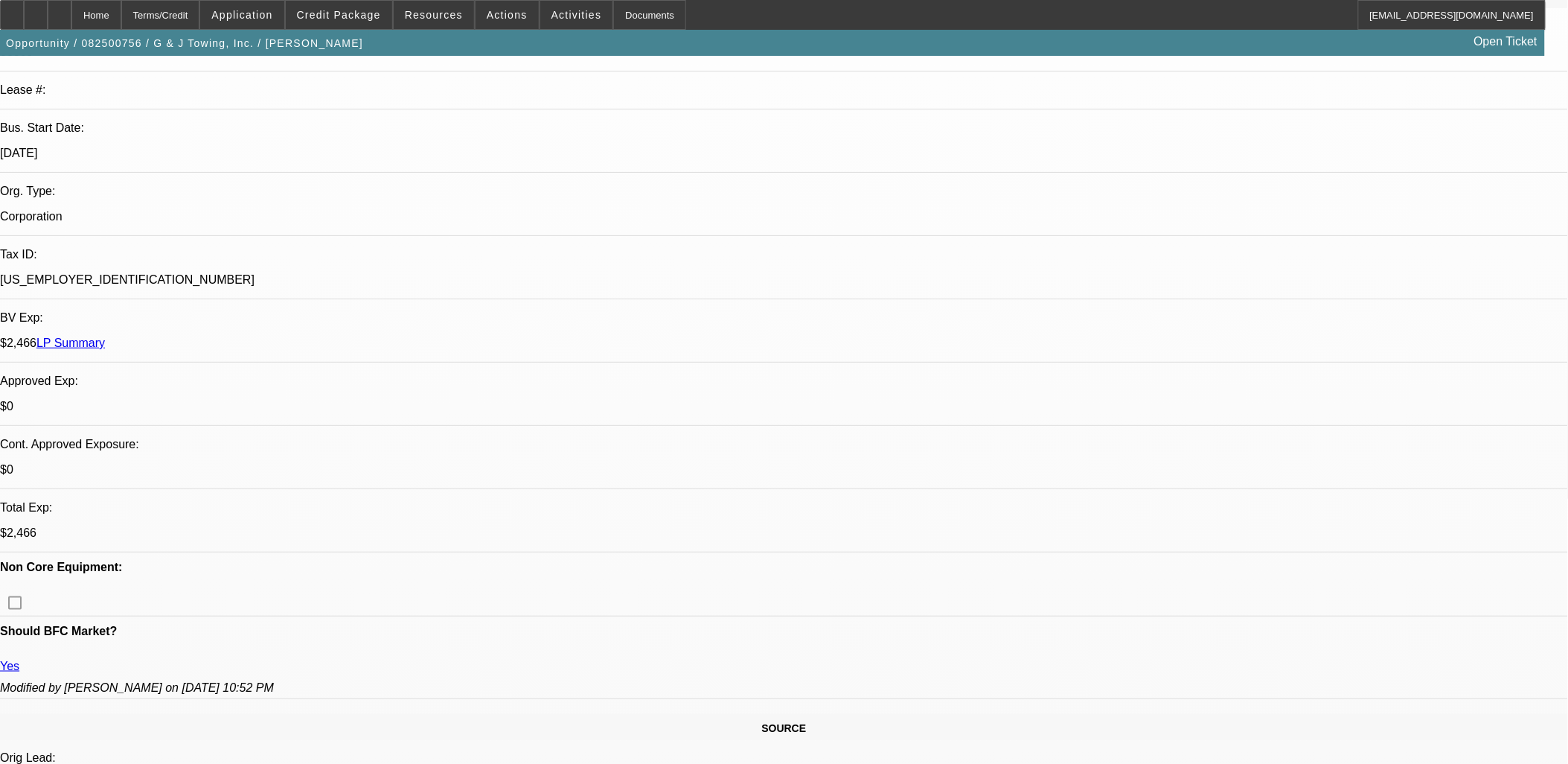
select select "0"
select select "2"
select select "0"
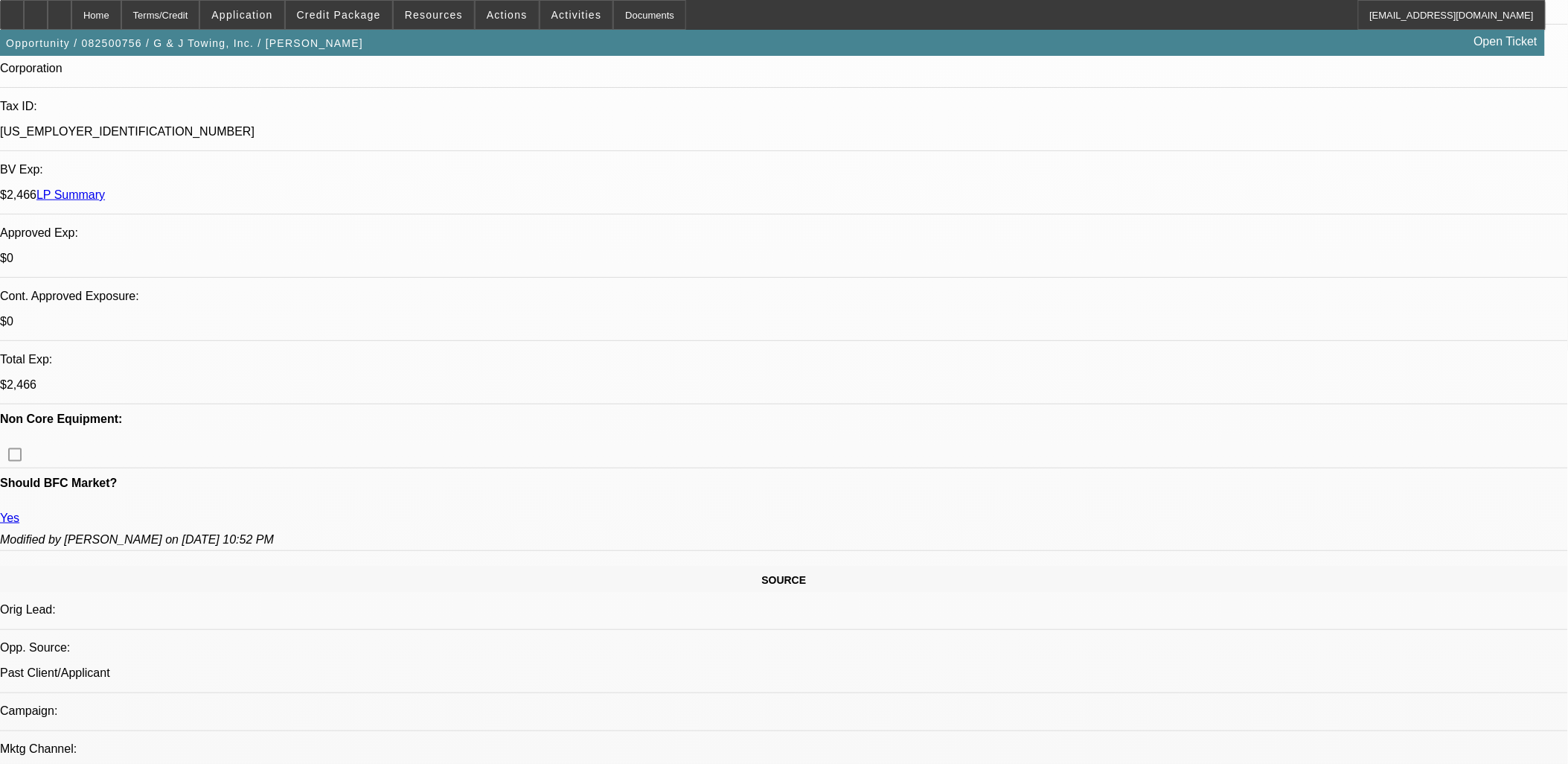
select select "1"
select select "6"
select select "1"
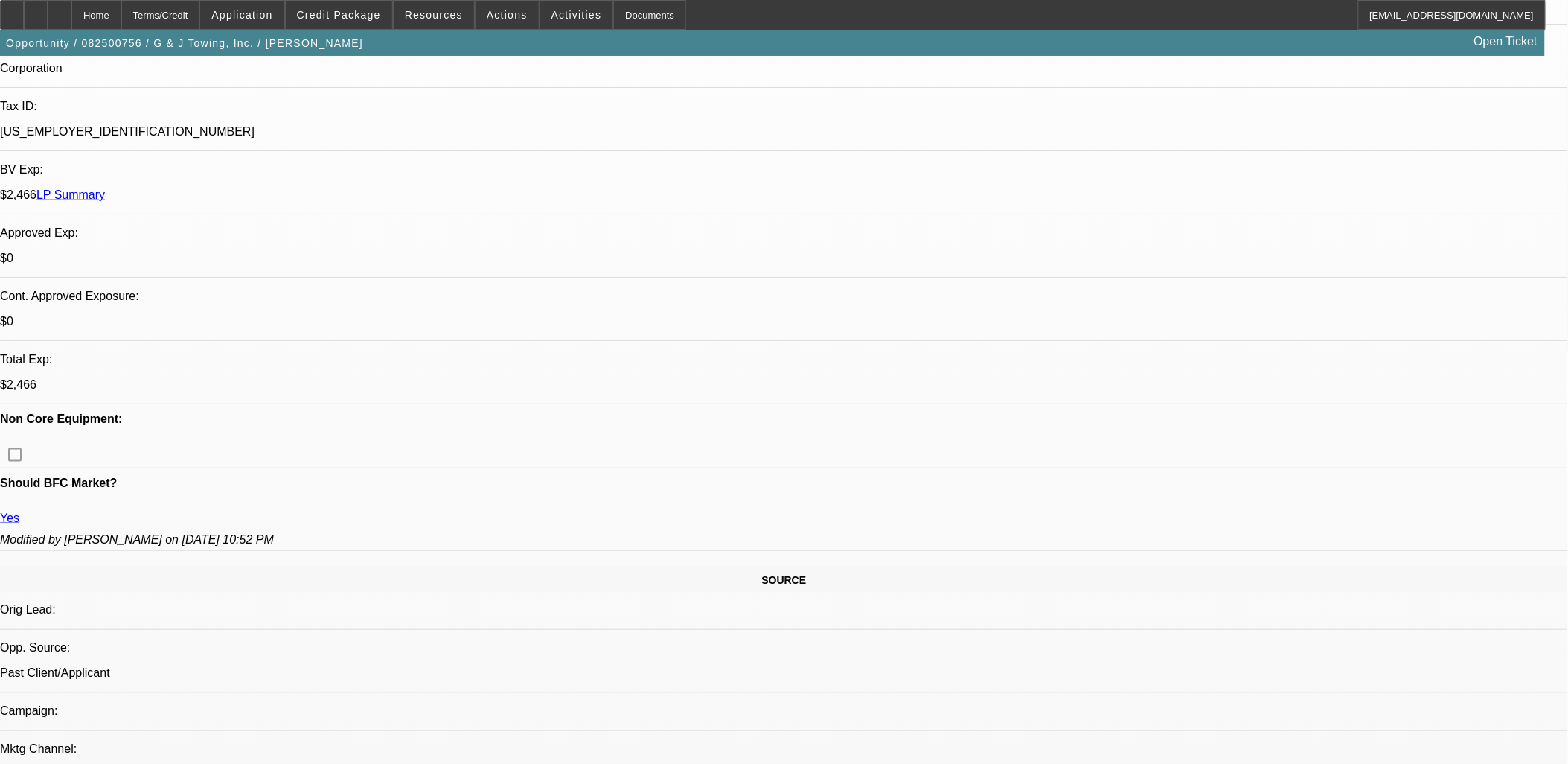
select select "6"
select select "1"
select select "2"
select select "6"
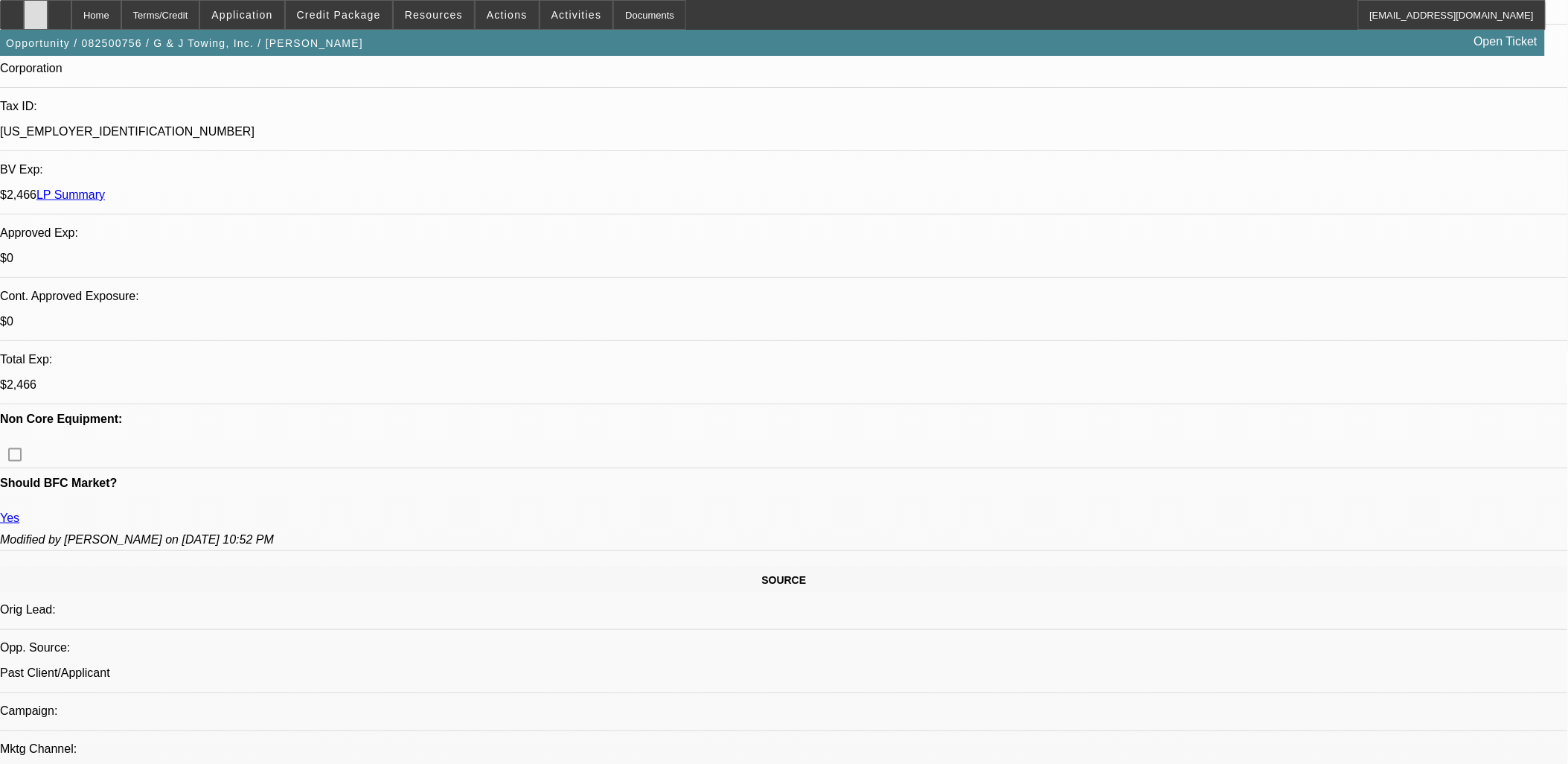
click at [45, 19] on div at bounding box center [35, 15] width 24 height 30
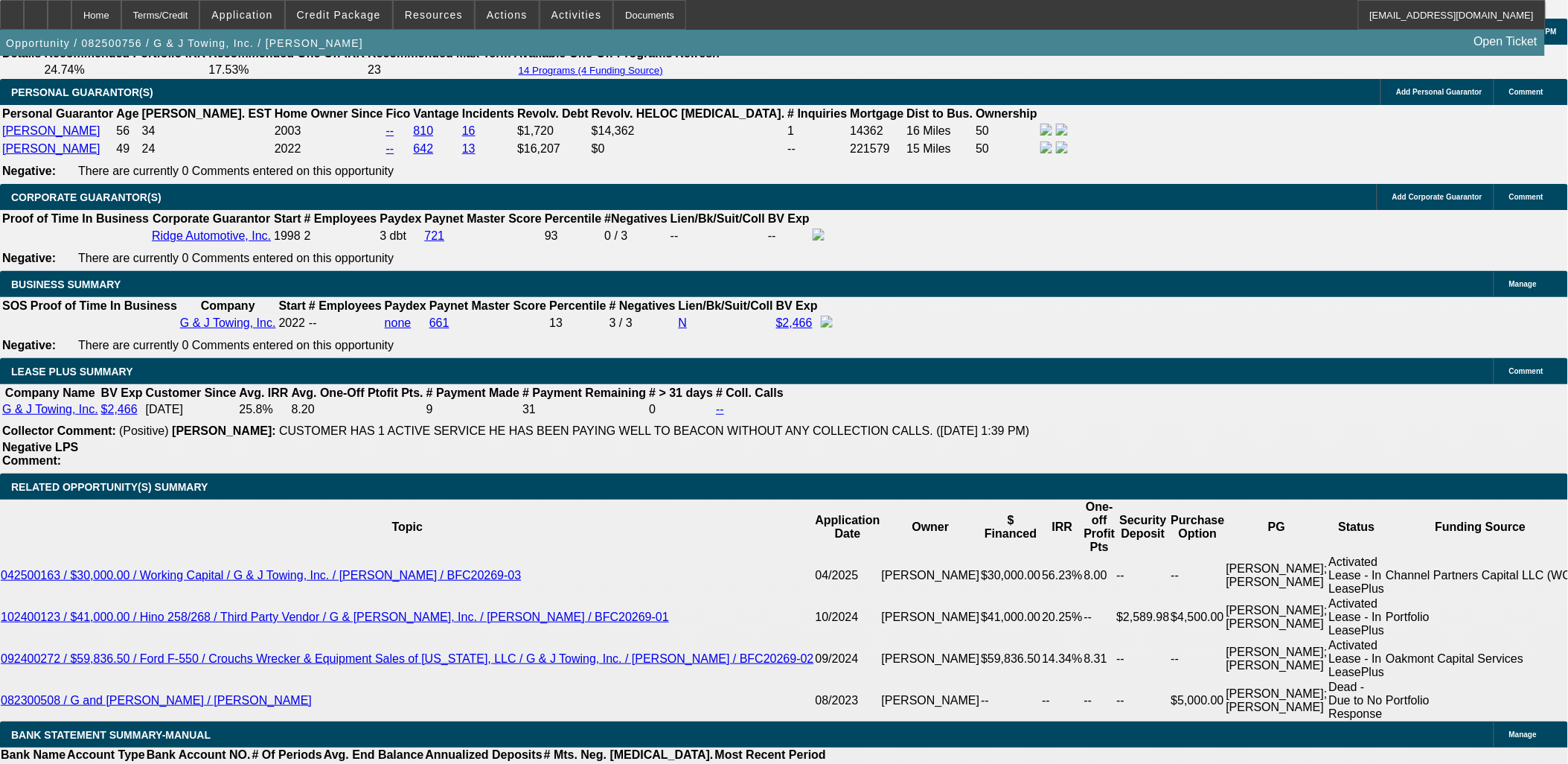
scroll to position [2399, 0]
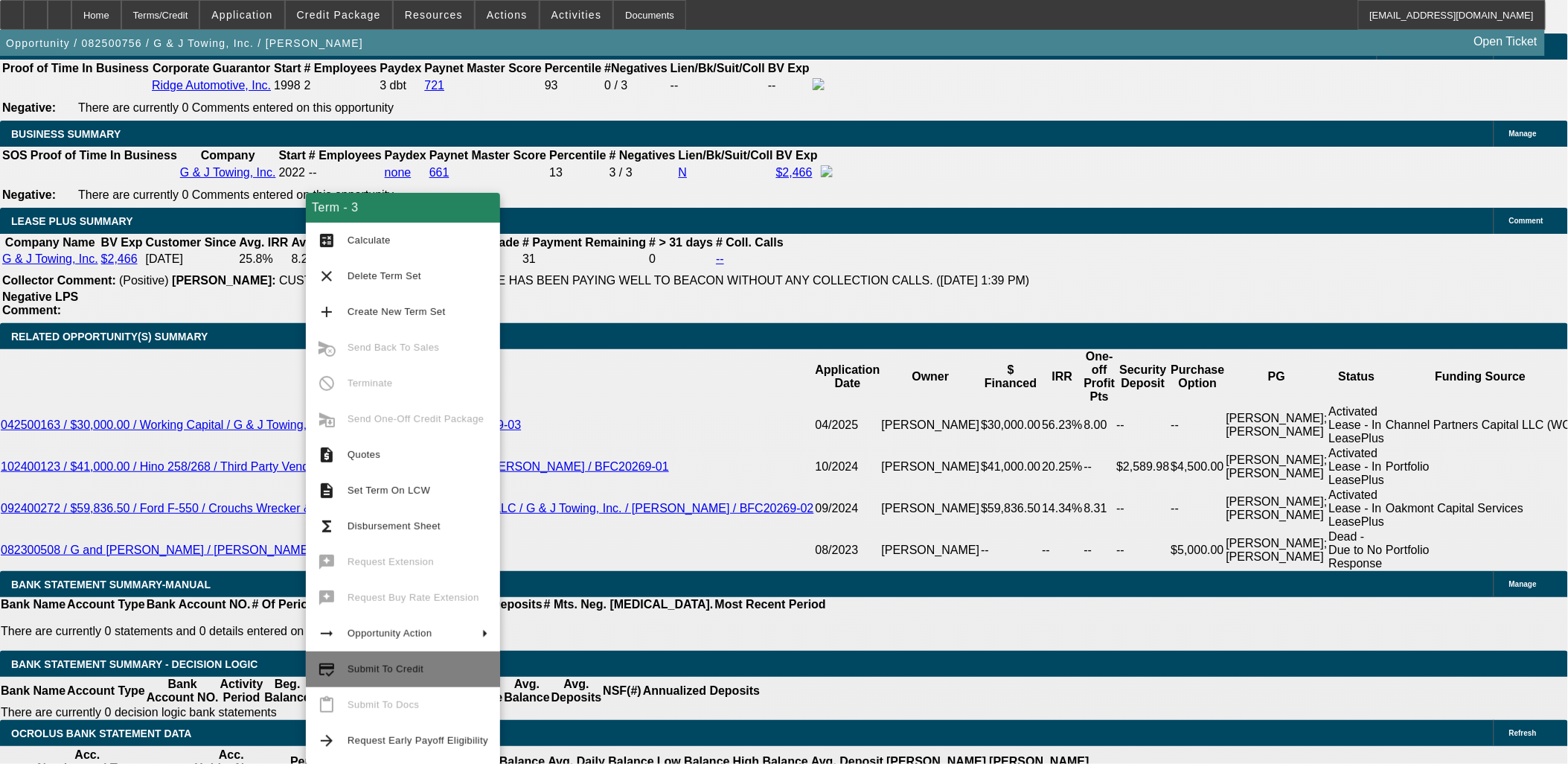
click at [420, 675] on span "Submit To Credit" at bounding box center [417, 669] width 141 height 18
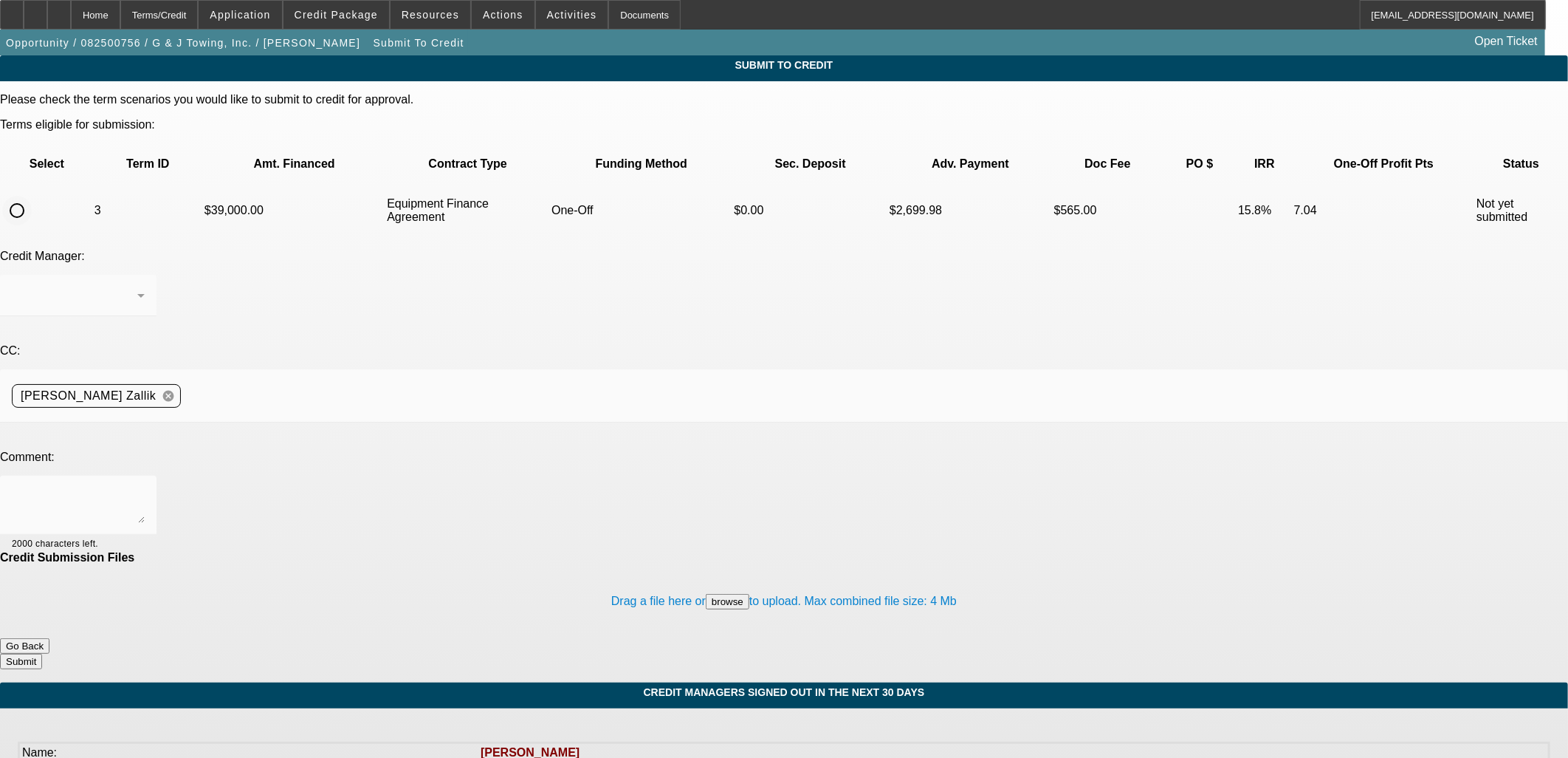
click at [32, 196] on input "radio" at bounding box center [18, 211] width 30 height 30
radio input "true"
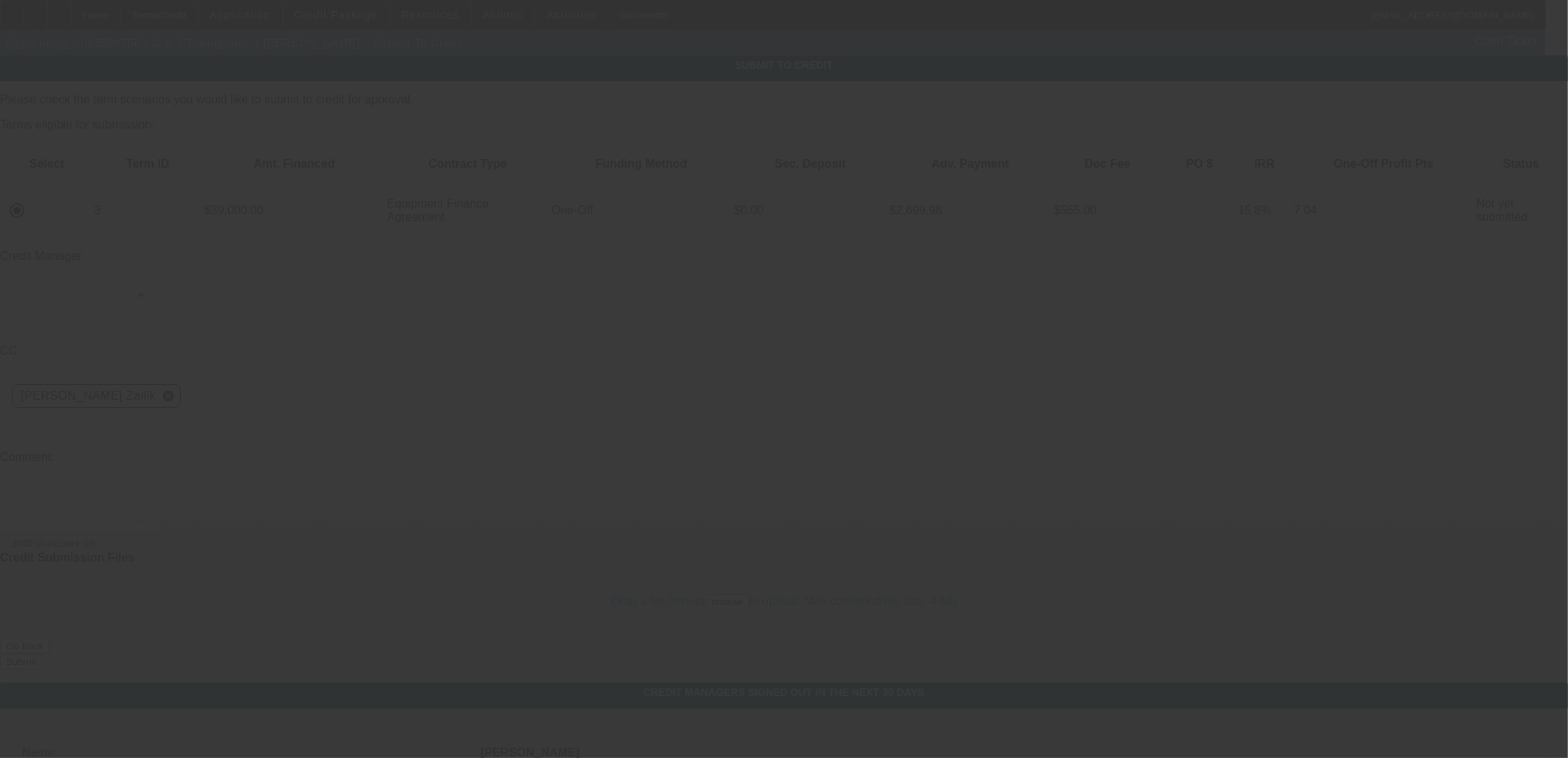
click at [428, 363] on div at bounding box center [784, 379] width 1568 height 758
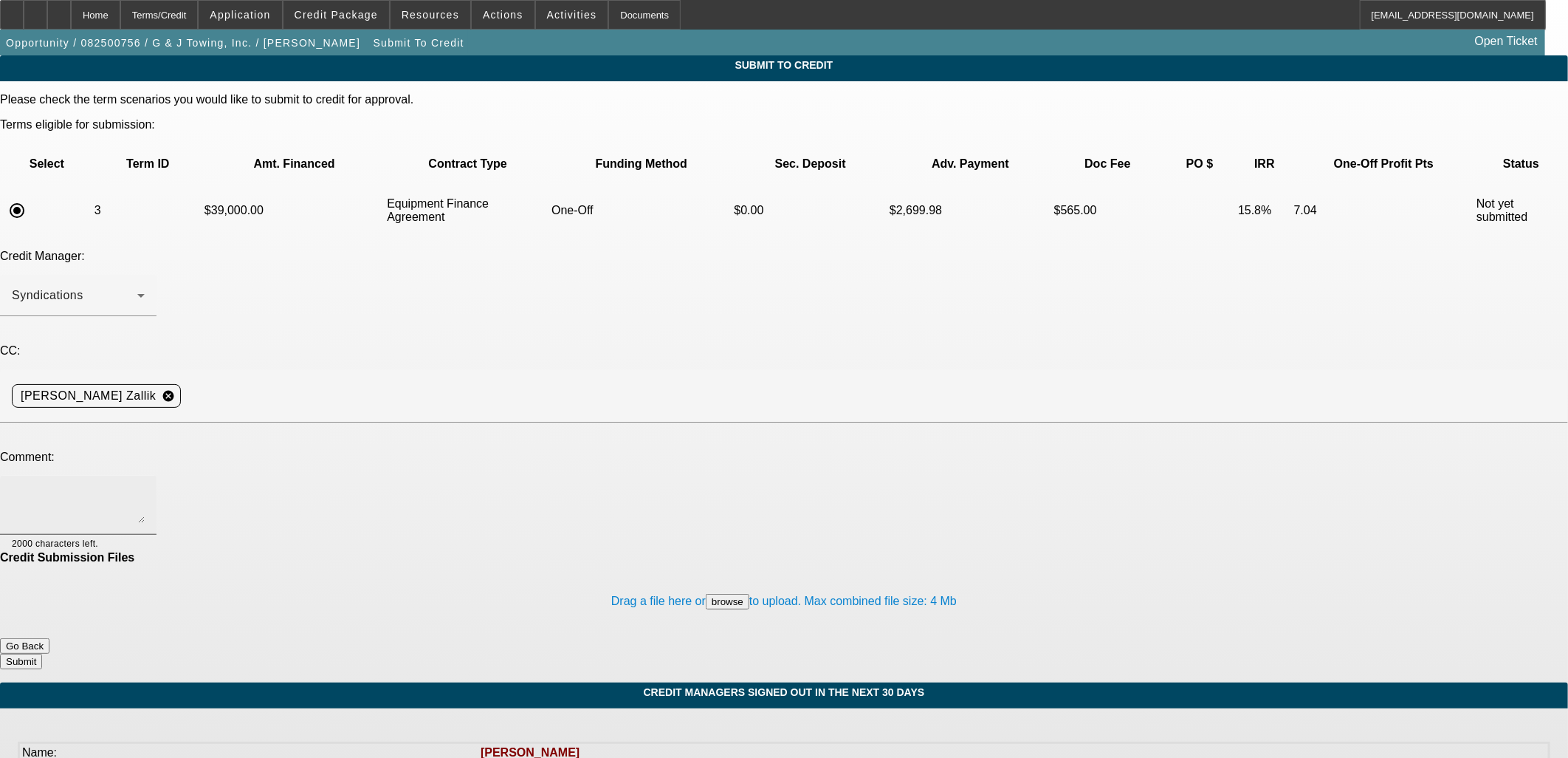
click at [145, 487] on textarea at bounding box center [77, 505] width 133 height 35
type textarea "Please send back to remove contingencies. Thanks, [PERSON_NAME]"
drag, startPoint x: 926, startPoint y: 554, endPoint x: 926, endPoint y: 540, distance: 14.0
click at [926, 540] on div "Please check the term scenarios you would like to submit to credit for approval…" at bounding box center [784, 381] width 1568 height 576
click at [42, 653] on button "Submit" at bounding box center [21, 661] width 42 height 16
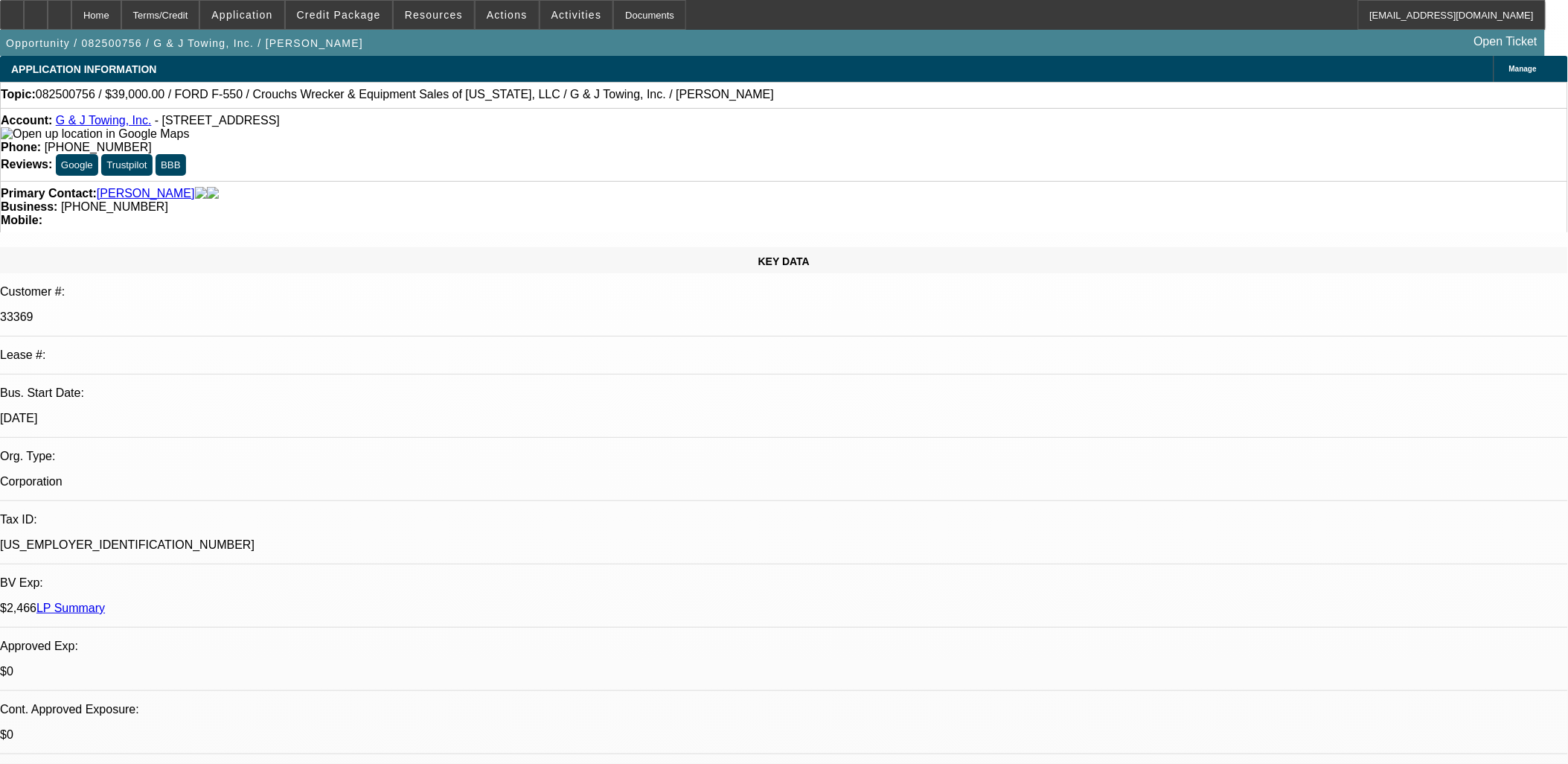
select select "0"
select select "6"
select select "0"
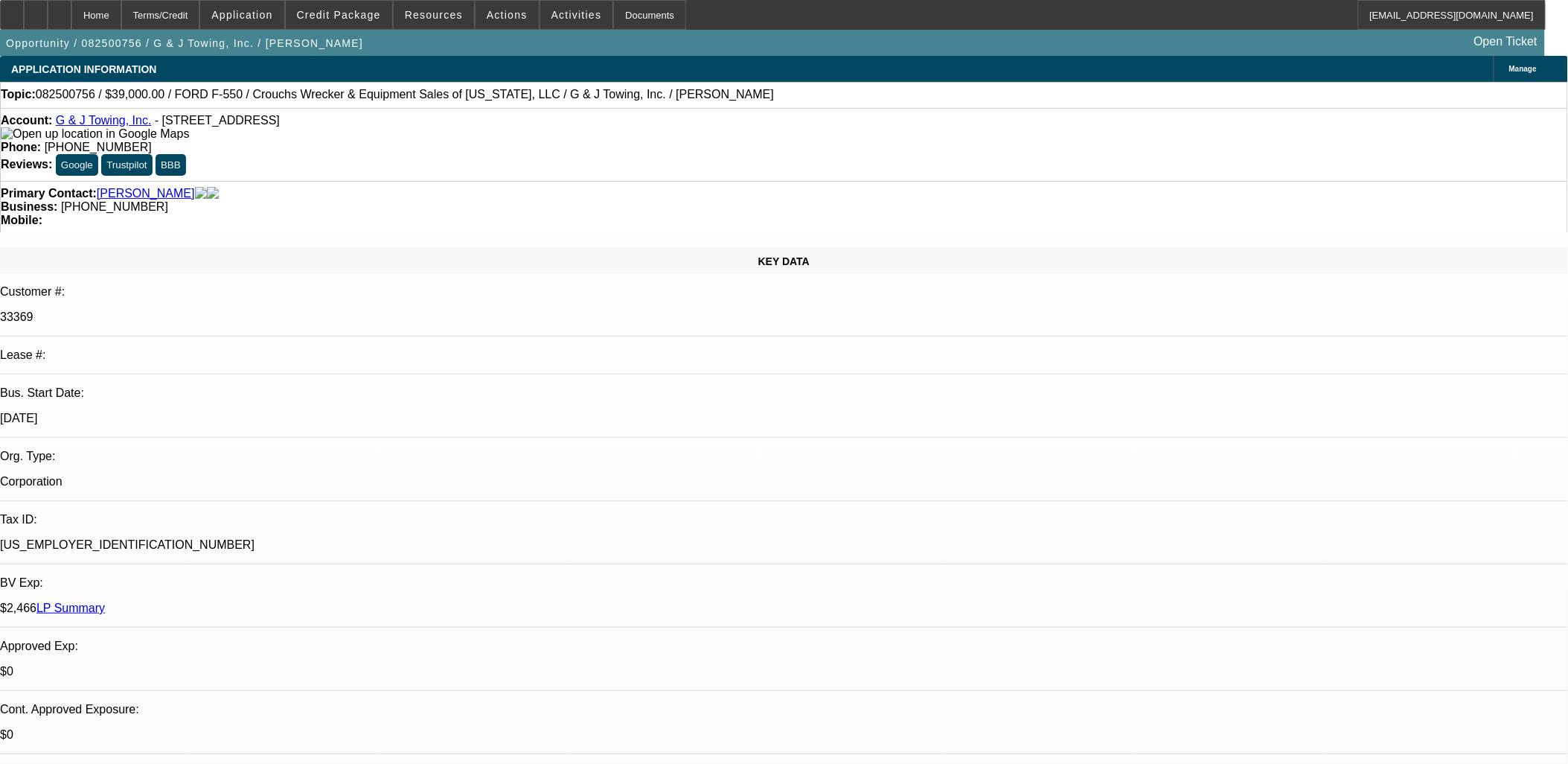
select select "0"
select select "6"
select select "0"
select select "2"
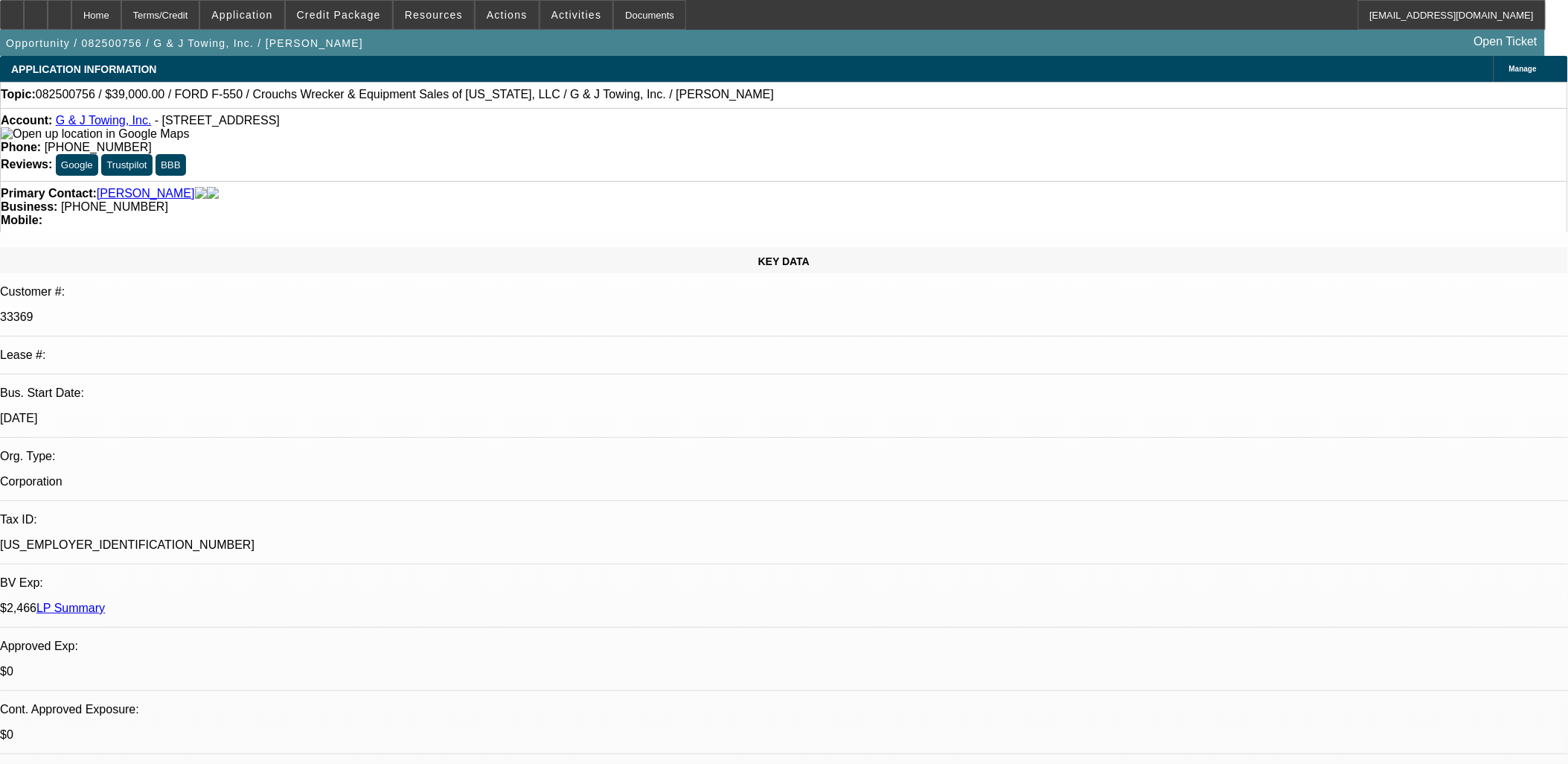
select select "2"
select select "0"
select select "6"
drag, startPoint x: 1021, startPoint y: 397, endPoint x: 18, endPoint y: 57, distance: 1059.1
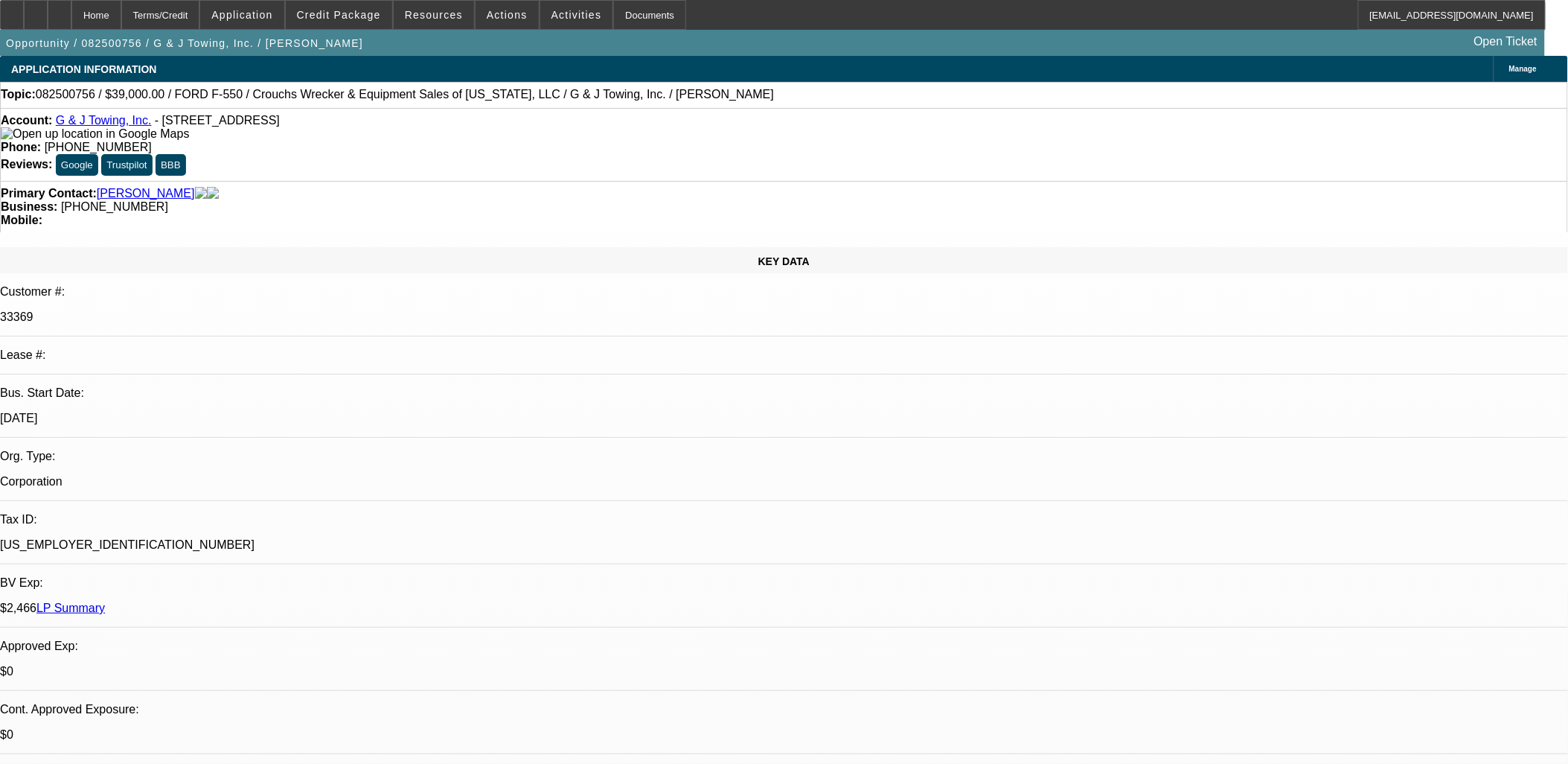
drag, startPoint x: 18, startPoint y: 57, endPoint x: 17, endPoint y: 72, distance: 15.0
click at [17, 72] on div "APPLICATION INFORMATION" at bounding box center [83, 69] width 167 height 27
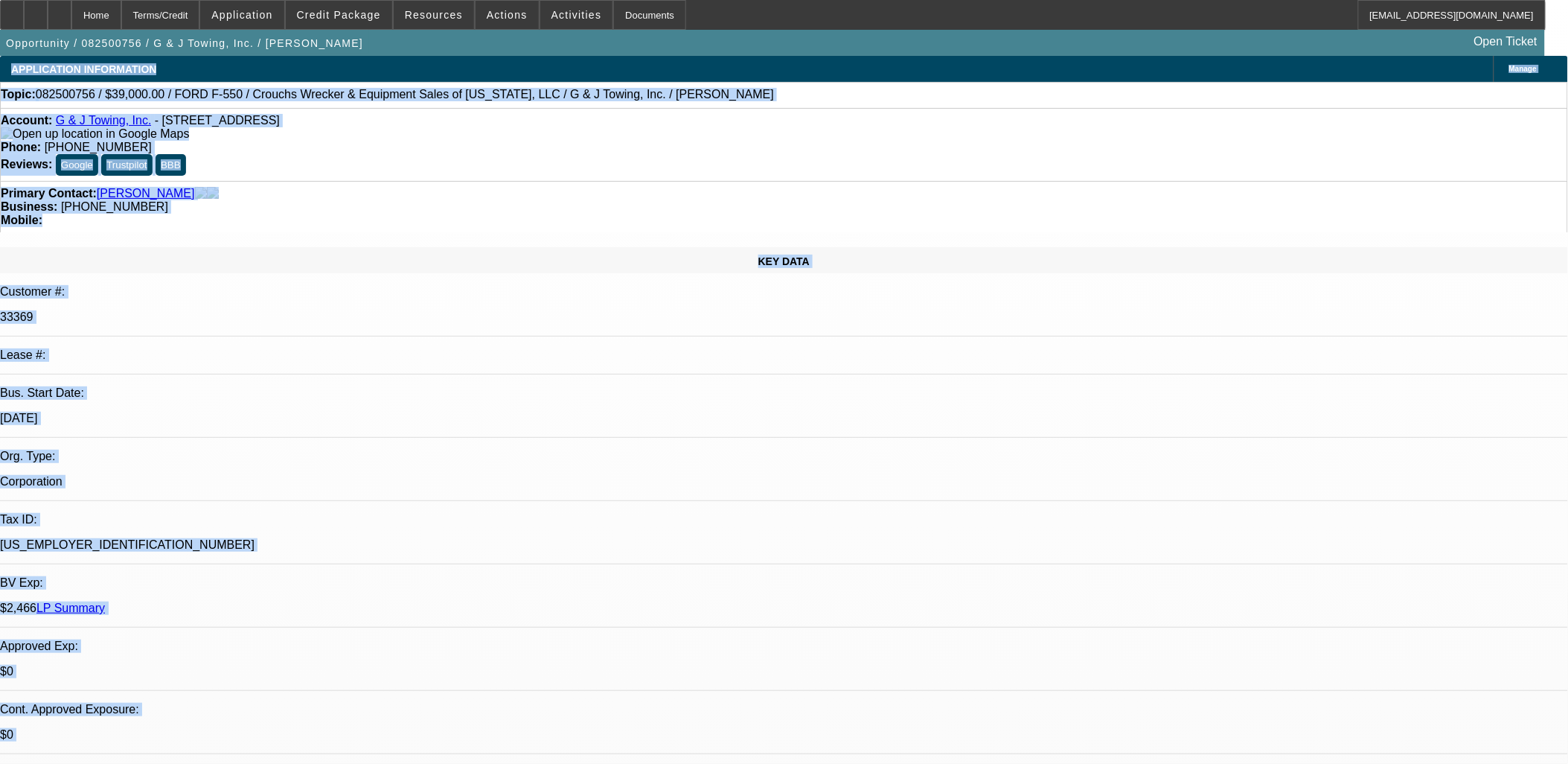
drag, startPoint x: 17, startPoint y: 72, endPoint x: 1028, endPoint y: 738, distance: 1210.7
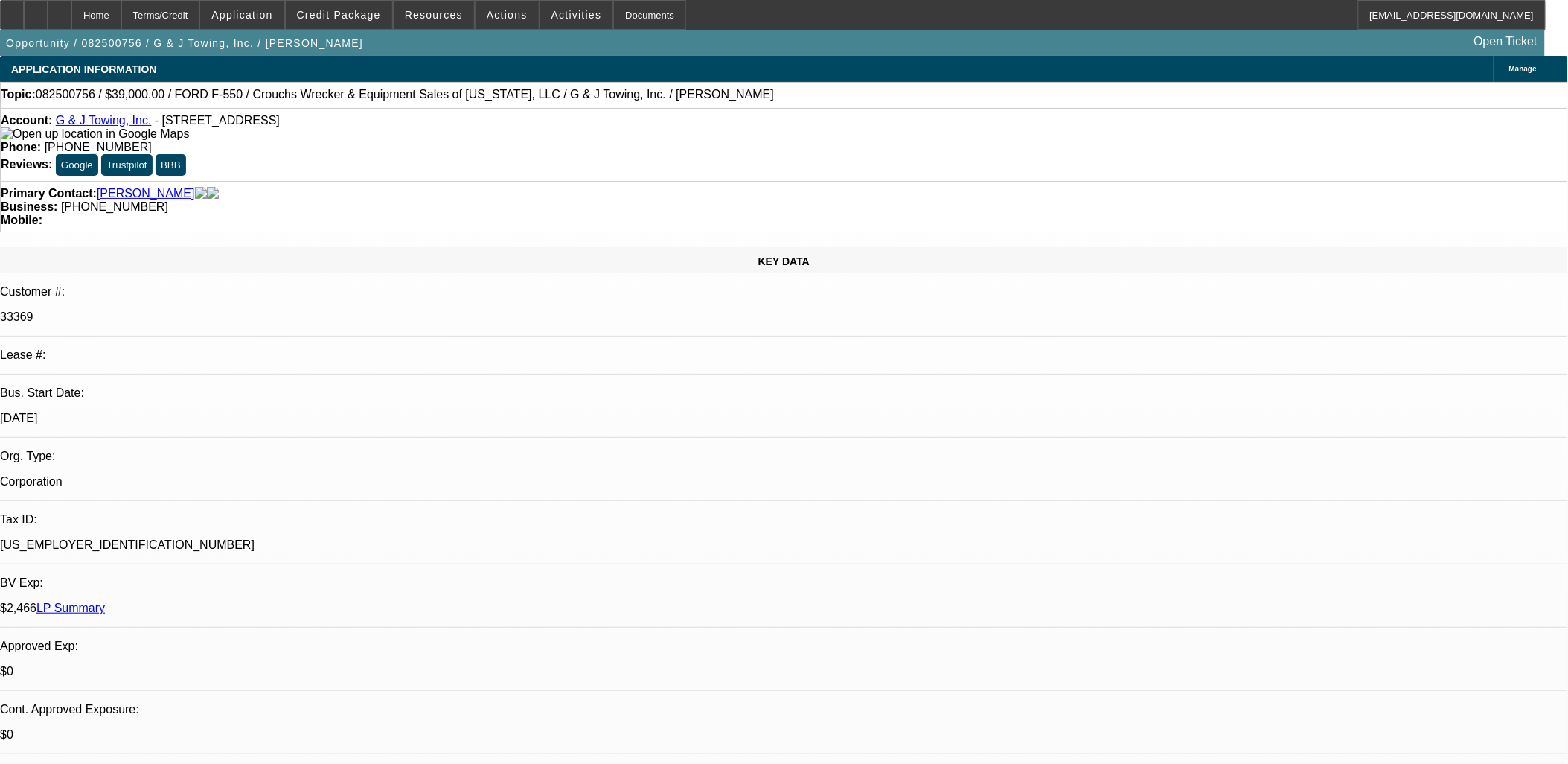
scroll to position [3, 0]
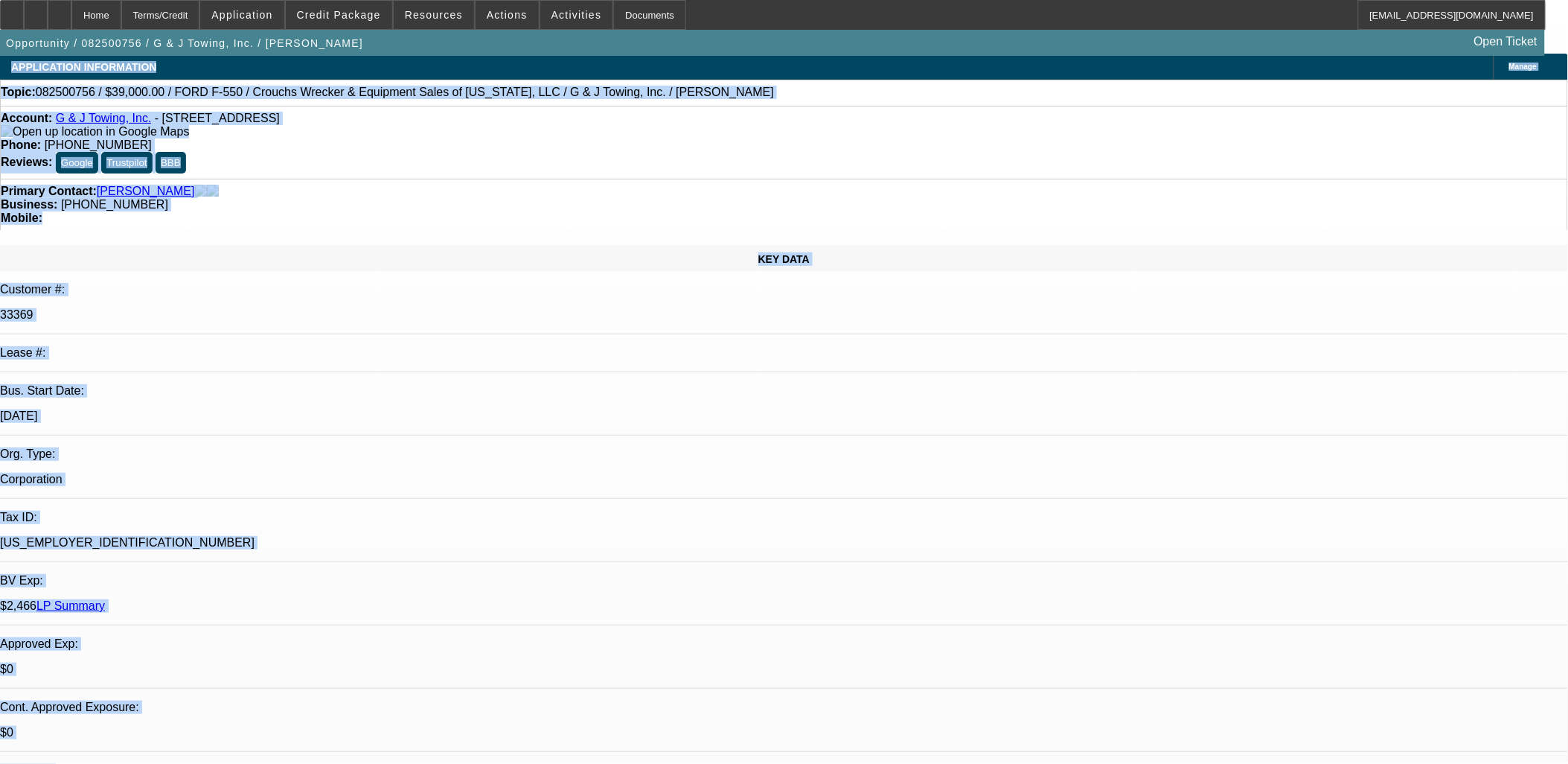
drag, startPoint x: 1042, startPoint y: 751, endPoint x: 12, endPoint y: 69, distance: 1235.3
click at [12, 69] on div "APPLICATION INFORMATION" at bounding box center [83, 66] width 167 height 27
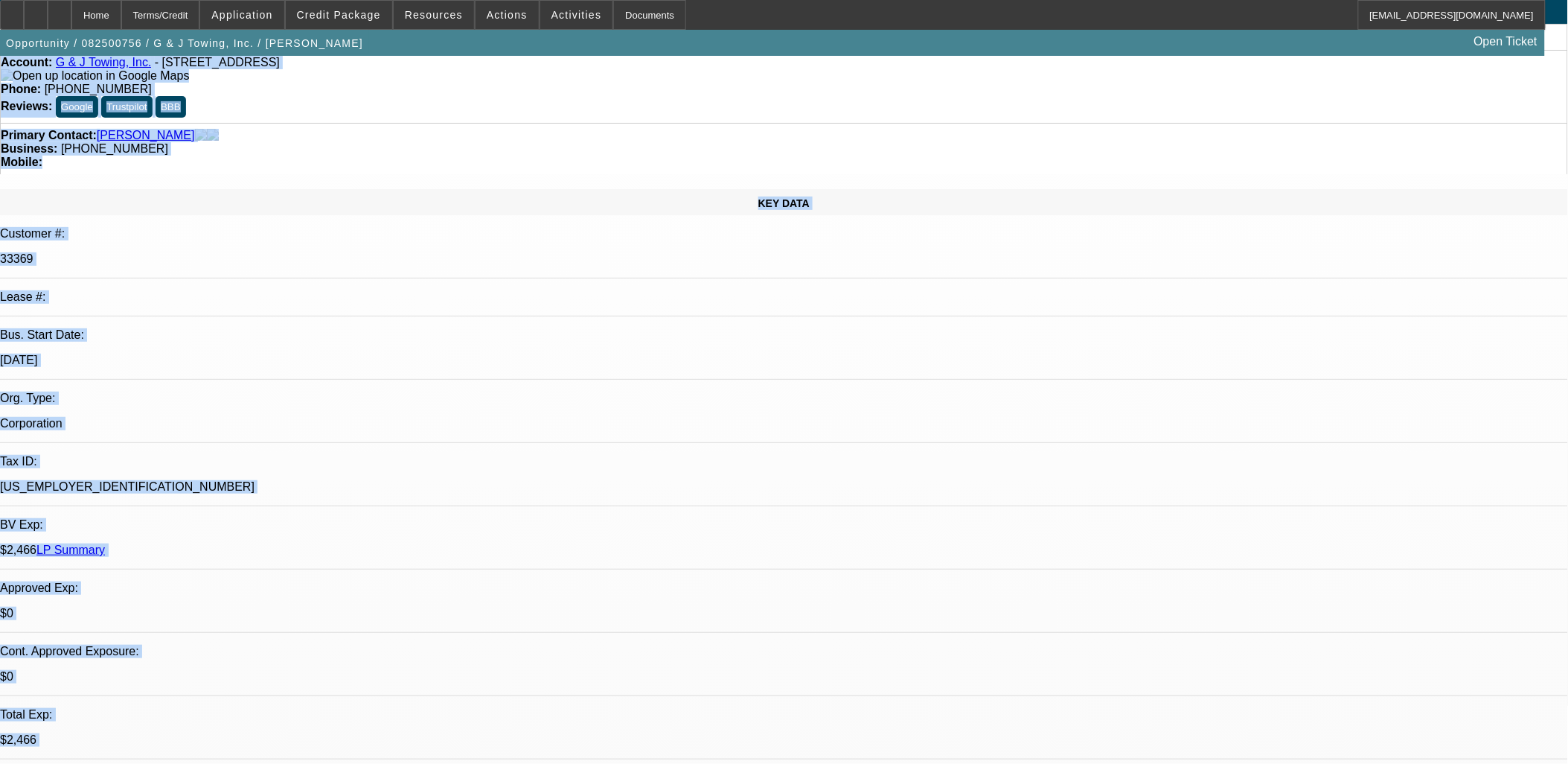
scroll to position [86, 0]
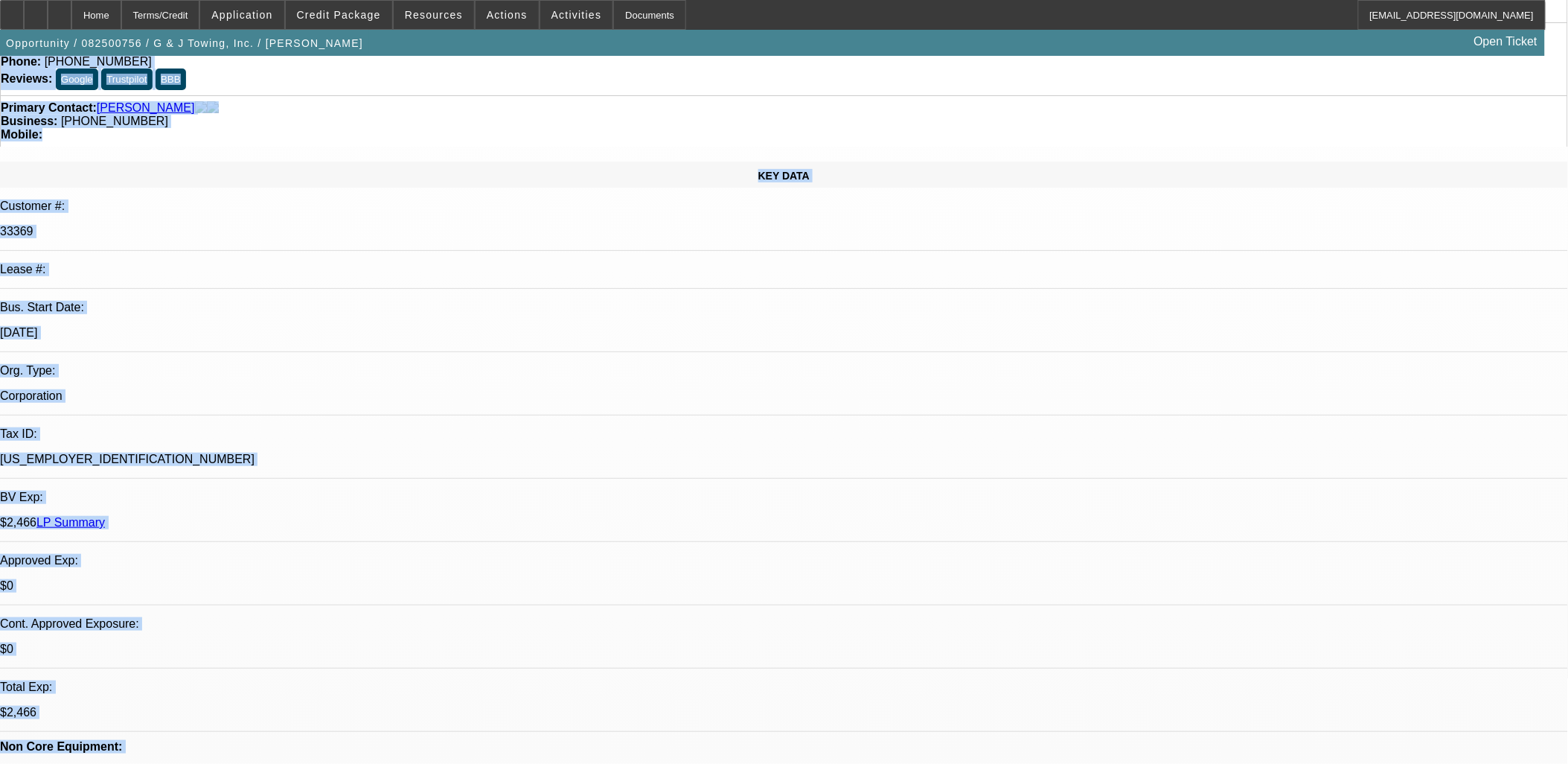
drag, startPoint x: 12, startPoint y: 68, endPoint x: 750, endPoint y: 679, distance: 958.1
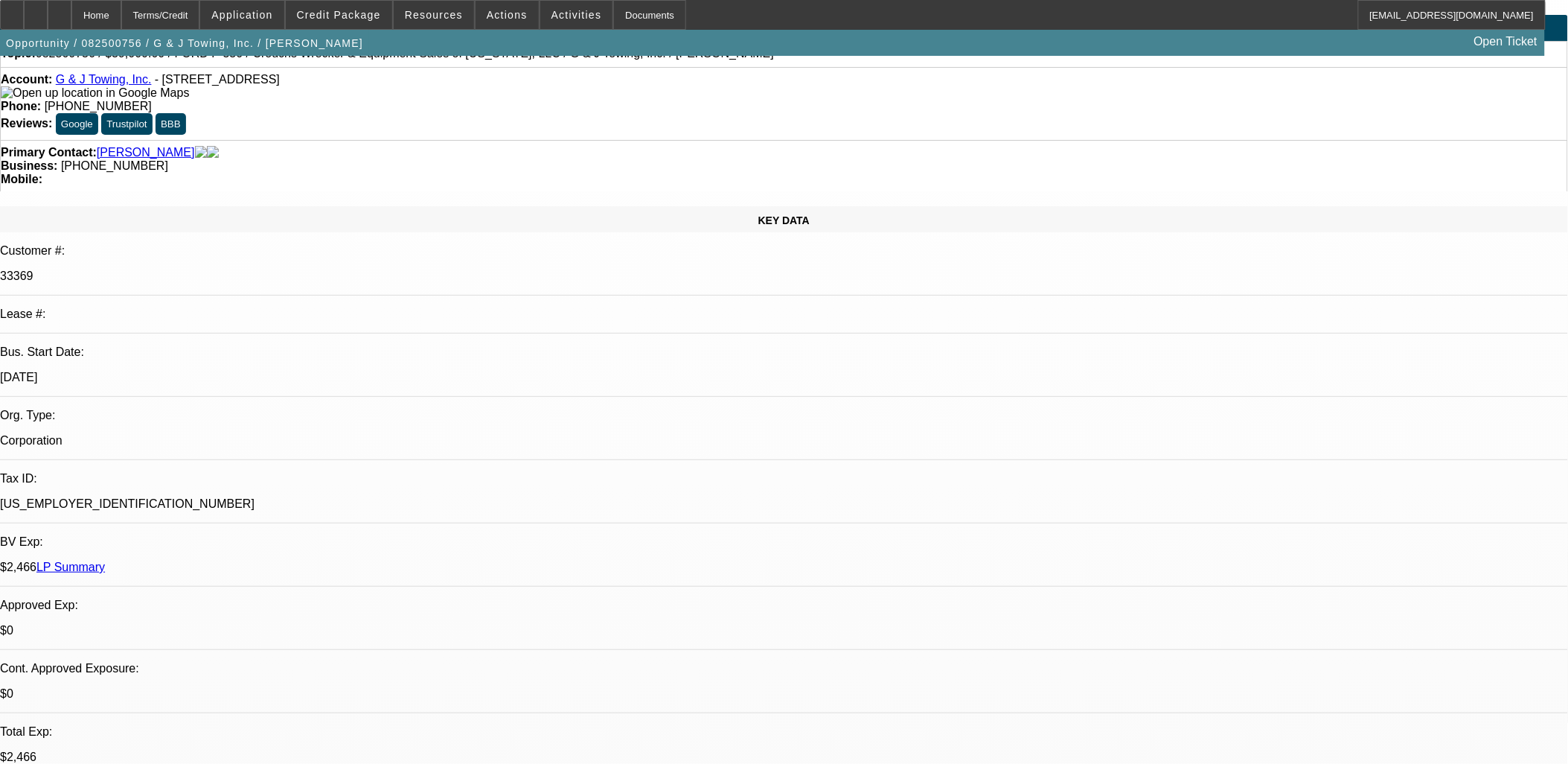
scroll to position [3, 0]
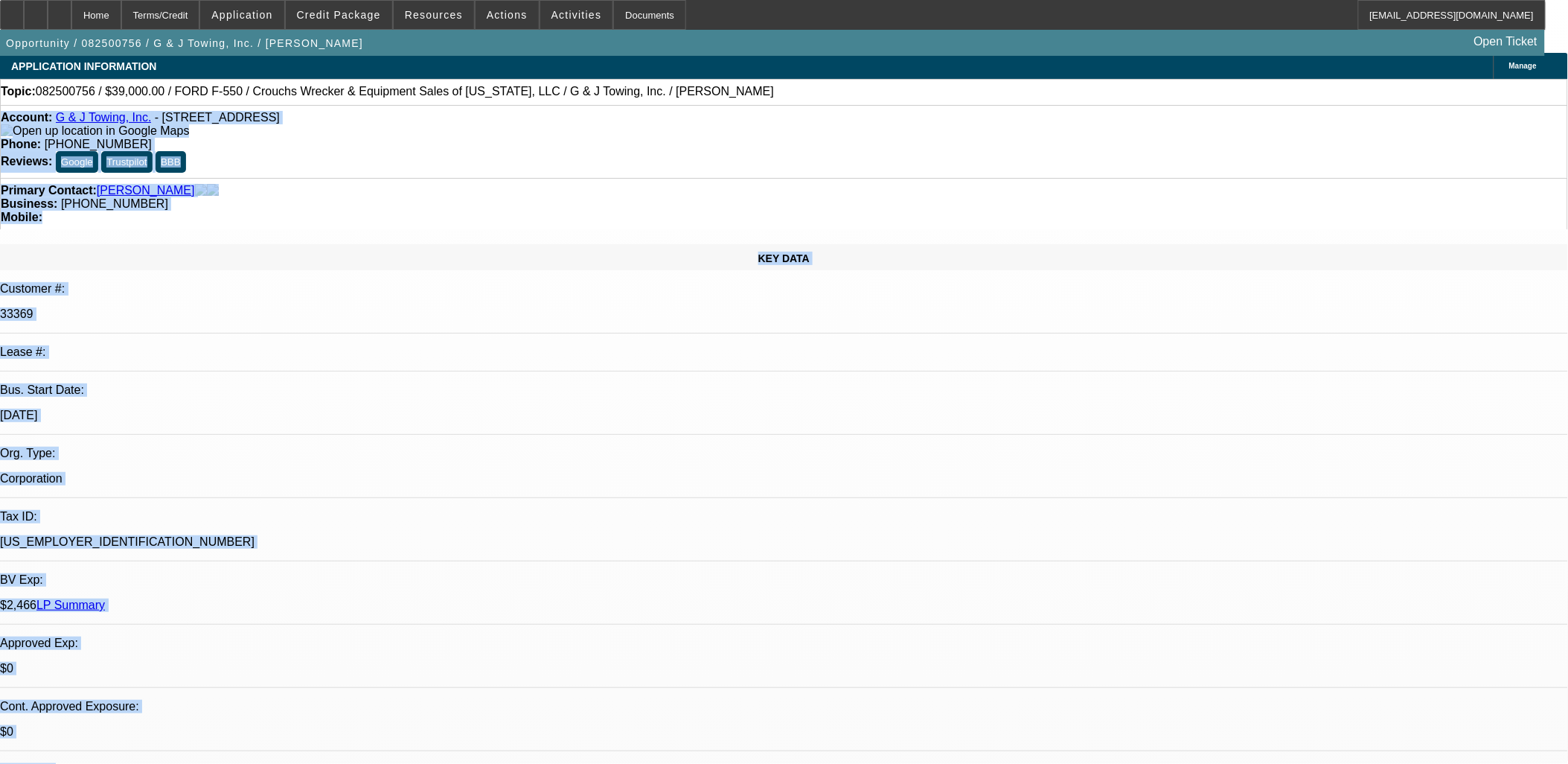
drag, startPoint x: 455, startPoint y: 757, endPoint x: 16, endPoint y: 115, distance: 777.7
click at [16, 115] on div "Account: G & J Towing, Inc. - 2125 Avocado Ave, Melbourne, FL 32935" at bounding box center [784, 124] width 1566 height 27
drag, startPoint x: 16, startPoint y: 115, endPoint x: 1102, endPoint y: 725, distance: 1245.6
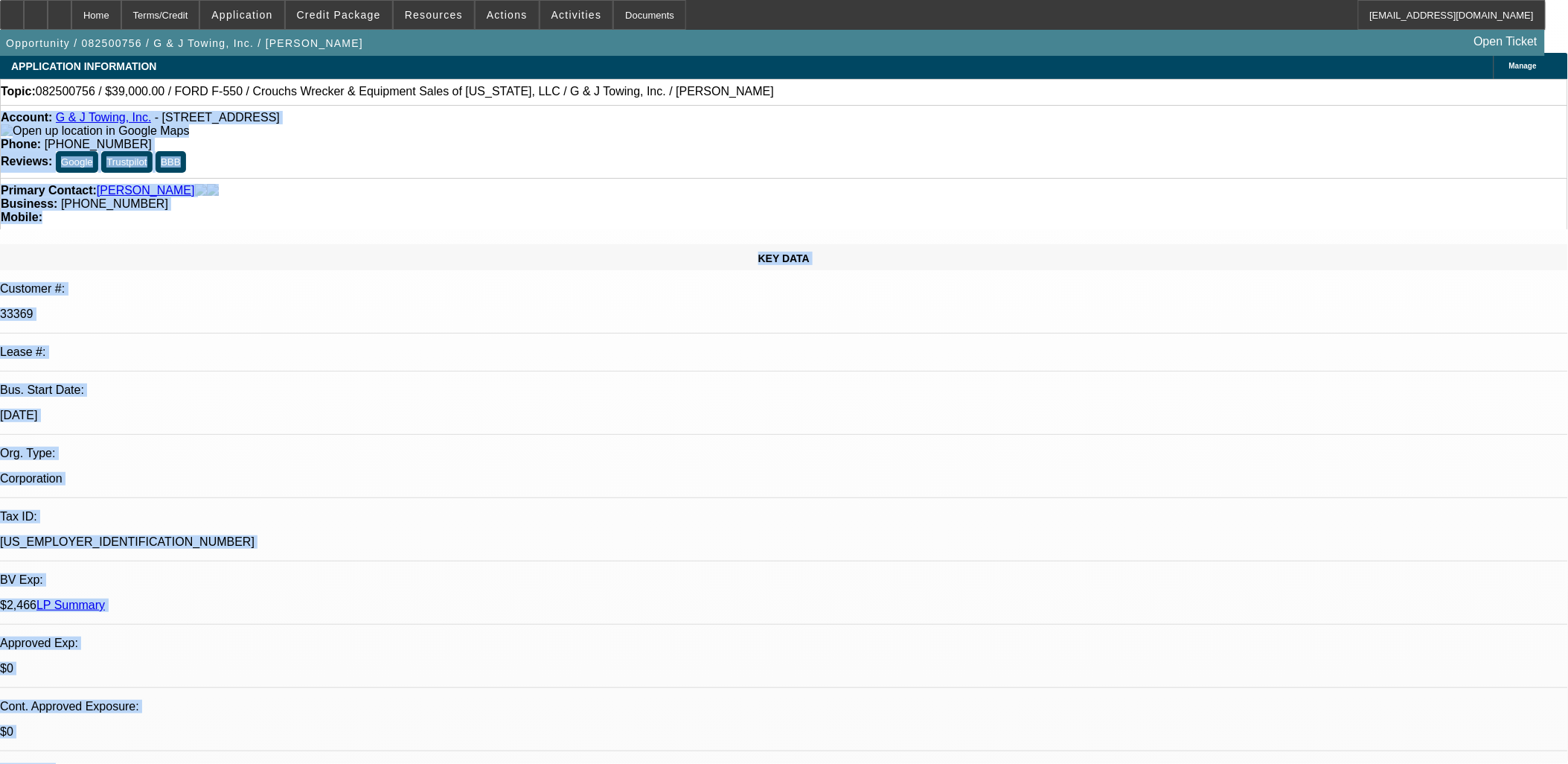
drag, startPoint x: 1099, startPoint y: 725, endPoint x: 1069, endPoint y: 729, distance: 30.3
drag, startPoint x: 1059, startPoint y: 726, endPoint x: 12, endPoint y: 117, distance: 1211.2
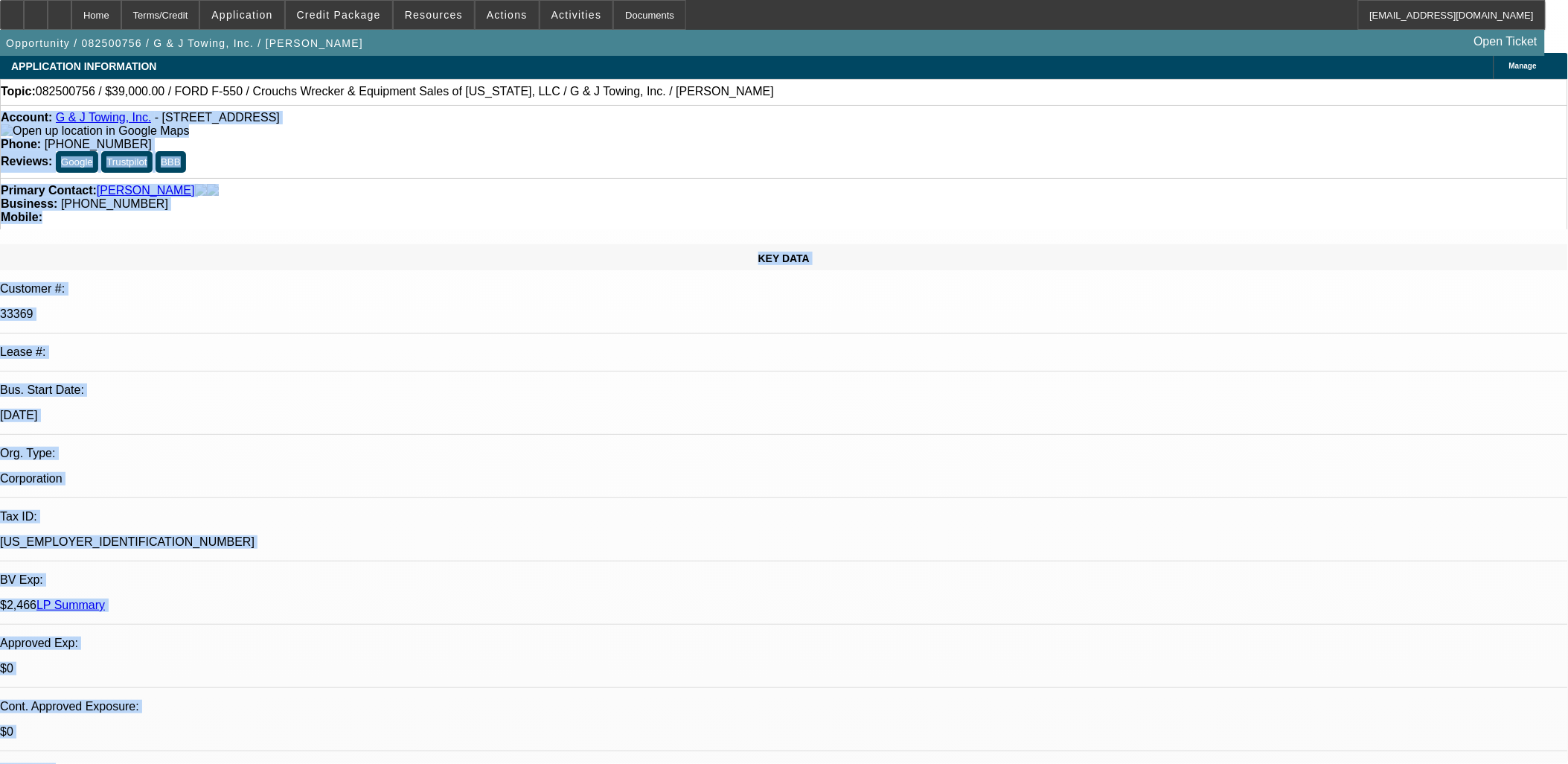
click at [12, 117] on div "Account: G & J Towing, Inc. - 2125 Avocado Ave, Melbourne, FL 32935" at bounding box center [784, 124] width 1566 height 27
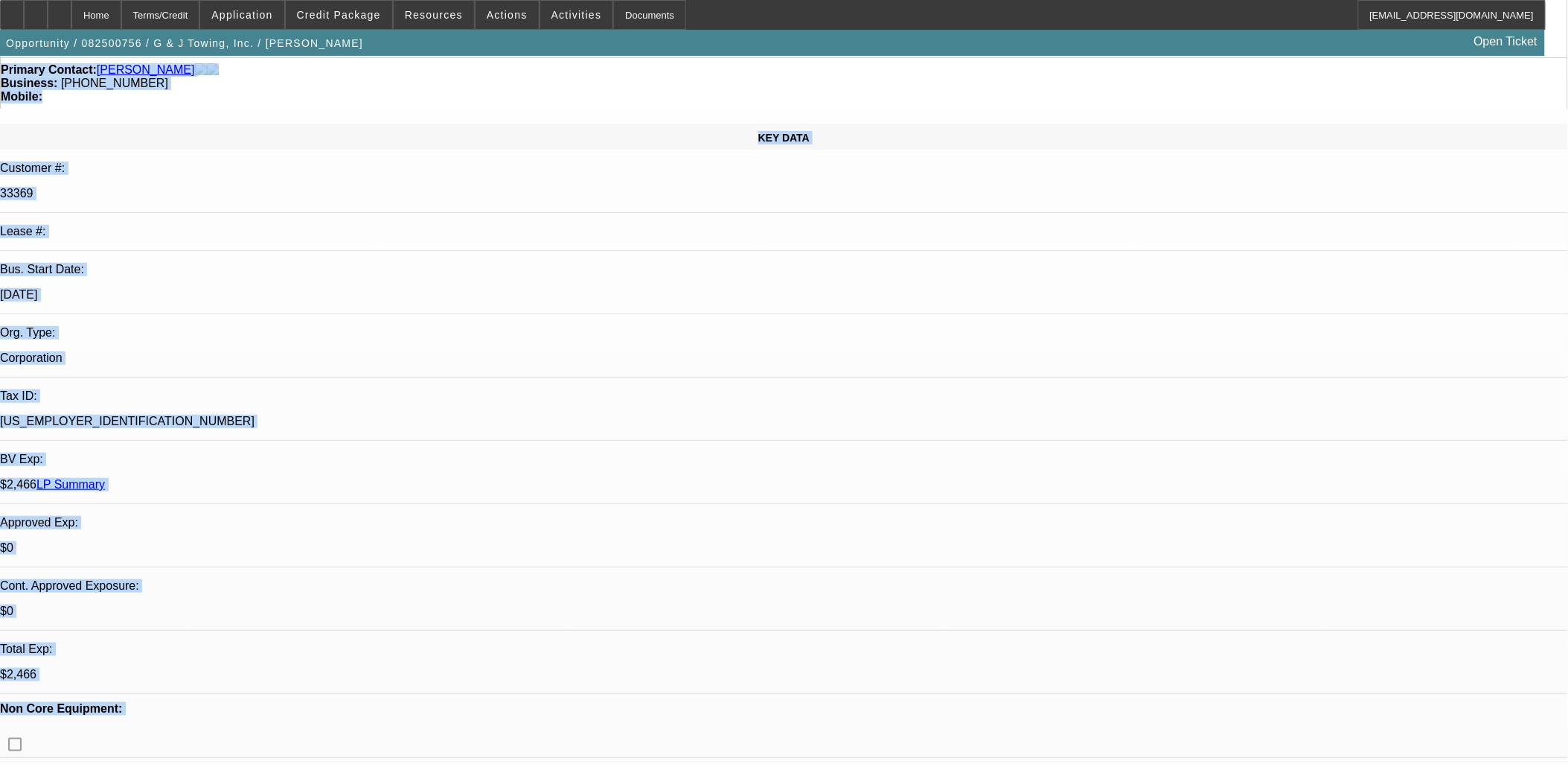
scroll to position [202, 0]
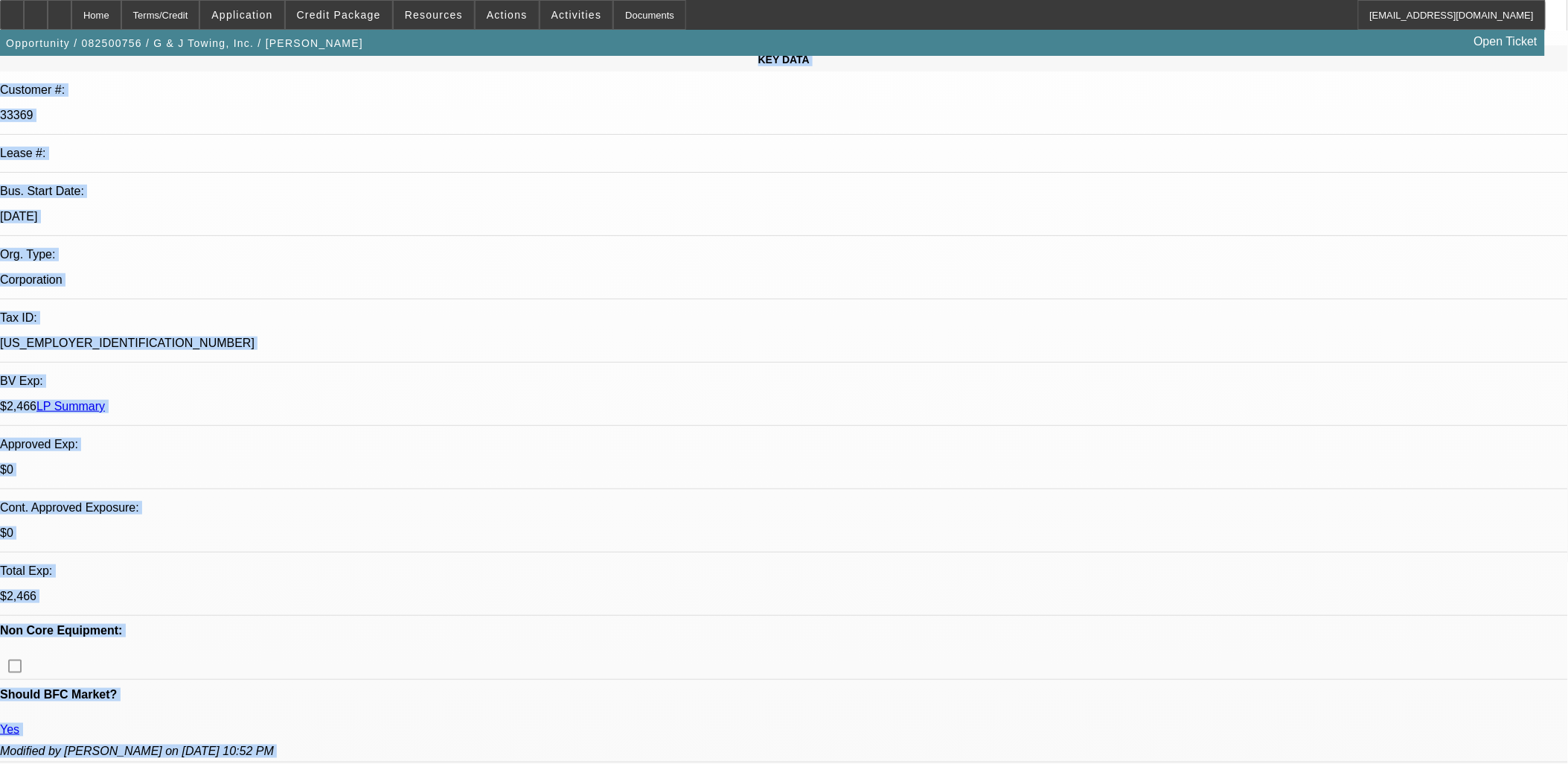
drag, startPoint x: 12, startPoint y: 117, endPoint x: 1042, endPoint y: 532, distance: 1110.5
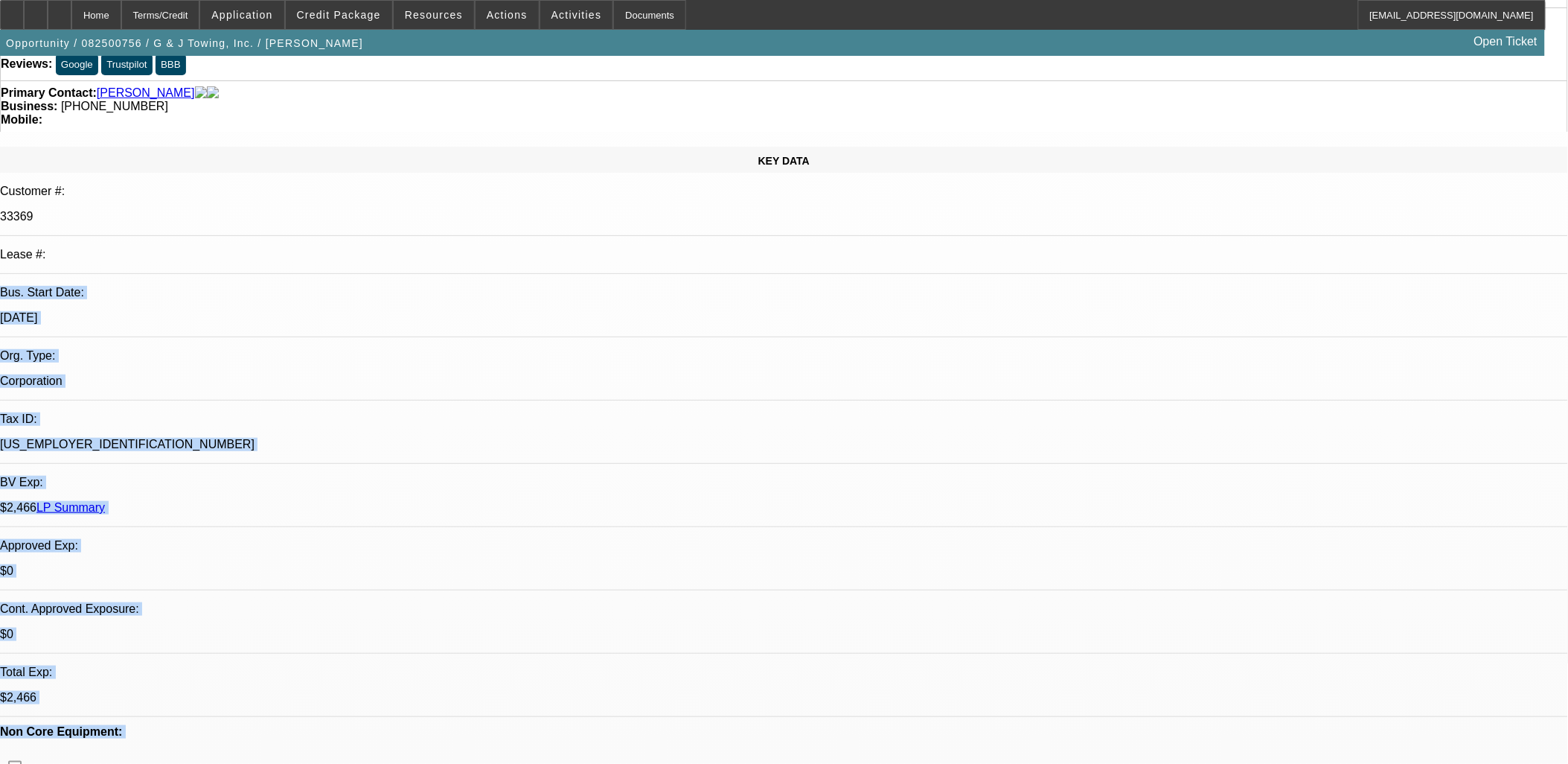
scroll to position [0, 0]
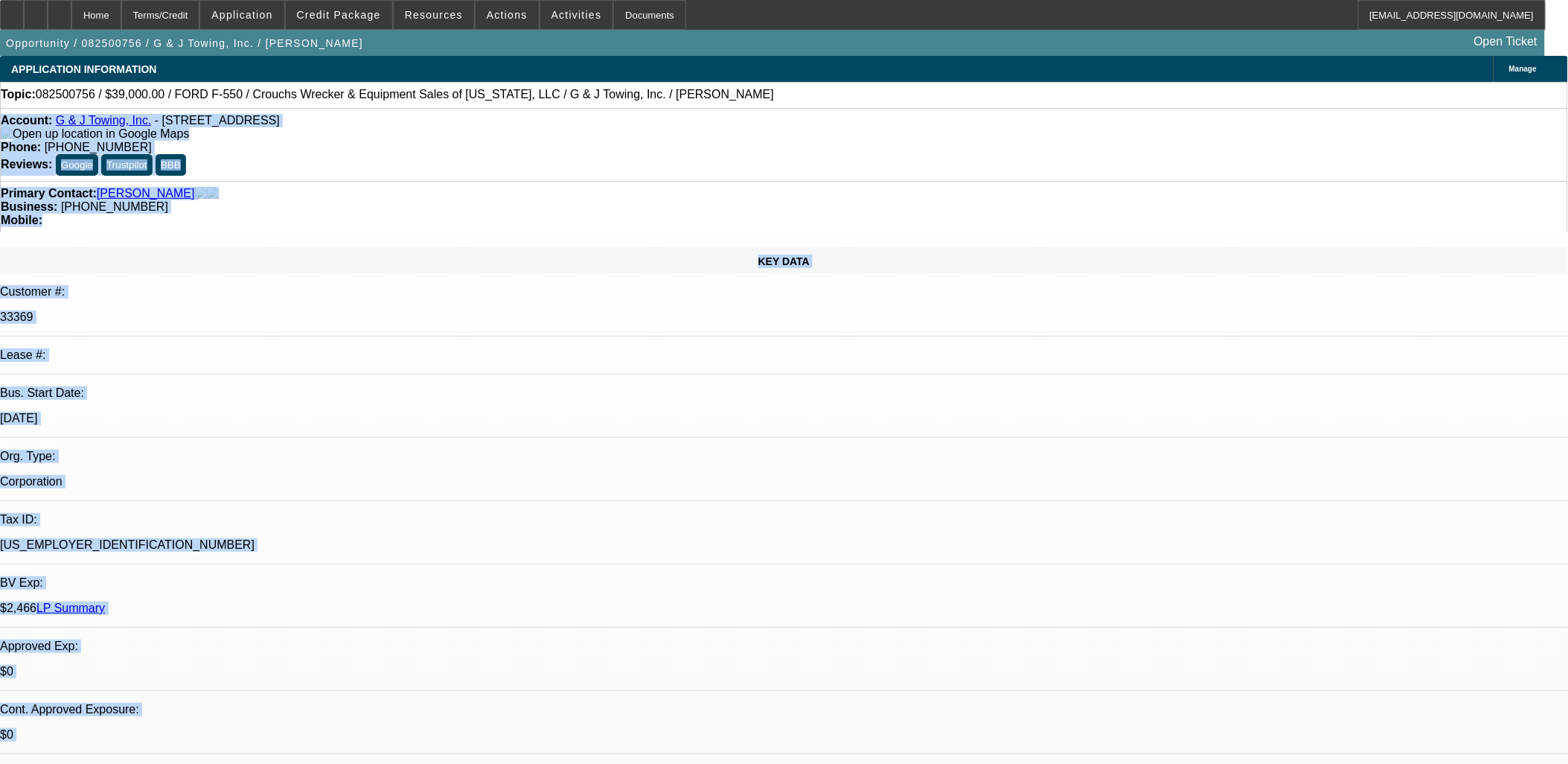
drag, startPoint x: 607, startPoint y: 416, endPoint x: 20, endPoint y: 117, distance: 658.8
drag, startPoint x: 352, startPoint y: 440, endPoint x: 361, endPoint y: 438, distance: 9.2
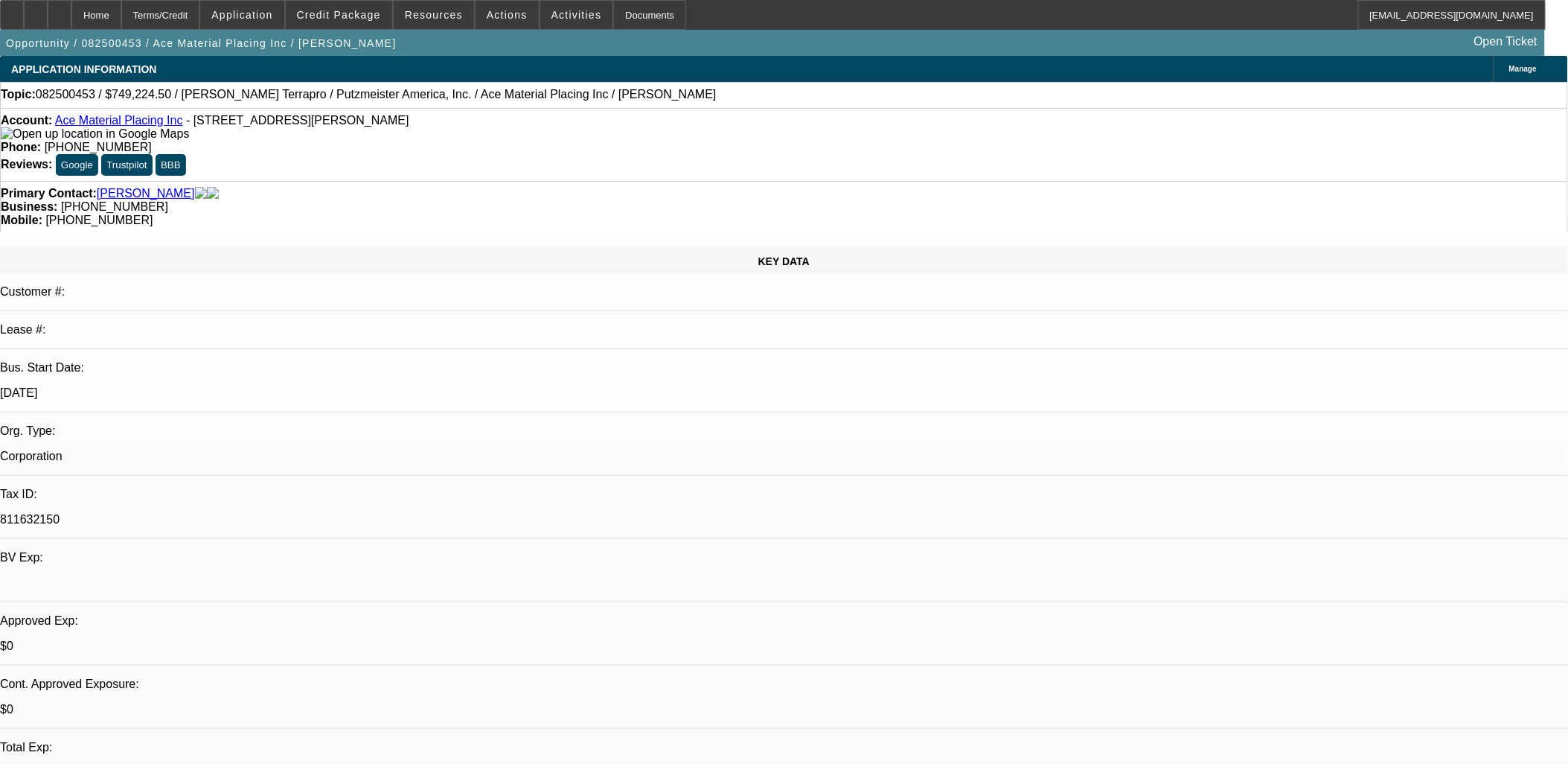
select select "0"
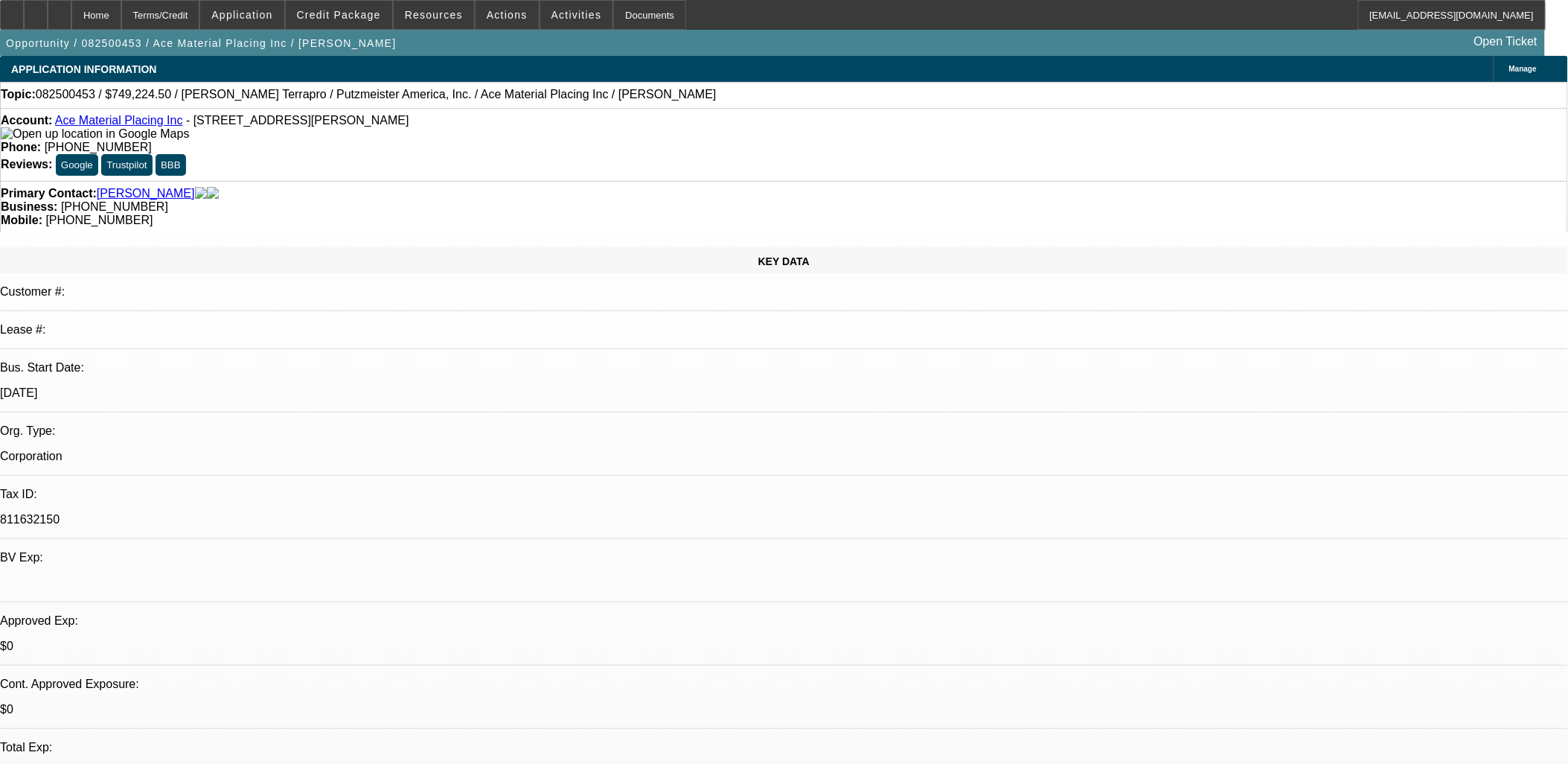
select select "0"
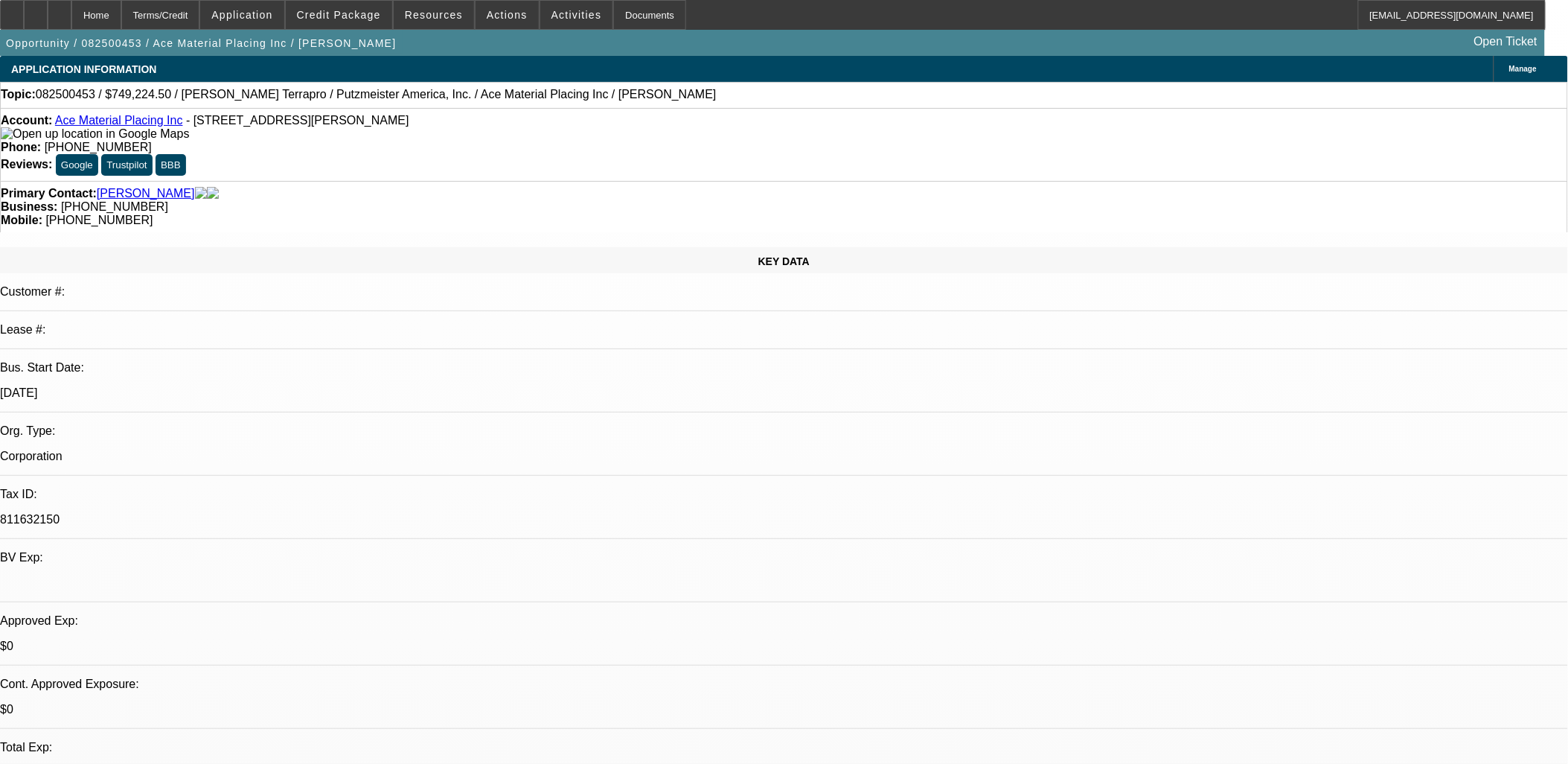
select select "0"
select select "1"
select select "6"
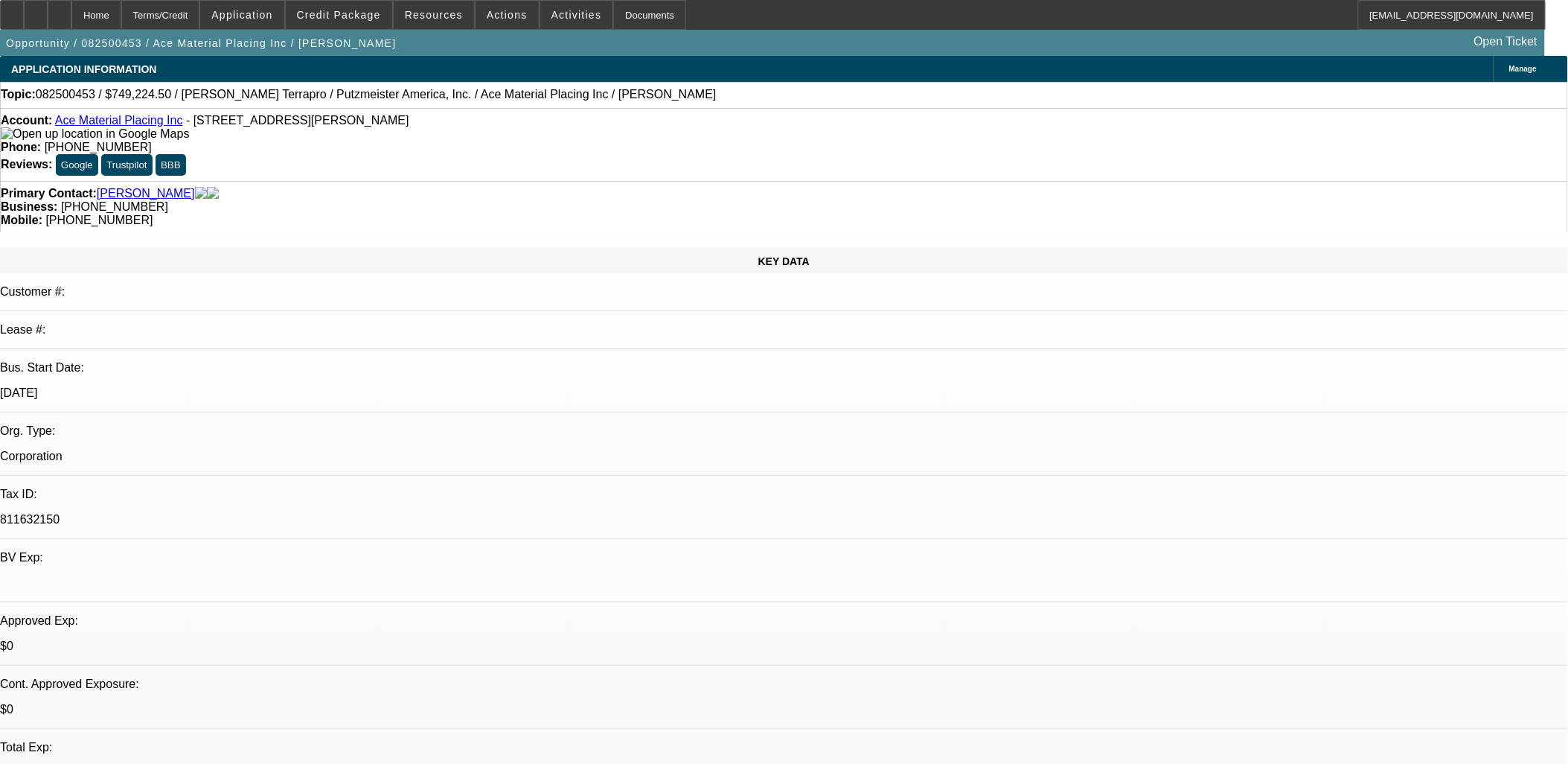
select select "1"
select select "6"
select select "1"
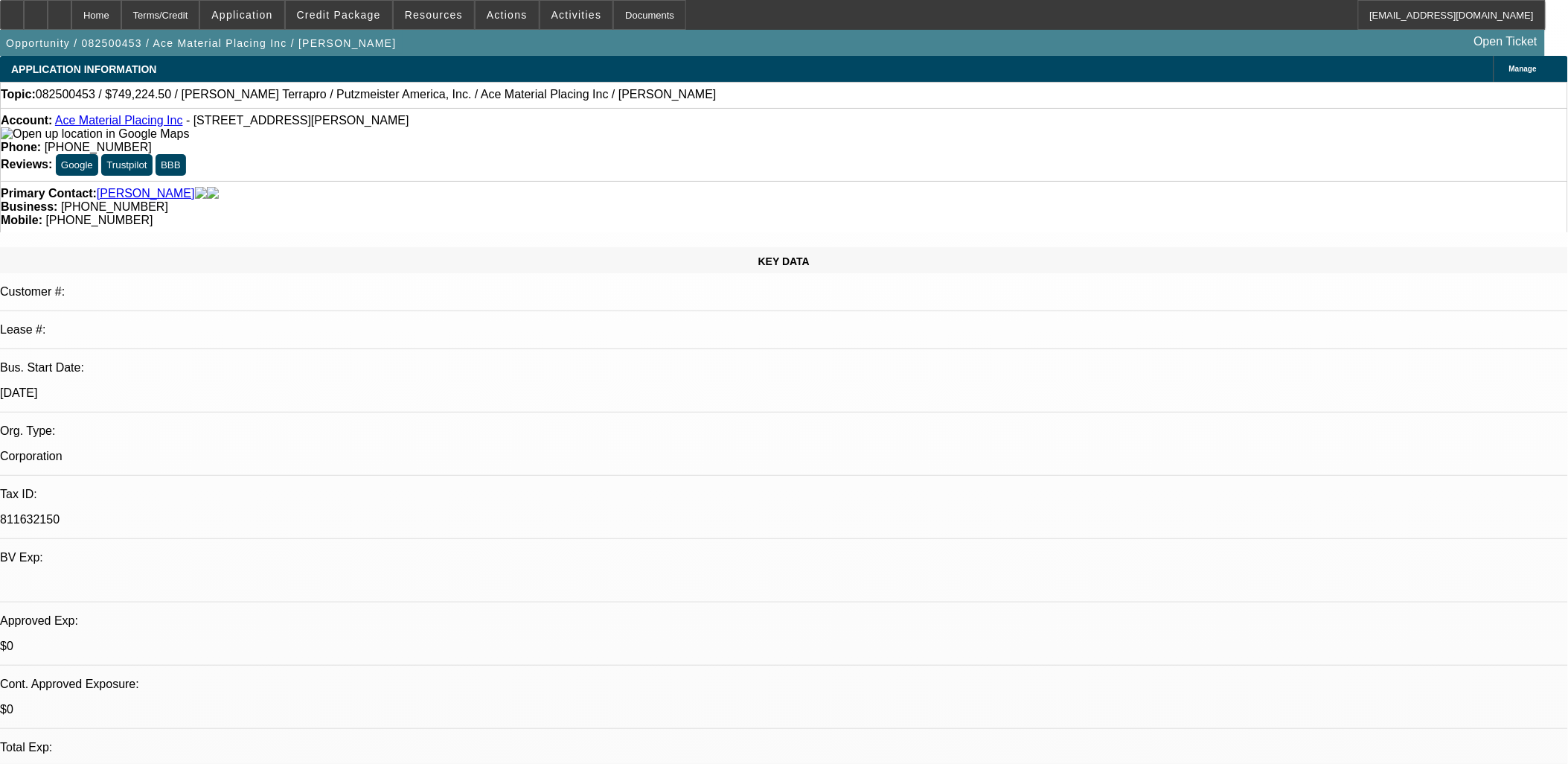
select select "6"
select select "1"
select select "6"
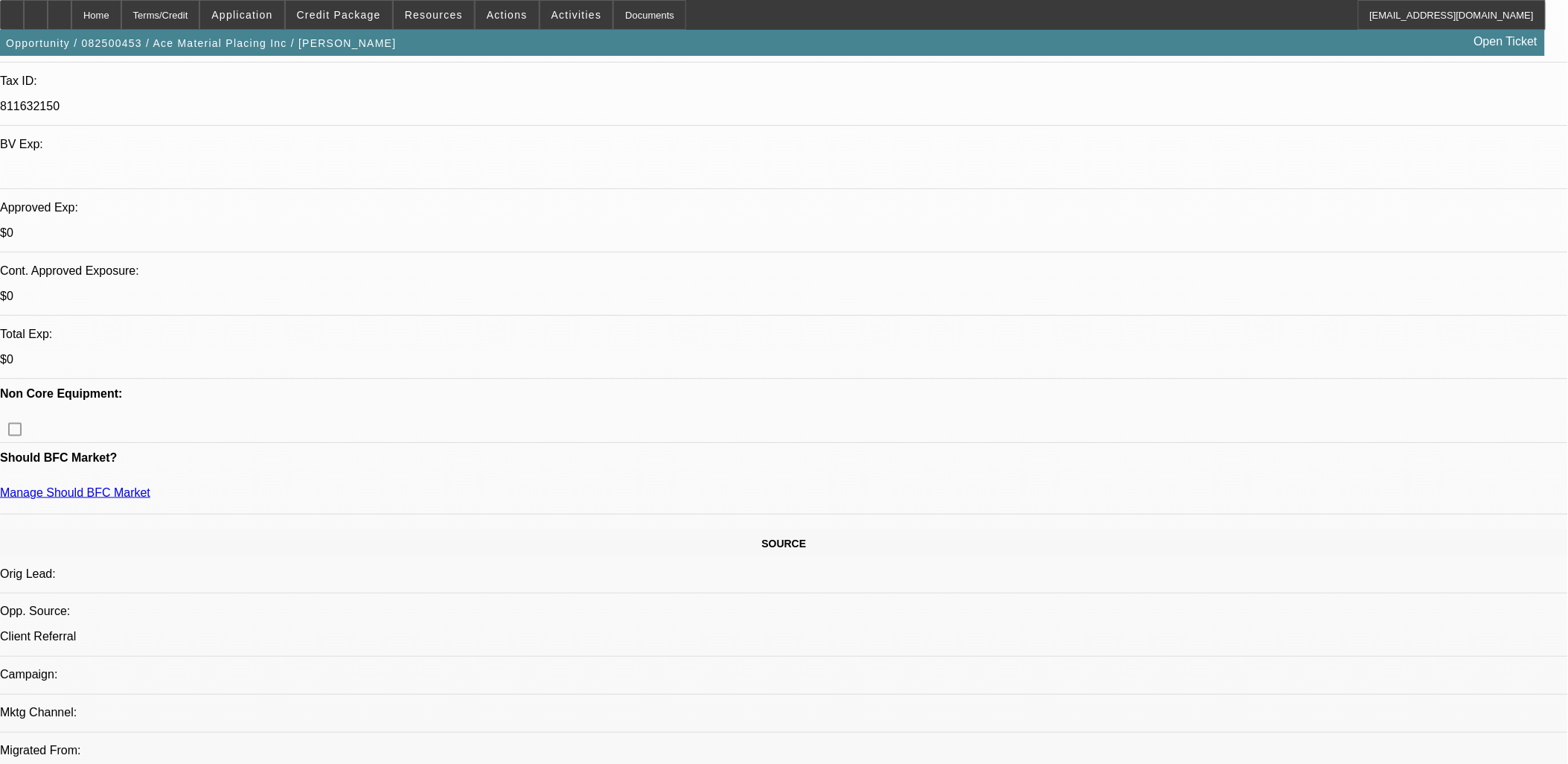
drag, startPoint x: 161, startPoint y: 258, endPoint x: 526, endPoint y: 430, distance: 403.5
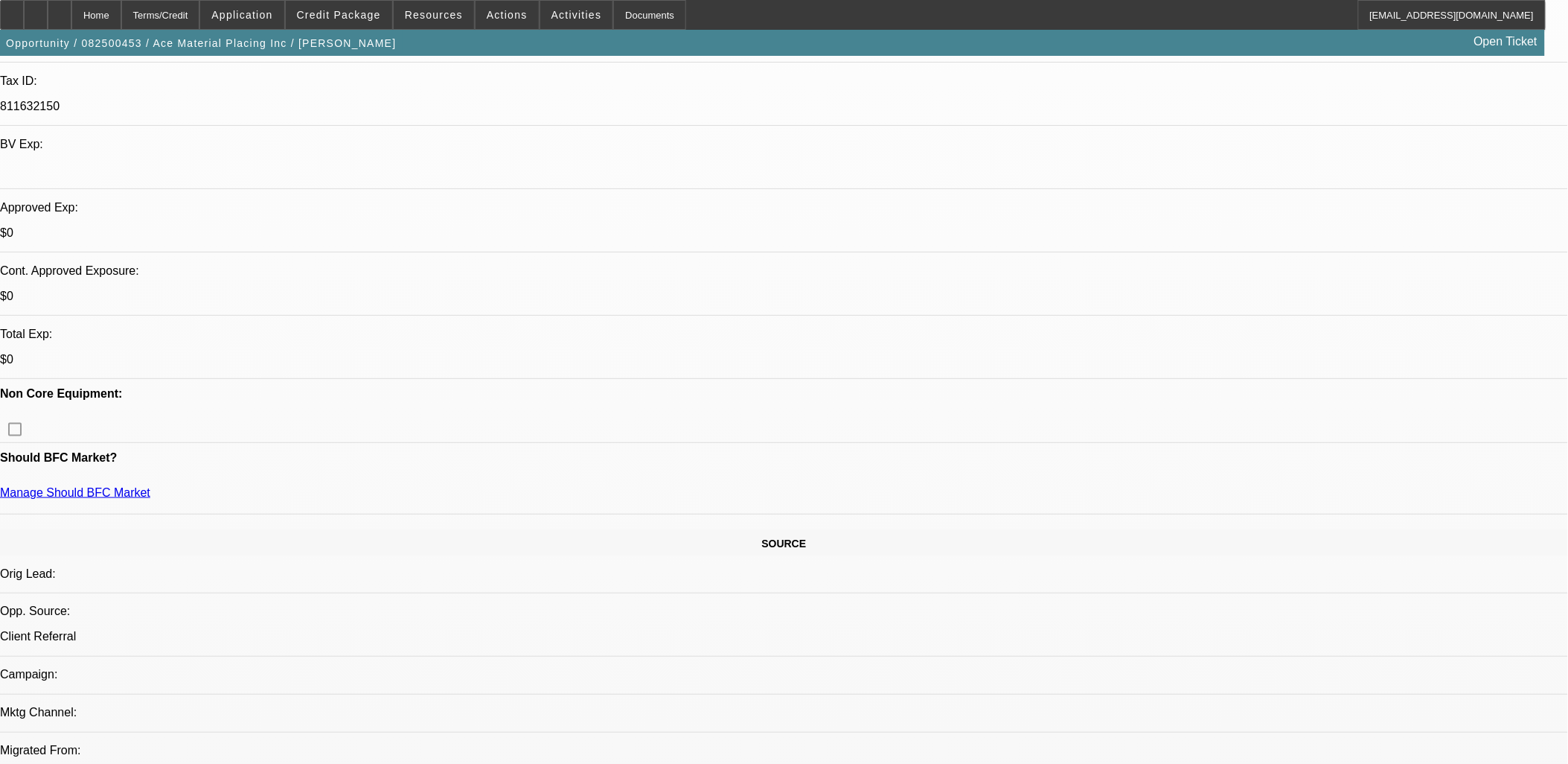
drag, startPoint x: 522, startPoint y: 421, endPoint x: 11, endPoint y: 203, distance: 555.6
drag, startPoint x: 11, startPoint y: 203, endPoint x: 1023, endPoint y: 385, distance: 1028.2
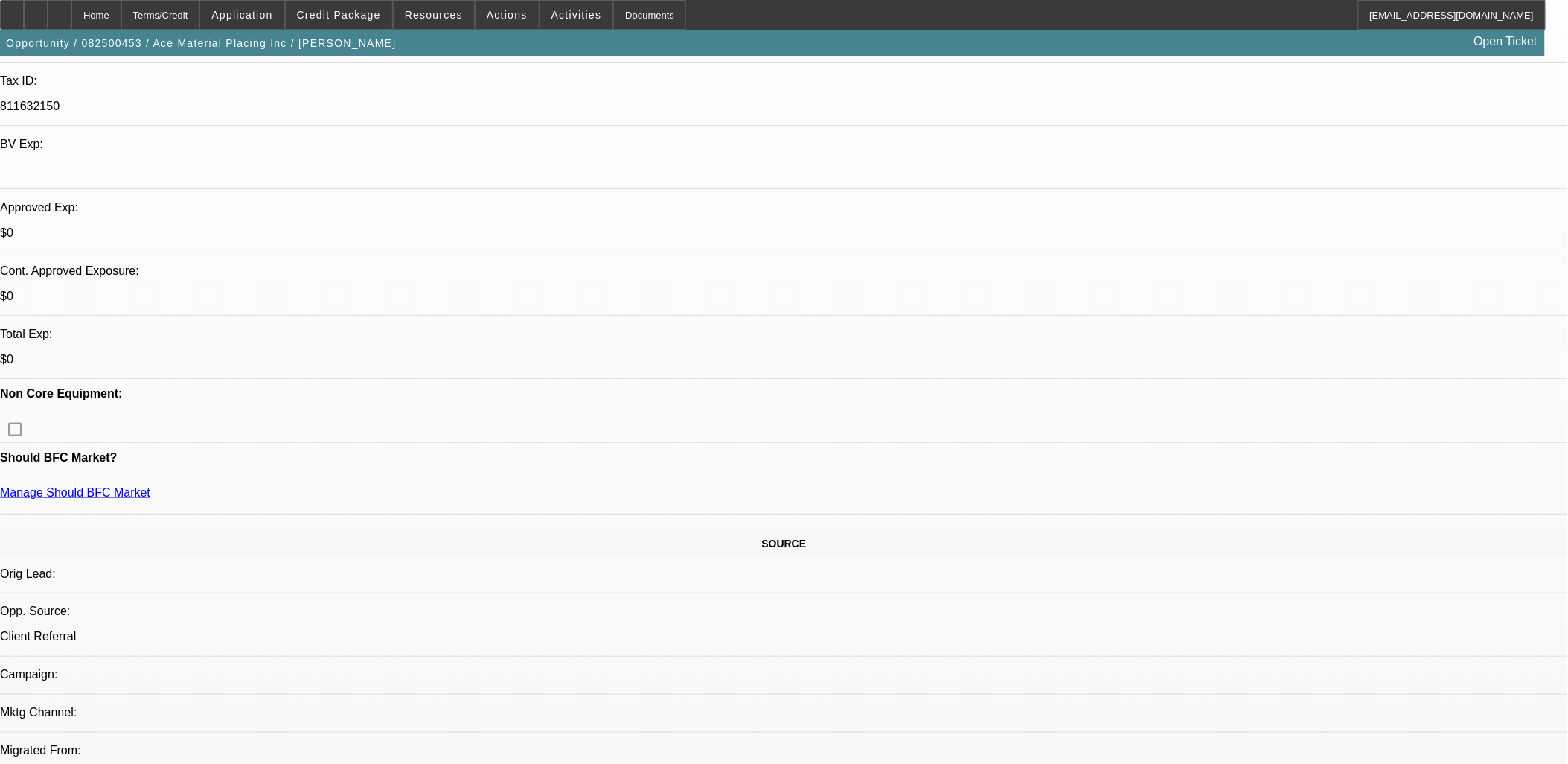
drag, startPoint x: 1023, startPoint y: 386, endPoint x: 985, endPoint y: 412, distance: 46.0
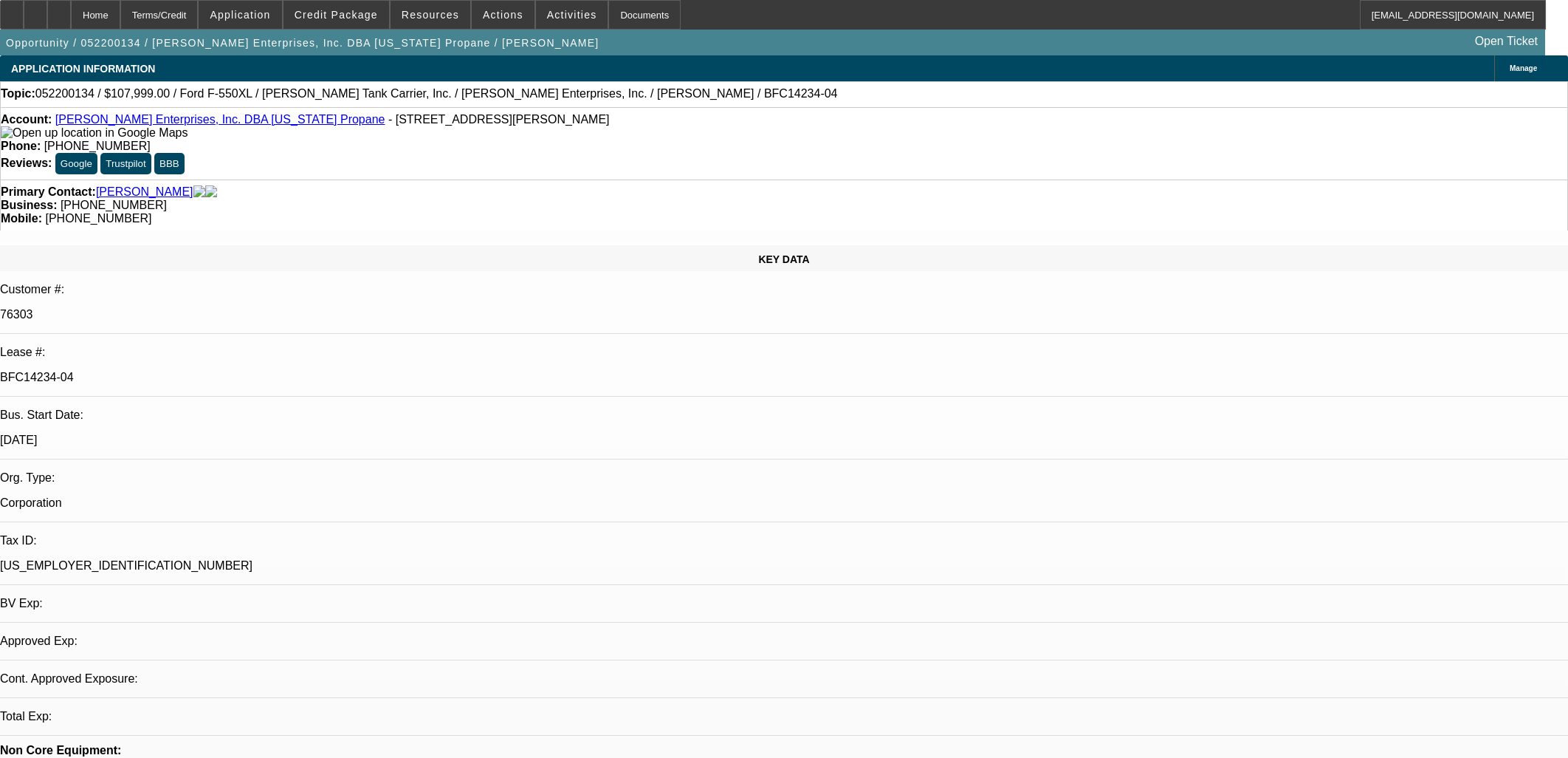
select select "0"
select select "6"
select select "0"
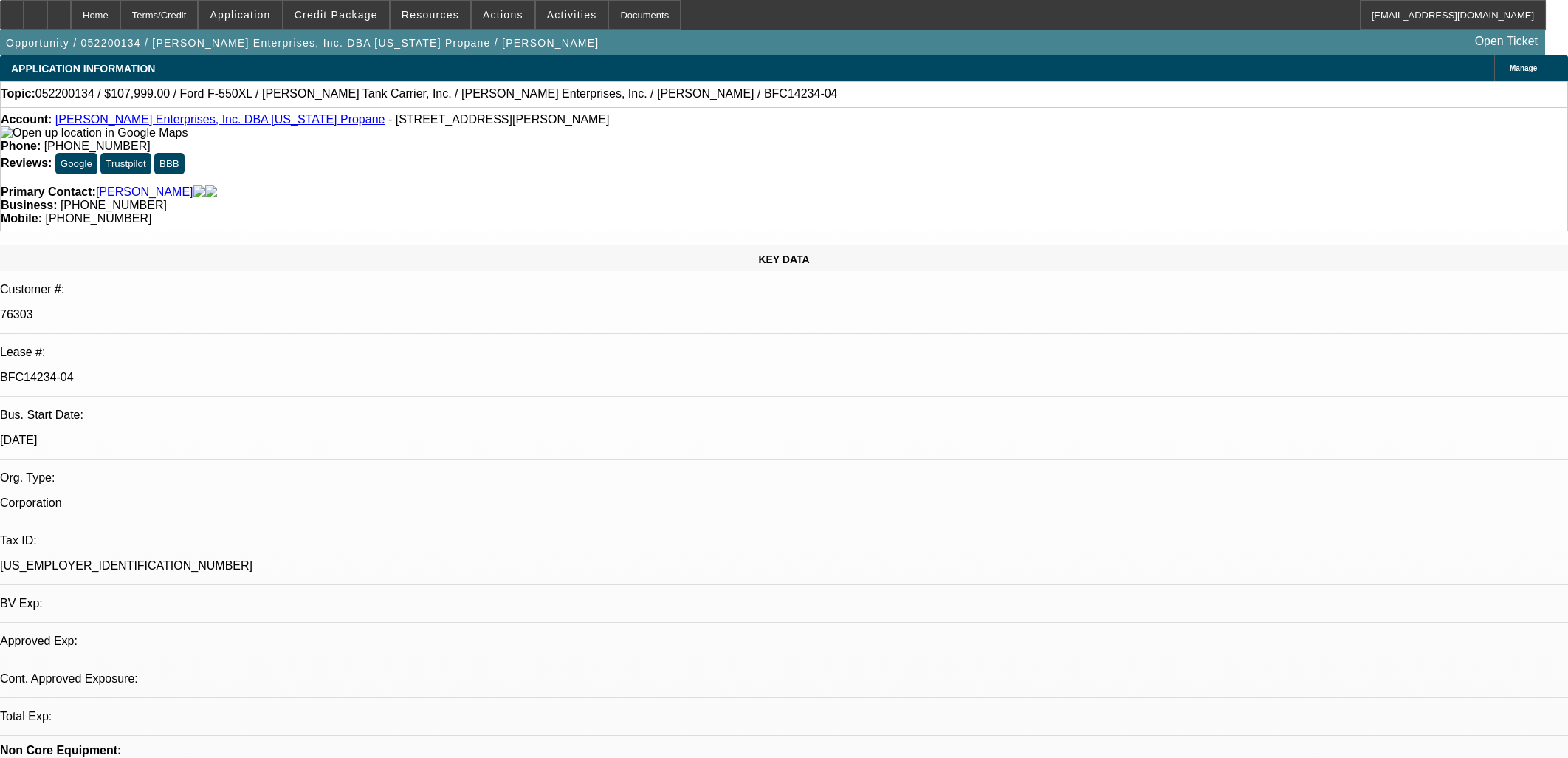
select select "0"
select select "6"
select select "0"
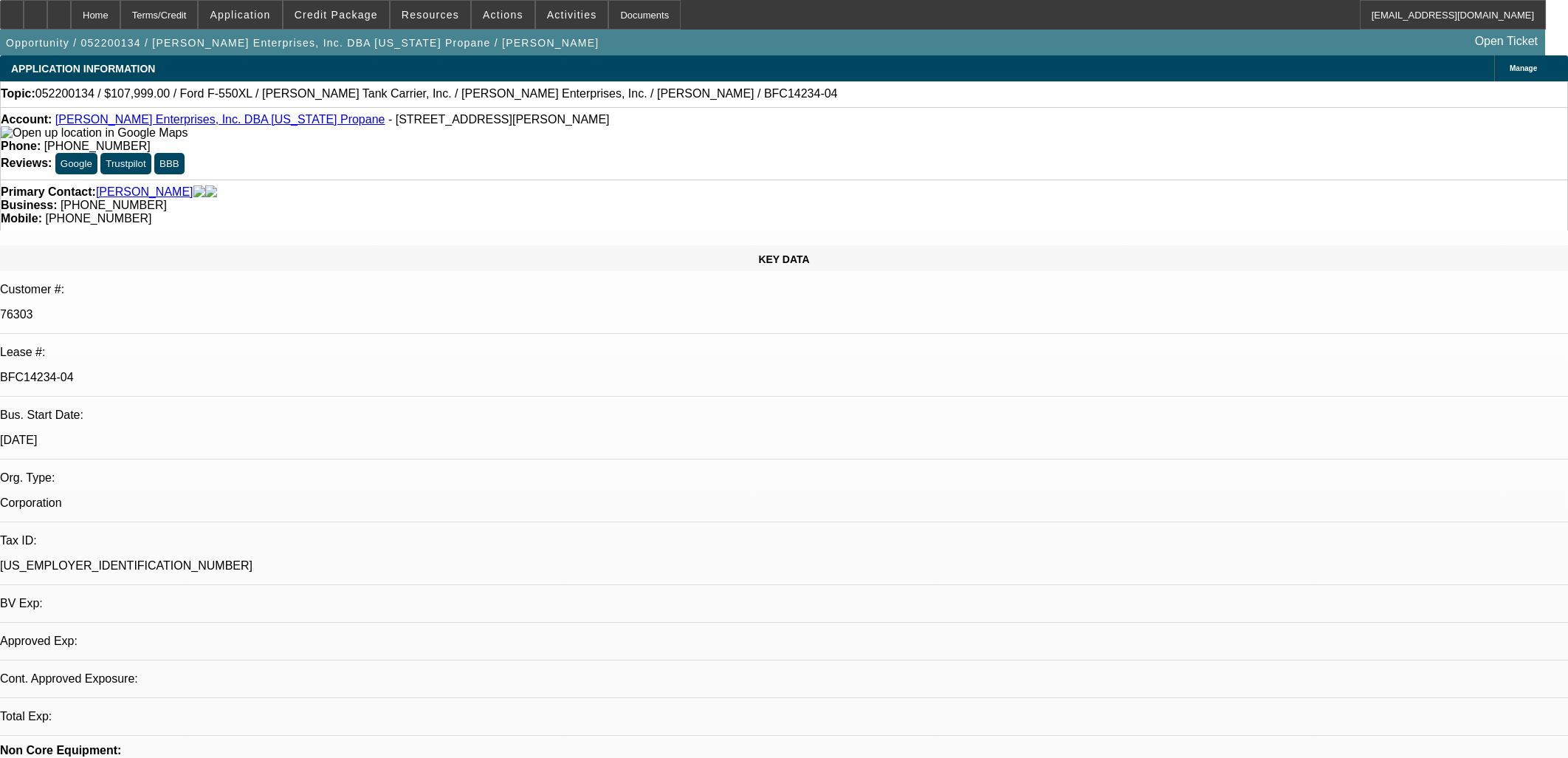
select select "0"
select select "6"
select select "0"
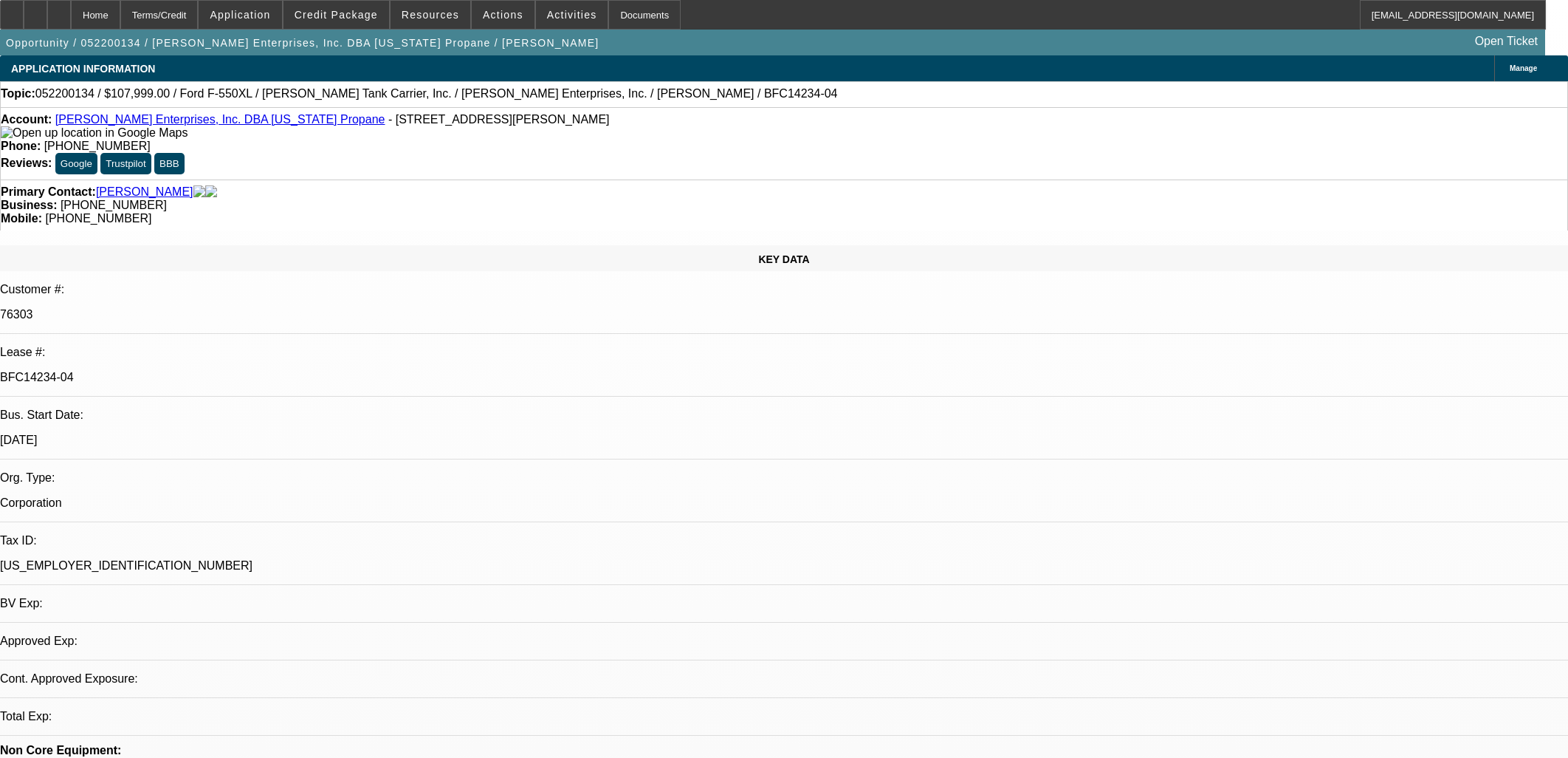
select select "6"
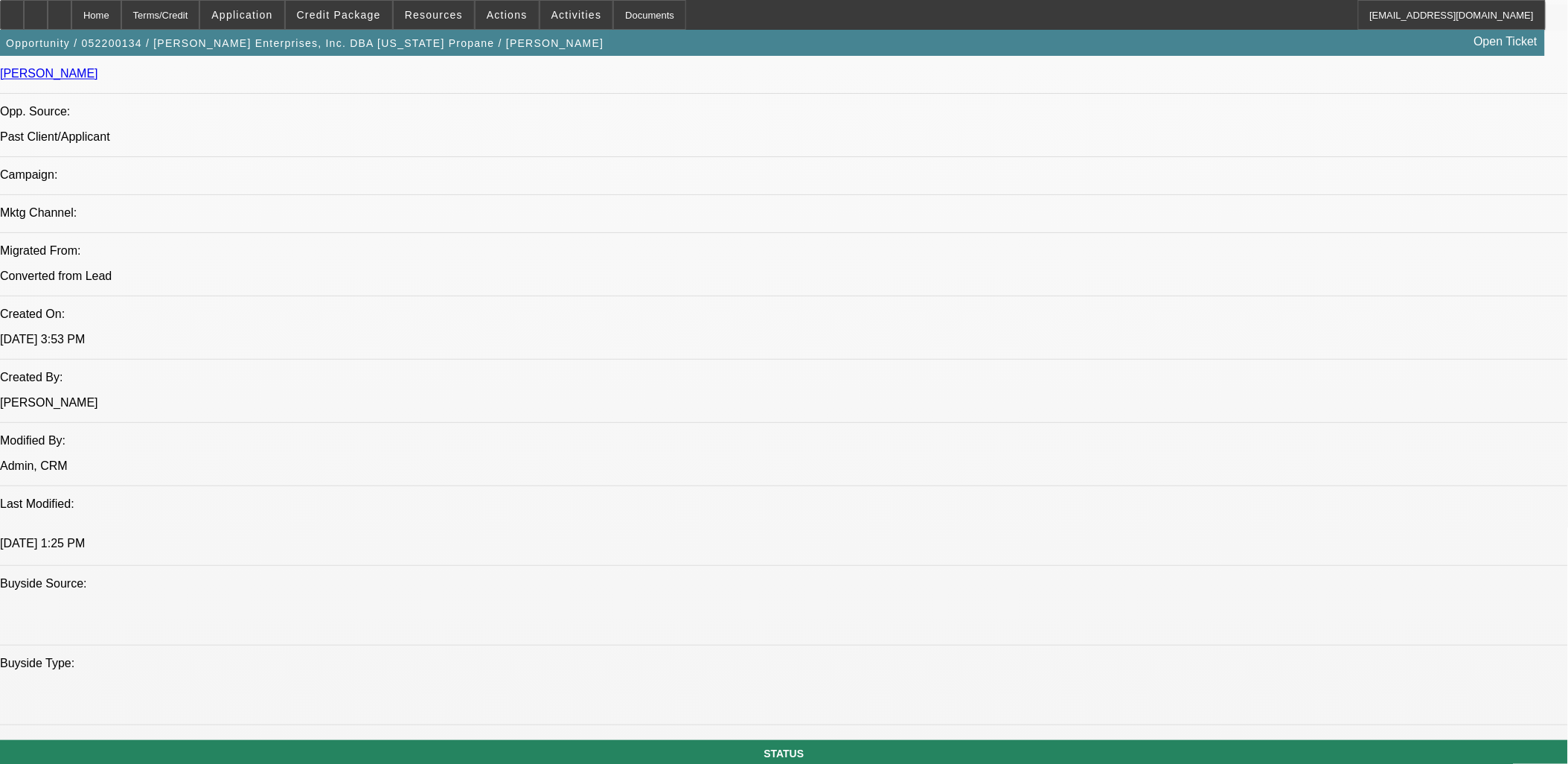
scroll to position [993, 0]
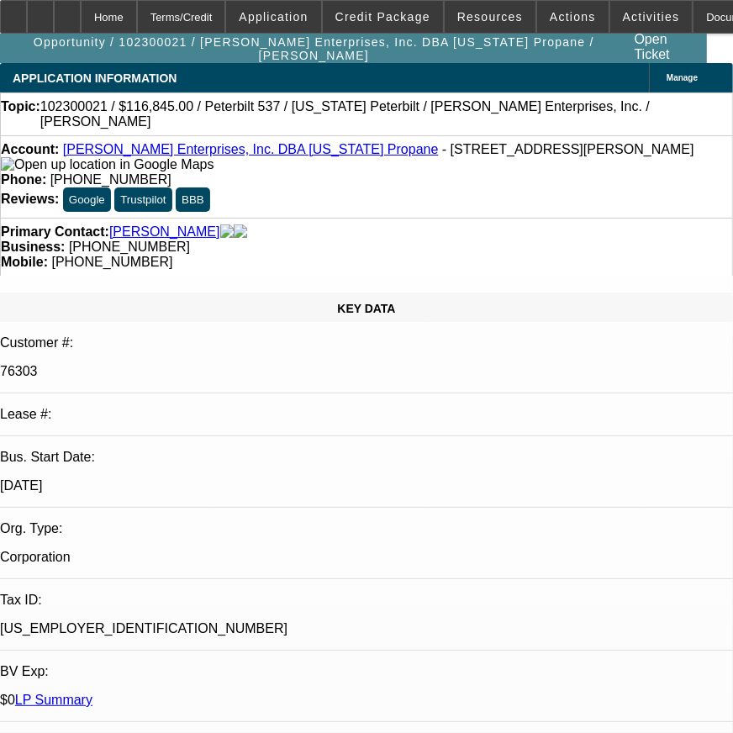
select select "0"
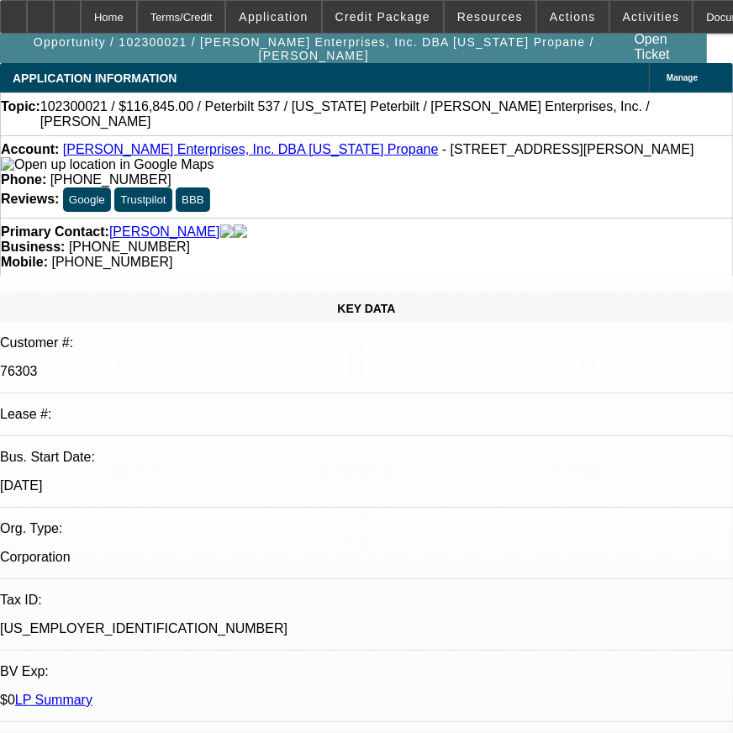
select select "0"
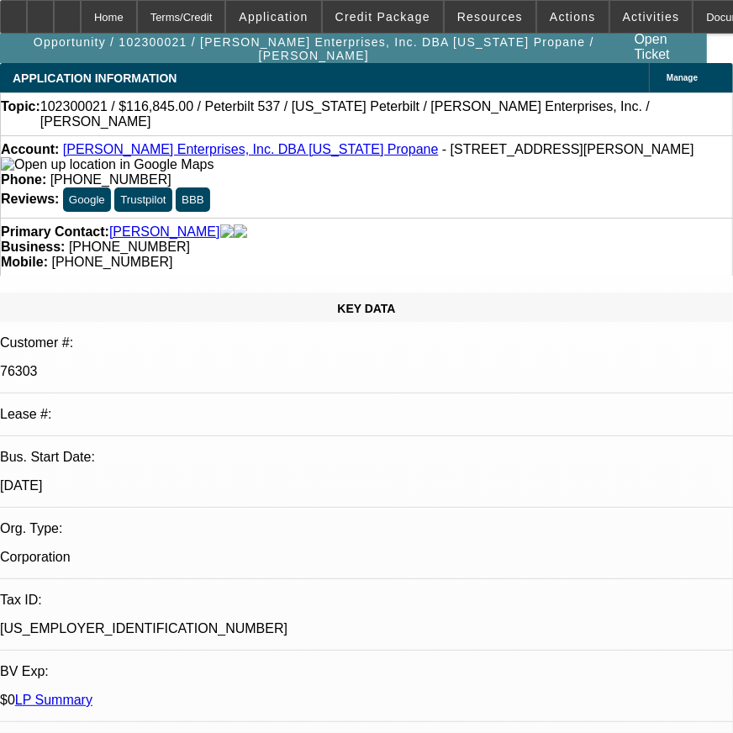
select select "0"
select select "1"
select select "6"
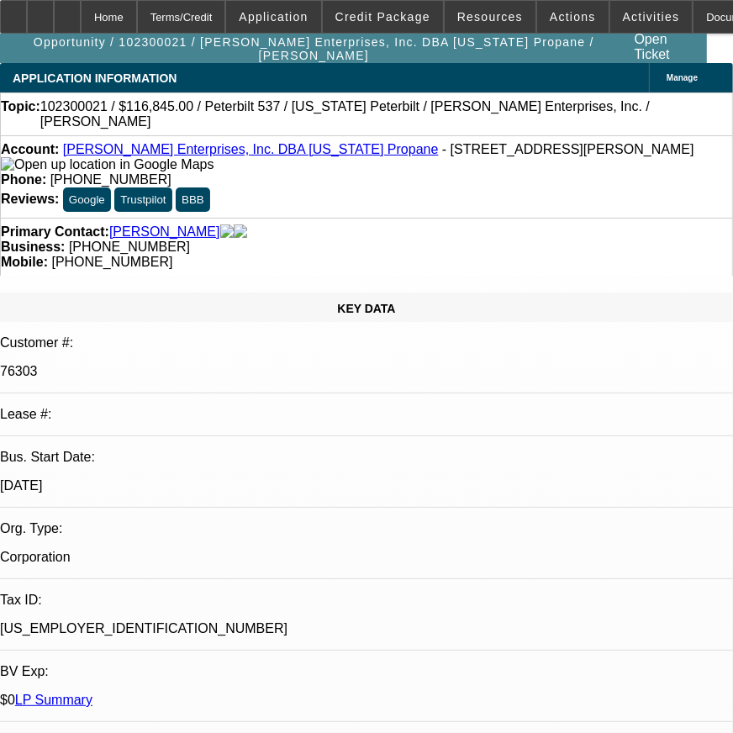
select select "1"
select select "6"
select select "1"
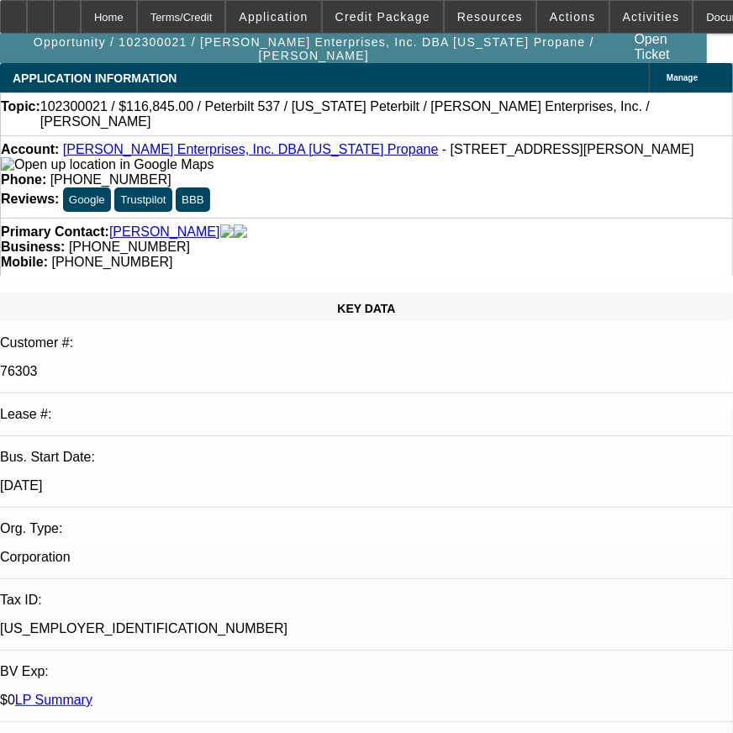
select select "6"
select select "1"
select select "6"
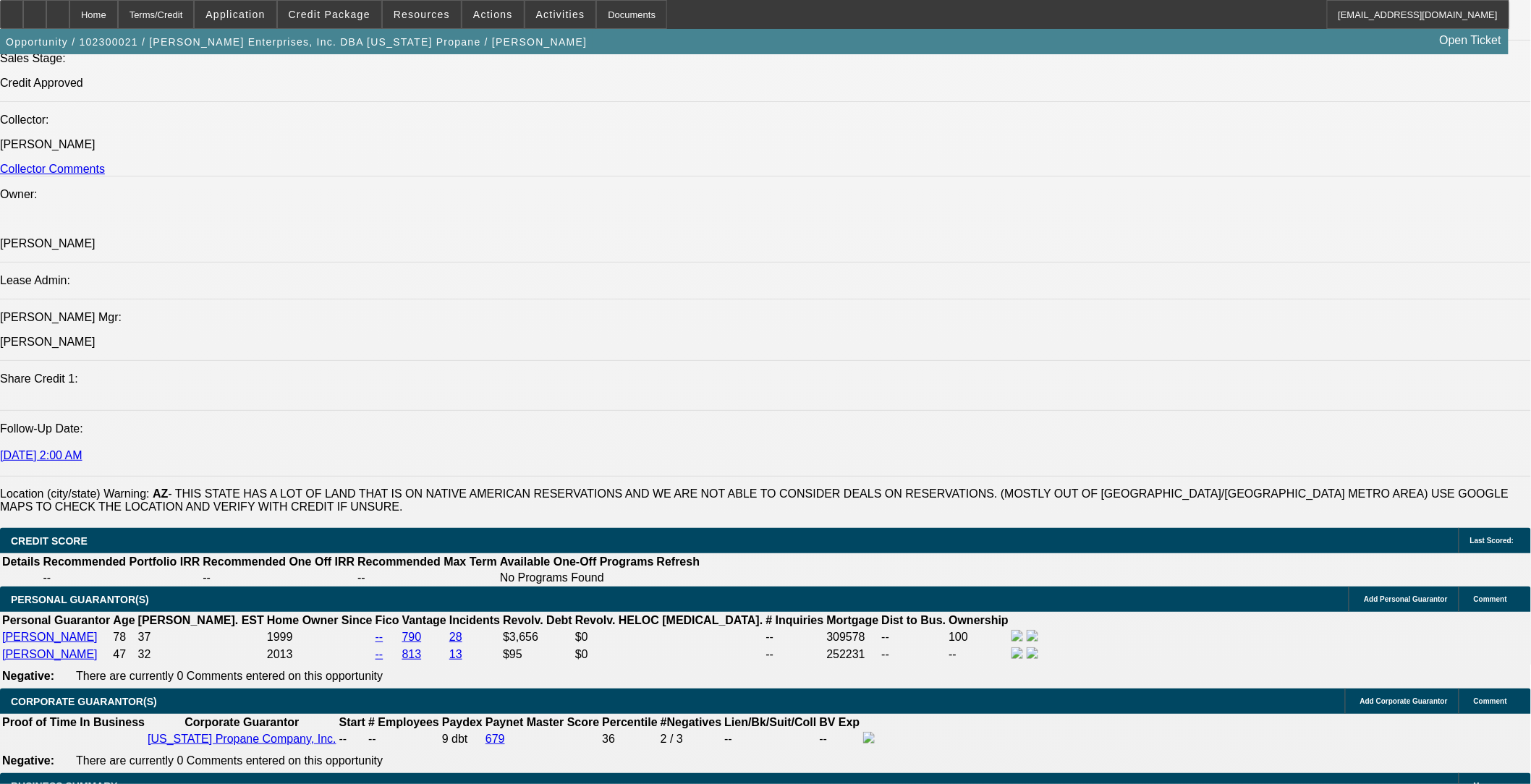
scroll to position [2008, 0]
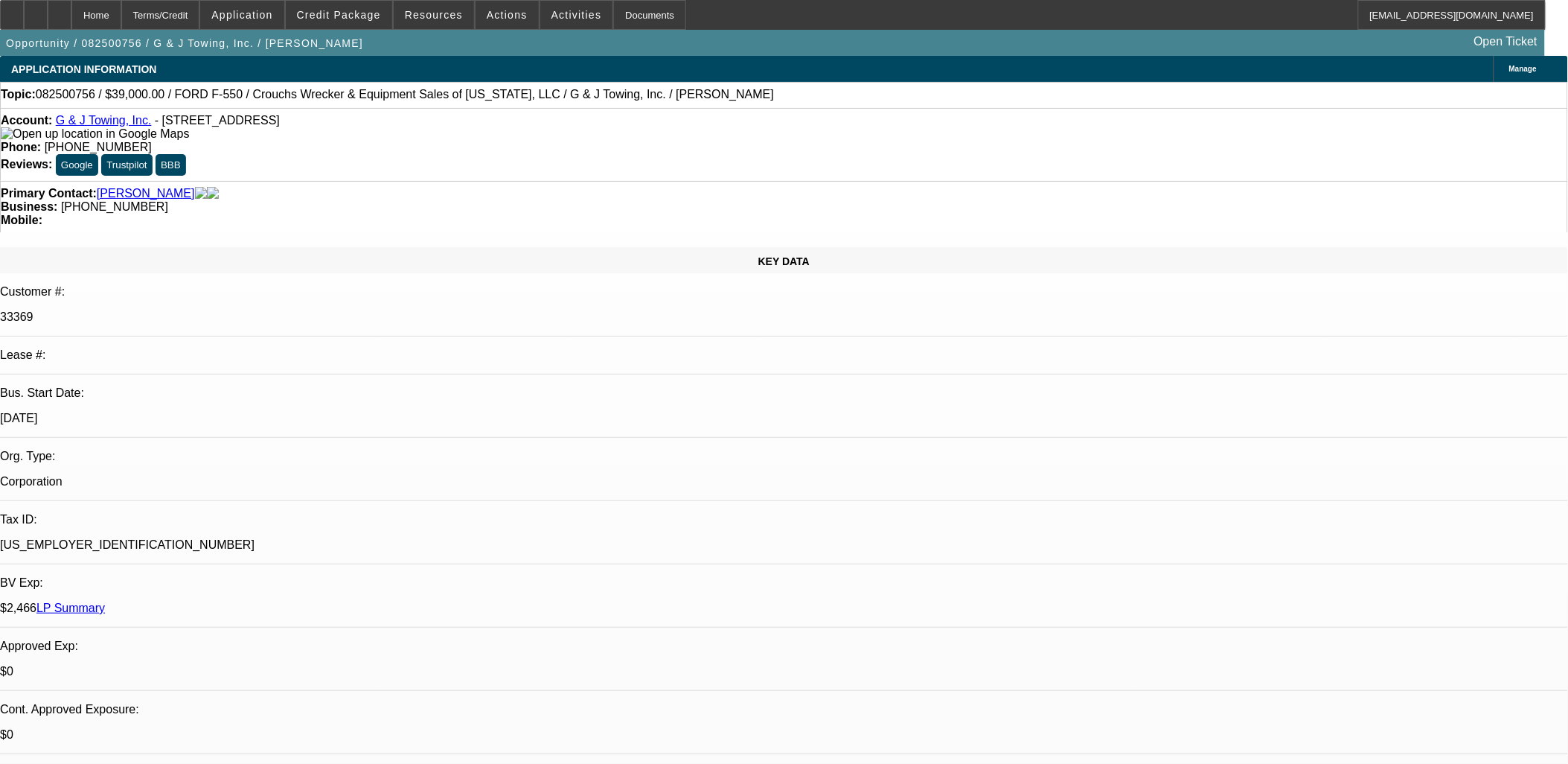
select select "0"
select select "6"
select select "0"
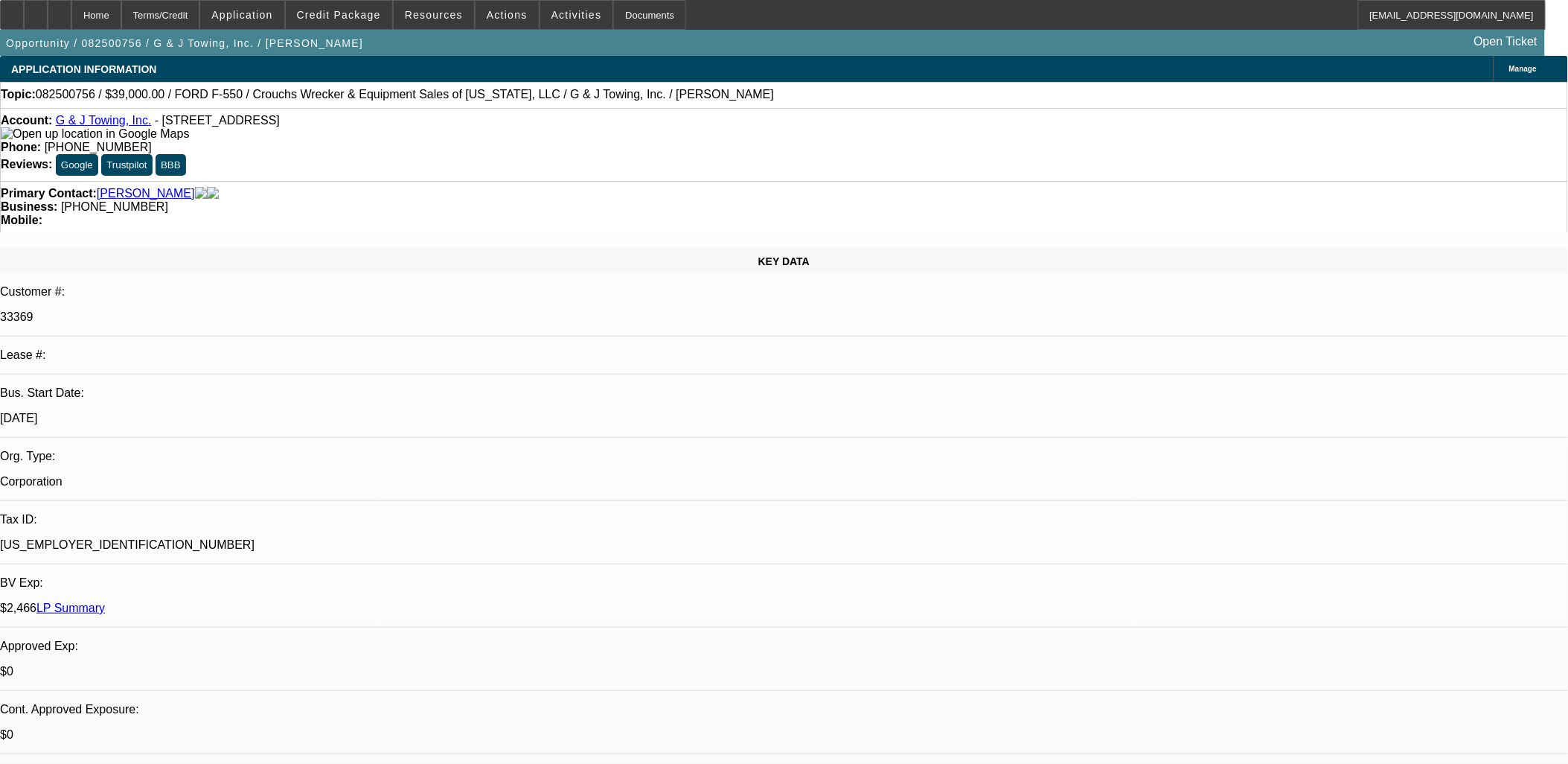
select select "0"
select select "6"
select select "0"
select select "2"
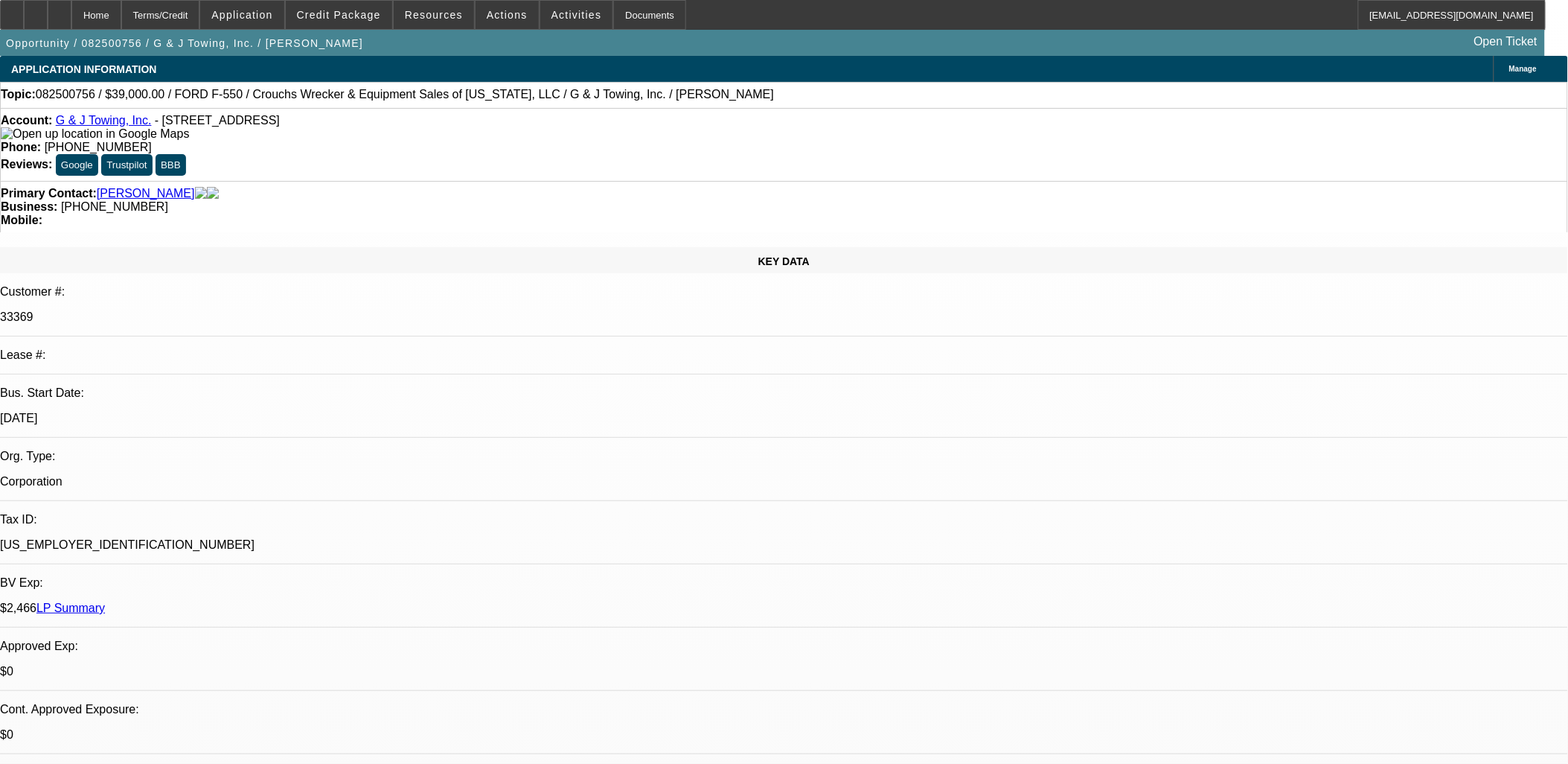
select select "2"
select select "0"
select select "6"
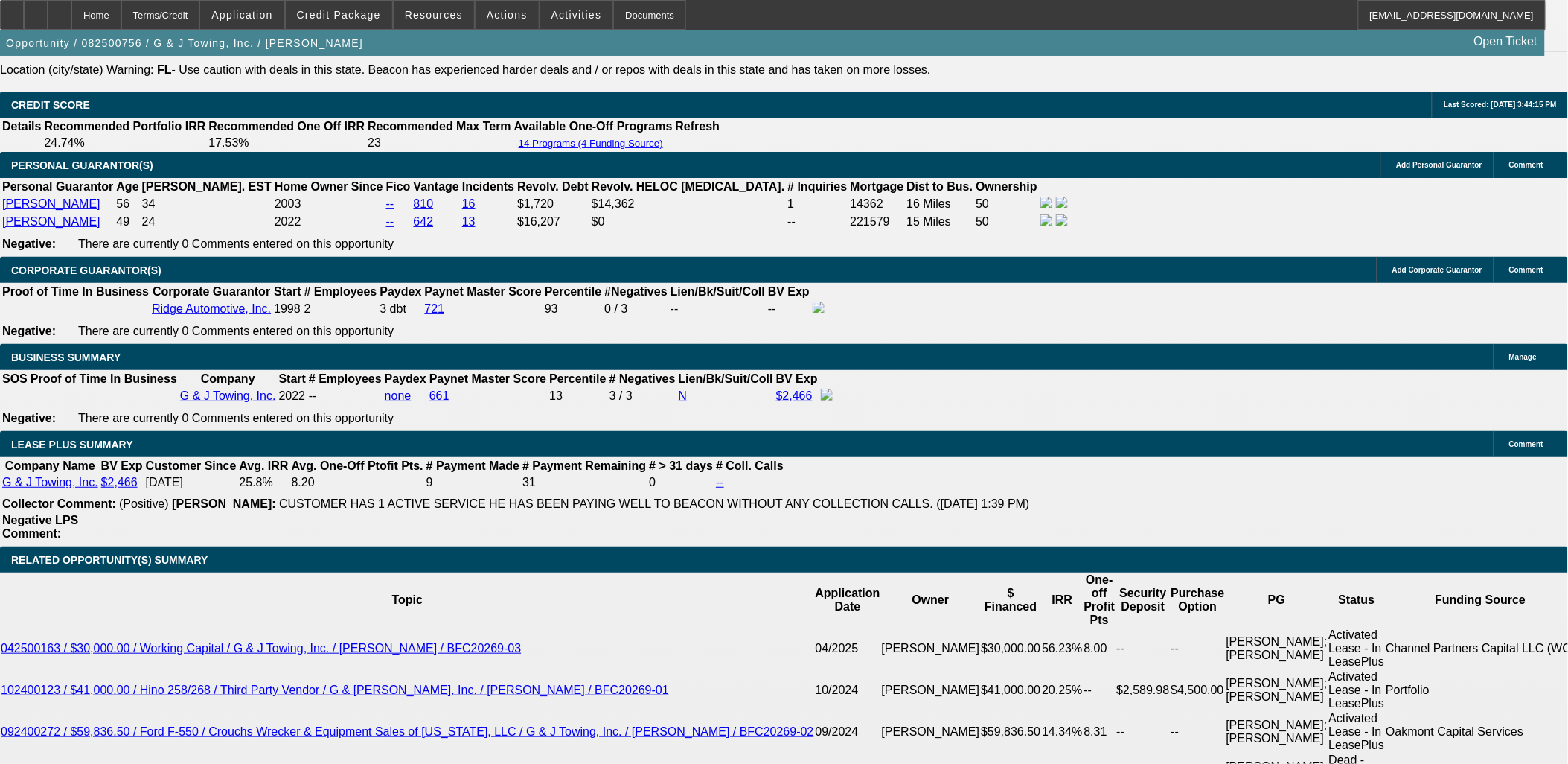
scroll to position [2316, 0]
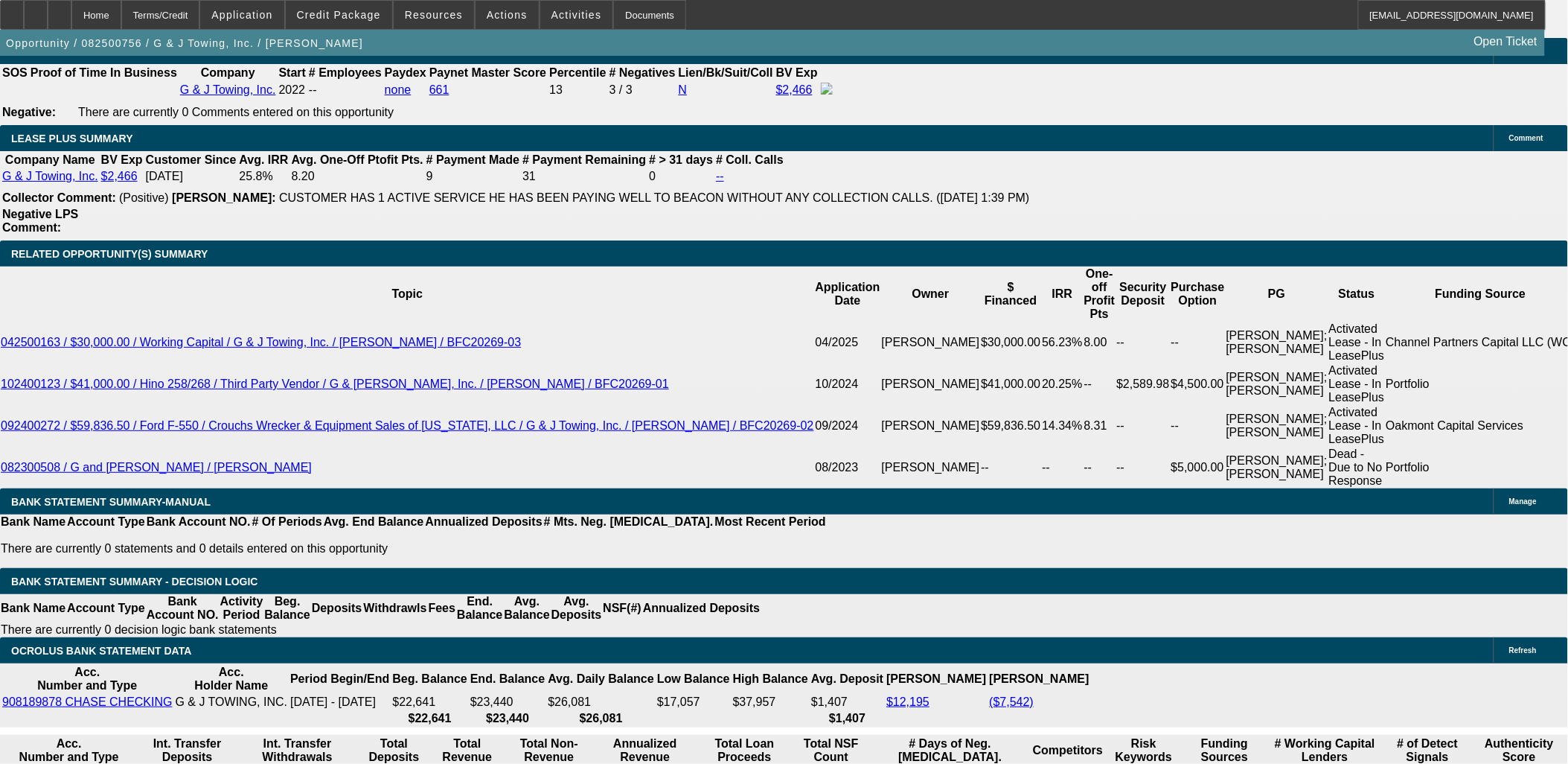
scroll to position [635, 0]
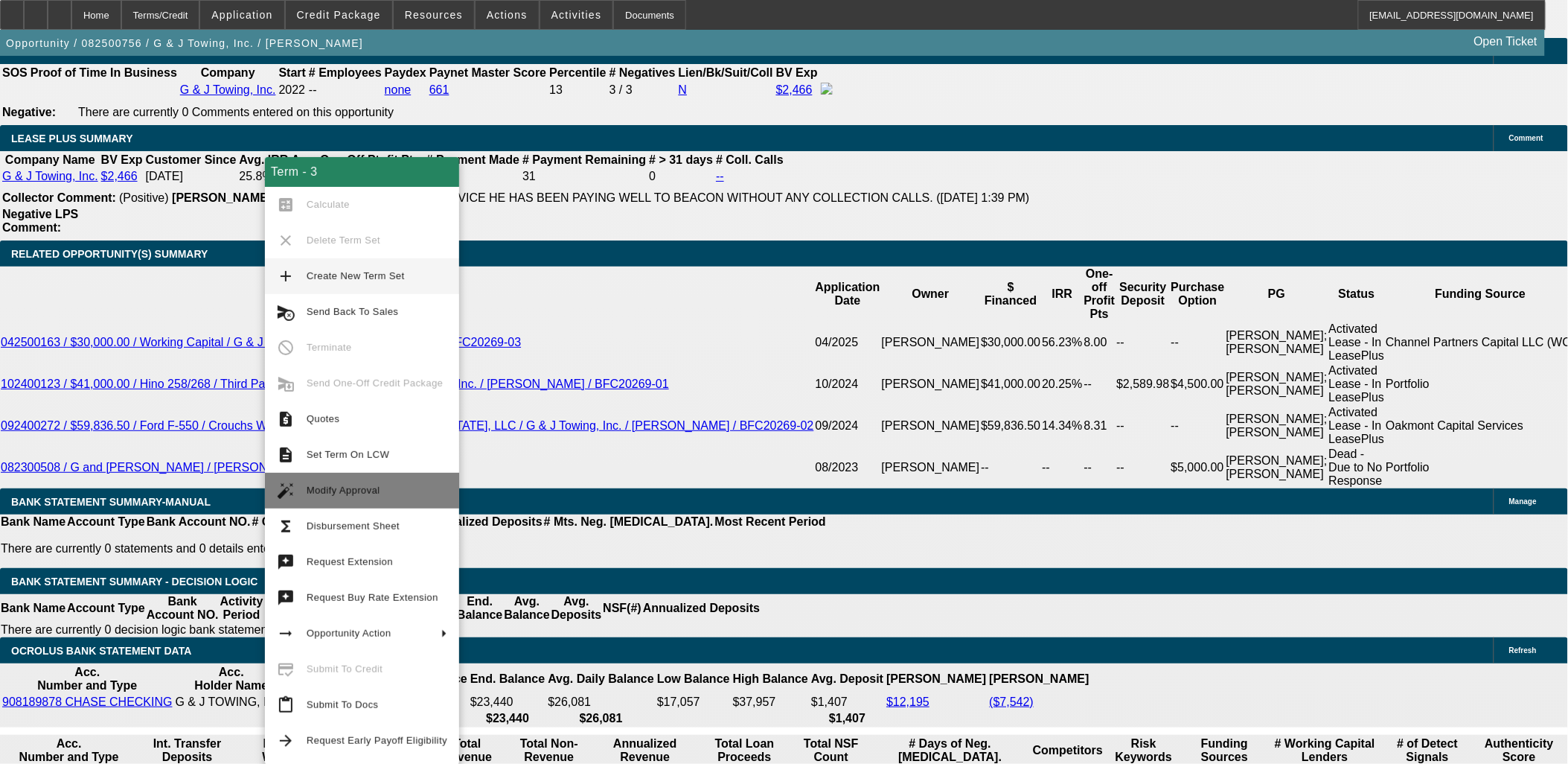
click at [366, 495] on span "Modify Approval" at bounding box center [376, 491] width 141 height 18
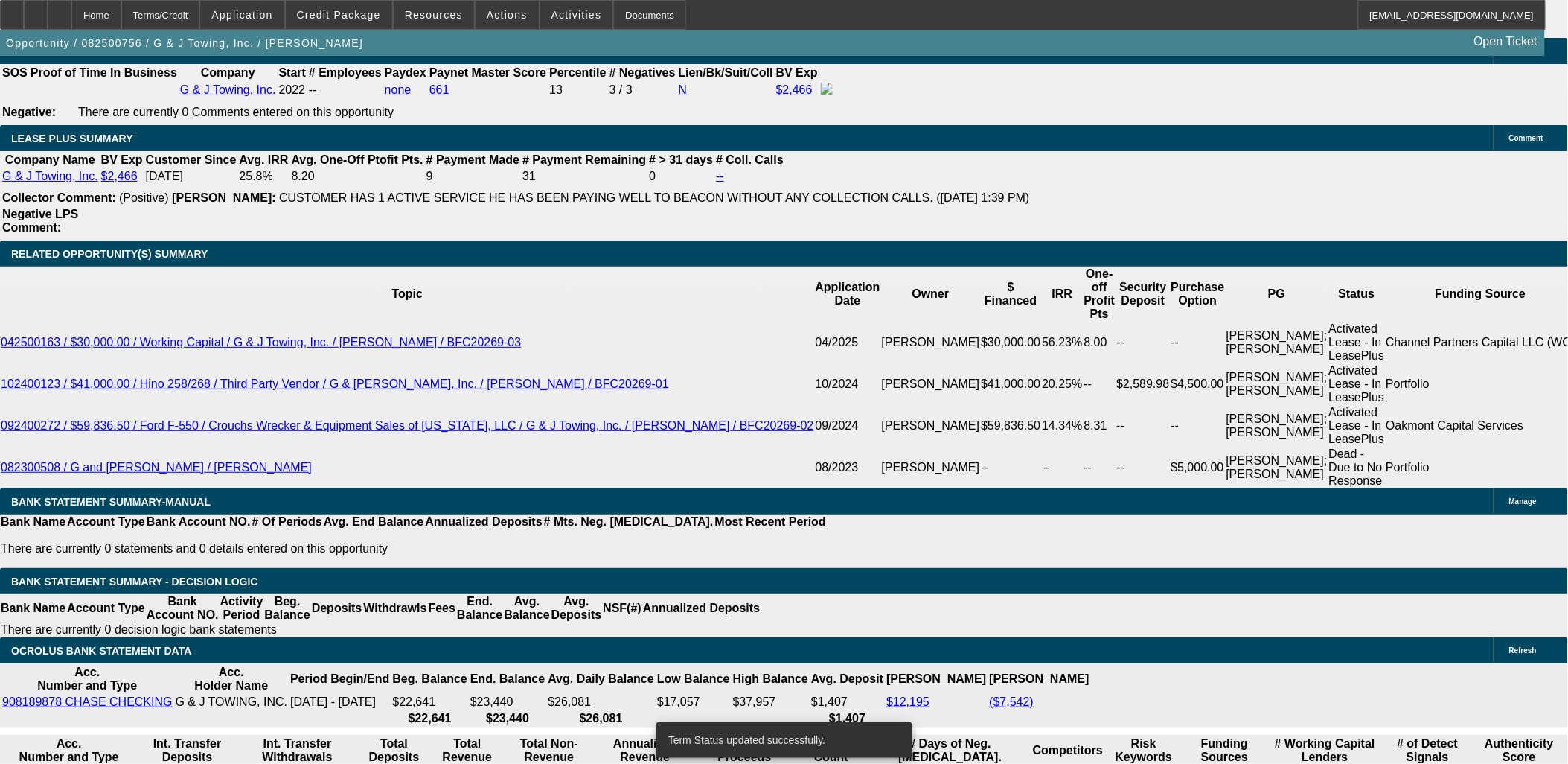
select select "0"
select select "6"
select select "0"
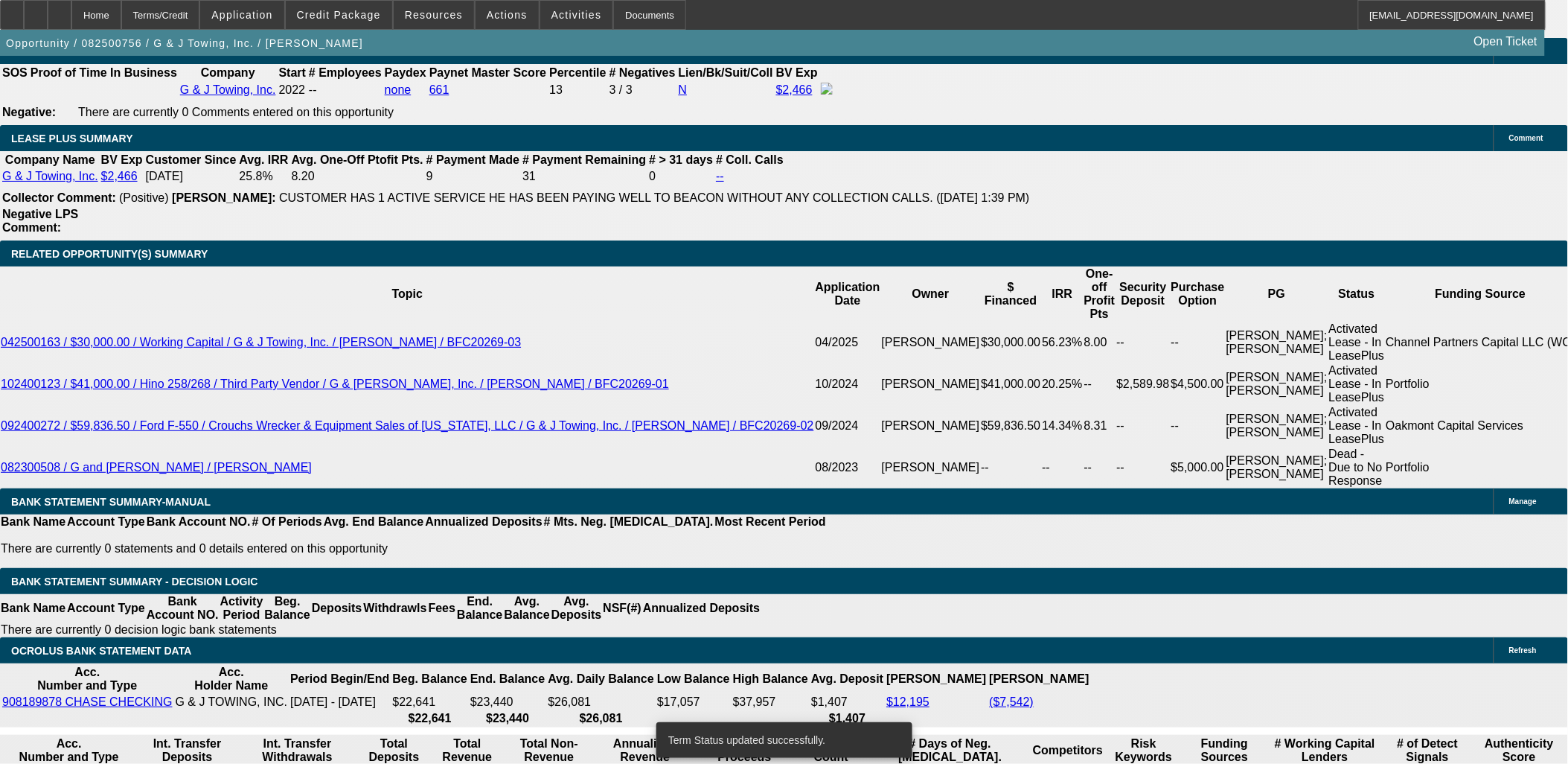
select select "0"
select select "6"
select select "0"
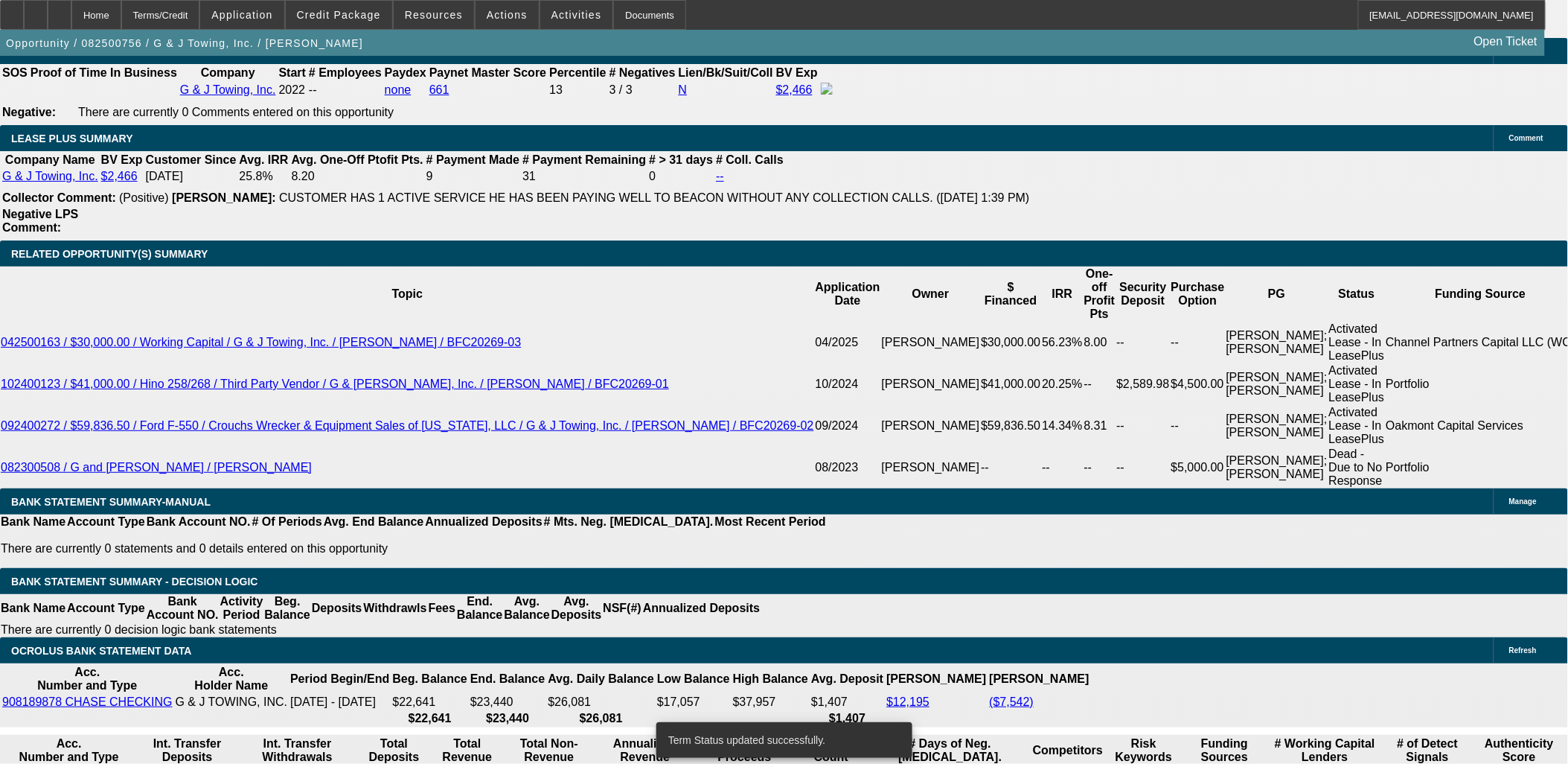
select select "0"
select select "6"
select select "0"
select select "2"
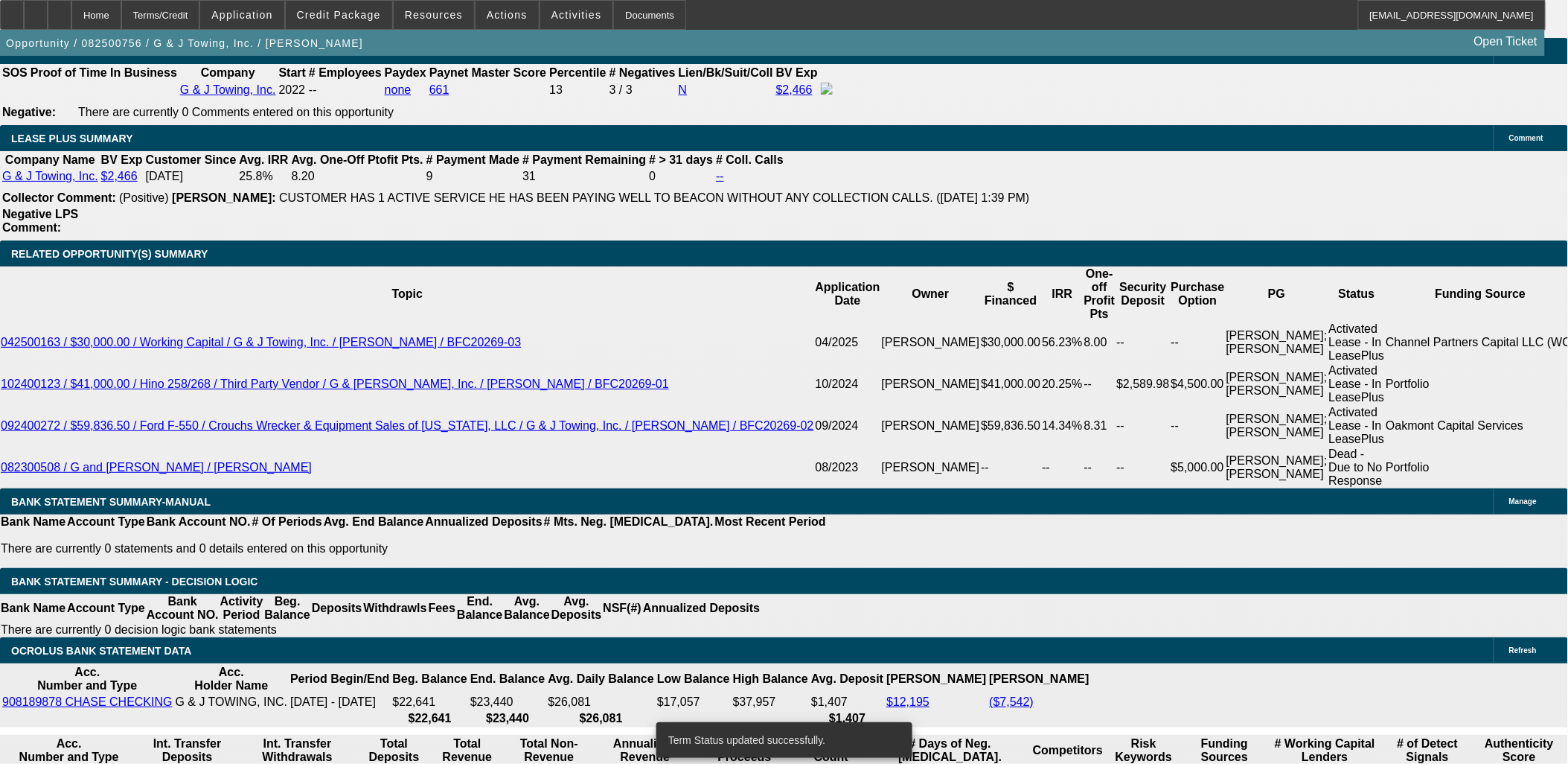
select select "0"
select select "6"
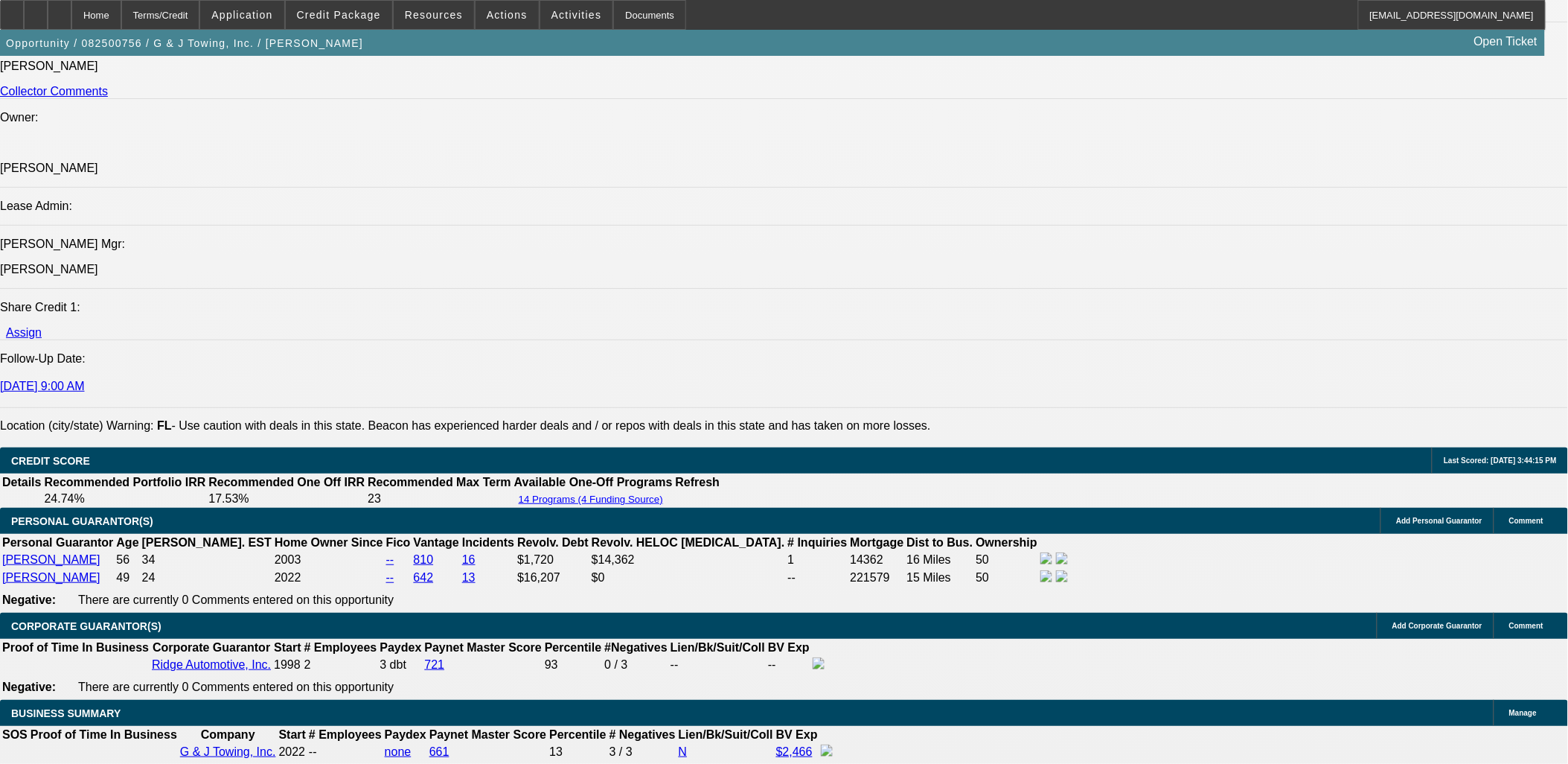
scroll to position [2399, 0]
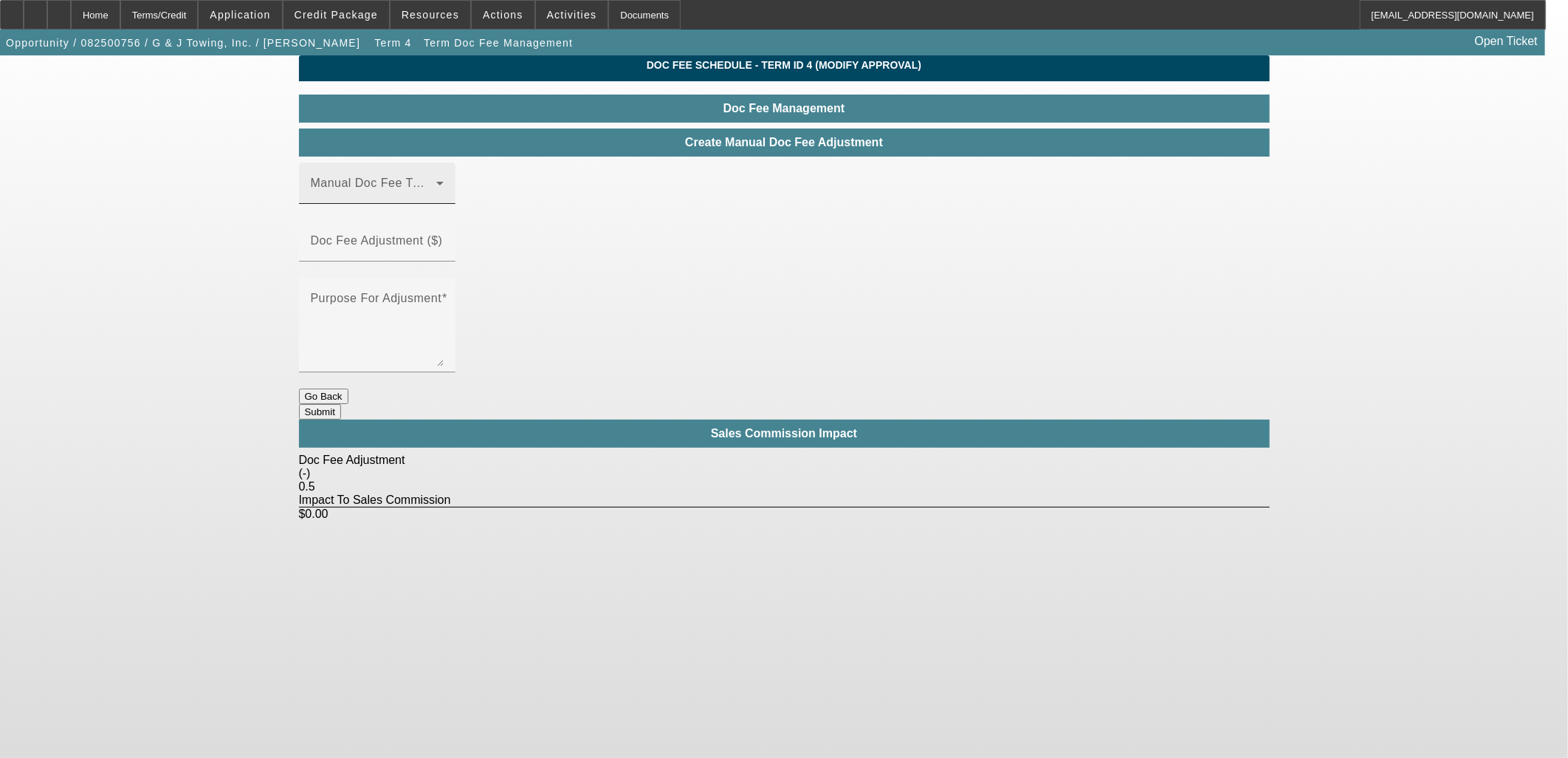
click at [436, 196] on span at bounding box center [374, 189] width 126 height 18
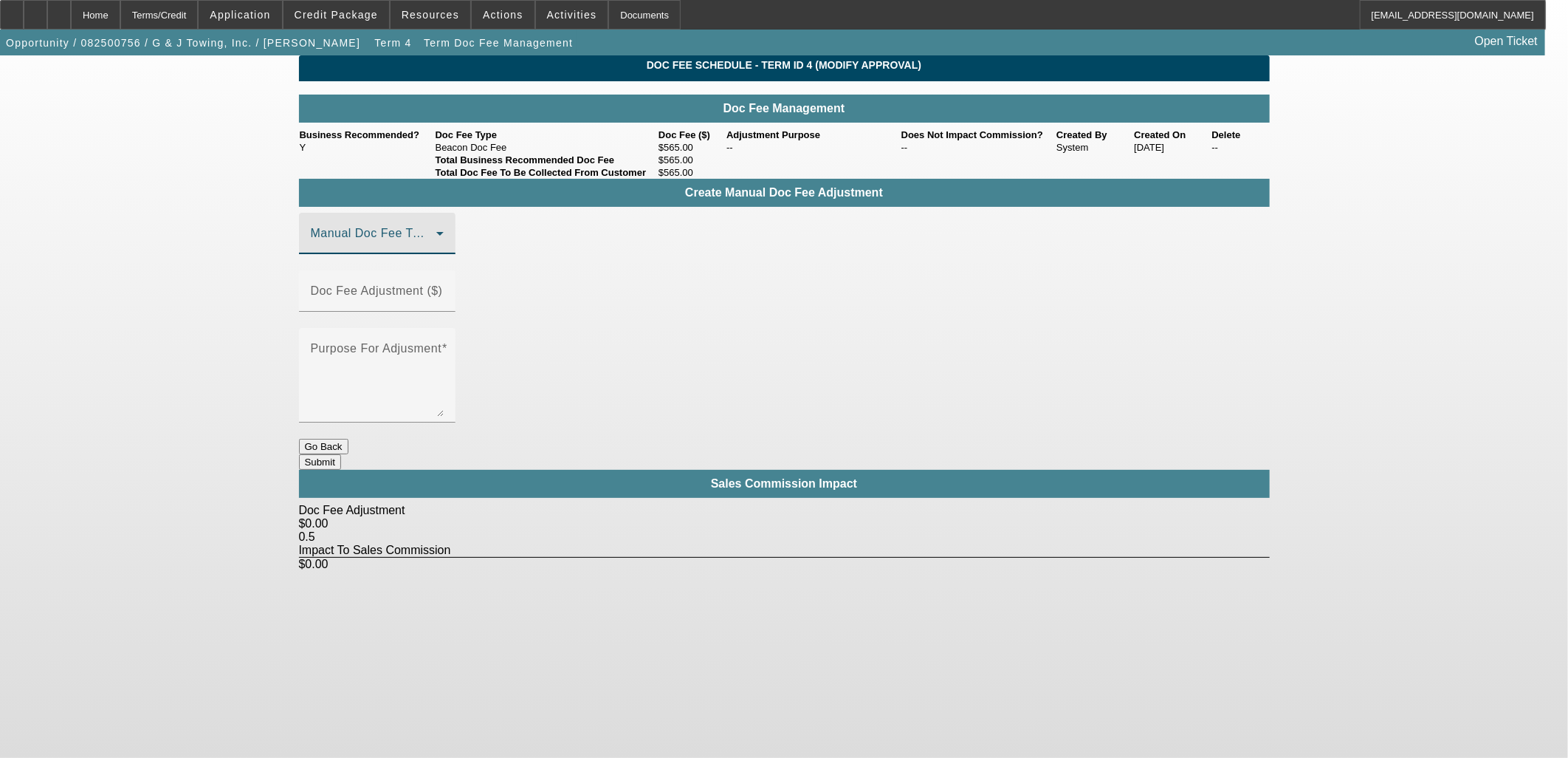
click at [436, 248] on span at bounding box center [374, 239] width 126 height 18
click at [432, 329] on mat-option "Beacon Doc Fee" at bounding box center [398, 329] width 198 height 35
click at [443, 284] on mat-label "Doc Fee Adjustment ($)" at bounding box center [377, 290] width 132 height 12
click at [444, 288] on input "Doc Fee Adjustment ($)" at bounding box center [377, 297] width 133 height 18
type input "$35.00"
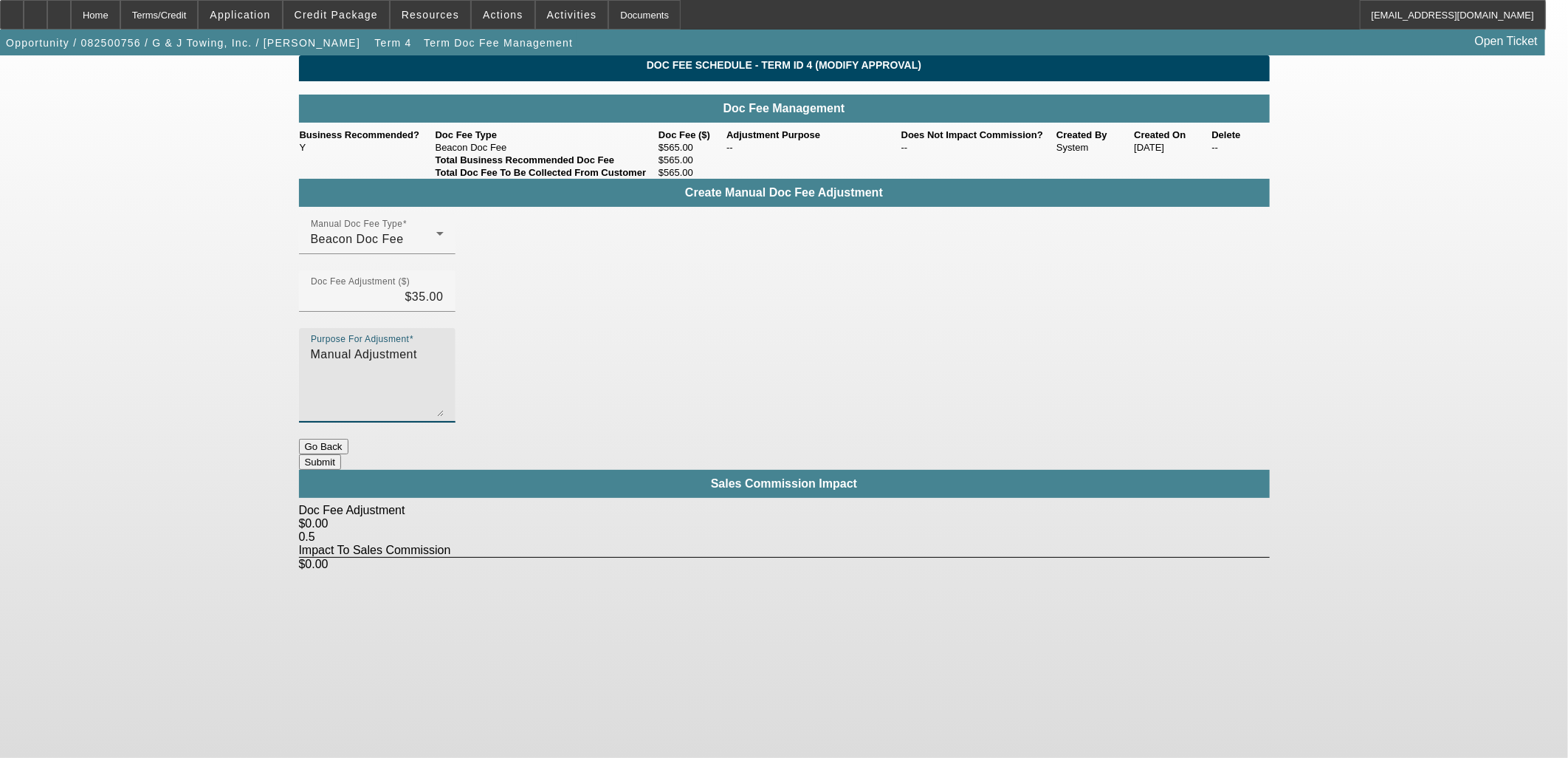
type textarea "Manual Adjustment"
click at [341, 455] on button "Submit" at bounding box center [320, 463] width 42 height 16
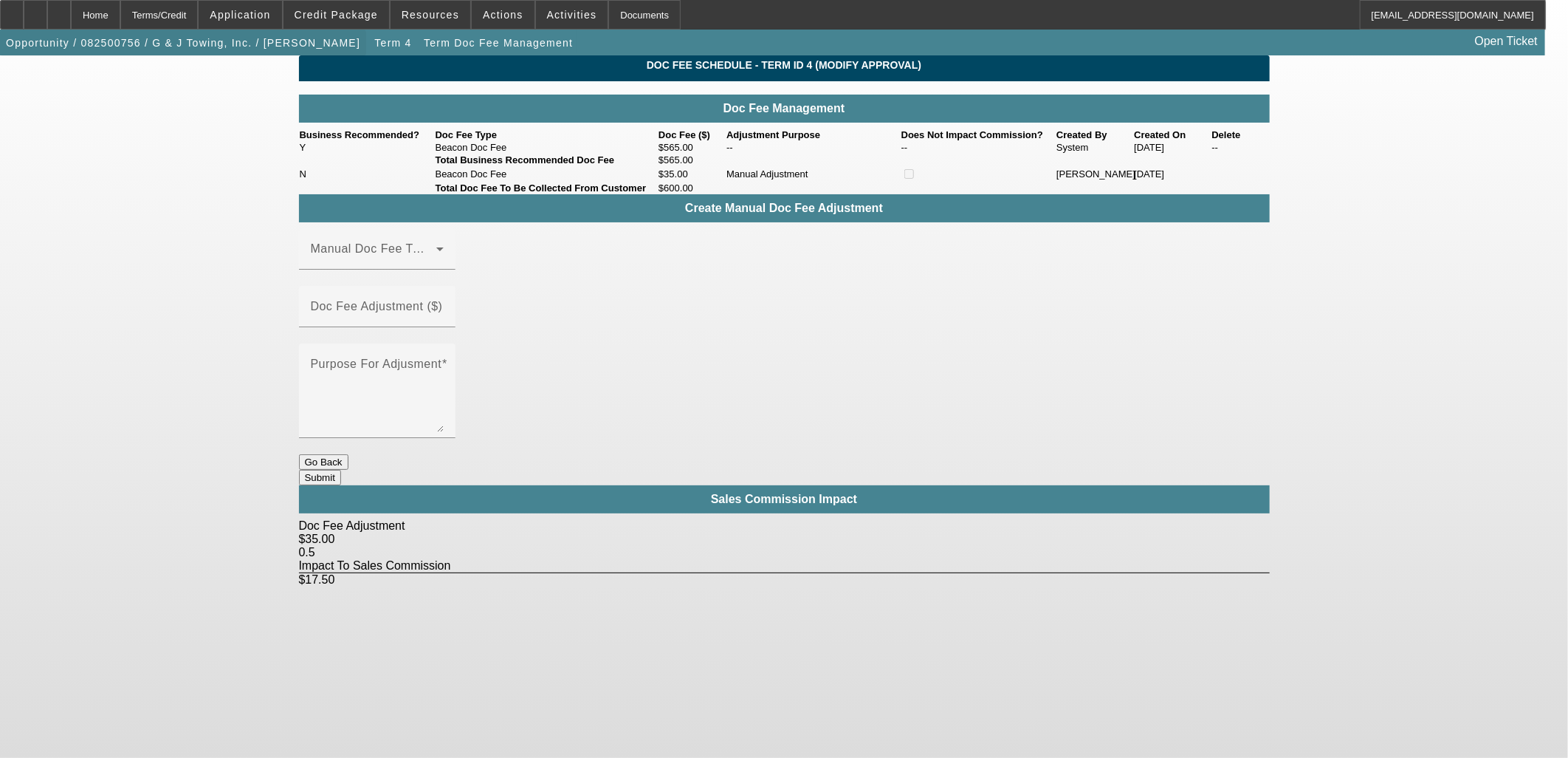
click at [258, 39] on span "Opportunity / 082500756 / G & J Towing, Inc. / Robbins, Jason" at bounding box center [183, 42] width 354 height 11
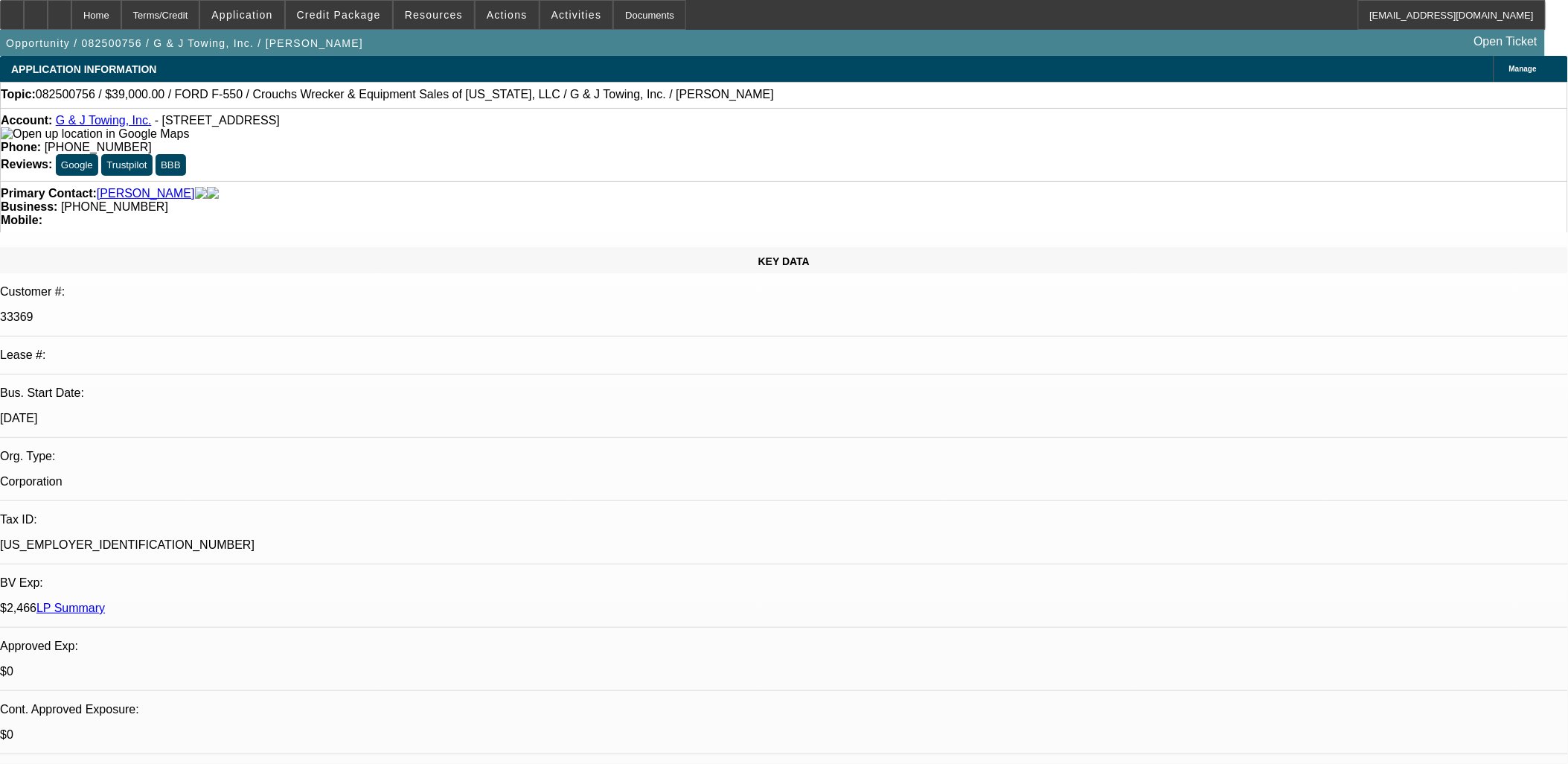
select select "0"
select select "6"
select select "0"
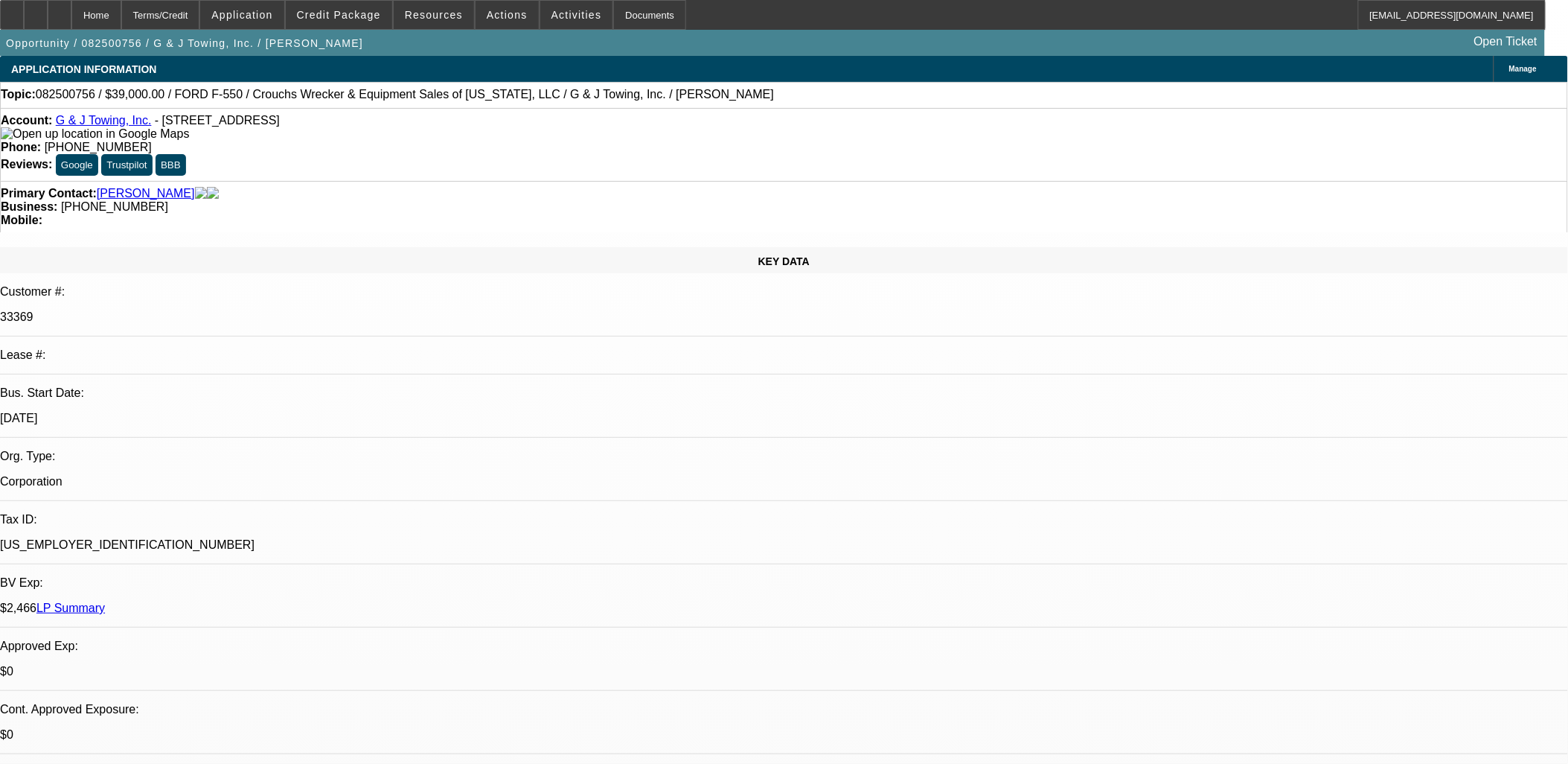
select select "0"
select select "6"
select select "0"
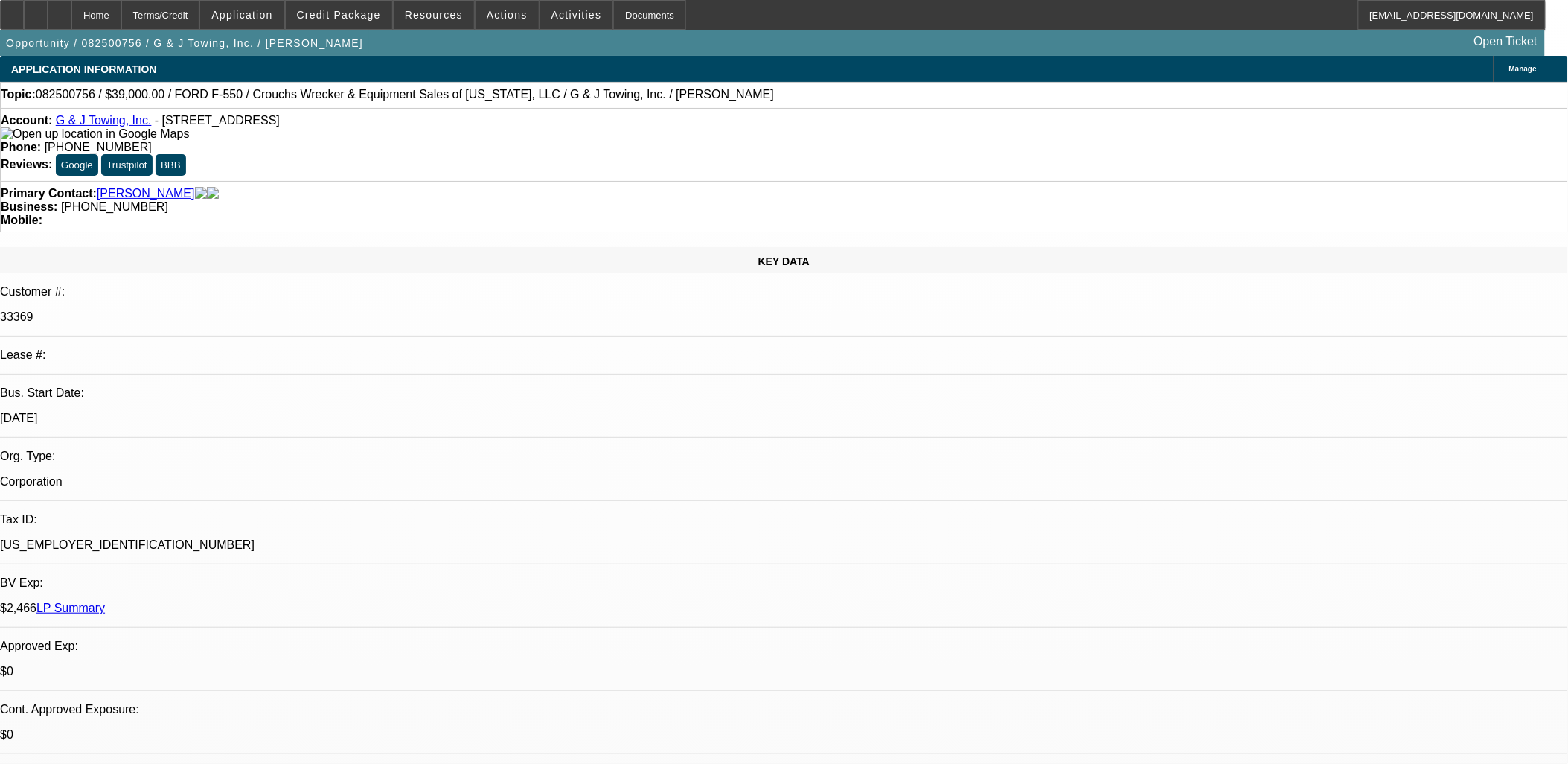
select select "0"
select select "6"
select select "0"
select select "2"
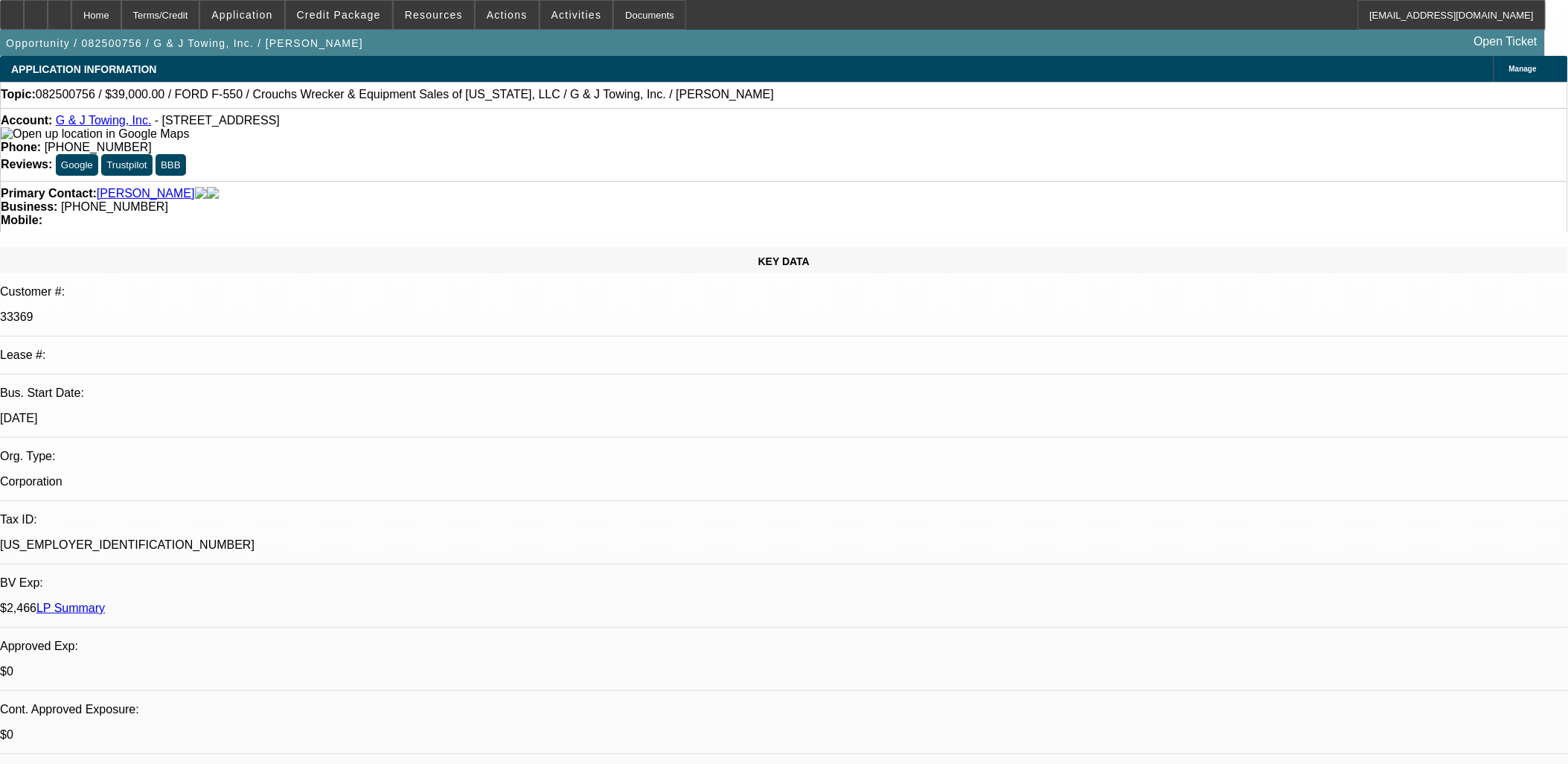
select select "0"
select select "6"
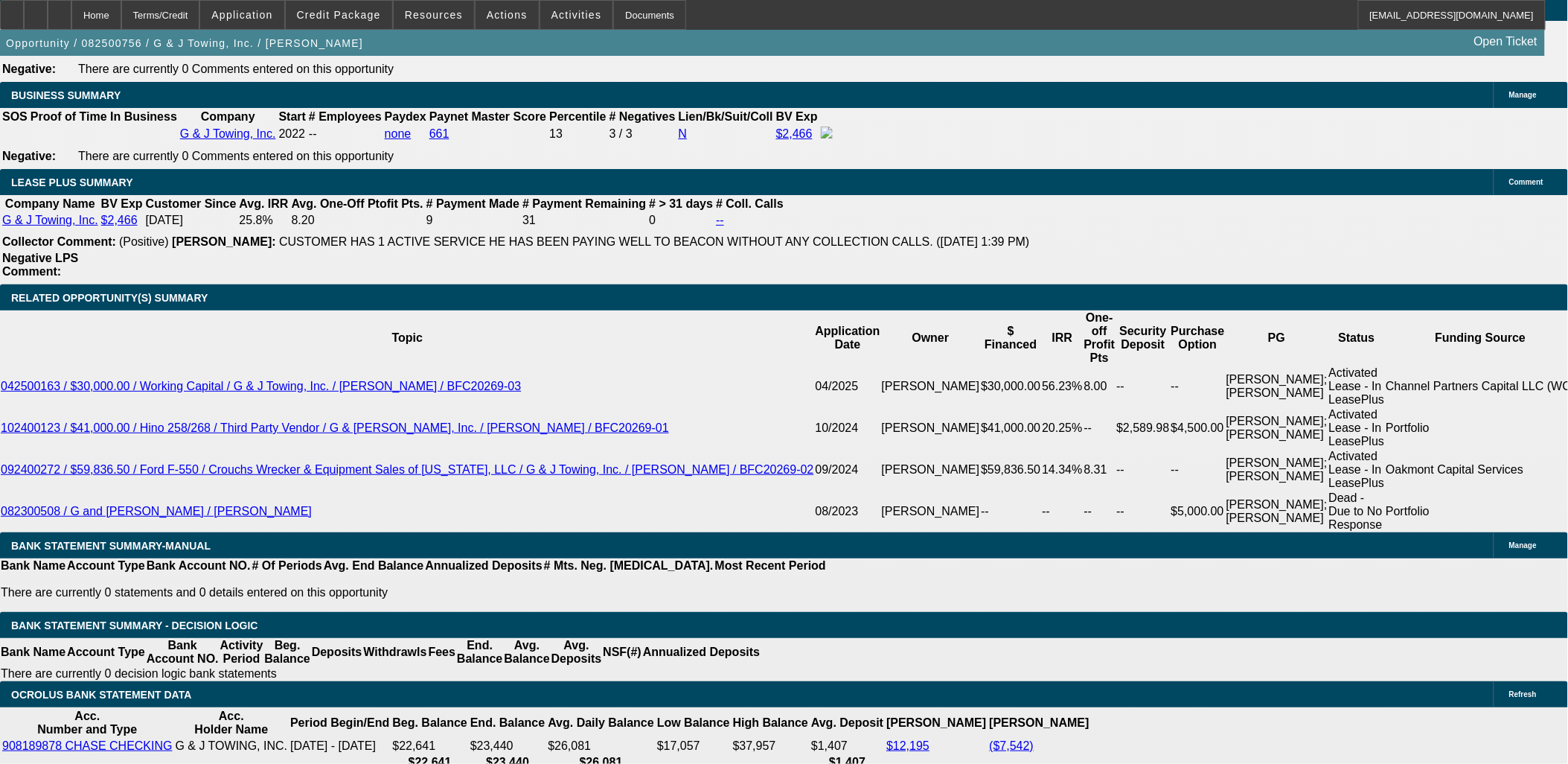
scroll to position [2399, 0]
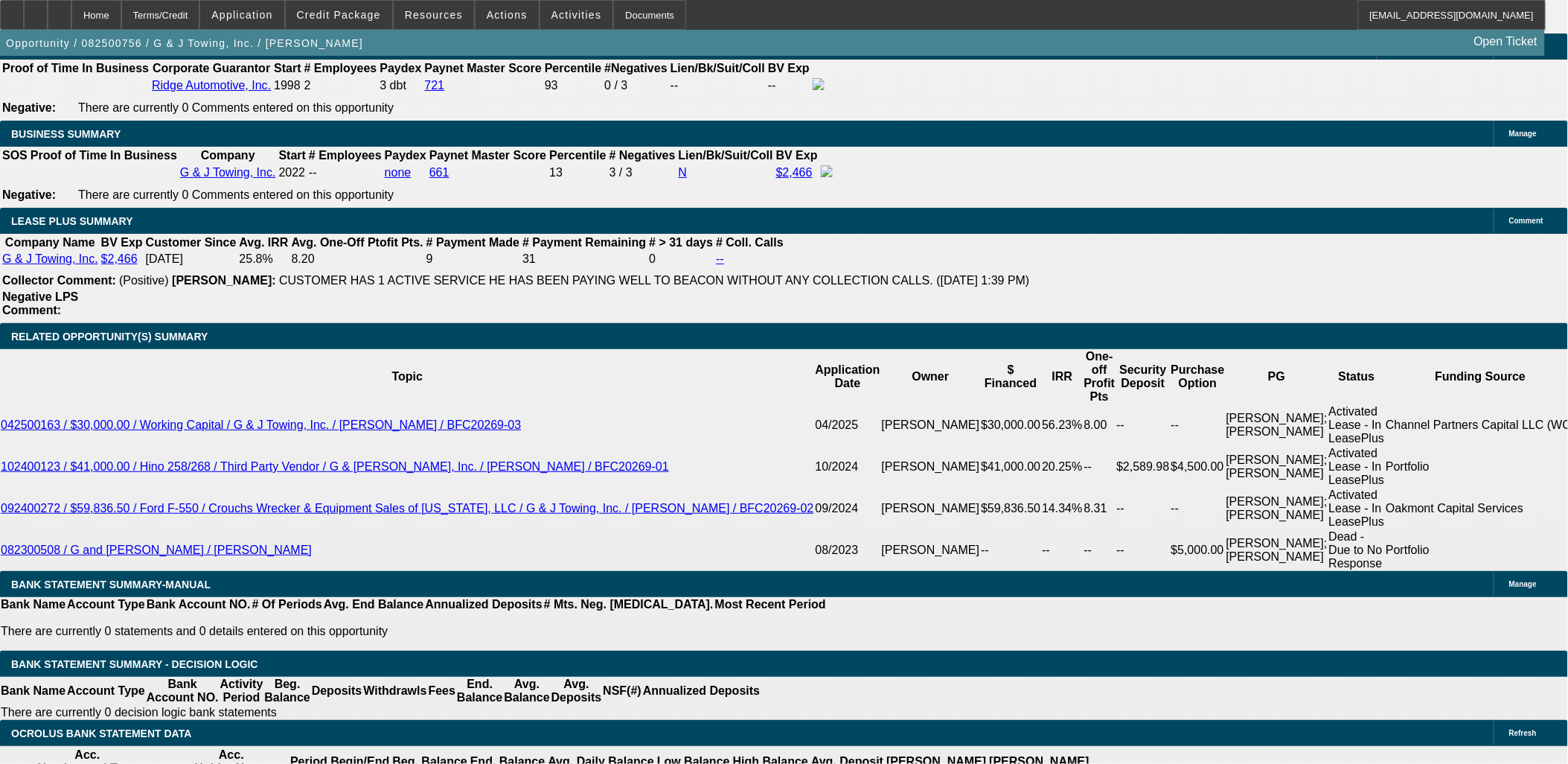
drag, startPoint x: 282, startPoint y: 271, endPoint x: 276, endPoint y: 281, distance: 11.7
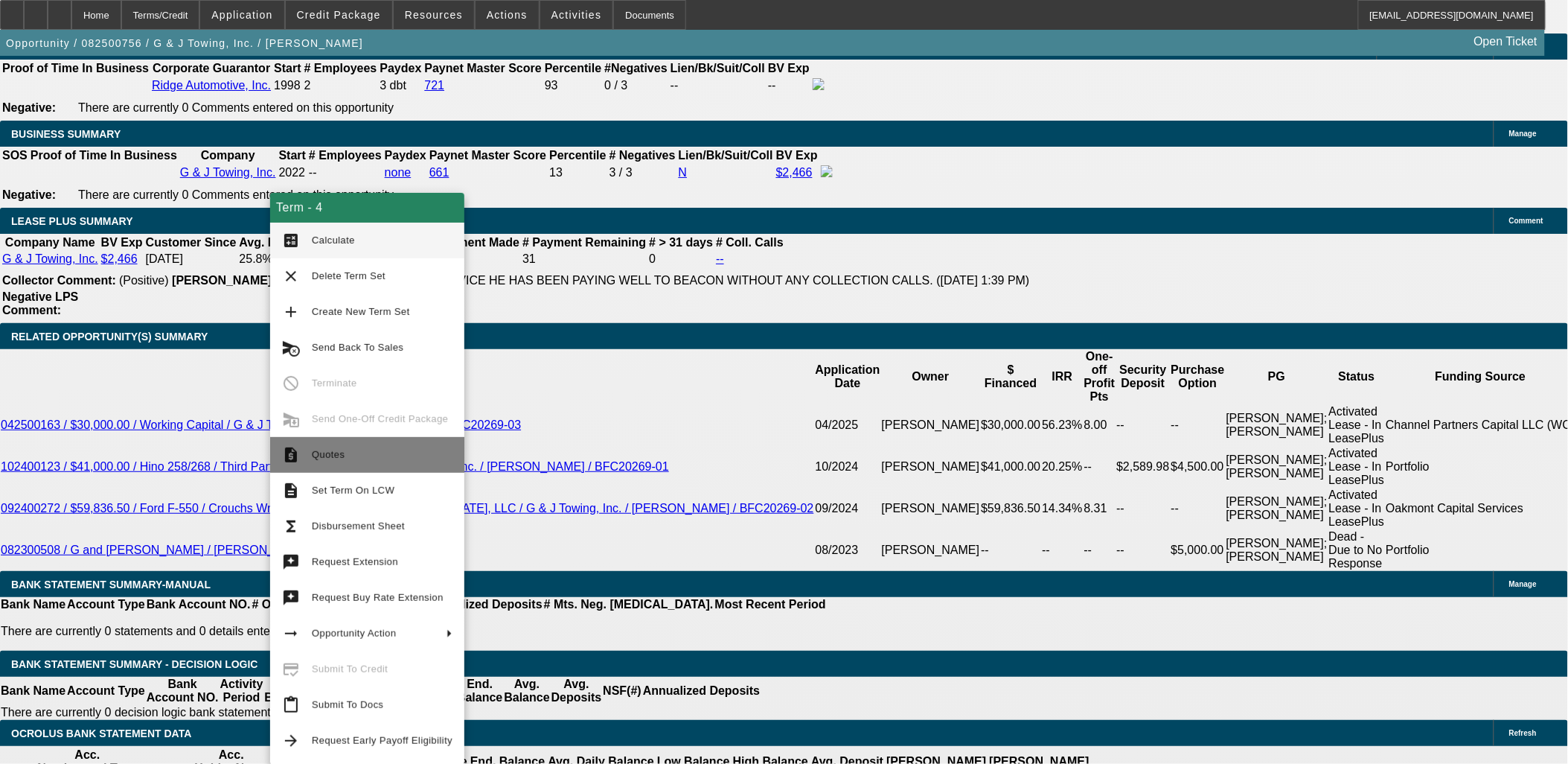
click at [339, 449] on span "Quotes" at bounding box center [328, 455] width 33 height 12
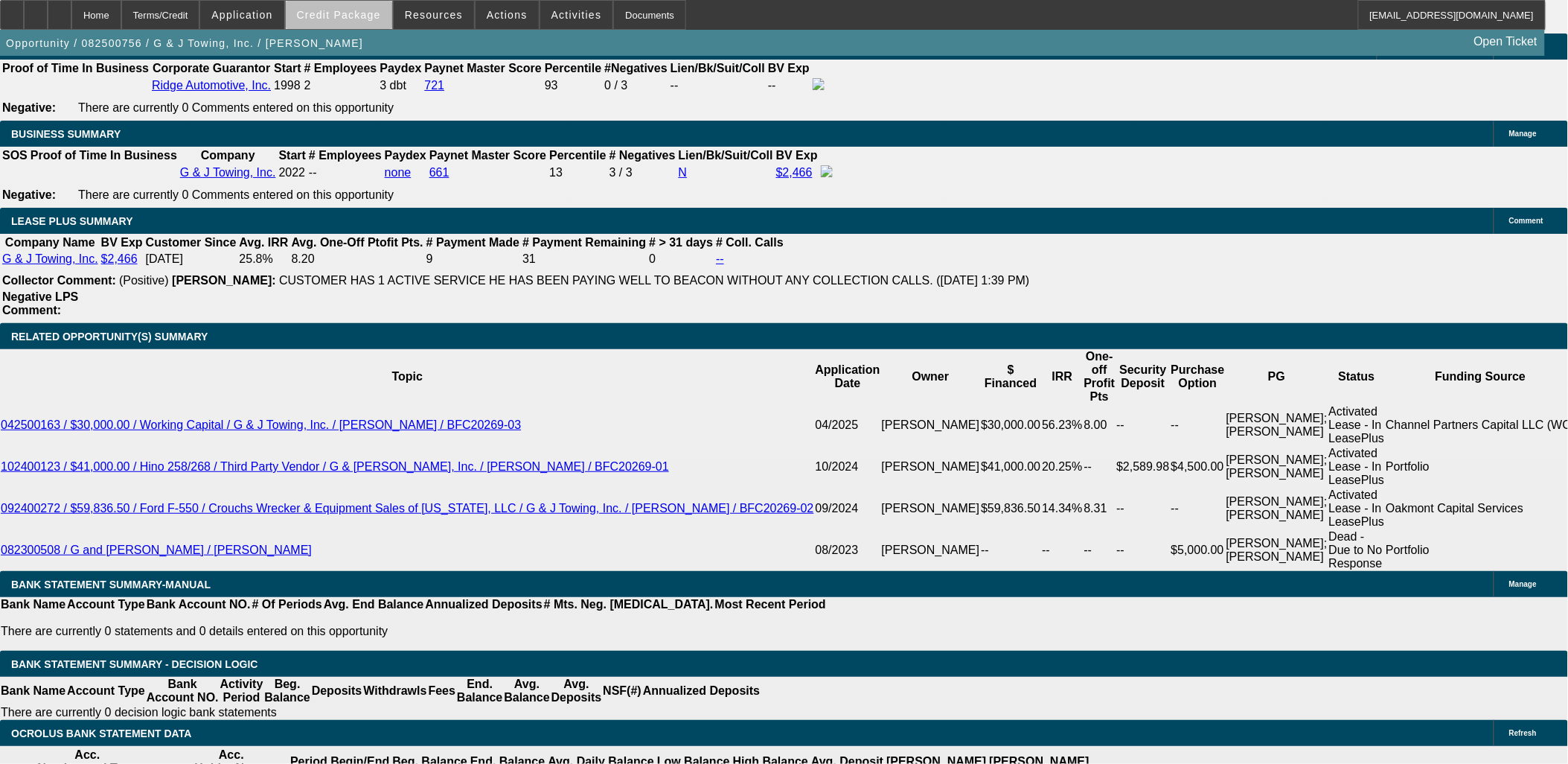
click at [379, 25] on span at bounding box center [339, 15] width 106 height 35
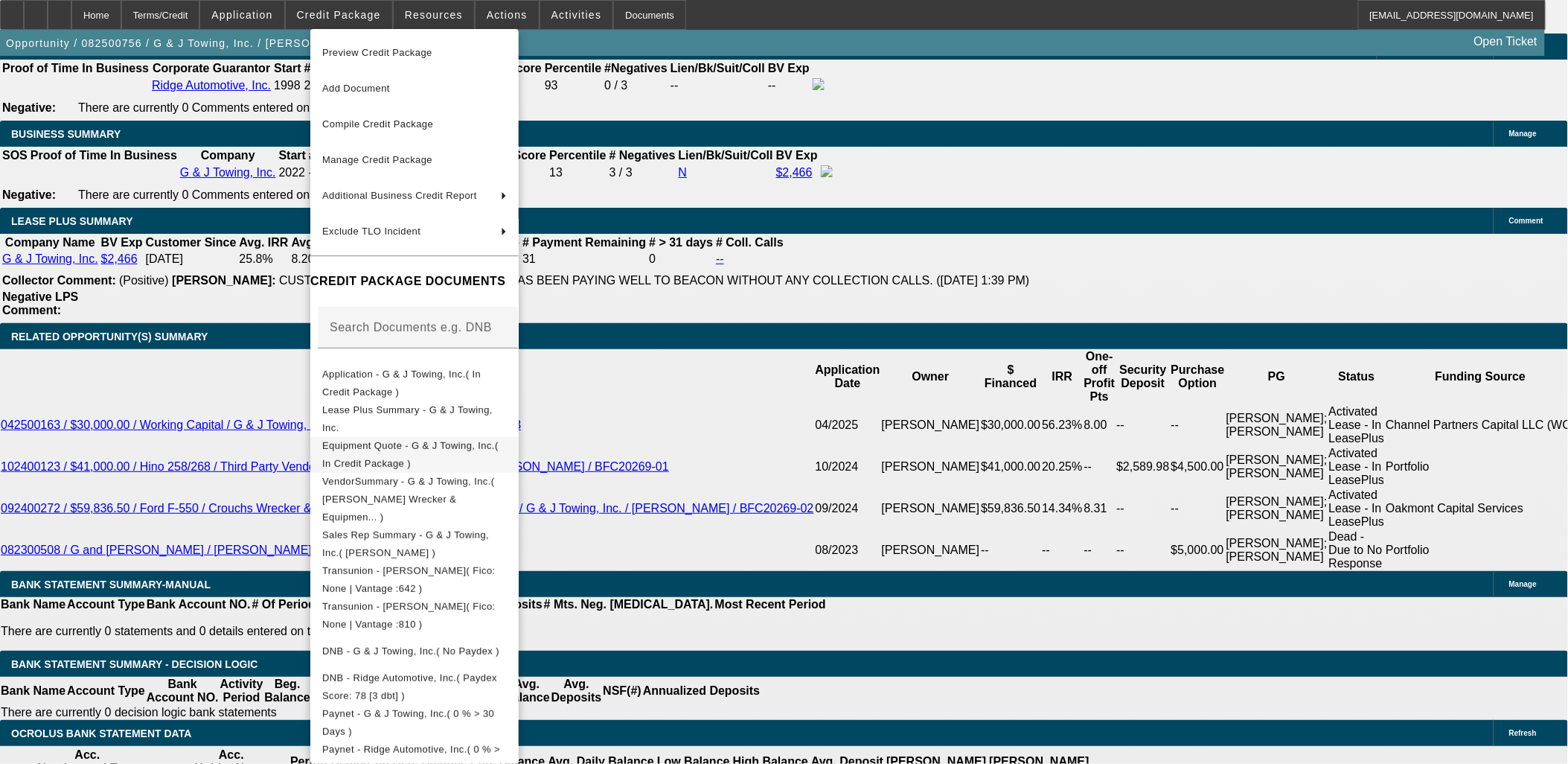
click at [499, 445] on span "Equipment Quote - G & J Towing, Inc.( In Credit Package )" at bounding box center [410, 454] width 176 height 29
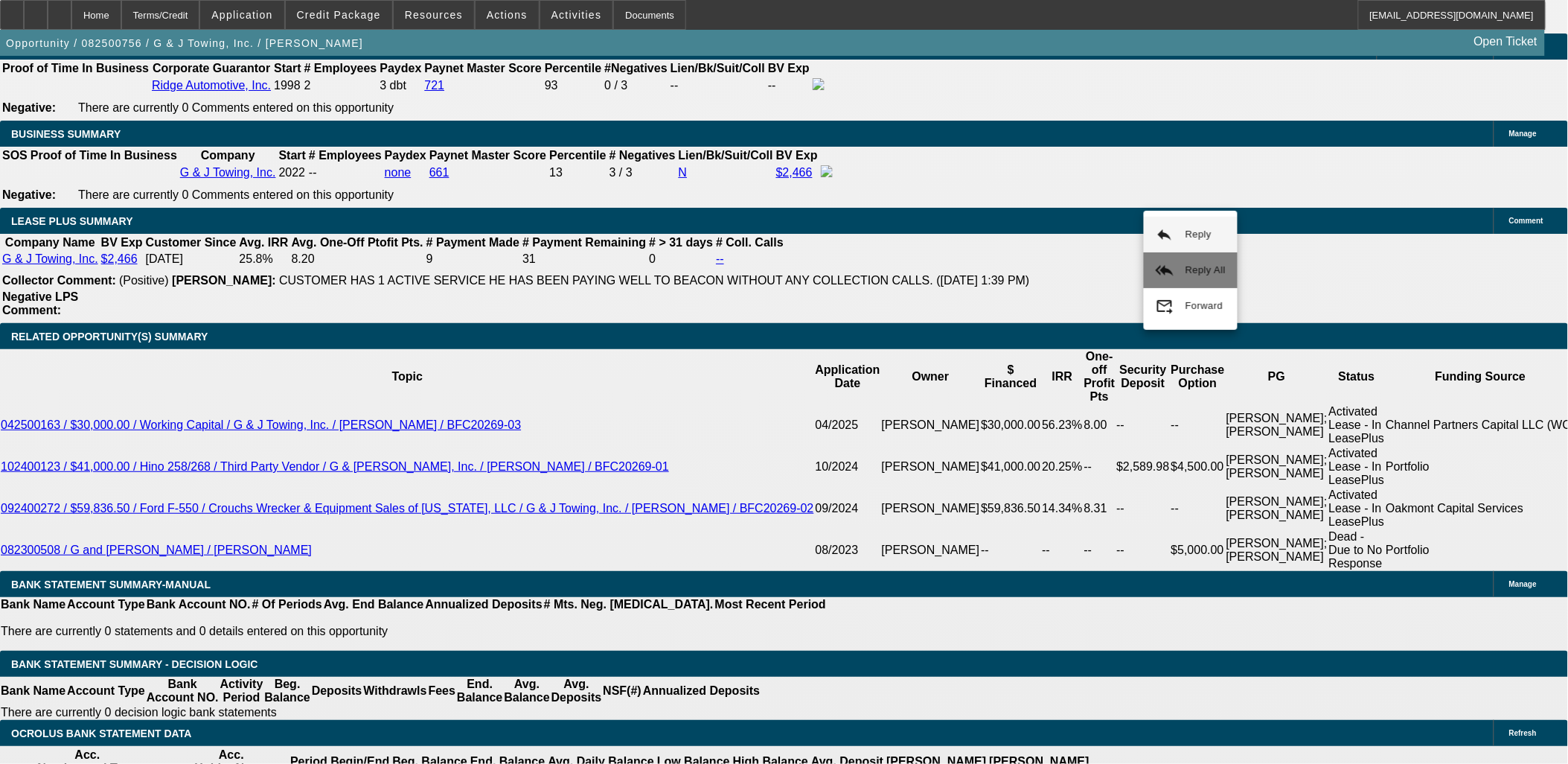
click at [1167, 264] on mat-icon "reply_all" at bounding box center [1165, 270] width 18 height 18
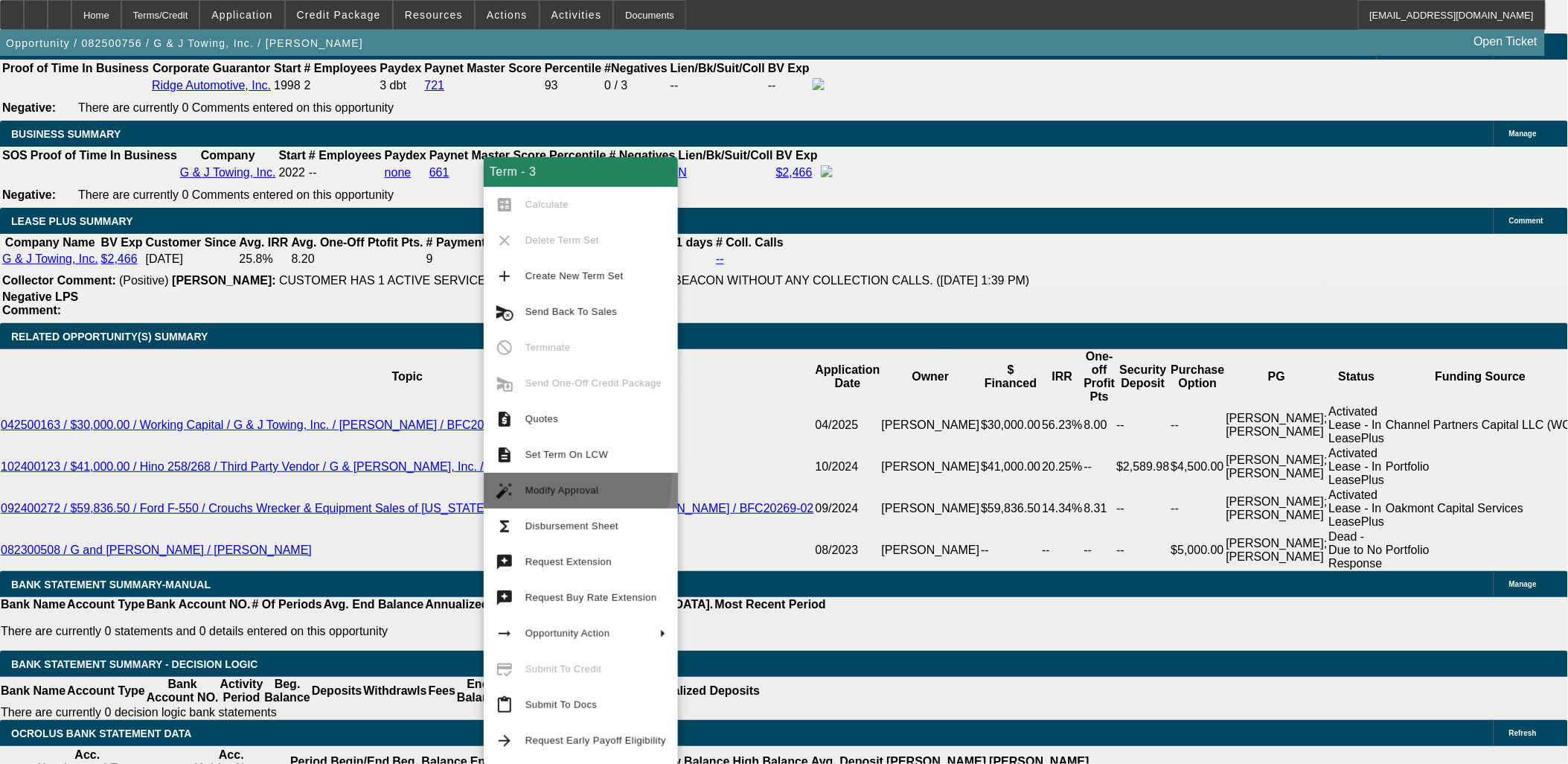
click at [552, 479] on button "auto_fix_high Modify Approval" at bounding box center [580, 490] width 194 height 35
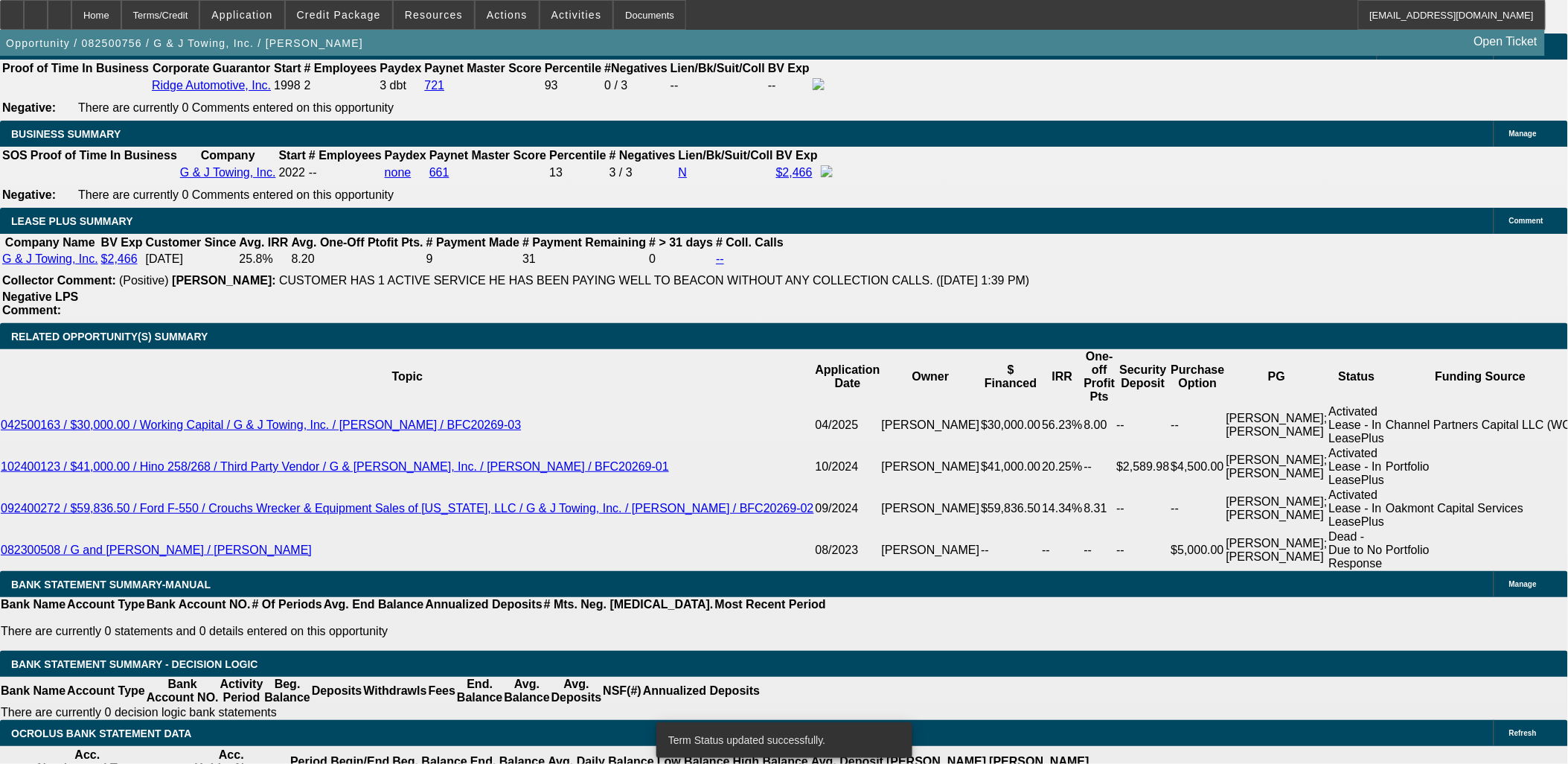
select select "0"
select select "6"
select select "0"
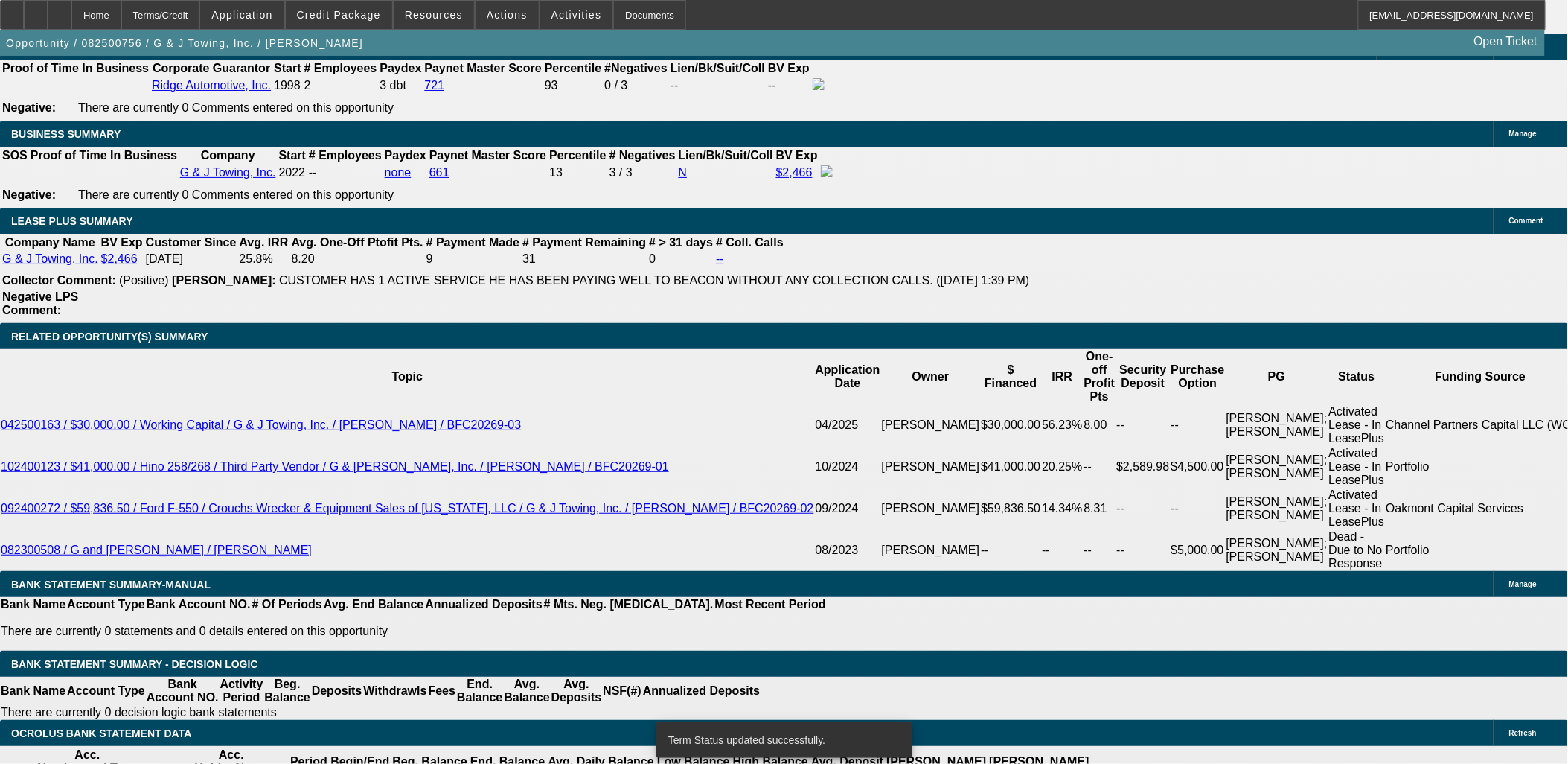
select select "0"
select select "6"
select select "0"
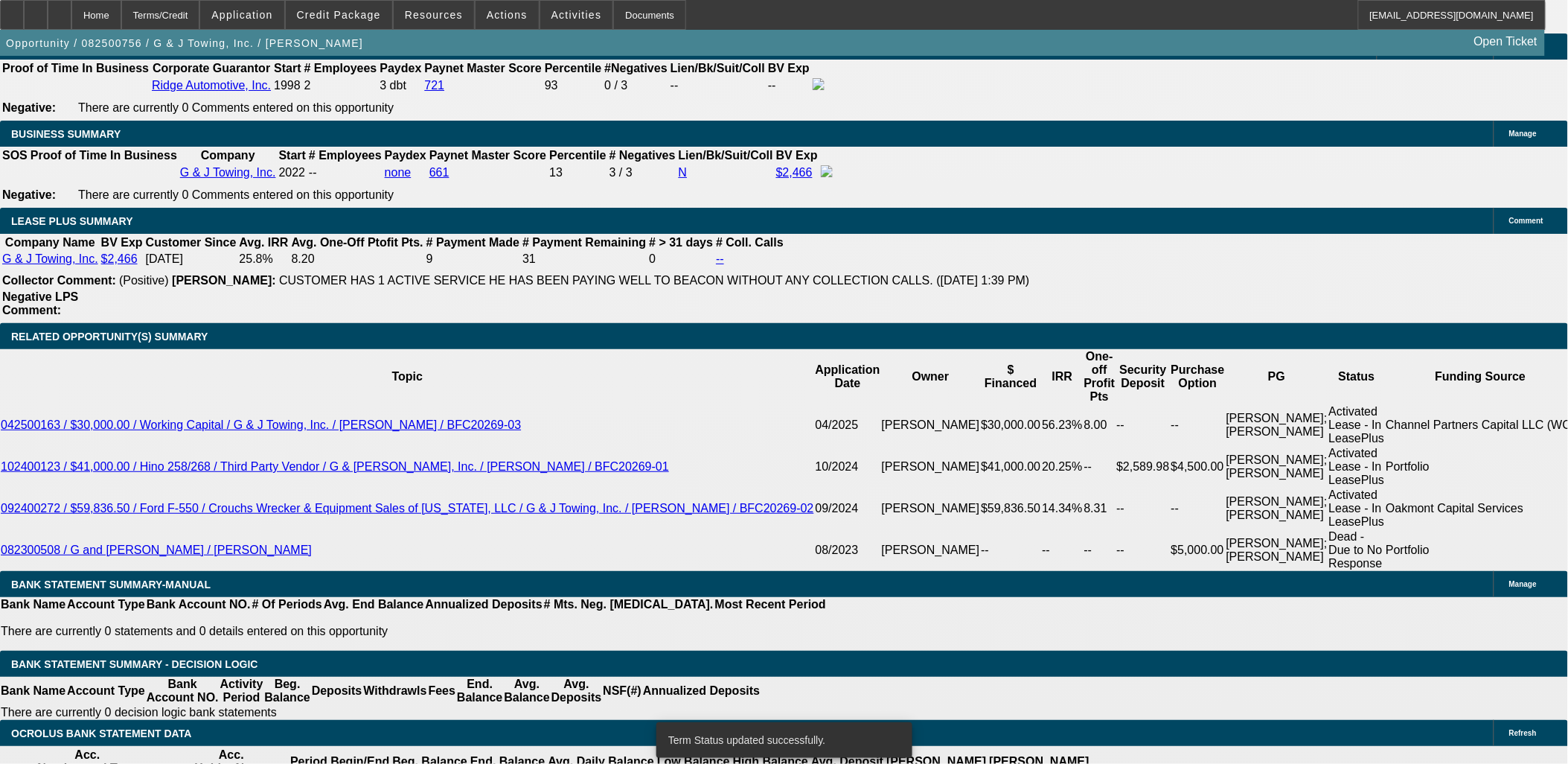
select select "0"
select select "6"
select select "0"
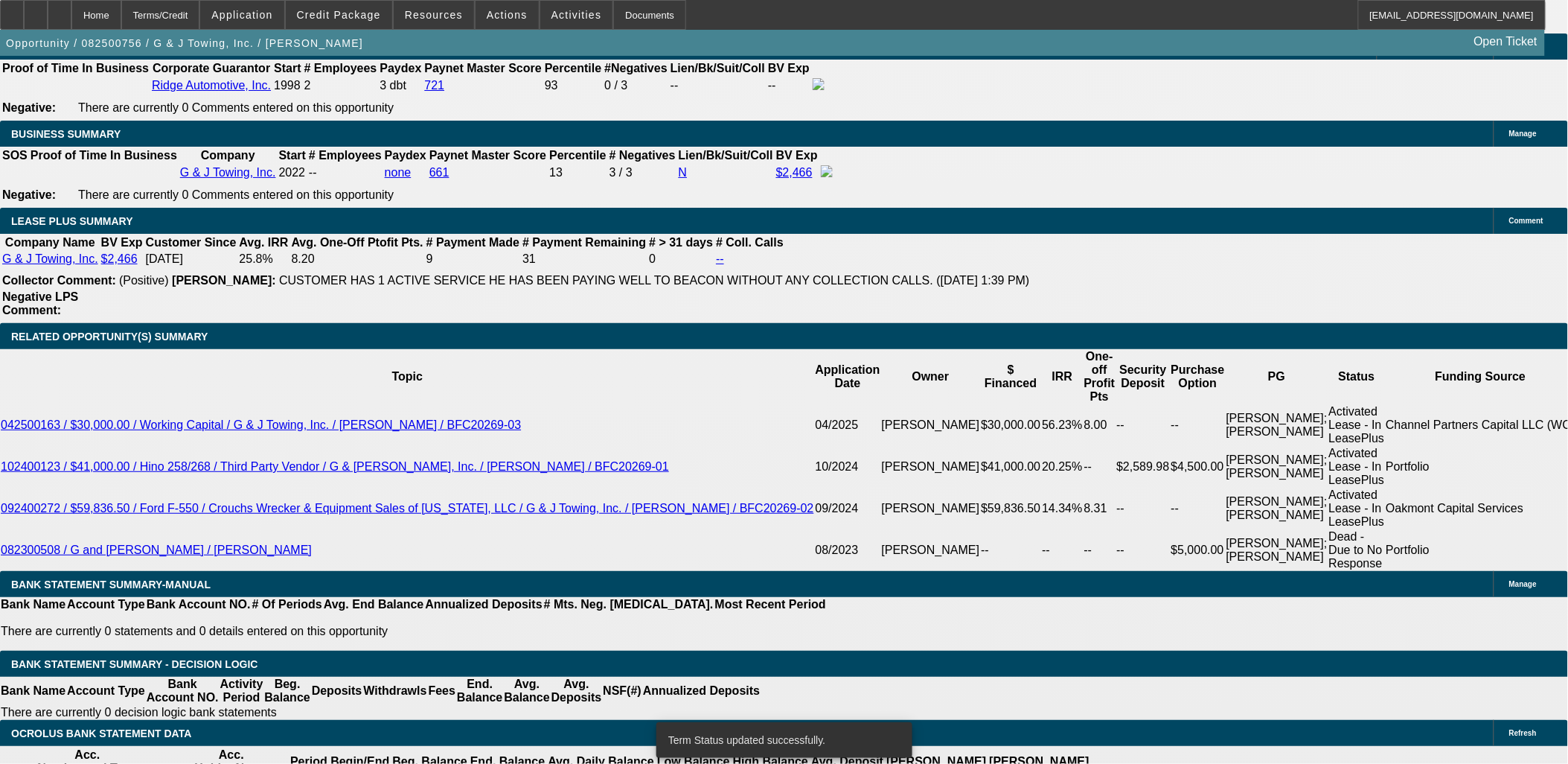
select select "6"
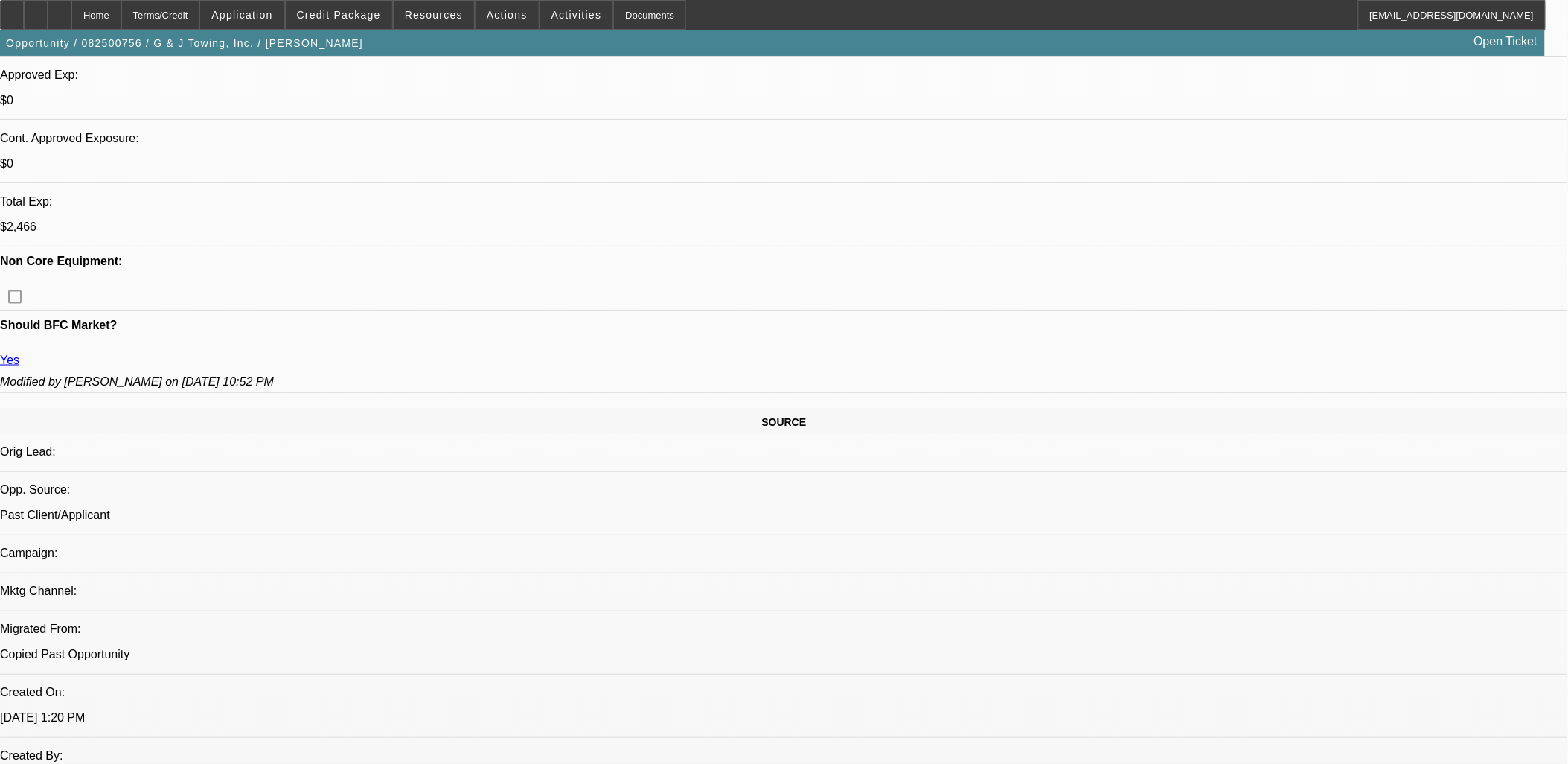
scroll to position [745, 0]
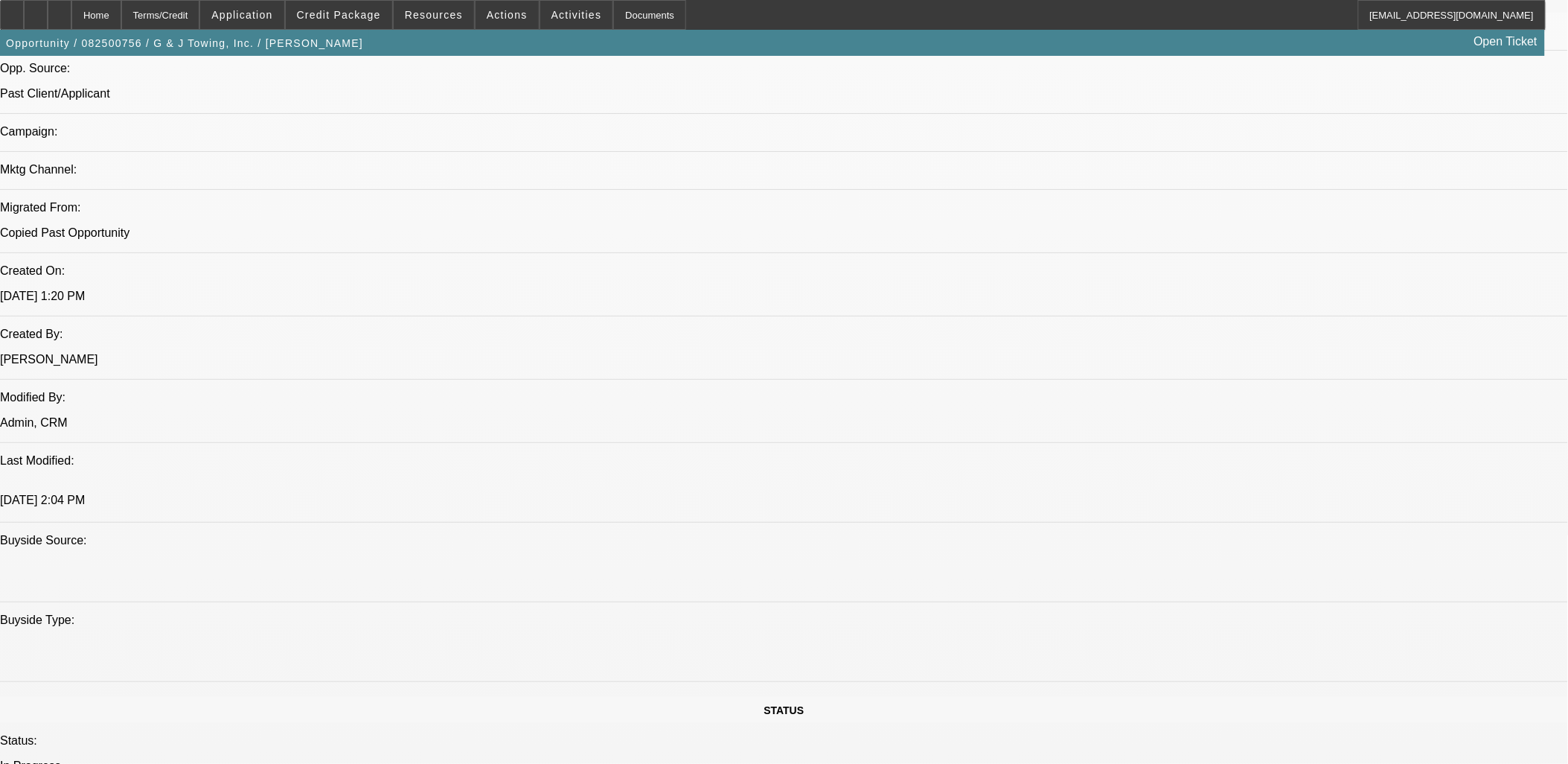
scroll to position [686, 0]
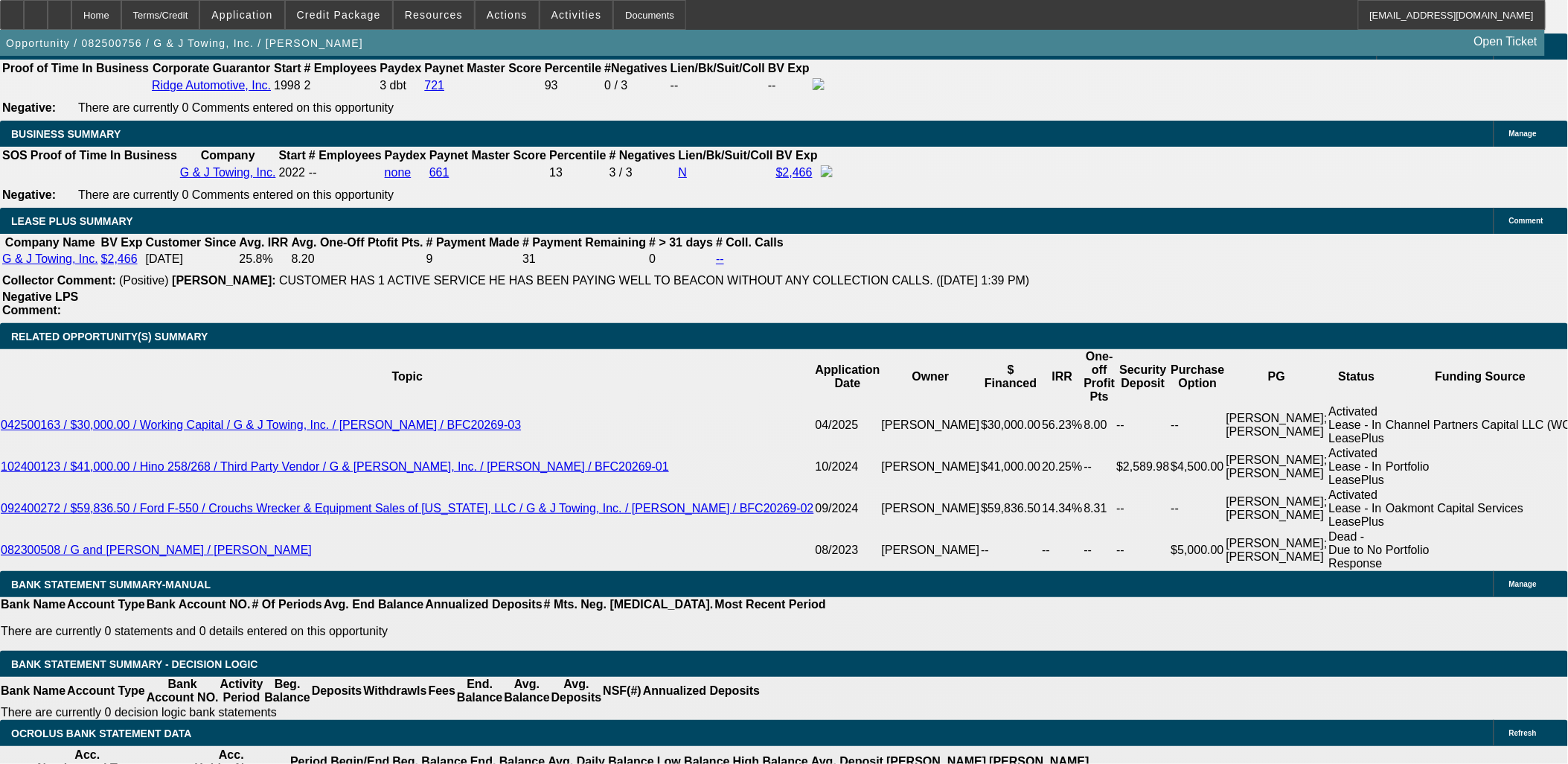
scroll to position [579, 0]
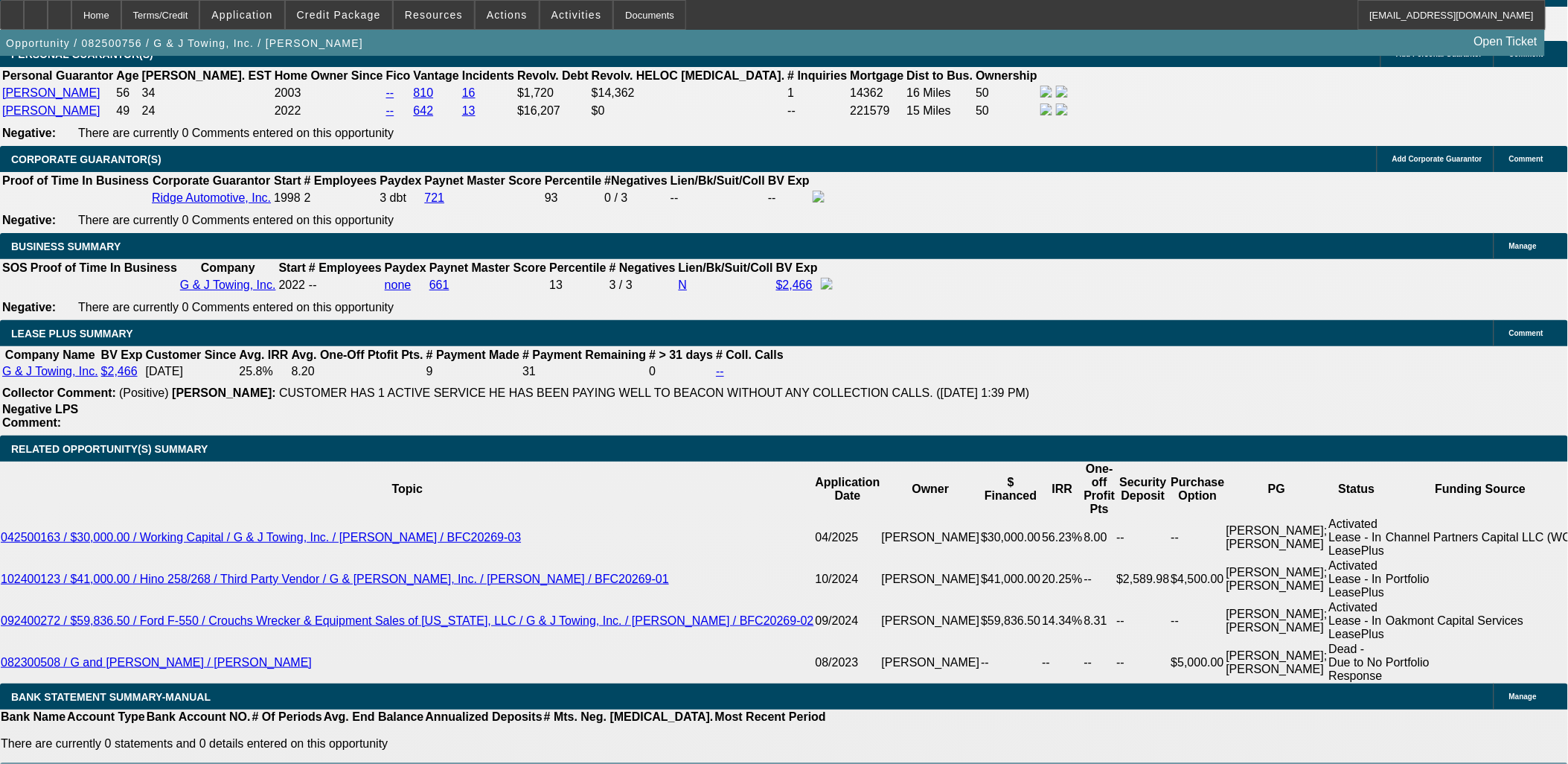
scroll to position [2150, 0]
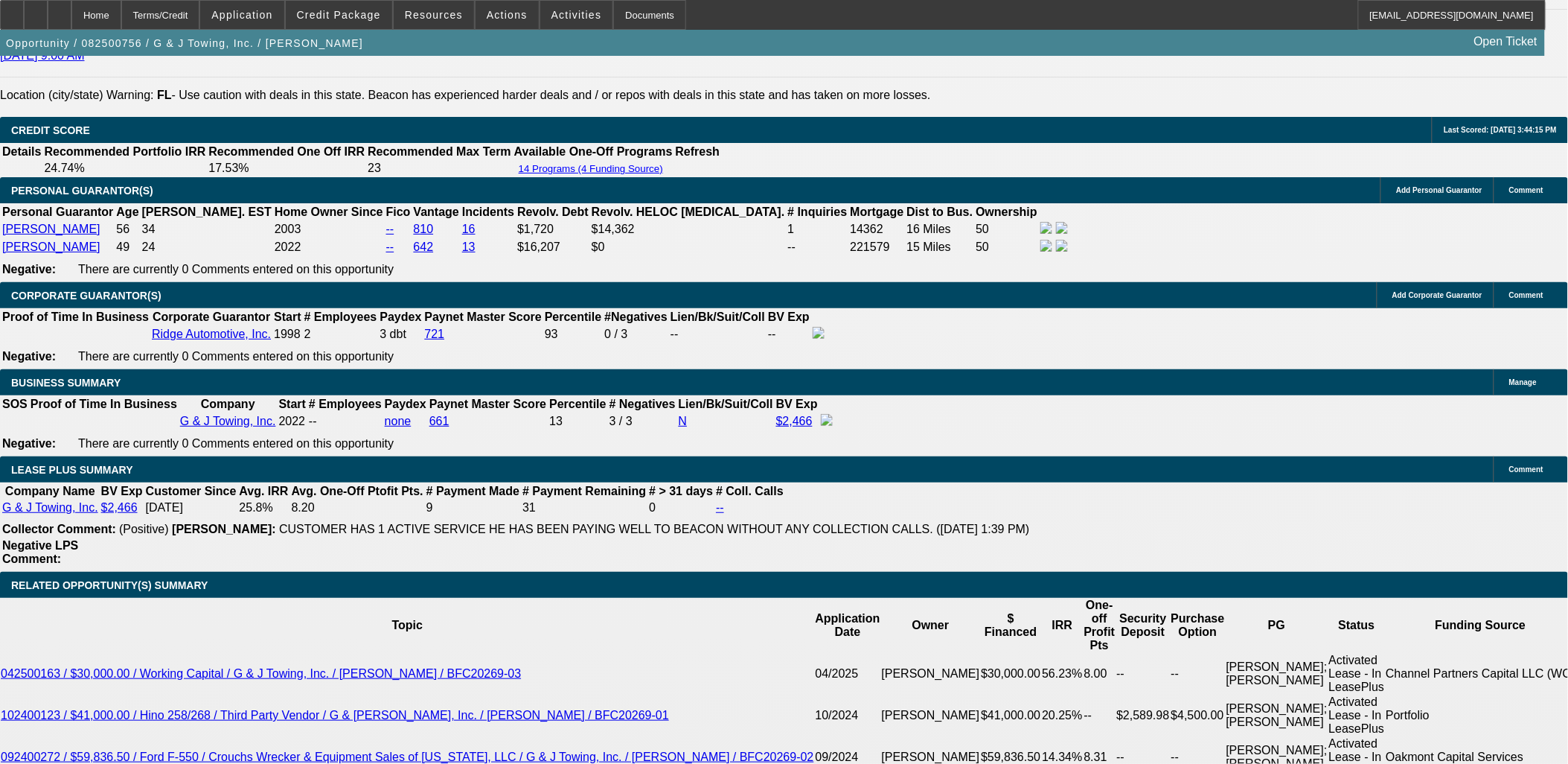
click at [440, 37] on div "Opportunity / 082500756 / G & J Towing, Inc. / Robbins, Jason Open Ticket" at bounding box center [772, 43] width 1545 height 26
click at [464, 19] on span at bounding box center [433, 15] width 81 height 35
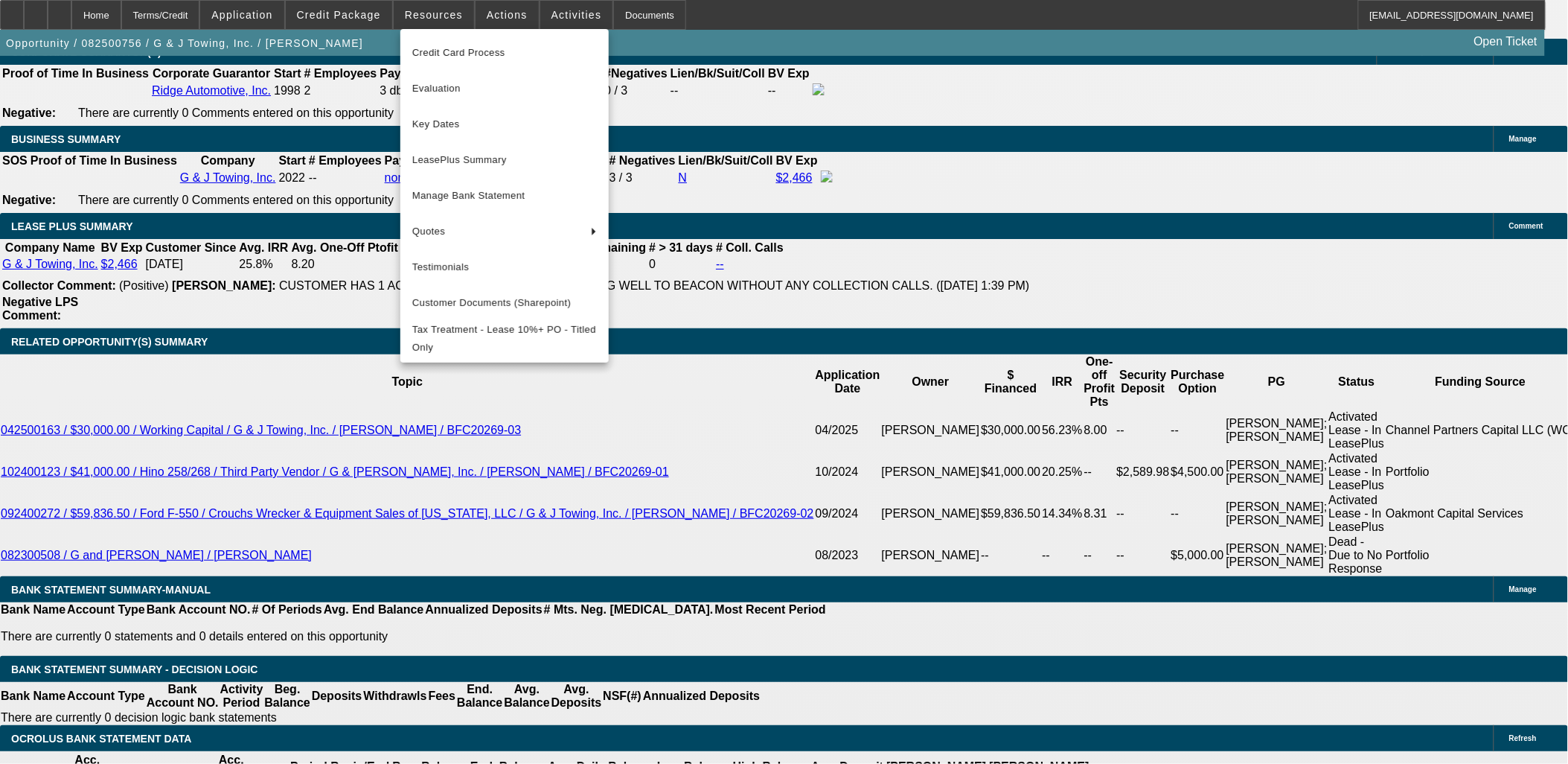
scroll to position [2399, 0]
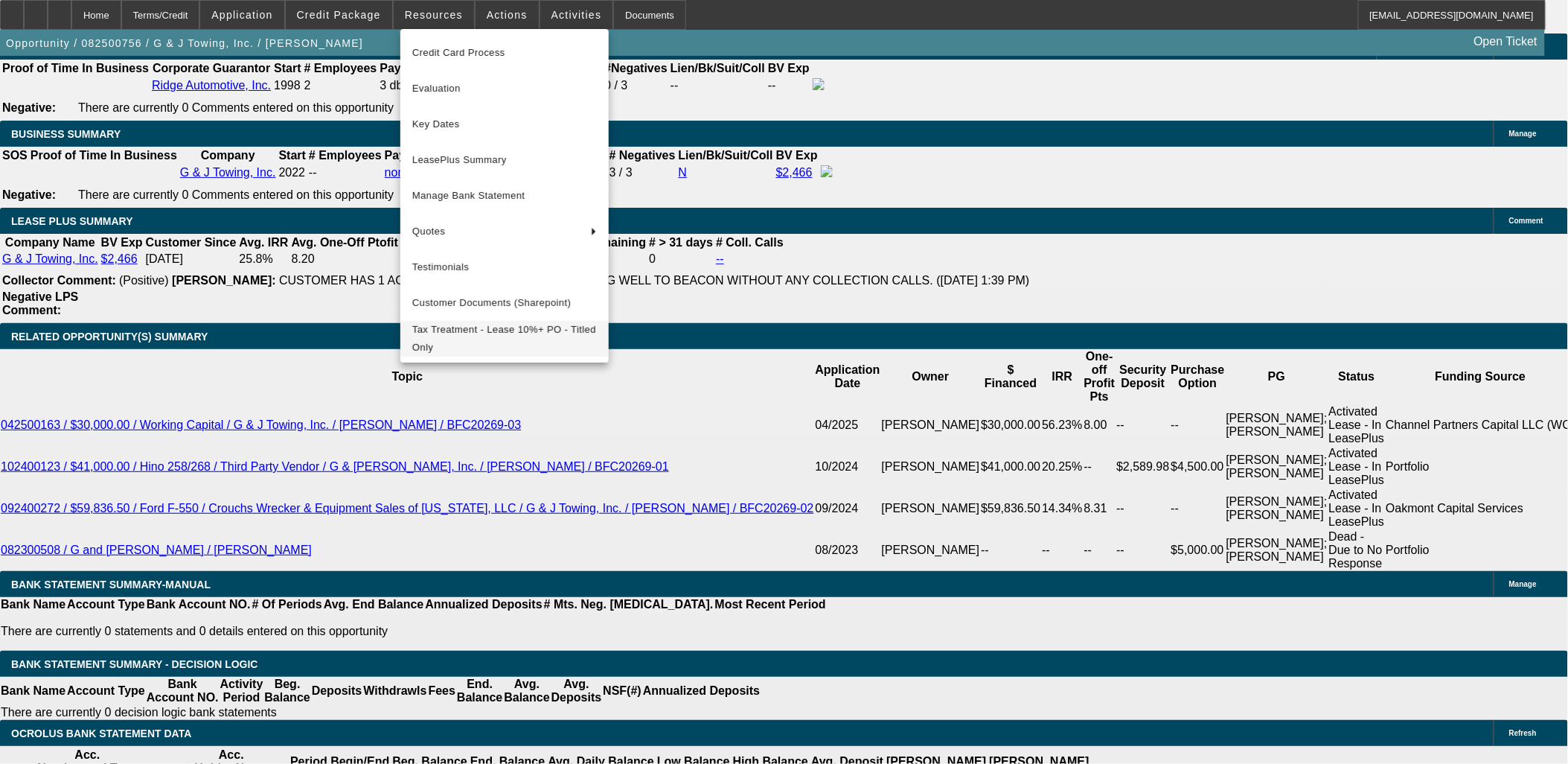
click at [485, 344] on span "Tax Treatment - Lease 10%+ PO - Titled Only" at bounding box center [504, 339] width 184 height 35
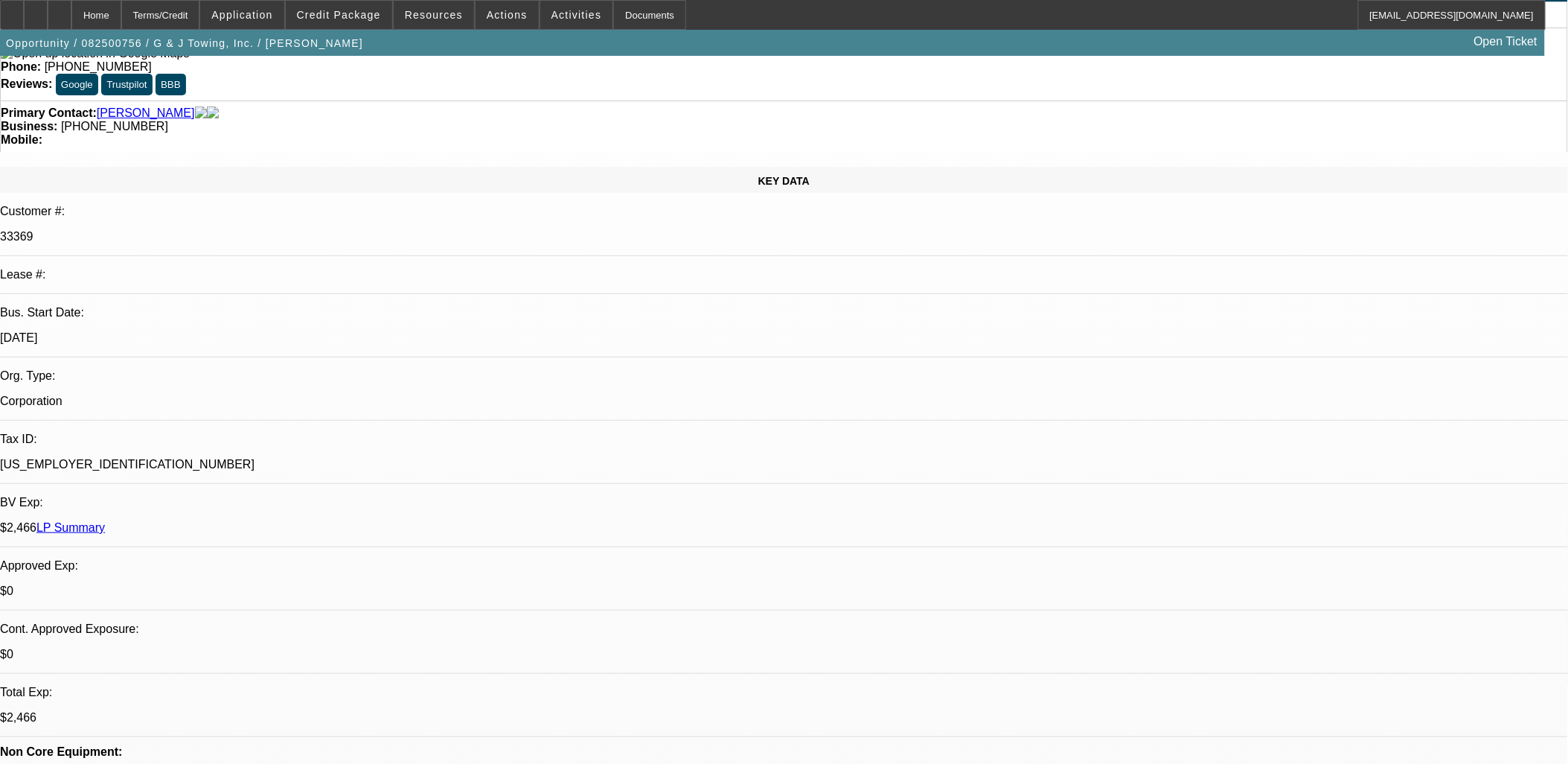
scroll to position [0, 0]
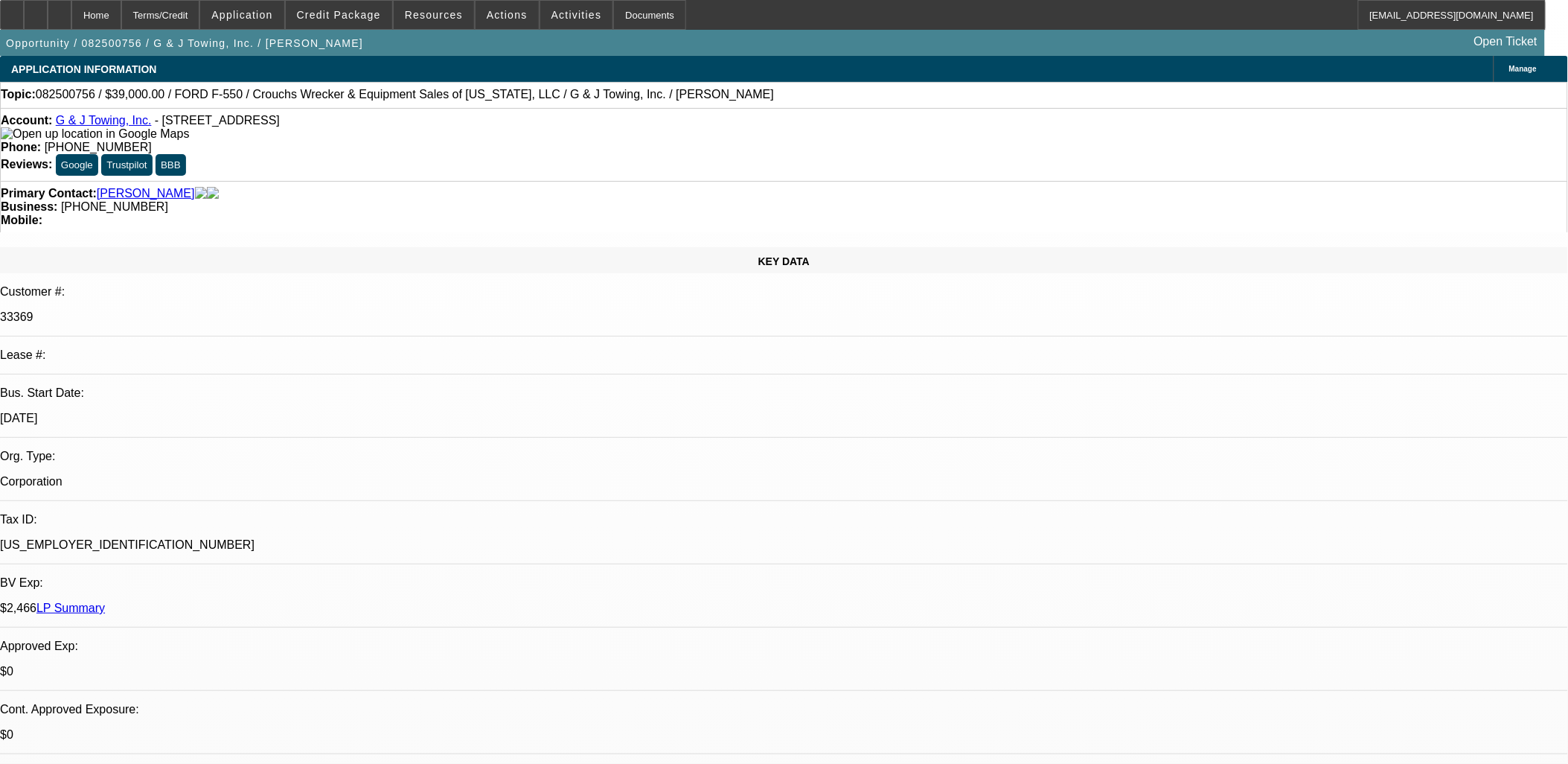
drag, startPoint x: 345, startPoint y: 123, endPoint x: 154, endPoint y: 124, distance: 191.0
click at [154, 124] on div "Account: G & J Towing, Inc. - 2125 Avocado Ave, Melbourne, FL 32935" at bounding box center [784, 128] width 1566 height 27
copy span "2125 Avocado Ave, Melbourne, FL 32935"
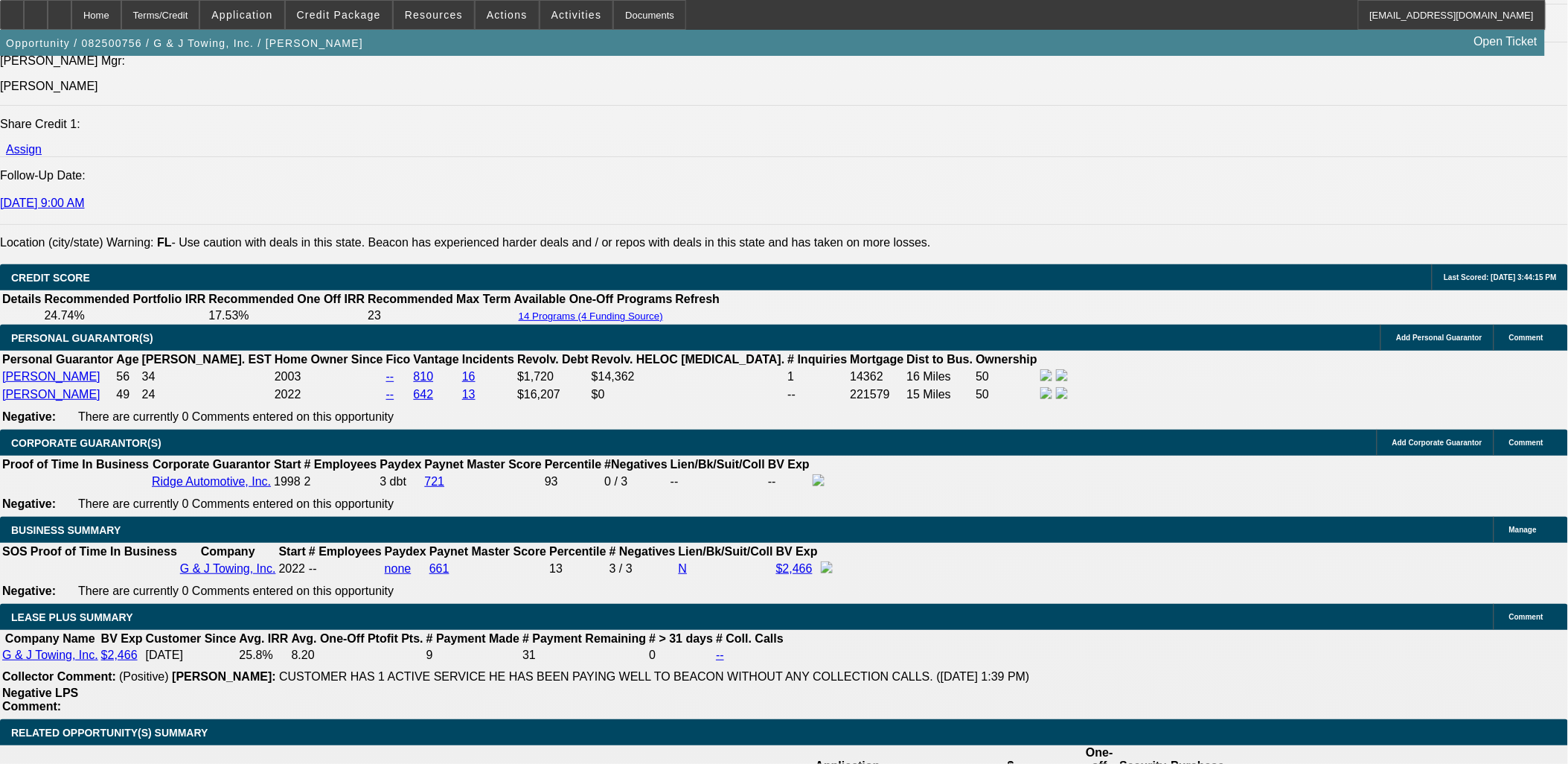
scroll to position [2150, 0]
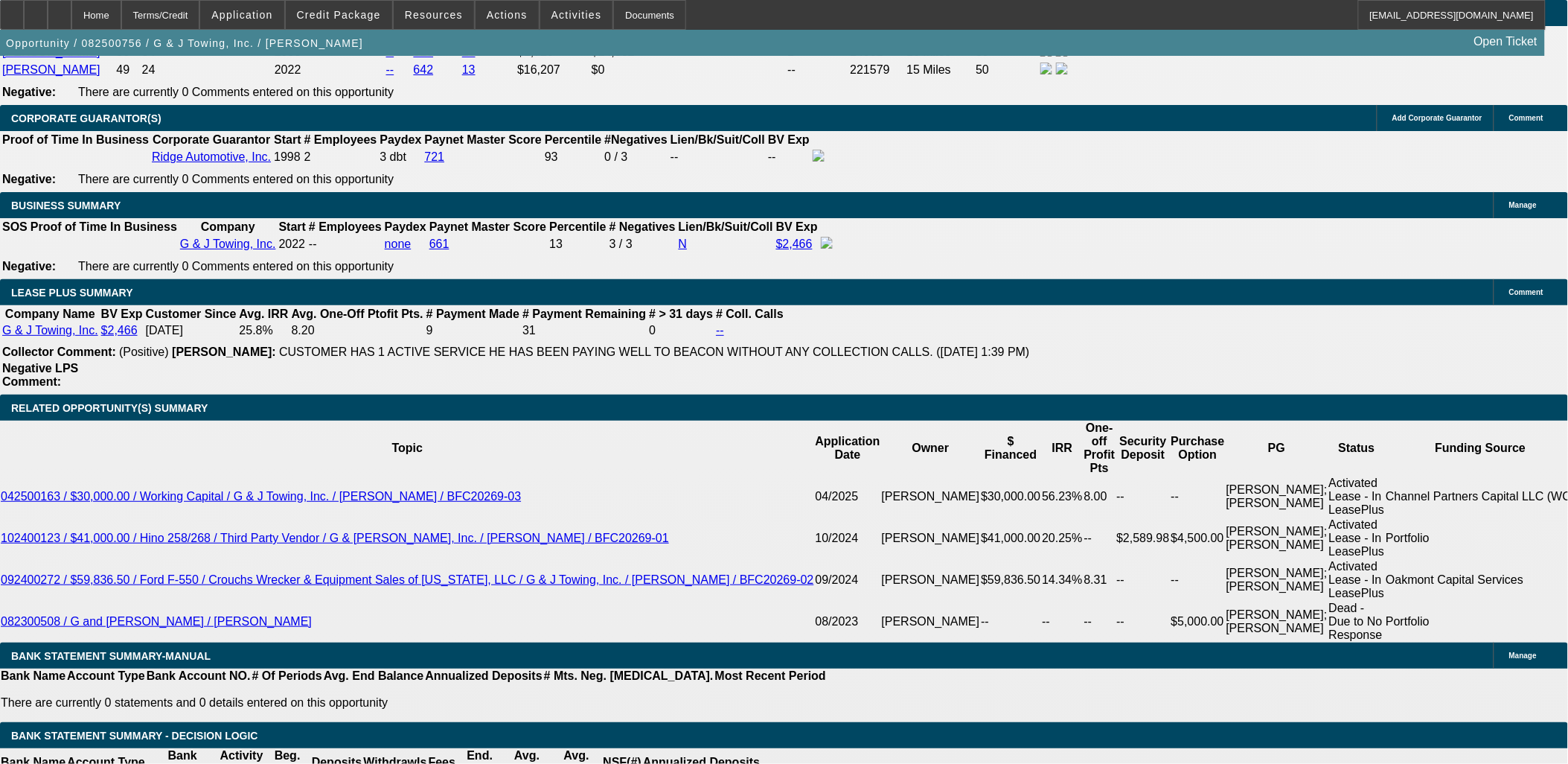
scroll to position [2482, 0]
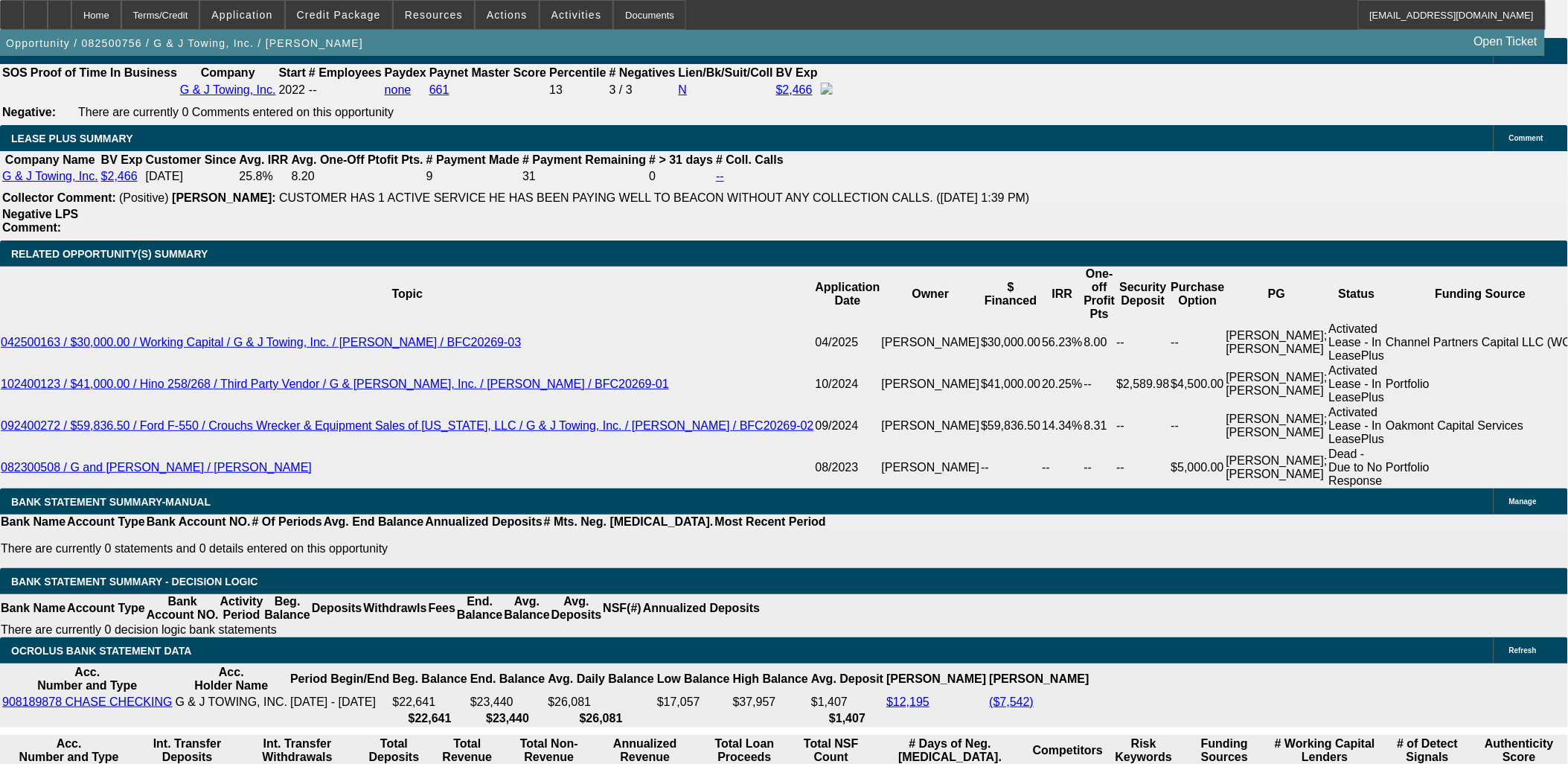
select select "2"
type input "UNKNOWN"
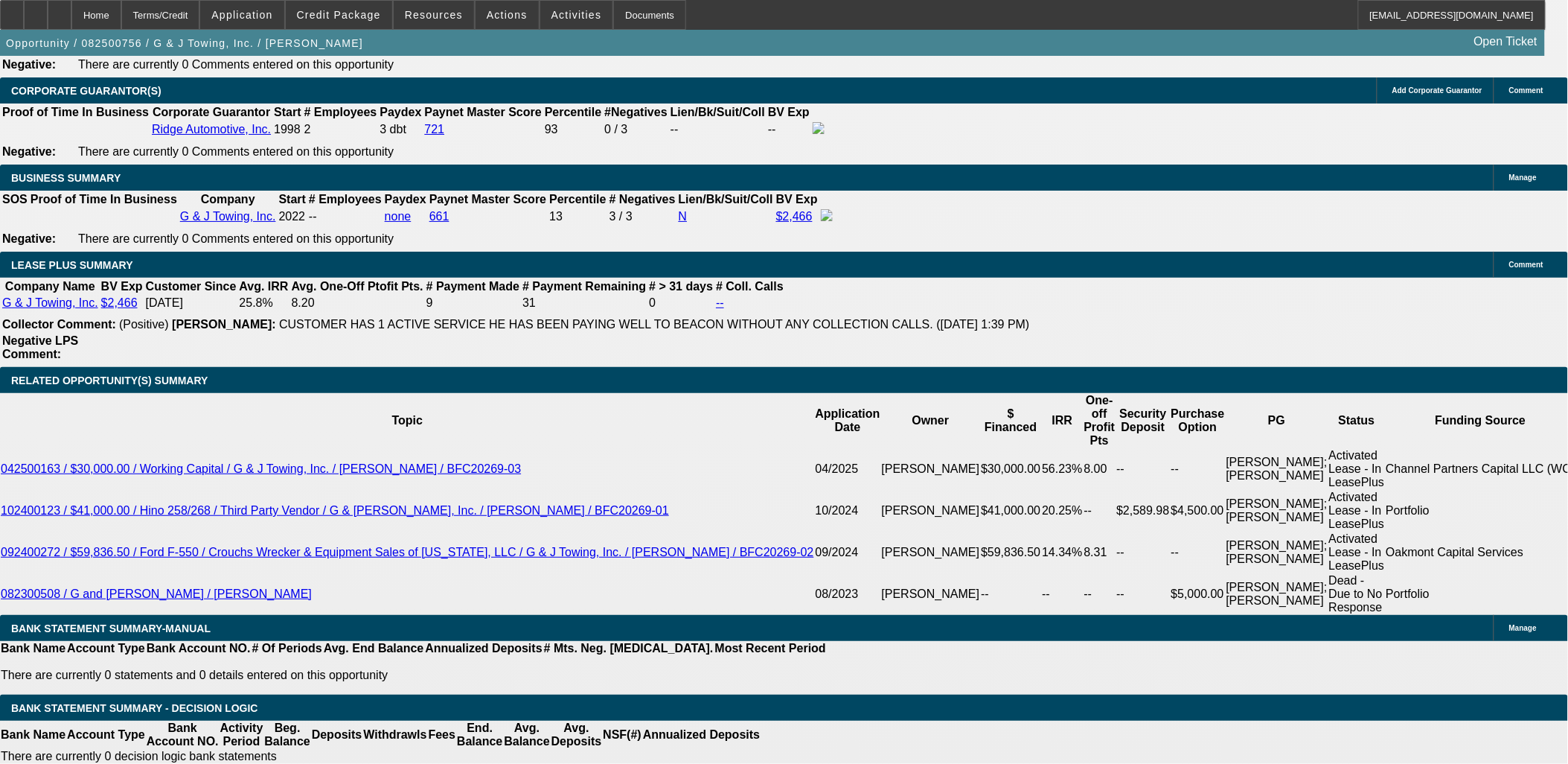
scroll to position [2316, 0]
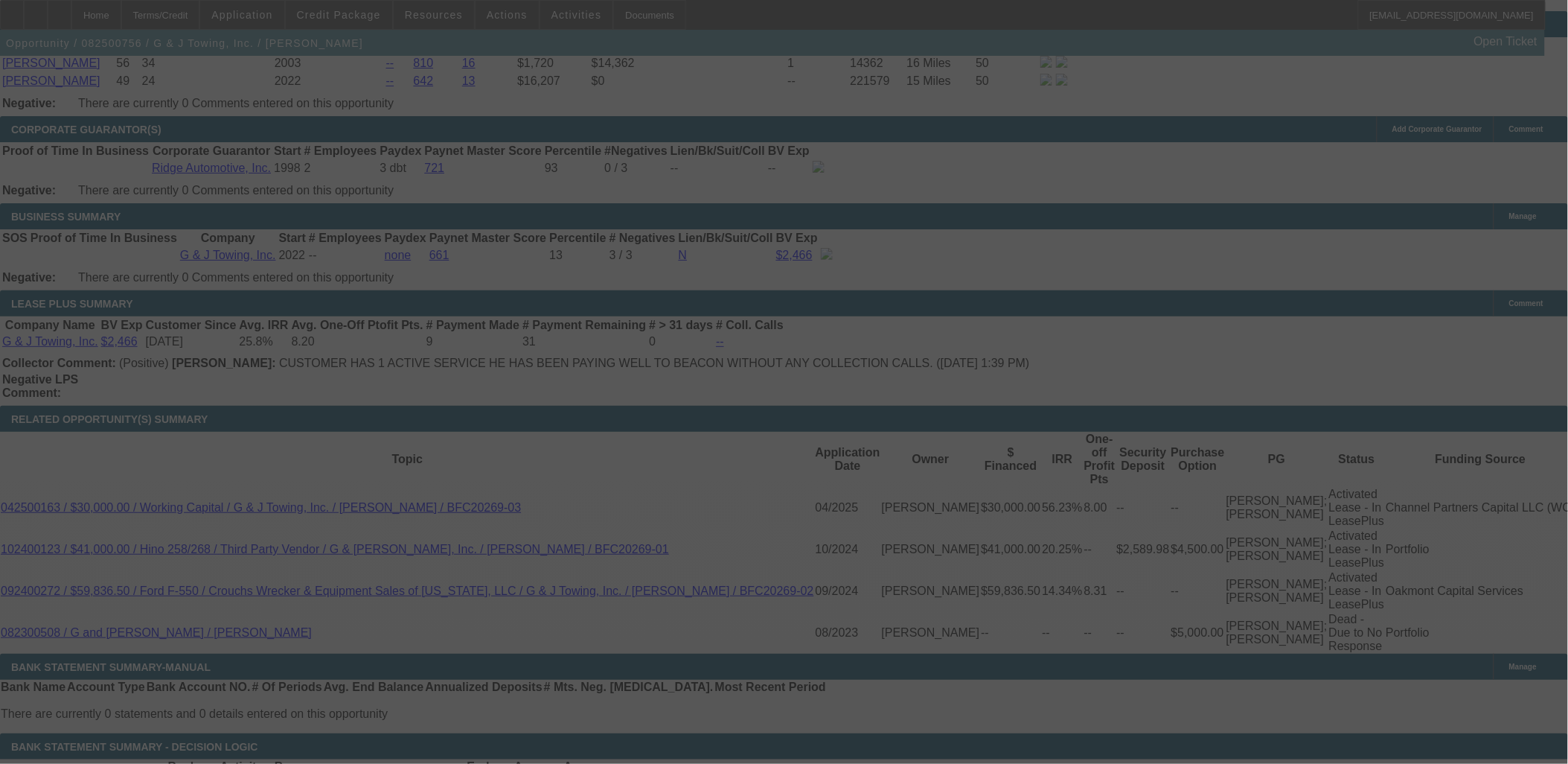
select select "0"
select select "2"
select select "0"
select select "6"
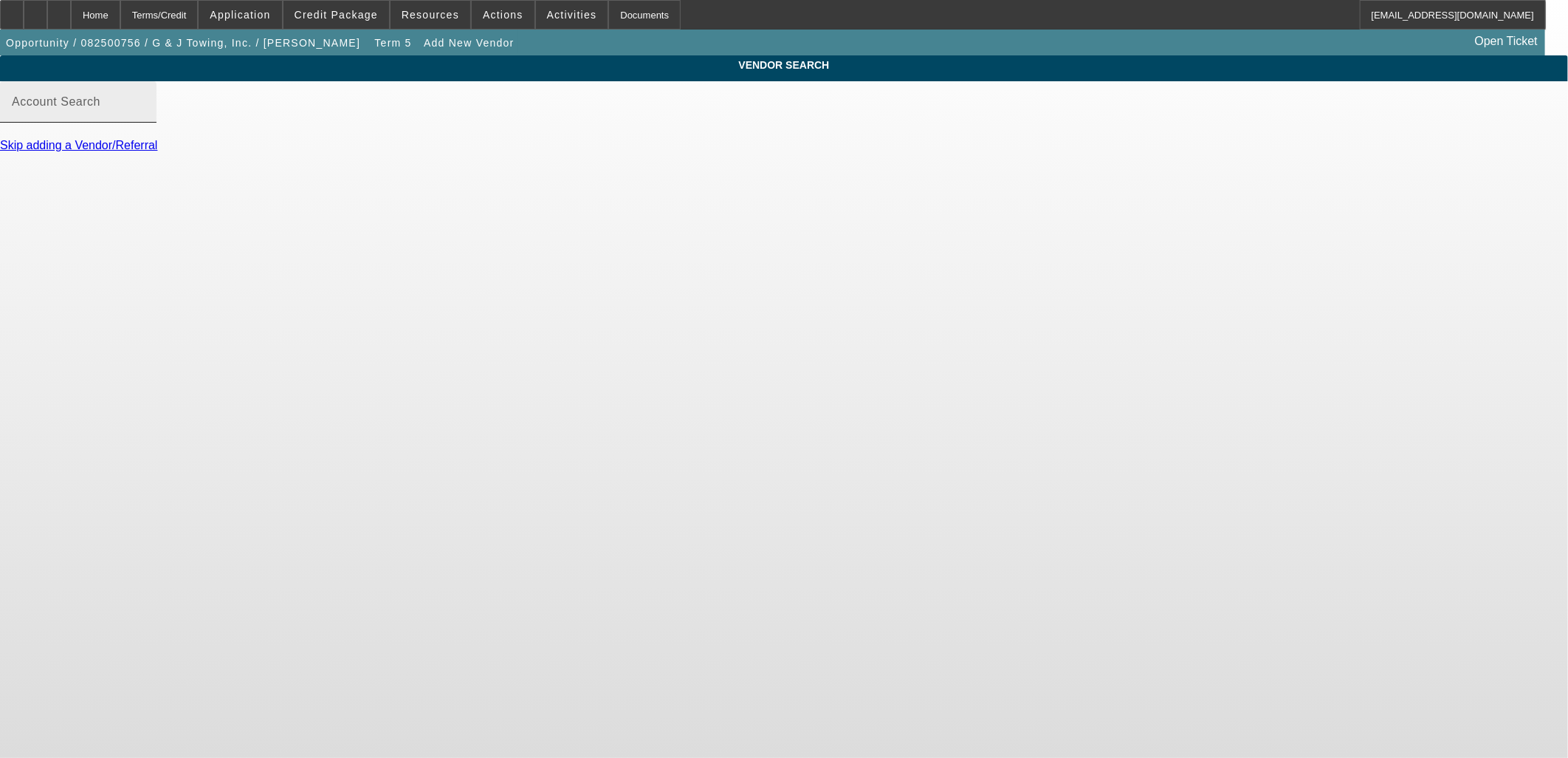
click at [145, 117] on input "Account Search" at bounding box center [77, 108] width 133 height 18
click at [242, 47] on span "Opportunity / 082500756 / G & J Towing, Inc. / Robbins, Jason" at bounding box center [183, 42] width 354 height 11
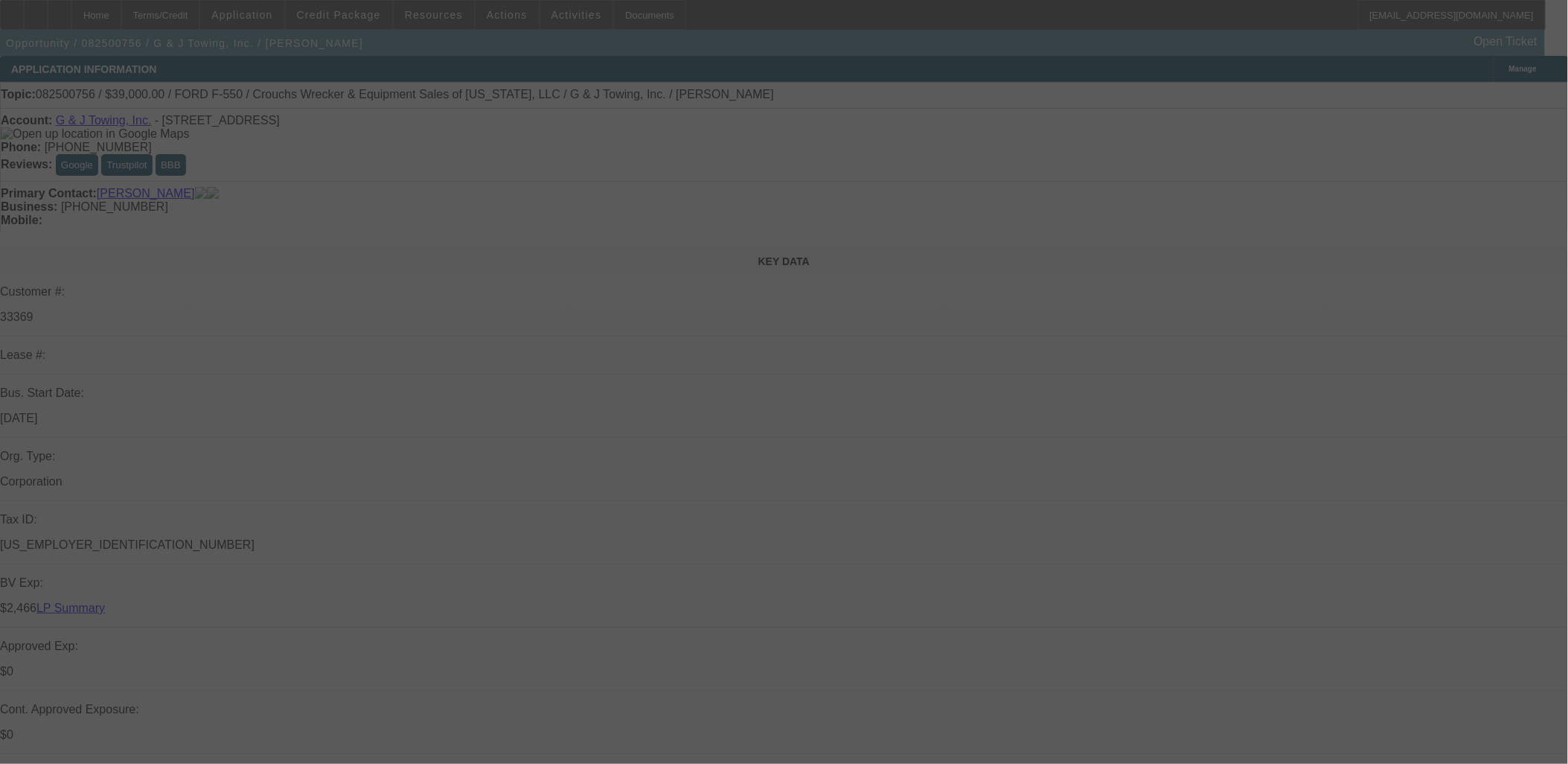
select select "0"
select select "2"
select select "0"
select select "6"
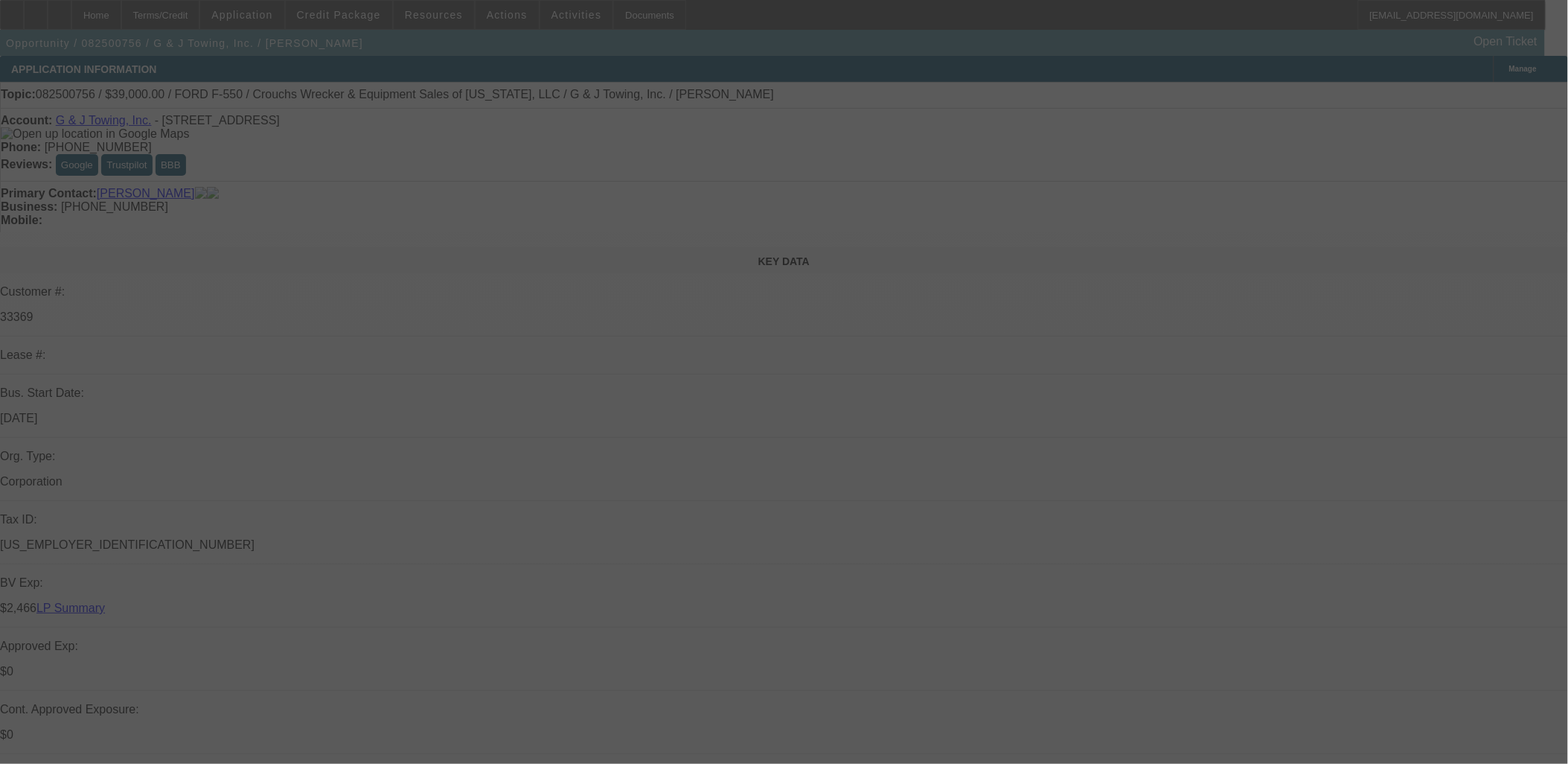
select select "0"
select select "6"
select select "0"
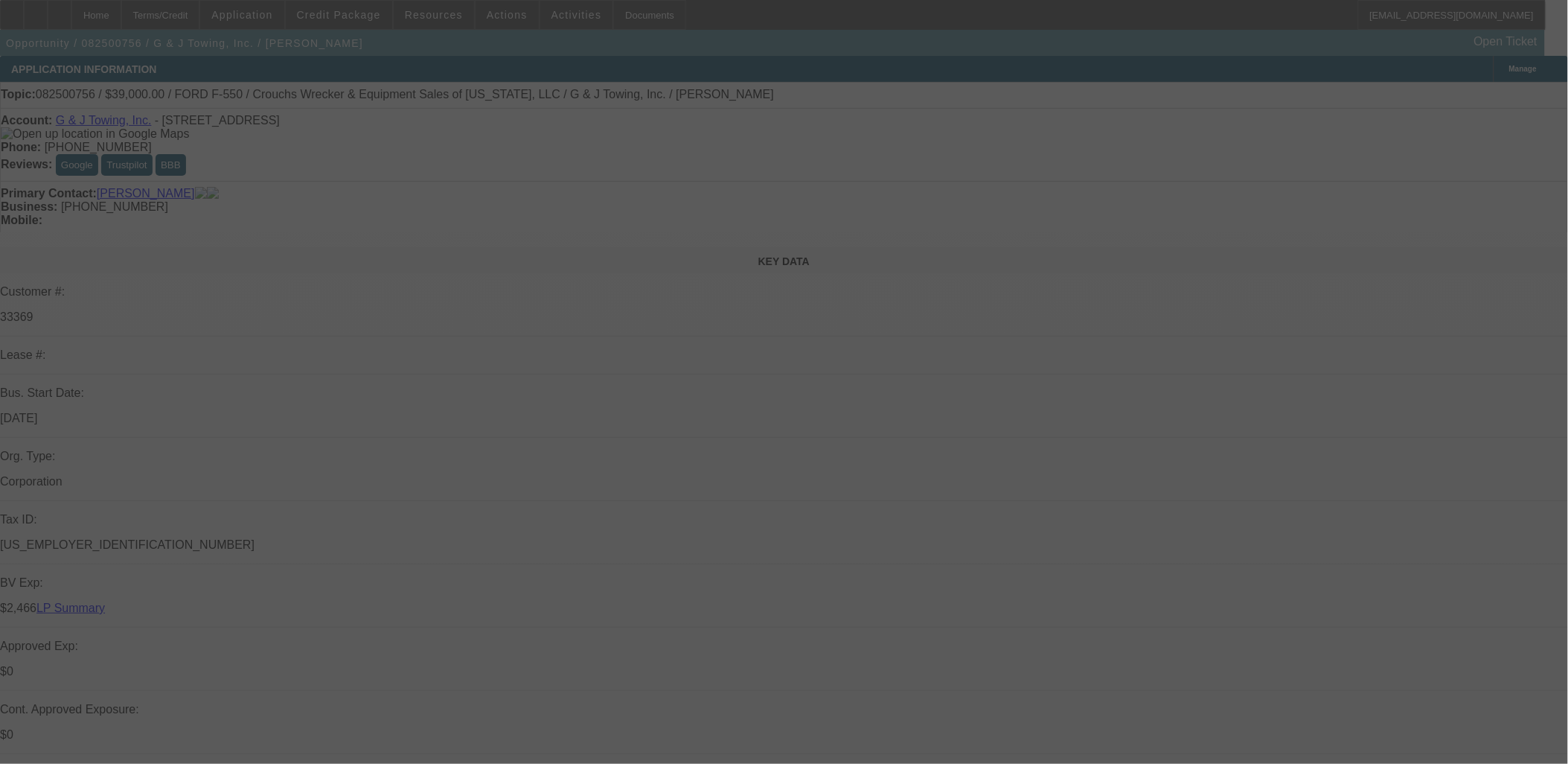
select select "0"
select select "6"
select select "0"
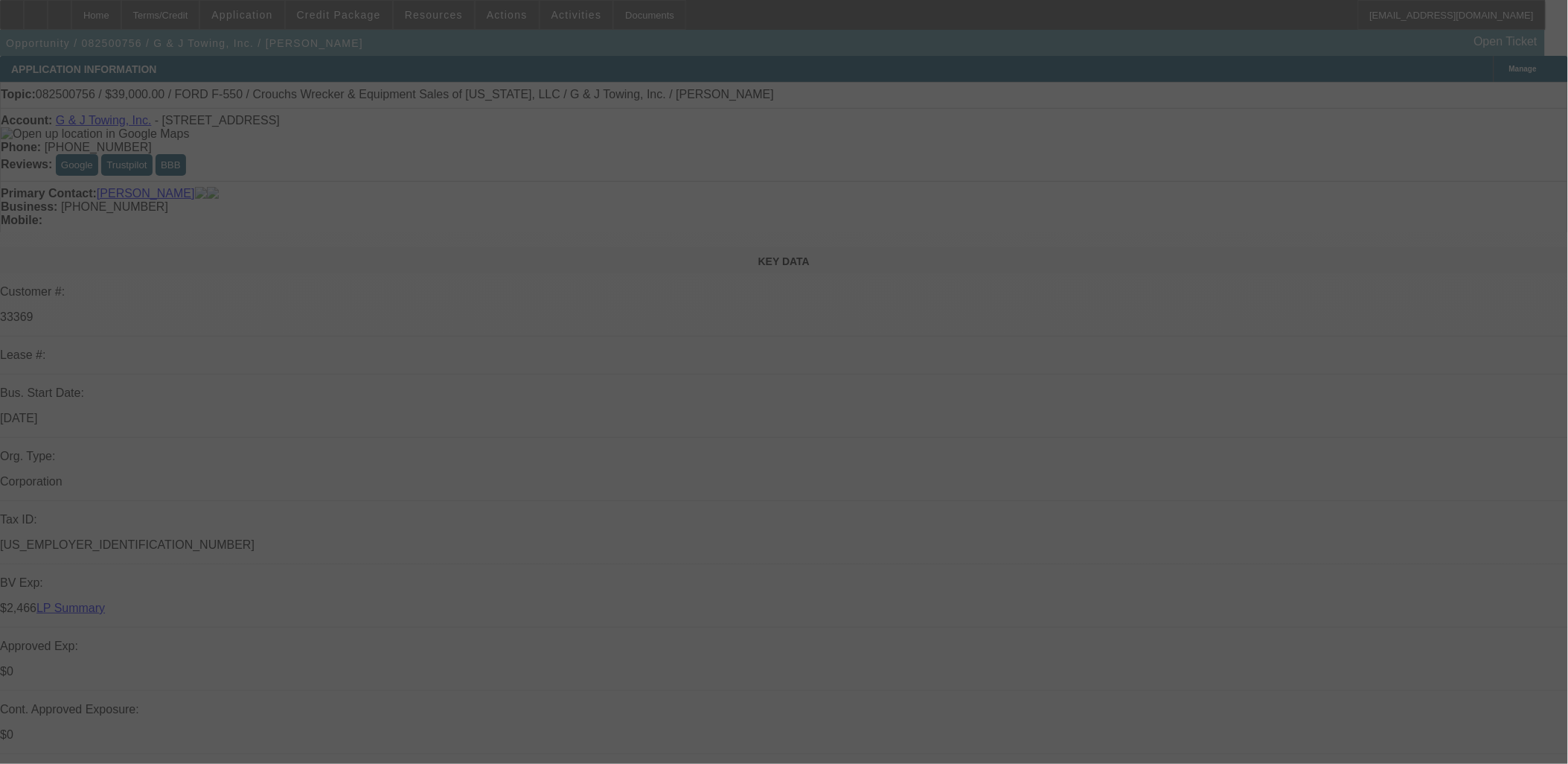
select select "0"
select select "6"
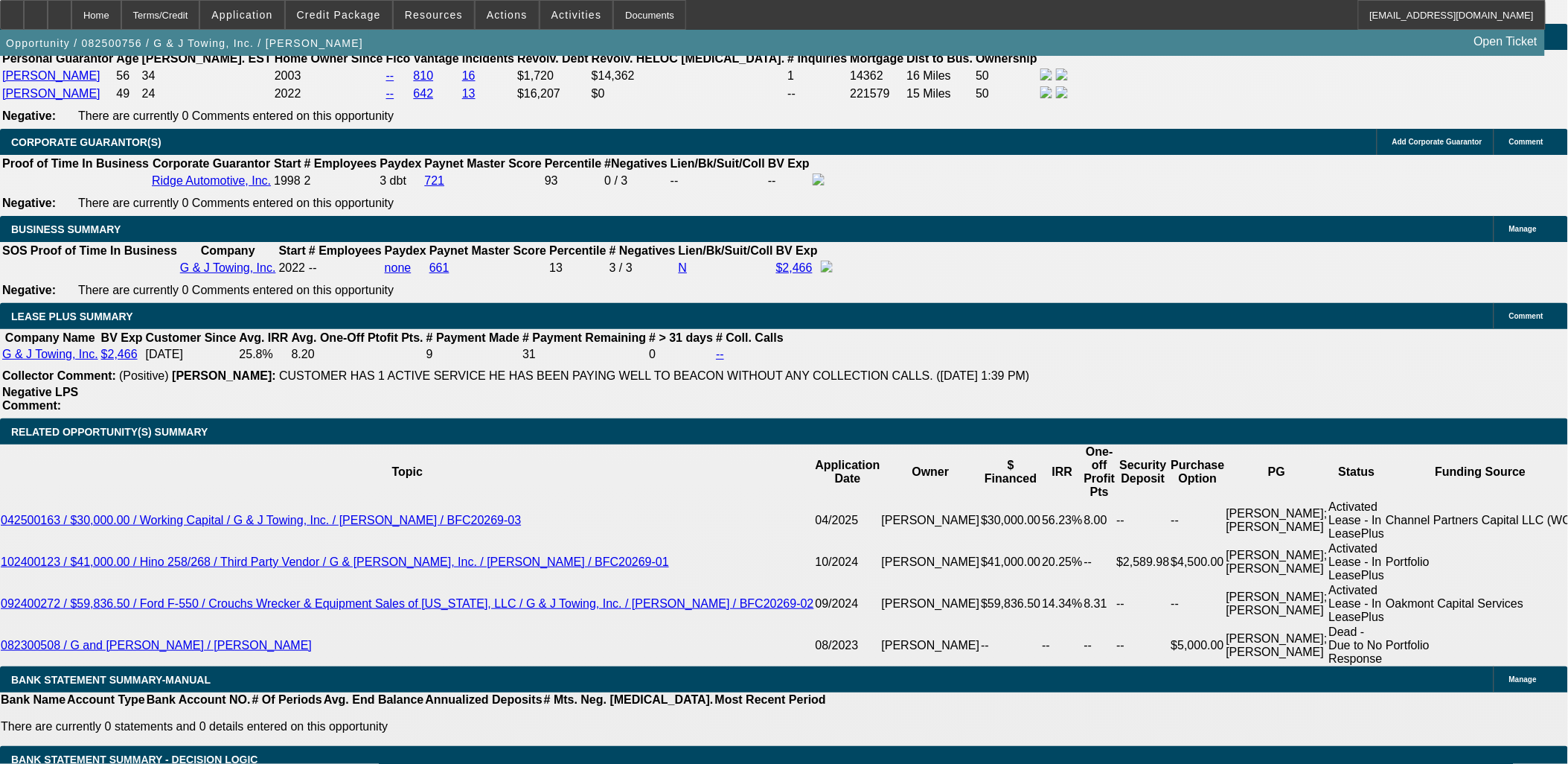
scroll to position [2399, 0]
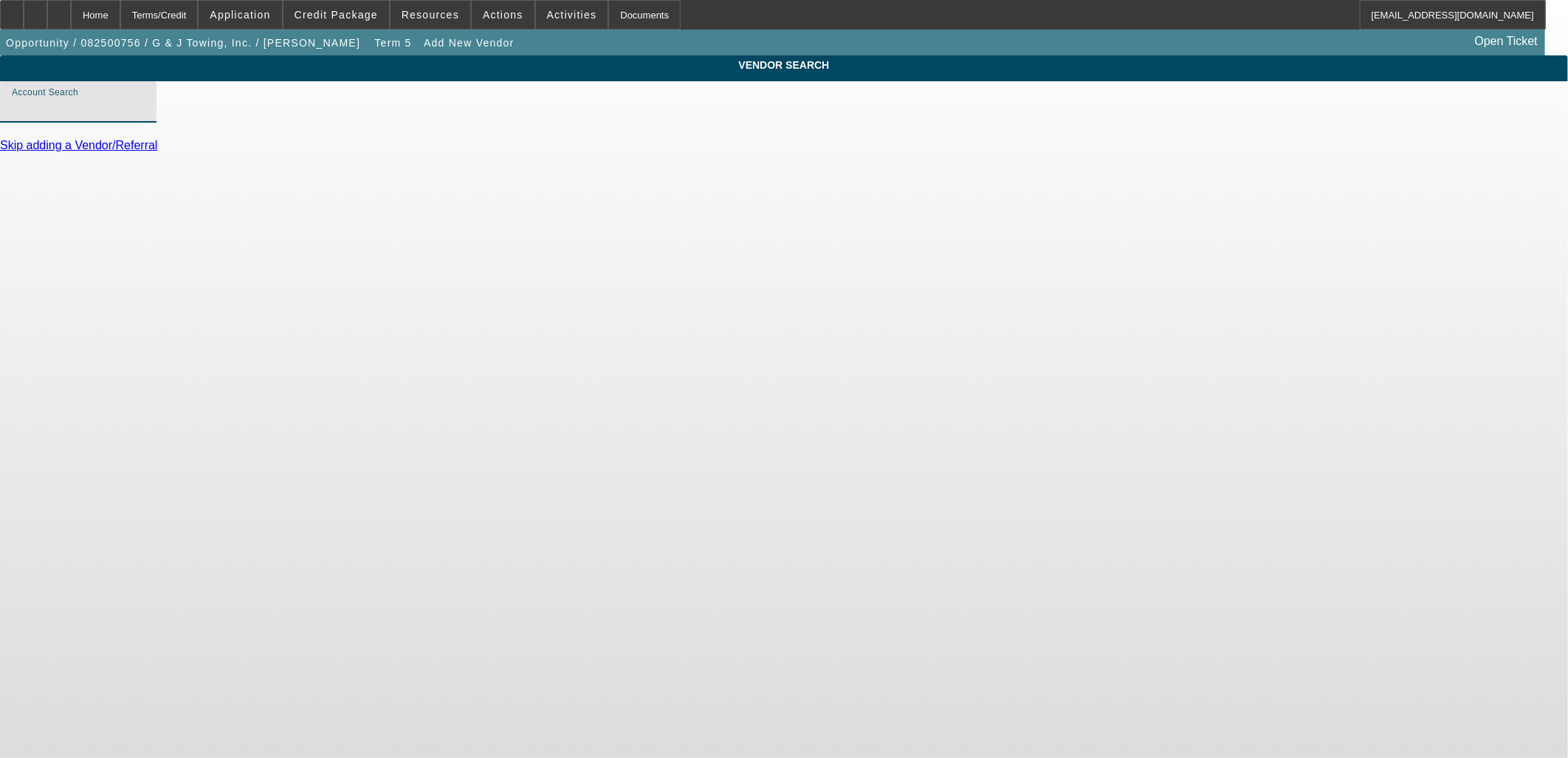
click at [145, 117] on input "Account Search" at bounding box center [77, 108] width 133 height 18
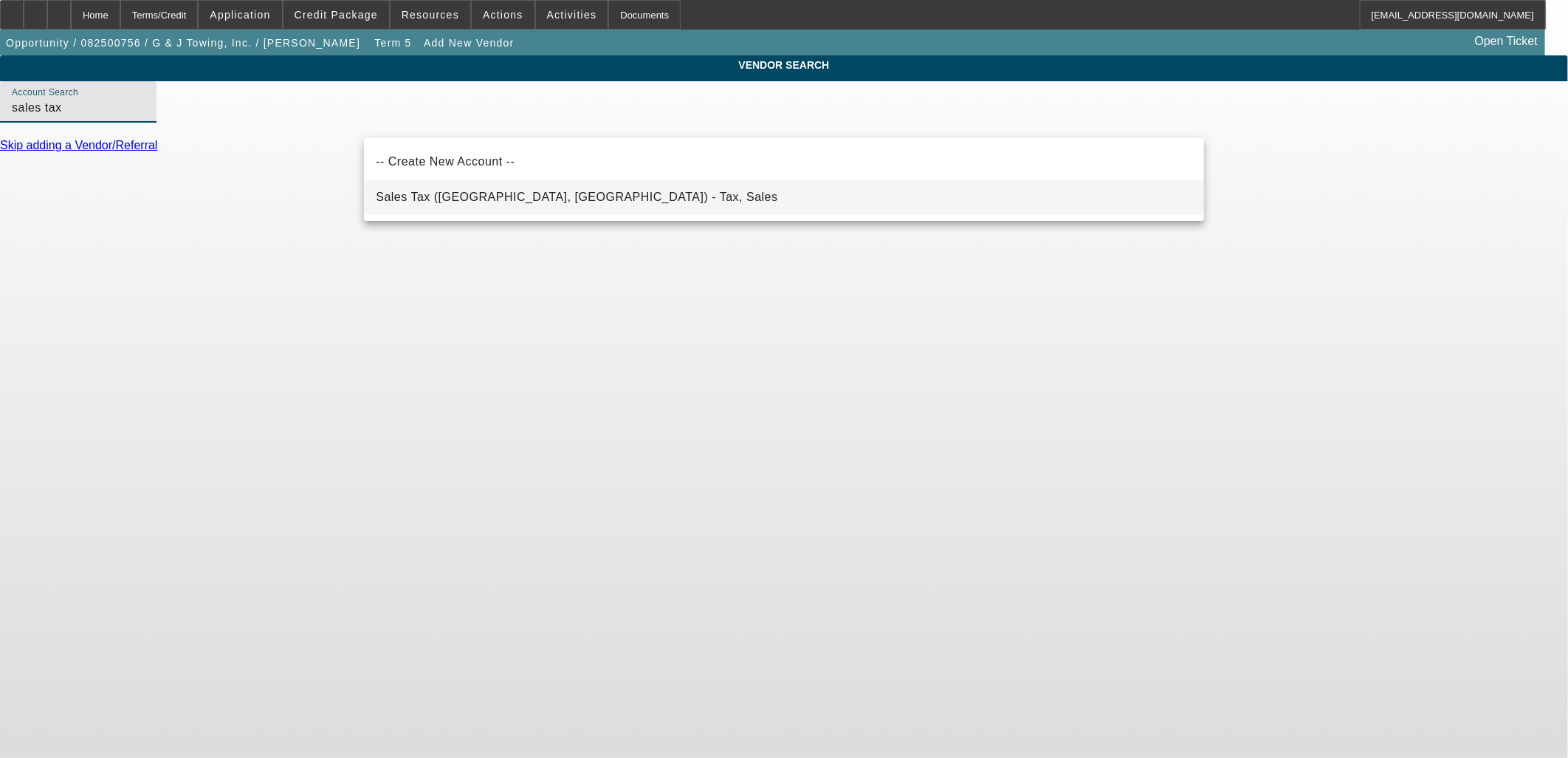
click at [488, 198] on span "Sales Tax (Marlborough, MA) - Tax, Sales" at bounding box center [577, 197] width 402 height 12
type input "Sales Tax (Marlborough, MA) - Tax, Sales"
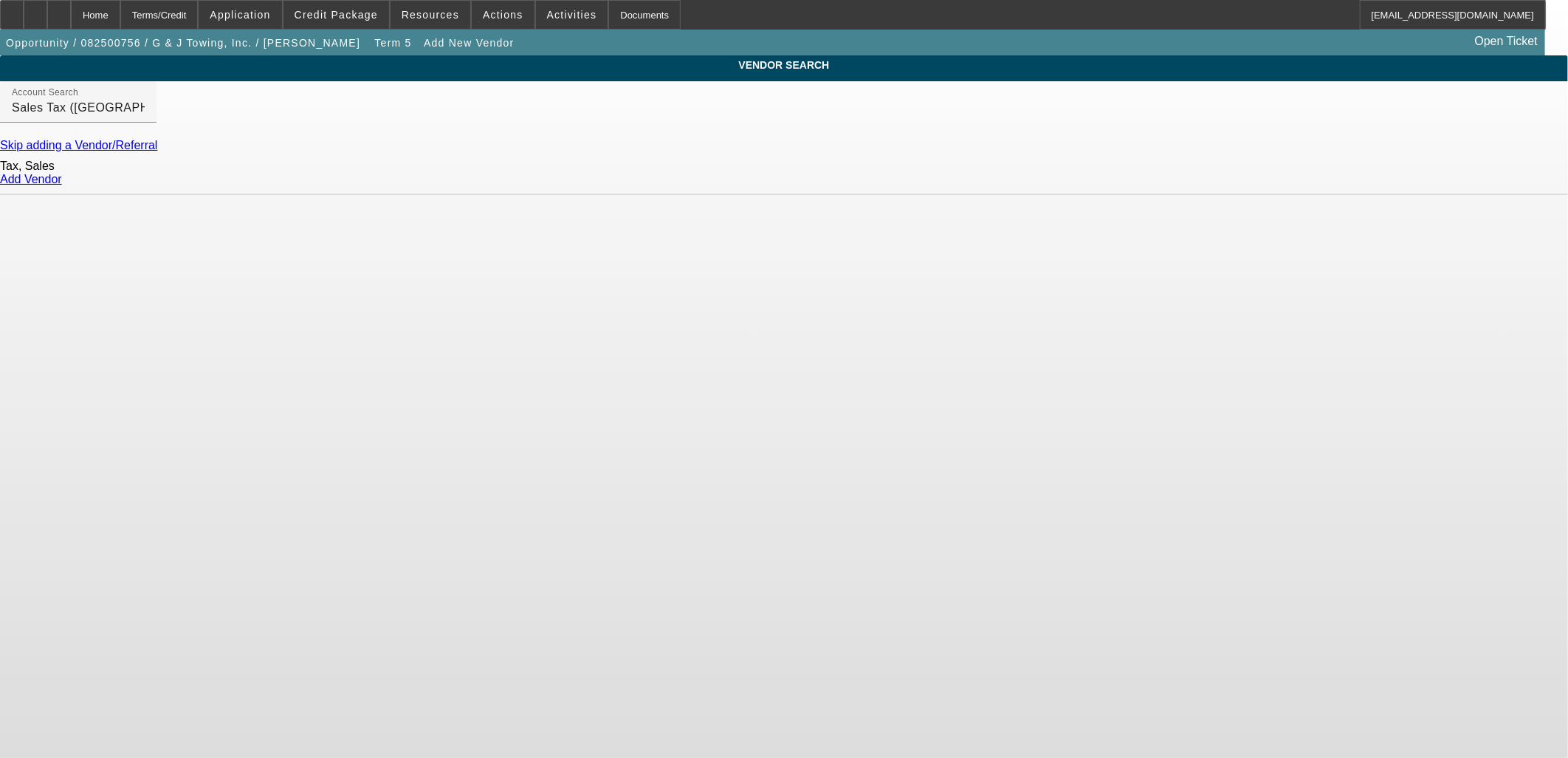
drag, startPoint x: 1186, startPoint y: 179, endPoint x: 1192, endPoint y: 187, distance: 10.0
click at [1187, 179] on div "Tax, Sales Add Vendor" at bounding box center [784, 173] width 1568 height 43
click at [62, 186] on link "Add Vendor" at bounding box center [31, 179] width 62 height 12
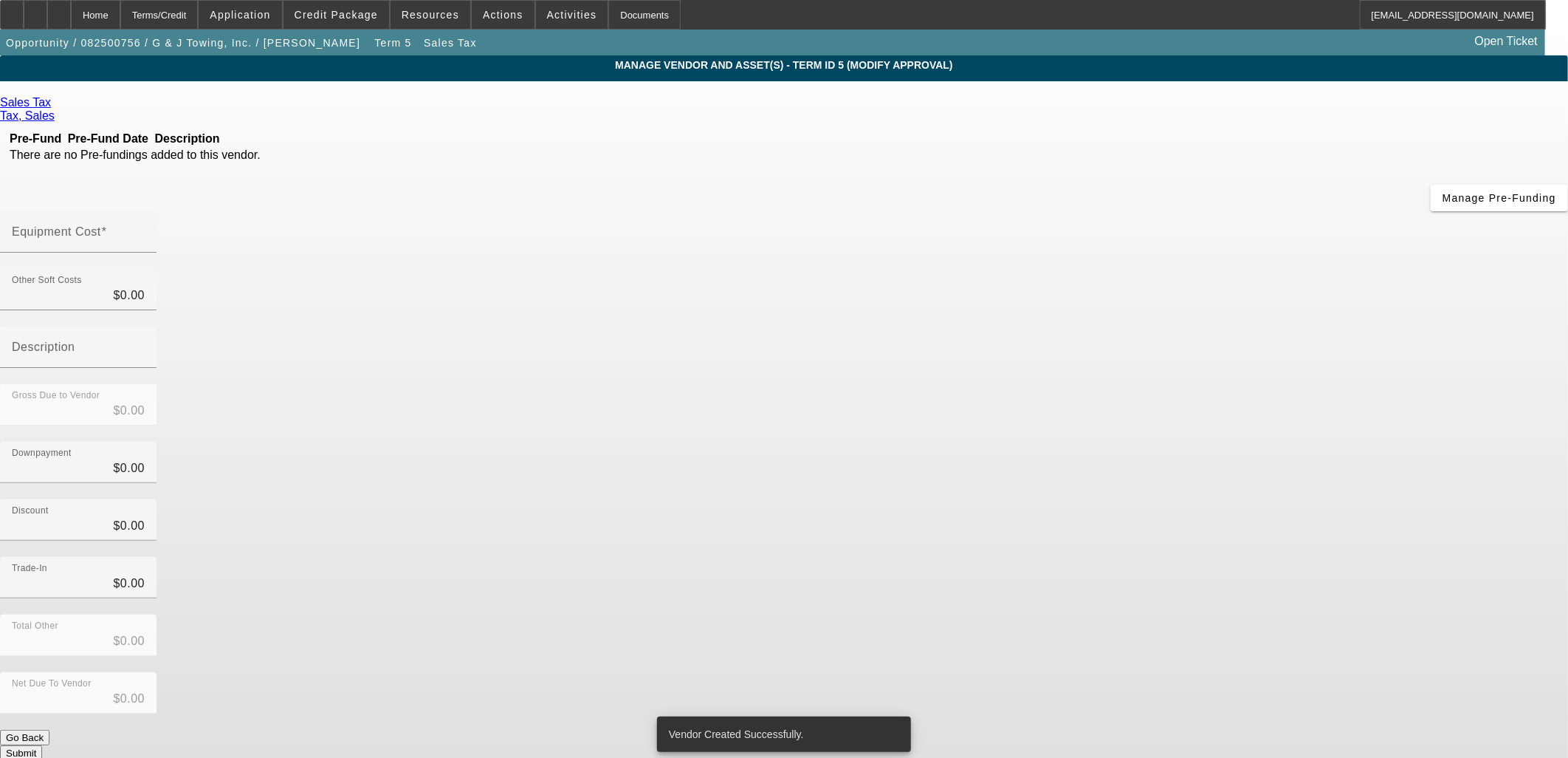
click at [911, 94] on div "Sales Tax Tax, Sales Pre-Fund Pre-Fund Date Description There are no Pre-fundin…" at bounding box center [784, 464] width 1568 height 768
click at [145, 229] on input "Equipment Cost" at bounding box center [77, 237] width 133 height 18
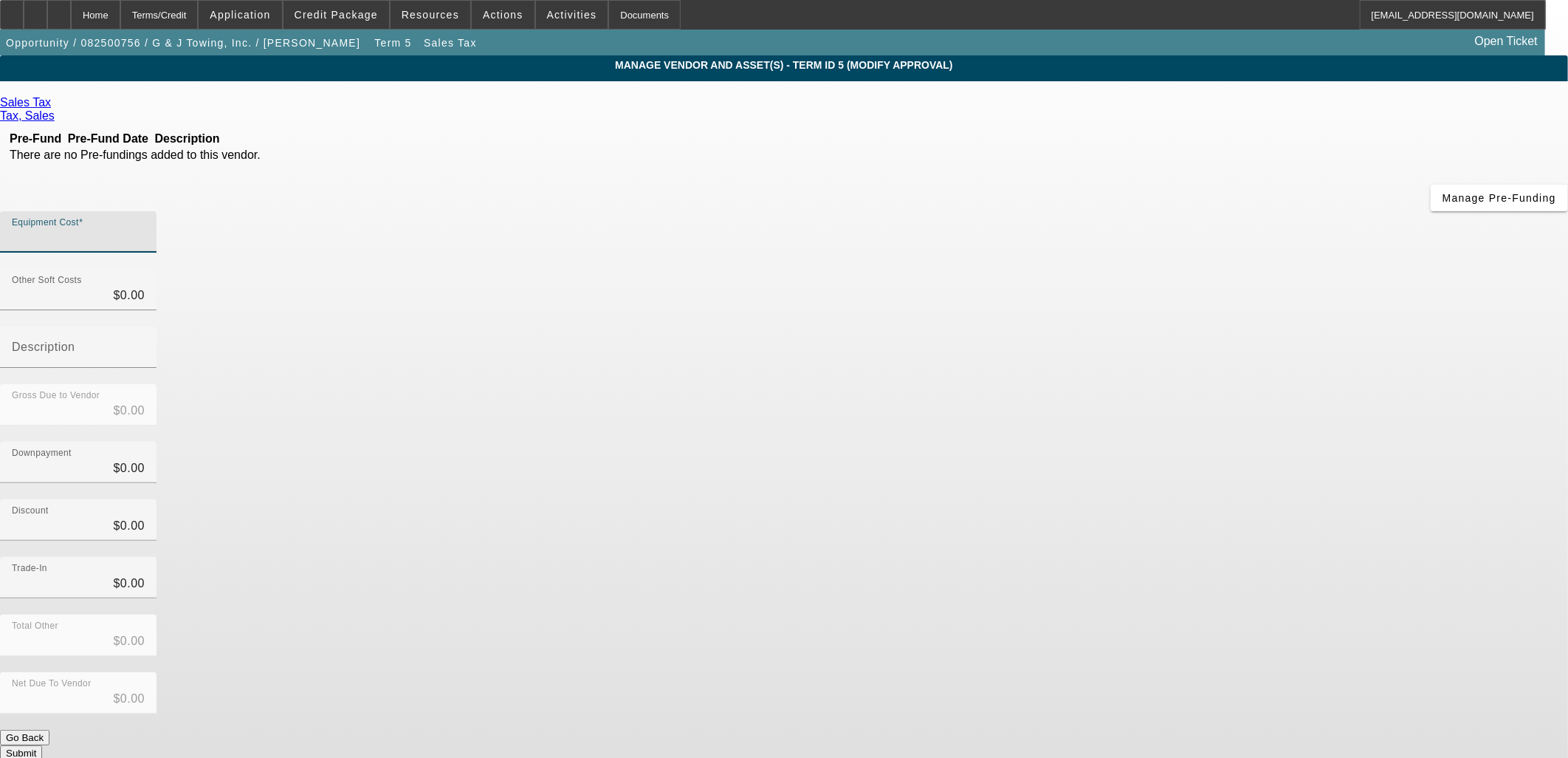
type input "2"
type input "$2.00"
type input "27"
type input "$27.00"
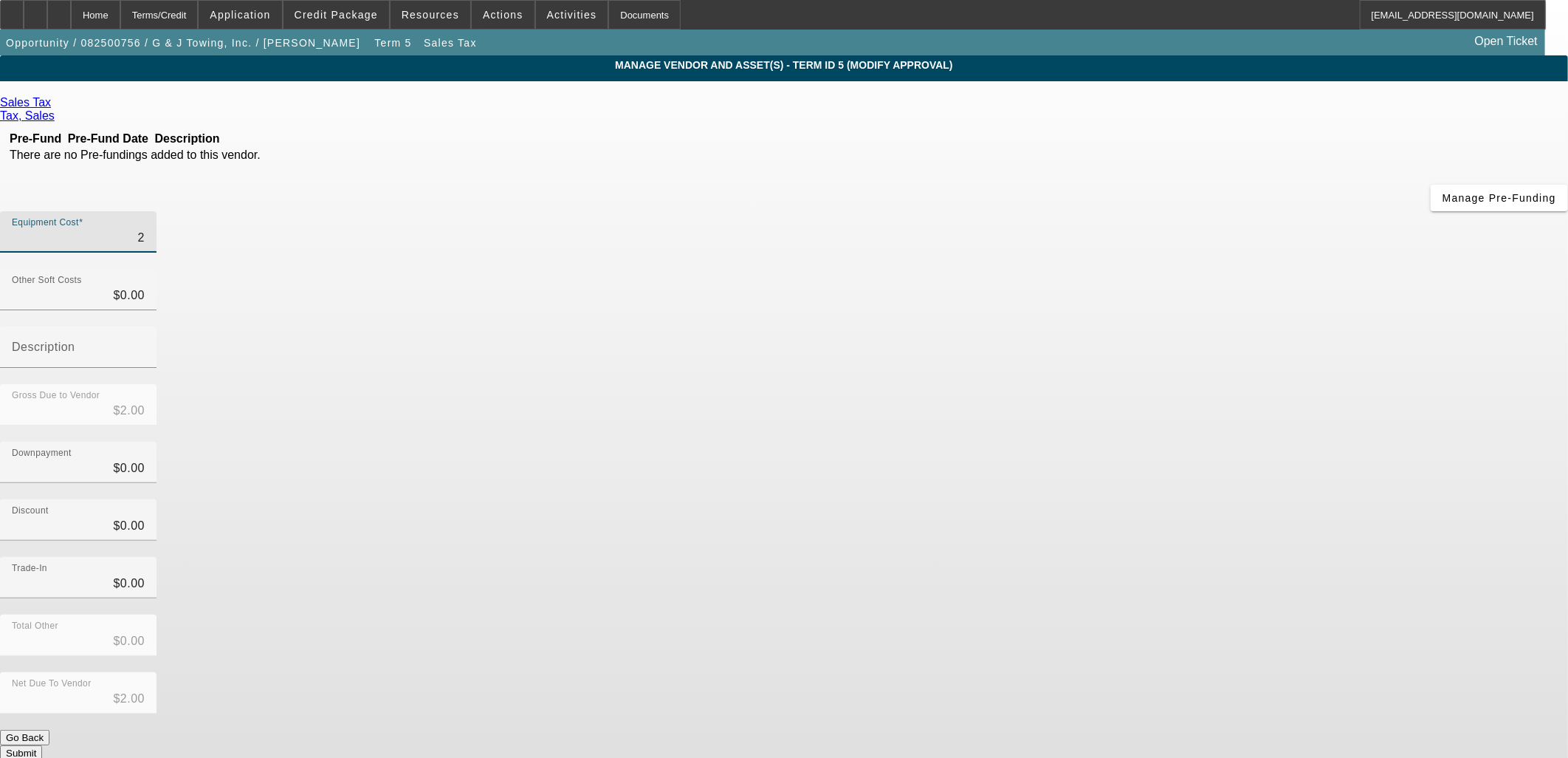
type input "$27.00"
type input "273"
type input "$273.00"
type input "2730"
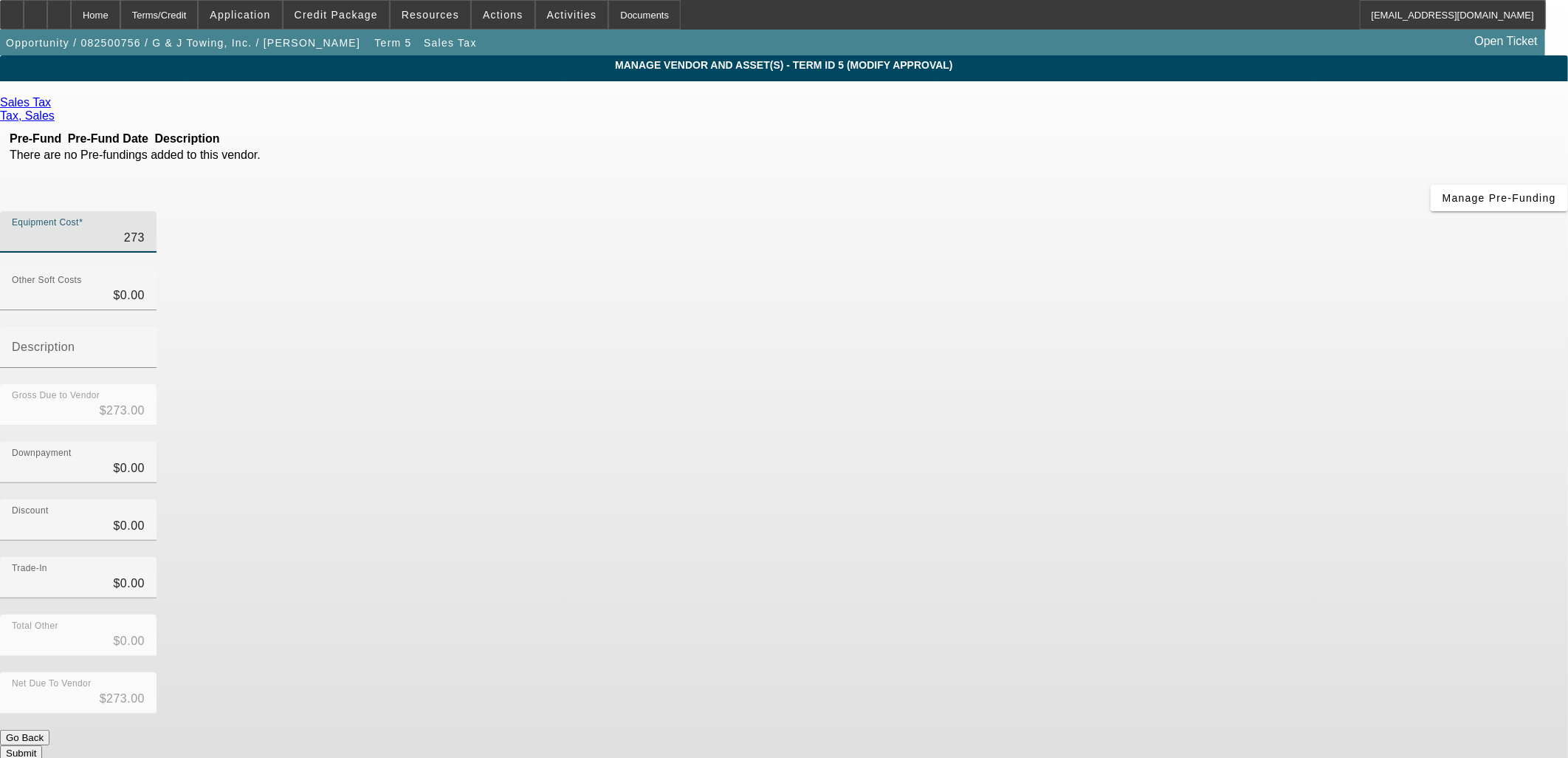
type input "$2,730.00"
click at [42, 746] on button "Submit" at bounding box center [21, 754] width 42 height 16
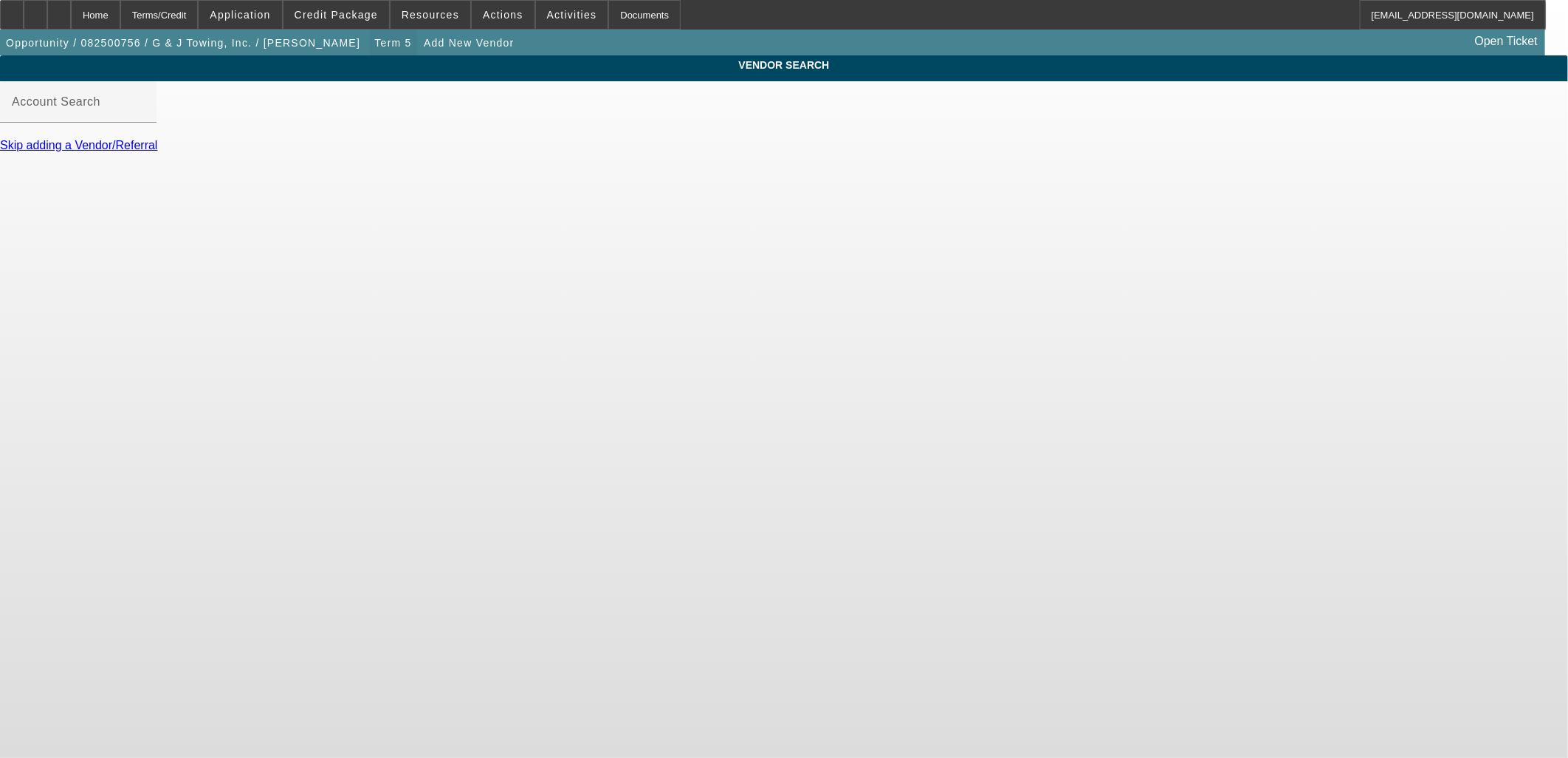
drag, startPoint x: 323, startPoint y: 62, endPoint x: 325, endPoint y: 55, distance: 7.3
click at [370, 61] on span "button" at bounding box center [394, 43] width 47 height 35
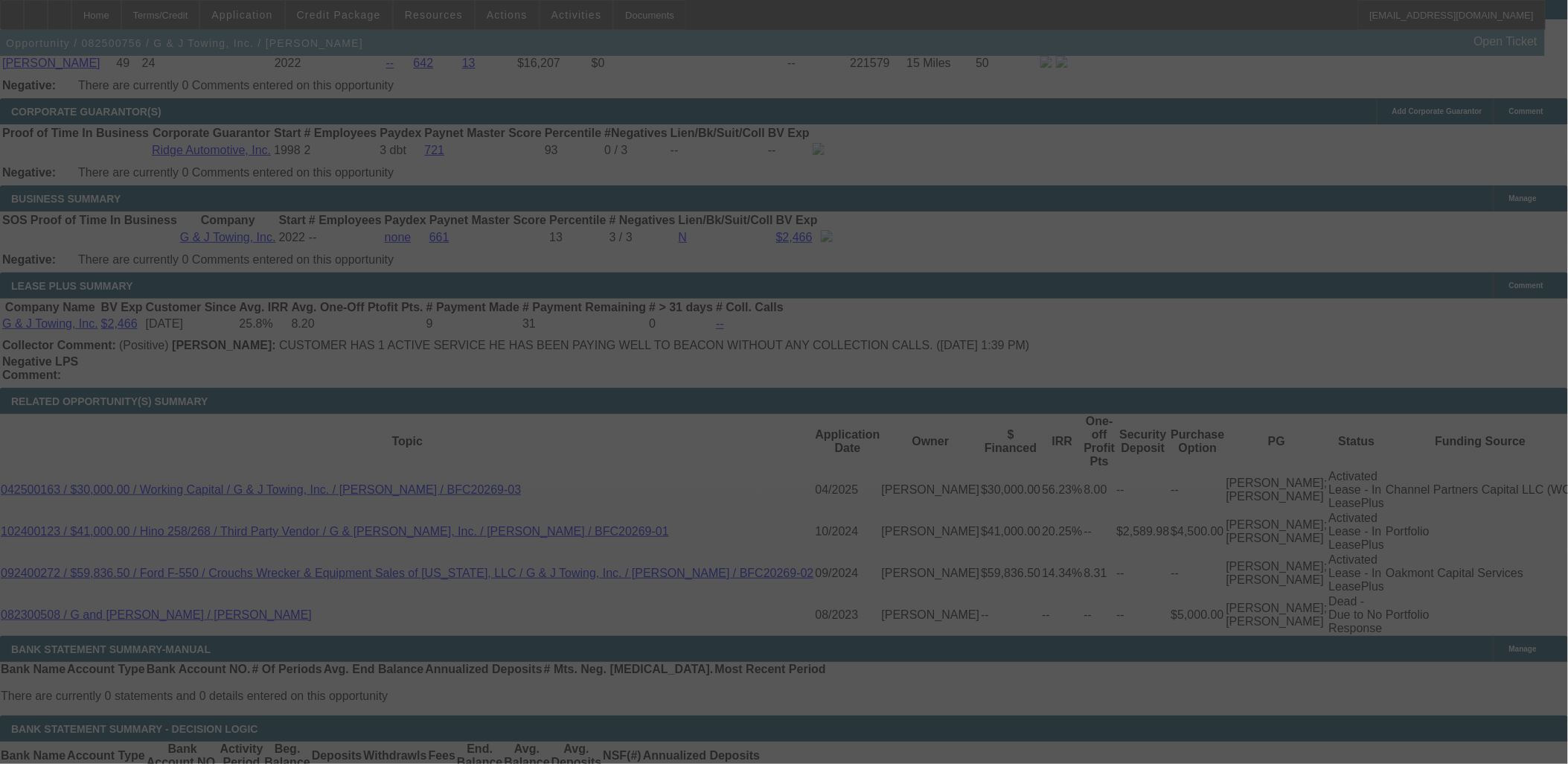
scroll to position [2357, 0]
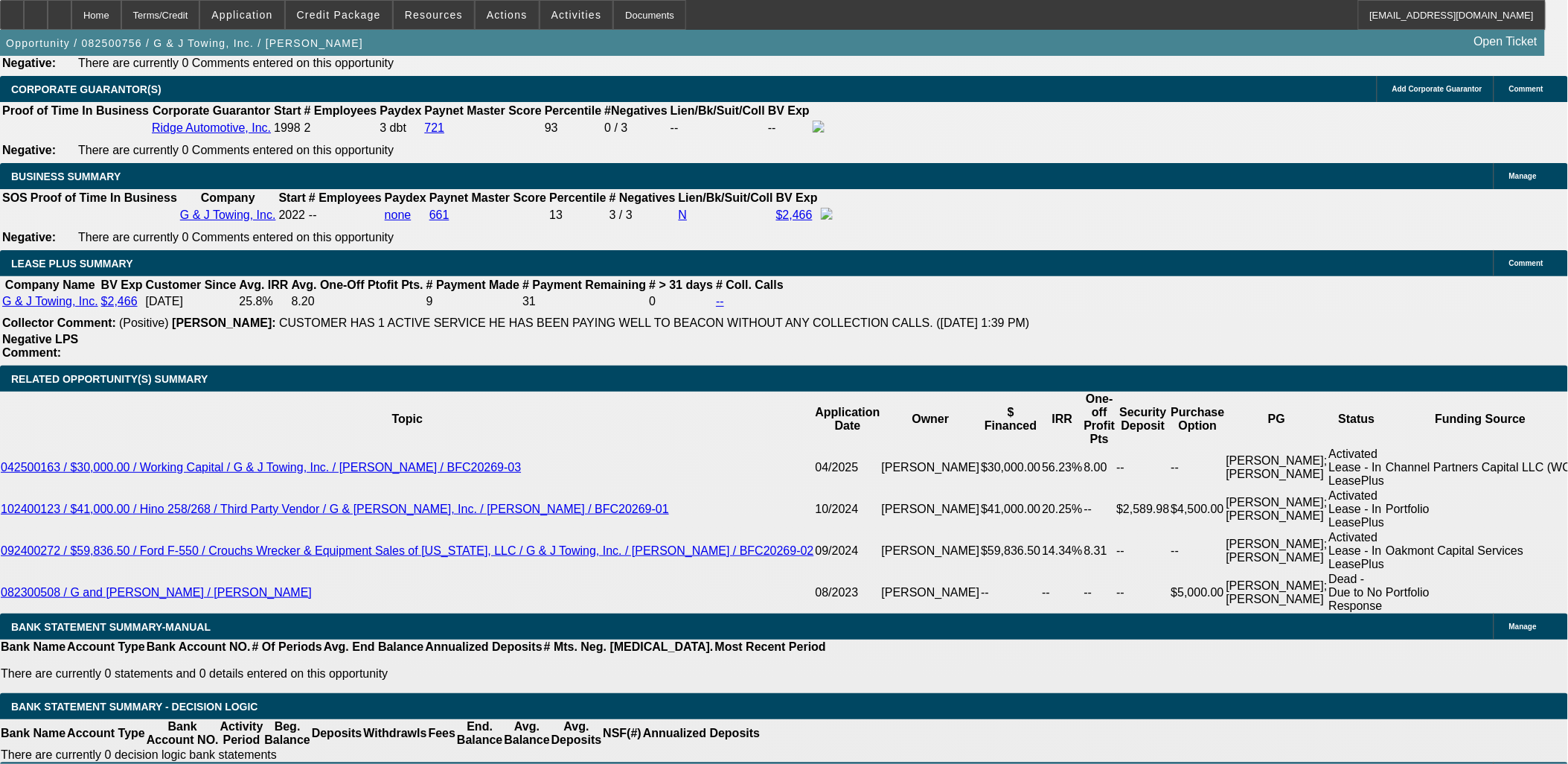
select select "0"
select select "2"
select select "0"
select select "6"
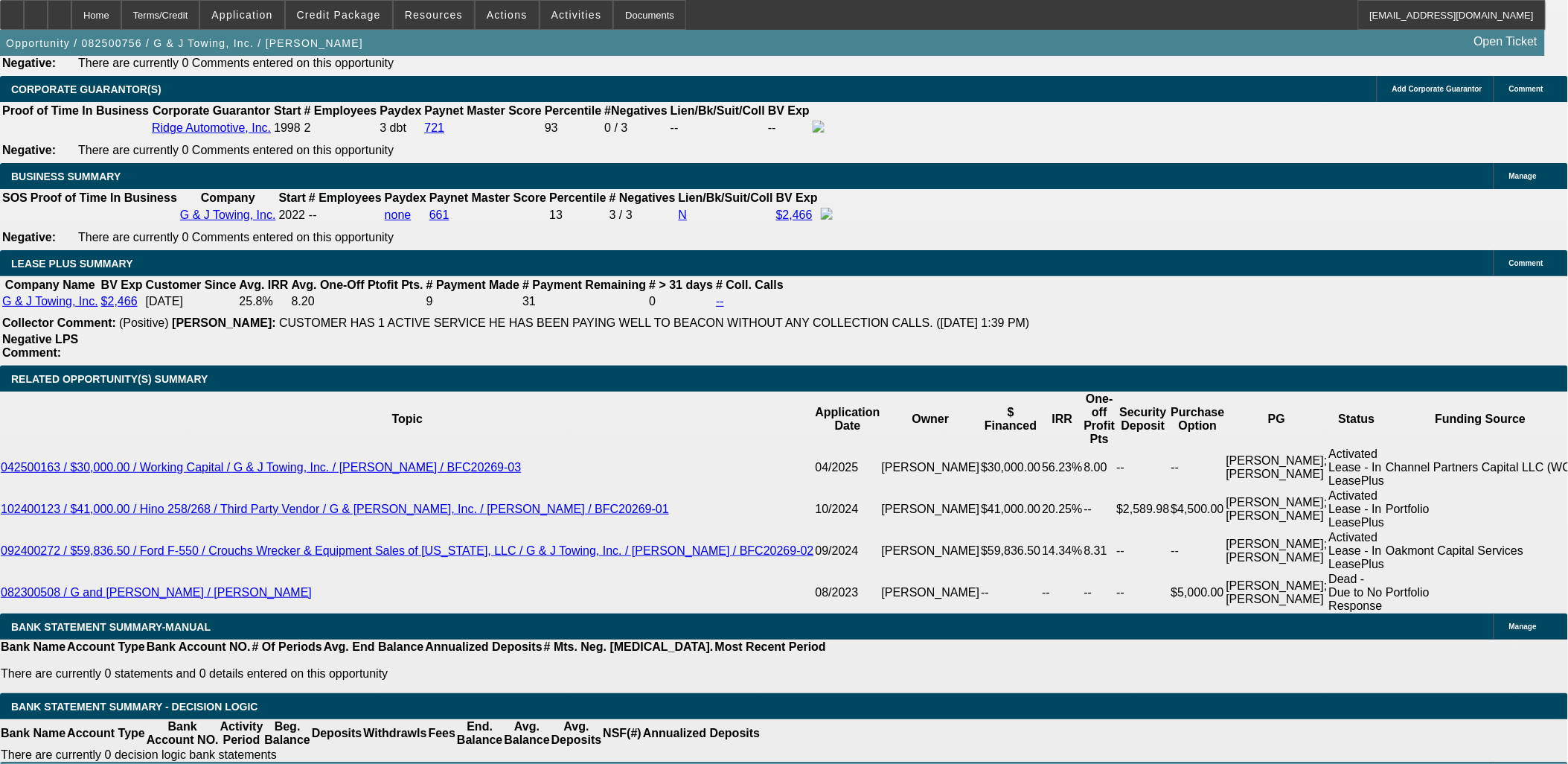
select select "0"
select select "6"
select select "0"
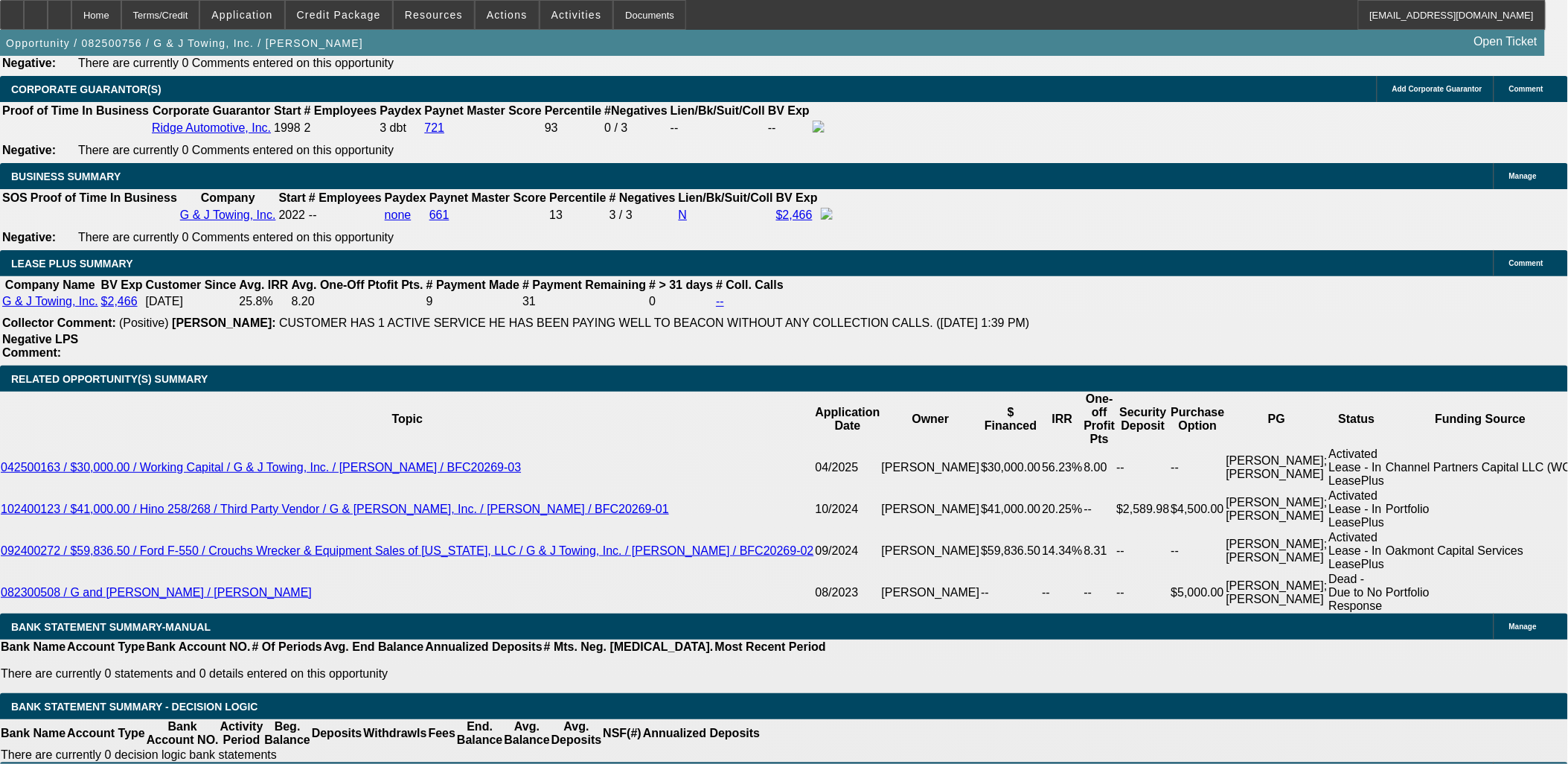
select select "0"
select select "6"
select select "0"
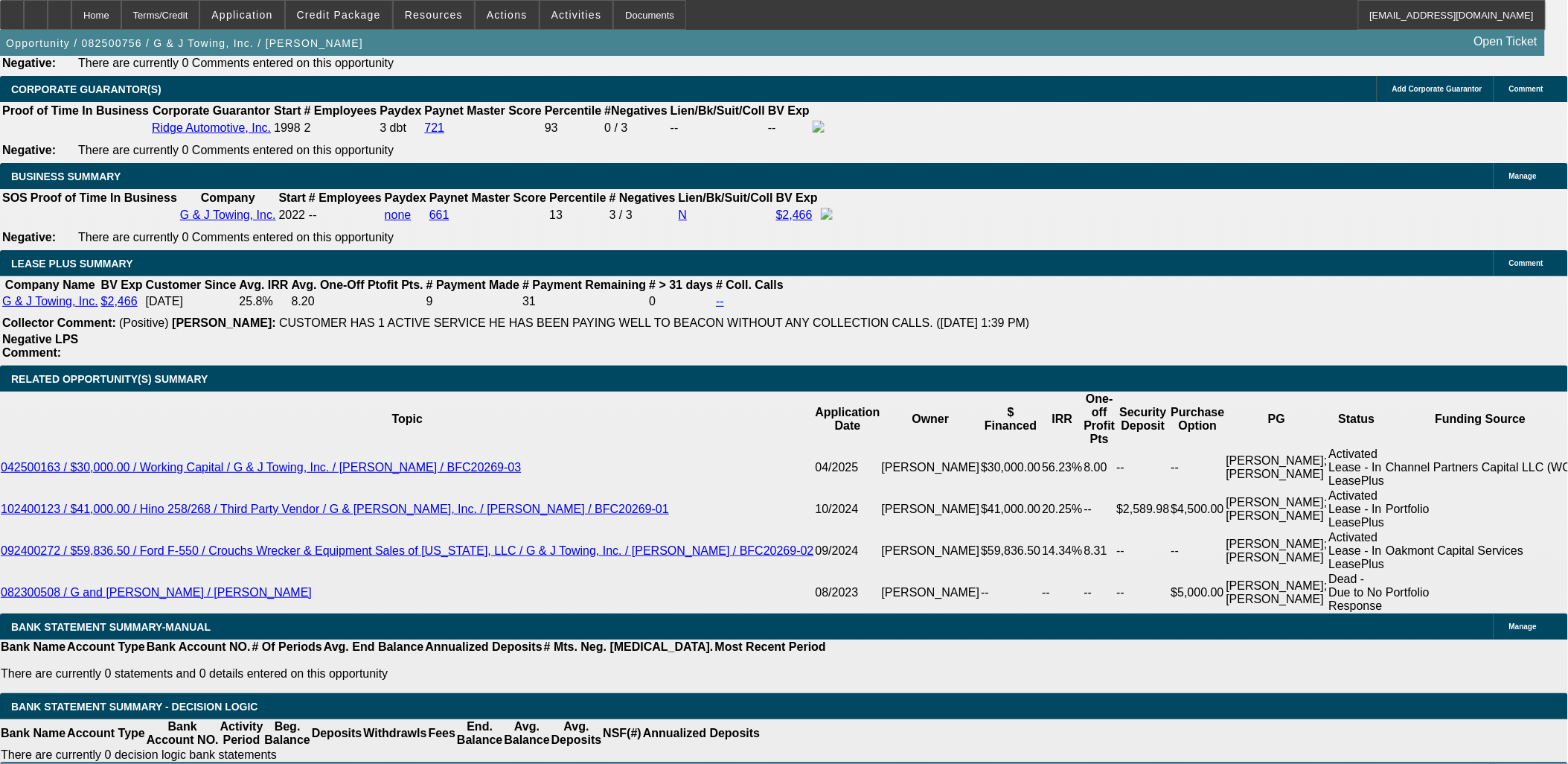
select select "0"
select select "6"
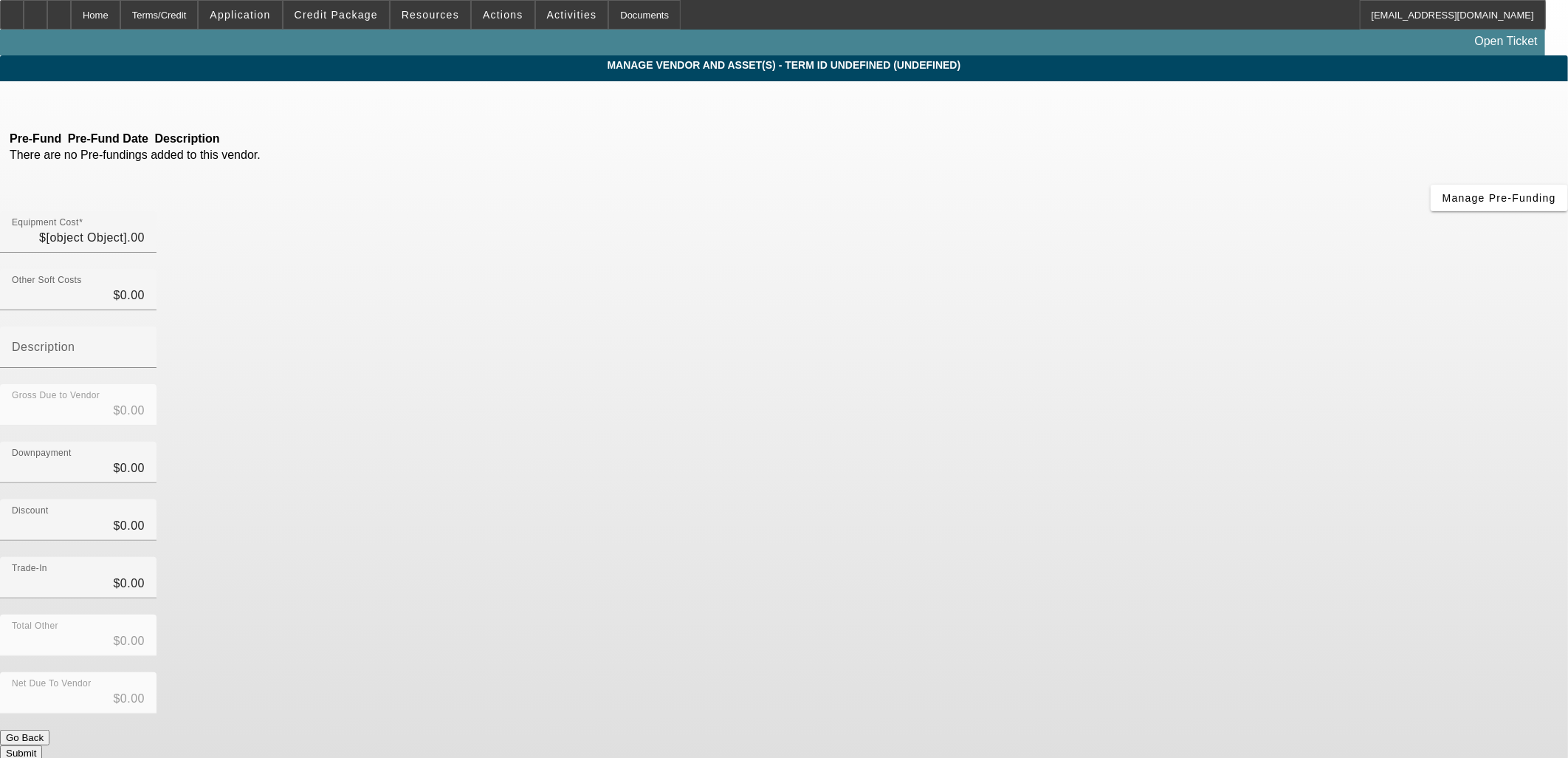
type input "$2,730.00"
click at [239, 48] on span "button" at bounding box center [183, 43] width 367 height 35
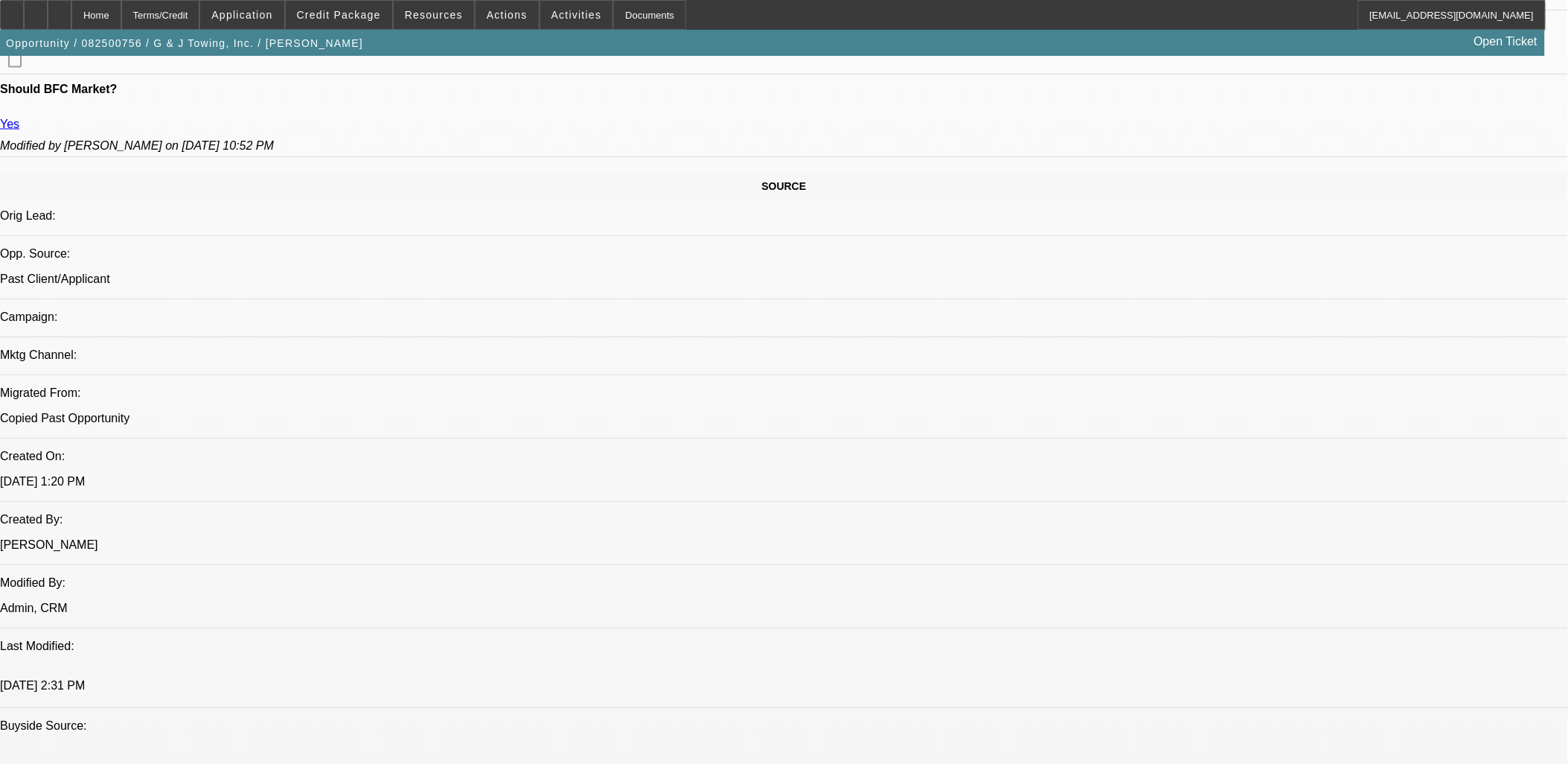
select select "0"
select select "2"
select select "0"
select select "6"
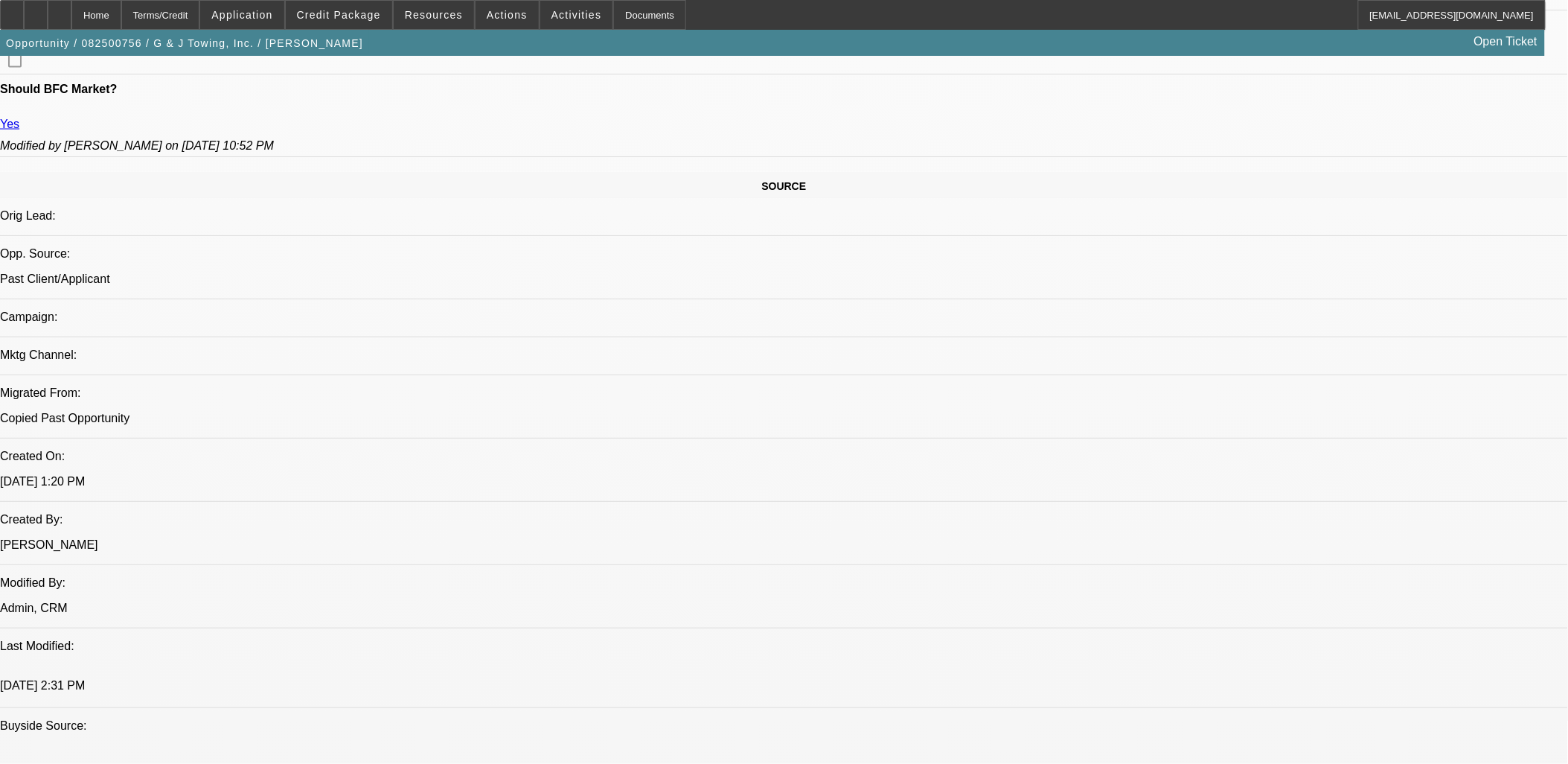
select select "0"
select select "6"
select select "0"
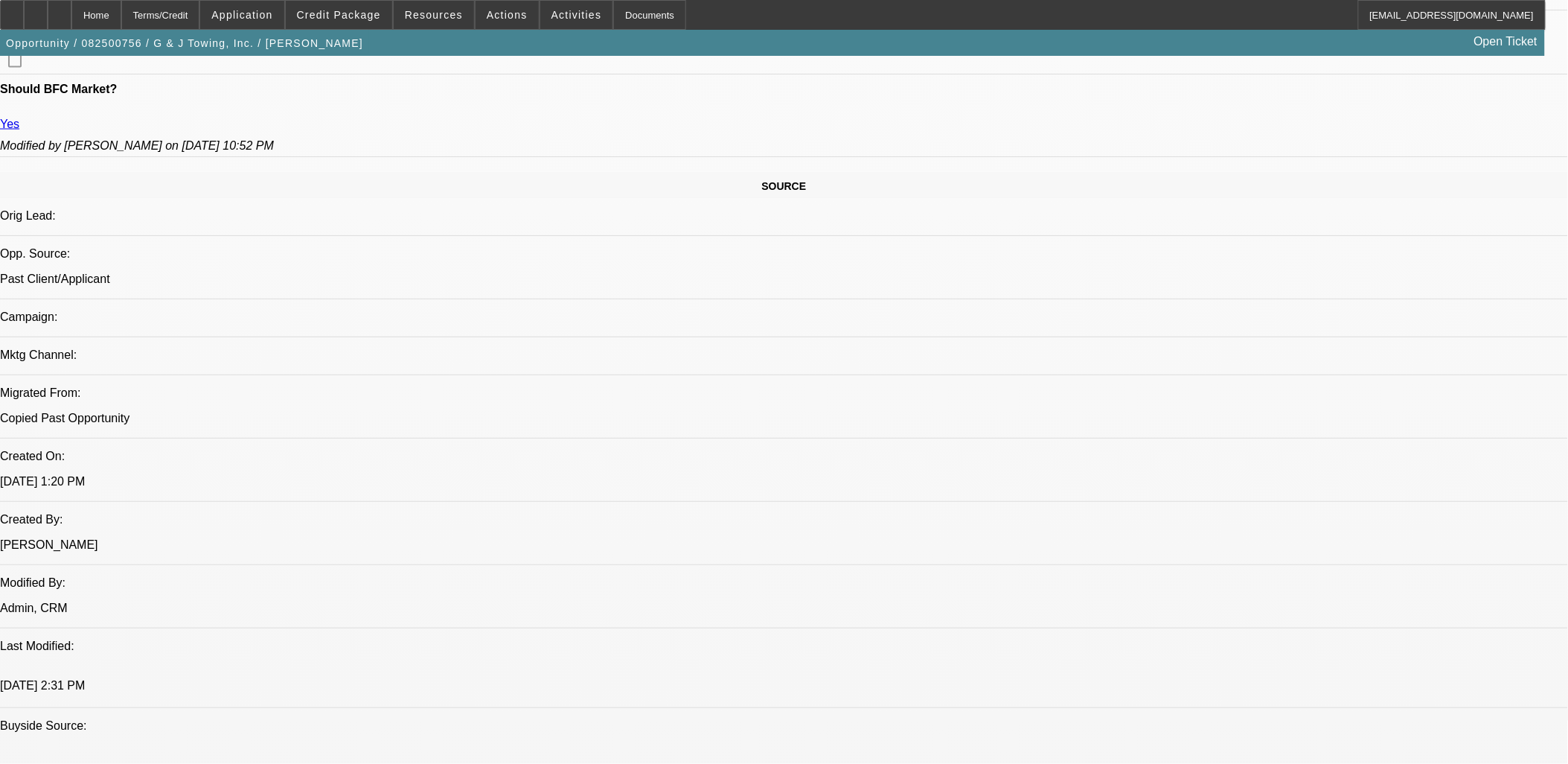
select select "0"
select select "6"
select select "0"
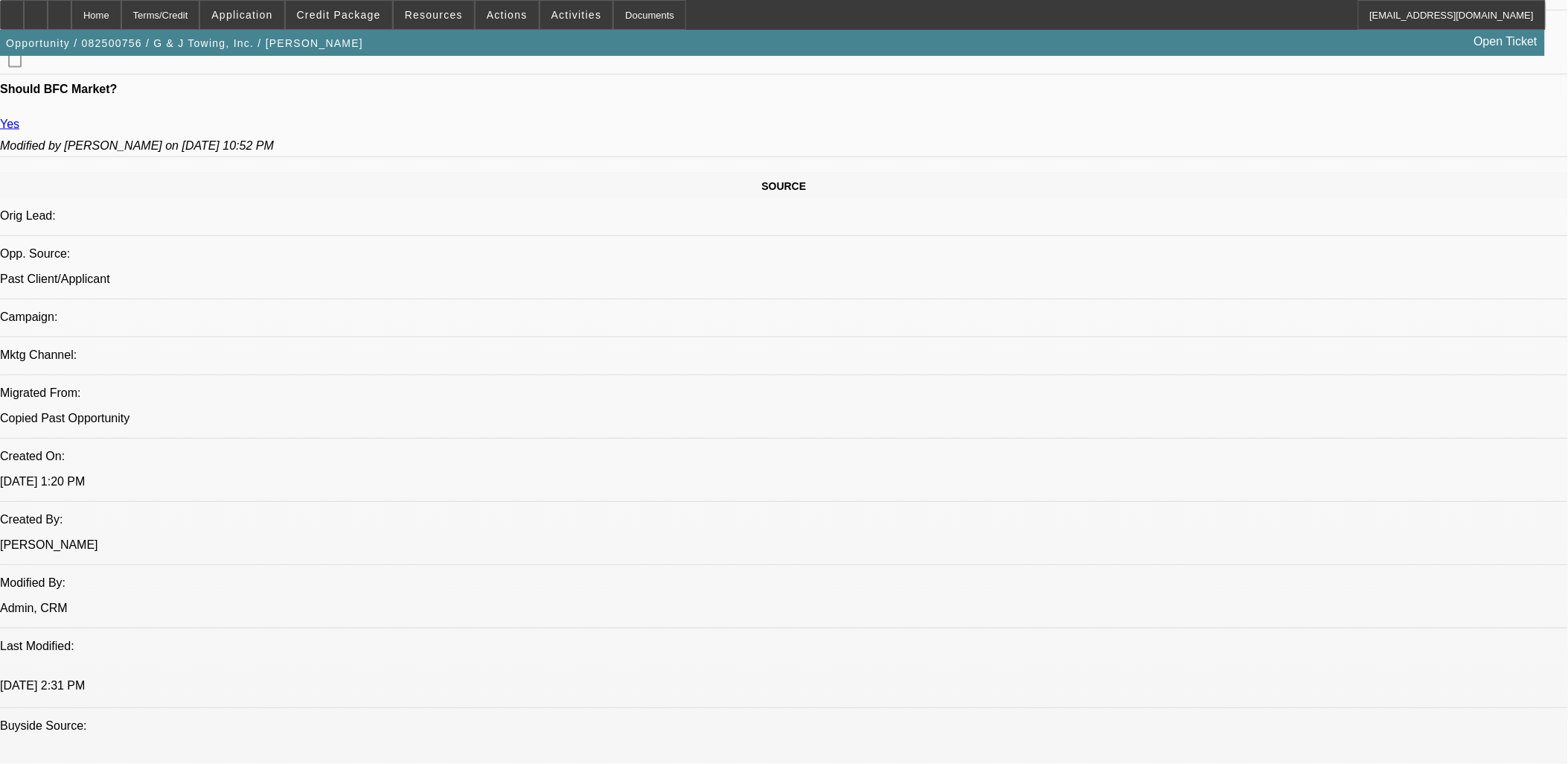
select select "0"
select select "6"
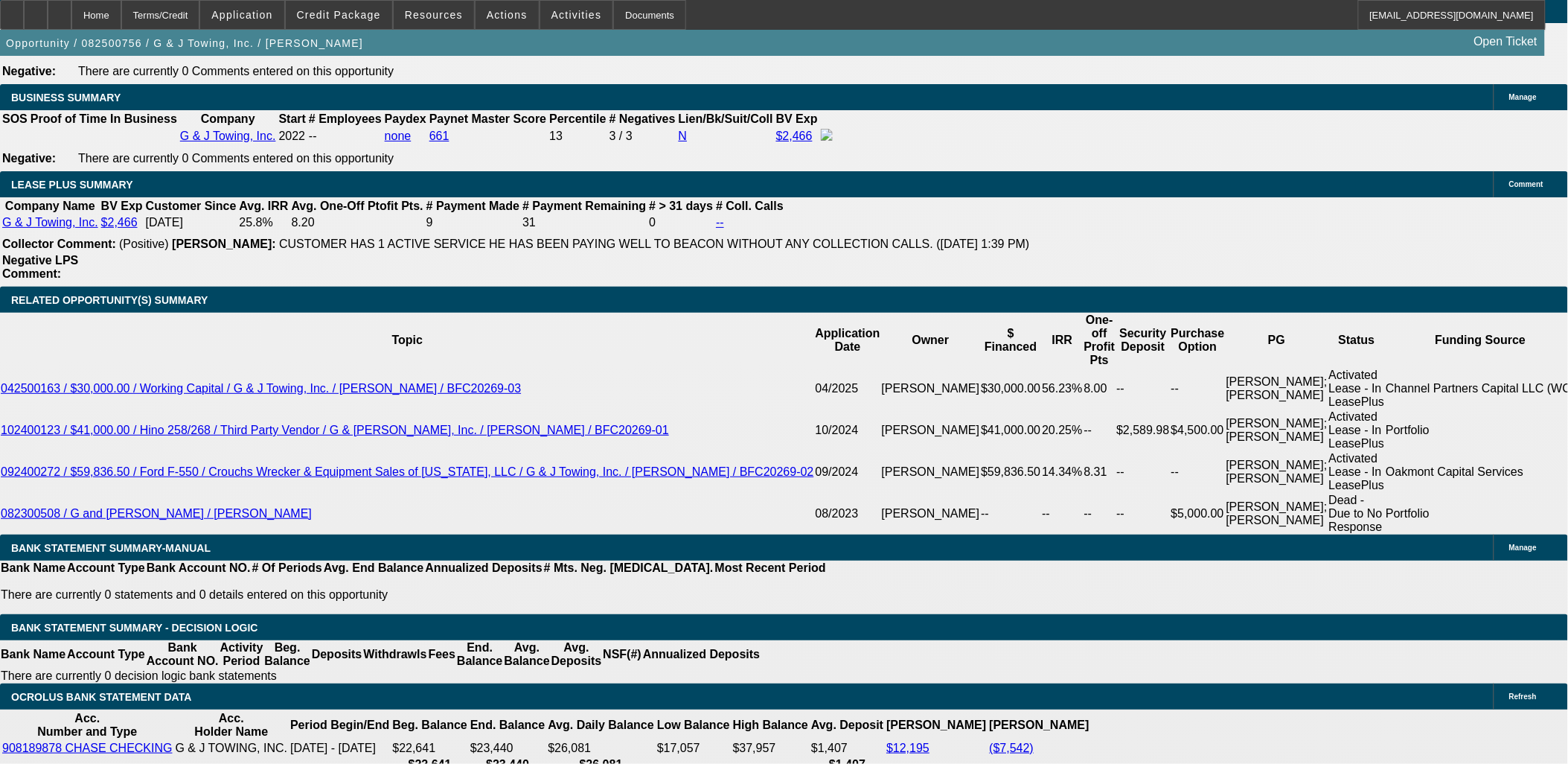
scroll to position [2399, 0]
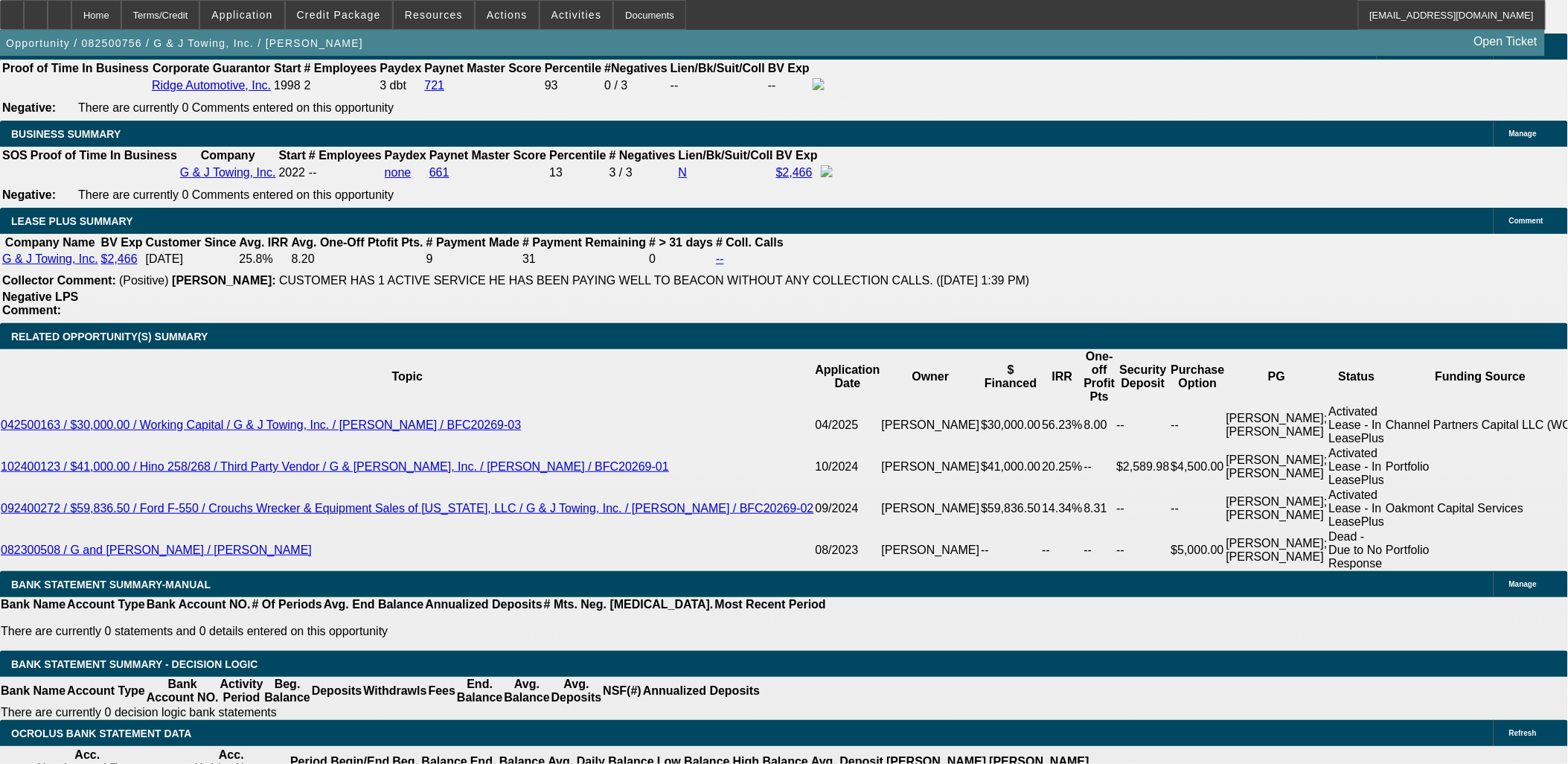
type input "$1,444.48"
type input "UNKNOWN"
type input "15.9"
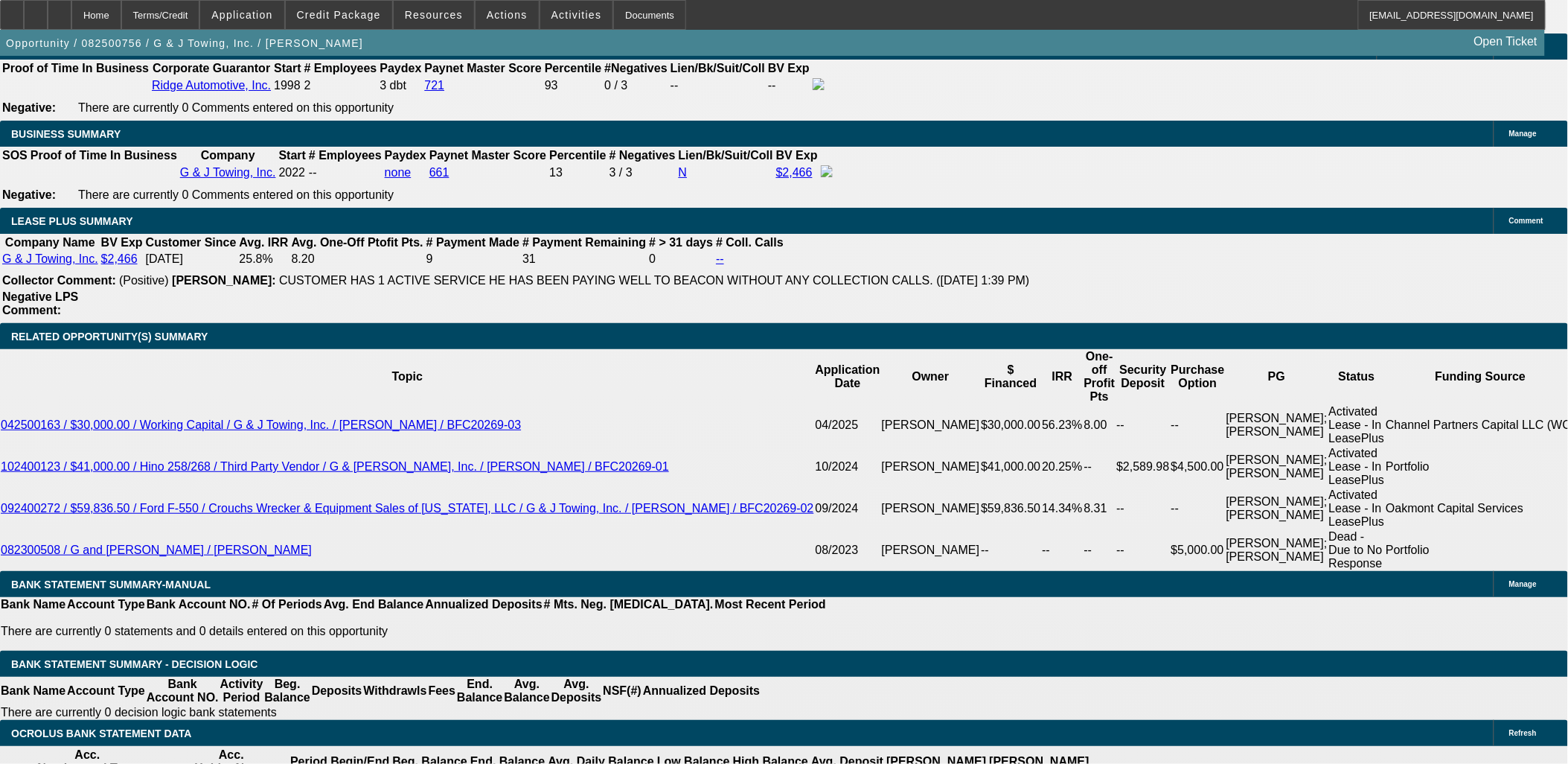
type input "$1,465.04"
drag, startPoint x: 357, startPoint y: 460, endPoint x: 375, endPoint y: 456, distance: 18.4
type input "15.4"
type input "$1,454.77"
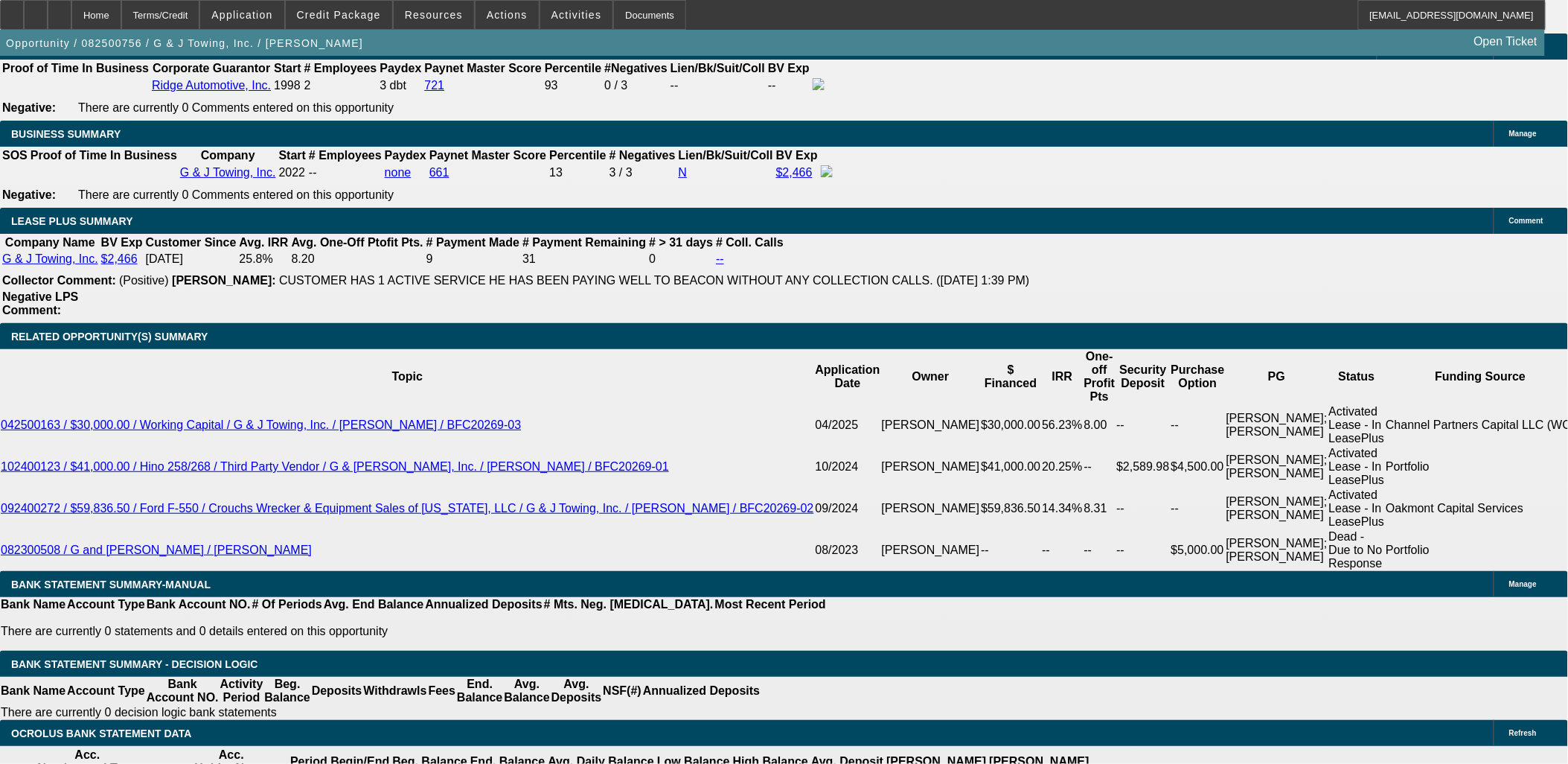
type input "15.4"
drag, startPoint x: 278, startPoint y: 459, endPoint x: 352, endPoint y: 441, distance: 76.2
type input "$1,454.99"
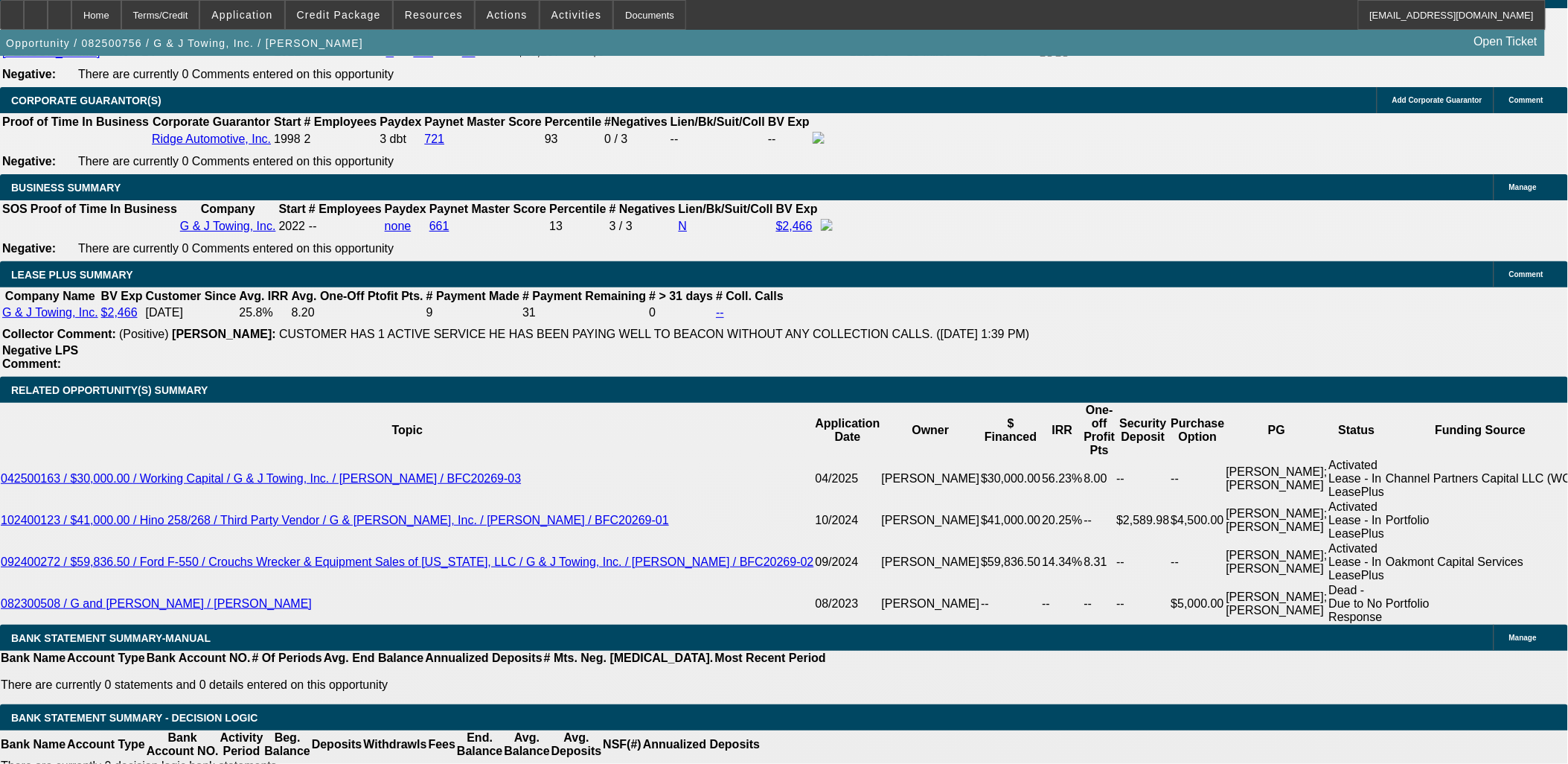
scroll to position [2316, 0]
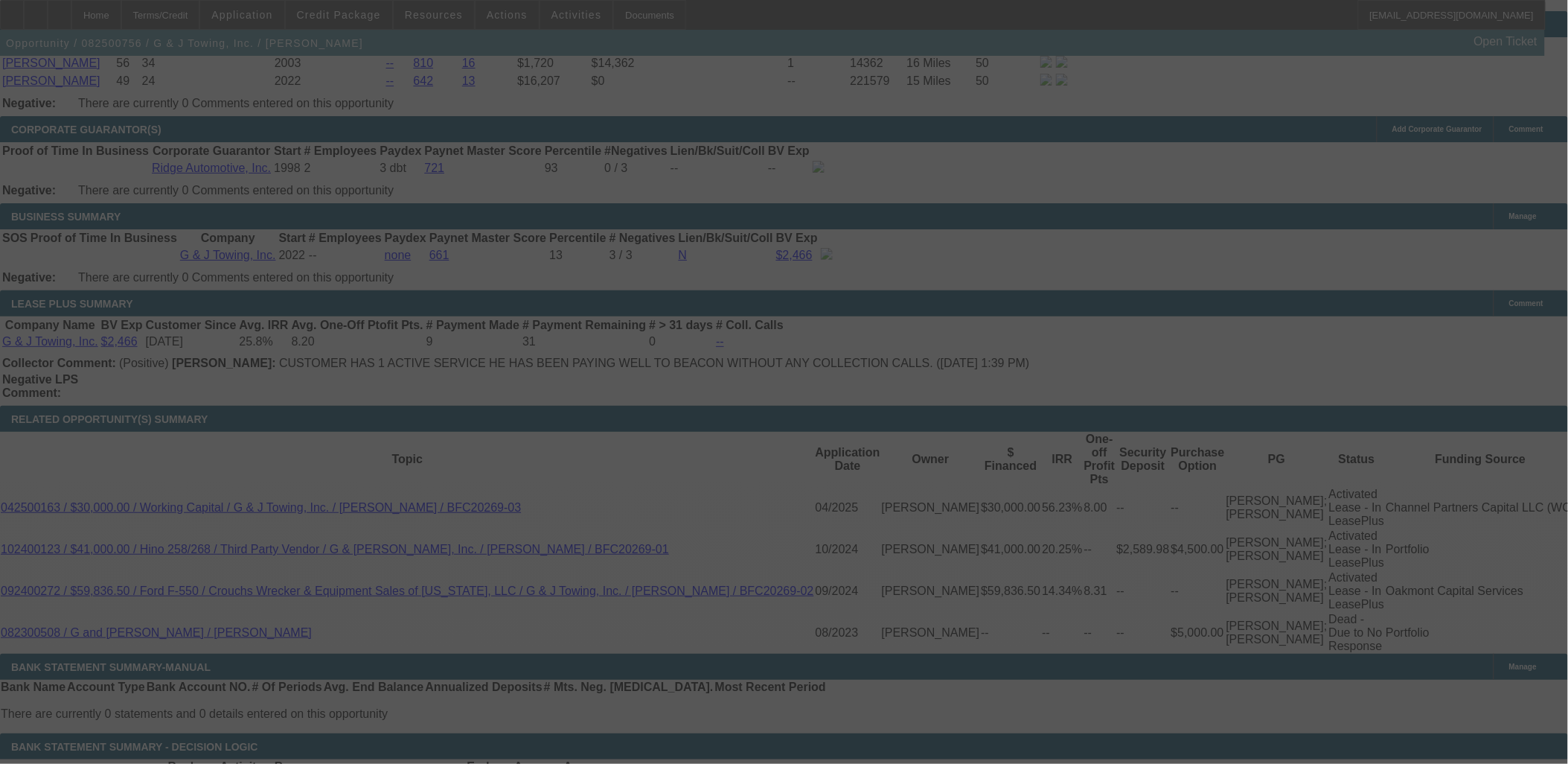
select select "0"
select select "2"
select select "0"
select select "6"
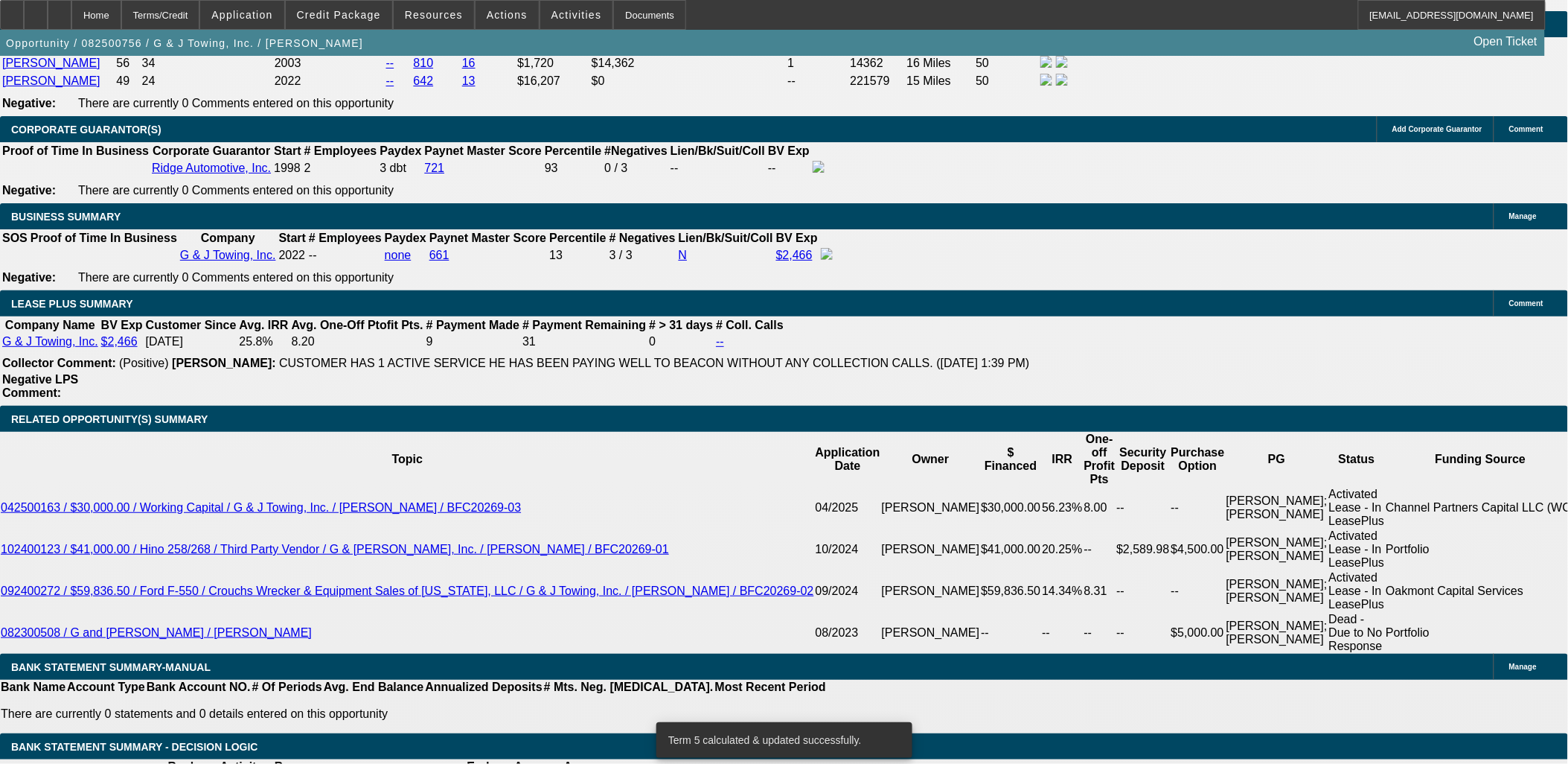
select select "3"
type input "UNKNOWN"
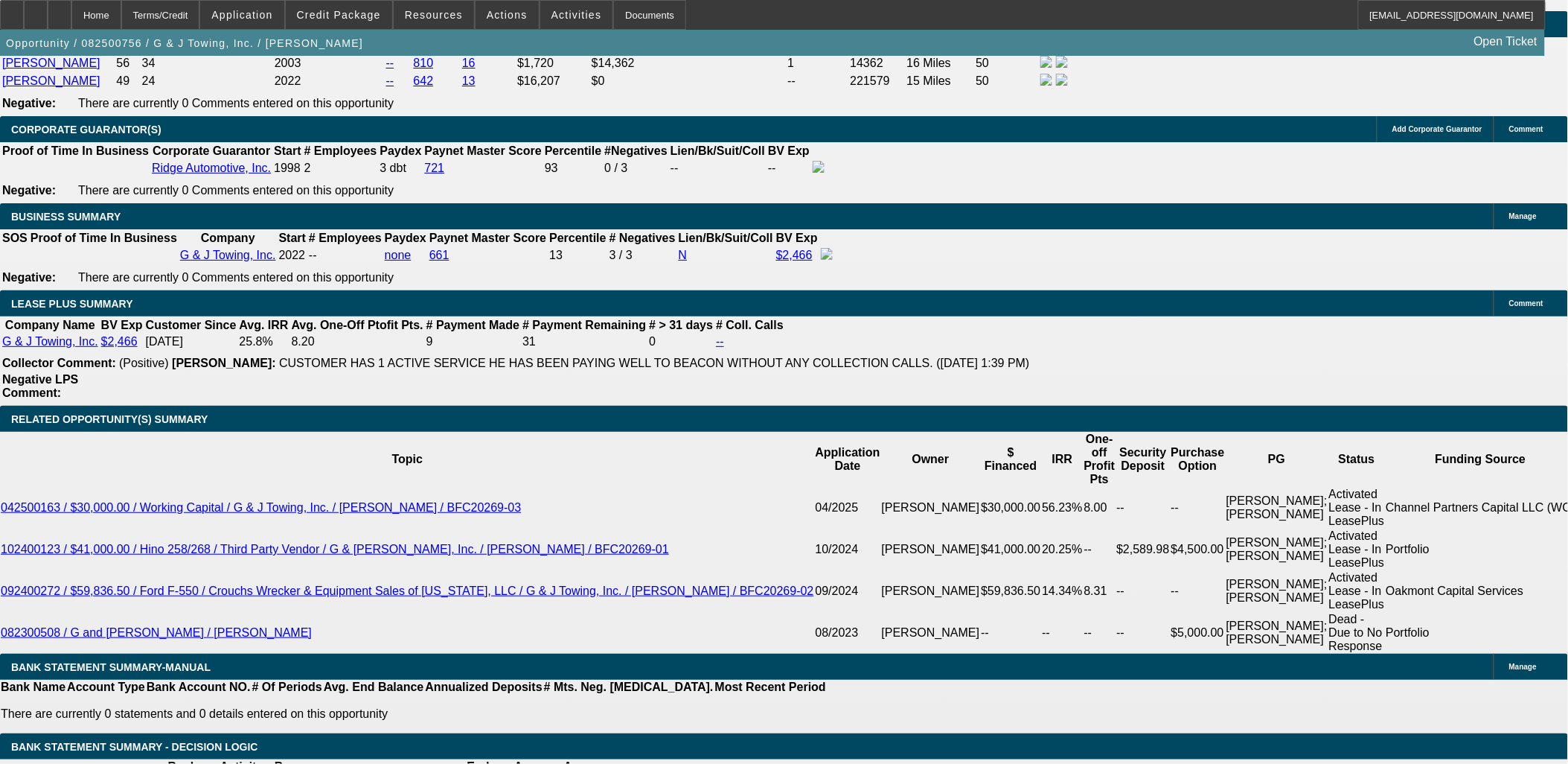
drag, startPoint x: 276, startPoint y: 542, endPoint x: 264, endPoint y: 538, distance: 12.6
type input "1449.99"
type input "15.2"
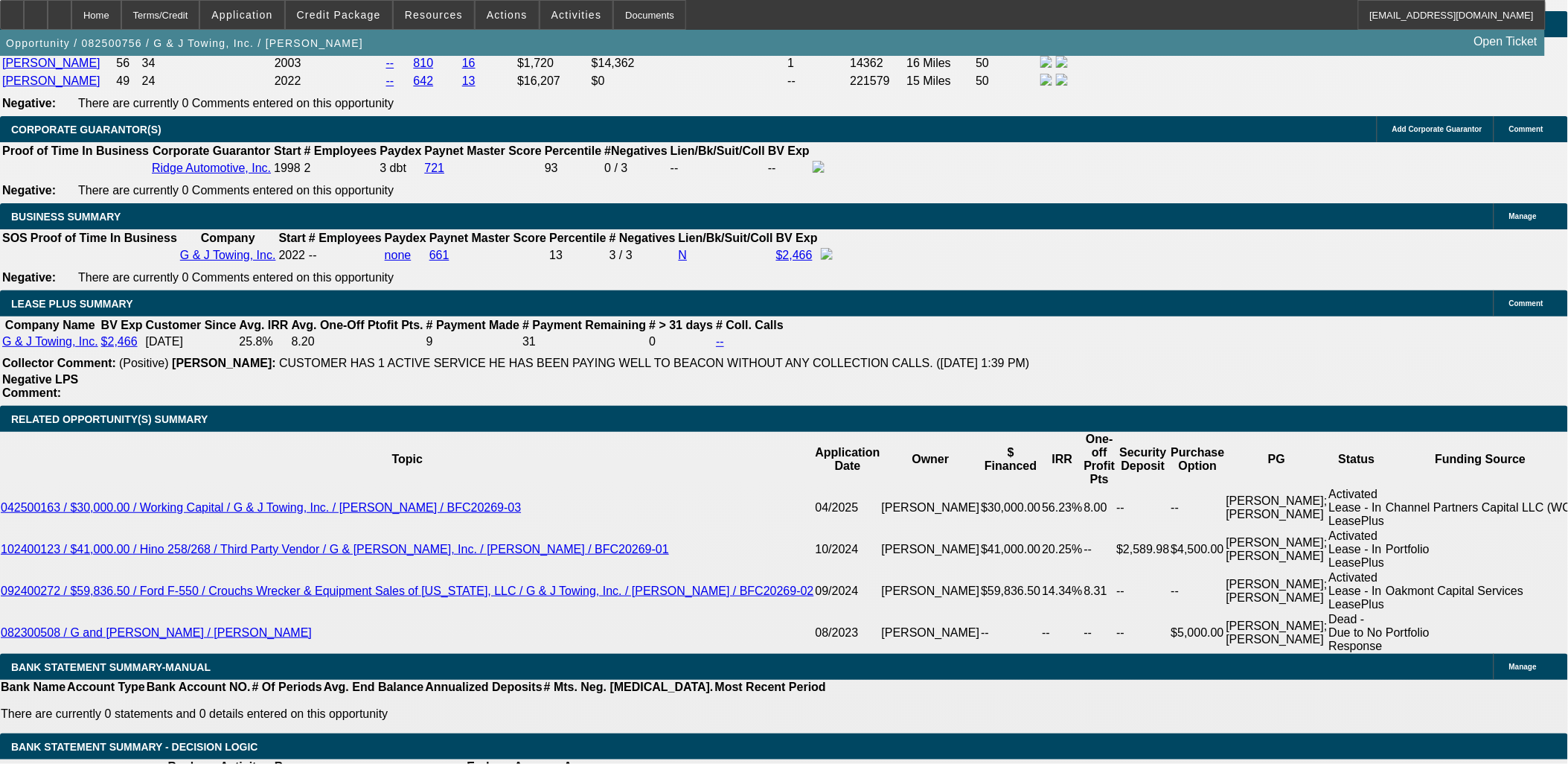
type input "$1,449.99"
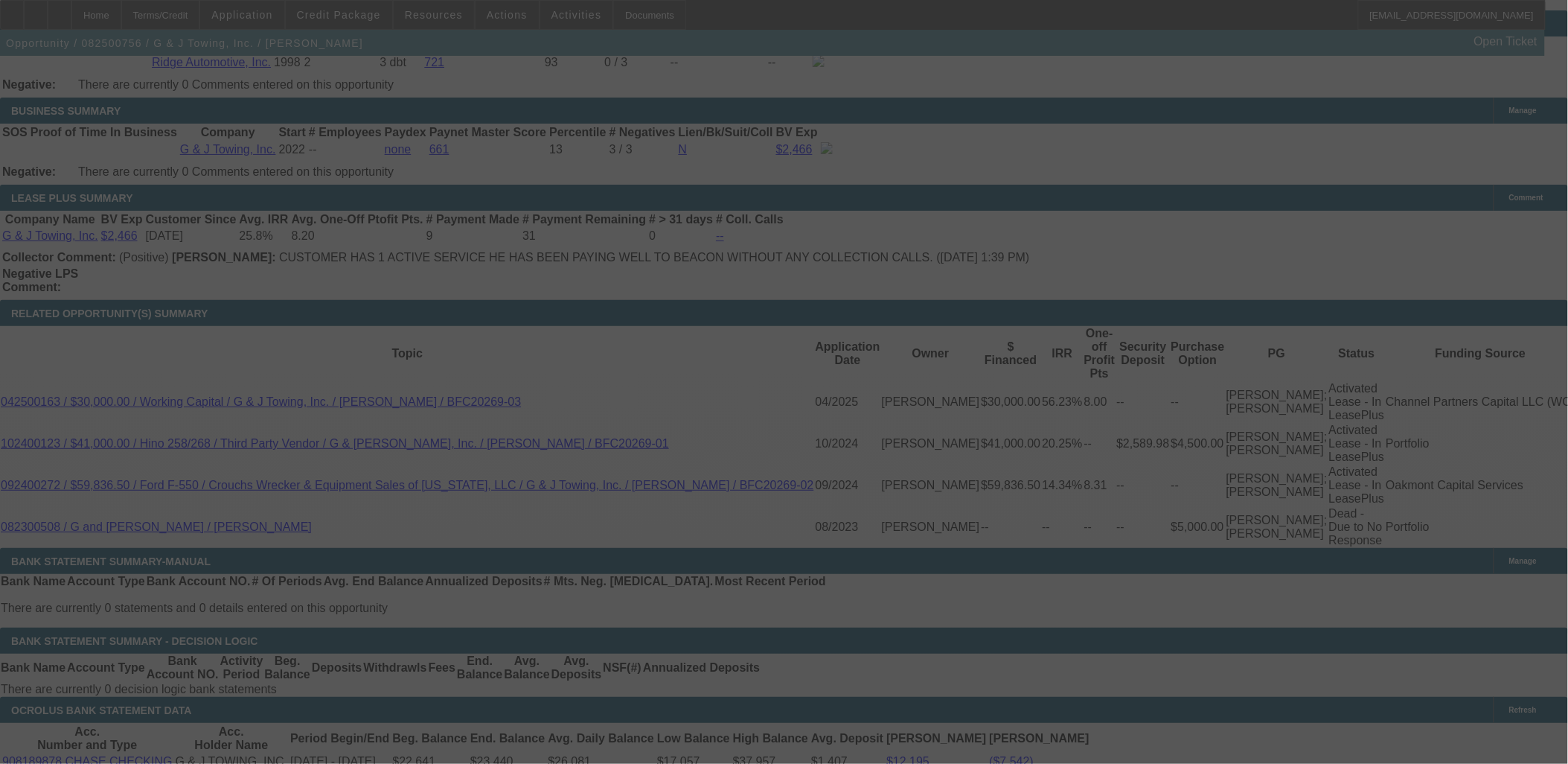
scroll to position [2482, 0]
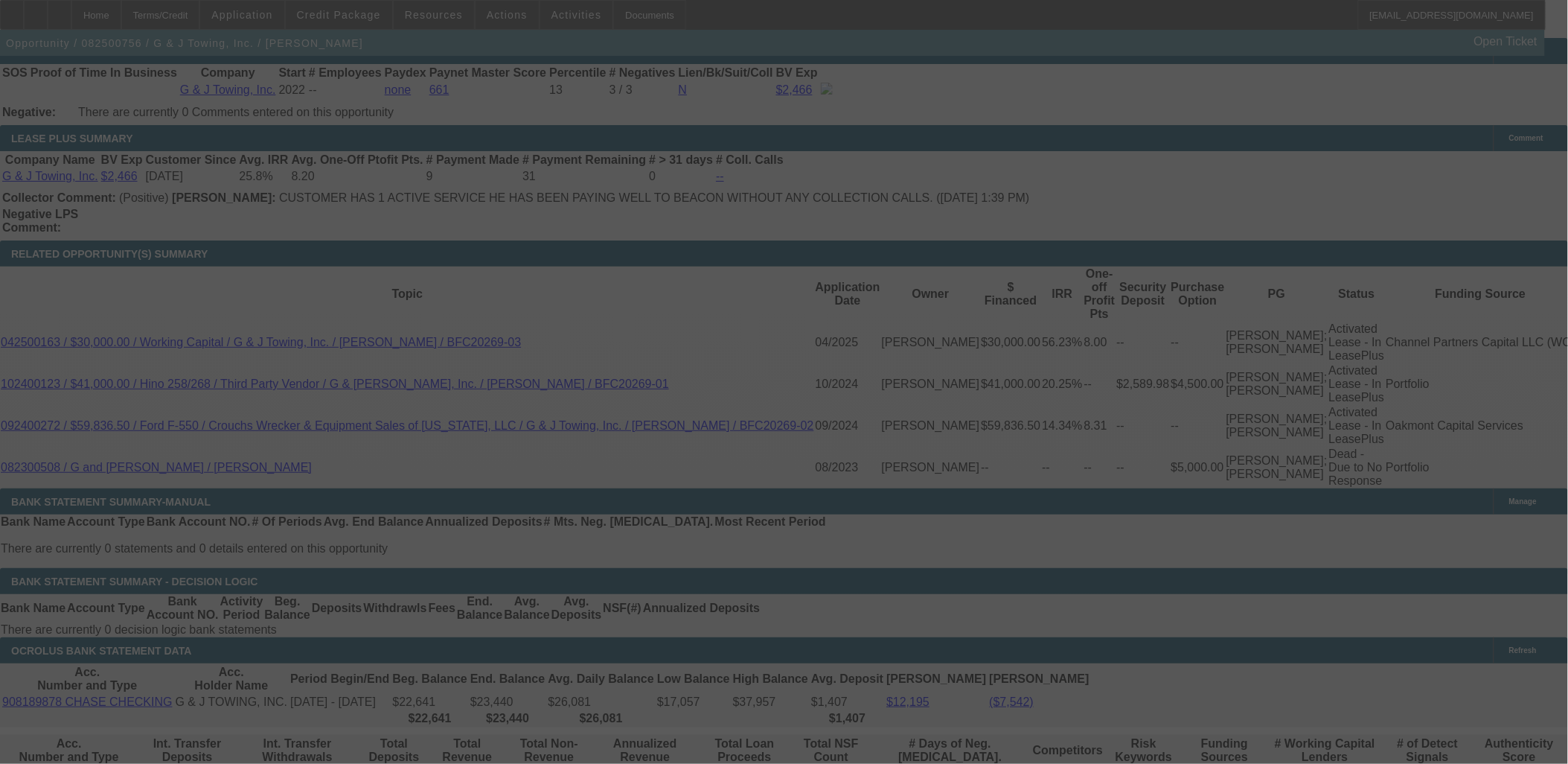
select select "0"
select select "3"
select select "0"
select select "6"
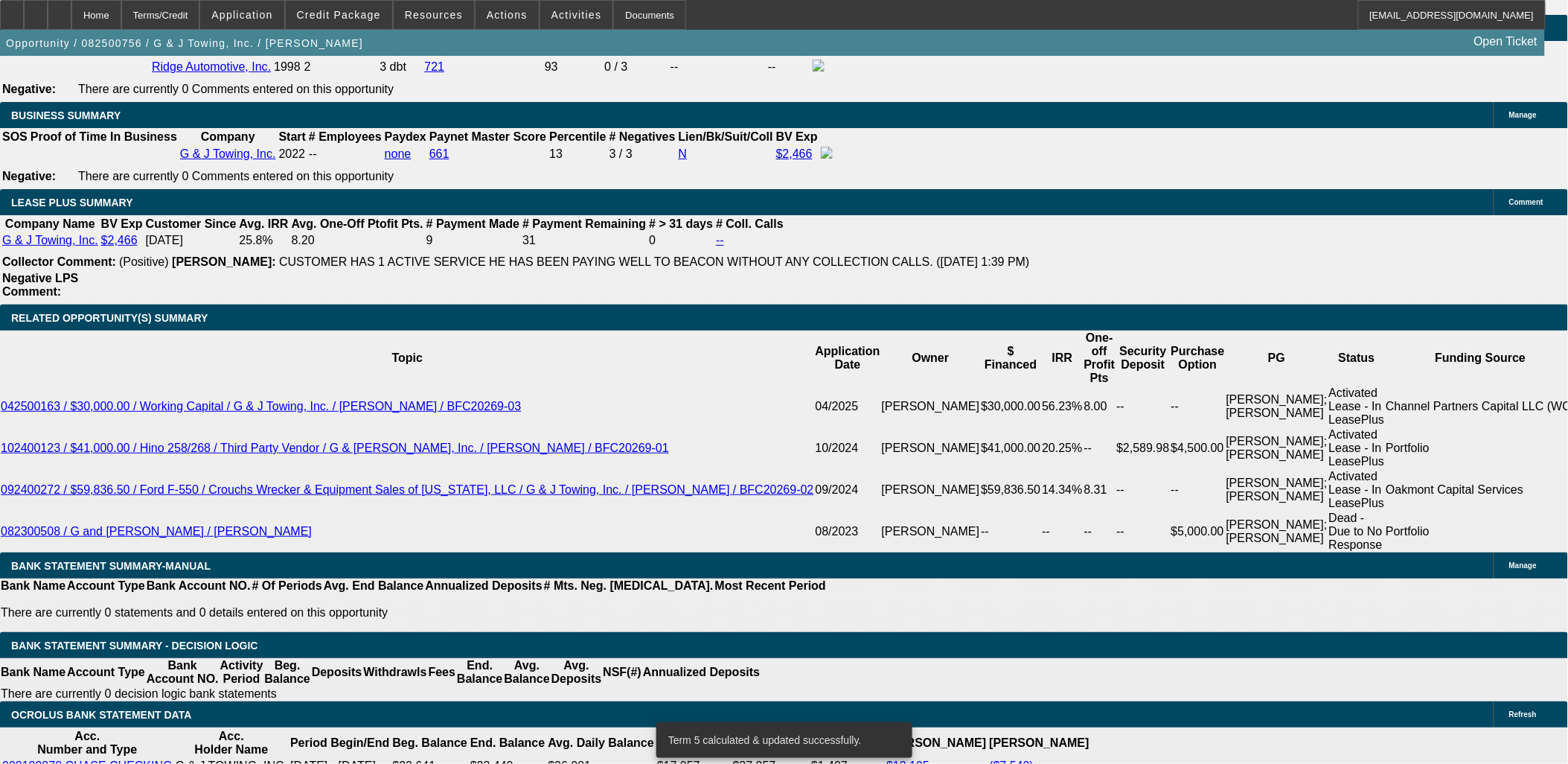
scroll to position [2399, 0]
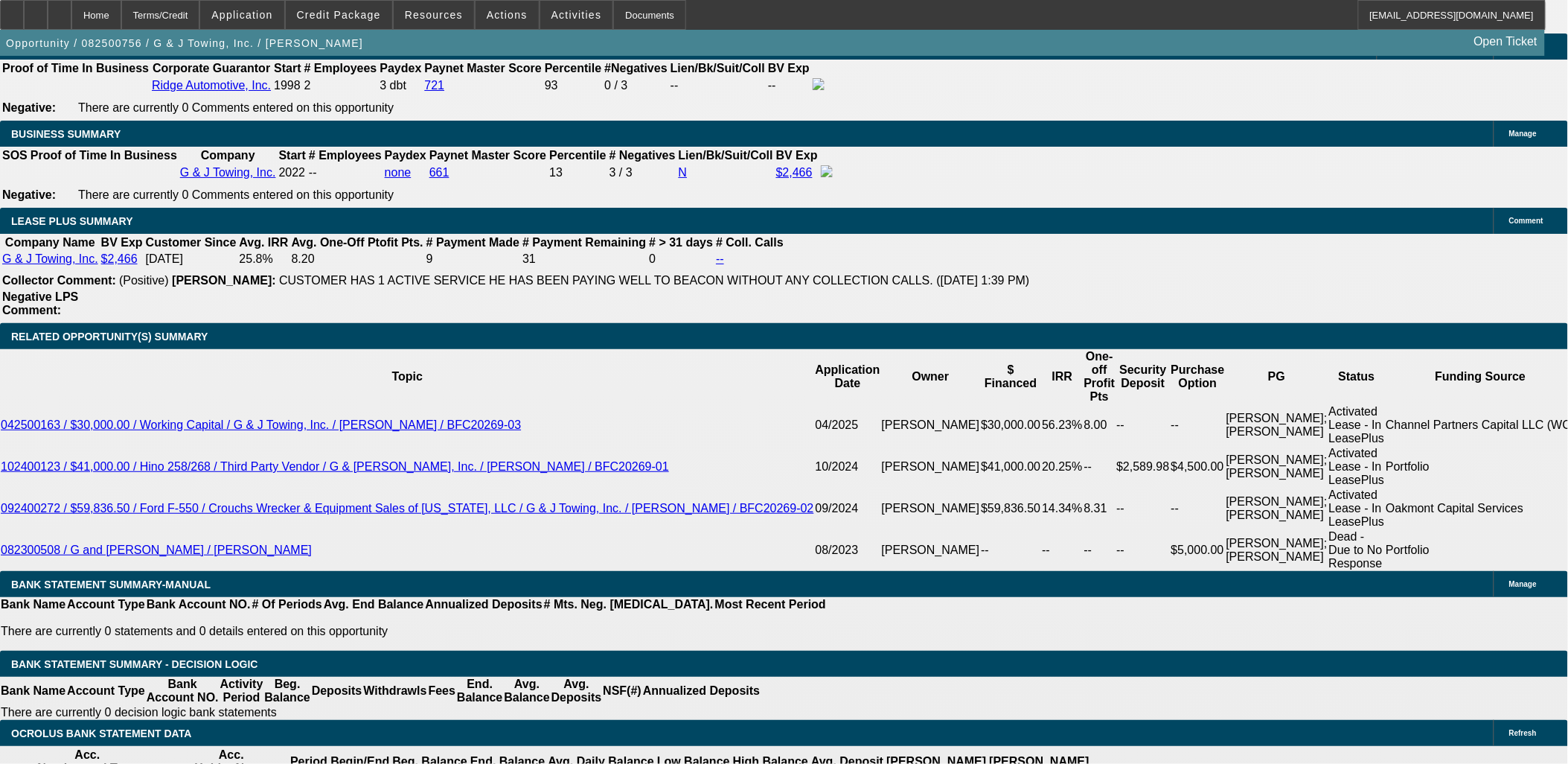
drag, startPoint x: 352, startPoint y: 456, endPoint x: 422, endPoint y: 469, distance: 71.2
drag, startPoint x: 354, startPoint y: 458, endPoint x: 362, endPoint y: 459, distance: 8.1
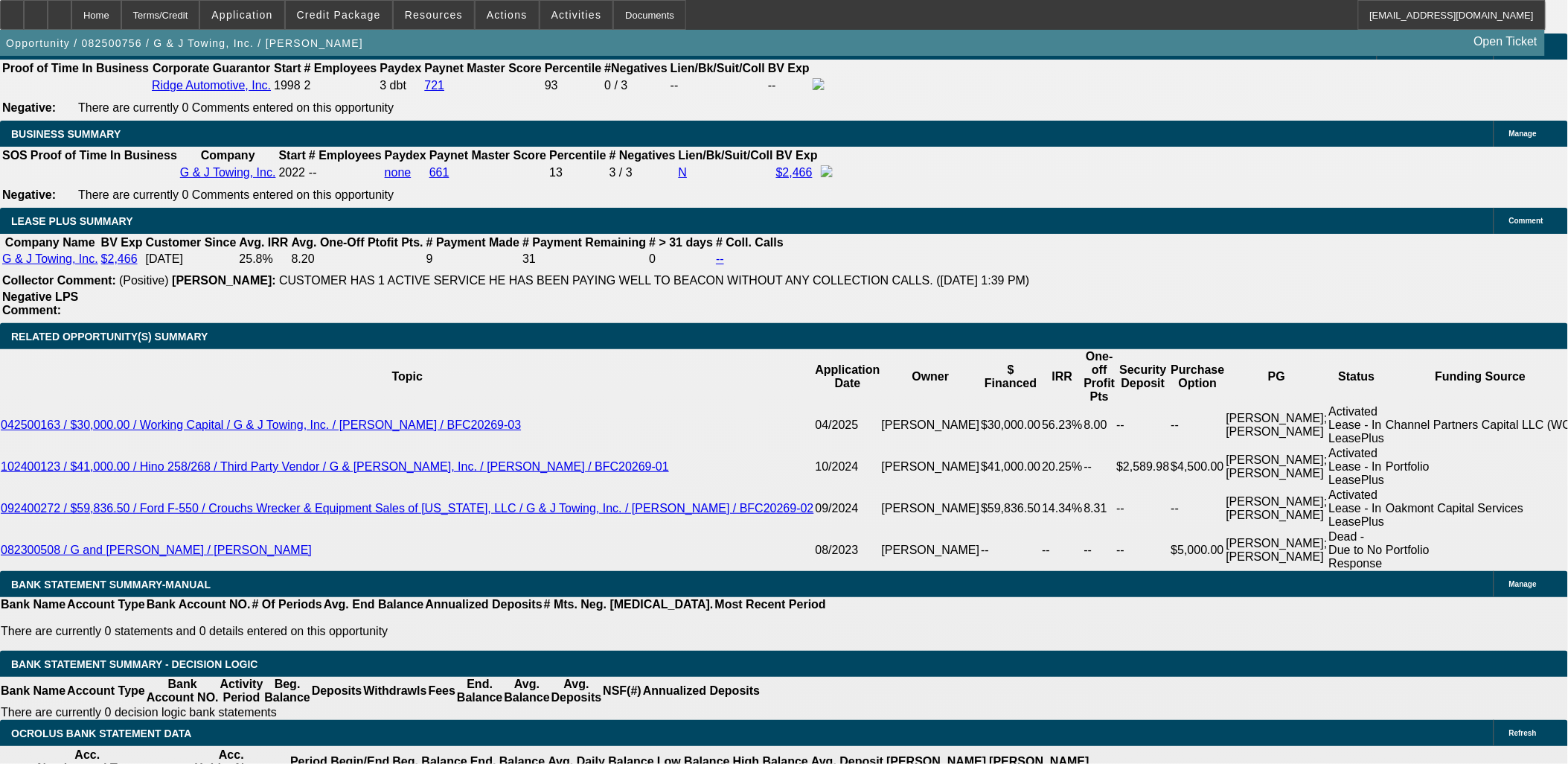
type input "15.3"
type input "UNKNOWN"
type input "$1,452.72"
type input "15.3"
drag, startPoint x: 274, startPoint y: 456, endPoint x: 307, endPoint y: 465, distance: 34.2
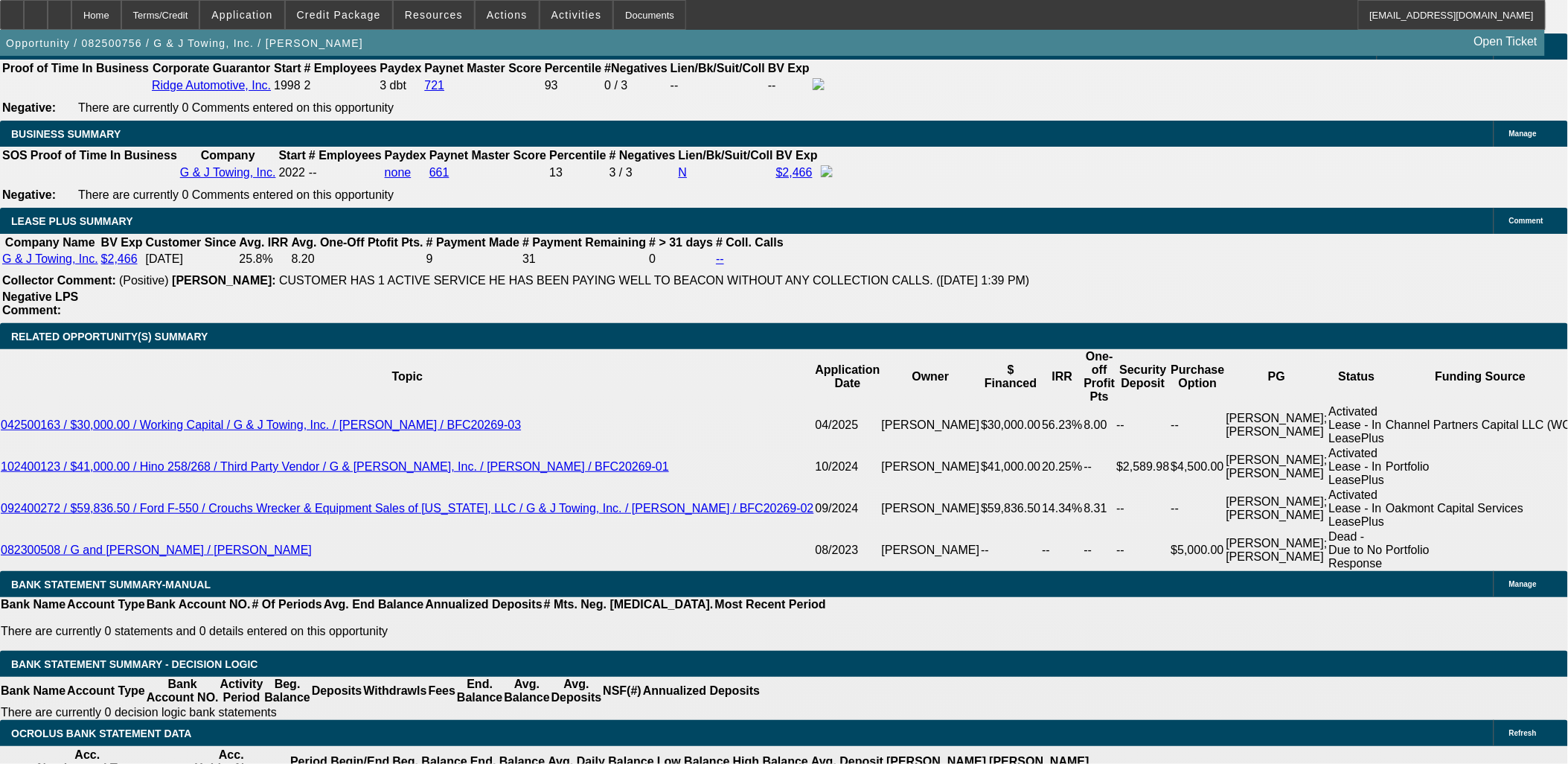
type input "1454"
type input "15.4"
type input "$1,454.99"
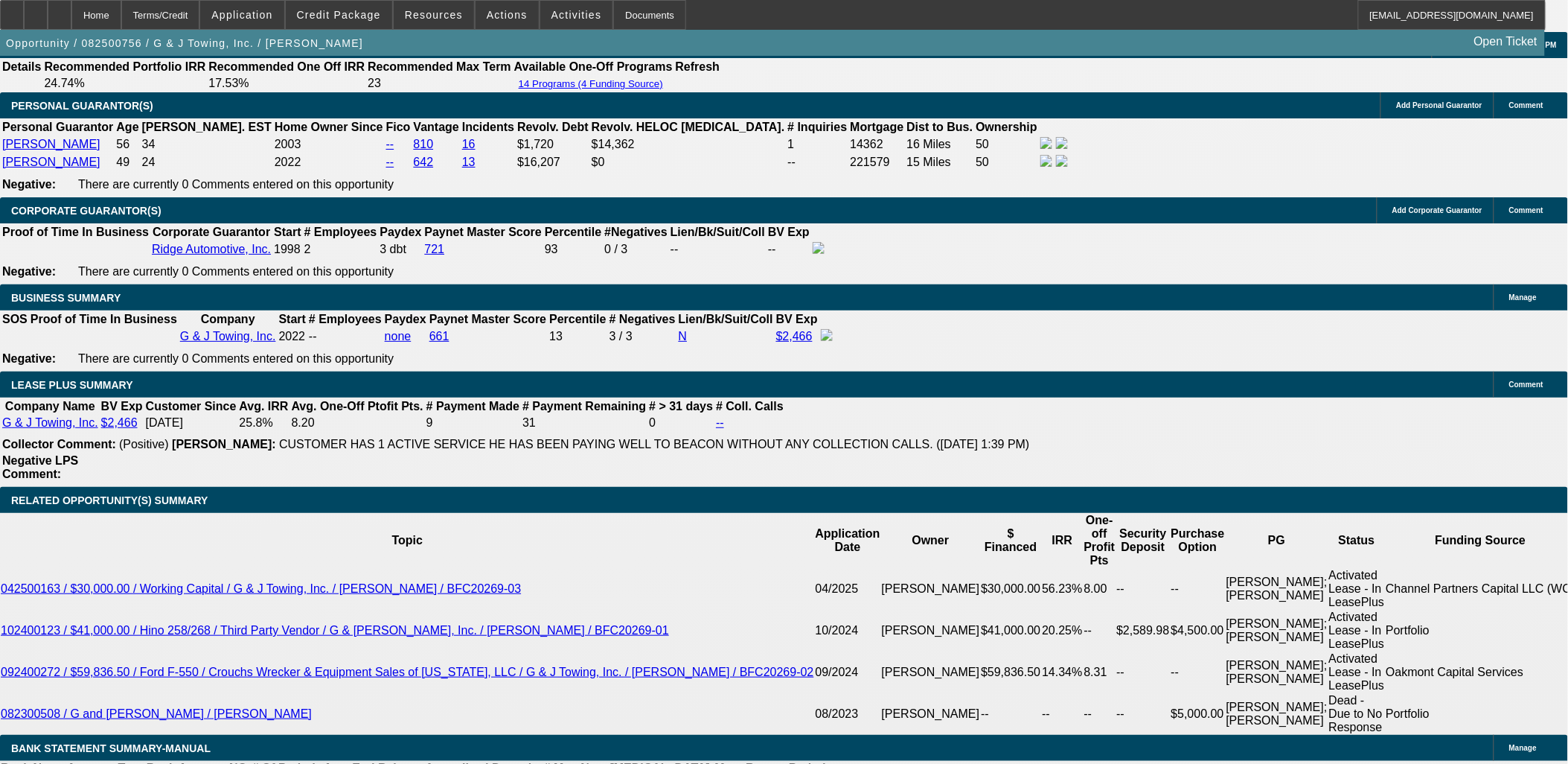
scroll to position [2234, 0]
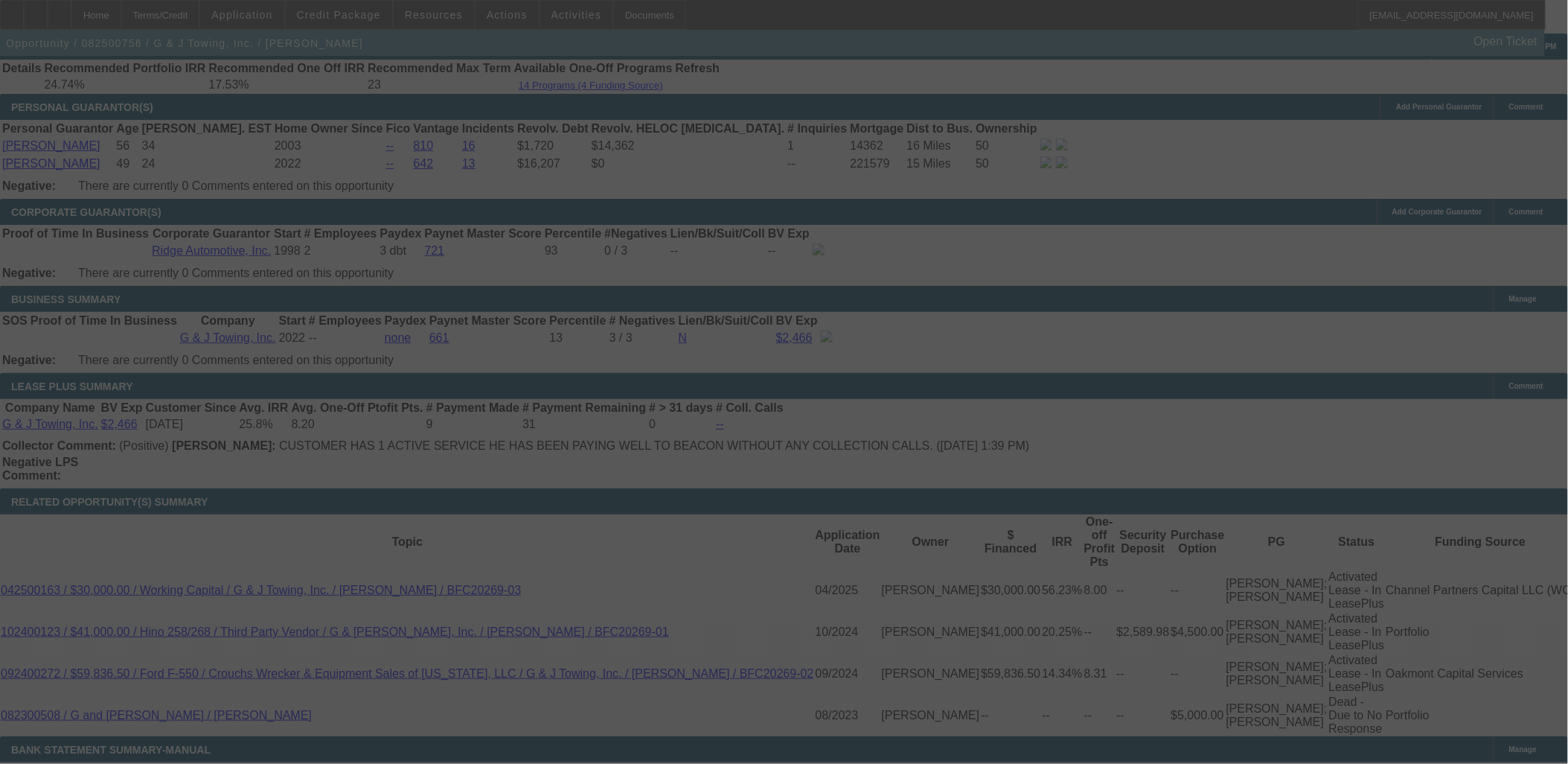
scroll to position [2399, 0]
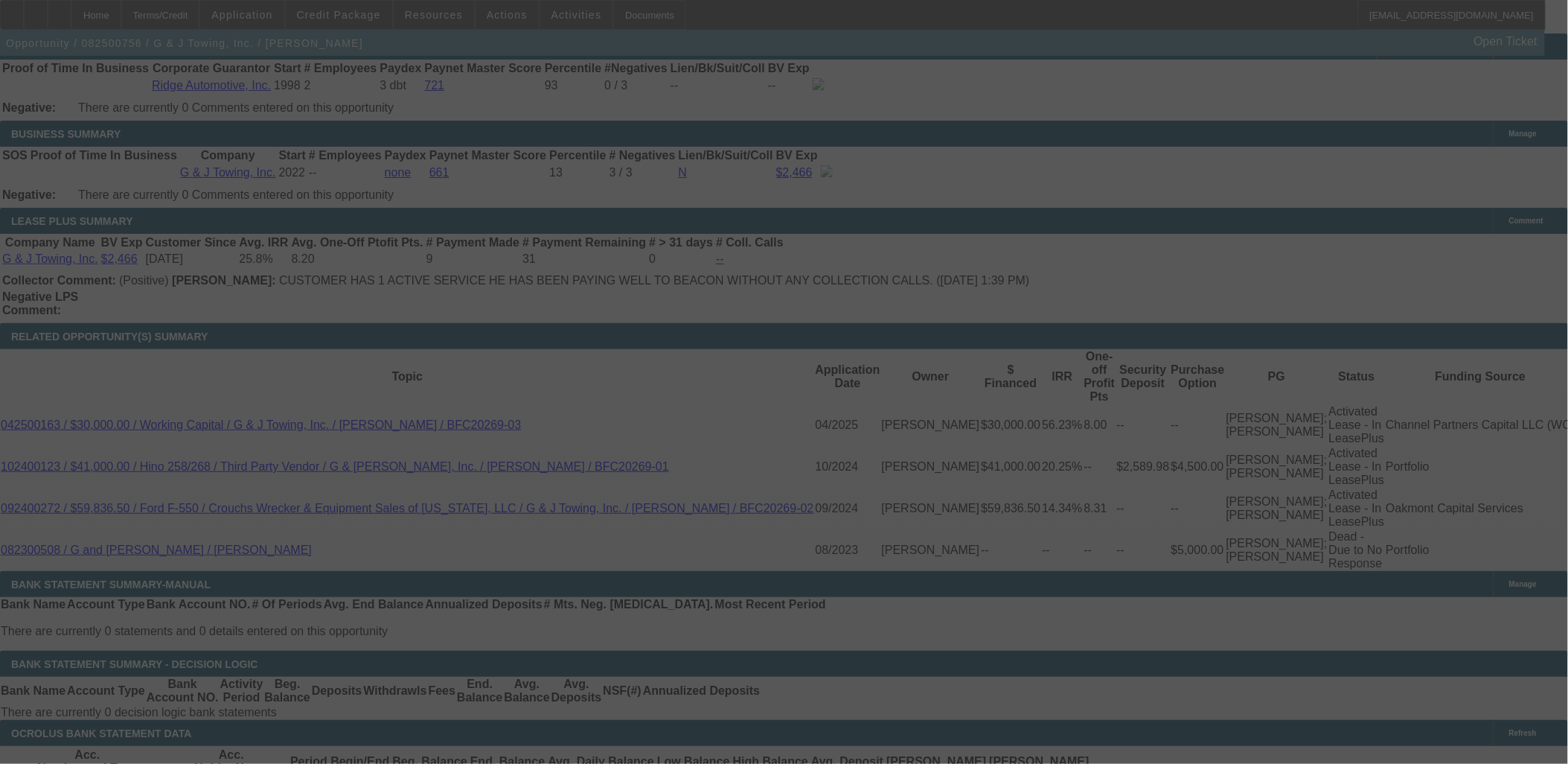
select select "0"
select select "3"
select select "0"
select select "6"
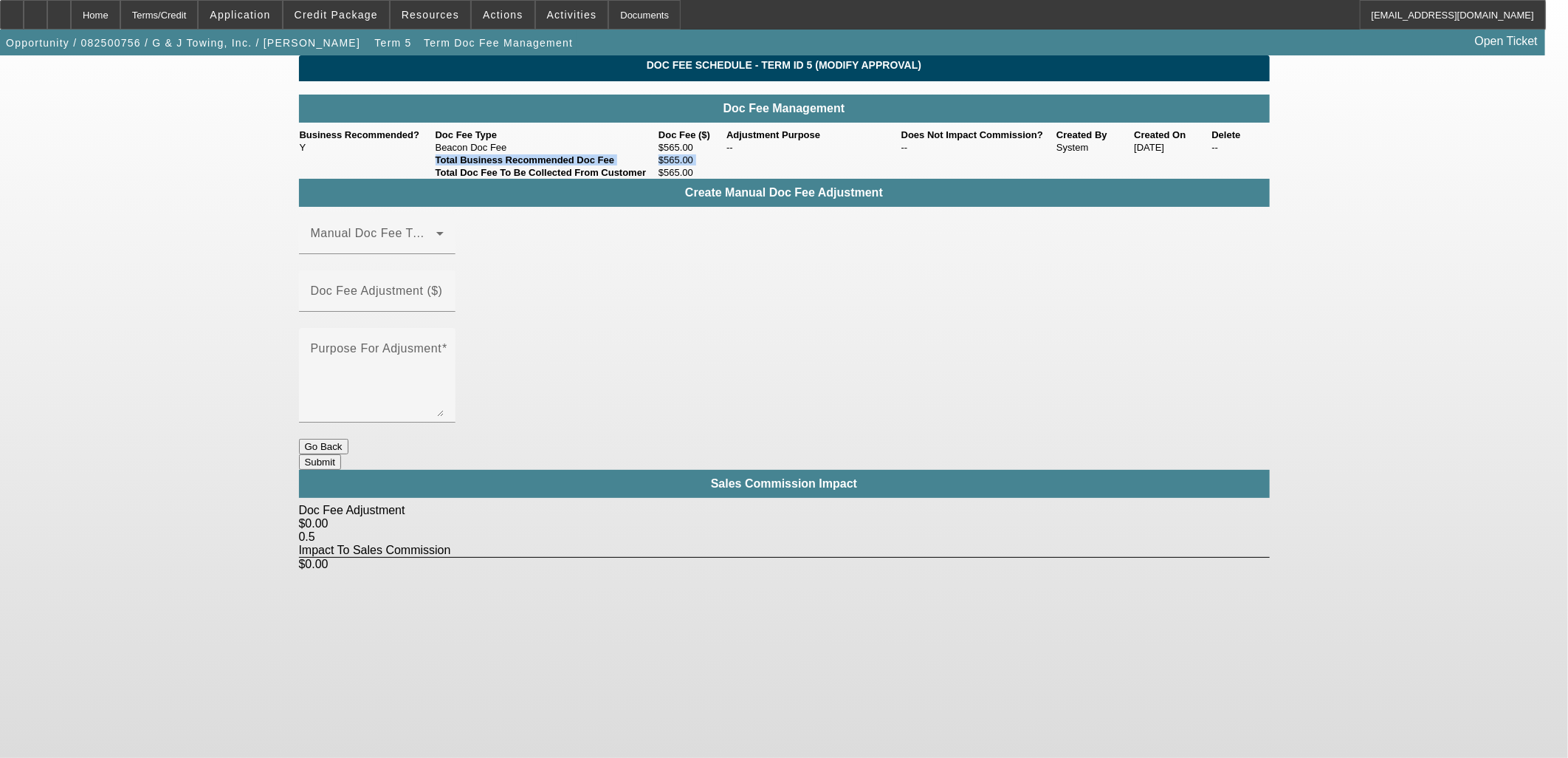
click at [439, 179] on div "Doc Fee Management Business Recommended? Doc Fee Type Doc Fee ($) Adjustment Pu…" at bounding box center [784, 137] width 971 height 84
drag, startPoint x: 439, startPoint y: 208, endPoint x: 418, endPoint y: 271, distance: 66.4
click at [418, 254] on div "Manual Doc Fee Type" at bounding box center [377, 233] width 133 height 41
click at [424, 335] on mat-option "Beacon Doc Fee" at bounding box center [398, 329] width 198 height 35
click at [444, 275] on div "Doc Fee Adjustment ($)" at bounding box center [377, 290] width 133 height 41
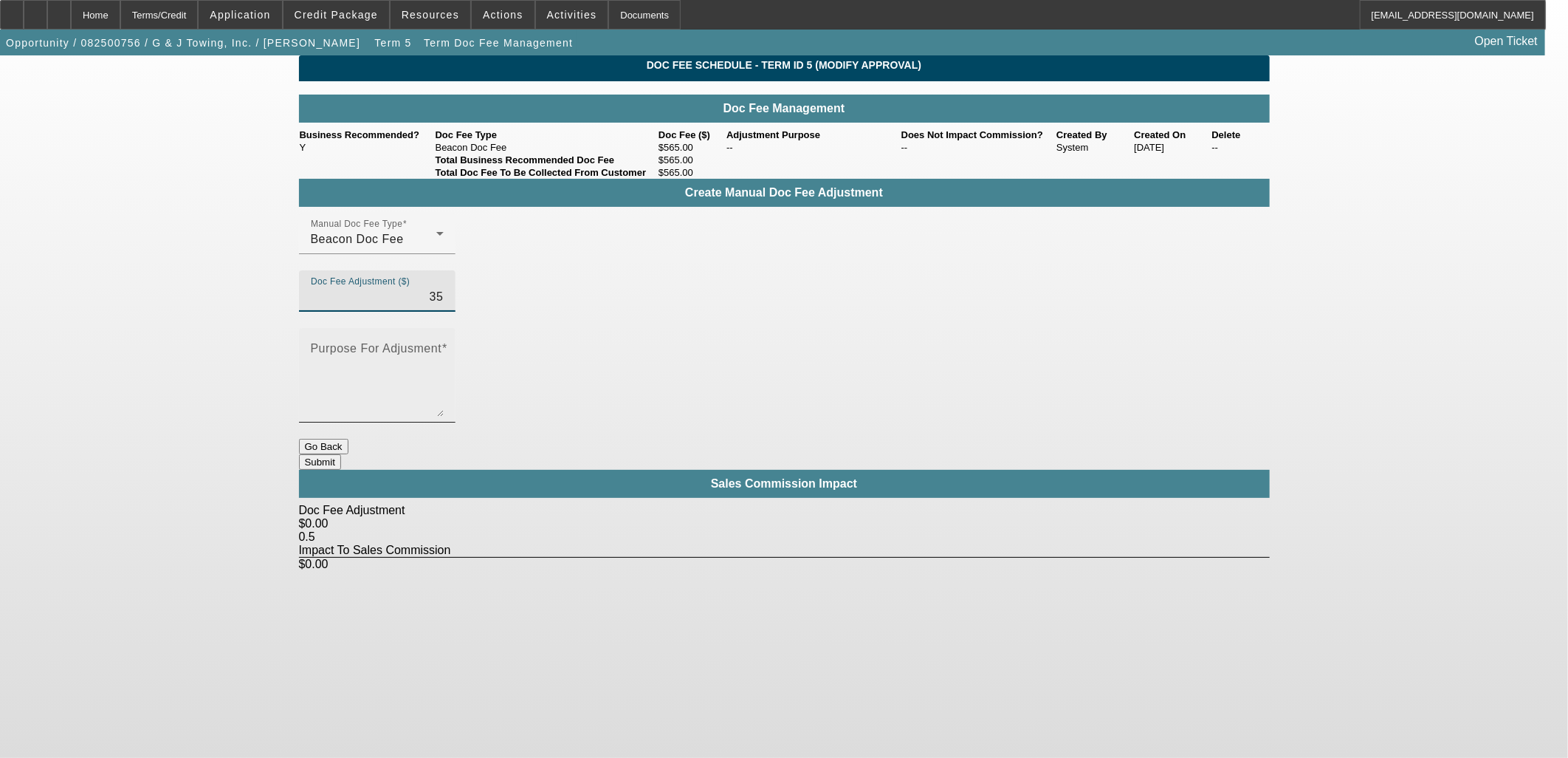
type input "$35.00"
click at [442, 342] on mat-label "Purpose For Adjusment" at bounding box center [377, 348] width 132 height 12
click at [444, 346] on textarea "Purpose For Adjusment" at bounding box center [377, 381] width 133 height 71
type textarea "Manual Adjustment"
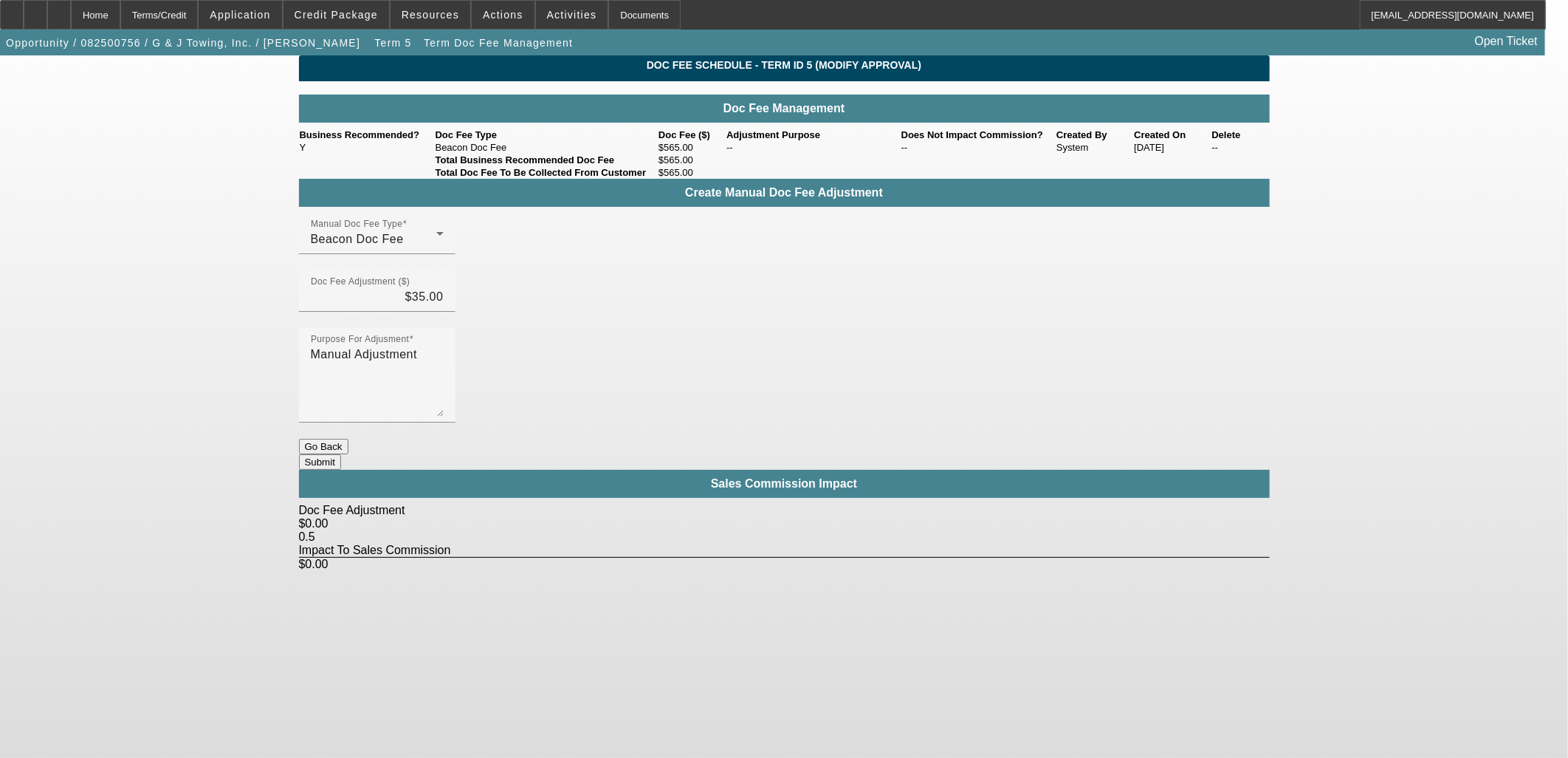
click at [341, 455] on button "Submit" at bounding box center [320, 463] width 42 height 16
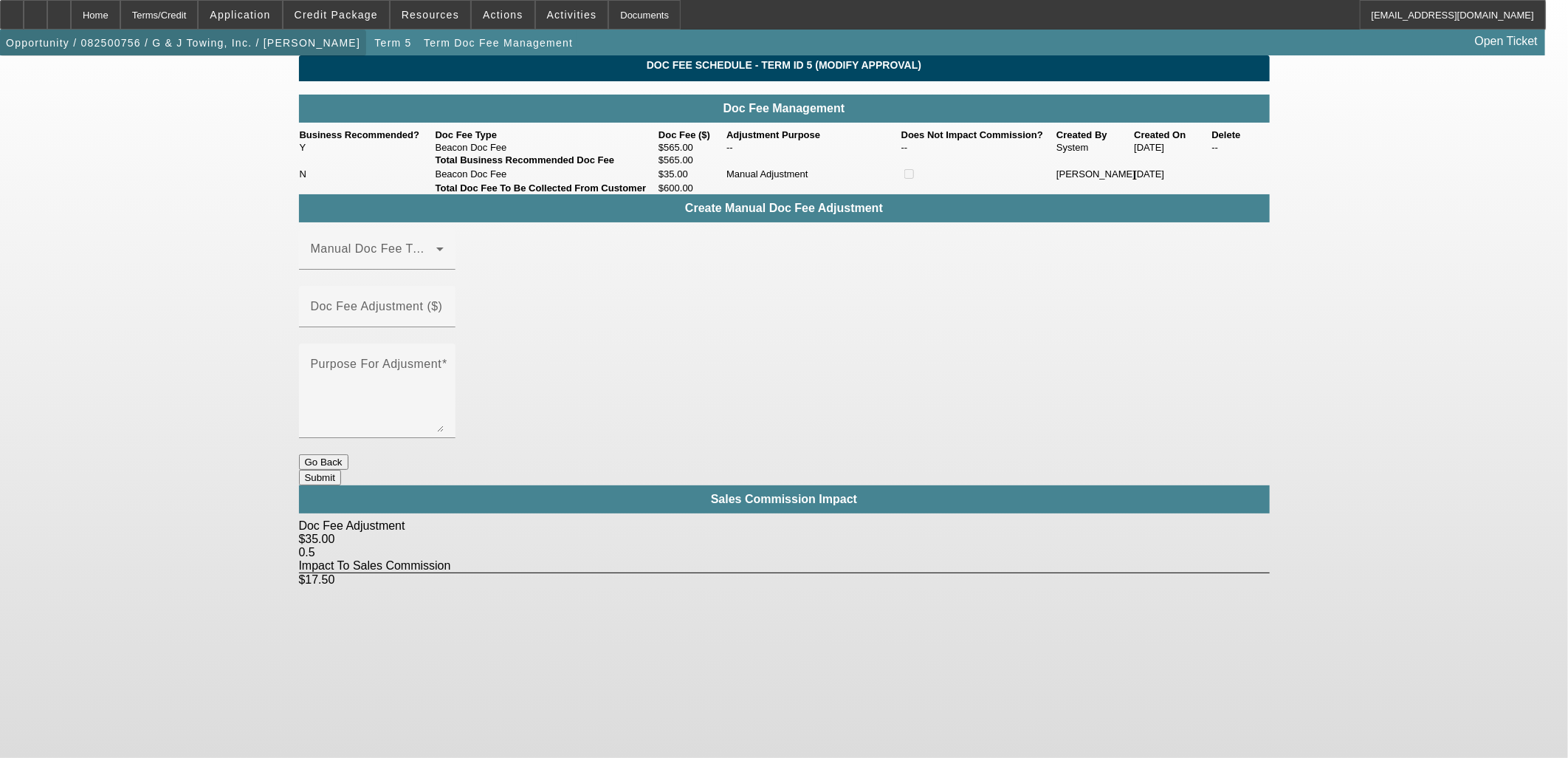
click at [269, 53] on span "button" at bounding box center [183, 43] width 367 height 35
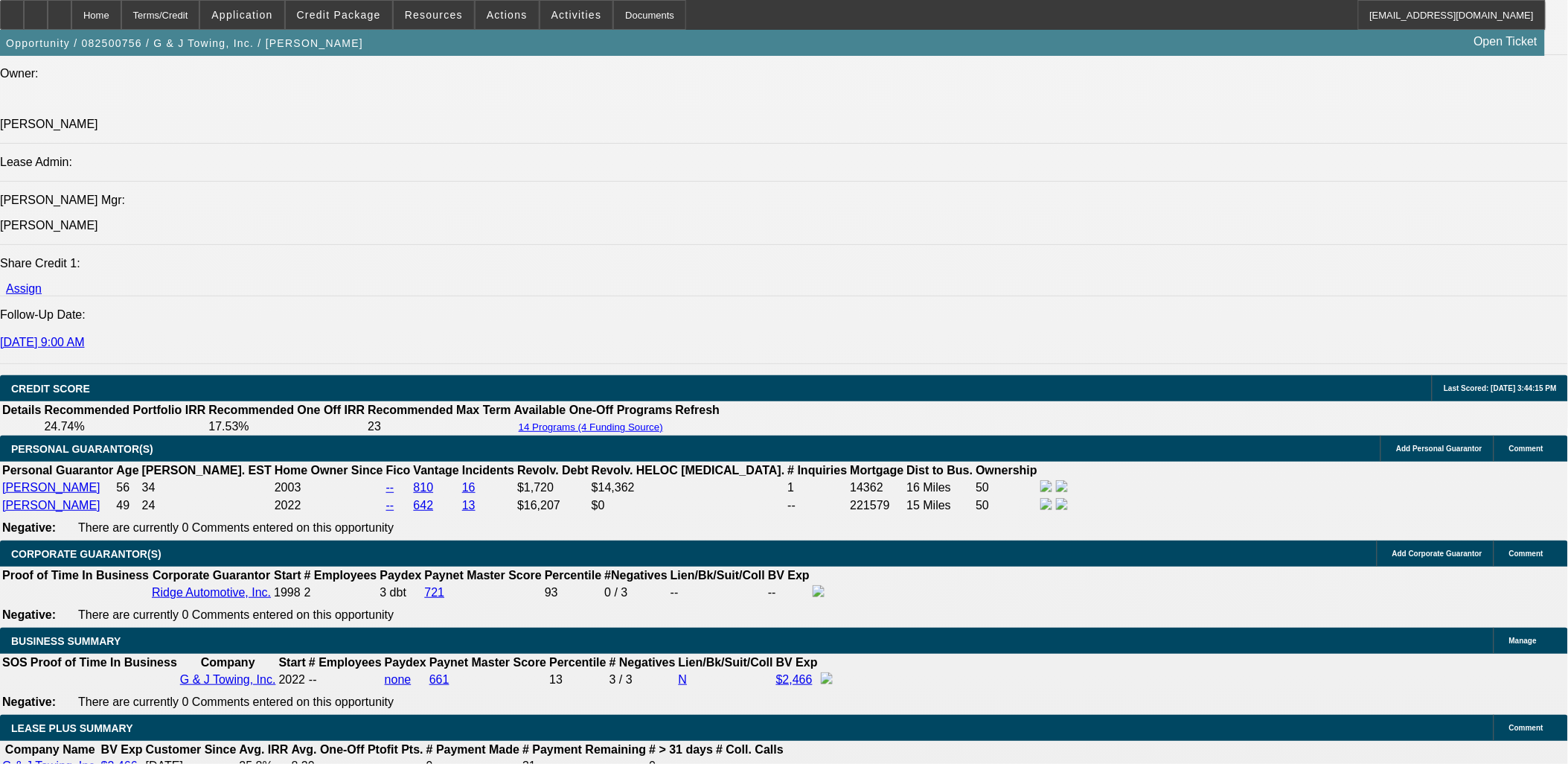
select select "0"
select select "3"
select select "0"
select select "6"
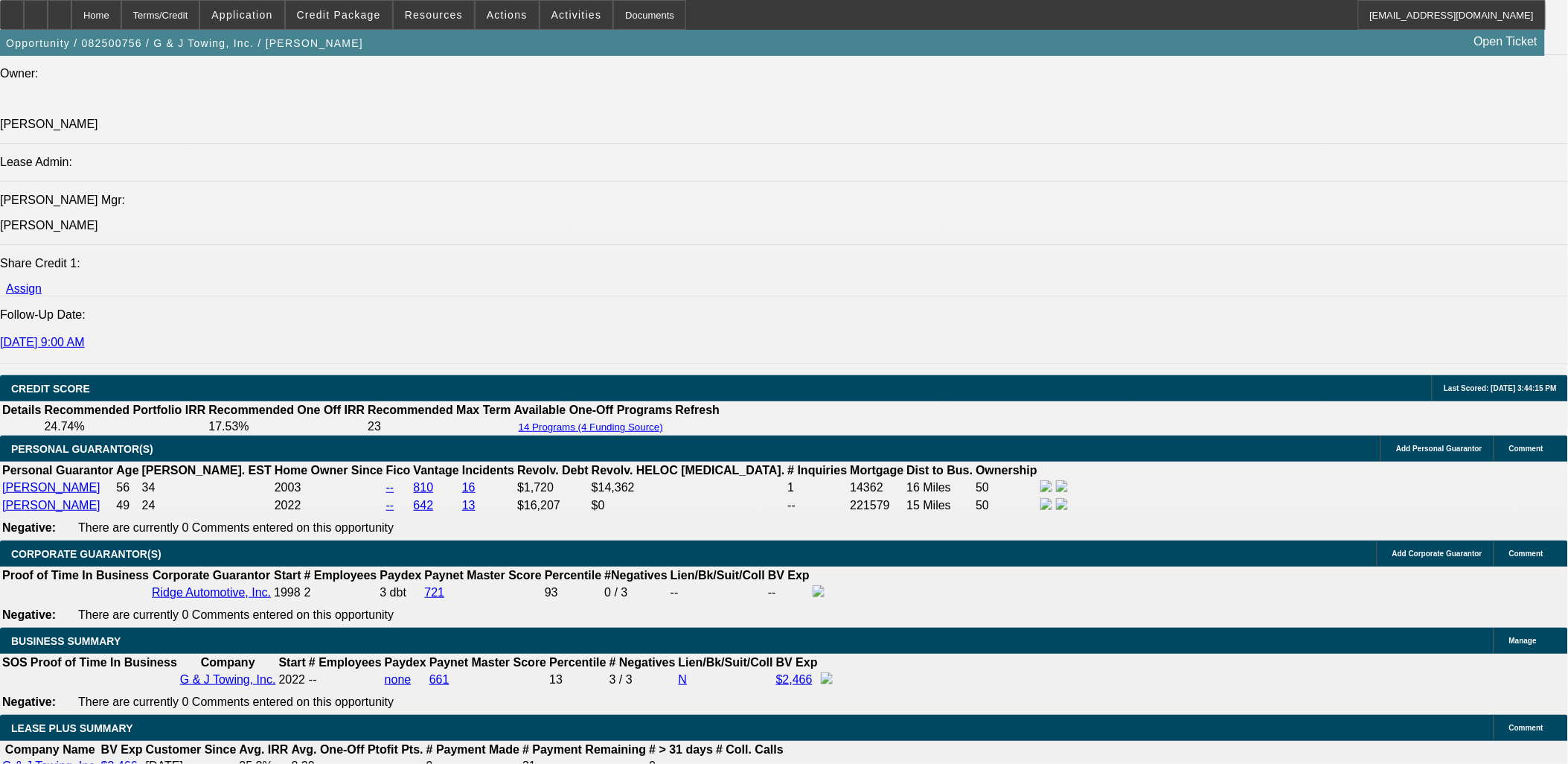
select select "0"
select select "6"
select select "0"
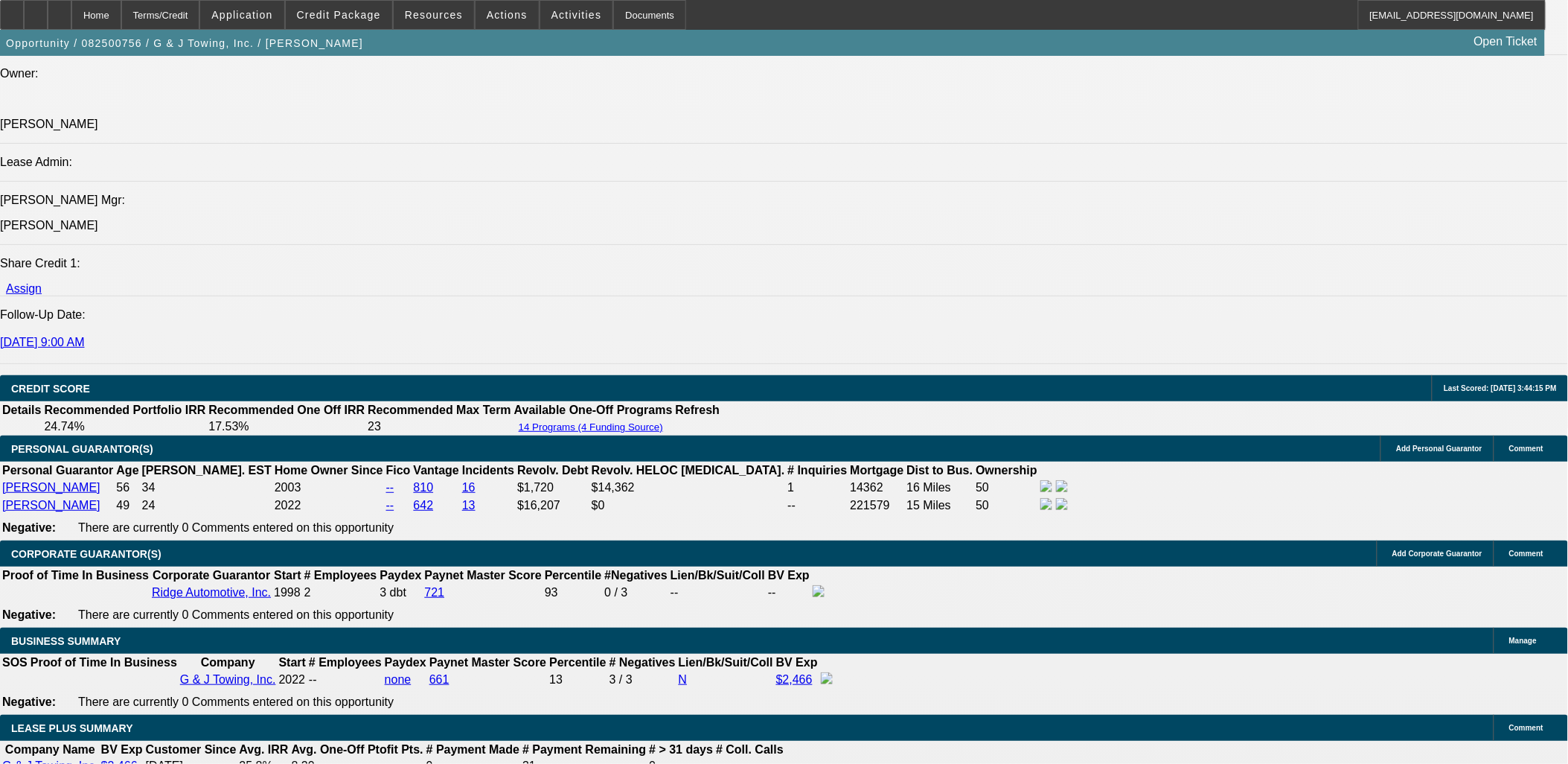
select select "0"
select select "6"
select select "0"
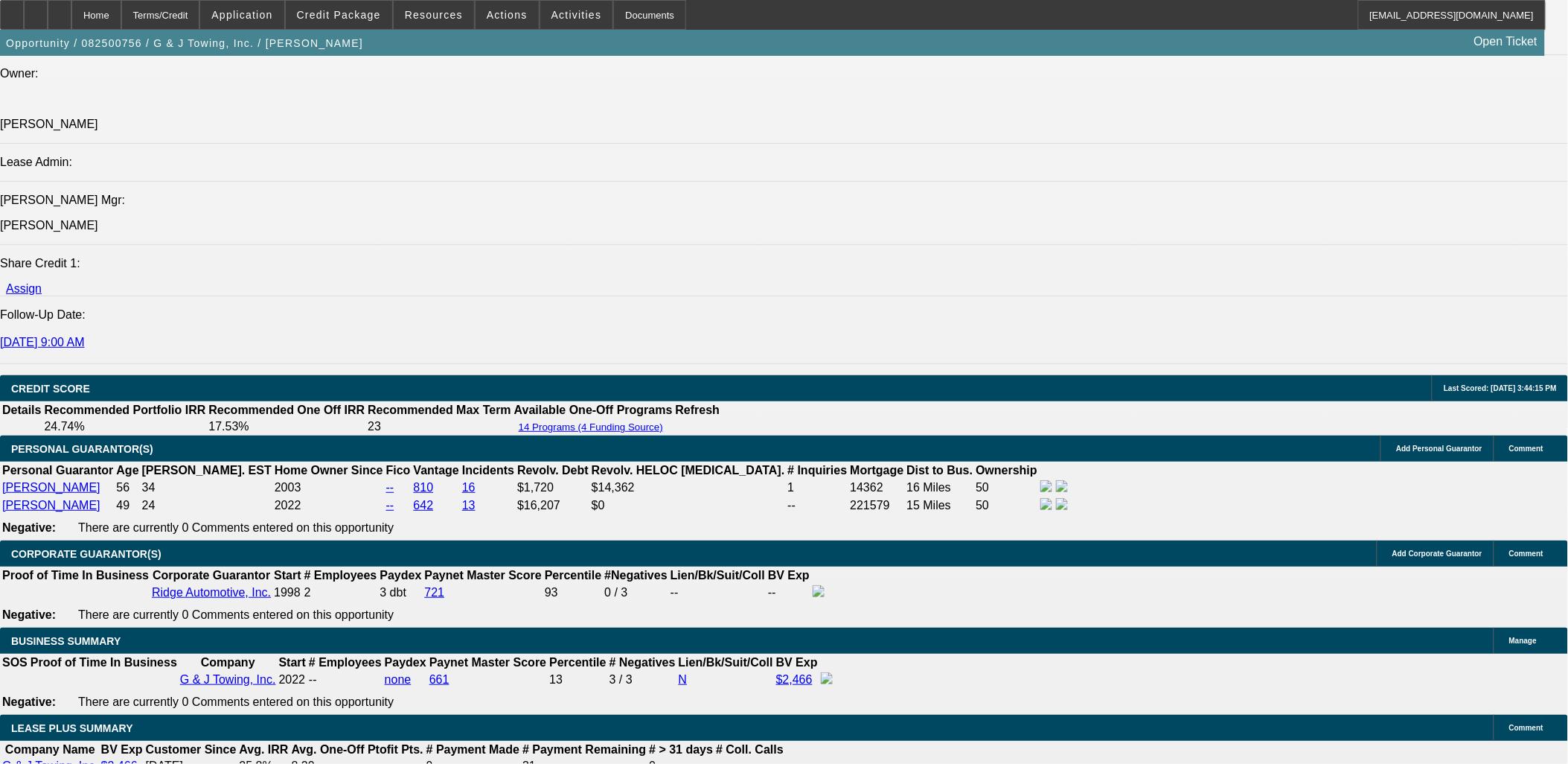
select select "0"
select select "6"
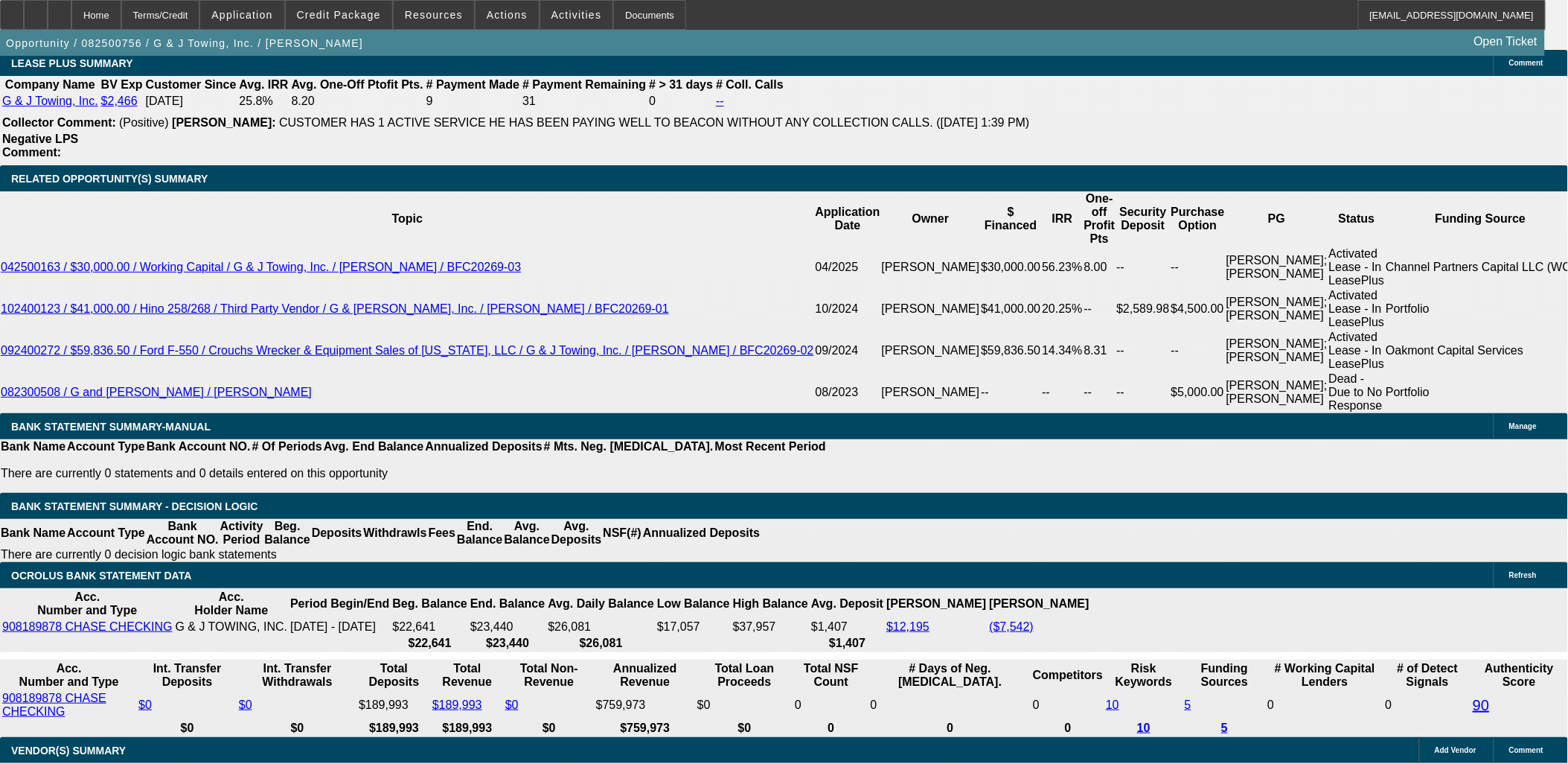
scroll to position [2443, 0]
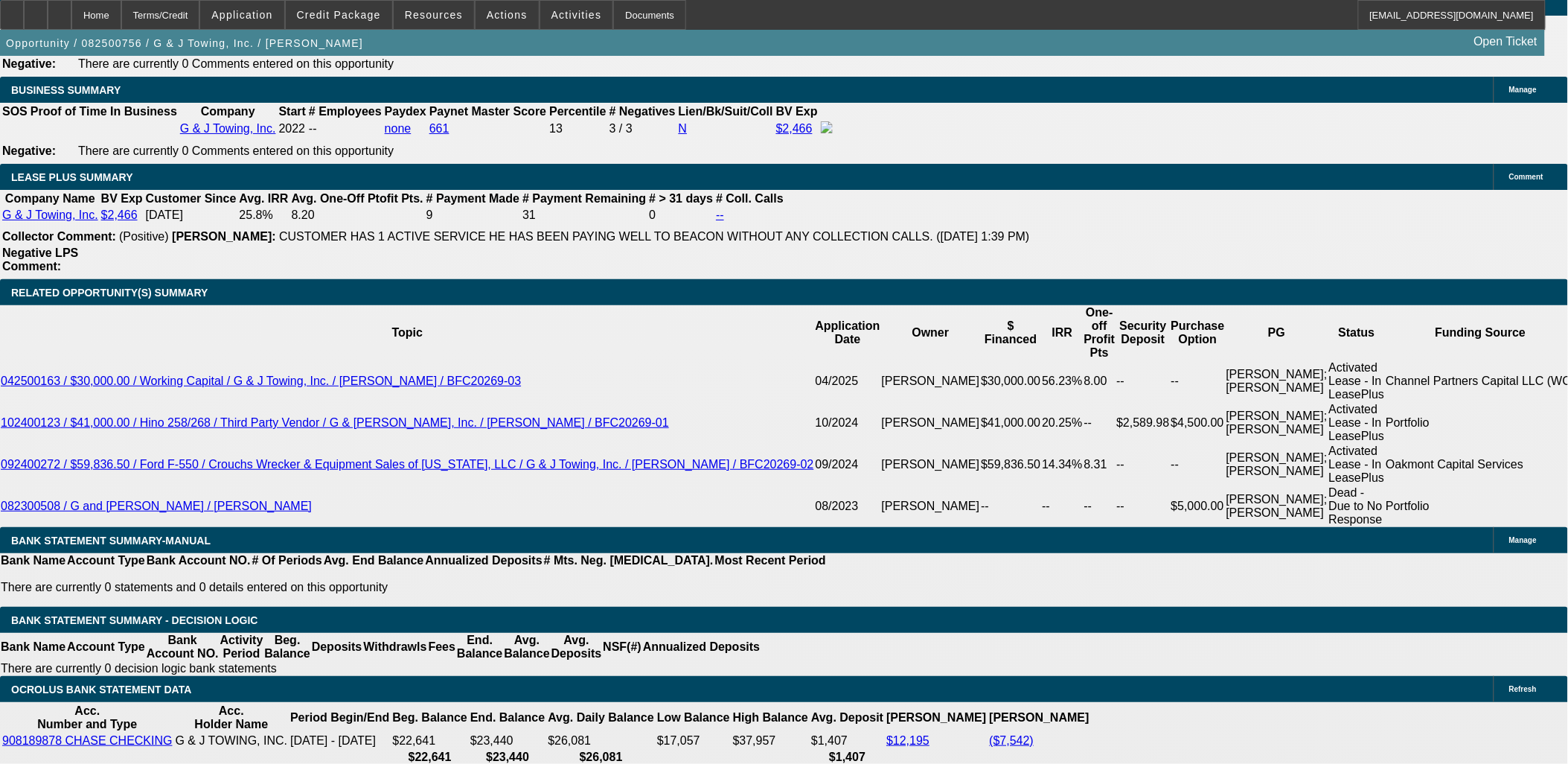
drag, startPoint x: 1381, startPoint y: 650, endPoint x: 1134, endPoint y: 571, distance: 259.3
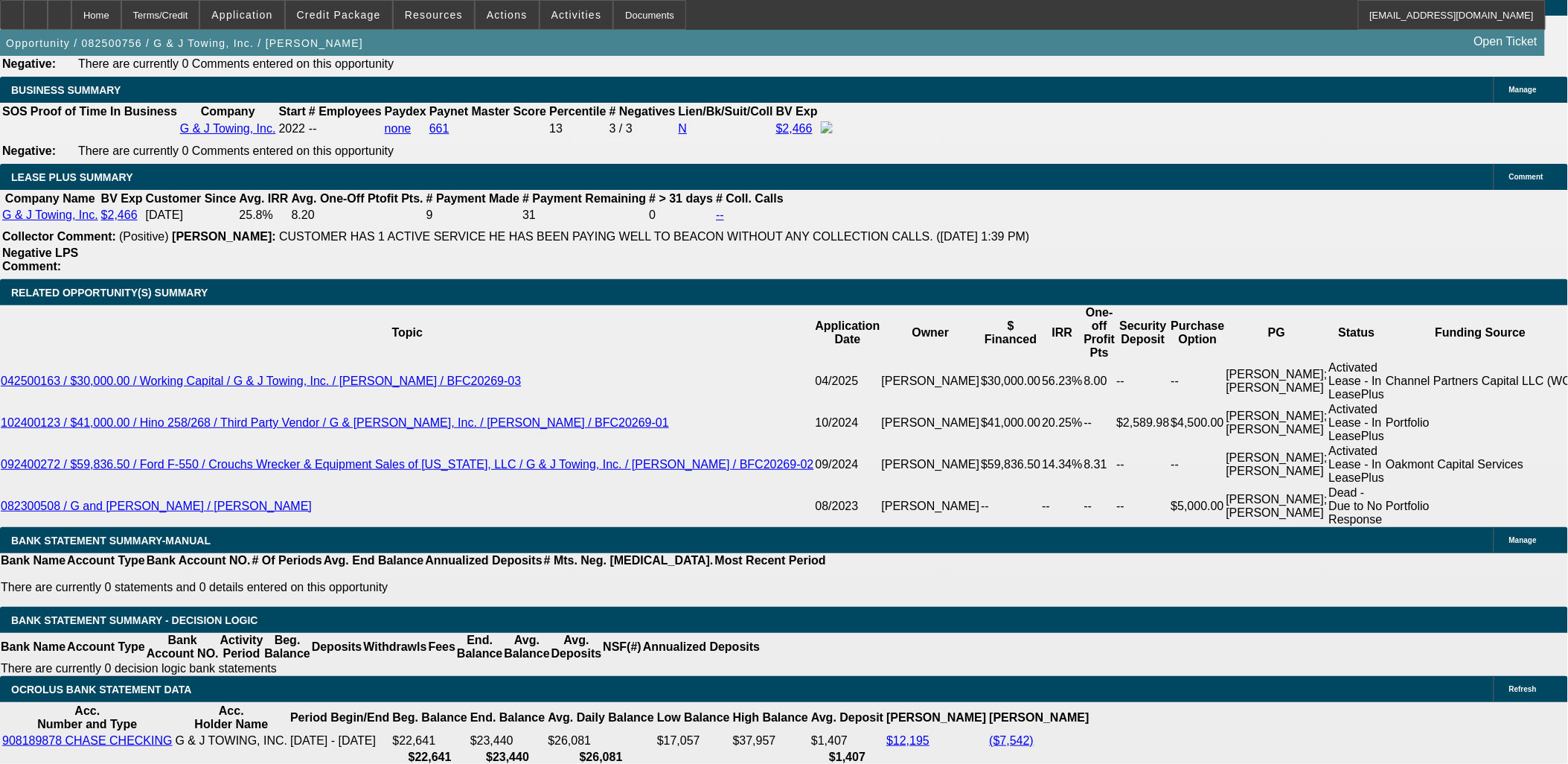
drag, startPoint x: 1134, startPoint y: 571, endPoint x: 1213, endPoint y: 596, distance: 82.9
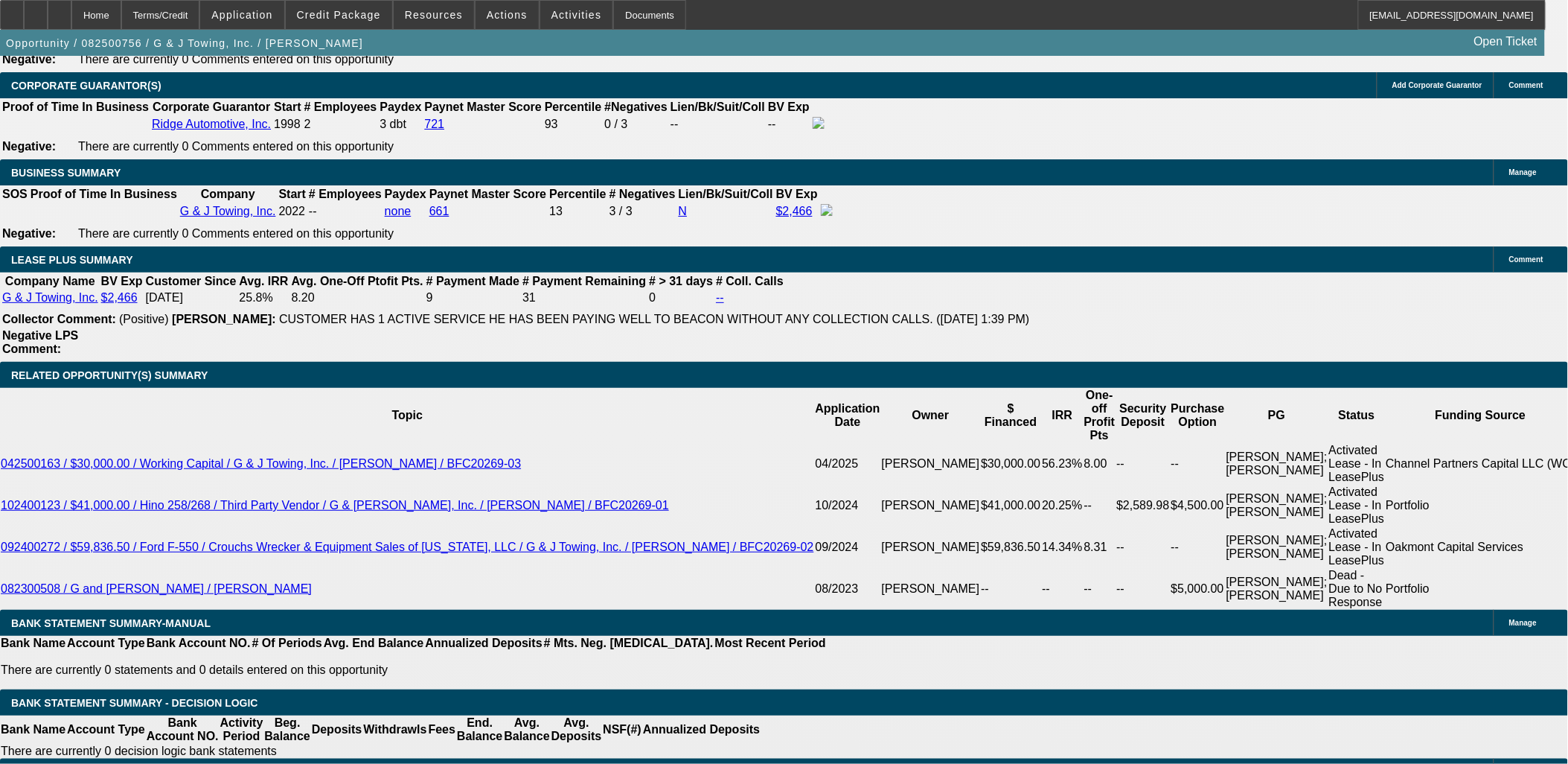
scroll to position [2443, 0]
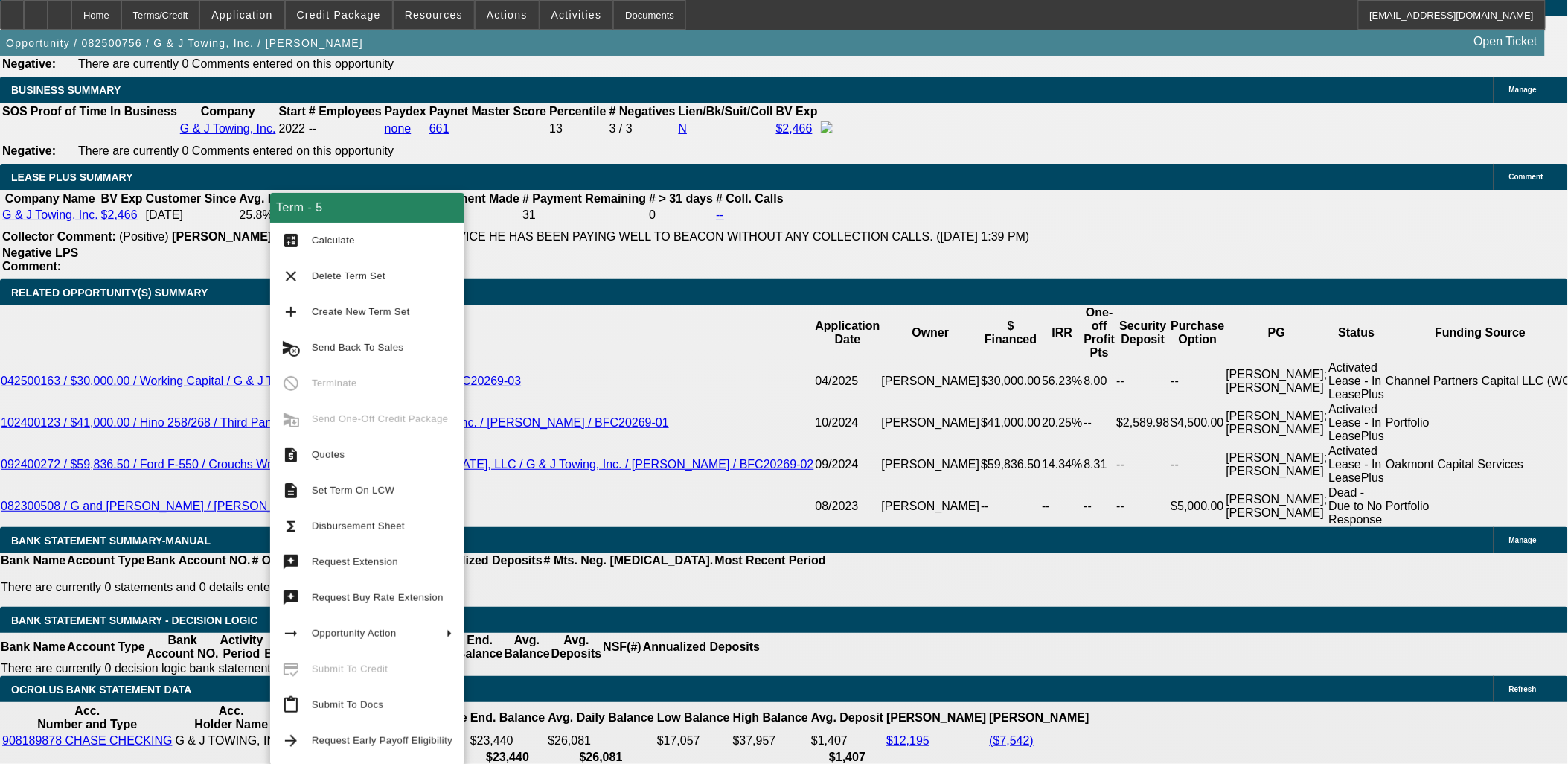
click at [387, 456] on span "Quotes" at bounding box center [382, 455] width 141 height 18
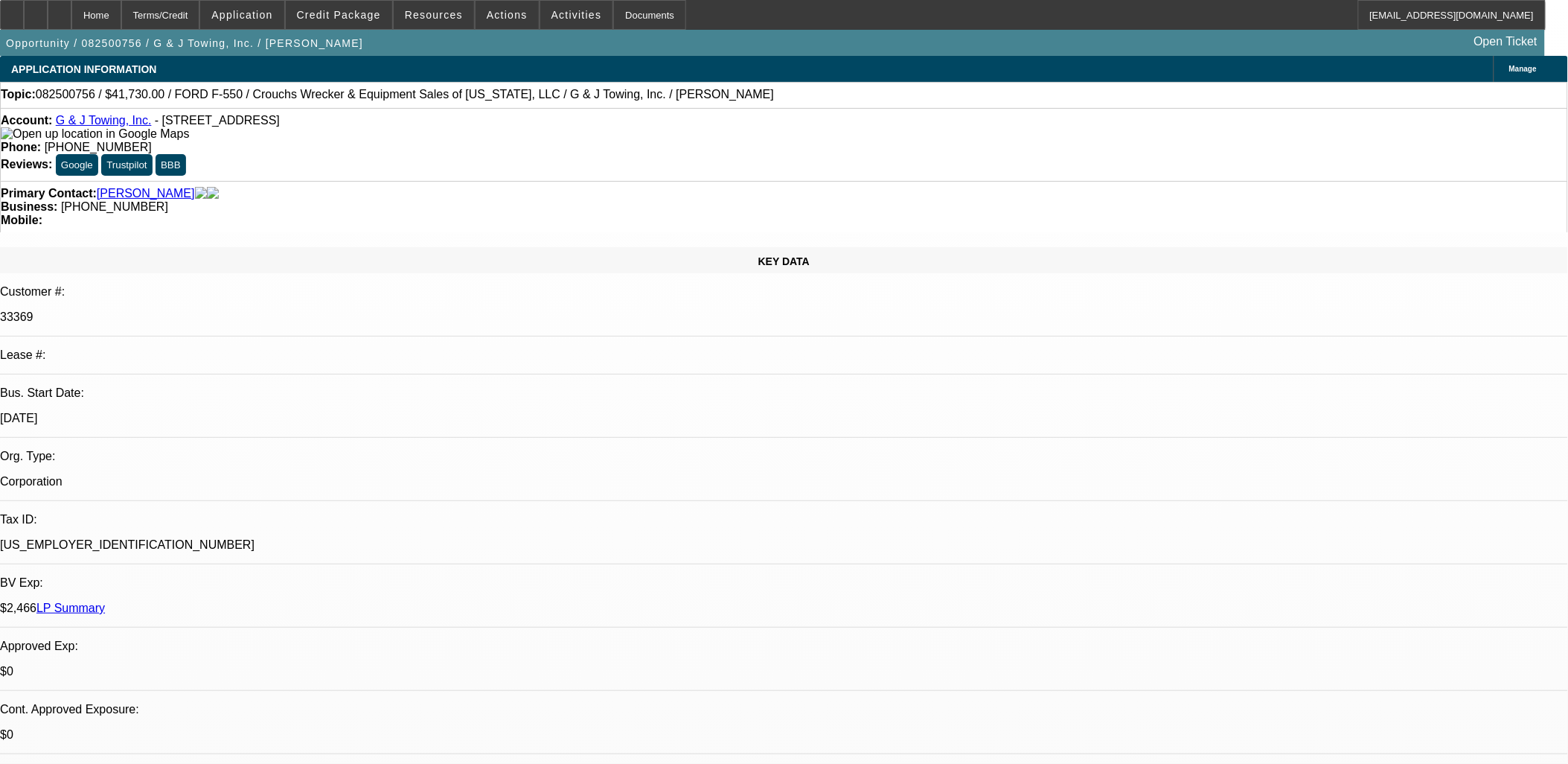
scroll to position [849, 0]
drag, startPoint x: 350, startPoint y: 117, endPoint x: 151, endPoint y: 123, distance: 199.1
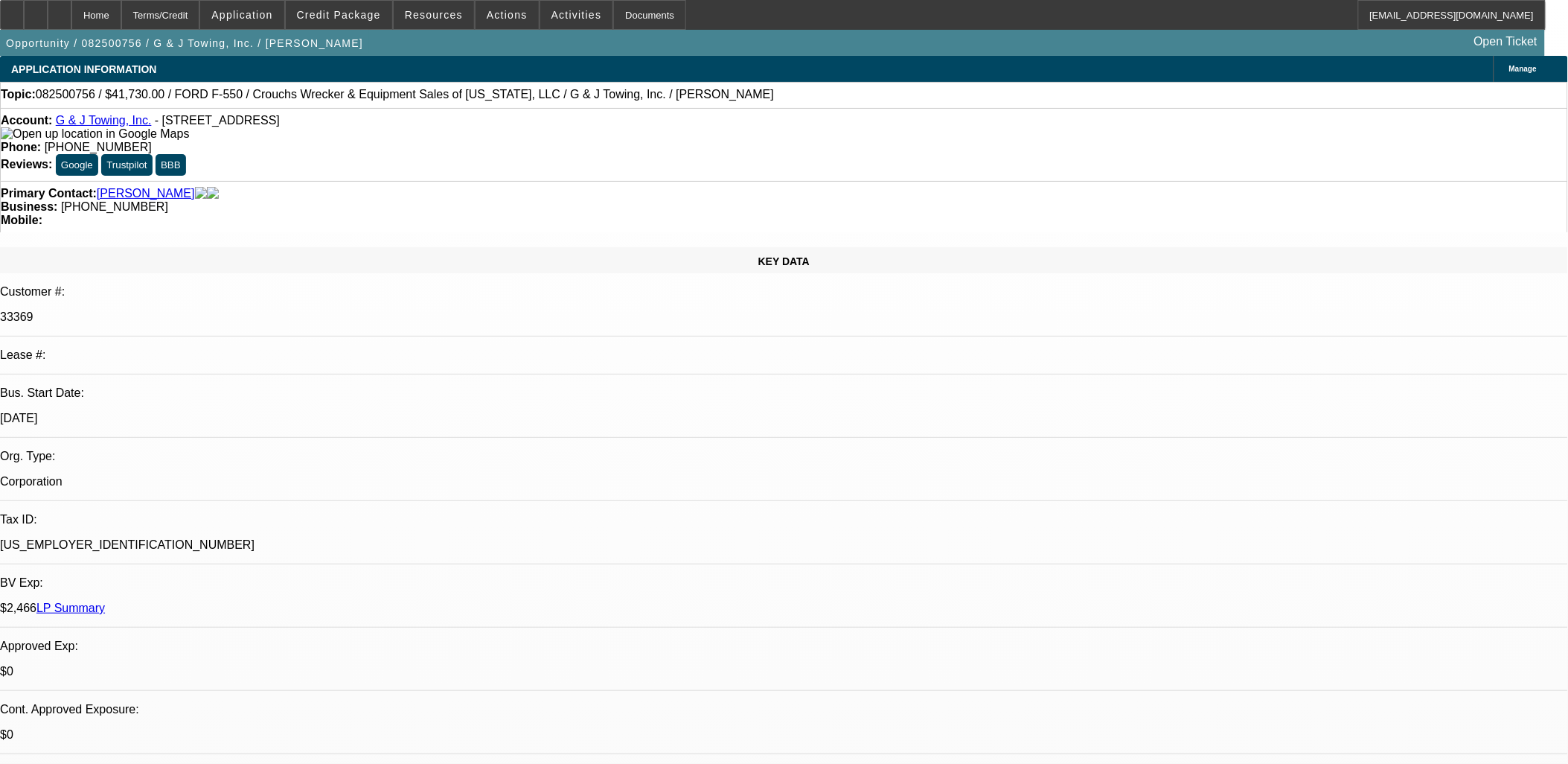
click at [151, 123] on div "Account: G & J Towing, Inc. - 2125 Avocado Ave, Melbourne, FL 32935" at bounding box center [784, 128] width 1566 height 27
copy span "2125 Avocado Ave, Melbourne, FL 32935"
click at [48, 17] on div at bounding box center [35, 15] width 24 height 30
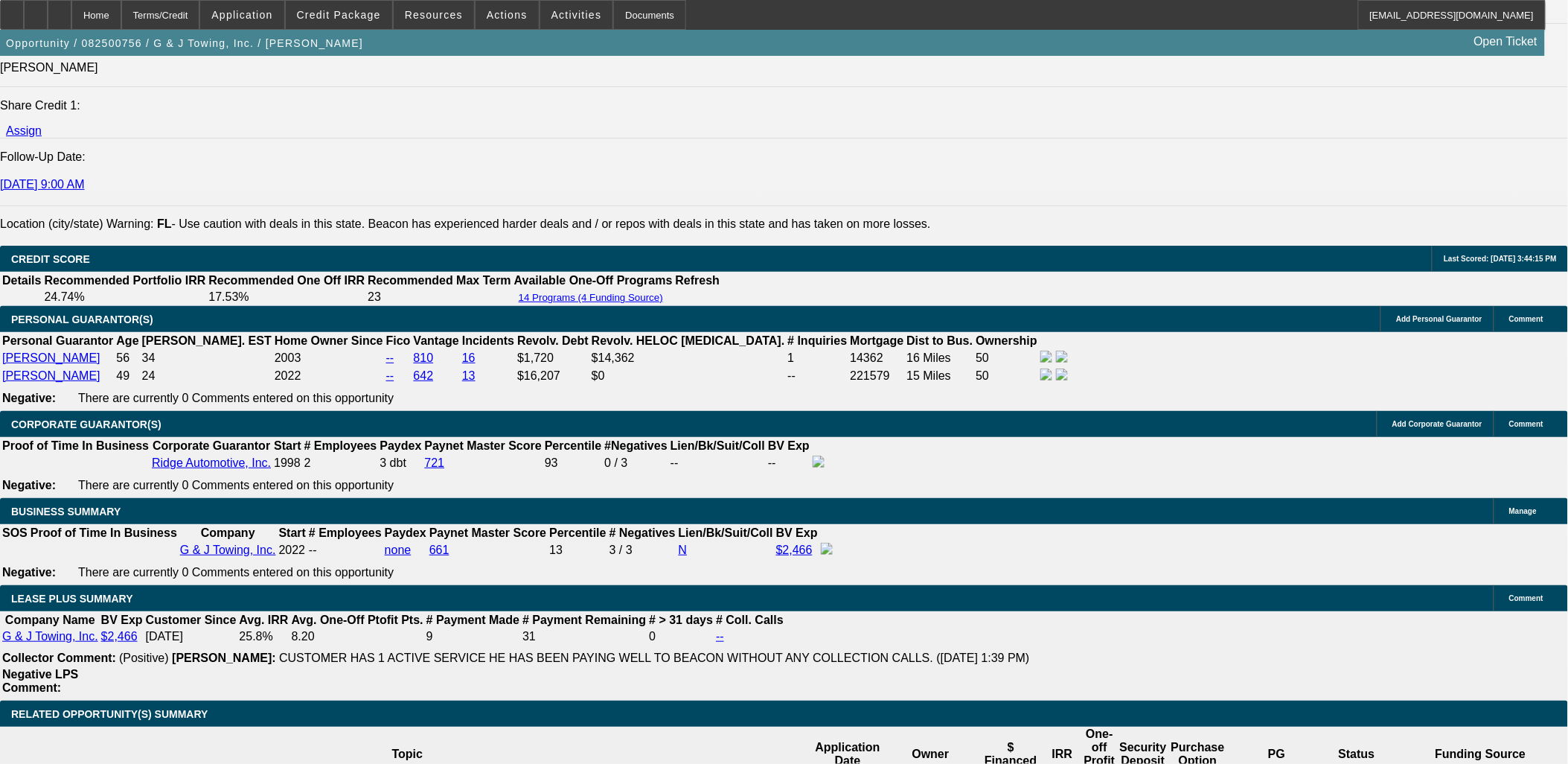
scroll to position [2150, 0]
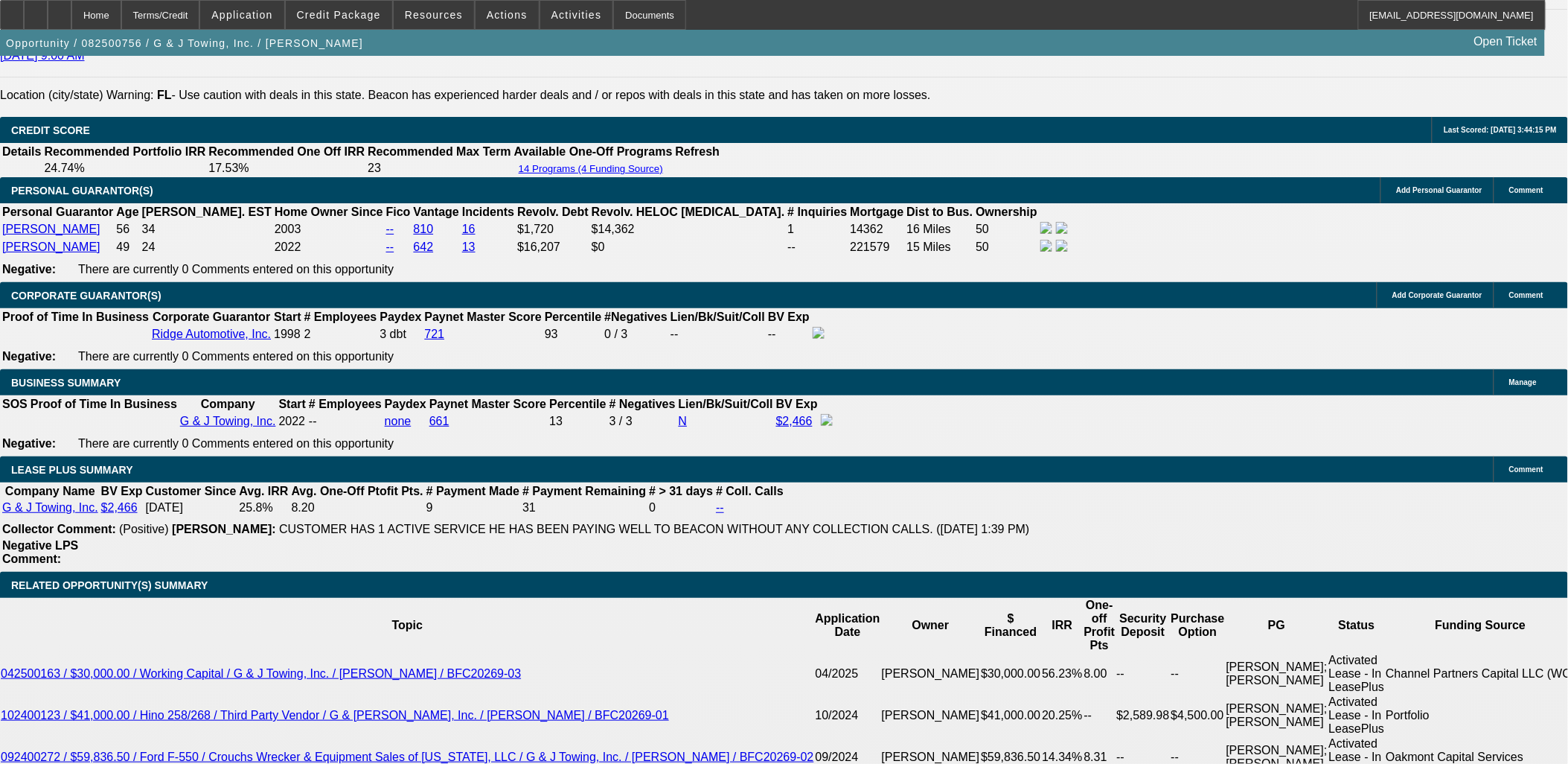
drag, startPoint x: 724, startPoint y: 105, endPoint x: 719, endPoint y: 117, distance: 13.0
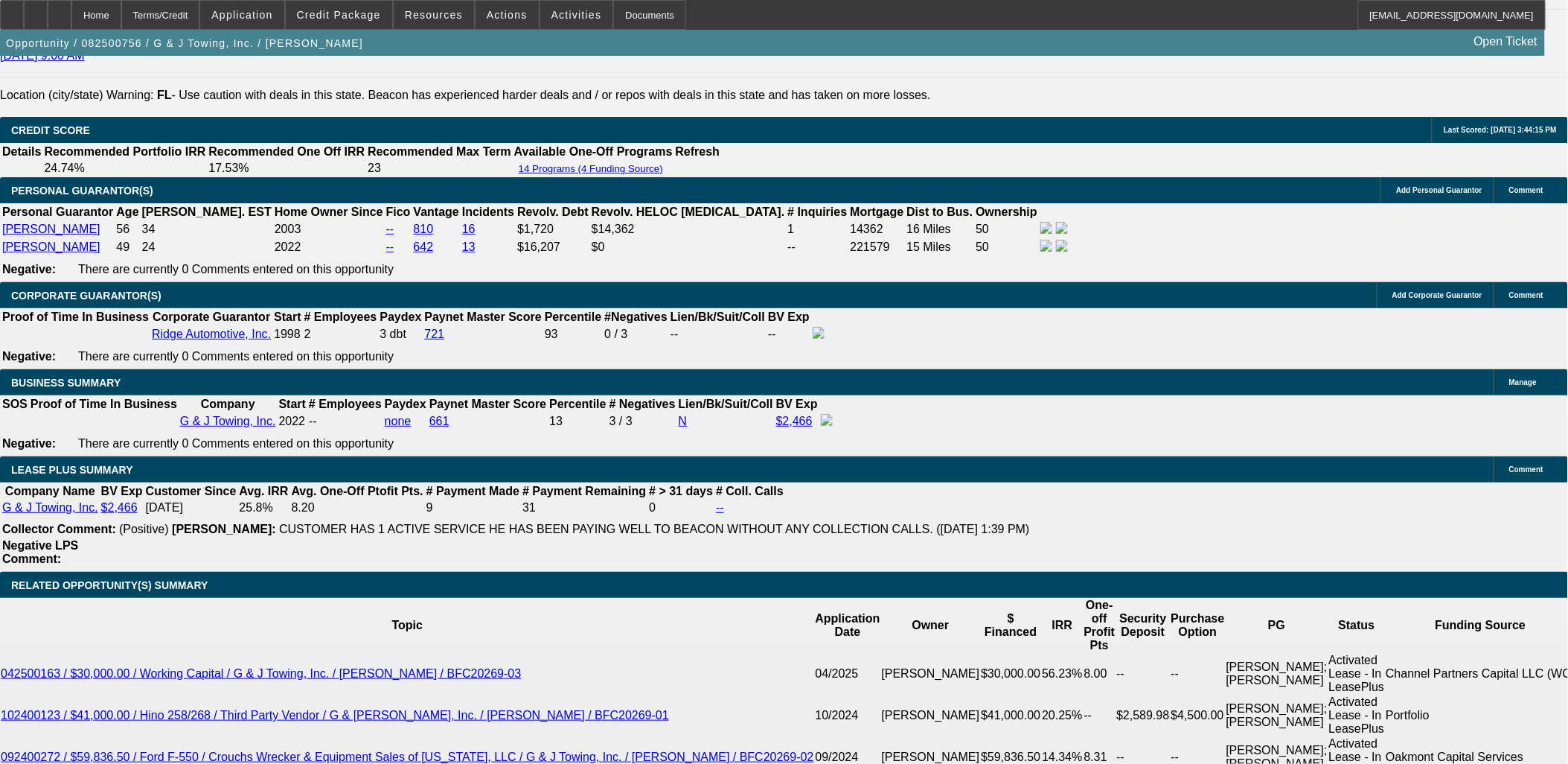
drag, startPoint x: 625, startPoint y: 144, endPoint x: 623, endPoint y: 137, distance: 7.3
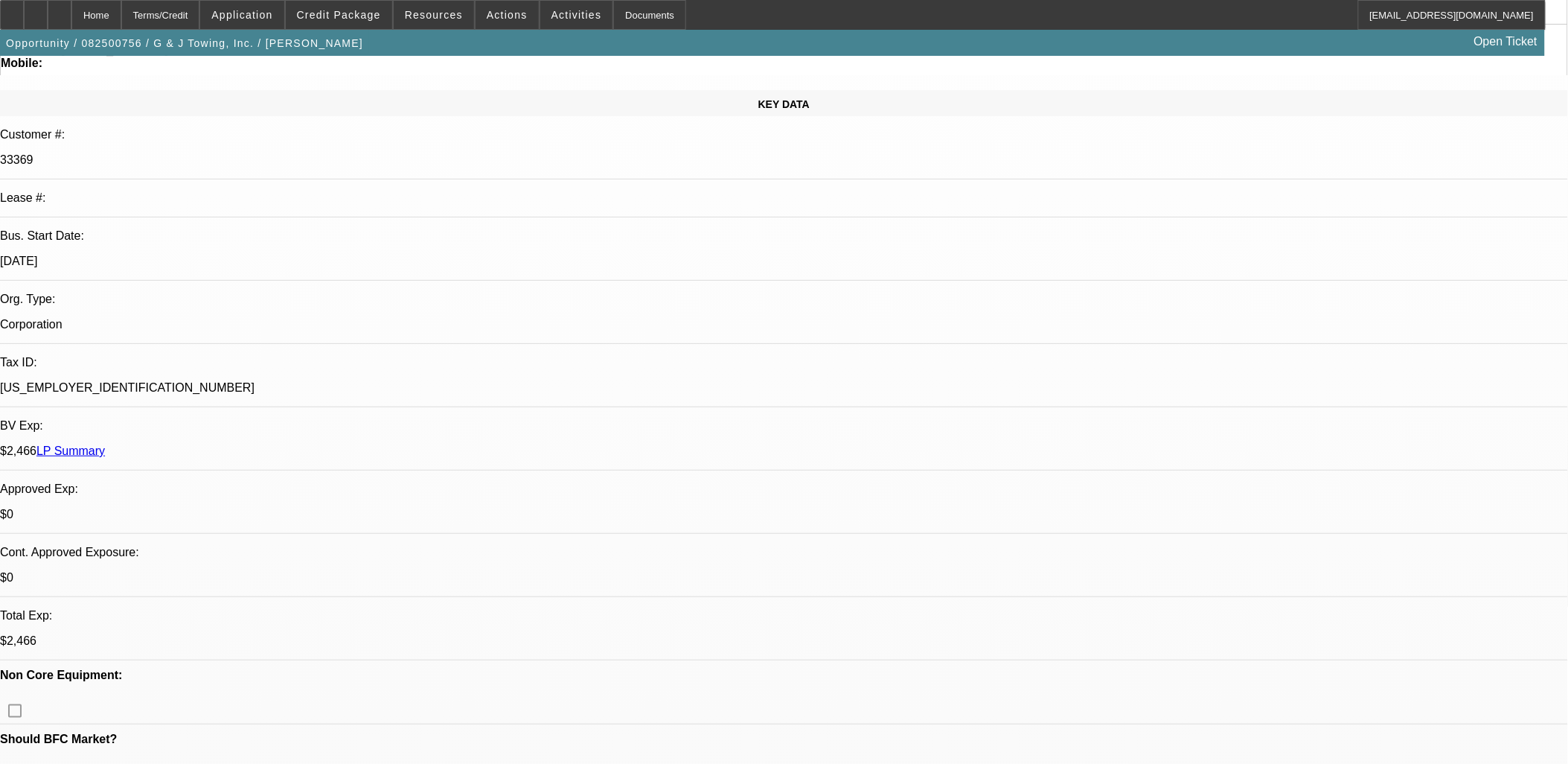
scroll to position [0, 0]
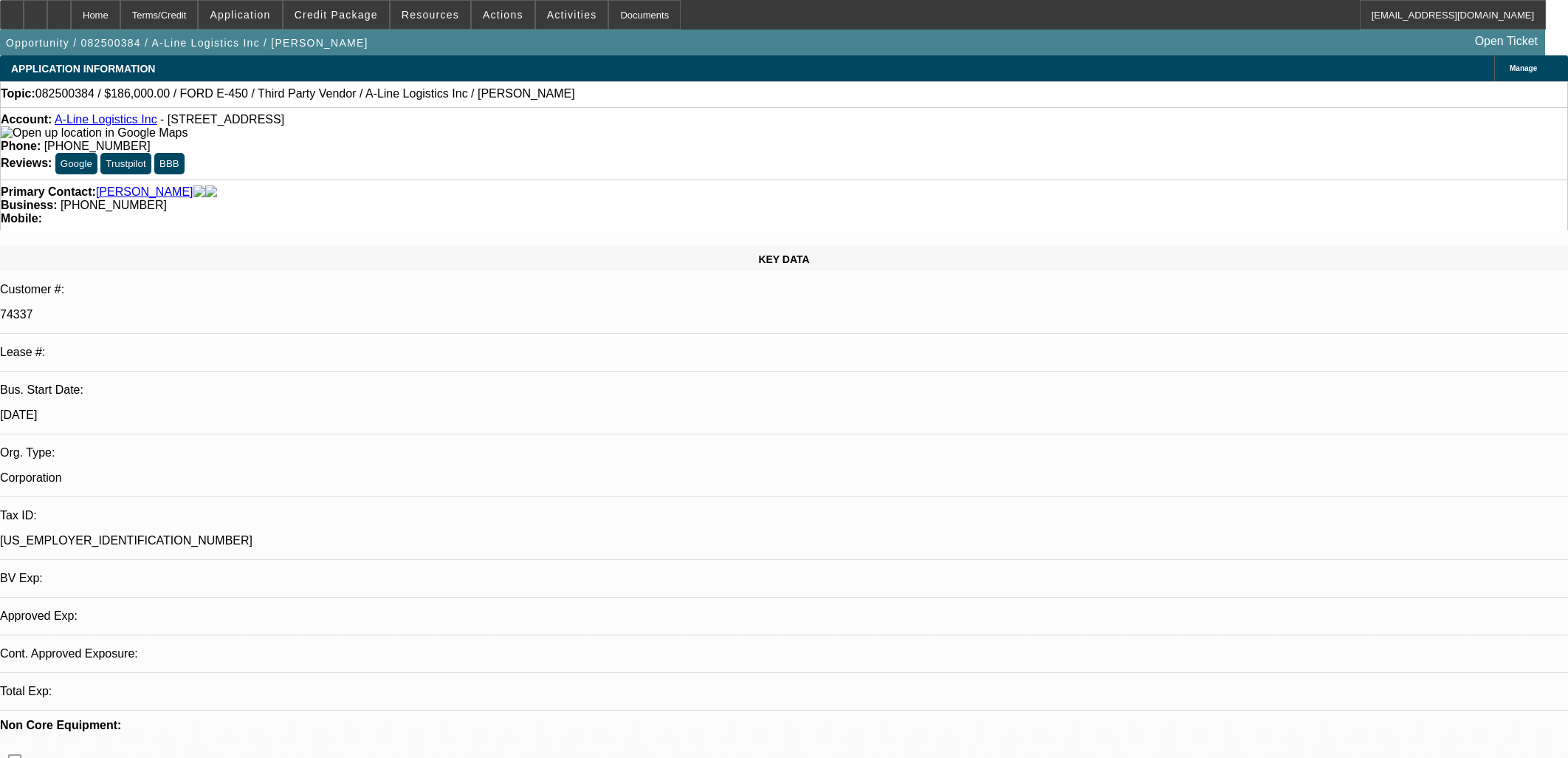
select select "0"
select select "0.1"
select select "0"
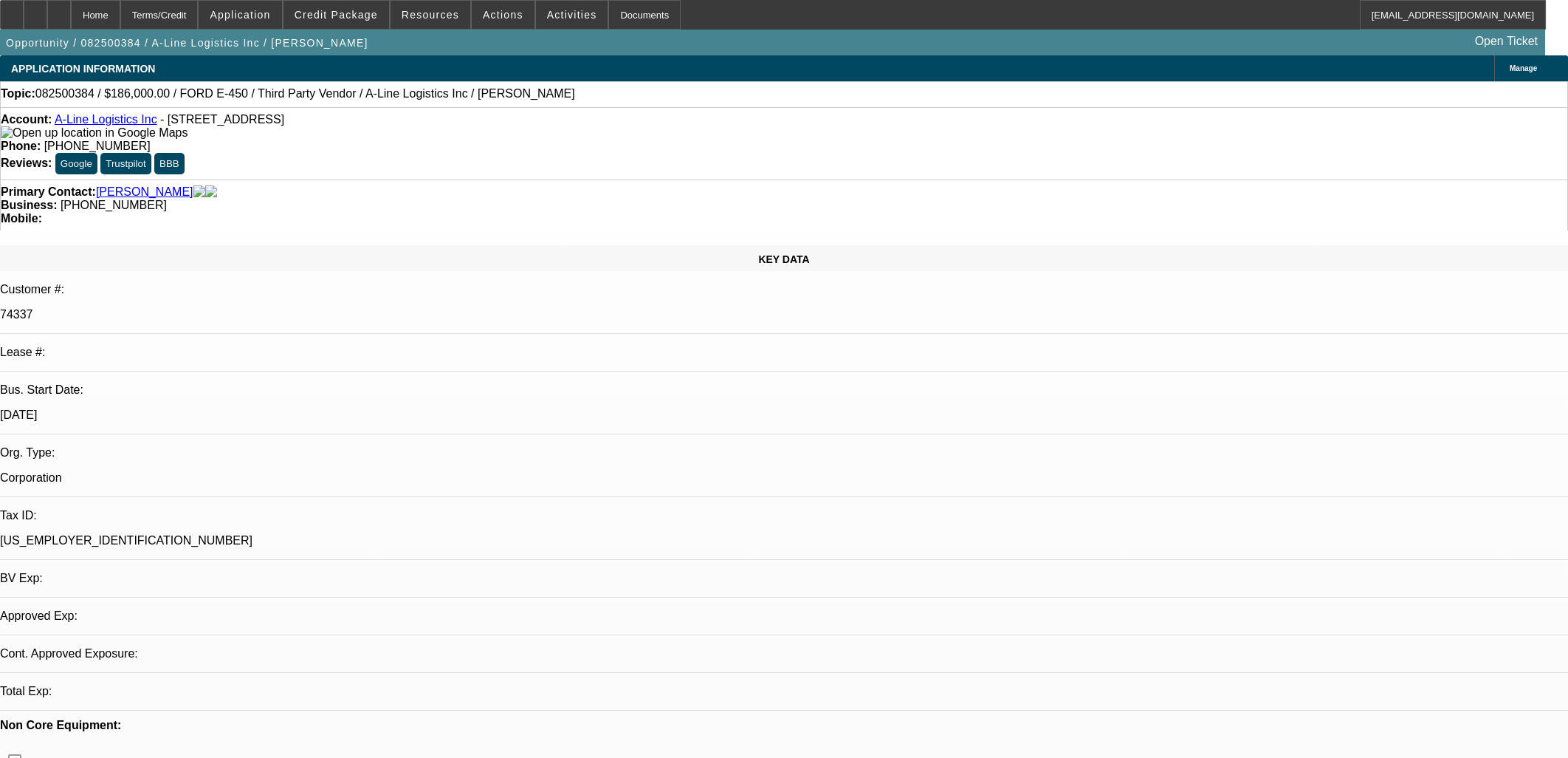
select select "0.1"
select select "1"
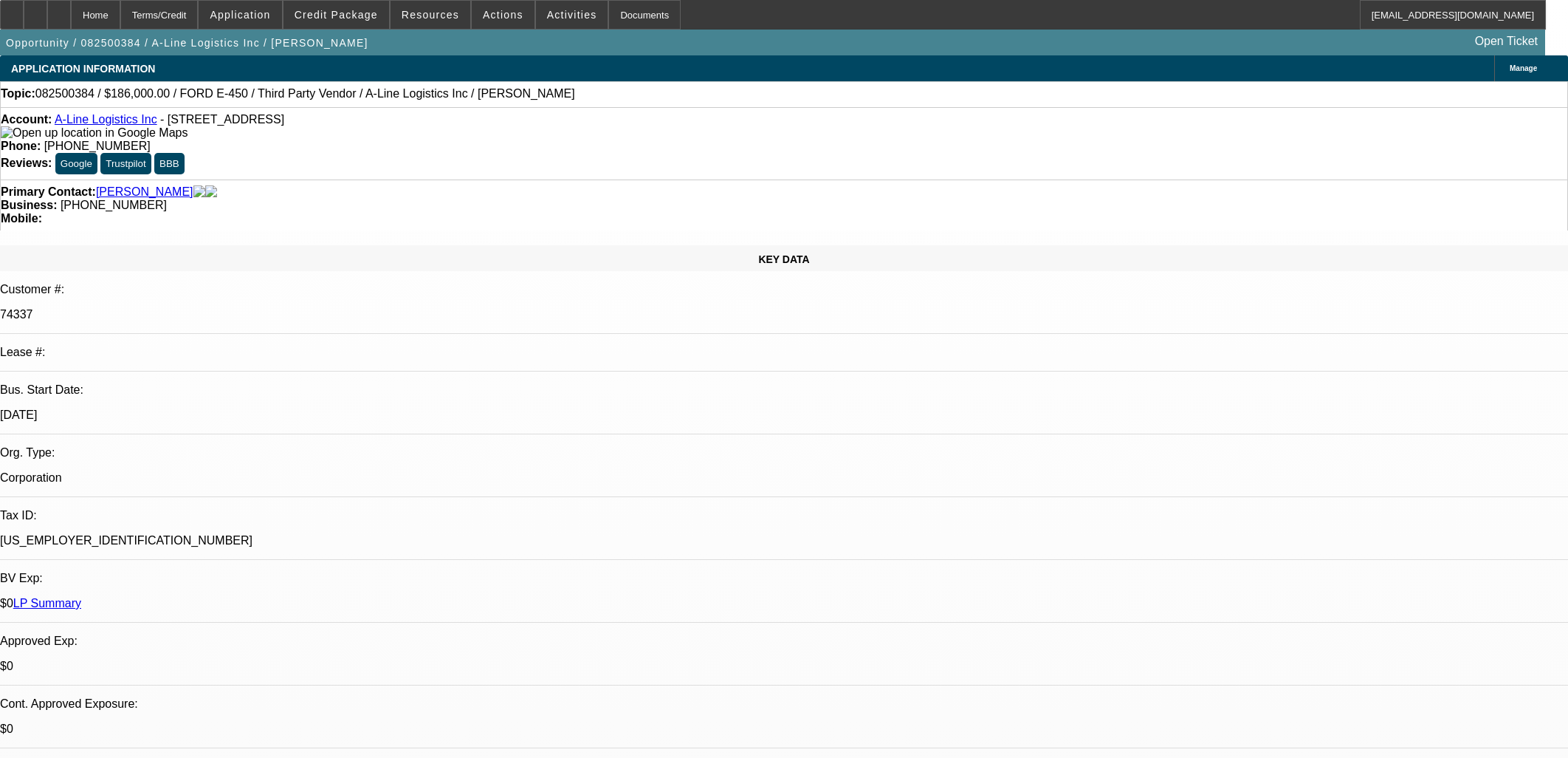
select select "4"
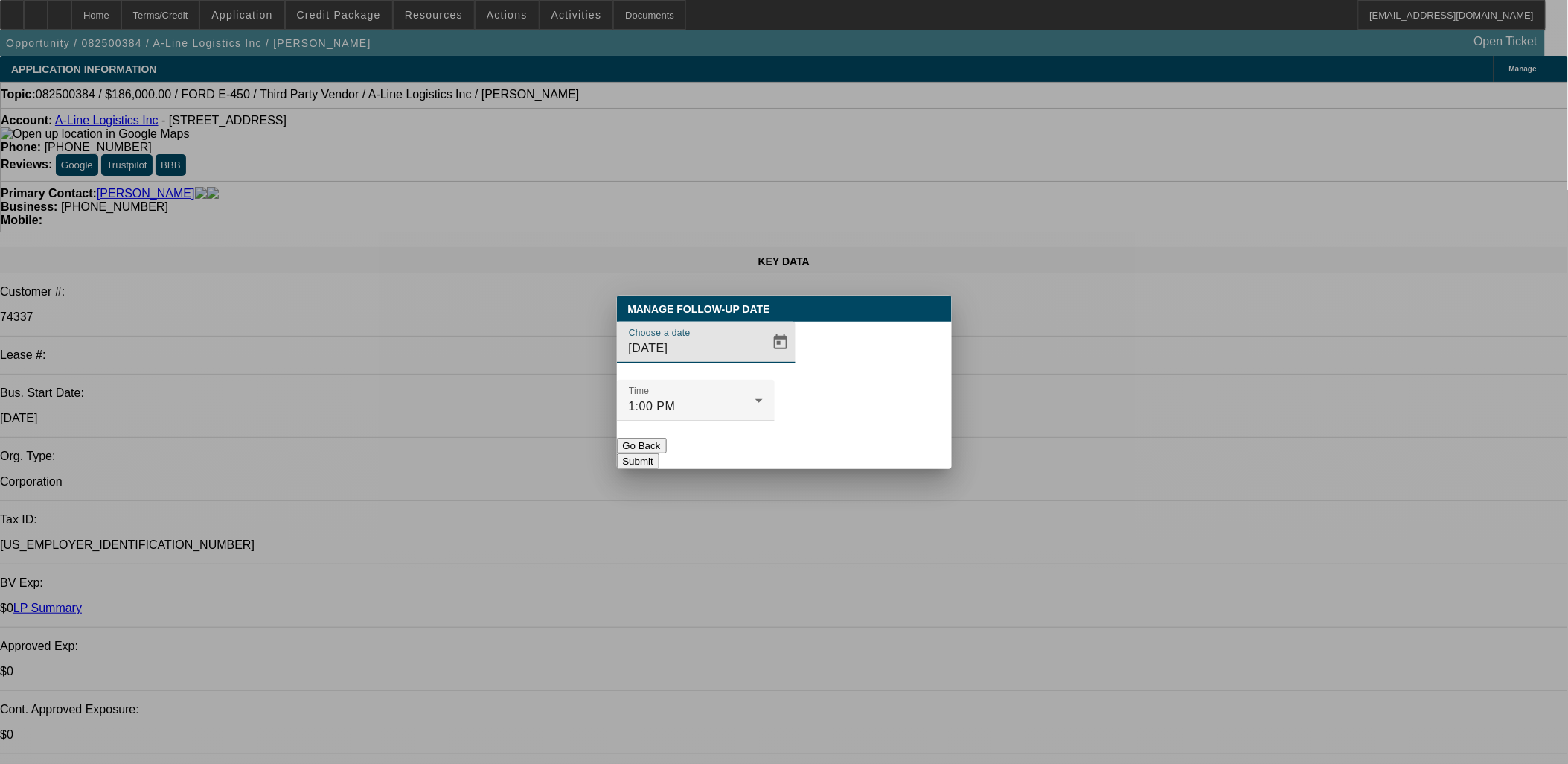
click at [784, 382] on div at bounding box center [784, 382] width 0 height 0
click at [763, 361] on span "Open calendar" at bounding box center [780, 342] width 35 height 35
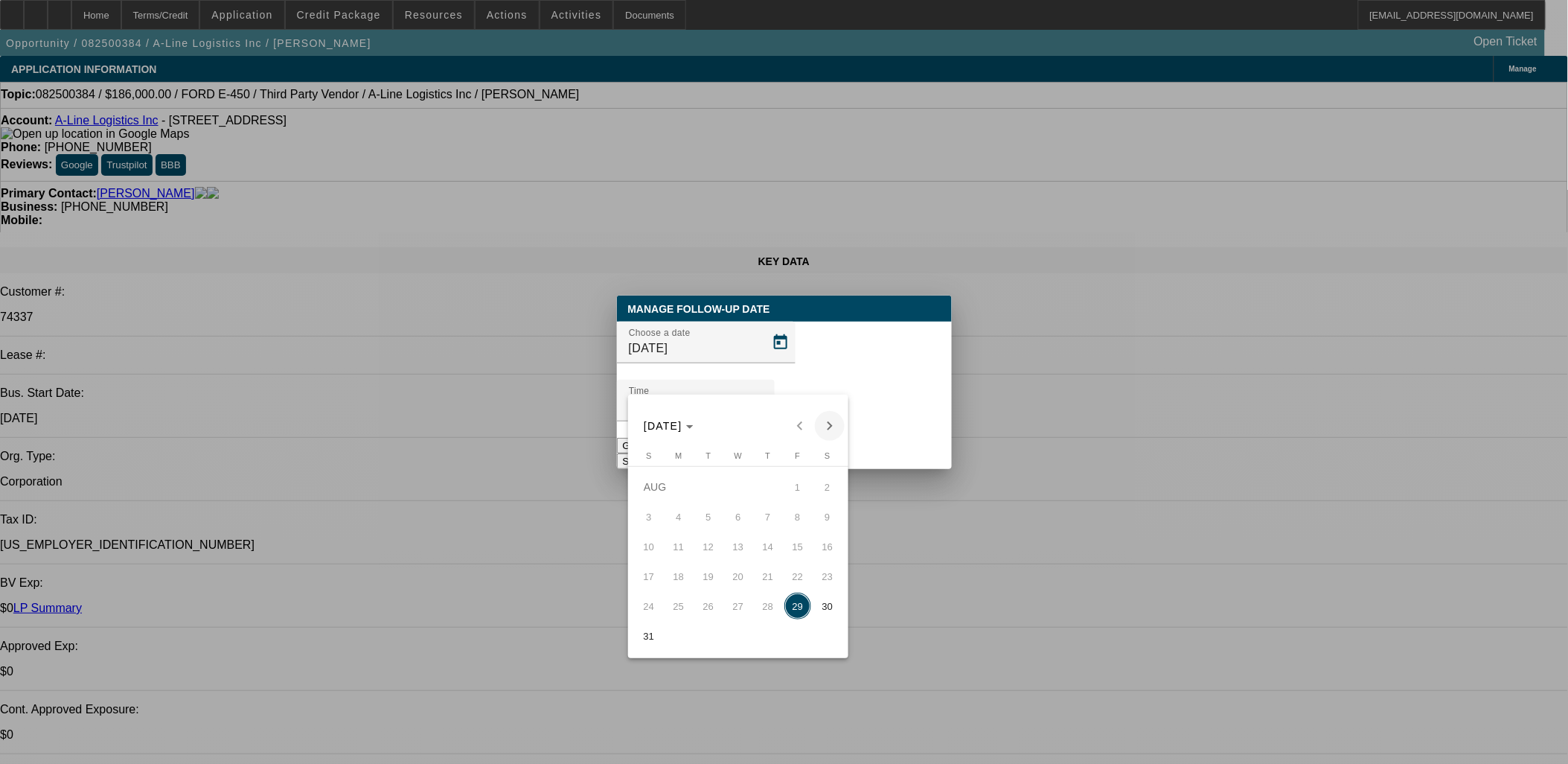
click at [826, 423] on span "Next month" at bounding box center [830, 426] width 30 height 30
click at [697, 518] on span "2" at bounding box center [709, 517] width 27 height 27
type input "[DATE]"
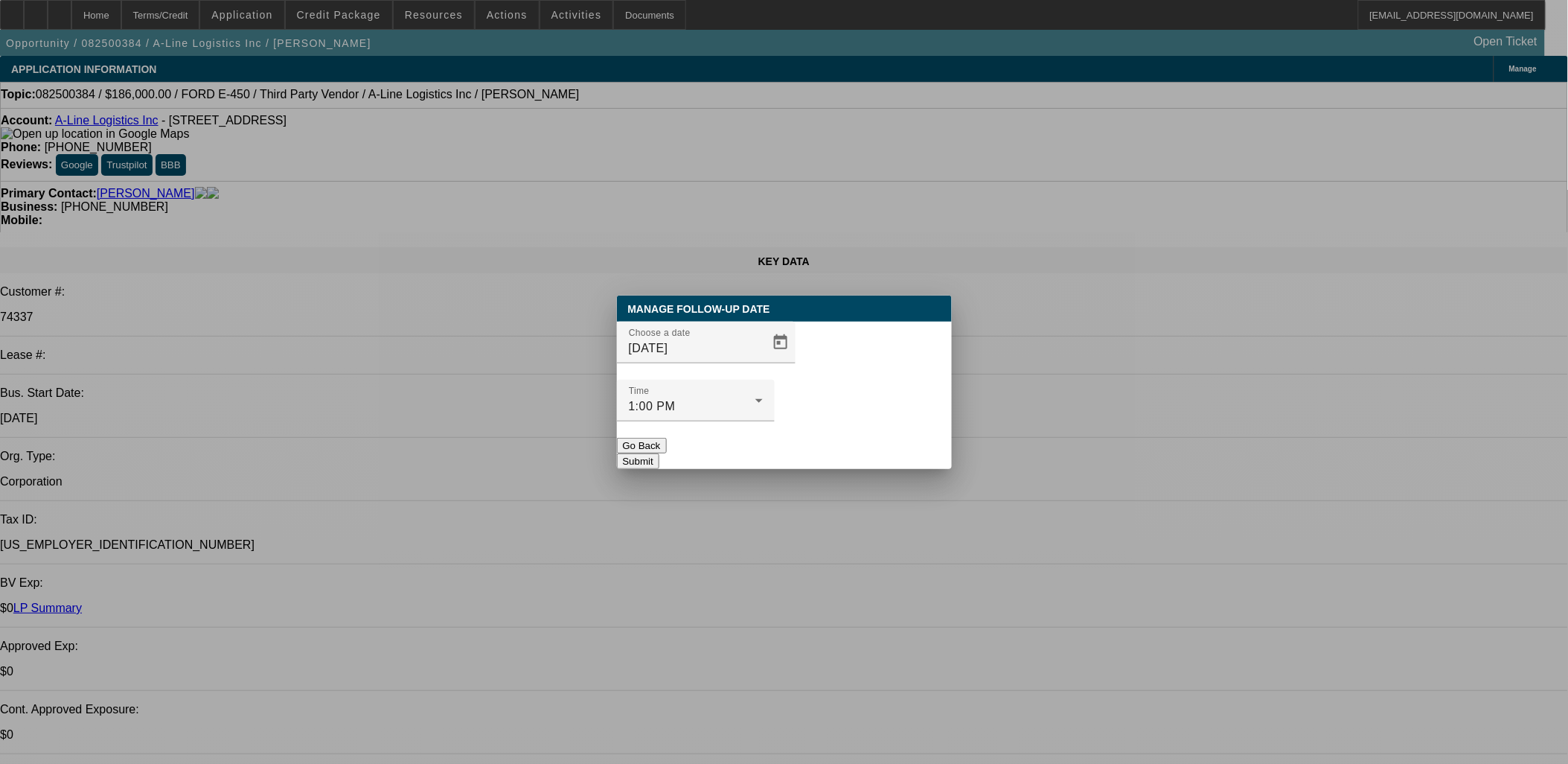
click at [659, 454] on button "Submit" at bounding box center [638, 462] width 43 height 16
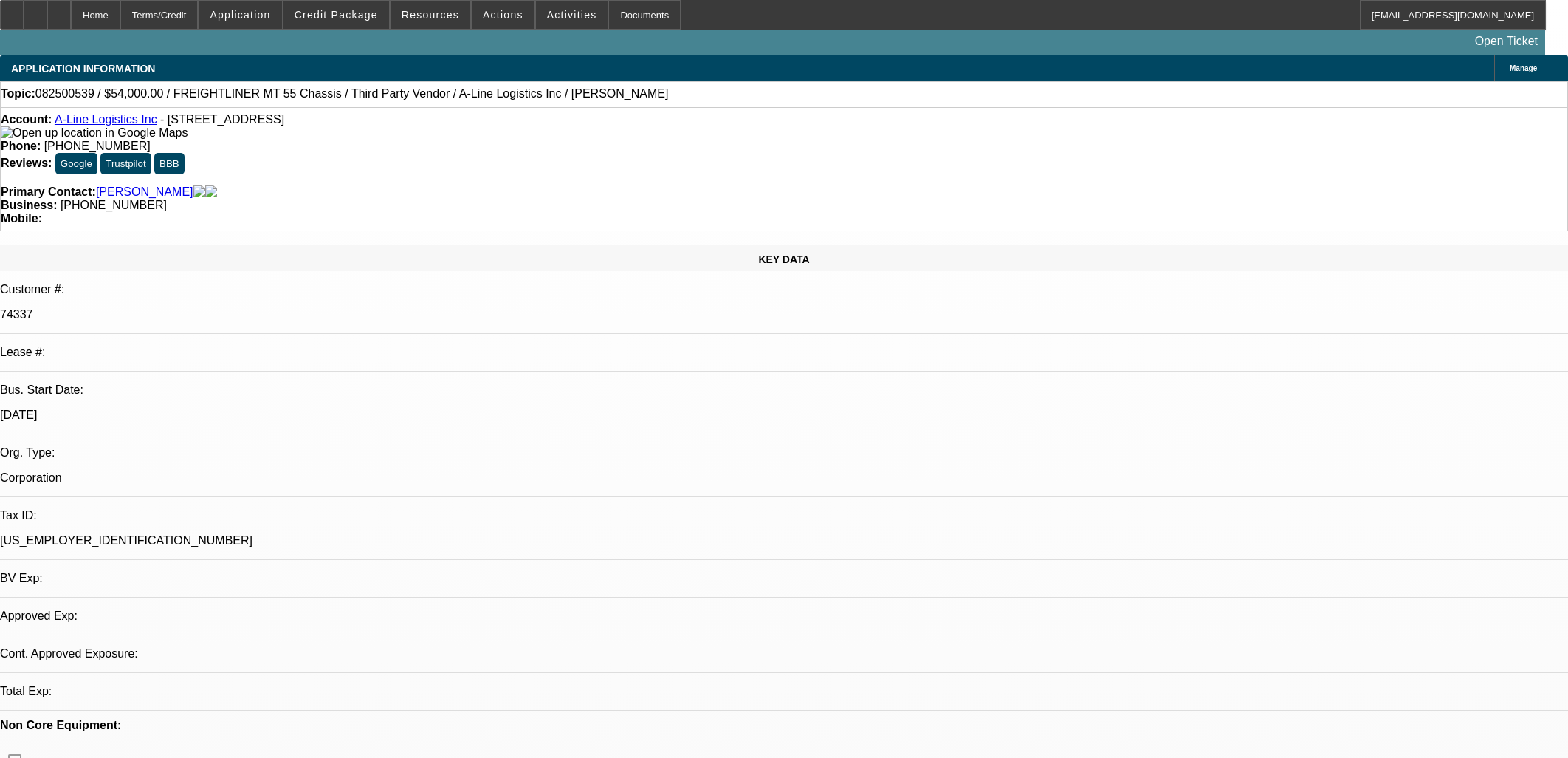
select select "0"
select select "0.1"
select select "4"
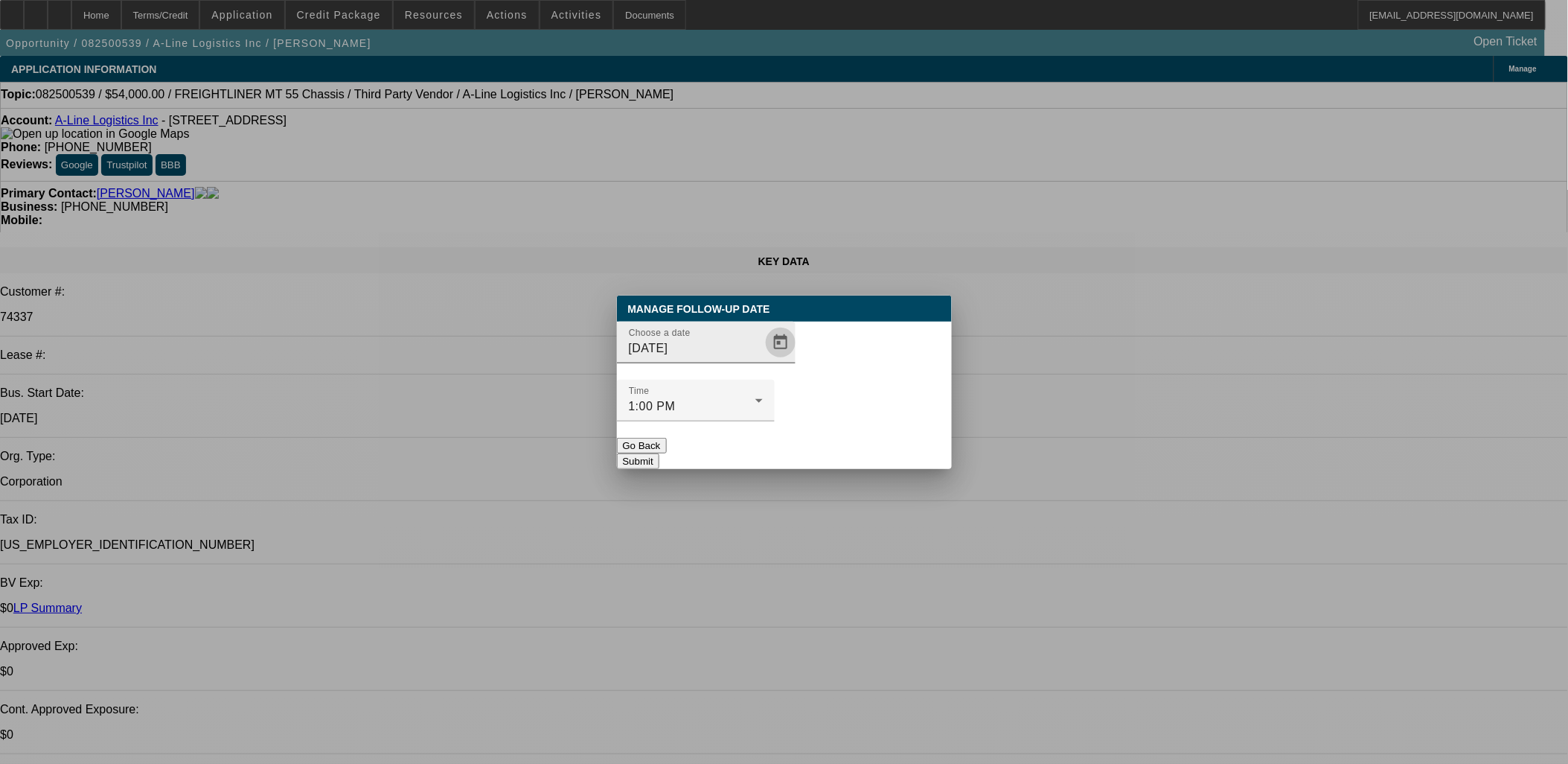
click at [764, 361] on span "Open calendar" at bounding box center [780, 342] width 35 height 35
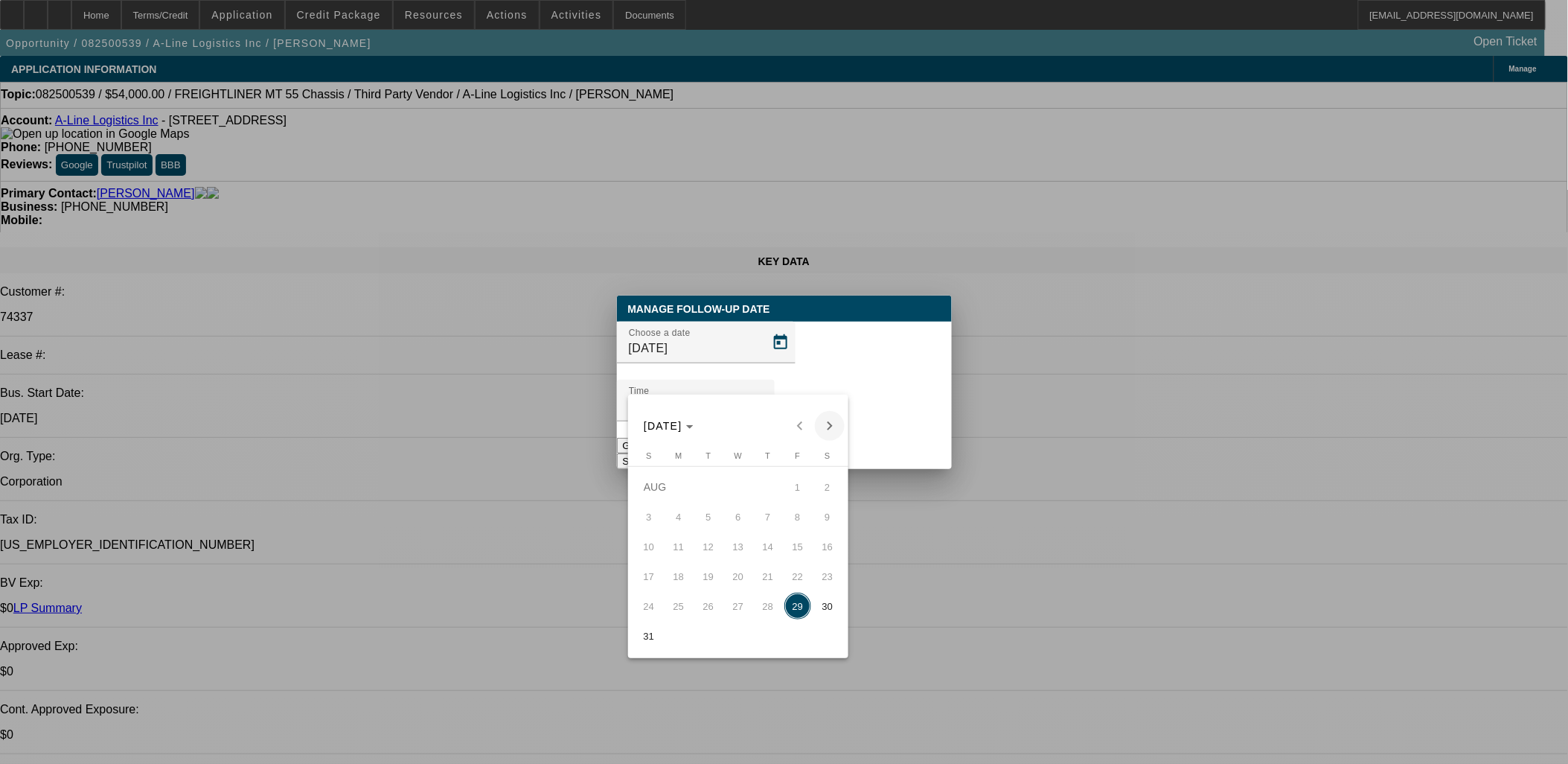
click at [822, 418] on span "Next month" at bounding box center [830, 426] width 30 height 30
click at [714, 518] on span "2" at bounding box center [709, 517] width 27 height 27
type input "[DATE]"
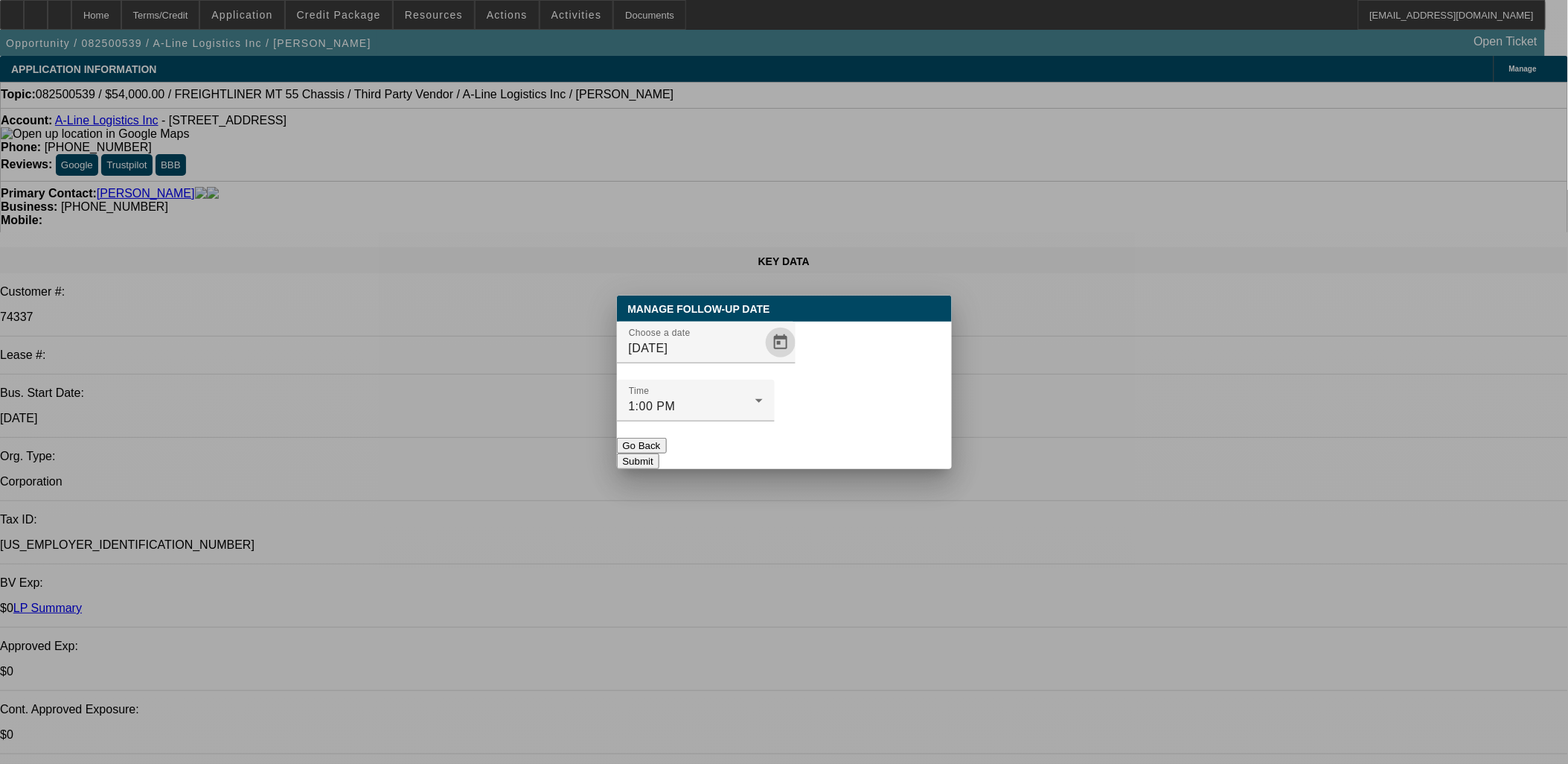
click at [659, 454] on button "Submit" at bounding box center [638, 462] width 43 height 16
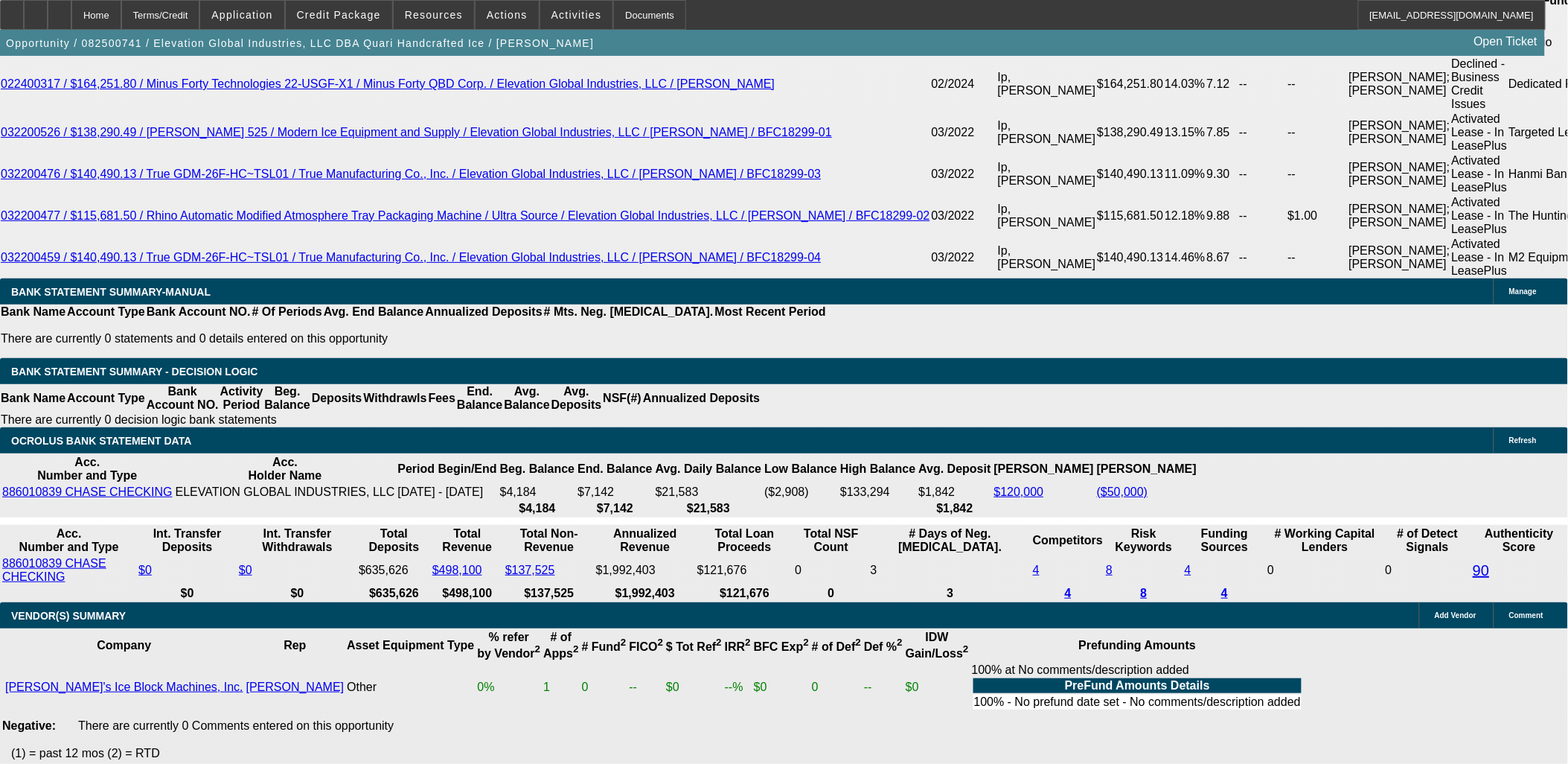
select select "0"
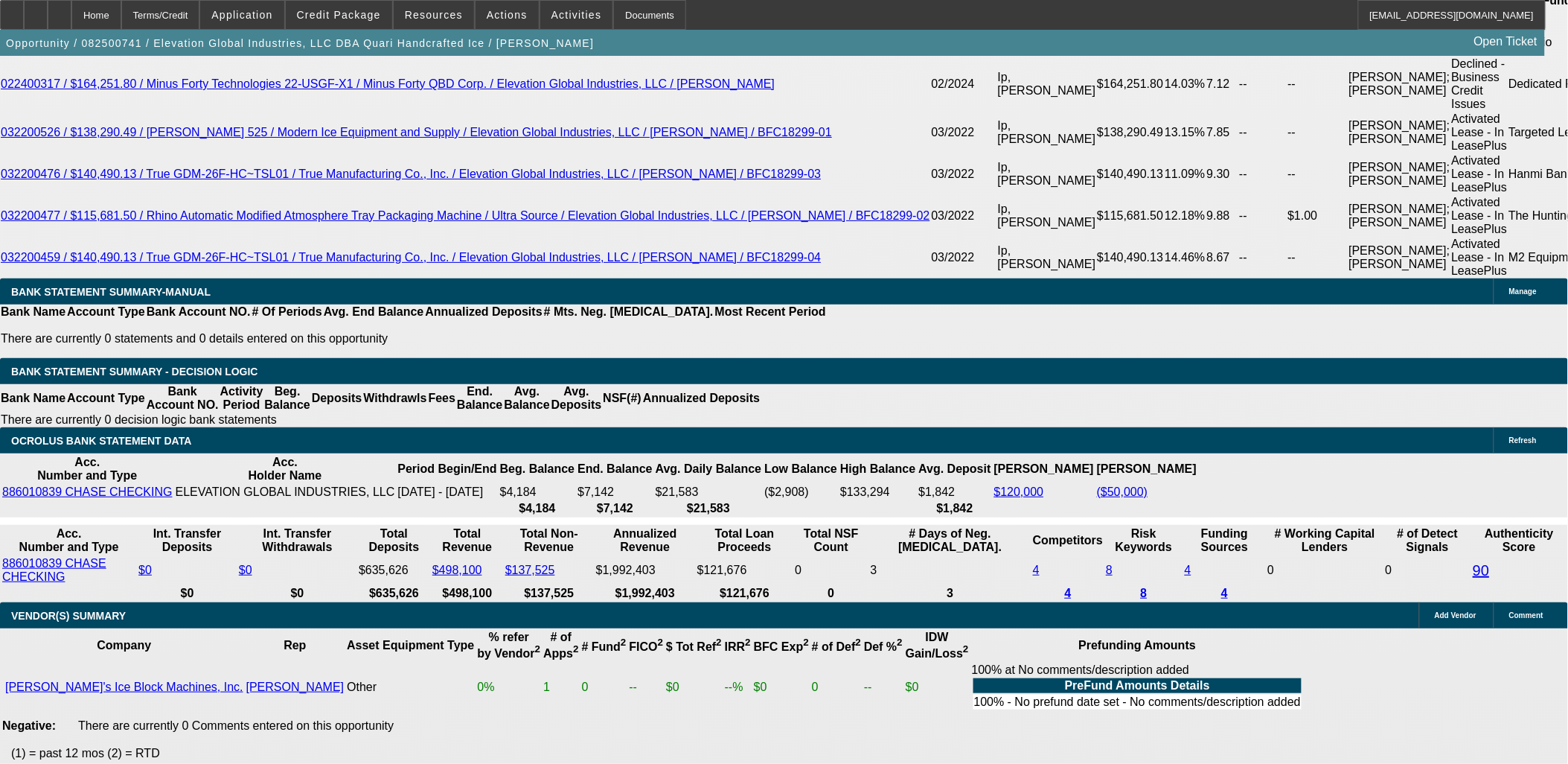
select select "0"
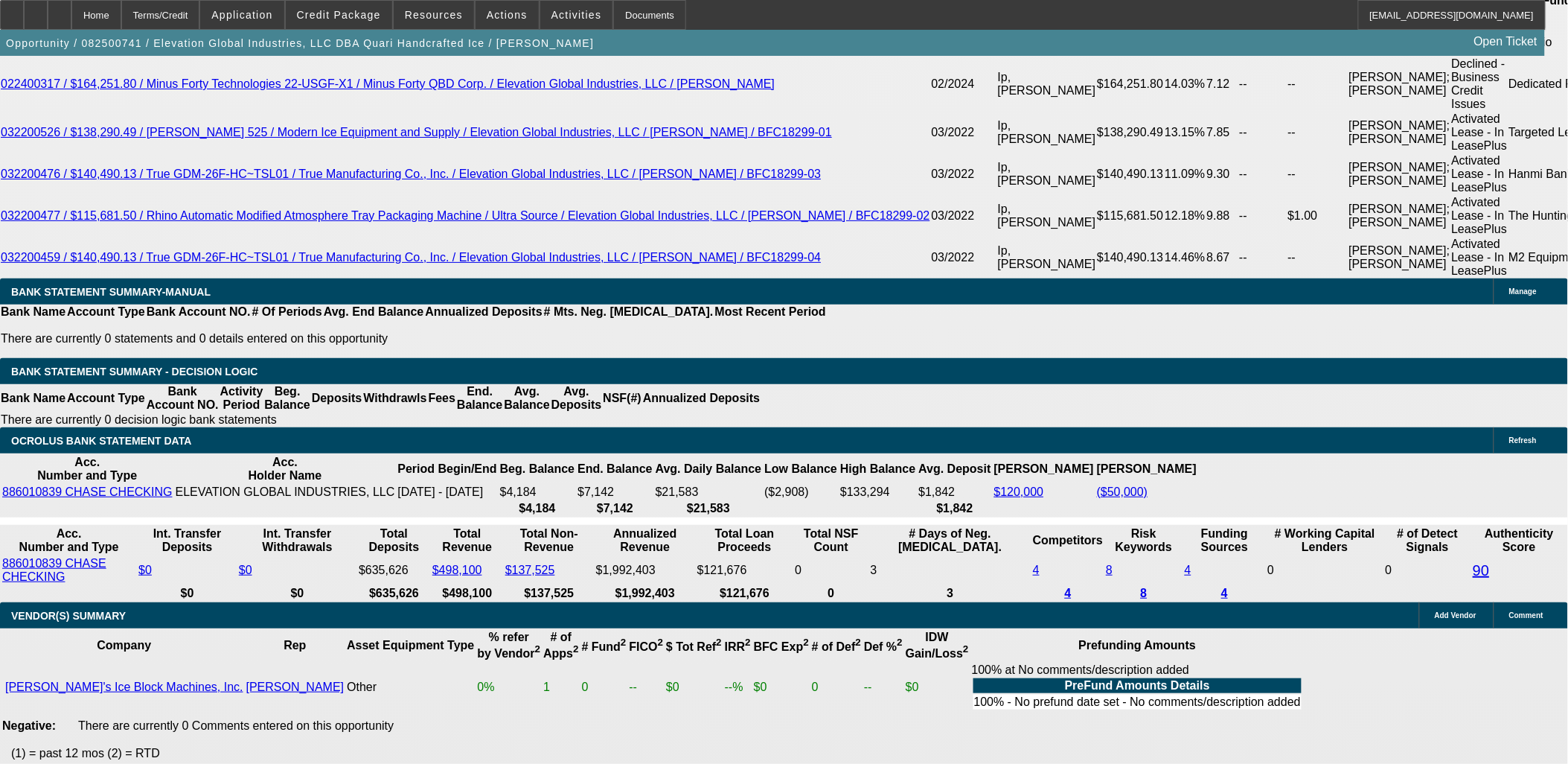
select select "0"
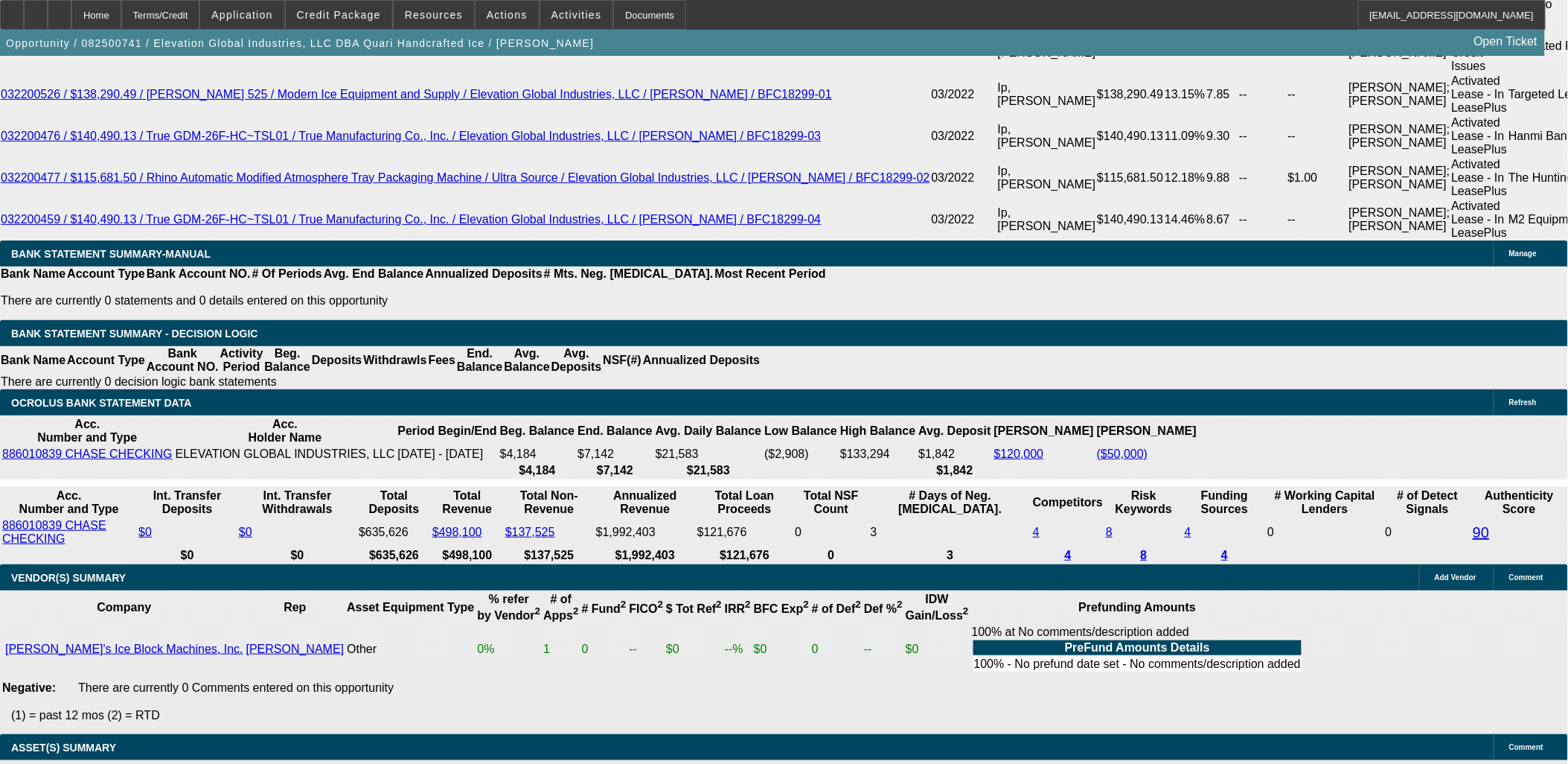
select select "1"
select select "6"
select select "1"
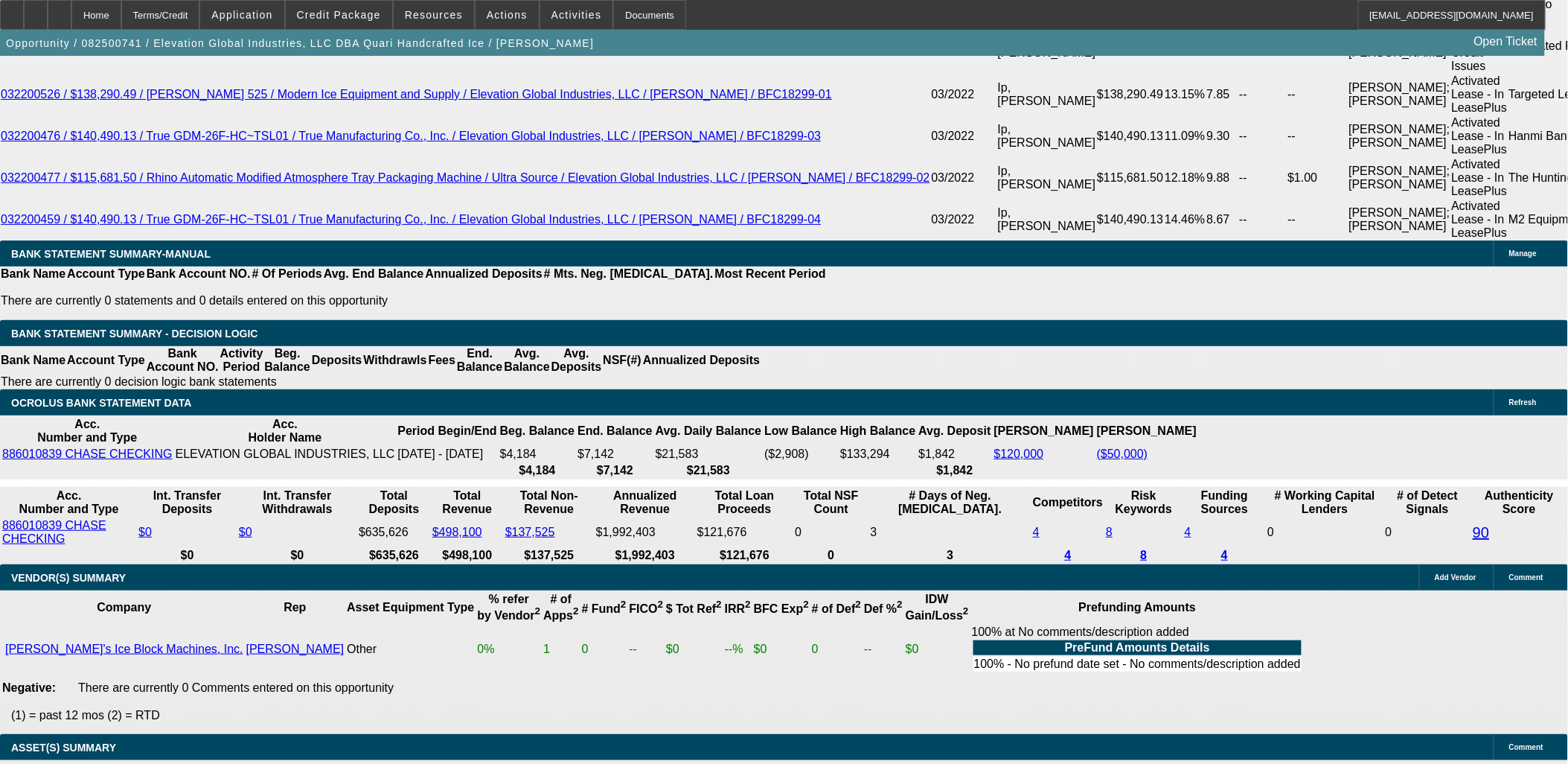
select select "6"
select select "1"
select select "6"
select select "1"
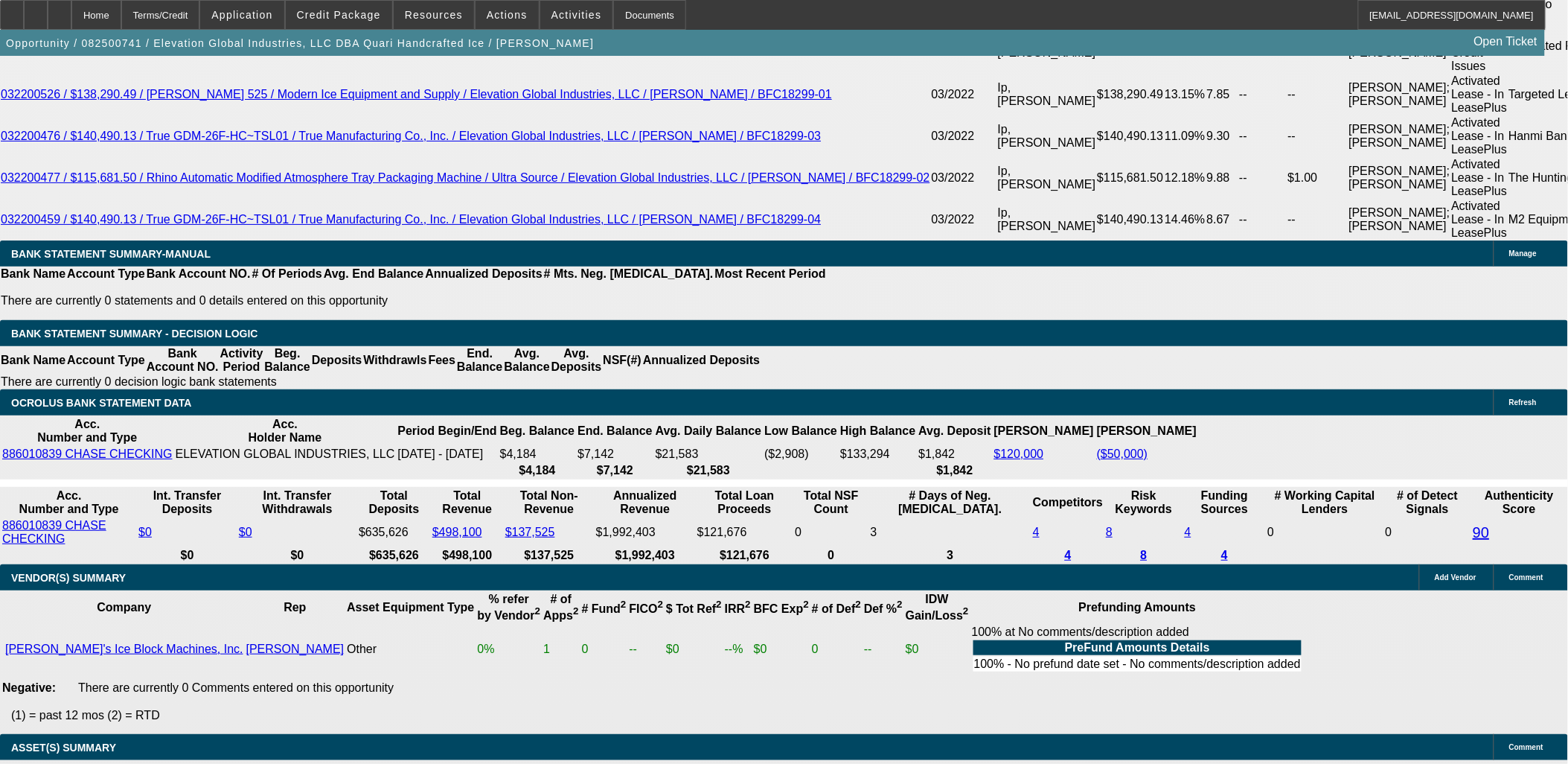
select select "1"
select select "6"
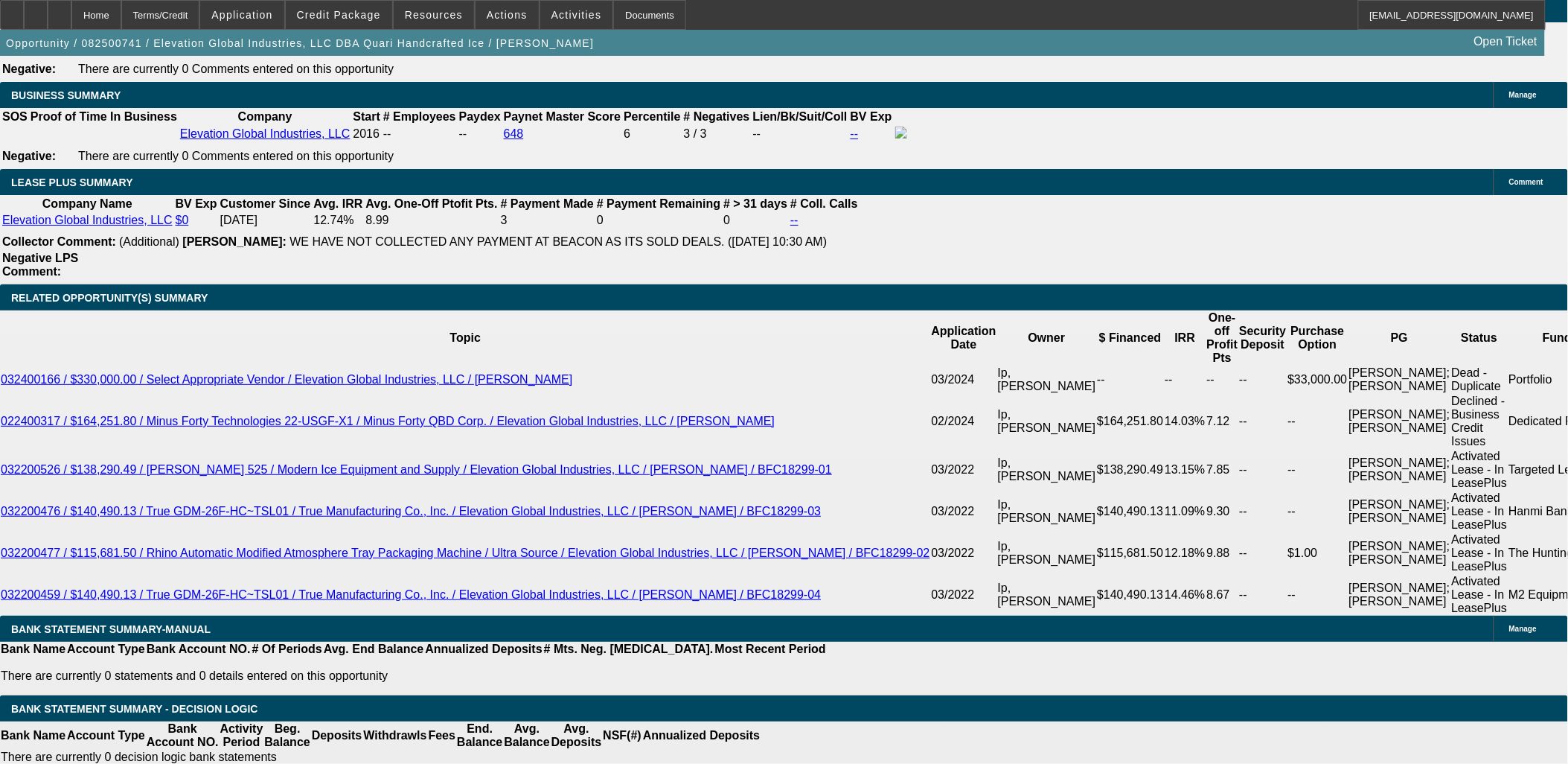
scroll to position [2316, 0]
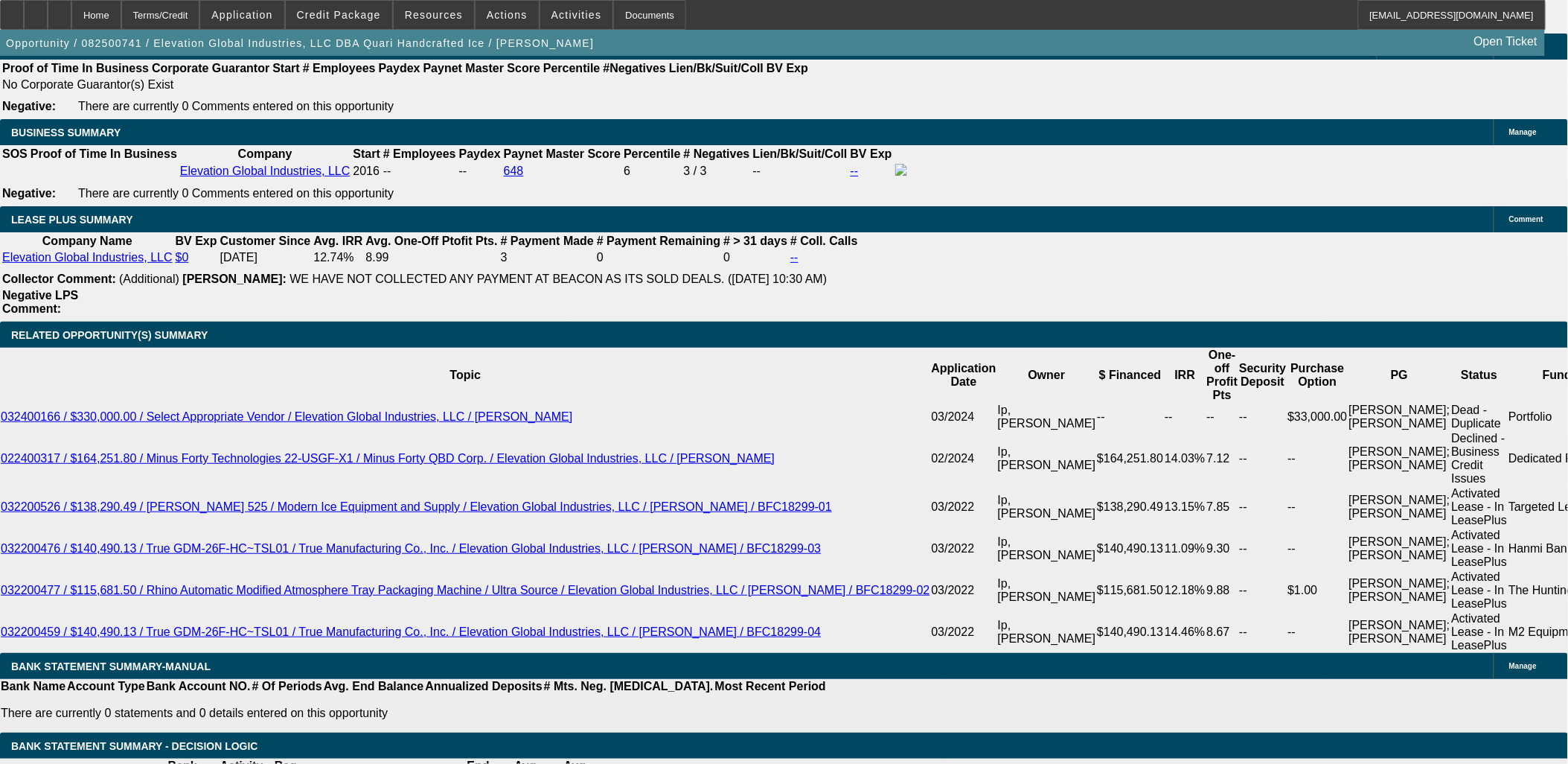
scroll to position [0, 0]
drag, startPoint x: 1060, startPoint y: 501, endPoint x: 1063, endPoint y: 593, distance: 92.0
click at [451, 16] on span "Resources" at bounding box center [434, 14] width 58 height 12
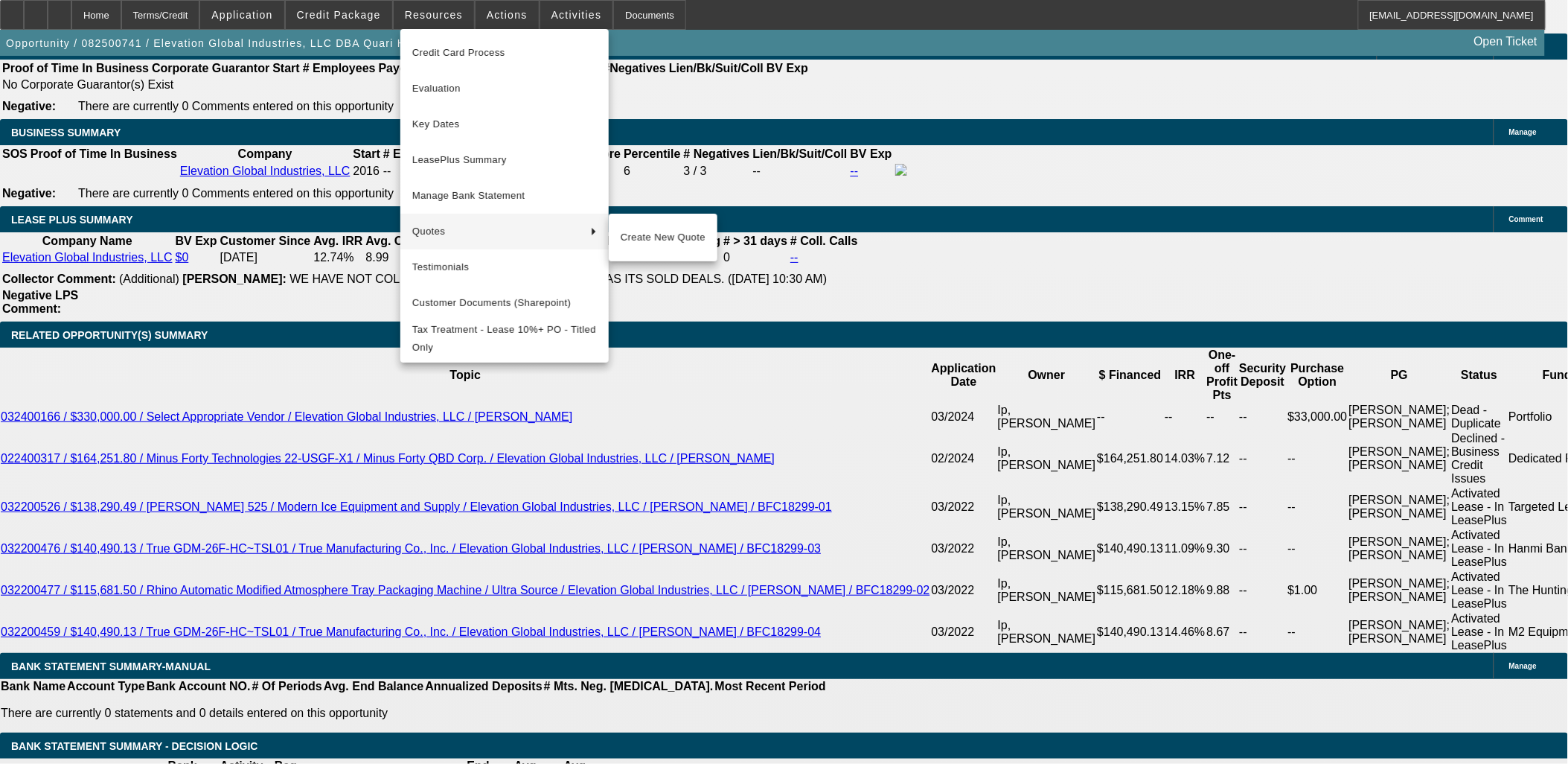
click at [182, 401] on div at bounding box center [784, 382] width 1568 height 764
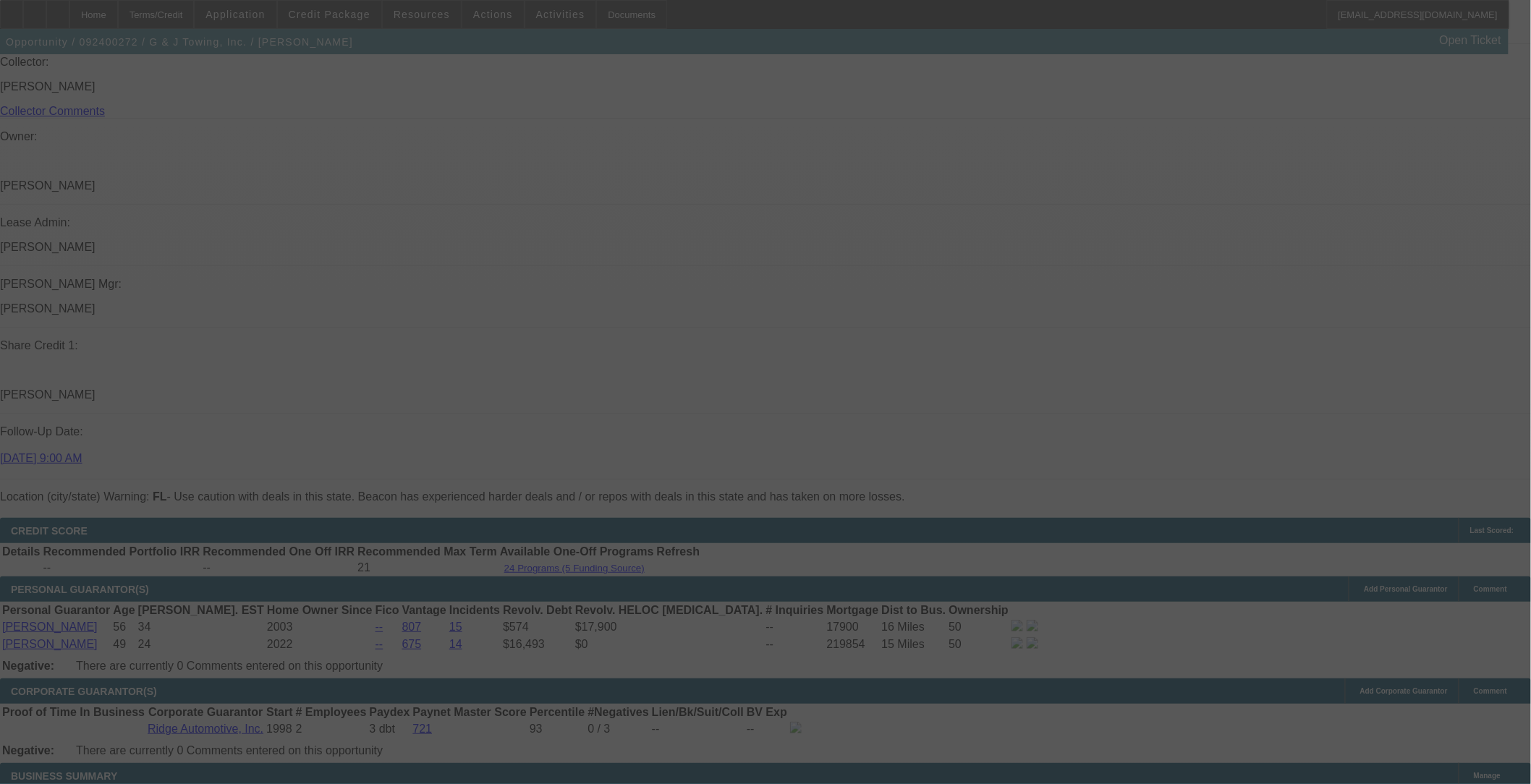
scroll to position [2243, 0]
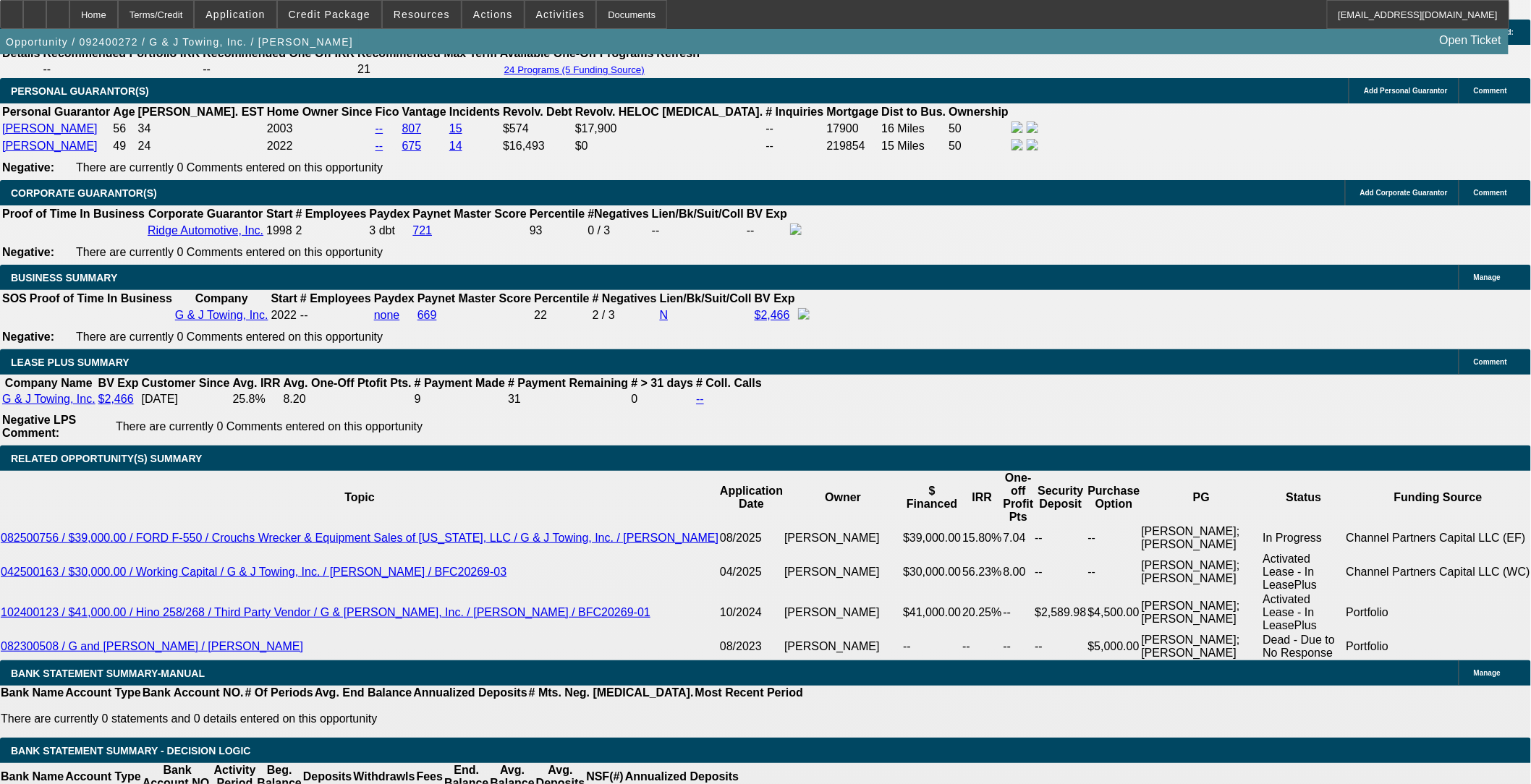
select select "0.1"
select select "0"
select select "0.1"
select select "0"
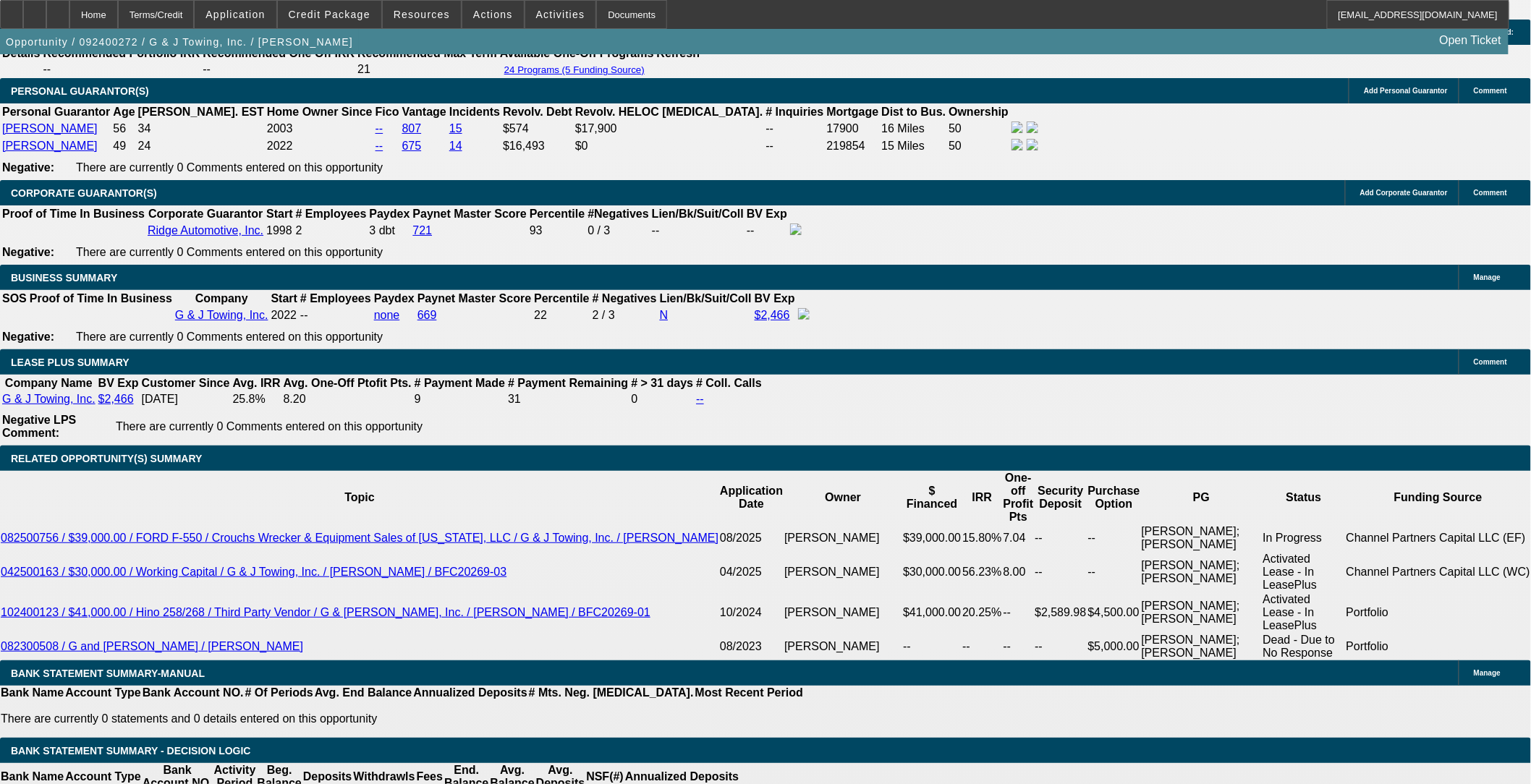
select select "0"
select select "0.1"
select select "0"
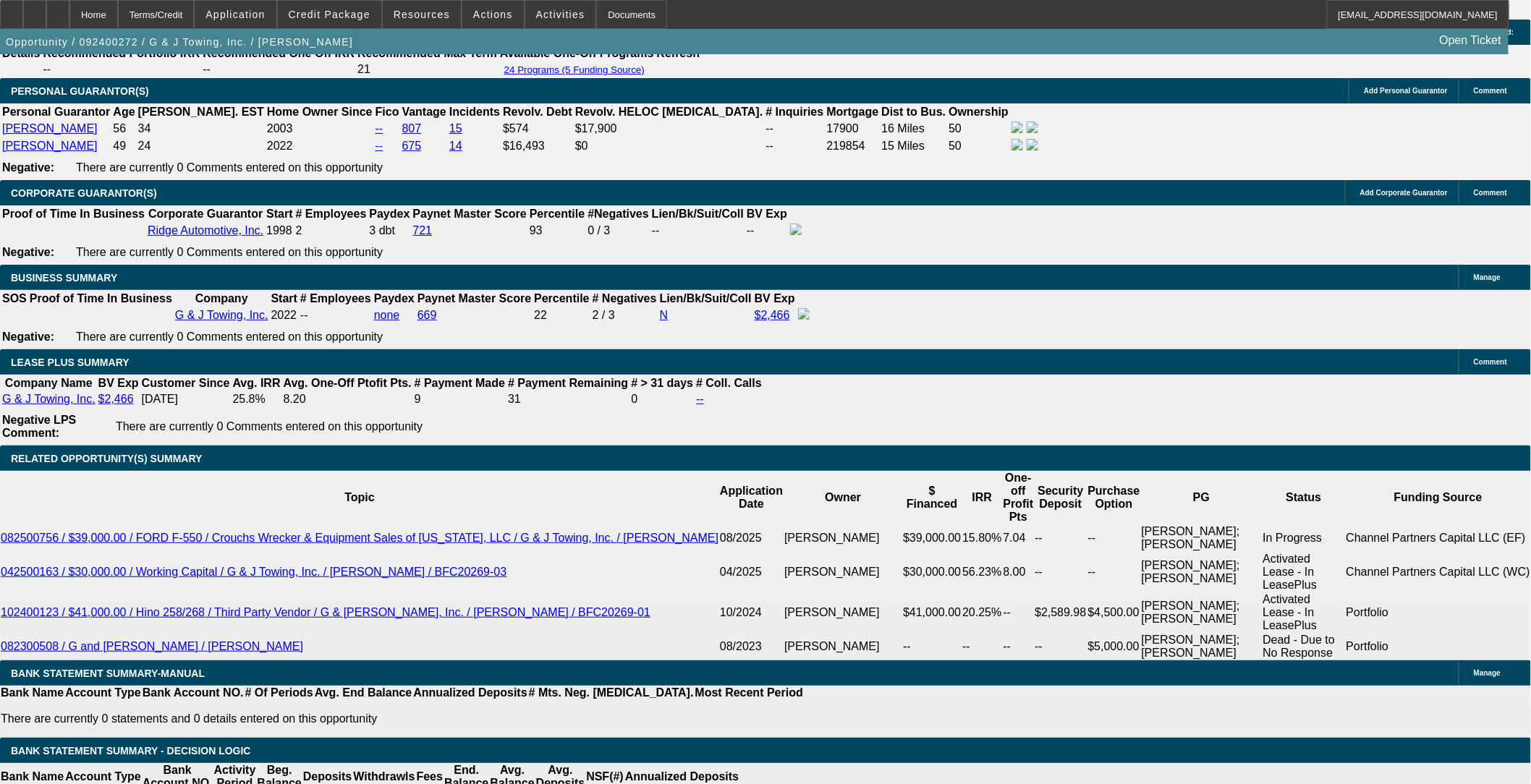
select select "0"
select select "1"
select select "2"
select select "6"
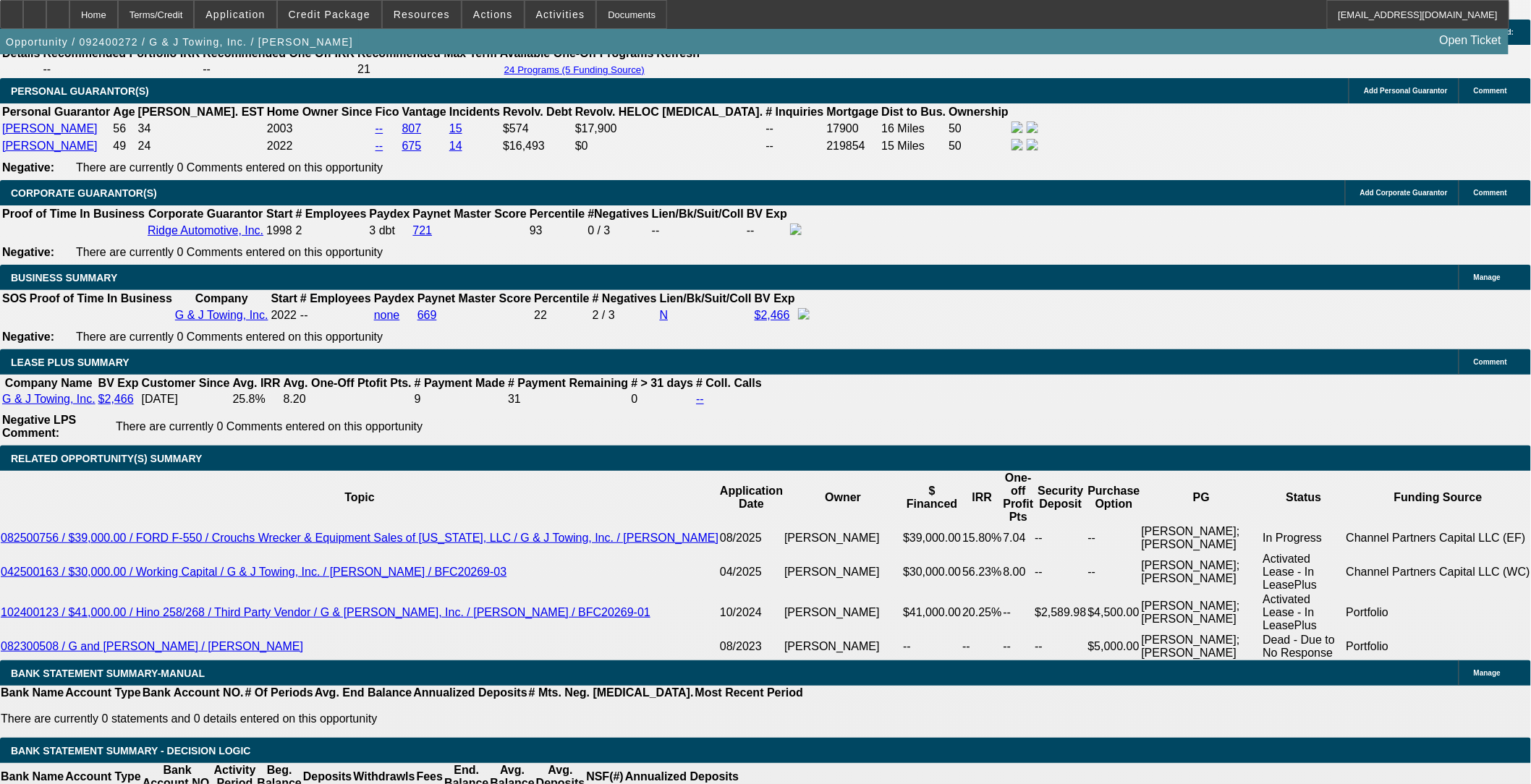
select select "1"
select select "2"
select select "6"
select select "1"
select select "2"
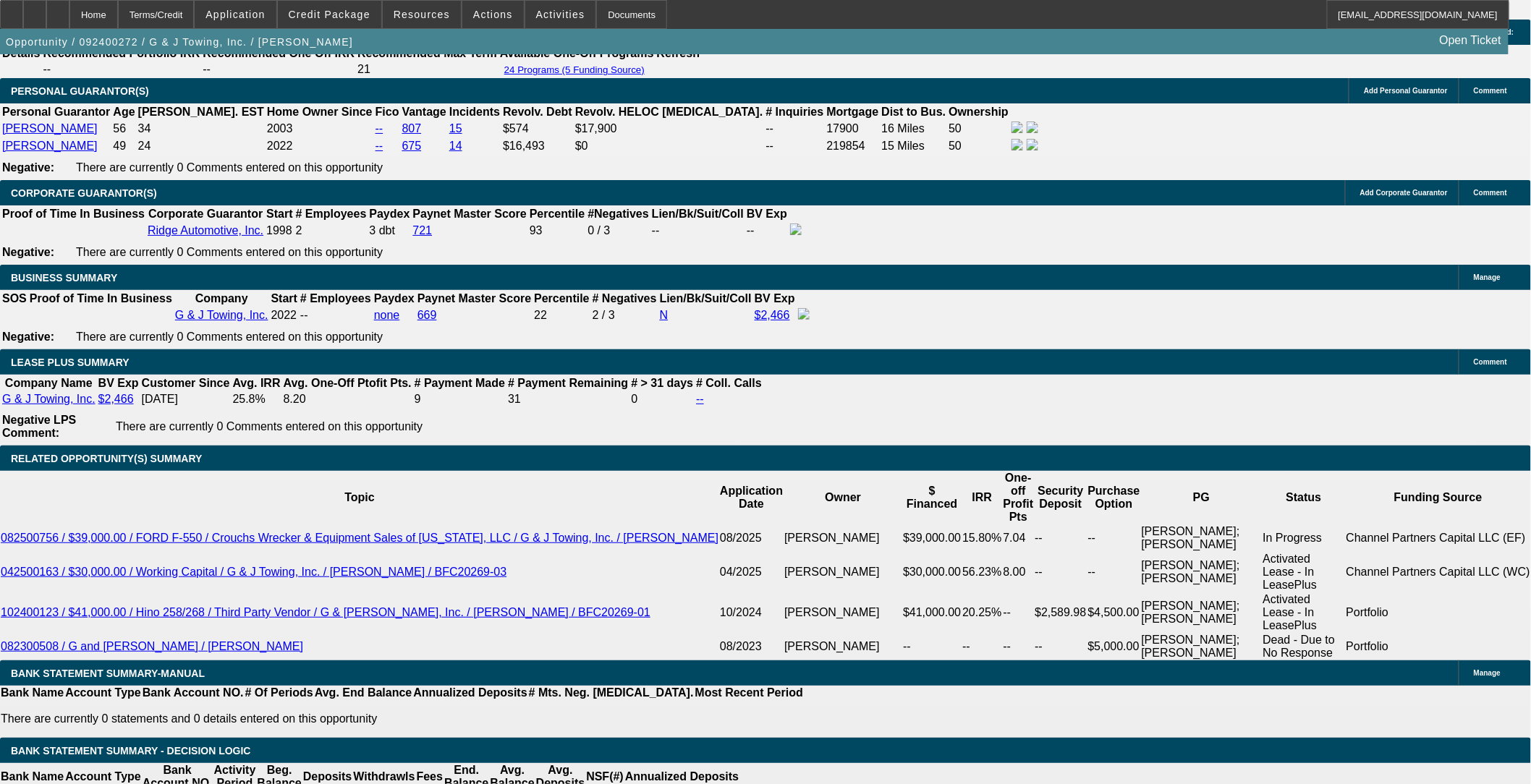
select select "6"
select select "1"
select select "6"
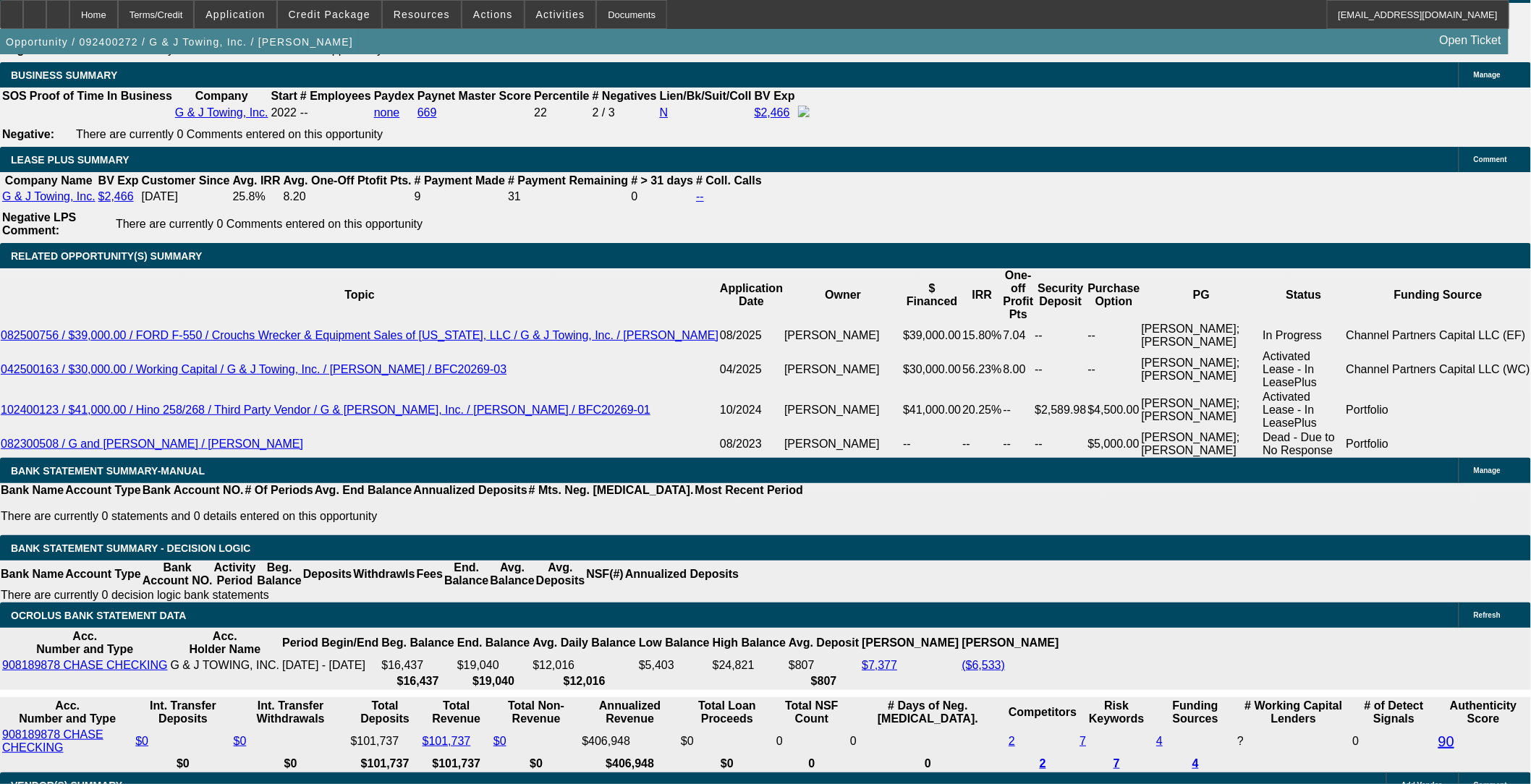
scroll to position [2484, 0]
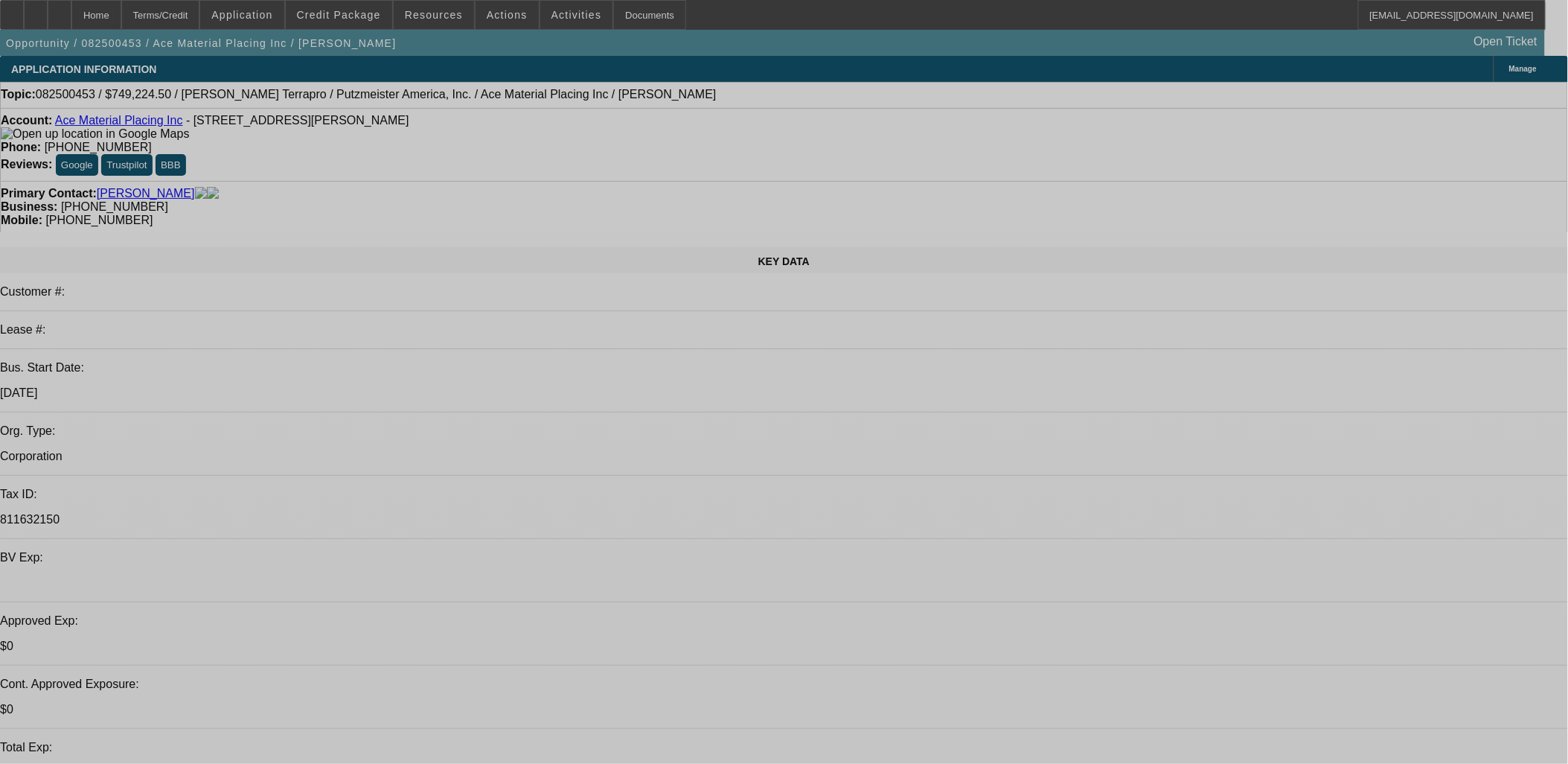
select select "0"
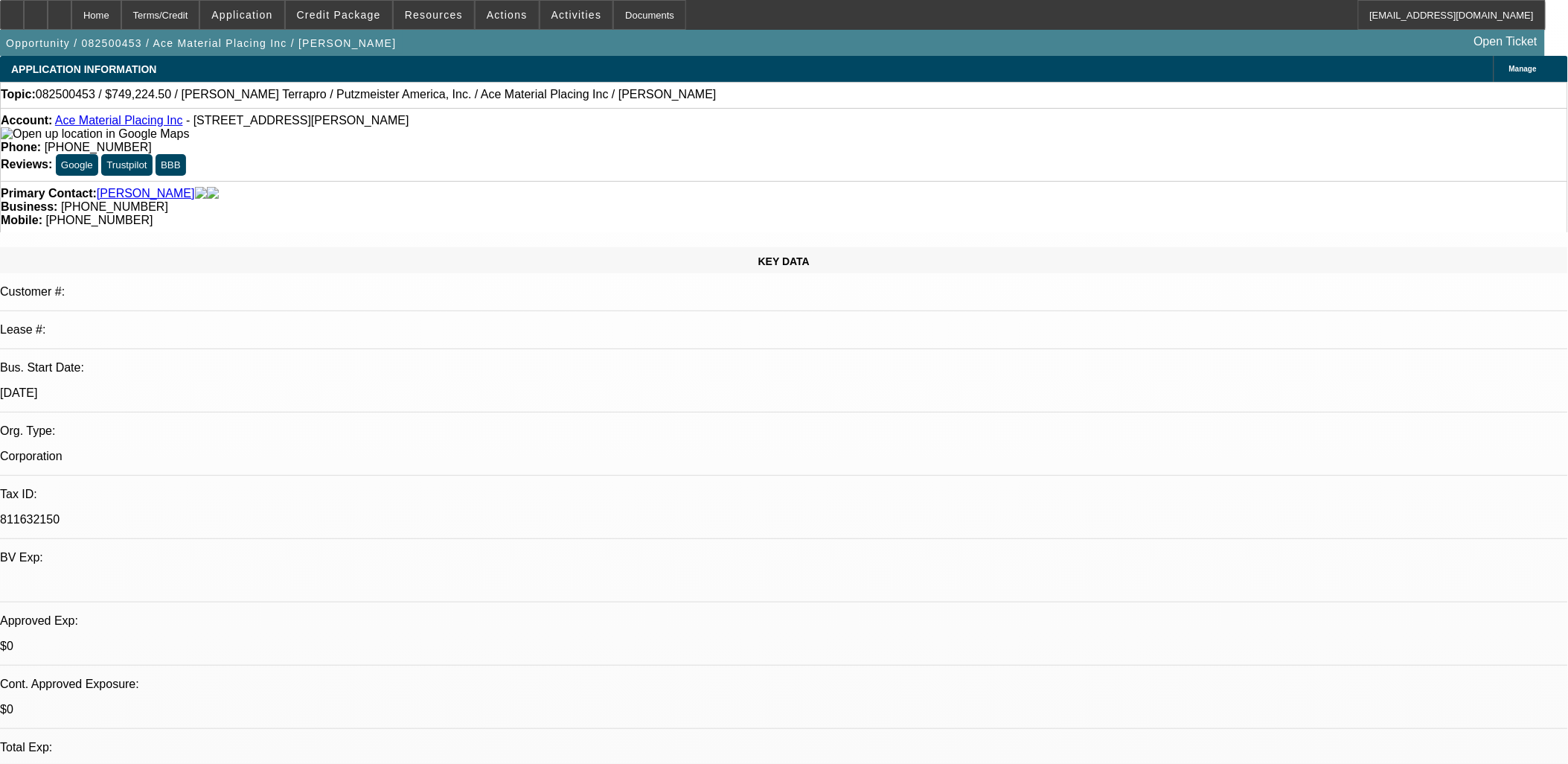
select select "0"
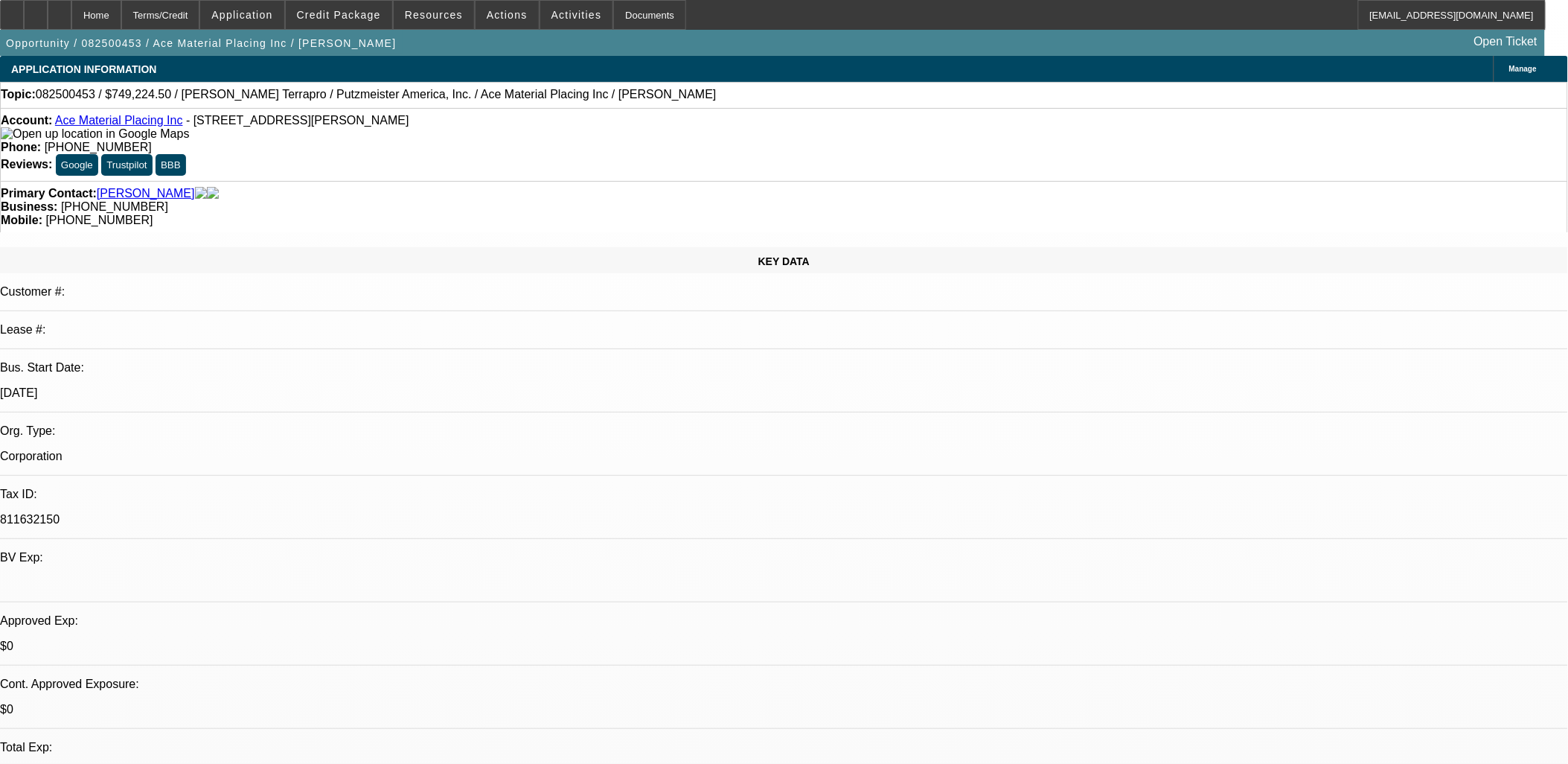
select select "0"
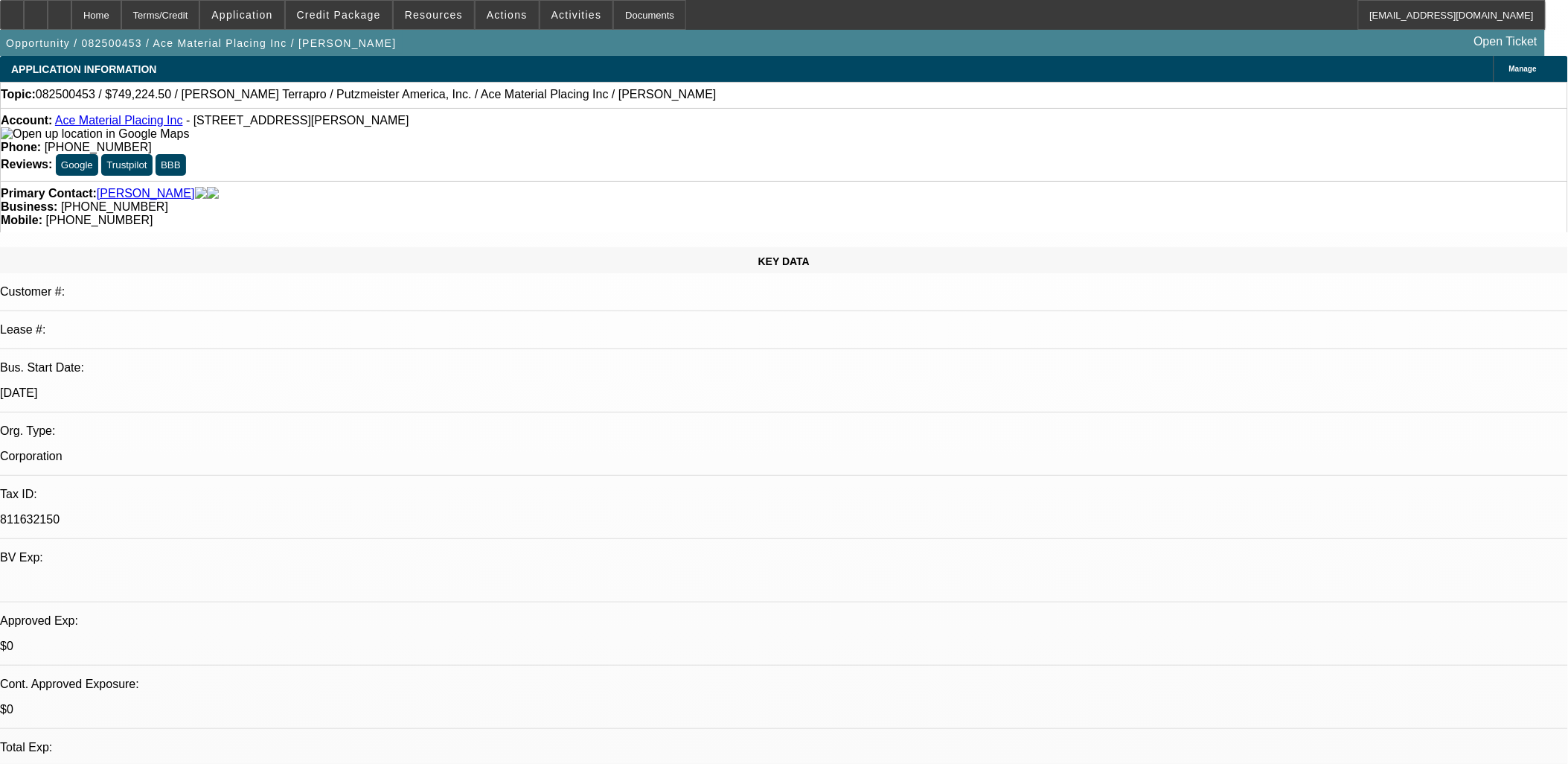
select select "0"
select select "1"
select select "6"
select select "1"
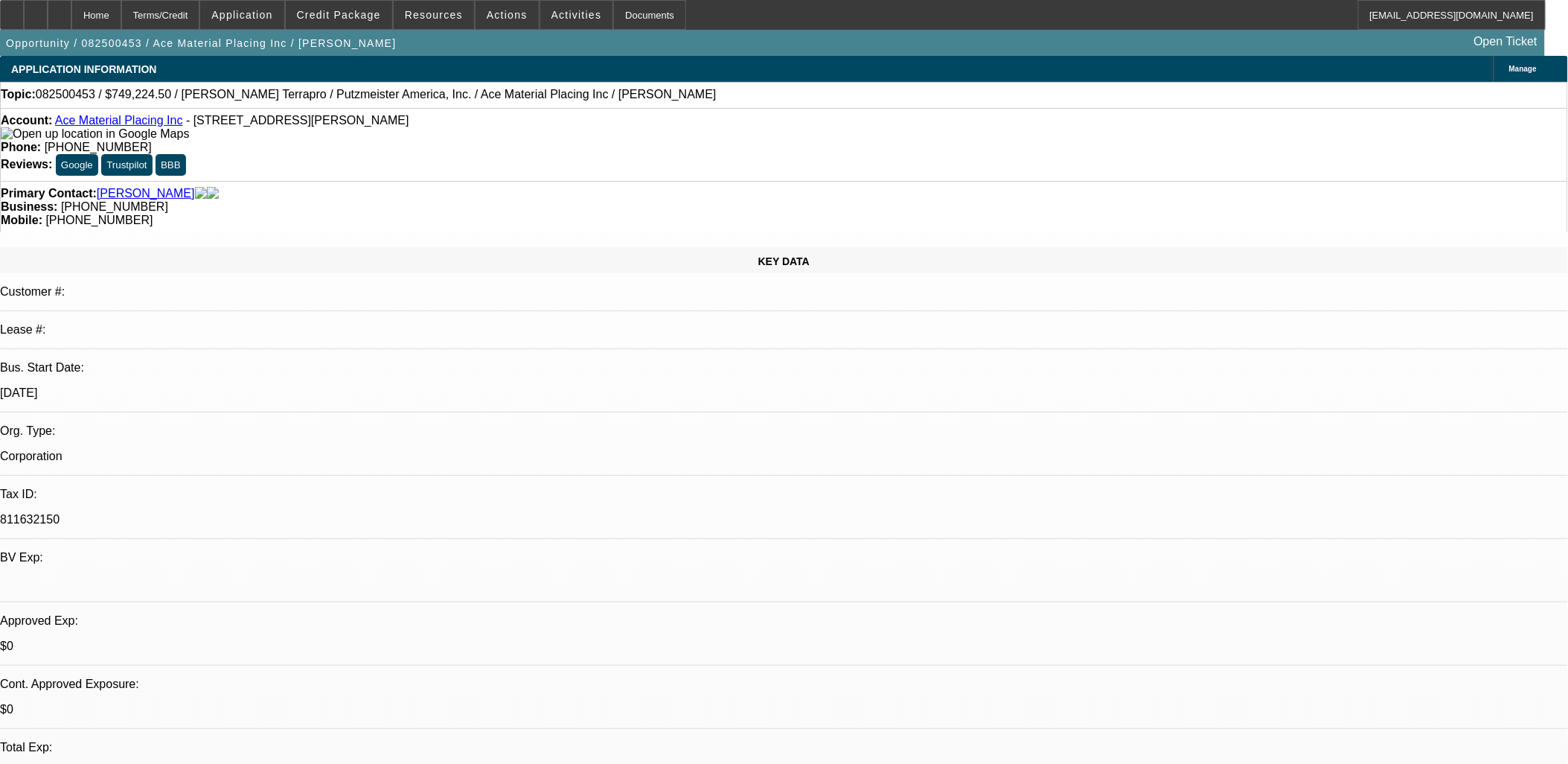
select select "1"
select select "6"
select select "1"
select select "6"
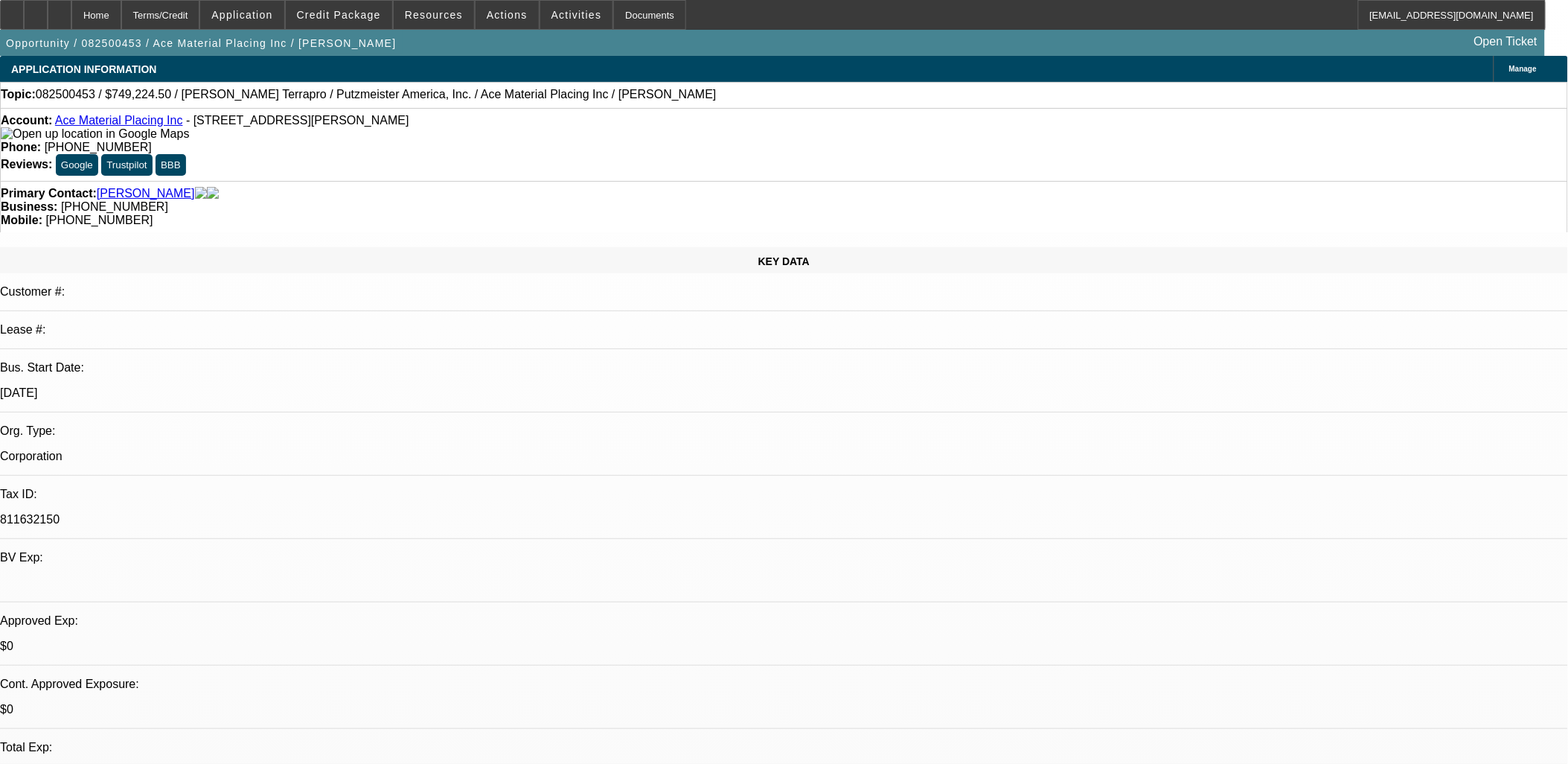
select select "1"
select select "6"
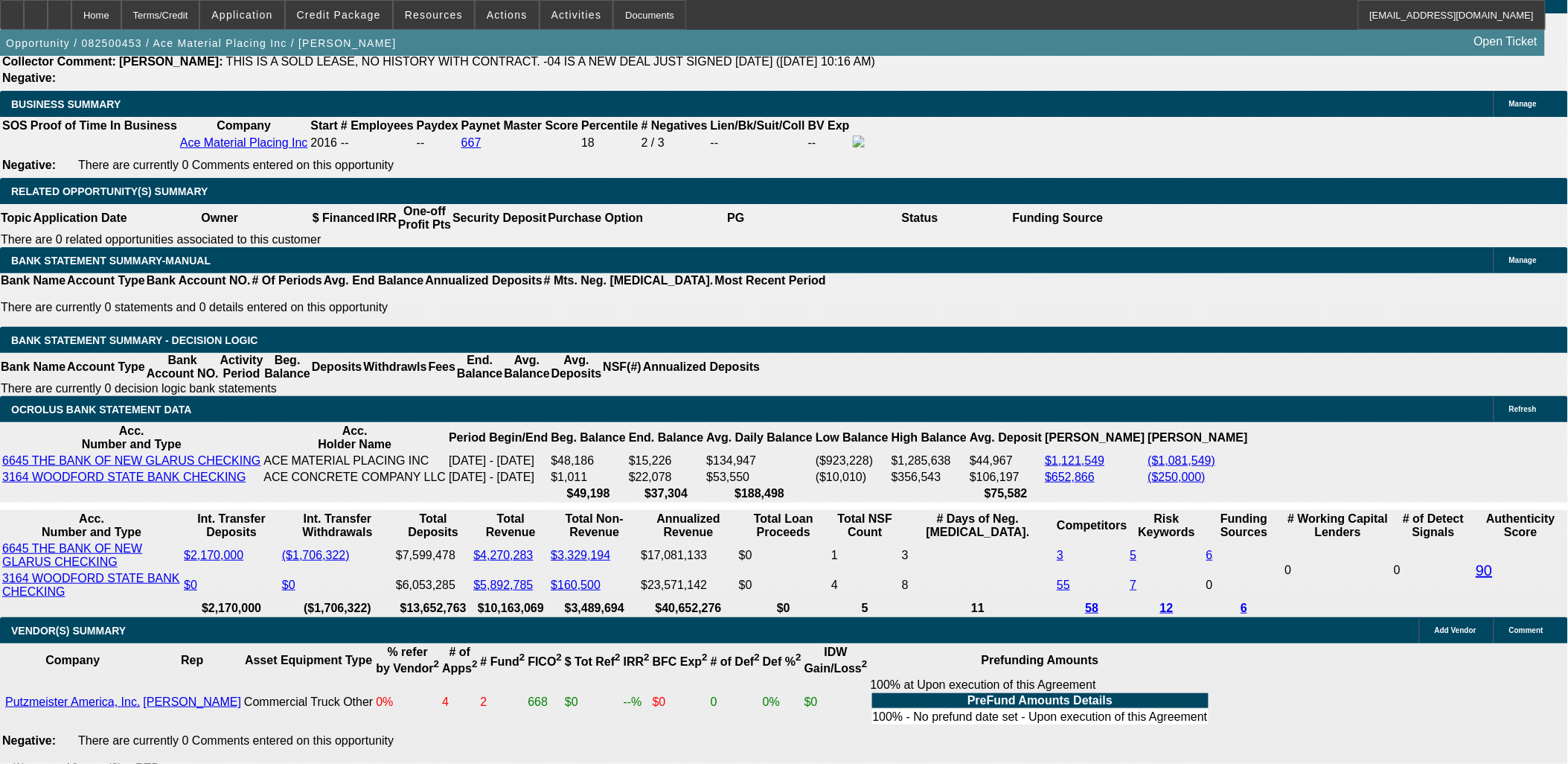
scroll to position [82, 0]
drag, startPoint x: -4, startPoint y: 506, endPoint x: -25, endPoint y: 509, distance: 21.2
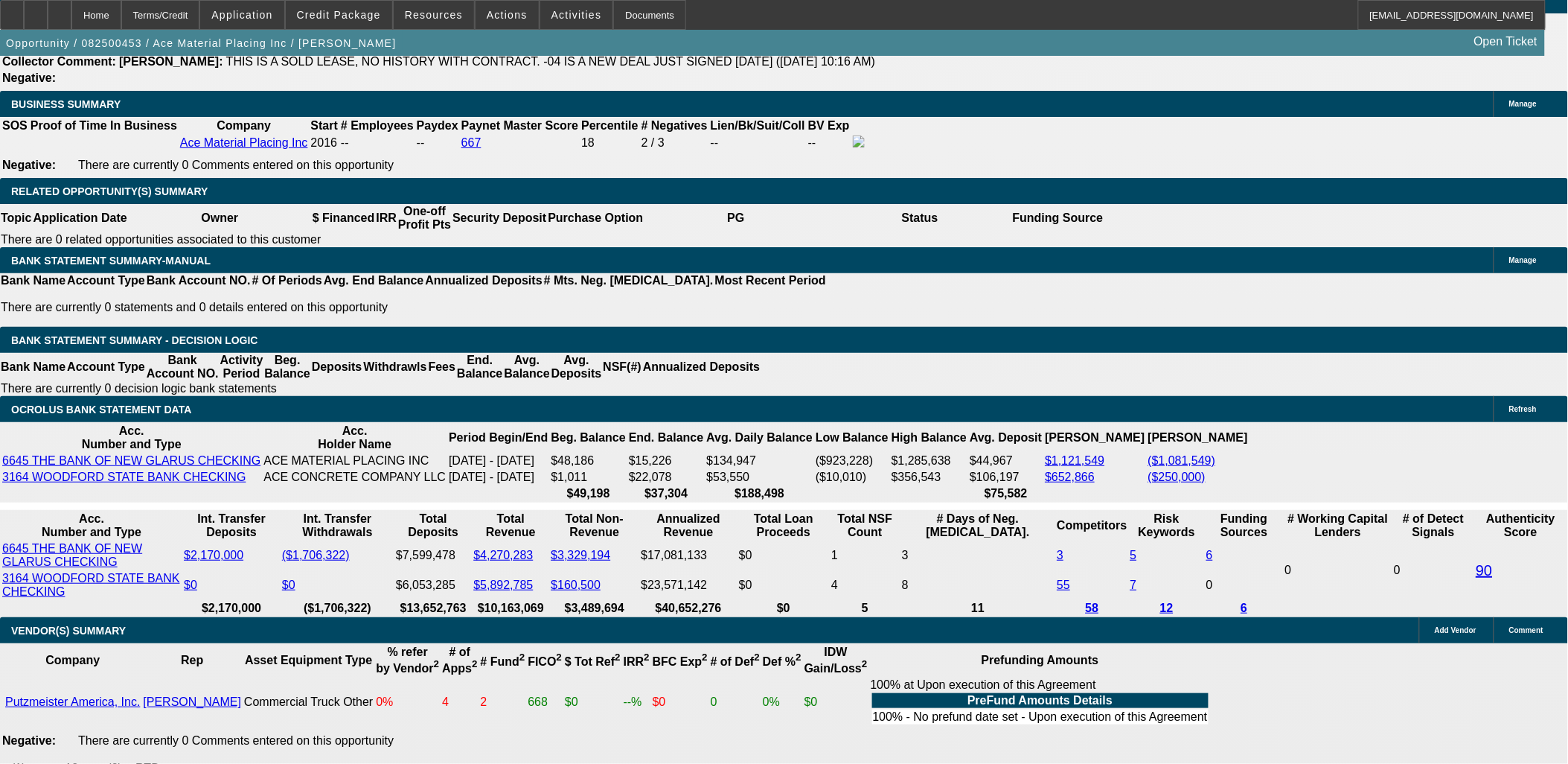
copy tbody "Please send to UniFi to review for a returning customer. Thanks, Asher"
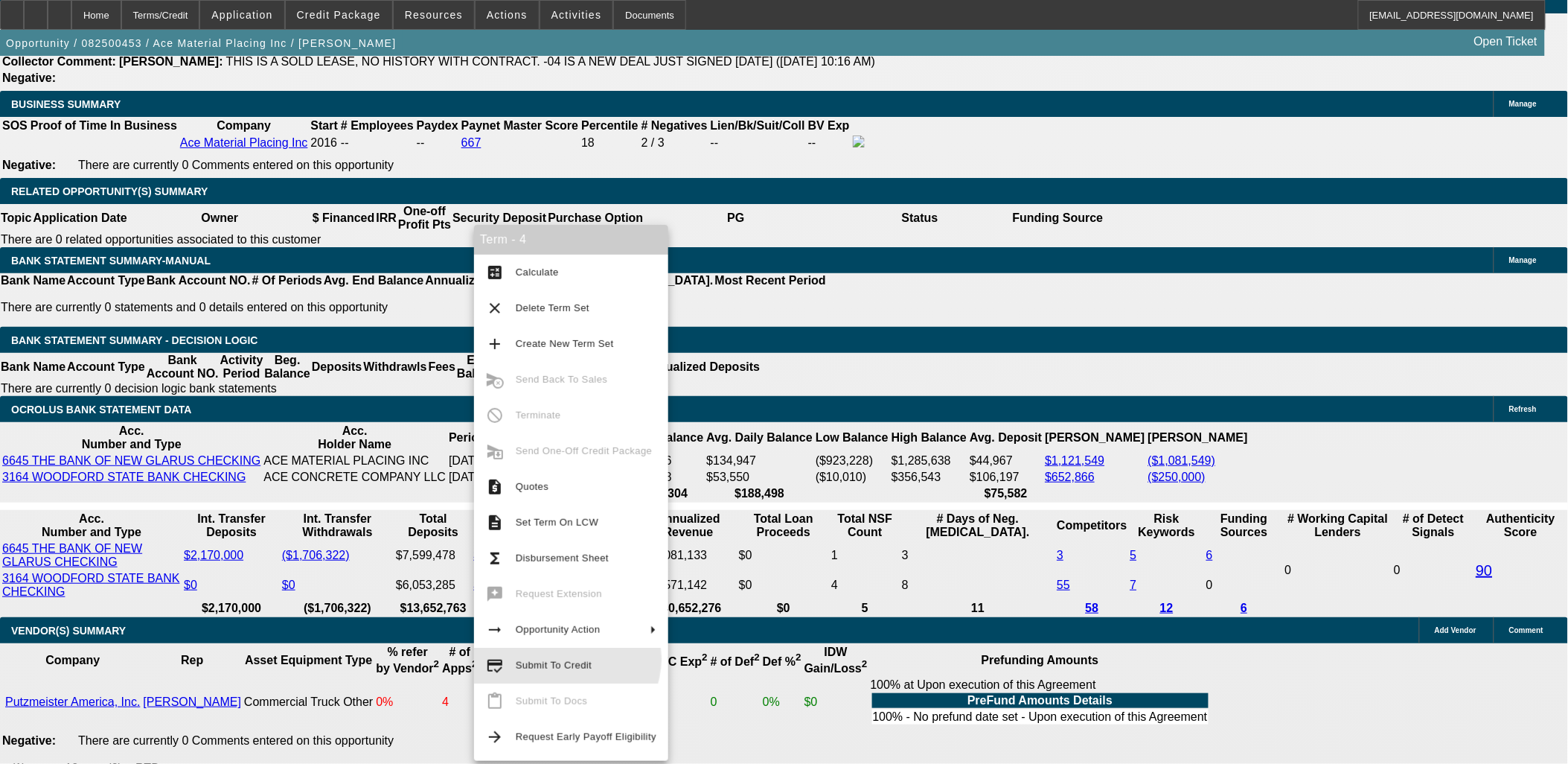
drag, startPoint x: 563, startPoint y: 659, endPoint x: 547, endPoint y: 653, distance: 17.1
click at [564, 659] on span "Submit To Credit" at bounding box center [554, 665] width 76 height 12
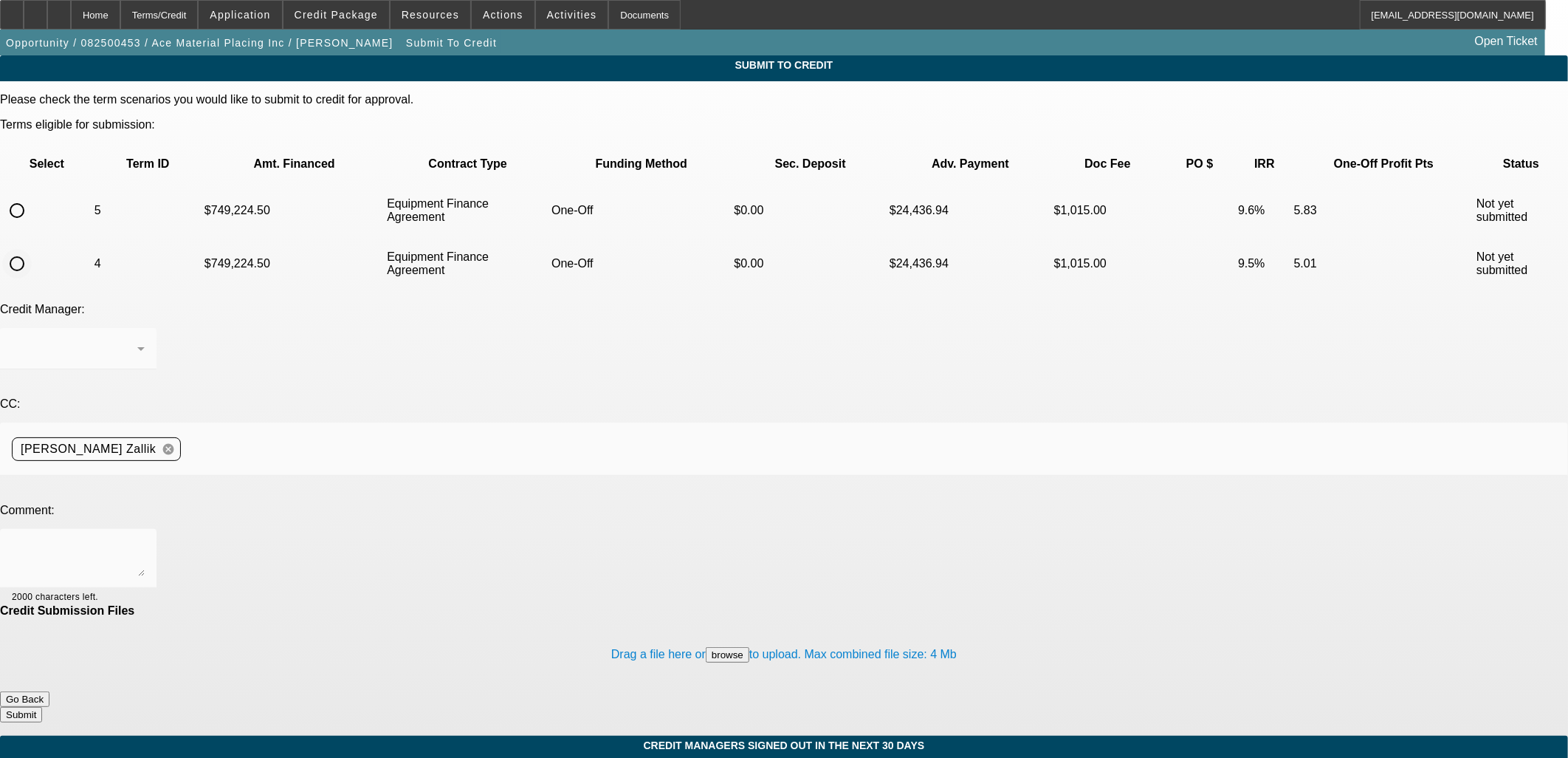
click at [32, 249] on input "radio" at bounding box center [18, 264] width 30 height 30
radio input "true"
click at [145, 541] on textarea at bounding box center [77, 558] width 133 height 35
paste textarea "Please send to UniFi to review for a returning customer. Thanks, Asher"
click at [145, 541] on textarea "Please send to UniFi to review for a returning customer. Thanks, Asher" at bounding box center [77, 558] width 133 height 35
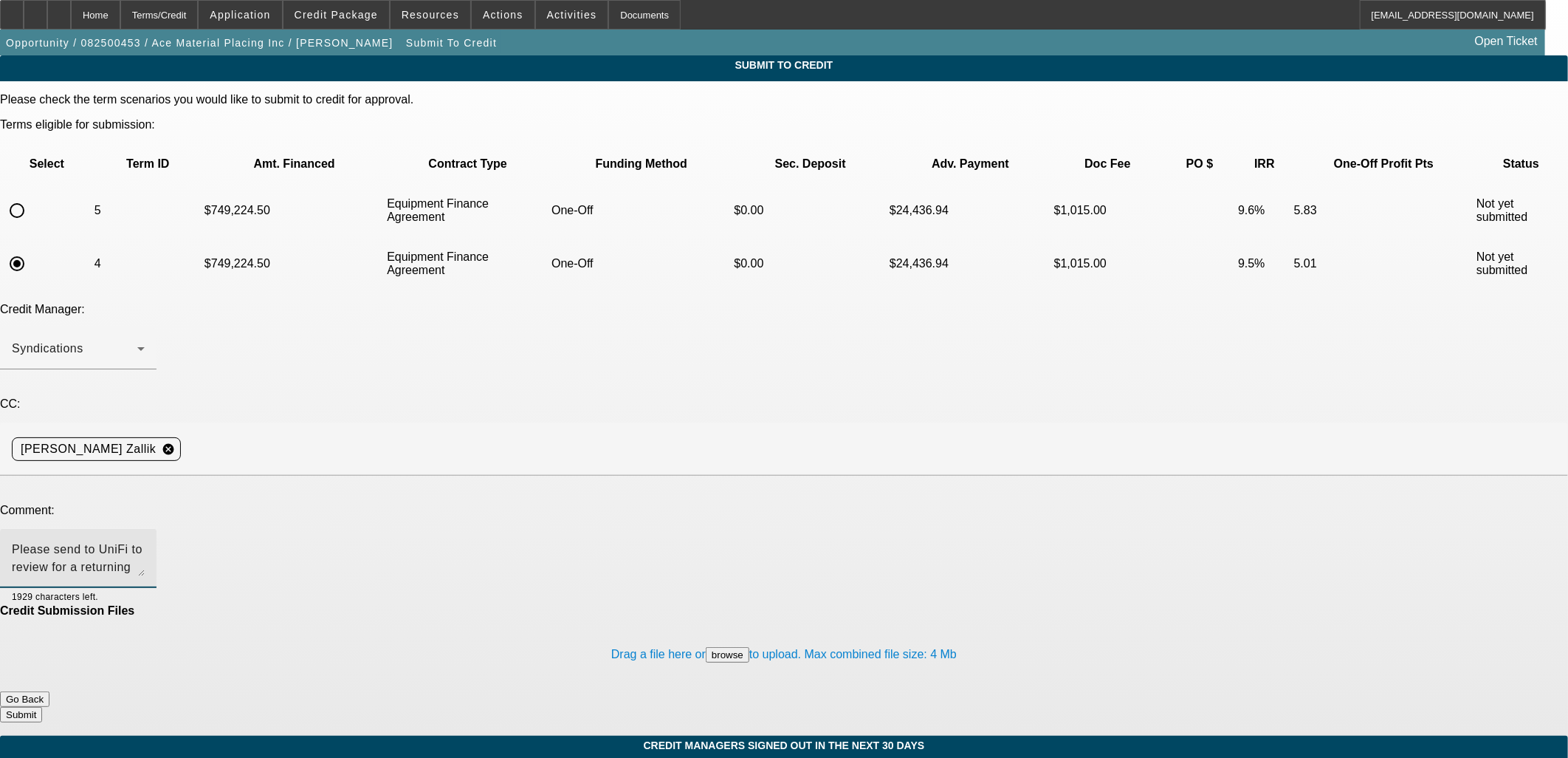
click at [145, 541] on textarea "Please send to UniFi to review for a returning customer. Thanks, Asher" at bounding box center [77, 558] width 133 height 35
click at [145, 541] on textarea "Please send to FCEF to review for a returning customer. Thanks, Asher" at bounding box center [77, 558] width 133 height 35
type textarea "Please send to FCEF to review for a returning customer. Thanks, Asher"
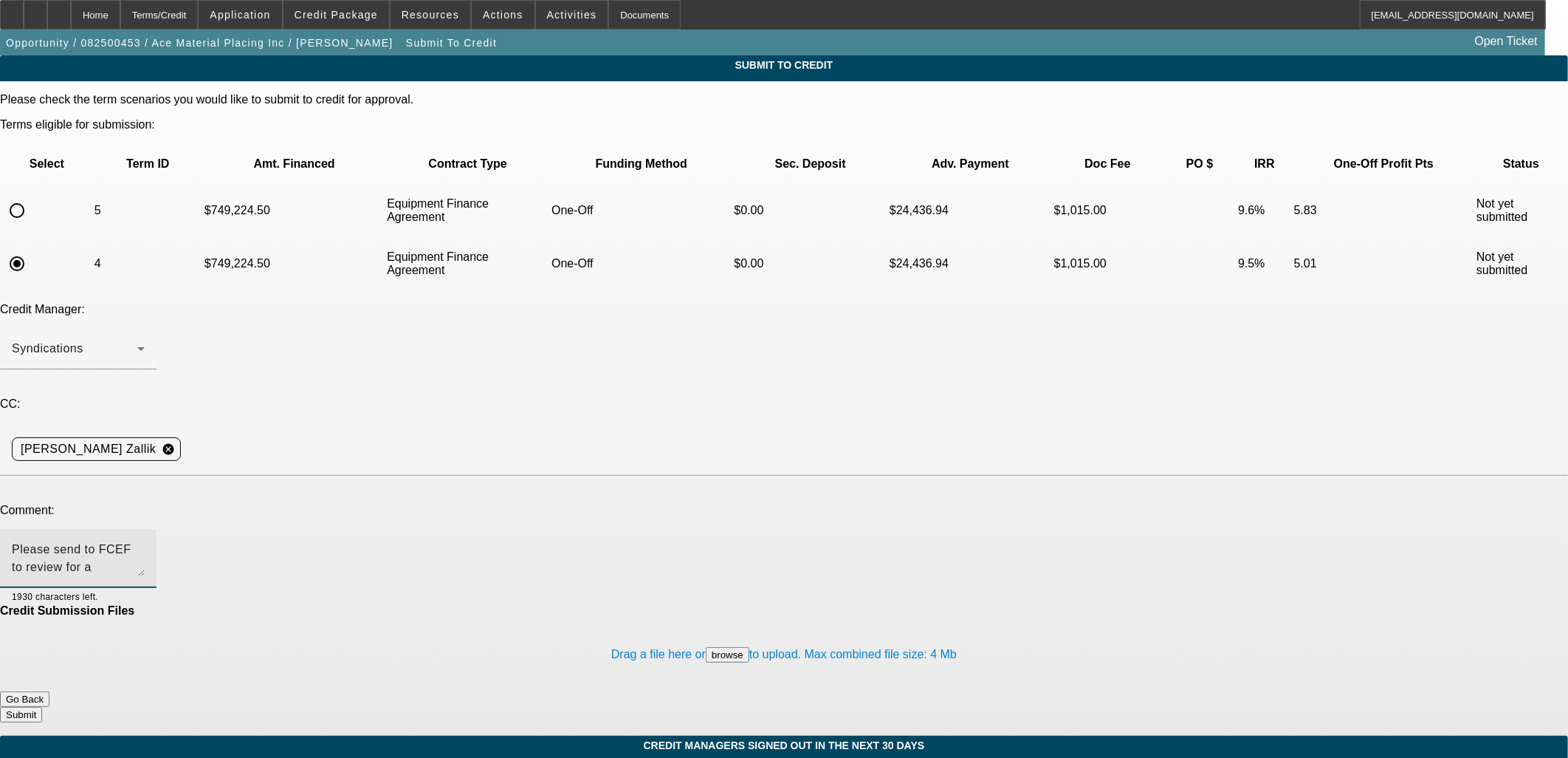
click at [956, 592] on div "Please check the term scenarios you would like to submit to credit for approval…" at bounding box center [784, 408] width 1568 height 630
click at [42, 707] on button "Submit" at bounding box center [21, 715] width 42 height 16
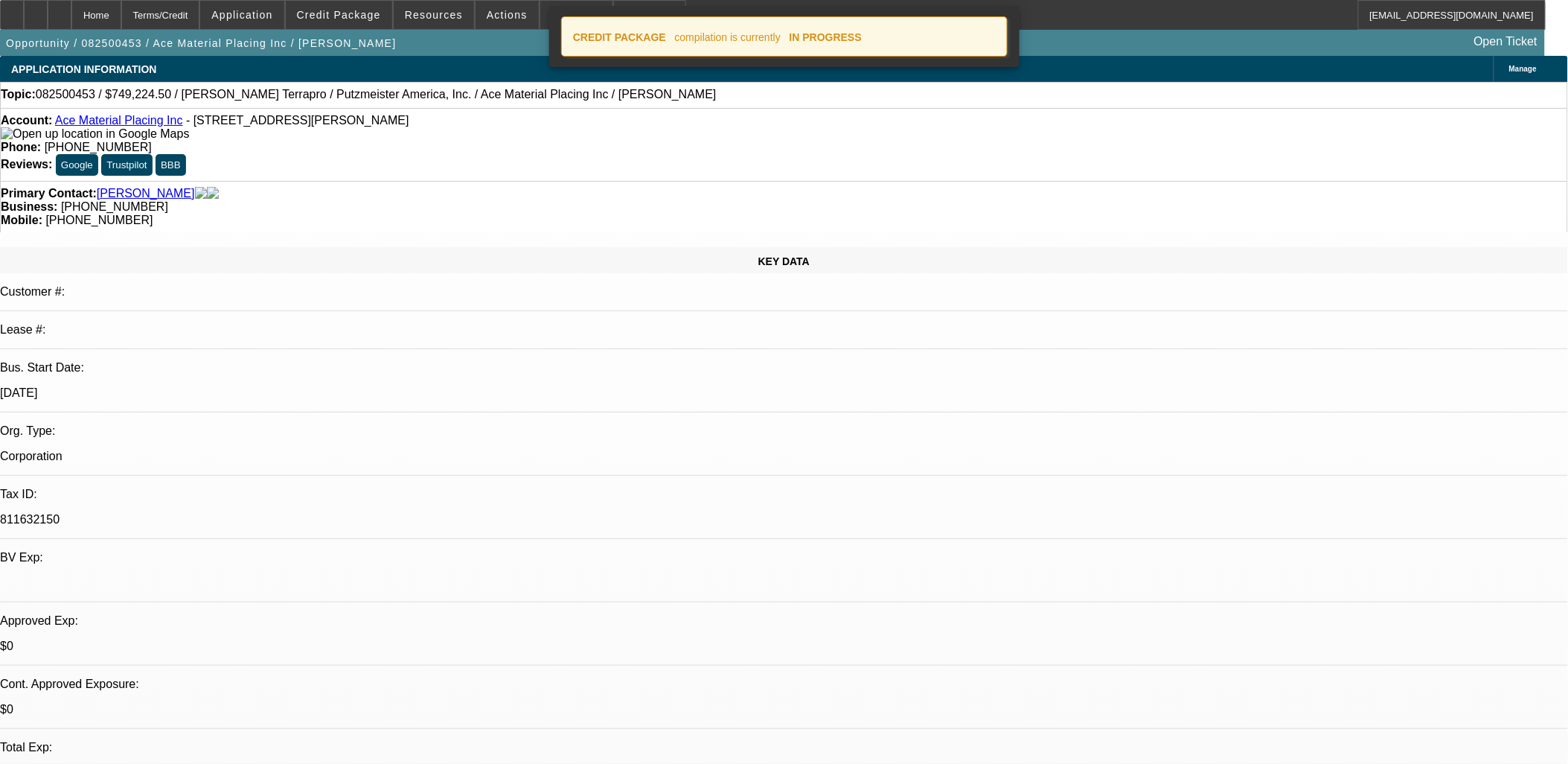
select select "0"
select select "6"
select select "0"
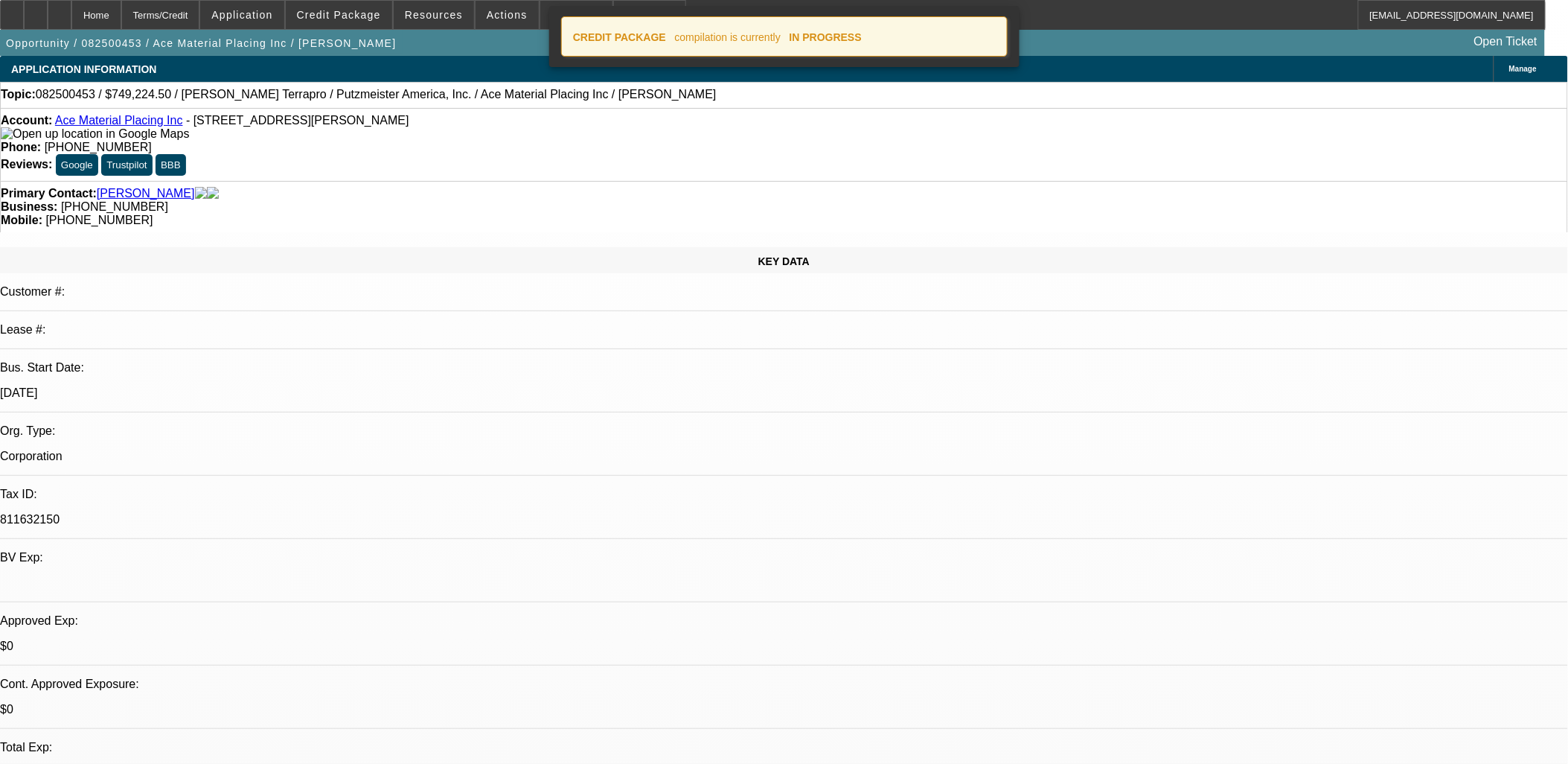
select select "0"
select select "6"
select select "0"
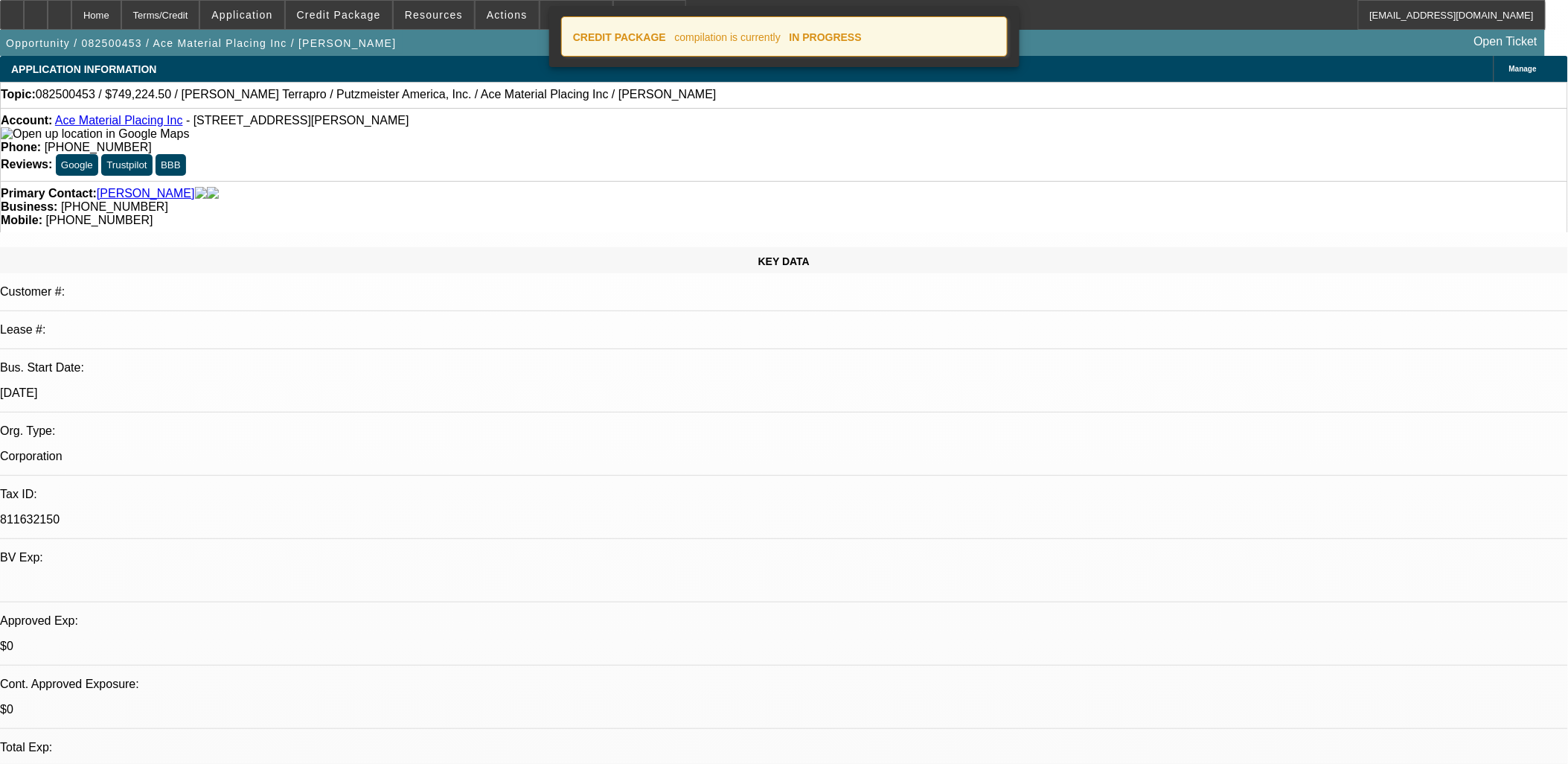
select select "0"
select select "6"
select select "0"
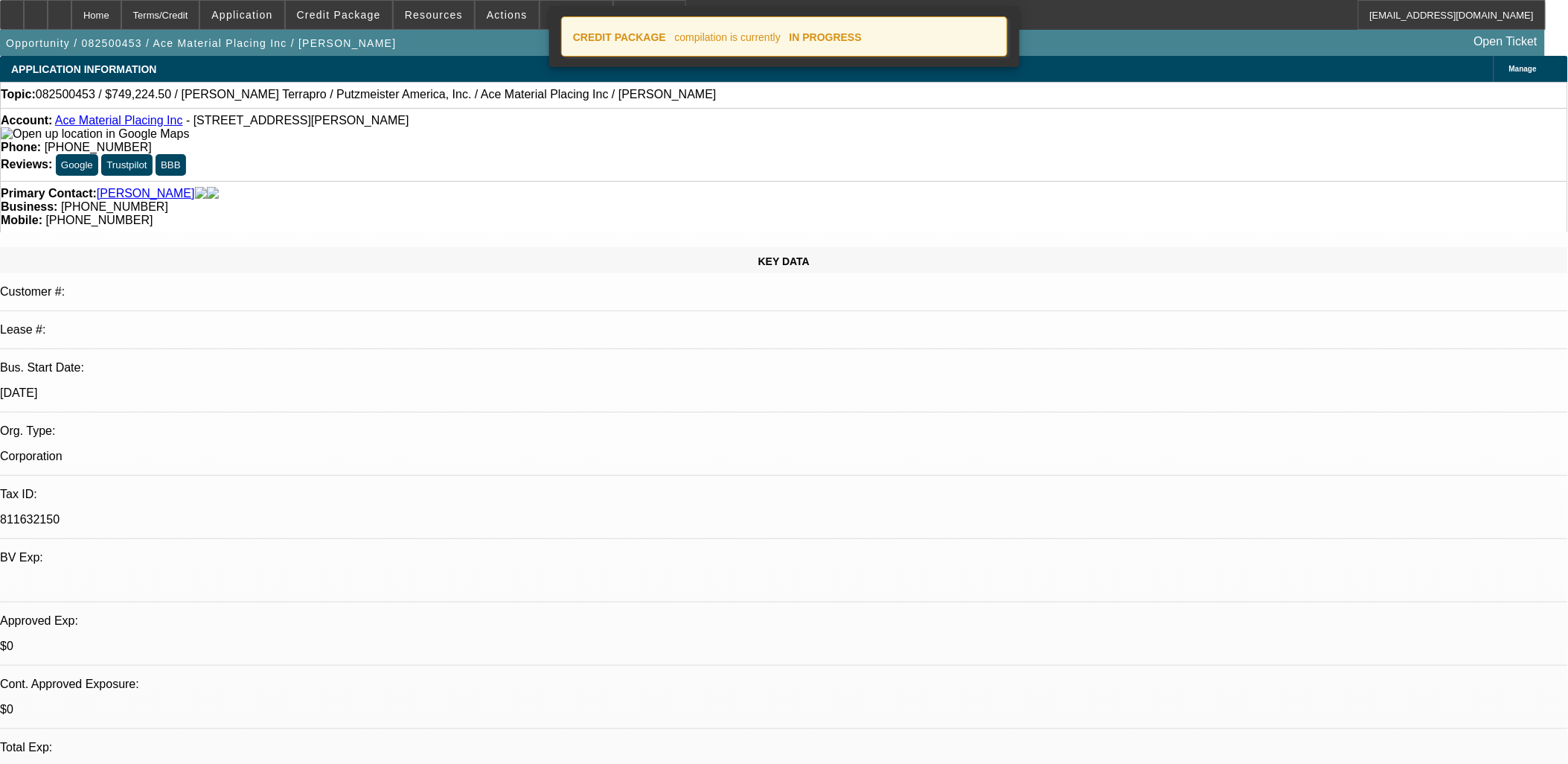
select select "6"
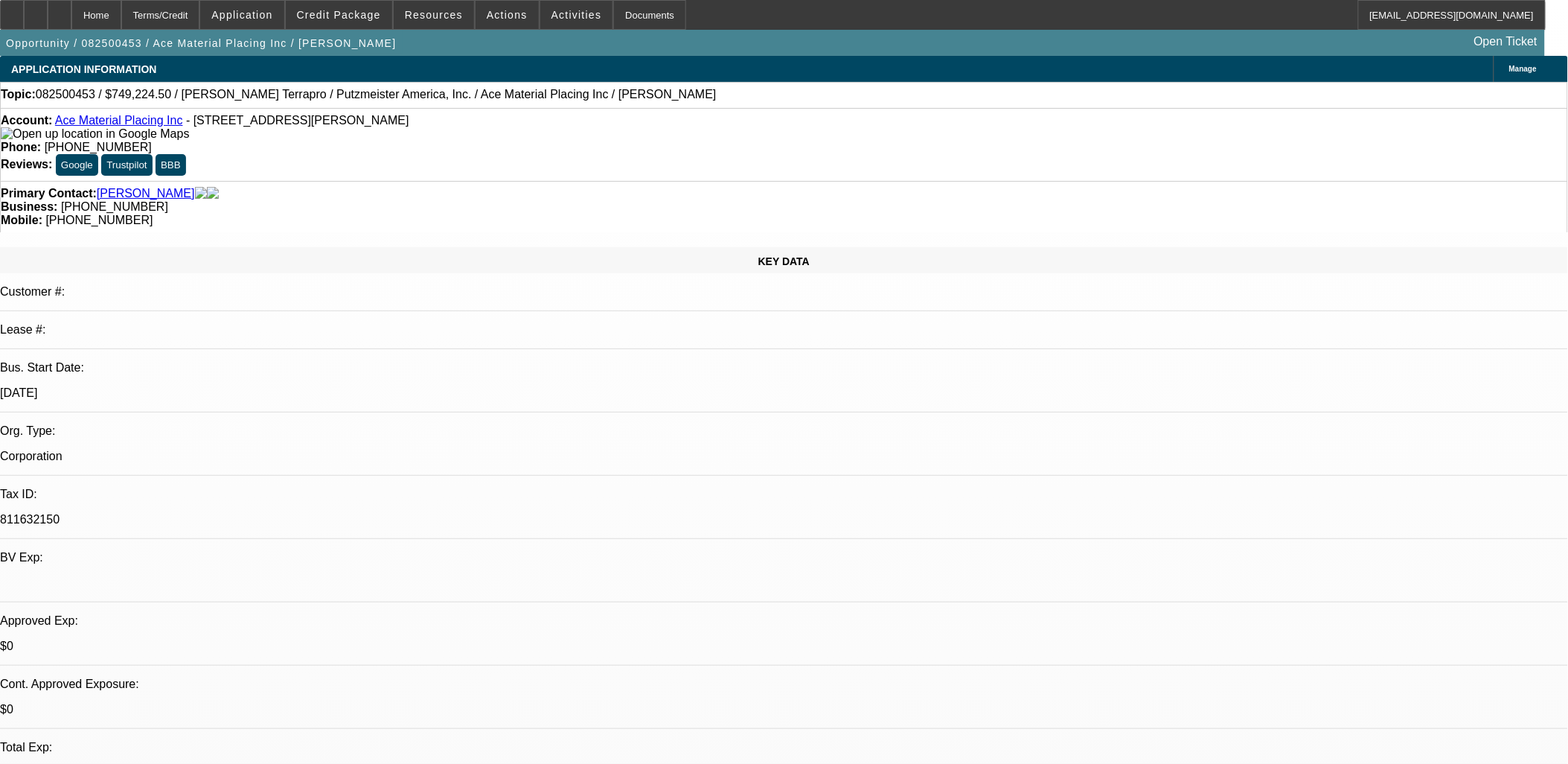
drag, startPoint x: 1199, startPoint y: 581, endPoint x: 1119, endPoint y: 585, distance: 80.1
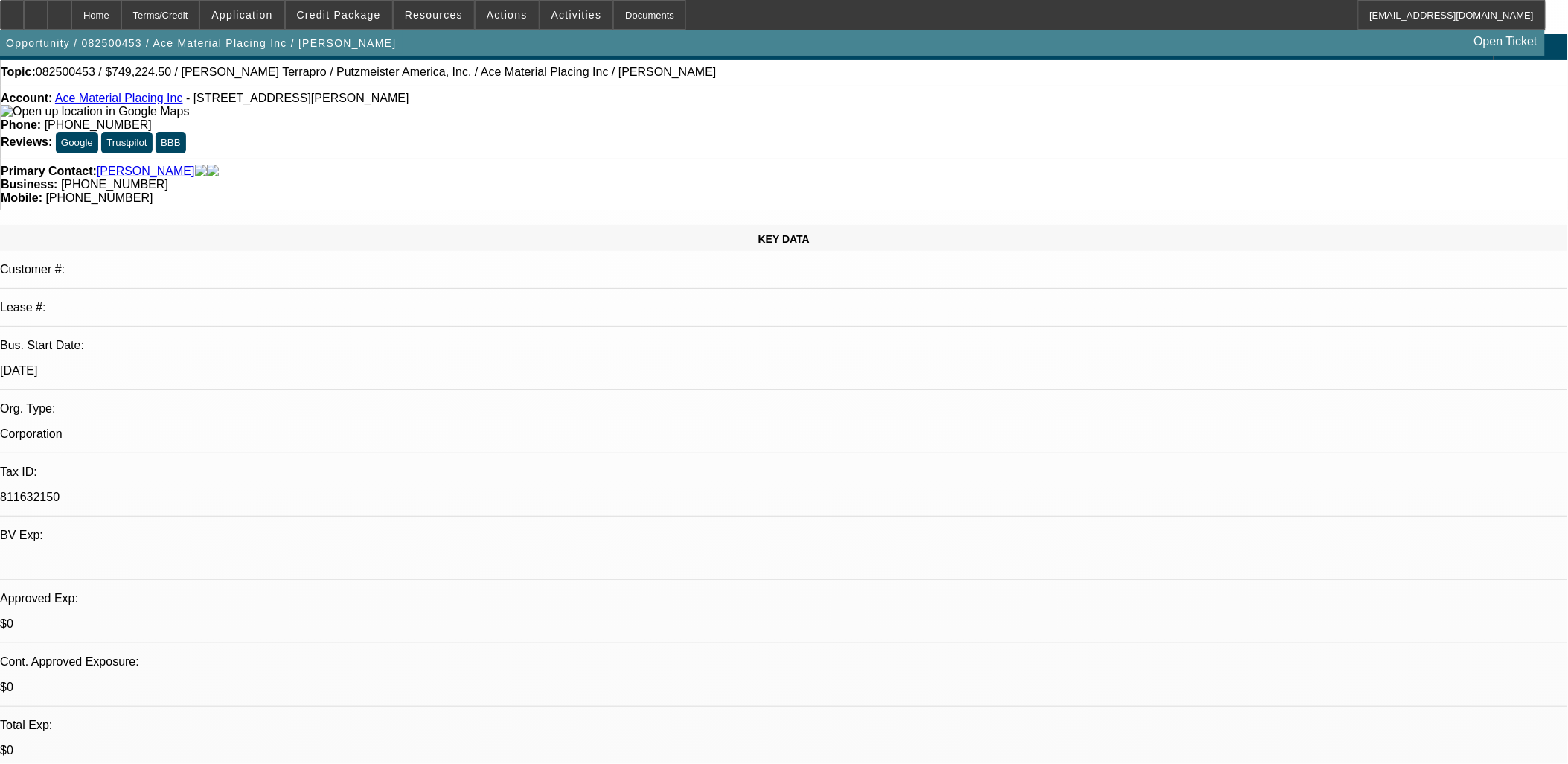
scroll to position [0, 0]
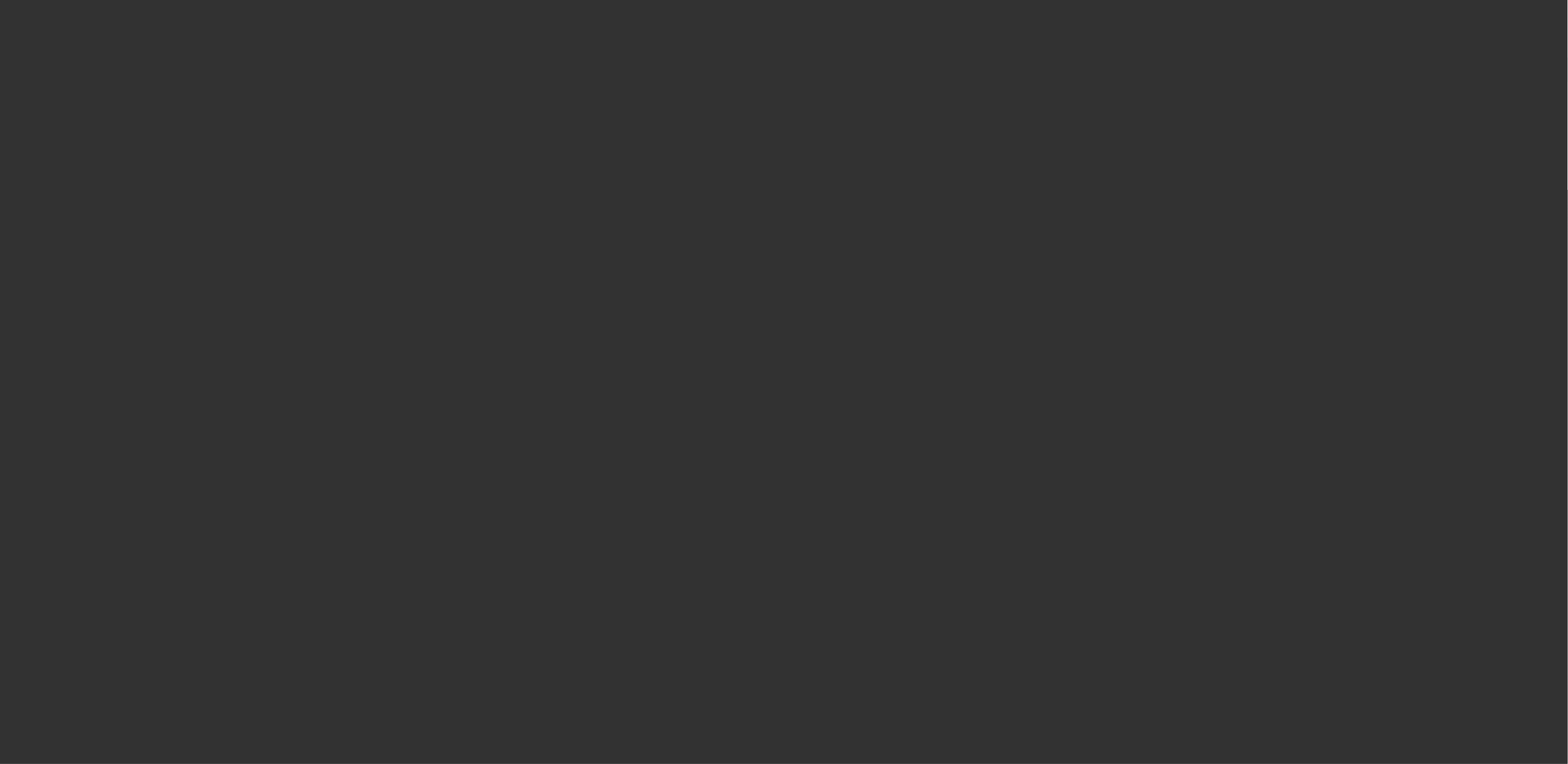
click at [784, 382] on div at bounding box center [784, 382] width 0 height 0
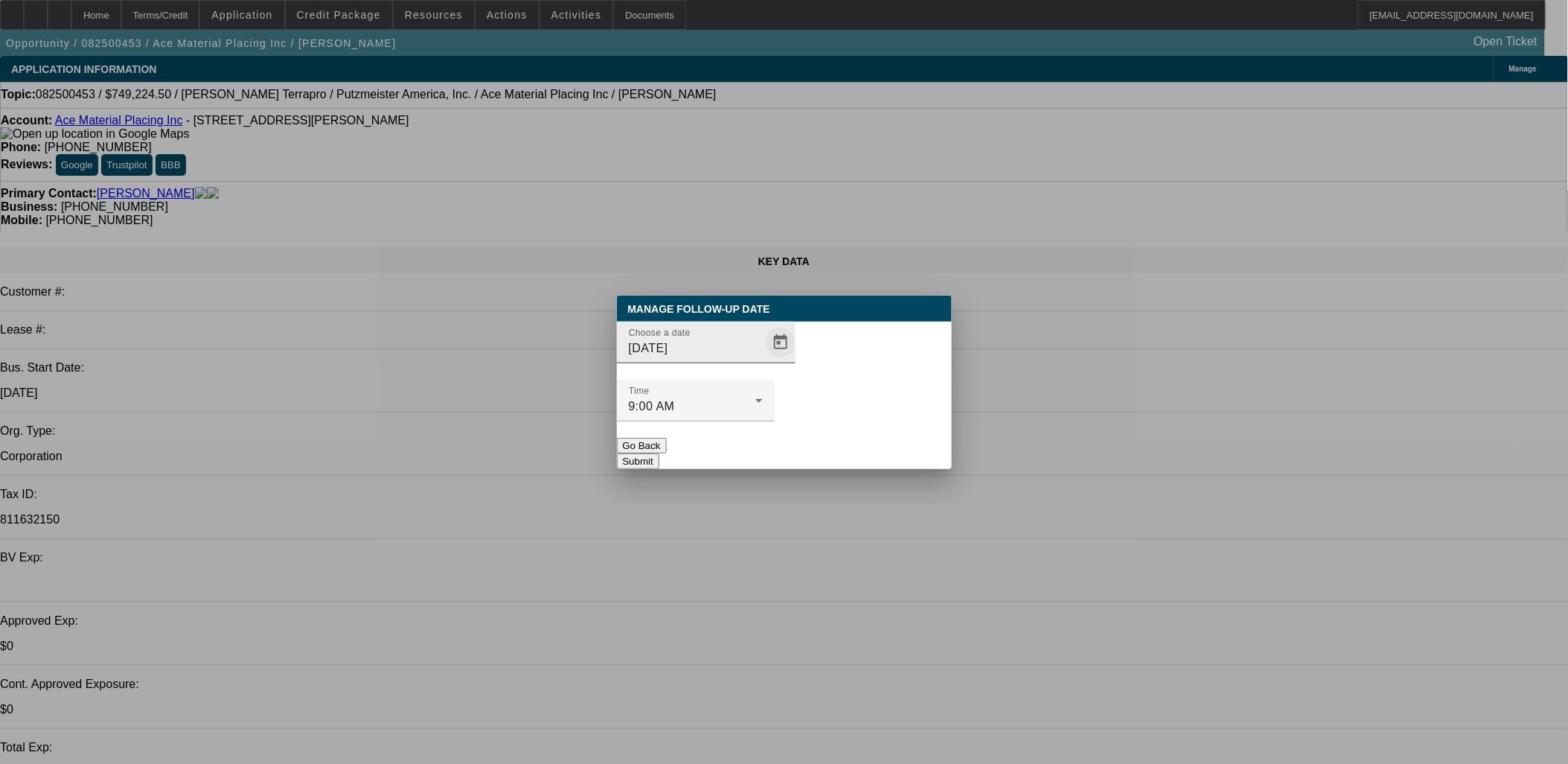
click at [763, 361] on span "Open calendar" at bounding box center [780, 342] width 35 height 35
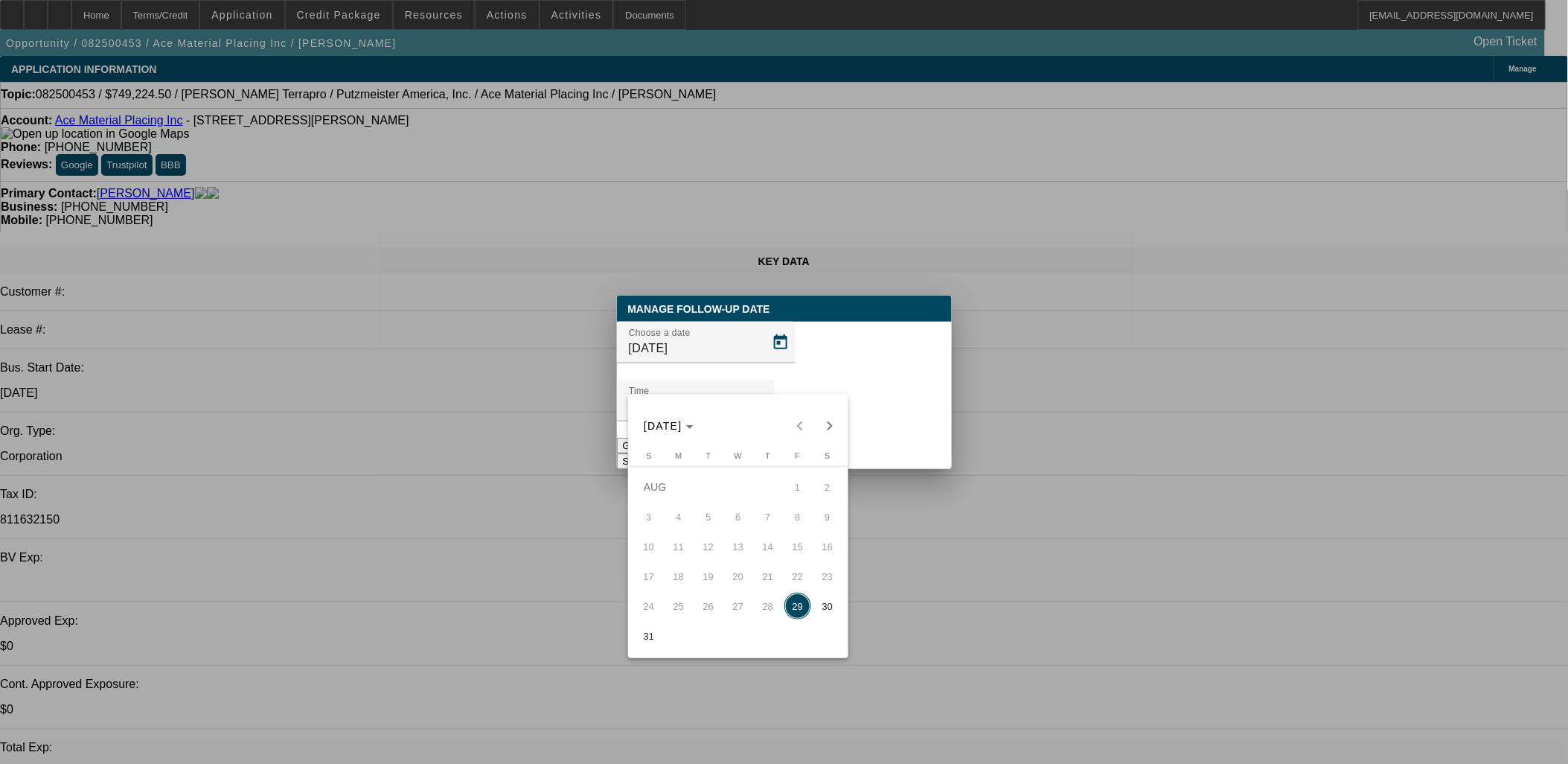
click at [834, 402] on div "AUG 2025 AUG 2025" at bounding box center [738, 417] width 221 height 46
click at [824, 426] on span "Next month" at bounding box center [830, 426] width 30 height 30
click at [722, 515] on button "2" at bounding box center [709, 517] width 30 height 30
type input "[DATE]"
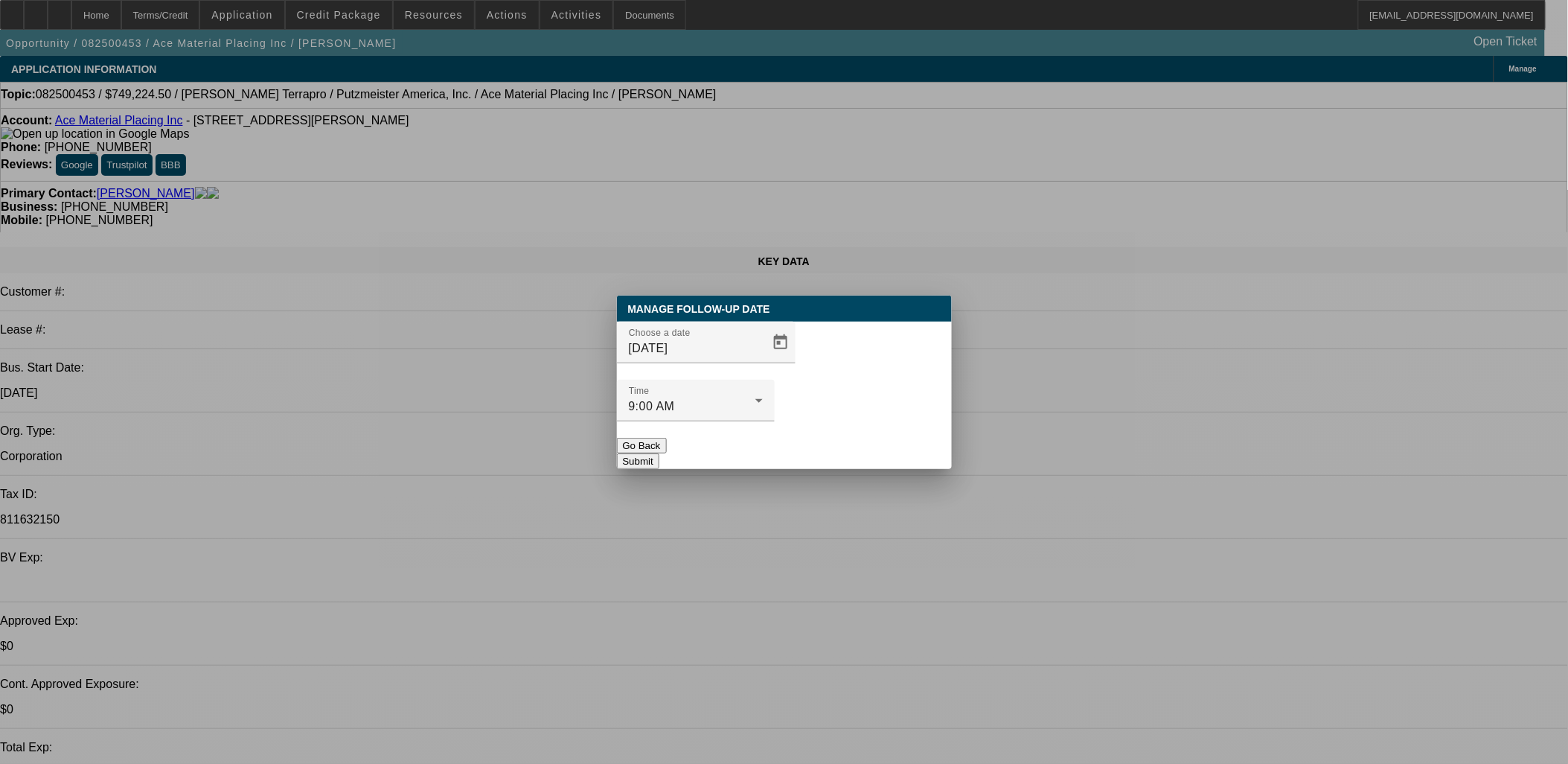
drag, startPoint x: 867, startPoint y: 404, endPoint x: 866, endPoint y: 432, distance: 28.0
click at [866, 426] on div "Manage Follow-Up Date Choose a date 9/2/2025 Time 9:00 AM Go Back Submit" at bounding box center [784, 382] width 335 height 174
click at [659, 454] on button "Submit" at bounding box center [638, 462] width 43 height 16
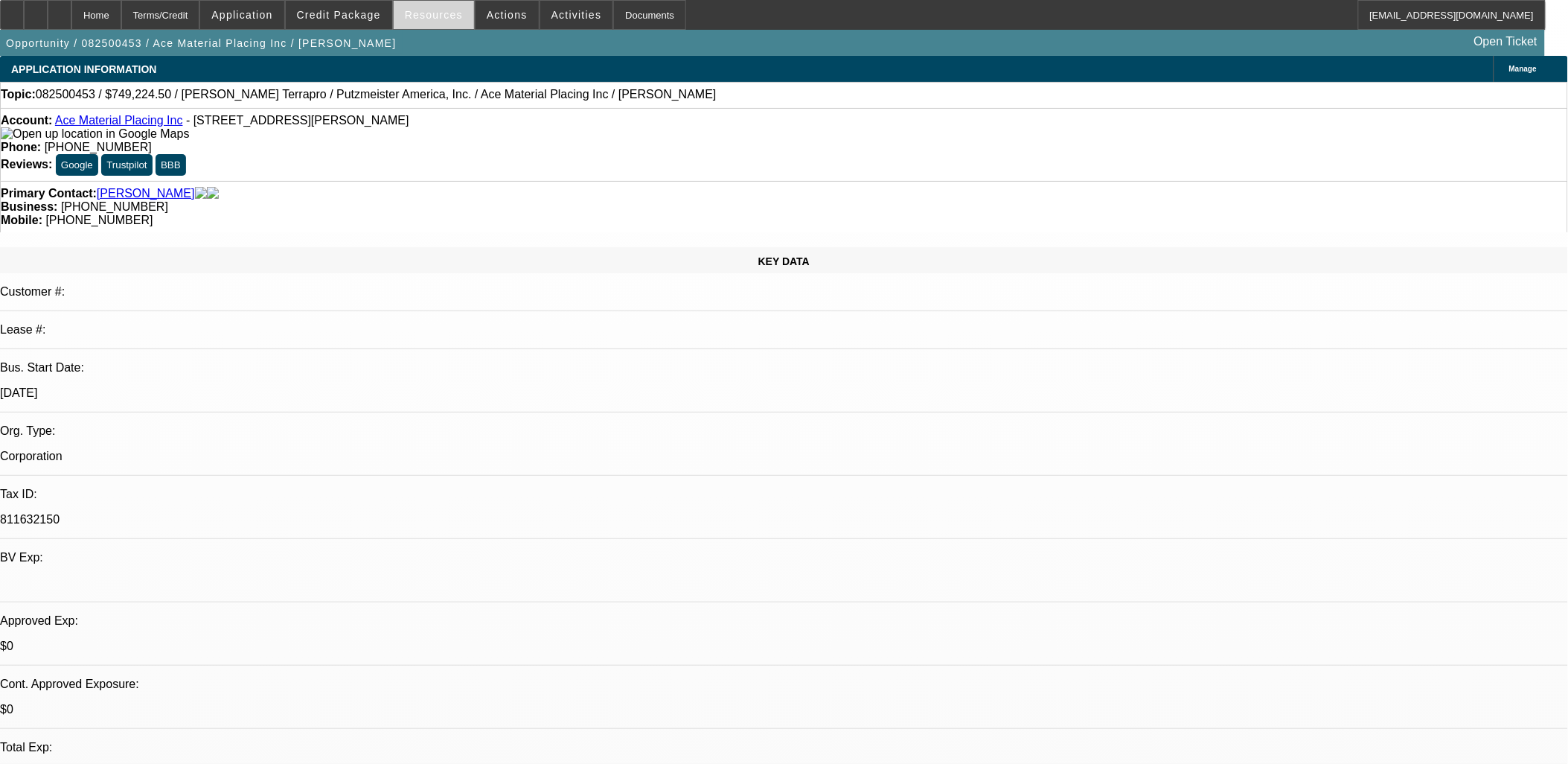
drag, startPoint x: 864, startPoint y: 426, endPoint x: 433, endPoint y: 7, distance: 601.1
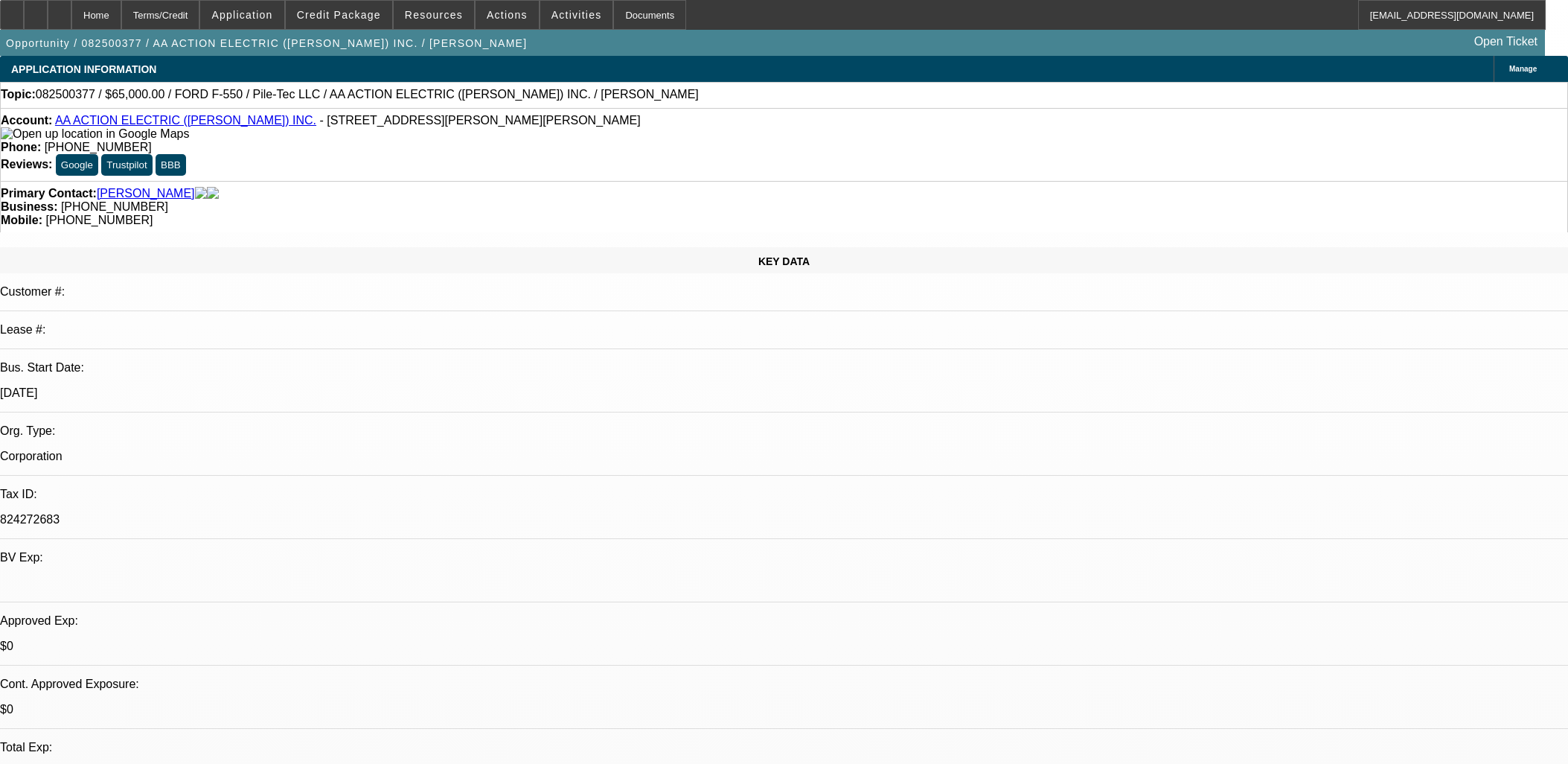
select select "0"
select select "6"
select select "0"
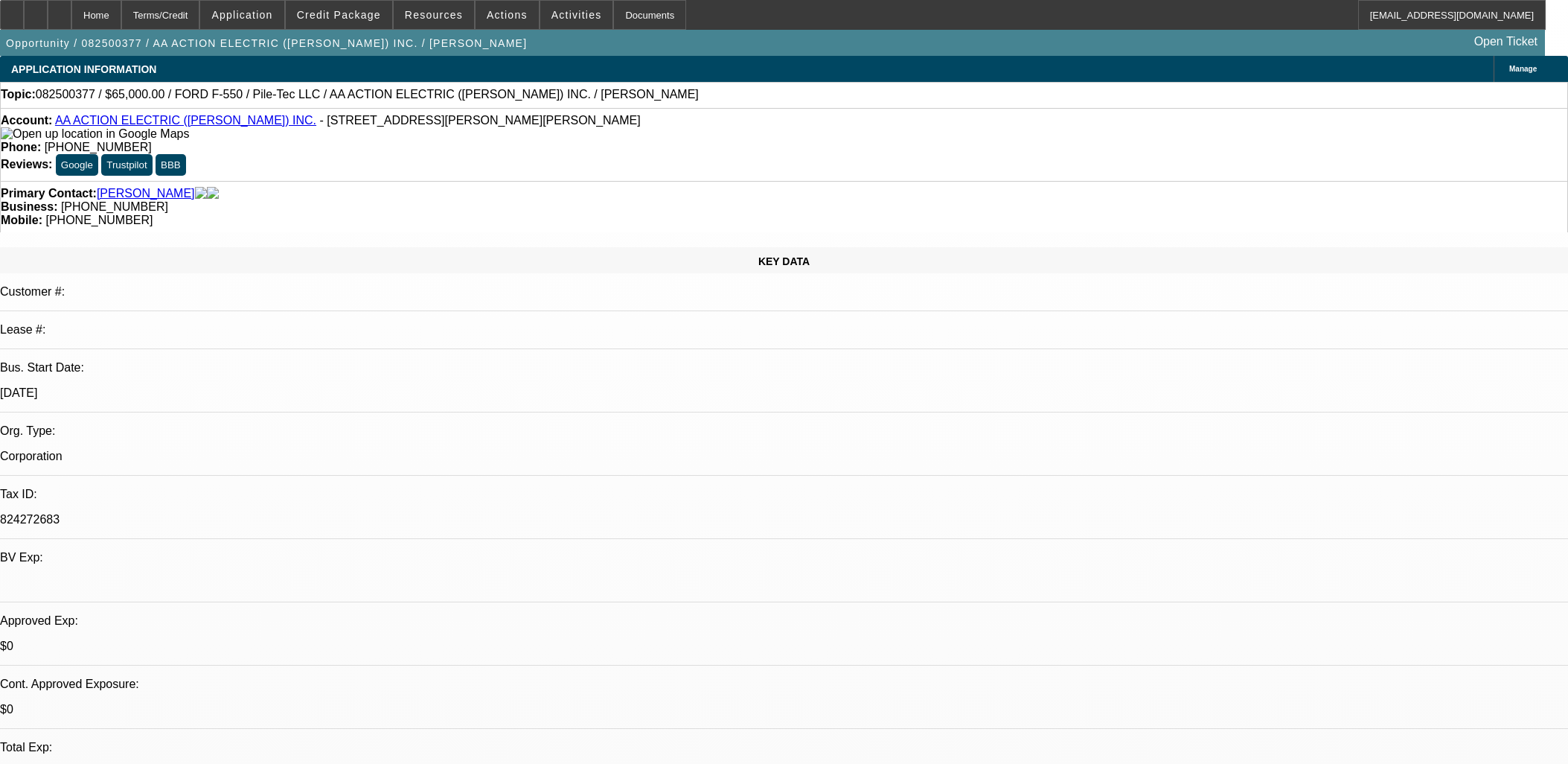
select select "0"
select select "6"
select select "0"
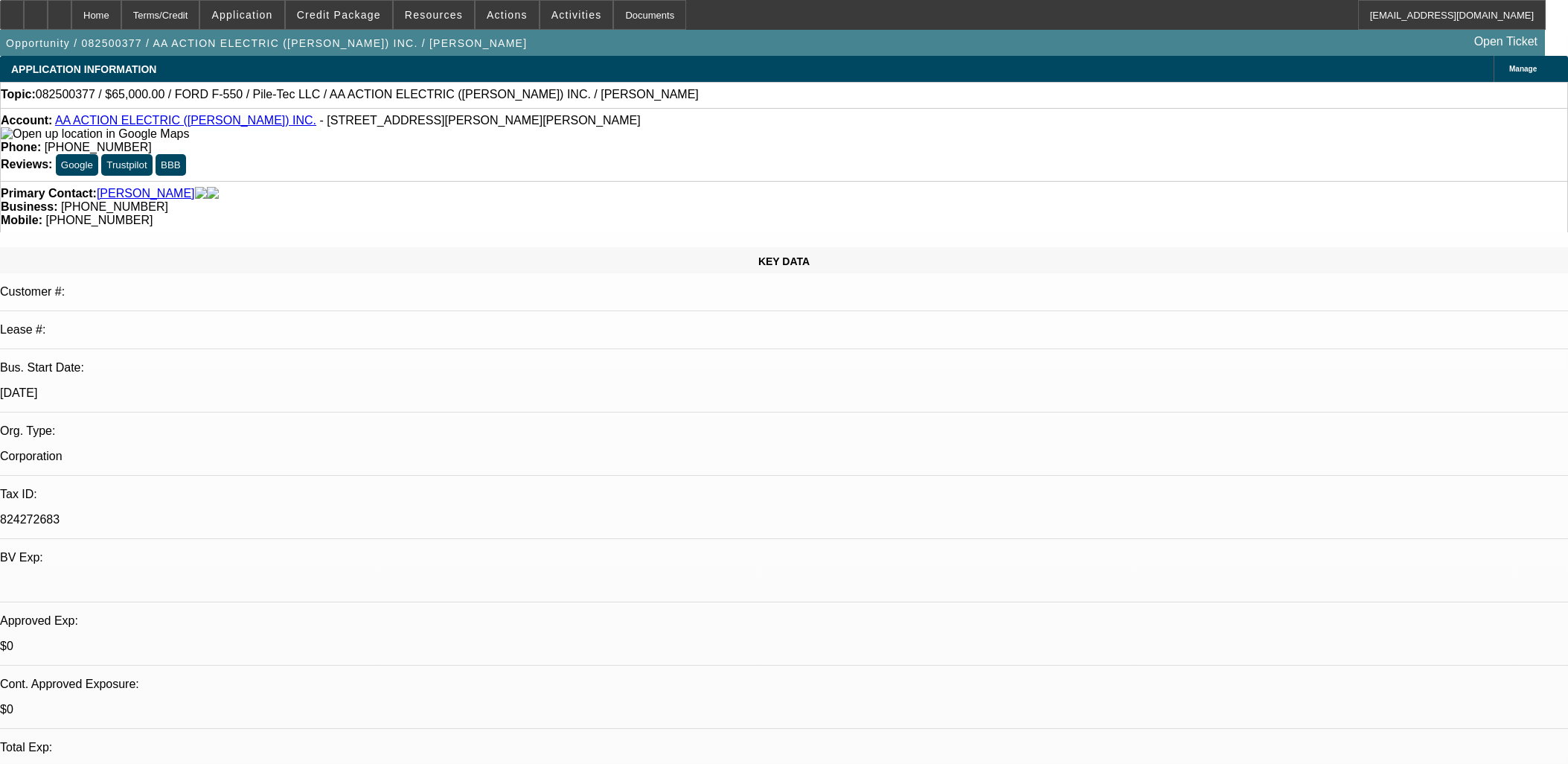
select select "0"
select select "6"
select select "0"
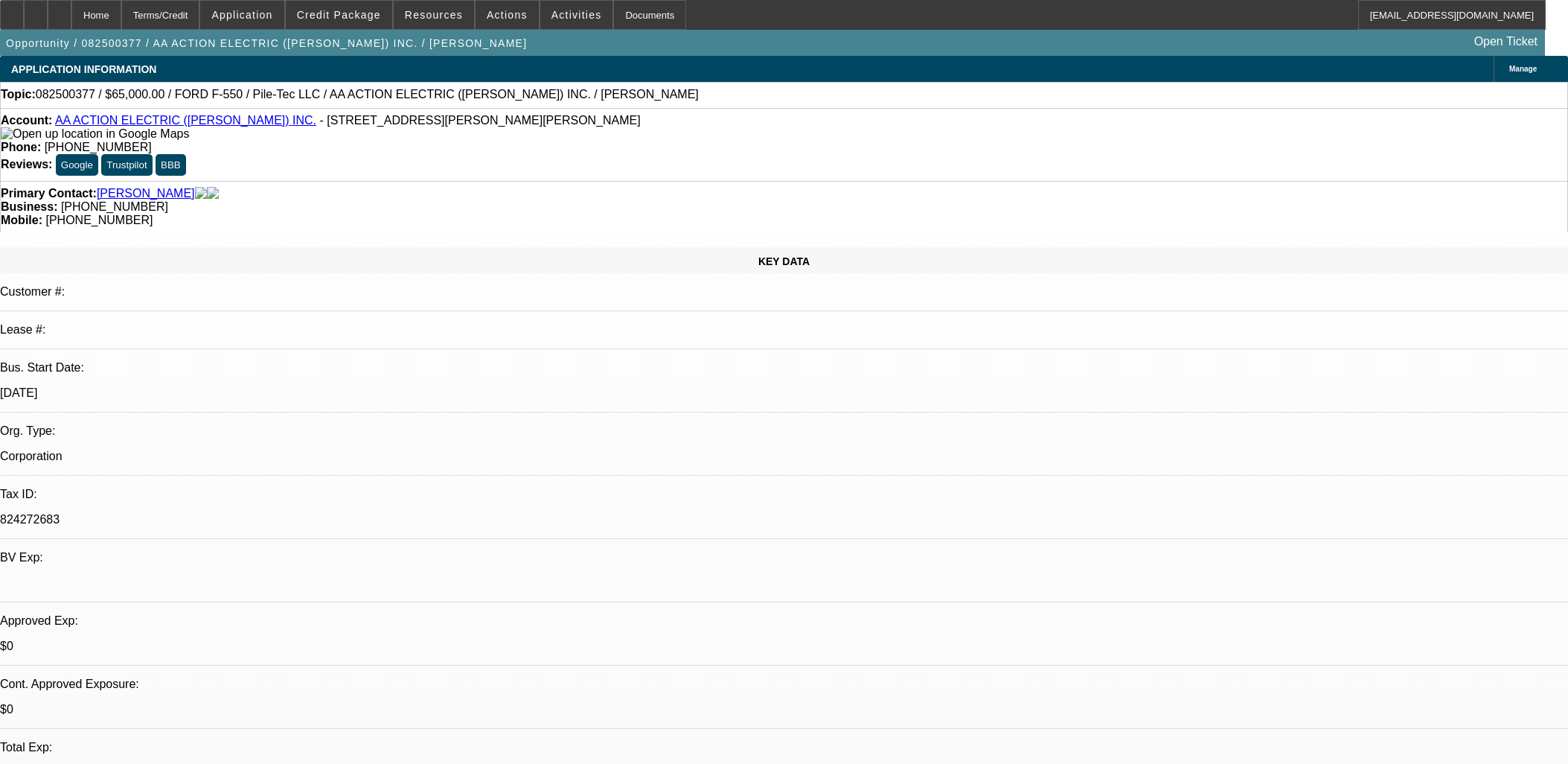
select select "6"
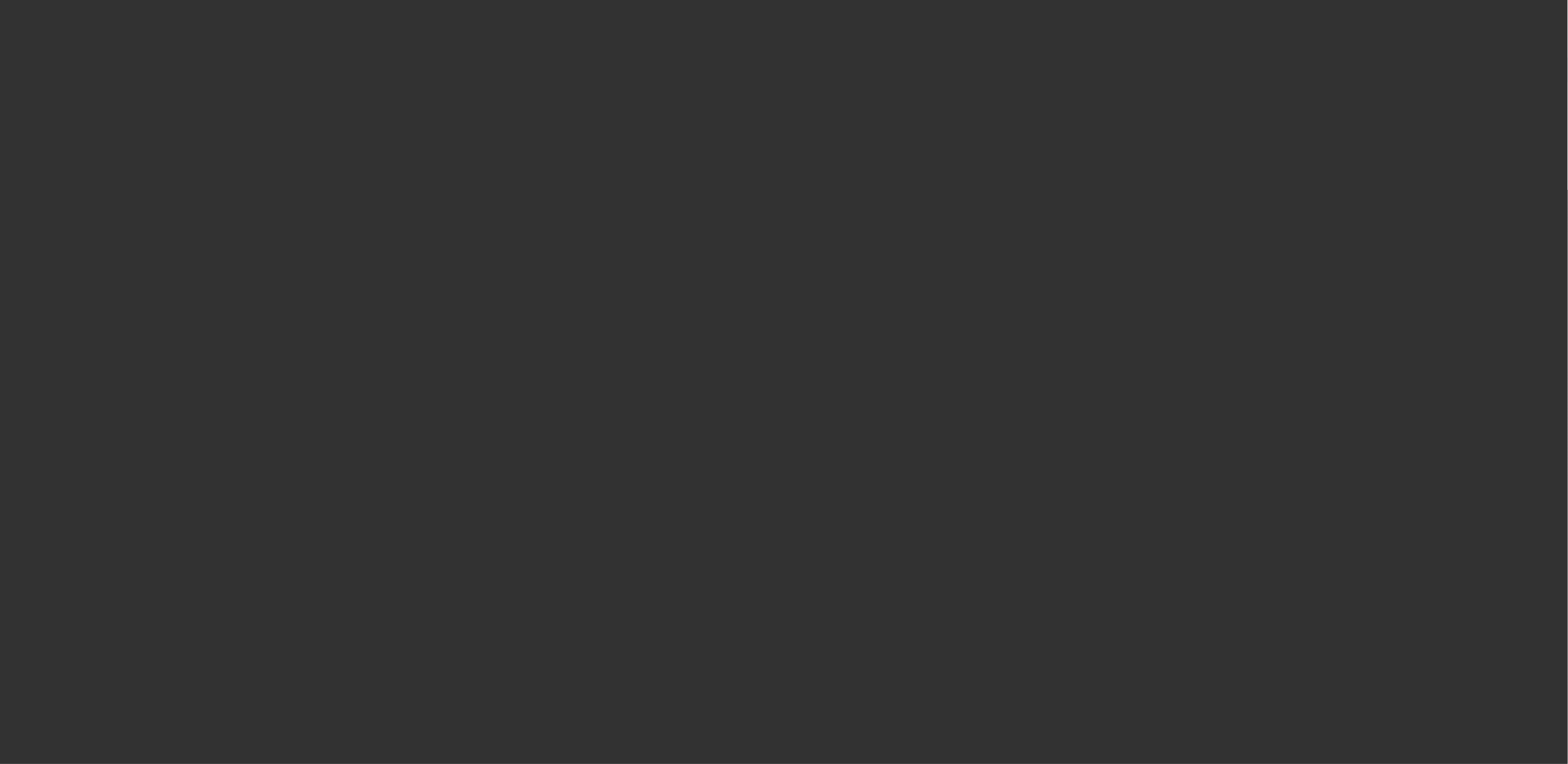
click at [763, 361] on span "Open calendar" at bounding box center [780, 342] width 35 height 35
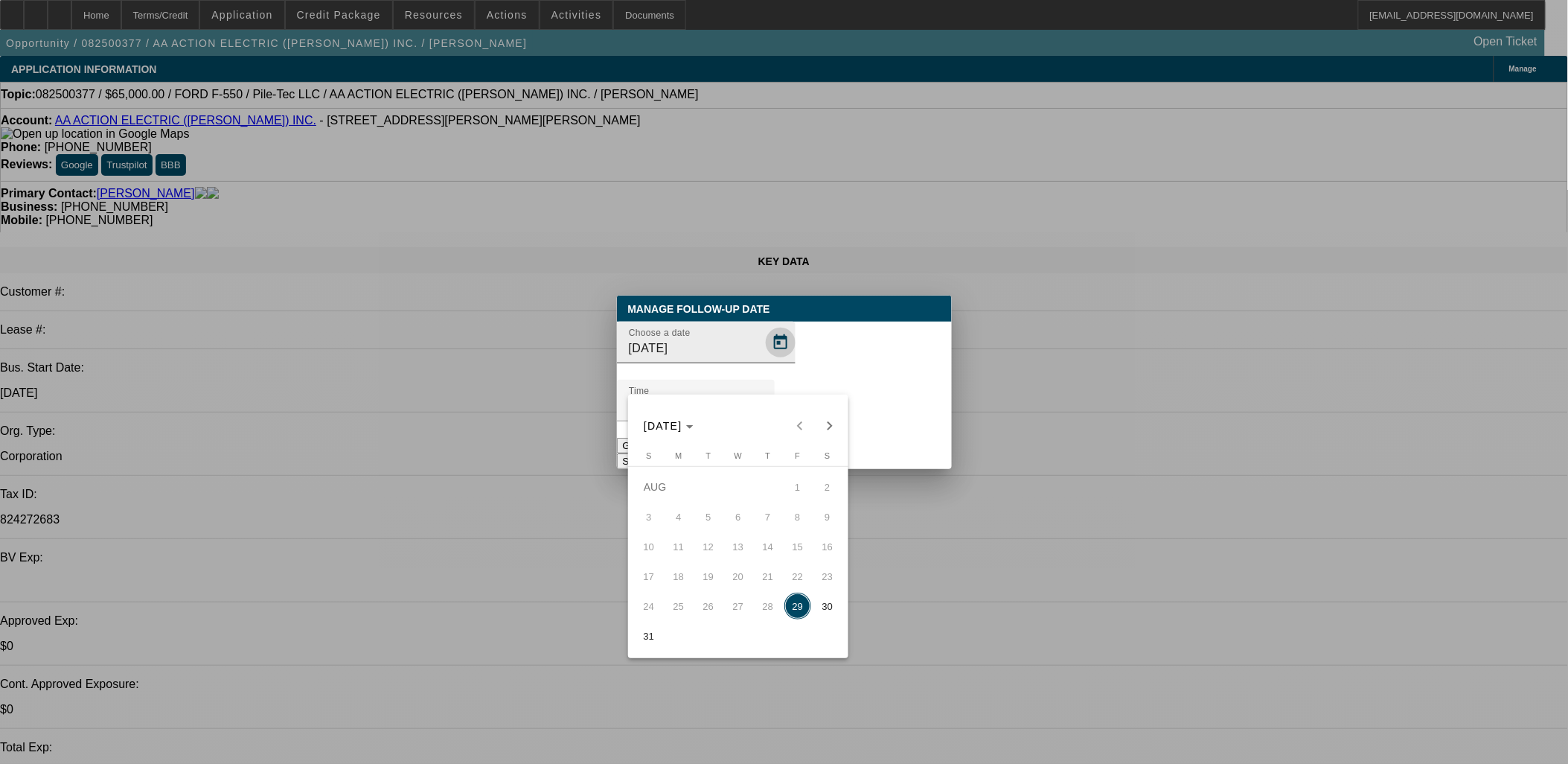
click at [756, 370] on div at bounding box center [784, 382] width 1568 height 764
click at [829, 413] on button "Next month" at bounding box center [830, 426] width 30 height 30
click at [795, 519] on span "5" at bounding box center [797, 517] width 27 height 27
type input "9/5/2025"
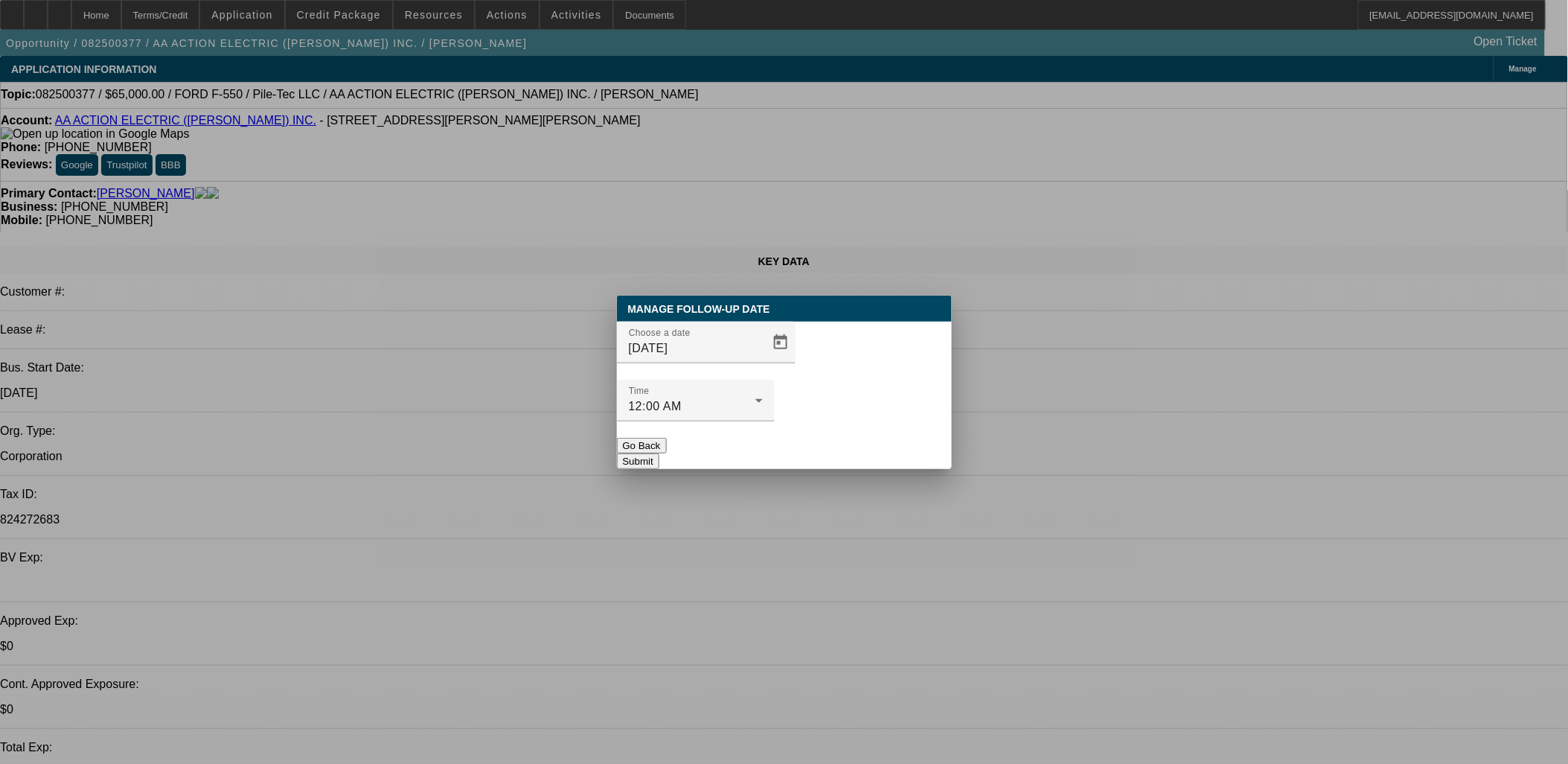
drag, startPoint x: 865, startPoint y: 429, endPoint x: 864, endPoint y: 421, distance: 8.1
click at [659, 454] on button "Submit" at bounding box center [638, 462] width 43 height 16
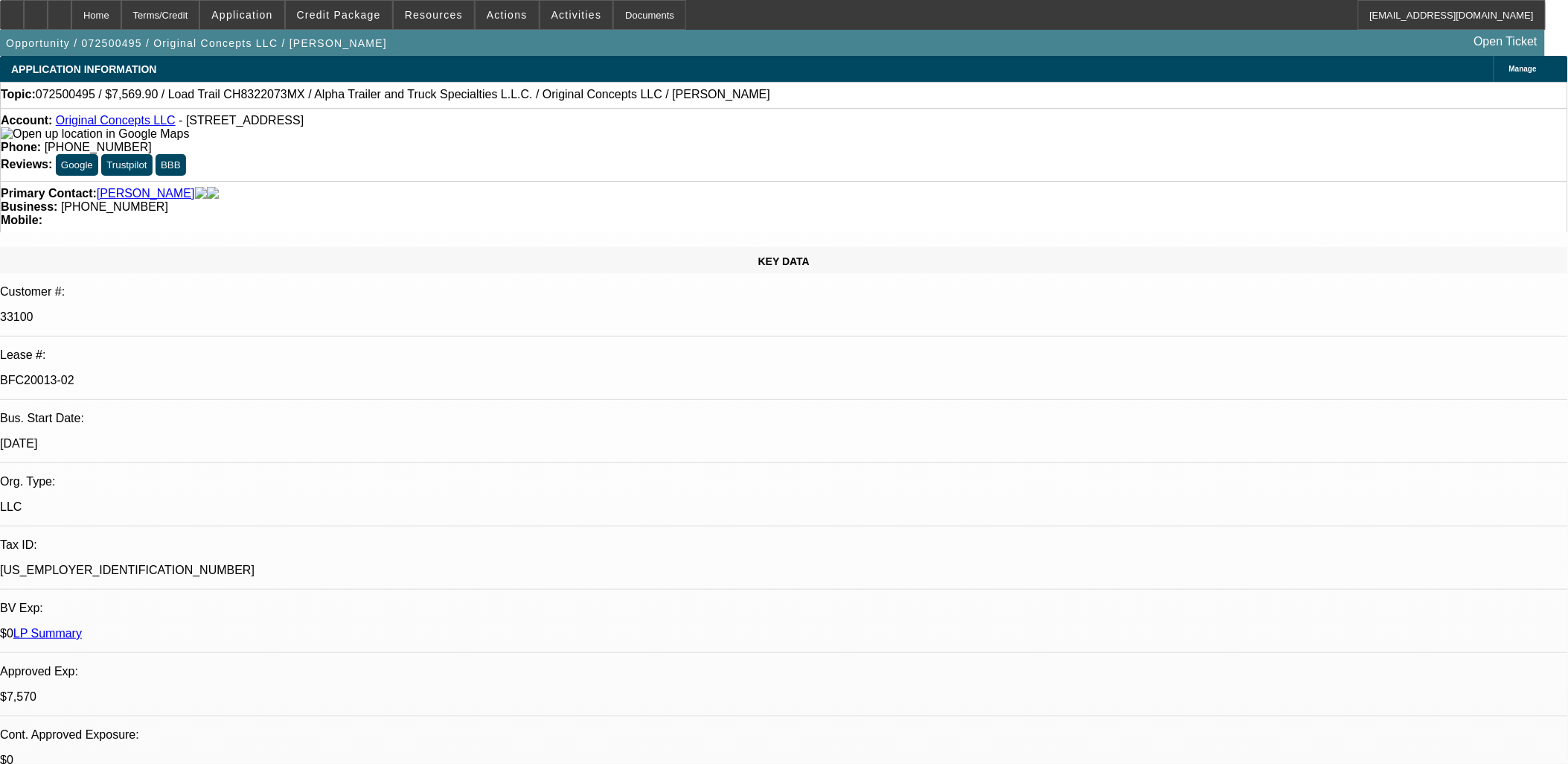
select select "0"
select select "2"
select select "0"
select select "2"
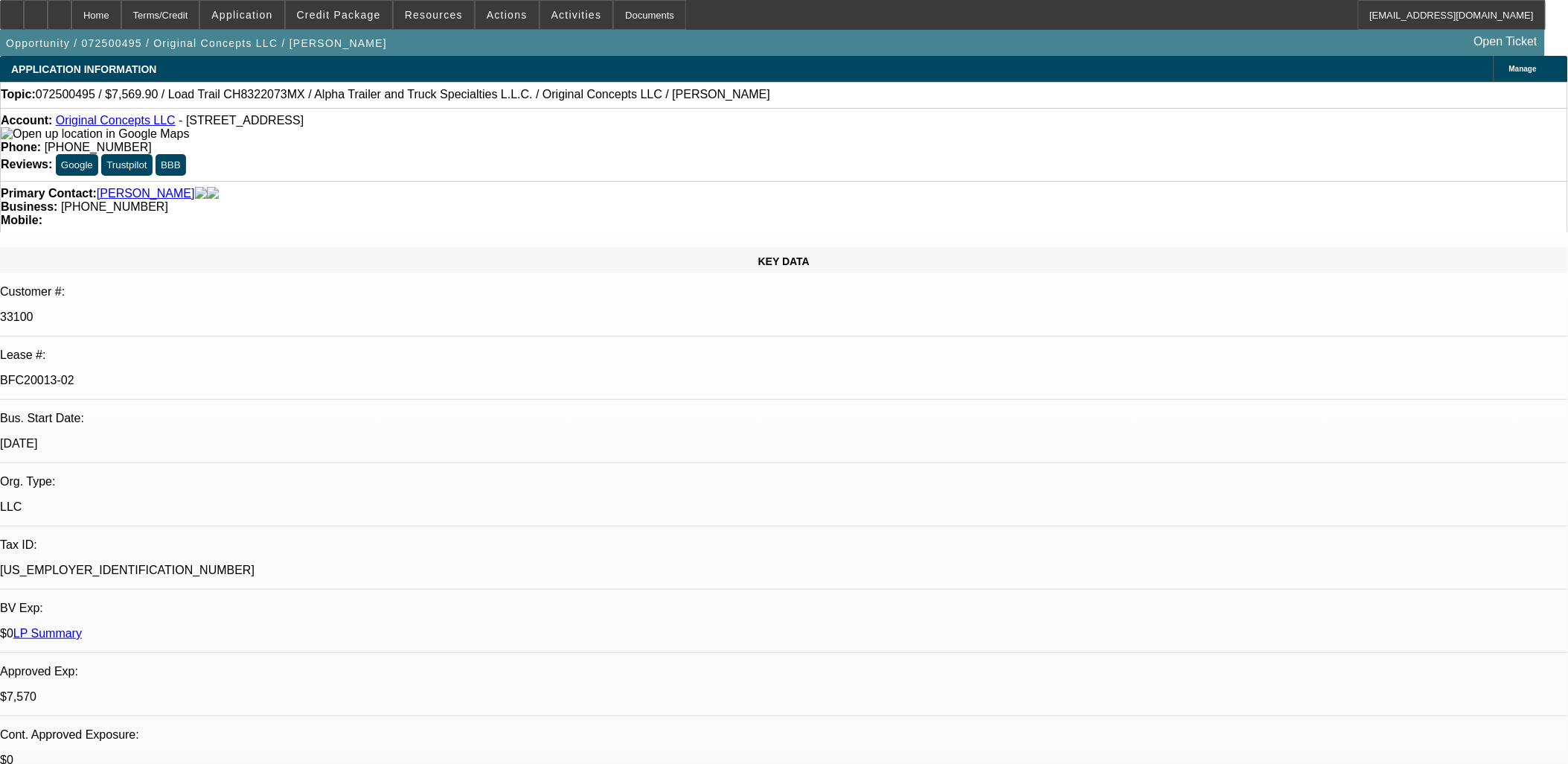
select select "0"
select select "2"
select select "0"
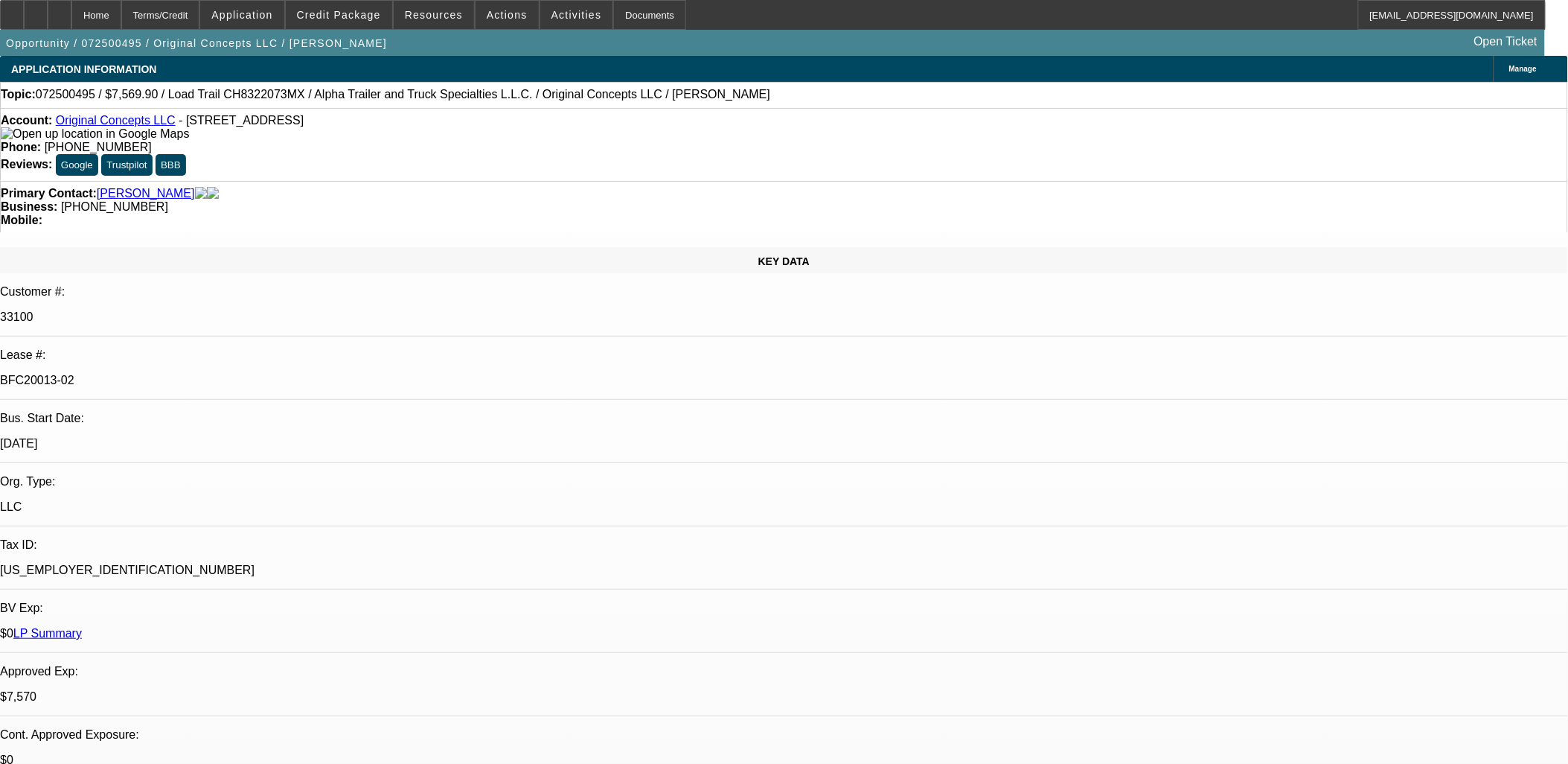
select select "2"
select select "0"
select select "1"
select select "2"
select select "6"
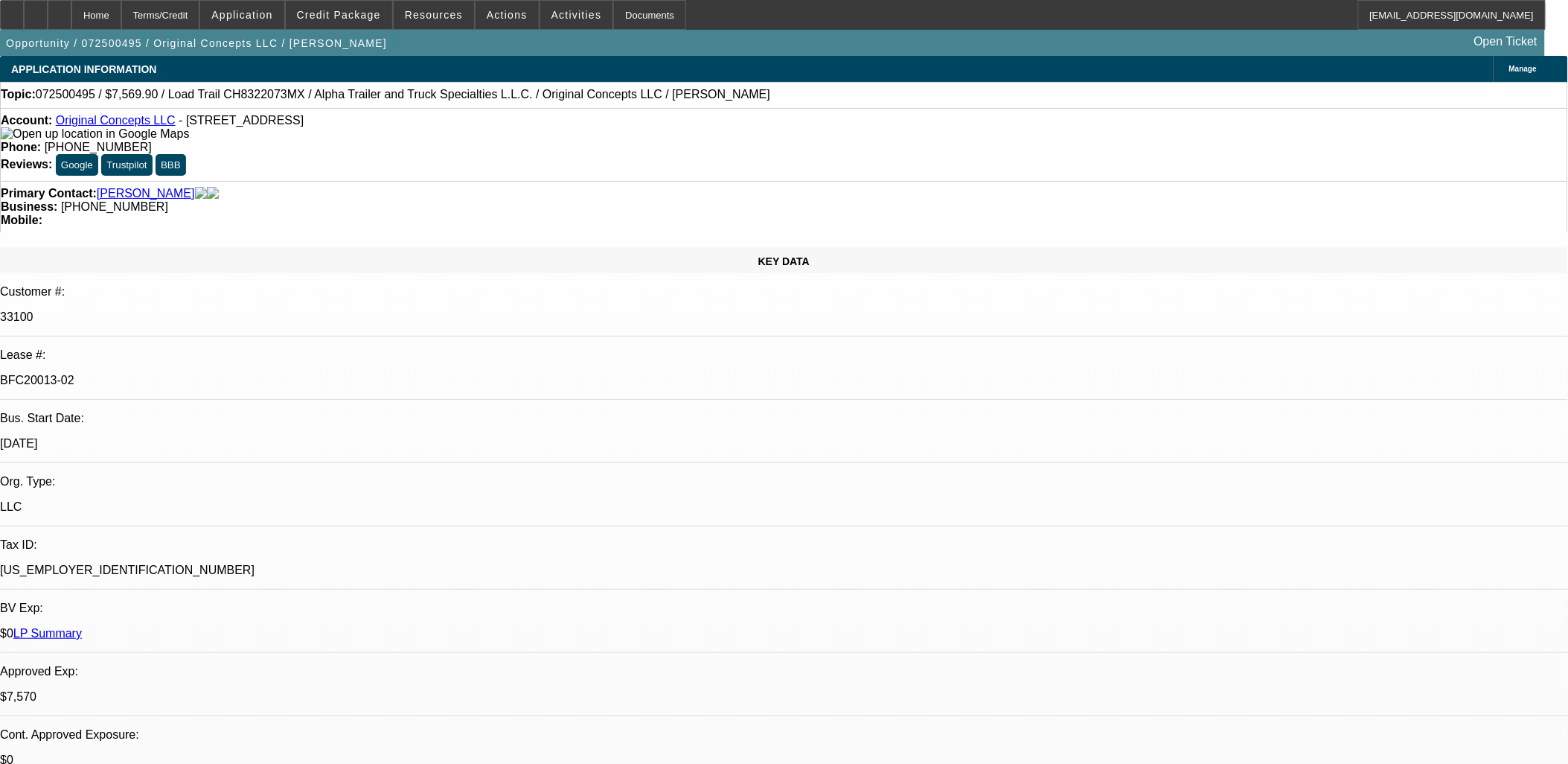
select select "1"
select select "2"
select select "6"
select select "1"
select select "2"
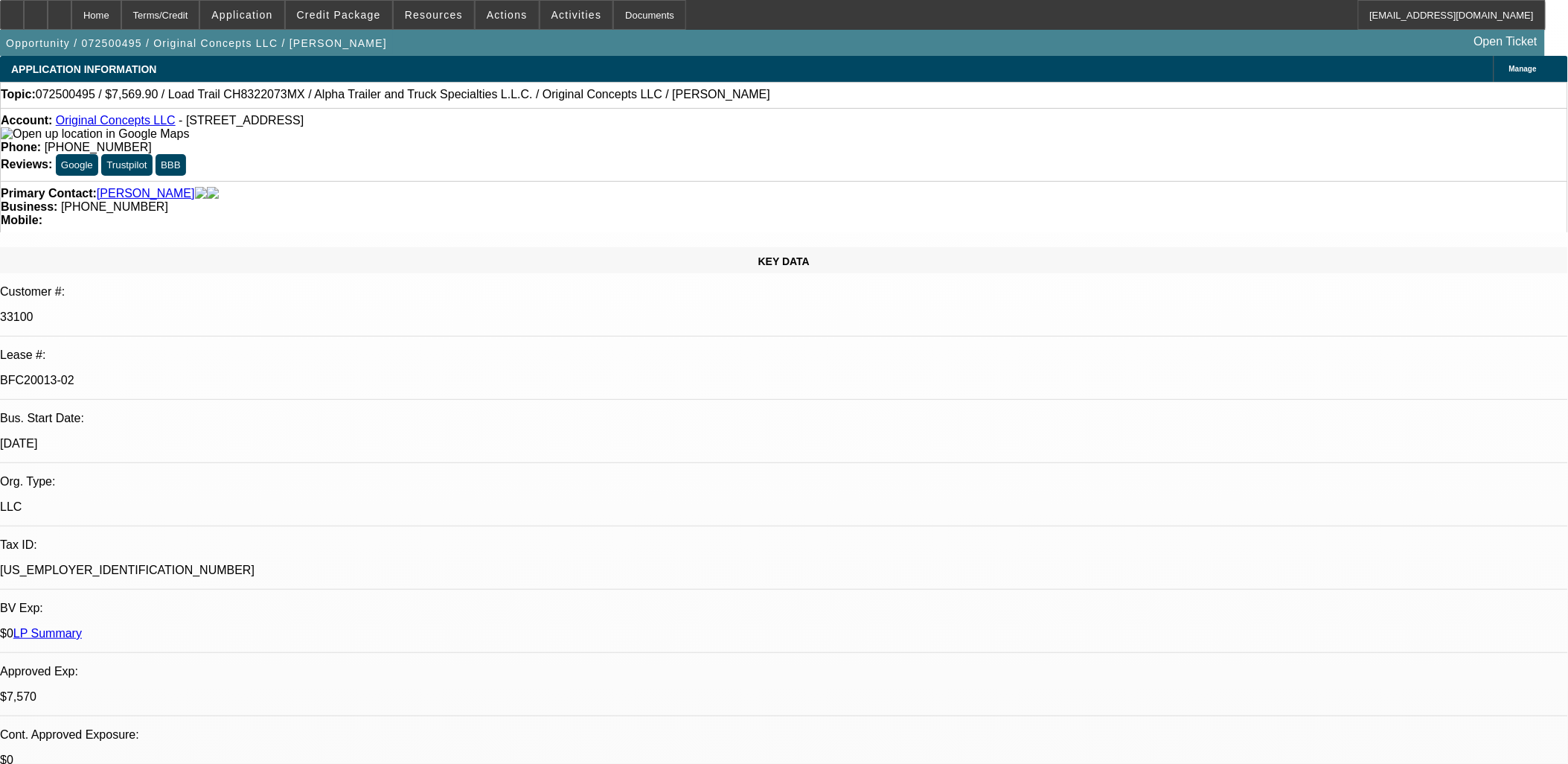
select select "6"
select select "1"
select select "2"
select select "6"
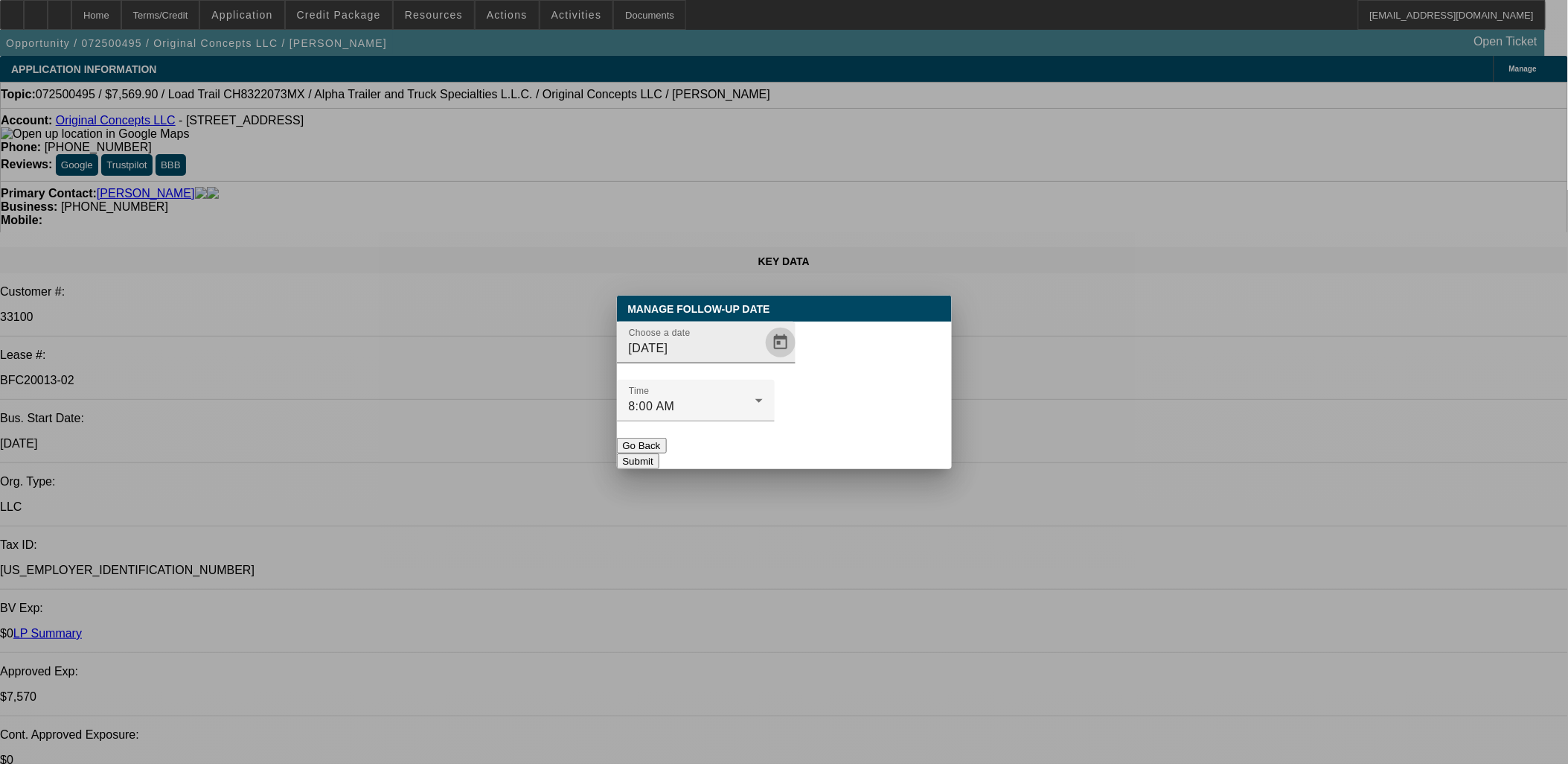
click at [763, 361] on span "Open calendar" at bounding box center [780, 342] width 35 height 35
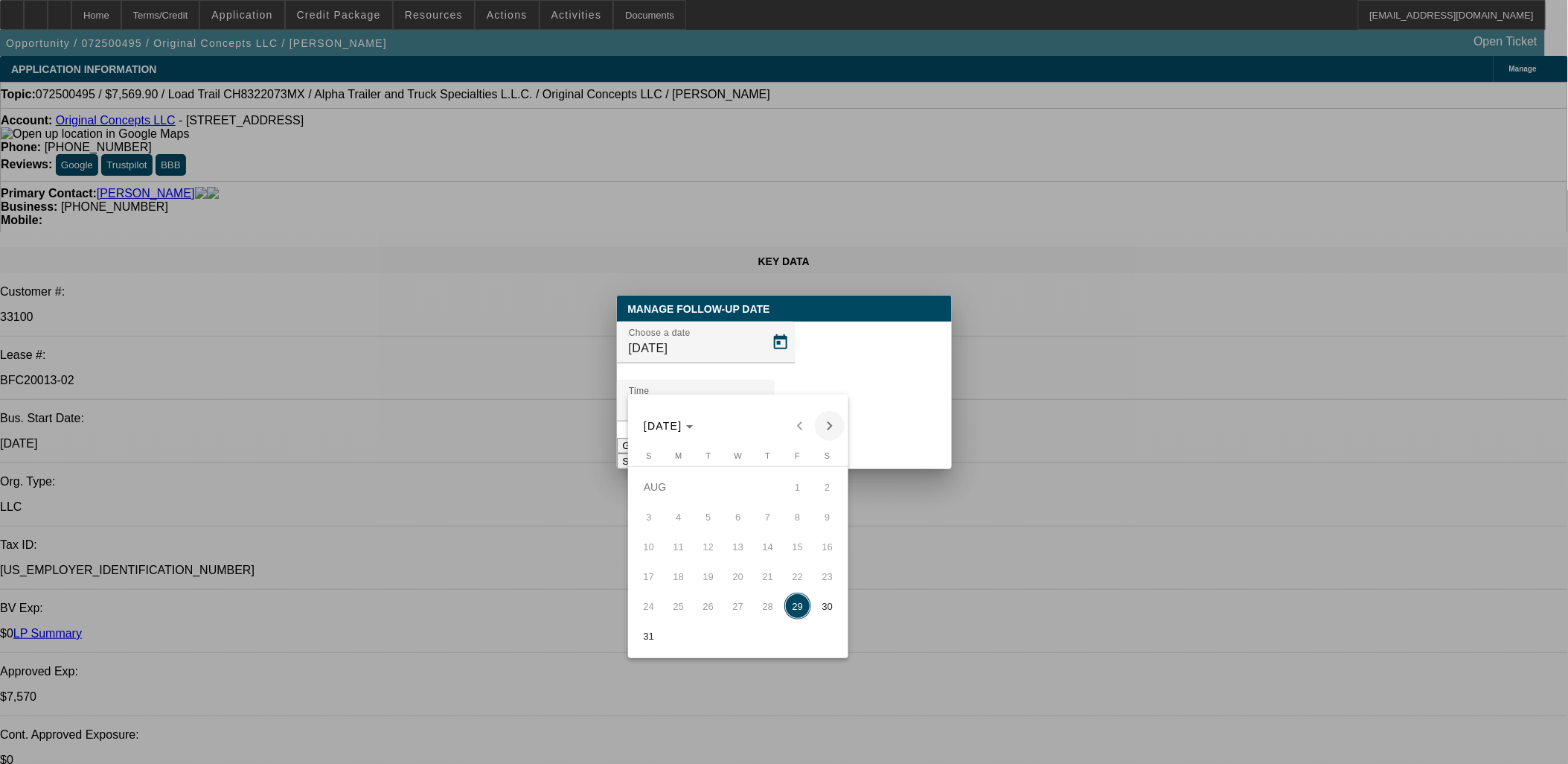
click at [829, 425] on span "Next month" at bounding box center [830, 426] width 30 height 30
click at [697, 523] on span "2" at bounding box center [709, 517] width 27 height 27
type input "[DATE]"
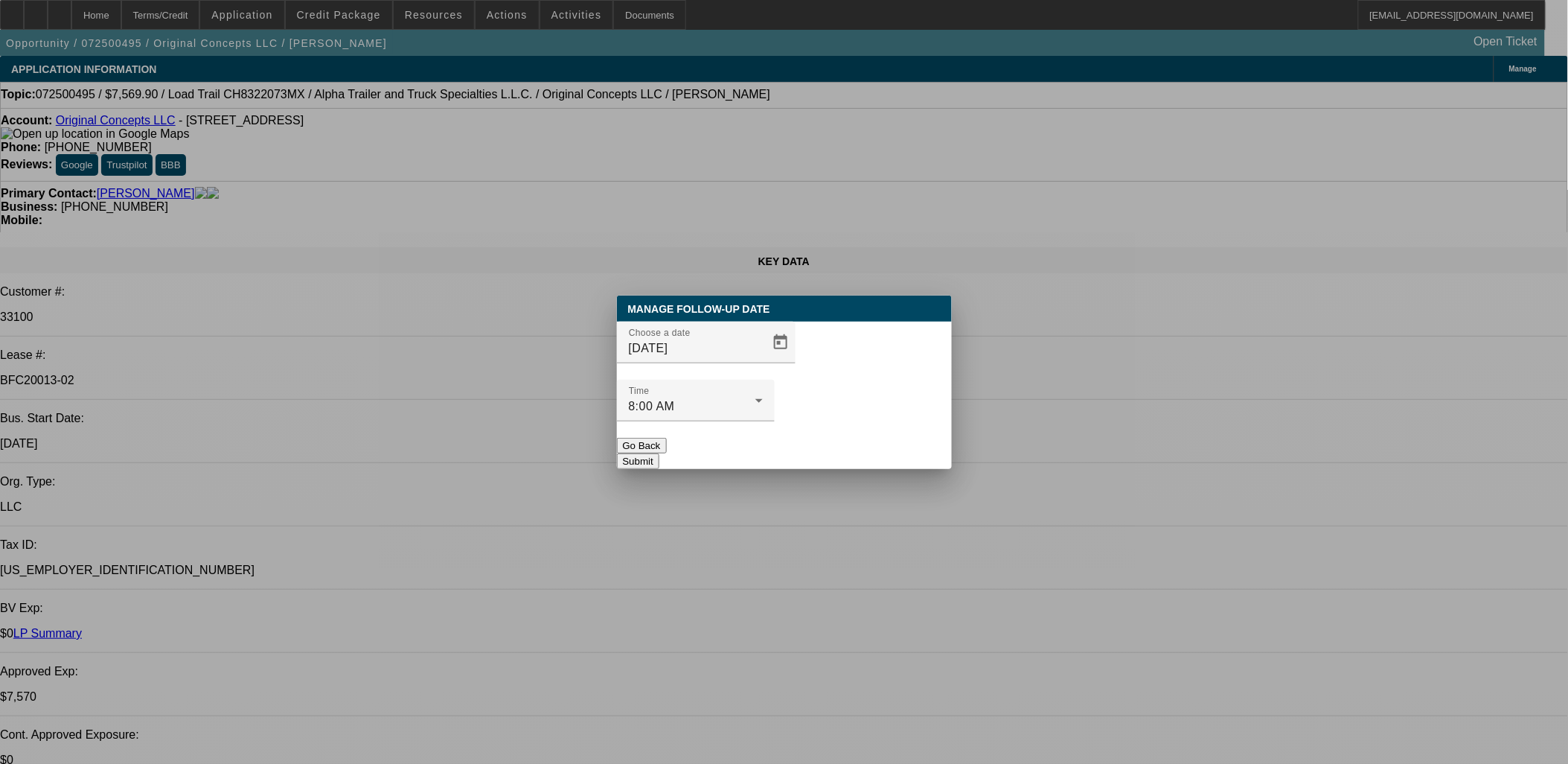
click at [774, 421] on div at bounding box center [695, 429] width 158 height 16
click at [659, 454] on button "Submit" at bounding box center [638, 462] width 43 height 16
